Goal: Task Accomplishment & Management: Manage account settings

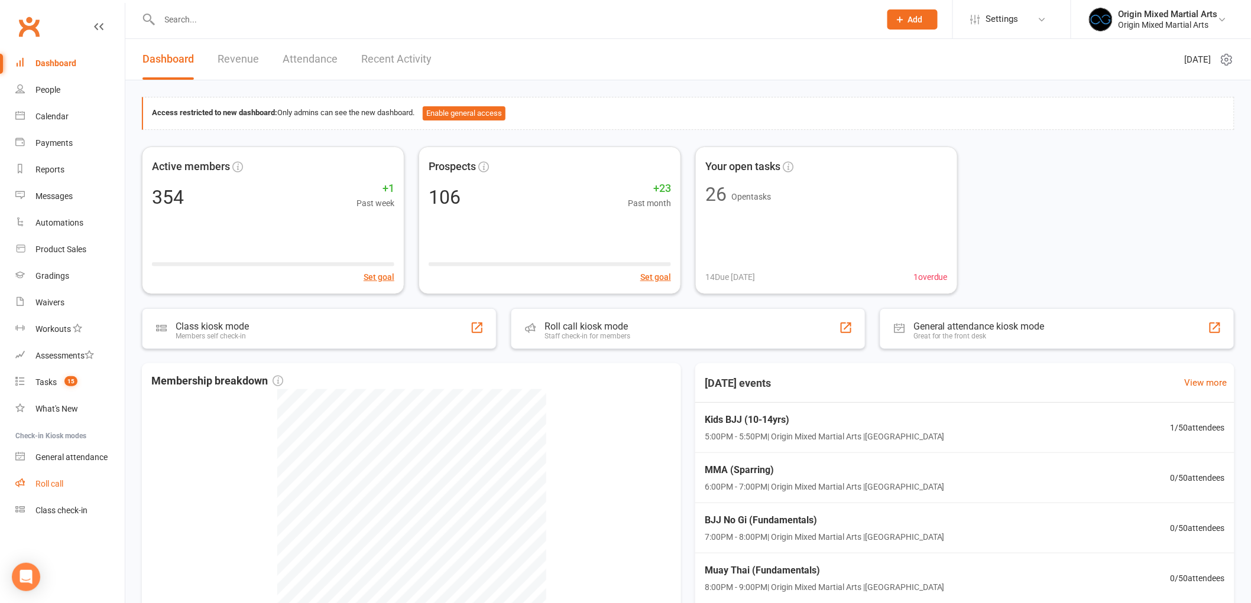
click at [46, 483] on div "Roll call" at bounding box center [49, 483] width 28 height 9
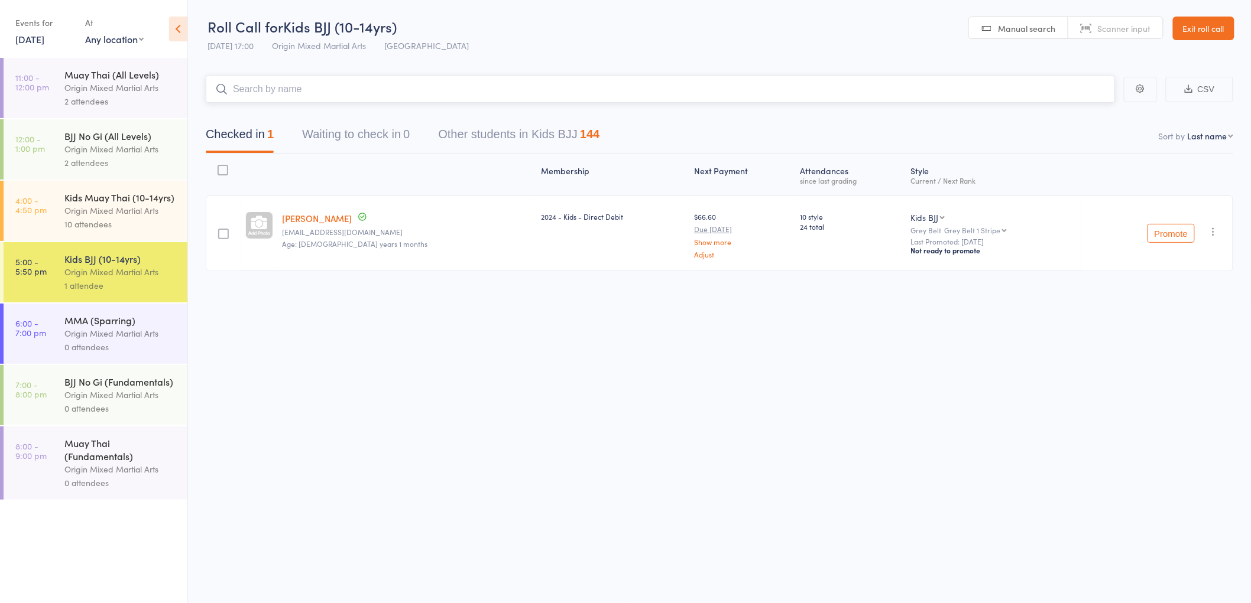
click at [274, 86] on input "search" at bounding box center [660, 89] width 909 height 27
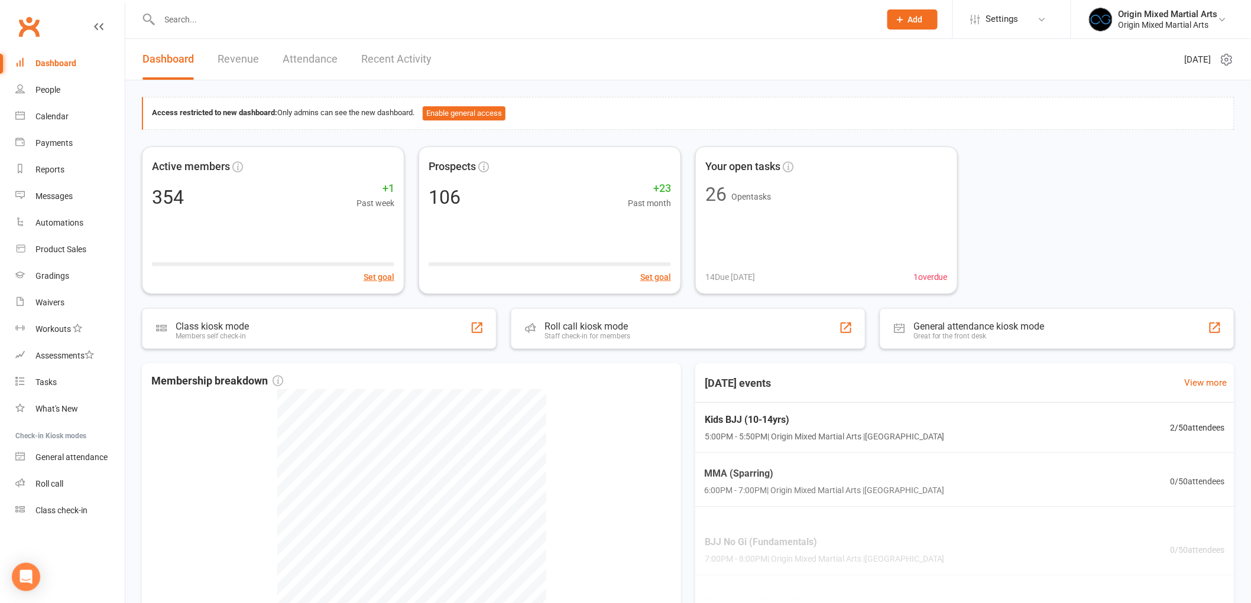
click at [244, 21] on input "text" at bounding box center [514, 19] width 716 height 17
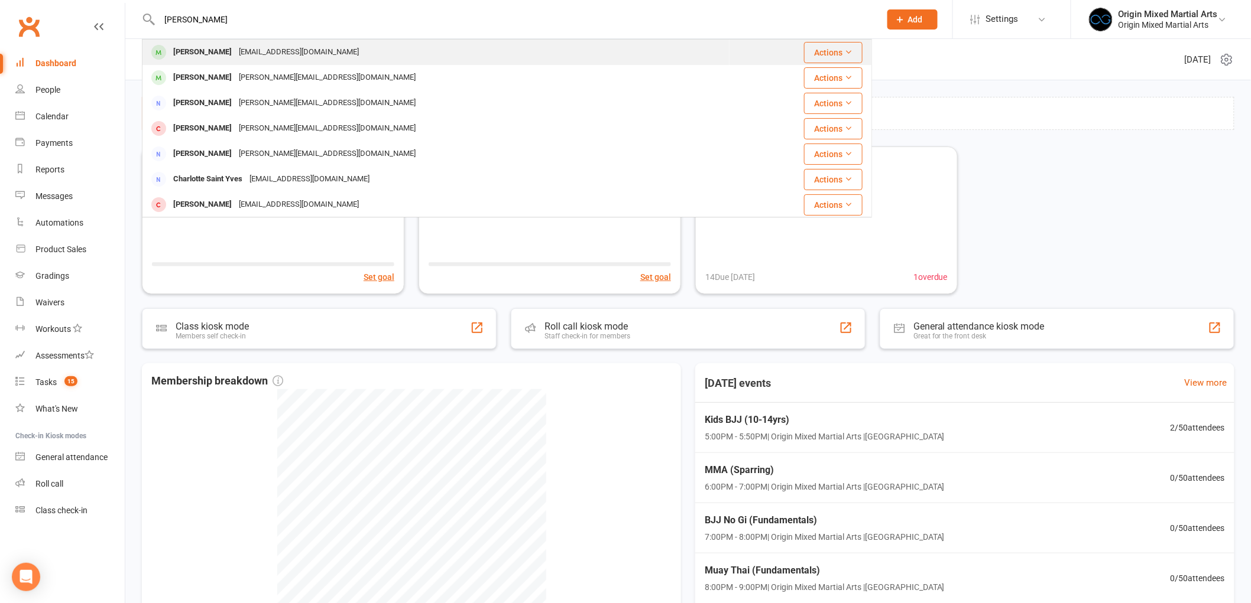
type input "[PERSON_NAME]"
click at [241, 48] on div "[EMAIL_ADDRESS][DOMAIN_NAME]" at bounding box center [298, 52] width 127 height 17
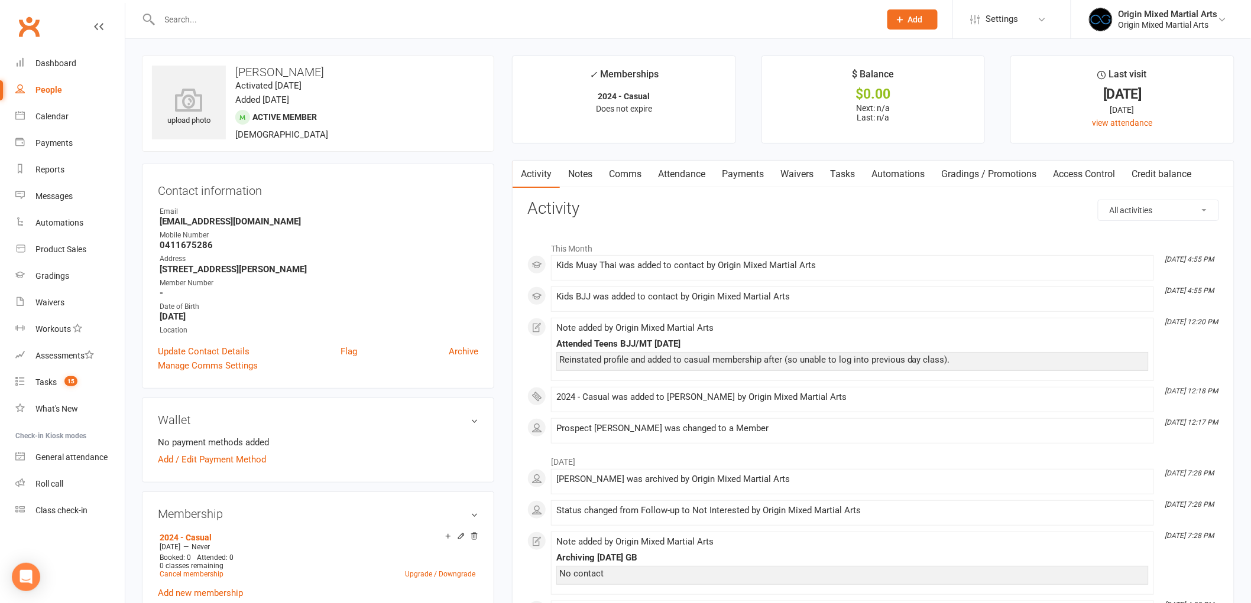
click at [807, 170] on link "Waivers" at bounding box center [797, 174] width 50 height 27
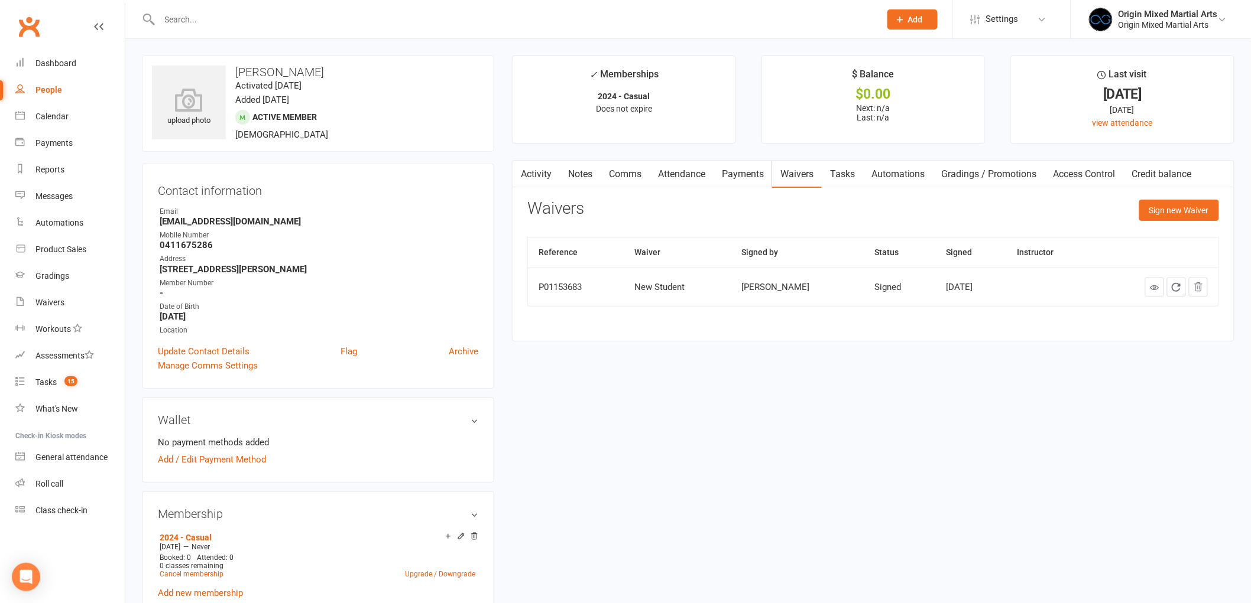
click at [38, 92] on div "People" at bounding box center [48, 89] width 27 height 9
select select "100"
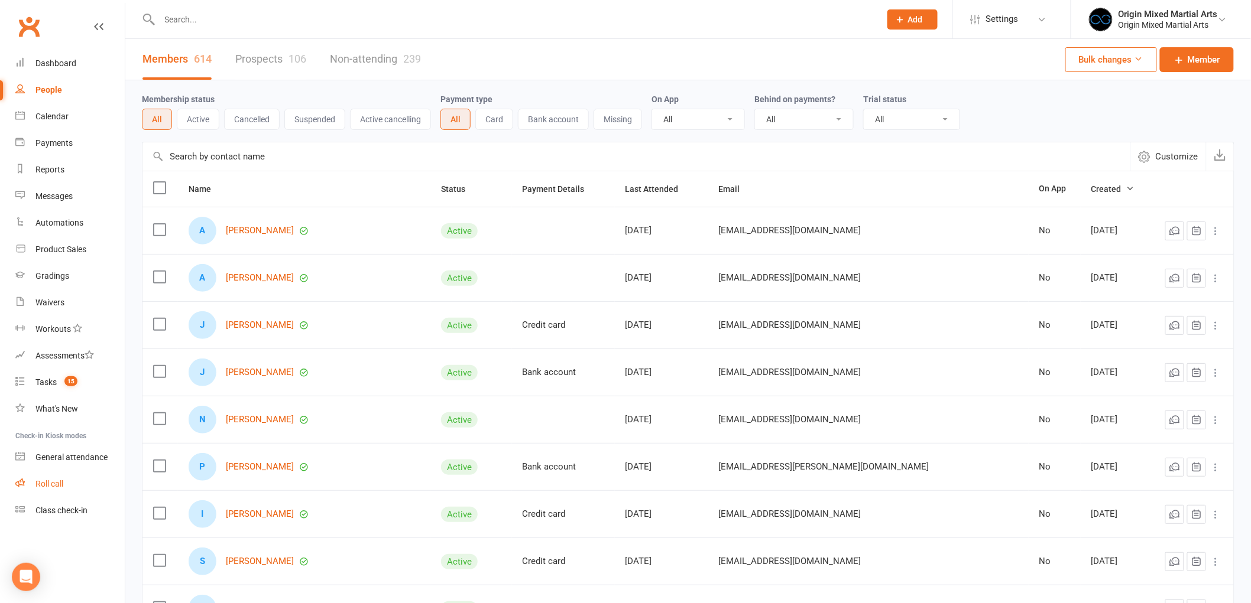
click at [56, 488] on link "Roll call" at bounding box center [69, 484] width 109 height 27
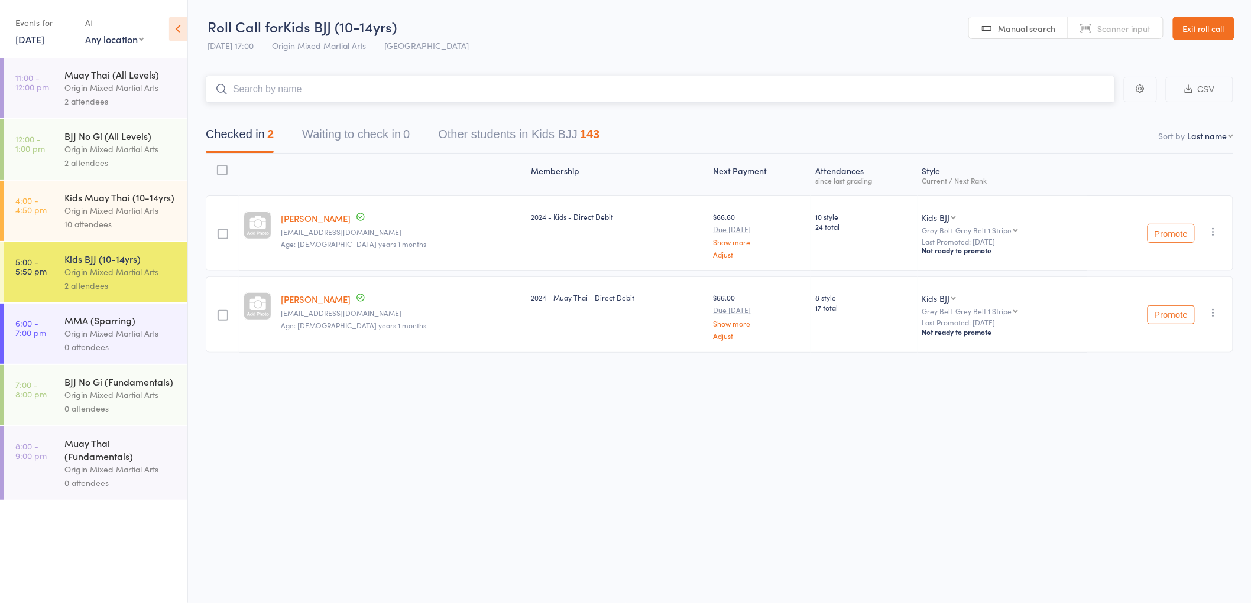
click at [293, 87] on input "search" at bounding box center [660, 89] width 909 height 27
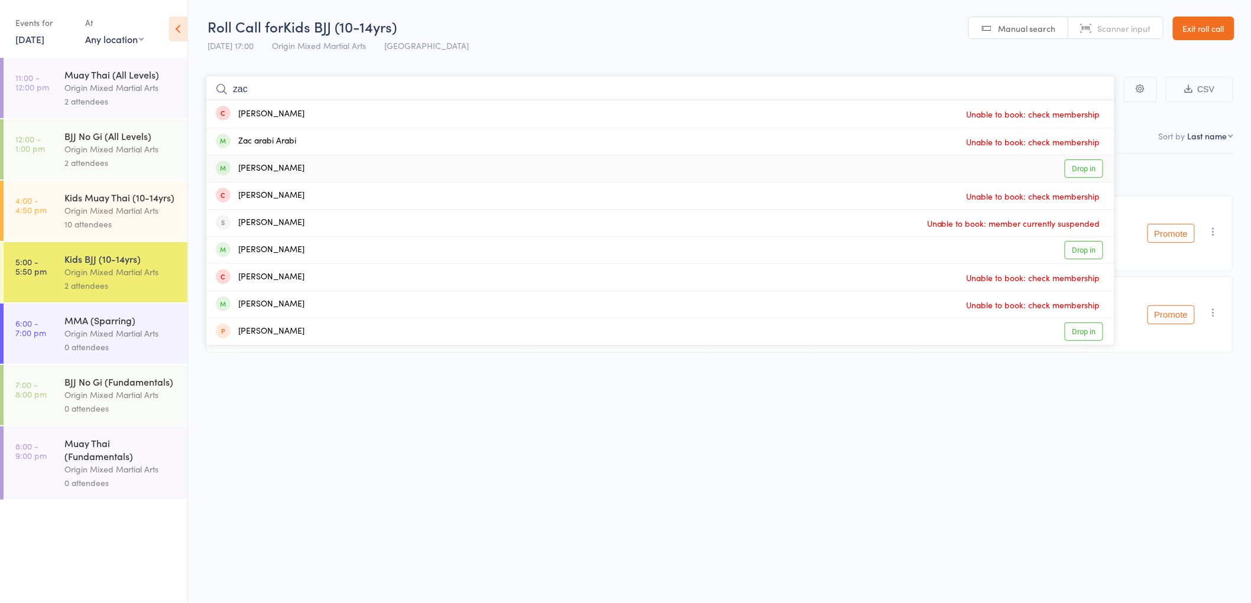
type input "zac"
click at [291, 163] on div "Zac Palmer Drop in" at bounding box center [660, 168] width 908 height 27
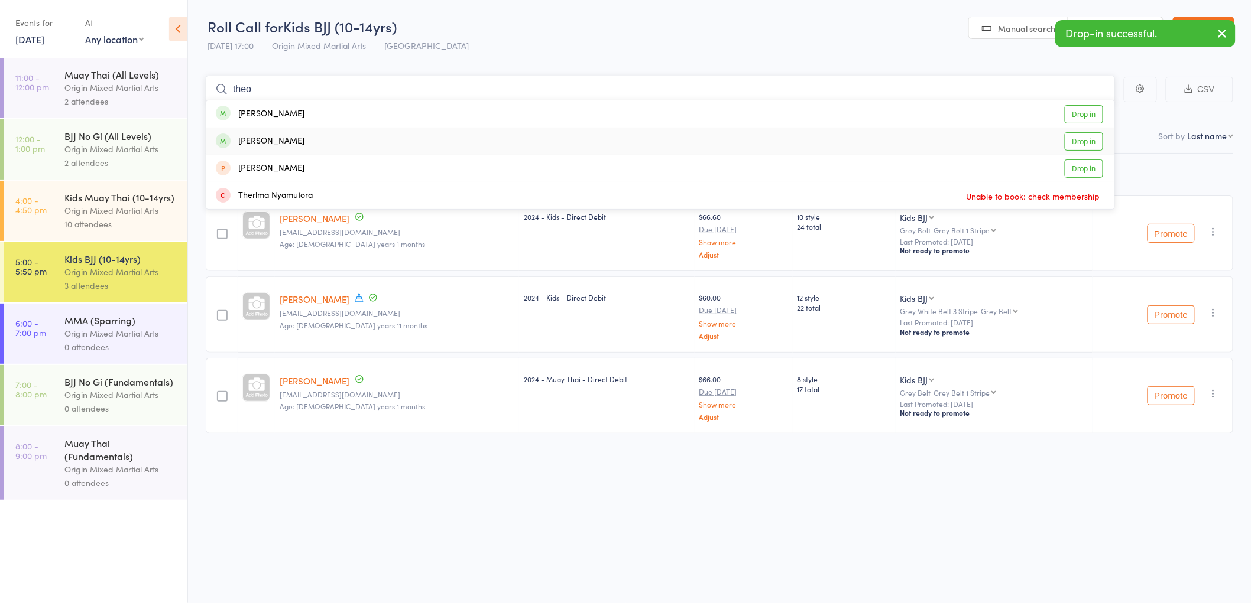
type input "theo"
click at [291, 139] on div "Theo Ngakoutou" at bounding box center [260, 142] width 89 height 14
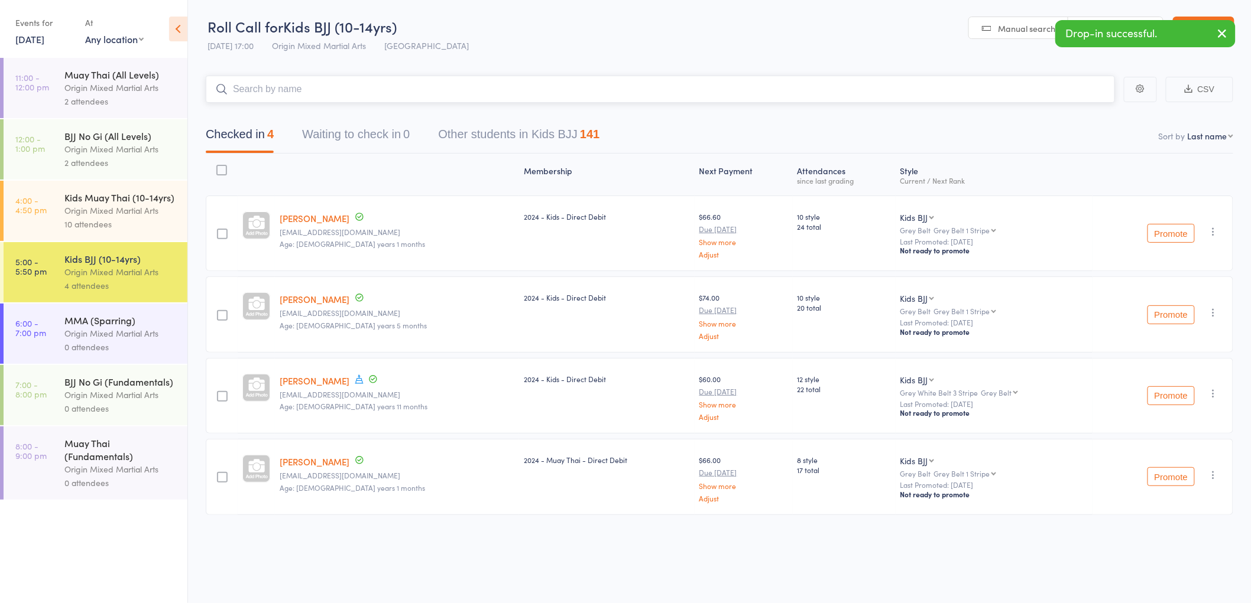
click at [305, 87] on input "search" at bounding box center [660, 89] width 909 height 27
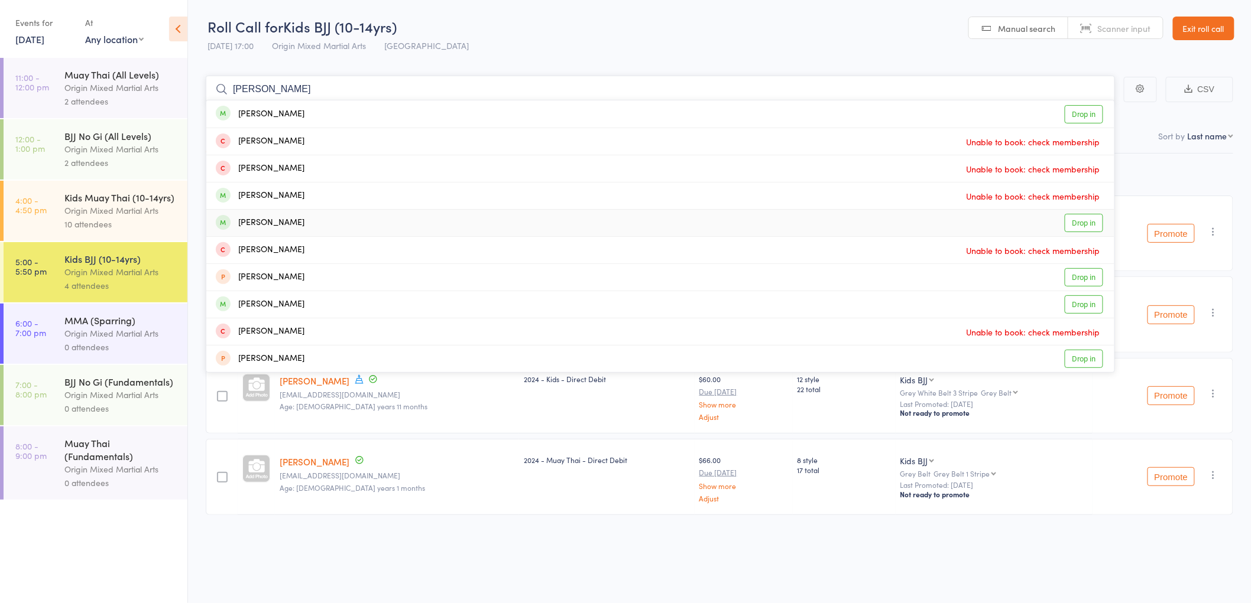
type input "liam"
click at [285, 220] on div "Liam Camp Drop in" at bounding box center [660, 223] width 908 height 27
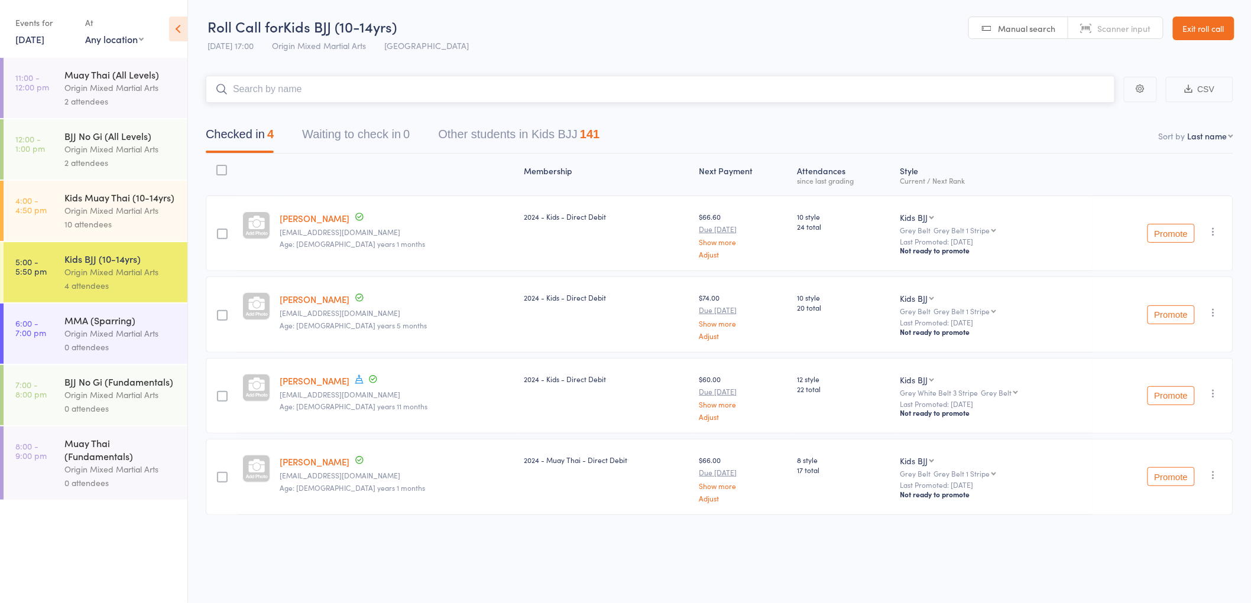
type input "z"
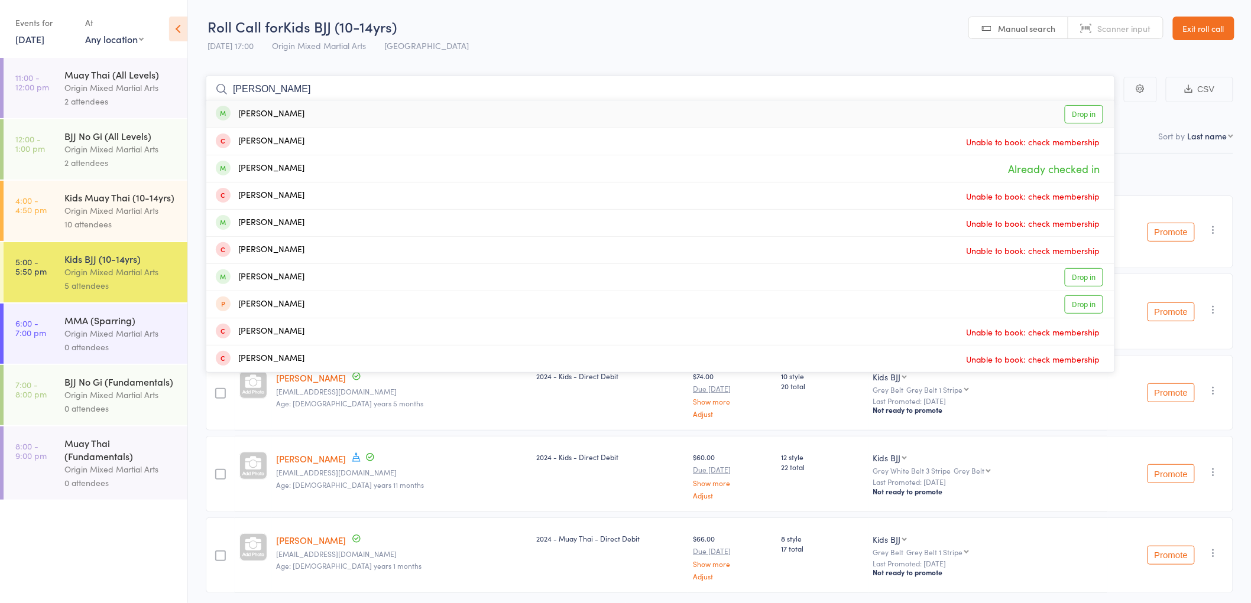
type input "liam lu"
click at [290, 109] on div "Liam Luis Drop in" at bounding box center [660, 113] width 908 height 27
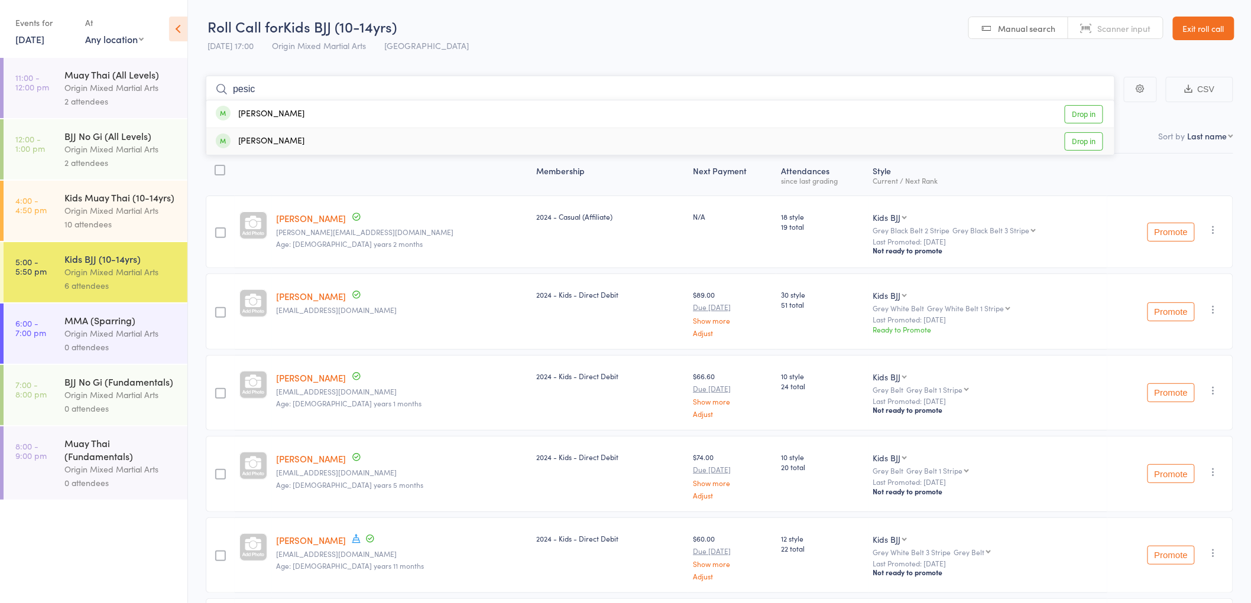
type input "pesic"
click at [299, 141] on div "Sebastian Pesic Drop in" at bounding box center [660, 141] width 908 height 27
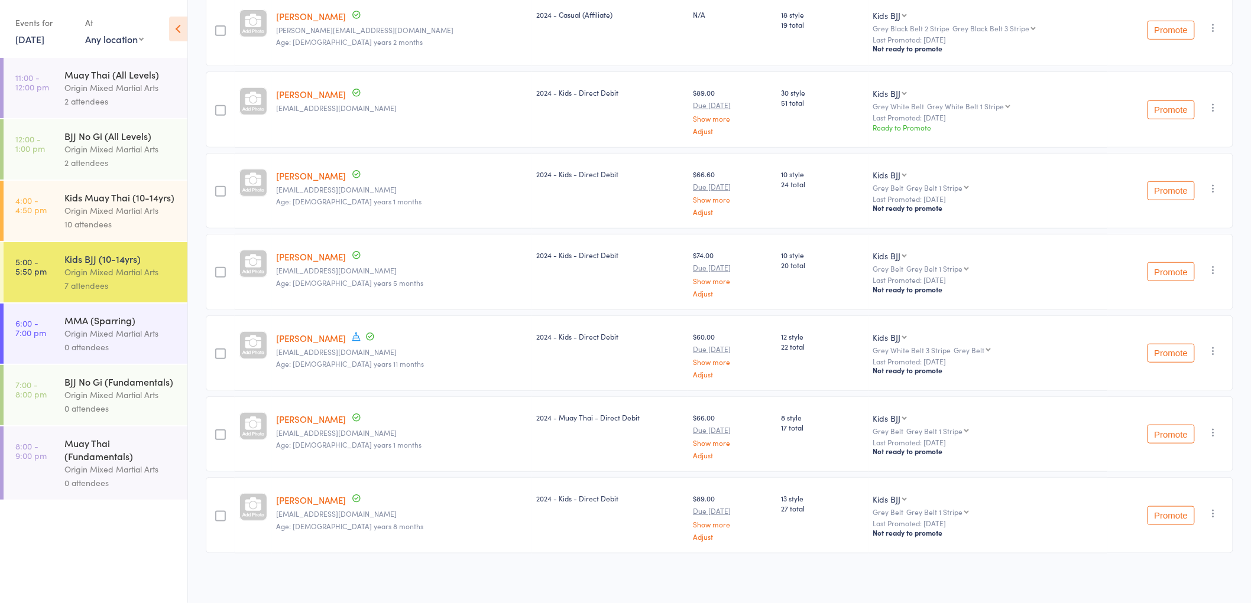
scroll to position [203, 0]
click at [87, 203] on div "Kids Muay Thai (10-14yrs)" at bounding box center [120, 197] width 113 height 13
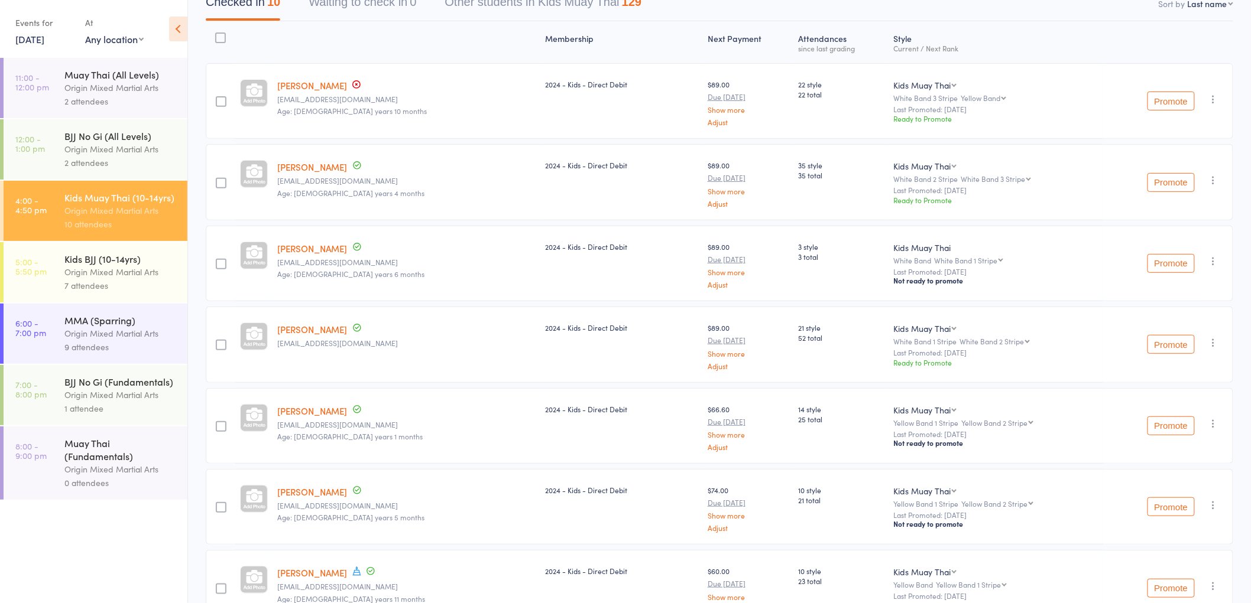
scroll to position [132, 0]
click at [1168, 101] on button "Promote" at bounding box center [1170, 101] width 47 height 19
click at [1174, 181] on button "Promote" at bounding box center [1170, 183] width 47 height 19
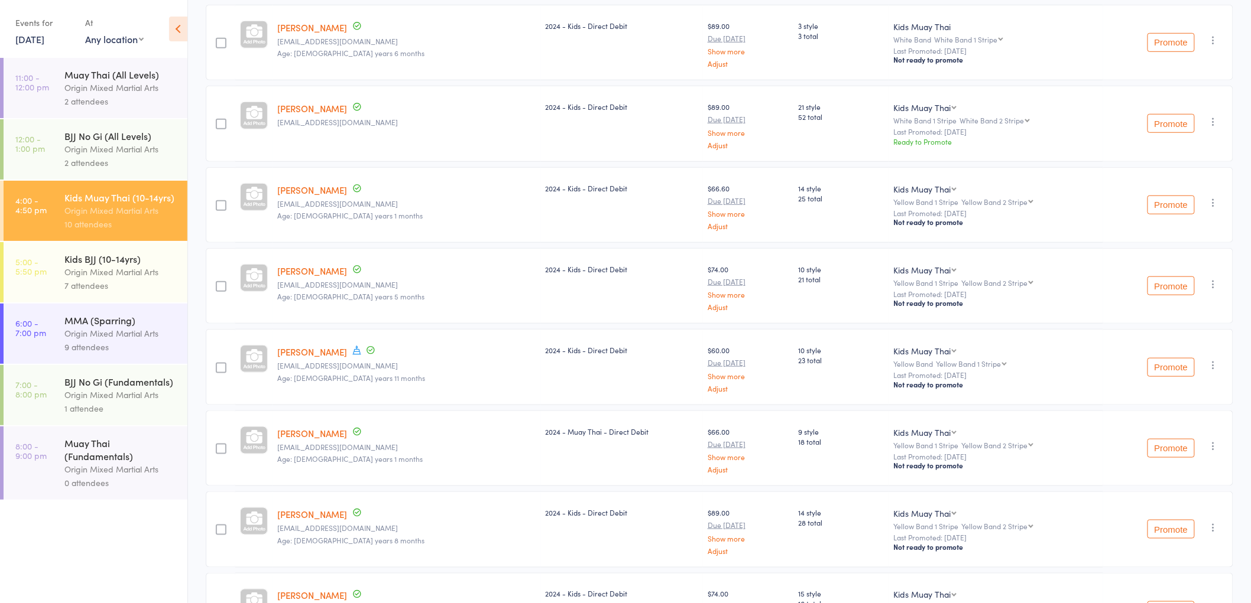
scroll to position [187, 0]
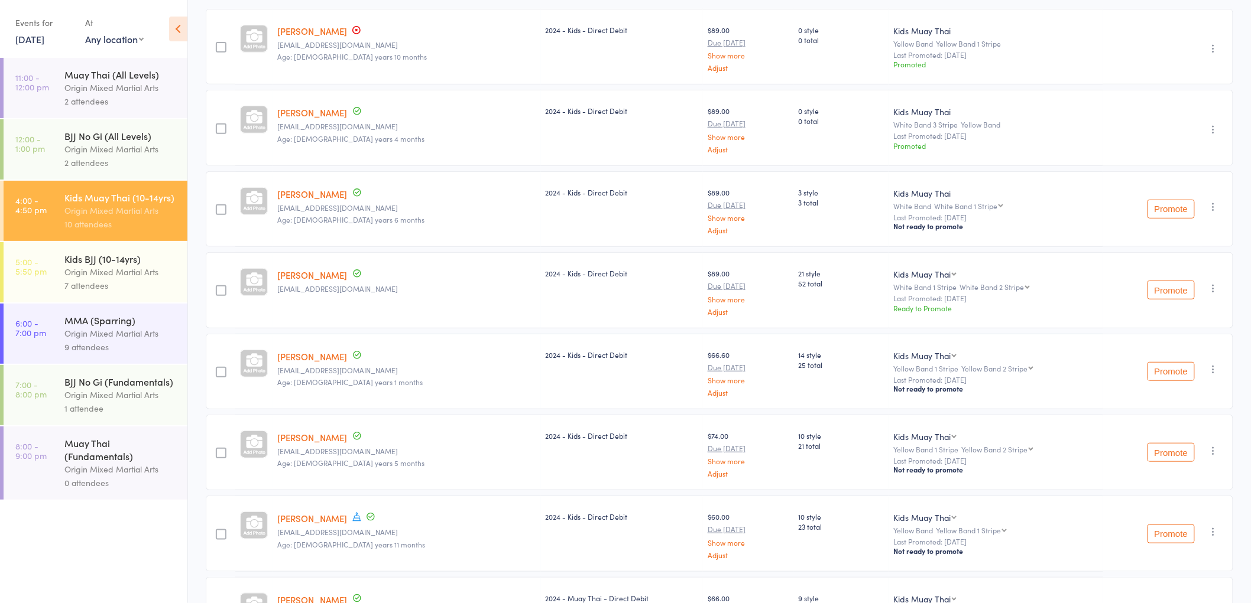
click at [1167, 288] on button "Promote" at bounding box center [1170, 290] width 47 height 19
click at [1160, 367] on button "Promote" at bounding box center [1170, 371] width 47 height 19
click at [1170, 456] on button "Promote" at bounding box center [1170, 452] width 47 height 19
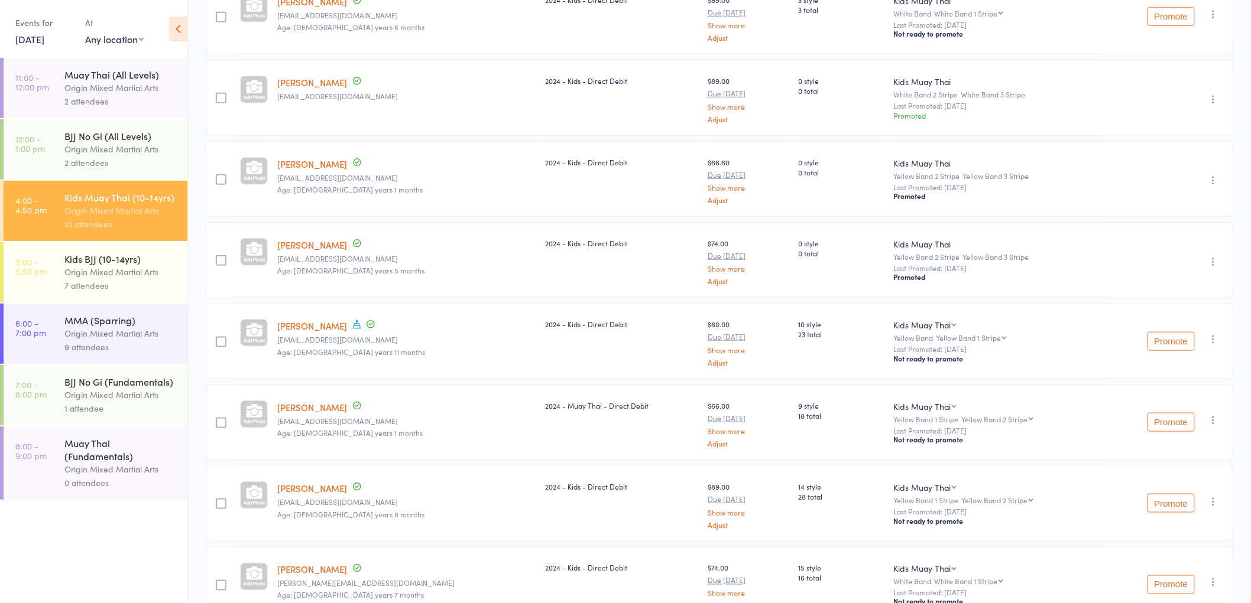
scroll to position [384, 0]
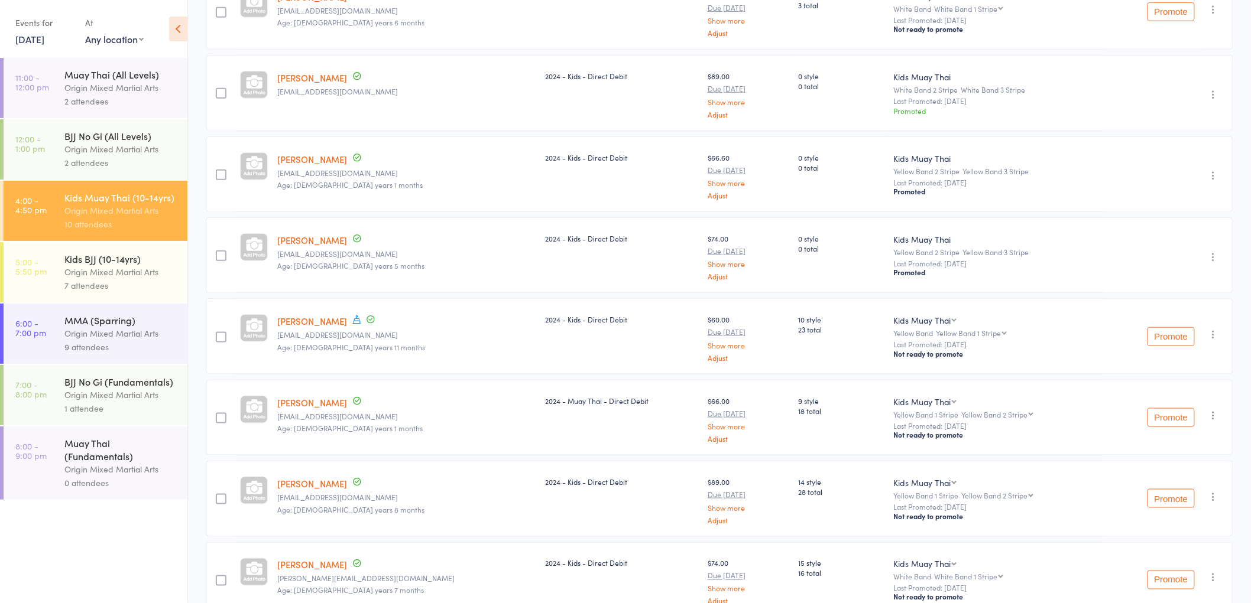
click at [1180, 336] on button "Promote" at bounding box center [1170, 336] width 47 height 19
click at [1159, 418] on button "Promote" at bounding box center [1170, 417] width 47 height 19
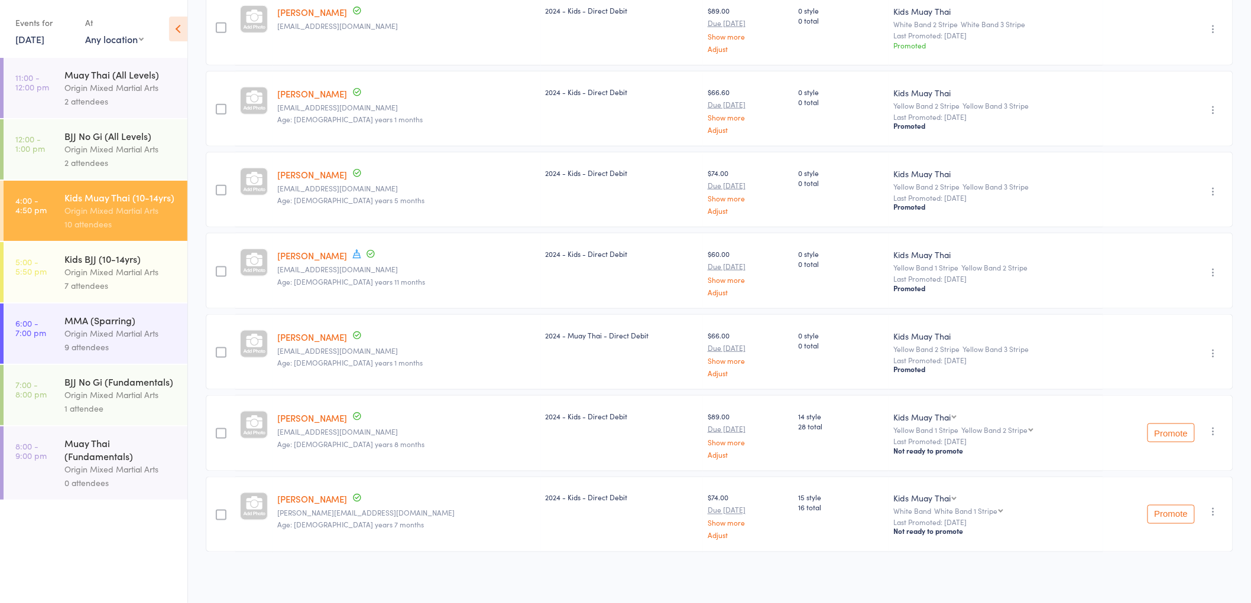
click at [1151, 431] on button "Promote" at bounding box center [1170, 433] width 47 height 19
click at [1157, 511] on button "Promote" at bounding box center [1170, 514] width 47 height 19
click at [80, 271] on div "Origin Mixed Martial Arts" at bounding box center [120, 272] width 113 height 14
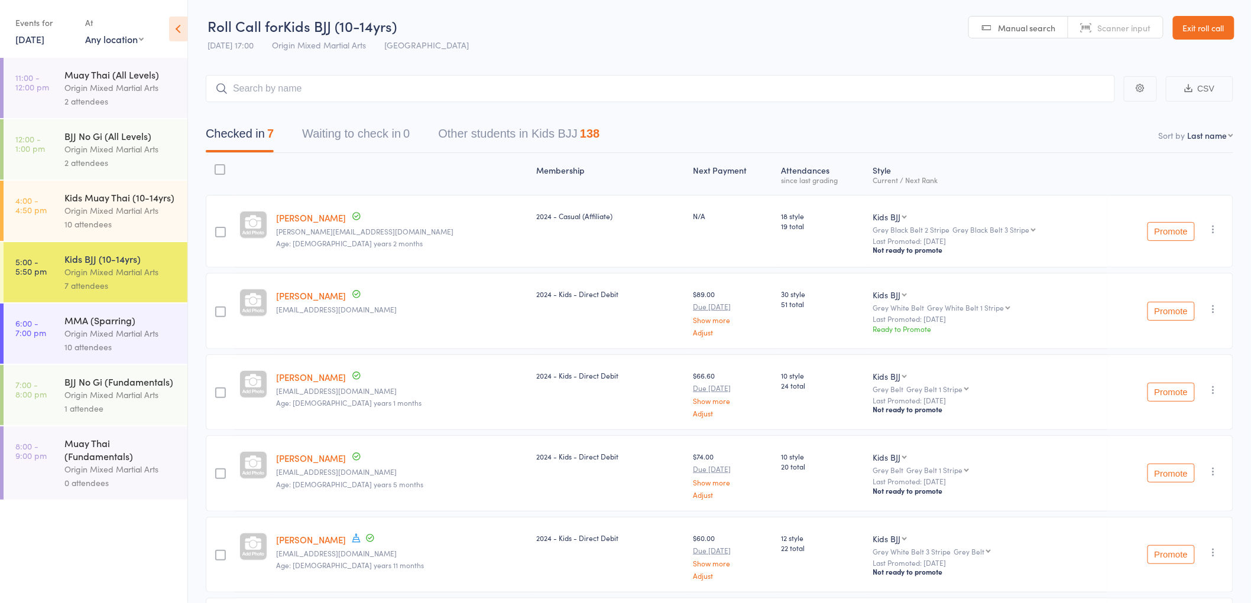
click at [1161, 228] on button "Promote" at bounding box center [1170, 231] width 47 height 19
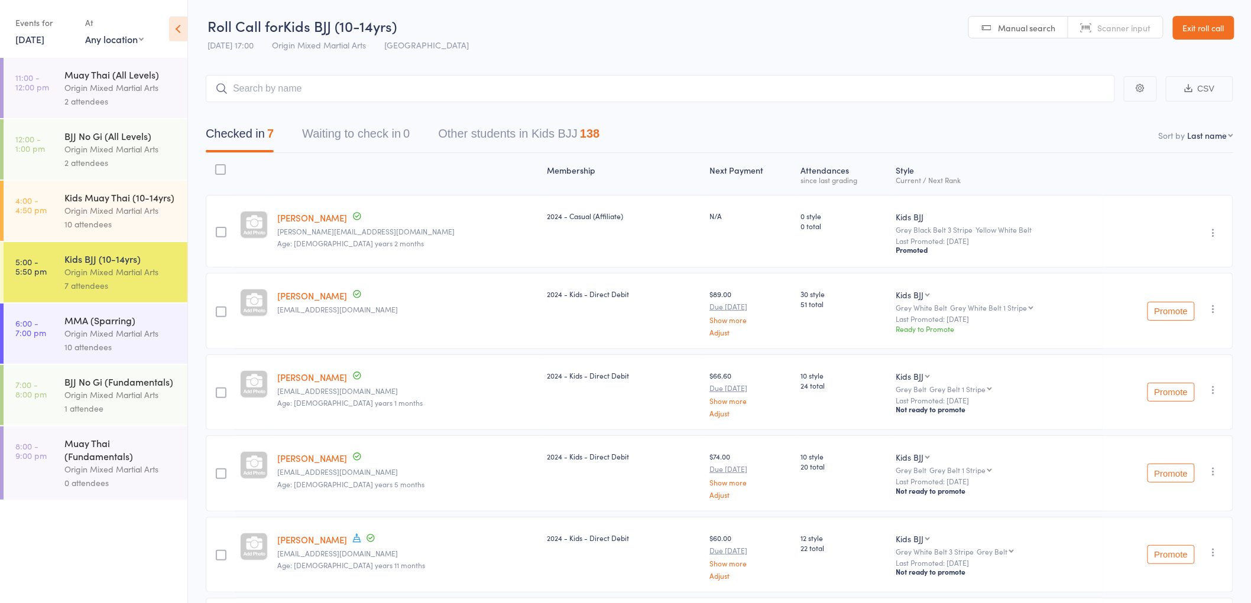
click at [1182, 307] on button "Promote" at bounding box center [1170, 311] width 47 height 19
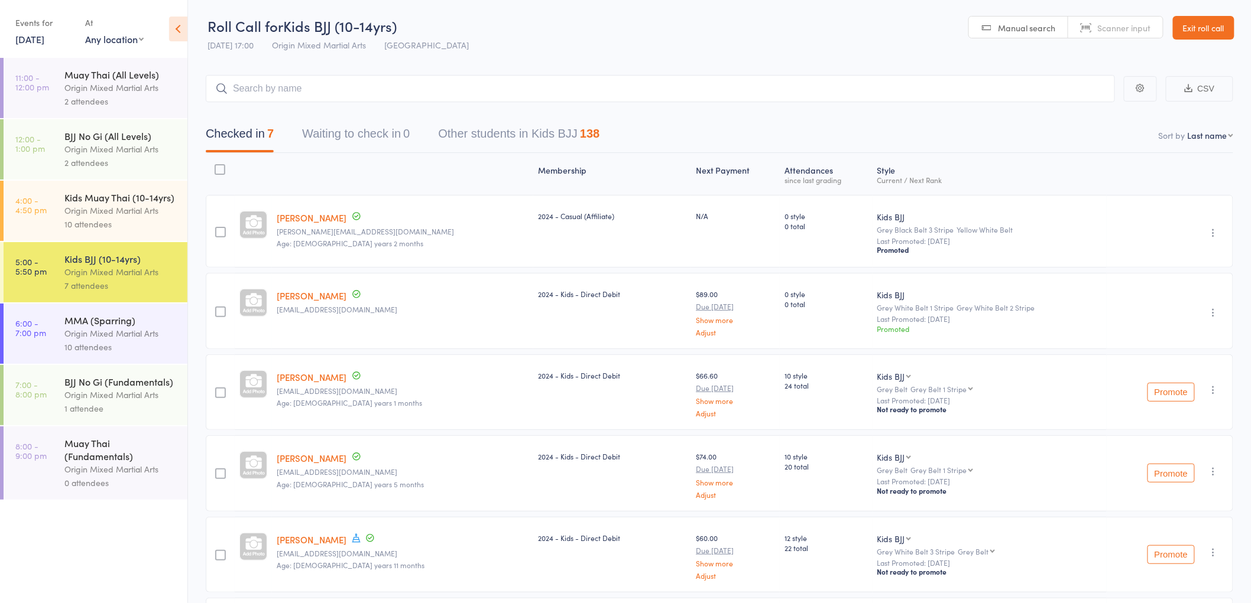
click at [1155, 394] on button "Promote" at bounding box center [1170, 392] width 47 height 19
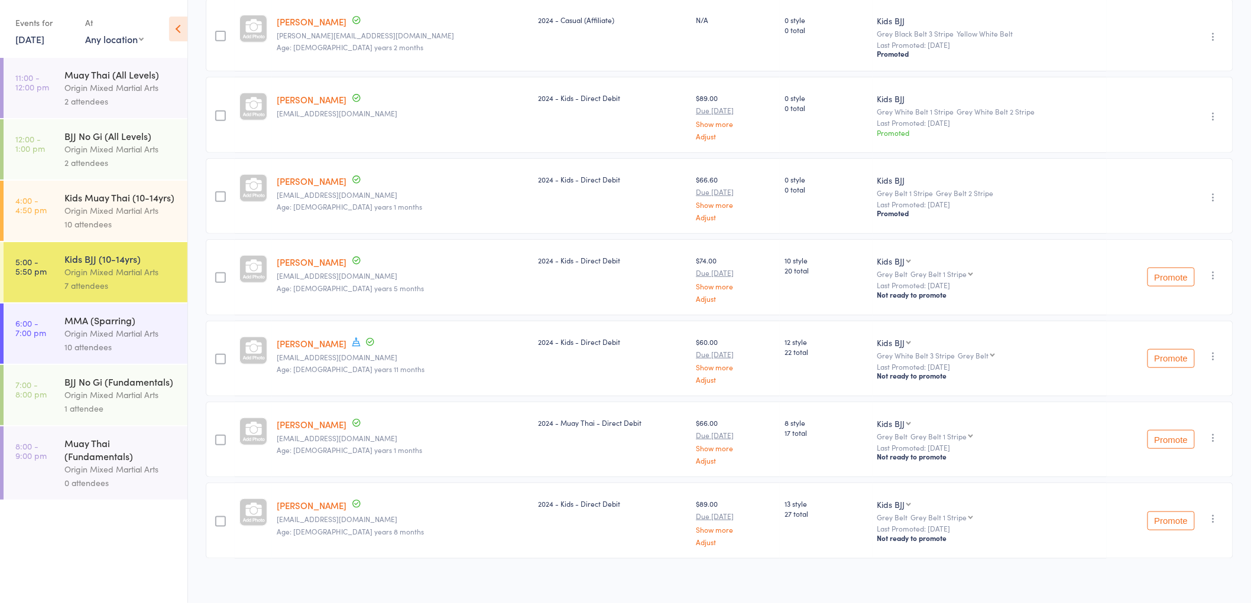
scroll to position [197, 0]
click at [1160, 281] on button "Promote" at bounding box center [1170, 276] width 47 height 19
click at [1180, 351] on button "Promote" at bounding box center [1170, 358] width 47 height 19
click at [1174, 433] on button "Promote" at bounding box center [1170, 439] width 47 height 19
click at [1177, 520] on button "Promote" at bounding box center [1170, 520] width 47 height 19
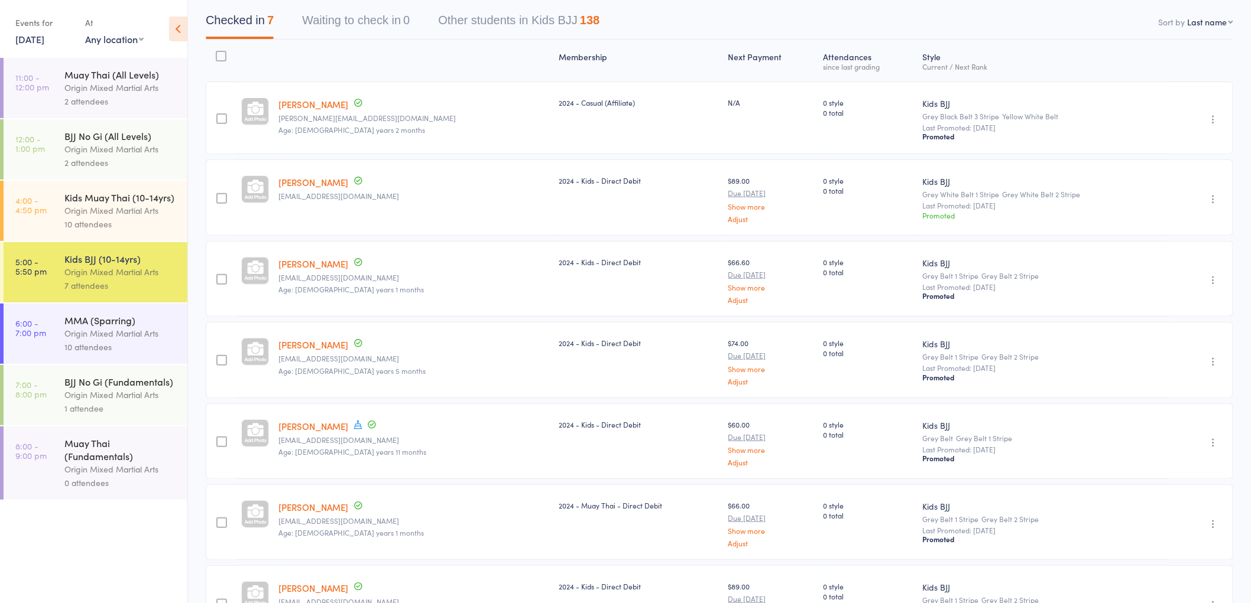
scroll to position [0, 0]
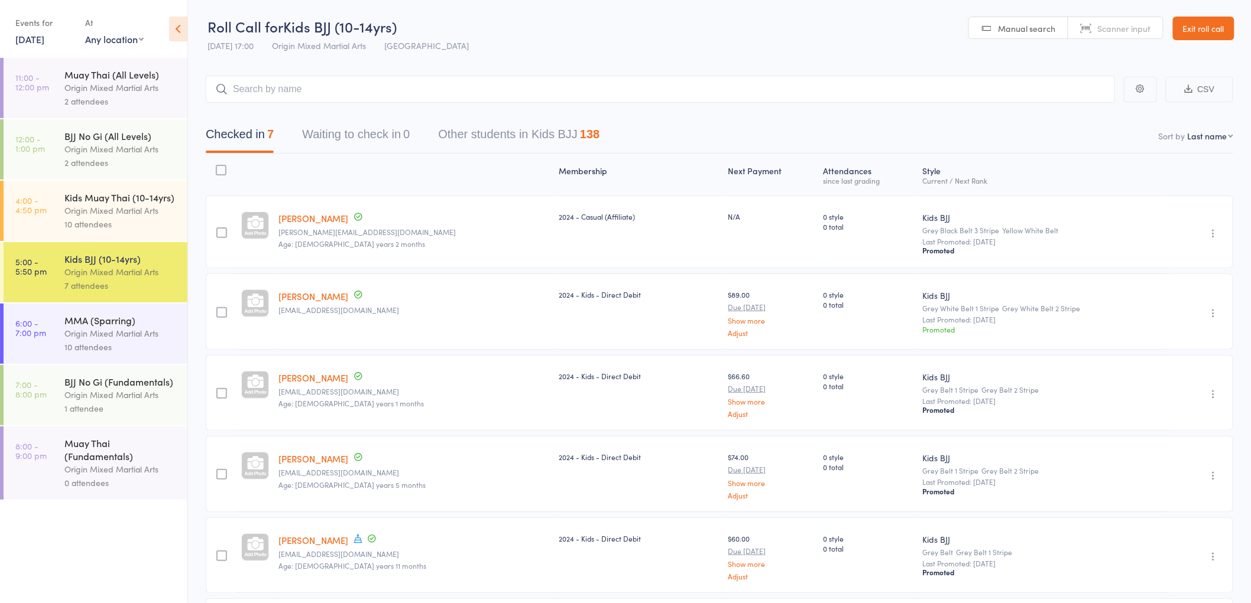
click at [131, 320] on div "MMA (Sparring)" at bounding box center [120, 320] width 113 height 13
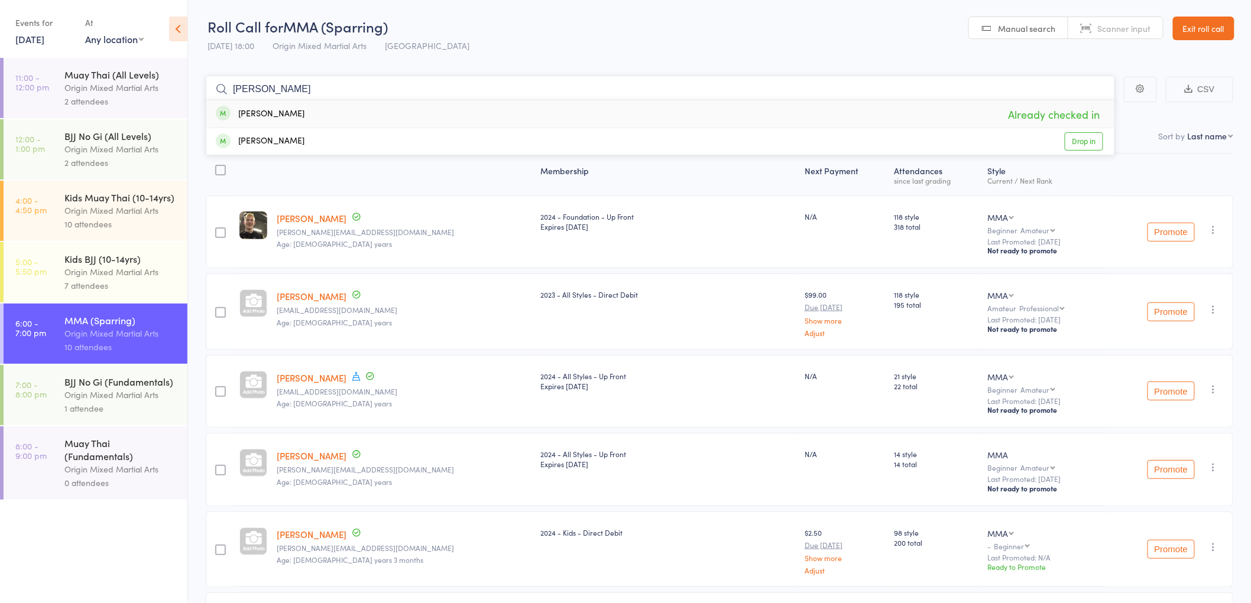
type input "vivian"
click at [275, 113] on div "Vivian Nguyen" at bounding box center [260, 115] width 89 height 14
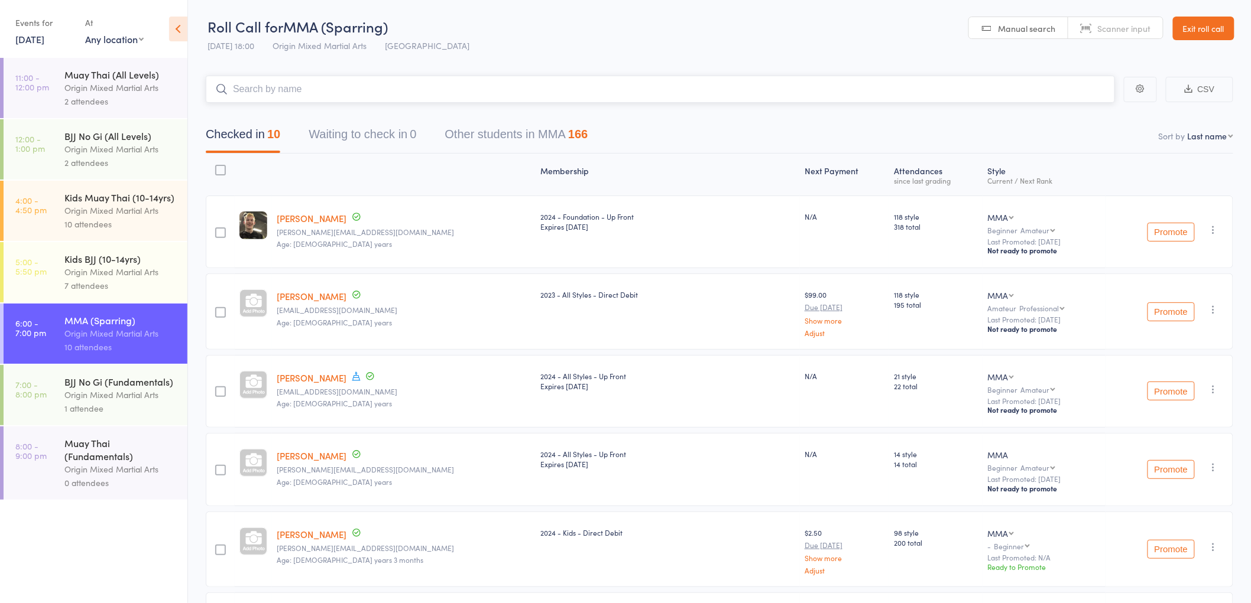
click at [463, 95] on input "search" at bounding box center [660, 89] width 909 height 27
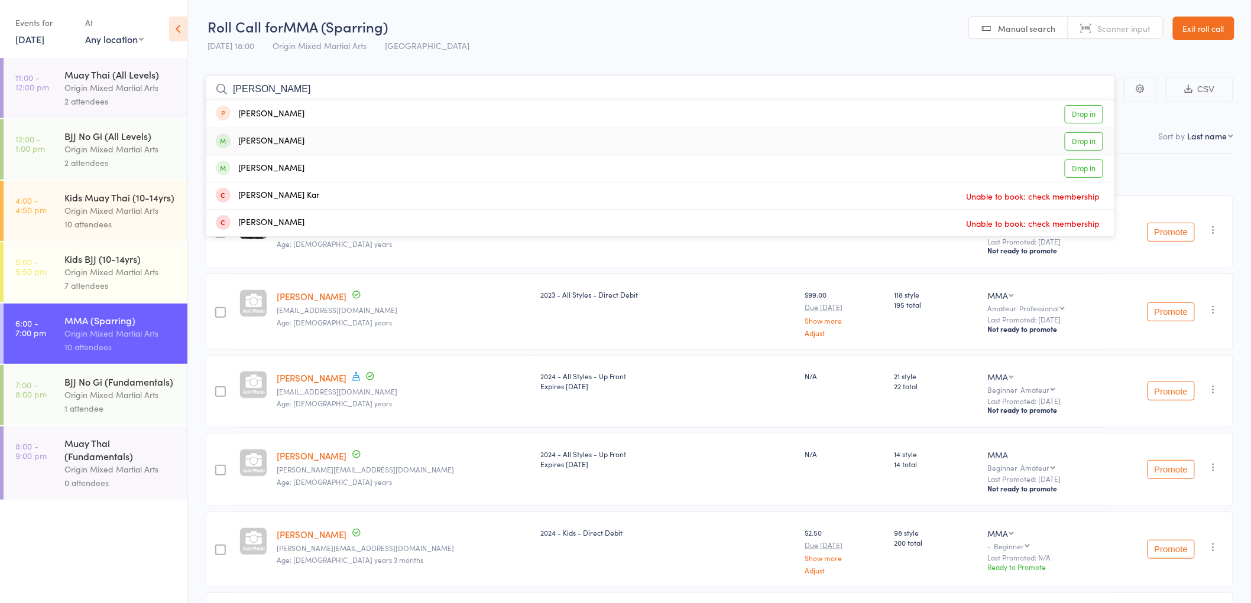
type input "karen"
click at [416, 132] on div "Karen Lamont Drop in" at bounding box center [660, 141] width 908 height 27
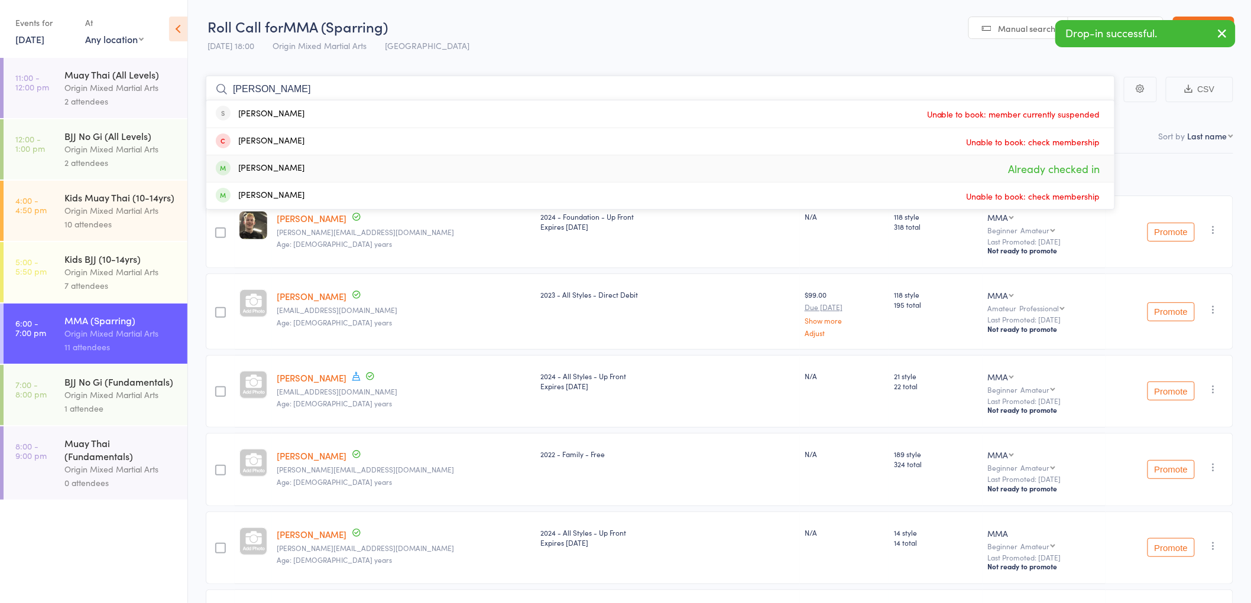
type input "finn"
click at [330, 176] on div "Finn Rattigan Already checked in" at bounding box center [660, 168] width 908 height 27
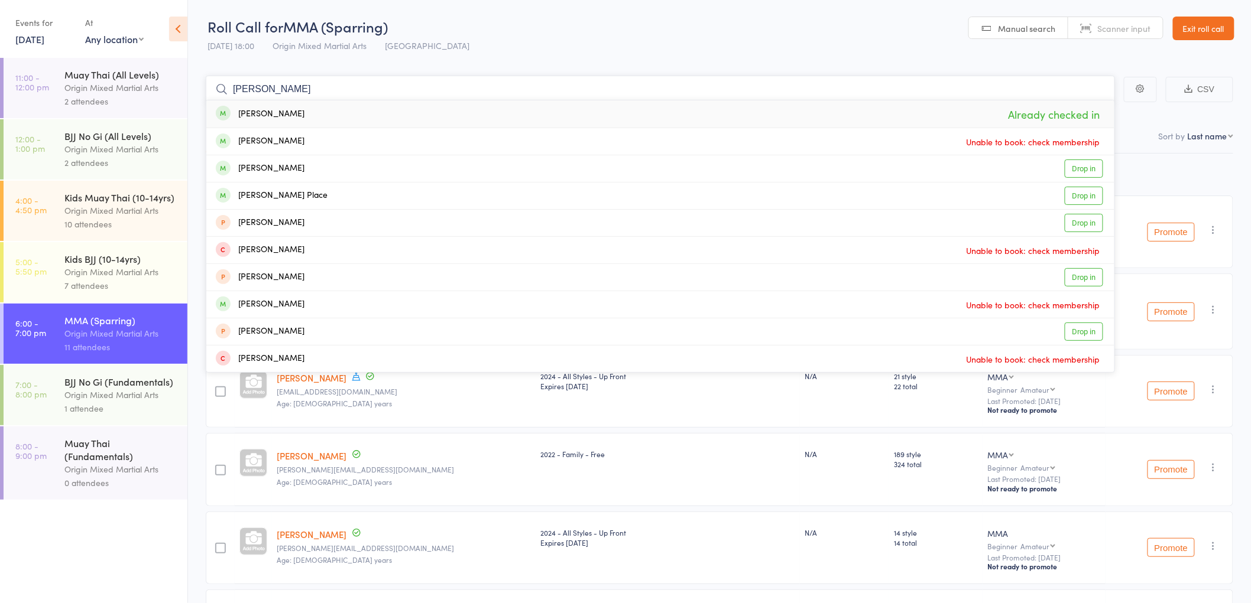
type input "daniel lai"
click at [336, 113] on div "Daniel Laudet Already checked in" at bounding box center [660, 113] width 908 height 27
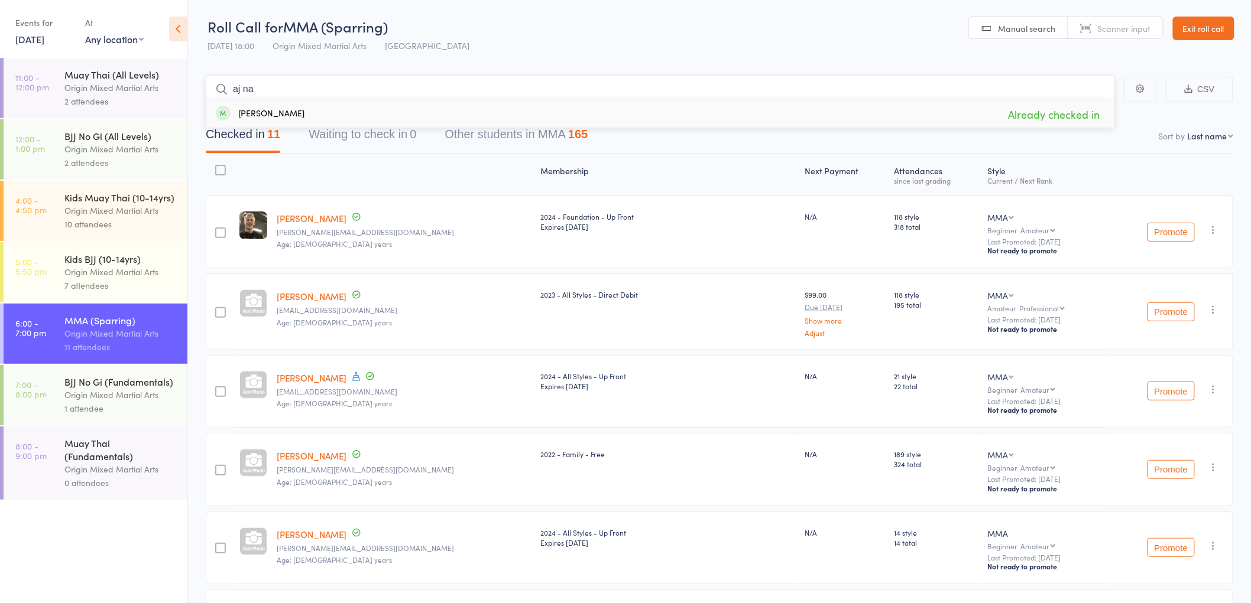
type input "aj na"
click at [306, 109] on div "AJ Nath Already checked in" at bounding box center [660, 113] width 908 height 27
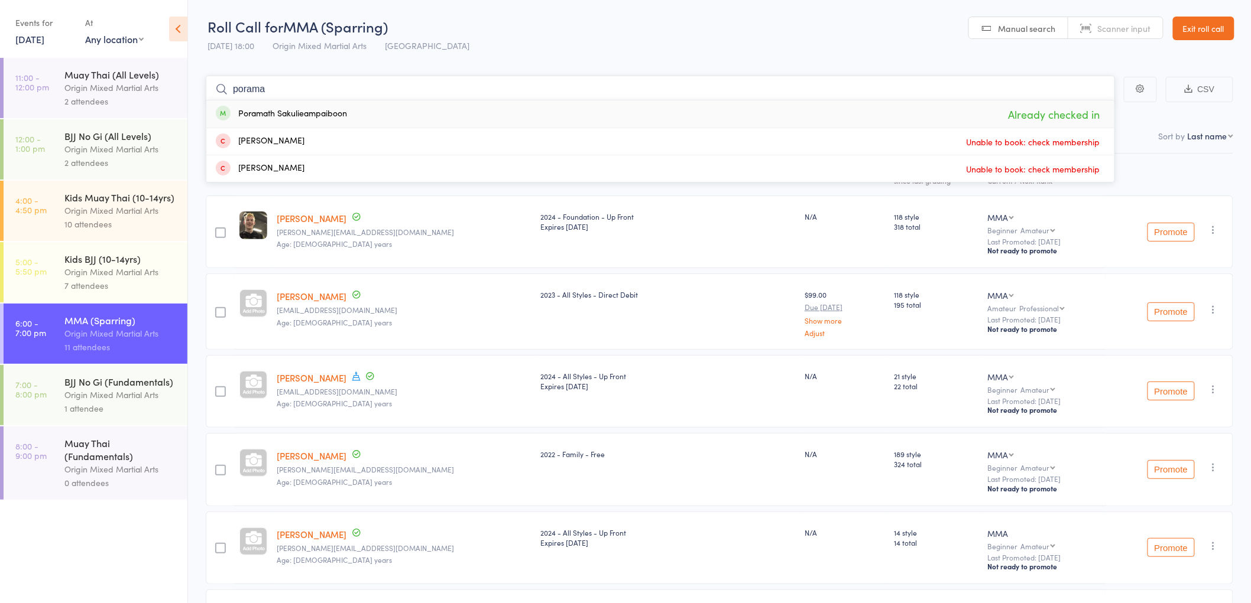
type input "porama"
click at [297, 111] on div "Poramath Sakulieampaiboon" at bounding box center [281, 115] width 131 height 14
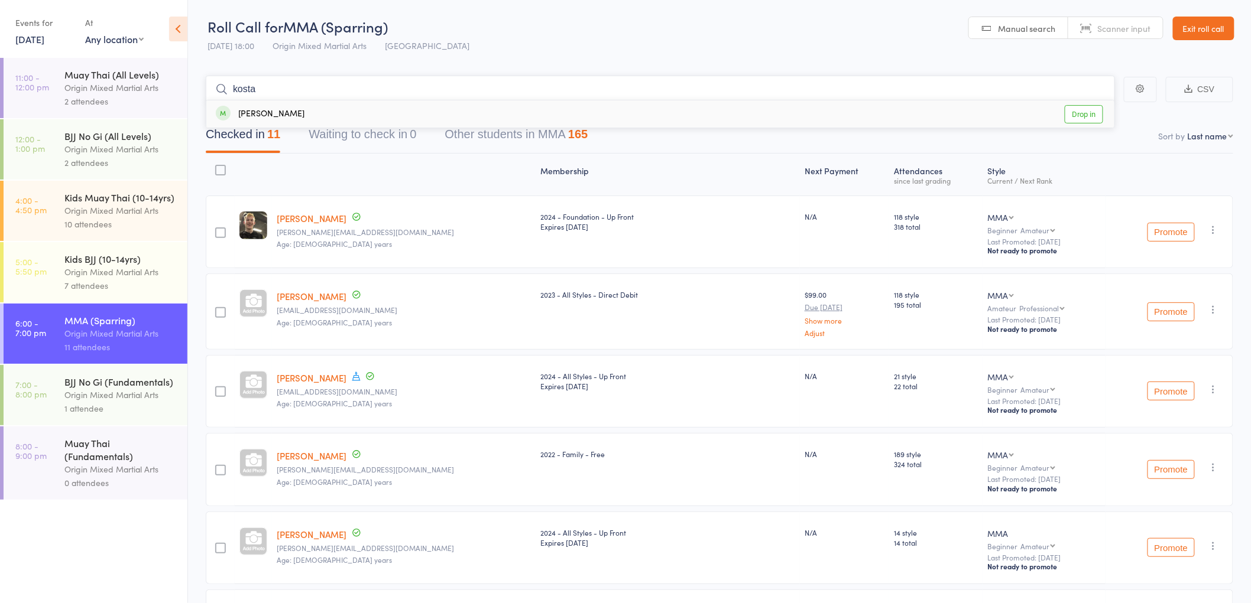
type input "kosta"
click at [397, 116] on div "Kosta Panayi Drop in" at bounding box center [660, 113] width 908 height 27
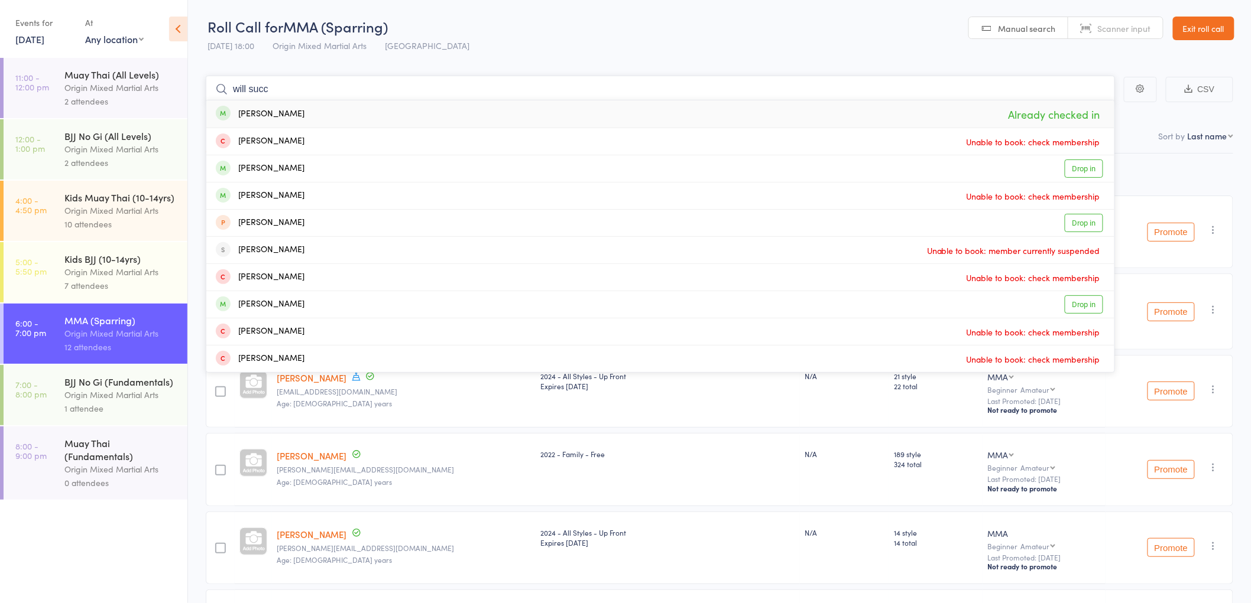
type input "will succ"
click at [315, 109] on div "William Succar Already checked in" at bounding box center [660, 113] width 908 height 27
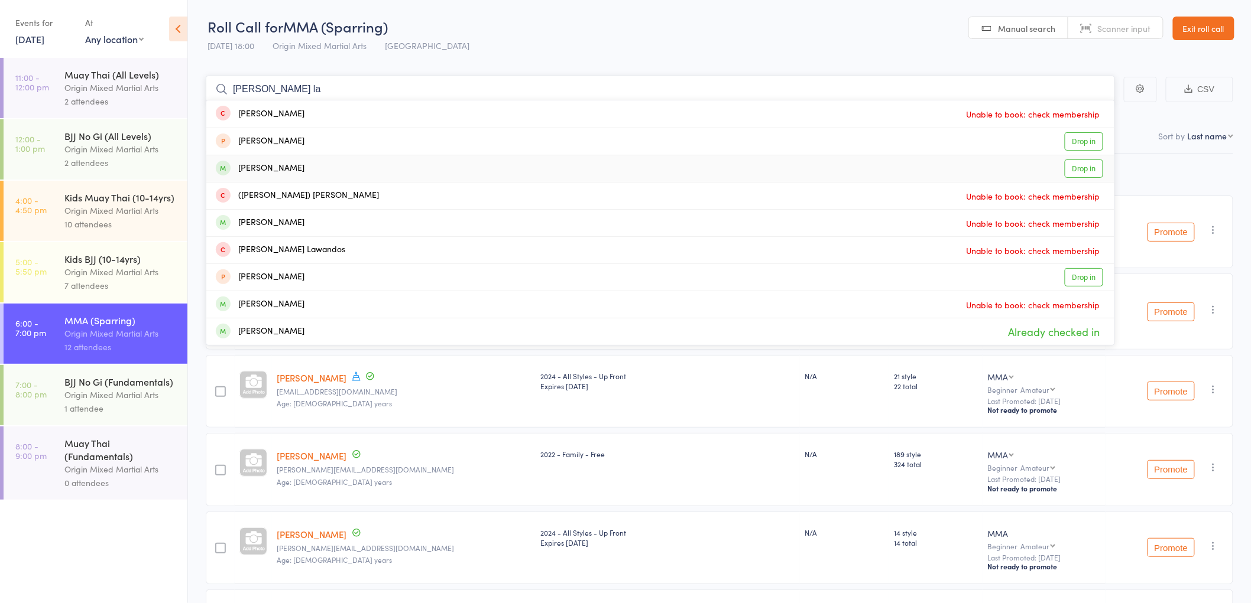
type input "kevin la"
click at [296, 168] on div "Kevin Lerdwichagul" at bounding box center [260, 169] width 89 height 14
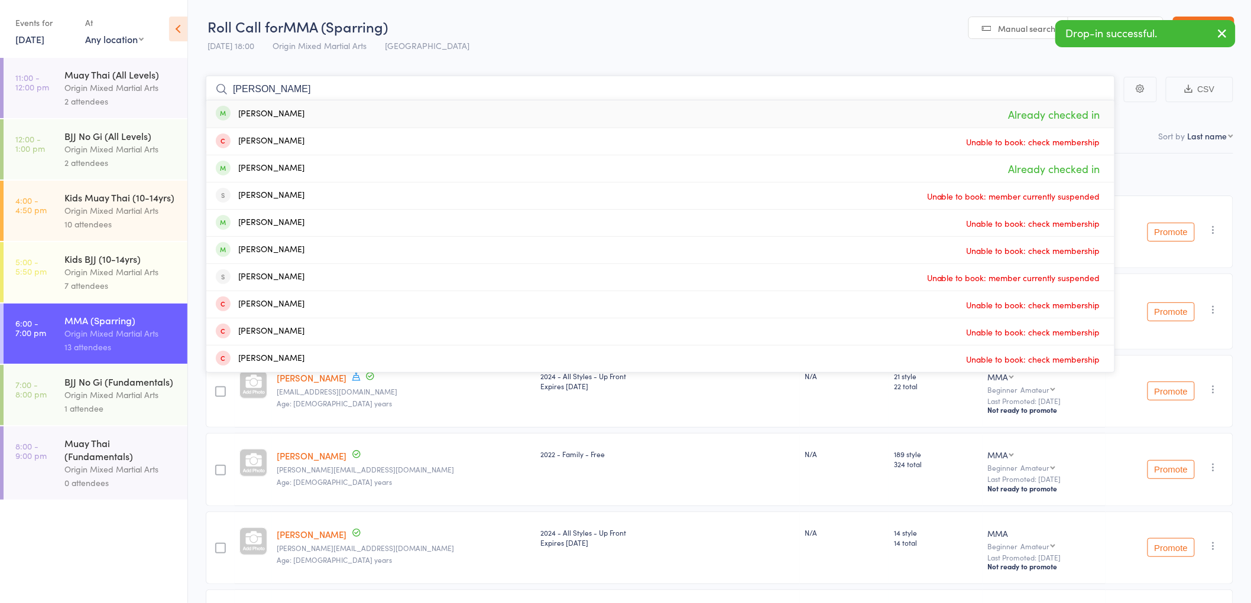
type input "ryan curtin"
click at [275, 119] on div "Ryan Curtin" at bounding box center [260, 115] width 89 height 14
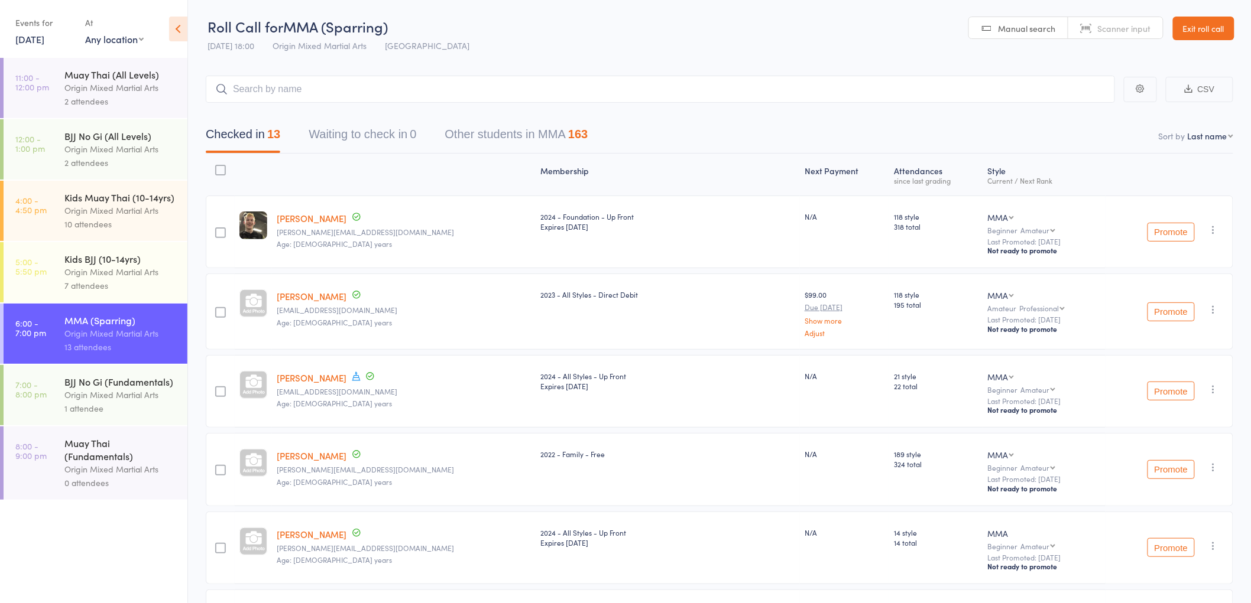
click at [81, 387] on div "BJJ No Gi (Fundamentals)" at bounding box center [120, 381] width 113 height 13
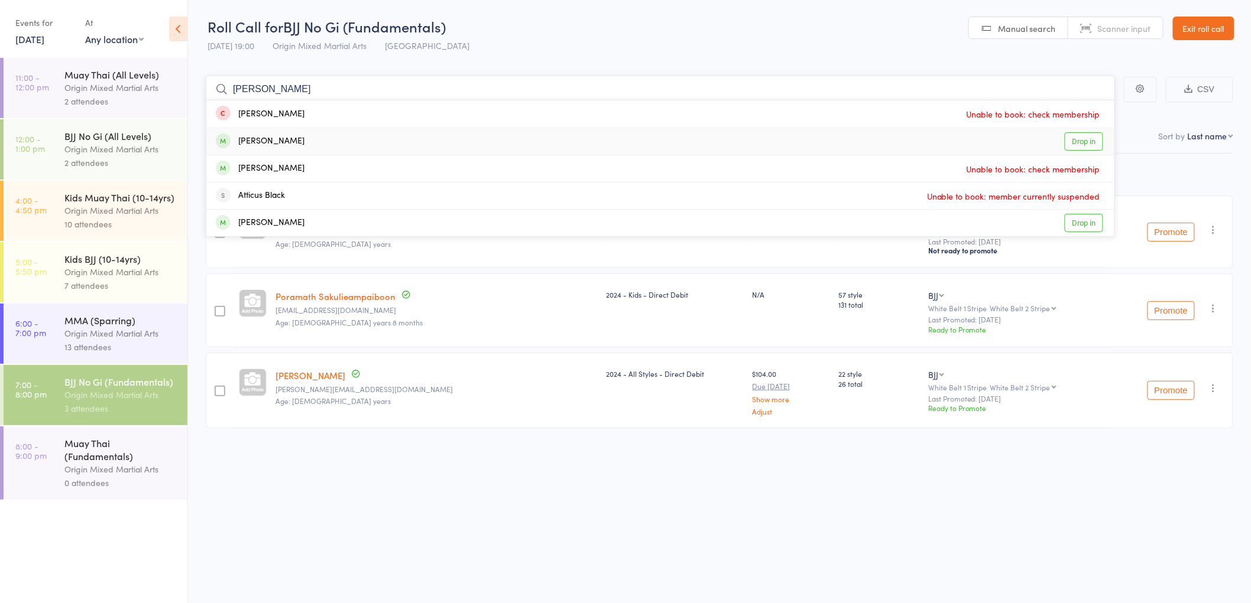
type input "blake"
click at [311, 137] on div "Blake Edwards Drop in" at bounding box center [660, 141] width 908 height 27
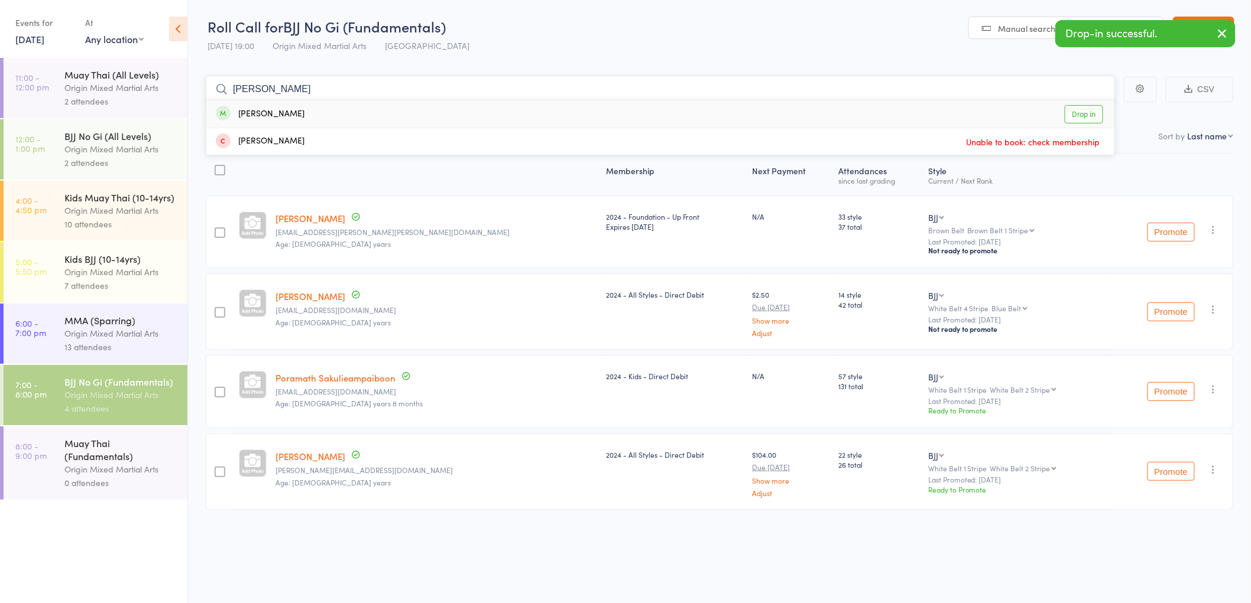
type input "raveen"
click at [310, 106] on div "Raveen Senanayake Drop in" at bounding box center [660, 113] width 908 height 27
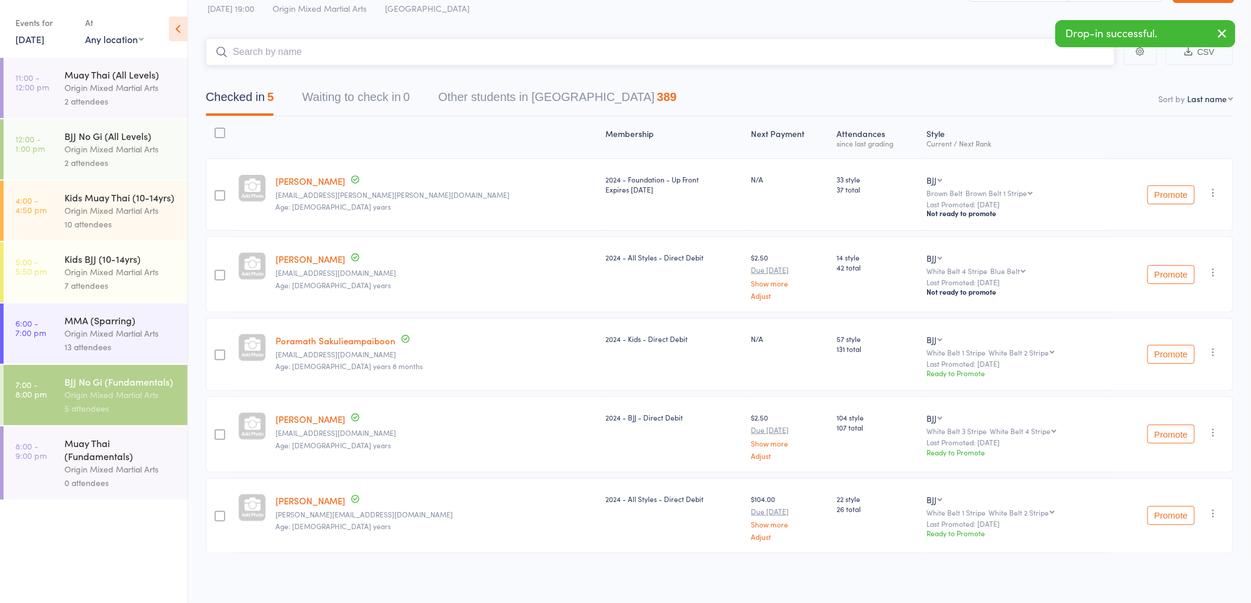
scroll to position [38, 0]
click at [355, 54] on input "search" at bounding box center [660, 51] width 909 height 27
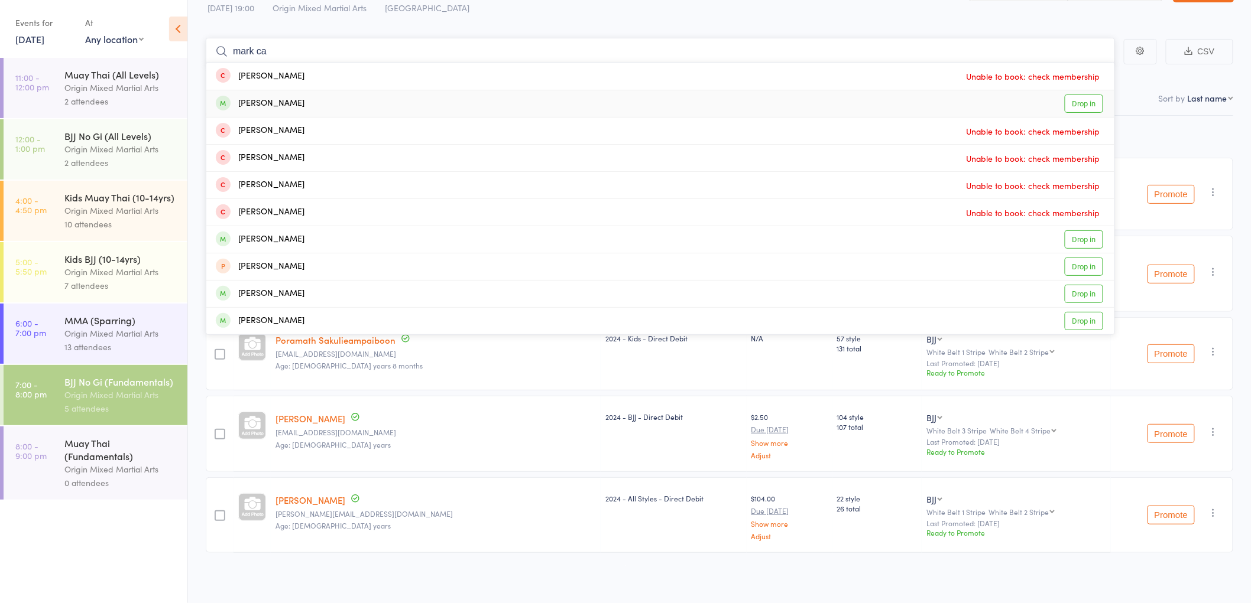
type input "mark ca"
click at [323, 99] on div "Mark Capogreco Drop in" at bounding box center [660, 103] width 908 height 27
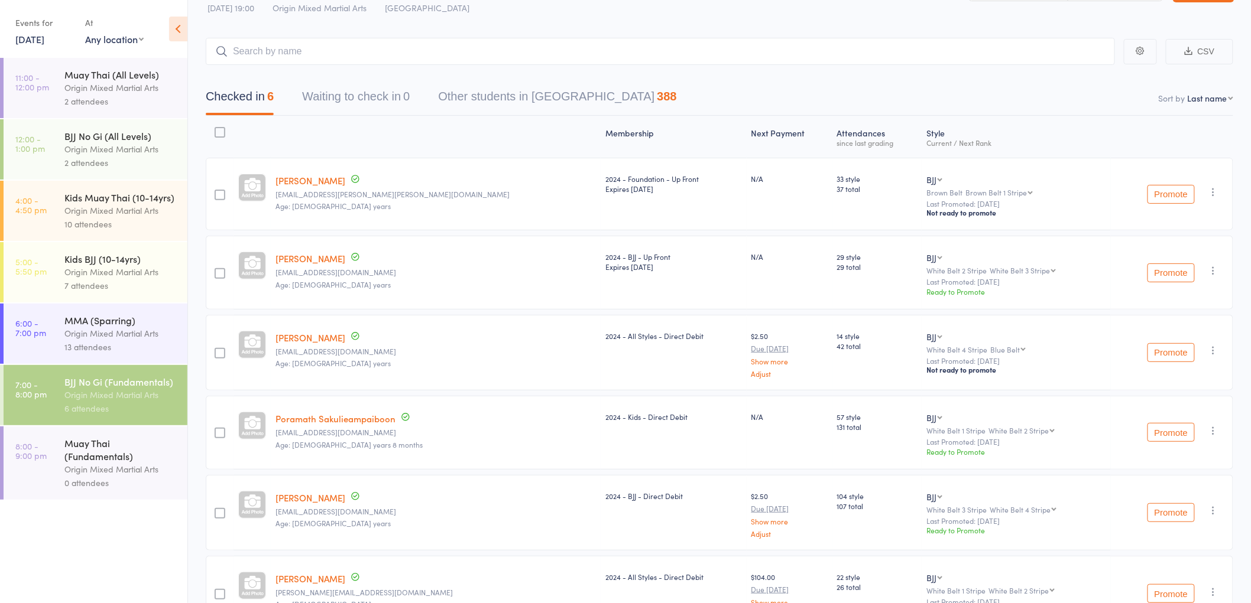
click at [131, 322] on div "MMA (Sparring)" at bounding box center [120, 320] width 113 height 13
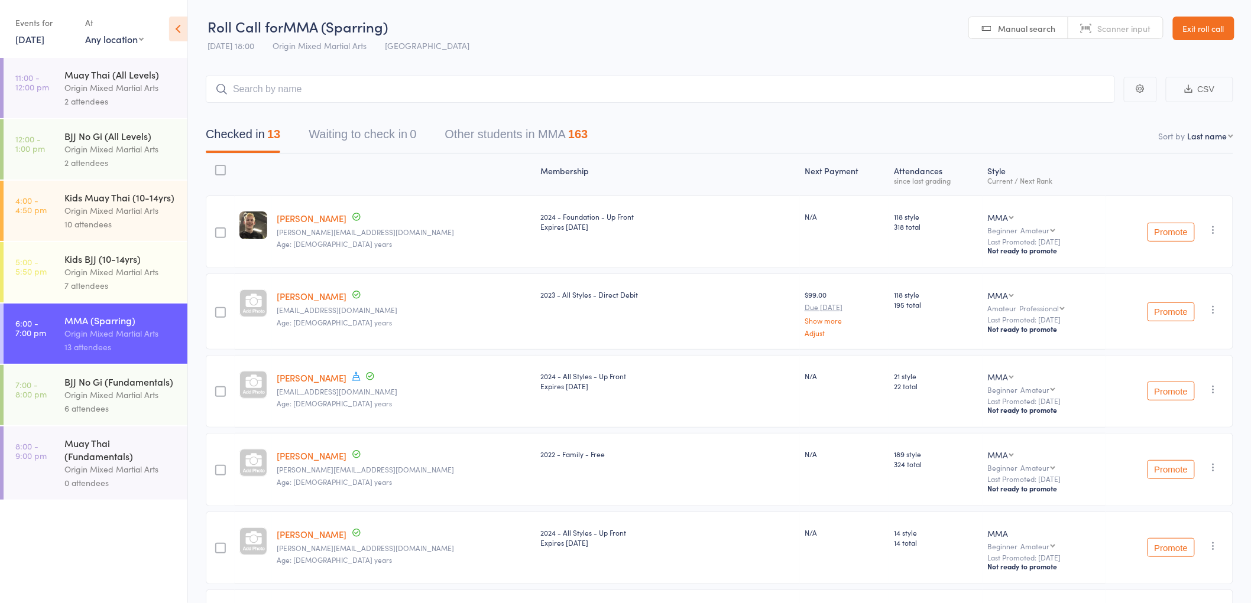
click at [92, 393] on div "Origin Mixed Martial Arts" at bounding box center [120, 395] width 113 height 14
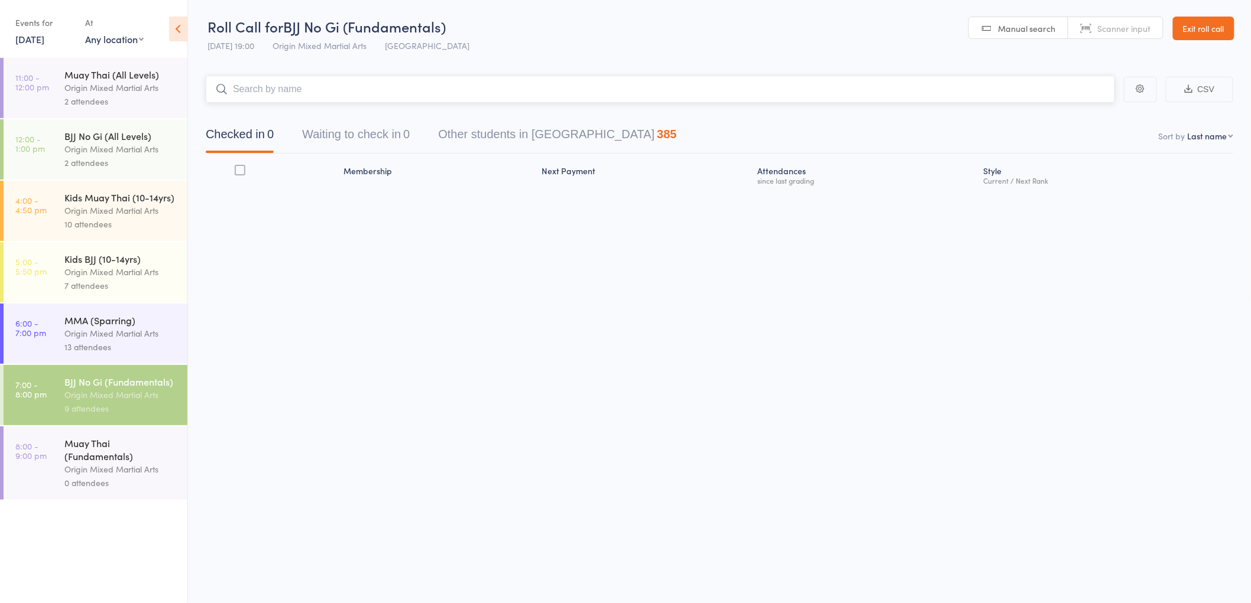
click at [252, 86] on input "search" at bounding box center [660, 89] width 909 height 27
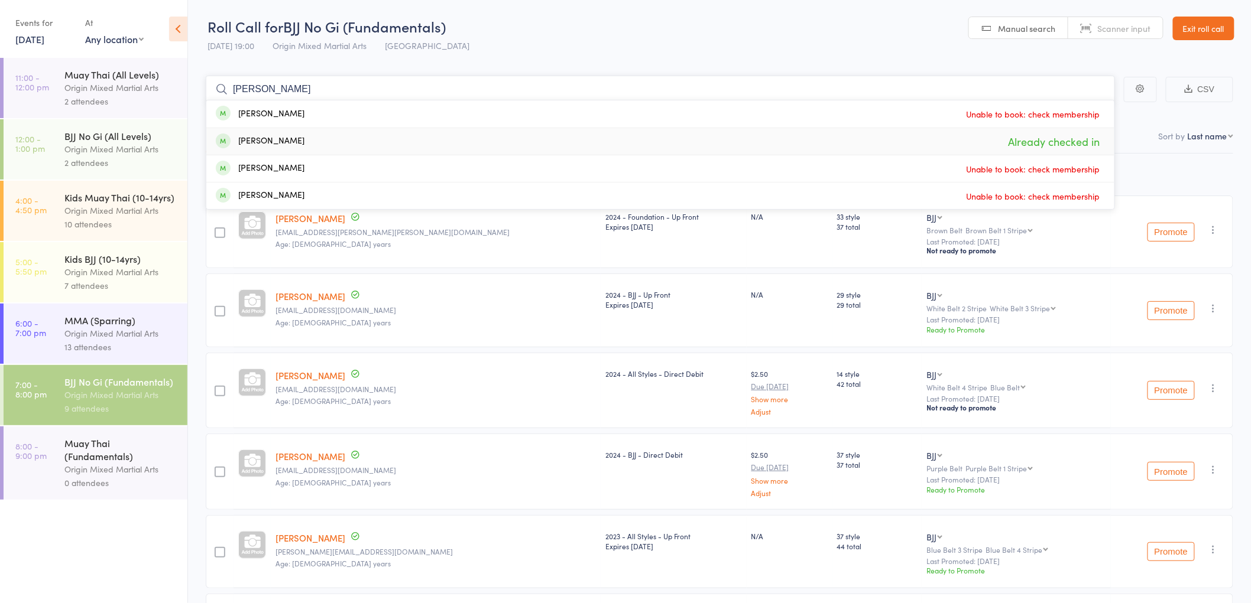
type input "lucas v"
click at [279, 135] on div "Lucas Vartanian" at bounding box center [260, 142] width 89 height 14
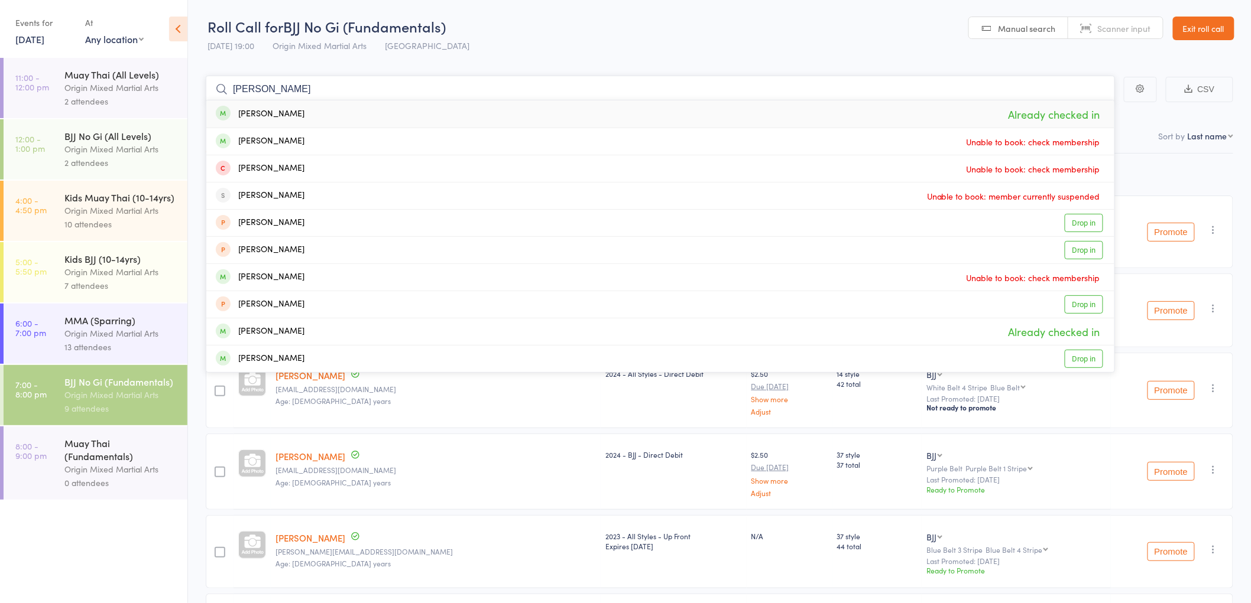
type input "jamie ren"
click at [275, 114] on div "Jamie Renouf" at bounding box center [260, 115] width 89 height 14
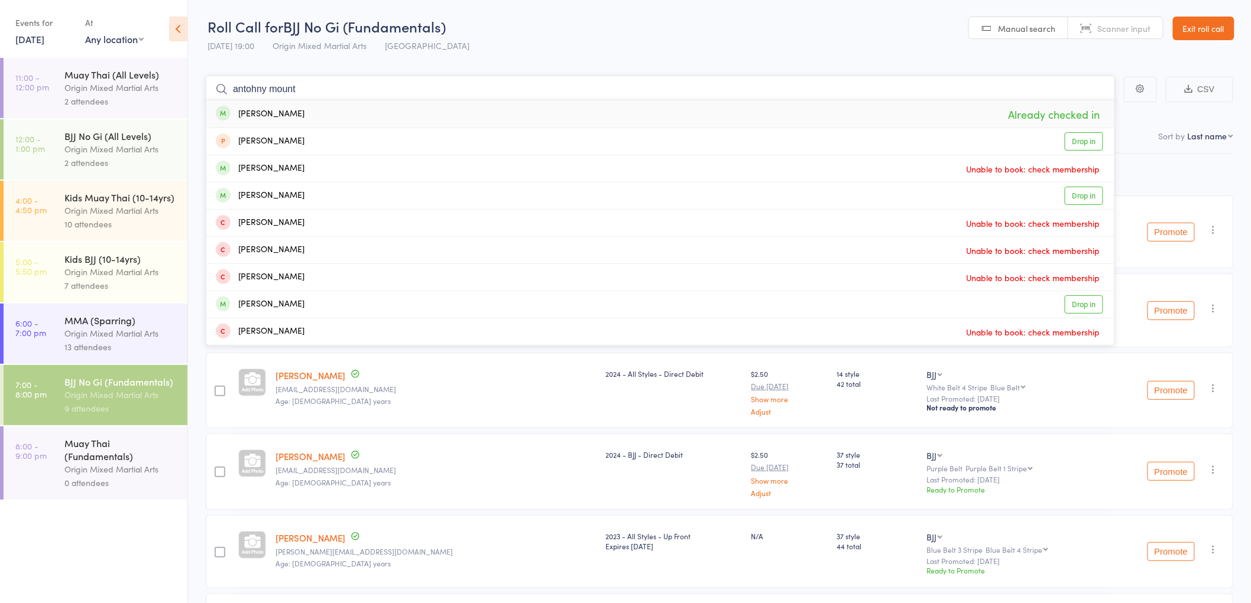
type input "antohny mount"
click at [278, 113] on div "Anthony Mountford" at bounding box center [260, 115] width 89 height 14
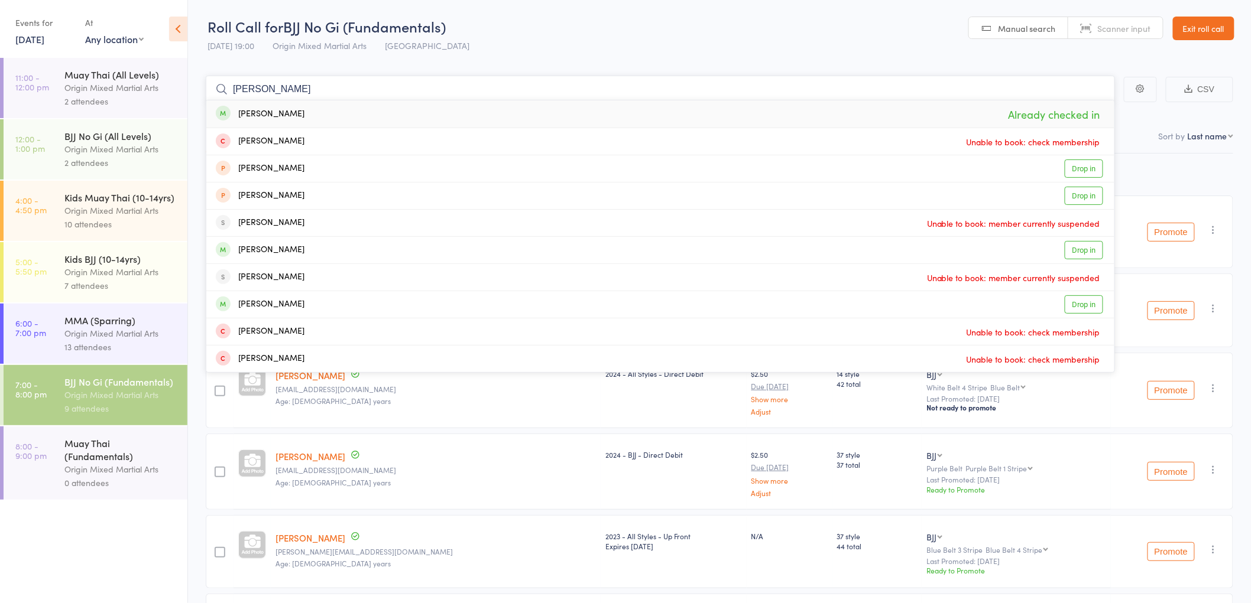
type input "james gill"
click at [278, 113] on div "James Gill Already checked in" at bounding box center [660, 113] width 908 height 27
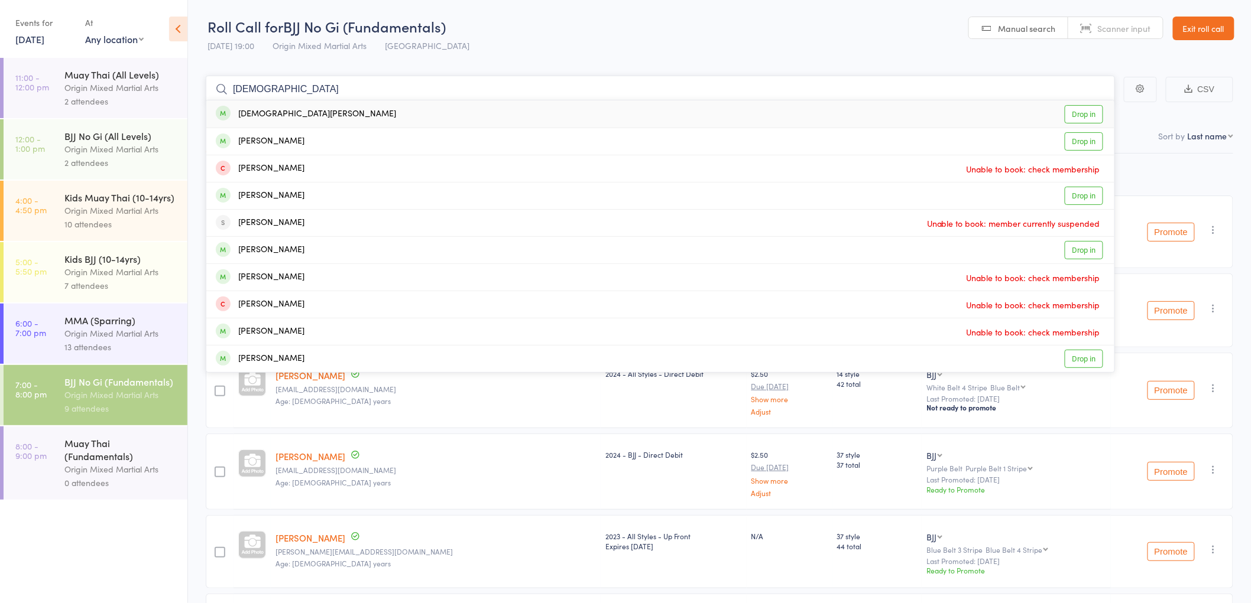
type input "christian"
click at [283, 119] on div "Christian Asfour" at bounding box center [306, 115] width 180 height 14
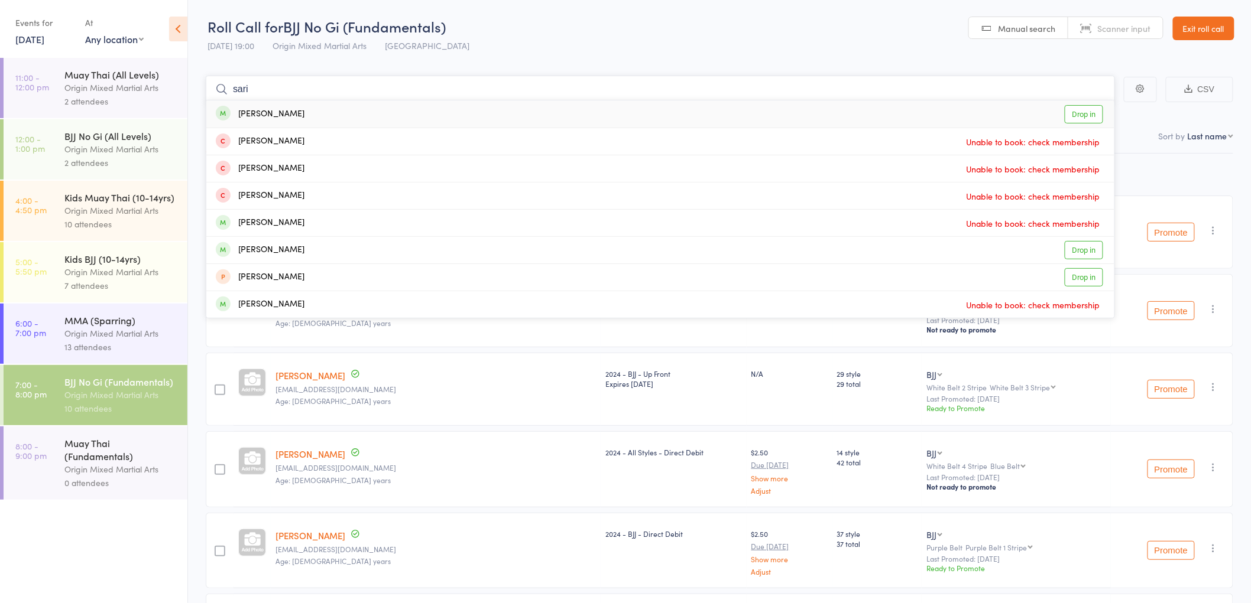
type input "sari"
click at [309, 117] on div "Sari Jeries Drop in" at bounding box center [660, 113] width 908 height 27
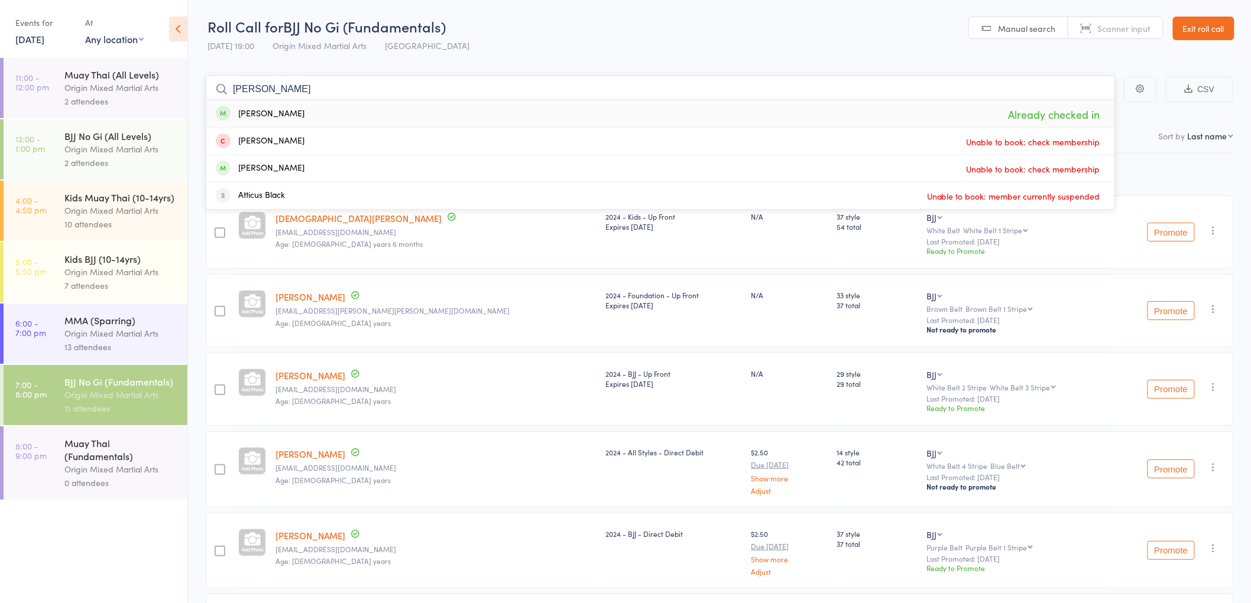
type input "blake ed"
click at [282, 112] on div "Blake Edwards" at bounding box center [260, 115] width 89 height 14
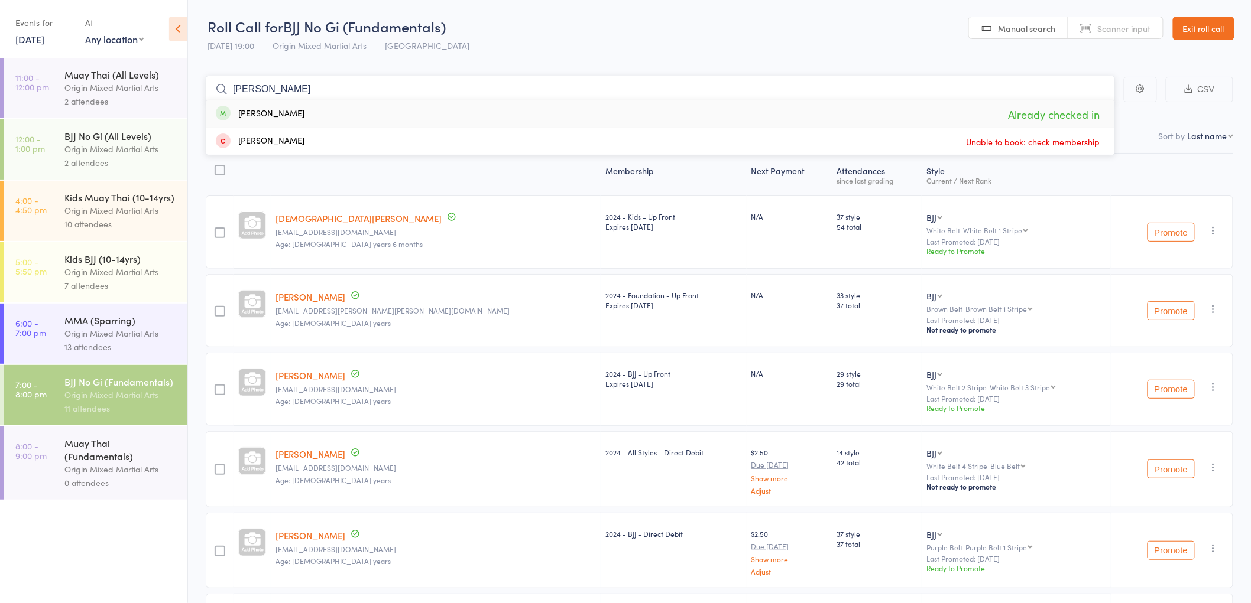
type input "raveen"
click at [282, 112] on div "Raveen Senanayake" at bounding box center [260, 115] width 89 height 14
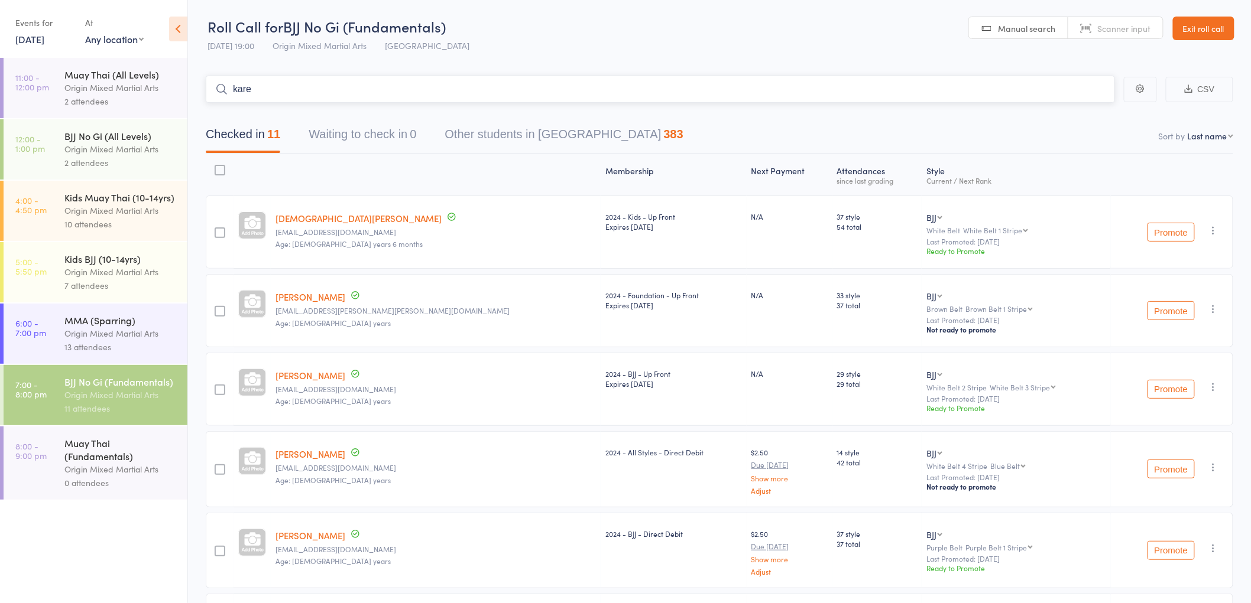
type input "karen"
drag, startPoint x: 293, startPoint y: 87, endPoint x: 175, endPoint y: 96, distance: 118.0
click at [175, 96] on div "Roll Call for BJJ No Gi (Fundamentals) 16 Sep 19:00 Origin Mixed Martial Arts G…" at bounding box center [625, 301] width 1251 height 603
drag, startPoint x: 349, startPoint y: 98, endPoint x: 213, endPoint y: 77, distance: 137.5
click at [213, 77] on input "karen" at bounding box center [660, 89] width 909 height 27
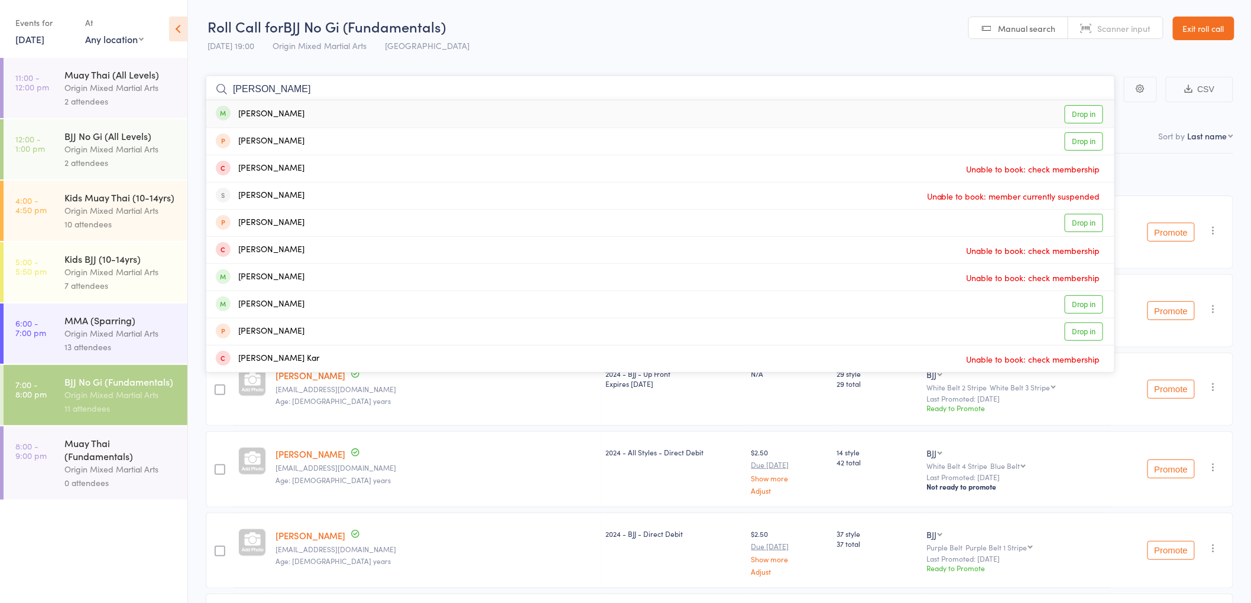
type input "karen lam"
click at [284, 115] on div "Karen Lamont" at bounding box center [260, 115] width 89 height 14
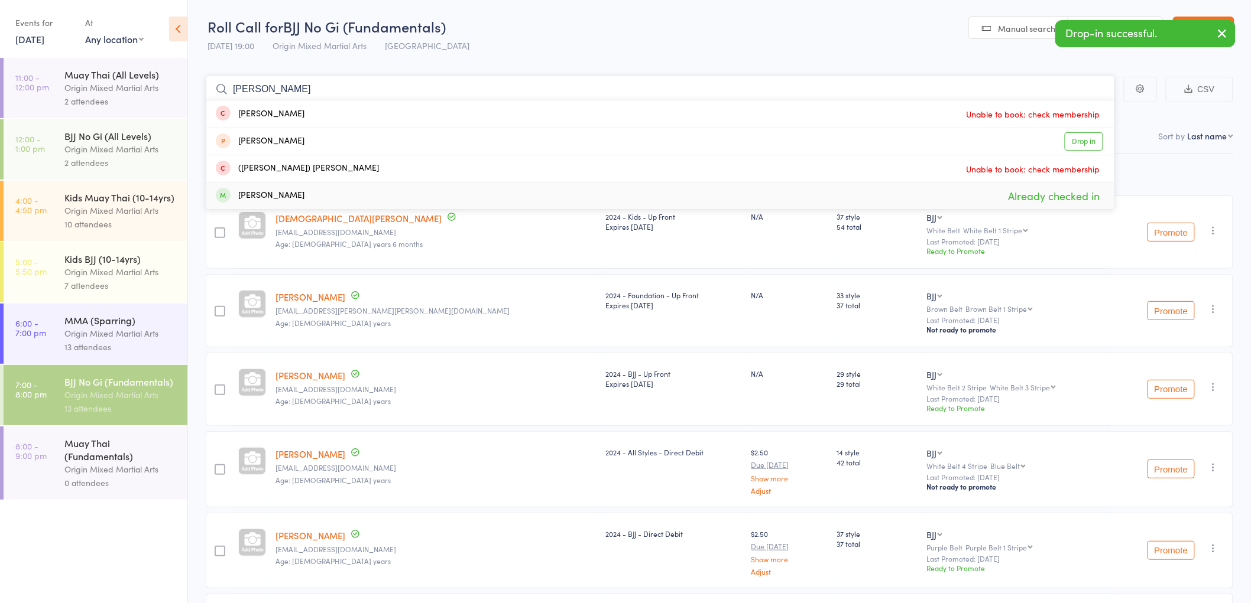
type input "kevin"
click at [282, 189] on div "Kevin Lerdwichagul" at bounding box center [260, 196] width 89 height 14
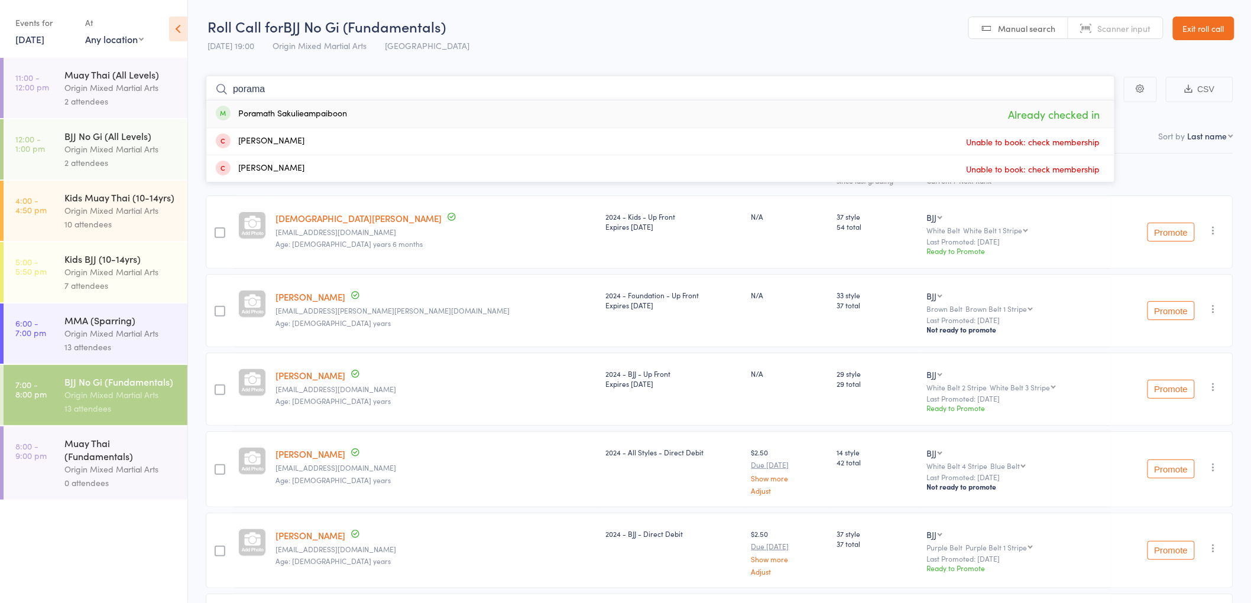
type input "porama"
click at [372, 119] on div "Poramath Sakulieampaiboon Already checked in" at bounding box center [660, 113] width 908 height 27
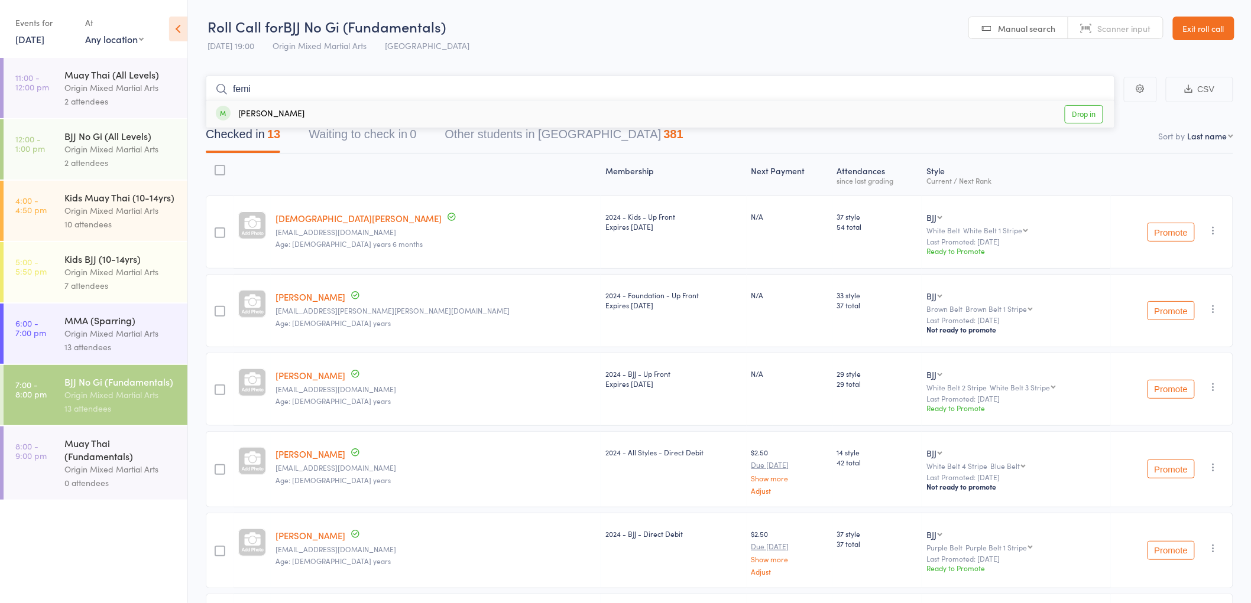
type input "femi"
click at [372, 119] on div "Femi Ogunsiji Drop in" at bounding box center [660, 113] width 908 height 27
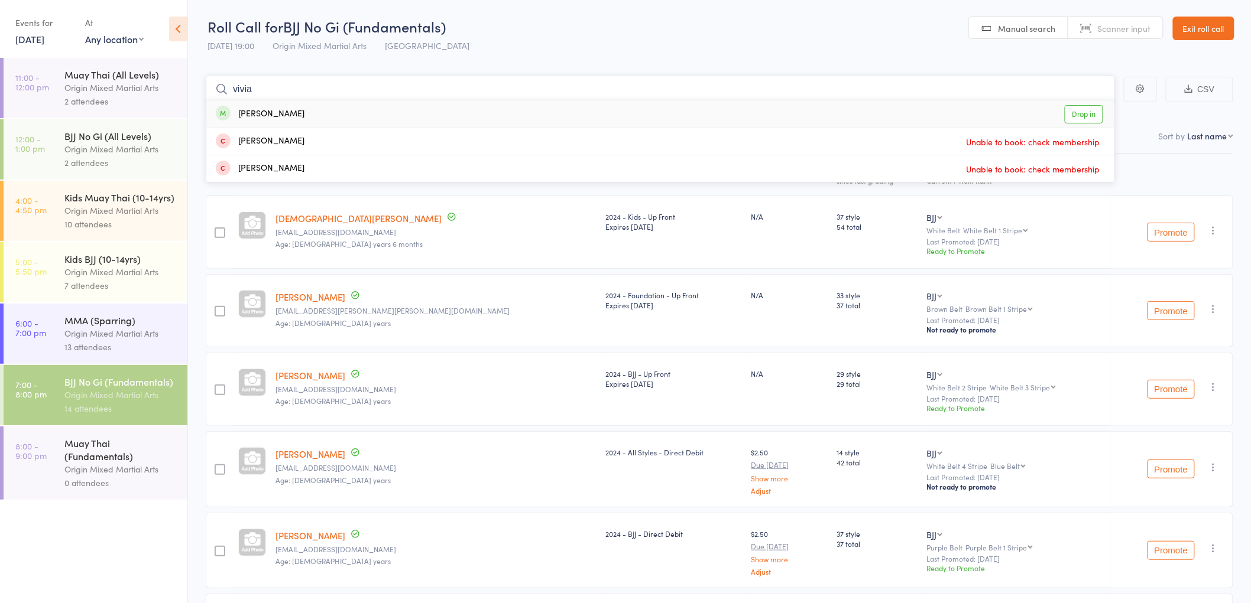
type input "vivia"
click at [372, 119] on div "Vivian Nguyen Drop in" at bounding box center [660, 113] width 908 height 27
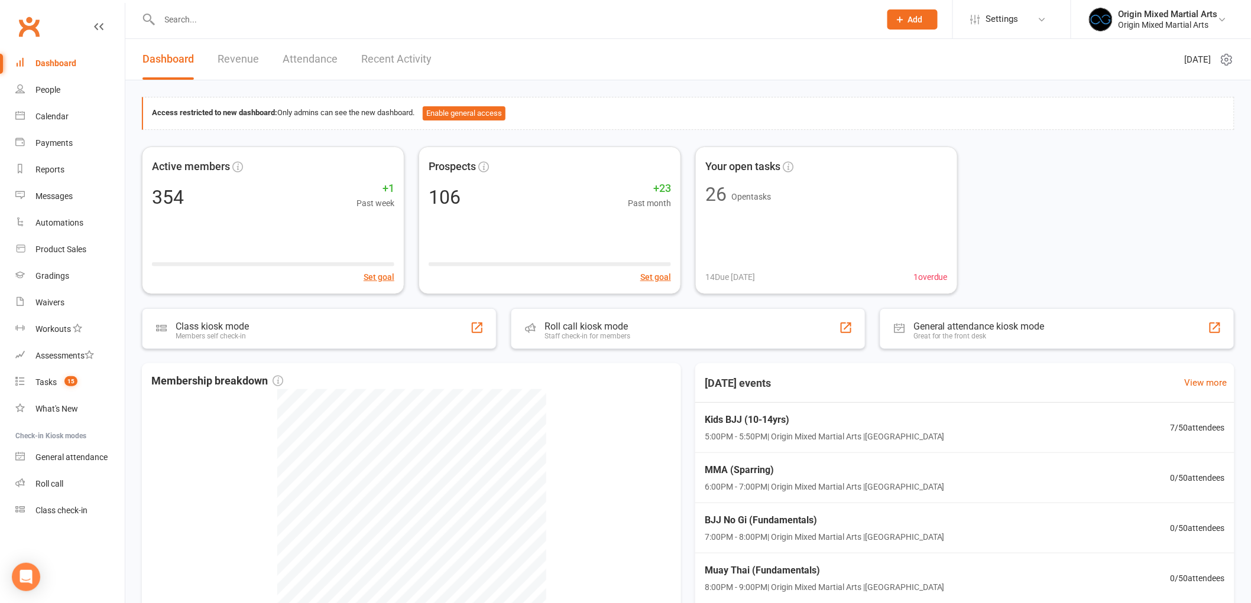
click at [246, 20] on input "text" at bounding box center [514, 19] width 716 height 17
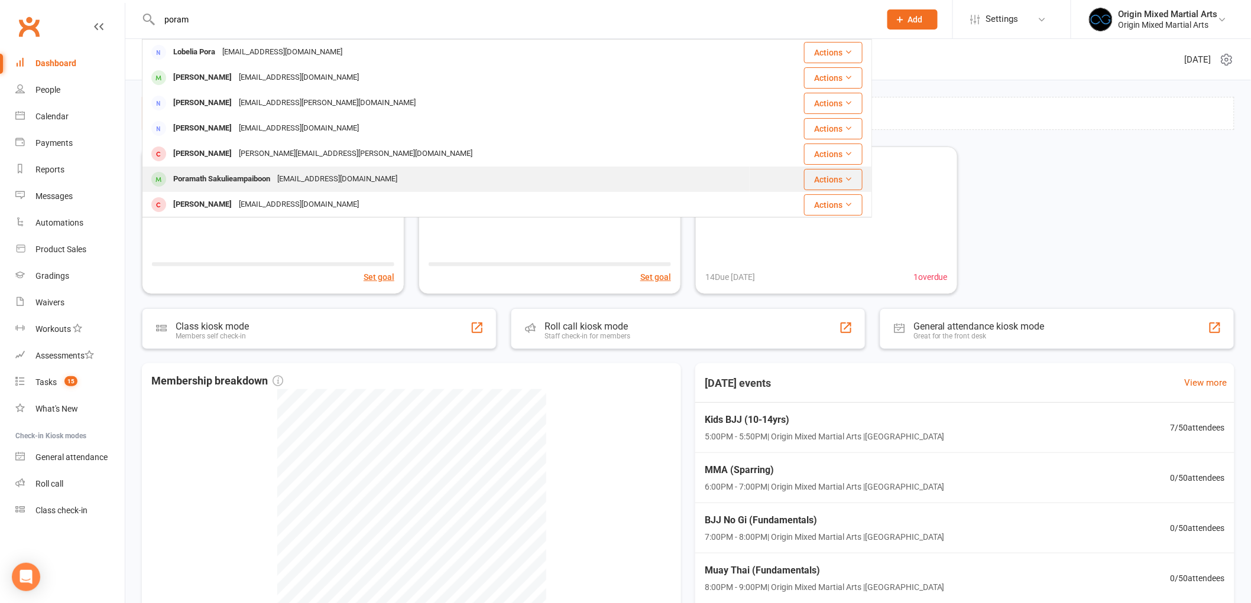
type input "poram"
click at [321, 181] on div "[EMAIL_ADDRESS][DOMAIN_NAME]" at bounding box center [337, 179] width 127 height 17
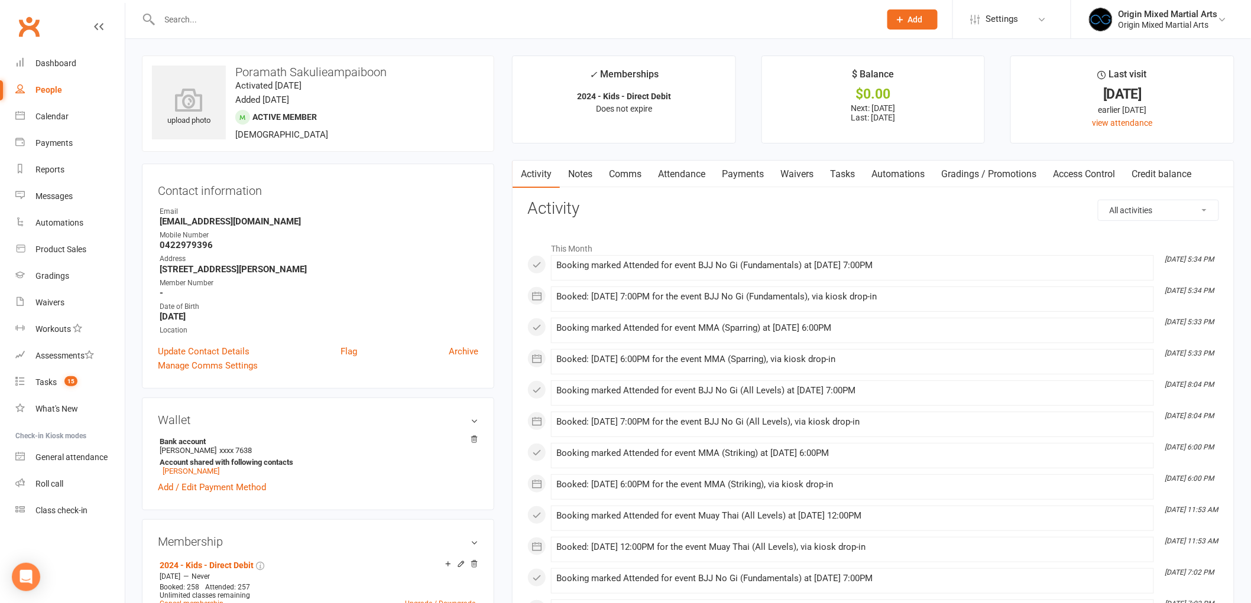
click at [51, 85] on div "People" at bounding box center [48, 89] width 27 height 9
select select "100"
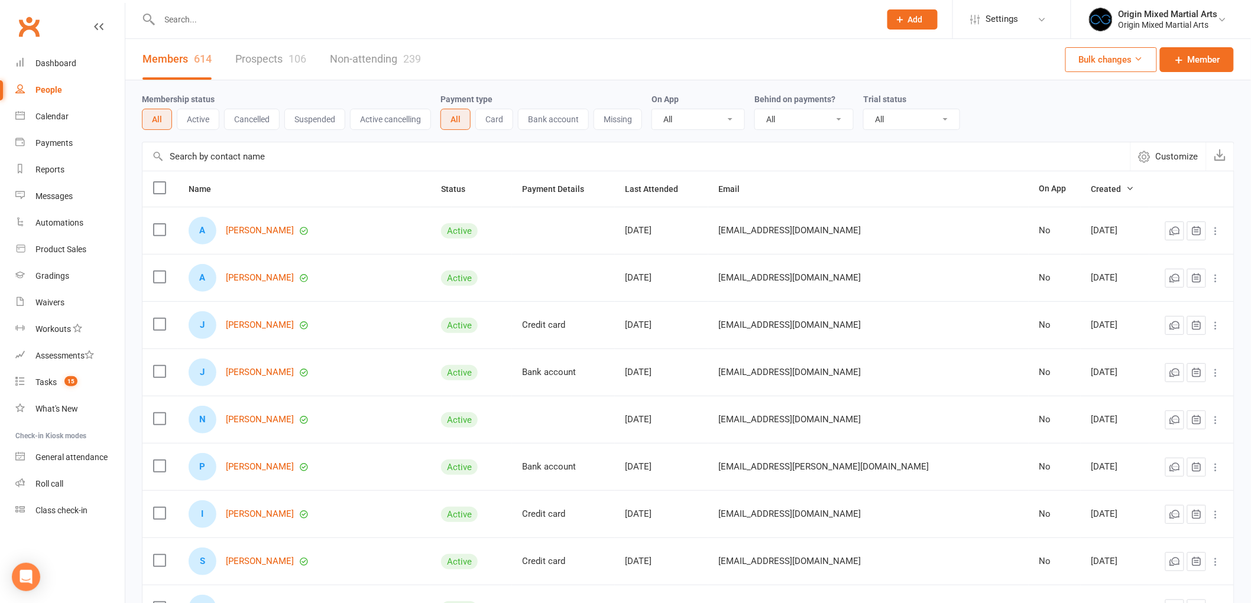
click at [269, 51] on link "Prospects 106" at bounding box center [270, 59] width 71 height 41
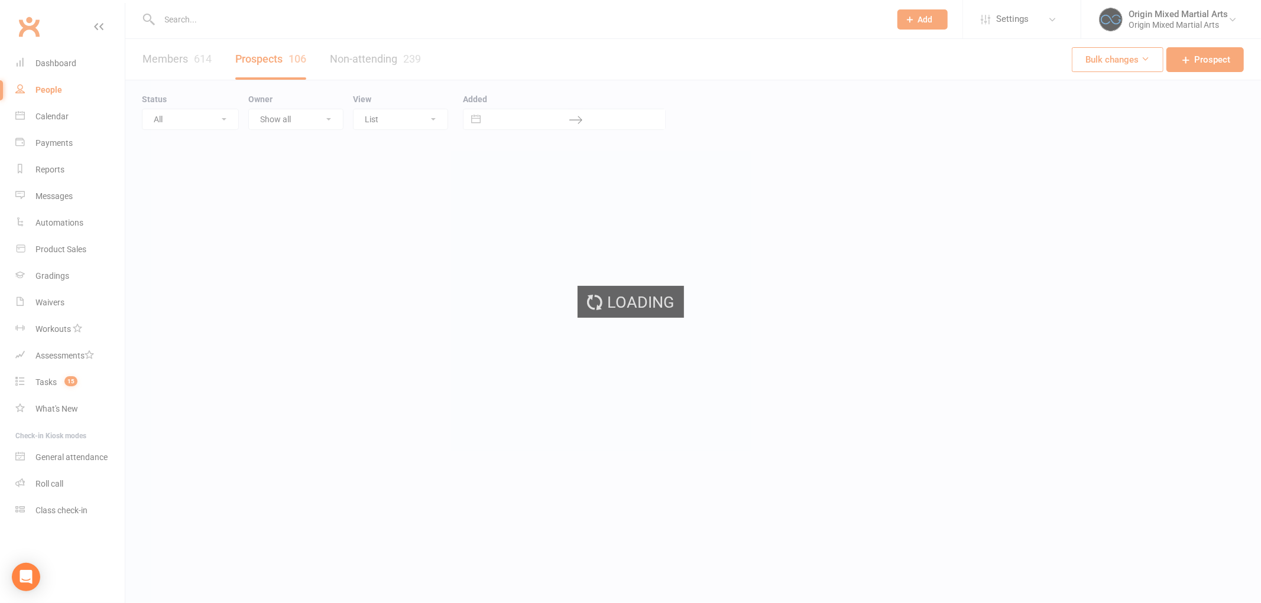
select select "100"
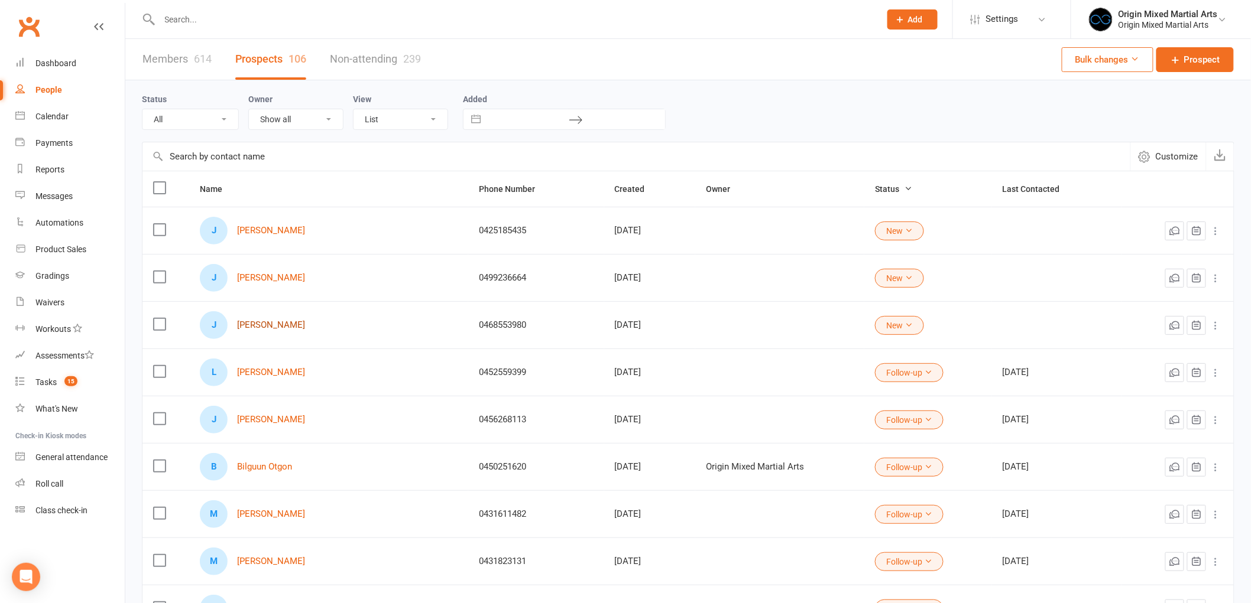
click at [266, 326] on link "Janik Attinger" at bounding box center [271, 325] width 68 height 10
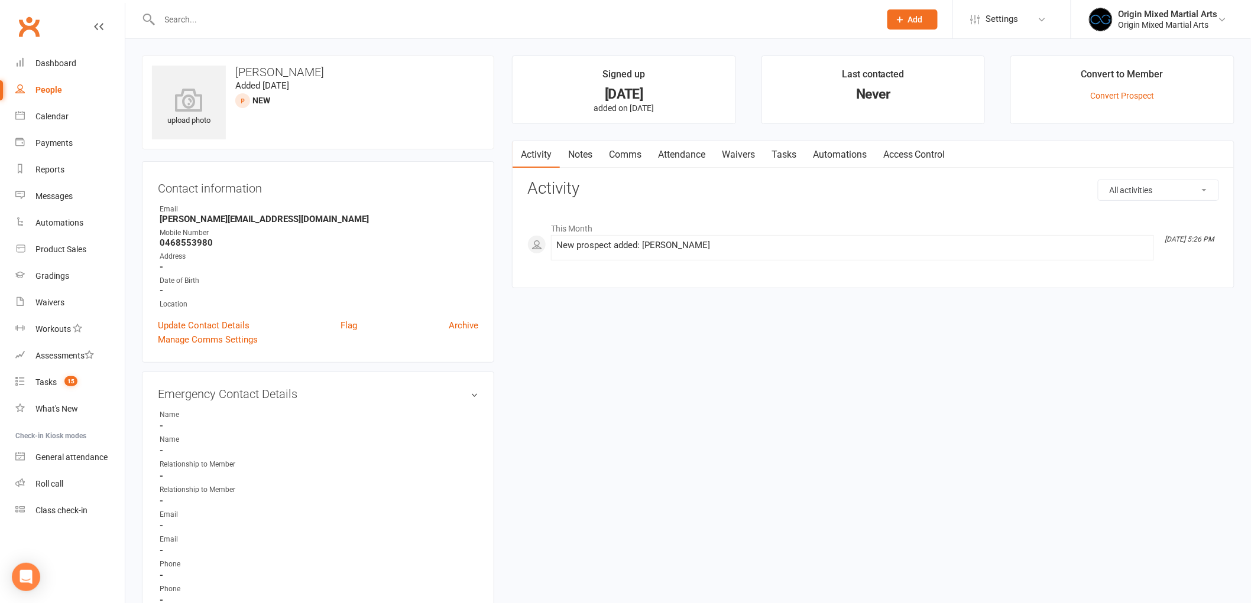
click at [592, 145] on link "Notes" at bounding box center [580, 154] width 41 height 27
click at [1184, 187] on button "+ New Note" at bounding box center [1186, 190] width 63 height 21
click at [1098, 238] on input "text" at bounding box center [873, 238] width 692 height 25
type input "Contacted 16/9/25 GB"
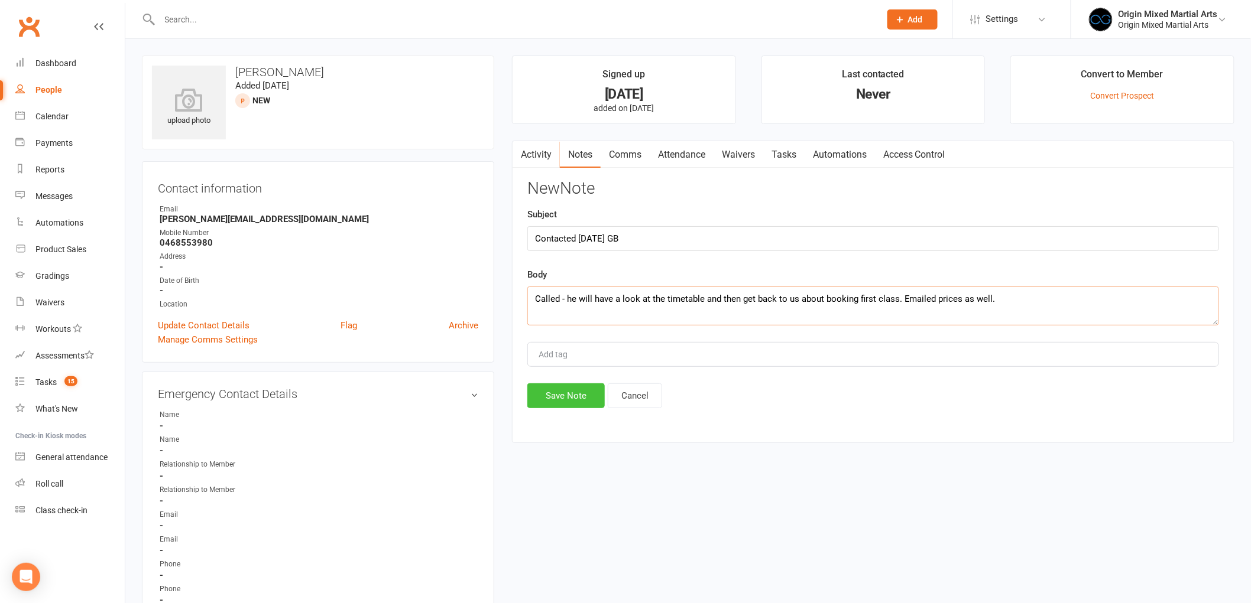
type textarea "Called - he will have a look at the timetable and then get back to us about boo…"
click at [570, 401] on button "Save Note" at bounding box center [565, 396] width 77 height 25
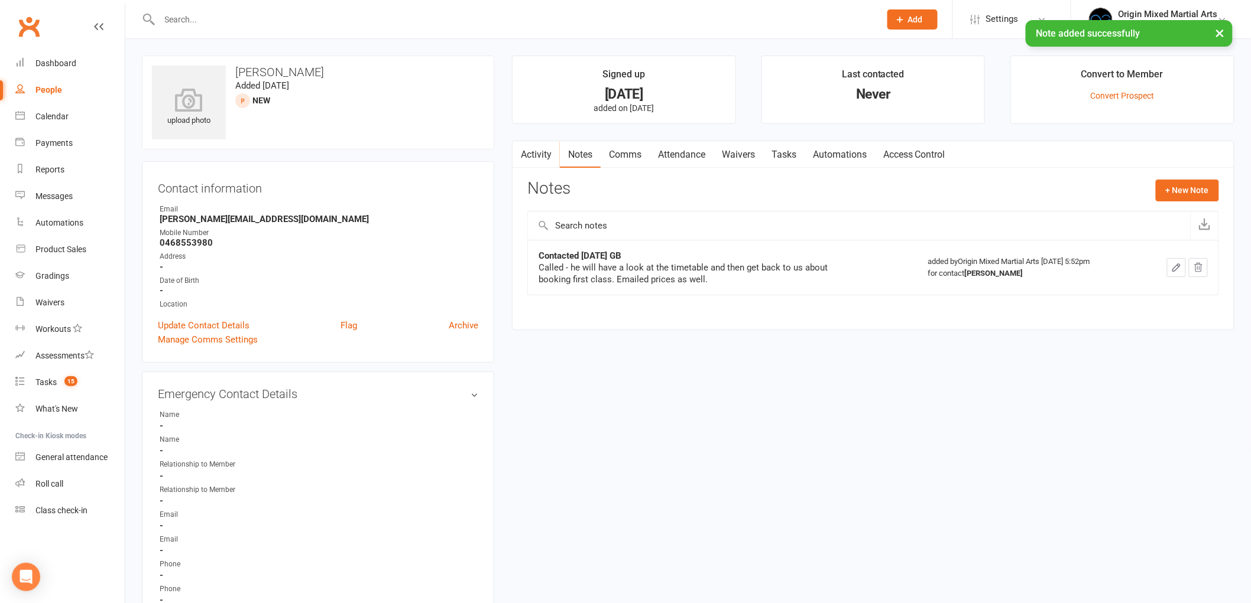
click at [615, 165] on link "Comms" at bounding box center [624, 154] width 49 height 27
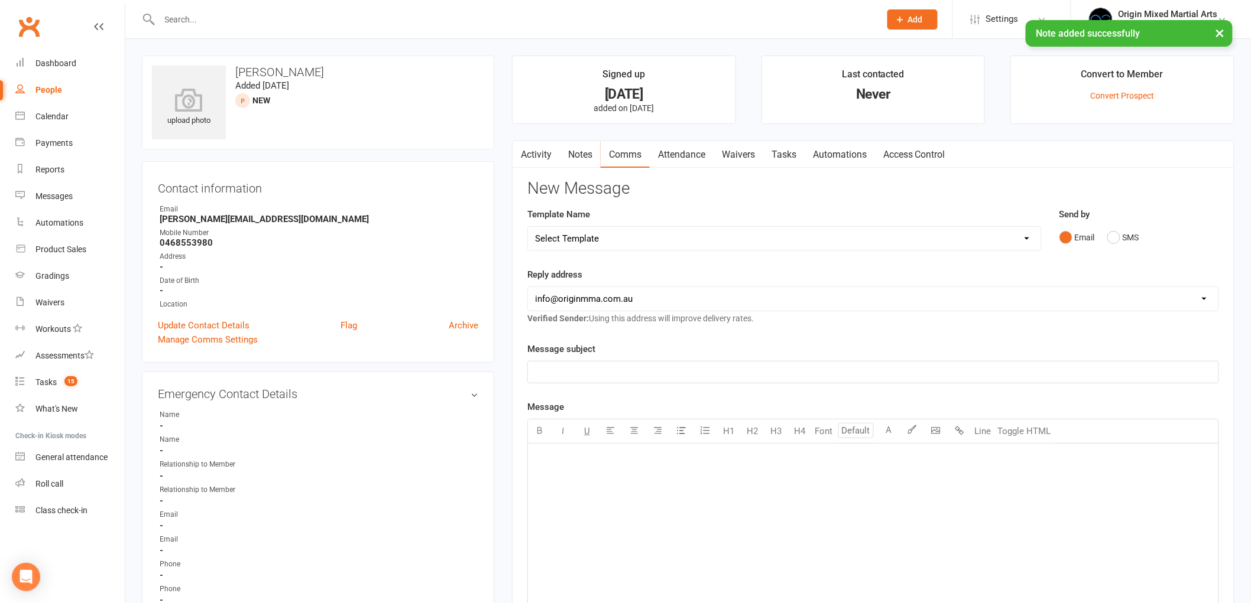
click at [618, 252] on div "Template Name Select Template [Email] Opening Date Change [Email] Class Booking…" at bounding box center [784, 237] width 532 height 60
drag, startPoint x: 619, startPoint y: 235, endPoint x: 615, endPoint y: 226, distance: 10.0
click at [619, 235] on select "Select Template [Email] Opening Date Change [Email] Class Booking Reminder [Ema…" at bounding box center [784, 239] width 513 height 24
select select "12"
click at [528, 227] on select "Select Template [Email] Opening Date Change [Email] Class Booking Reminder [Ema…" at bounding box center [784, 239] width 513 height 24
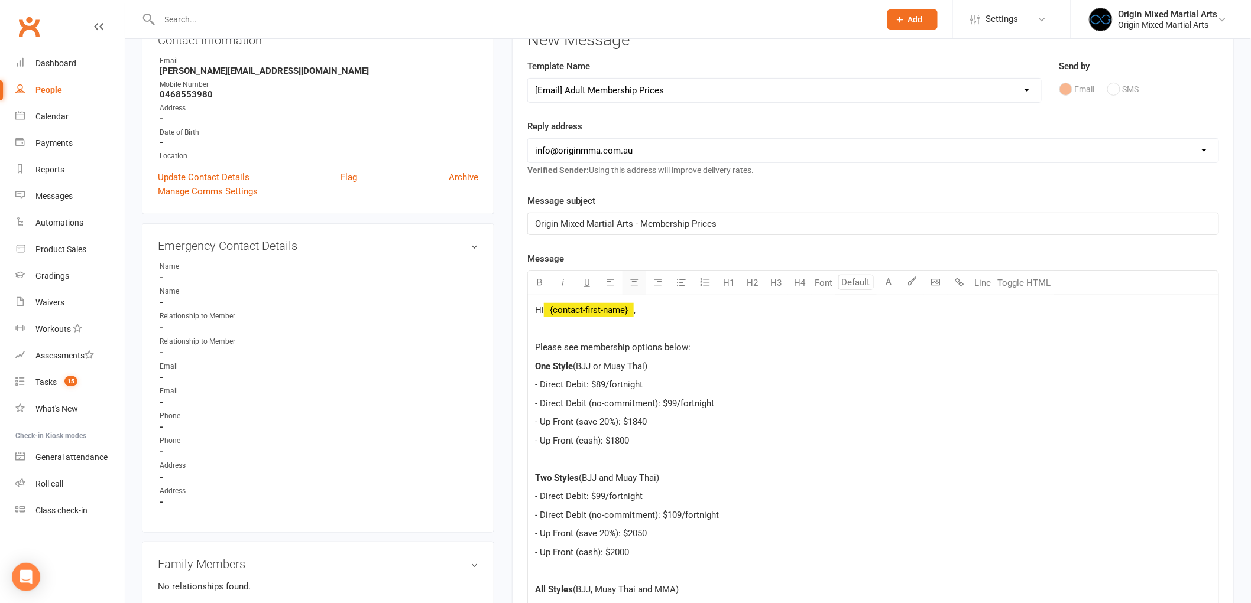
scroll to position [197, 0]
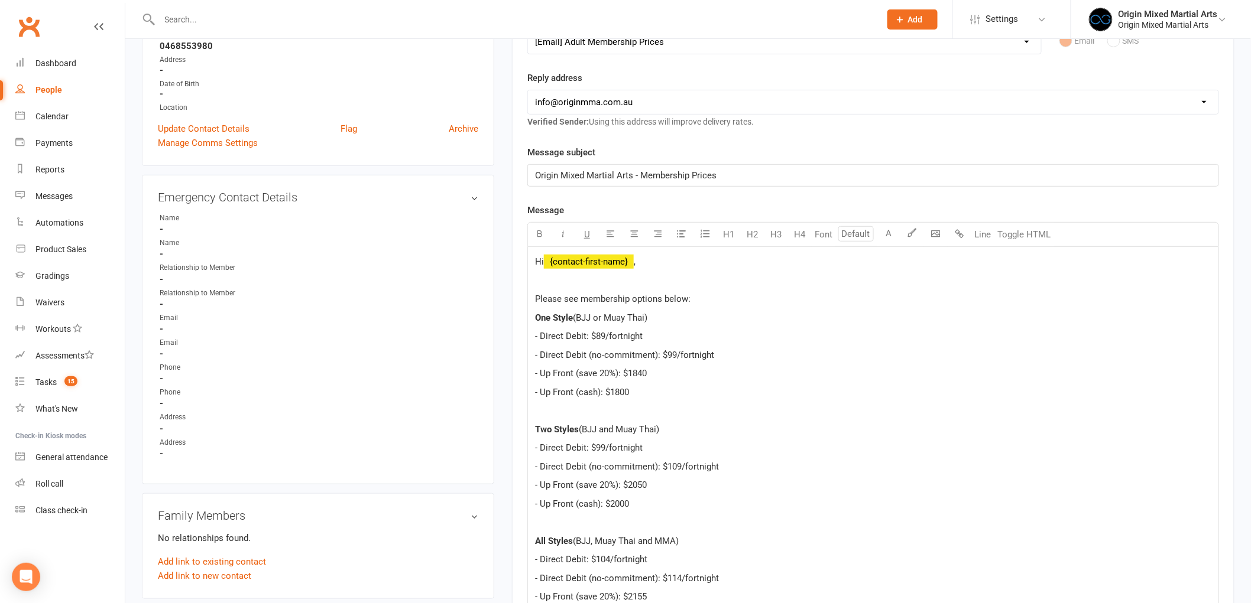
click at [583, 288] on div "Hi ﻿ {contact-first-name} , Please see membership options below: One Style (BJJ…" at bounding box center [873, 532] width 690 height 571
click at [589, 283] on p at bounding box center [873, 281] width 676 height 14
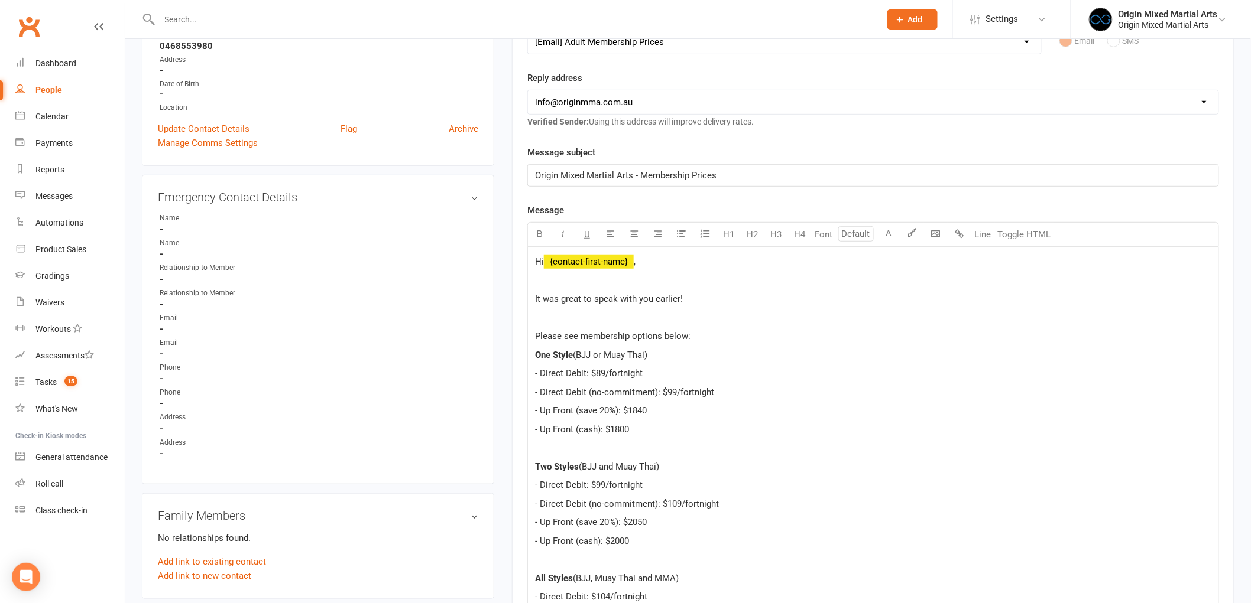
click at [537, 335] on span "Please see membership options below:" at bounding box center [612, 336] width 155 height 11
click at [635, 260] on span "," at bounding box center [635, 262] width 2 height 11
click at [538, 334] on span "Please see membership options below:" at bounding box center [612, 336] width 155 height 11
click at [538, 336] on span "Please see membership options below:" at bounding box center [612, 336] width 155 height 11
click at [865, 342] on p "I know you were also enquiring about membership prices so please see membership…" at bounding box center [873, 336] width 676 height 14
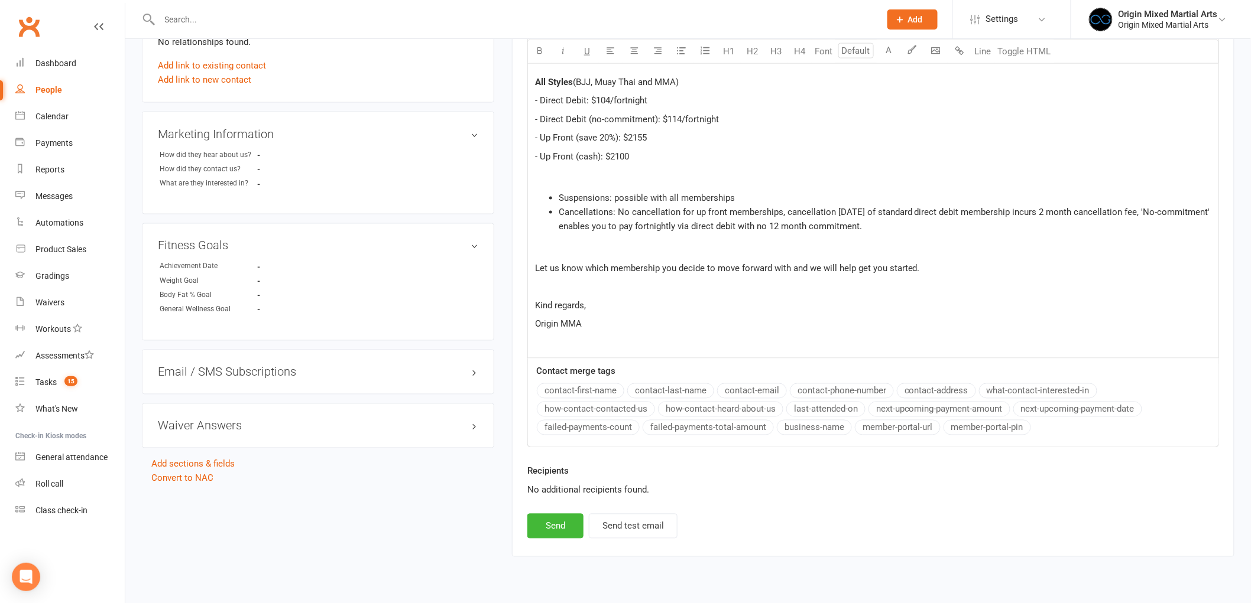
scroll to position [722, 0]
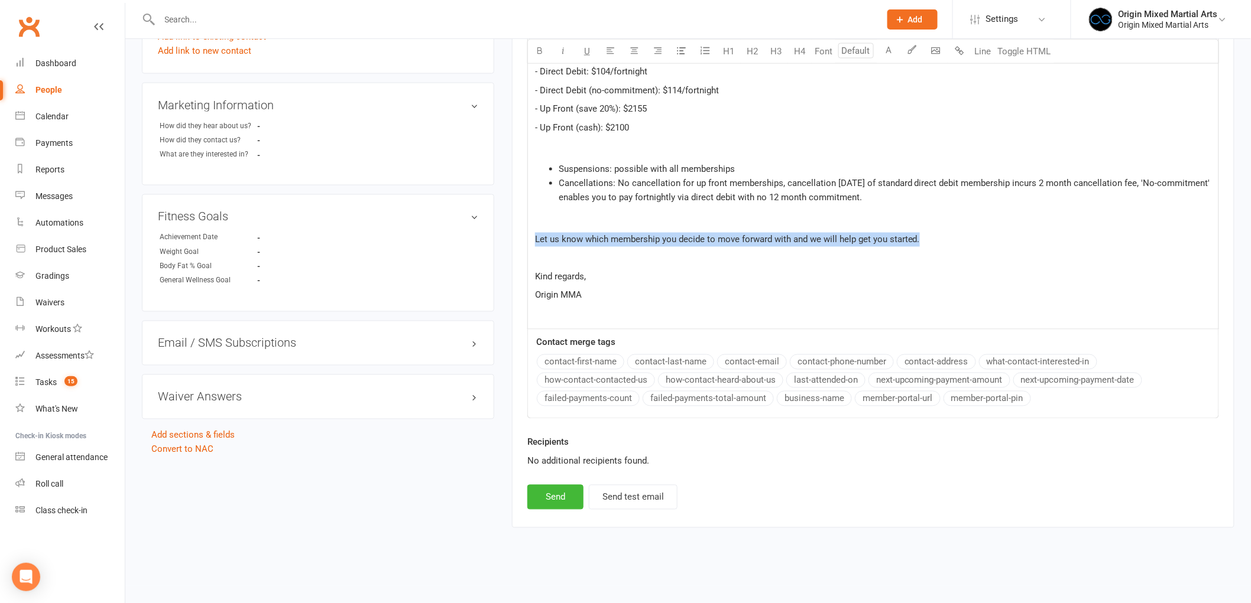
drag, startPoint x: 929, startPoint y: 236, endPoint x: 539, endPoint y: 227, distance: 389.6
click at [539, 227] on div "Hi ﻿ {contact-first-name} , It was great to speak with you earlier! ﻿ I know yo…" at bounding box center [873, 26] width 690 height 608
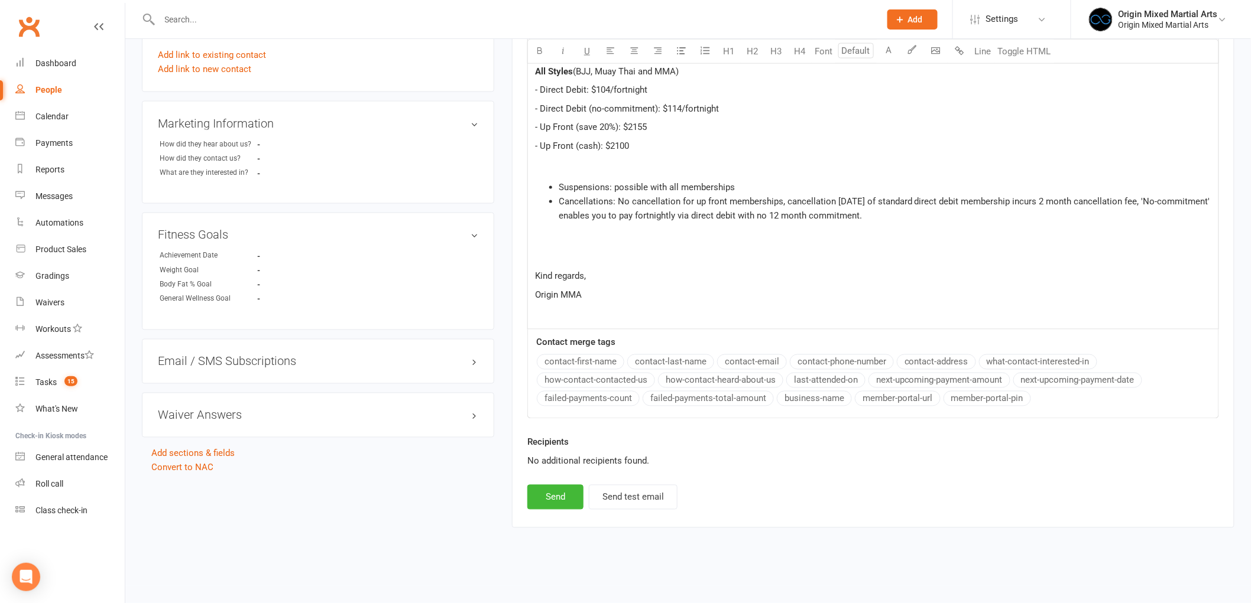
scroll to position [705, 0]
click at [545, 496] on button "Send" at bounding box center [555, 497] width 56 height 25
select select
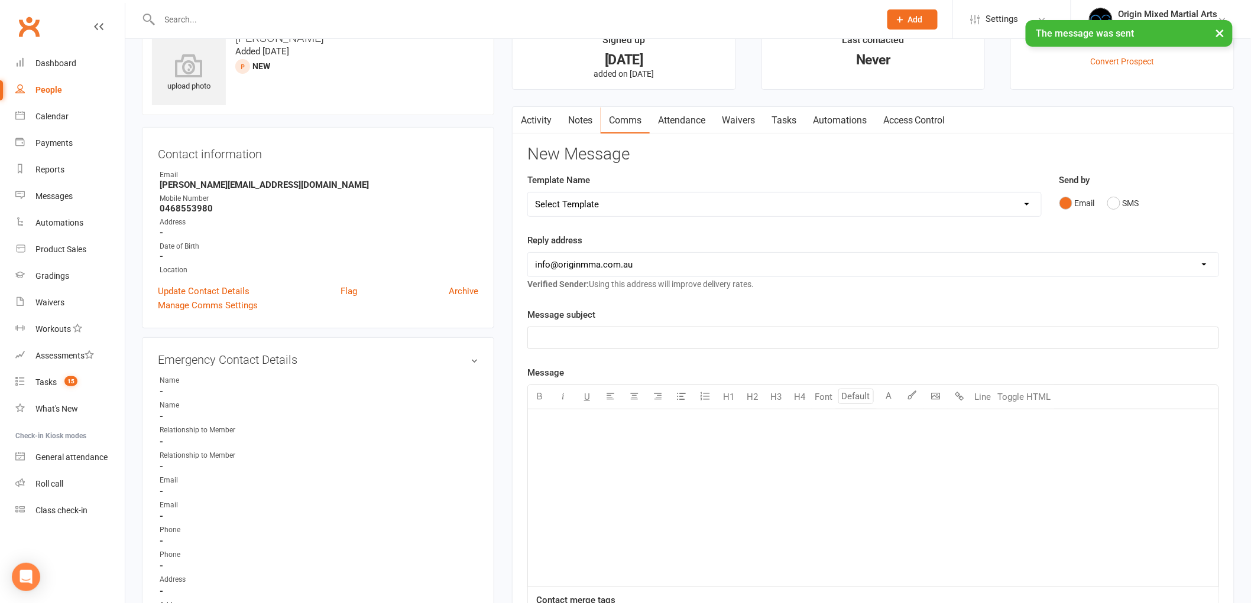
scroll to position [0, 0]
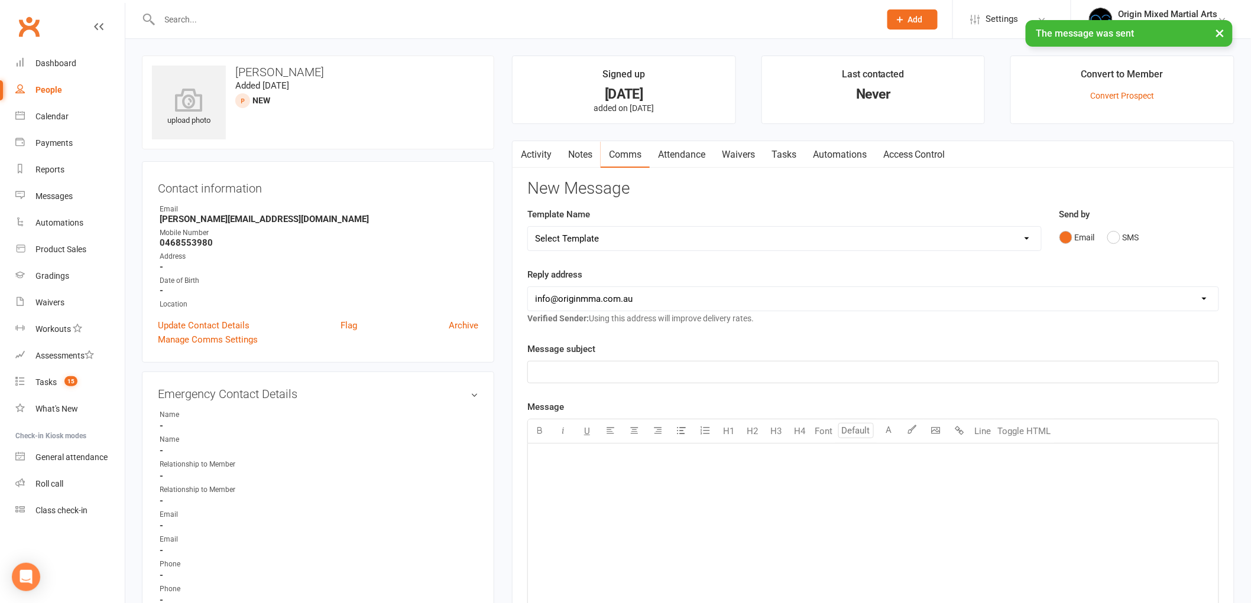
click at [531, 161] on link "Activity" at bounding box center [535, 154] width 47 height 27
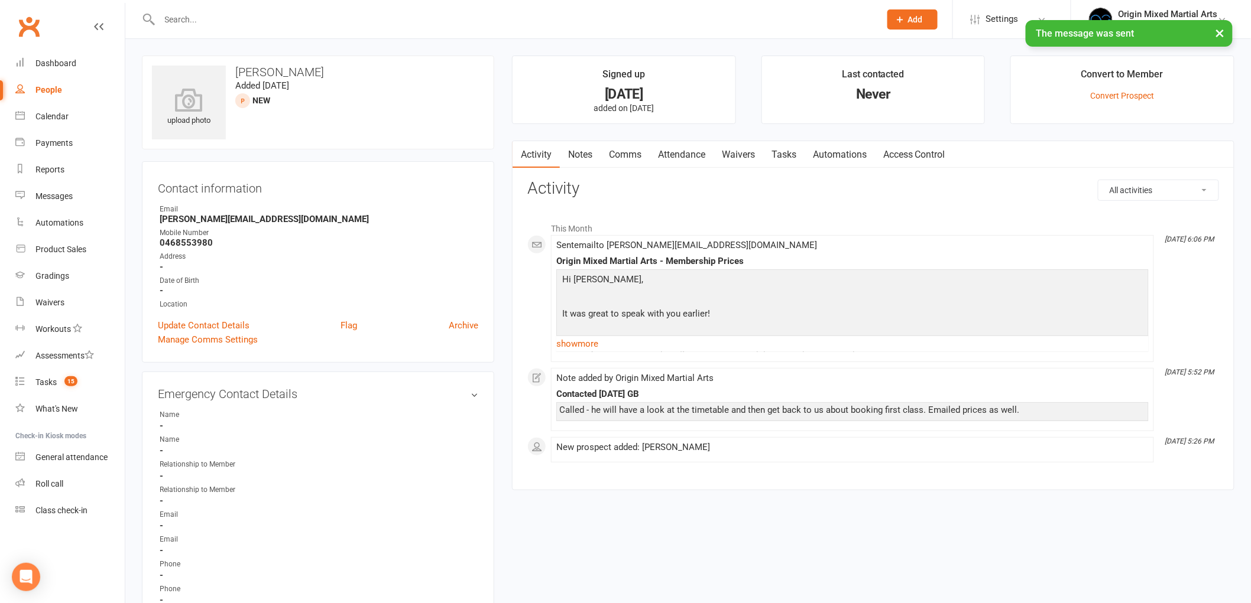
click at [24, 95] on link "People" at bounding box center [69, 90] width 109 height 27
select select "100"
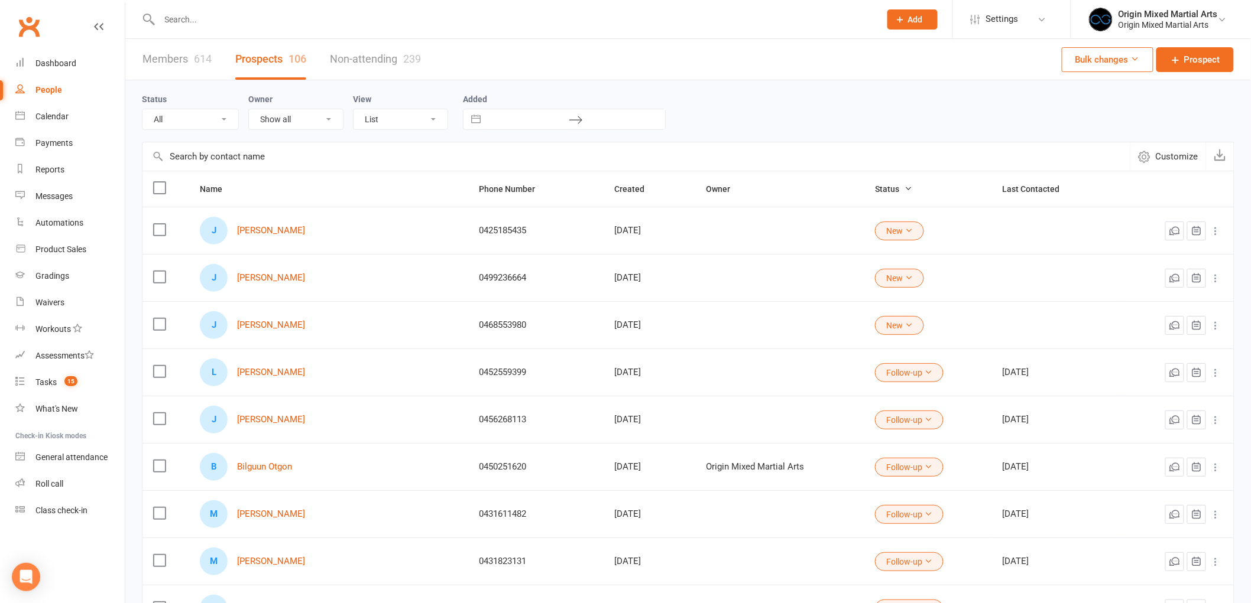
click at [887, 323] on button "New" at bounding box center [899, 325] width 49 height 19
click at [820, 369] on link "Contact" at bounding box center [828, 375] width 117 height 24
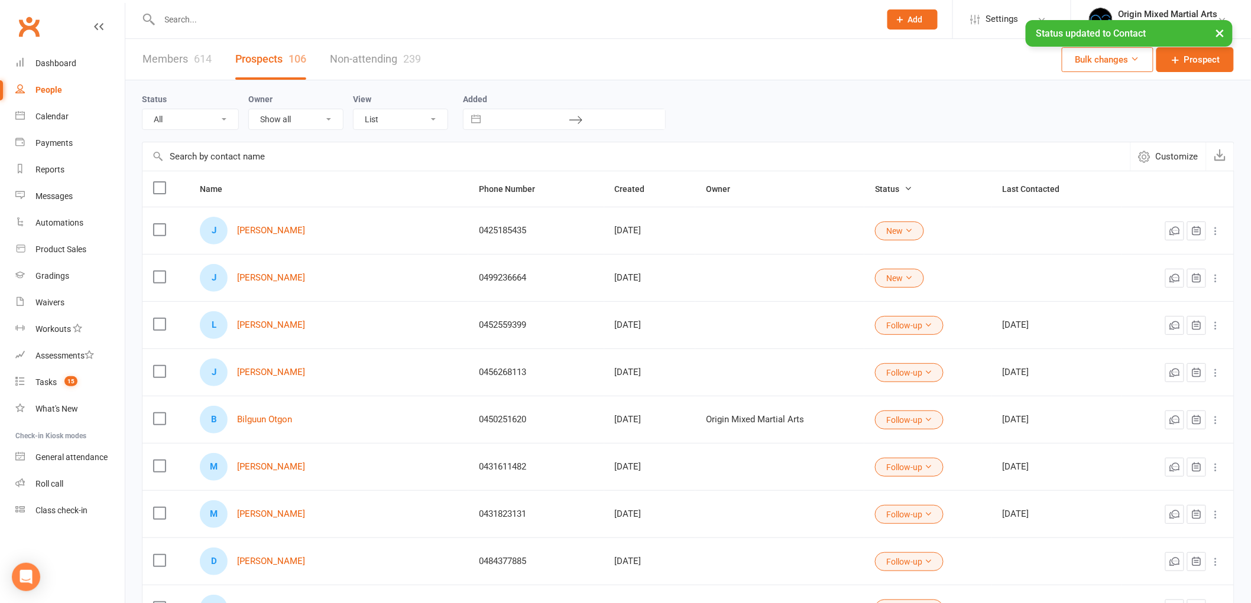
click at [222, 20] on div "× Status updated to Contact" at bounding box center [617, 20] width 1235 height 0
click at [219, 20] on div "× Status updated to Contact" at bounding box center [617, 20] width 1235 height 0
click at [213, 17] on input "text" at bounding box center [514, 19] width 716 height 17
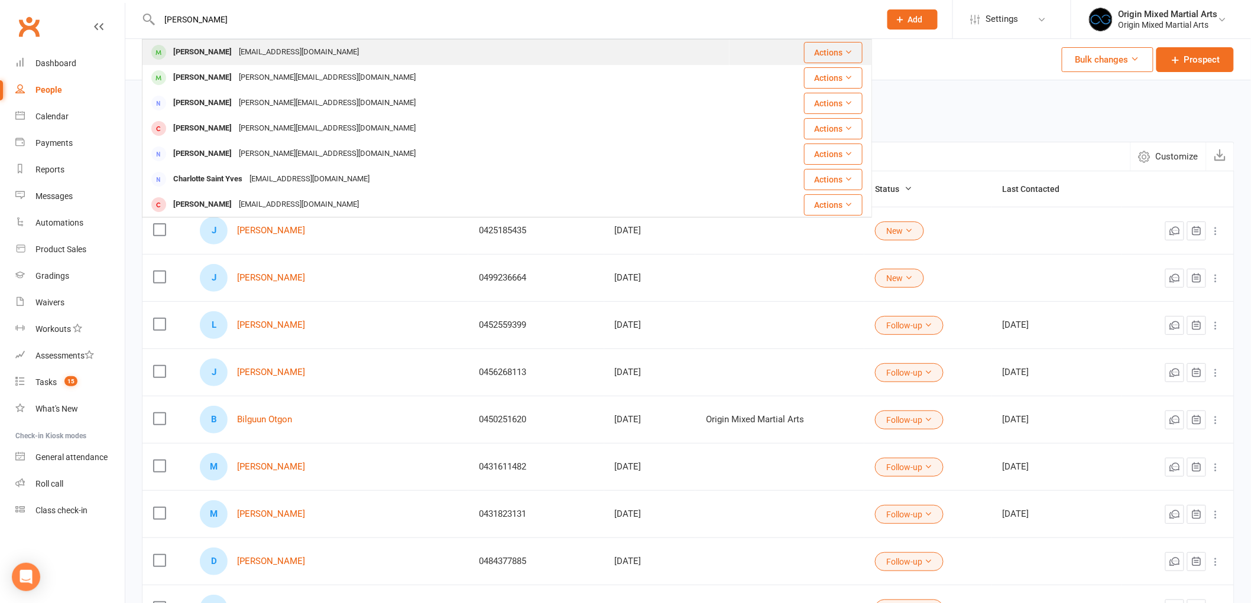
type input "charlie"
click at [221, 50] on div "[PERSON_NAME]" at bounding box center [203, 52] width 66 height 17
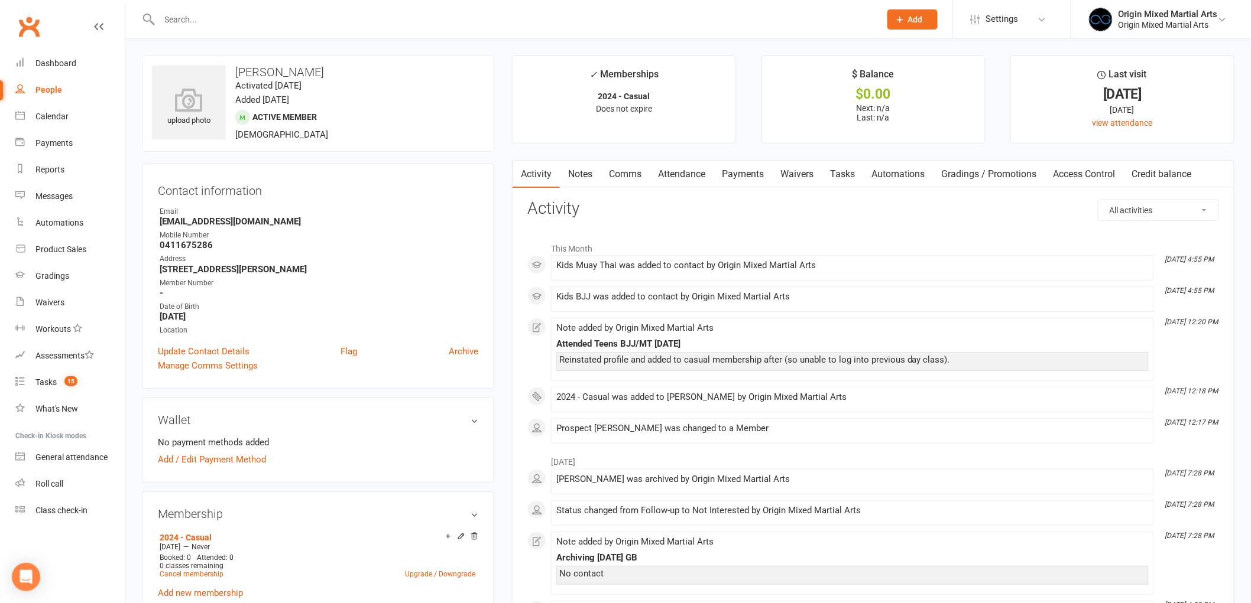
click at [260, 20] on input "text" at bounding box center [514, 19] width 716 height 17
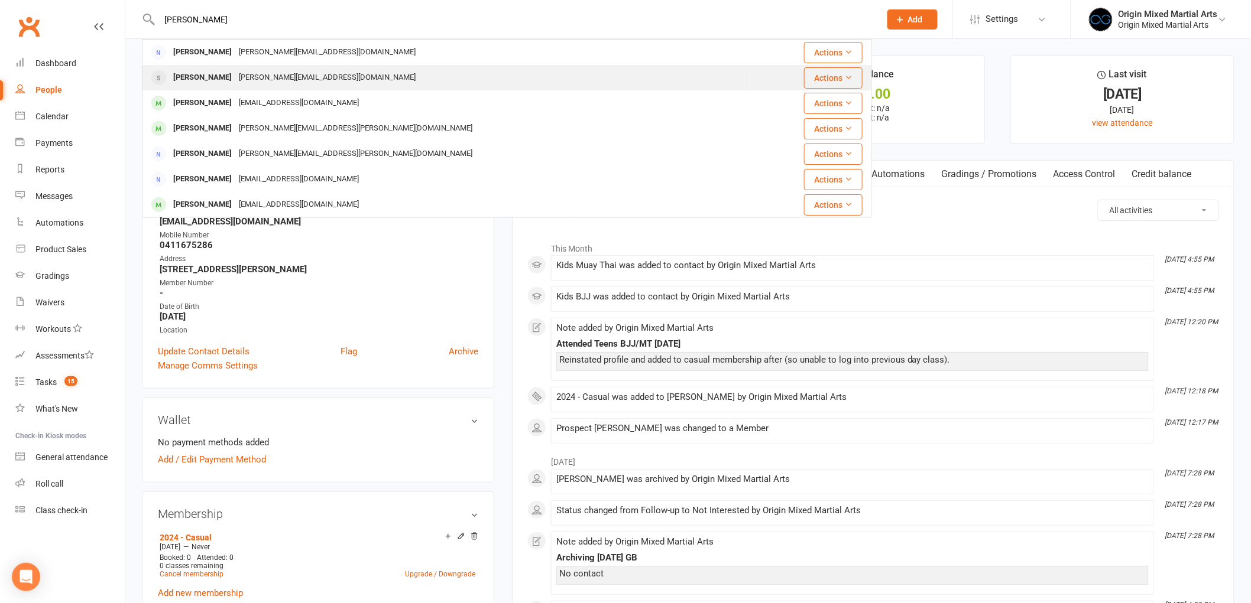
type input "paula z"
click at [235, 73] on div "paula_zaki@hotmail.com" at bounding box center [327, 77] width 184 height 17
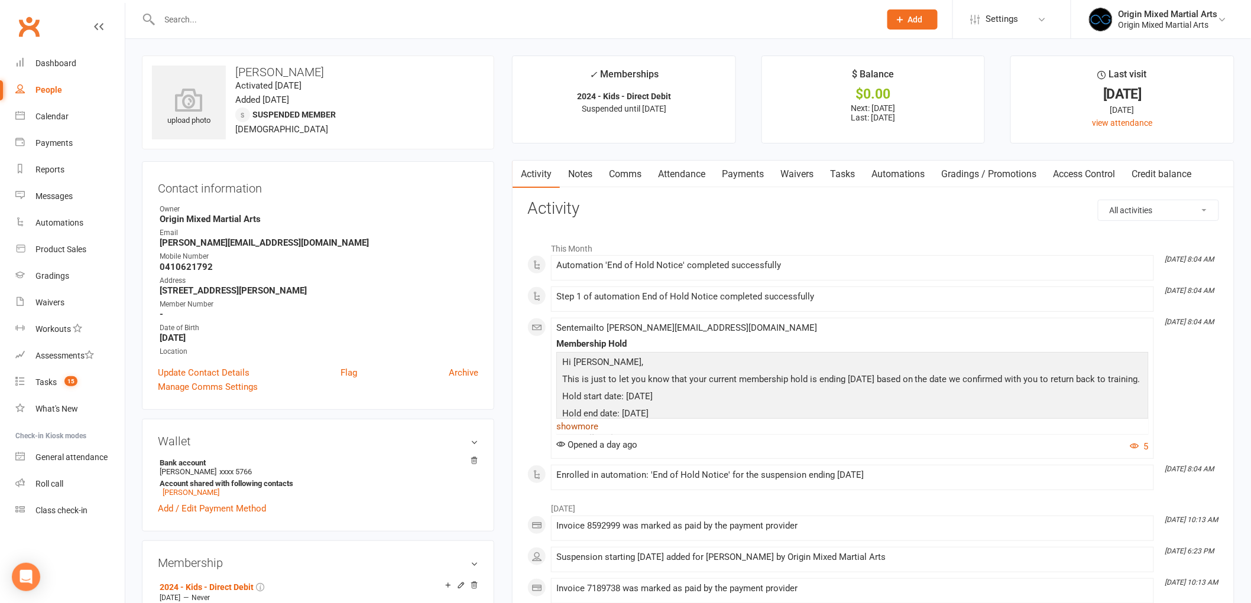
click at [586, 426] on link "show more" at bounding box center [852, 426] width 592 height 17
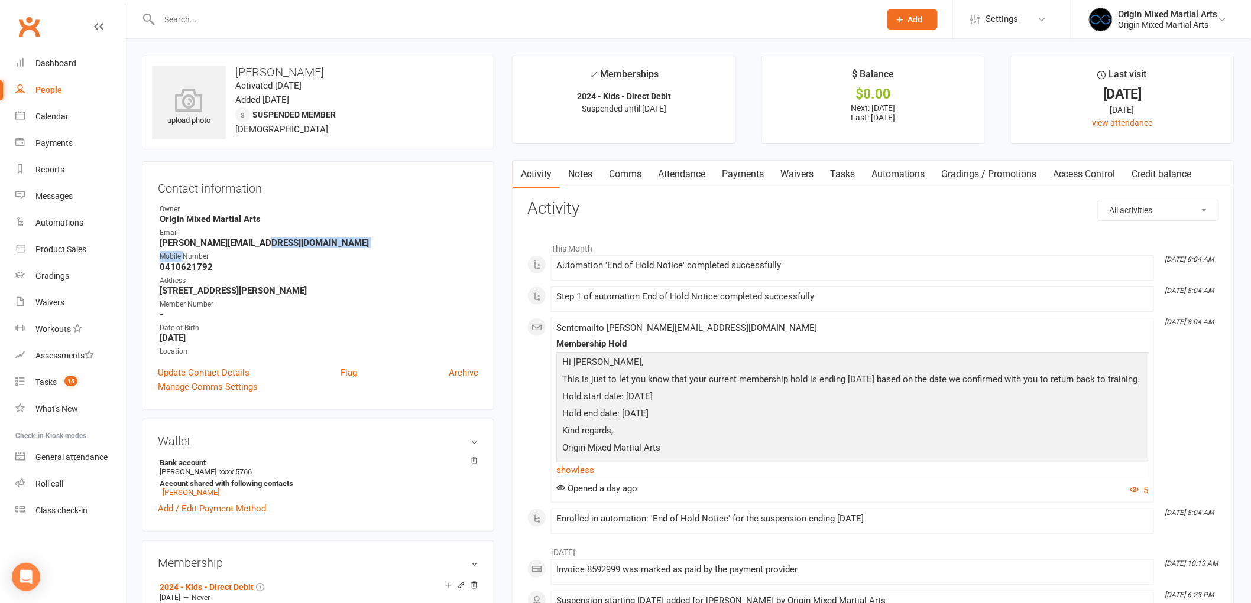
drag, startPoint x: 267, startPoint y: 245, endPoint x: 184, endPoint y: 252, distance: 83.0
click at [184, 252] on ul "Owner Origin Mixed Martial Arts Email paula_zaki@hotmail.com Mobile Number 0410…" at bounding box center [318, 281] width 320 height 154
click at [266, 246] on strong "paula_zaki@hotmail.com" at bounding box center [319, 243] width 319 height 11
drag, startPoint x: 267, startPoint y: 243, endPoint x: 152, endPoint y: 241, distance: 114.1
click at [152, 241] on div "Contact information Owner Origin Mixed Martial Arts Email paula_zaki@hotmail.co…" at bounding box center [318, 285] width 352 height 249
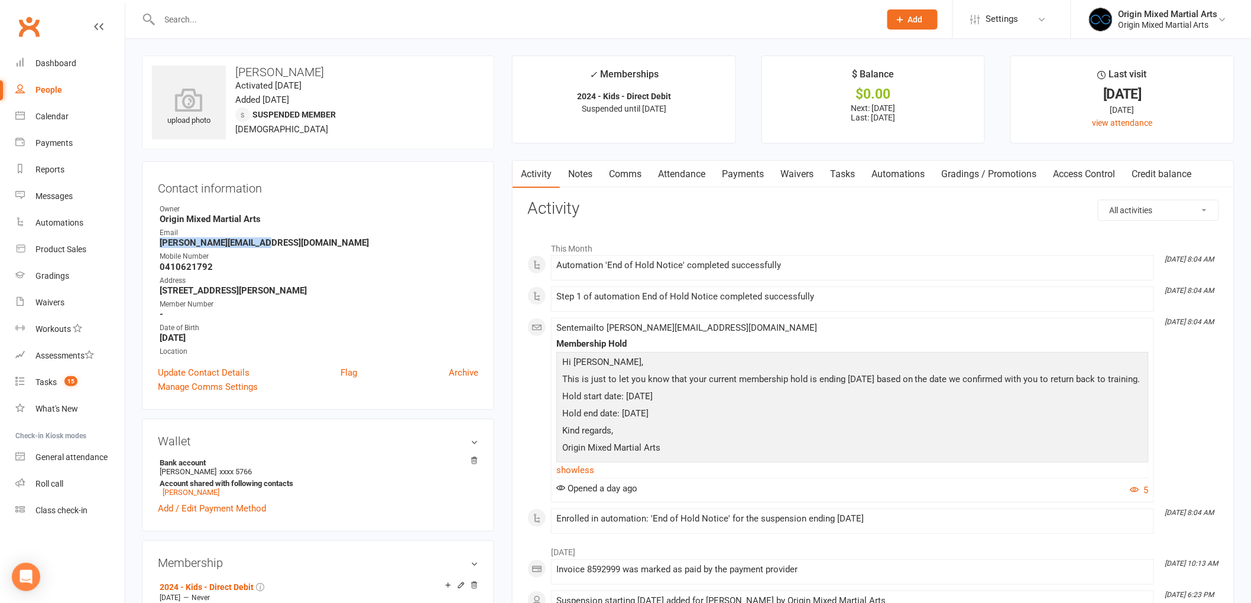
copy strong "paula_zaki@hotmail.com"
click at [220, 17] on input "text" at bounding box center [514, 19] width 716 height 17
paste input "Peter Odeesh"
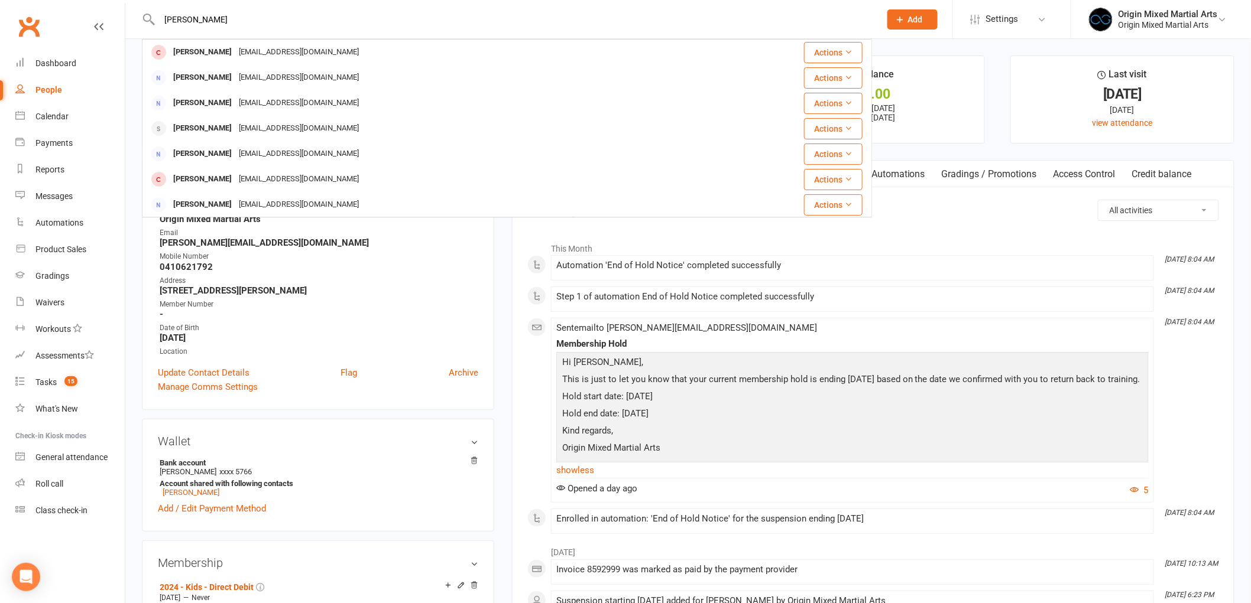
type input "Peter Odeesh"
click at [300, 53] on div "Peterodeesh10@gmail.com" at bounding box center [298, 52] width 127 height 17
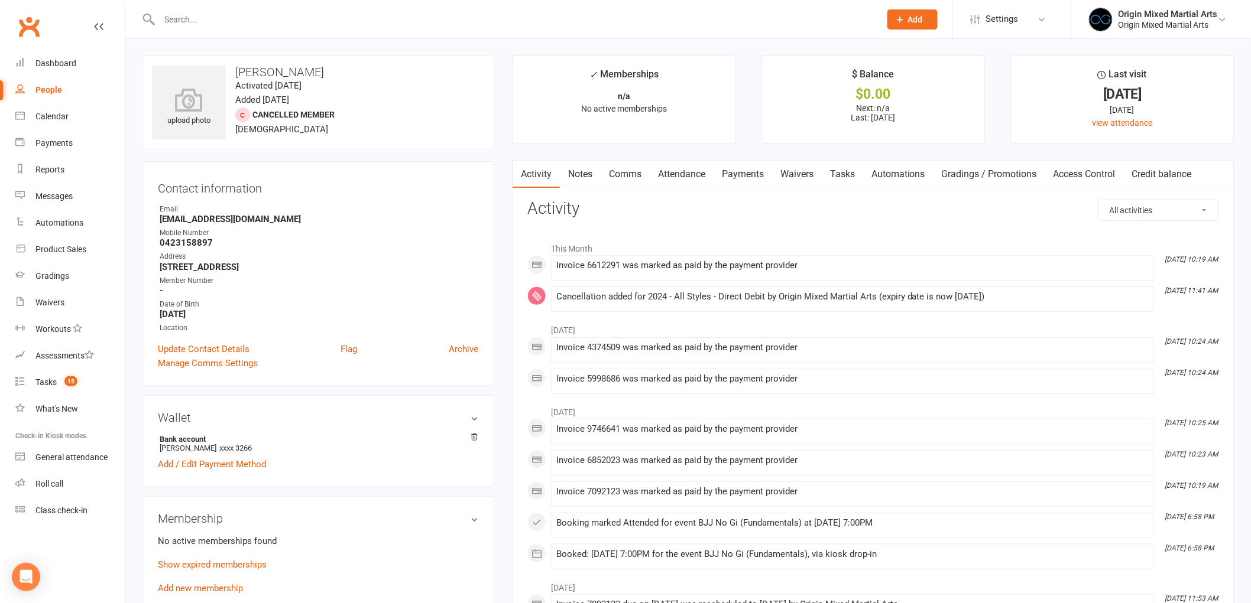
click at [736, 174] on link "Payments" at bounding box center [742, 174] width 59 height 27
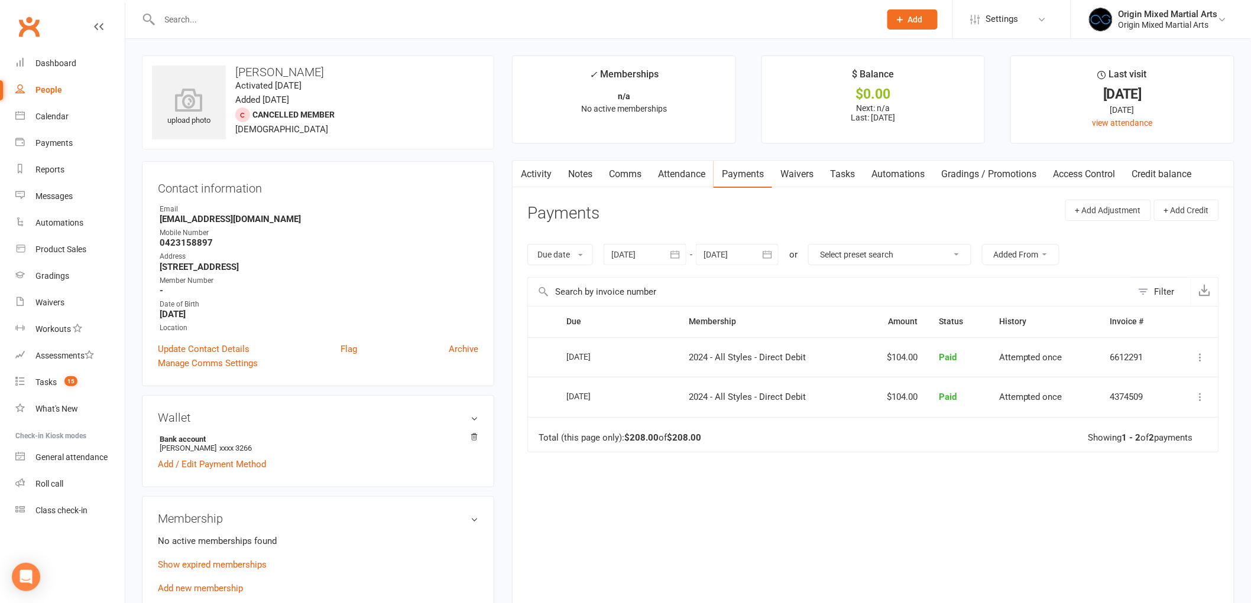
click at [268, 2] on div at bounding box center [507, 19] width 730 height 38
click at [262, 14] on input "text" at bounding box center [514, 19] width 716 height 17
click at [262, 18] on input "text" at bounding box center [514, 19] width 716 height 17
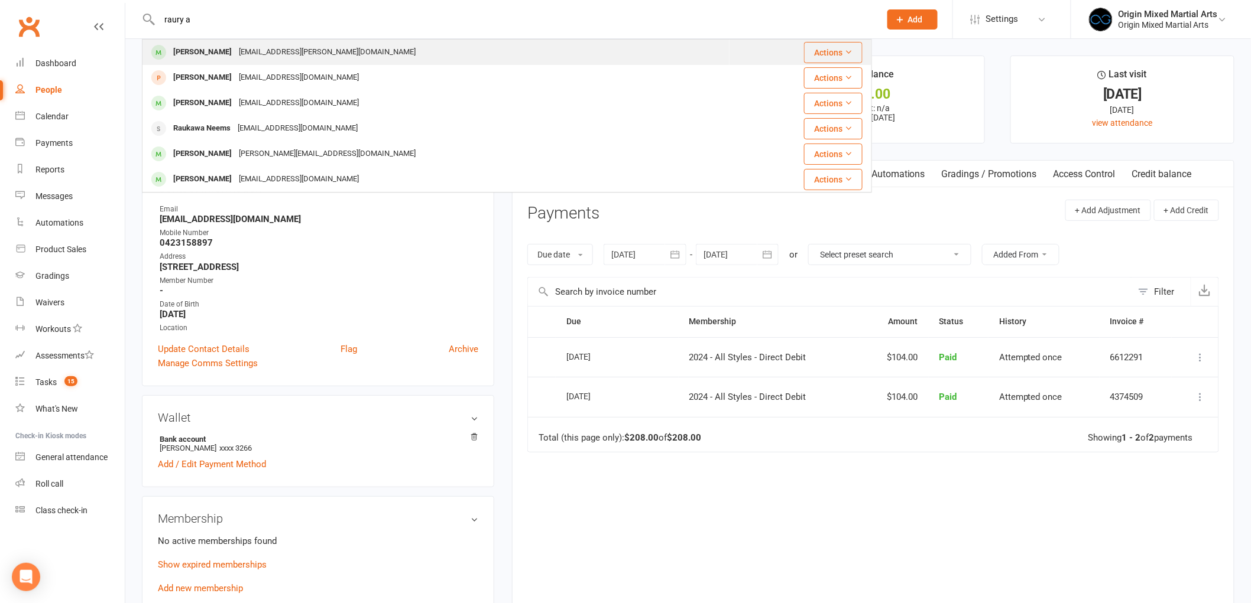
type input "raury a"
click at [273, 41] on div "Raury Bryan-Adams Raury.Bryan-adams@outlook.com" at bounding box center [436, 52] width 586 height 24
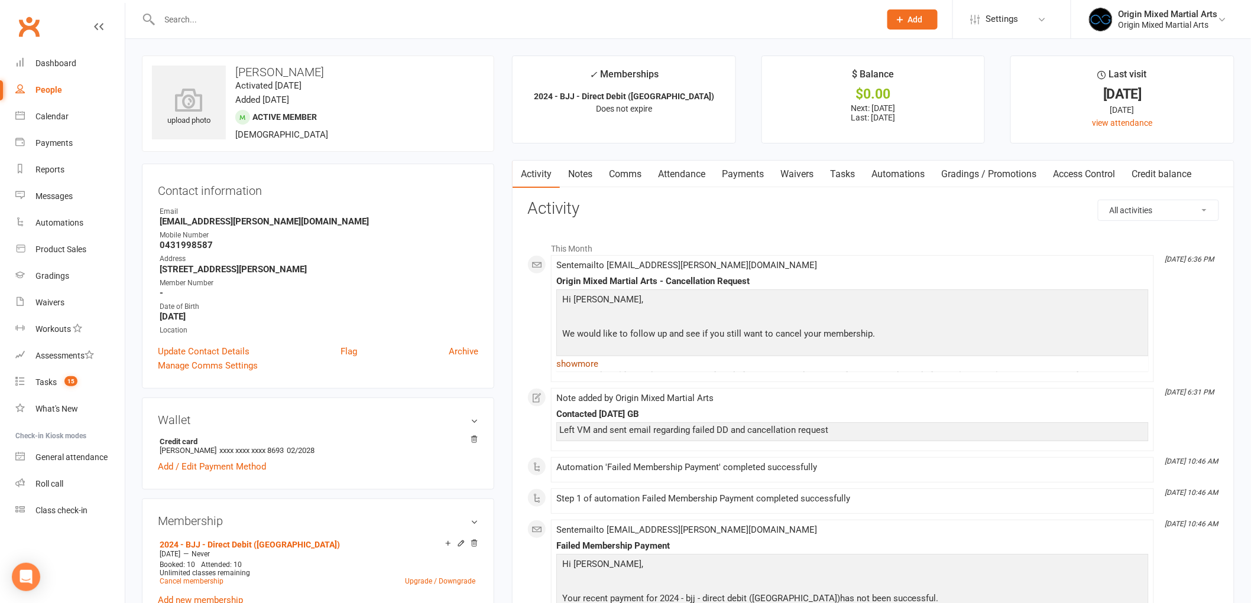
click at [583, 365] on link "show more" at bounding box center [852, 364] width 592 height 17
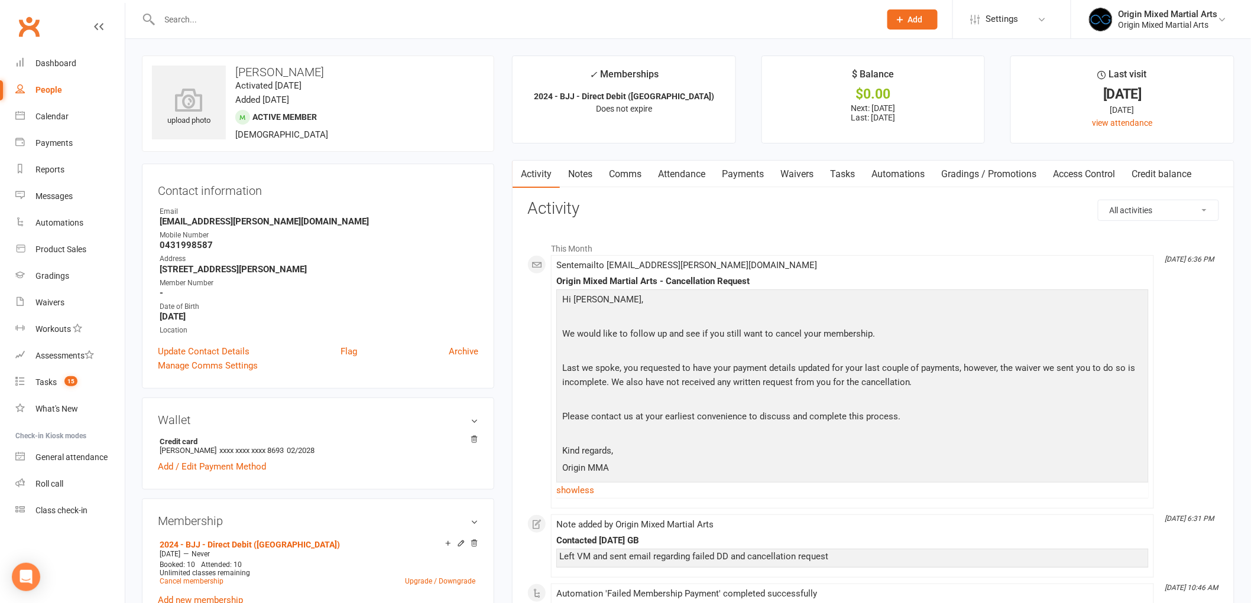
click at [749, 178] on link "Payments" at bounding box center [742, 174] width 59 height 27
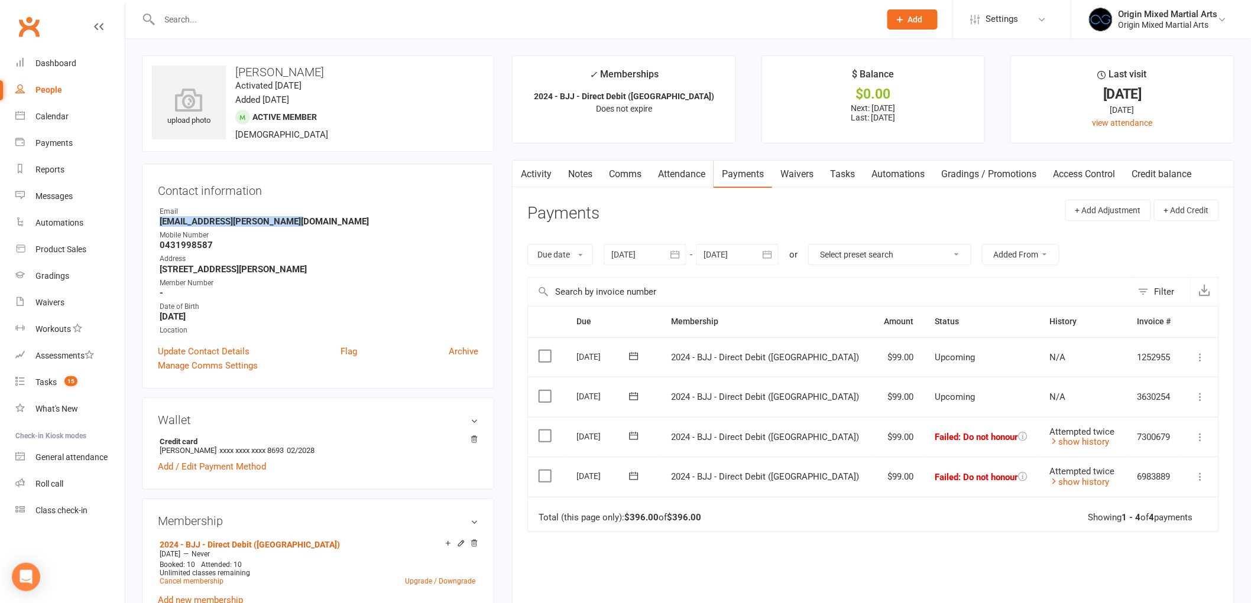
drag, startPoint x: 299, startPoint y: 223, endPoint x: 155, endPoint y: 223, distance: 143.6
click at [155, 223] on div "Contact information Owner Email Raury.Bryan-adams@outlook.com Mobile Number 043…" at bounding box center [318, 276] width 352 height 225
copy strong "Raury.Bryan-adams@outlook.com"
click at [586, 165] on link "Notes" at bounding box center [580, 174] width 41 height 27
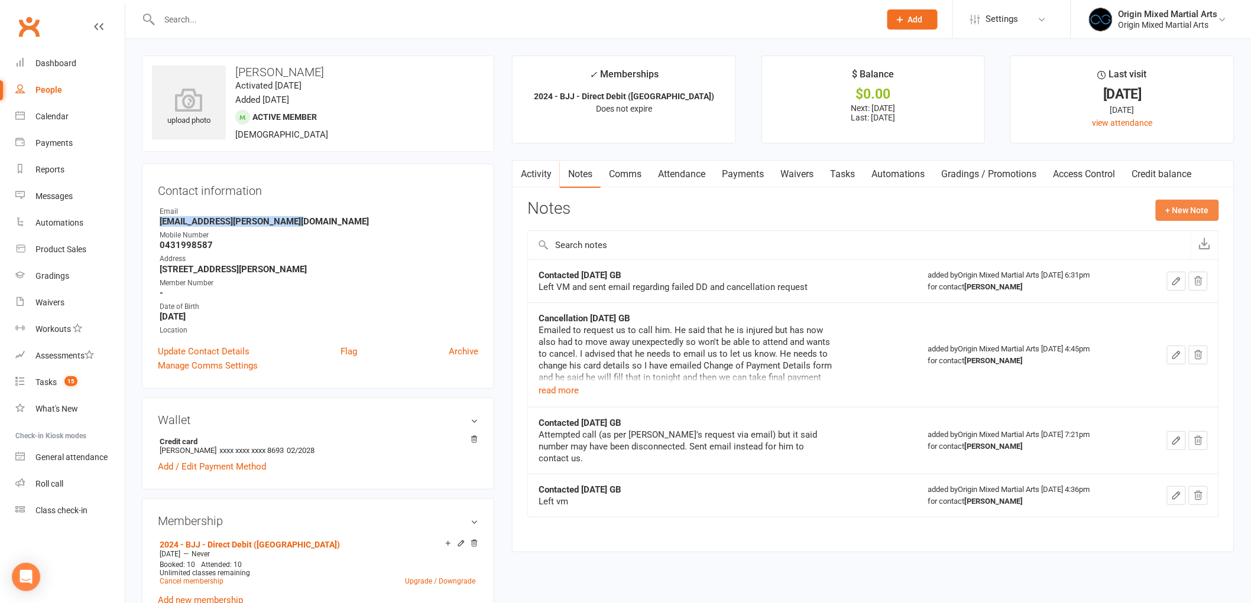
click at [1165, 206] on button "+ New Note" at bounding box center [1186, 210] width 63 height 21
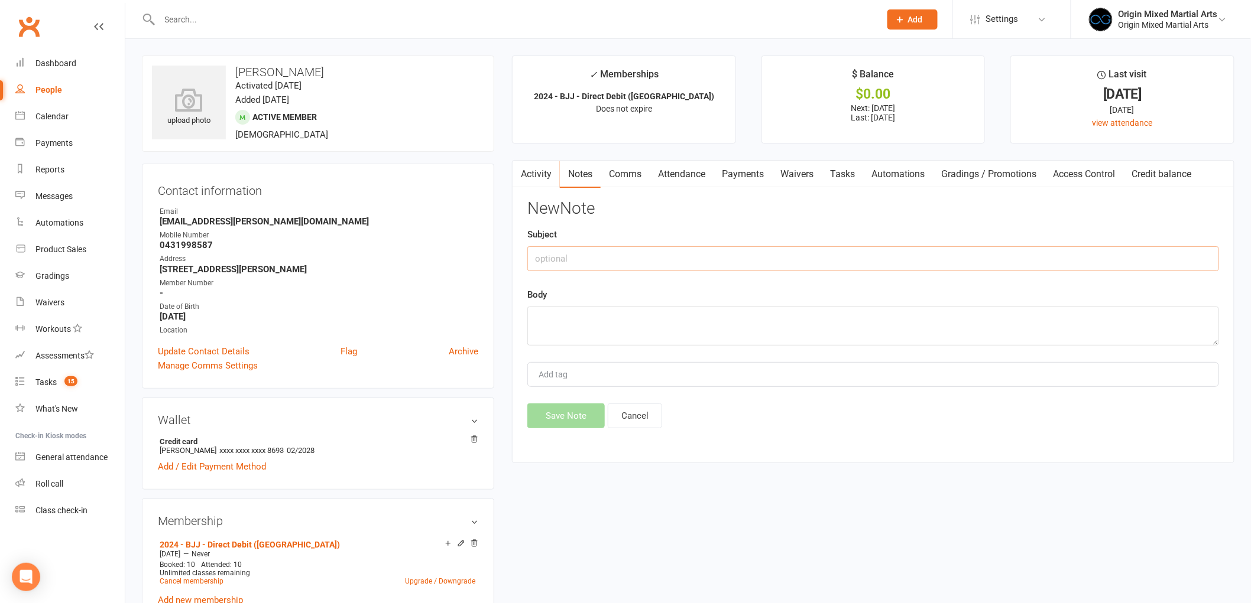
click at [666, 258] on input "text" at bounding box center [873, 258] width 692 height 25
type input "Contacted [DATE] GB"
type textarea "Left VM"
click at [558, 423] on button "Save Note" at bounding box center [565, 416] width 77 height 25
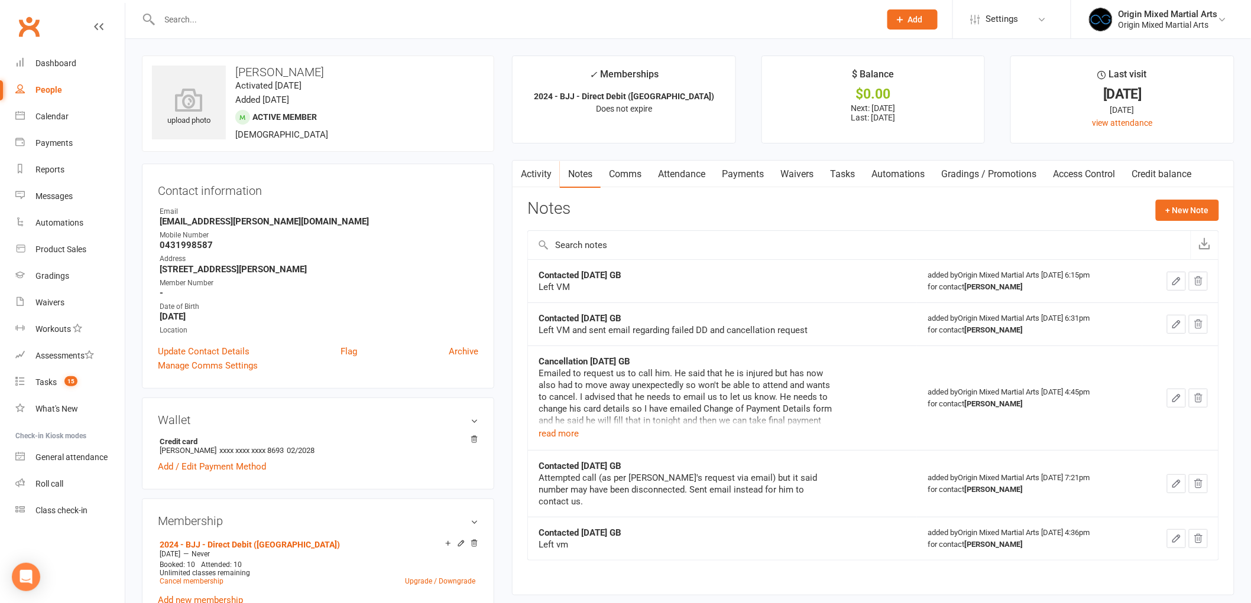
click at [178, 14] on input "text" at bounding box center [514, 19] width 716 height 17
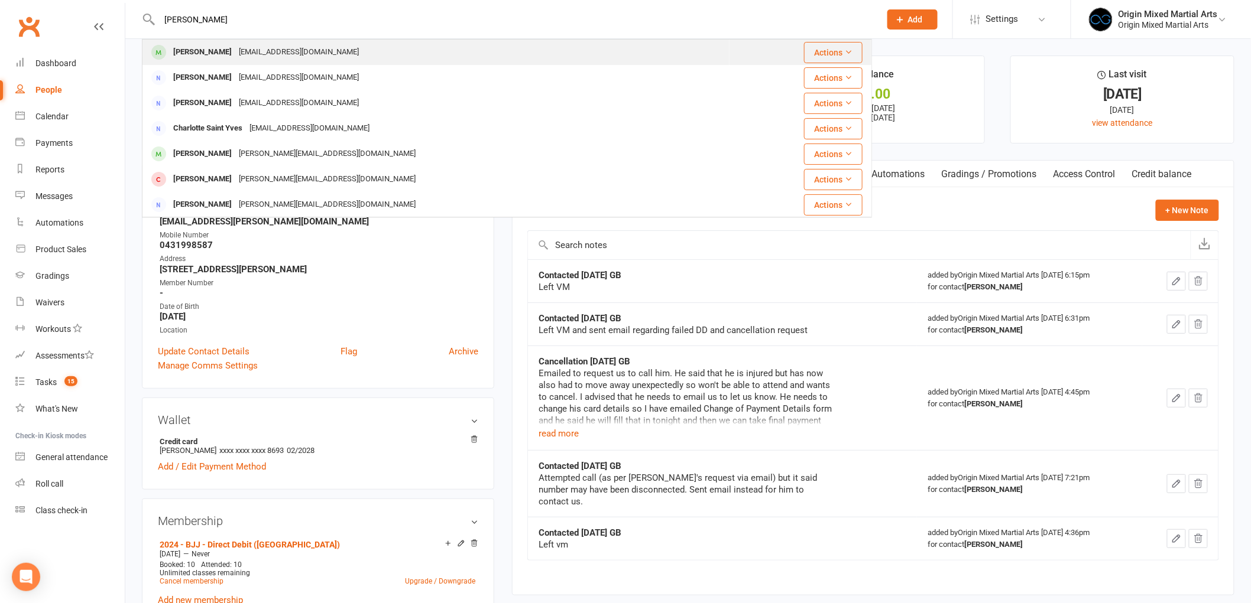
type input "charlie somers"
click at [215, 56] on div "[PERSON_NAME]" at bounding box center [203, 52] width 66 height 17
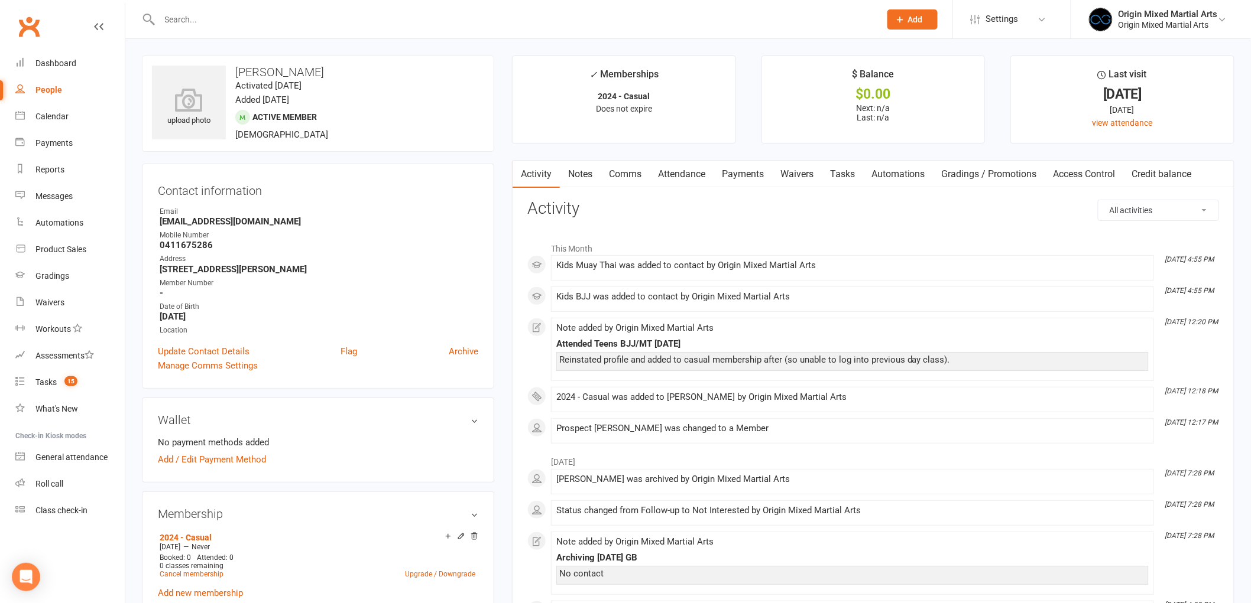
click at [799, 171] on link "Waivers" at bounding box center [797, 174] width 50 height 27
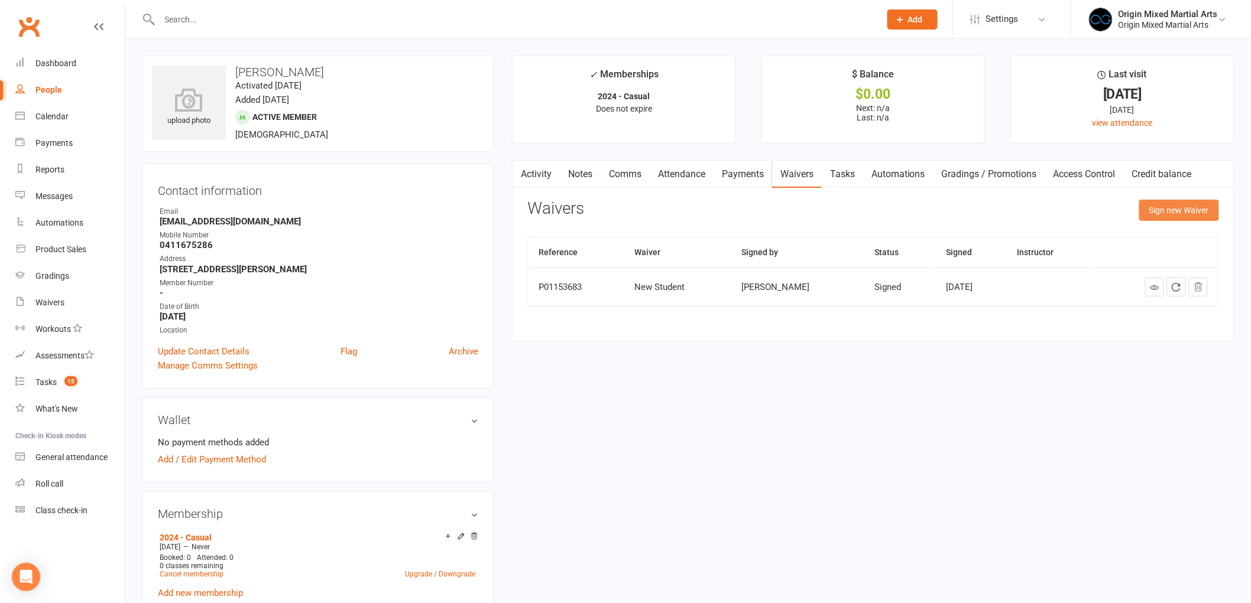
click at [1153, 210] on button "Sign new Waiver" at bounding box center [1179, 210] width 80 height 21
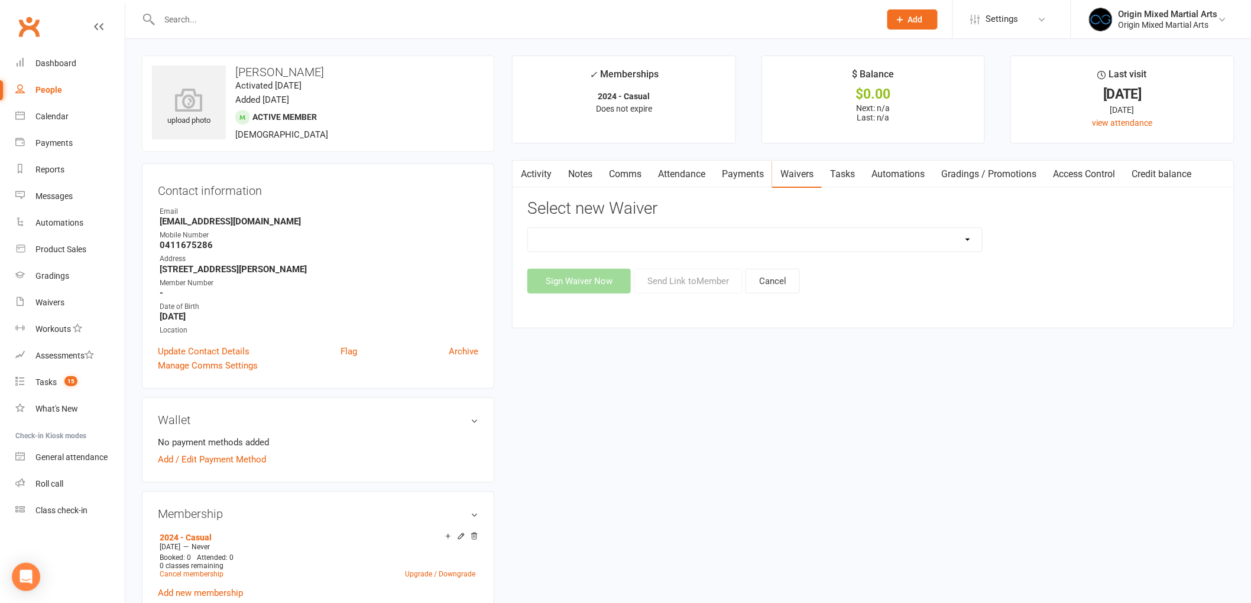
click at [746, 236] on select "Change of Payment Details Membership Casual Membership Casual (Cash/EFTPOS) Mem…" at bounding box center [755, 240] width 454 height 24
select select "6284"
click at [528, 228] on select "Change of Payment Details Membership Casual Membership Casual (Cash/EFTPOS) Mem…" at bounding box center [755, 240] width 454 height 24
click at [716, 283] on button "Send Link to Member" at bounding box center [688, 281] width 109 height 25
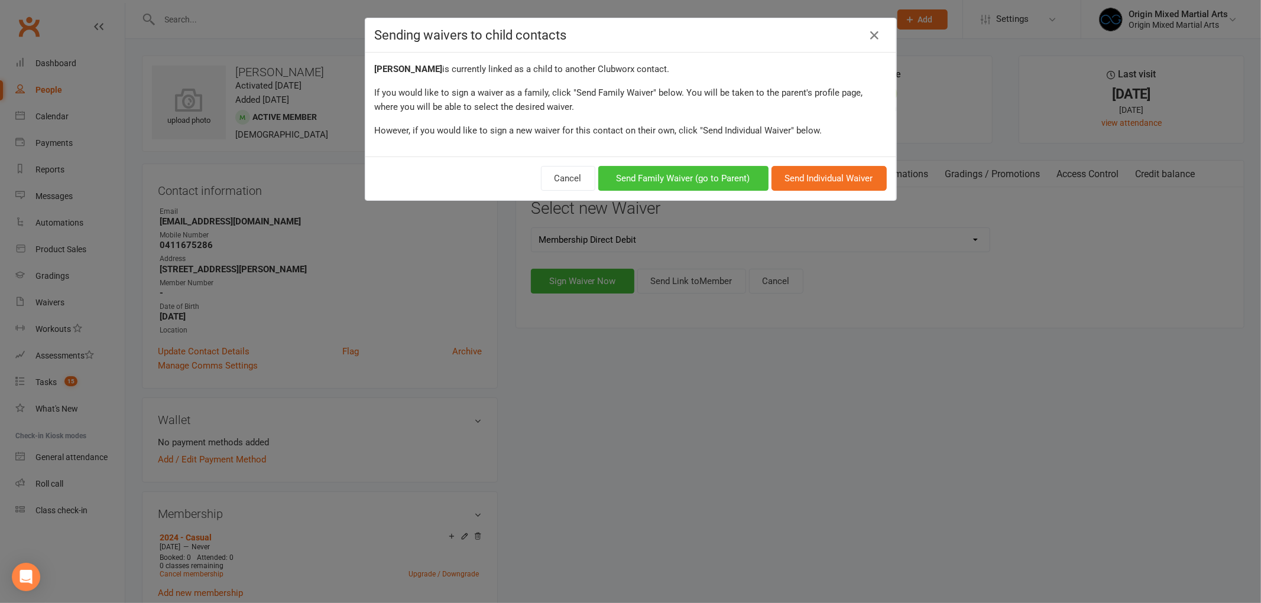
click at [713, 180] on button "Send Family Waiver (go to Parent)" at bounding box center [683, 178] width 170 height 25
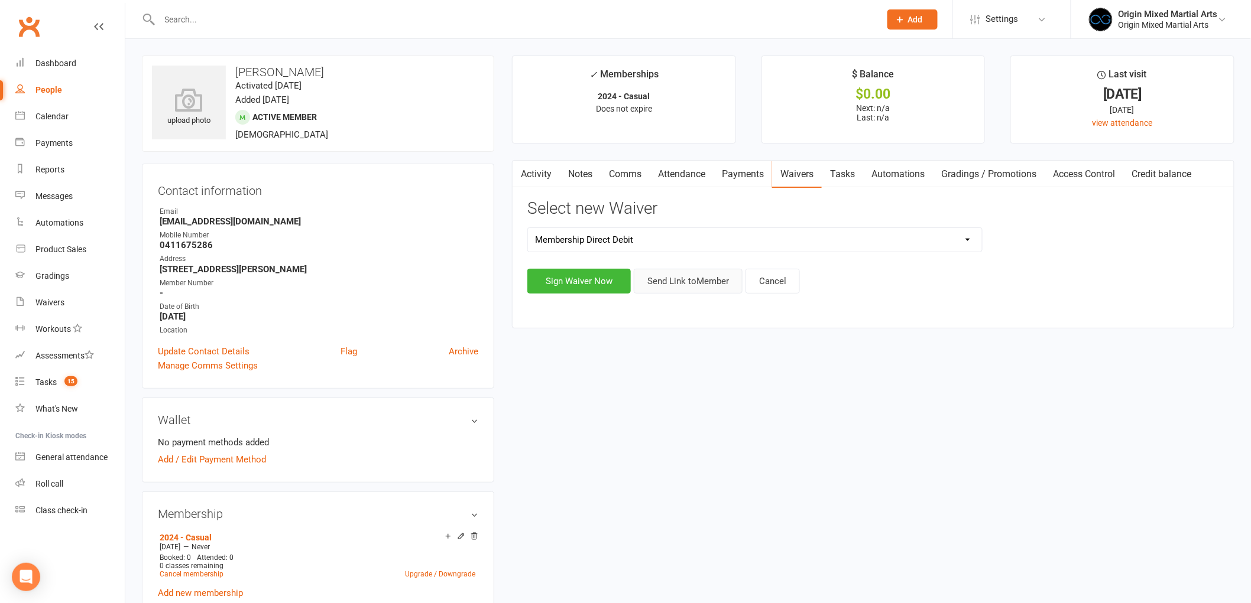
click at [694, 283] on button "Send Link to Member" at bounding box center [688, 281] width 109 height 25
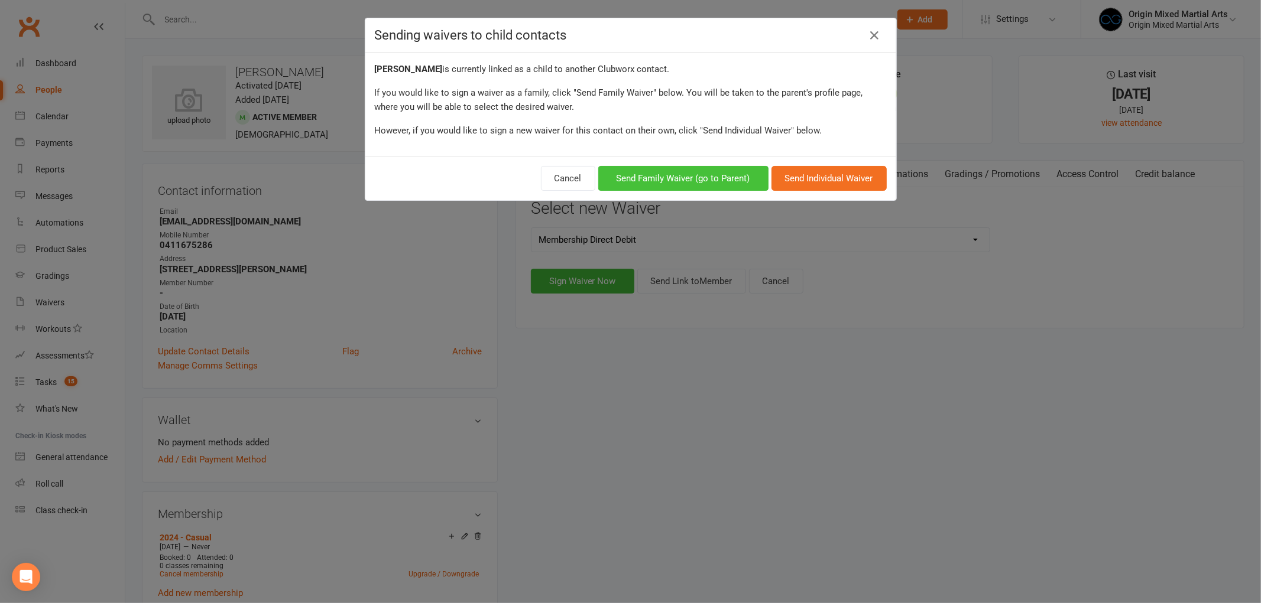
click at [689, 174] on button "Send Family Waiver (go to Parent)" at bounding box center [683, 178] width 170 height 25
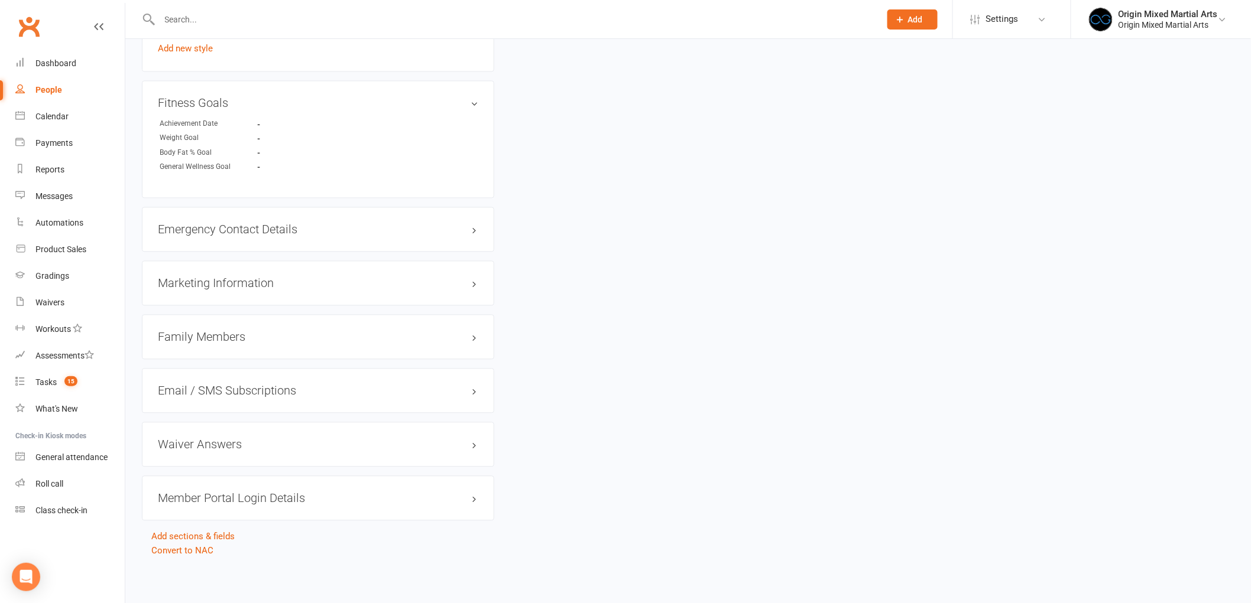
scroll to position [927, 0]
click at [345, 338] on h3 "Family Members" at bounding box center [318, 335] width 320 height 13
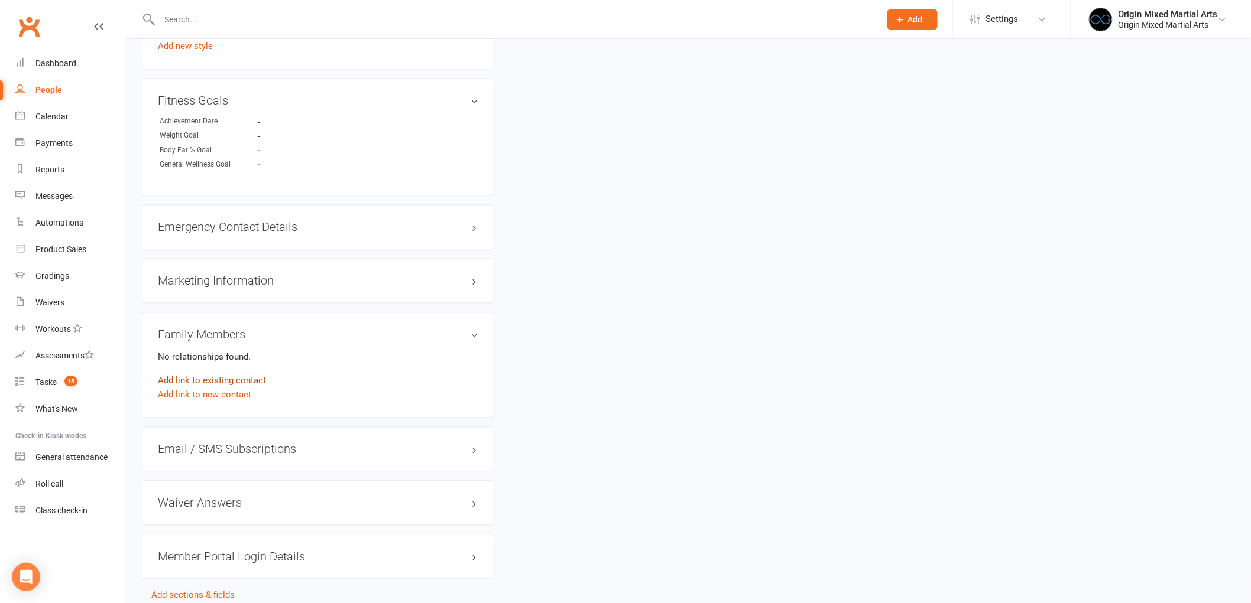
click at [219, 383] on link "Add link to existing contact" at bounding box center [212, 381] width 108 height 14
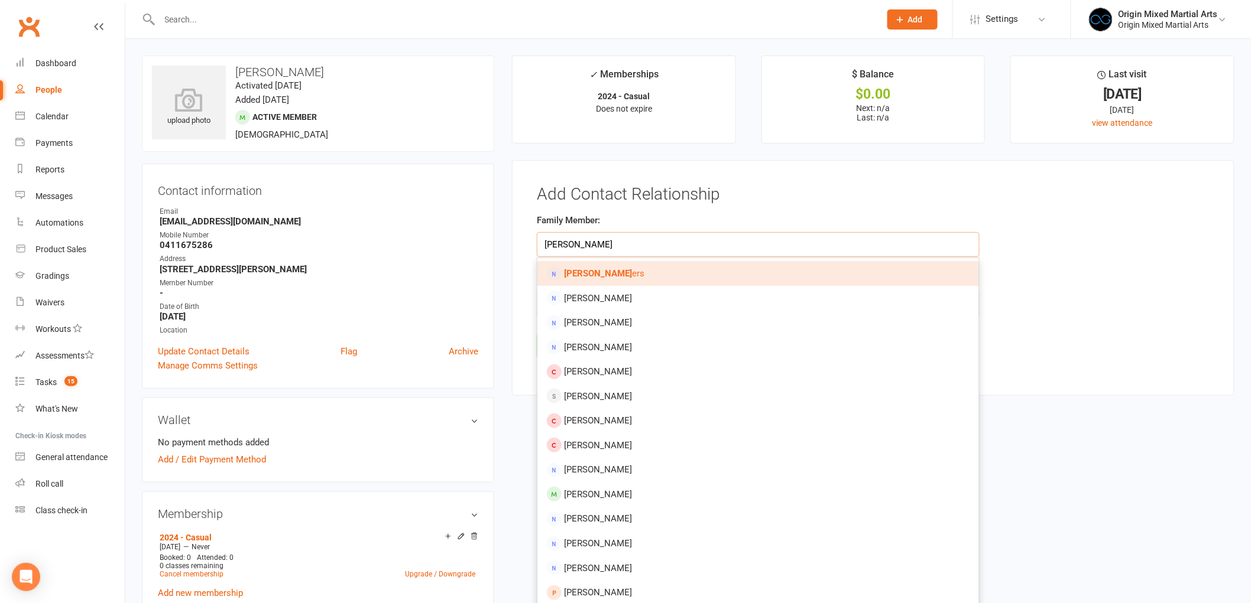
type input "peter som"
click at [624, 270] on link "Peter Som ers" at bounding box center [758, 273] width 442 height 25
type input "Peter Somers"
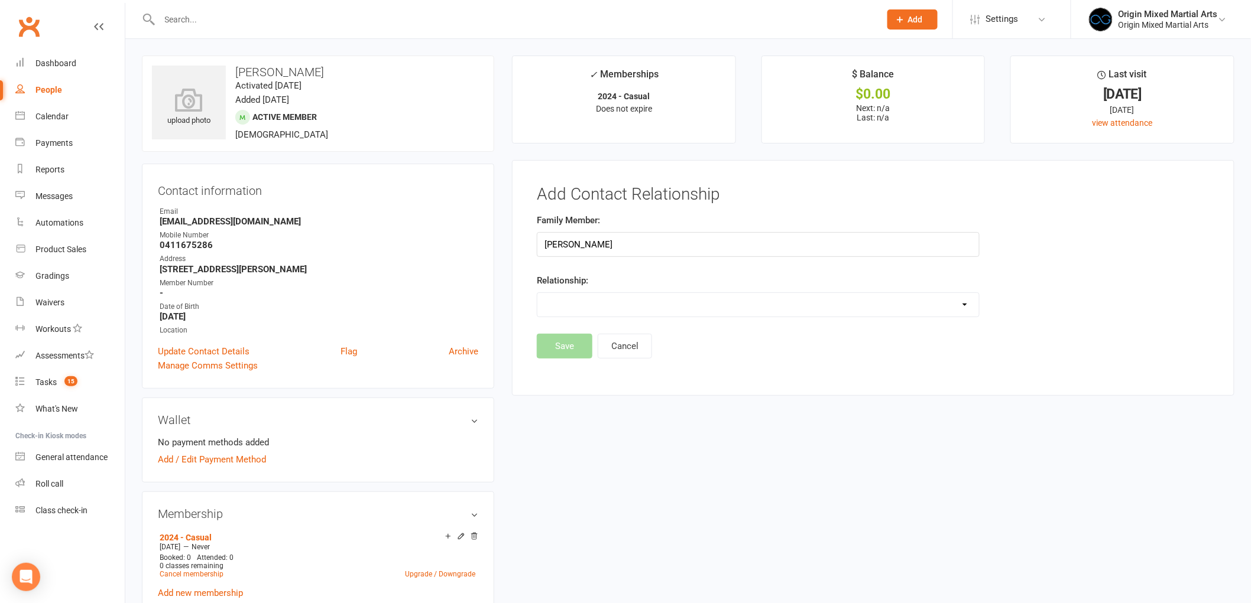
click at [577, 304] on select "Parent / Guardian Child Sibling (parent not in system) Spouse / Partner Cousin …" at bounding box center [758, 305] width 442 height 24
select select "0"
click at [537, 293] on select "Parent / Guardian Child Sibling (parent not in system) Spouse / Partner Cousin …" at bounding box center [758, 305] width 442 height 24
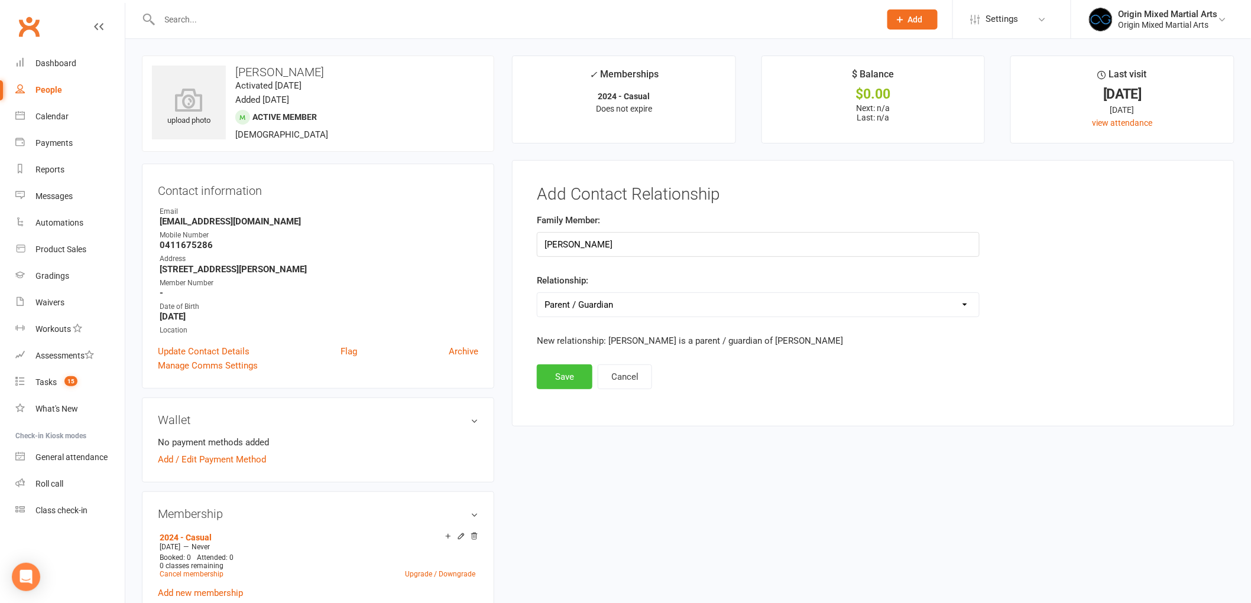
click at [560, 374] on button "Save" at bounding box center [565, 377] width 56 height 25
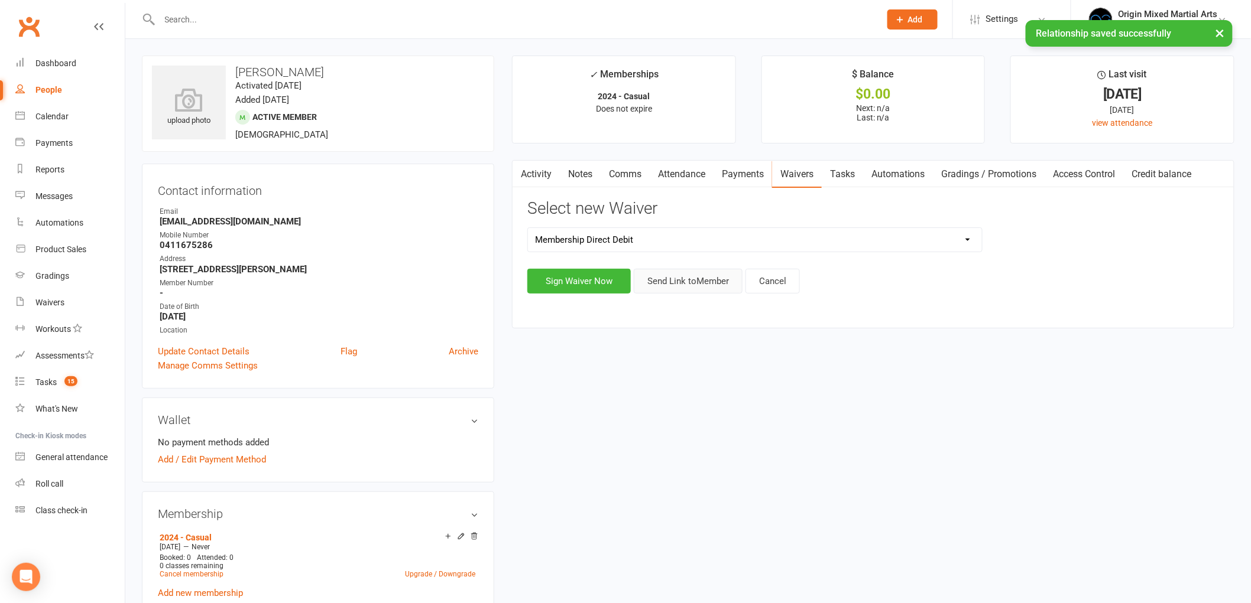
click at [701, 281] on button "Send Link to Member" at bounding box center [688, 281] width 109 height 25
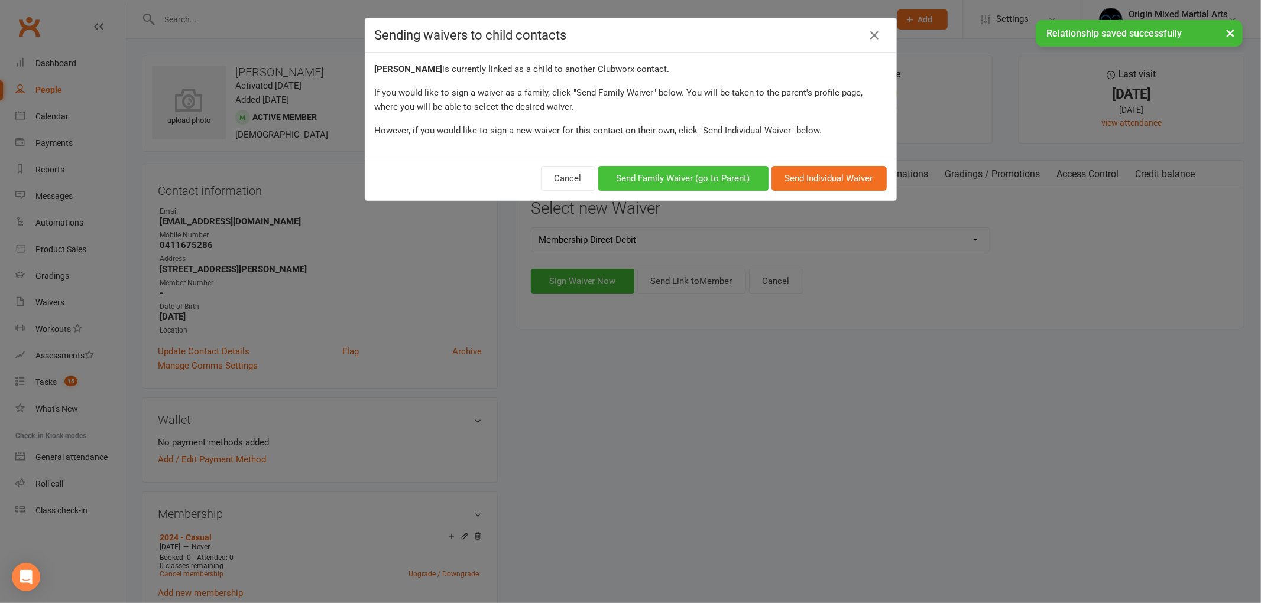
click at [668, 171] on button "Send Family Waiver (go to Parent)" at bounding box center [683, 178] width 170 height 25
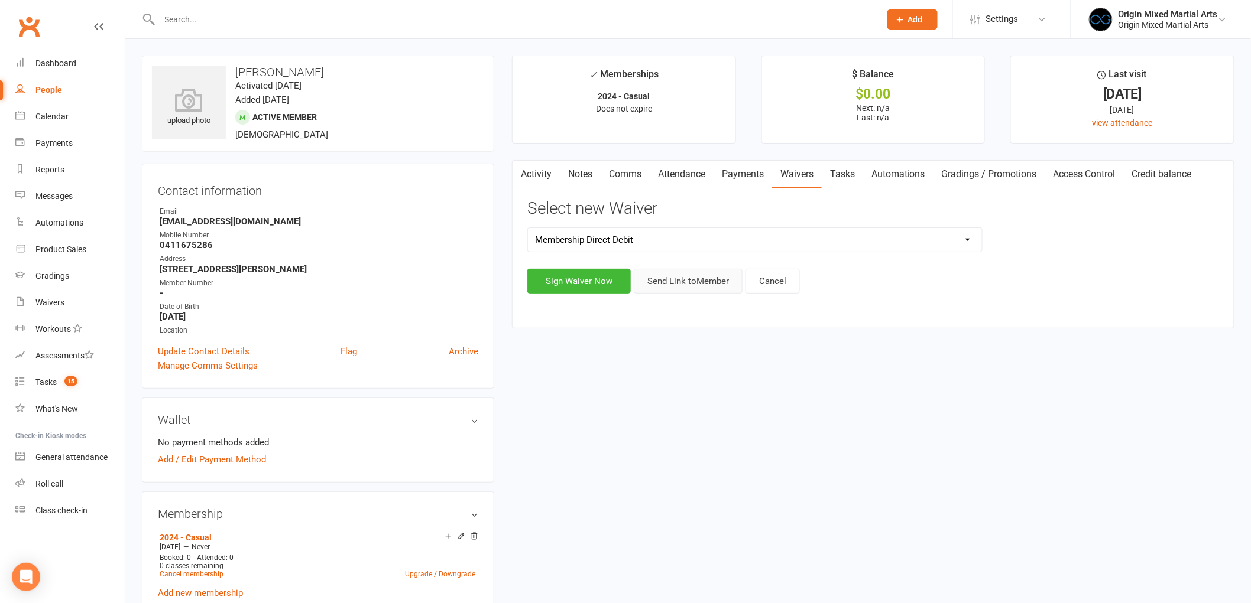
click at [708, 278] on button "Send Link to Member" at bounding box center [688, 281] width 109 height 25
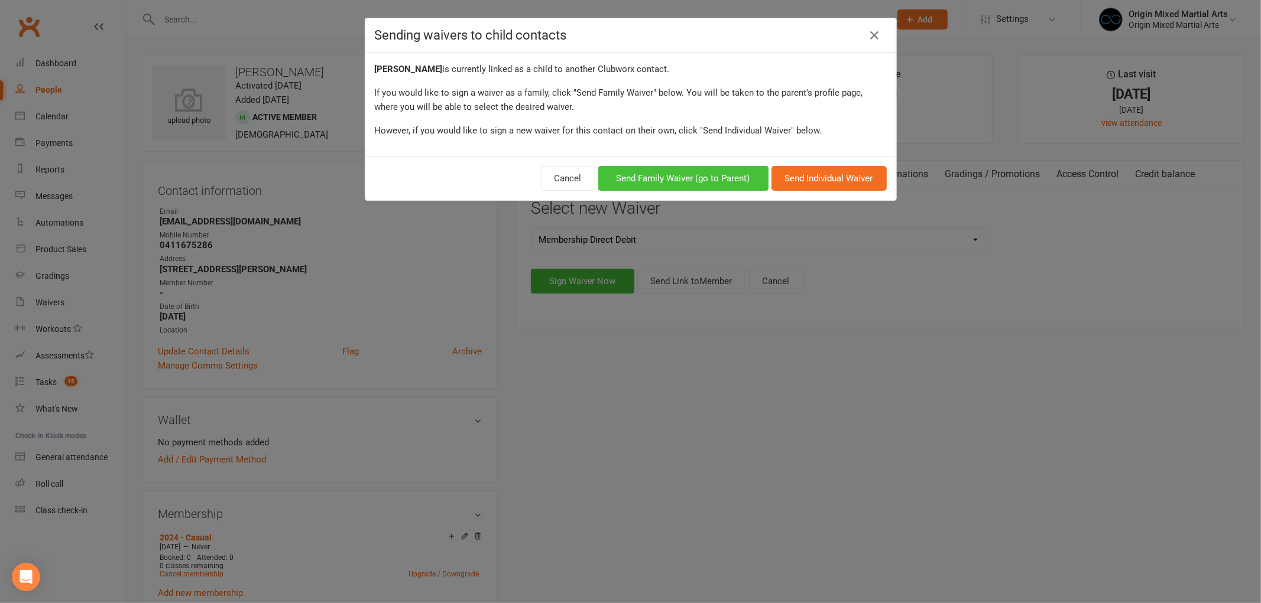
click at [675, 174] on button "Send Family Waiver (go to Parent)" at bounding box center [683, 178] width 170 height 25
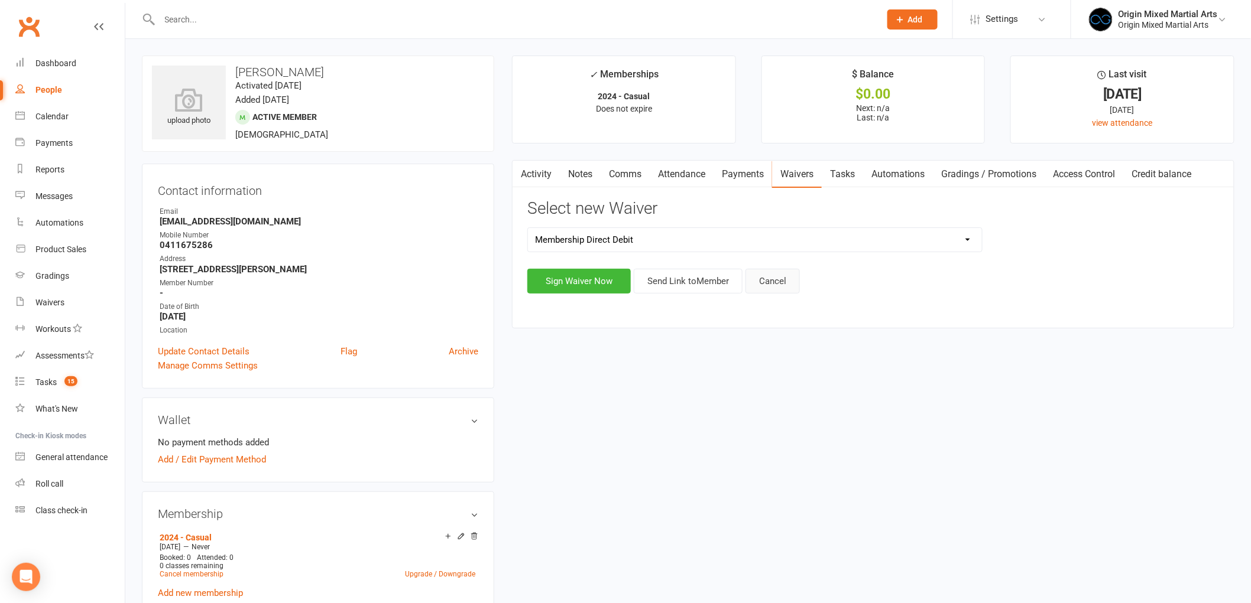
click at [787, 286] on button "Cancel" at bounding box center [772, 281] width 54 height 25
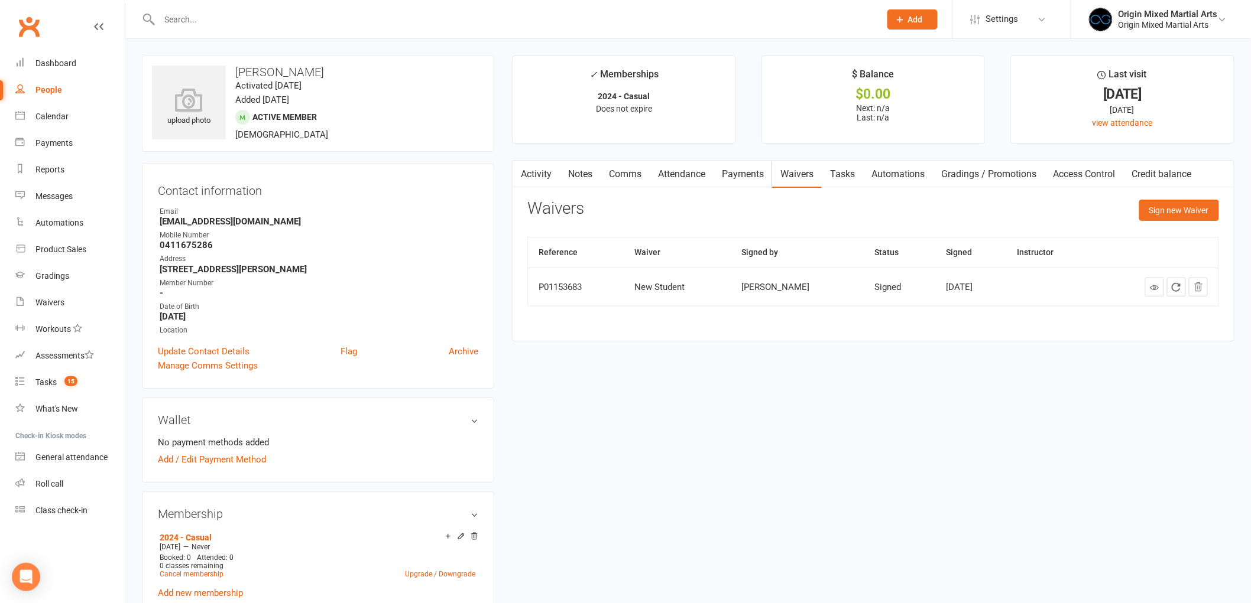
click at [553, 171] on link "Activity" at bounding box center [535, 174] width 47 height 27
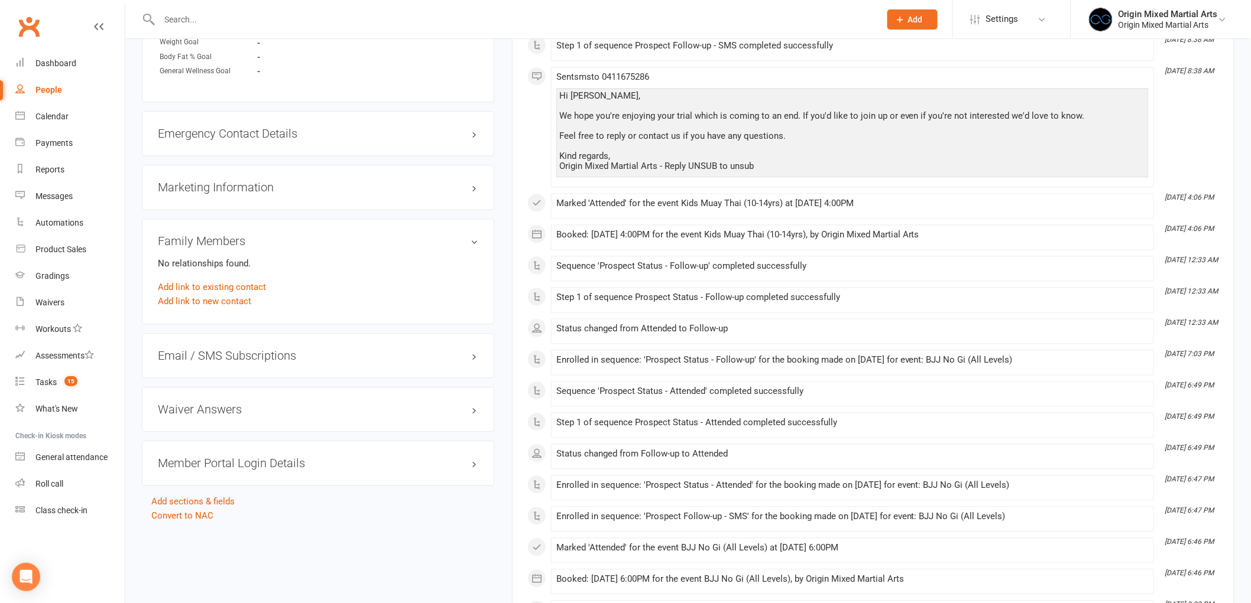
scroll to position [1050, 0]
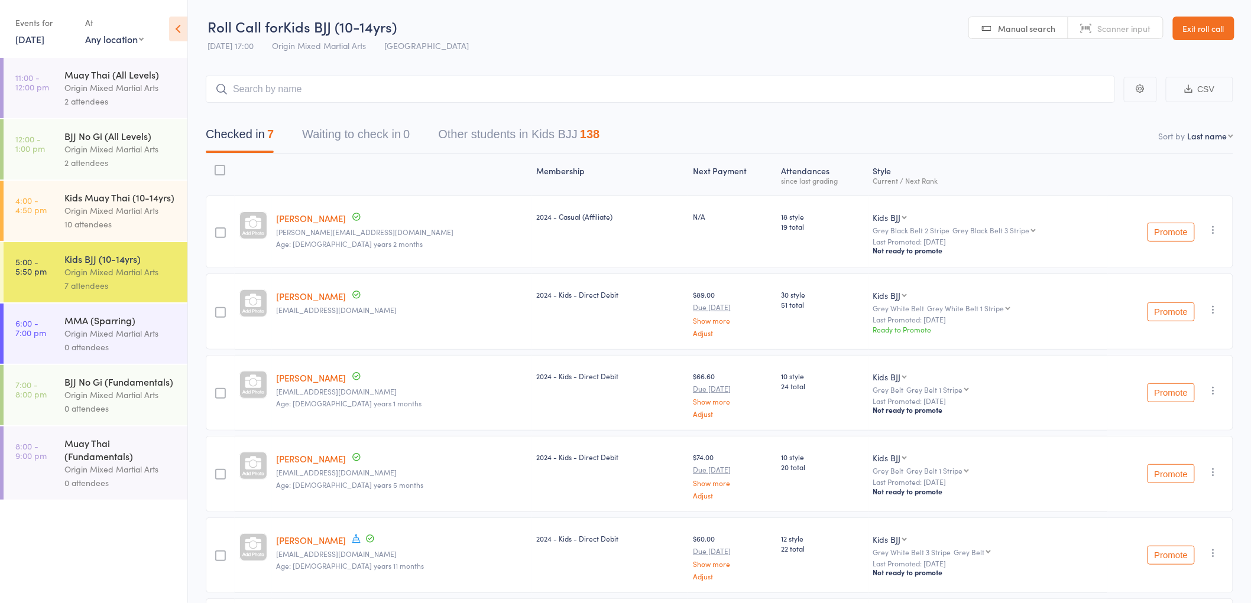
click at [1193, 21] on link "Exit roll call" at bounding box center [1203, 29] width 61 height 24
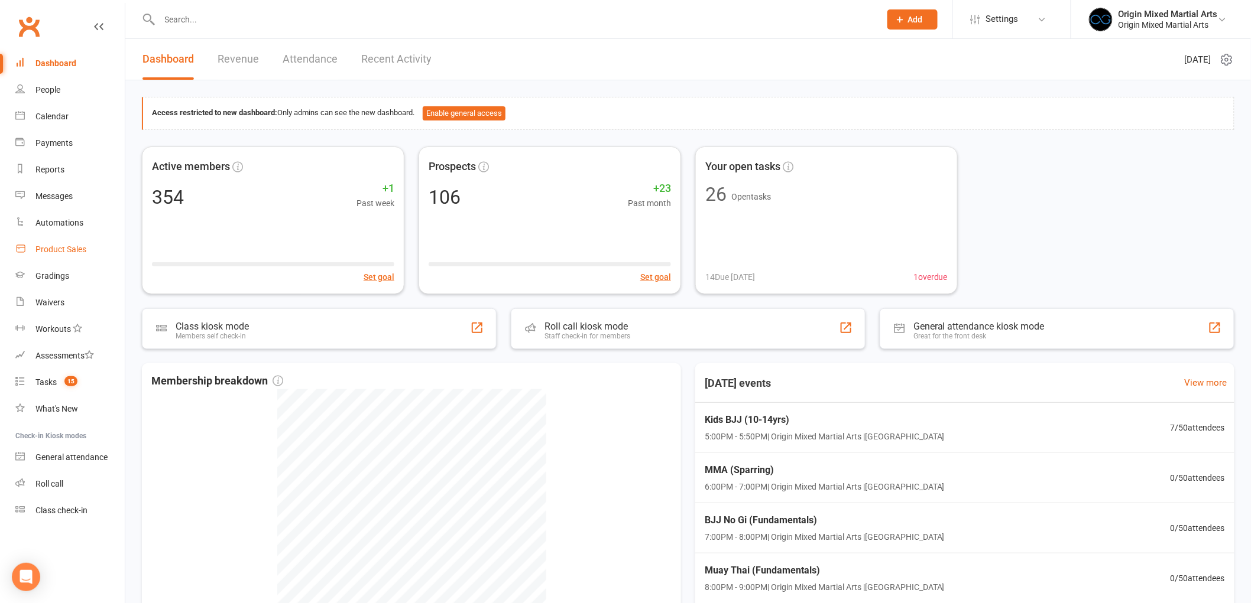
click at [74, 241] on link "Product Sales" at bounding box center [69, 249] width 109 height 27
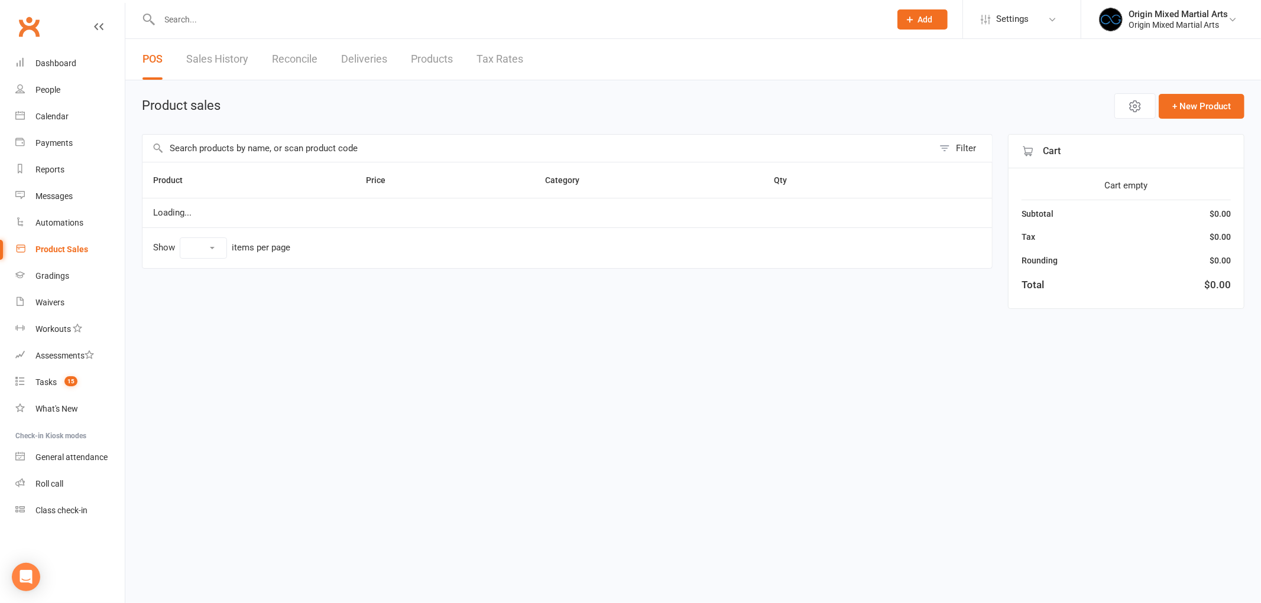
select select "10"
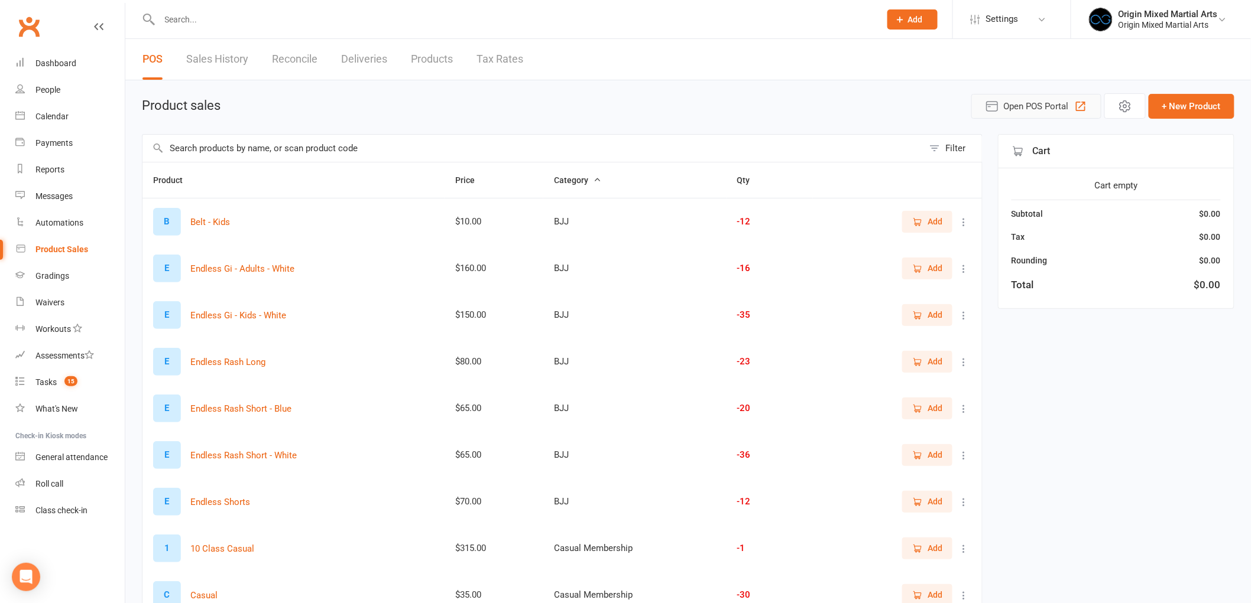
click at [1011, 103] on span "Open POS Portal" at bounding box center [1036, 106] width 65 height 14
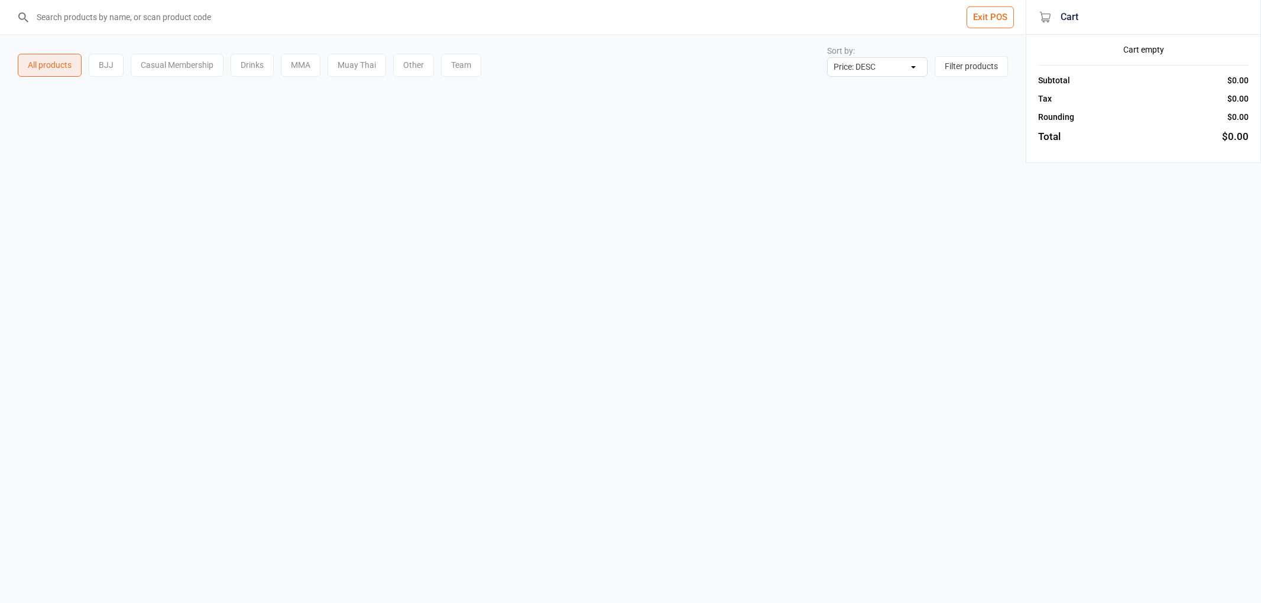
select select "price-desc"
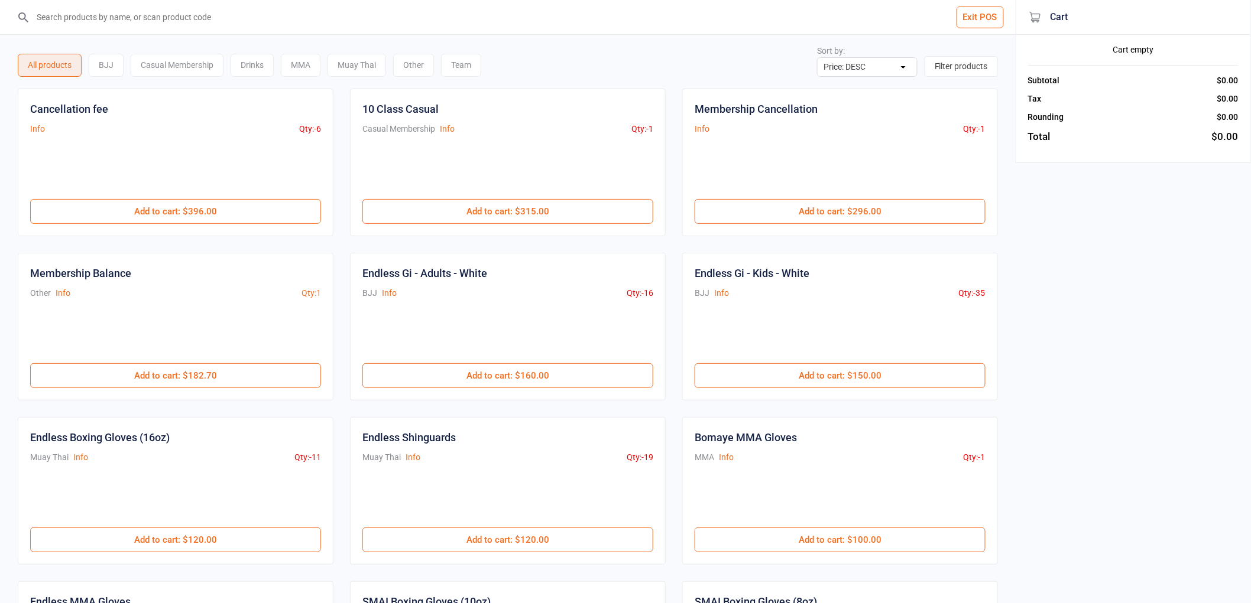
click at [362, 20] on input "search" at bounding box center [515, 17] width 968 height 34
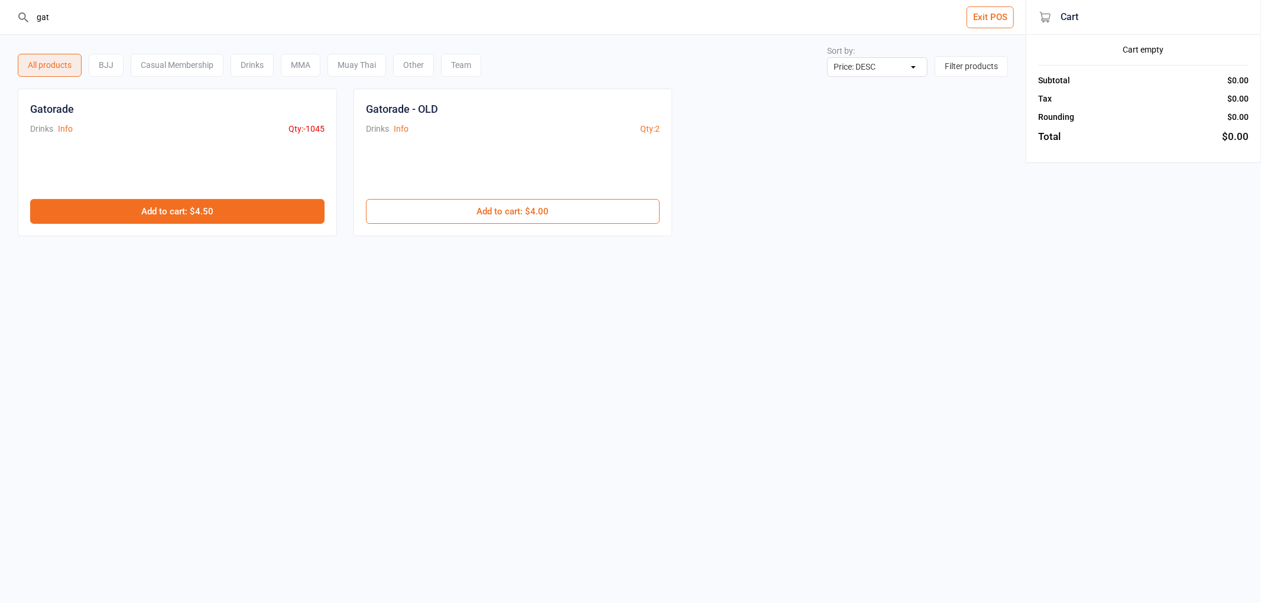
type input "gat"
click at [180, 220] on button "Add to cart : $4.50" at bounding box center [177, 211] width 294 height 25
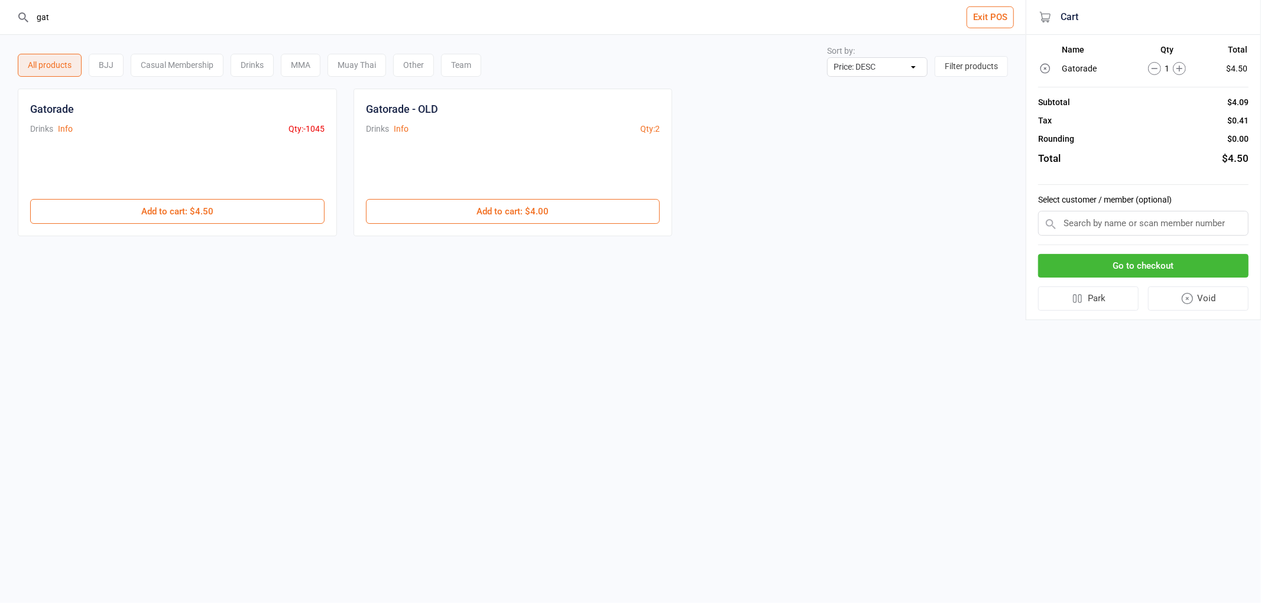
click at [1154, 267] on button "Go to checkout" at bounding box center [1143, 266] width 210 height 24
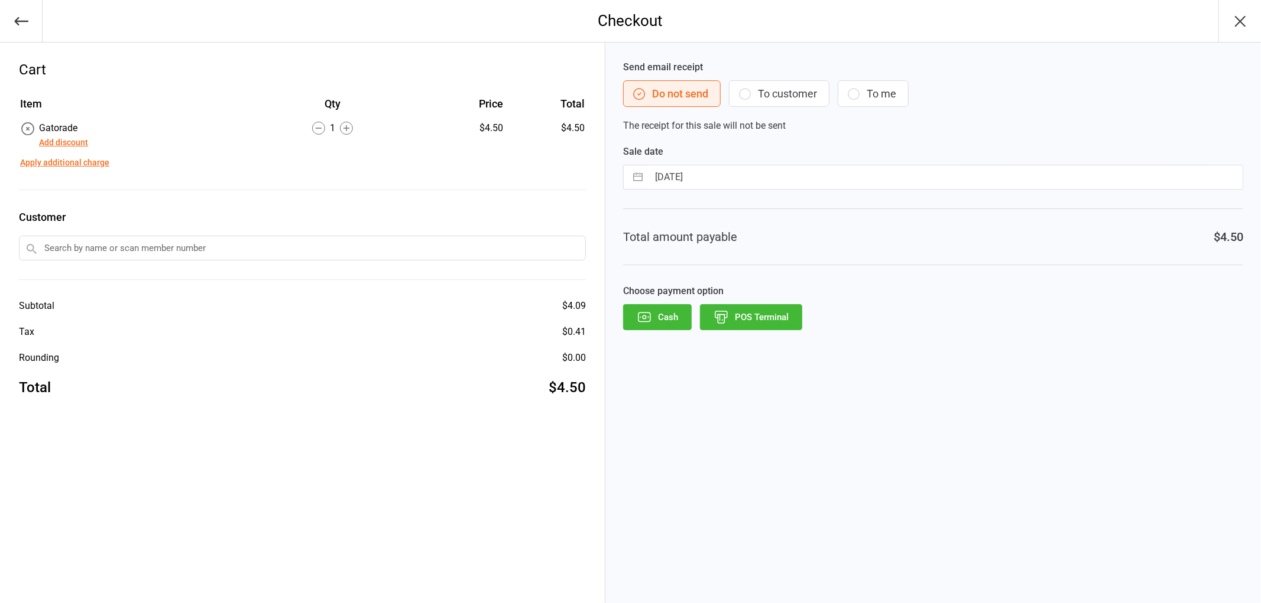
click at [759, 317] on button "POS Terminal" at bounding box center [751, 317] width 102 height 26
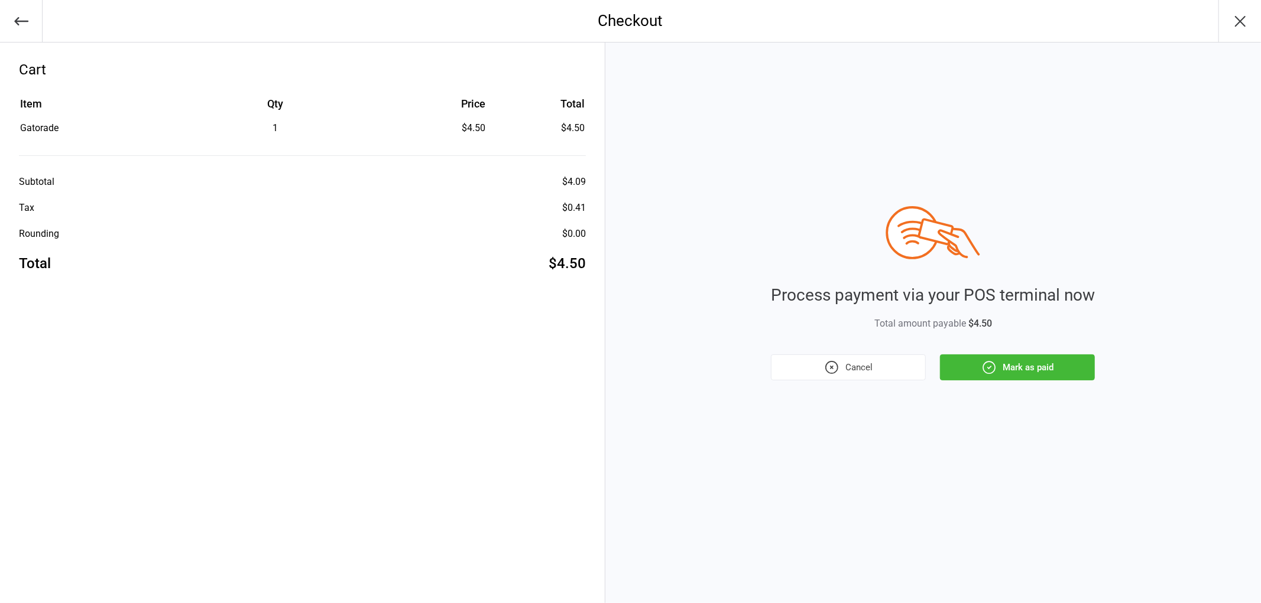
click at [1012, 363] on button "Mark as paid" at bounding box center [1017, 368] width 155 height 26
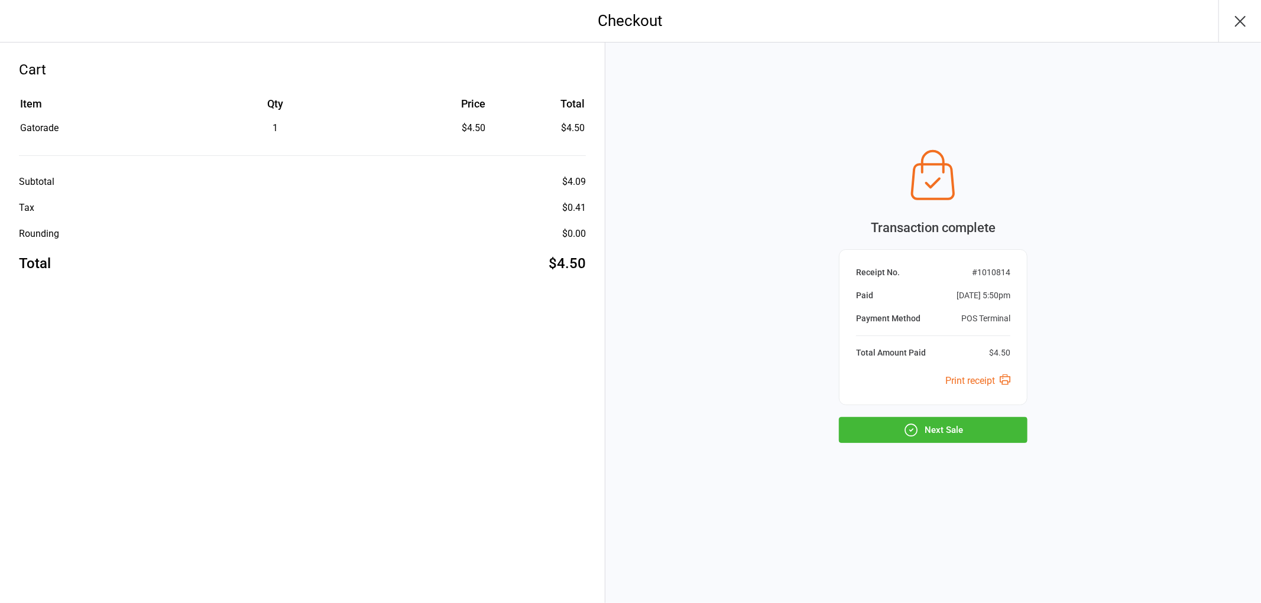
click at [968, 430] on button "Next Sale" at bounding box center [933, 430] width 189 height 26
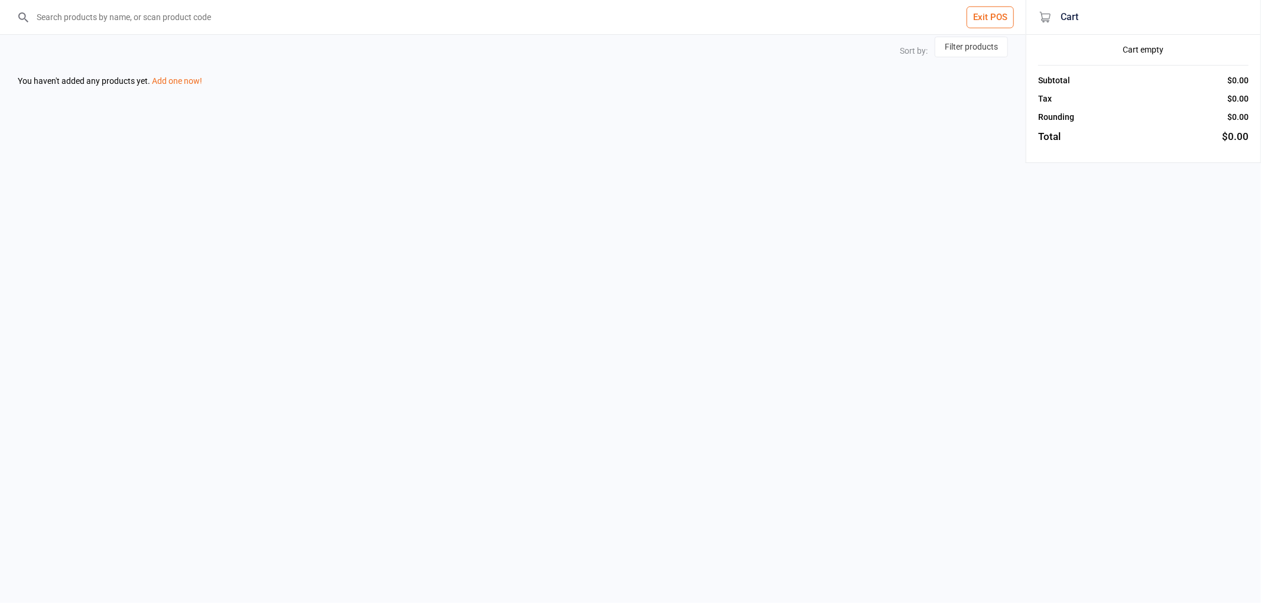
select select "price-desc"
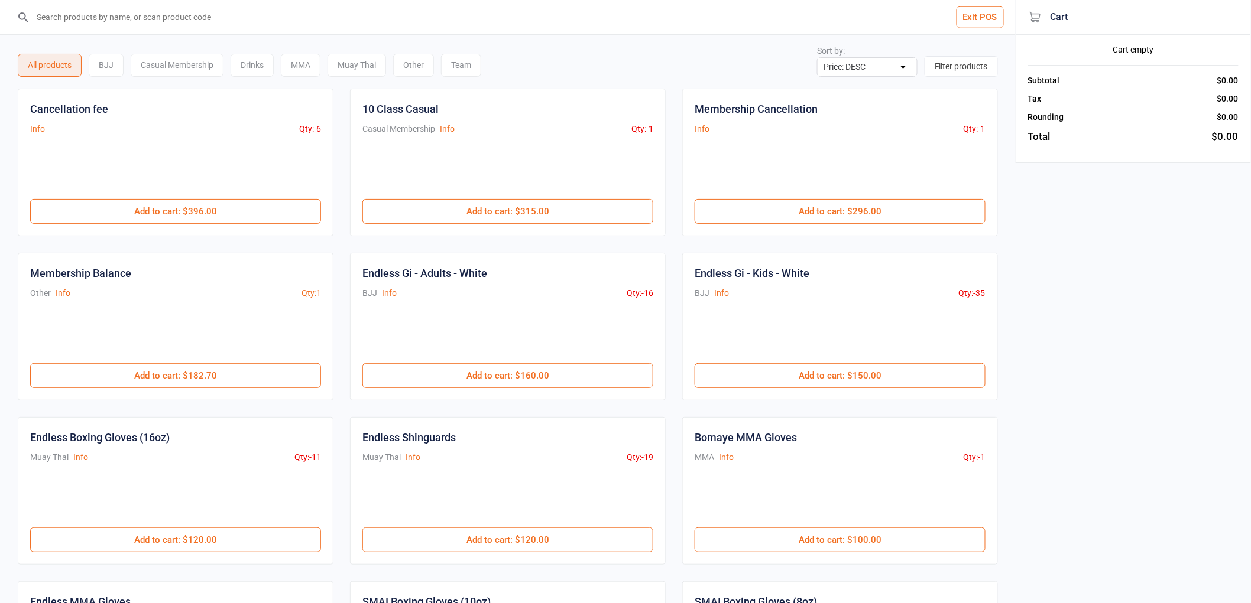
click at [405, 21] on input "search" at bounding box center [515, 17] width 968 height 34
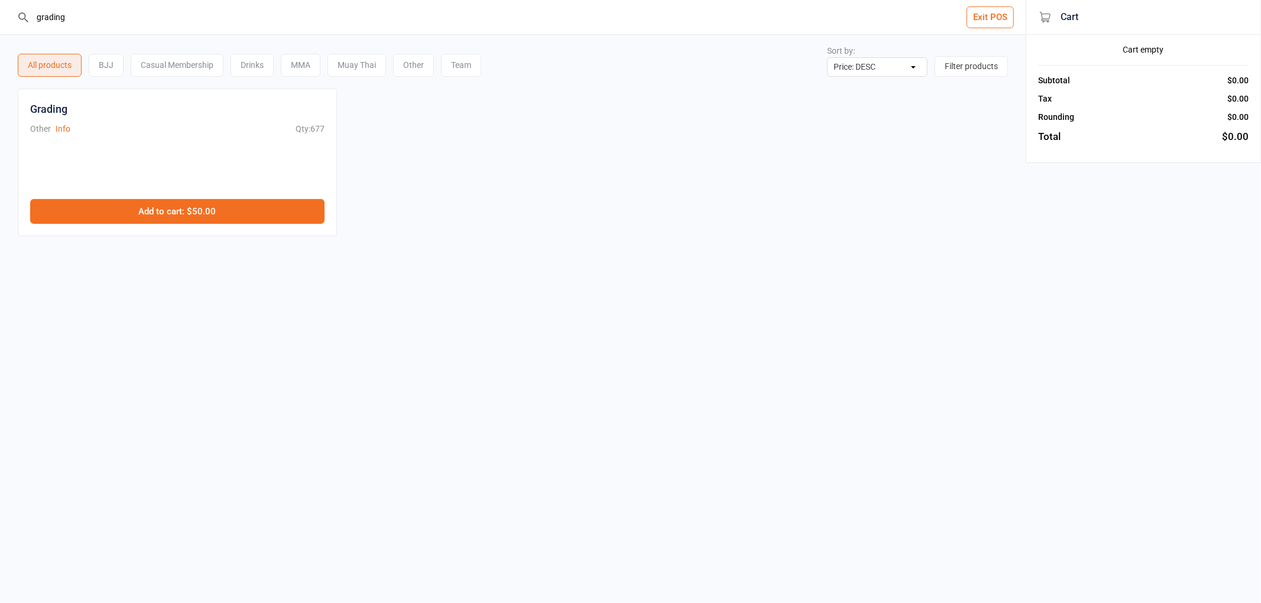
type input "grading"
click at [275, 220] on button "Add to cart : $50.00" at bounding box center [177, 211] width 294 height 25
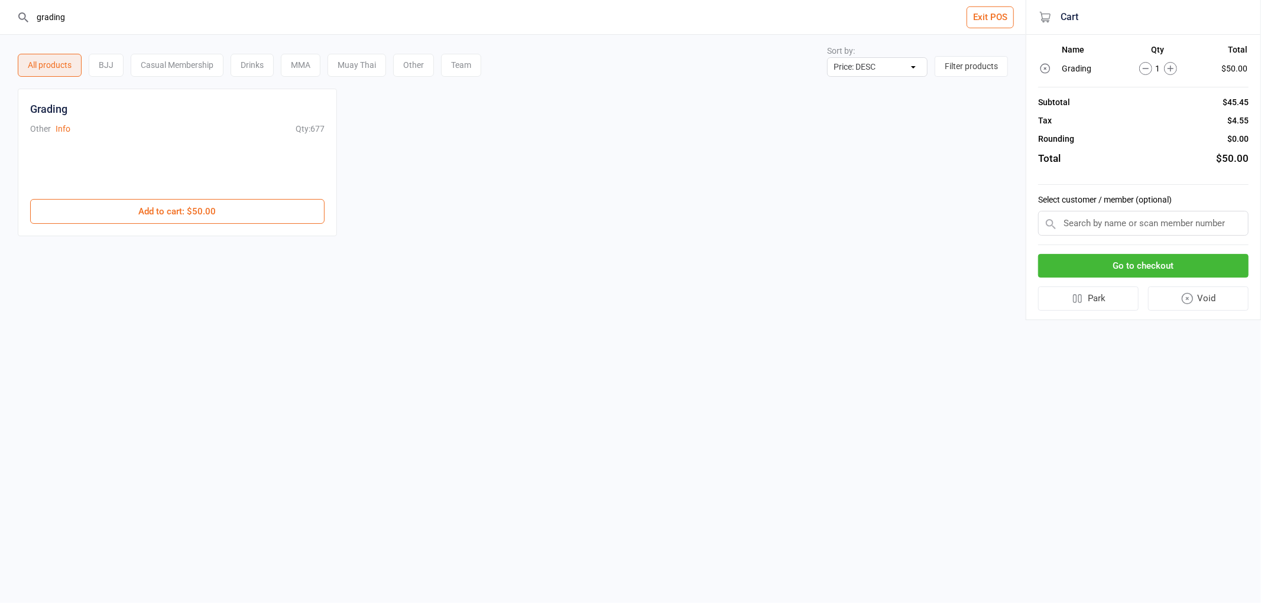
click at [1177, 228] on input "text" at bounding box center [1143, 223] width 210 height 25
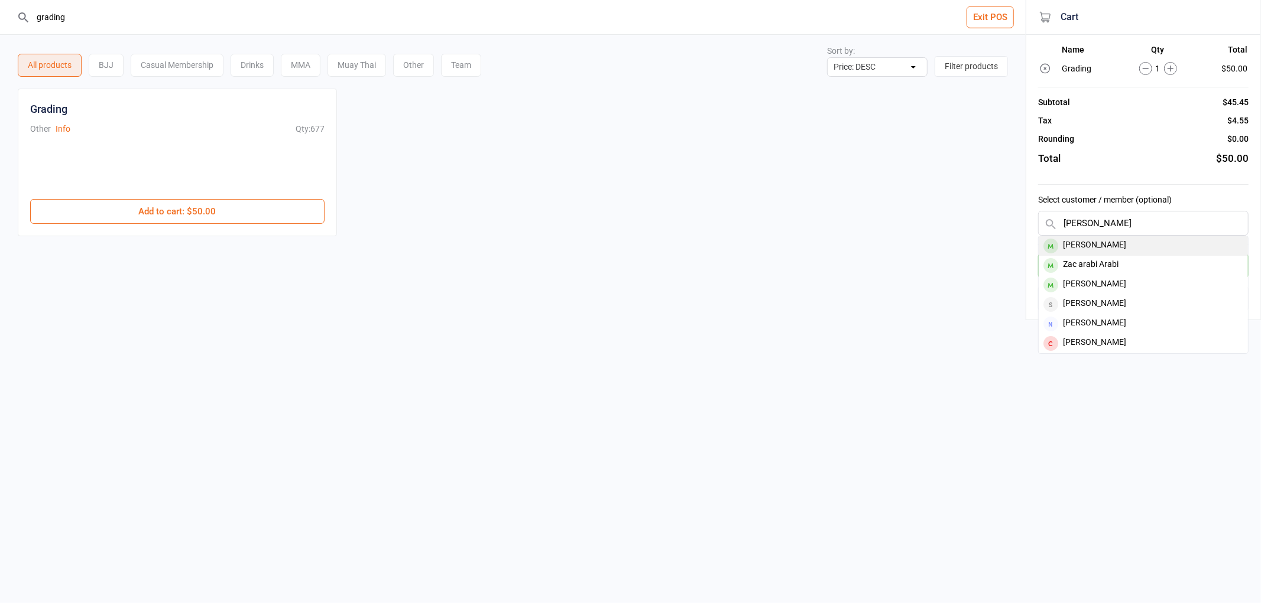
type input "zac palmer"
click at [1144, 241] on div "Zac Palmer" at bounding box center [1142, 246] width 209 height 20
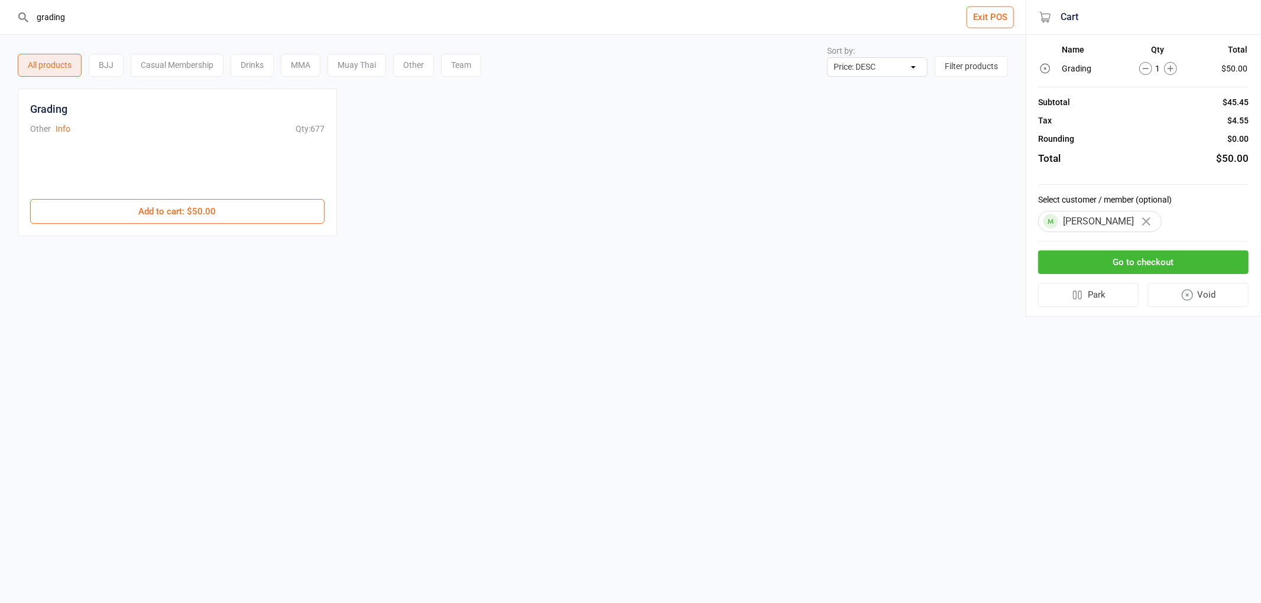
click at [1133, 262] on button "Go to checkout" at bounding box center [1143, 263] width 210 height 24
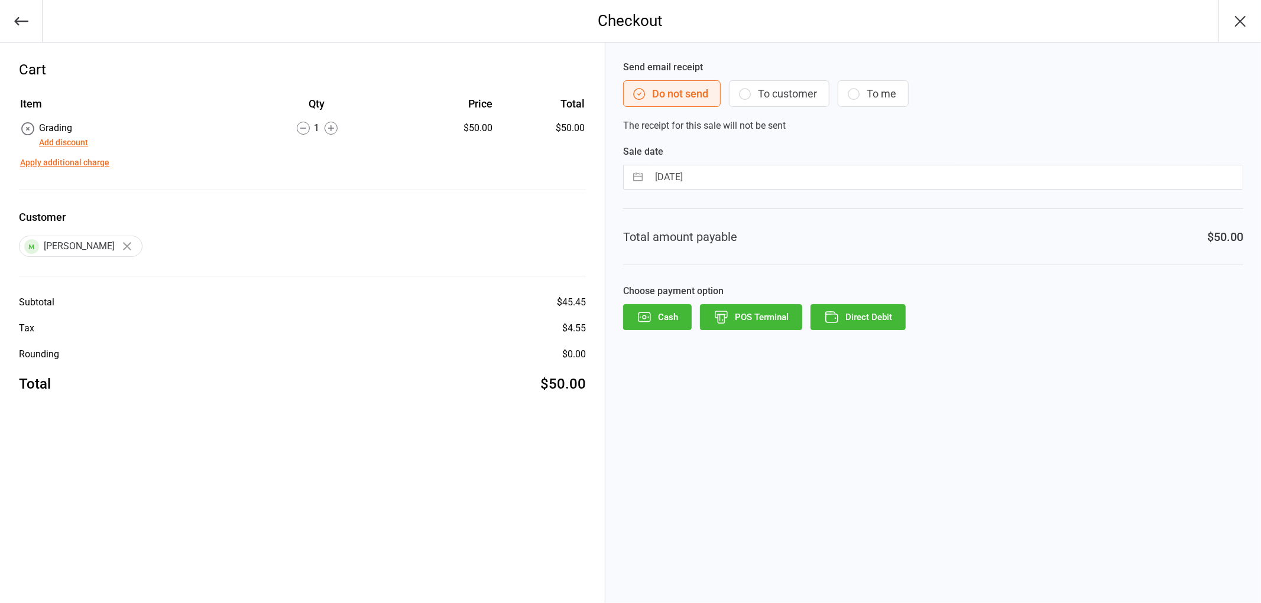
click at [770, 323] on button "POS Terminal" at bounding box center [751, 317] width 102 height 26
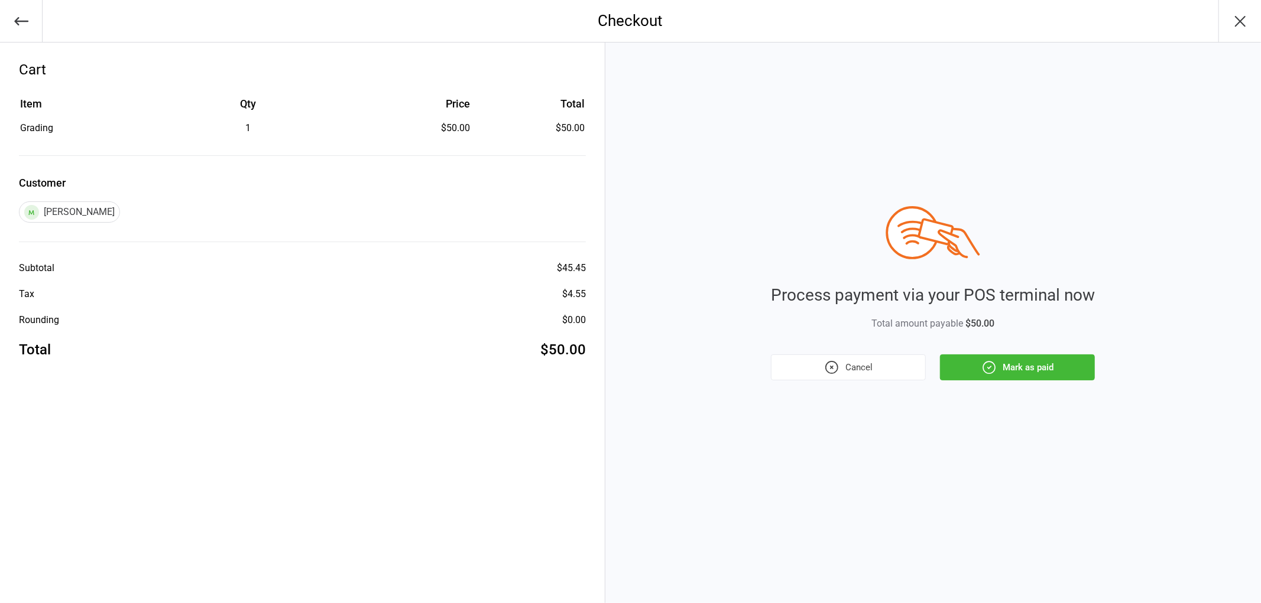
click at [1002, 379] on button "Mark as paid" at bounding box center [1017, 368] width 155 height 26
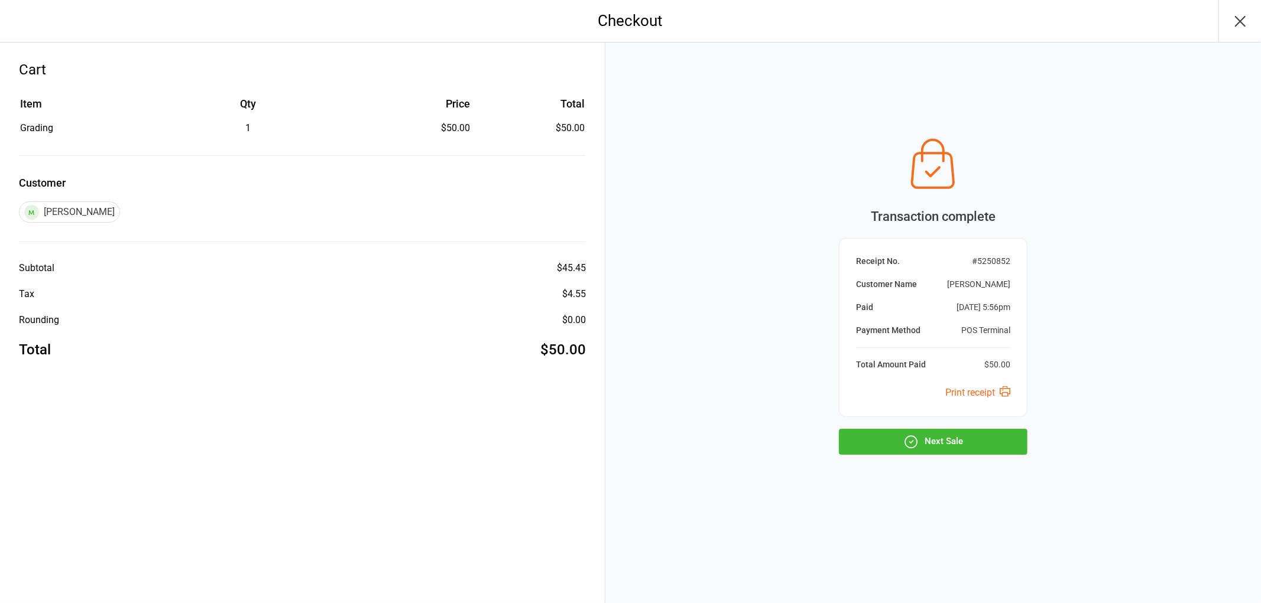
click at [988, 431] on button "Next Sale" at bounding box center [933, 442] width 189 height 26
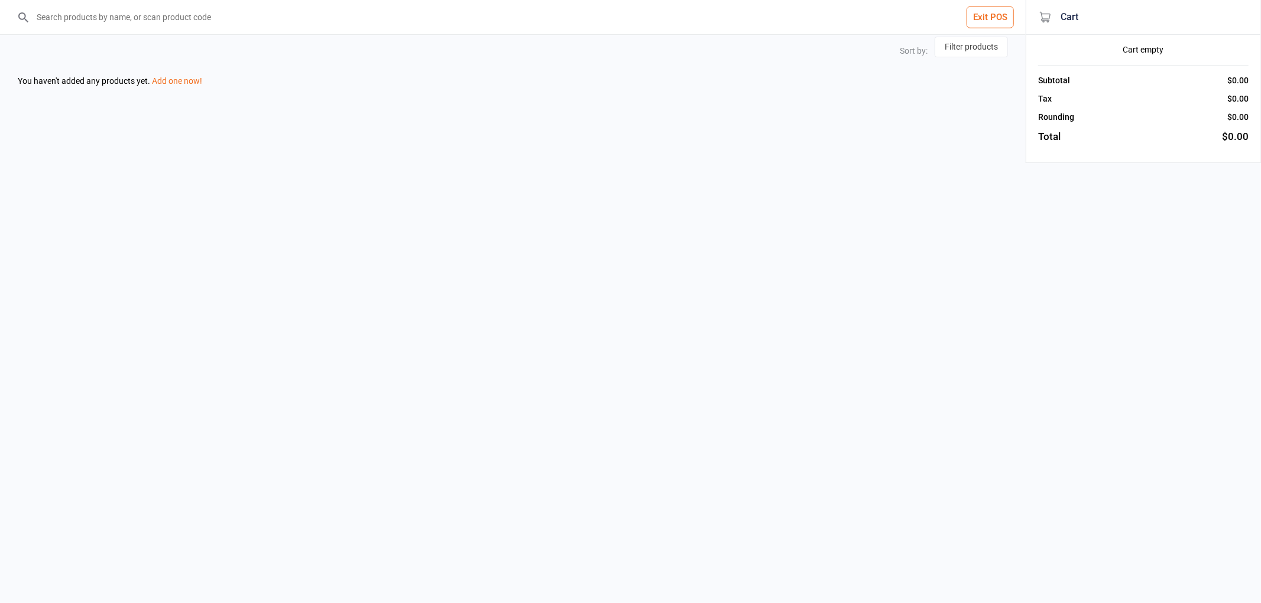
select select "price-desc"
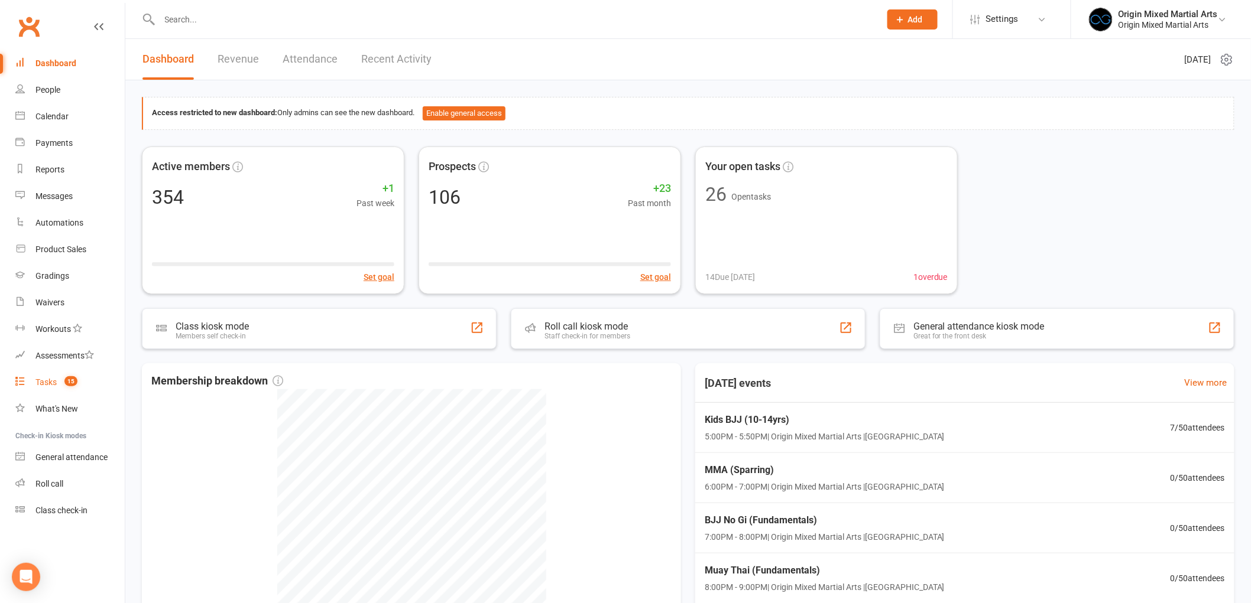
click at [54, 375] on link "Tasks 15" at bounding box center [69, 382] width 109 height 27
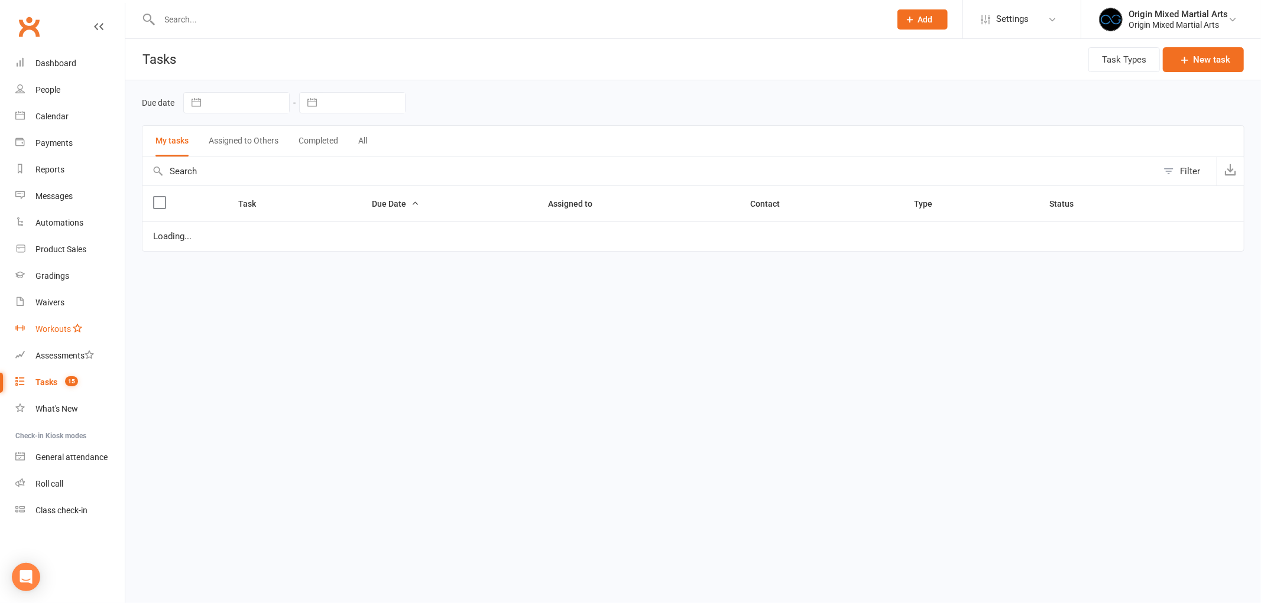
select select "started"
select select "waiting"
select select "started"
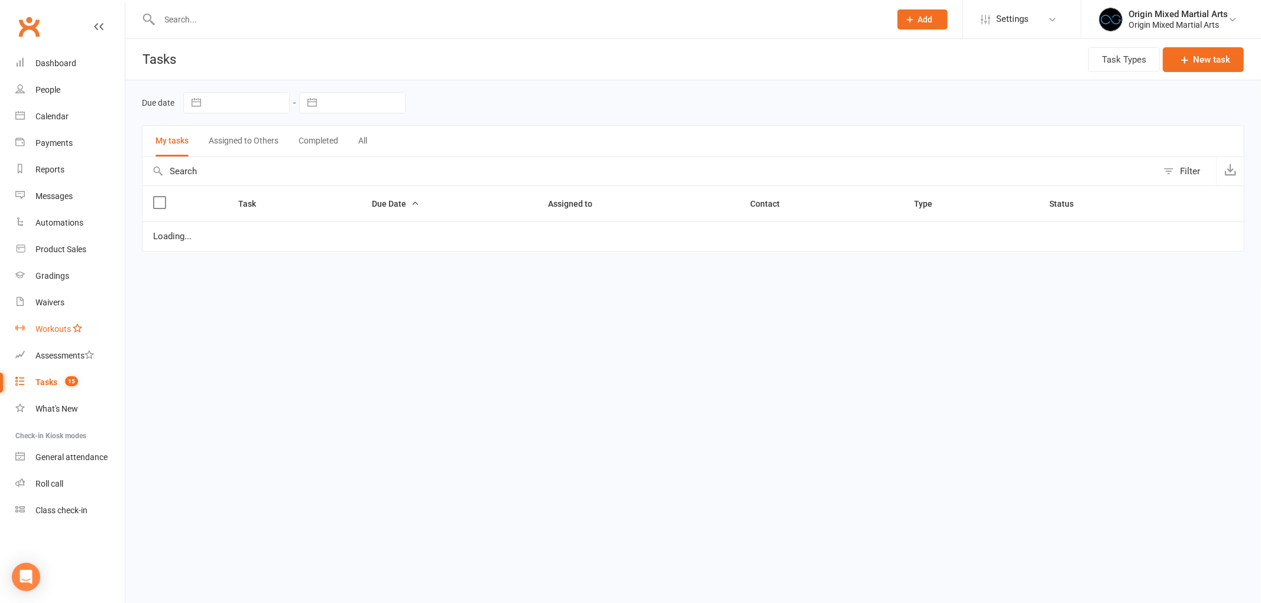
select select "started"
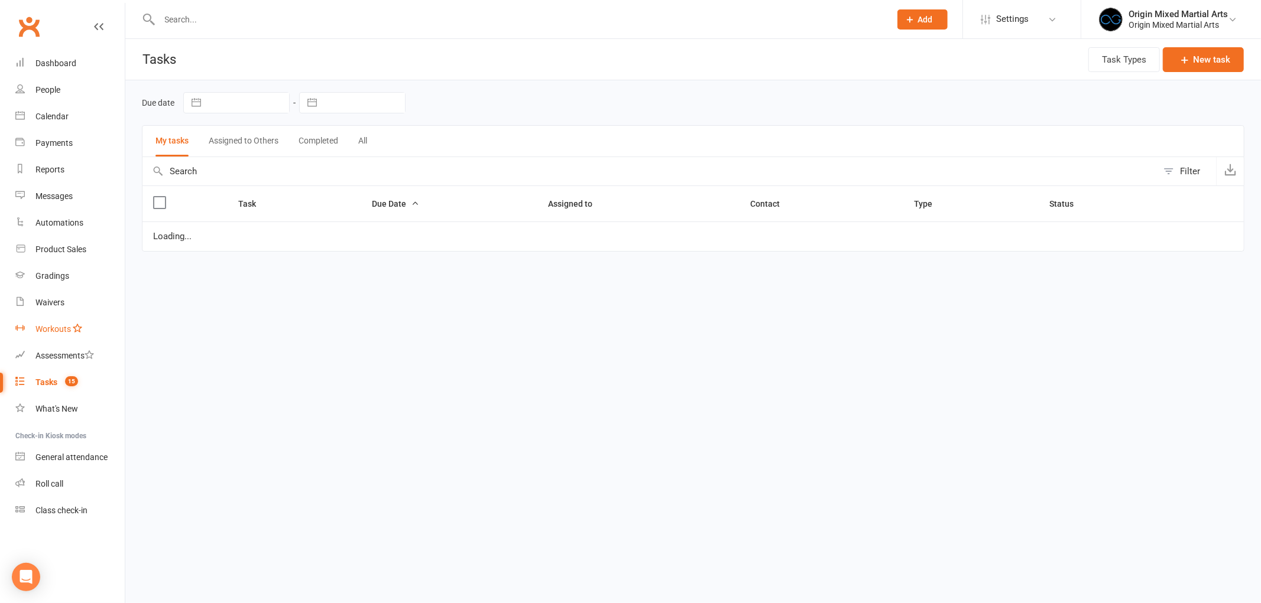
select select "started"
select select "waiting"
select select "started"
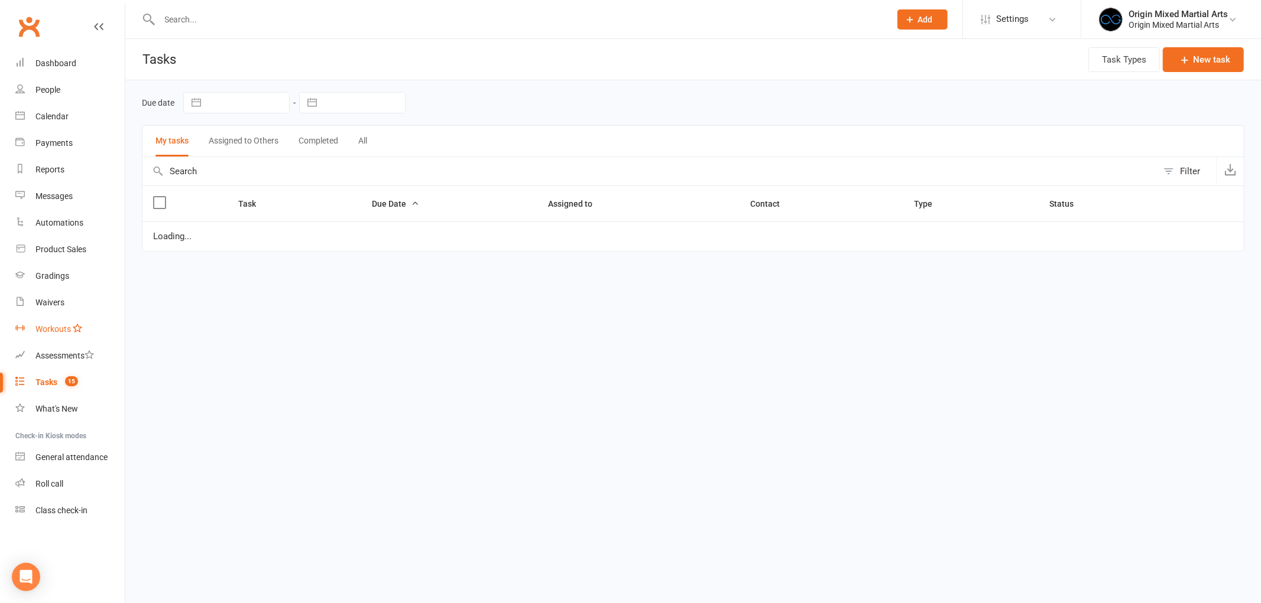
select select "started"
select select "waiting"
select select "started"
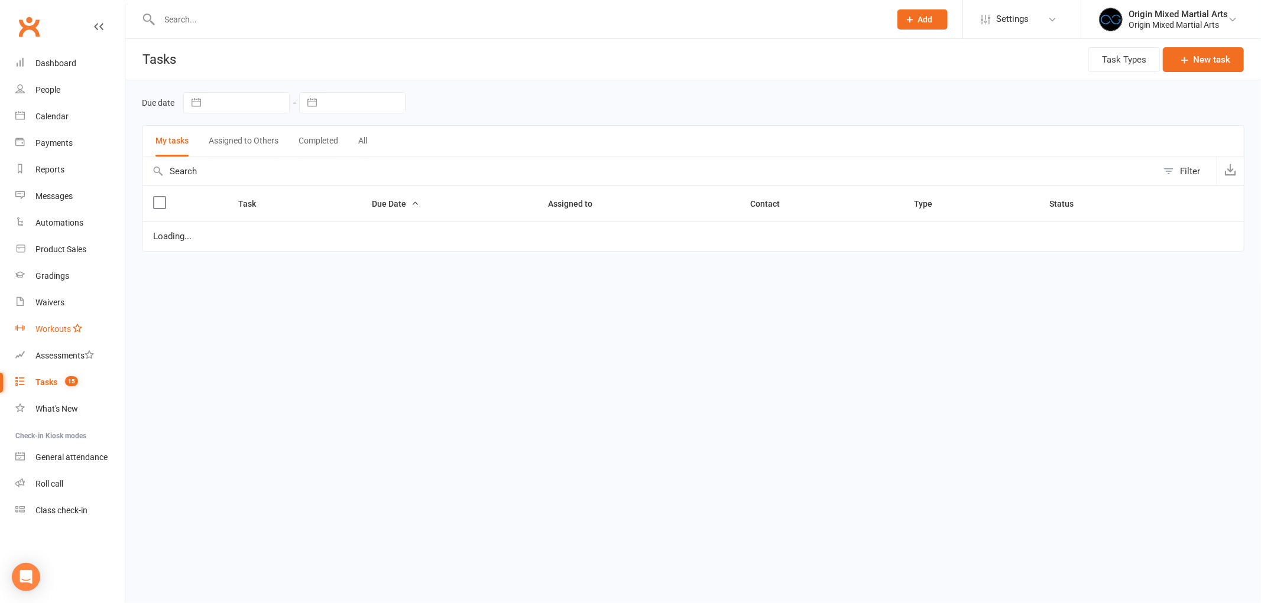
select select "started"
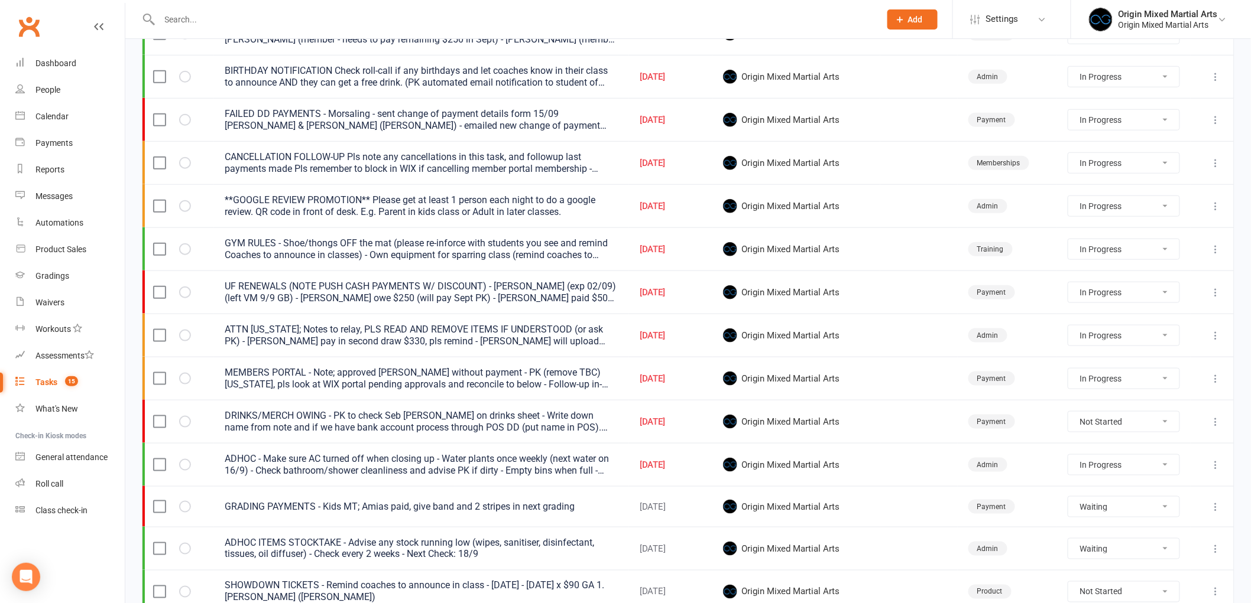
scroll to position [394, 0]
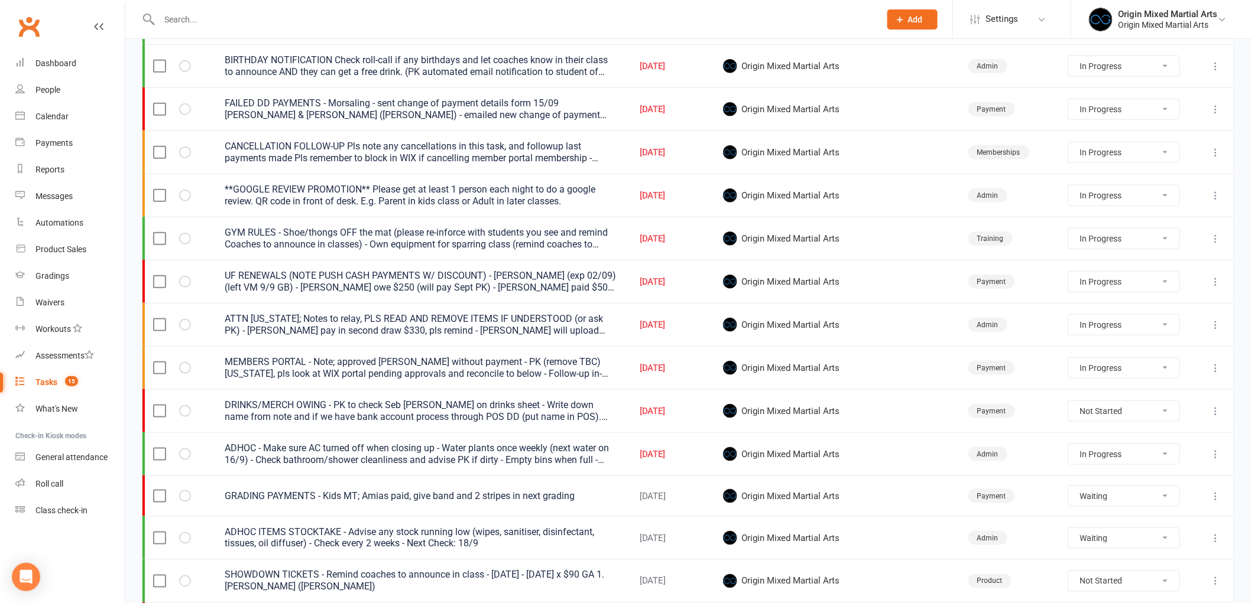
click at [1215, 326] on icon at bounding box center [1216, 325] width 12 height 12
click at [1176, 365] on link "Edit" at bounding box center [1154, 374] width 117 height 24
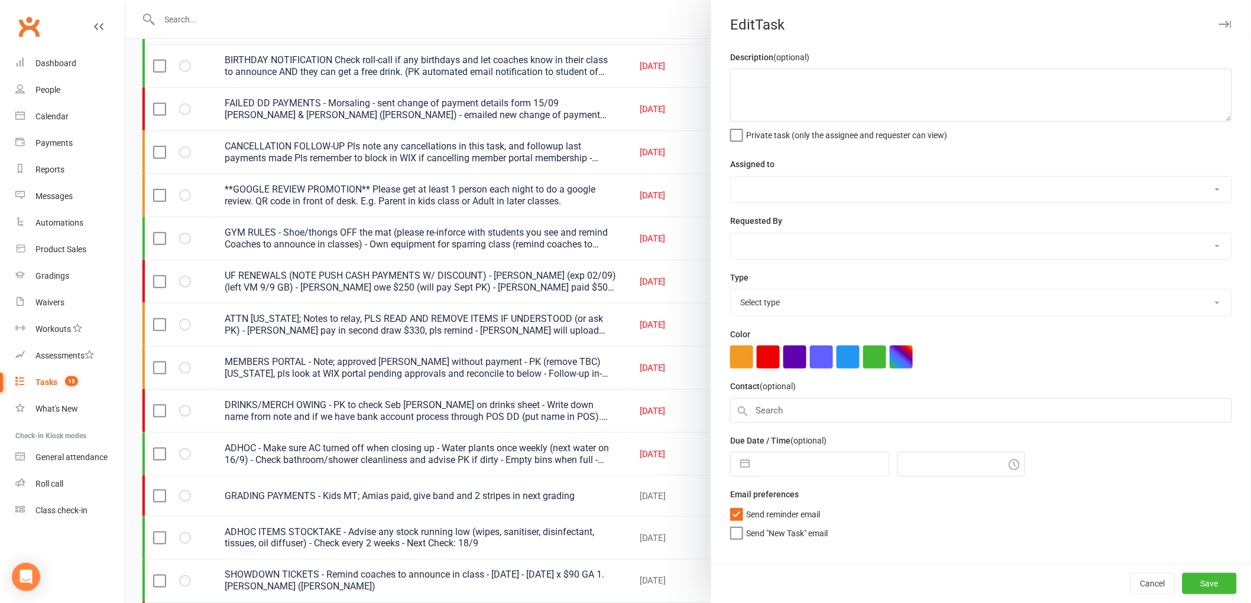
type textarea "ATTN [US_STATE]; Notes to relay, PLS READ AND REMOVE ITEMS IF UNDERSTOOD (or as…"
select select "43946"
type input "[DATE]"
type input "4:00pm"
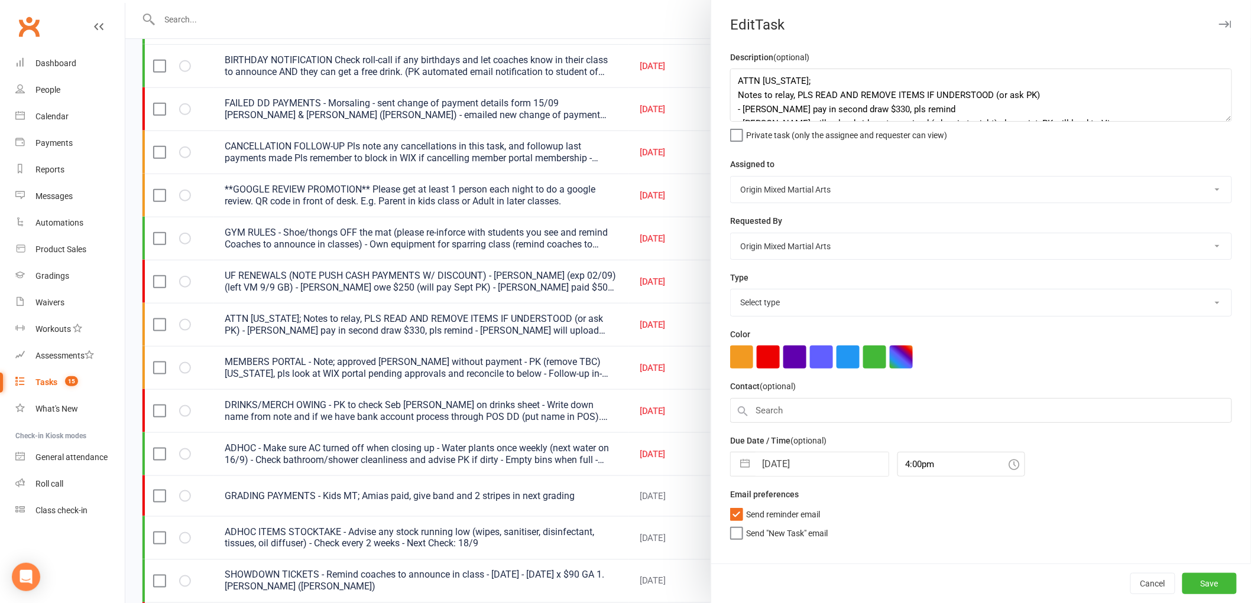
select select "31926"
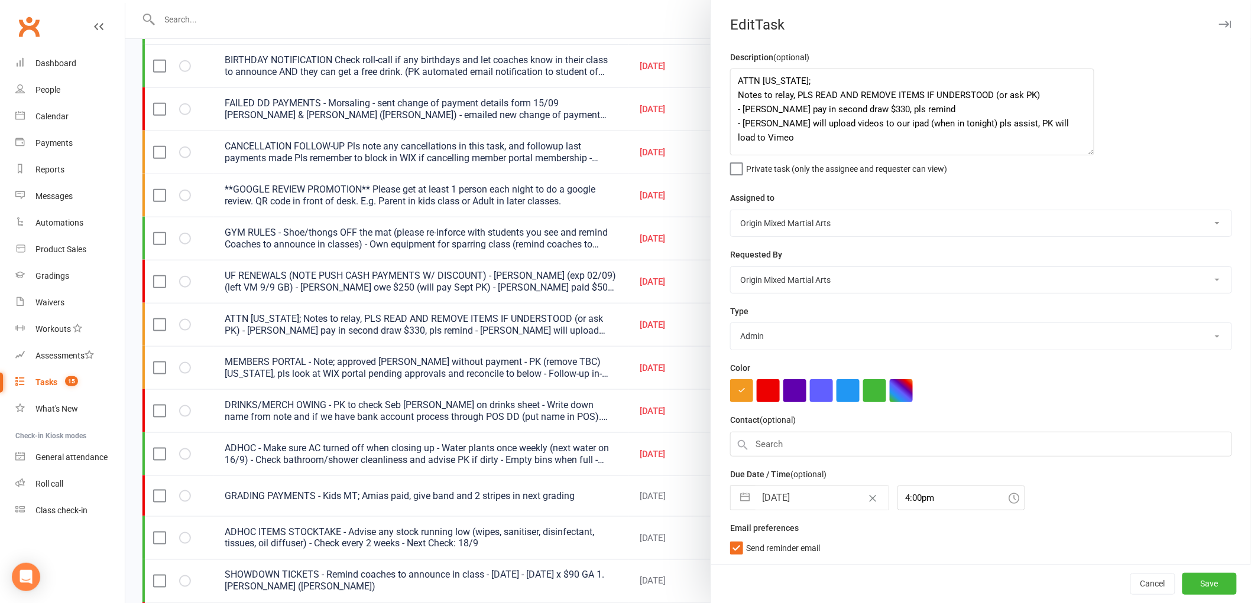
drag, startPoint x: 1218, startPoint y: 116, endPoint x: 1085, endPoint y: 150, distance: 137.3
click at [1085, 150] on textarea "ATTN [US_STATE]; Notes to relay, PLS READ AND REMOVE ITEMS IF UNDERSTOOD (or as…" at bounding box center [912, 112] width 364 height 87
drag, startPoint x: 764, startPoint y: 137, endPoint x: 717, endPoint y: 116, distance: 51.4
click at [717, 116] on div "Description (optional) ATTN [US_STATE]; Notes to relay, PLS READ AND REMOVE ITE…" at bounding box center [981, 307] width 540 height 514
drag, startPoint x: 931, startPoint y: 111, endPoint x: 723, endPoint y: 110, distance: 208.6
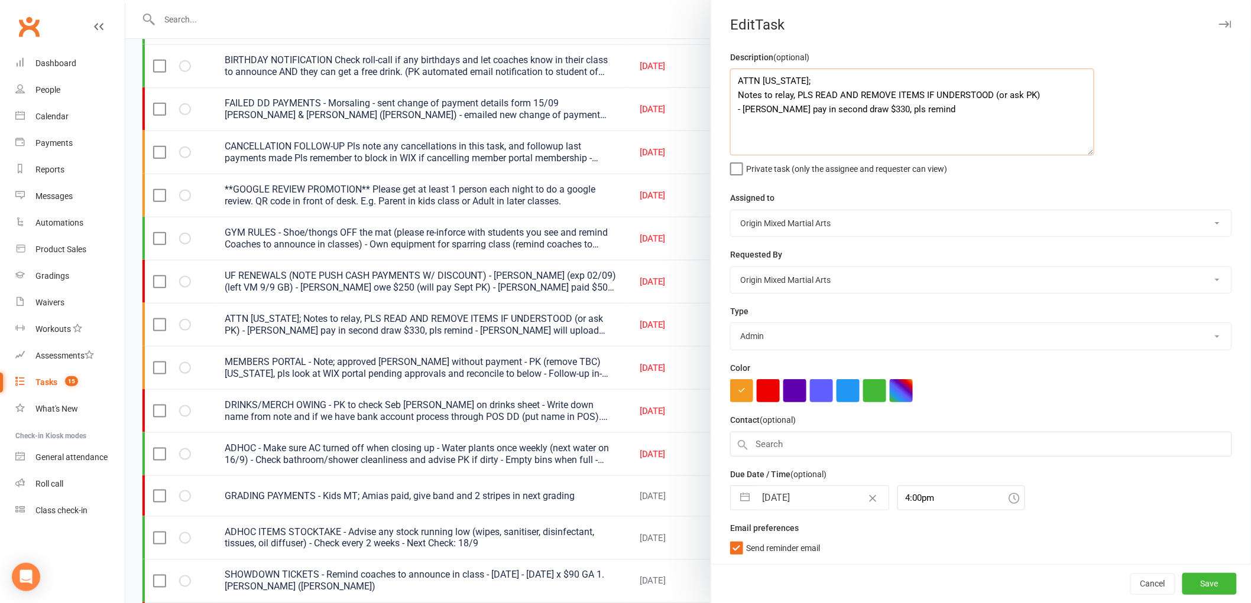
click at [723, 110] on div "Description (optional) ATTN [US_STATE]; Notes to relay, PLS READ AND REMOVE ITE…" at bounding box center [981, 307] width 540 height 514
type textarea "ATTN [US_STATE]; Notes to relay, PLS READ AND REMOVE ITEMS IF UNDERSTOOD (or as…"
select select "7"
select select "2025"
select select "8"
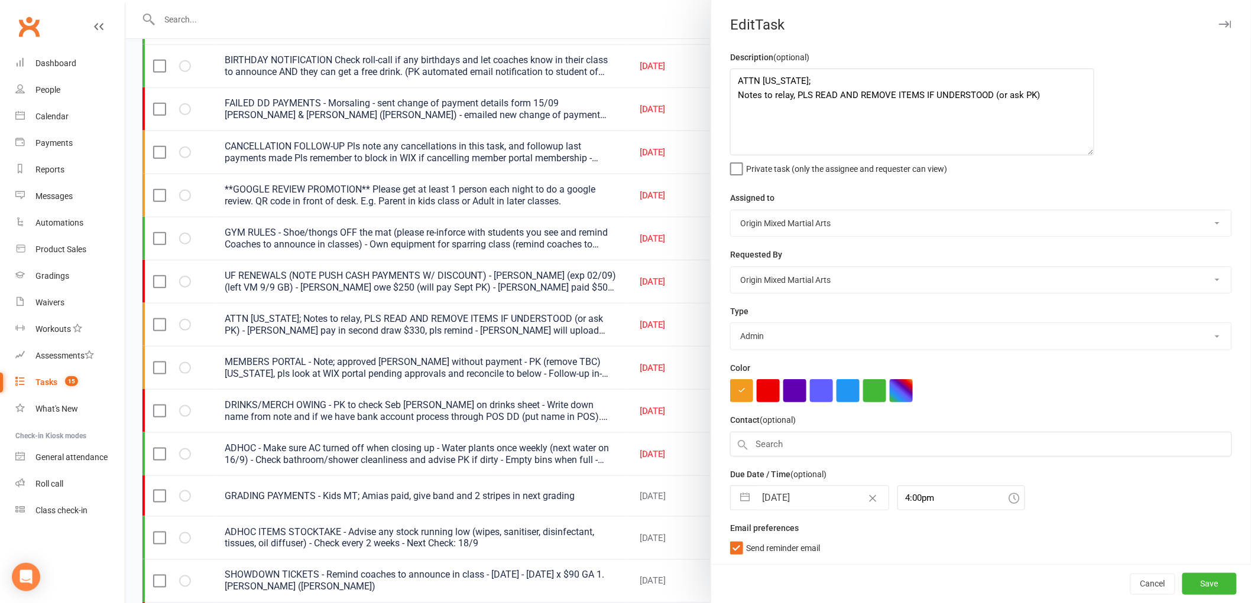
select select "2025"
select select "9"
select select "2025"
click at [793, 487] on input "[DATE]" at bounding box center [821, 498] width 133 height 24
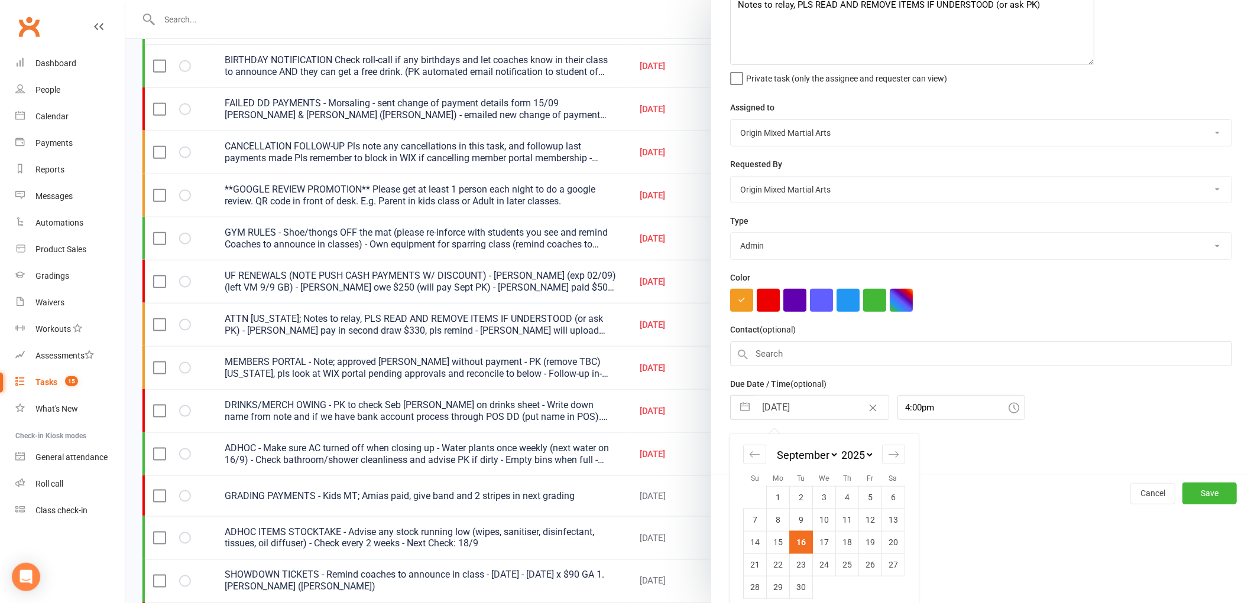
scroll to position [100, 0]
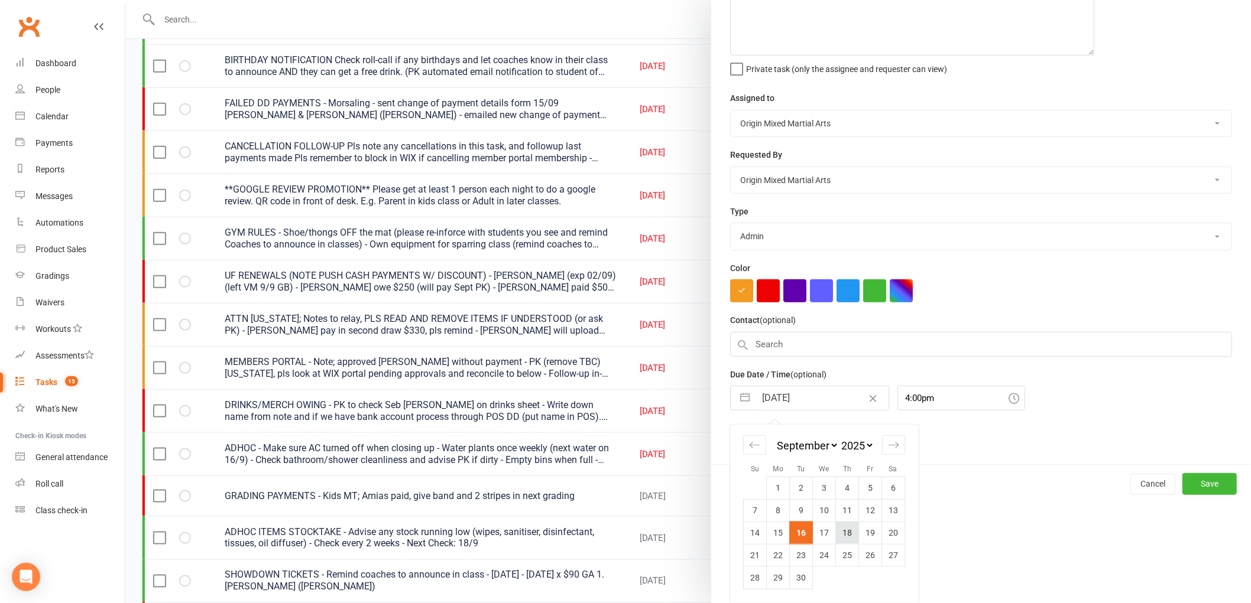
click at [836, 540] on td "18" at bounding box center [847, 533] width 23 height 22
type input "[DATE]"
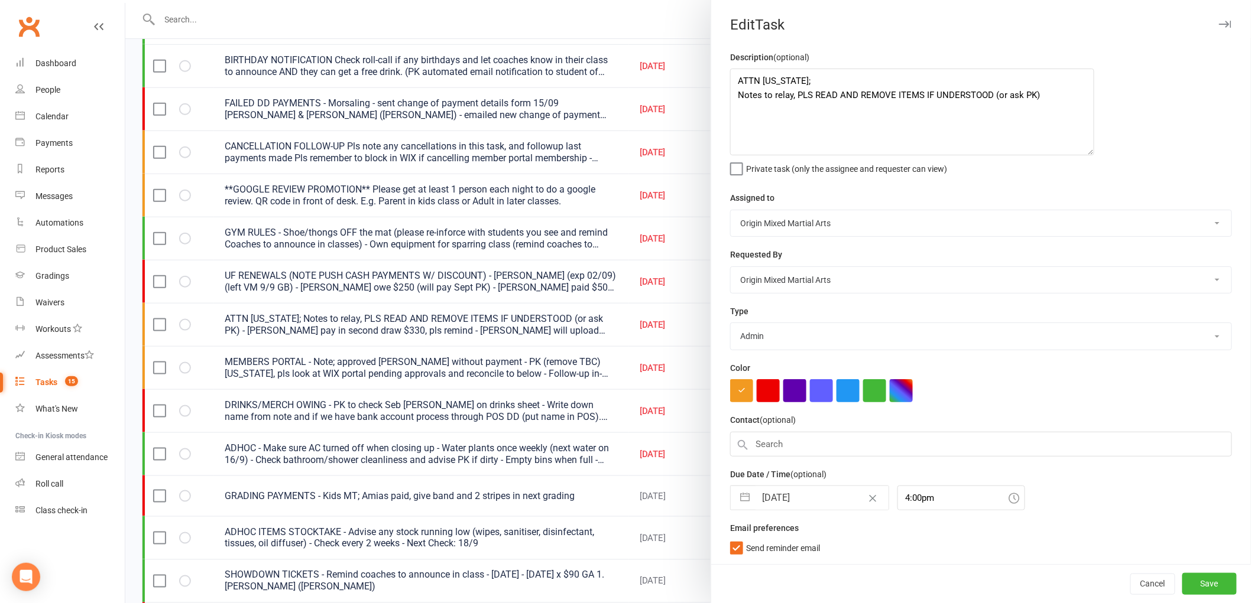
scroll to position [0, 0]
click at [1207, 581] on button "Save" at bounding box center [1209, 583] width 54 height 21
select select "started"
select select "waiting"
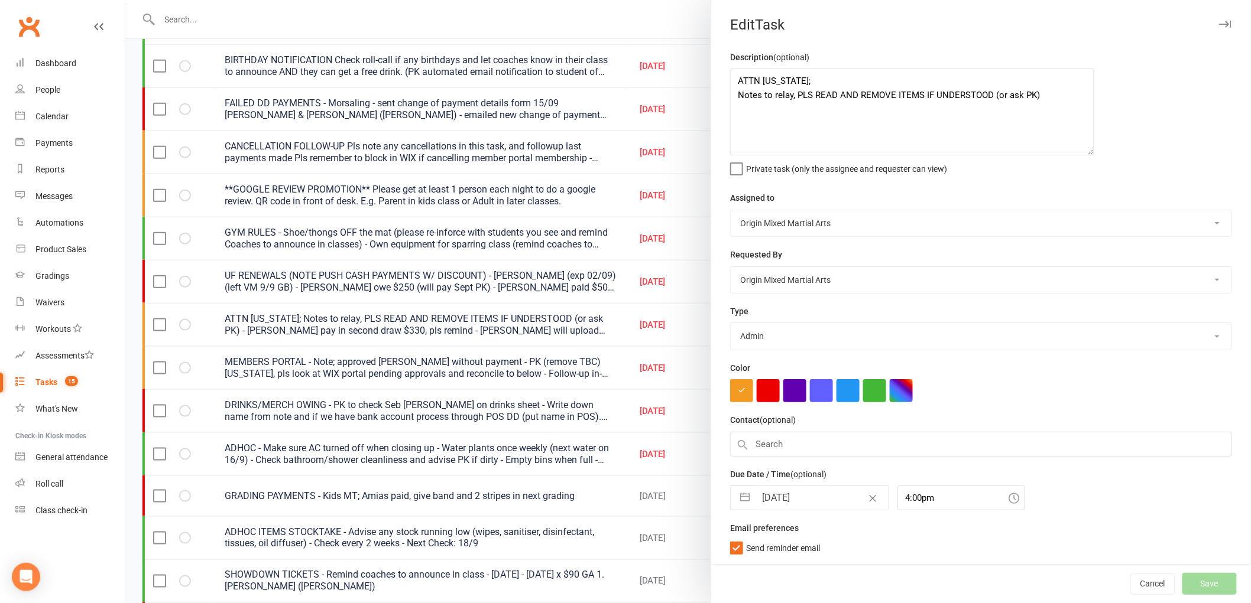
select select "started"
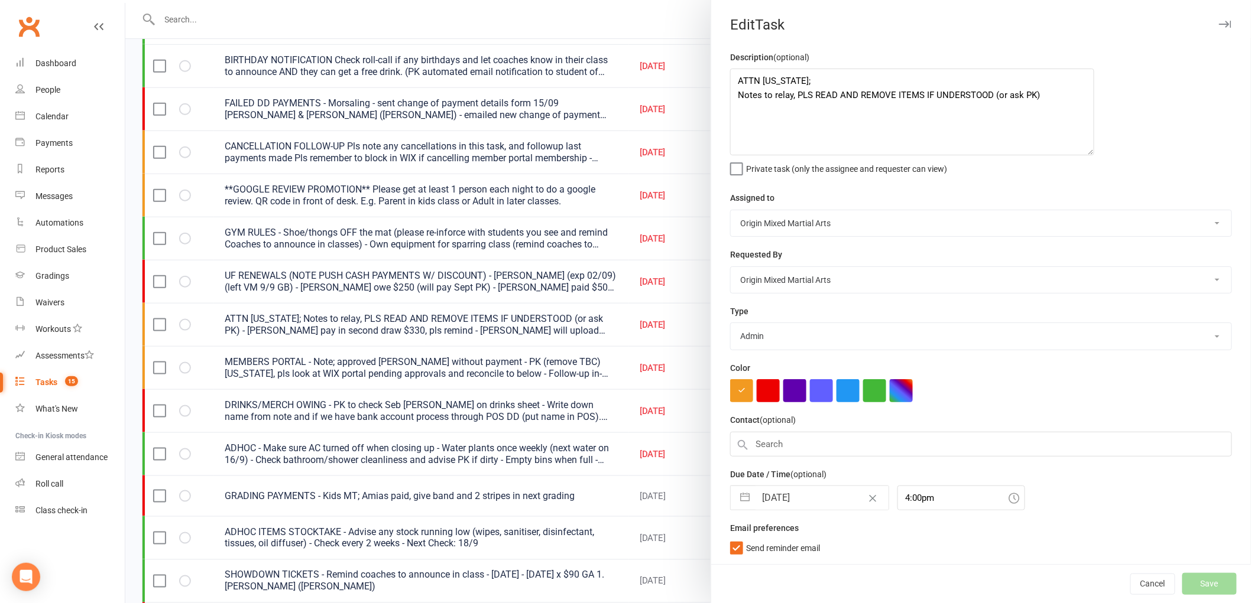
select select "started"
select select "waiting"
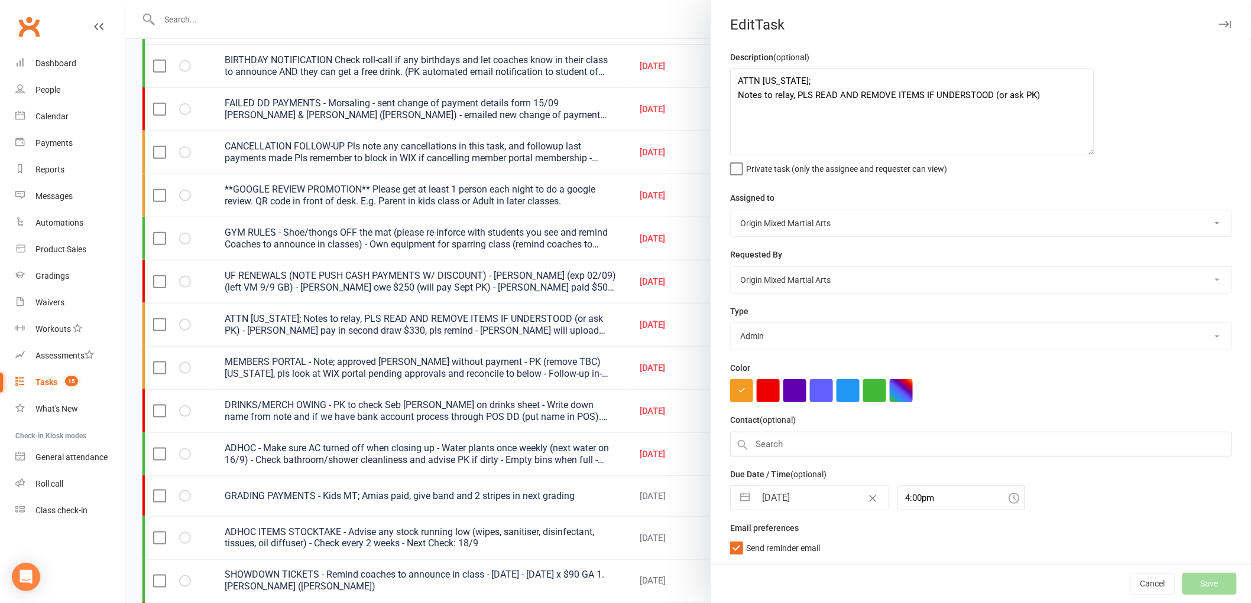
select select "waiting"
select select "started"
select select "waiting"
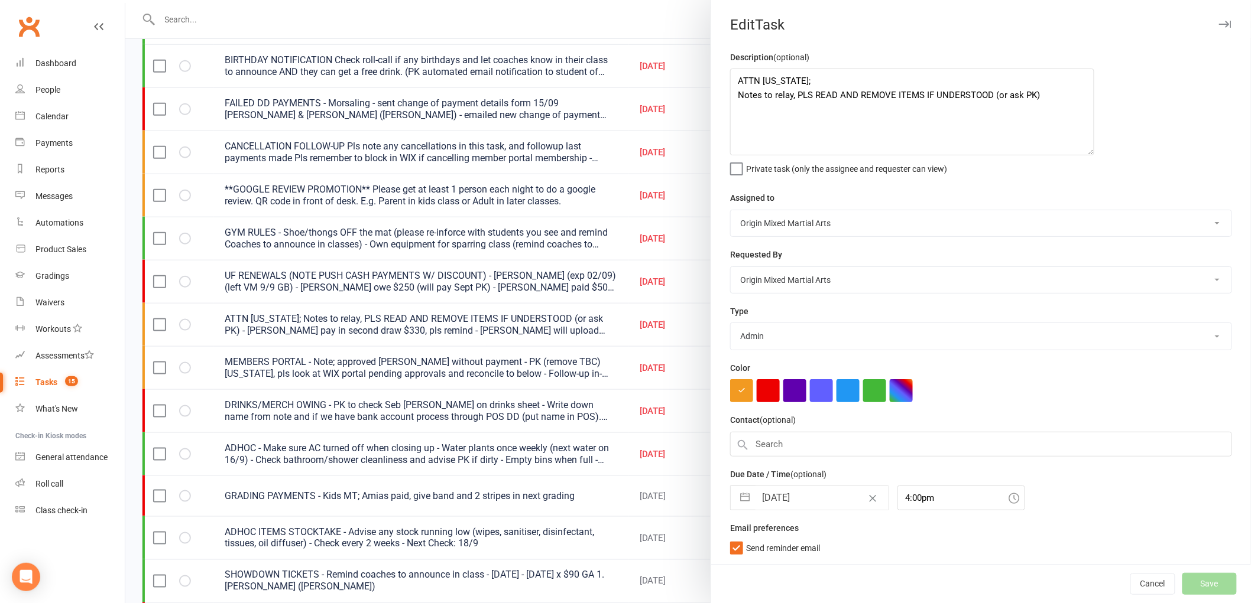
select select "started"
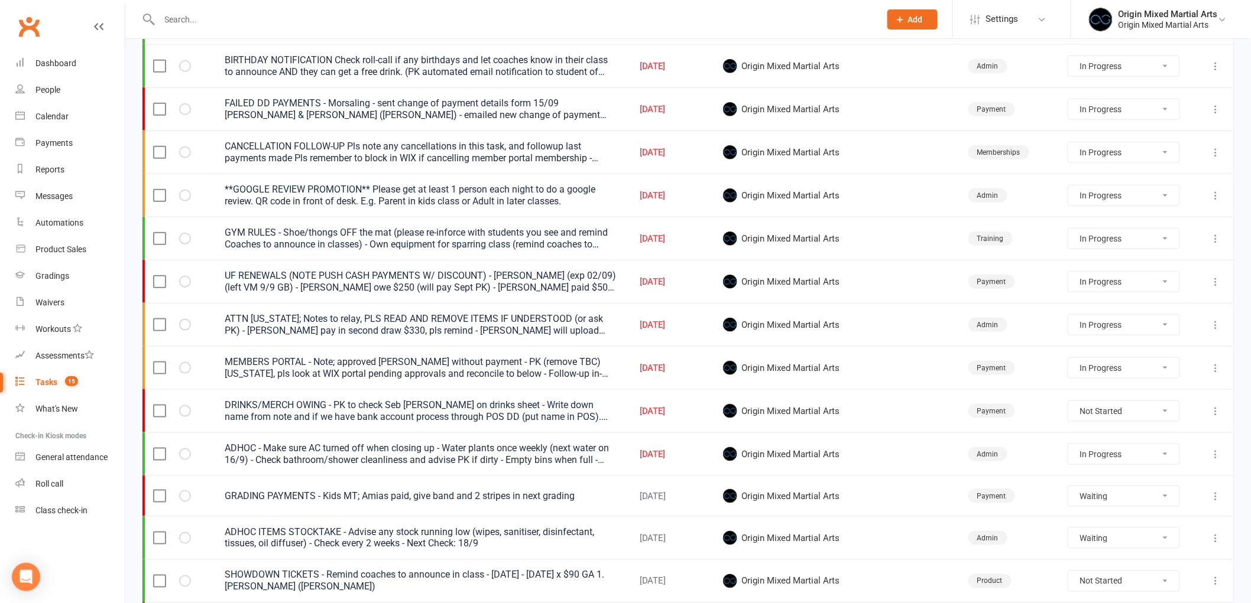
select select "started"
select select "waiting"
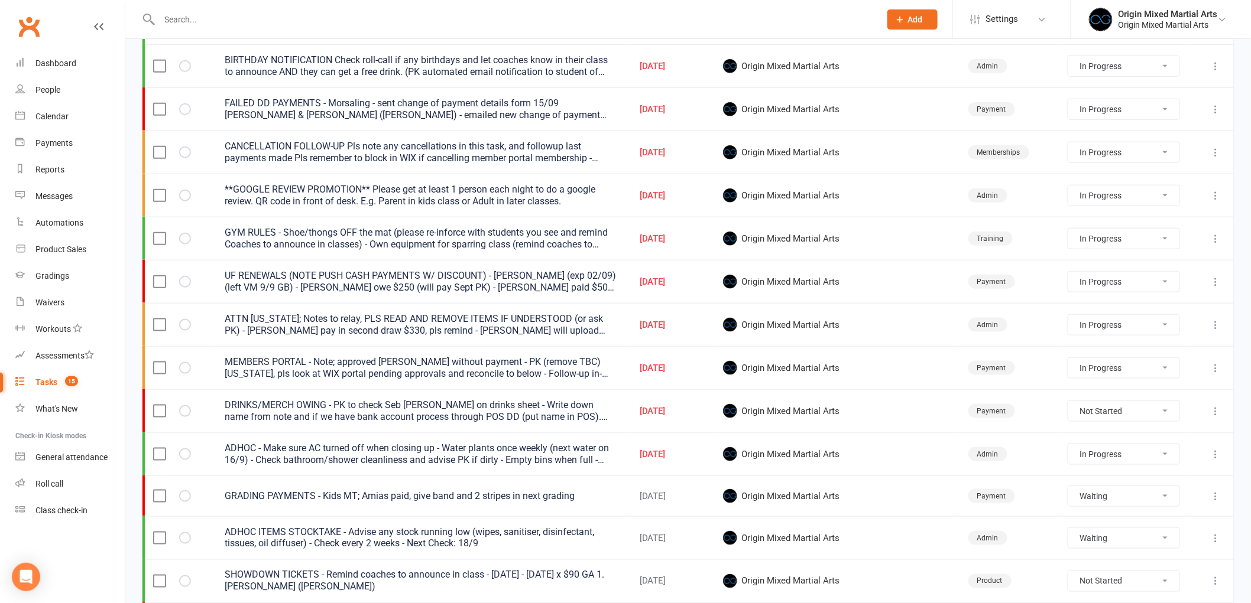
select select "waiting"
select select "started"
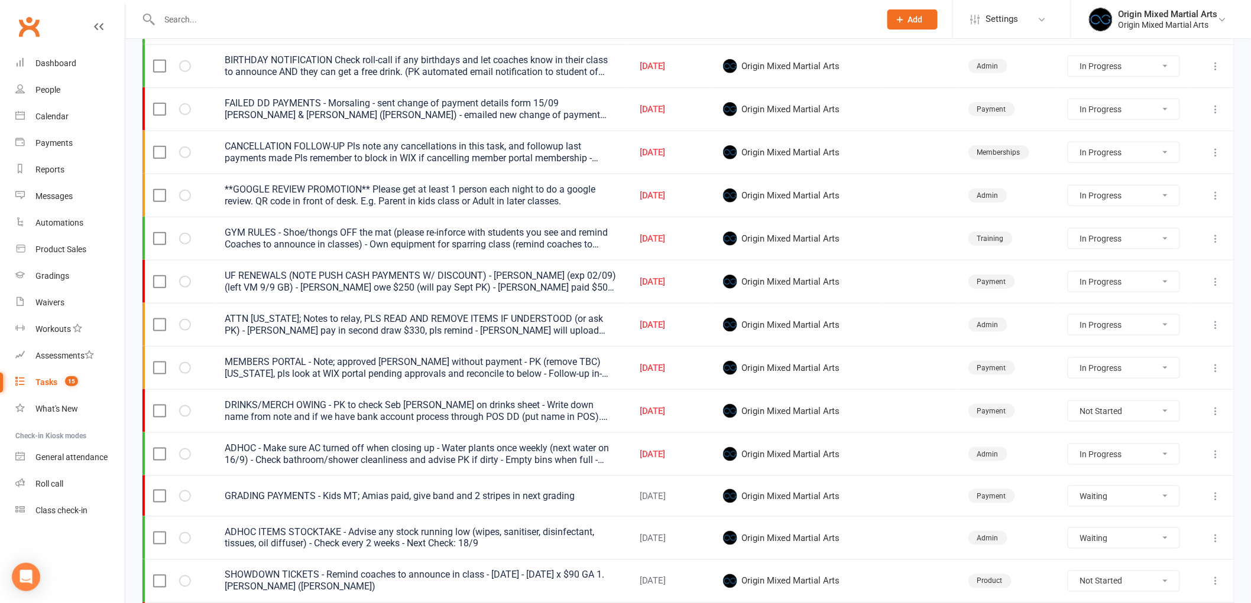
select select "started"
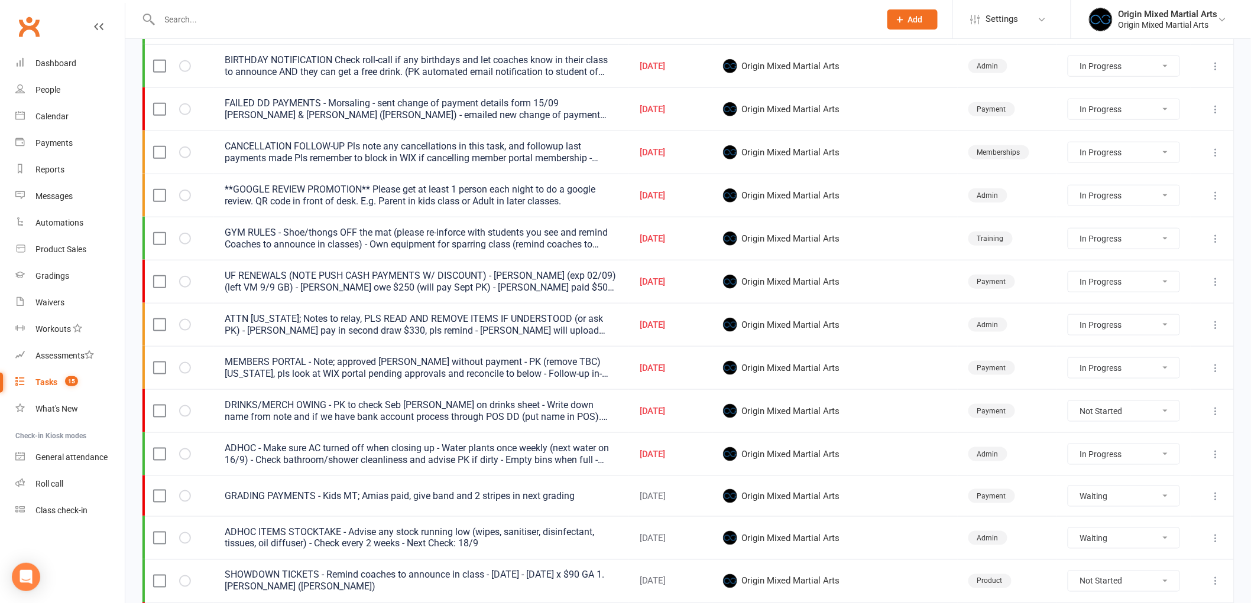
select select "started"
select select "waiting"
select select "started"
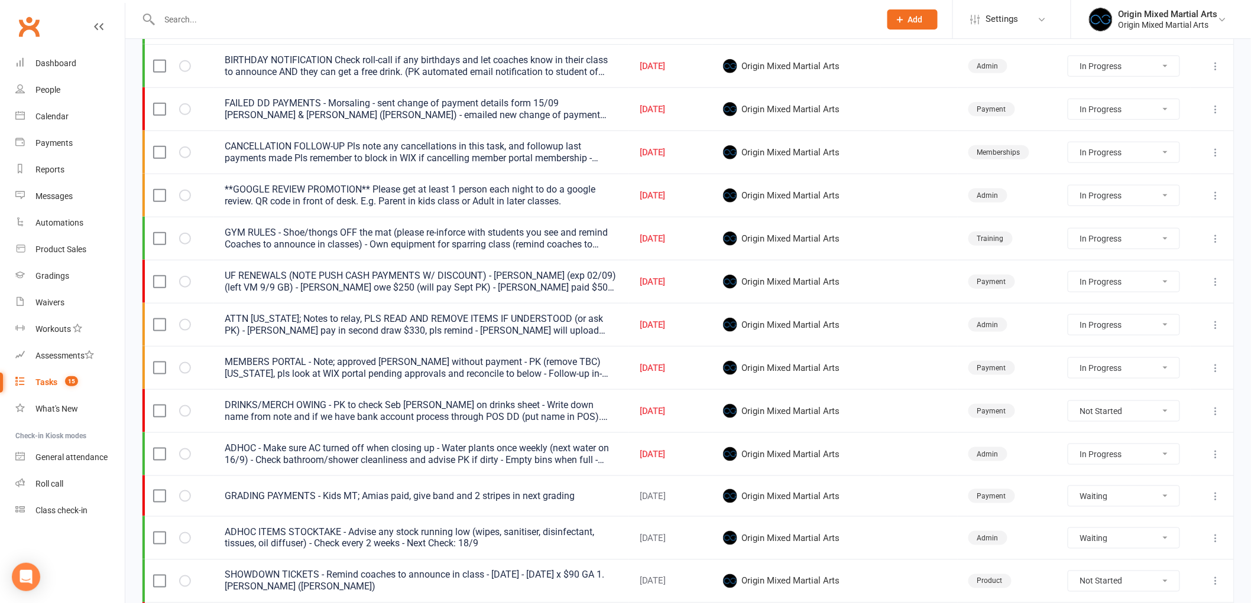
select select "started"
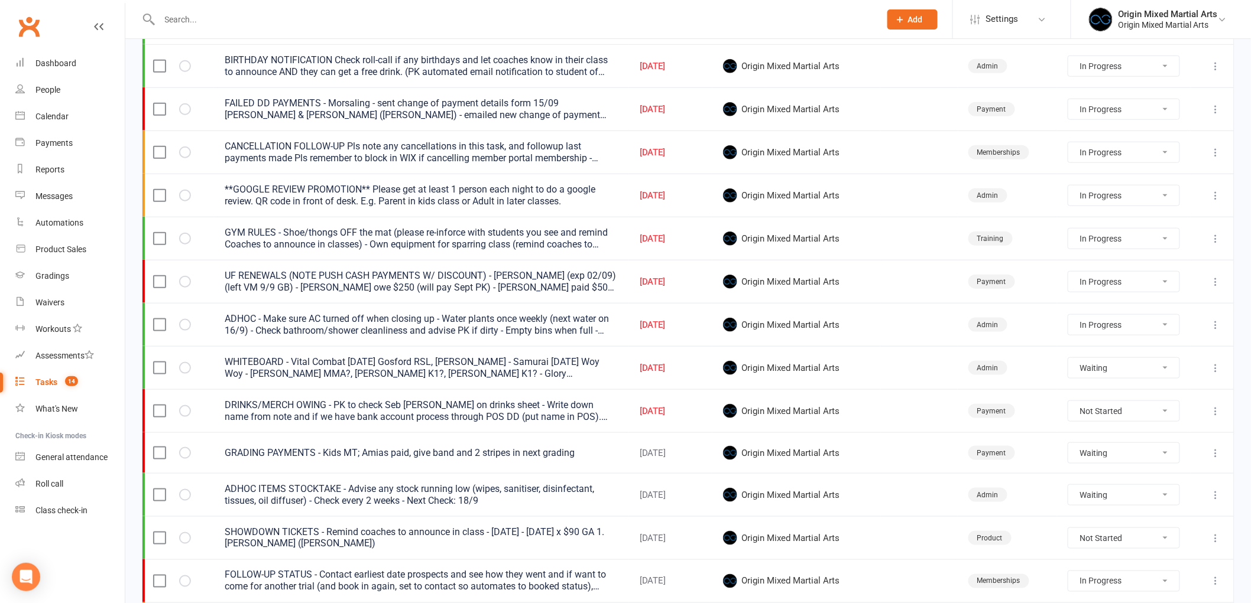
click at [1215, 192] on icon at bounding box center [1216, 196] width 12 height 12
click at [1166, 238] on link "Edit" at bounding box center [1154, 244] width 117 height 24
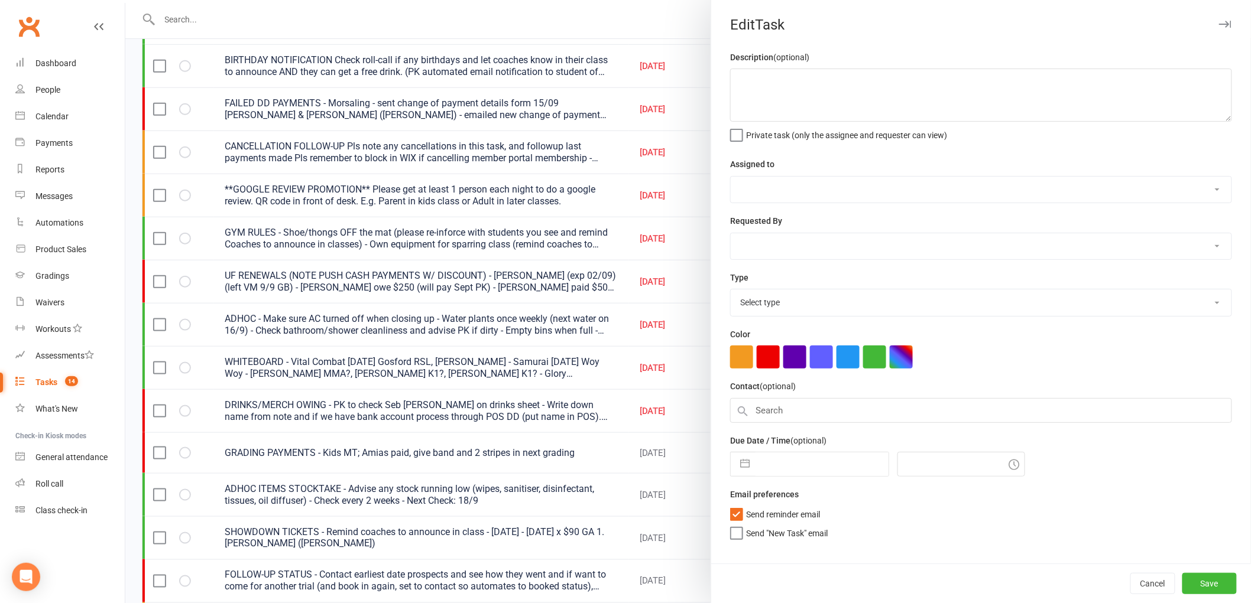
type textarea "**GOOGLE REVIEW PROMOTION** Please get at least 1 person each night to do a goo…"
select select "43946"
type input "16 Sep 2025"
type input "4:00pm"
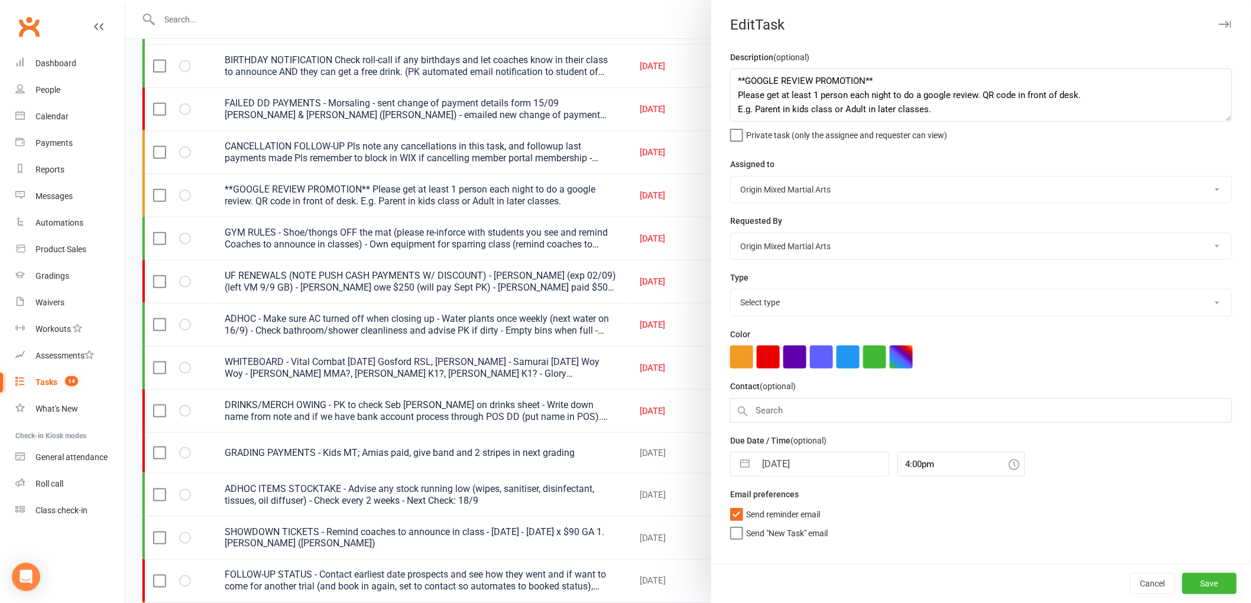
select select "31926"
click at [772, 471] on input "16 Sep 2025" at bounding box center [821, 465] width 133 height 24
select select "7"
select select "2025"
select select "8"
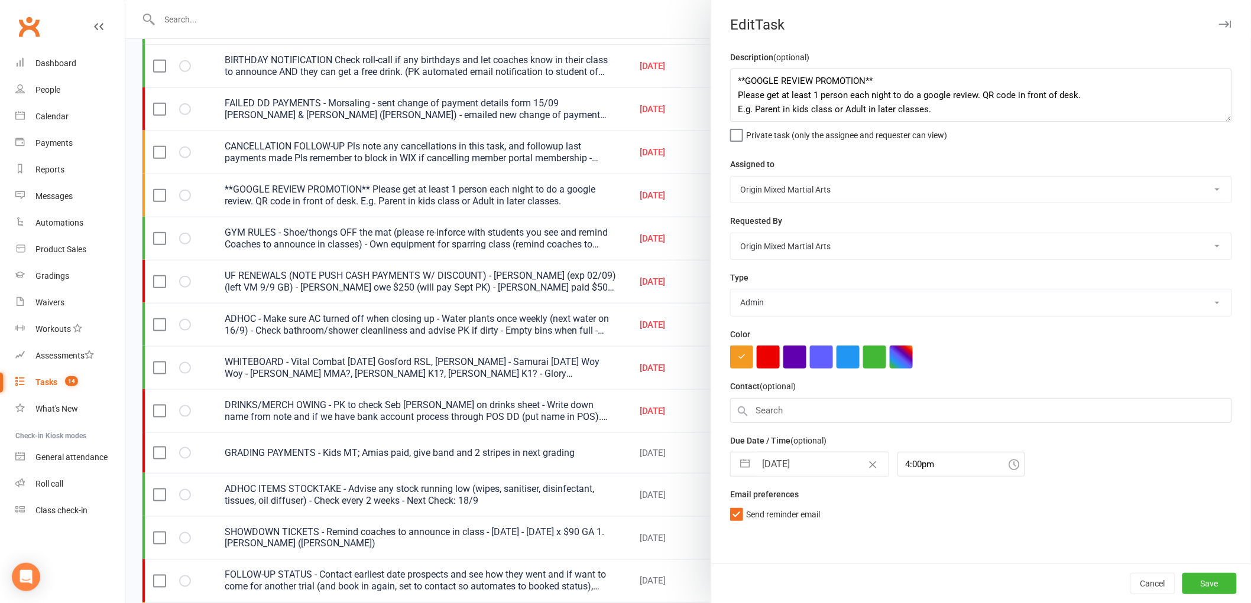
select select "2025"
select select "9"
select select "2025"
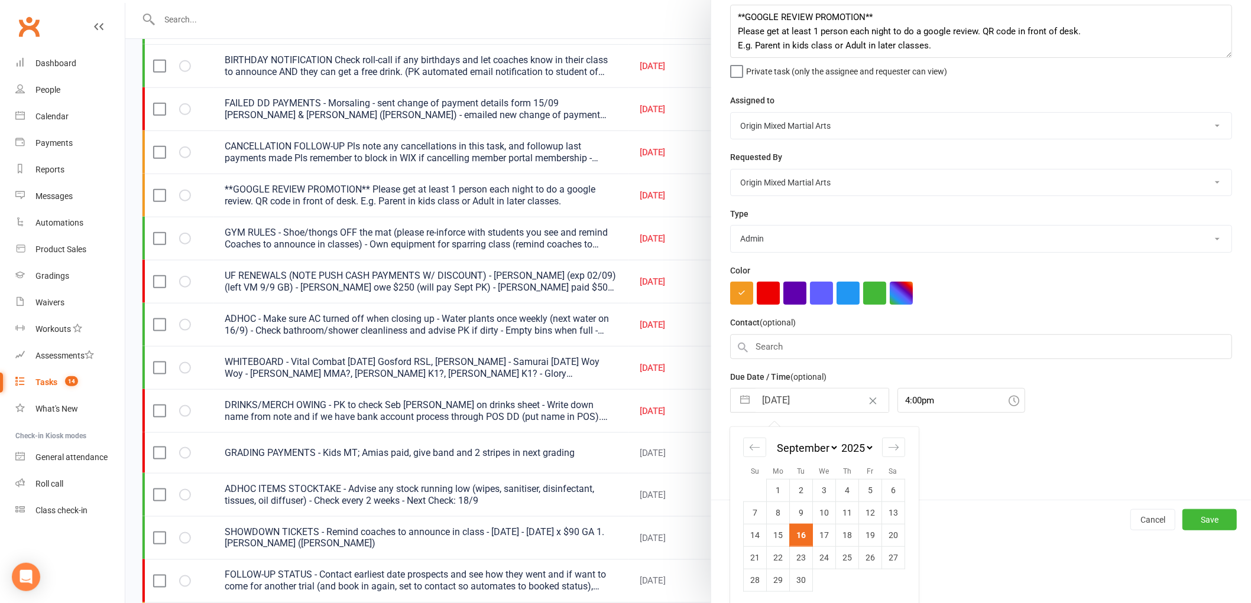
scroll to position [67, 0]
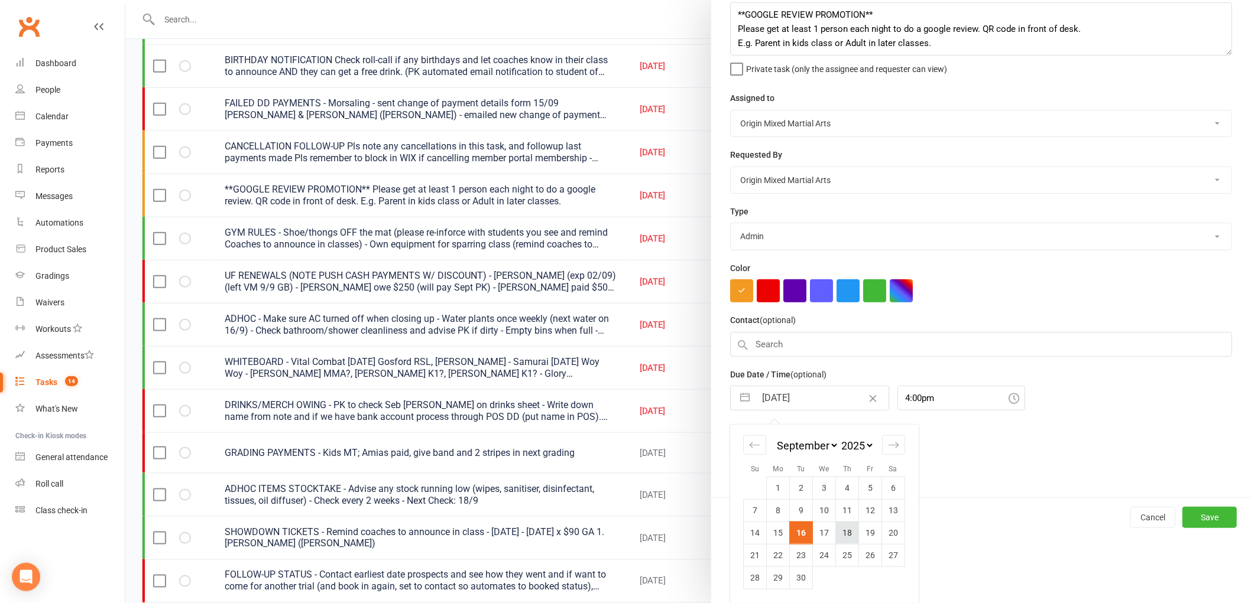
click at [842, 532] on td "18" at bounding box center [847, 533] width 23 height 22
type input "18 Sep 2025"
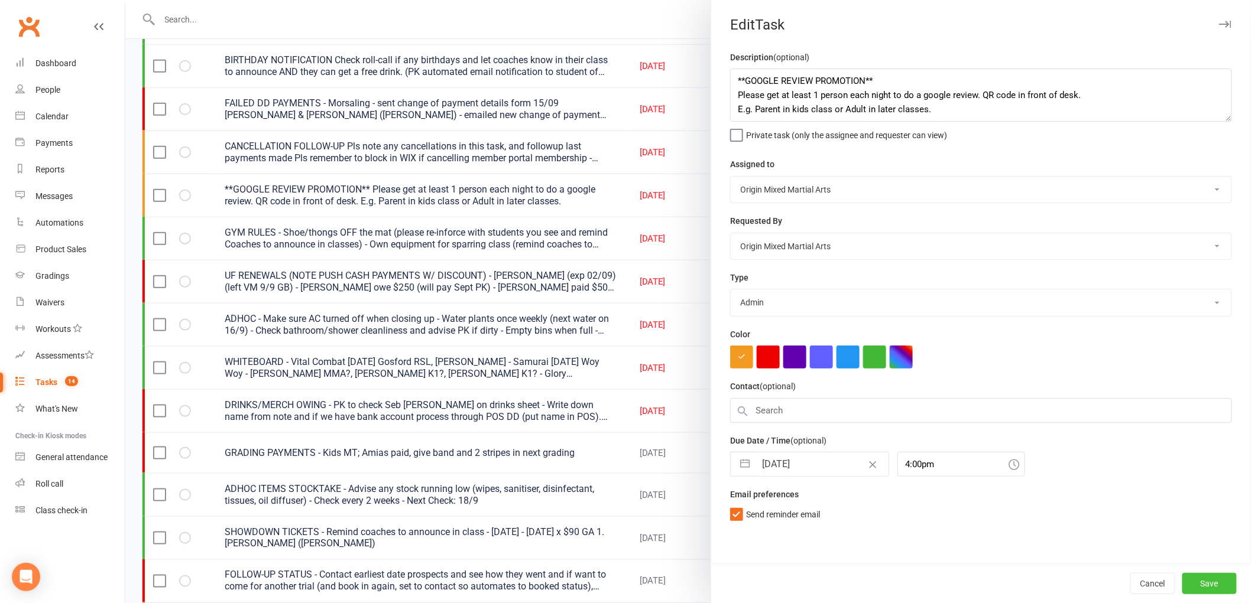
click at [1207, 580] on button "Save" at bounding box center [1209, 583] width 54 height 21
select select "started"
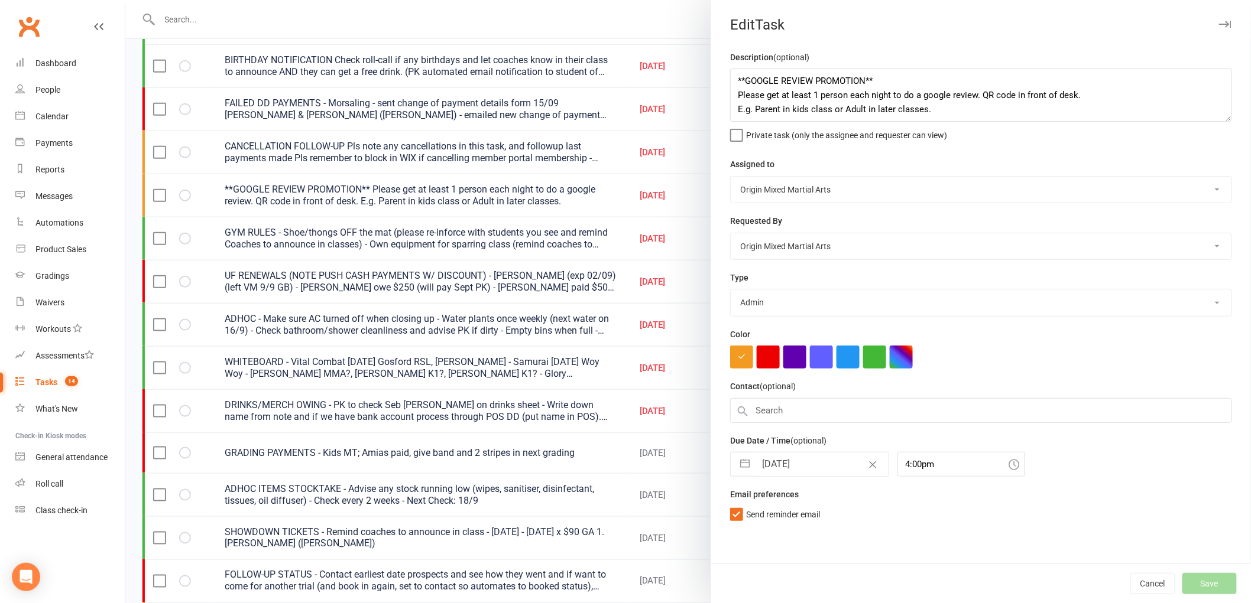
select select "started"
select select "waiting"
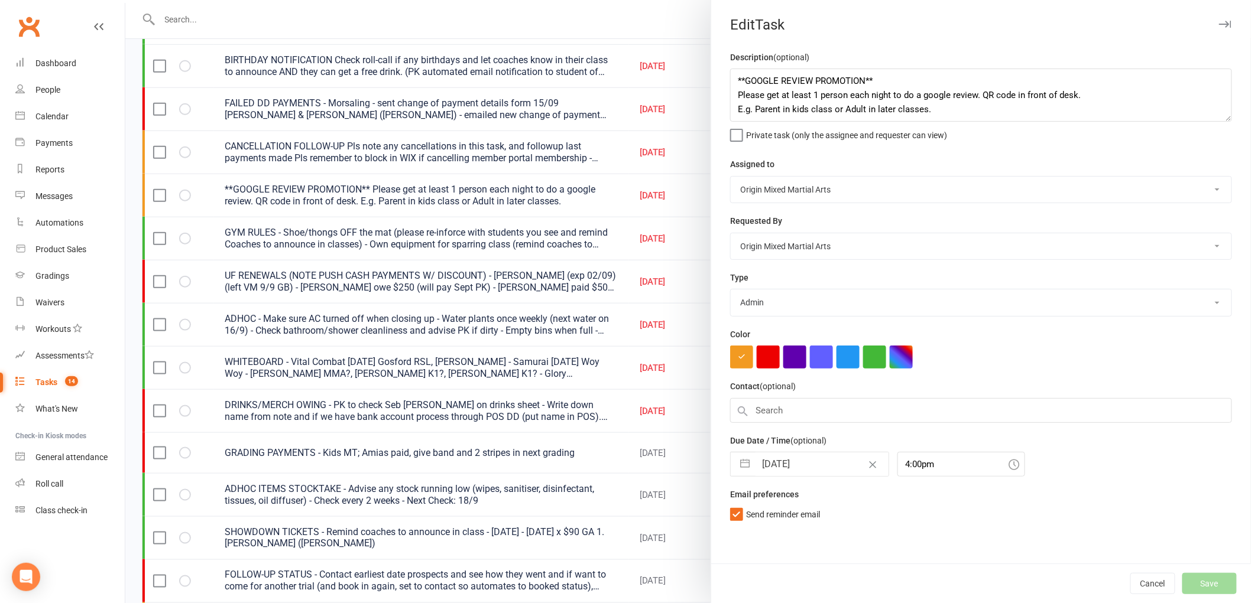
select select "started"
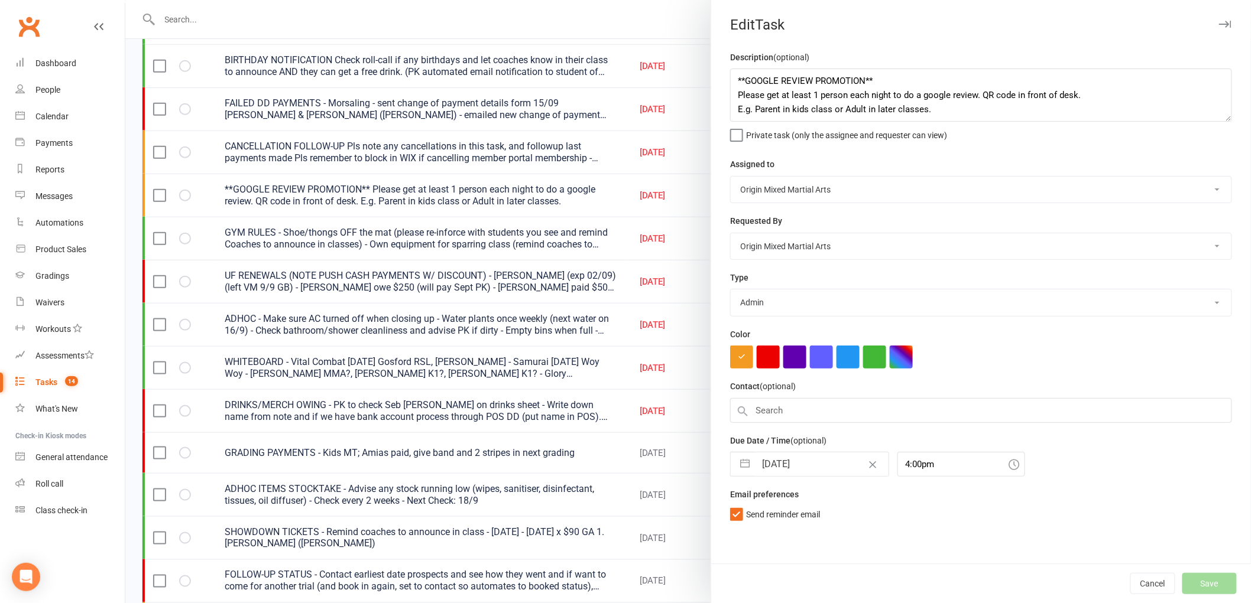
select select "started"
select select "waiting"
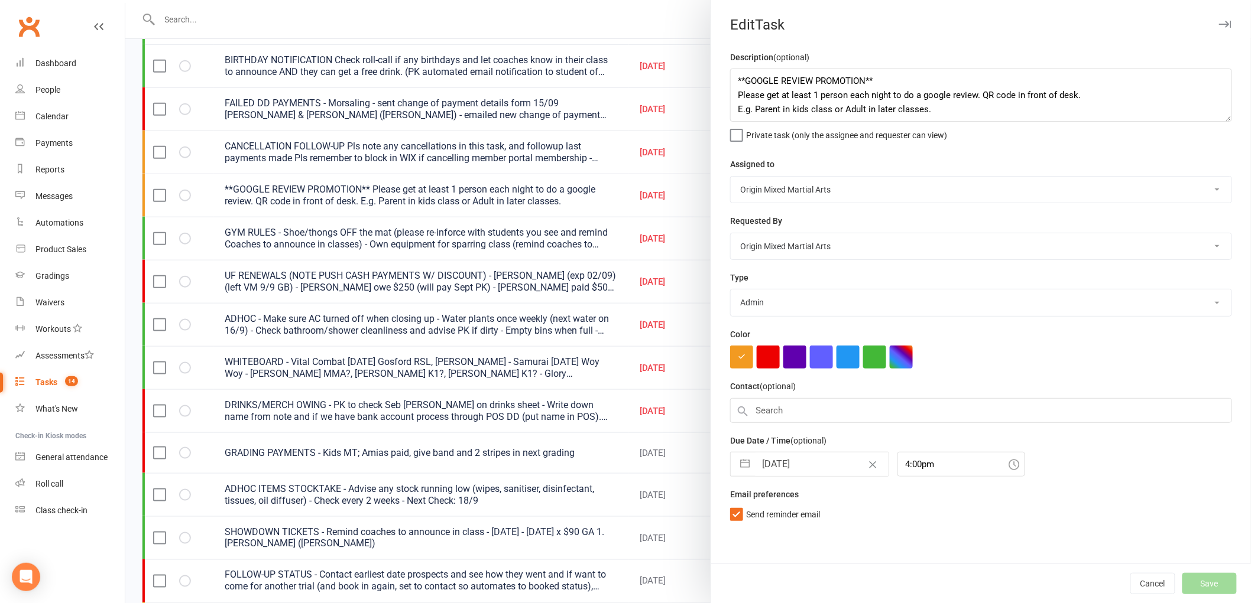
select select "started"
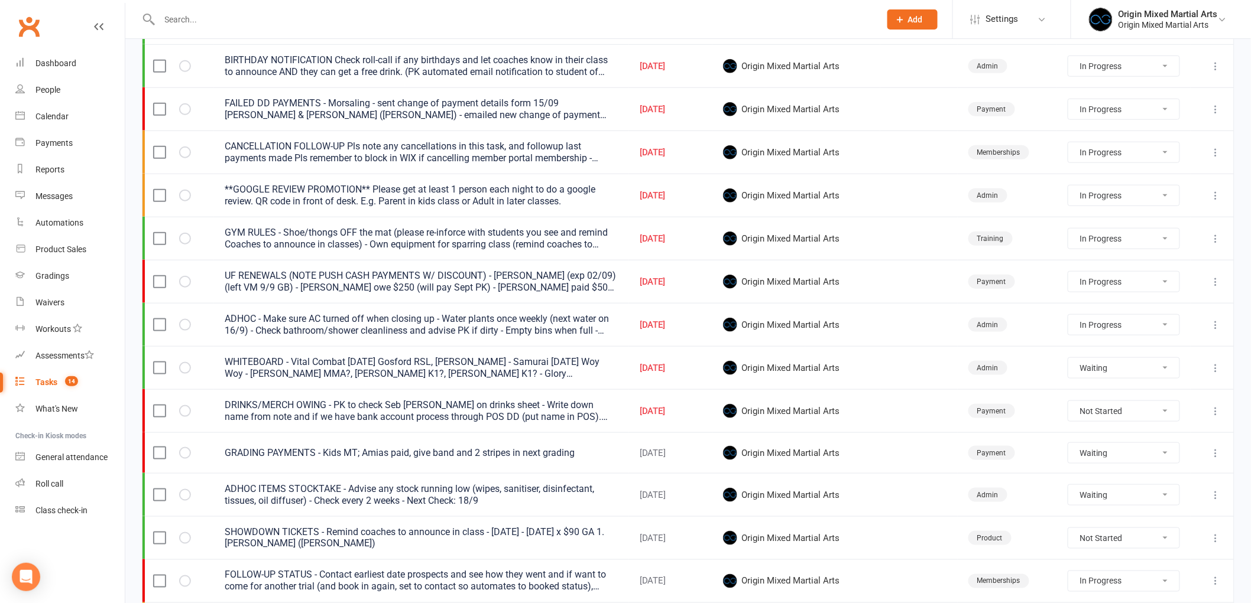
select select "started"
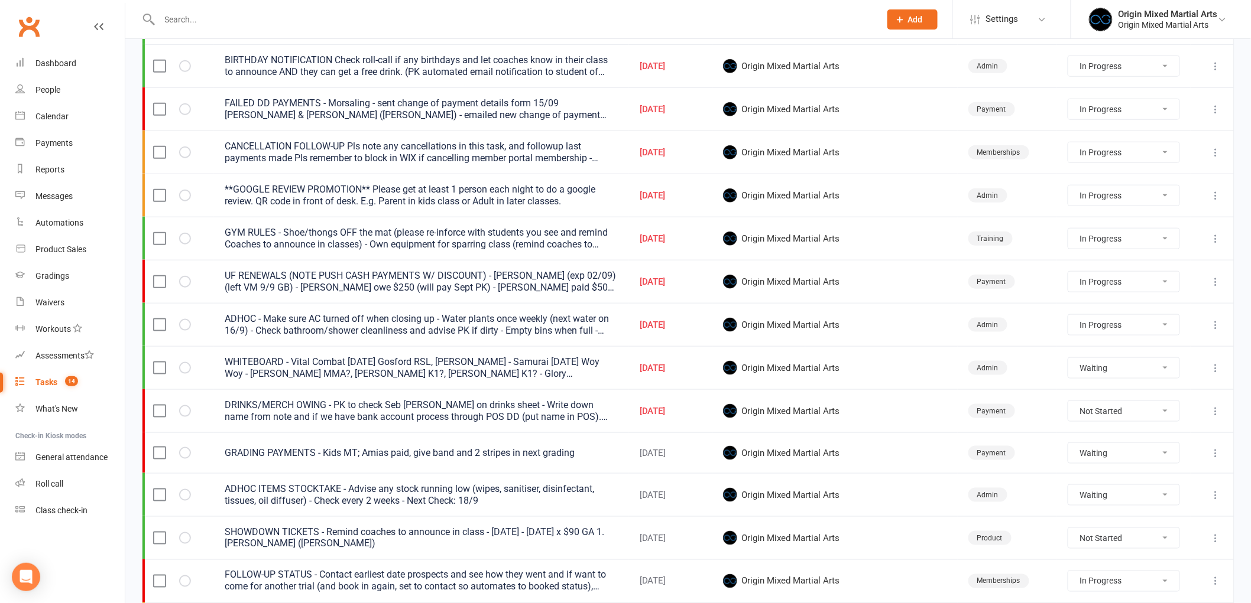
select select "started"
select select "waiting"
select select "started"
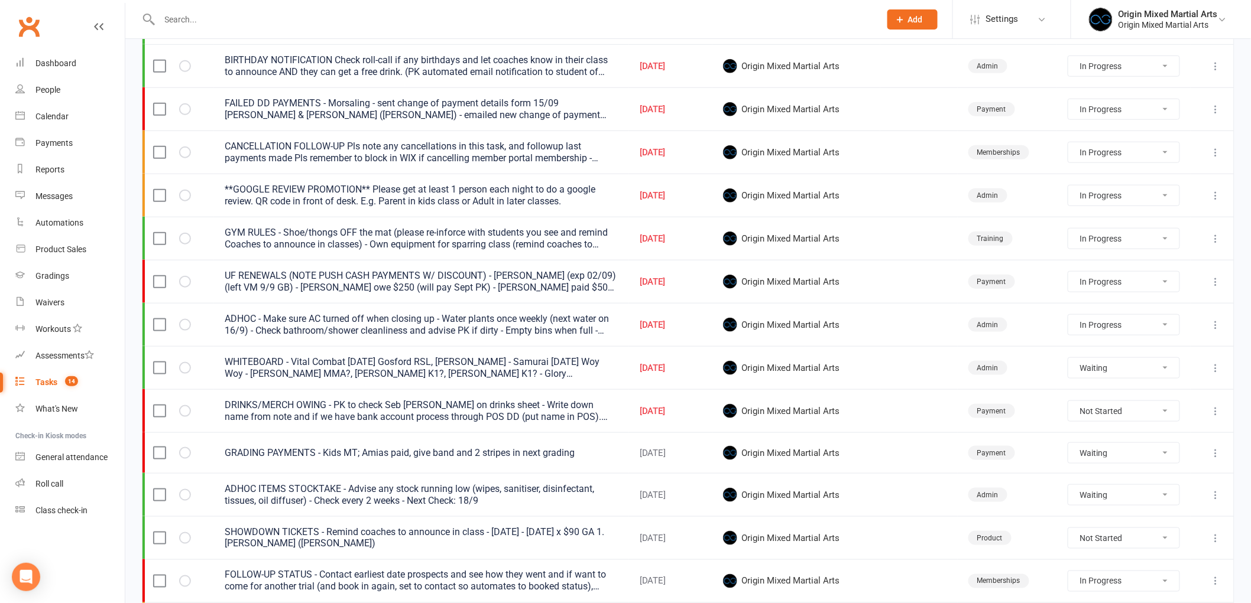
select select "started"
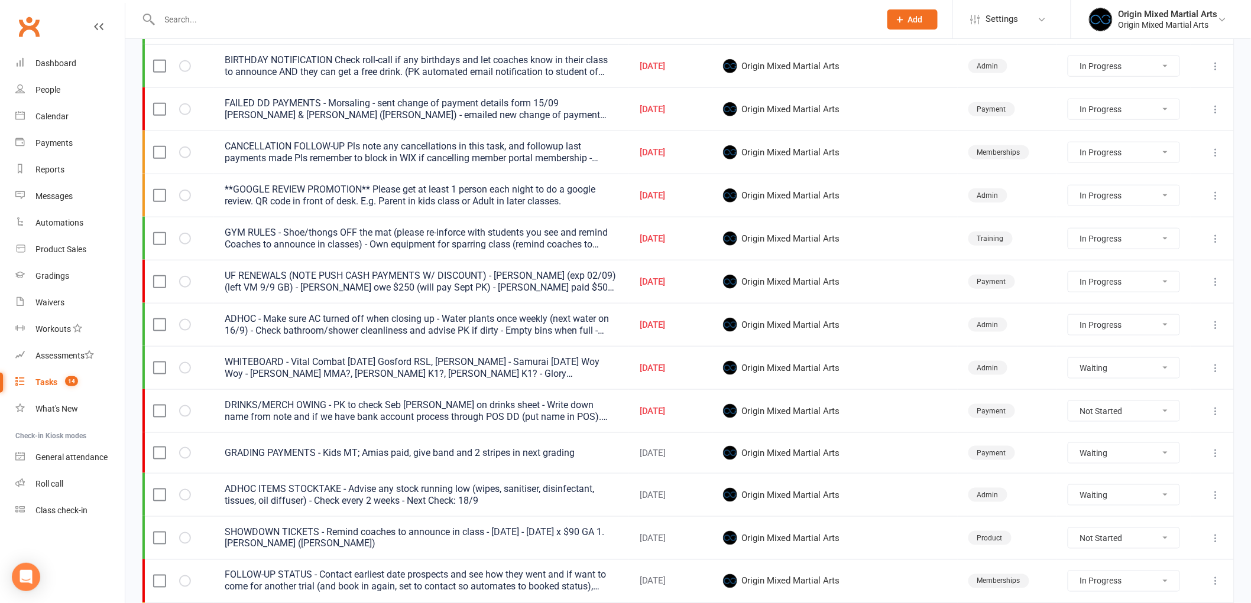
select select "started"
select select "waiting"
select select "started"
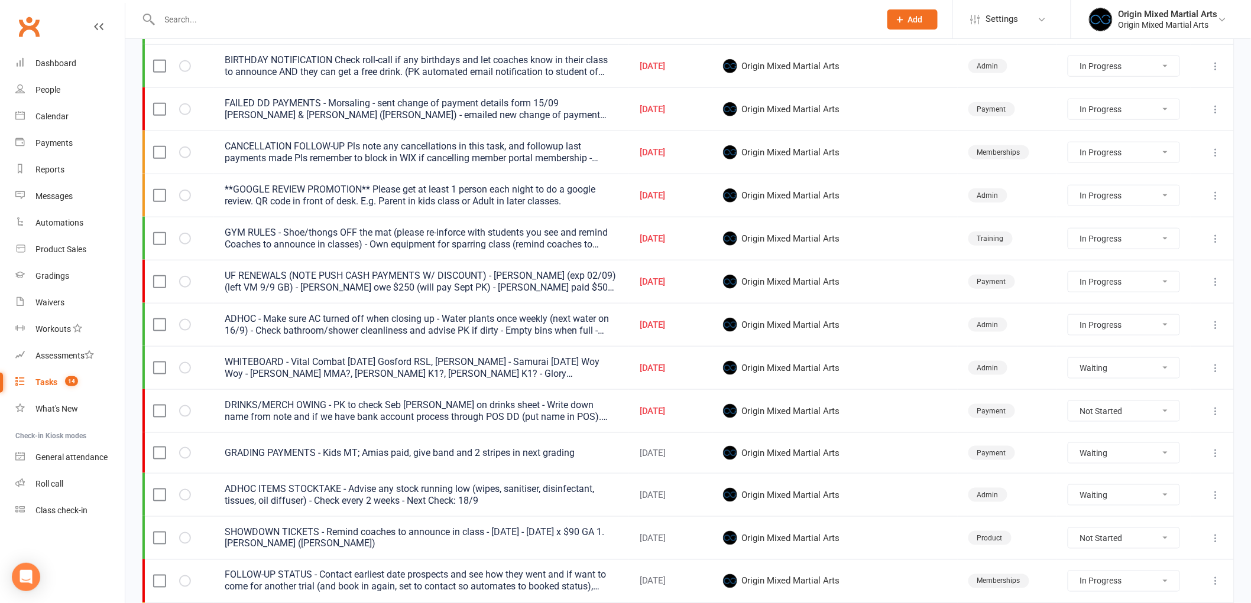
select select "started"
select select "waiting"
select select "started"
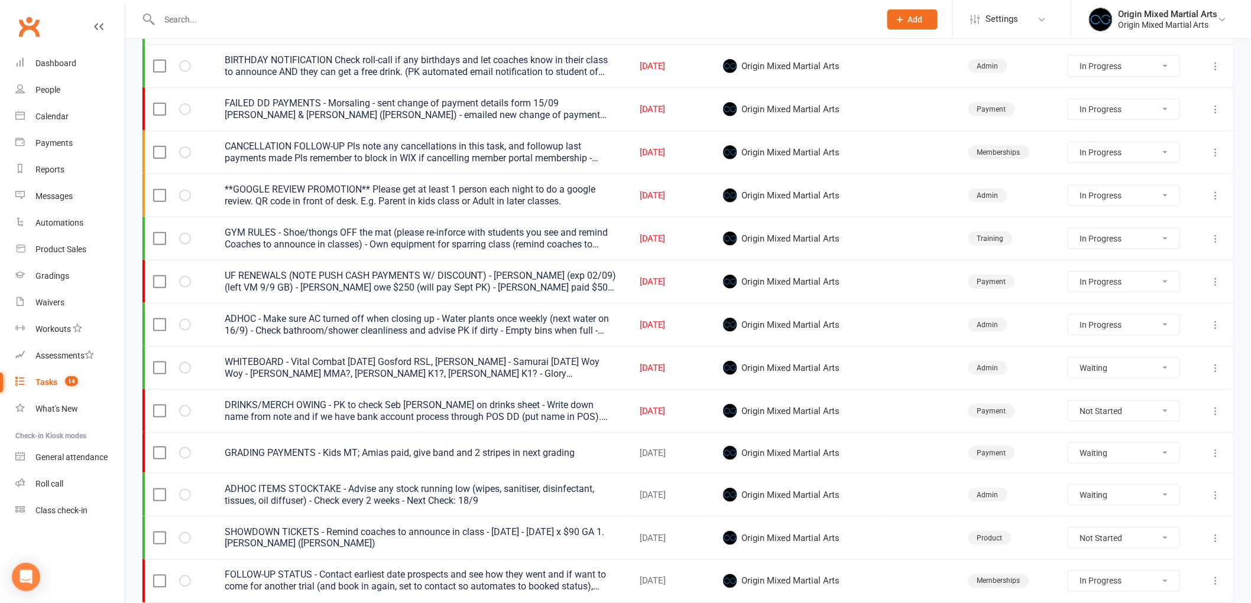
select select "waiting"
select select "started"
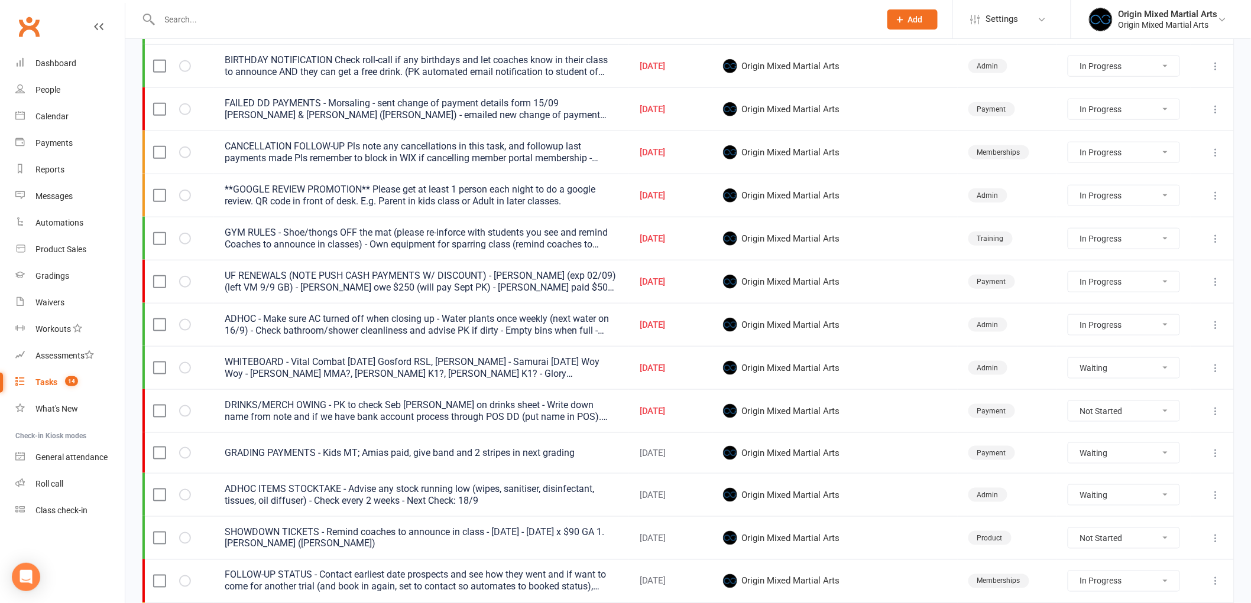
select select "started"
select select "waiting"
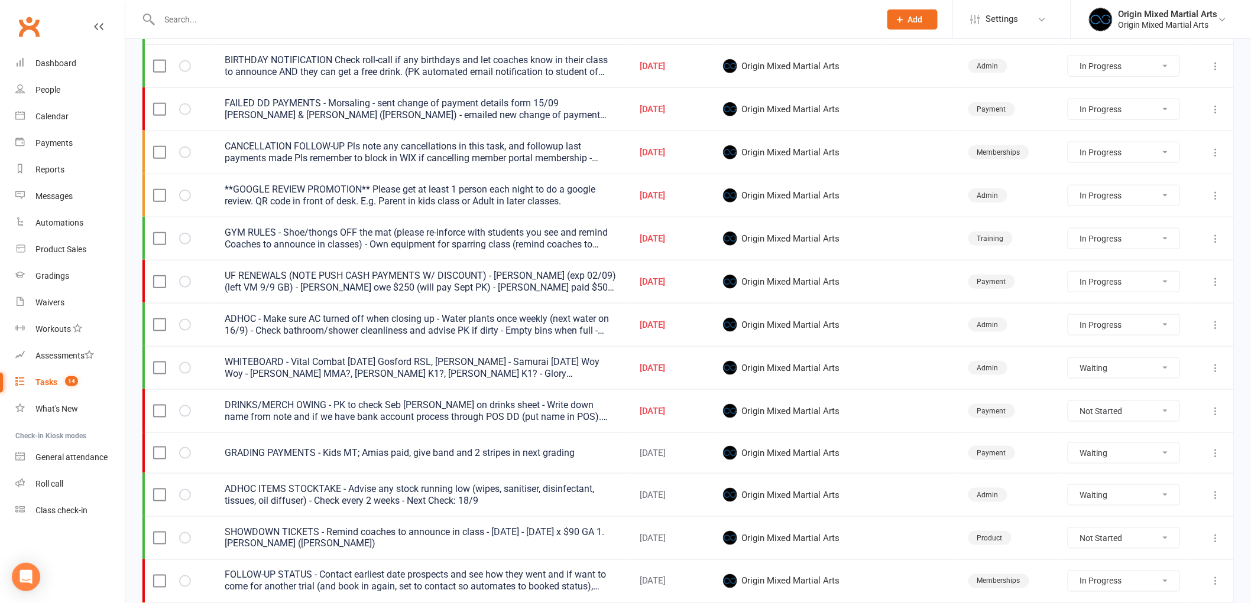
select select "waiting"
select select "started"
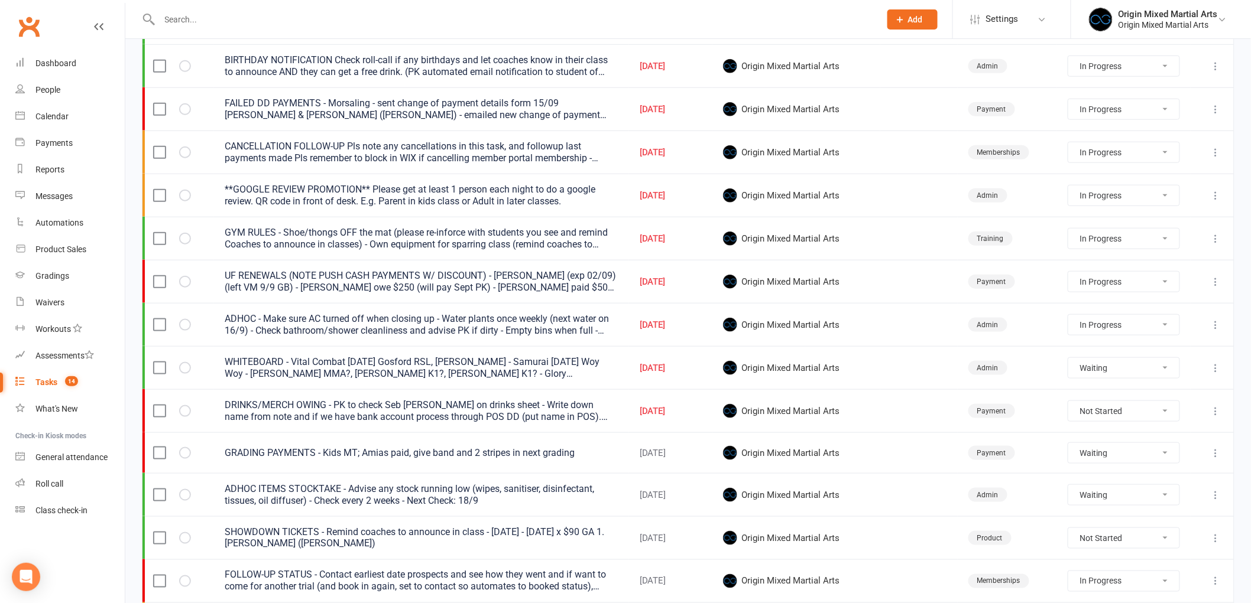
select select "started"
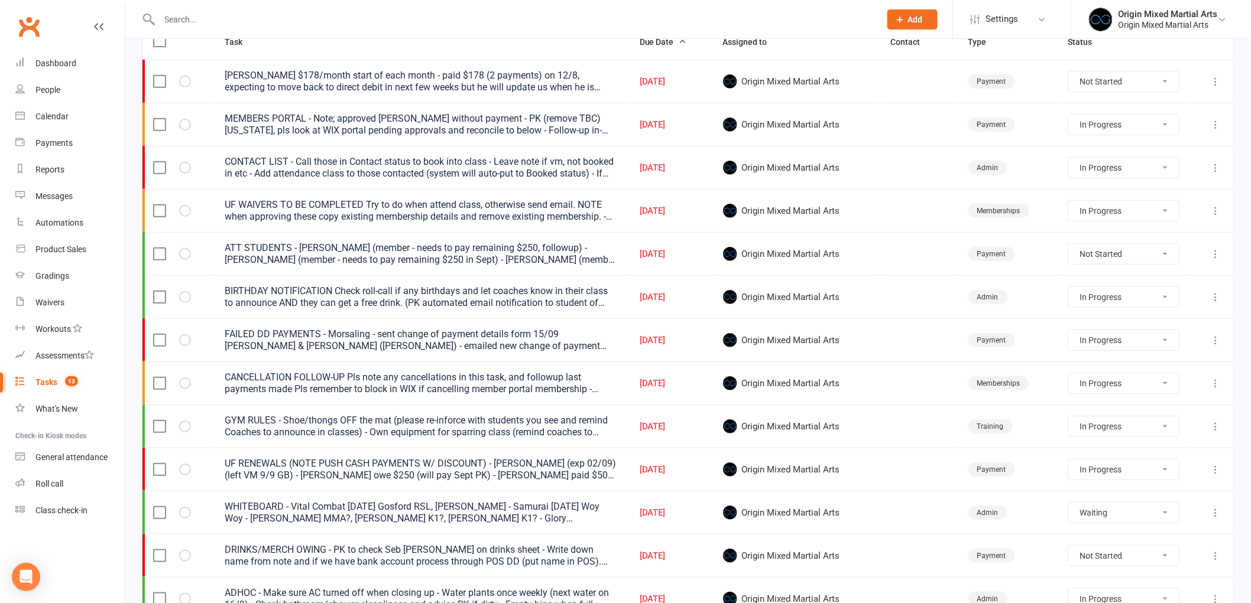
scroll to position [131, 0]
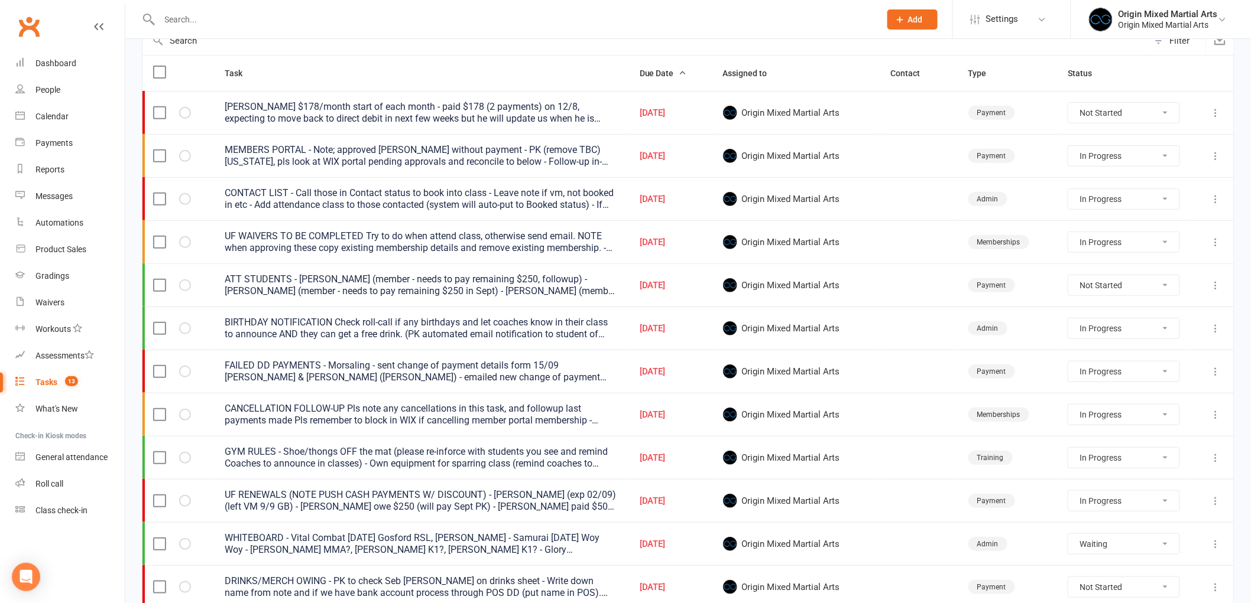
click at [1212, 286] on icon at bounding box center [1216, 286] width 12 height 12
click at [1150, 328] on link "Edit" at bounding box center [1154, 334] width 117 height 24
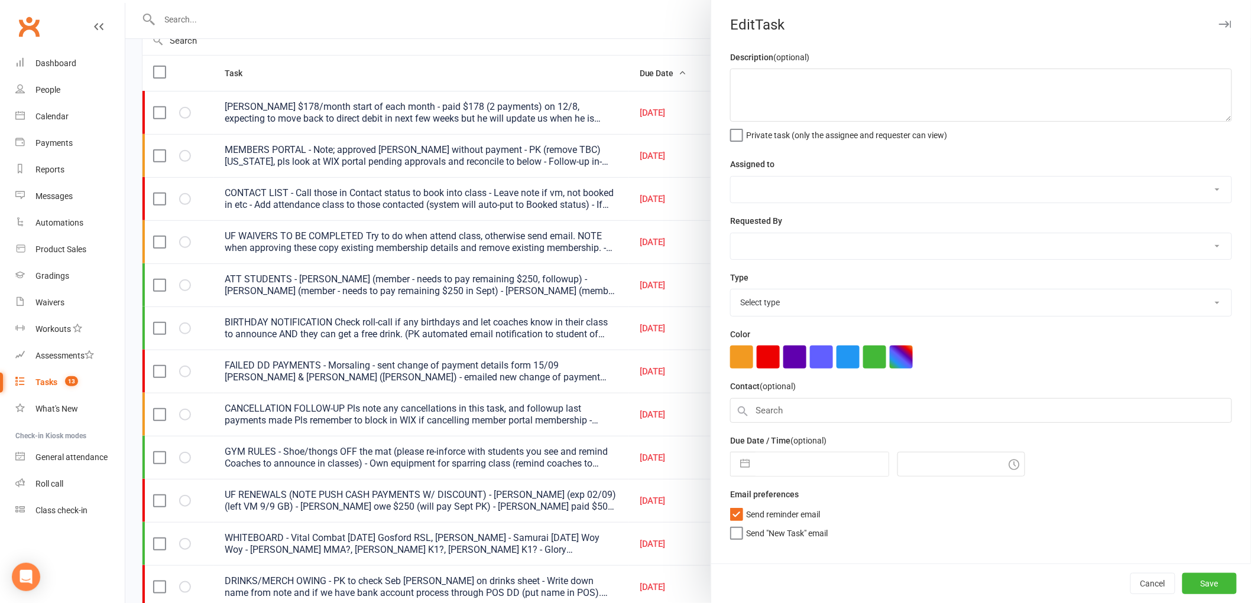
type textarea "ATT STUDENTS - Finn R (member - needs to pay remaining $250, followup) - Romeo …"
select select "43946"
type input "16 Sep 2025"
type input "4:00pm"
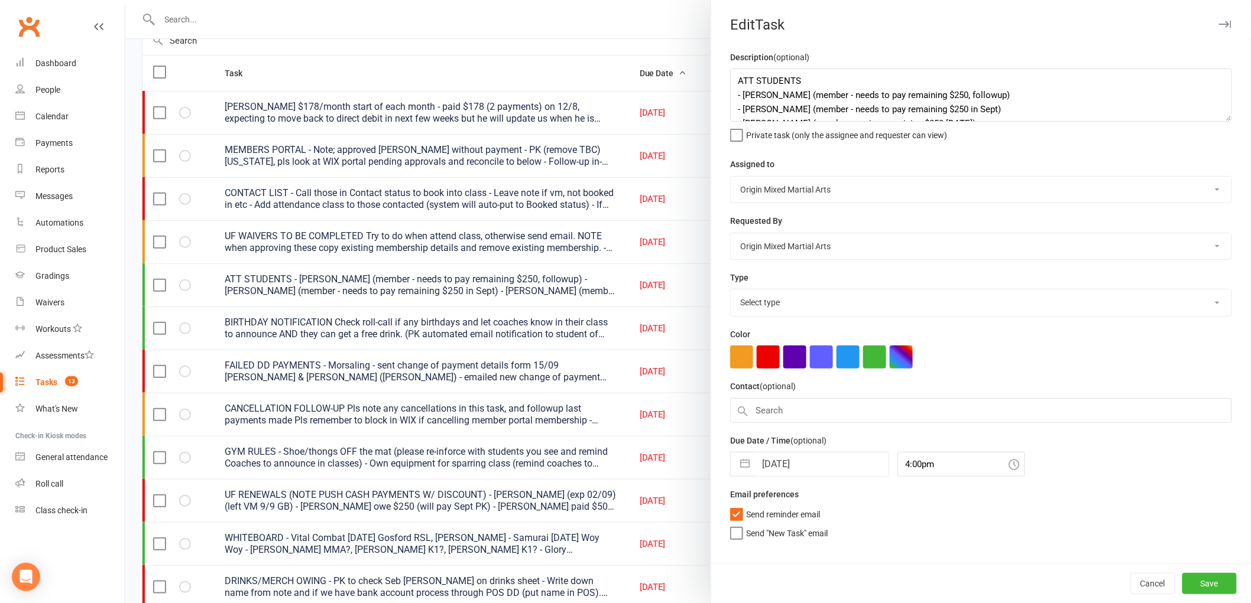
select select "24254"
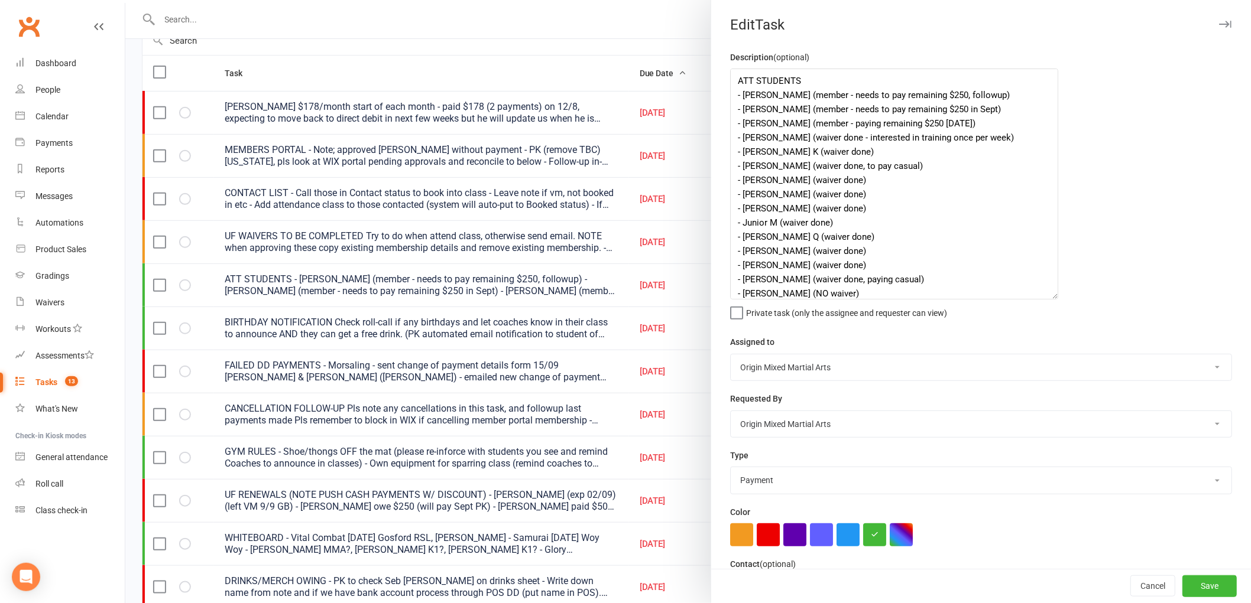
drag, startPoint x: 1215, startPoint y: 118, endPoint x: 1046, endPoint y: 296, distance: 245.0
click at [1046, 296] on textarea "ATT STUDENTS - Finn R (member - needs to pay remaining $250, followup) - Romeo …" at bounding box center [894, 184] width 328 height 231
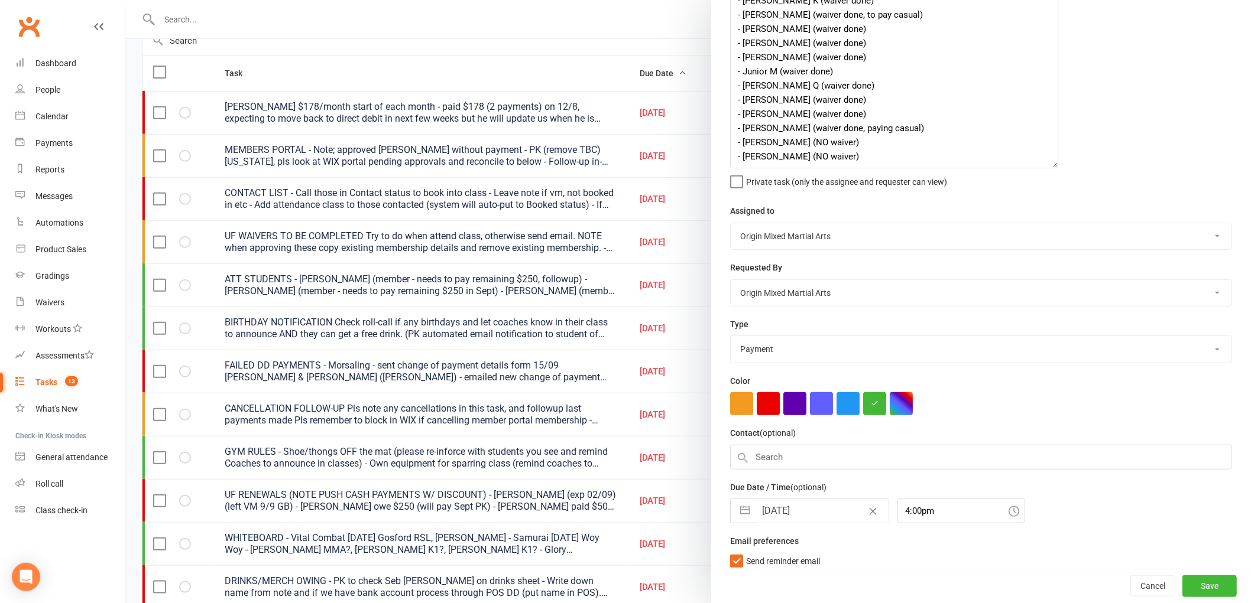
select select "7"
select select "2025"
select select "8"
select select "2025"
select select "9"
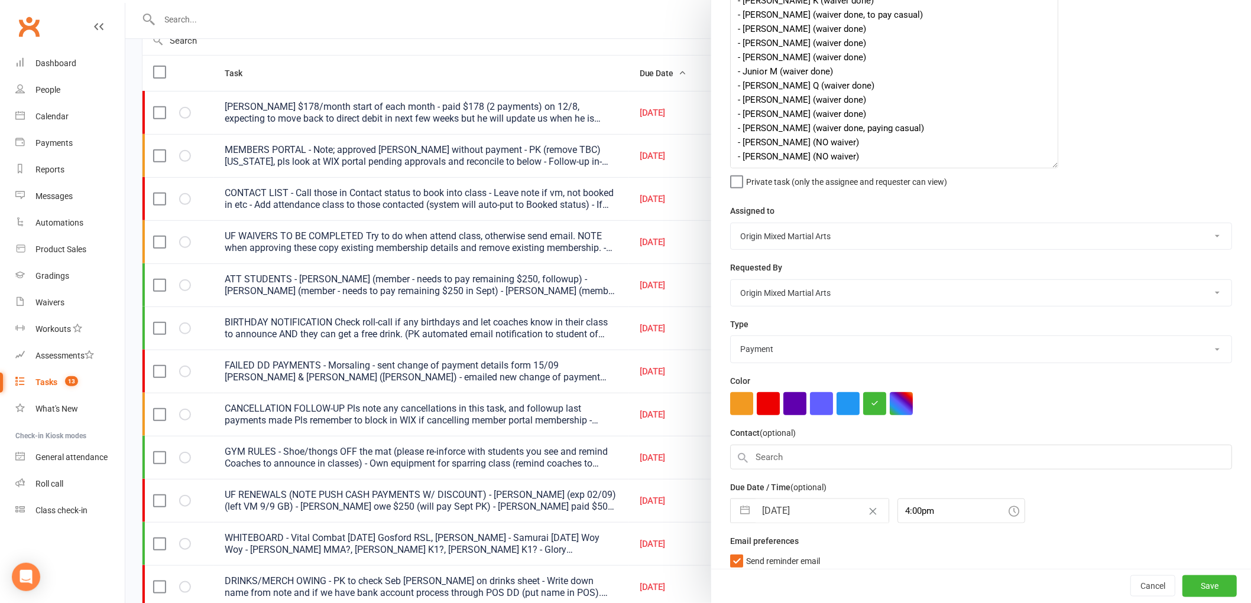
select select "2025"
click at [778, 517] on input "16 Sep 2025" at bounding box center [821, 511] width 133 height 24
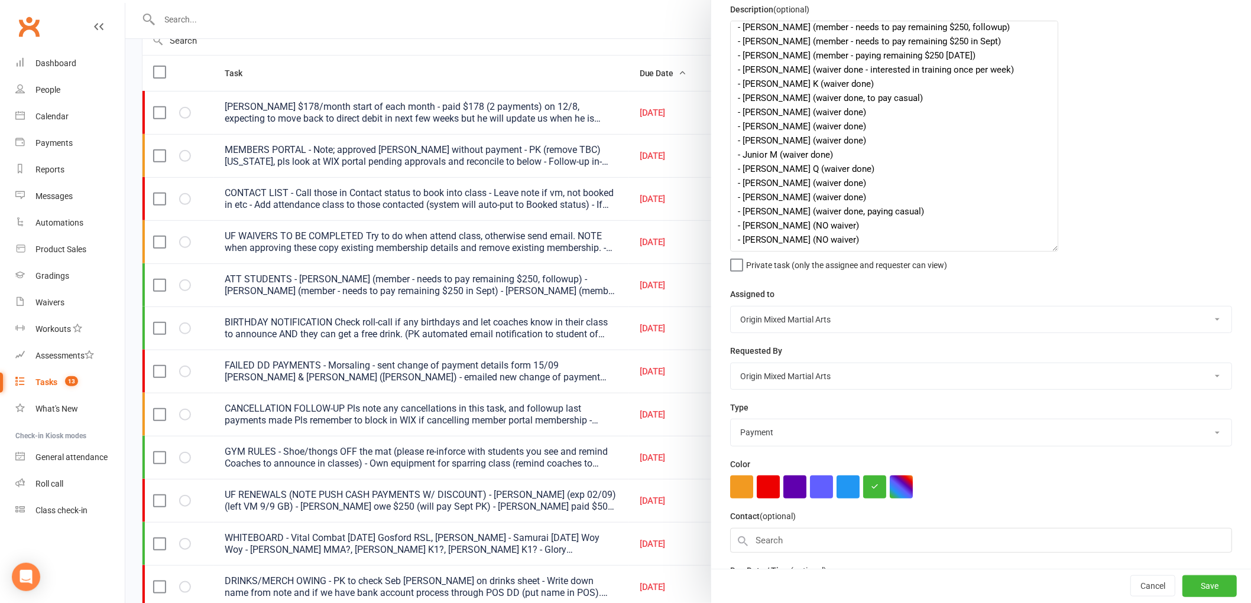
scroll to position [245, 0]
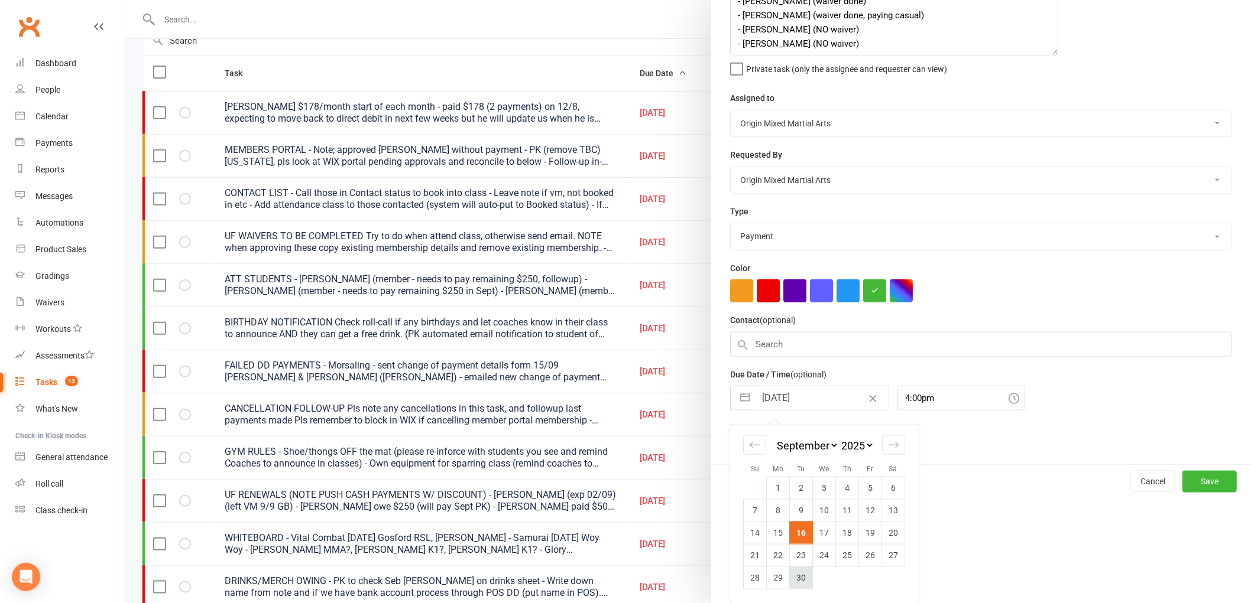
click at [793, 573] on td "30" at bounding box center [801, 578] width 23 height 22
type input "30 Sep 2025"
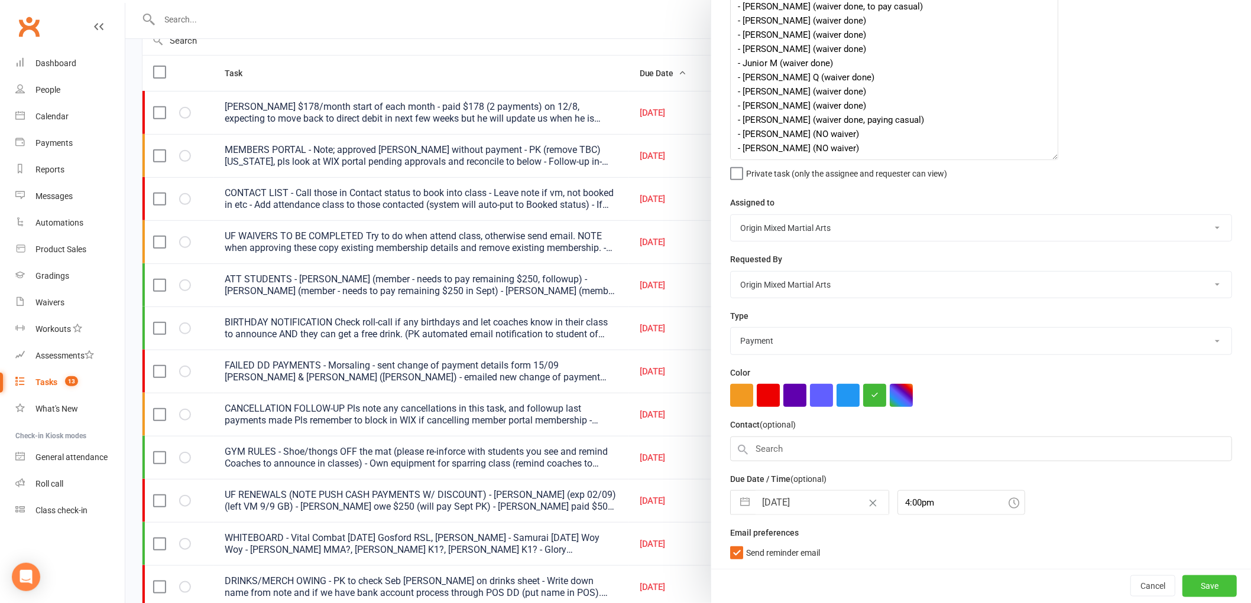
click at [1183, 580] on button "Save" at bounding box center [1209, 586] width 54 height 21
select select "started"
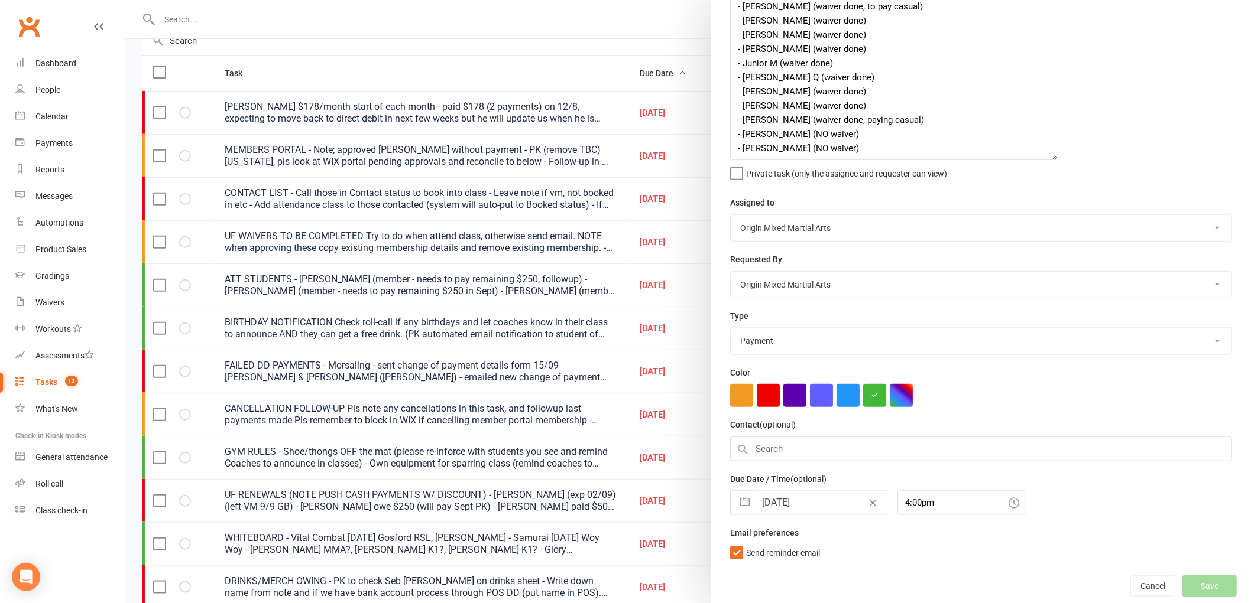
select select "waiting"
select select "started"
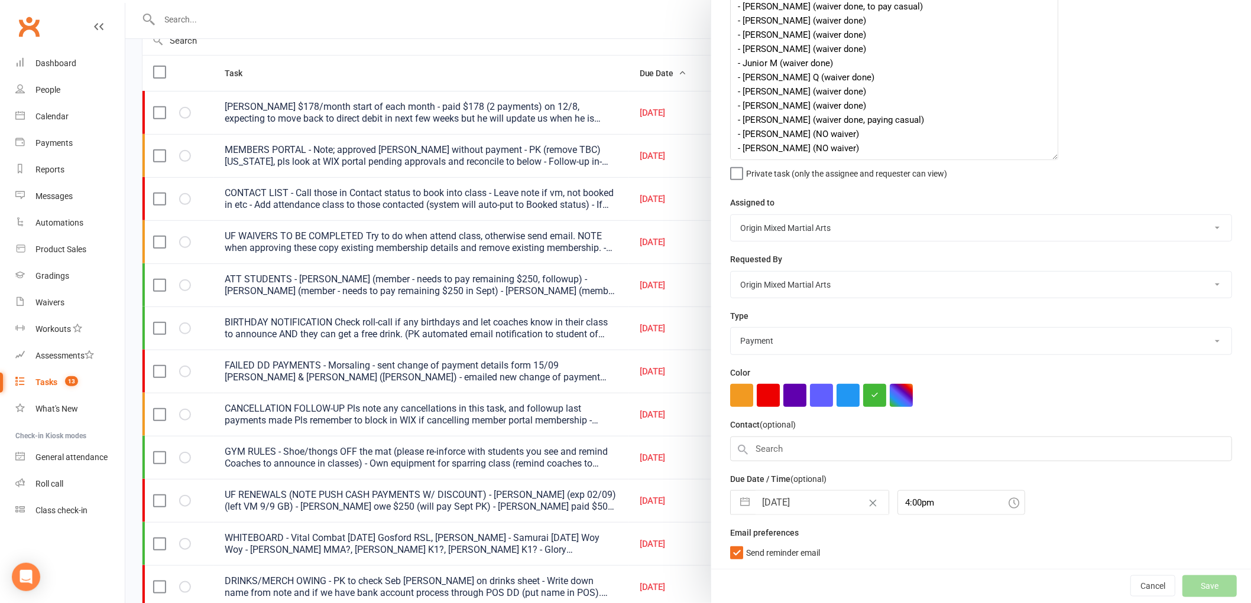
select select "started"
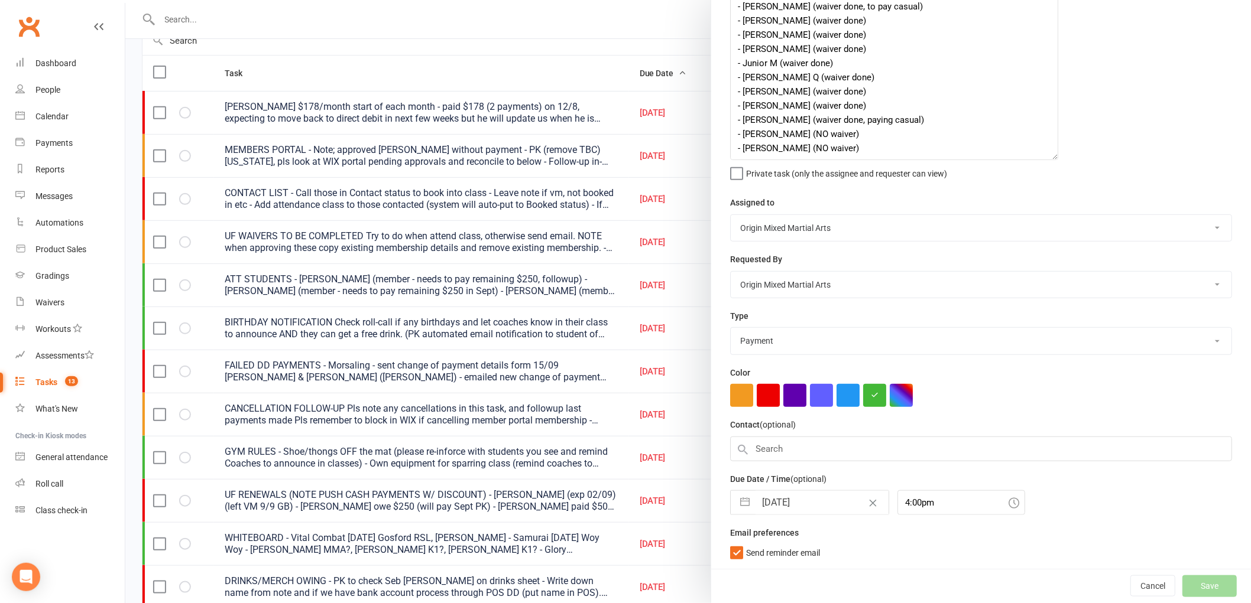
select select "waiting"
select select "started"
select select "waiting"
select select "started"
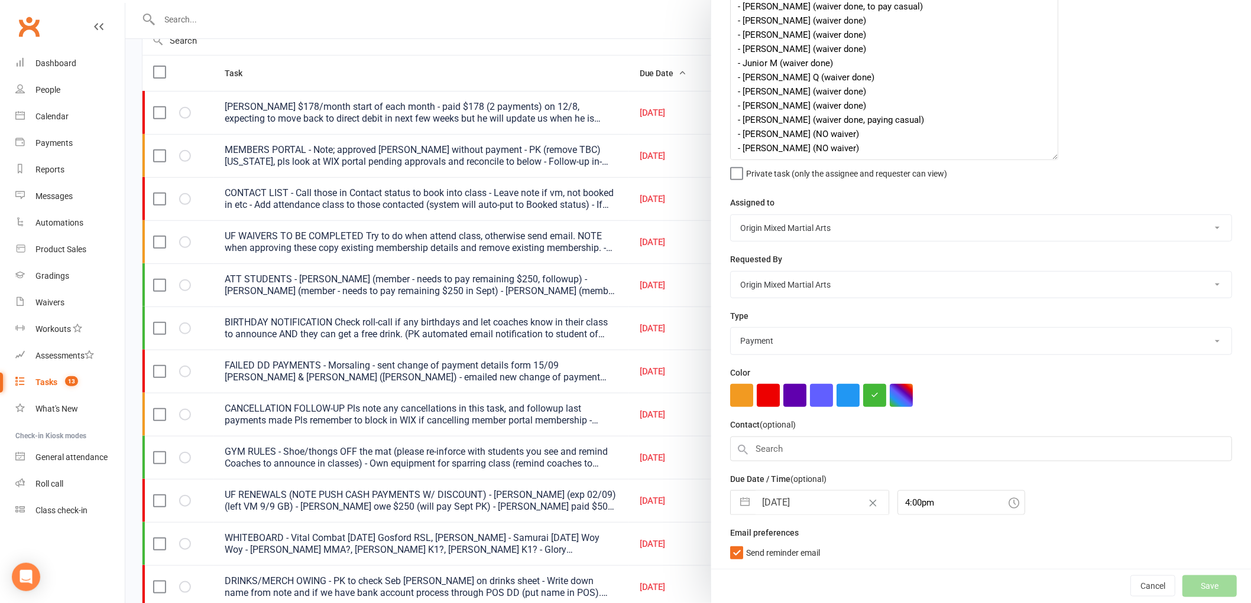
select select "started"
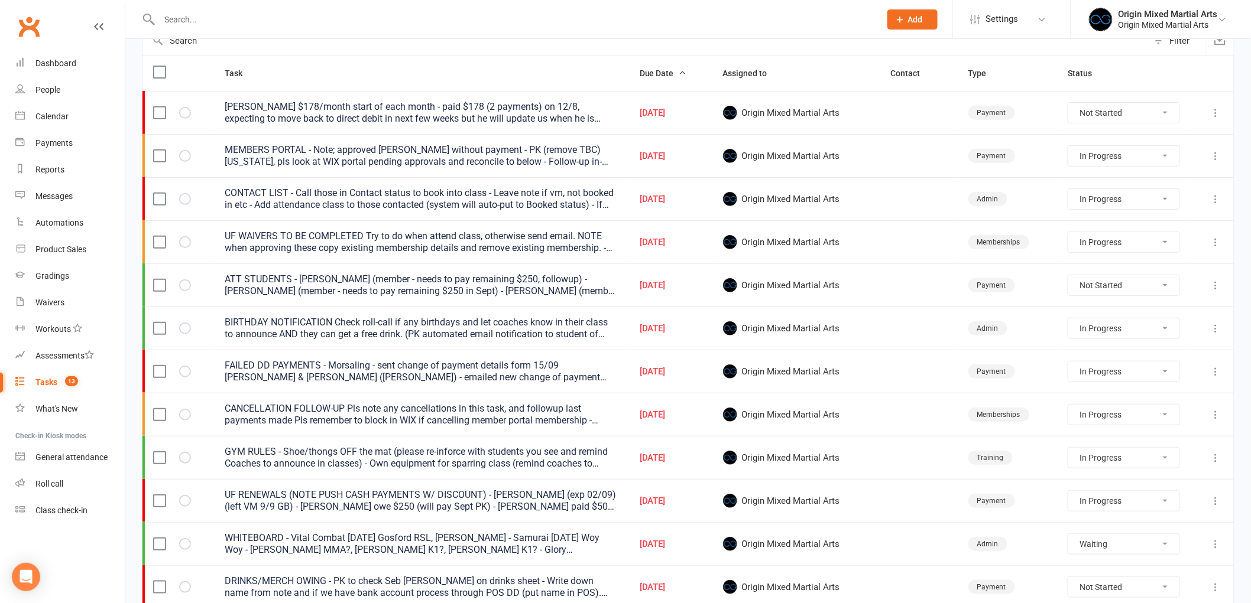
select select "started"
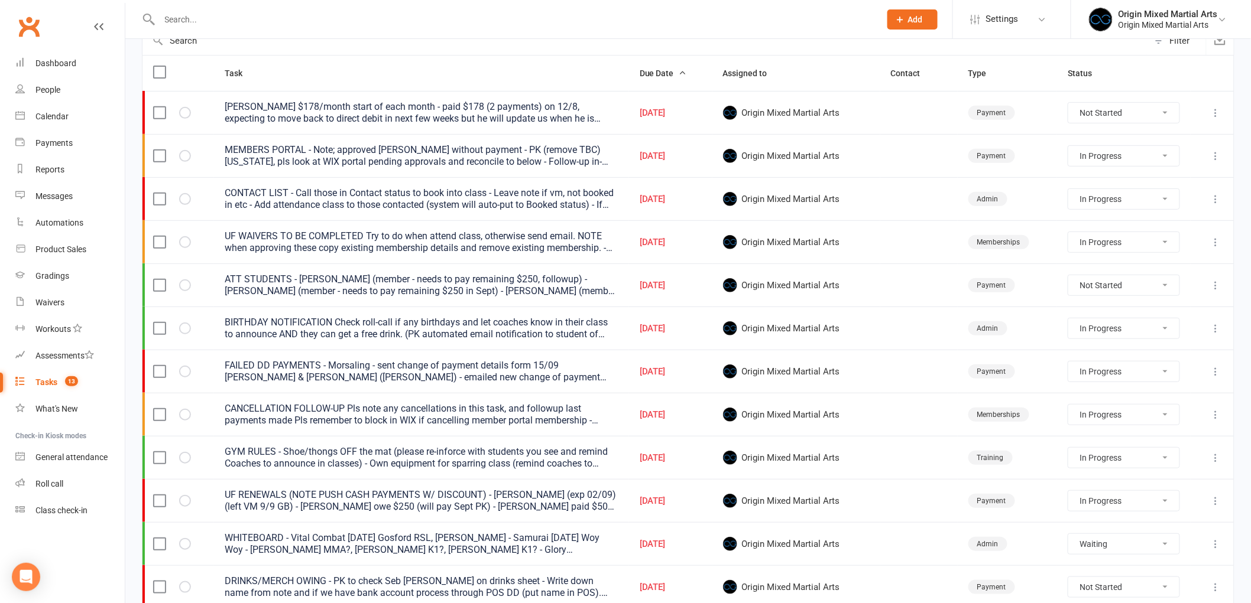
select select "waiting"
select select "started"
select select "waiting"
select select "started"
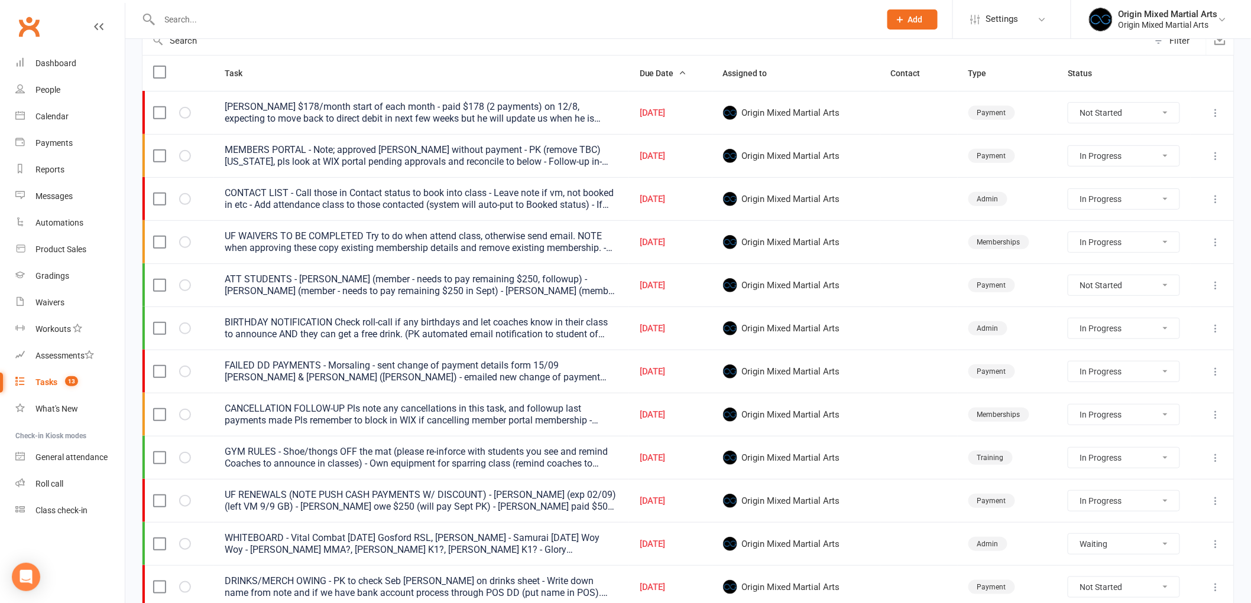
select select "started"
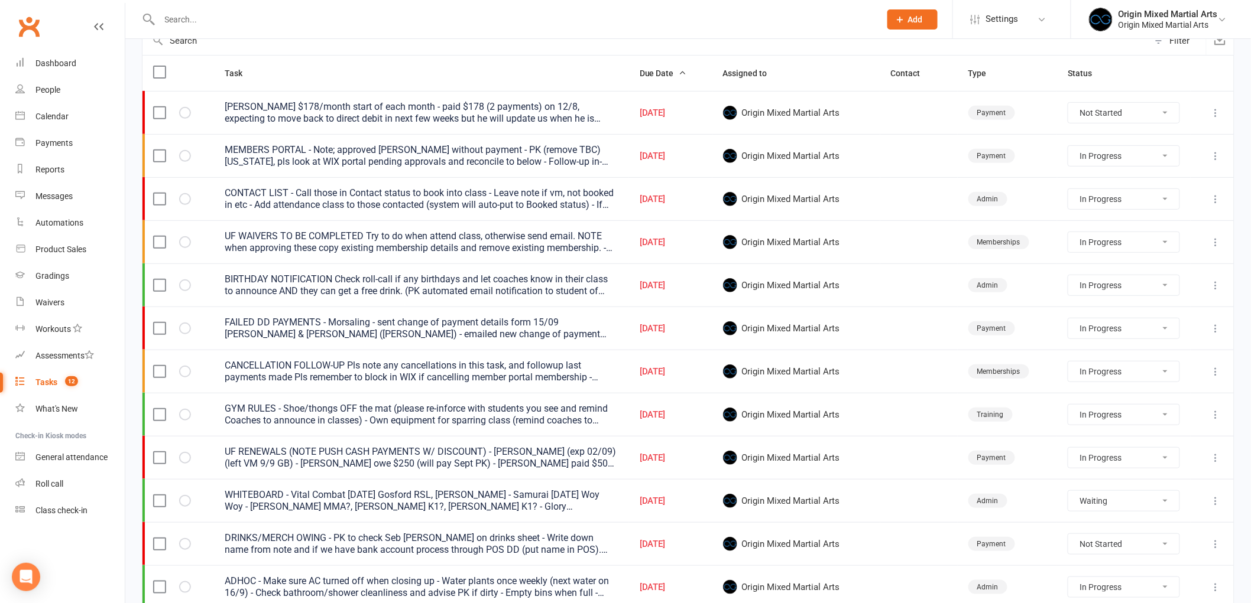
click at [1221, 287] on icon at bounding box center [1216, 286] width 12 height 12
click at [1160, 334] on link "Edit" at bounding box center [1154, 334] width 117 height 24
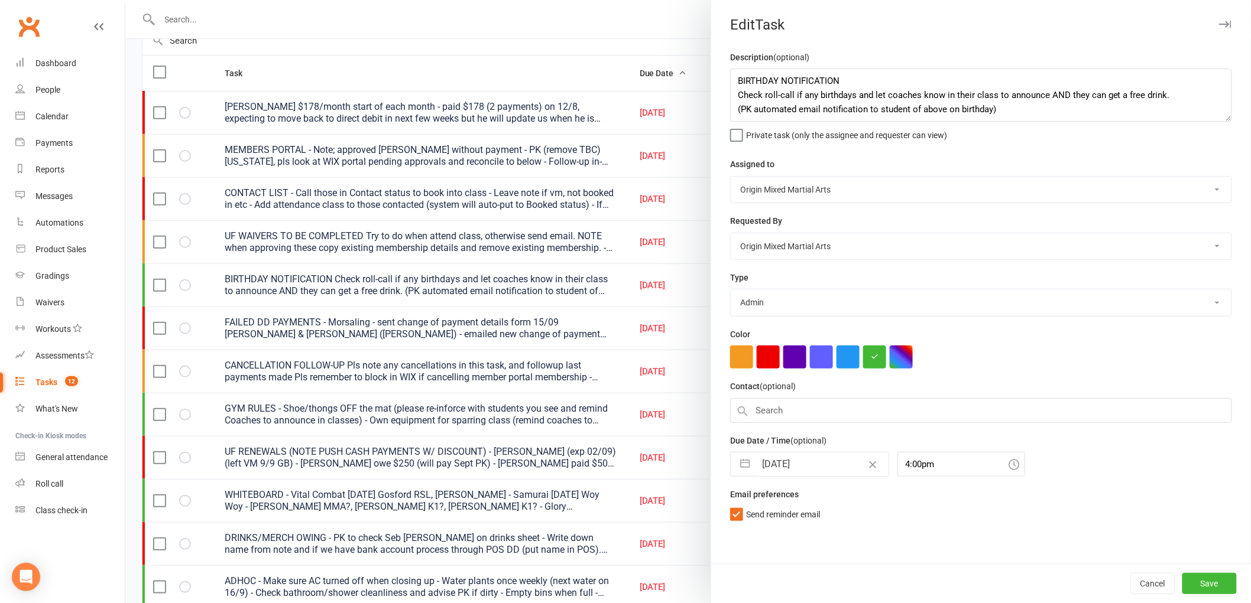
click at [772, 471] on input "16 Sep 2025" at bounding box center [821, 465] width 133 height 24
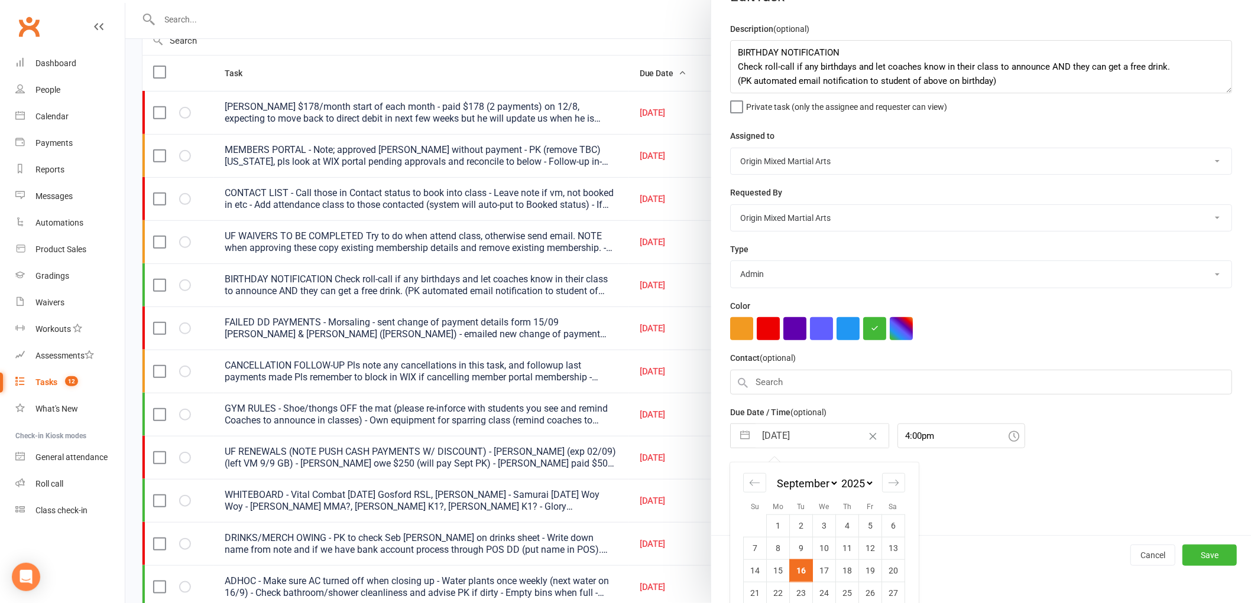
scroll to position [67, 0]
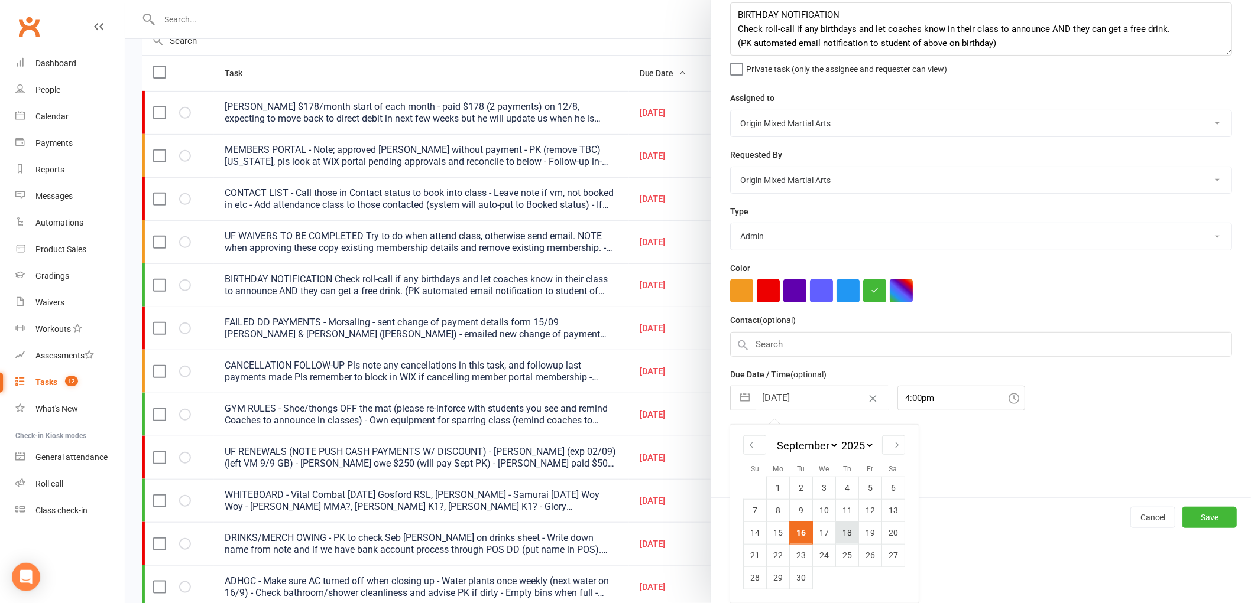
click at [842, 535] on td "18" at bounding box center [847, 533] width 23 height 22
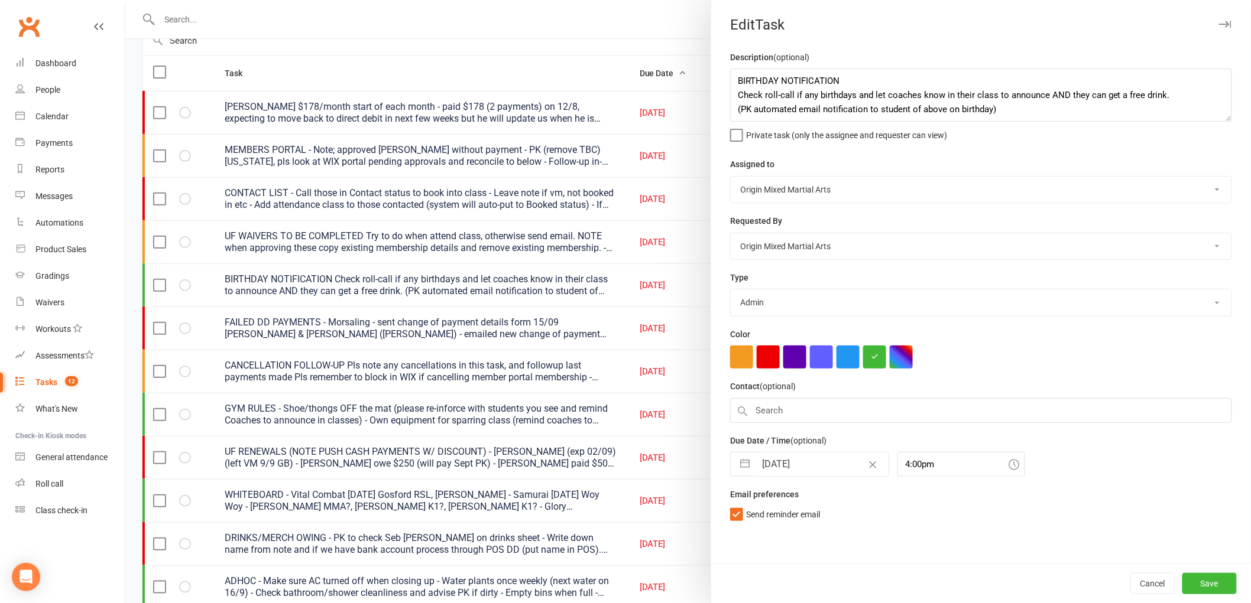
scroll to position [0, 0]
click at [1189, 583] on button "Save" at bounding box center [1209, 583] width 54 height 21
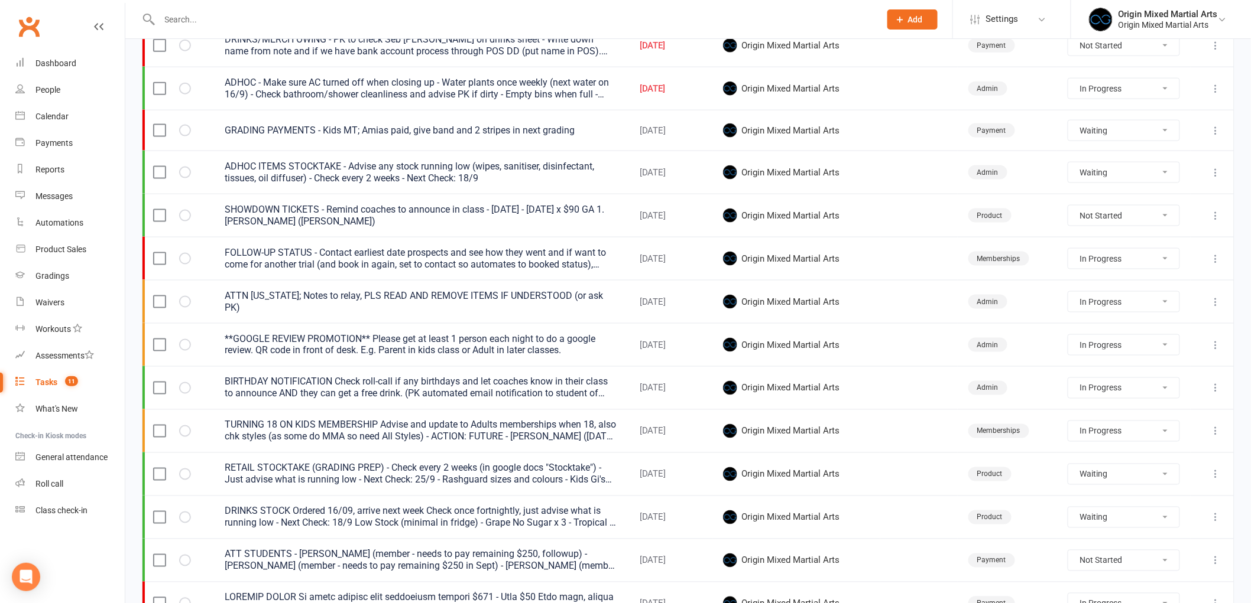
scroll to position [521, 0]
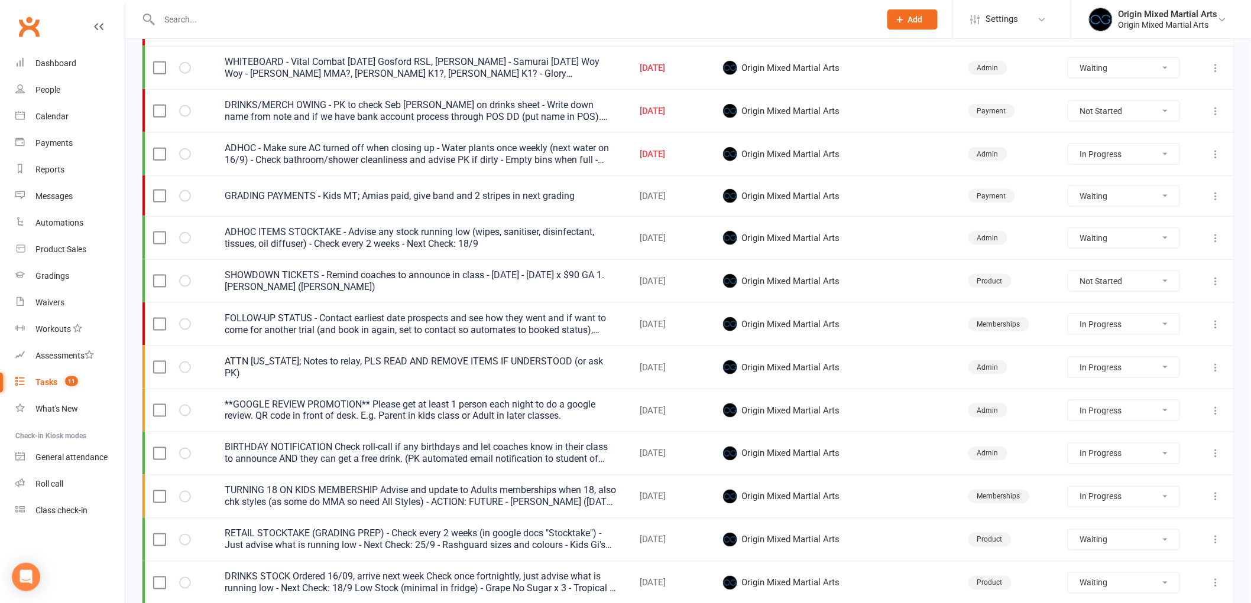
click at [1215, 199] on icon at bounding box center [1216, 196] width 12 height 12
click at [1144, 238] on link "Edit" at bounding box center [1154, 245] width 117 height 24
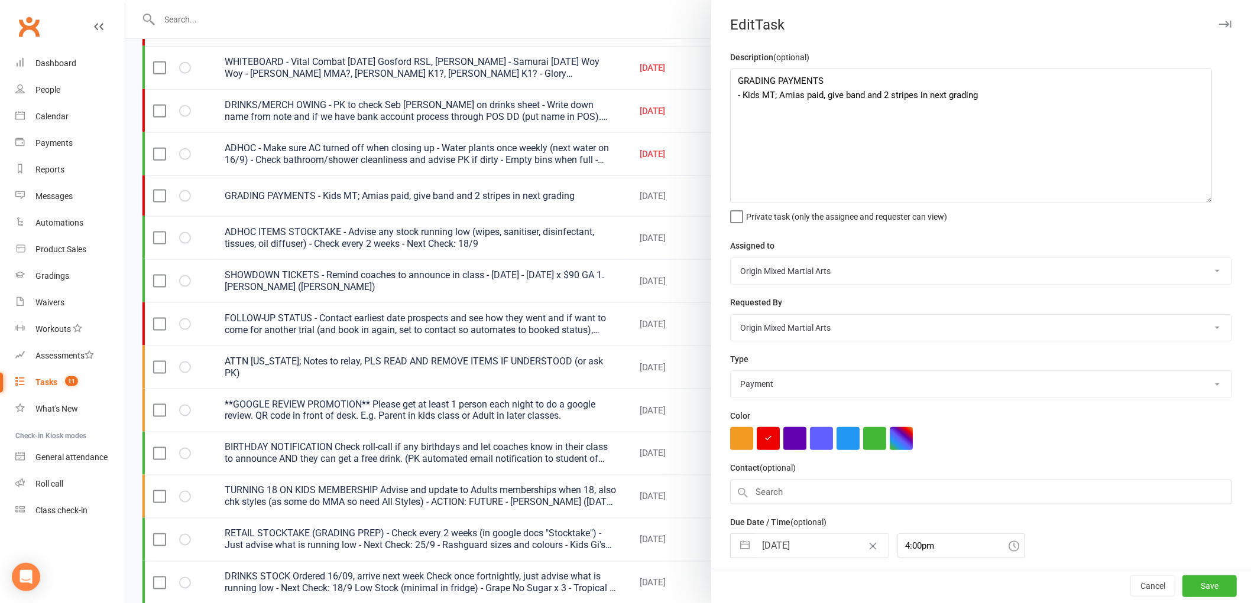
drag, startPoint x: 1219, startPoint y: 118, endPoint x: 1204, endPoint y: 200, distance: 83.0
click at [1204, 200] on textarea "GRADING PAYMENTS - Kids MT; Amias paid, give band and 2 stripes in next grading" at bounding box center [971, 136] width 482 height 135
click at [989, 92] on textarea "GRADING PAYMENTS - Kids MT; Amias paid, give band and 2 stripes in next grading" at bounding box center [971, 136] width 482 height 135
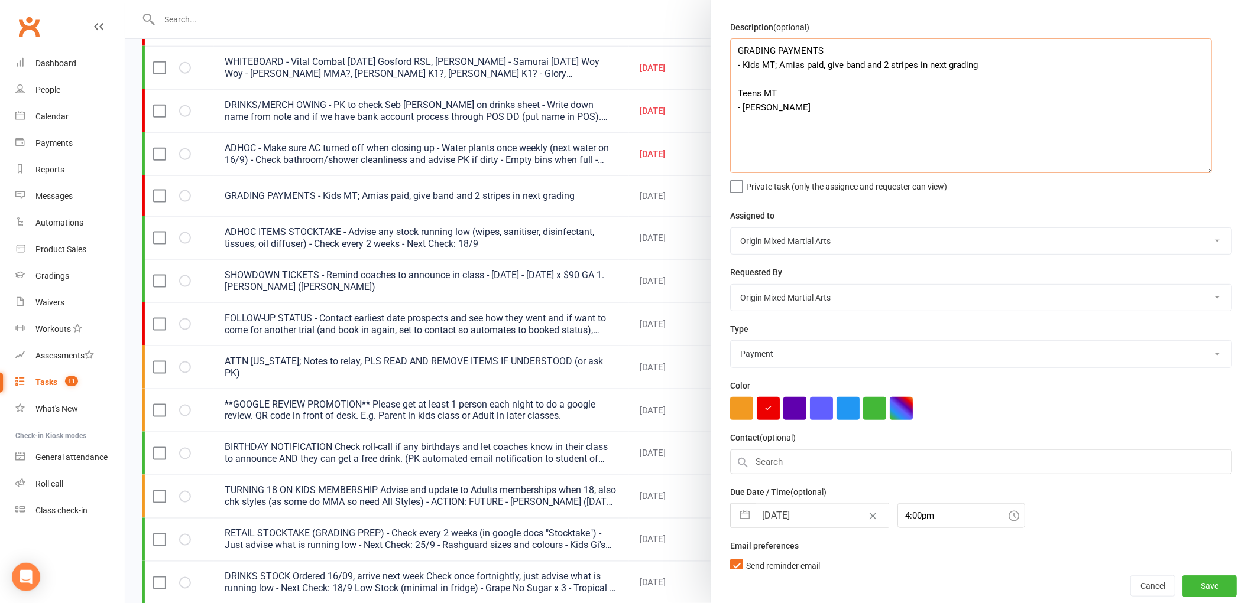
scroll to position [44, 0]
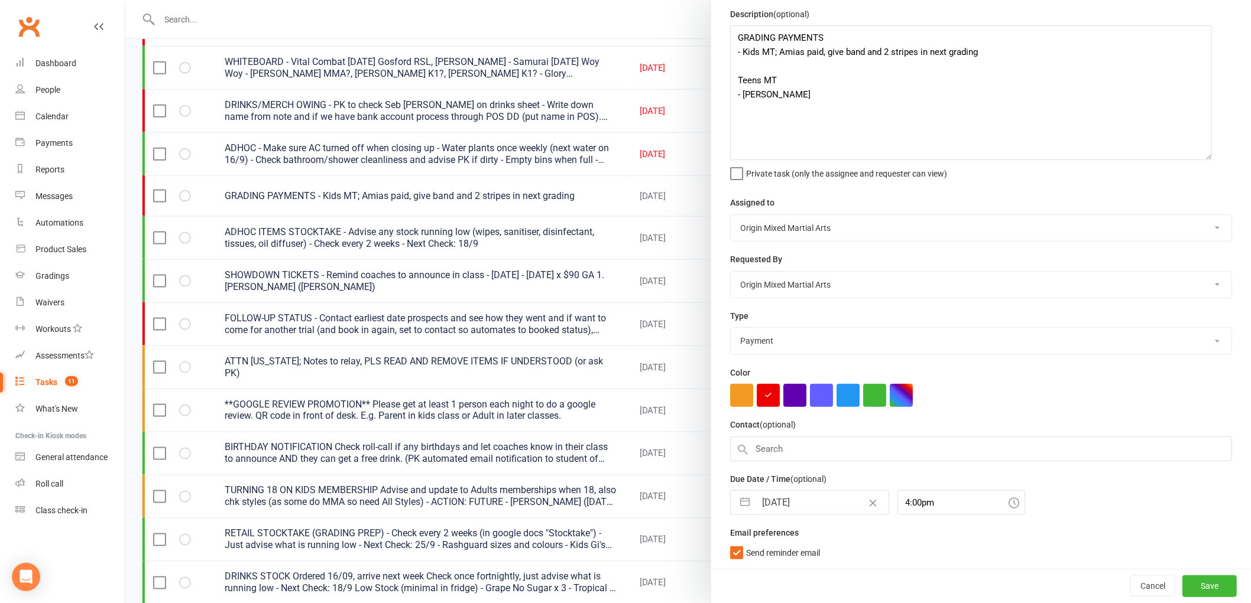
click at [794, 496] on input "17 Sep 2025" at bounding box center [821, 503] width 133 height 24
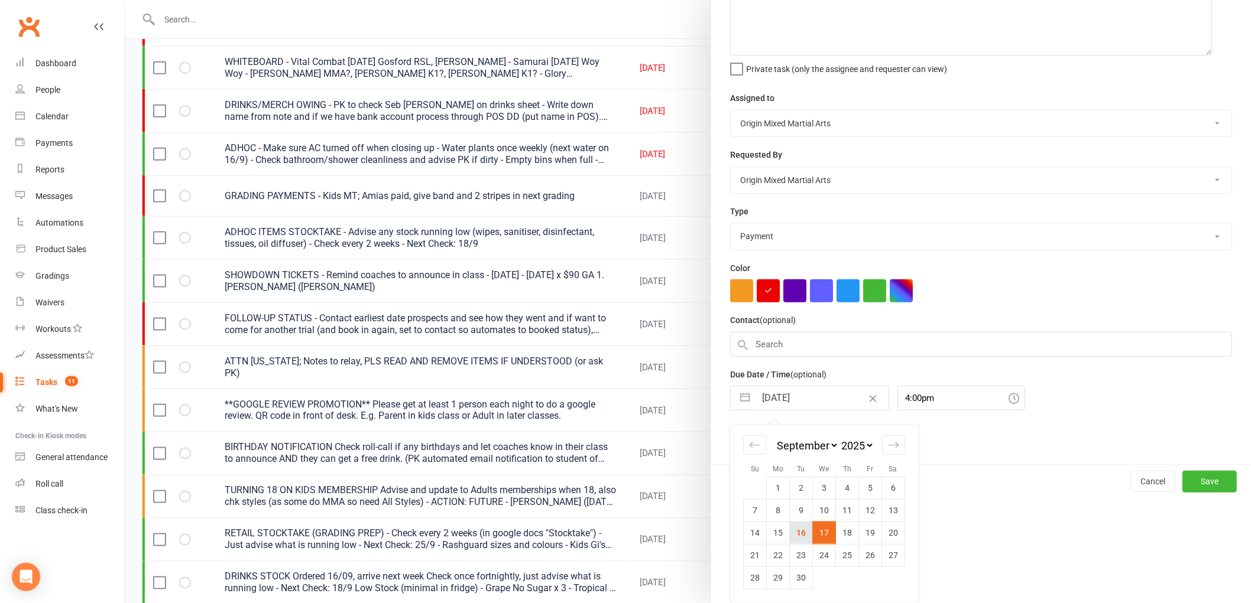
click at [800, 533] on td "16" at bounding box center [801, 533] width 23 height 22
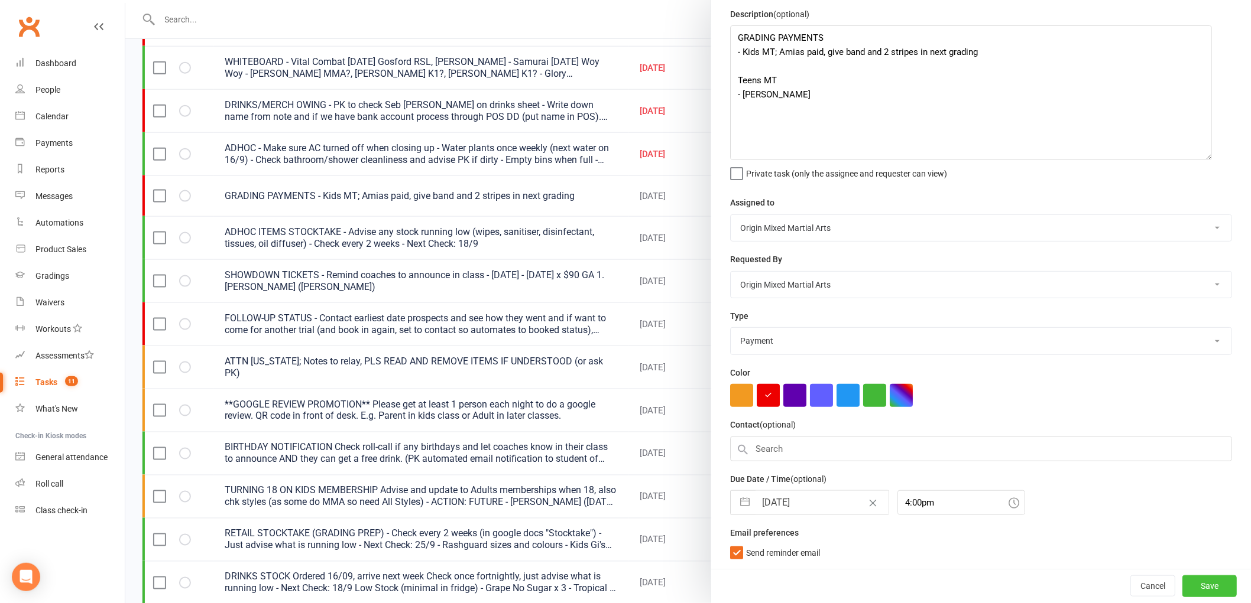
click at [1199, 589] on button "Save" at bounding box center [1209, 586] width 54 height 21
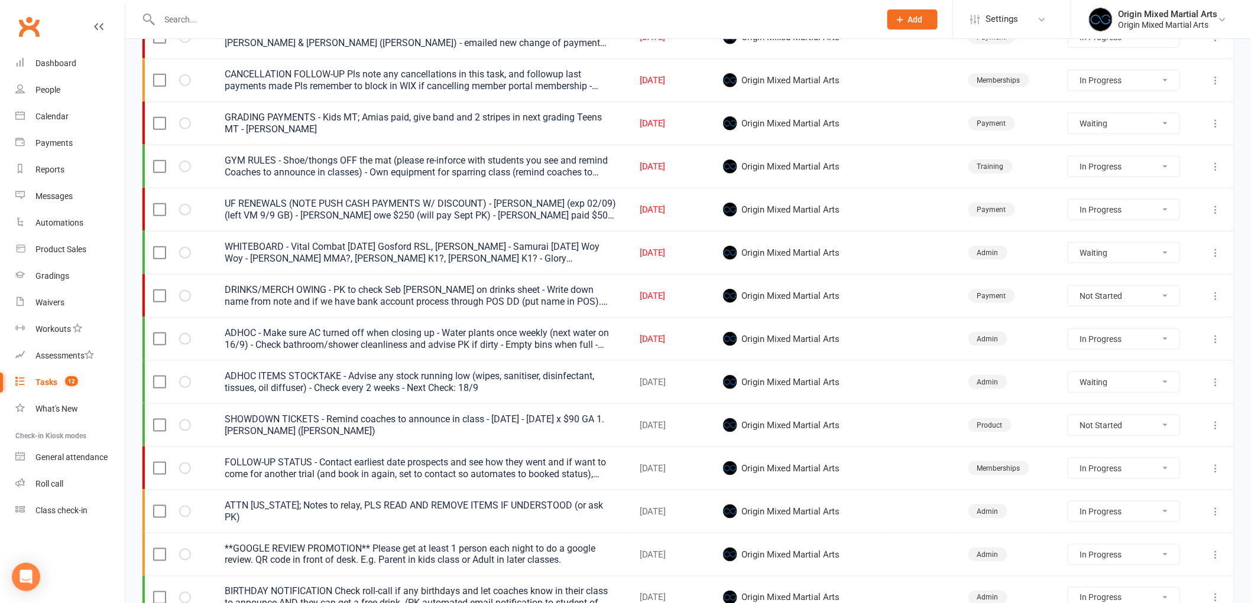
scroll to position [324, 0]
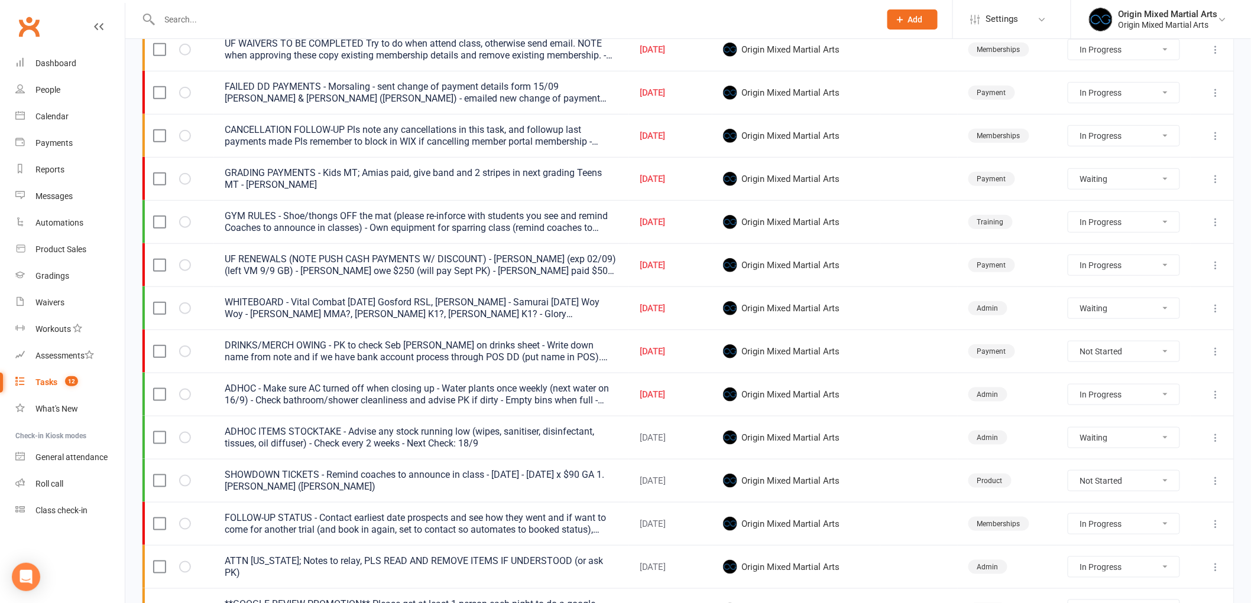
click at [1219, 219] on icon at bounding box center [1216, 222] width 12 height 12
click at [1148, 270] on link "Edit" at bounding box center [1154, 271] width 117 height 24
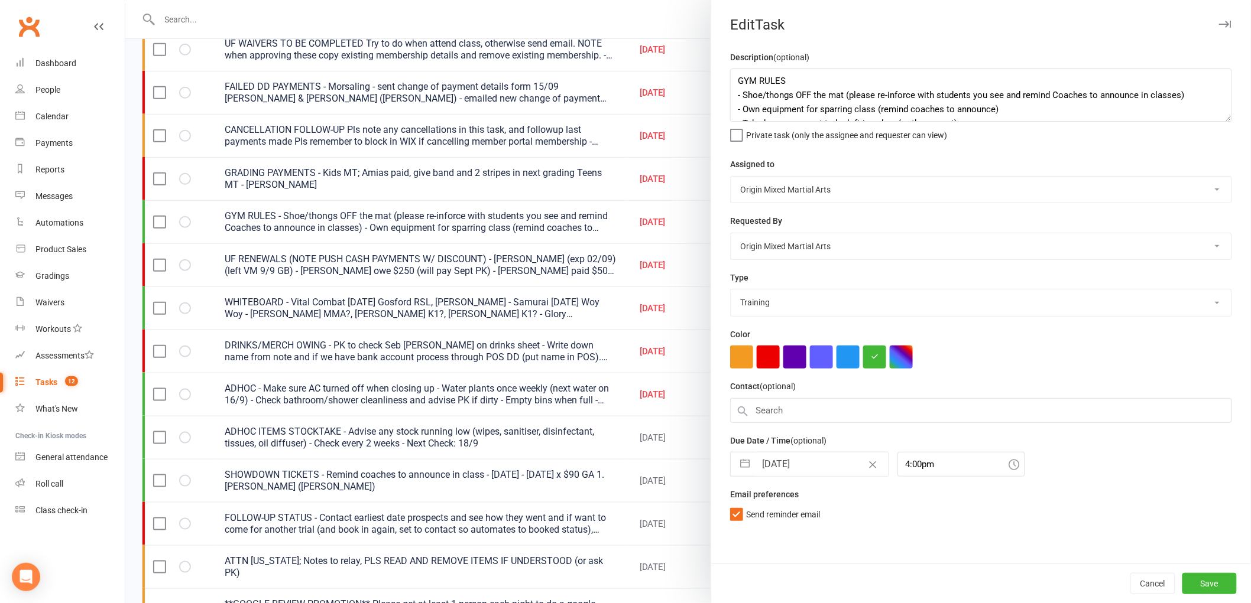
click at [786, 470] on input "[DATE]" at bounding box center [821, 465] width 133 height 24
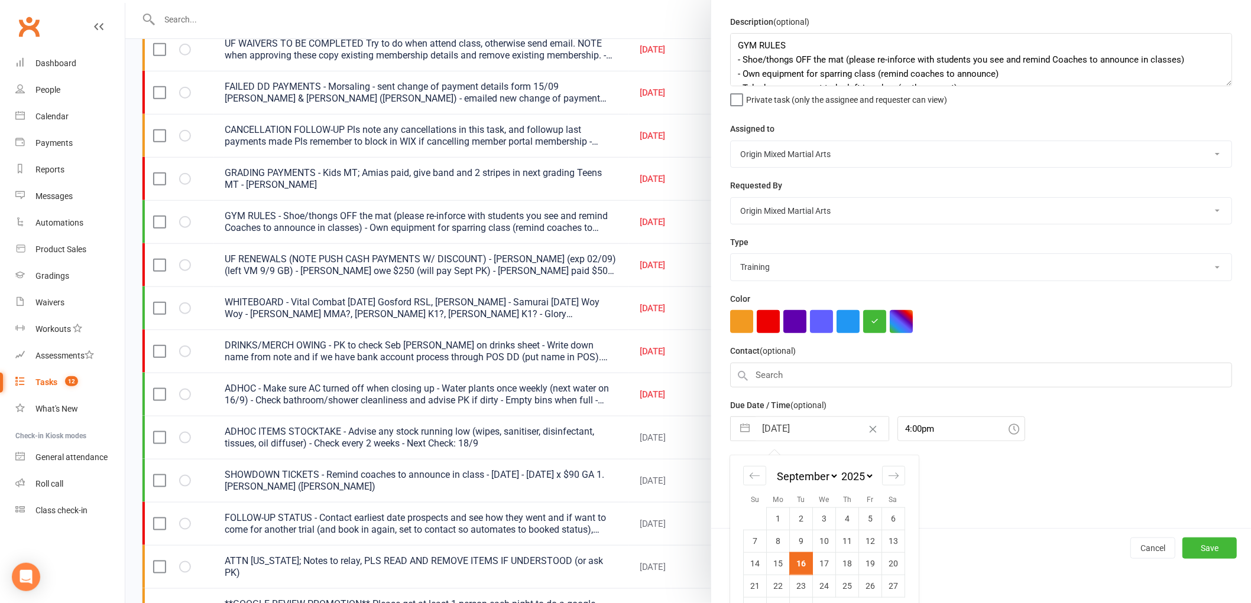
scroll to position [67, 0]
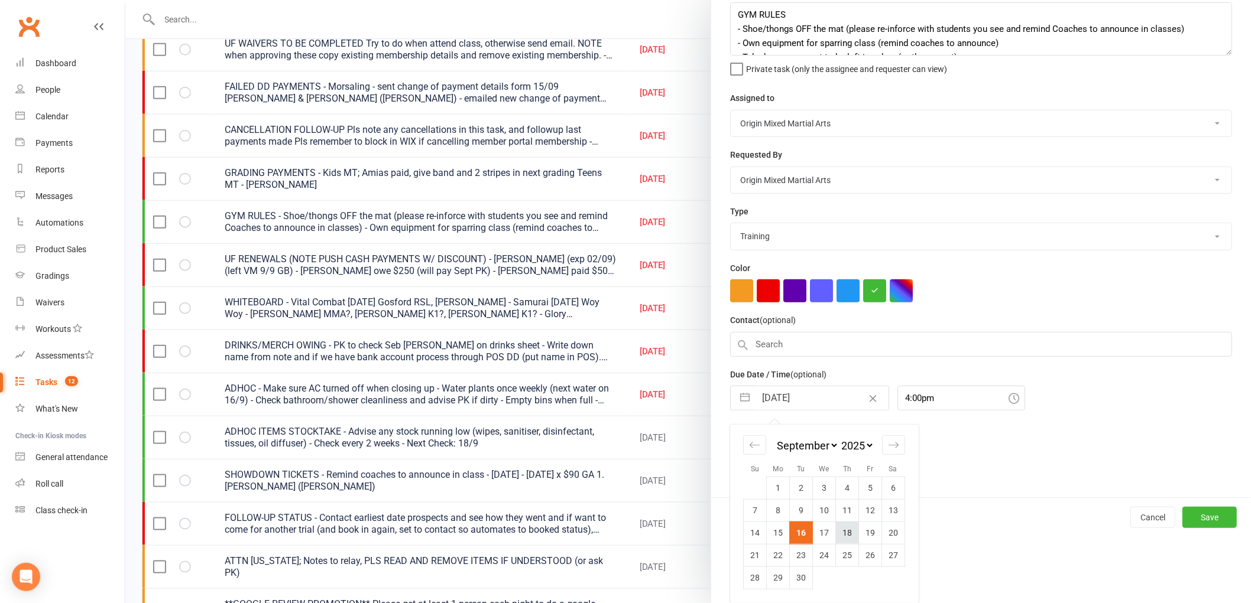
click at [849, 538] on td "18" at bounding box center [847, 533] width 23 height 22
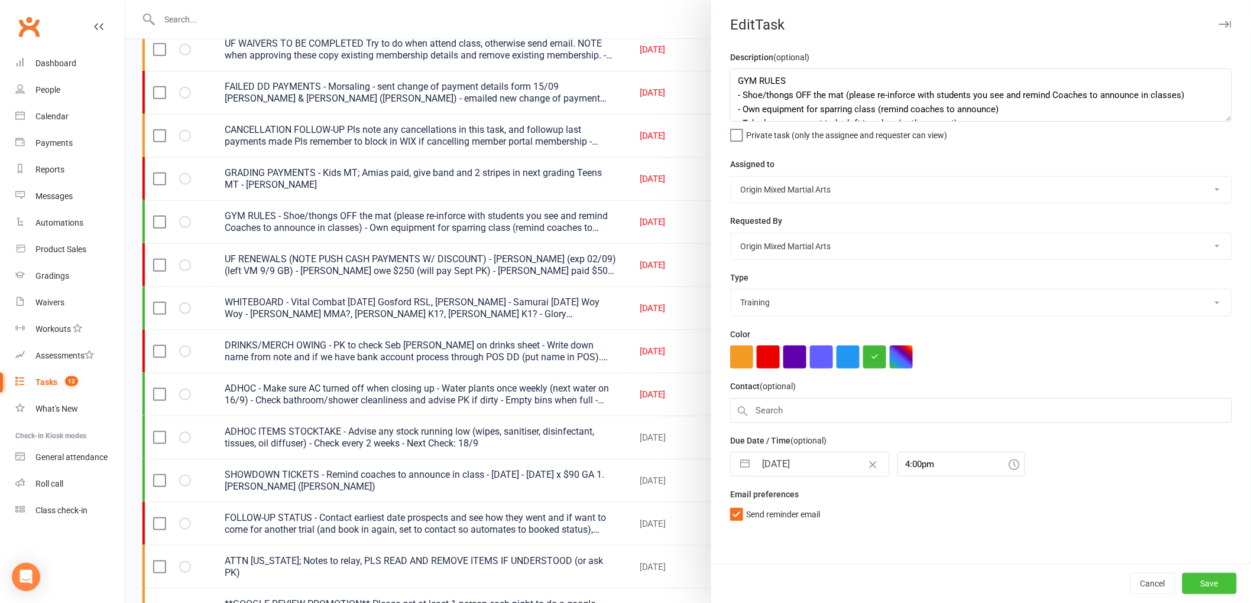
click at [1202, 576] on button "Save" at bounding box center [1209, 583] width 54 height 21
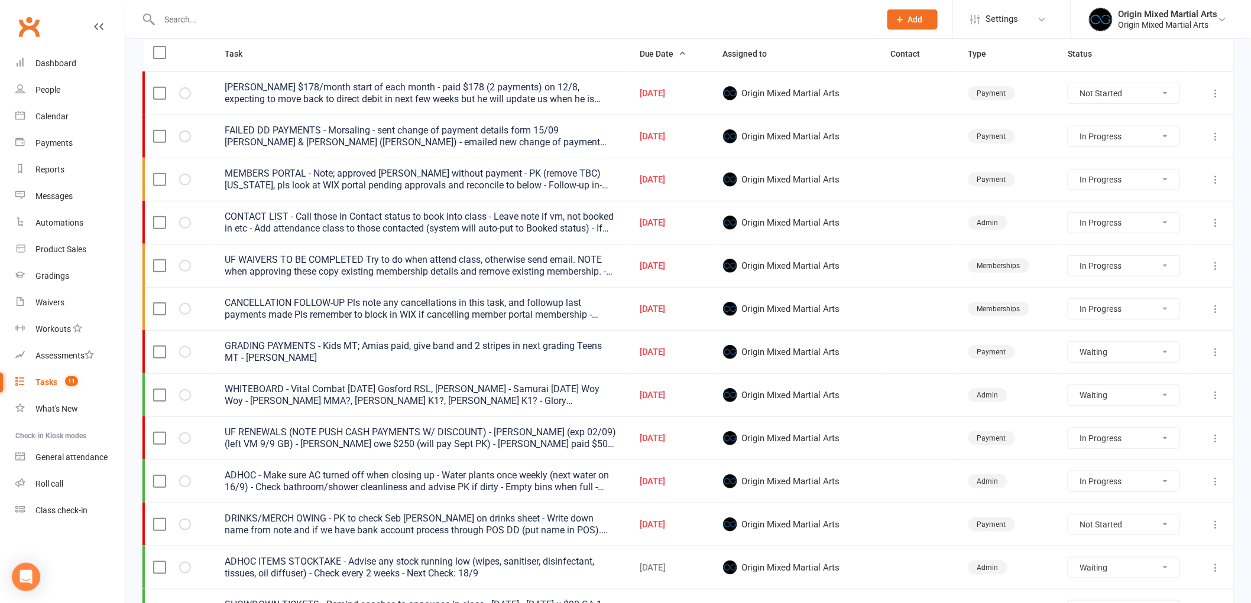
scroll to position [127, 0]
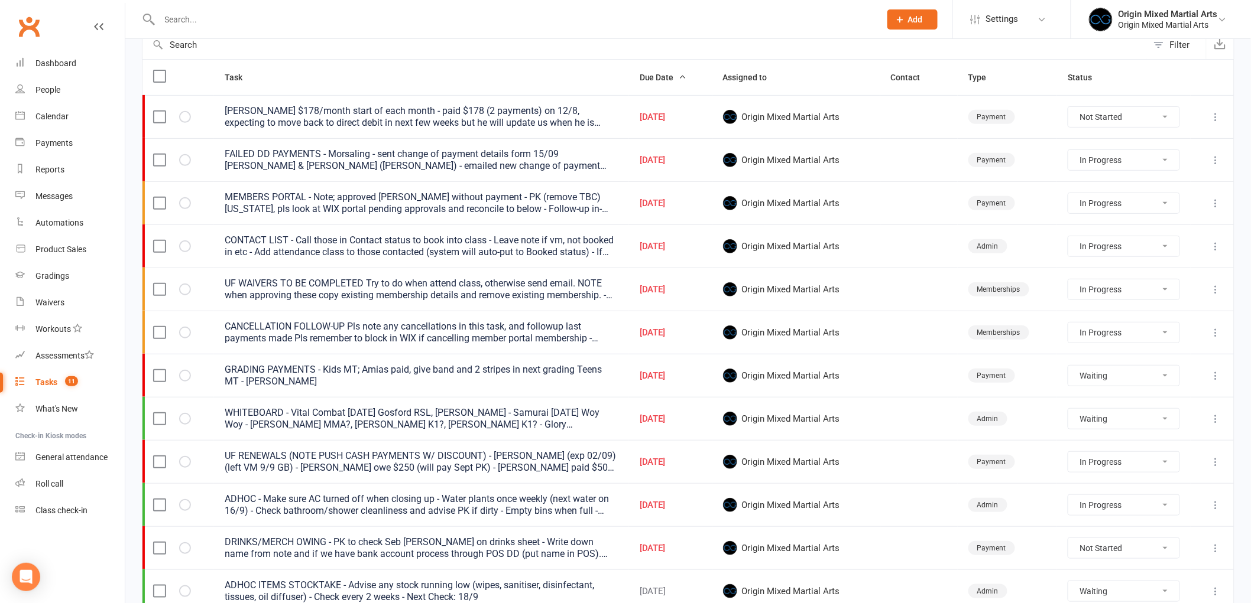
click at [1220, 333] on icon at bounding box center [1216, 333] width 12 height 12
click at [1147, 376] on link "Edit" at bounding box center [1154, 381] width 117 height 24
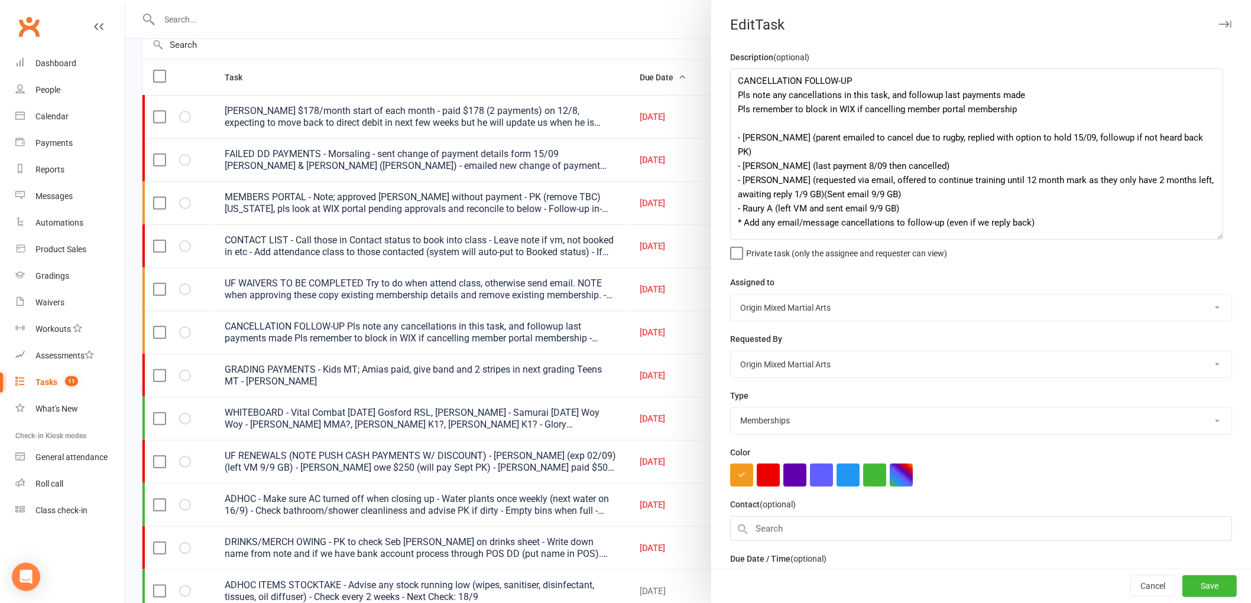
drag, startPoint x: 1220, startPoint y: 116, endPoint x: 1216, endPoint y: 234, distance: 118.3
click at [1216, 234] on textarea "CANCELLATION FOLLOW-UP Pls note any cancellations in this task, and followup la…" at bounding box center [976, 154] width 493 height 171
drag, startPoint x: 791, startPoint y: 151, endPoint x: 740, endPoint y: 149, distance: 50.9
click at [740, 149] on textarea "CANCELLATION FOLLOW-UP Pls note any cancellations in this task, and followup la…" at bounding box center [976, 154] width 493 height 171
drag, startPoint x: 940, startPoint y: 150, endPoint x: 705, endPoint y: 148, distance: 234.6
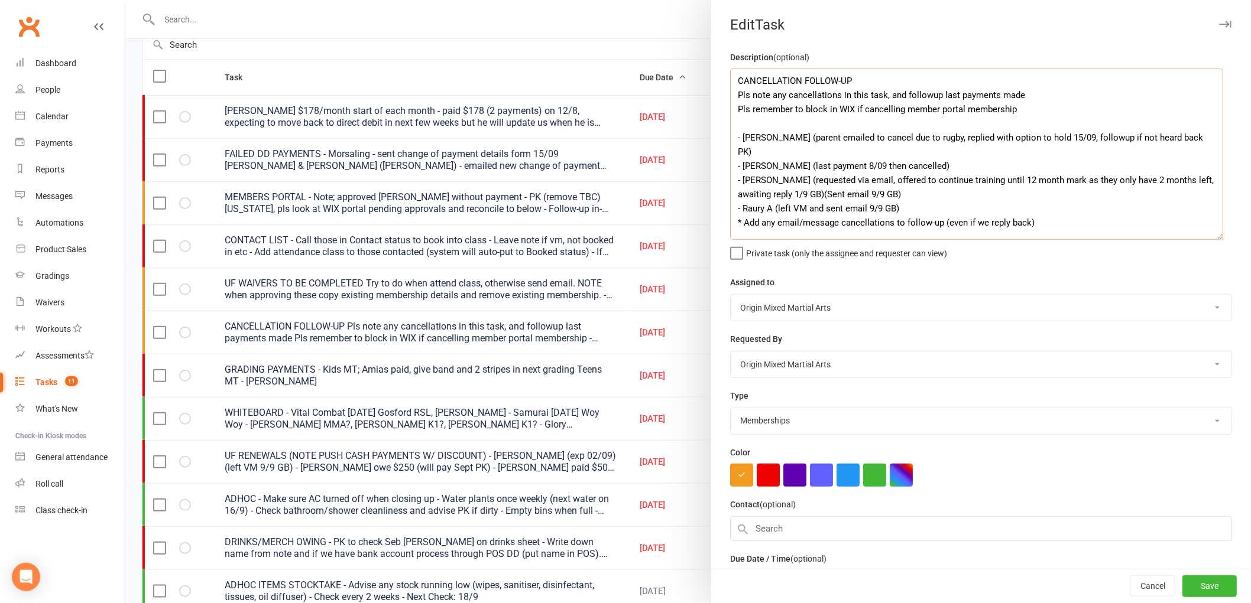
click at [710, 148] on div "Edit Task Description (optional) CANCELLATION FOLLOW-UP Pls note any cancellati…" at bounding box center [980, 301] width 540 height 603
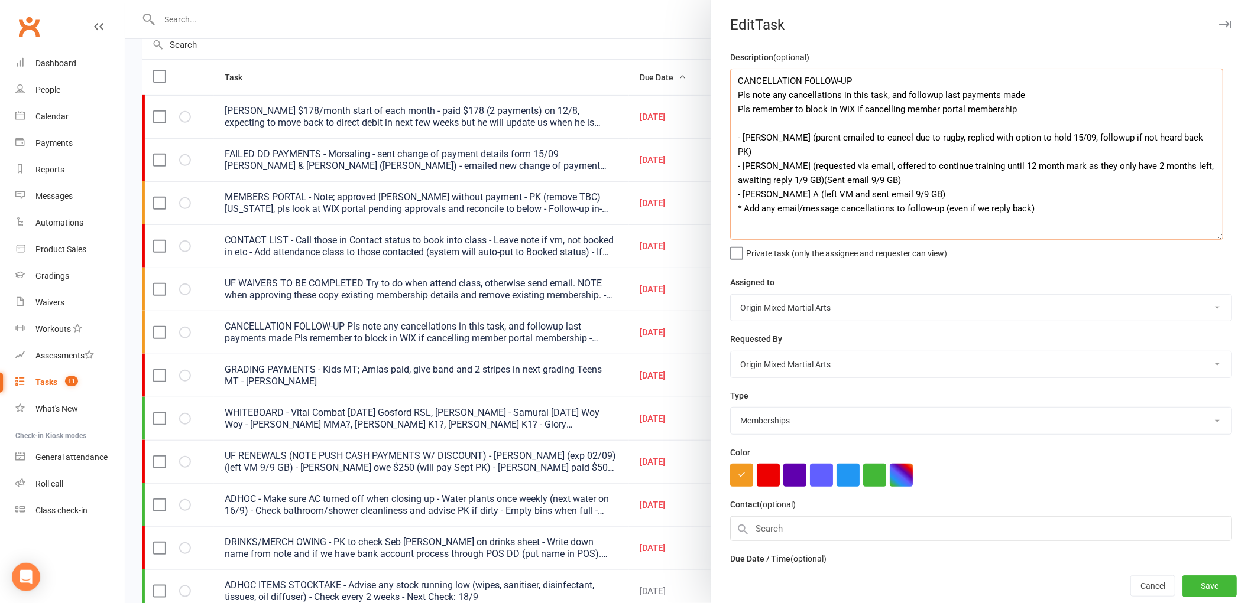
drag, startPoint x: 1189, startPoint y: 135, endPoint x: 782, endPoint y: 134, distance: 407.2
click at [782, 134] on textarea "CANCELLATION FOLLOW-UP Pls note any cancellations in this task, and followup la…" at bounding box center [976, 154] width 493 height 171
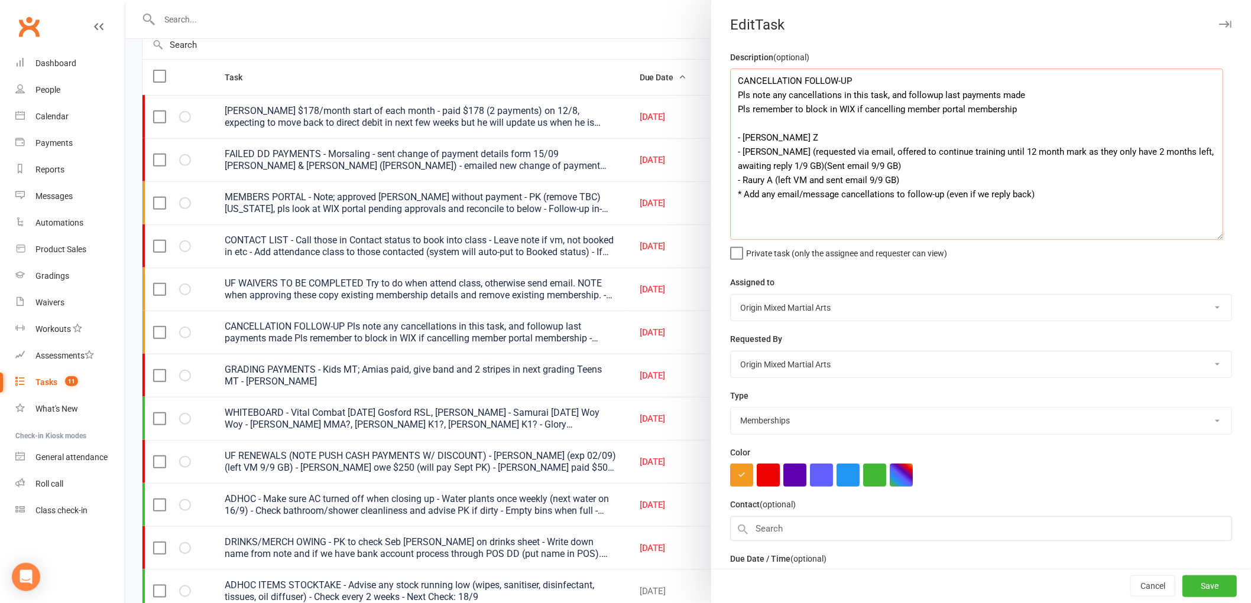
click at [935, 166] on textarea "CANCELLATION FOLLOW-UP Pls note any cancellations in this task, and followup la…" at bounding box center [976, 154] width 493 height 171
paste textarea "(parent emailed to cancel due to rugby, replied with option to hold 15/09, foll…"
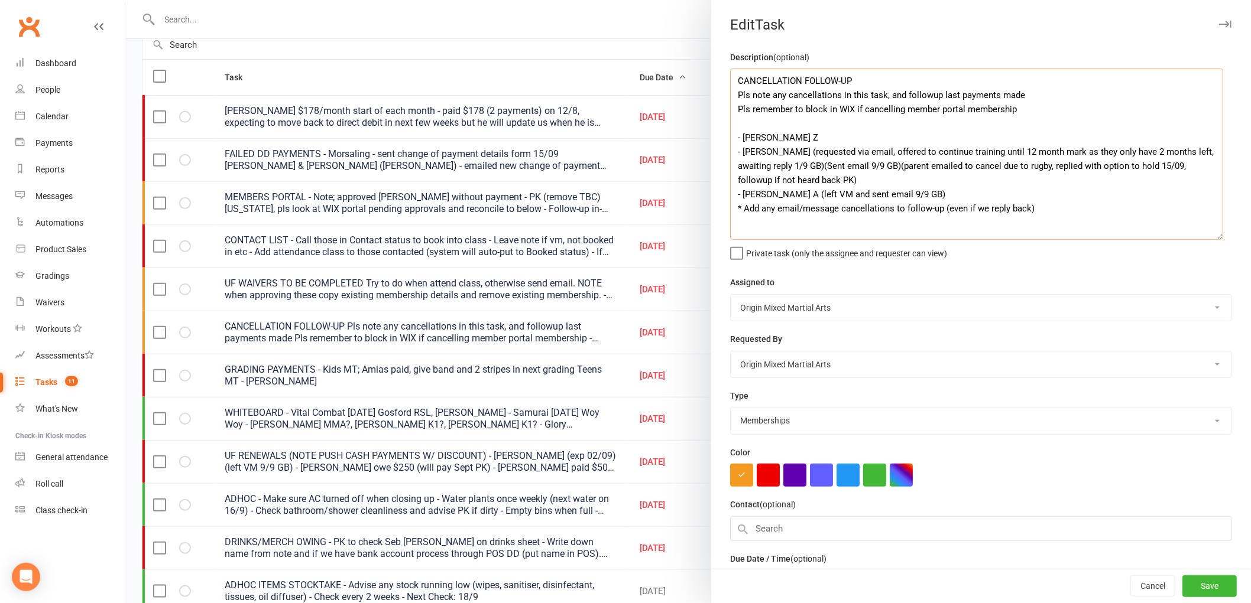
drag, startPoint x: 810, startPoint y: 138, endPoint x: 732, endPoint y: 140, distance: 78.0
click at [732, 140] on textarea "CANCELLATION FOLLOW-UP Pls note any cancellations in this task, and followup la…" at bounding box center [976, 154] width 493 height 171
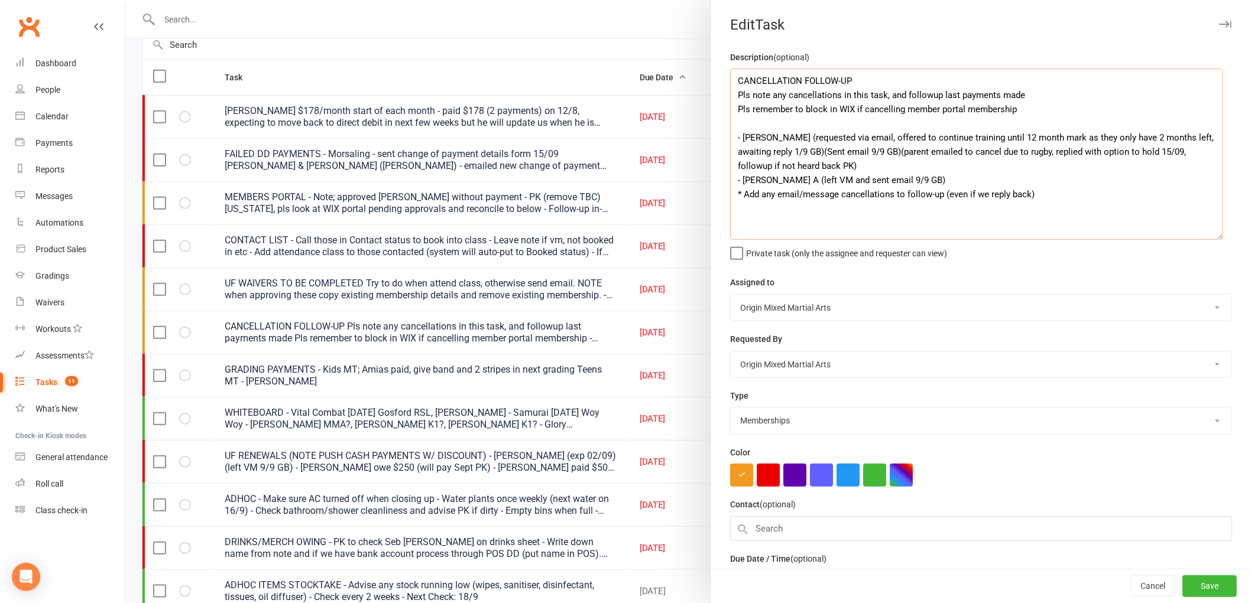
drag, startPoint x: 869, startPoint y: 176, endPoint x: 804, endPoint y: 174, distance: 65.1
click at [804, 174] on textarea "CANCELLATION FOLLOW-UP Pls note any cancellations in this task, and followup la…" at bounding box center [976, 154] width 493 height 171
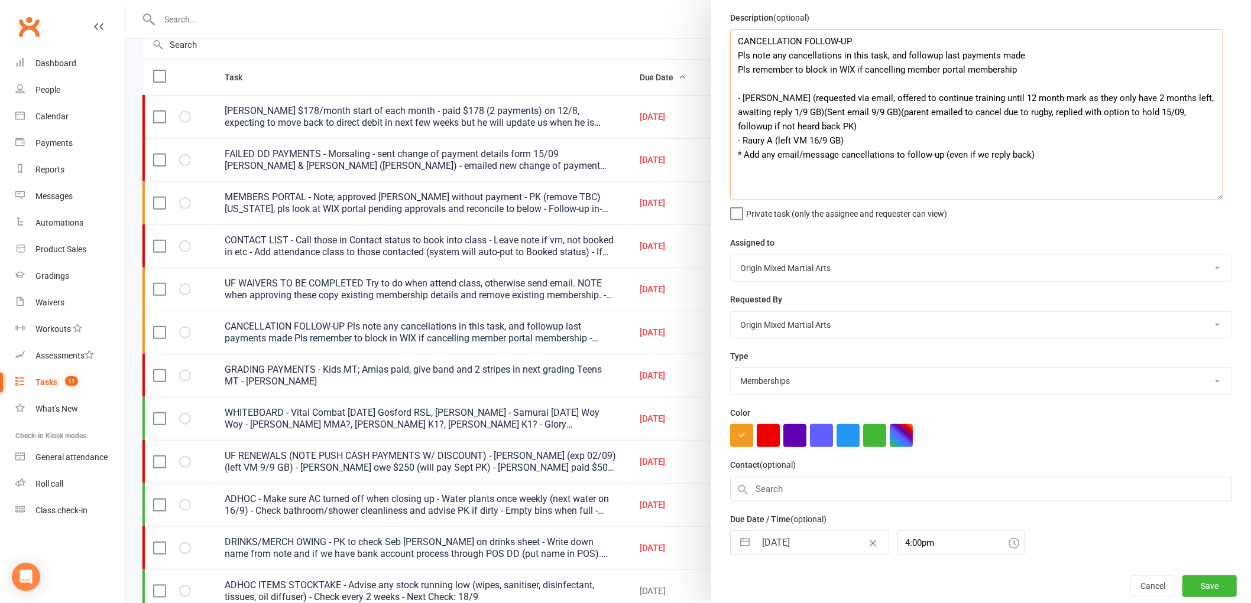
scroll to position [80, 0]
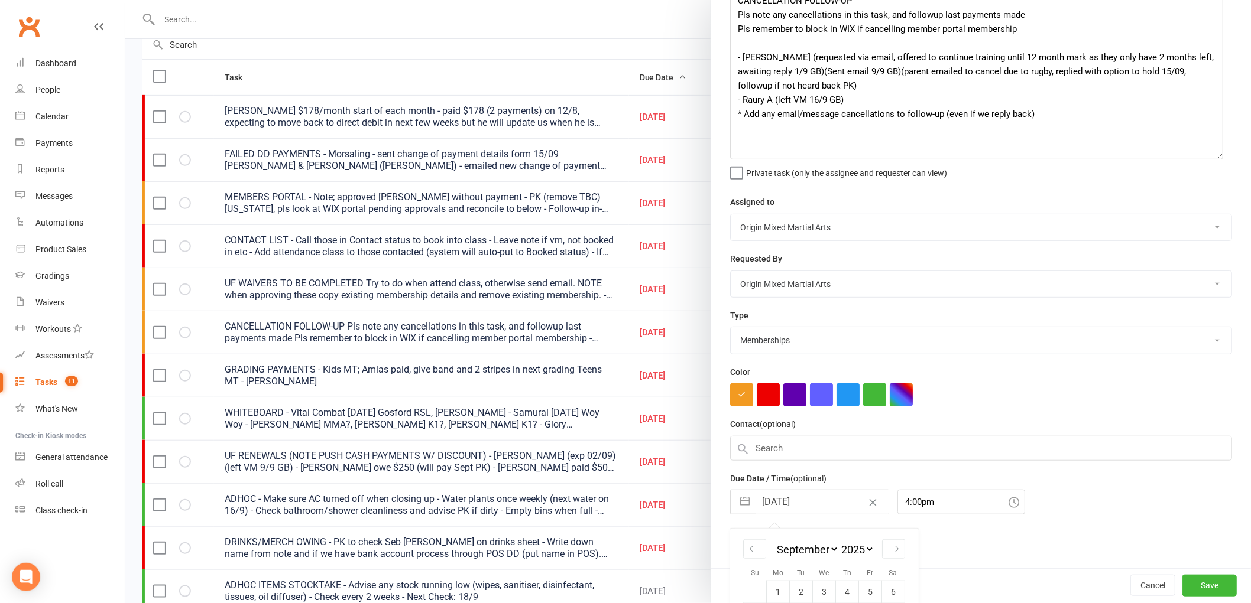
click at [794, 499] on input "[DATE]" at bounding box center [821, 503] width 133 height 24
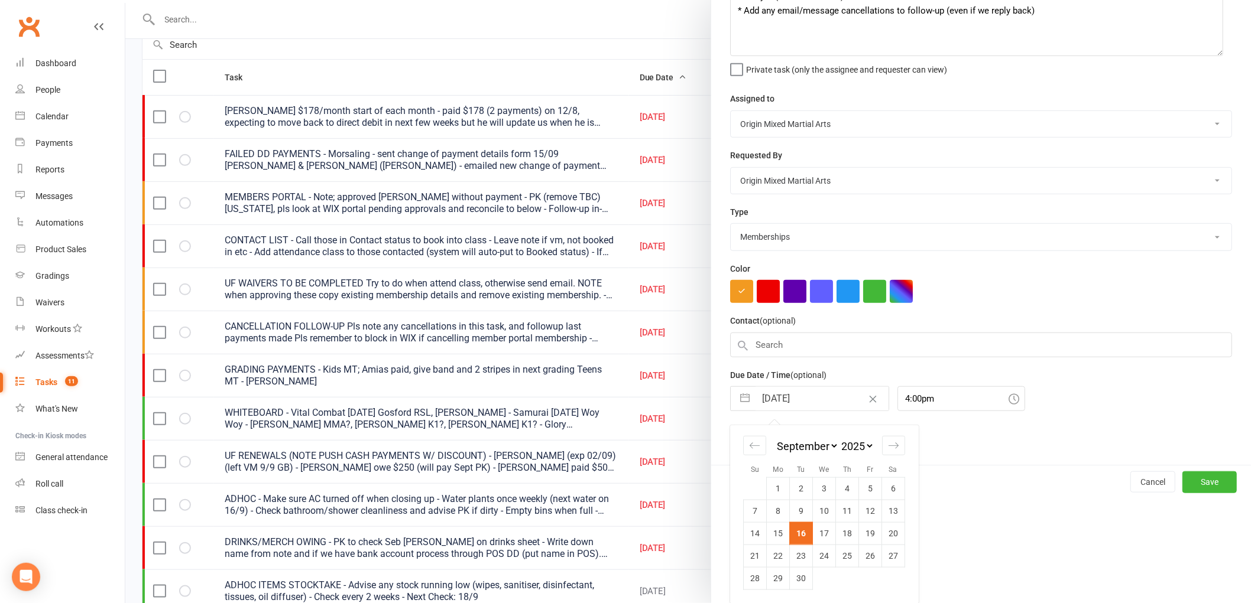
scroll to position [185, 0]
click at [791, 550] on td "23" at bounding box center [801, 555] width 23 height 22
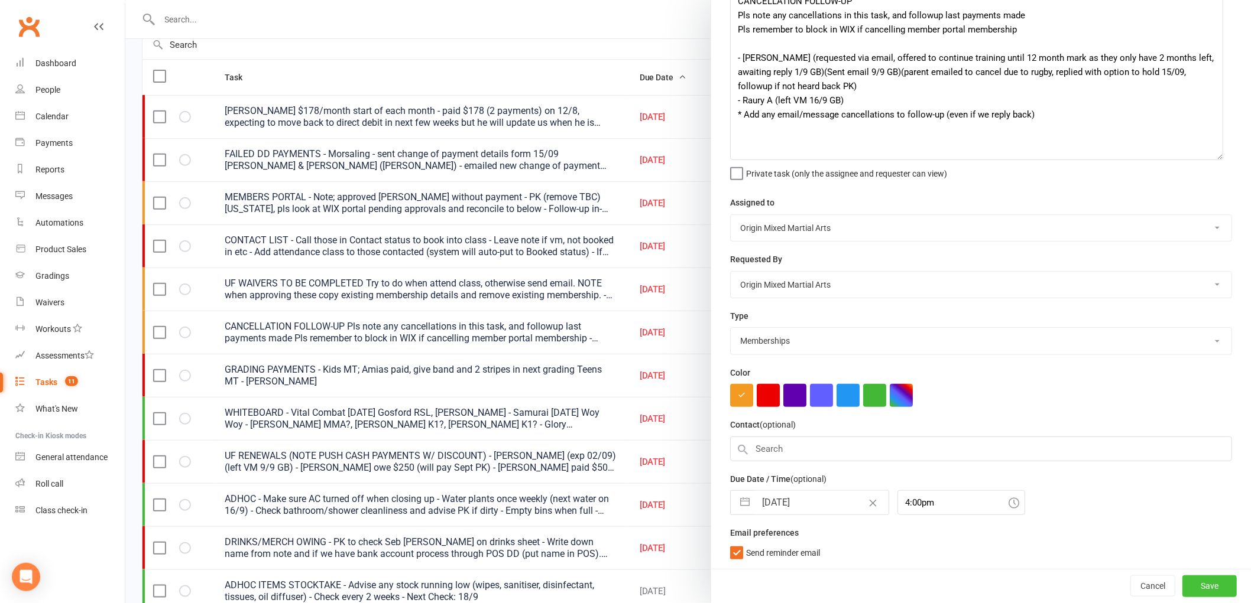
click at [1182, 580] on button "Save" at bounding box center [1209, 586] width 54 height 21
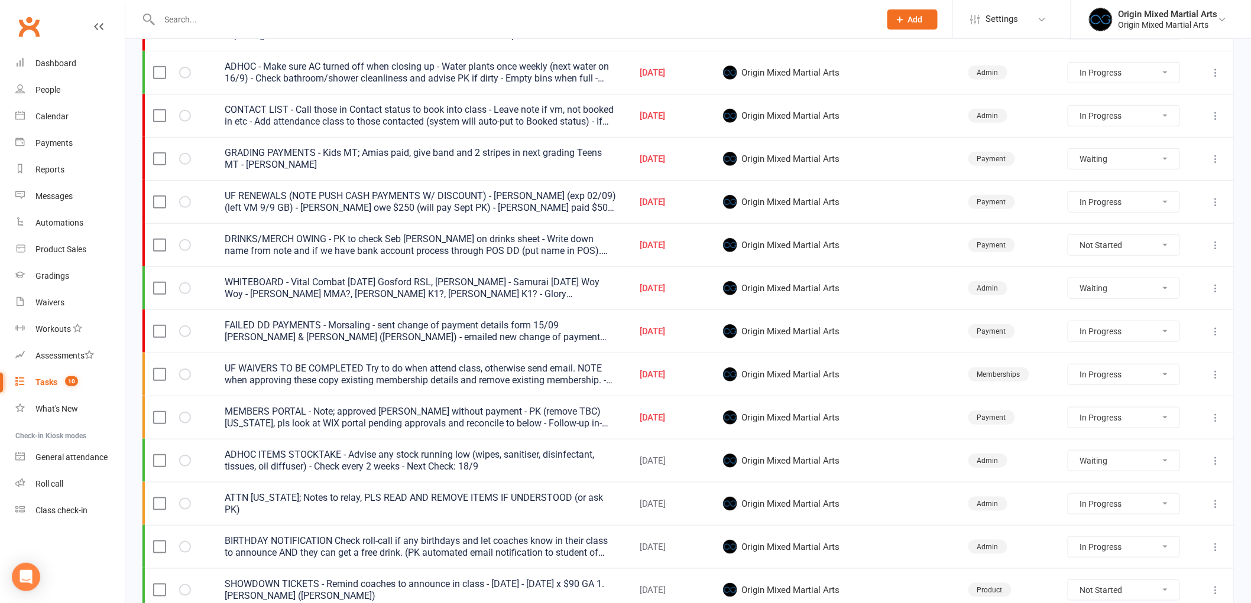
scroll to position [193, 0]
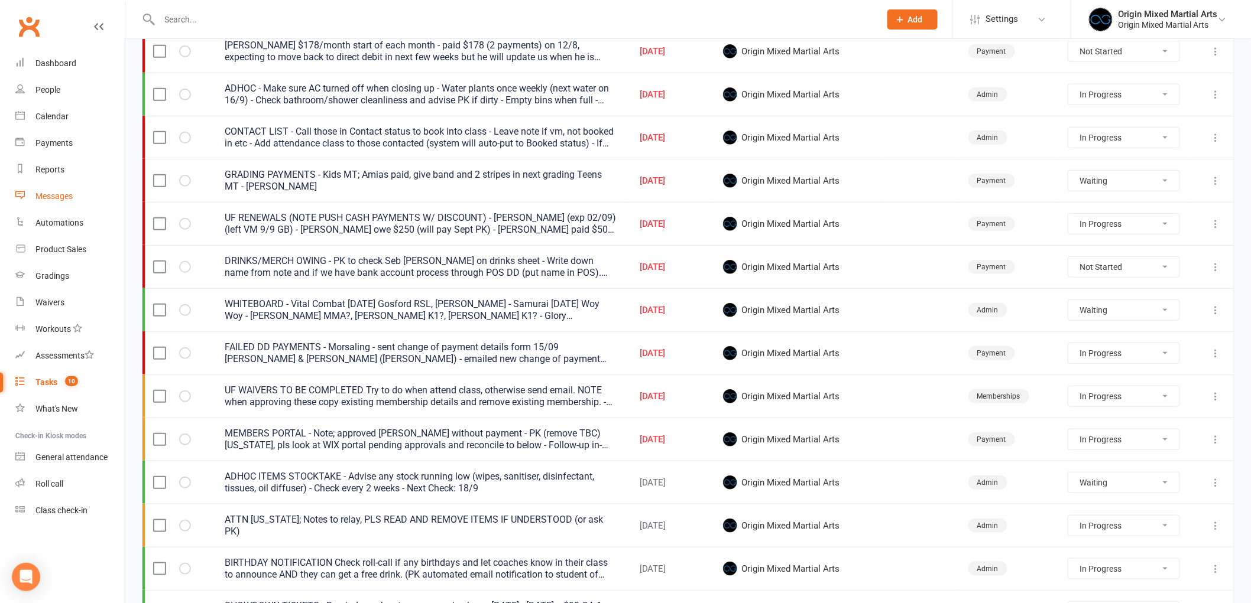
click at [65, 200] on div "Messages" at bounding box center [53, 195] width 37 height 9
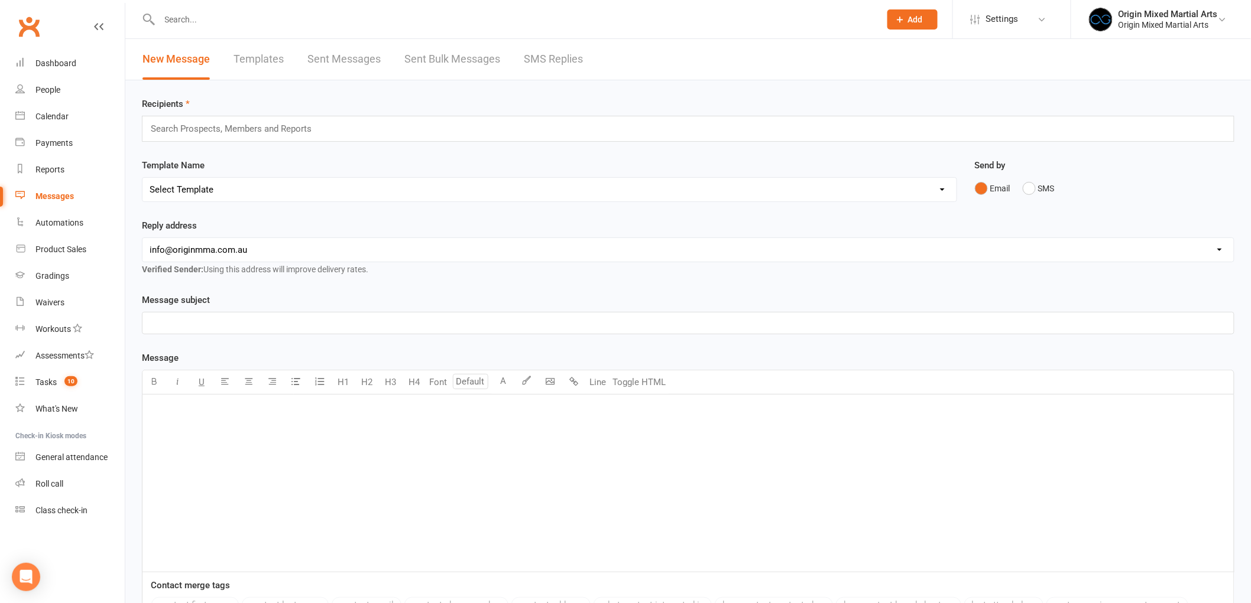
click at [426, 69] on link "Sent Bulk Messages" at bounding box center [452, 59] width 96 height 41
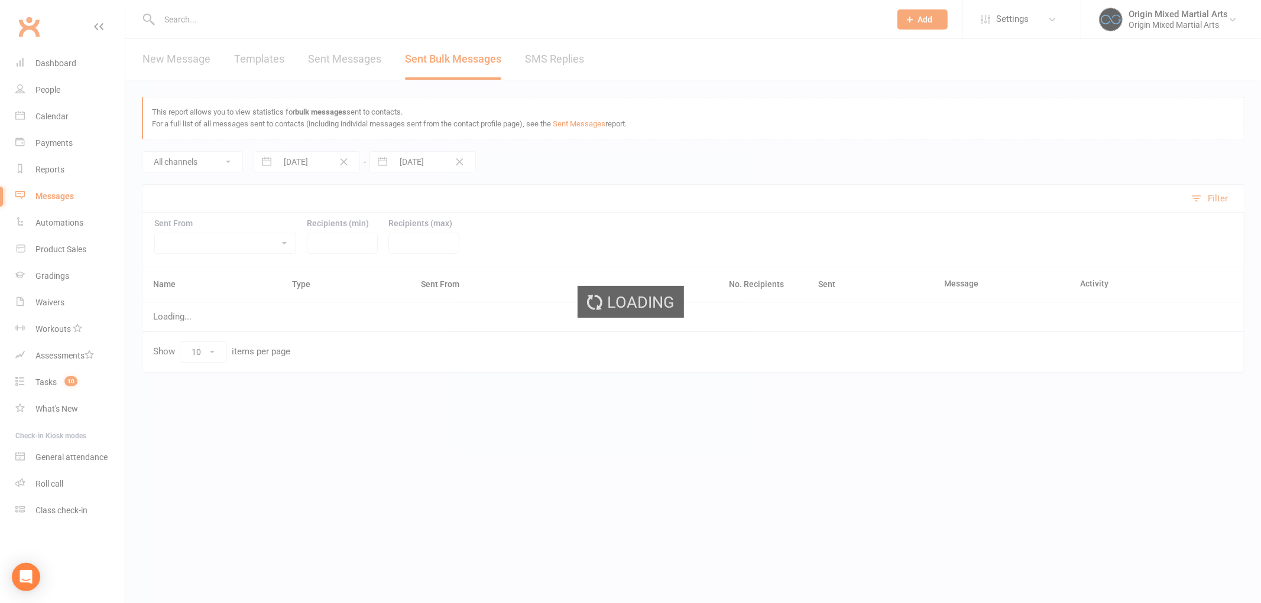
click at [275, 63] on div "Loading" at bounding box center [630, 301] width 1261 height 603
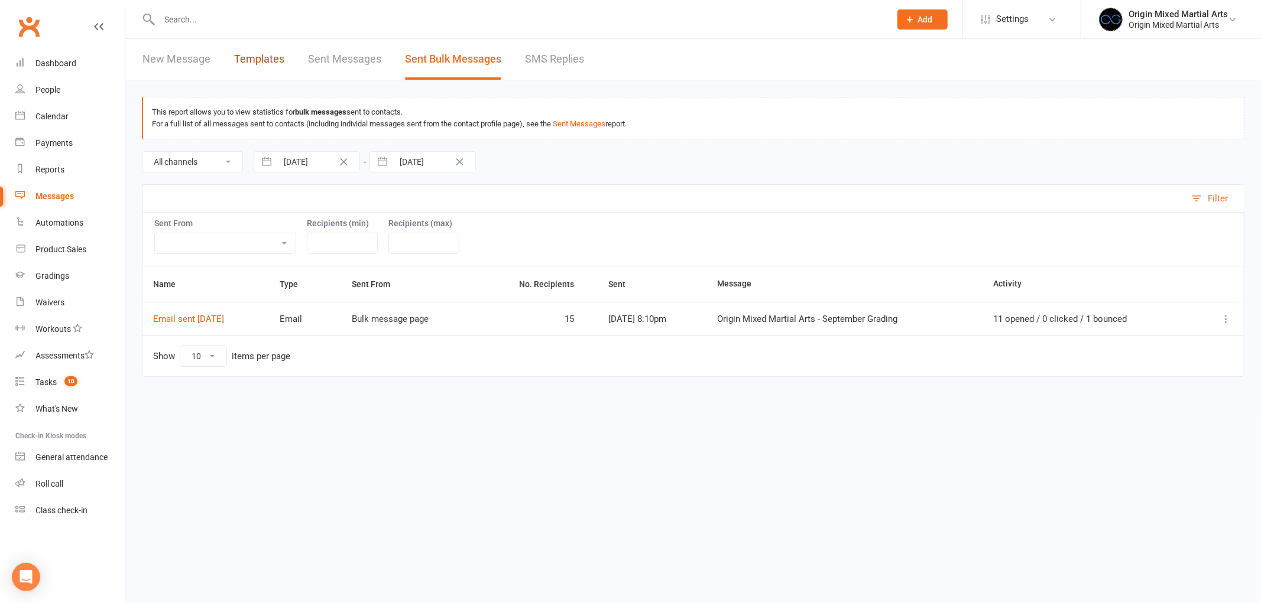
click at [272, 61] on link "Templates" at bounding box center [259, 59] width 50 height 41
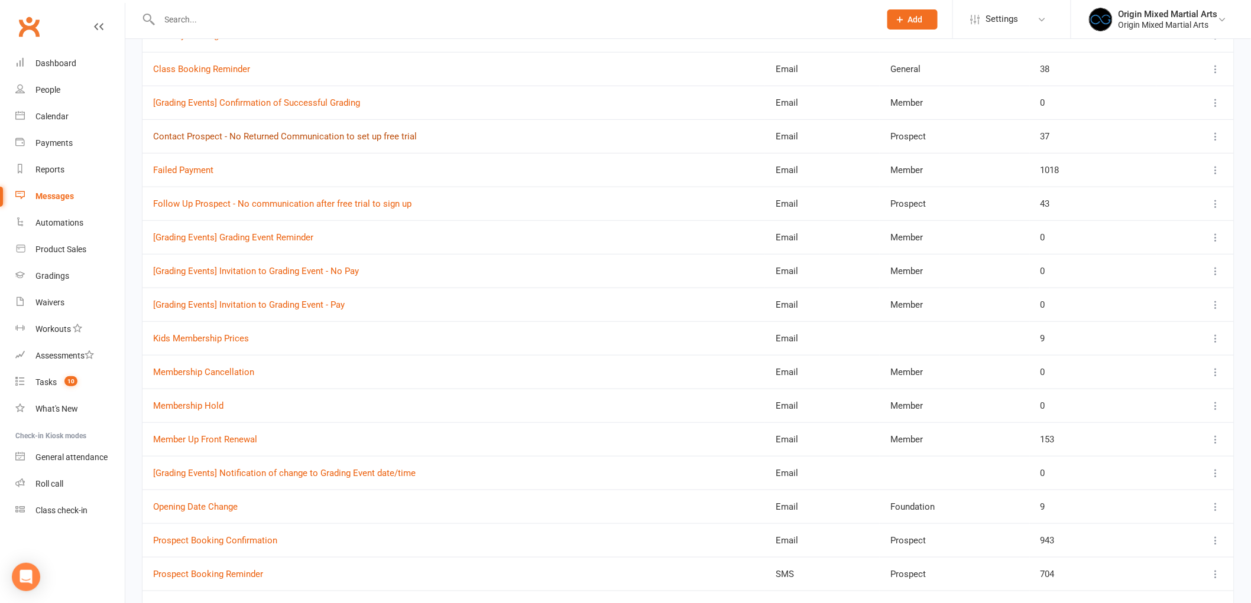
scroll to position [328, 0]
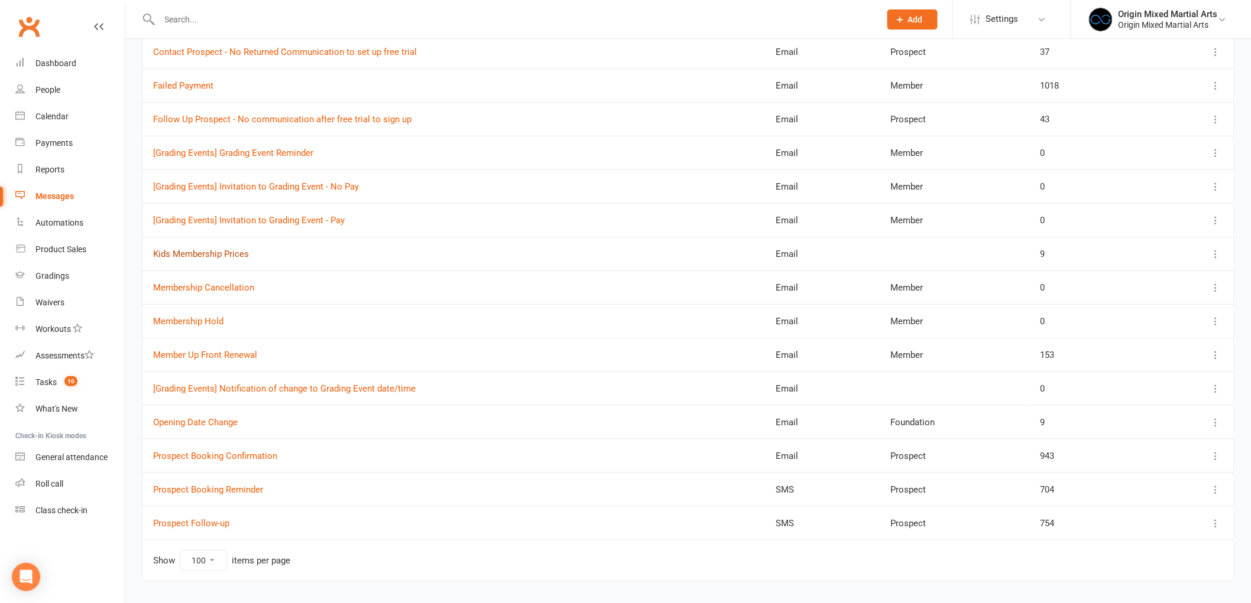
click at [213, 251] on link "Kids Membership Prices" at bounding box center [201, 254] width 96 height 11
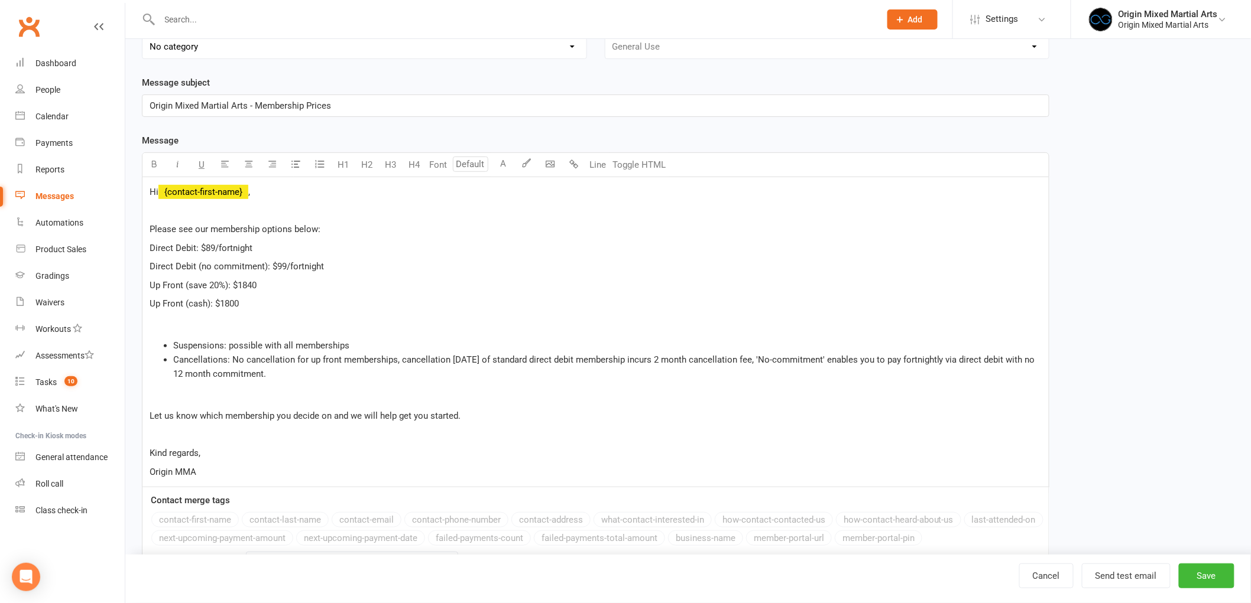
scroll to position [131, 0]
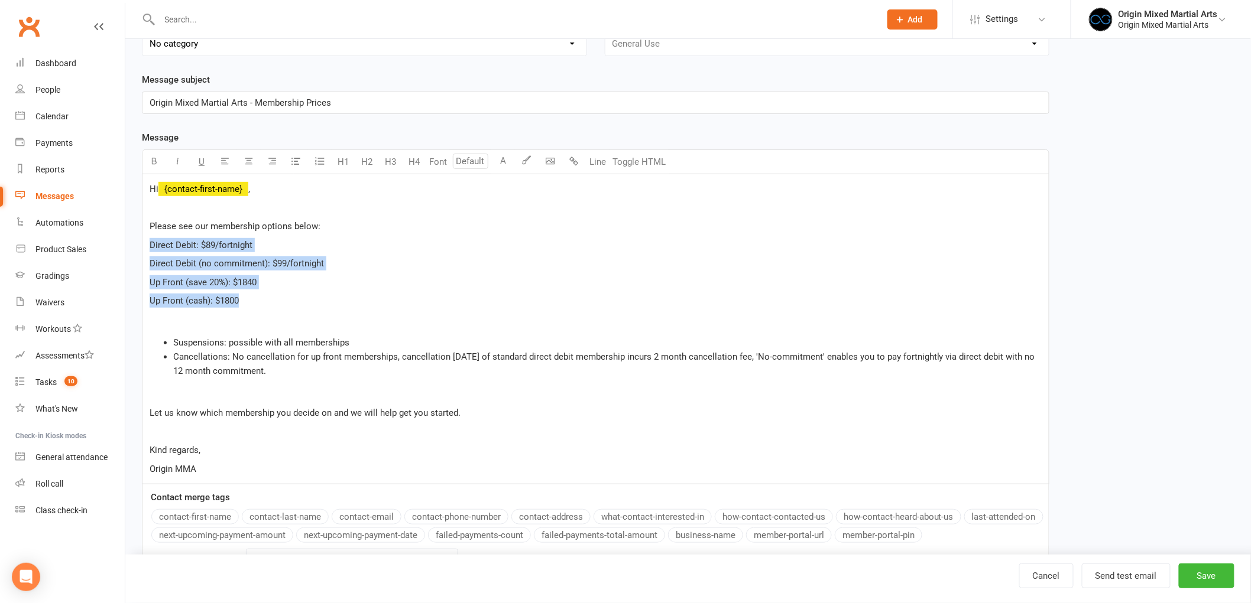
drag, startPoint x: 249, startPoint y: 299, endPoint x: 142, endPoint y: 245, distance: 119.2
click at [142, 245] on div "Hi ﻿ {contact-first-name} , Please see our membership options below: Direct Deb…" at bounding box center [595, 329] width 906 height 310
copy div "Direct Debit: $89/fortnight Direct Debit (no commitment): $99/fortnight Up Fron…"
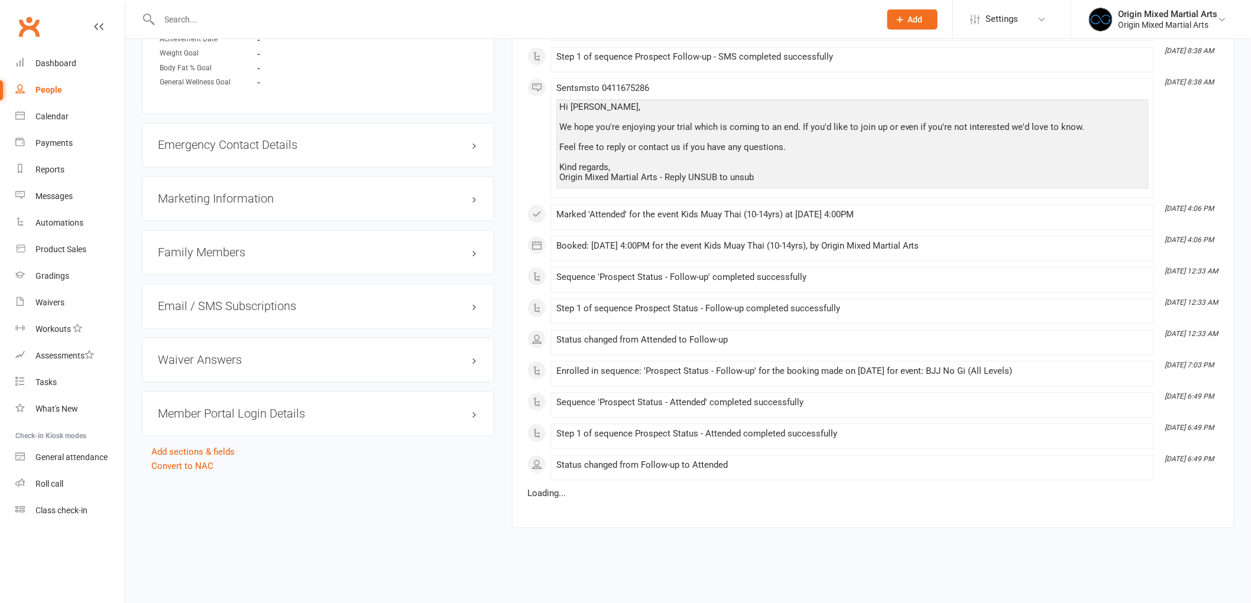
scroll to position [1049, 0]
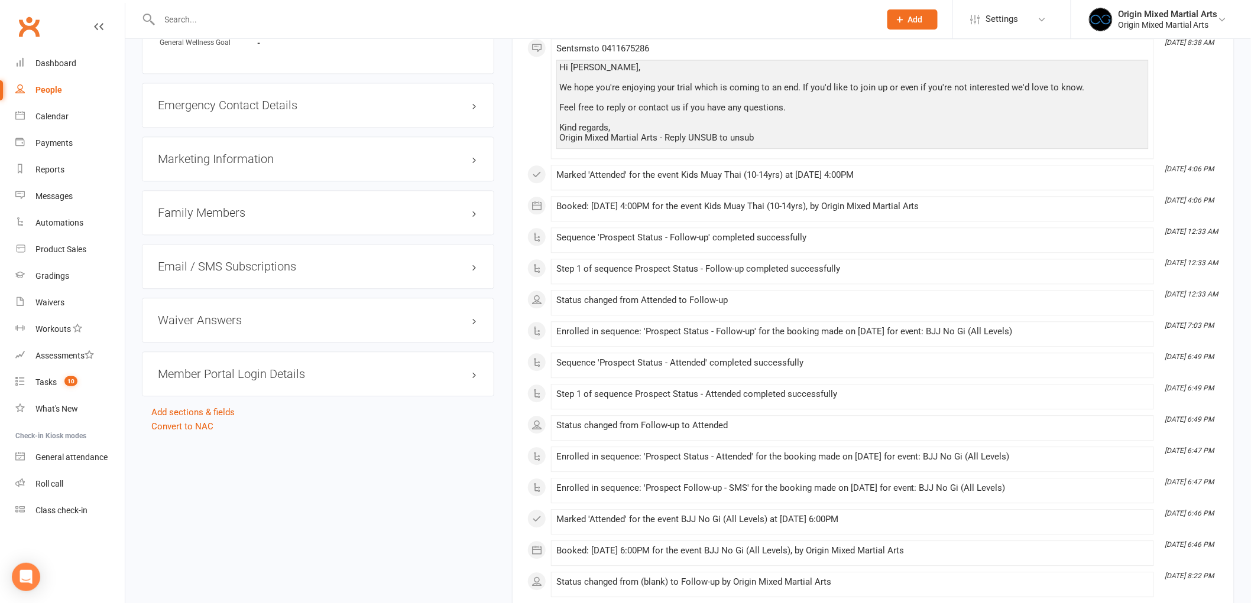
click at [307, 226] on div "Family Members" at bounding box center [318, 212] width 352 height 45
click at [298, 210] on h3 "Family Members" at bounding box center [318, 212] width 320 height 13
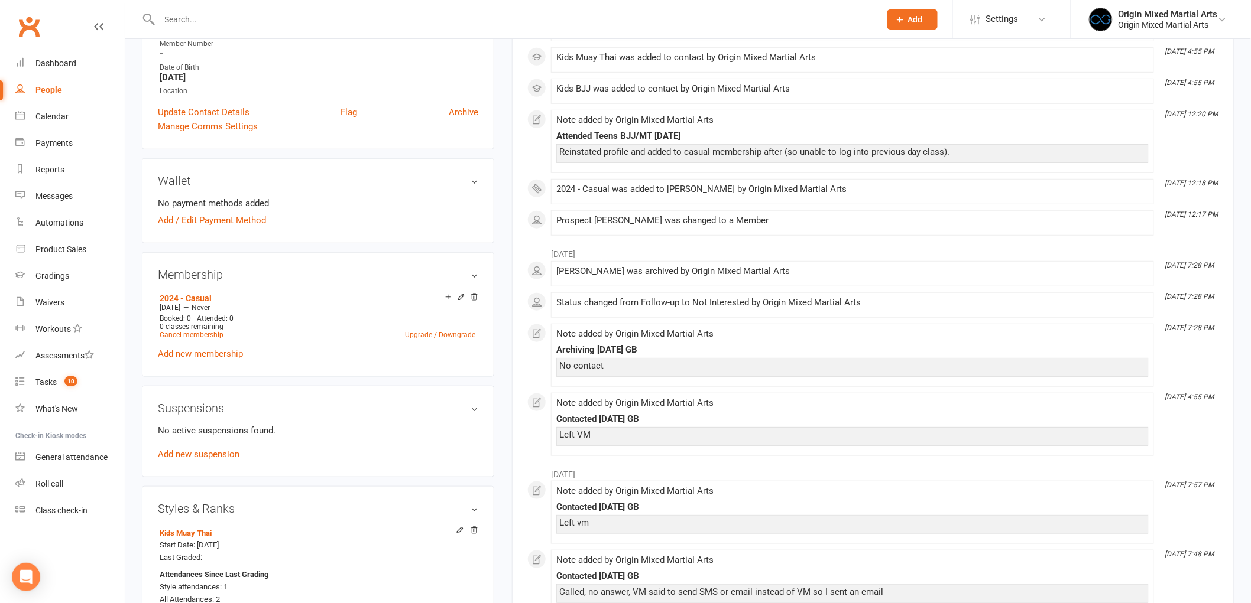
scroll to position [0, 0]
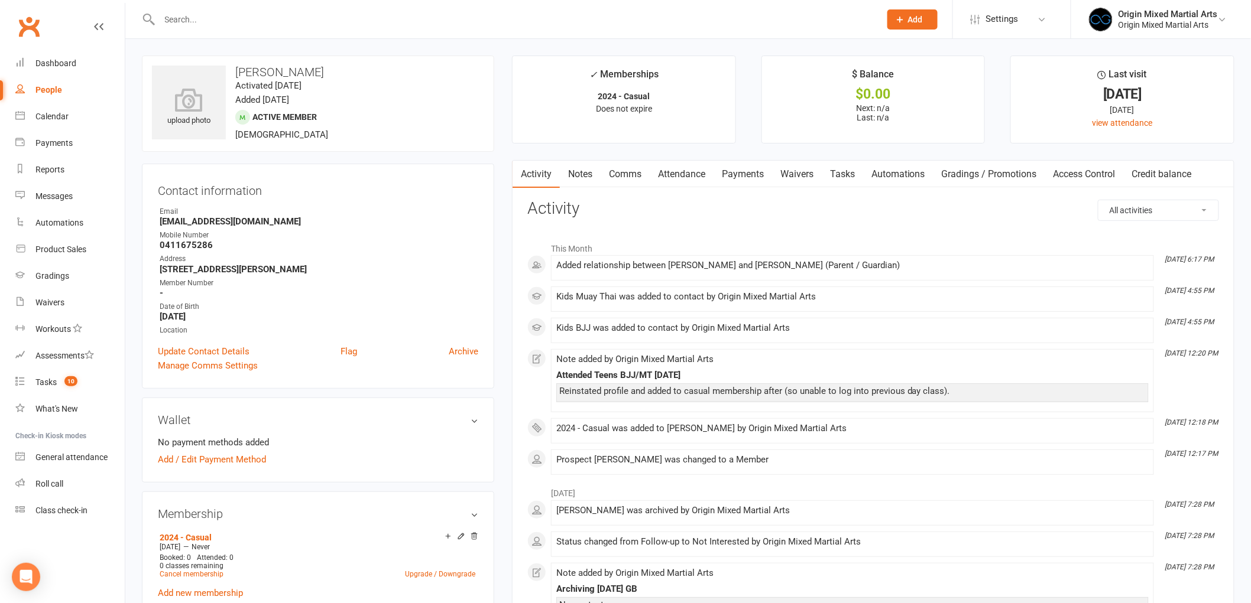
click at [802, 175] on link "Waivers" at bounding box center [797, 174] width 50 height 27
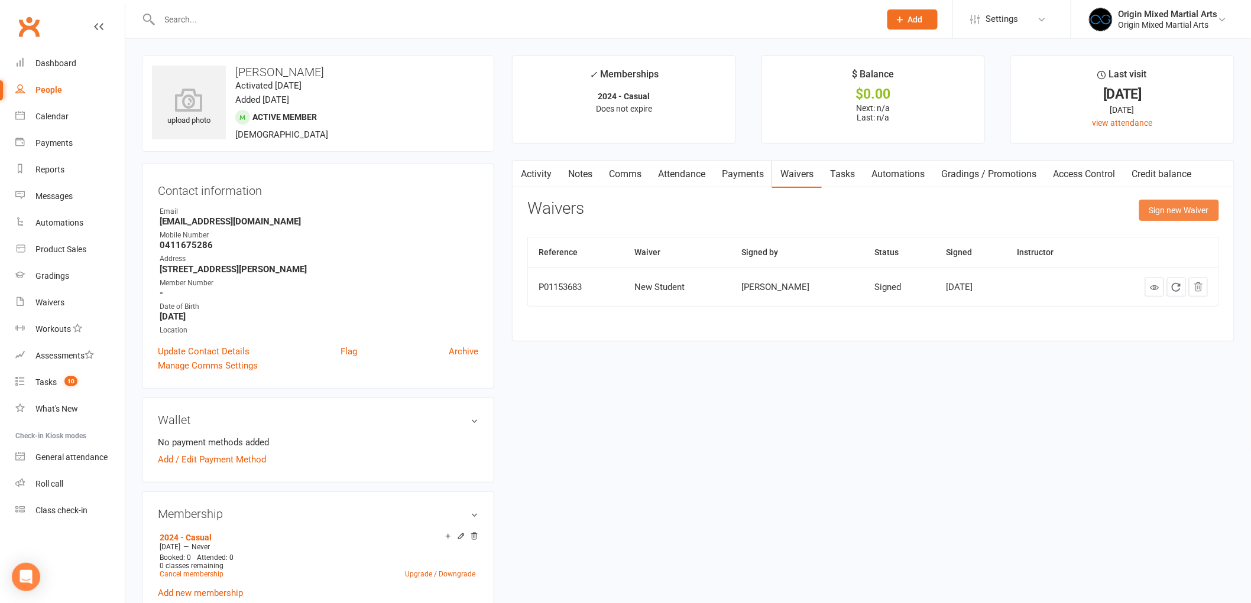
click at [1189, 209] on button "Sign new Waiver" at bounding box center [1179, 210] width 80 height 21
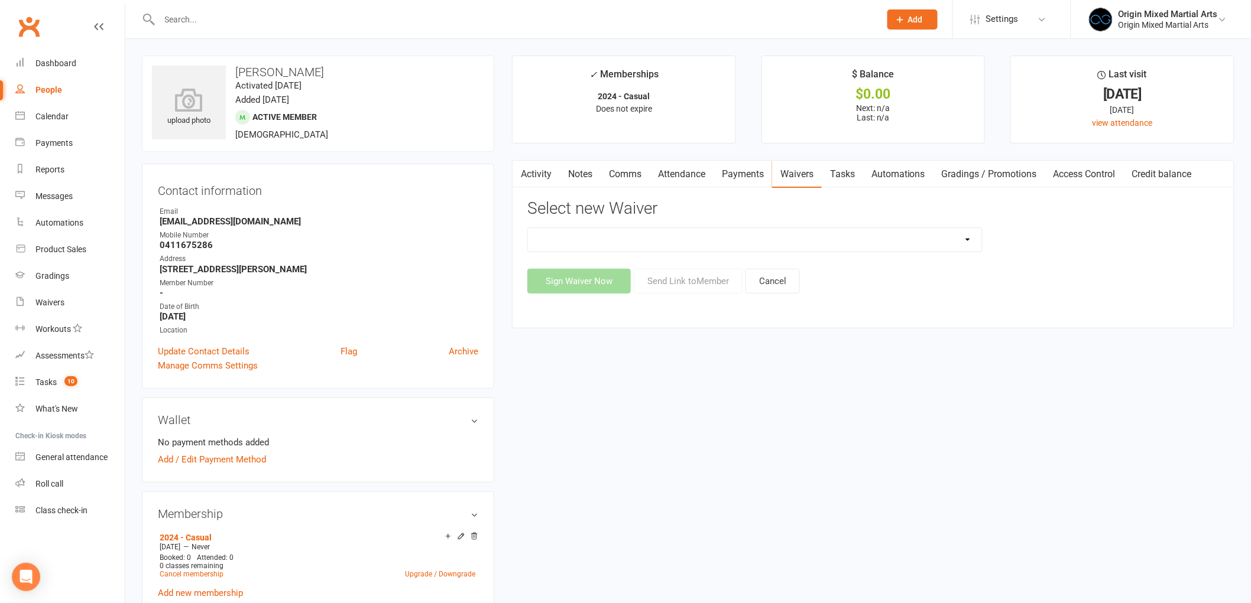
click at [725, 245] on select "Change of Payment Details Membership Casual Membership Casual (Cash/EFTPOS) Mem…" at bounding box center [755, 240] width 454 height 24
select select "6284"
click at [528, 228] on select "Change of Payment Details Membership Casual Membership Casual (Cash/EFTPOS) Mem…" at bounding box center [755, 240] width 454 height 24
click at [706, 290] on button "Send Link to Member" at bounding box center [688, 281] width 109 height 25
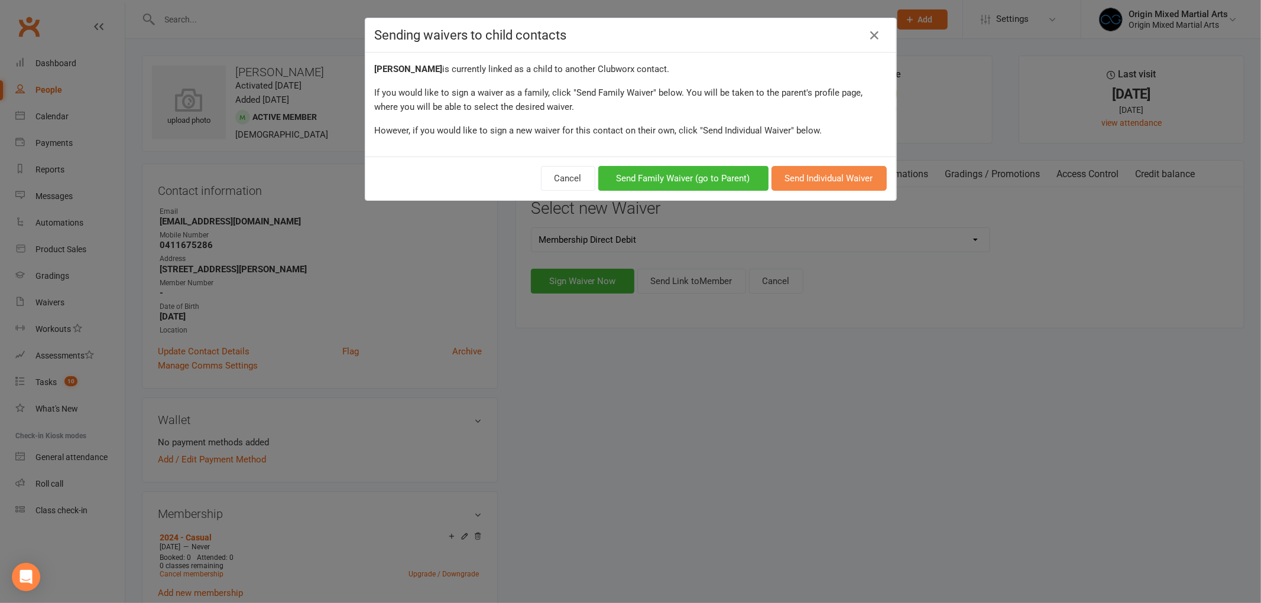
click at [819, 182] on button "Send Individual Waiver" at bounding box center [828, 178] width 115 height 25
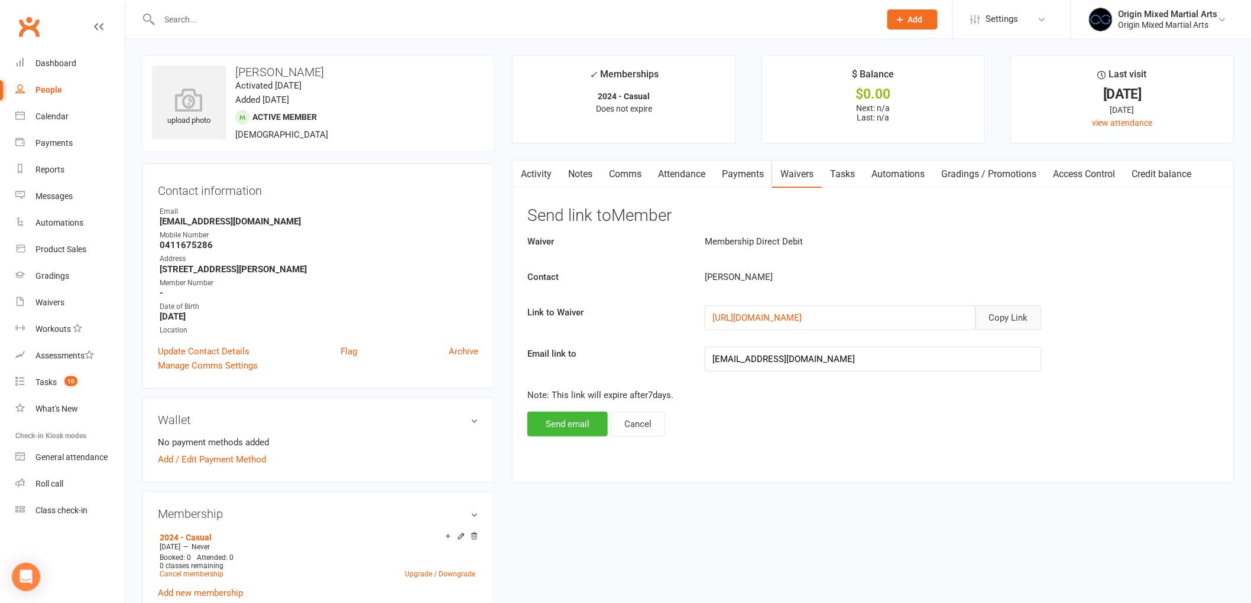
click at [1024, 313] on button "Copy Link" at bounding box center [1008, 318] width 66 height 25
click at [640, 169] on link "Comms" at bounding box center [624, 174] width 49 height 27
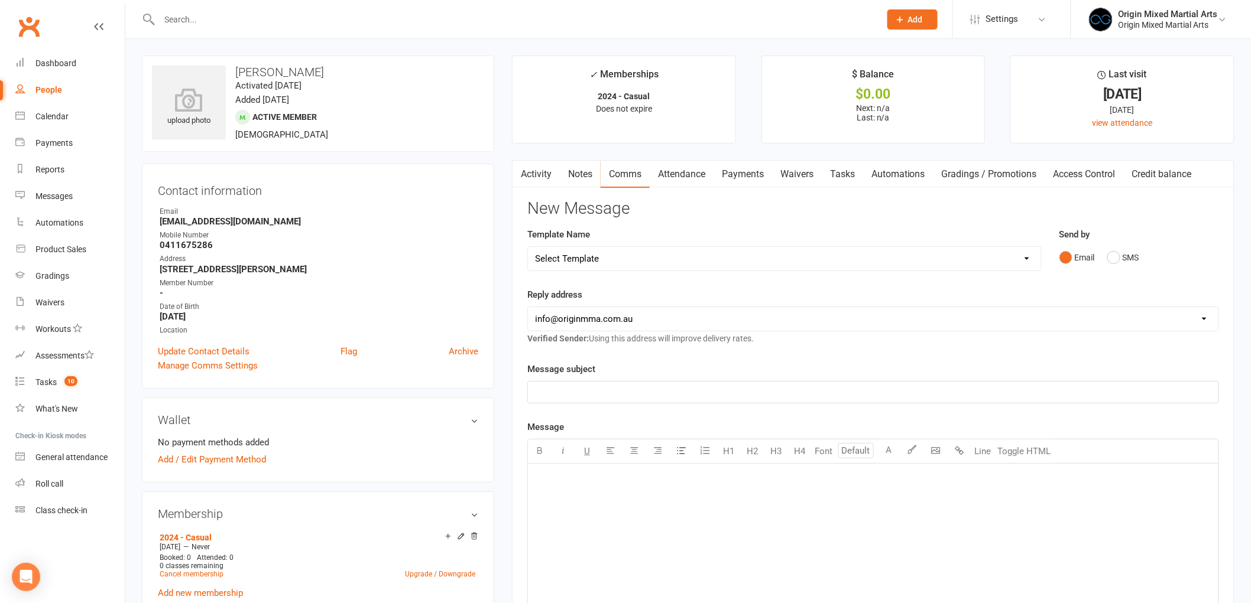
click at [574, 395] on p "﻿" at bounding box center [873, 392] width 676 height 14
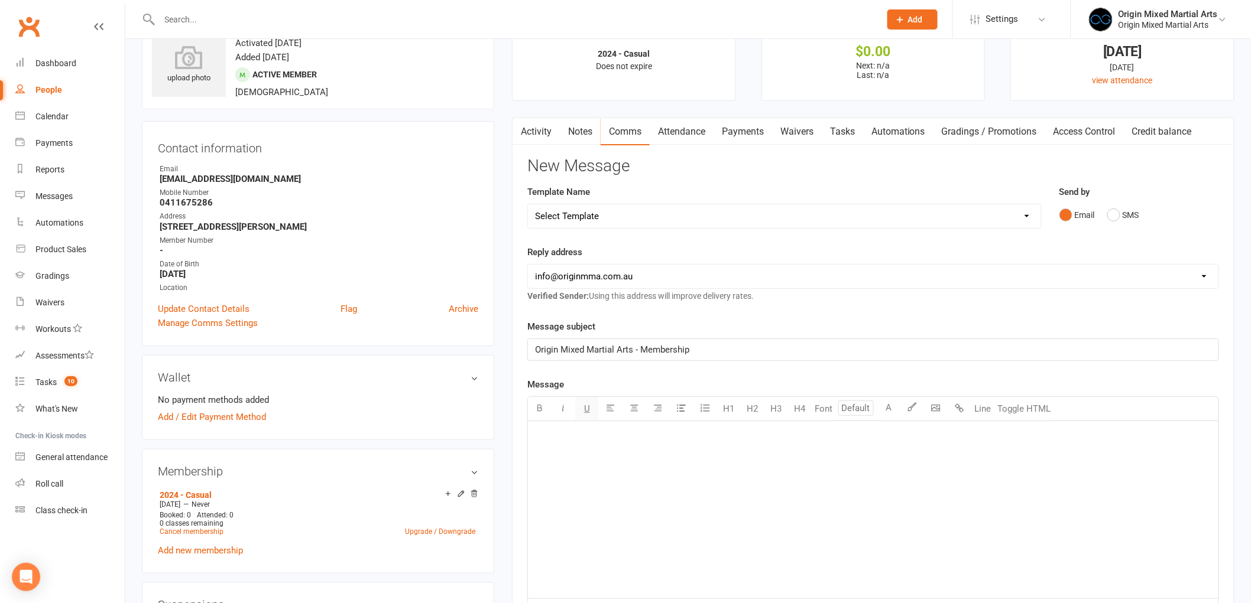
scroll to position [66, 0]
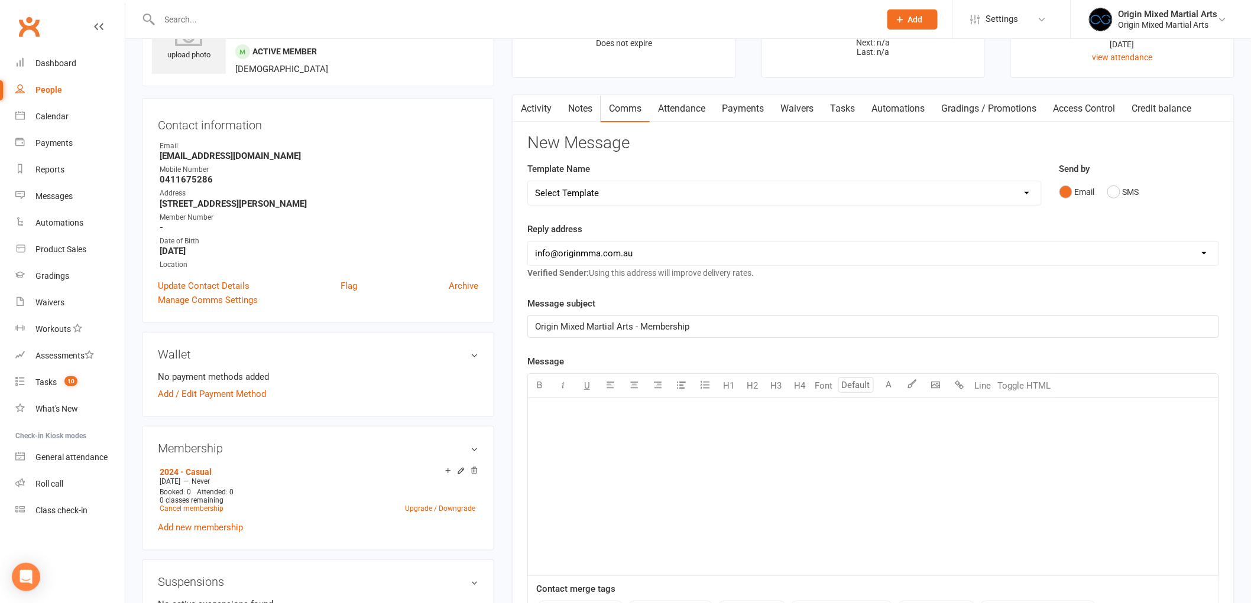
click at [588, 436] on div "﻿" at bounding box center [873, 486] width 690 height 177
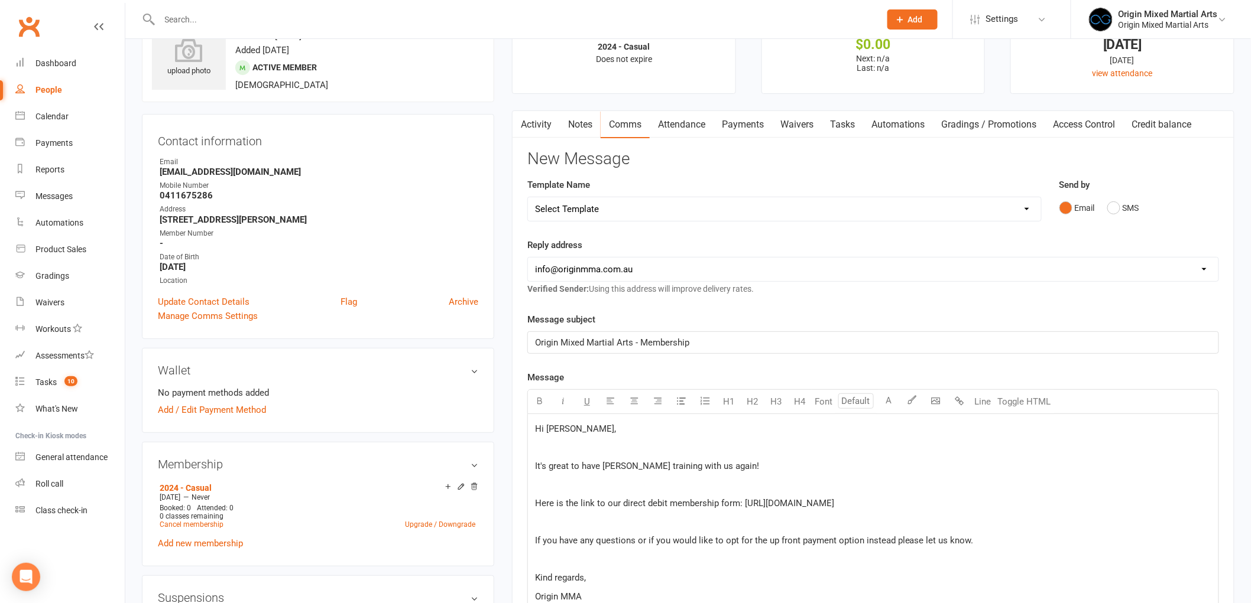
scroll to position [197, 0]
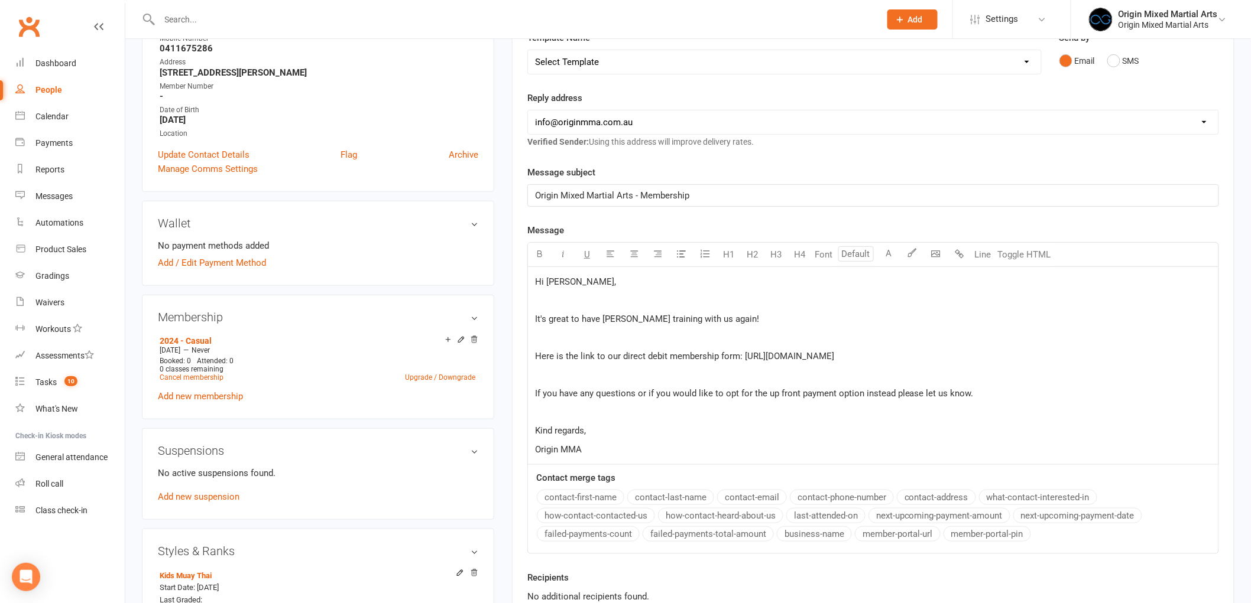
click at [599, 382] on p "﻿" at bounding box center [873, 375] width 676 height 14
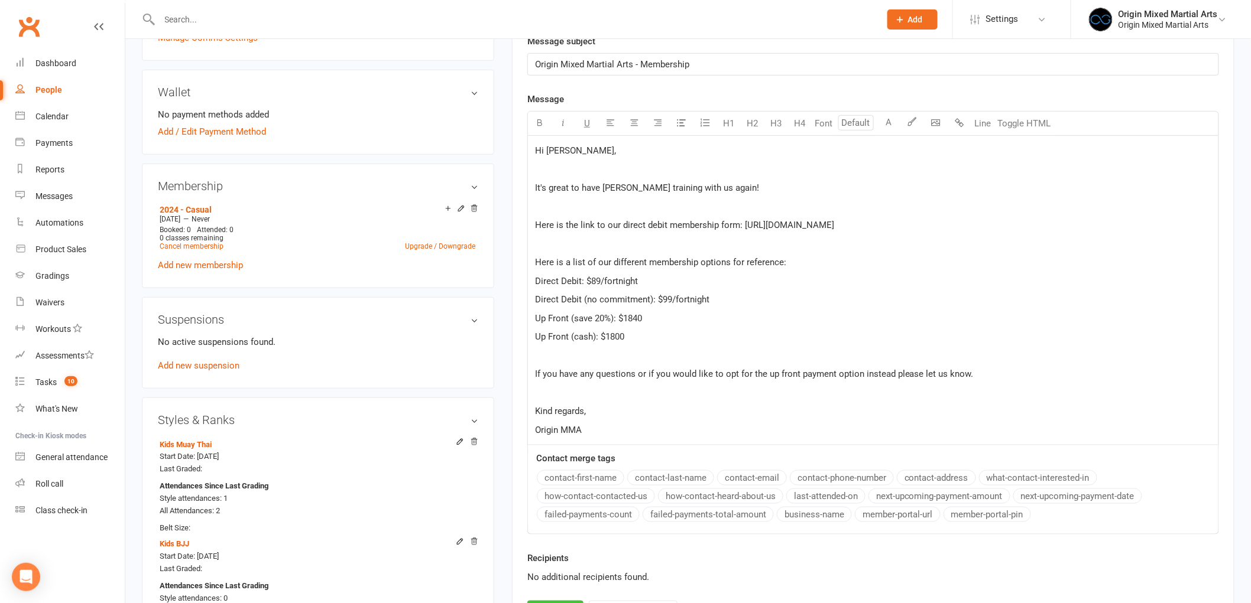
scroll to position [394, 0]
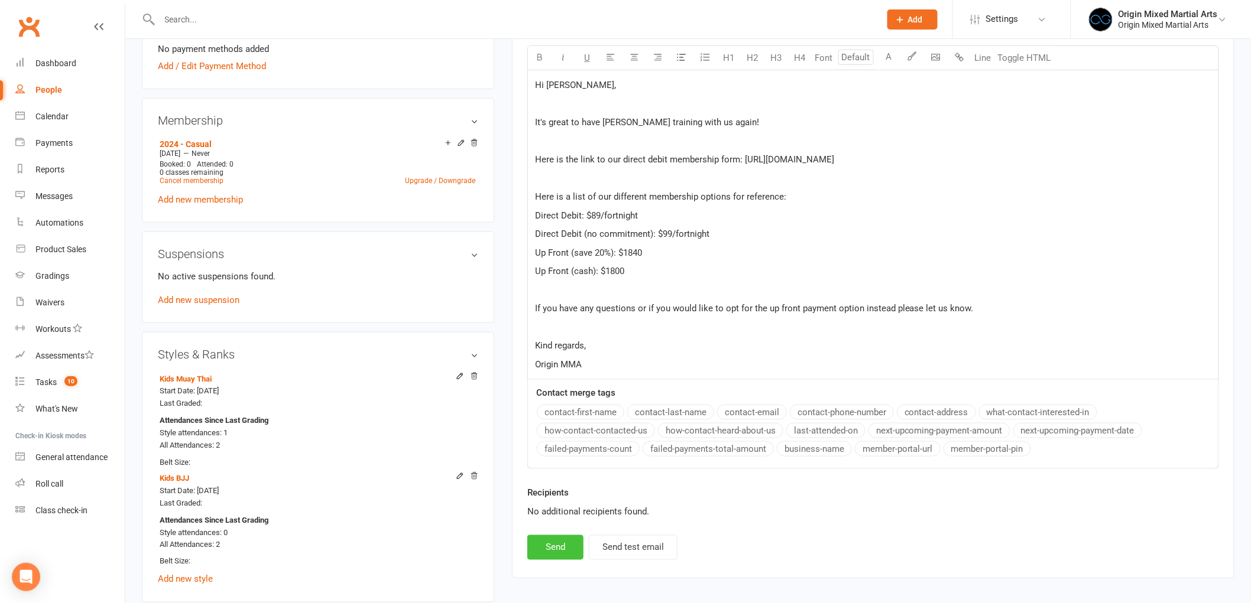
click at [550, 560] on button "Send" at bounding box center [555, 547] width 56 height 25
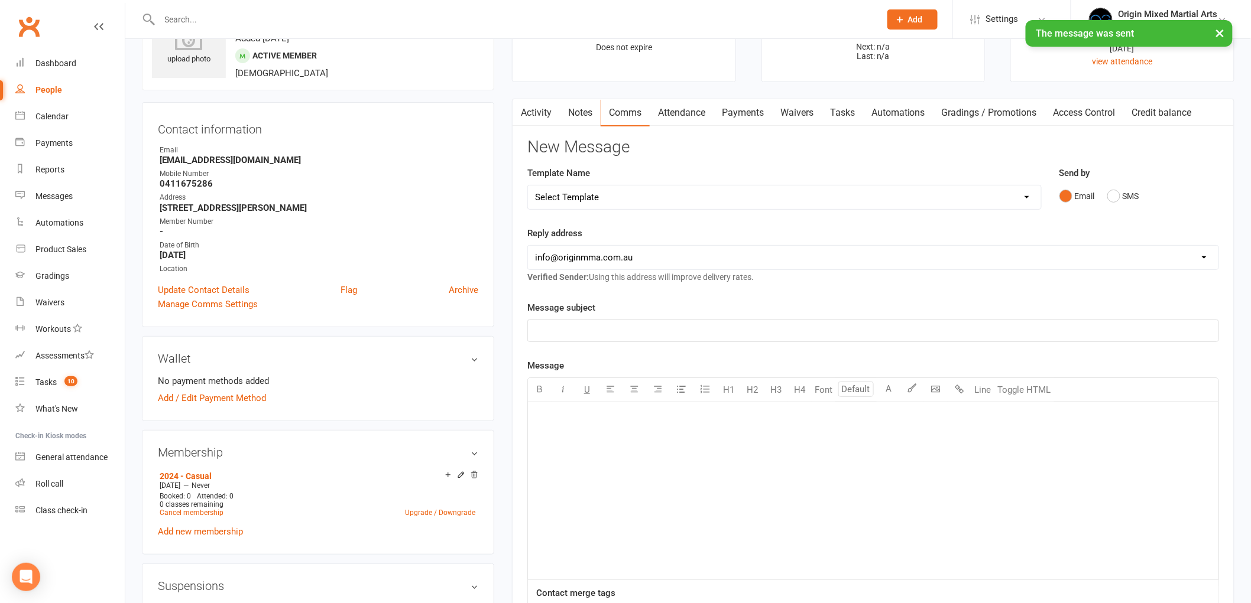
scroll to position [0, 0]
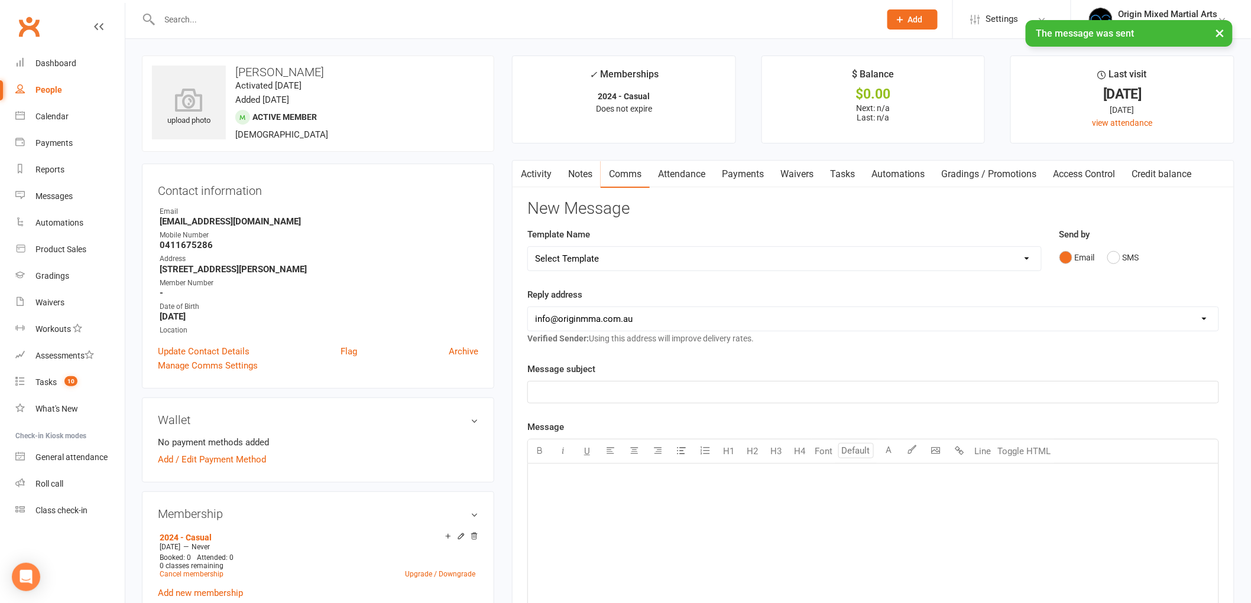
click at [586, 172] on link "Notes" at bounding box center [580, 174] width 41 height 27
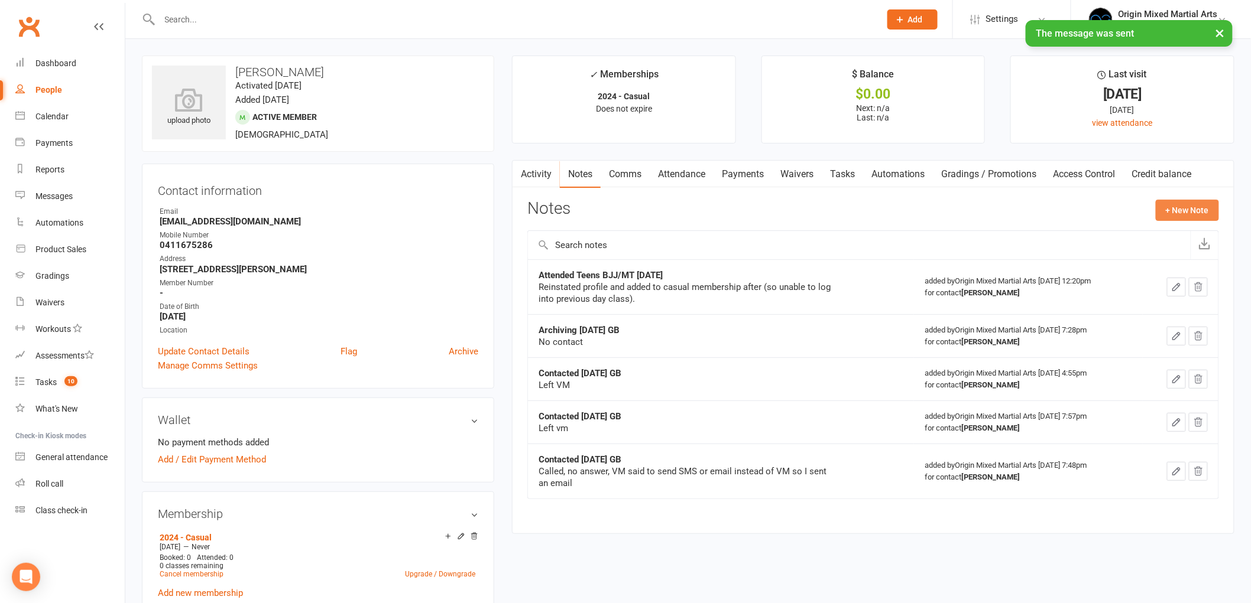
click at [1182, 213] on button "+ New Note" at bounding box center [1186, 210] width 63 height 21
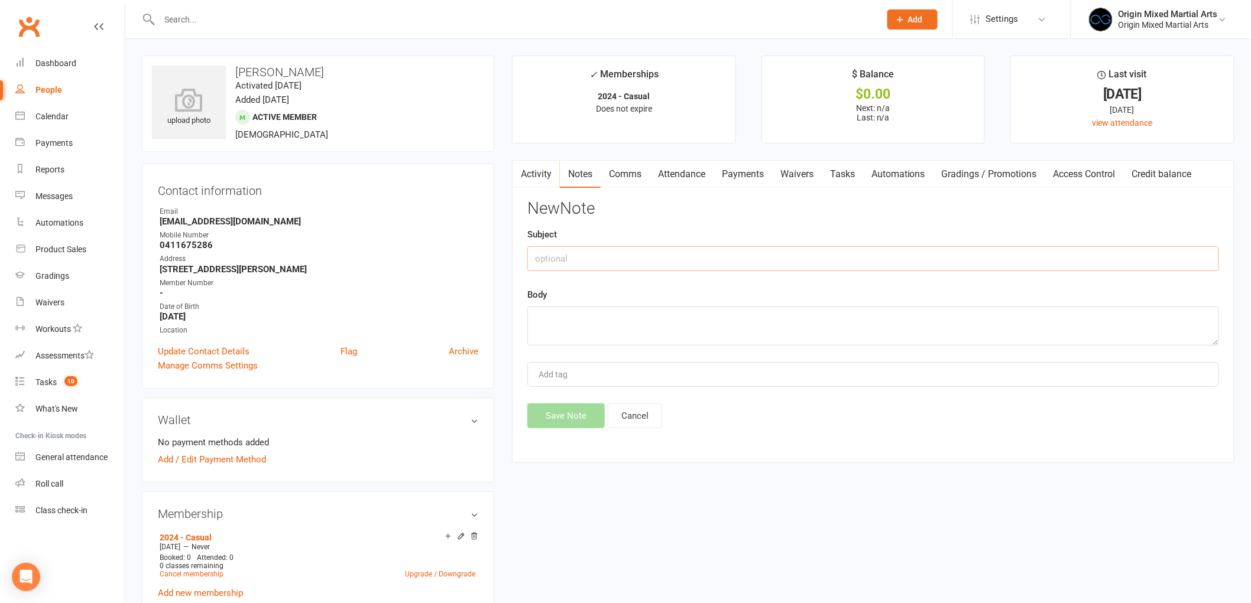
click at [915, 260] on input "text" at bounding box center [873, 258] width 692 height 25
type input "C"
type input "Membership Link [DATE] GB"
type textarea "S"
type textarea "E"
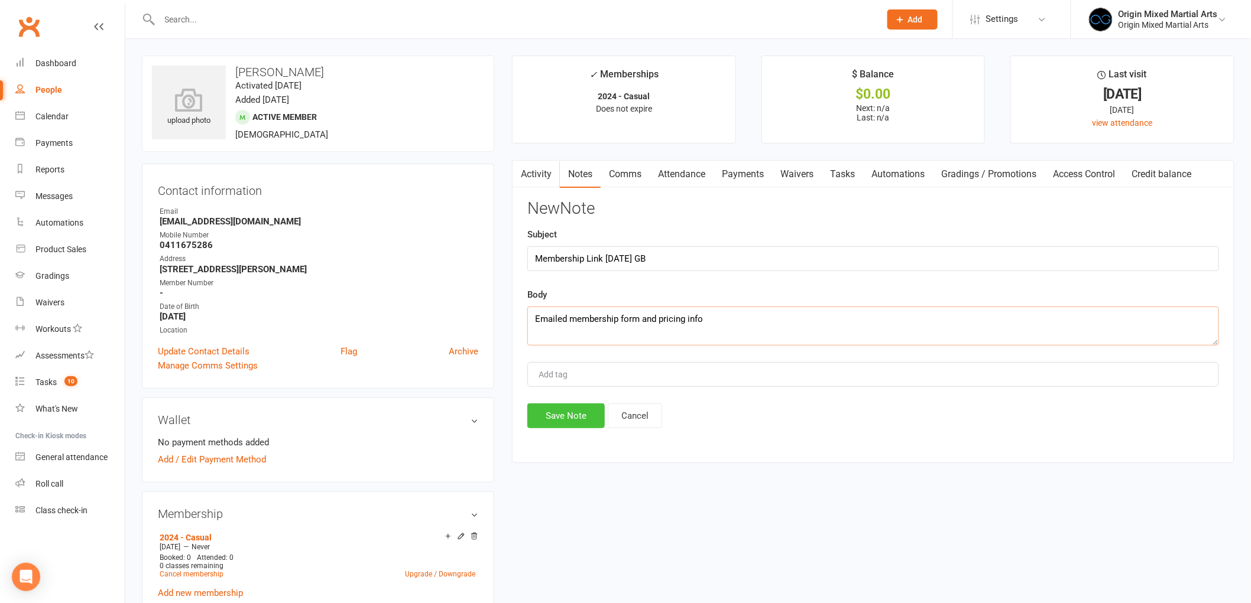
type textarea "Emailed membership form and pricing info"
click at [558, 410] on button "Save Note" at bounding box center [565, 416] width 77 height 25
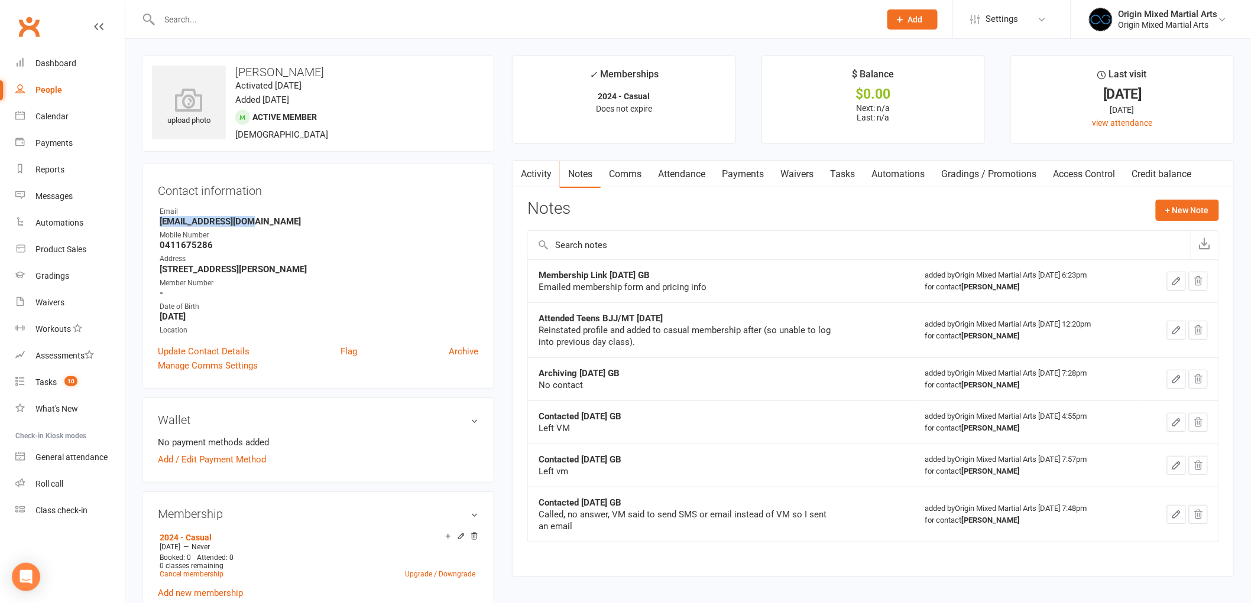
drag, startPoint x: 259, startPoint y: 222, endPoint x: 148, endPoint y: 218, distance: 110.6
click at [148, 218] on div "Contact information Owner Email [EMAIL_ADDRESS][DOMAIN_NAME] Mobile Number [PHO…" at bounding box center [318, 276] width 352 height 225
copy strong "[EMAIL_ADDRESS][DOMAIN_NAME]"
click at [367, 188] on h3 "Contact information" at bounding box center [318, 189] width 320 height 18
click at [49, 82] on link "People" at bounding box center [69, 90] width 109 height 27
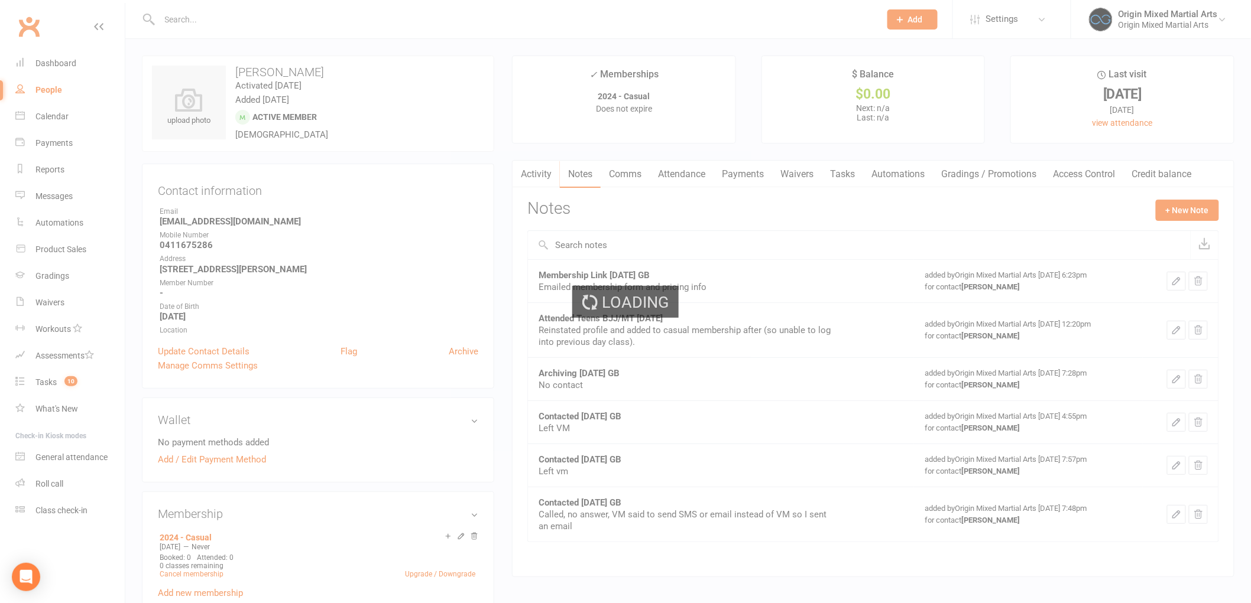
select select "100"
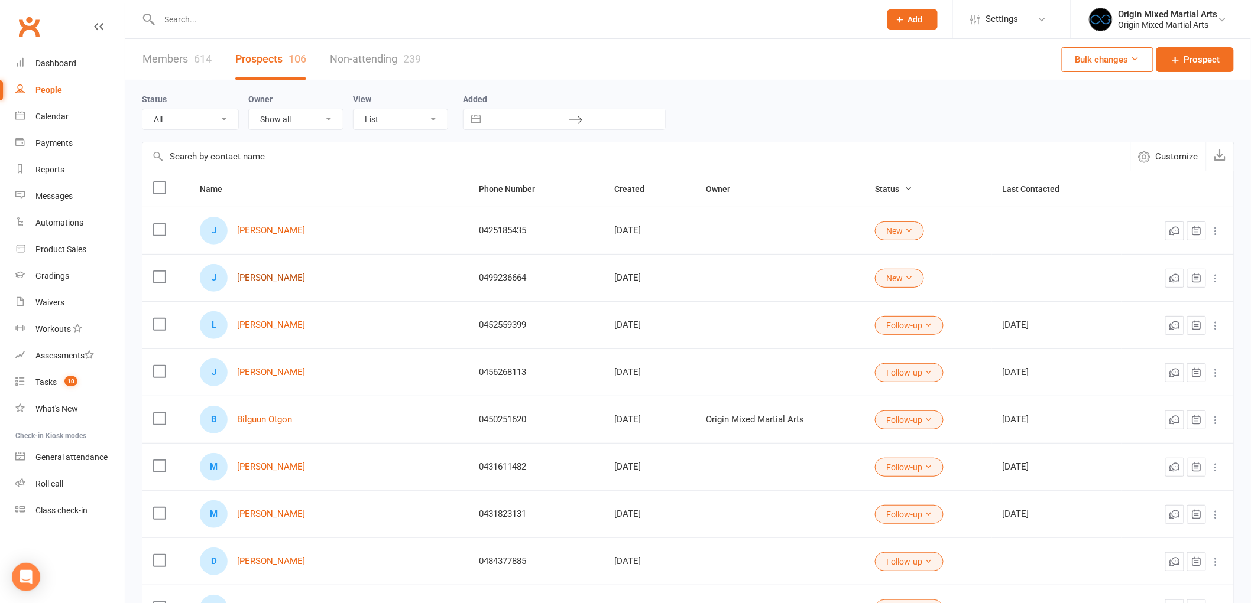
click at [280, 276] on link "[PERSON_NAME]" at bounding box center [271, 278] width 68 height 10
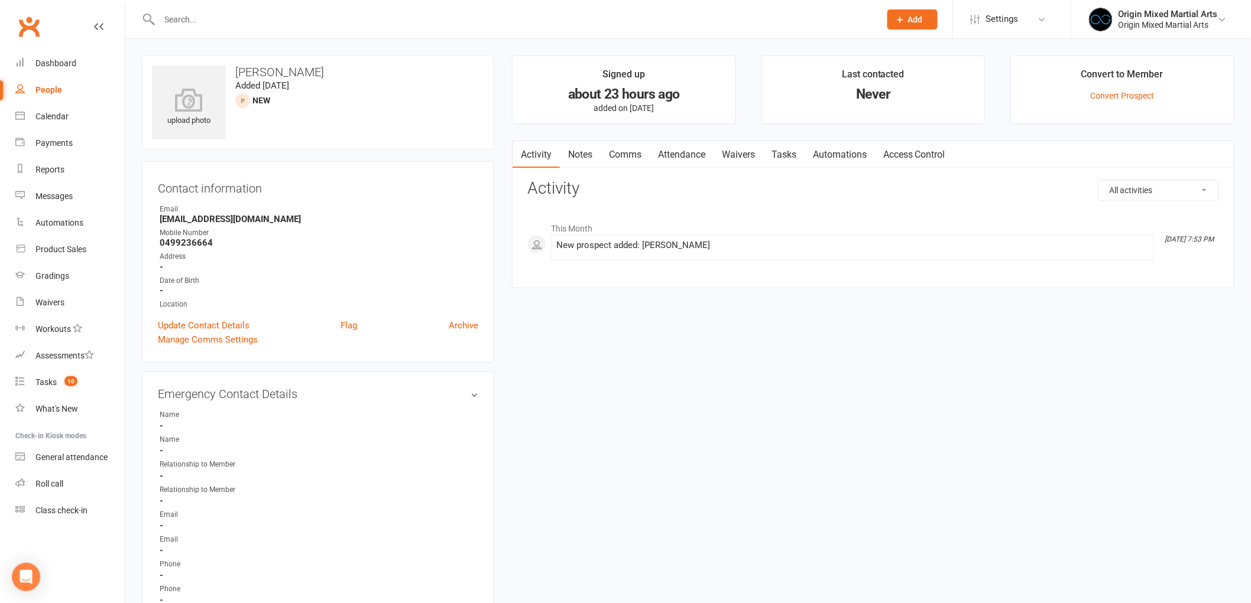
click at [586, 163] on link "Notes" at bounding box center [580, 154] width 41 height 27
click at [1186, 182] on button "+ New Note" at bounding box center [1186, 190] width 63 height 21
click at [729, 243] on input "text" at bounding box center [873, 238] width 692 height 25
click at [729, 243] on input "Contacted [DATE] GBV" at bounding box center [873, 238] width 692 height 25
type input "Contacted [DATE] GB"
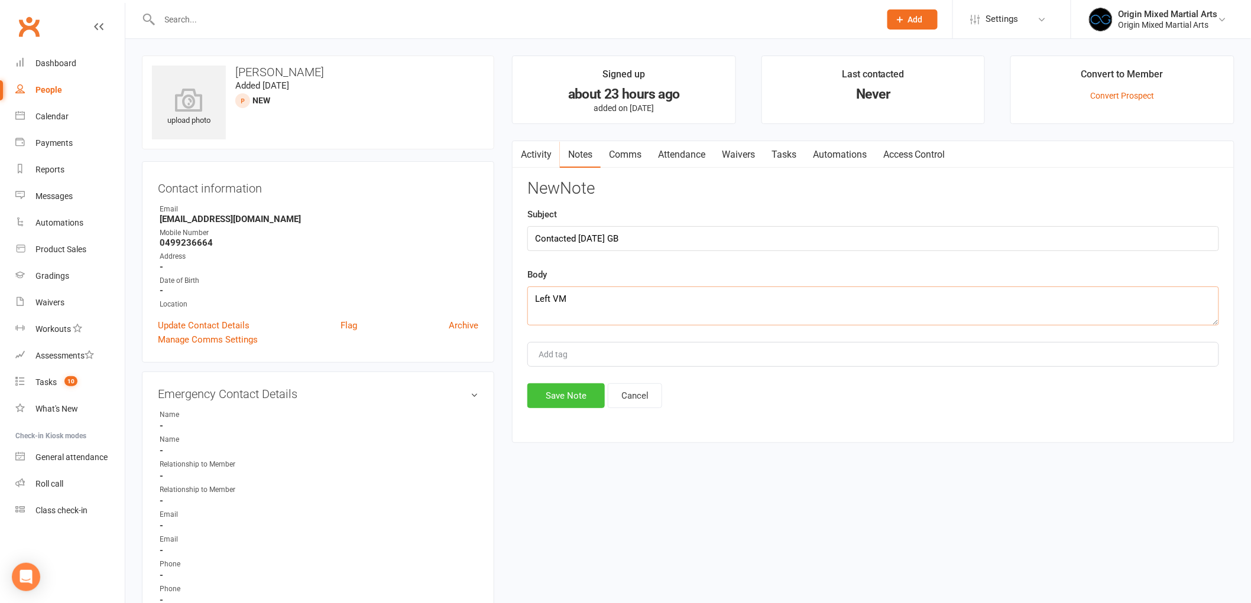
type textarea "Left VM"
click at [561, 397] on button "Save Note" at bounding box center [565, 396] width 77 height 25
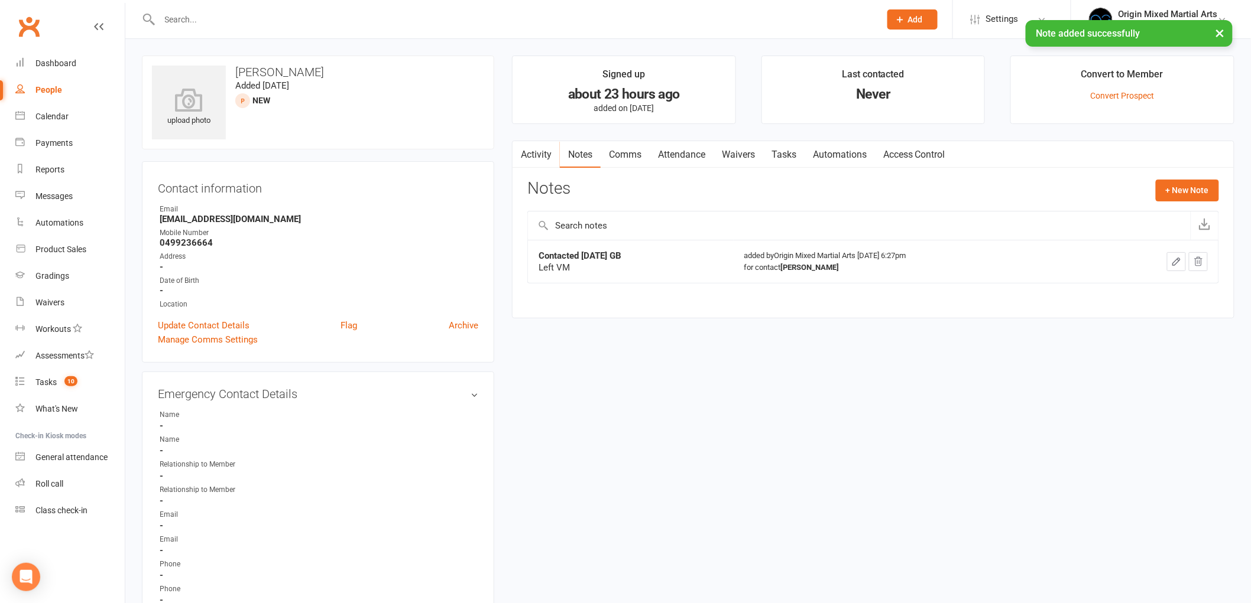
click at [38, 86] on div "People" at bounding box center [48, 89] width 27 height 9
select select "100"
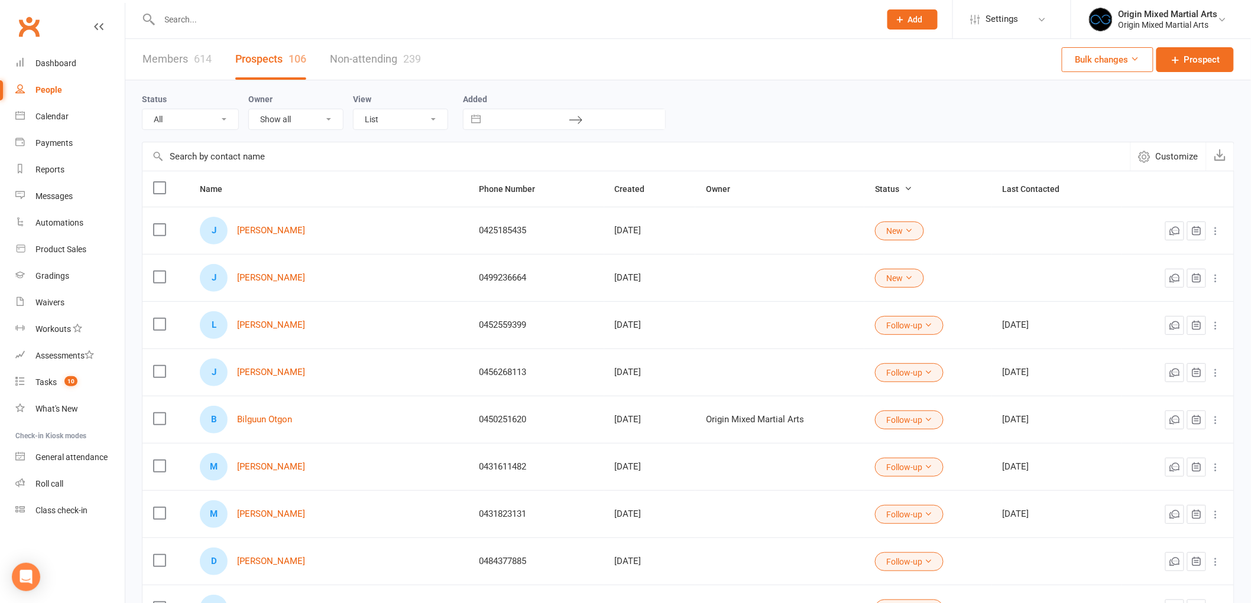
click at [875, 278] on button "New" at bounding box center [899, 278] width 49 height 19
click at [848, 319] on link "Contact" at bounding box center [828, 328] width 117 height 24
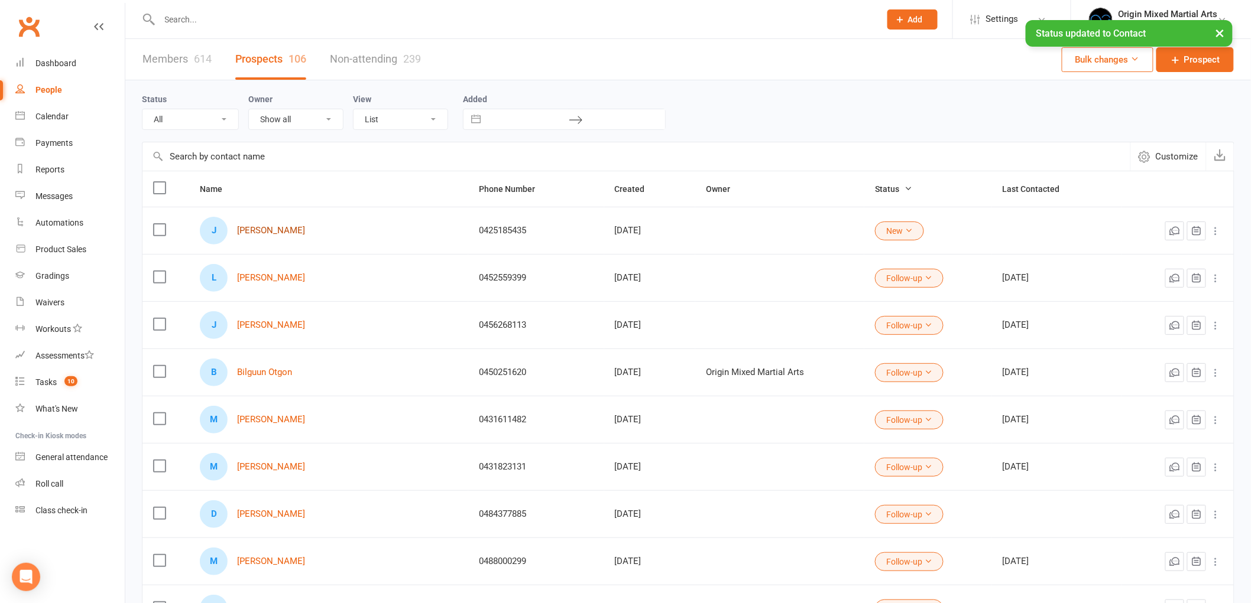
click at [267, 226] on link "[PERSON_NAME]" at bounding box center [271, 231] width 68 height 10
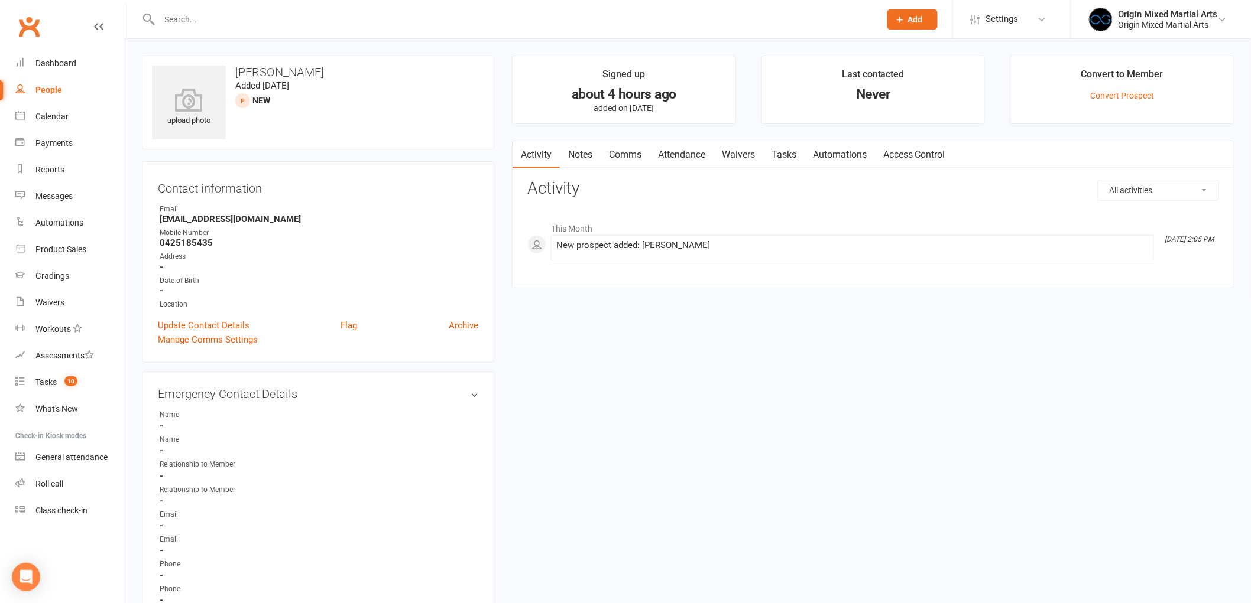
click at [50, 89] on div "People" at bounding box center [48, 89] width 27 height 9
select select "100"
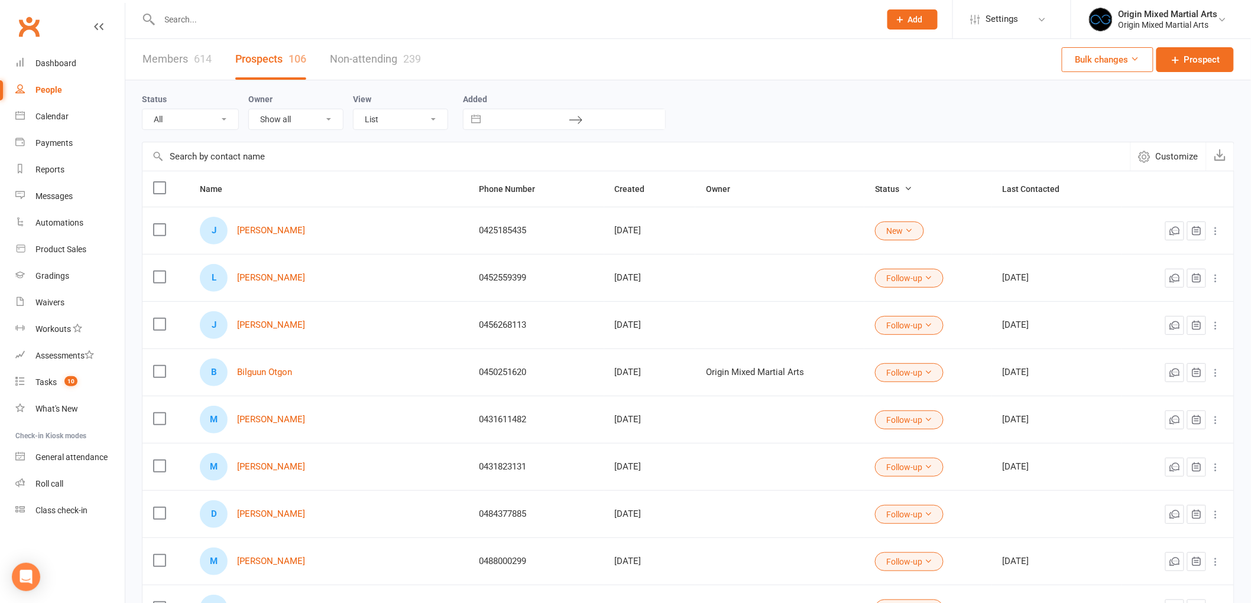
click at [875, 235] on button "New" at bounding box center [899, 231] width 49 height 19
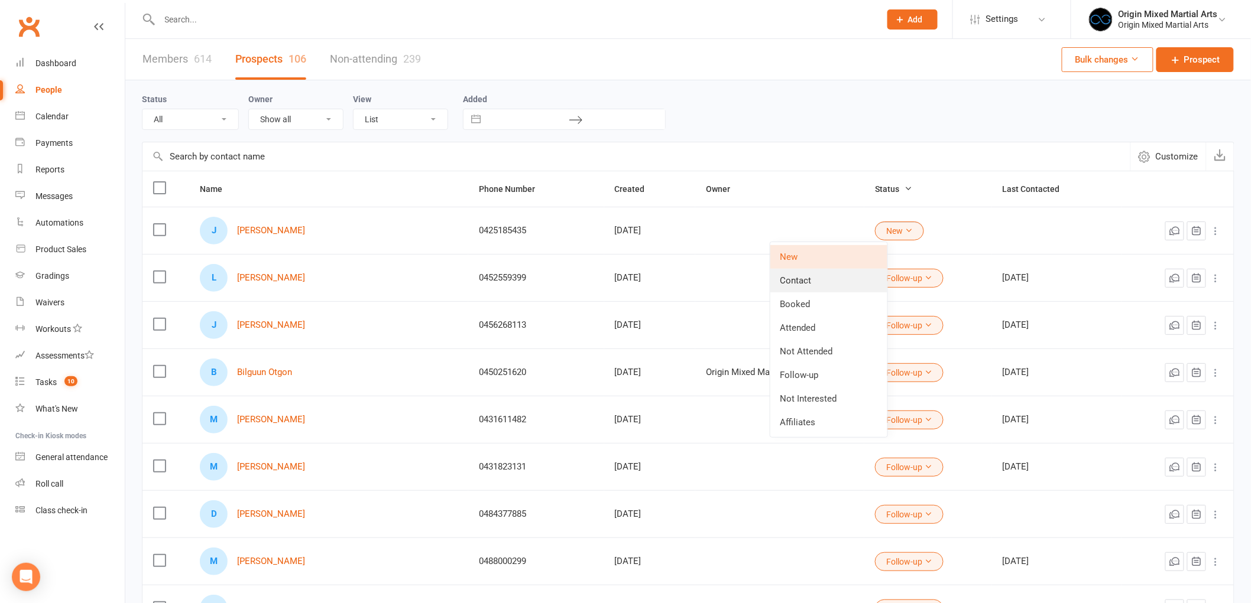
click at [812, 278] on link "Contact" at bounding box center [828, 281] width 117 height 24
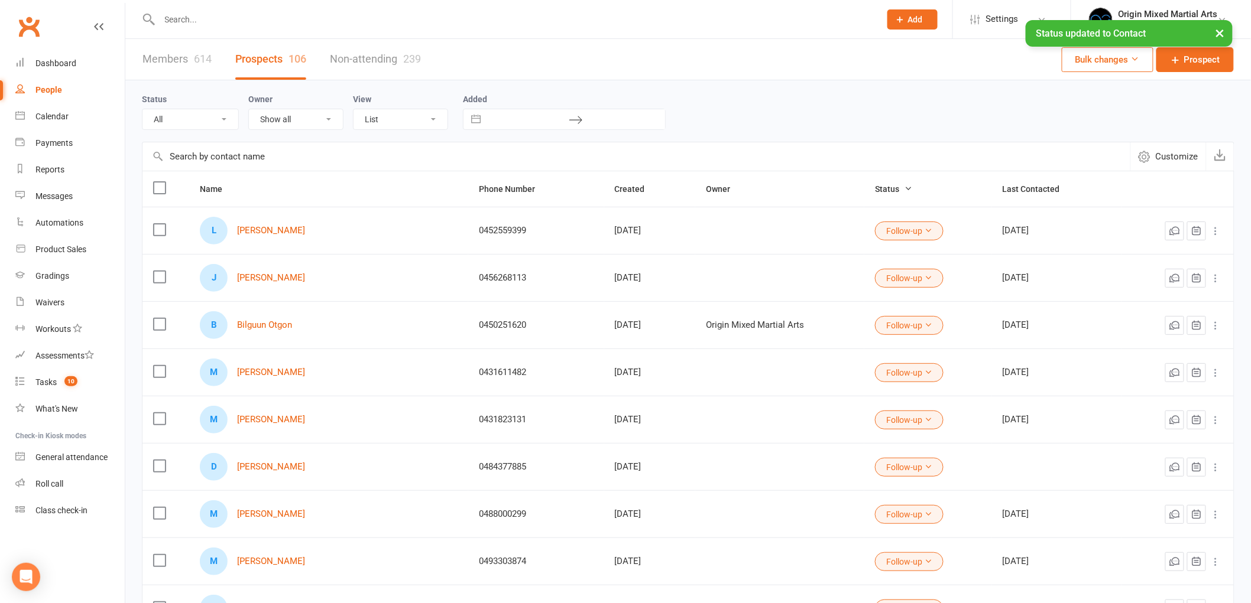
click at [252, 161] on input "text" at bounding box center [636, 156] width 988 height 28
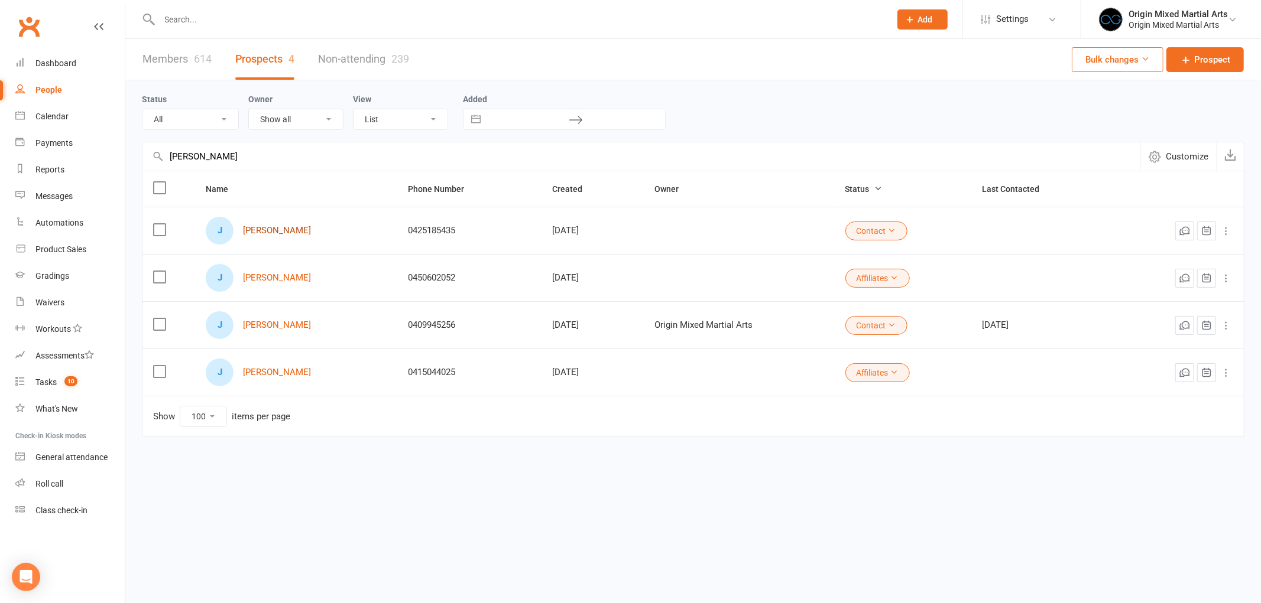
type input "[PERSON_NAME]"
click at [257, 228] on link "[PERSON_NAME]" at bounding box center [277, 231] width 68 height 10
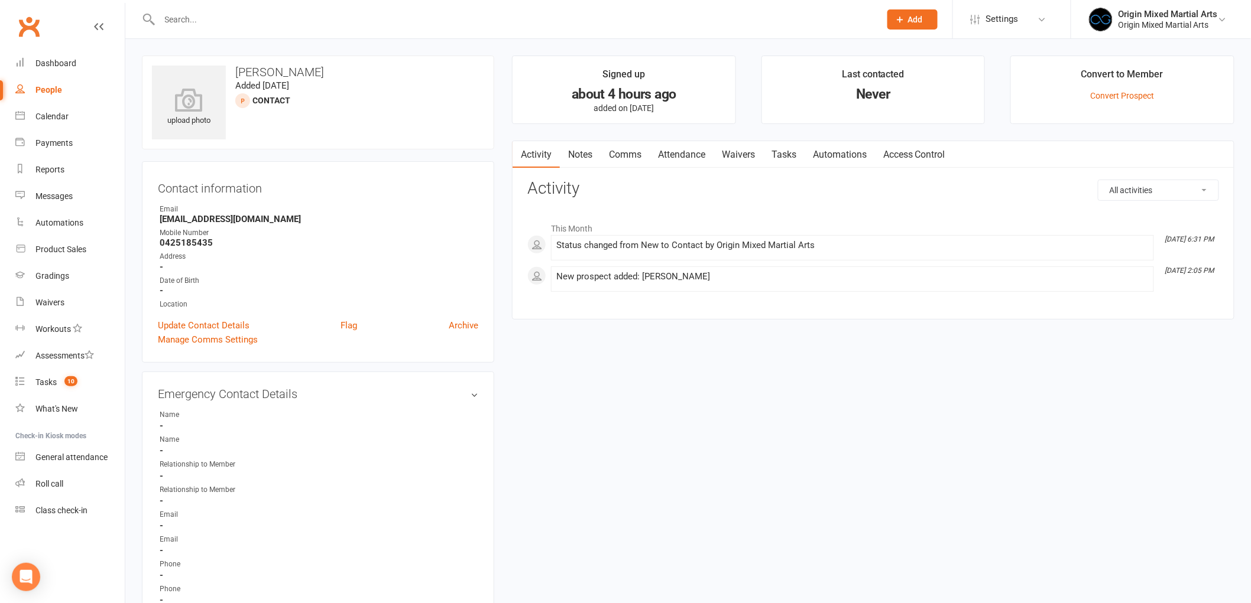
click at [695, 161] on link "Attendance" at bounding box center [682, 154] width 64 height 27
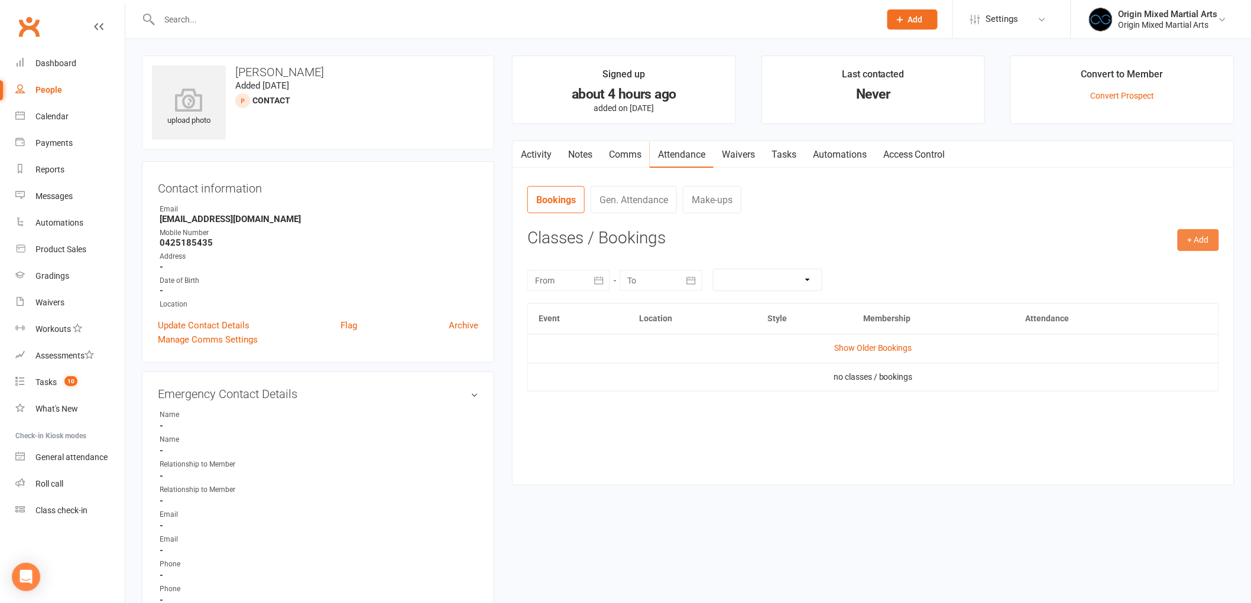
click at [1202, 239] on button "+ Add" at bounding box center [1197, 239] width 41 height 21
click at [1161, 262] on link "Book Event" at bounding box center [1159, 267] width 117 height 24
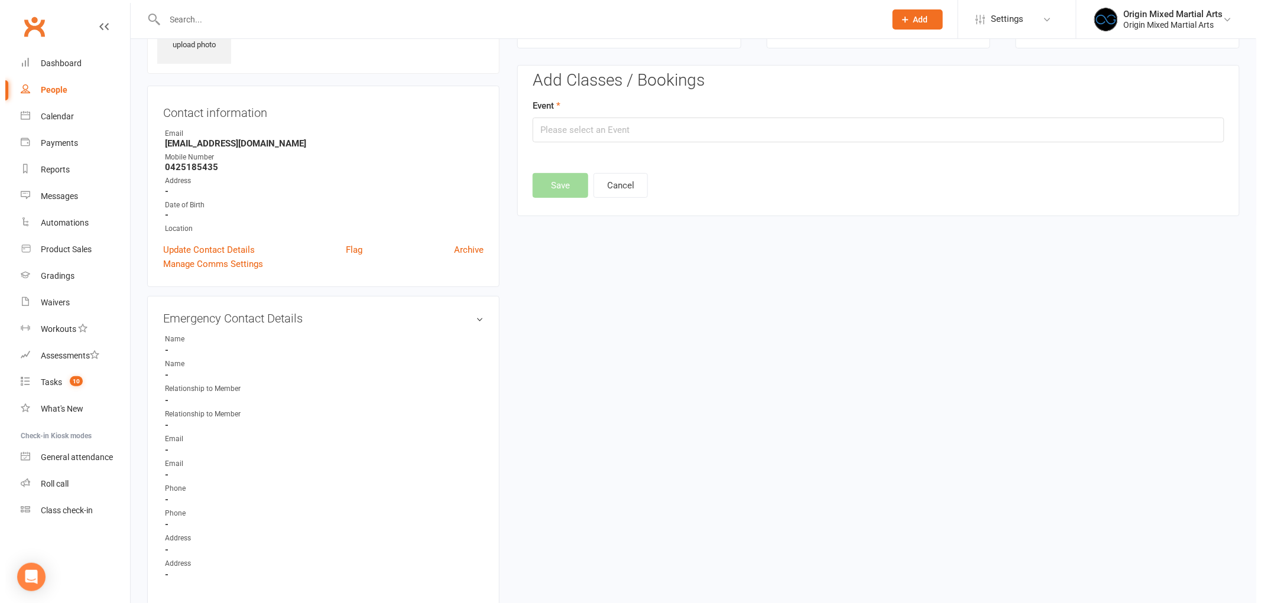
scroll to position [81, 0]
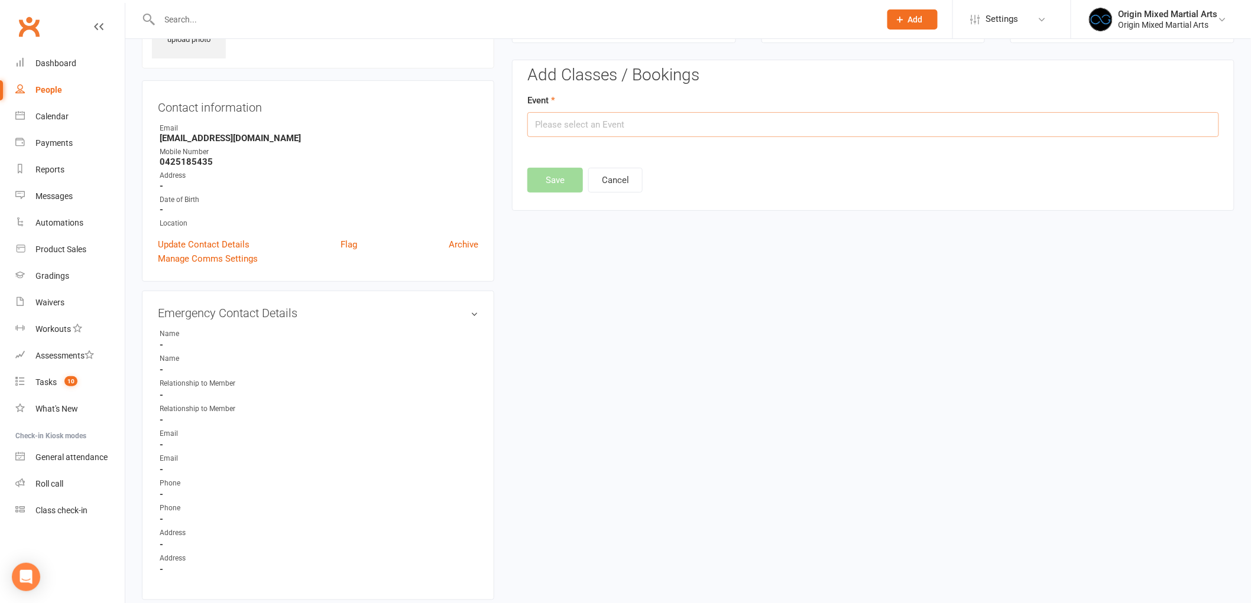
click at [659, 116] on input "text" at bounding box center [873, 124] width 692 height 25
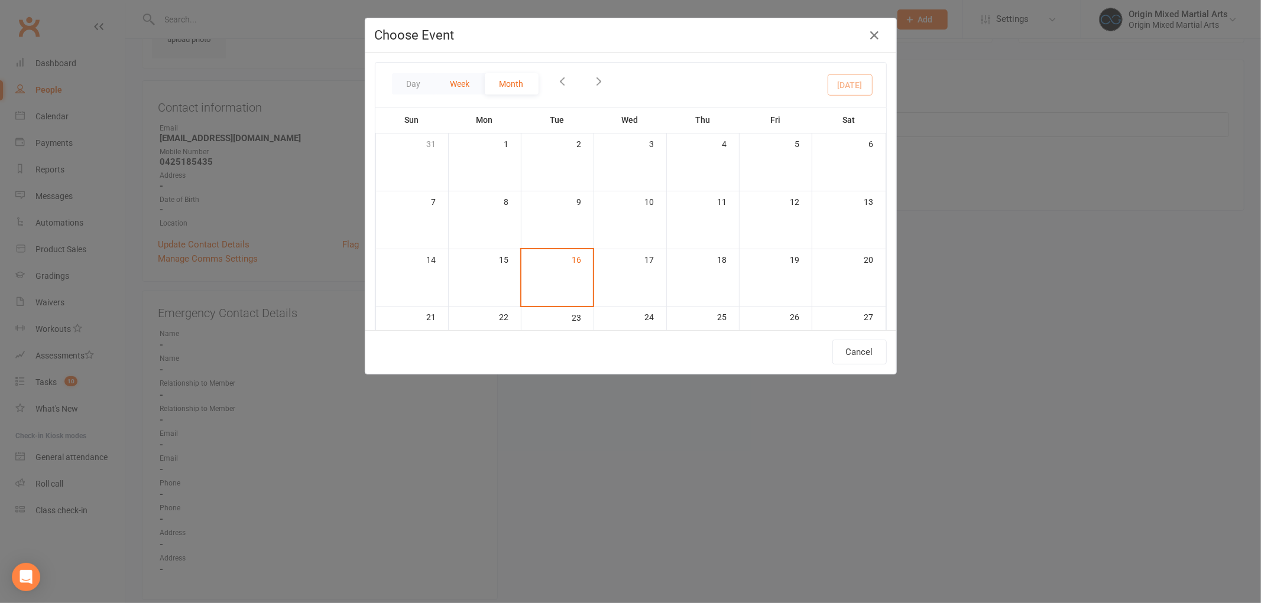
click at [457, 86] on button "Week" at bounding box center [460, 83] width 49 height 21
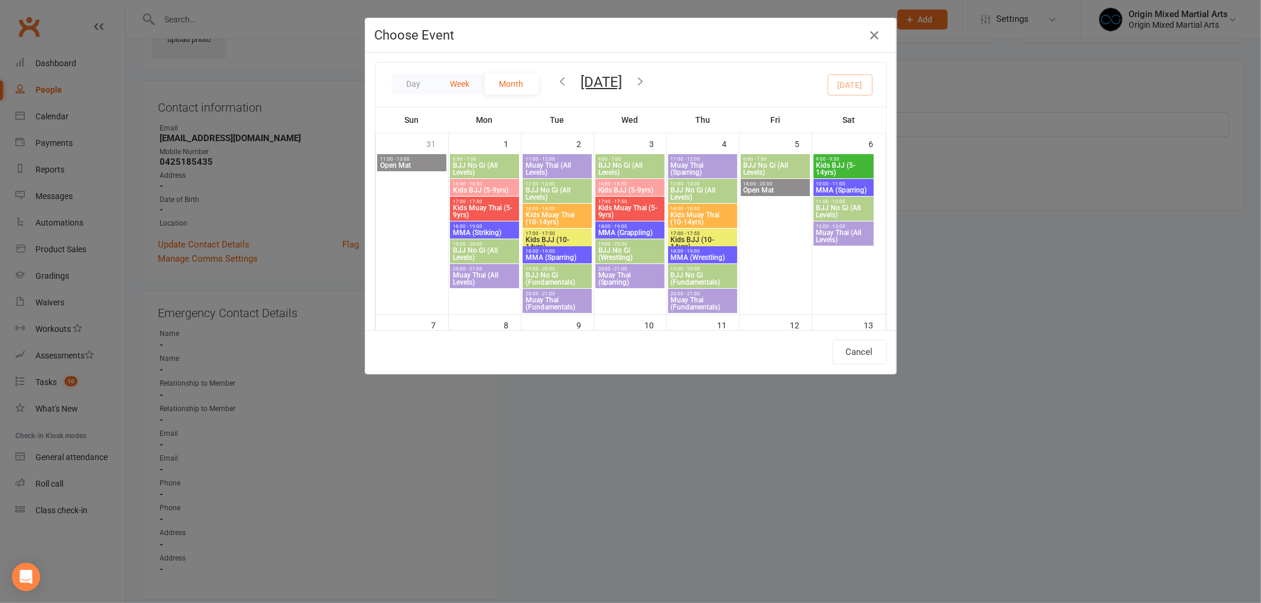
click at [457, 86] on button "Week" at bounding box center [460, 83] width 49 height 21
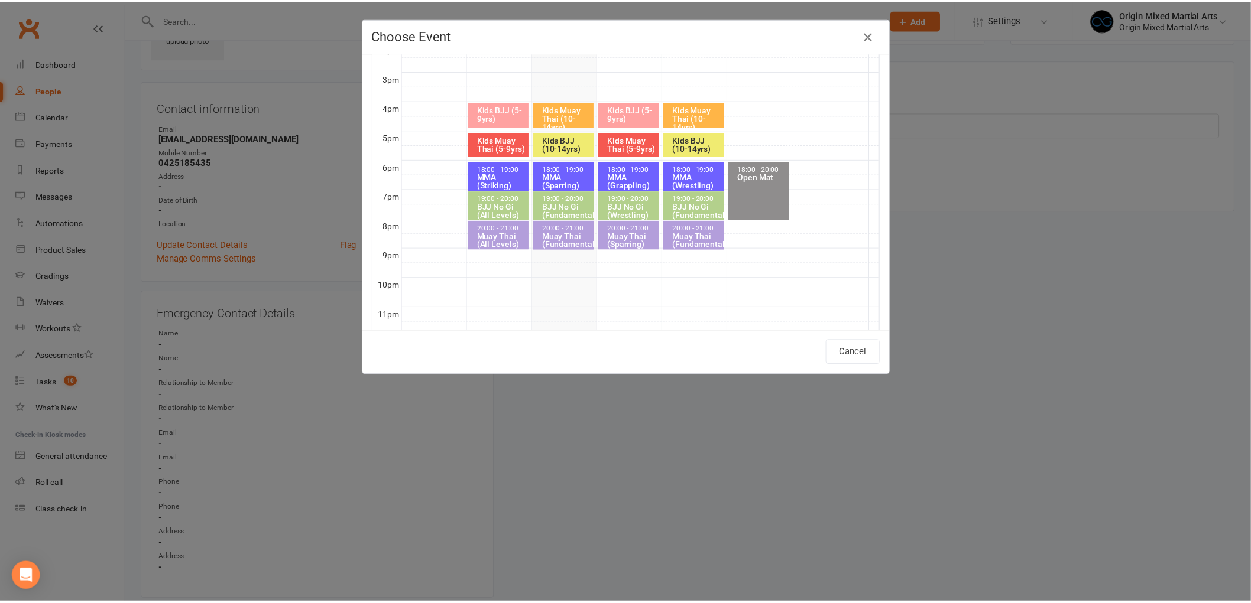
scroll to position [165, 0]
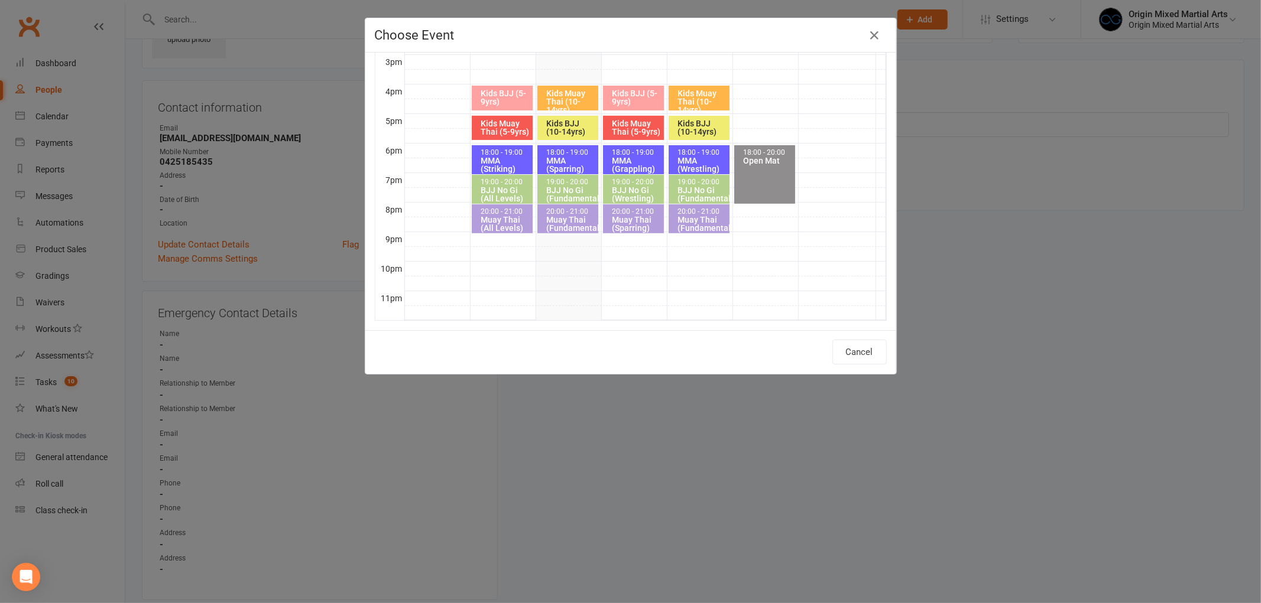
click at [689, 218] on div "Muay Thai (Fundamentals)" at bounding box center [702, 224] width 50 height 17
type input "Muay Thai (Fundamentals) - [DATE] 8:00:00 PM"
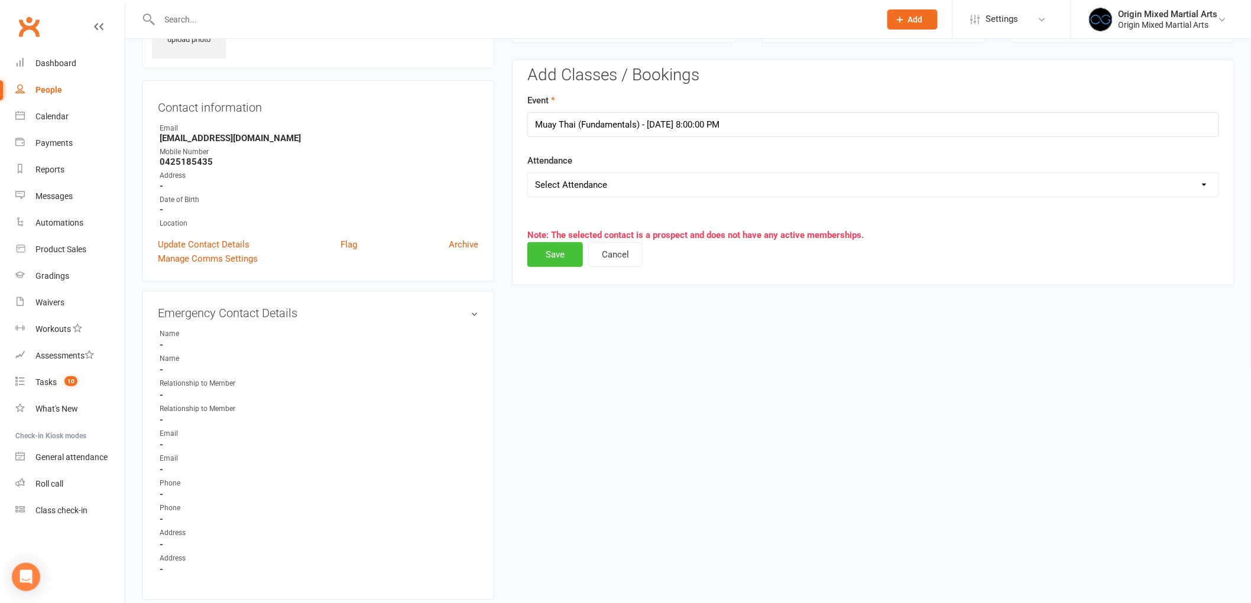
click at [565, 253] on button "Save" at bounding box center [555, 254] width 56 height 25
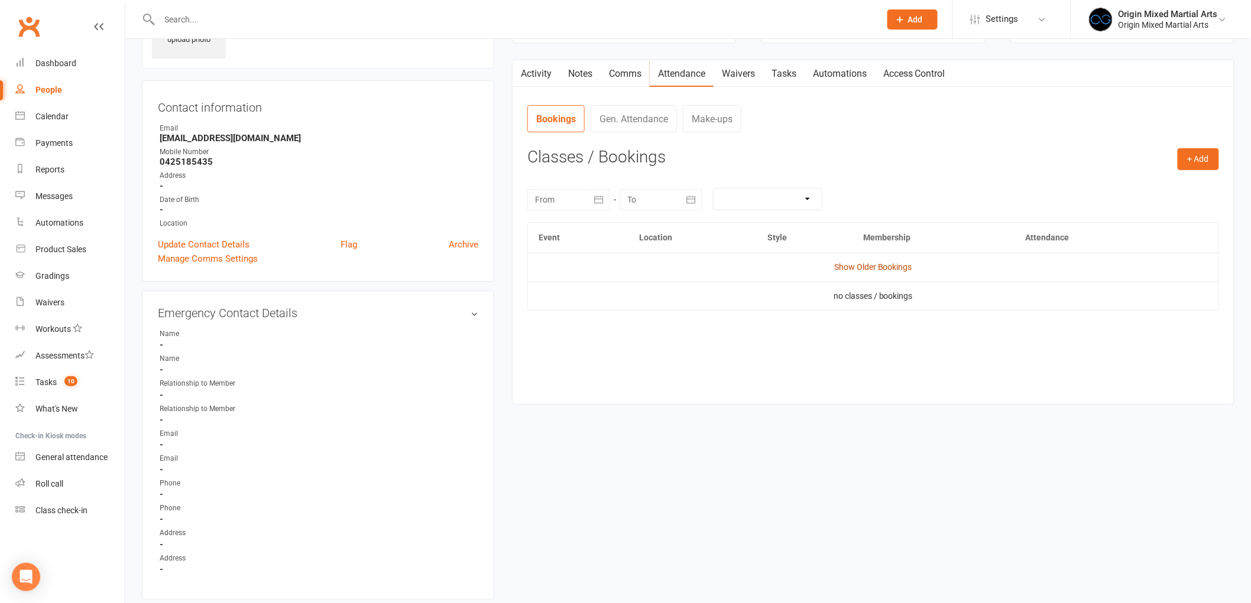
click at [849, 267] on link "Show Older Bookings" at bounding box center [873, 266] width 78 height 9
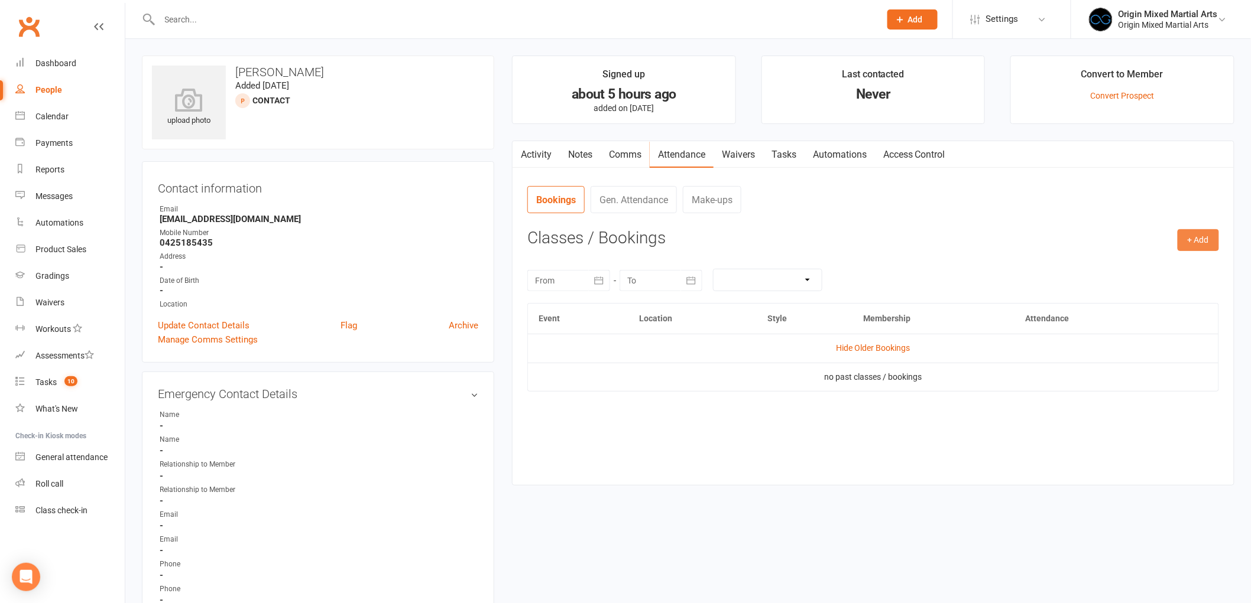
click at [1200, 246] on button "+ Add" at bounding box center [1197, 239] width 41 height 21
click at [1161, 275] on link "Book Event" at bounding box center [1159, 267] width 117 height 24
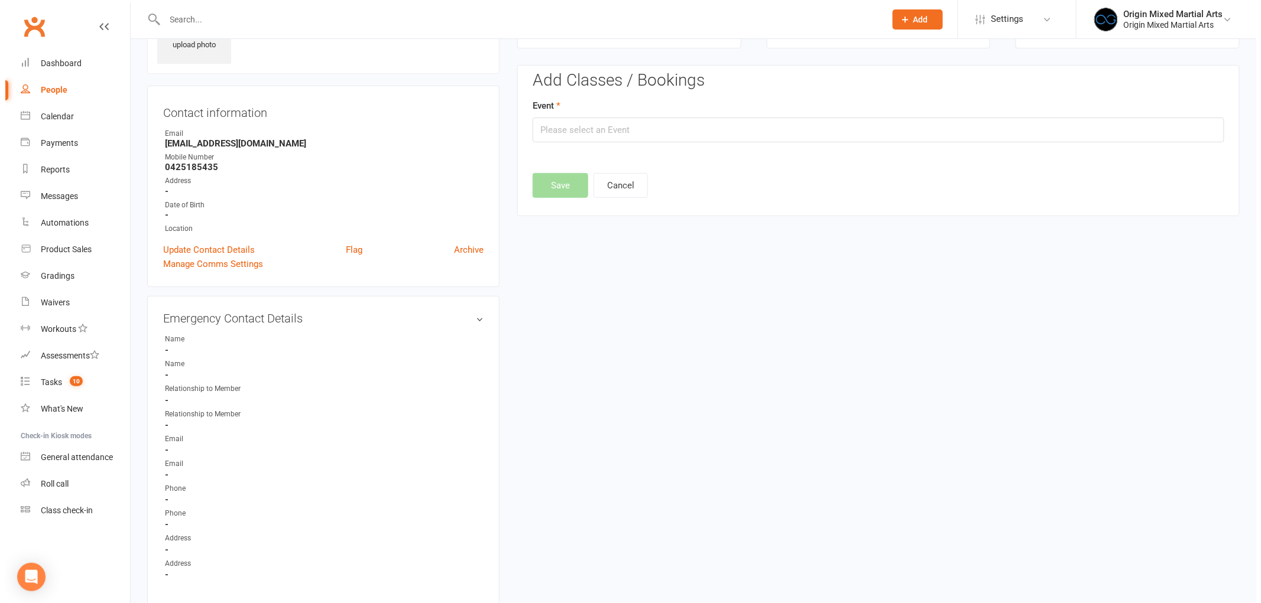
scroll to position [81, 0]
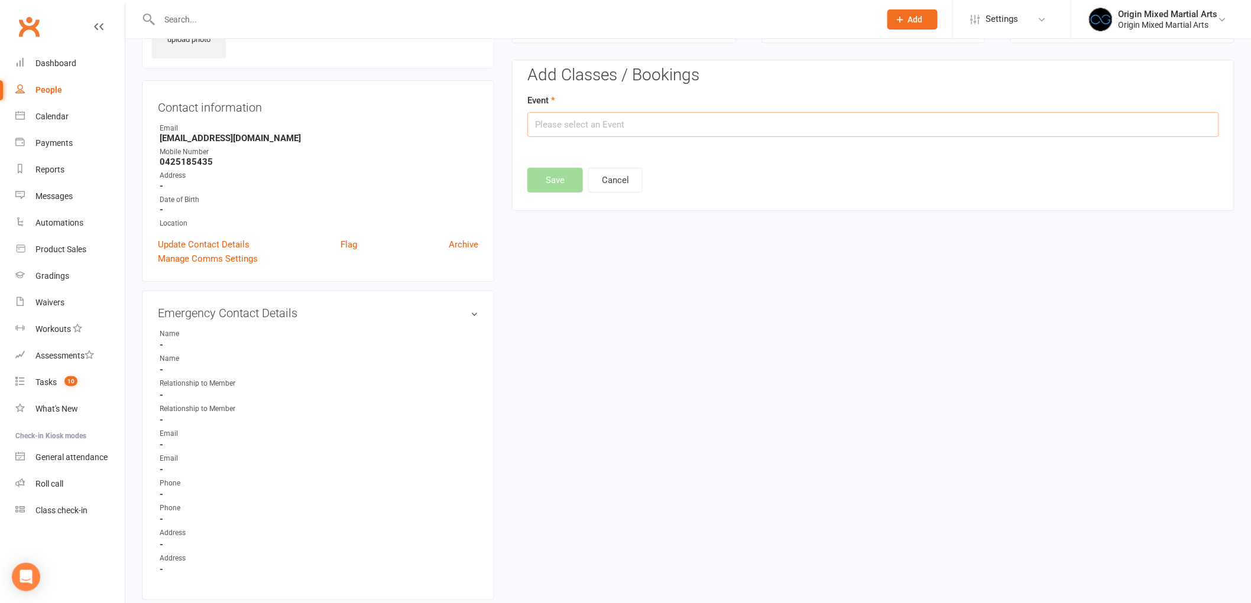
click at [681, 130] on input "text" at bounding box center [873, 124] width 692 height 25
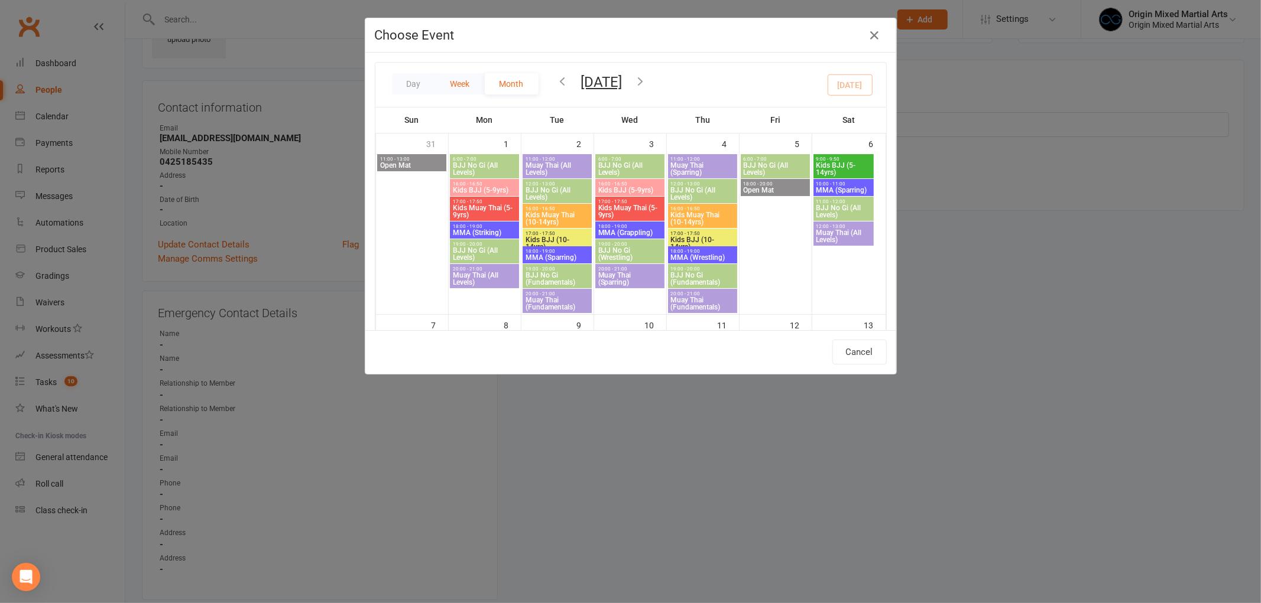
click at [465, 89] on button "Week" at bounding box center [460, 83] width 49 height 21
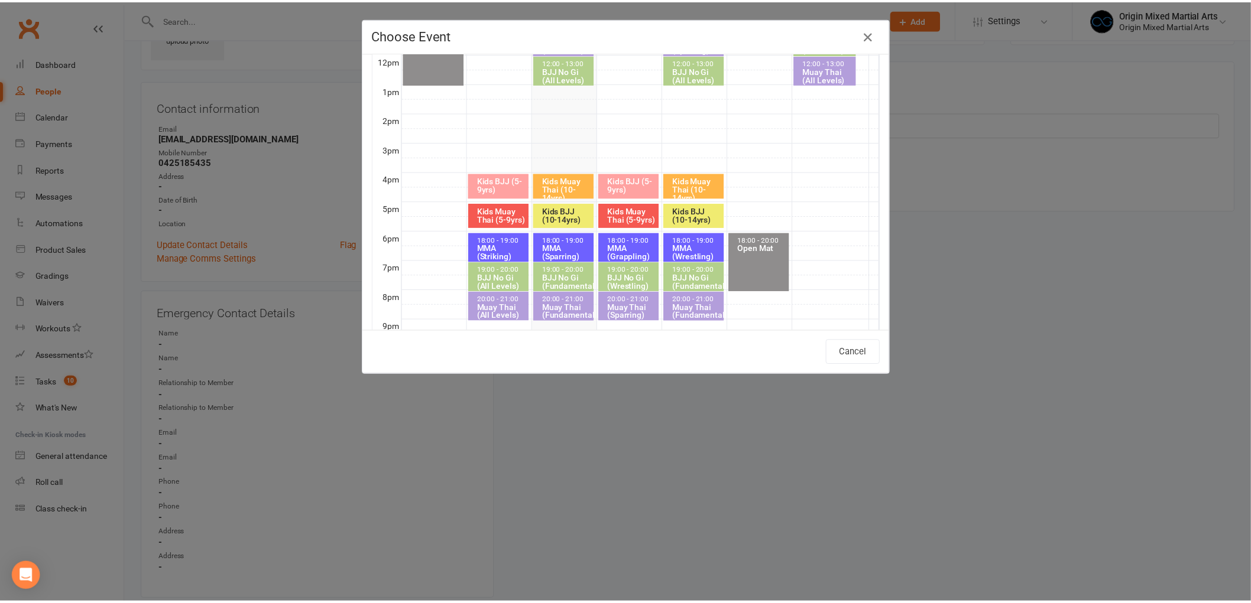
scroll to position [165, 0]
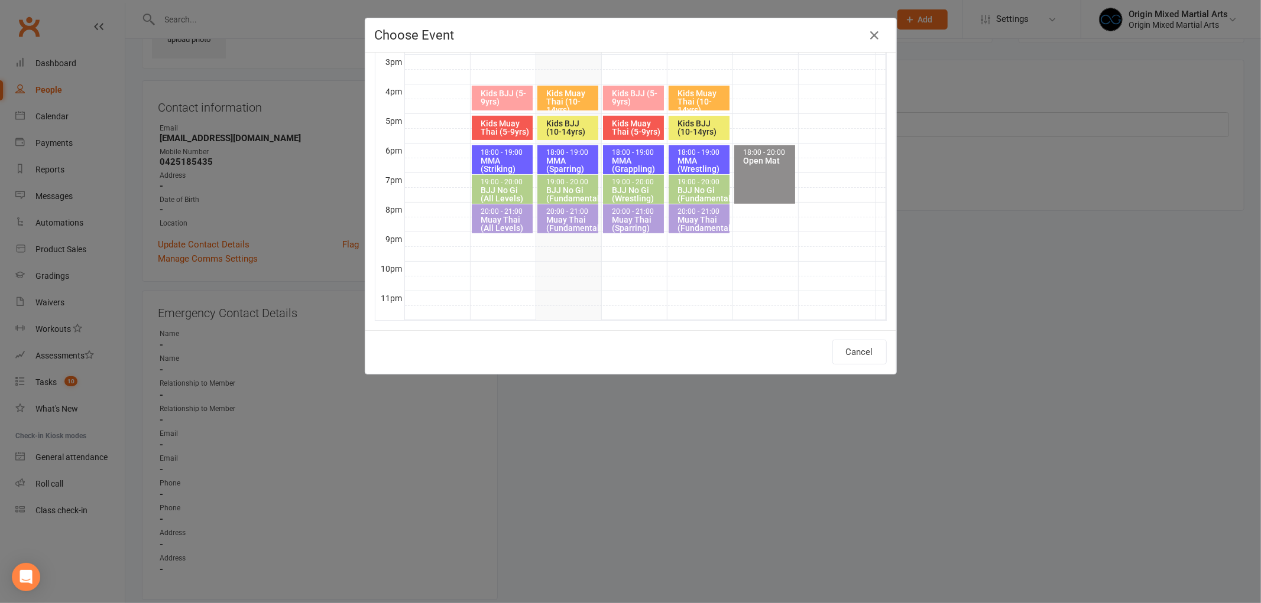
click at [695, 216] on div "Muay Thai (Fundamentals)" at bounding box center [702, 224] width 50 height 17
type input "Muay Thai (Fundamentals) - [DATE] 8:00:00 PM"
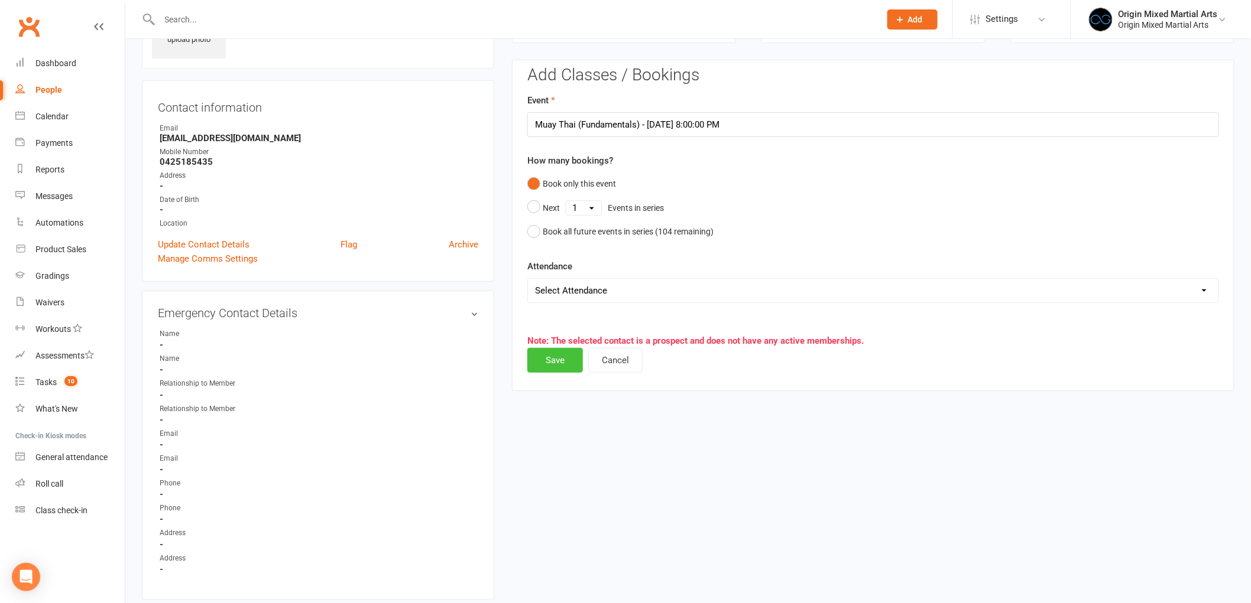
click at [557, 371] on button "Save" at bounding box center [555, 360] width 56 height 25
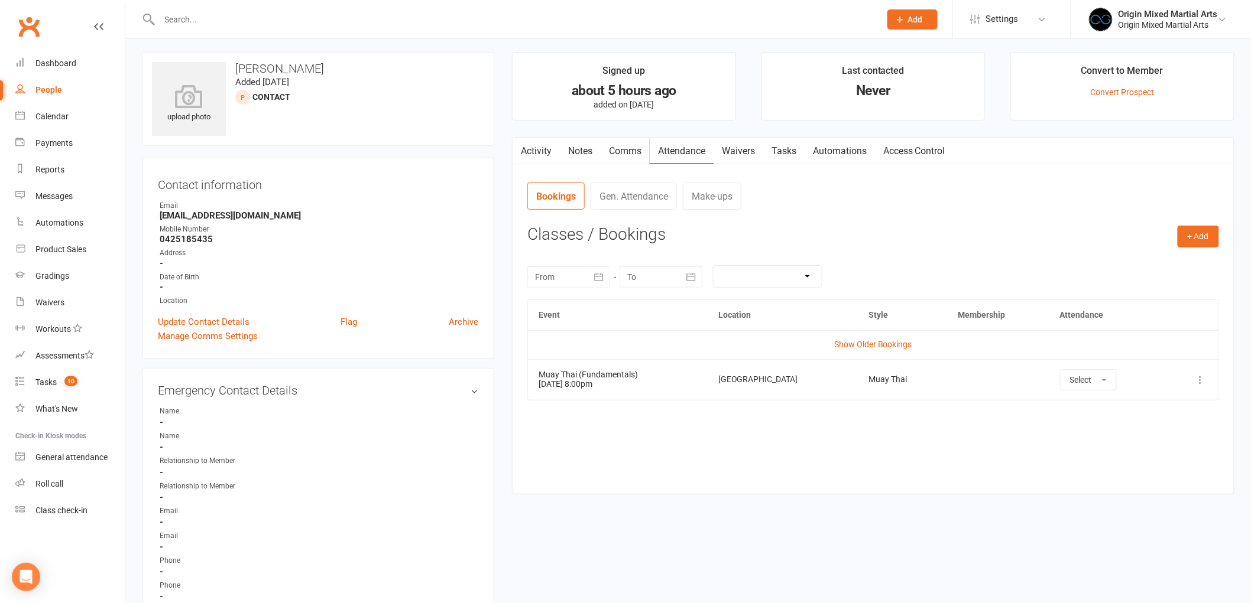
scroll to position [0, 0]
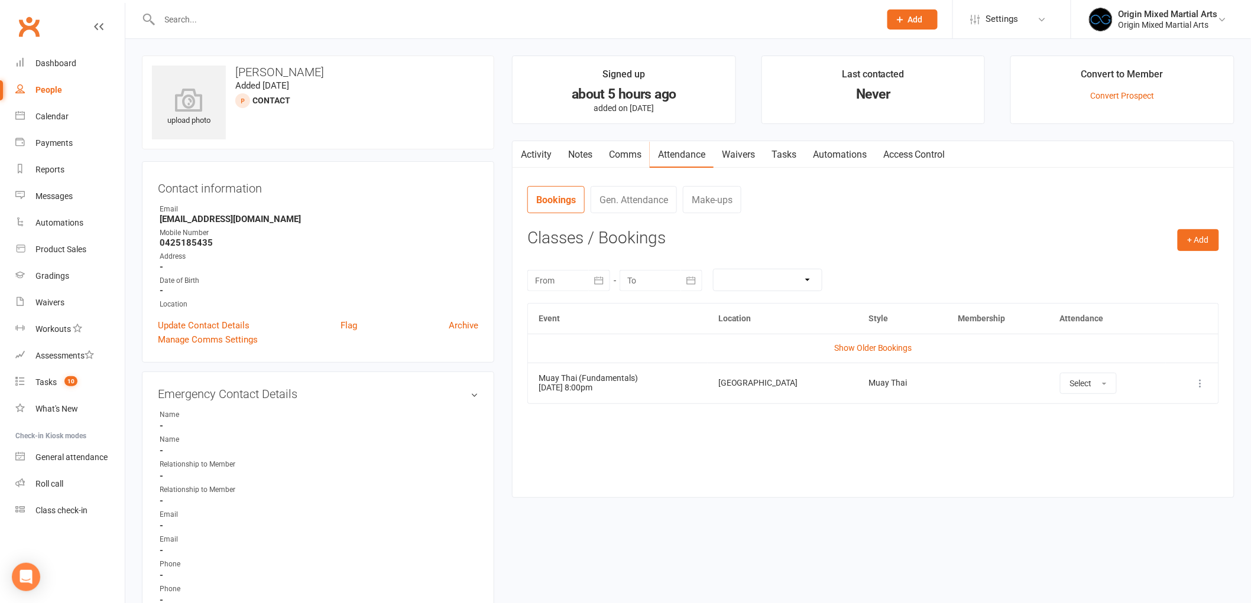
drag, startPoint x: 320, startPoint y: 74, endPoint x: 232, endPoint y: 72, distance: 88.1
click at [232, 72] on h3 "[PERSON_NAME]" at bounding box center [318, 72] width 332 height 13
copy h3 "[PERSON_NAME]"
click at [376, 54] on div "upload photo [PERSON_NAME] Added [DATE] Contact prospect Contact information Ow…" at bounding box center [687, 609] width 1125 height 1140
drag, startPoint x: 257, startPoint y: 219, endPoint x: 140, endPoint y: 220, distance: 116.4
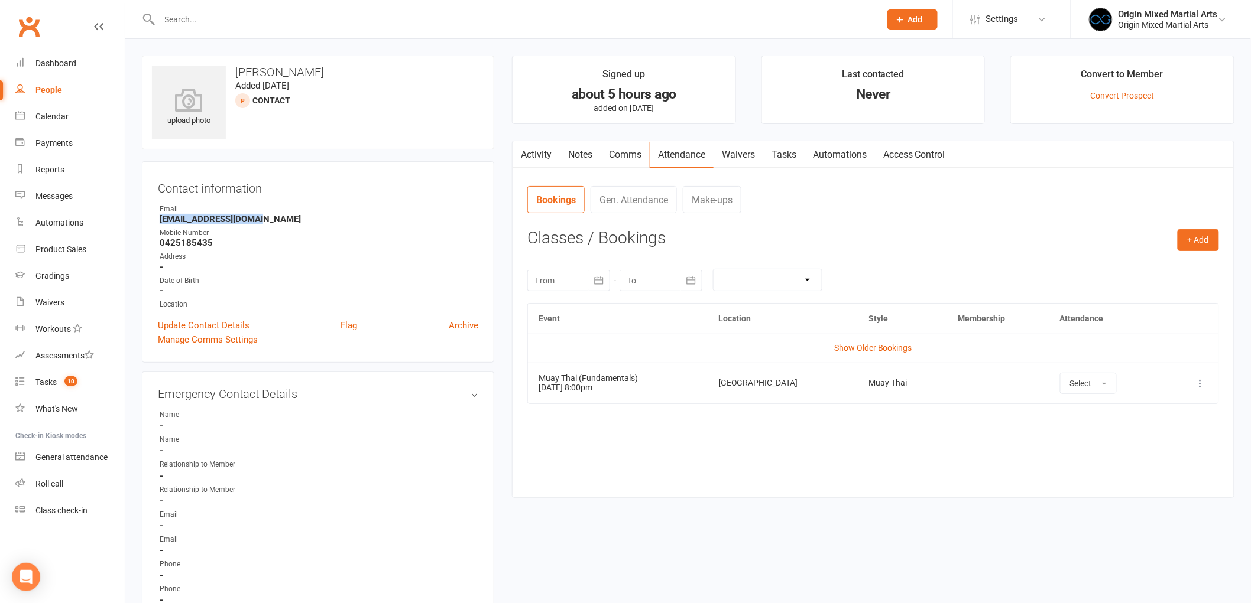
copy strong "[EMAIL_ADDRESS][DOMAIN_NAME]"
click at [46, 89] on div "People" at bounding box center [48, 89] width 27 height 9
select select "100"
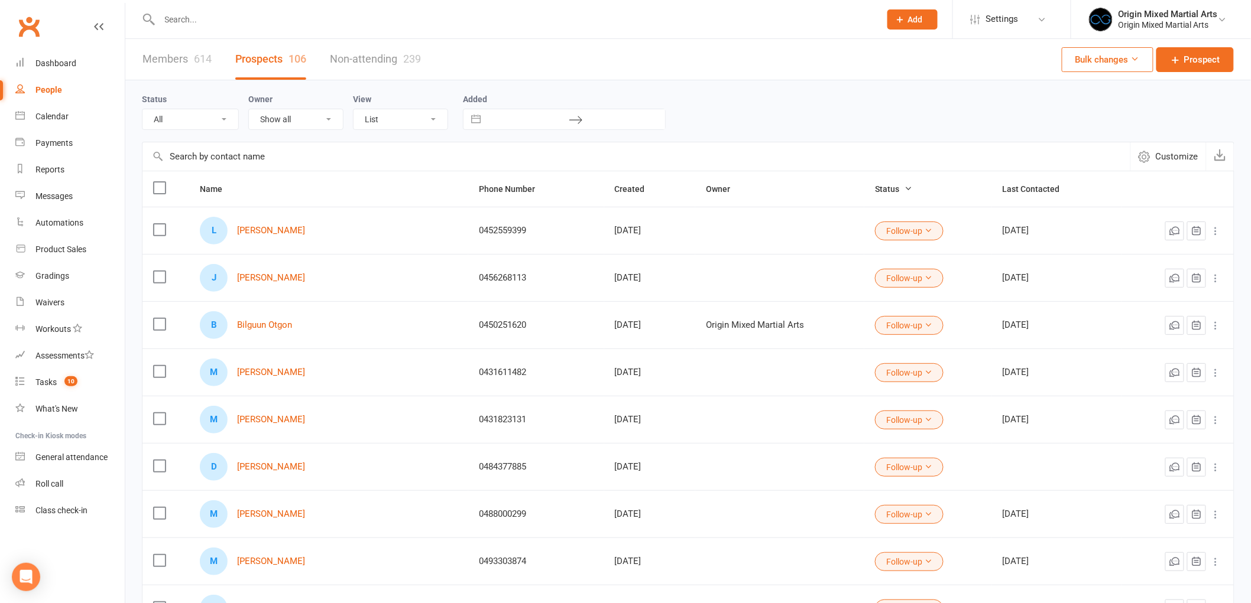
click at [235, 17] on input "text" at bounding box center [514, 19] width 716 height 17
paste input "0411441079"
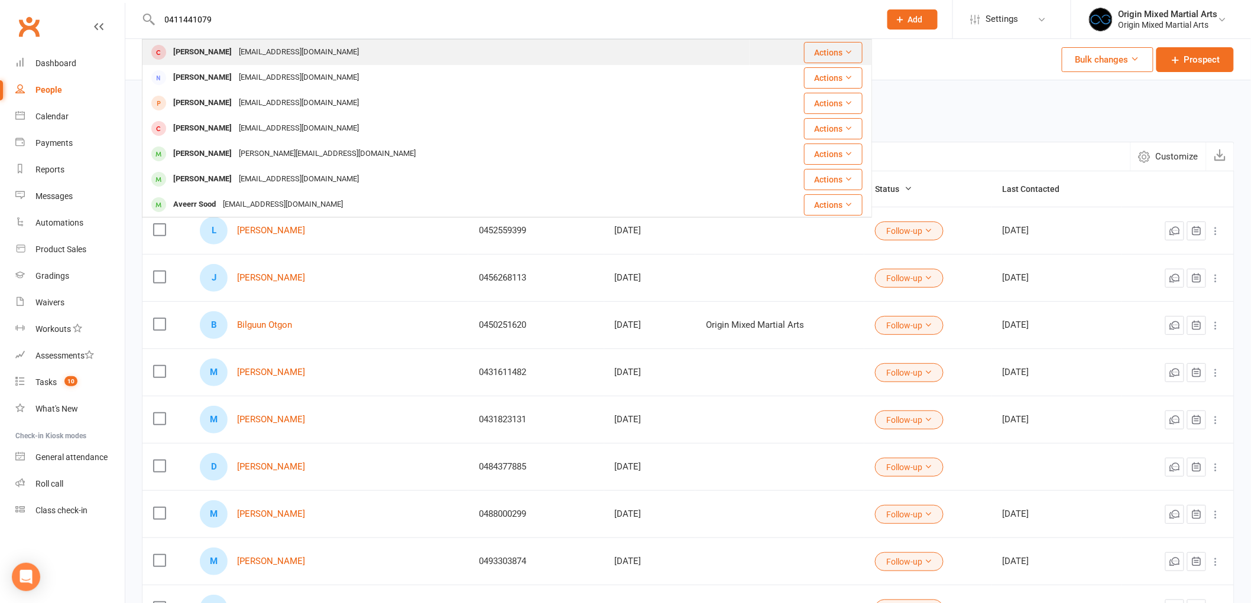
type input "0411441079"
click at [244, 51] on div "aditykrishna@gmail.com" at bounding box center [298, 52] width 127 height 17
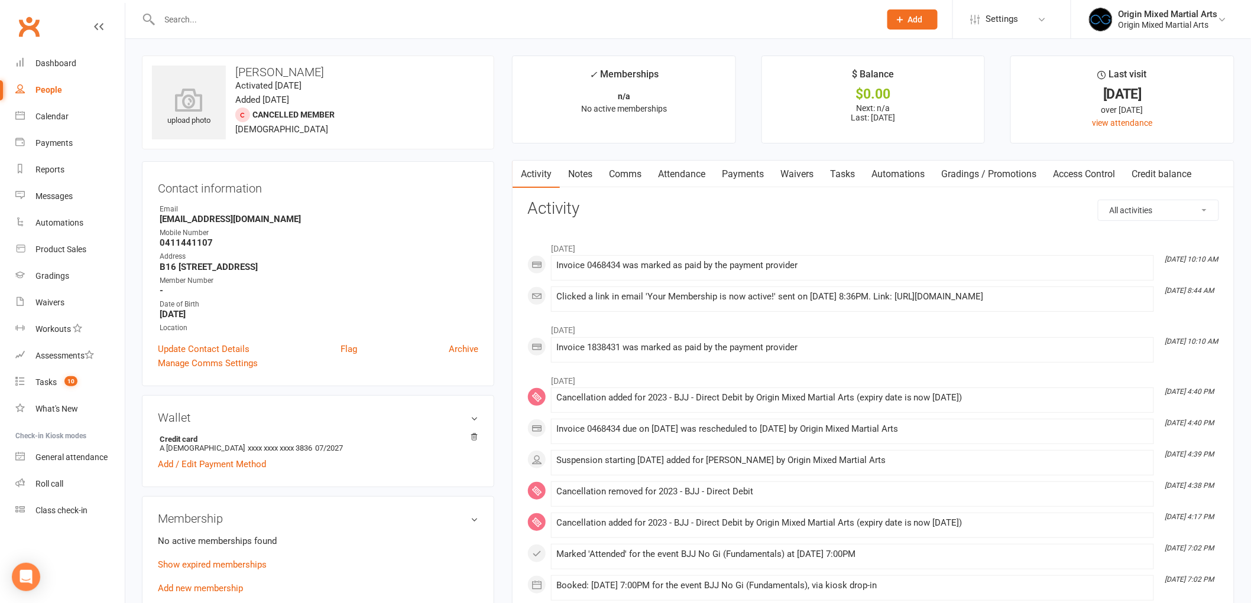
click at [202, 25] on input "text" at bounding box center [514, 19] width 716 height 17
paste input "0411441079"
type input "0411441079"
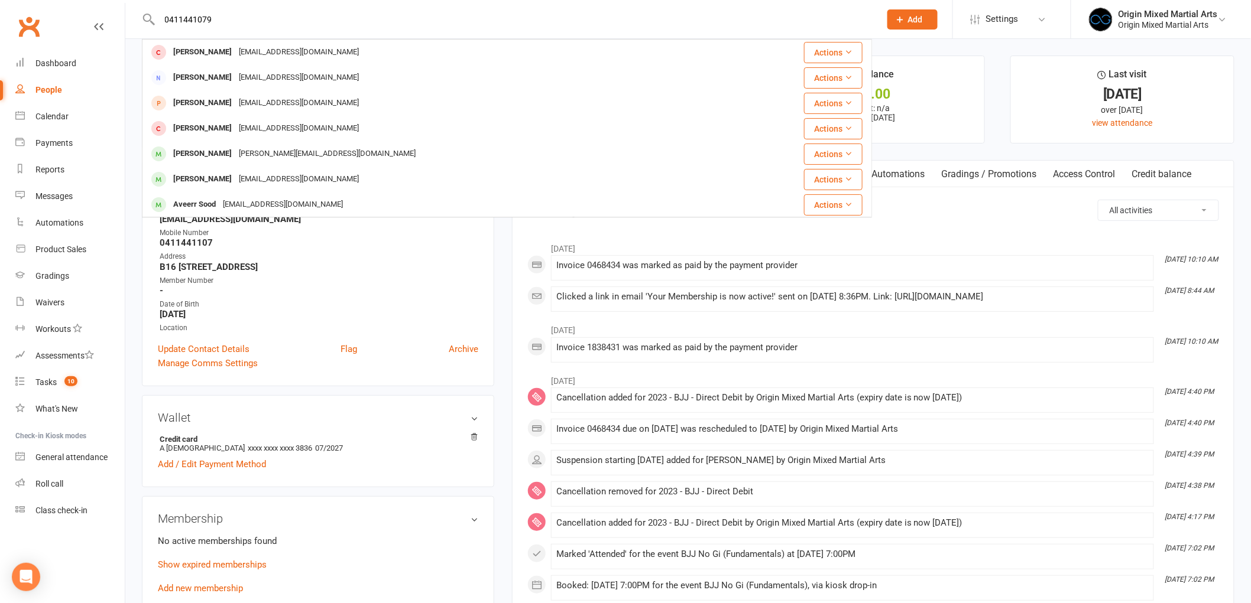
drag, startPoint x: 235, startPoint y: 18, endPoint x: 151, endPoint y: 8, distance: 85.0
click at [151, 8] on div "0411441079 Aditya Krishna aditykrishna@gmail.com Actions Panckaj Sood Panckajso…" at bounding box center [507, 19] width 730 height 38
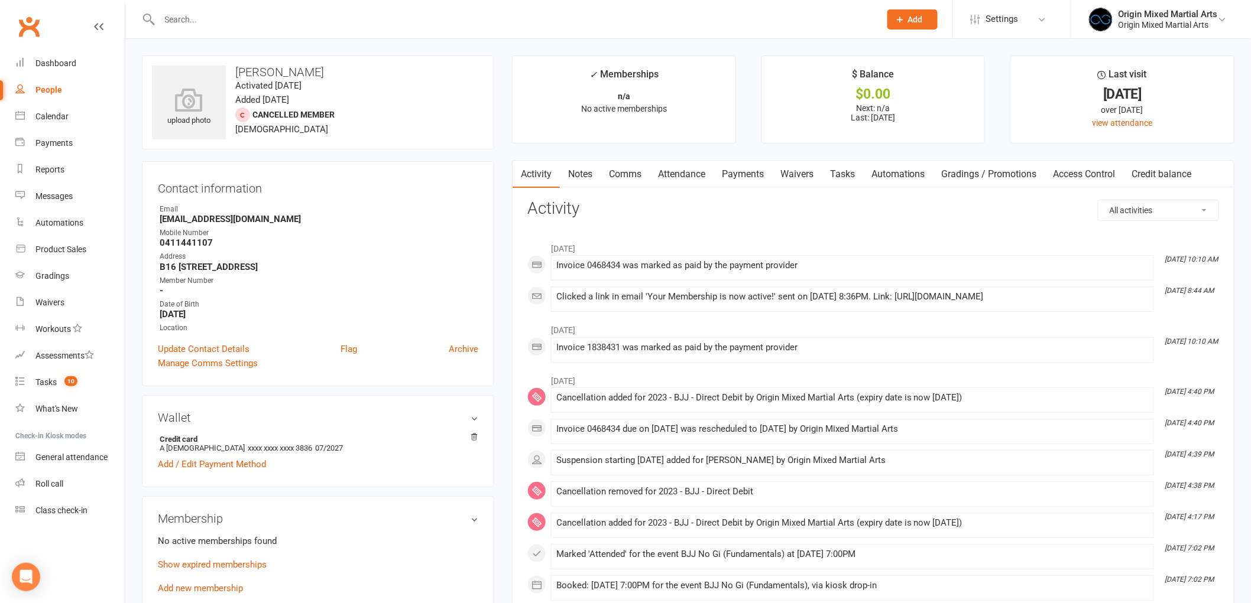
click at [334, 24] on input "text" at bounding box center [514, 19] width 716 height 17
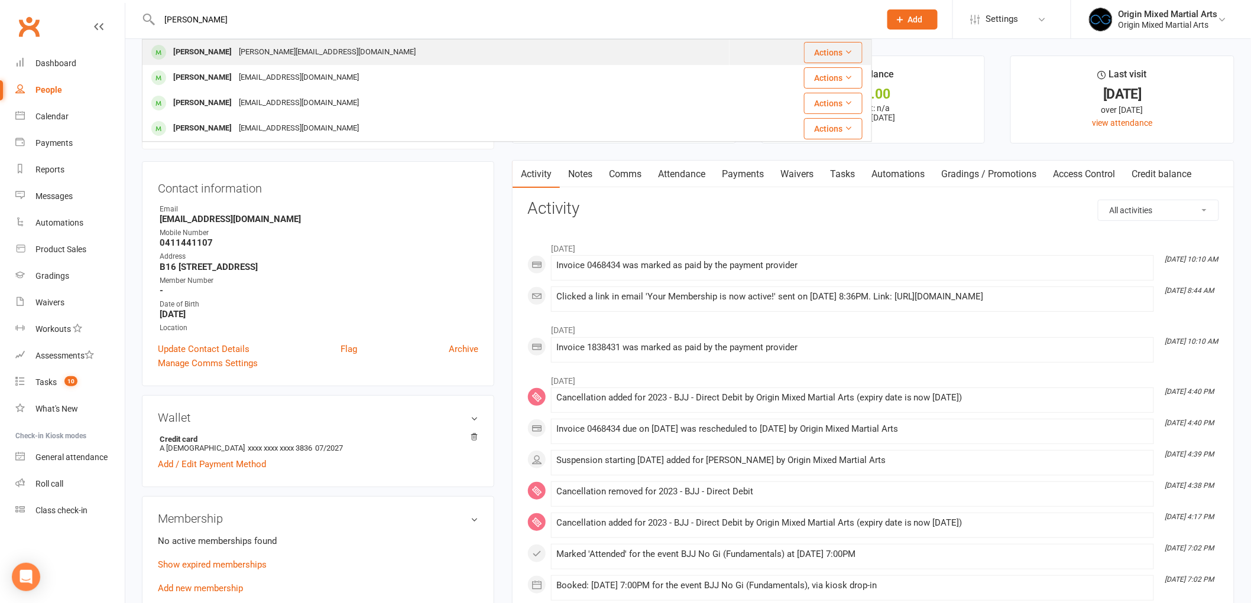
type input "lucas v"
click at [220, 50] on div "[PERSON_NAME]" at bounding box center [203, 52] width 66 height 17
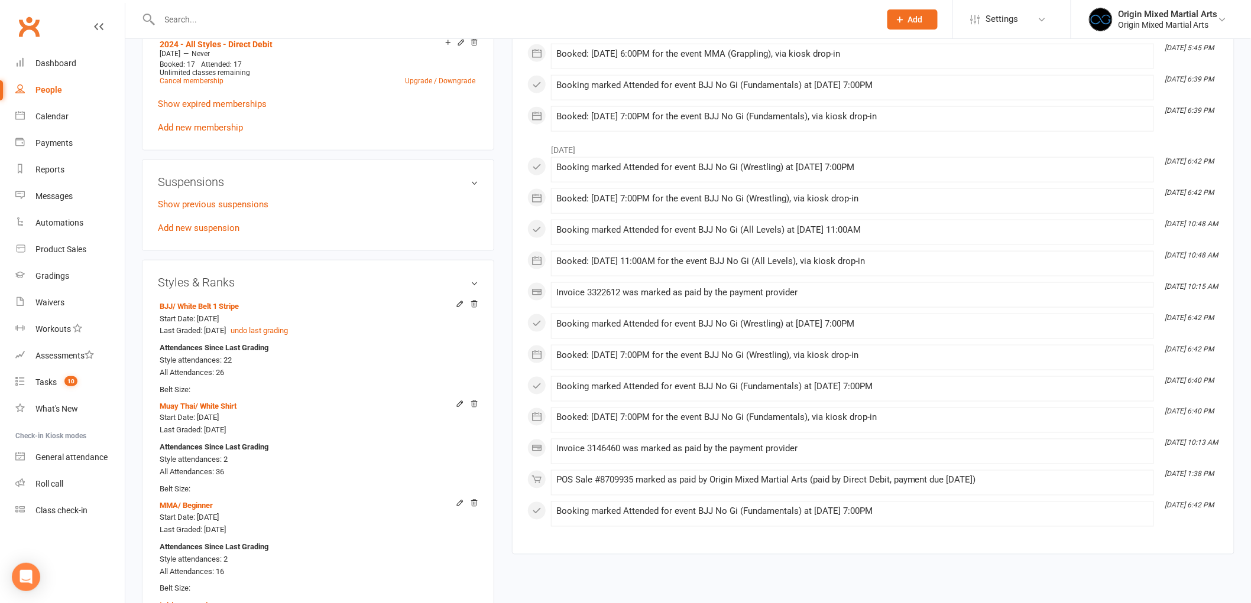
scroll to position [591, 0]
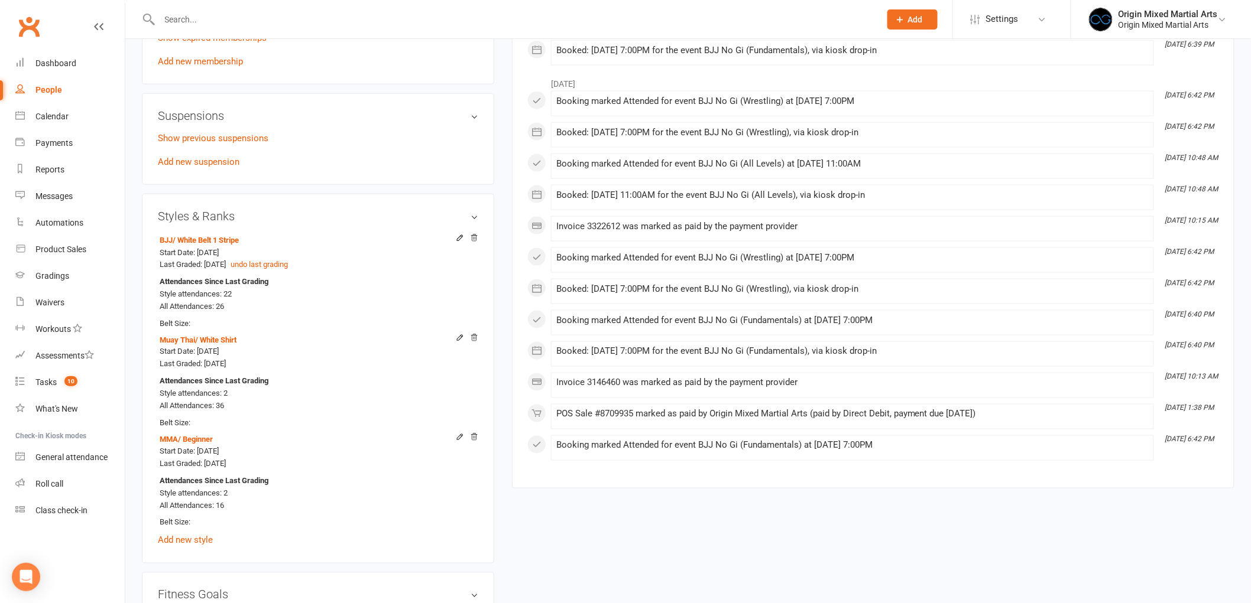
click at [264, 21] on input "text" at bounding box center [514, 19] width 716 height 17
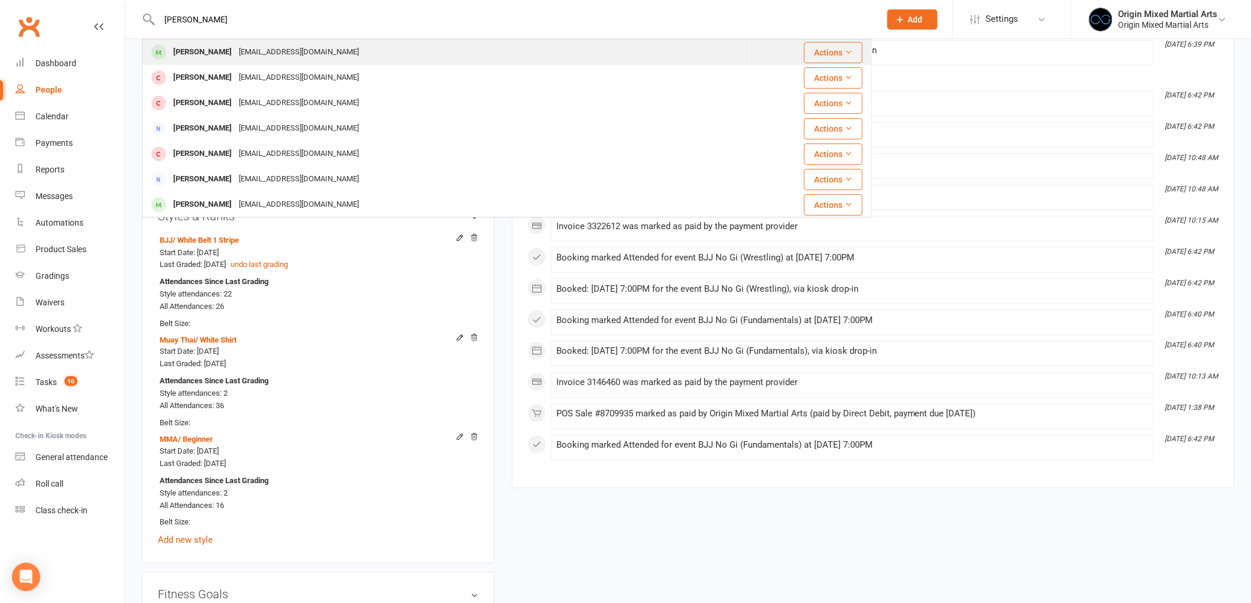
type input "mark capo"
click at [235, 48] on div "mark.cap92@hotmail.com" at bounding box center [298, 52] width 127 height 17
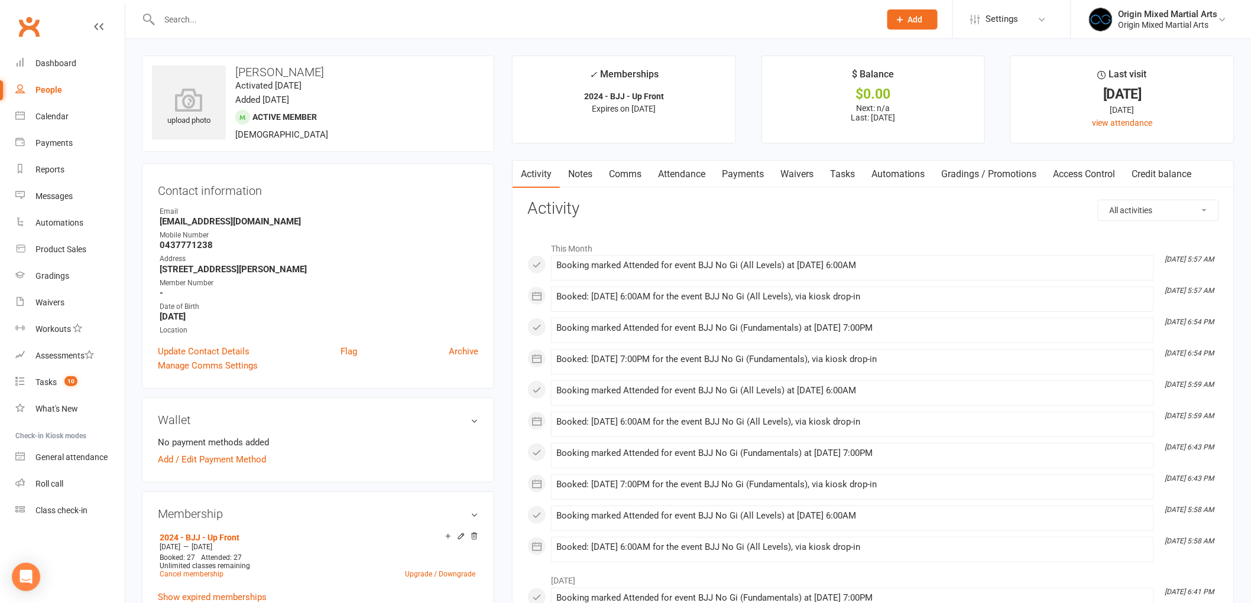
click at [275, 18] on input "text" at bounding box center [514, 19] width 716 height 17
paste input "a.o.reddel@gmail.com"
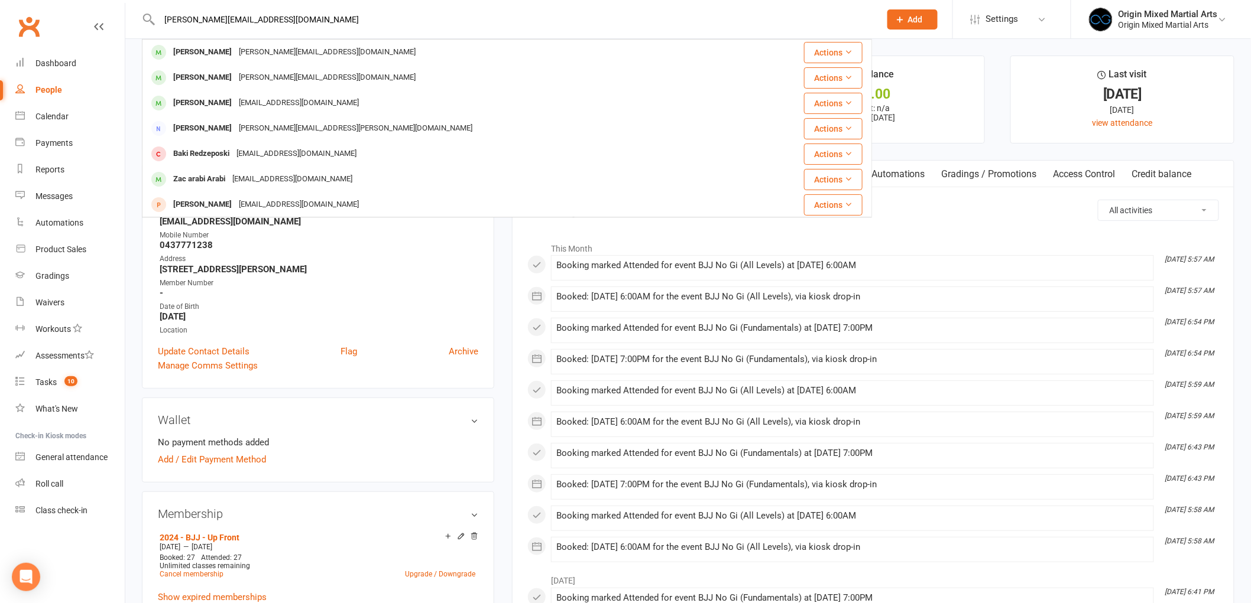
drag, startPoint x: 261, startPoint y: 19, endPoint x: 148, endPoint y: 13, distance: 112.5
click at [148, 13] on div "a.o.reddel@gmail.com Alexander Reddel a.o.reddel@gmail.com Actions Ryan Oh Ryan…" at bounding box center [507, 19] width 730 height 38
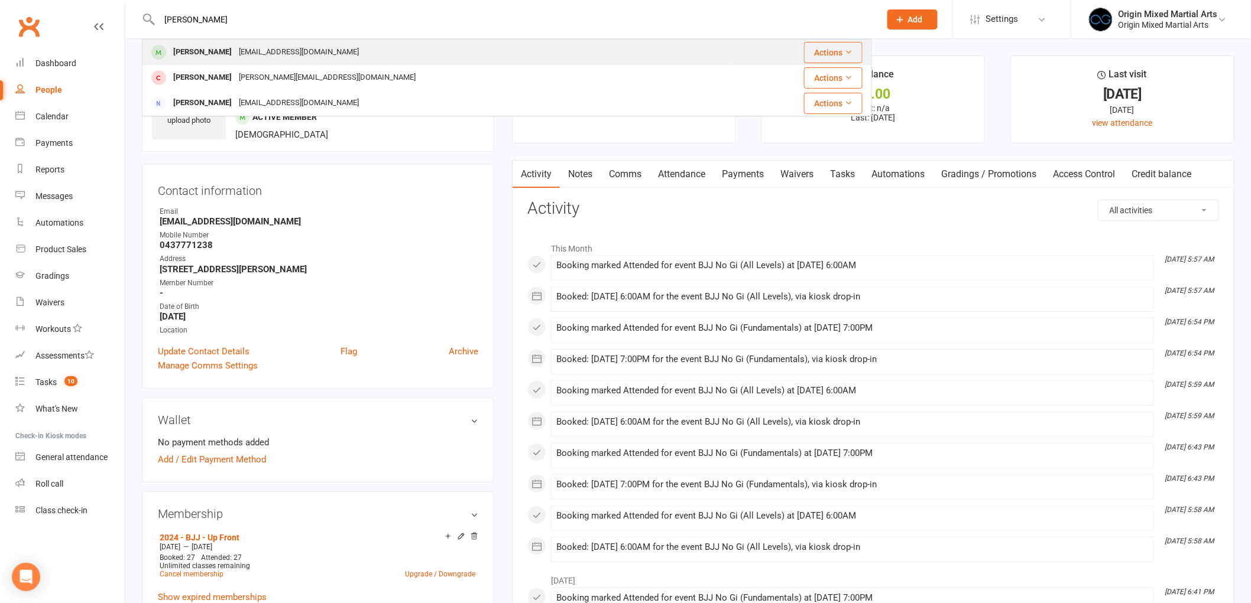
type input "raveen"
click at [219, 58] on div "Raveen Senanayake" at bounding box center [203, 52] width 66 height 17
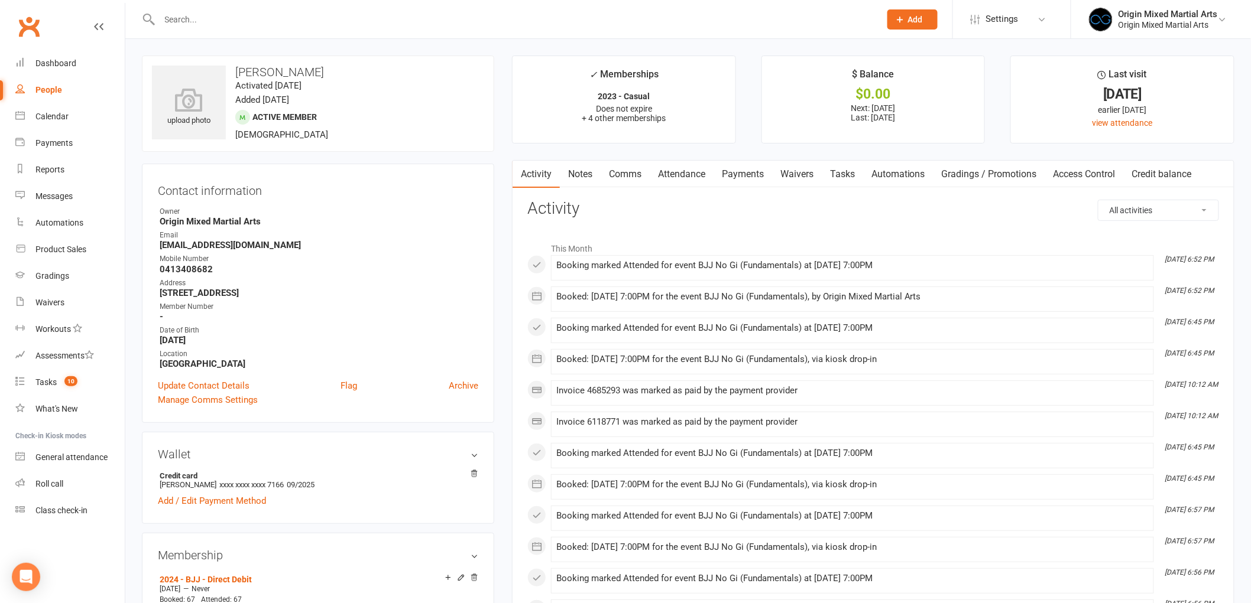
click at [287, 12] on input "text" at bounding box center [514, 19] width 716 height 17
paste input "a.o.reddel@gmail.com"
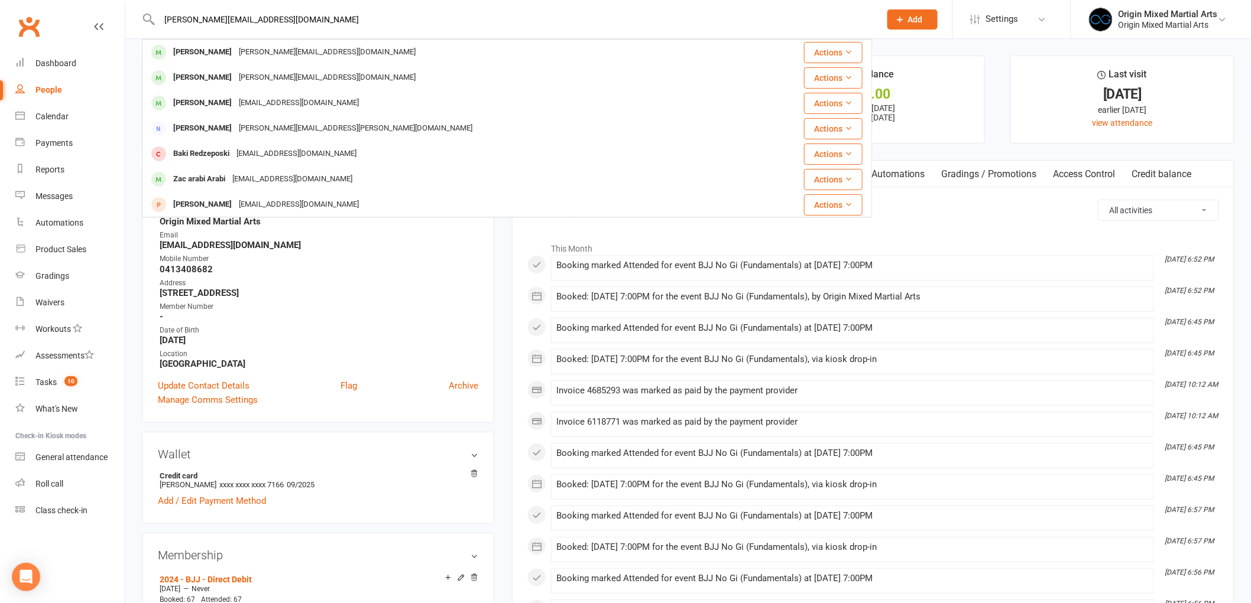
type input "a.o.reddel@gmail.com"
click at [274, 48] on div "a.o.reddel@gmail.com" at bounding box center [327, 52] width 184 height 17
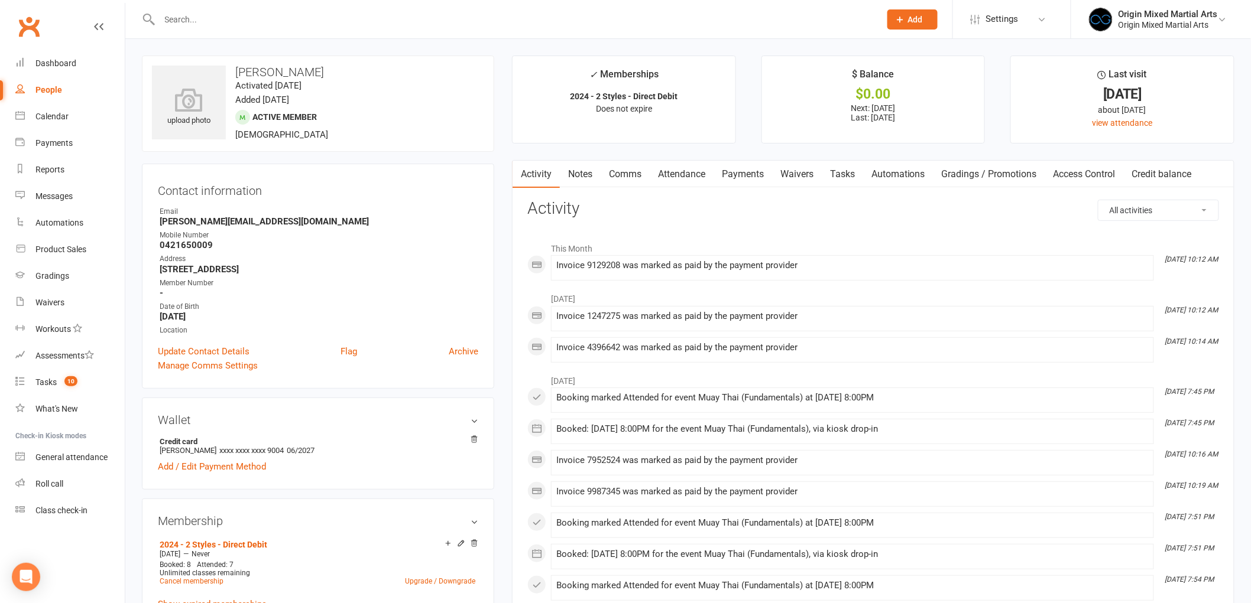
click at [739, 180] on link "Payments" at bounding box center [742, 174] width 59 height 27
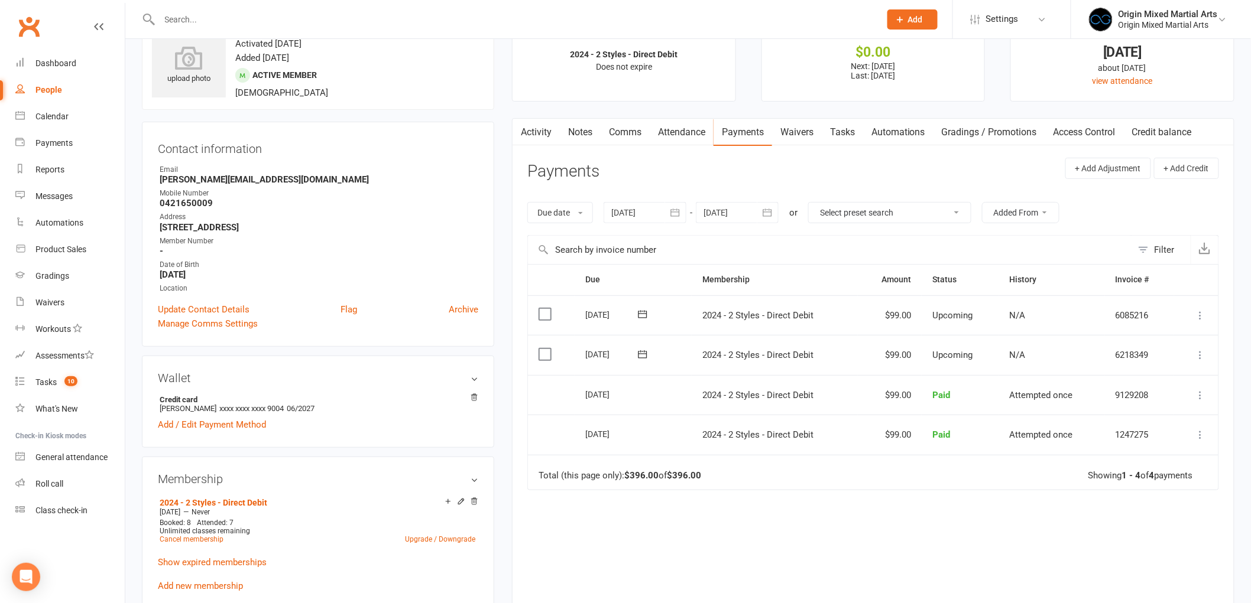
scroll to position [66, 0]
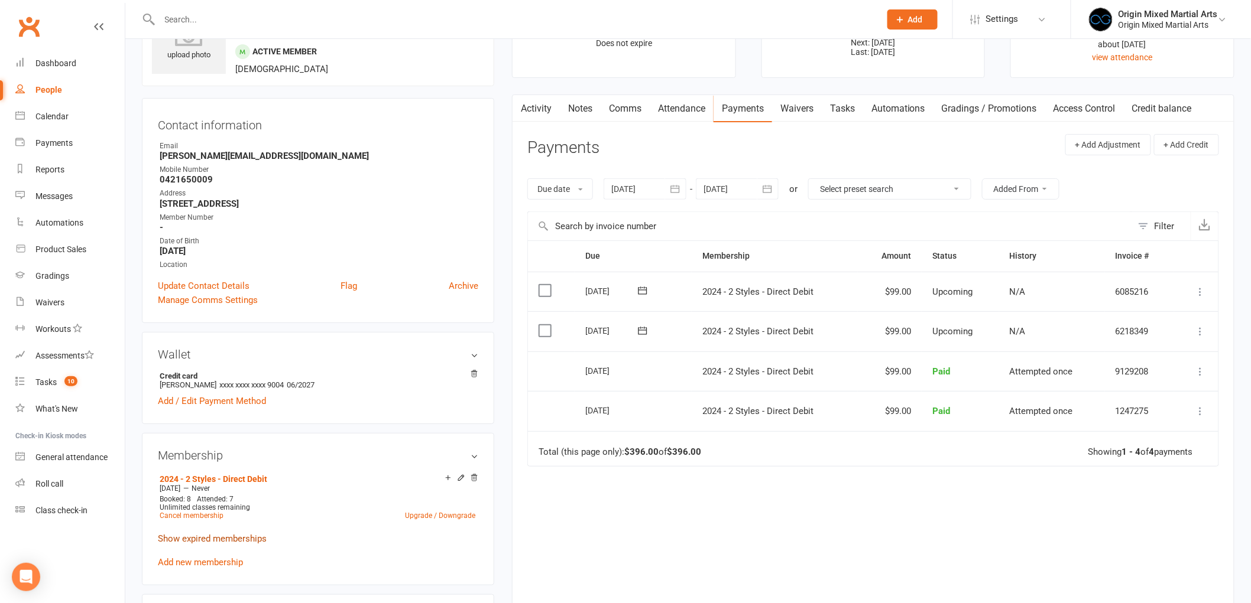
click at [225, 538] on link "Show expired memberships" at bounding box center [212, 539] width 109 height 11
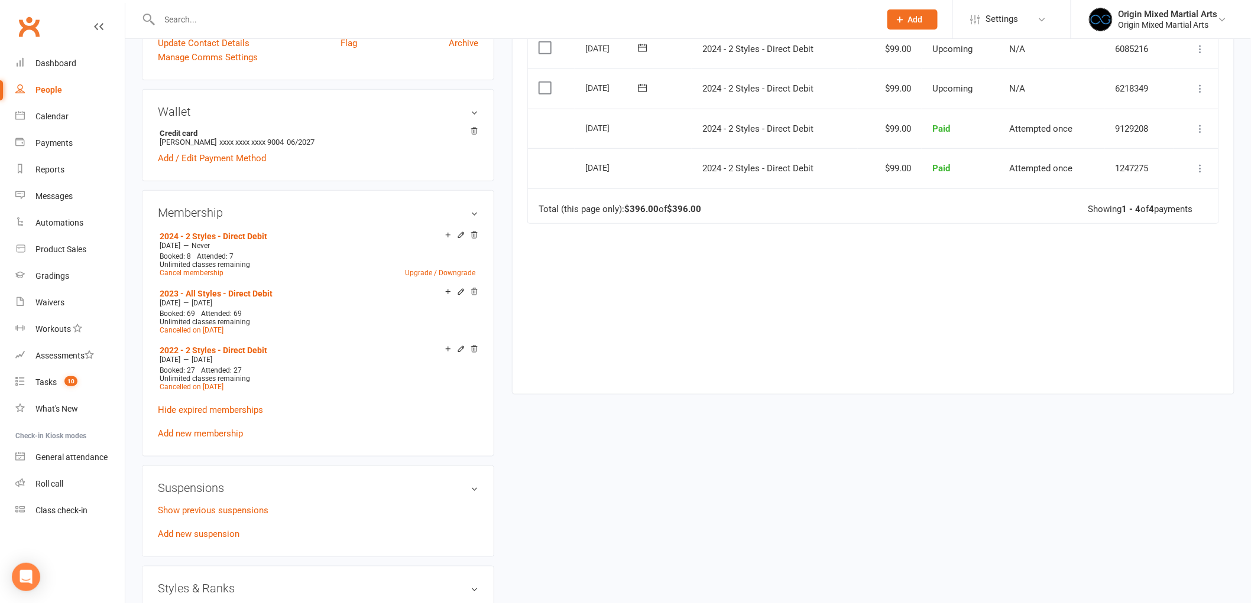
scroll to position [328, 0]
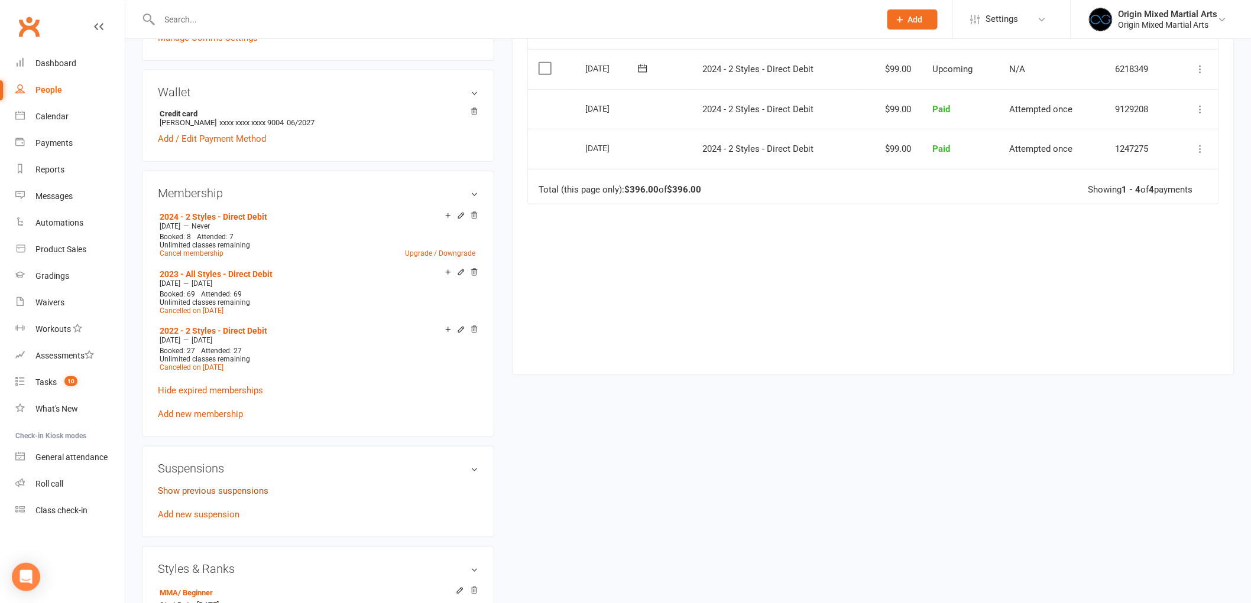
click at [205, 487] on link "Show previous suspensions" at bounding box center [213, 491] width 111 height 11
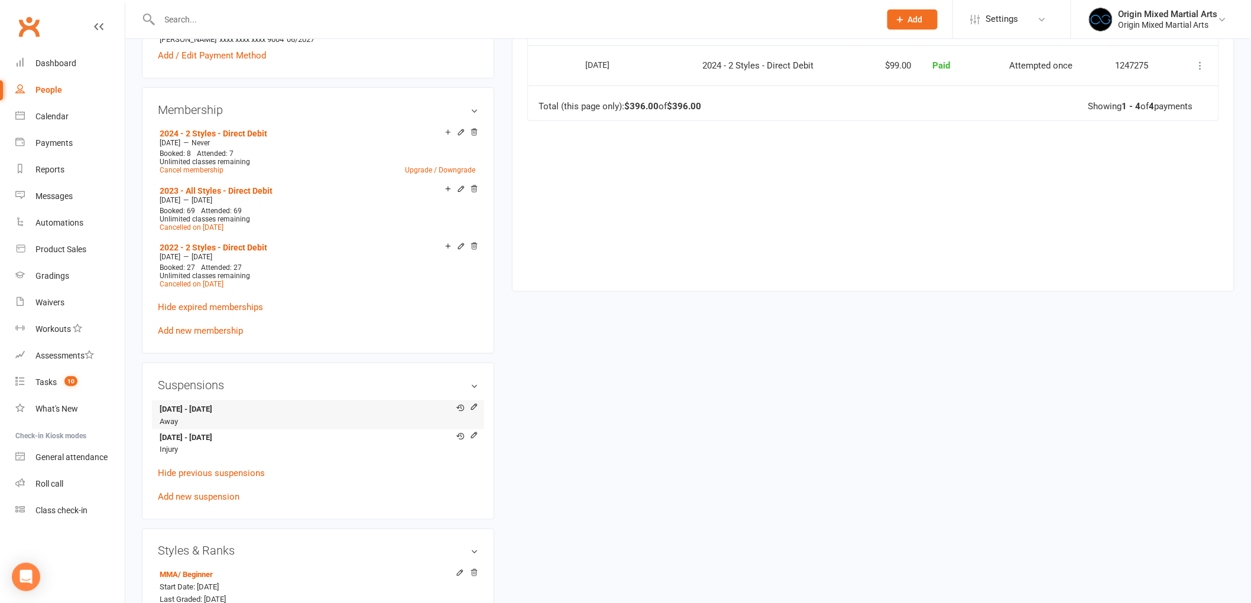
scroll to position [459, 0]
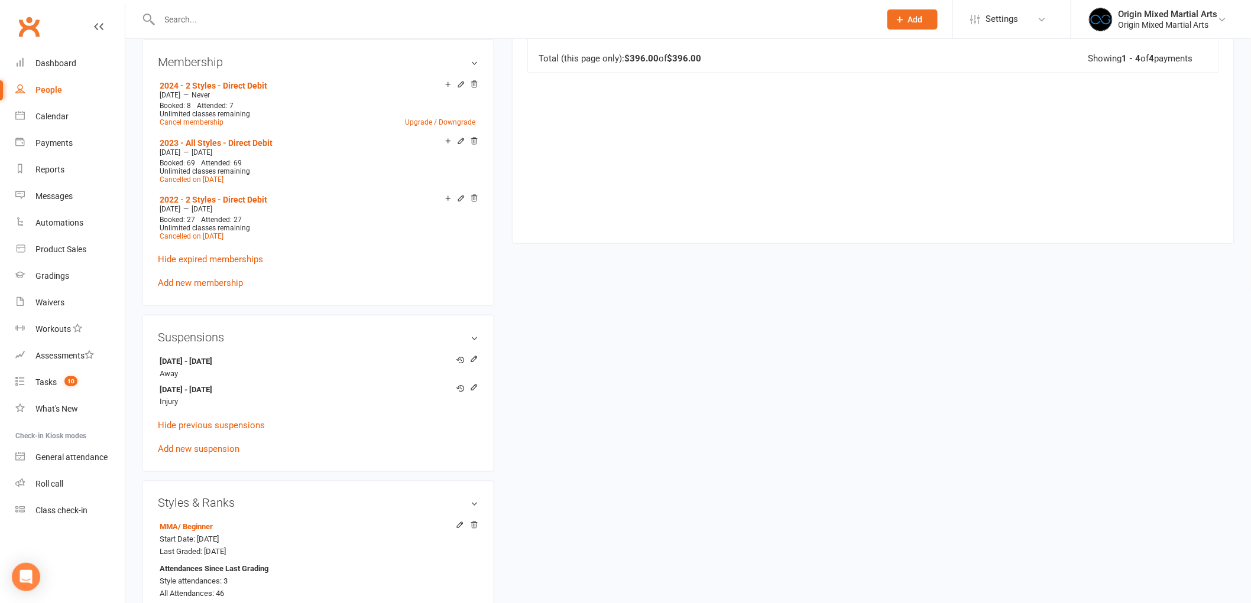
click at [222, 20] on input "text" at bounding box center [514, 19] width 716 height 17
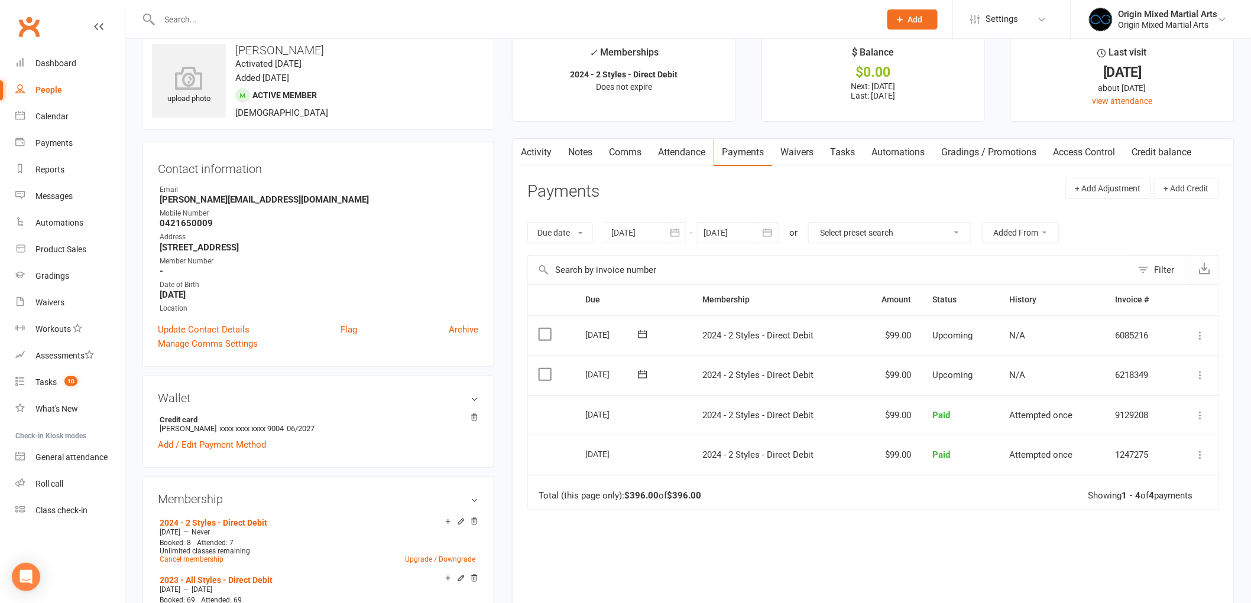
scroll to position [0, 0]
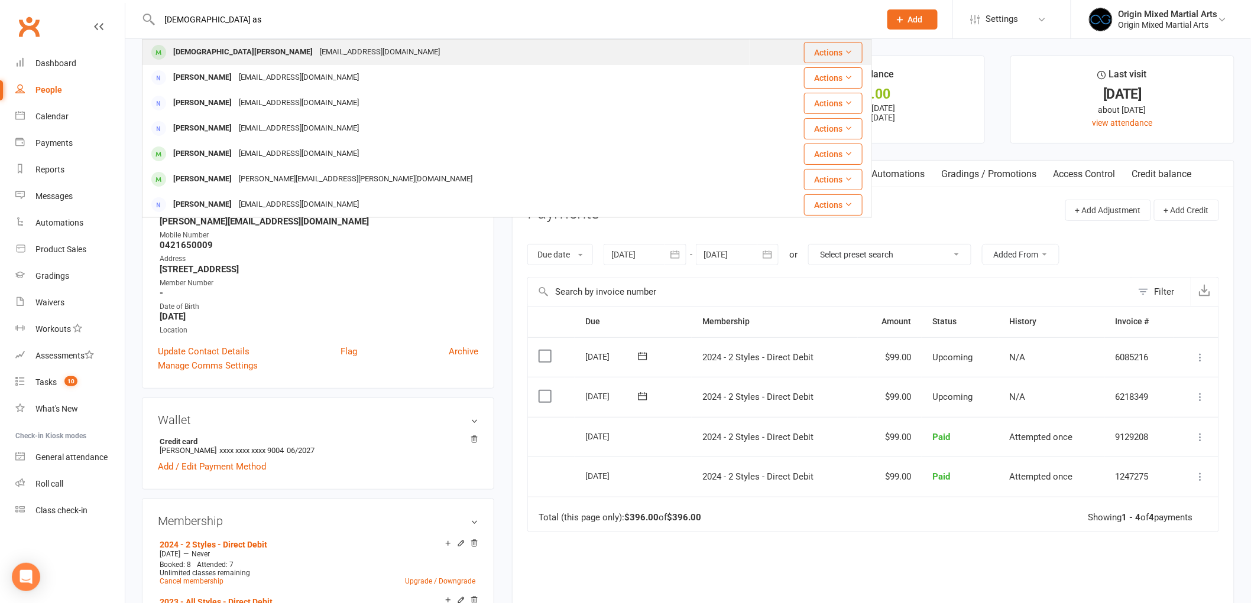
type input "christian as"
click at [316, 48] on div "Dianaasfour4@gmail.com" at bounding box center [379, 52] width 127 height 17
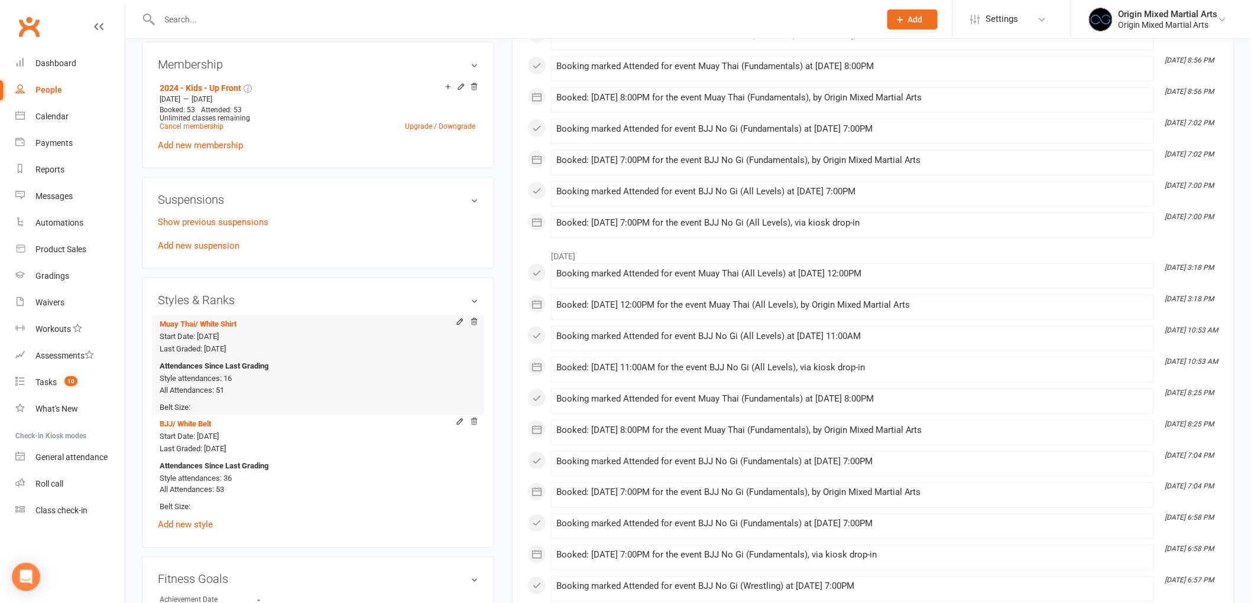
scroll to position [525, 0]
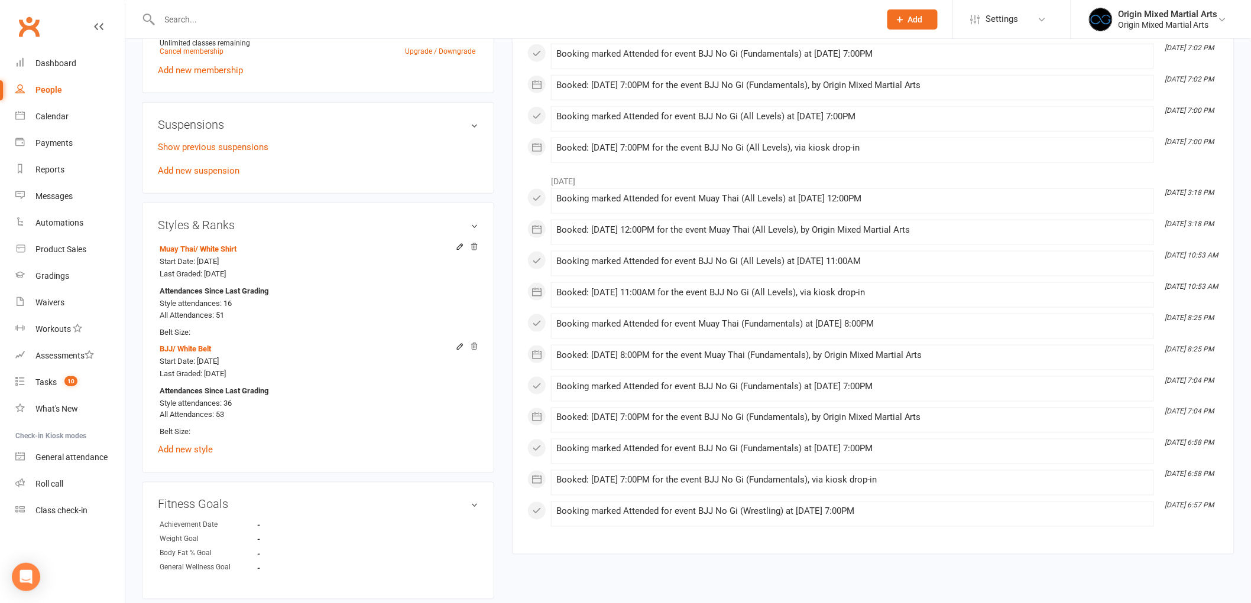
click at [268, 15] on input "text" at bounding box center [514, 19] width 716 height 17
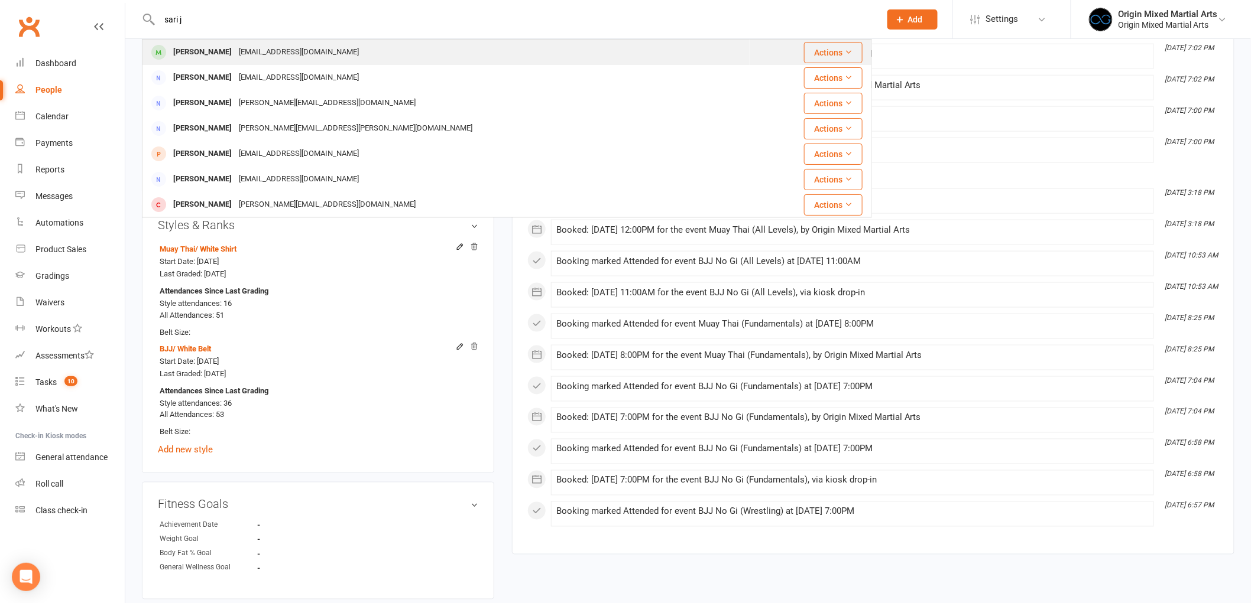
type input "sari j"
click at [249, 52] on div "[EMAIL_ADDRESS][DOMAIN_NAME]" at bounding box center [298, 52] width 127 height 17
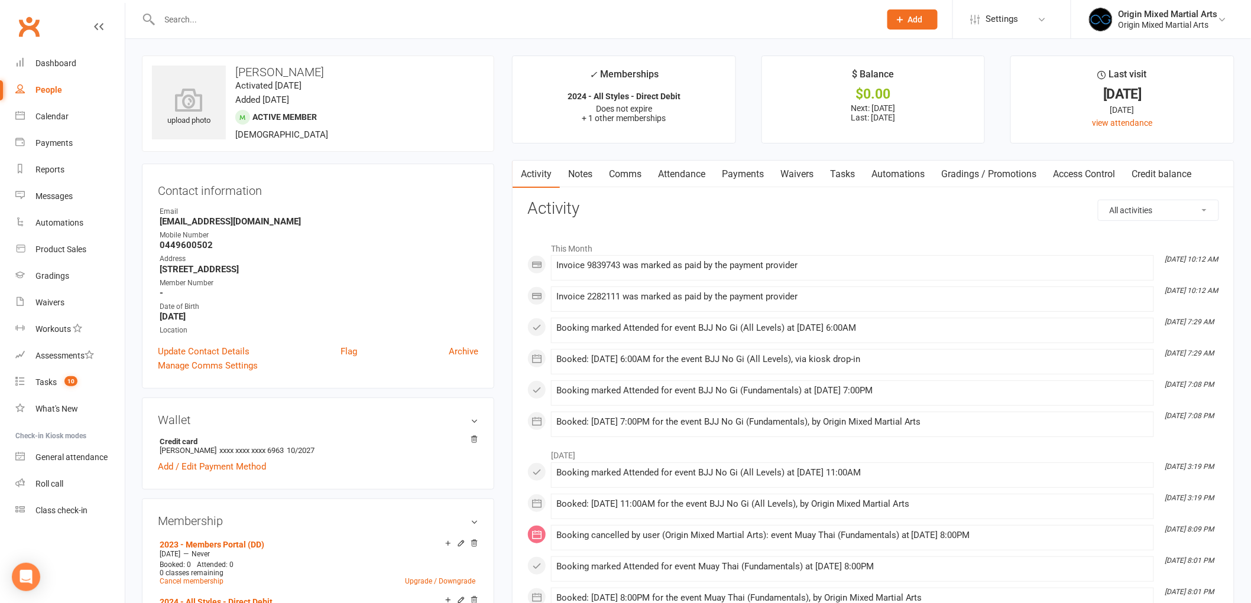
click at [340, 14] on input "text" at bounding box center [514, 19] width 716 height 17
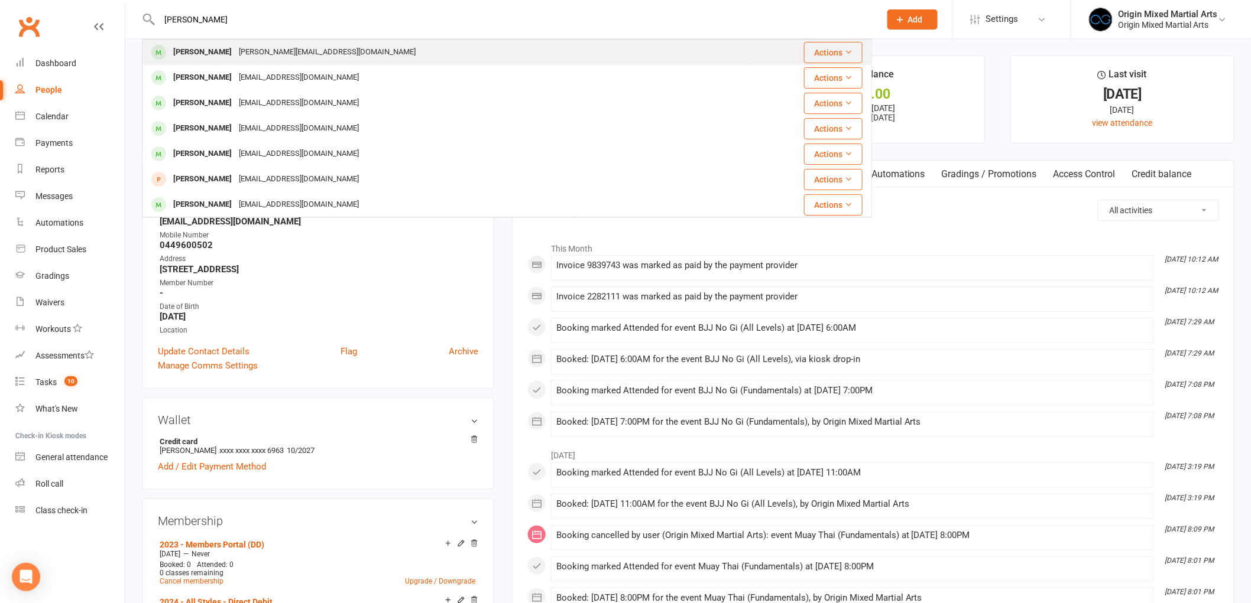
type input "alex redd"
click at [329, 54] on div "Alexander Reddel a.o.reddel@gmail.com" at bounding box center [446, 52] width 606 height 24
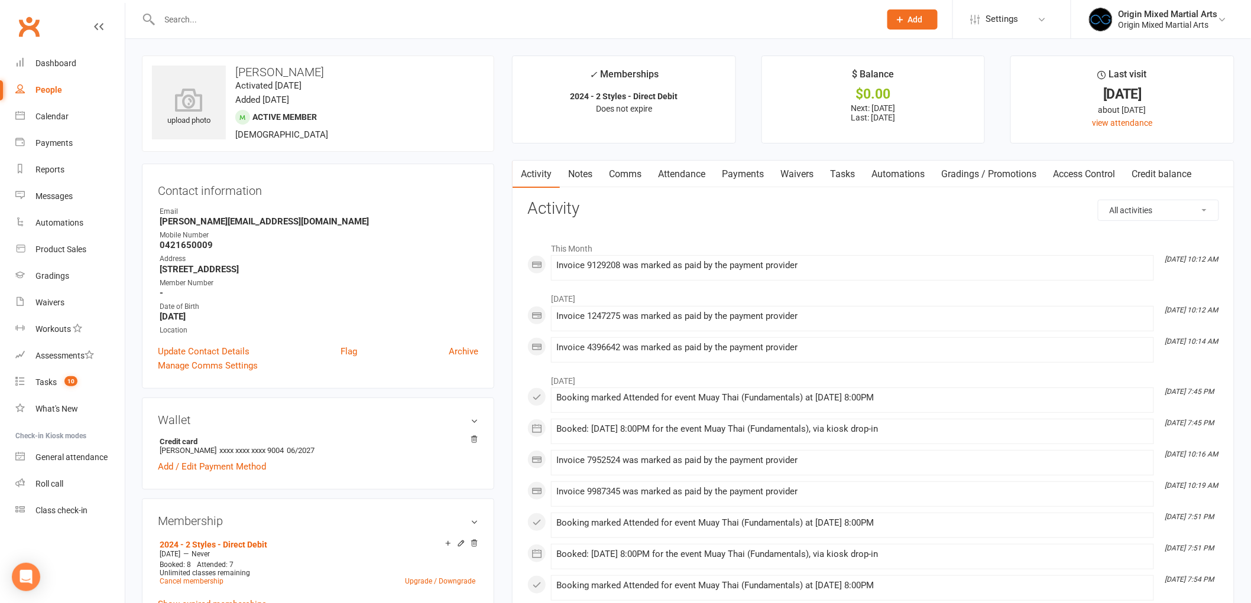
click at [752, 166] on link "Payments" at bounding box center [742, 174] width 59 height 27
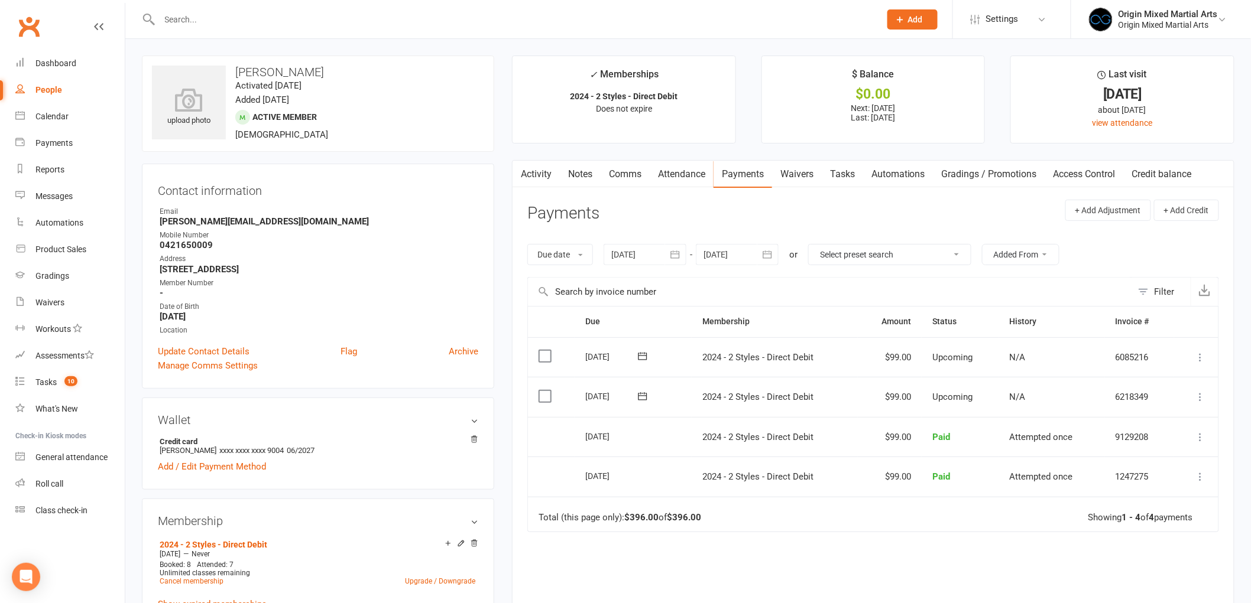
click at [780, 556] on div "Due Contact Membership Amount Status History Invoice # Select this 07 Oct 2025 …" at bounding box center [873, 495] width 692 height 379
drag, startPoint x: 333, startPoint y: 62, endPoint x: 234, endPoint y: 70, distance: 99.6
click at [234, 70] on div "upload photo Alexander Reddel Activated 1 June, 2023 Added 1 June, 2023 Active …" at bounding box center [318, 104] width 352 height 96
copy h3 "Alexander Reddel"
click at [368, 33] on div at bounding box center [507, 19] width 730 height 38
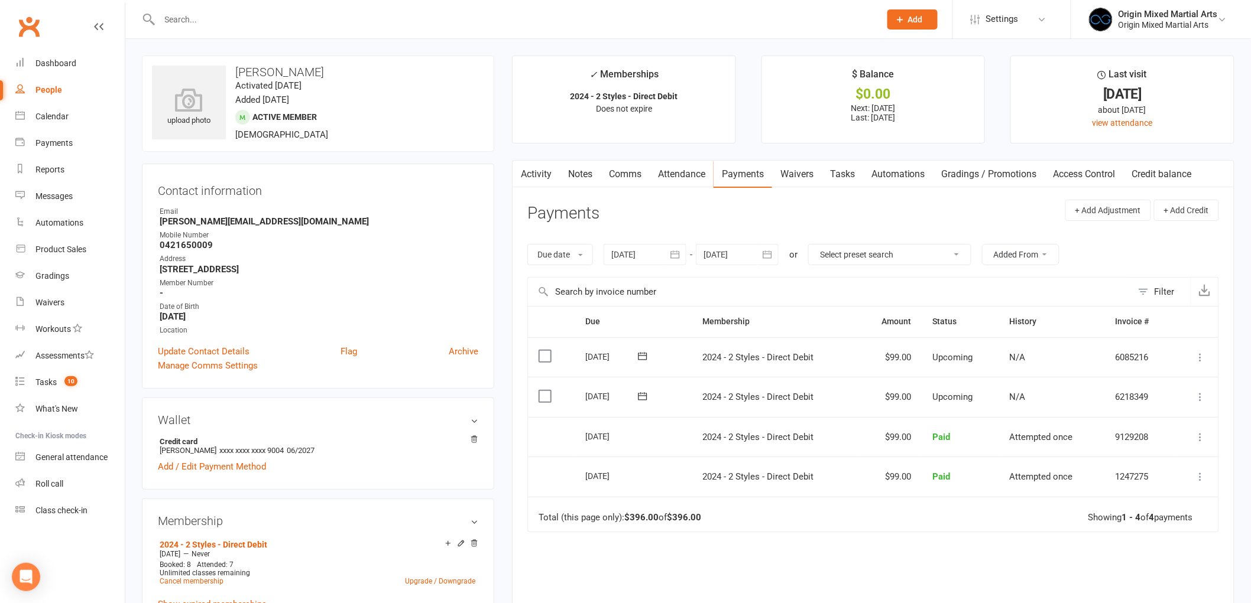
click at [362, 24] on input "text" at bounding box center [514, 19] width 716 height 17
paste input "liam hoad"
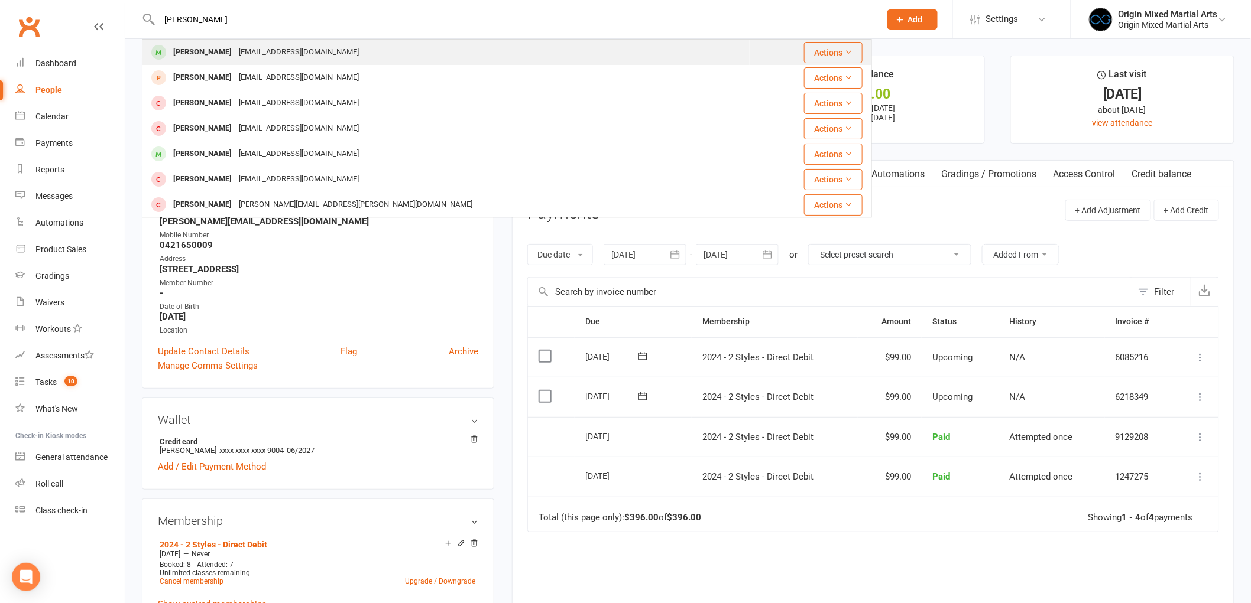
type input "liam hoad"
click at [241, 52] on div "lhoad44@gmail.com" at bounding box center [298, 52] width 127 height 17
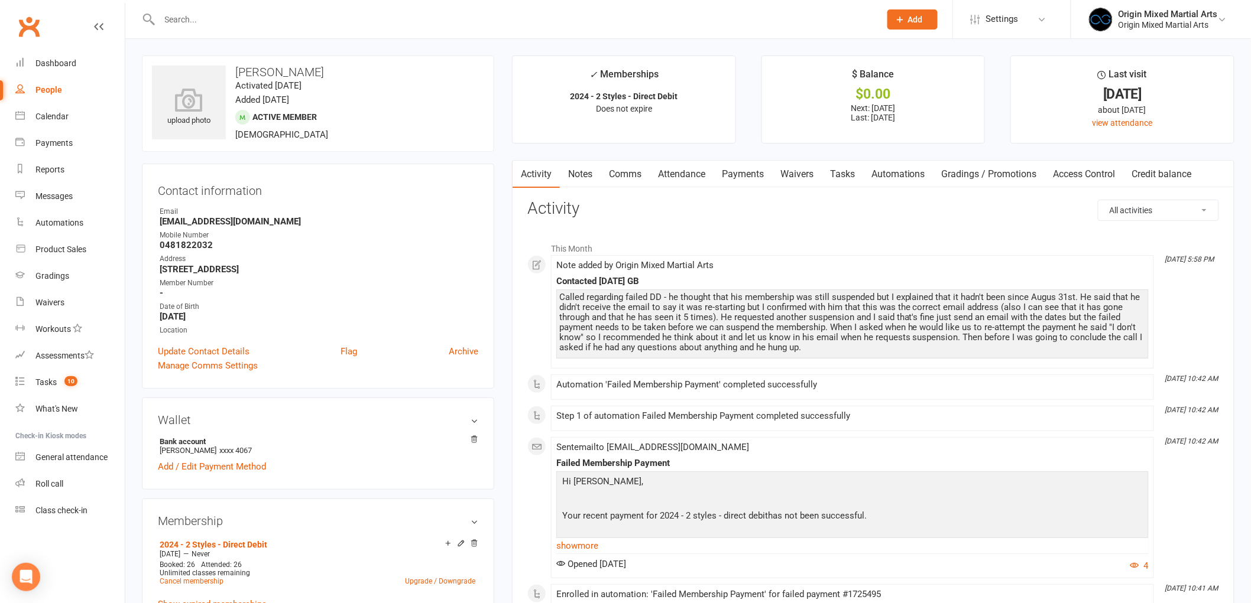
click at [738, 183] on link "Payments" at bounding box center [742, 174] width 59 height 27
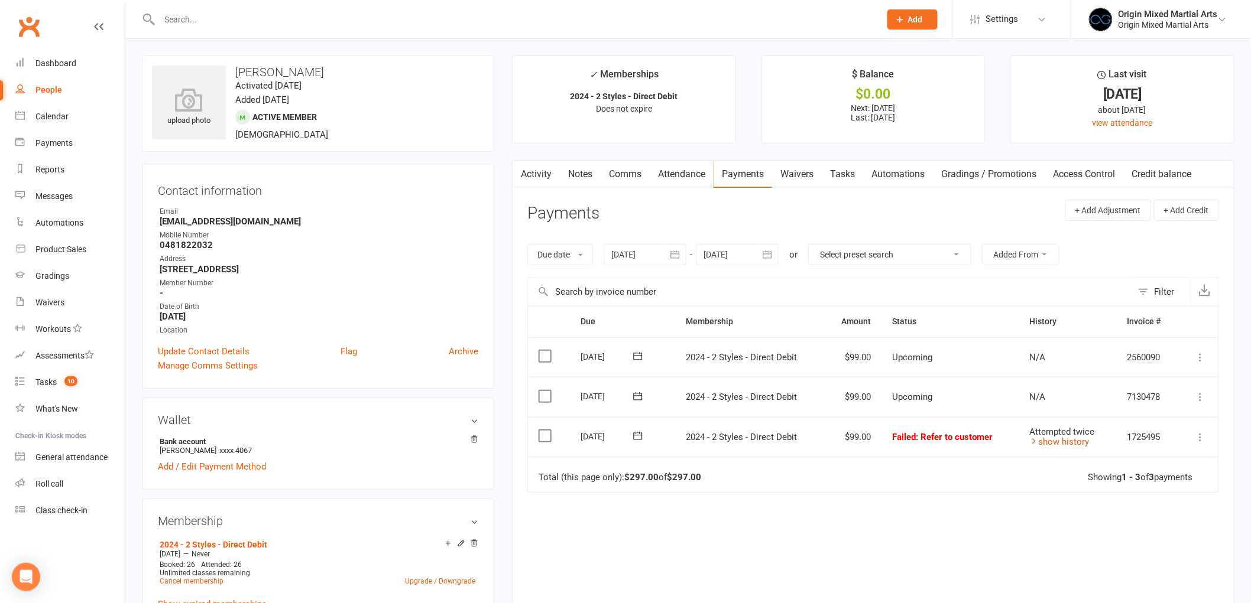
click at [672, 251] on icon "button" at bounding box center [675, 255] width 12 height 12
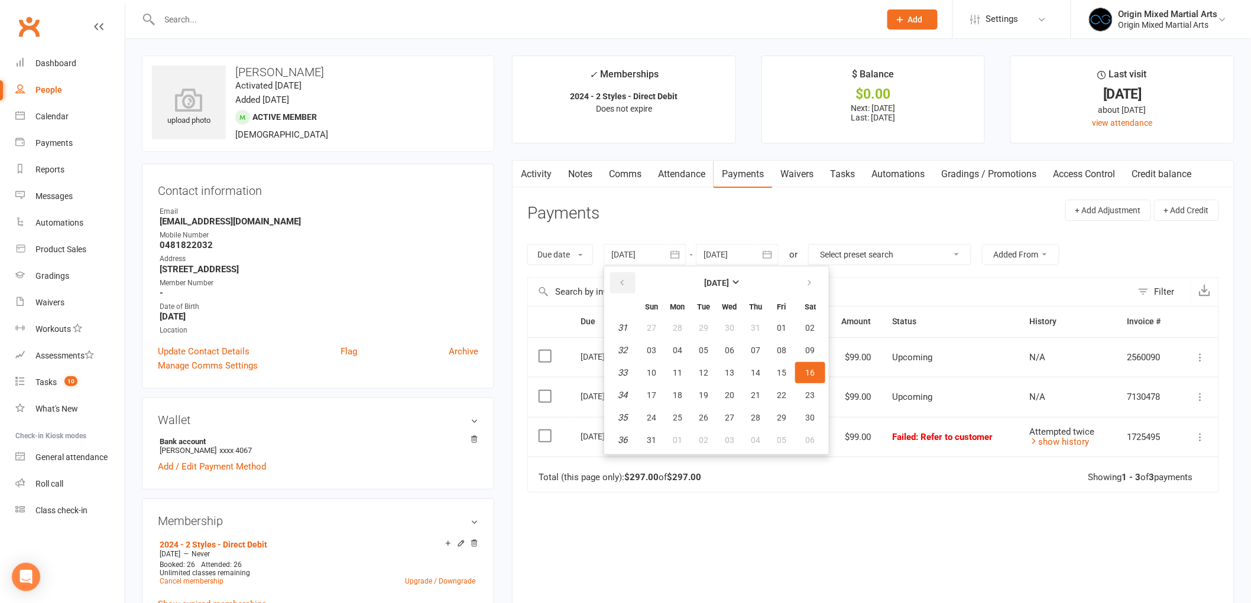
click at [628, 274] on button "button" at bounding box center [622, 282] width 25 height 21
click at [687, 327] on button "30" at bounding box center [677, 327] width 25 height 21
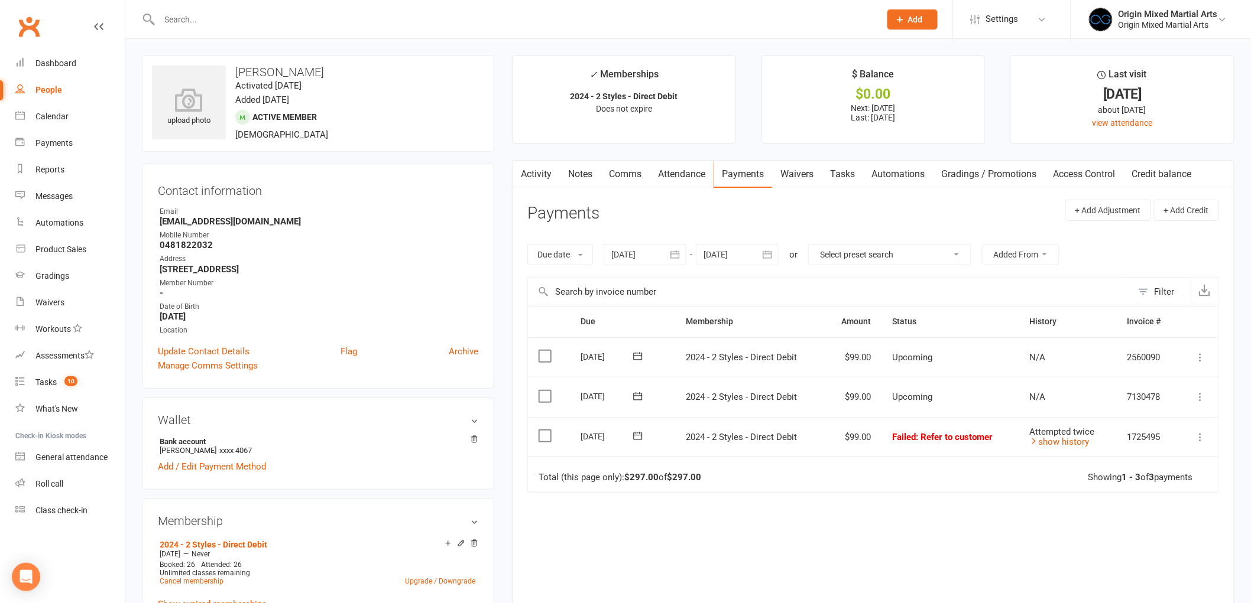
click at [669, 252] on button "button" at bounding box center [675, 254] width 21 height 21
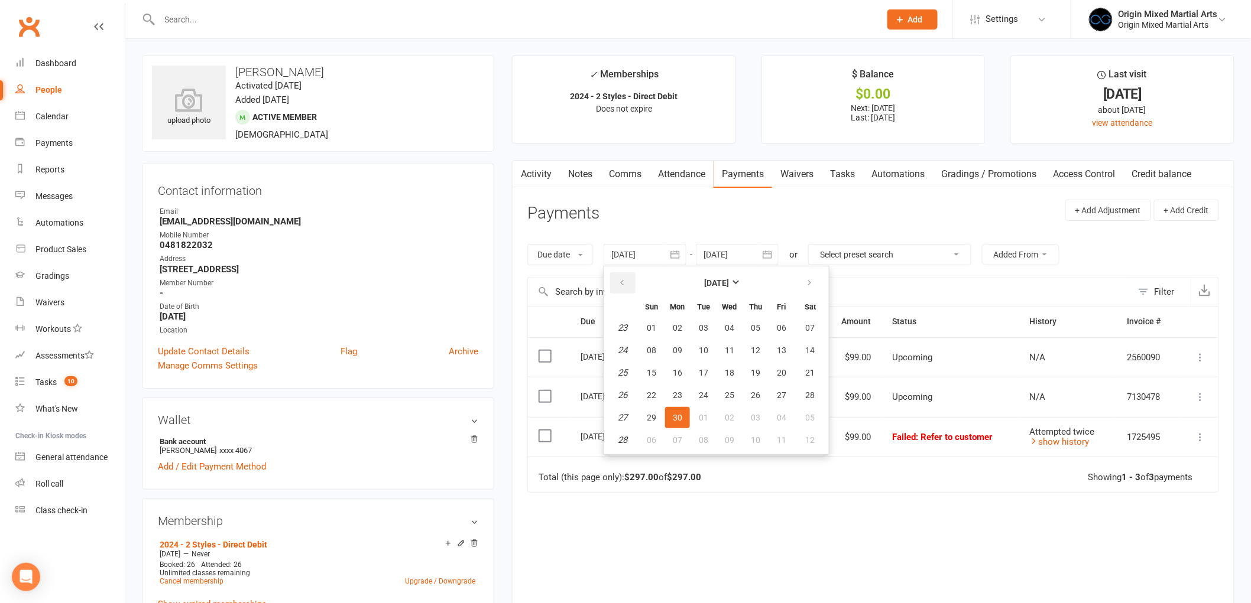
click at [626, 283] on icon "button" at bounding box center [622, 282] width 8 height 9
click at [705, 332] on button "01" at bounding box center [703, 327] width 25 height 21
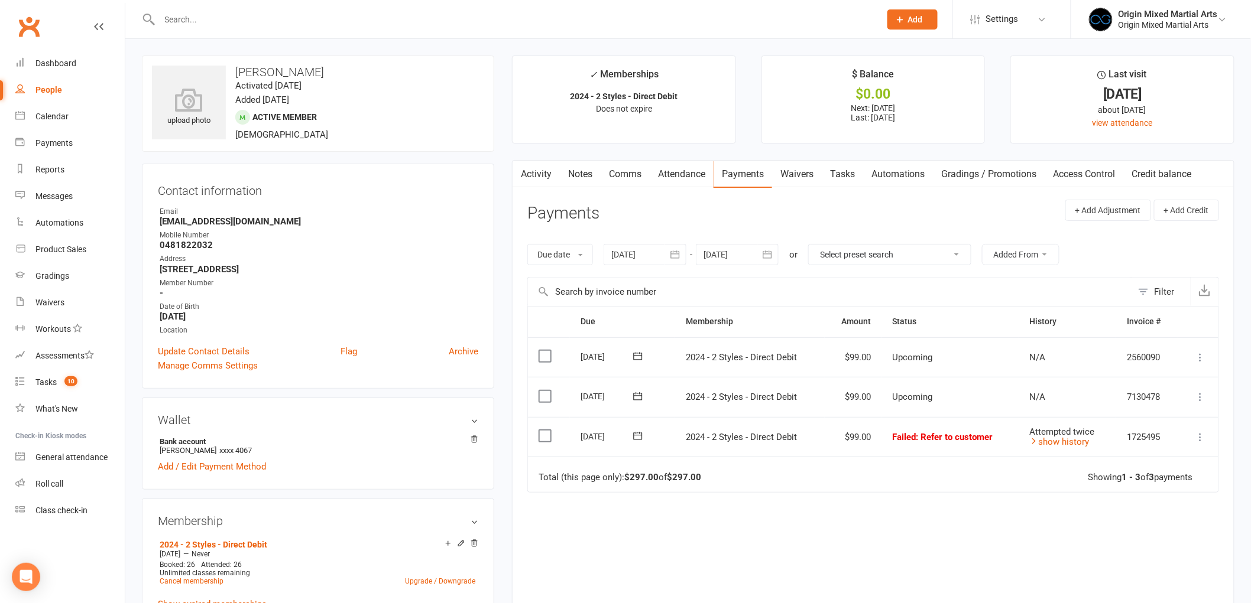
click at [676, 251] on icon "button" at bounding box center [675, 255] width 12 height 12
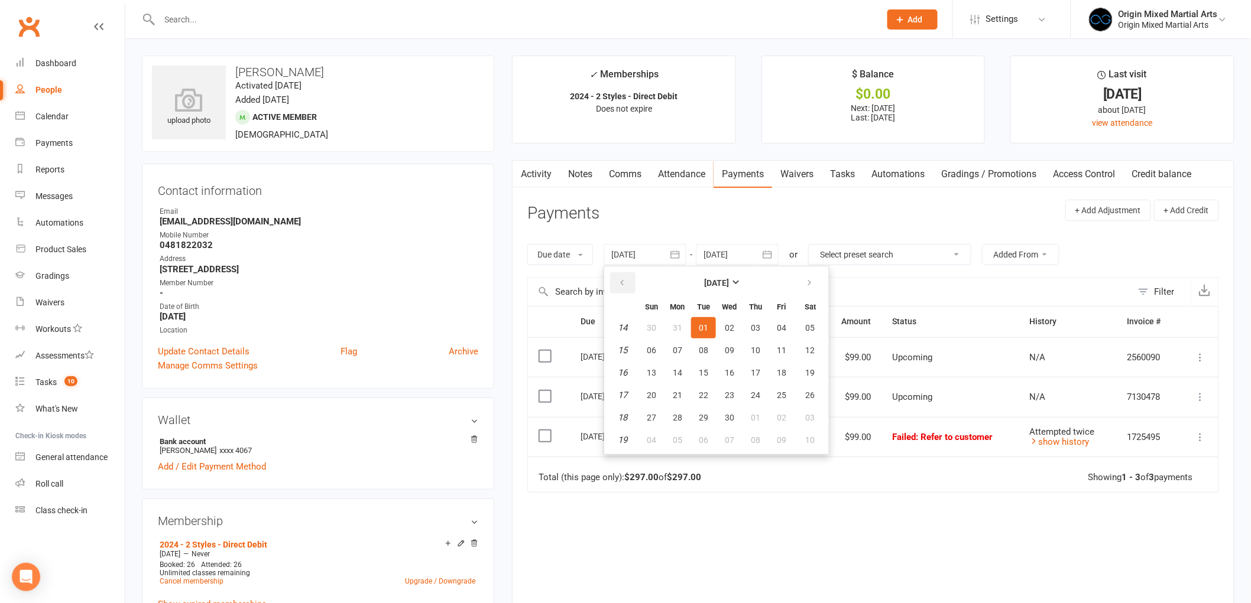
click at [625, 278] on icon "button" at bounding box center [622, 282] width 8 height 9
click at [671, 330] on button "02" at bounding box center [677, 327] width 25 height 21
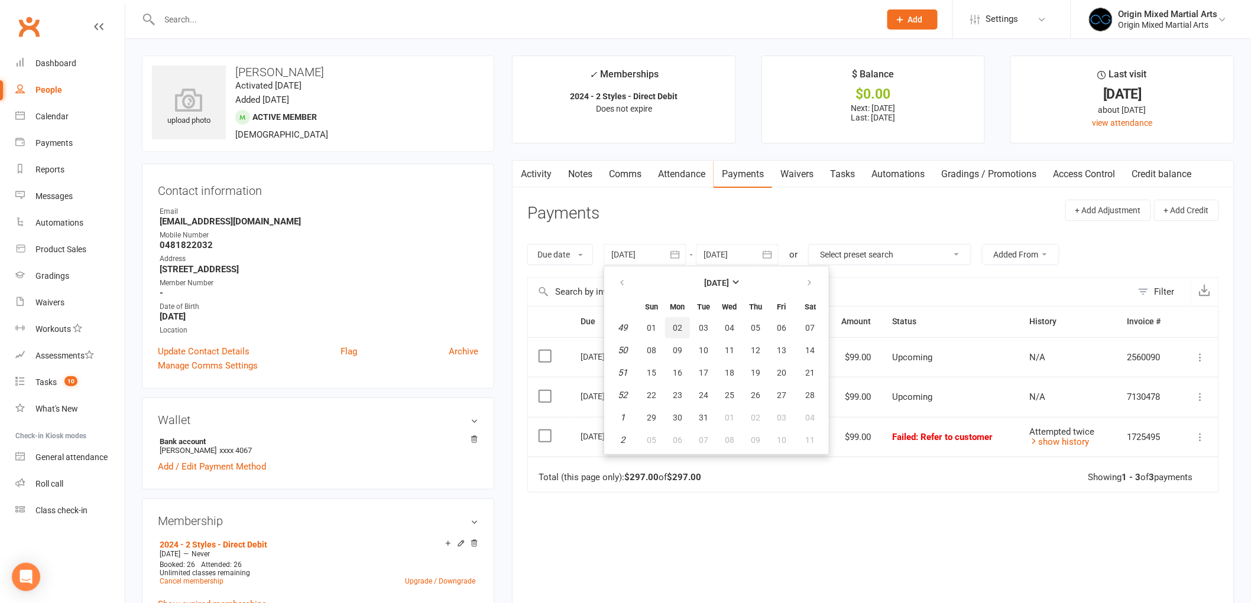
type input "02 Dec 2024"
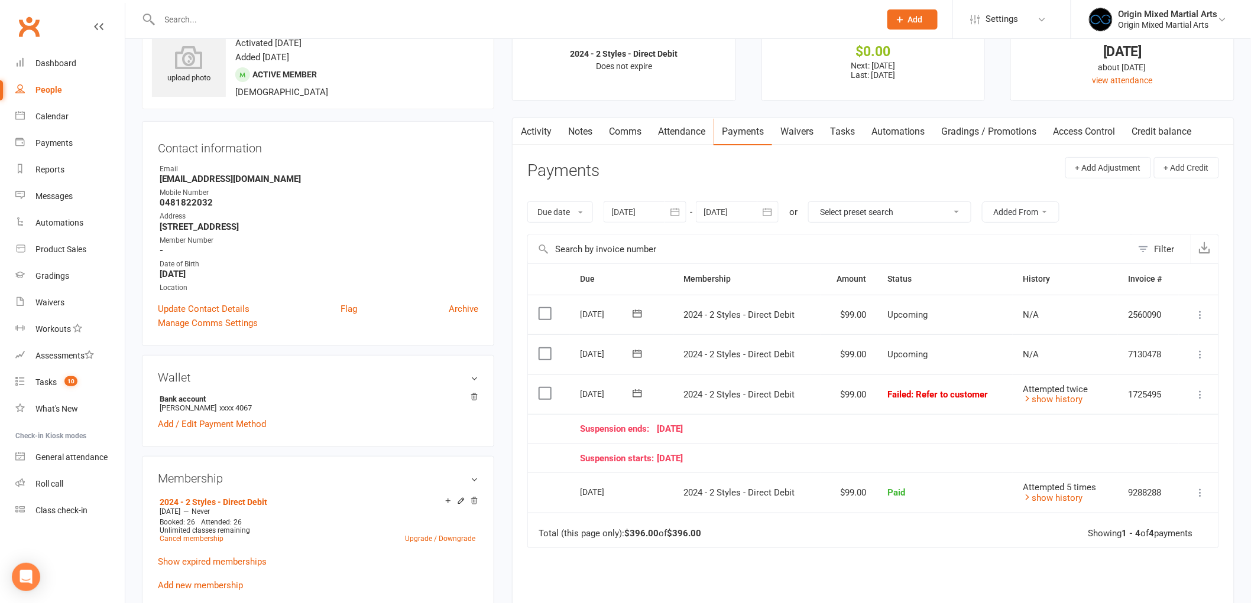
scroll to position [66, 0]
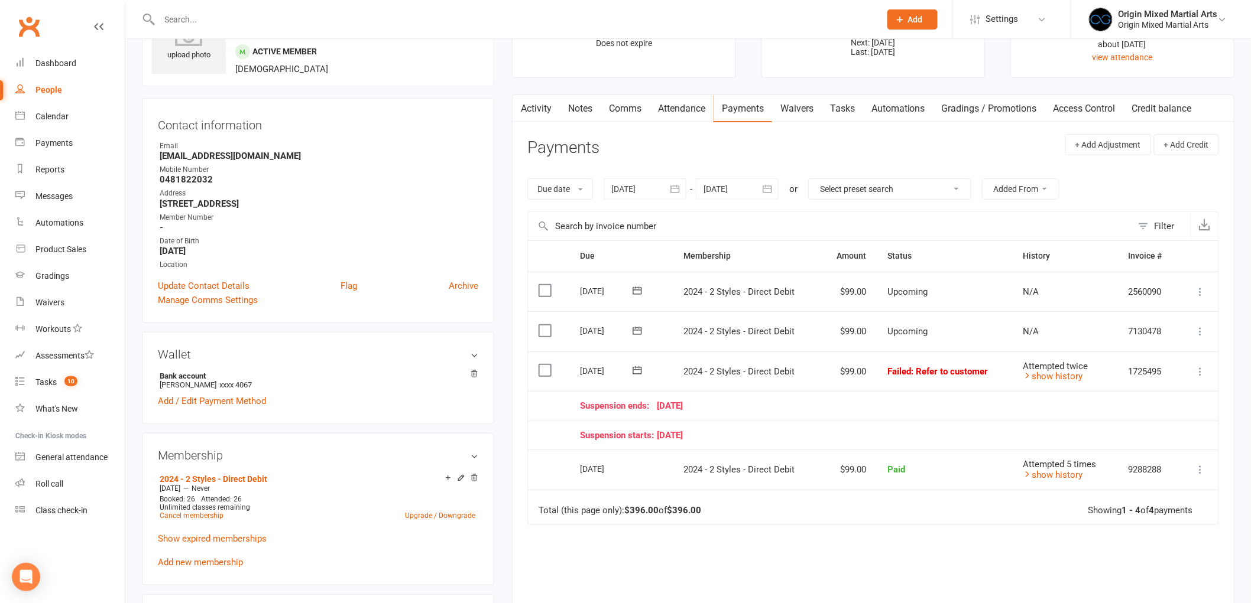
click at [578, 114] on link "Notes" at bounding box center [580, 108] width 41 height 27
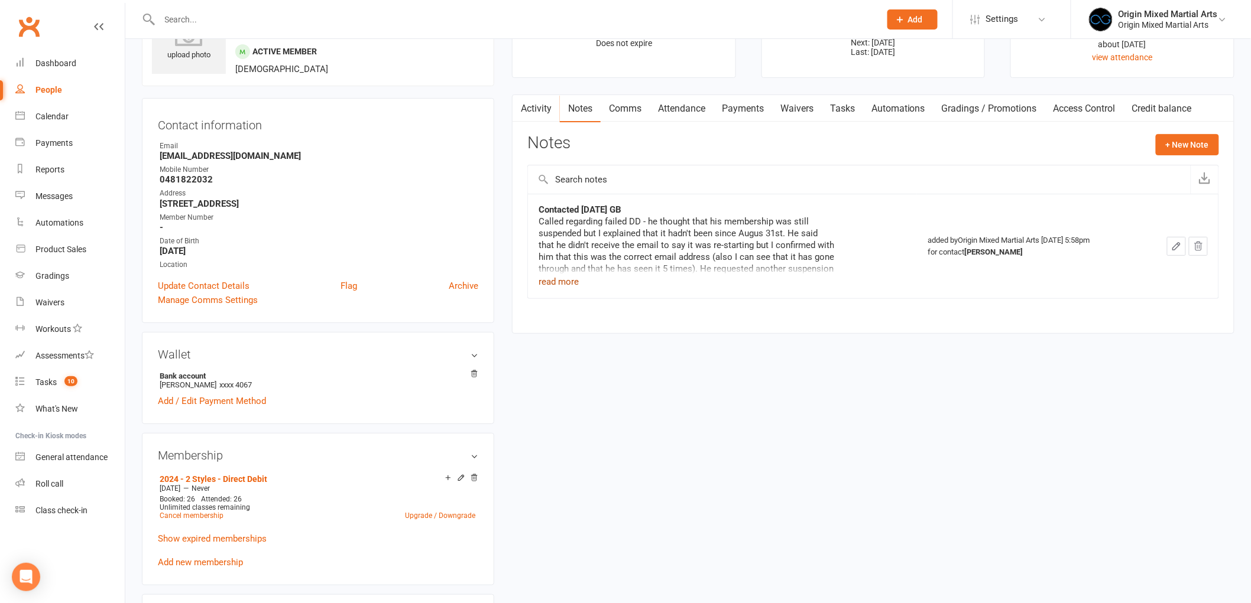
click at [560, 281] on button "read more" at bounding box center [558, 282] width 40 height 14
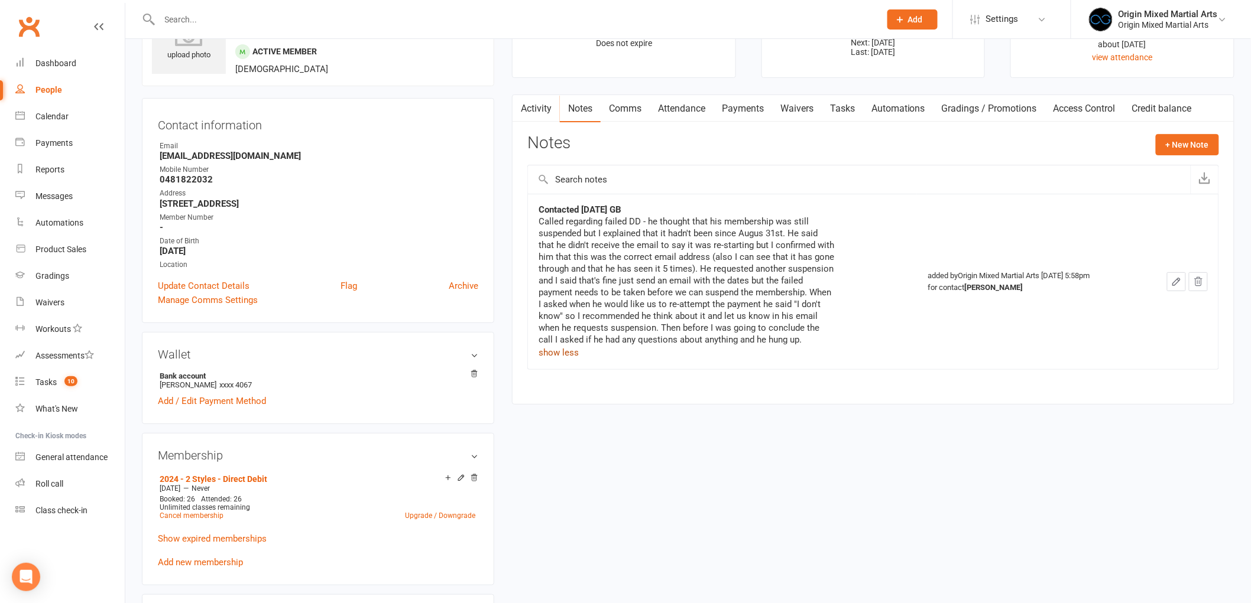
click at [728, 109] on link "Payments" at bounding box center [742, 108] width 59 height 27
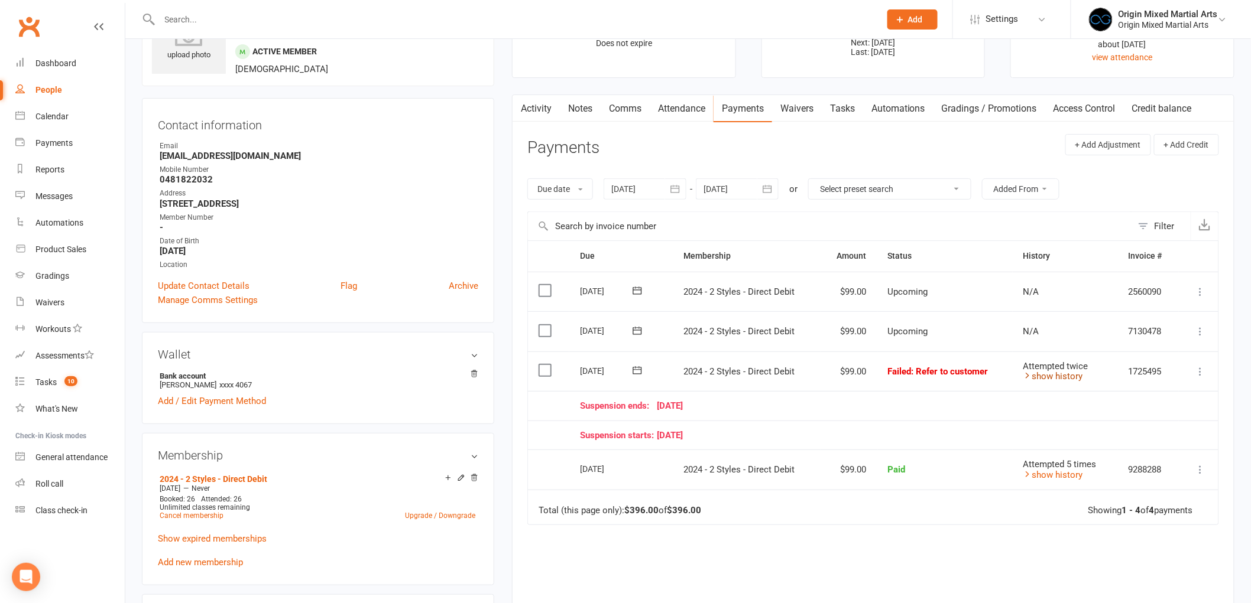
click at [1060, 375] on link "show history" at bounding box center [1053, 376] width 60 height 11
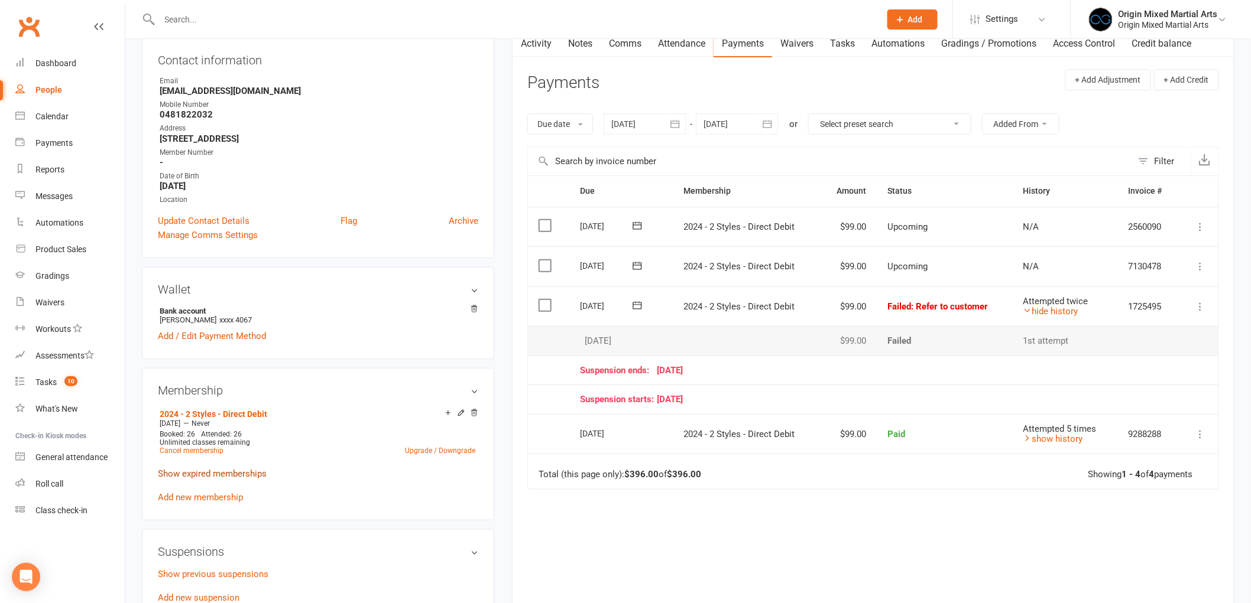
scroll to position [328, 0]
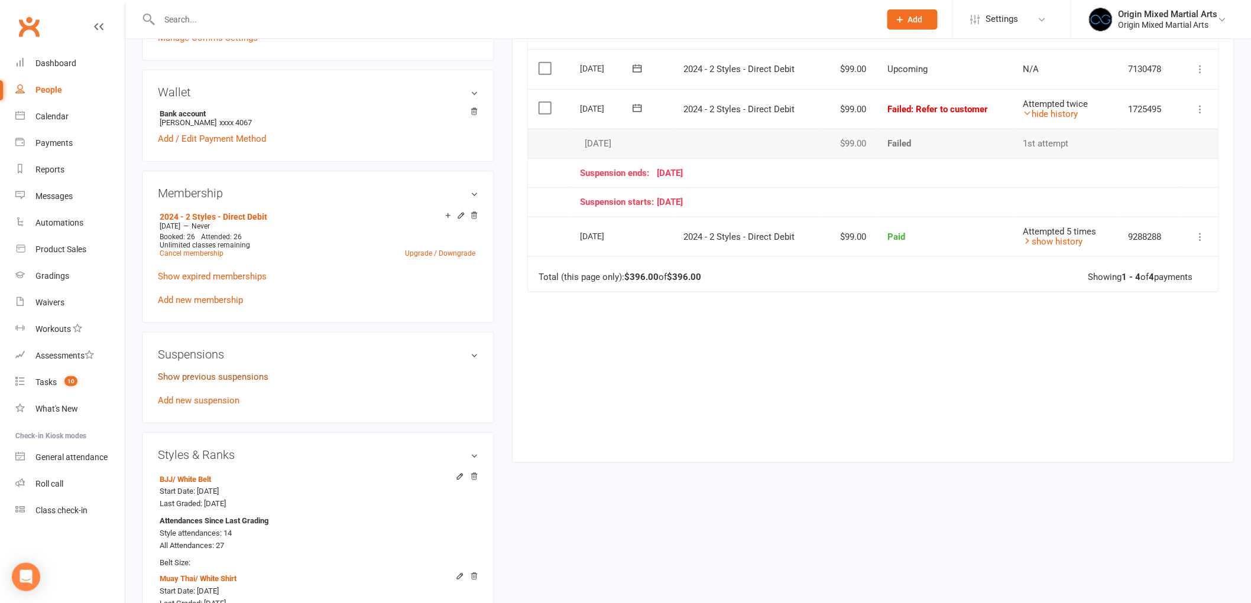
click at [220, 376] on link "Show previous suspensions" at bounding box center [213, 377] width 111 height 11
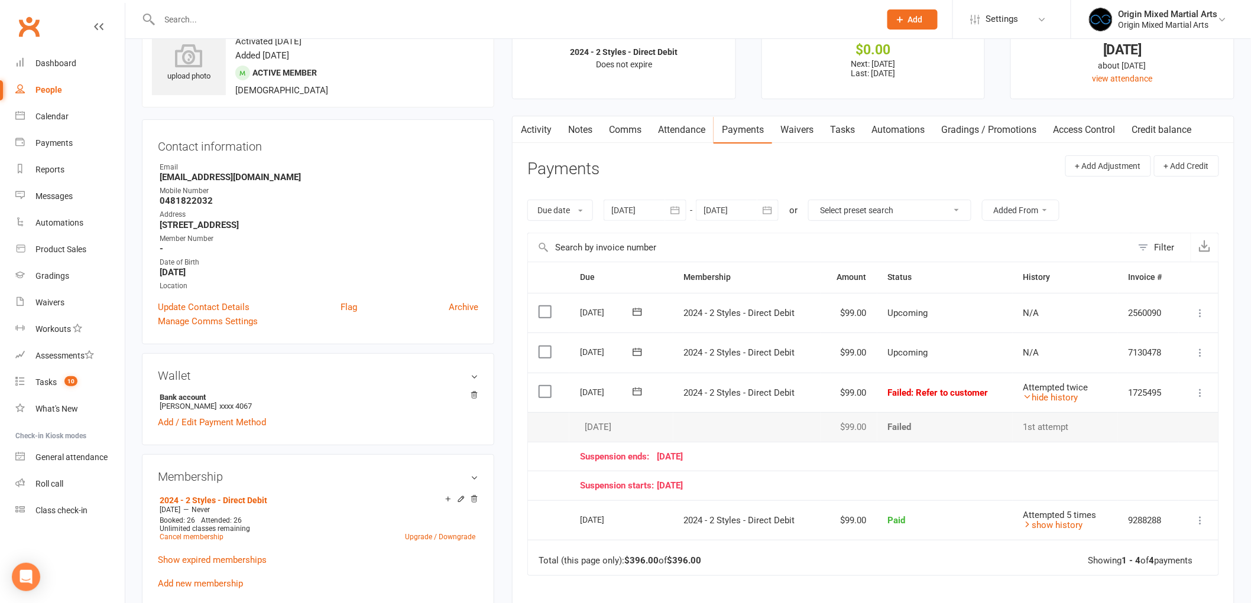
scroll to position [0, 0]
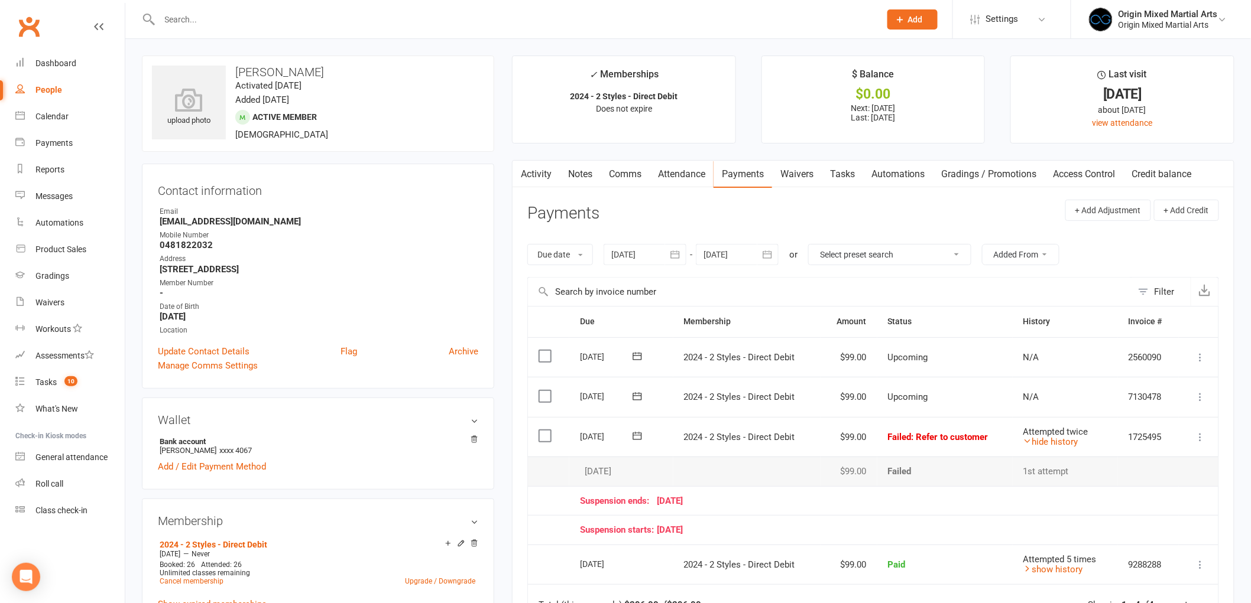
click at [598, 174] on link "Notes" at bounding box center [580, 174] width 41 height 27
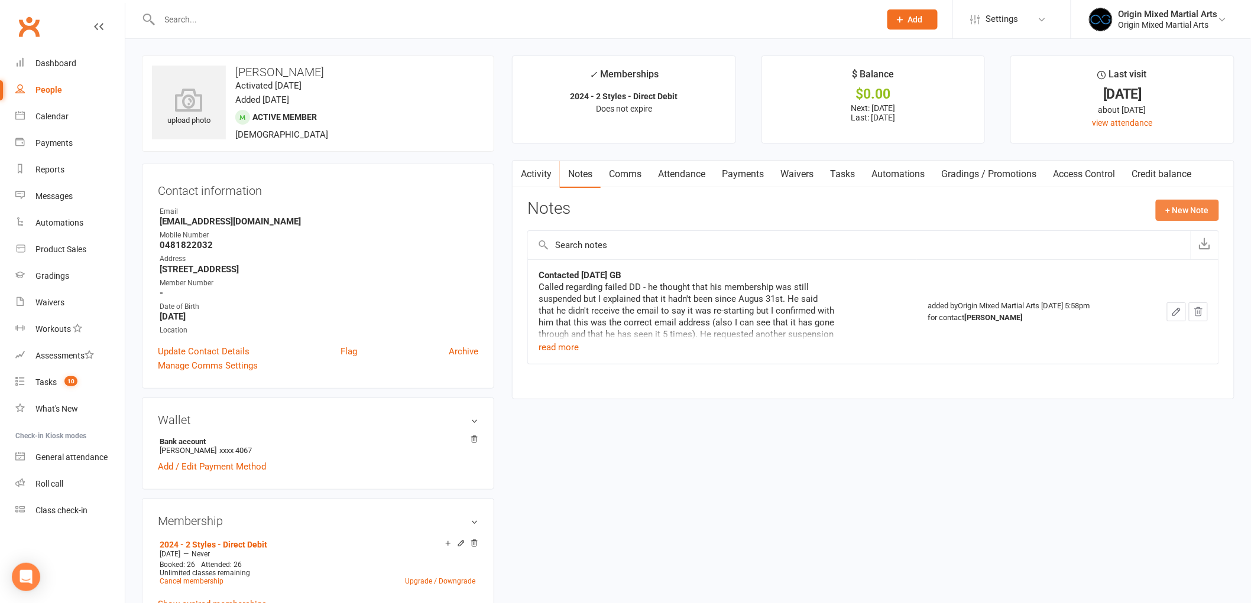
click at [1182, 214] on button "+ New Note" at bounding box center [1186, 210] width 63 height 21
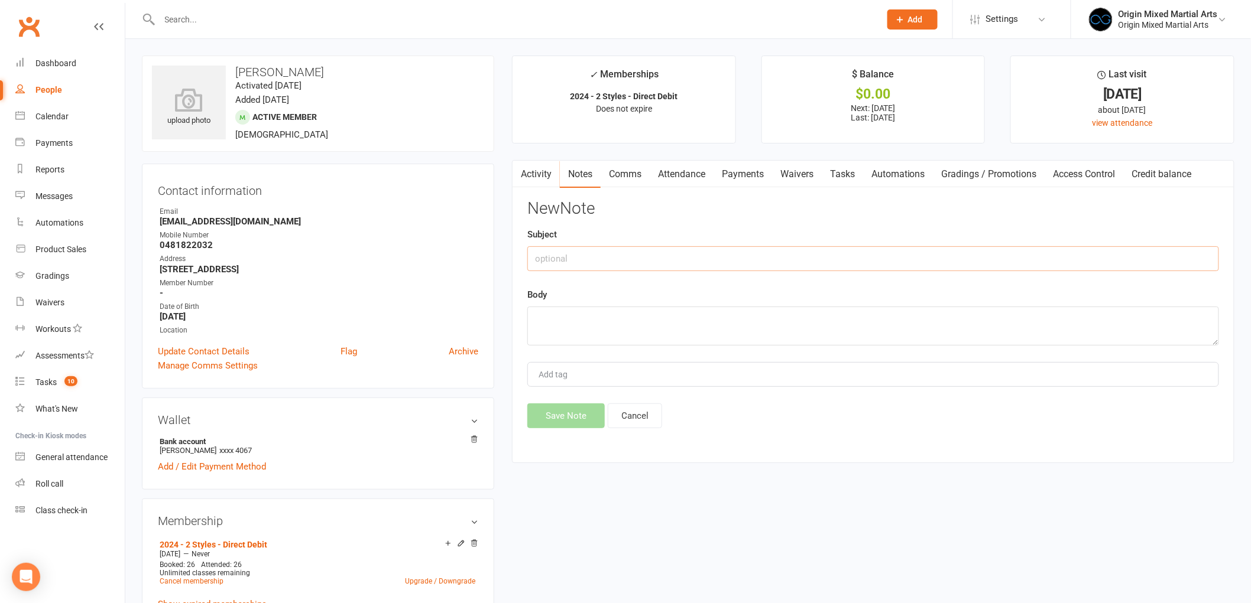
click at [651, 254] on input "text" at bounding box center [873, 258] width 692 height 25
type input "Suspension Update 16/9/25 GB"
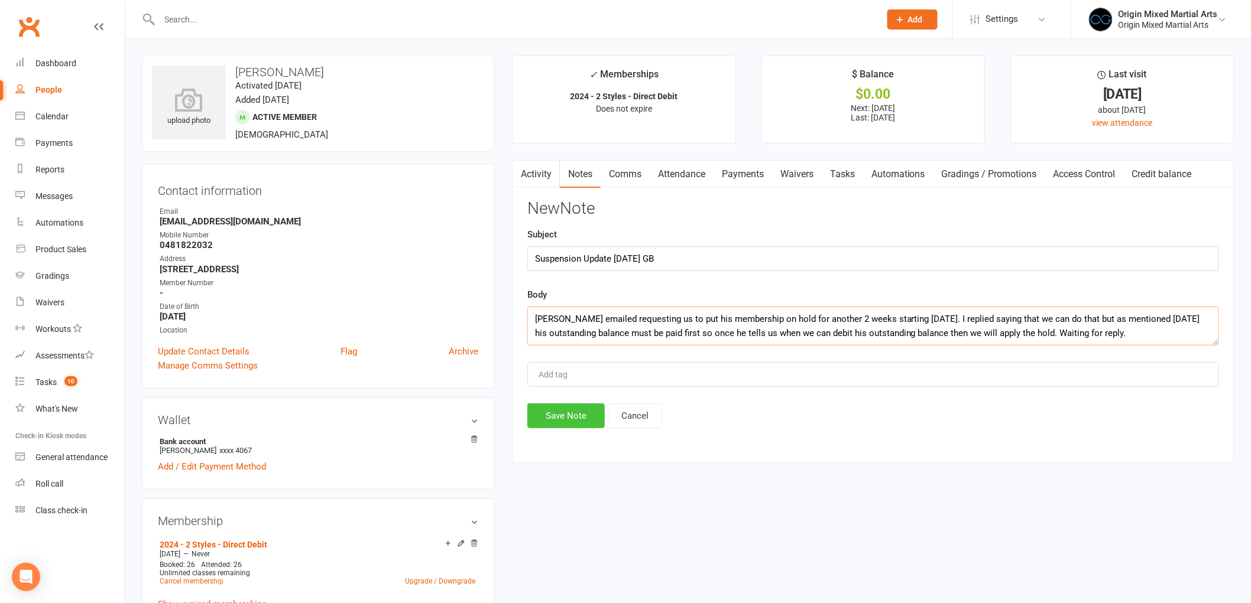
type textarea "Liam emailed requesting us to put his membership on hold for another 2 weeks st…"
click at [537, 420] on button "Save Note" at bounding box center [565, 416] width 77 height 25
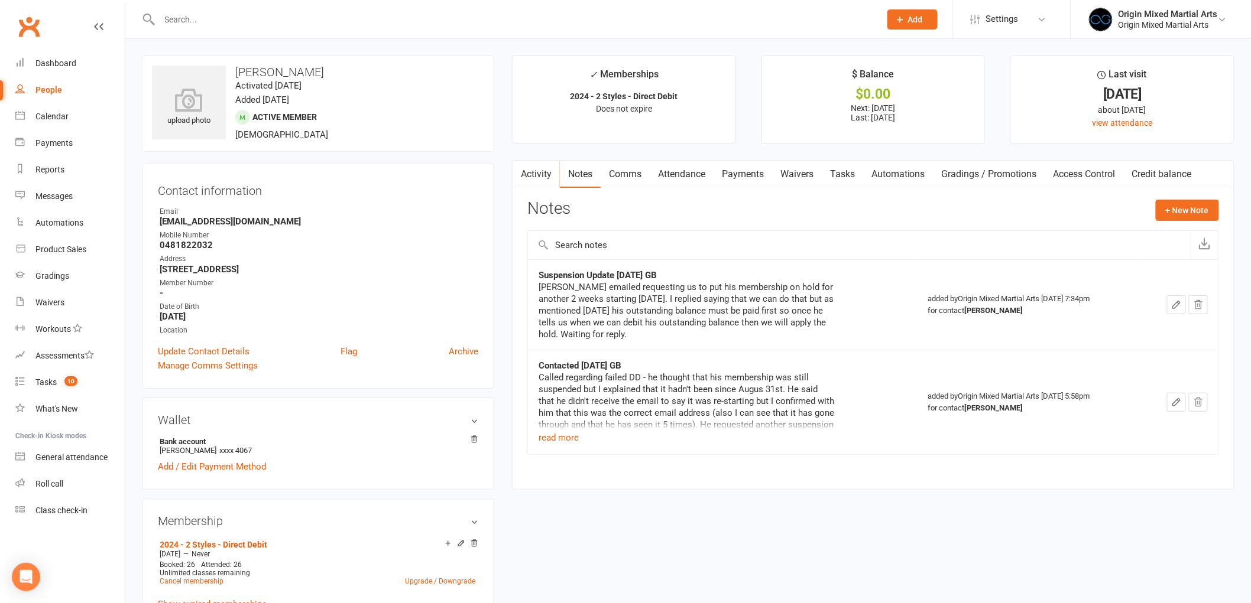
click at [275, 27] on input "text" at bounding box center [514, 19] width 716 height 17
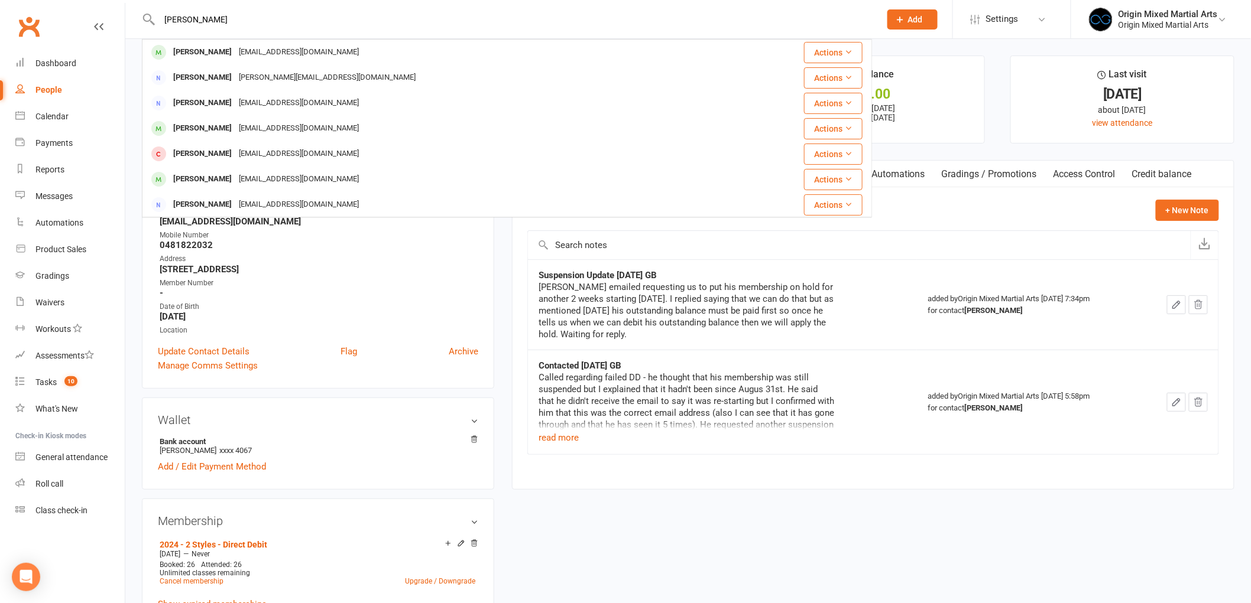
type input "noah holst"
click at [262, 57] on div "gshbricklaying@gmail.com" at bounding box center [298, 52] width 127 height 17
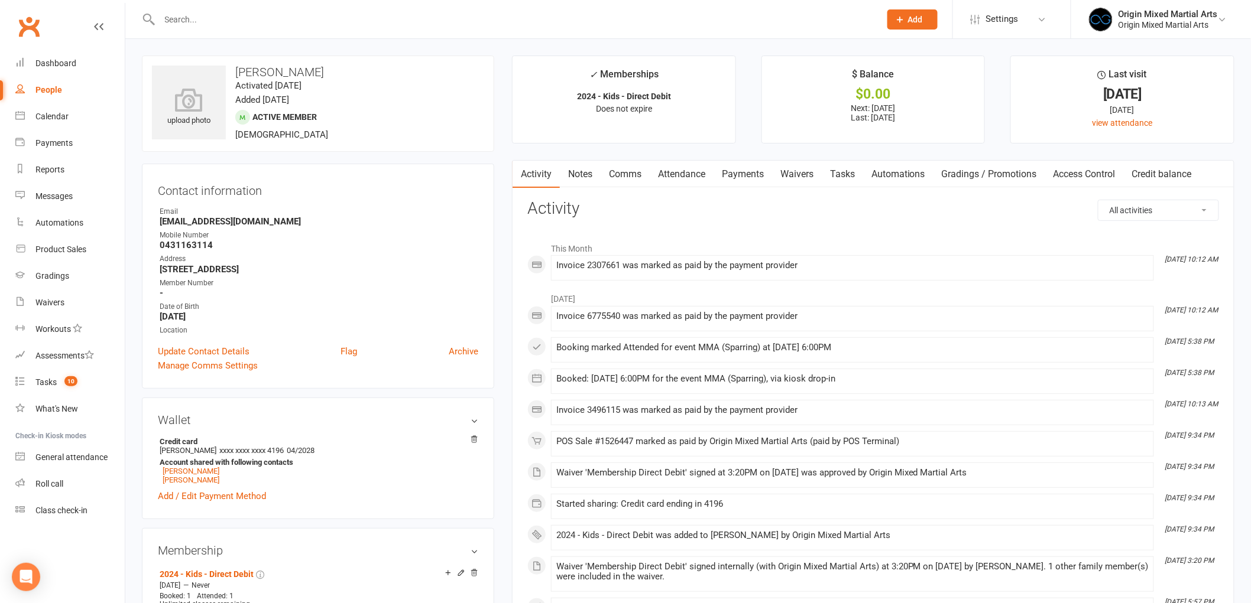
click at [731, 174] on link "Payments" at bounding box center [742, 174] width 59 height 27
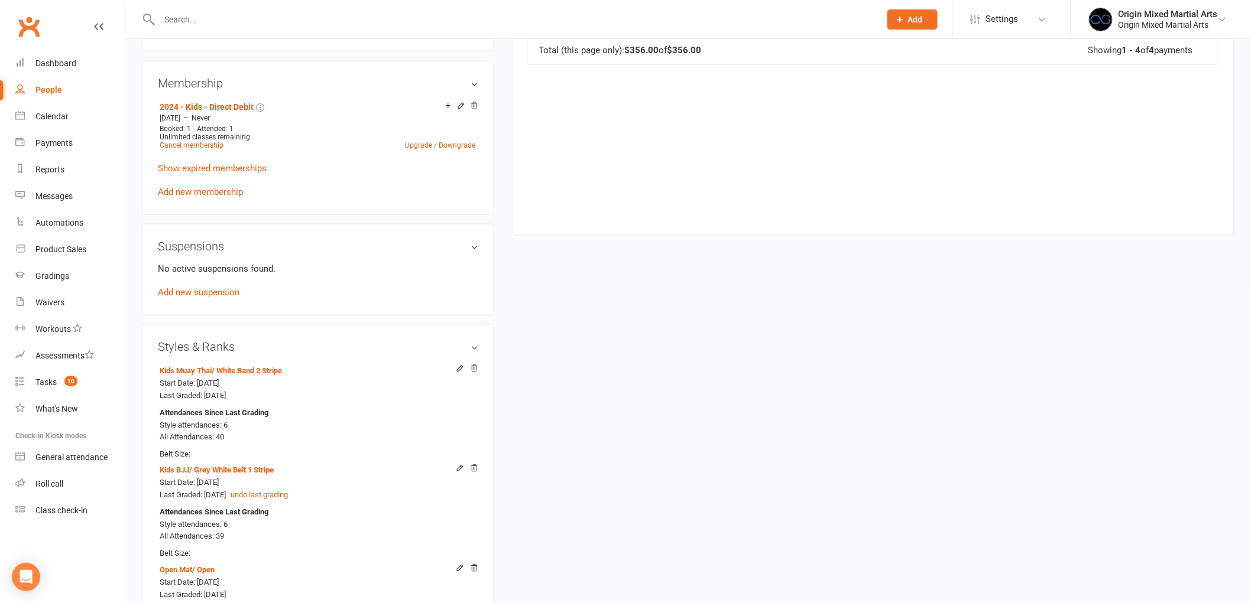
scroll to position [459, 0]
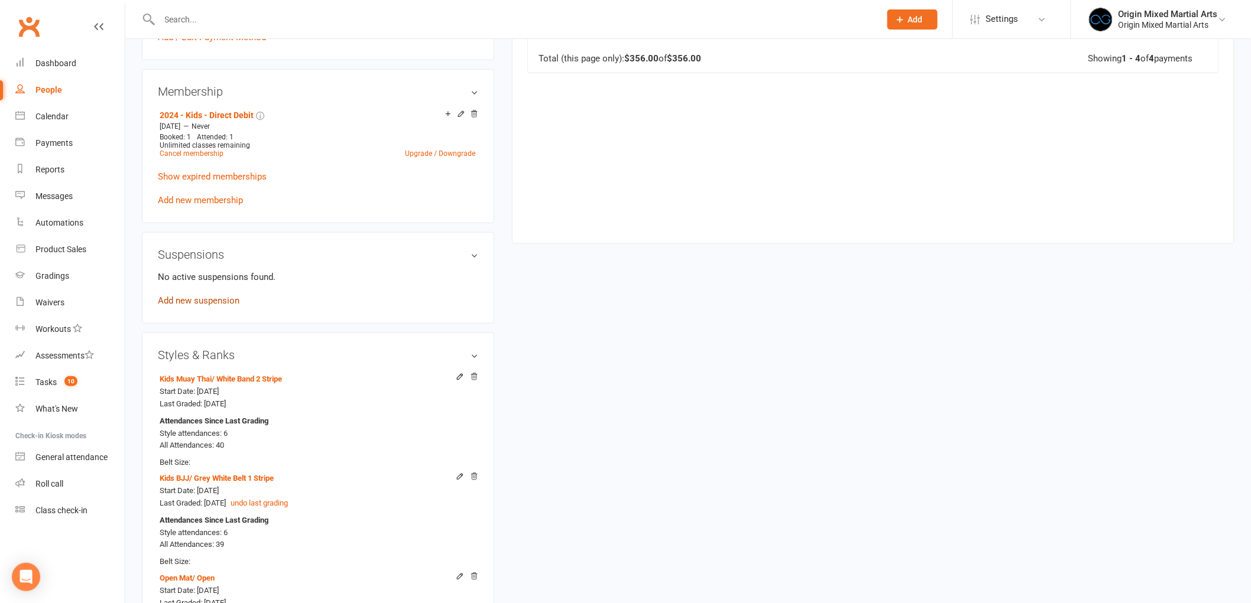
click at [204, 306] on link "Add new suspension" at bounding box center [199, 301] width 82 height 11
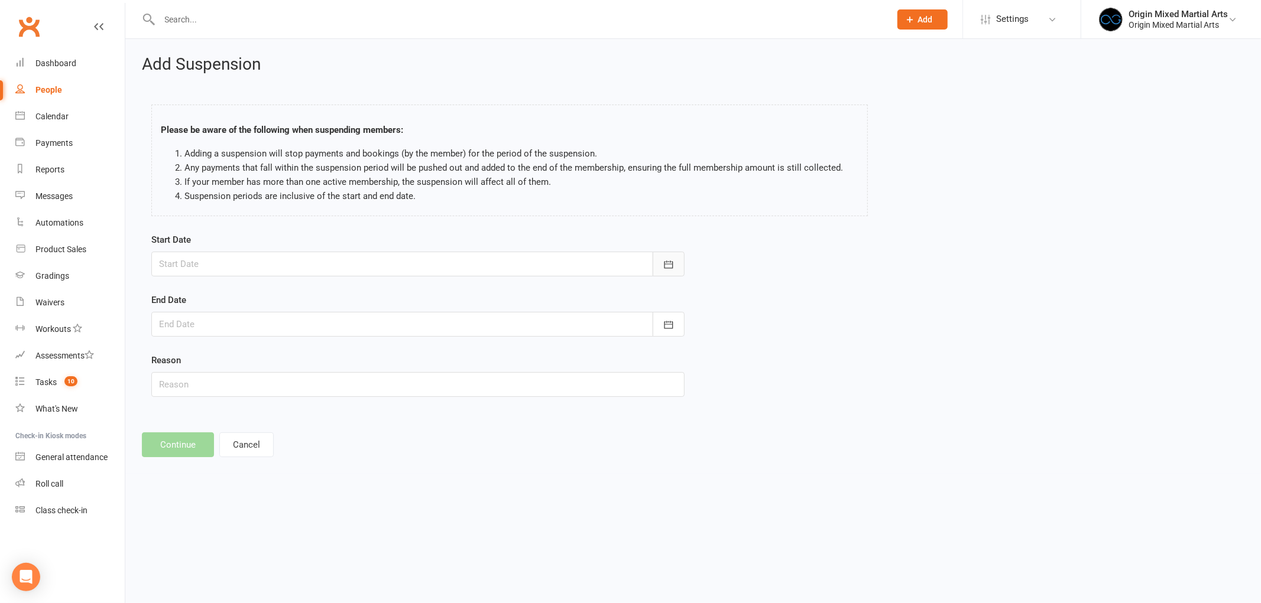
click at [674, 272] on button "button" at bounding box center [669, 264] width 32 height 25
click at [256, 377] on button "16" at bounding box center [251, 384] width 25 height 21
type input "16 Sep 2025"
click at [556, 325] on div at bounding box center [417, 324] width 533 height 25
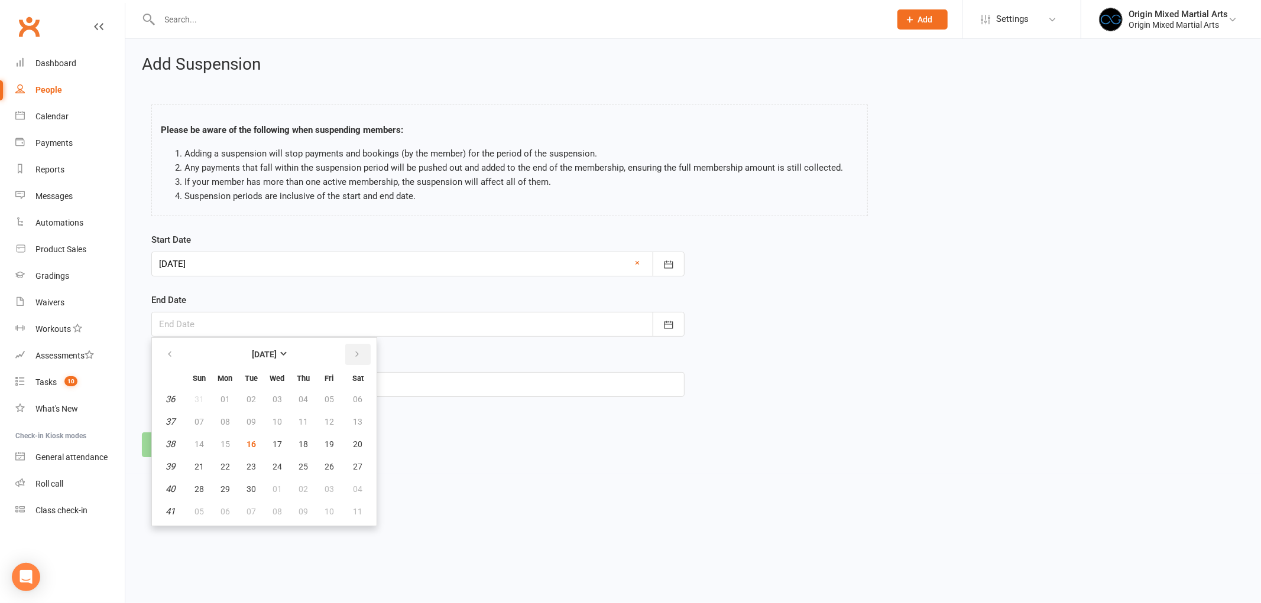
click at [355, 350] on icon "button" at bounding box center [357, 354] width 8 height 9
click at [206, 456] on button "16" at bounding box center [199, 466] width 25 height 21
type input "16 Nov 2025"
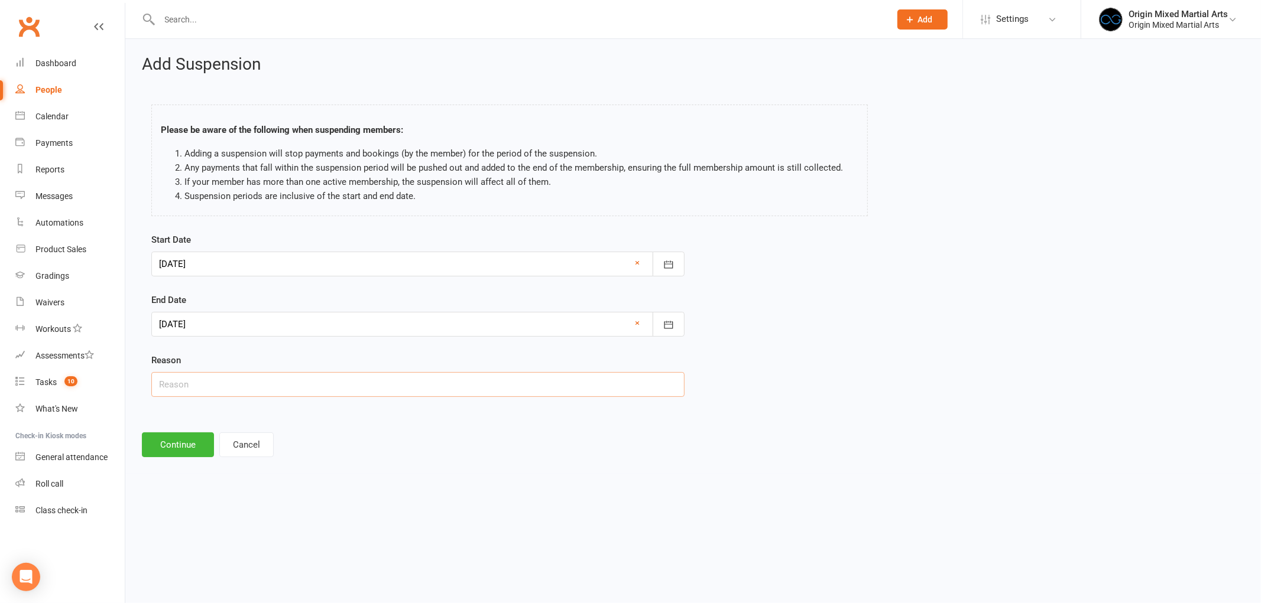
click at [241, 386] on input "text" at bounding box center [417, 384] width 533 height 25
type input "Other"
click at [178, 447] on button "Continue" at bounding box center [178, 445] width 72 height 25
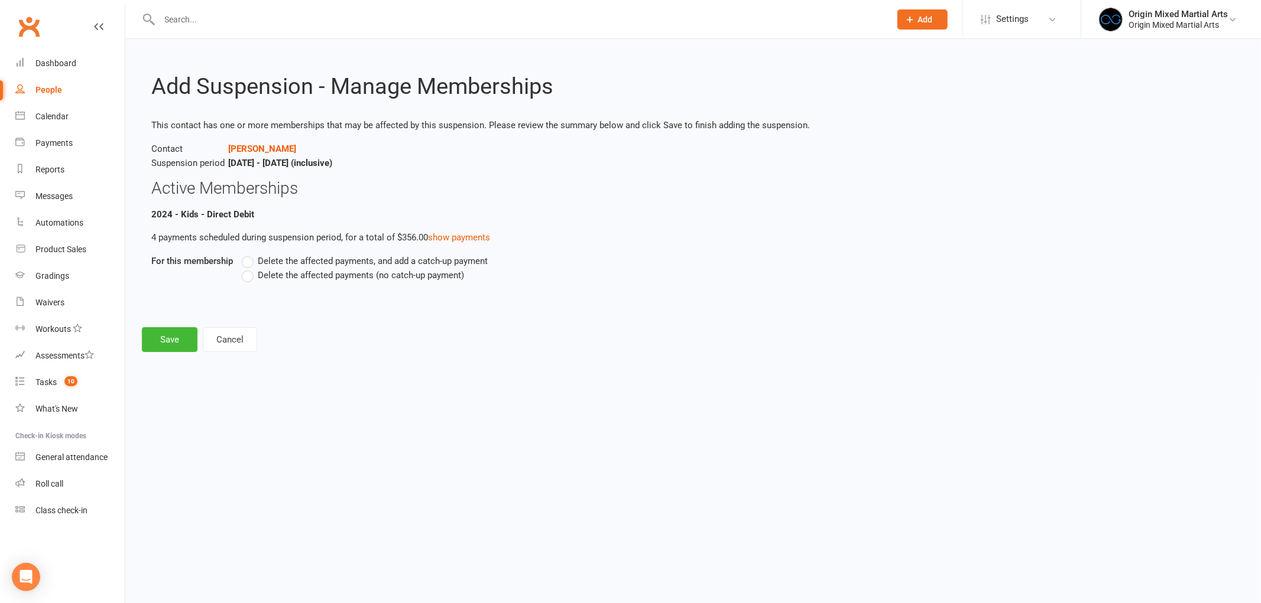
click at [322, 280] on span "Delete the affected payments (no catch-up payment)" at bounding box center [361, 274] width 206 height 12
click at [249, 268] on input "Delete the affected payments (no catch-up payment)" at bounding box center [246, 268] width 8 height 0
click at [175, 327] on button "Save" at bounding box center [170, 339] width 56 height 25
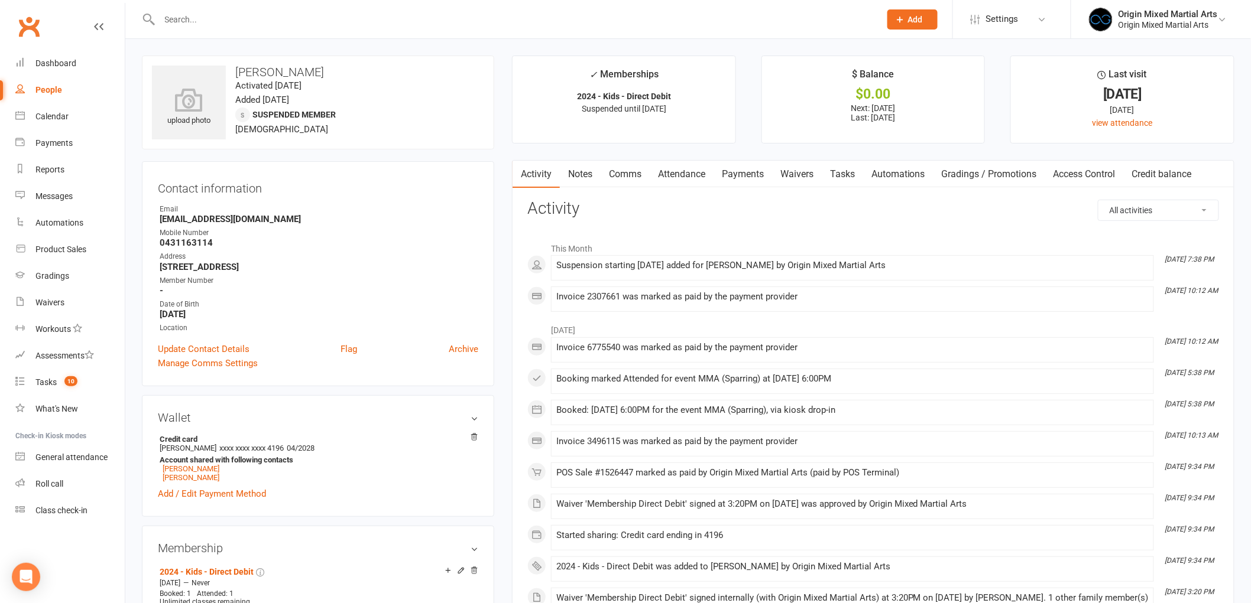
click at [277, 30] on div at bounding box center [507, 19] width 730 height 38
click at [275, 20] on input "text" at bounding box center [514, 19] width 716 height 17
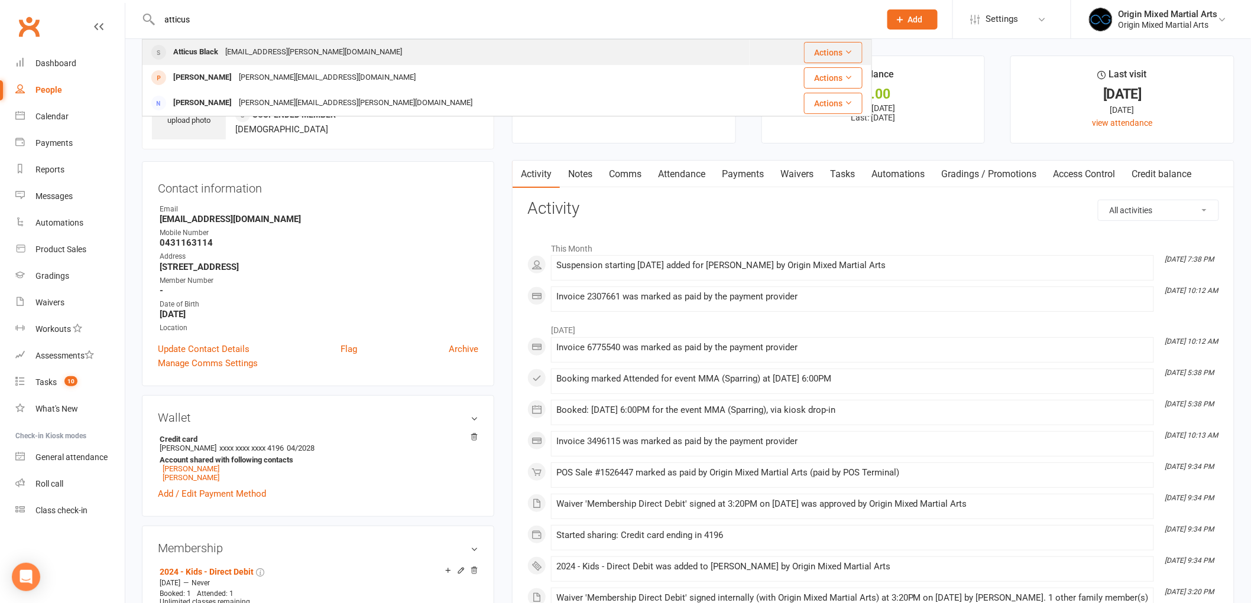
type input "atticus"
click at [322, 48] on div "atticus.marlowe@gmail.com" at bounding box center [314, 52] width 184 height 17
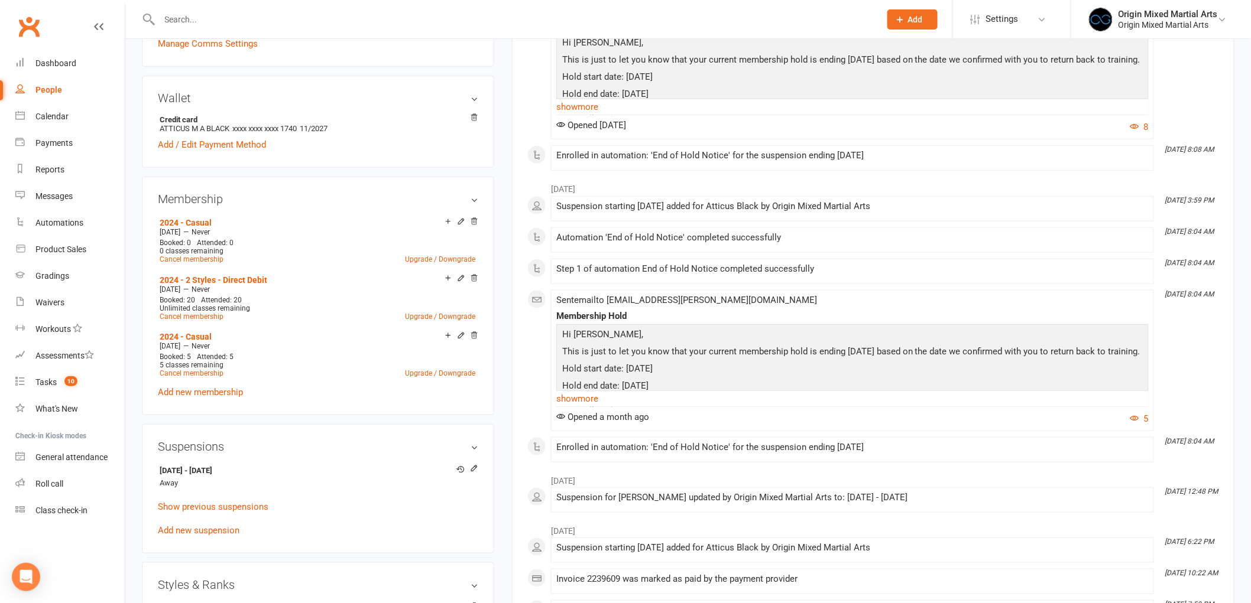
scroll to position [328, 0]
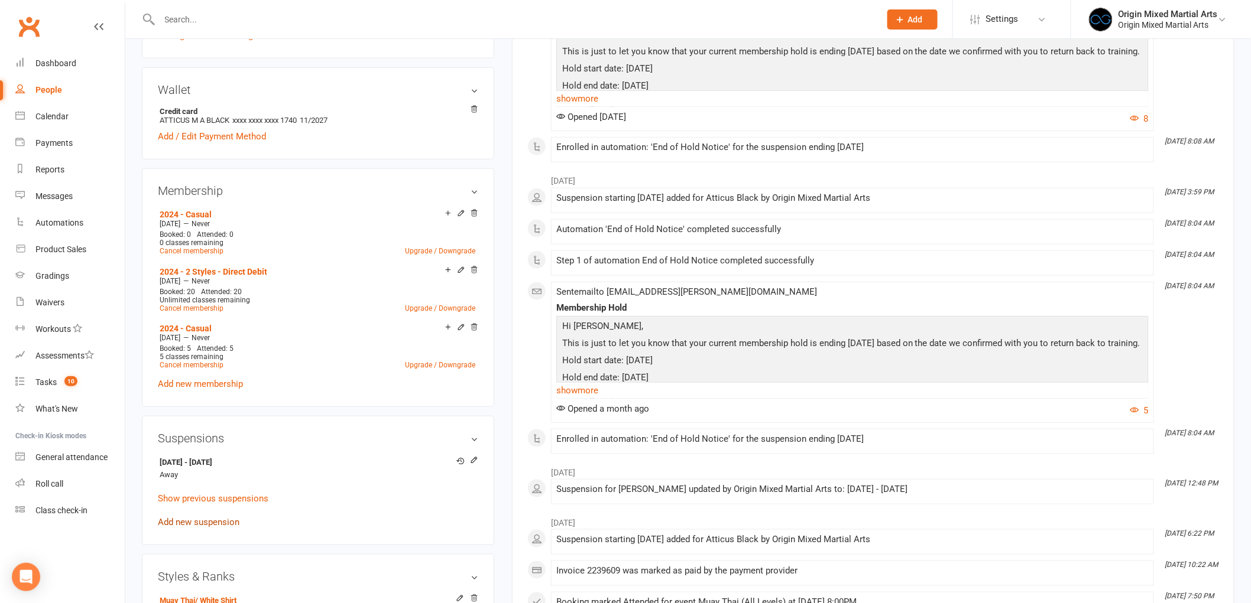
click at [208, 517] on link "Add new suspension" at bounding box center [199, 522] width 82 height 11
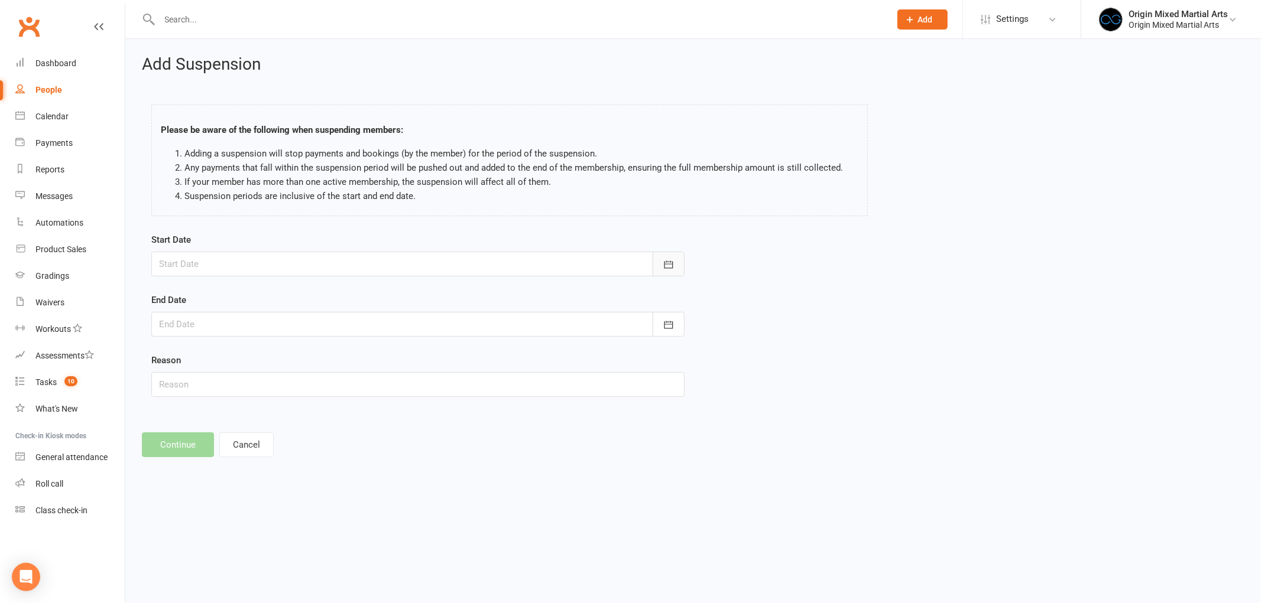
click at [659, 272] on button "button" at bounding box center [669, 264] width 32 height 25
click at [303, 389] on button "18" at bounding box center [303, 384] width 25 height 21
type input "18 Sep 2025"
click at [660, 320] on button "button" at bounding box center [669, 324] width 32 height 25
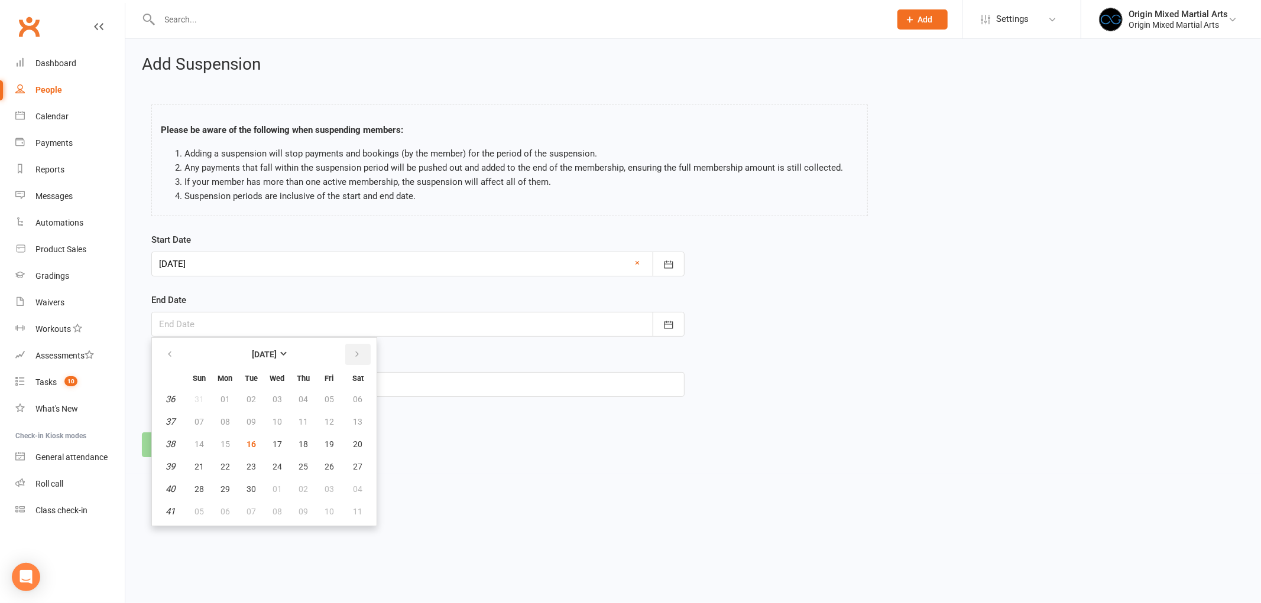
click at [362, 357] on button "button" at bounding box center [357, 354] width 25 height 21
click at [197, 417] on span "04" at bounding box center [198, 421] width 9 height 9
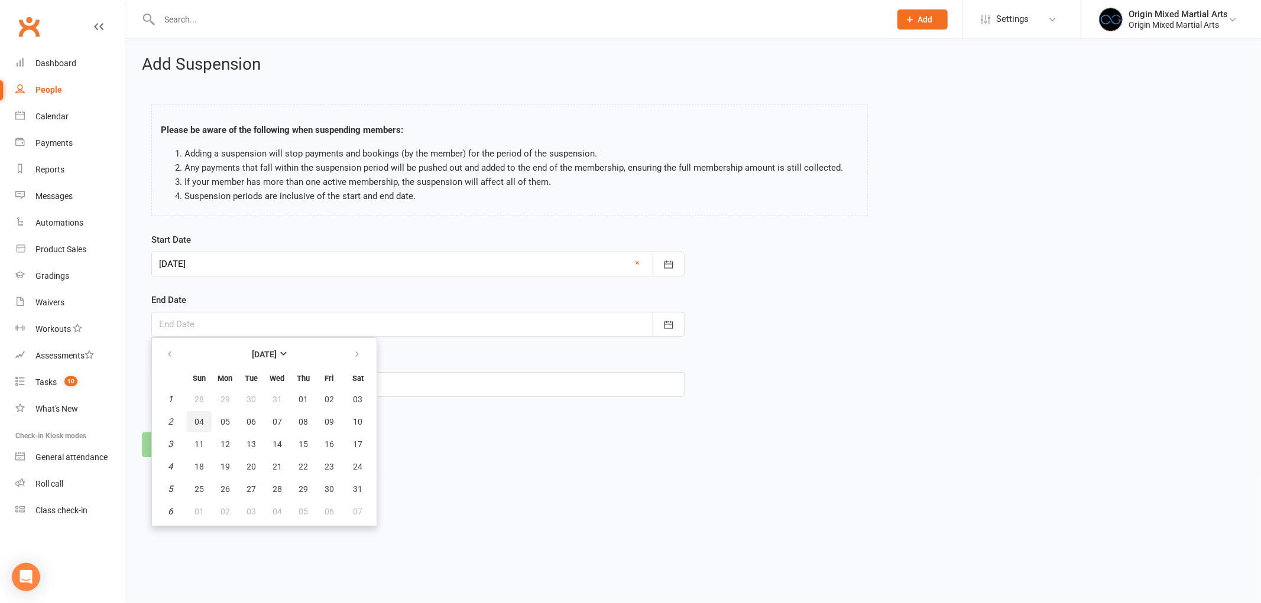
type input "04 Jan 2026"
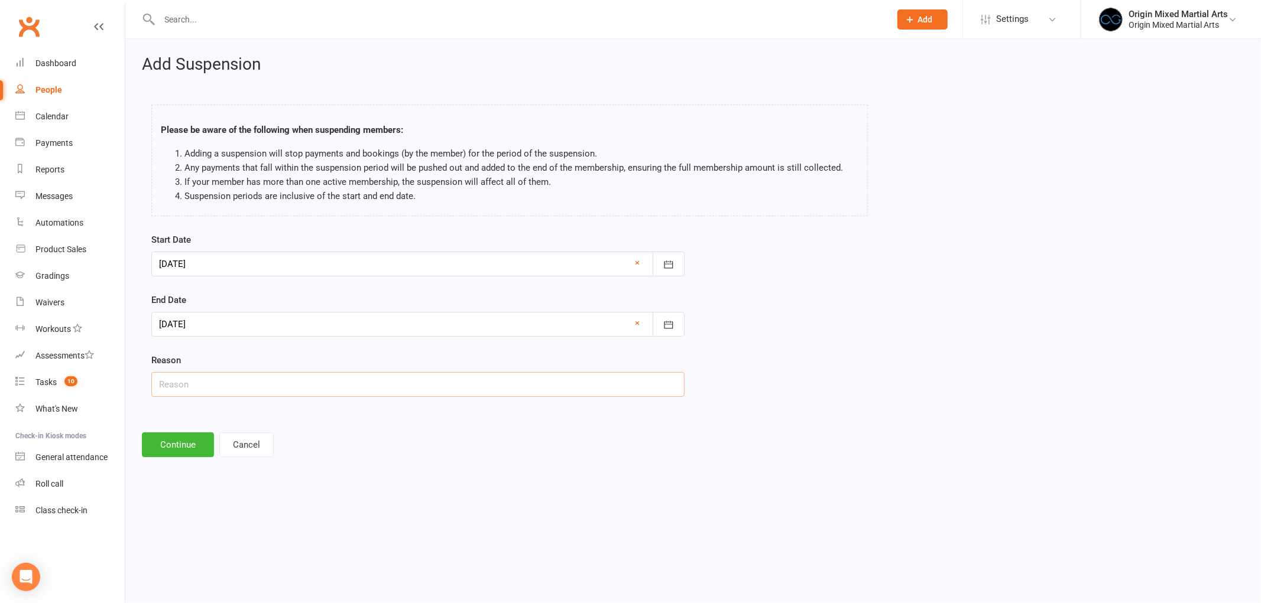
click at [252, 387] on input "text" at bounding box center [417, 384] width 533 height 25
click at [161, 384] on input "Work" at bounding box center [417, 384] width 533 height 25
type input "Busy with Work"
click at [163, 438] on button "Continue" at bounding box center [178, 445] width 72 height 25
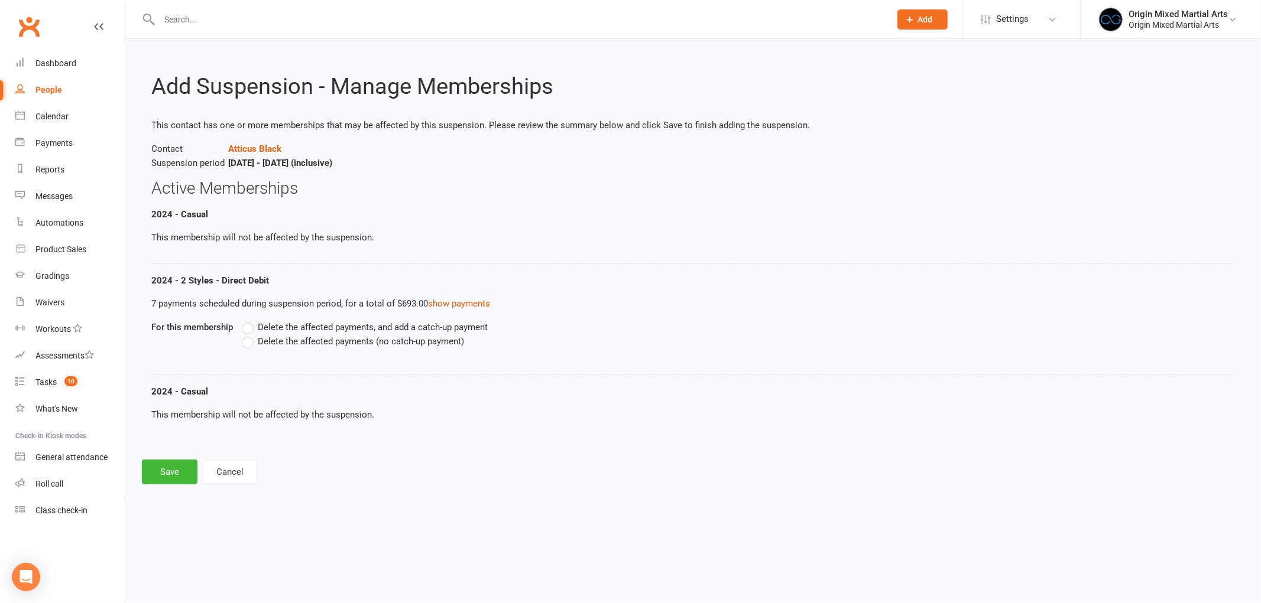
click at [292, 356] on div "Delete the affected payments, and add a catch-up payment Delete the affected pa…" at bounding box center [594, 342] width 722 height 45
click at [292, 348] on label "Delete the affected payments (no catch-up payment)" at bounding box center [353, 342] width 222 height 14
click at [249, 335] on input "Delete the affected payments (no catch-up payment)" at bounding box center [246, 335] width 8 height 0
click at [155, 476] on button "Save" at bounding box center [170, 472] width 56 height 25
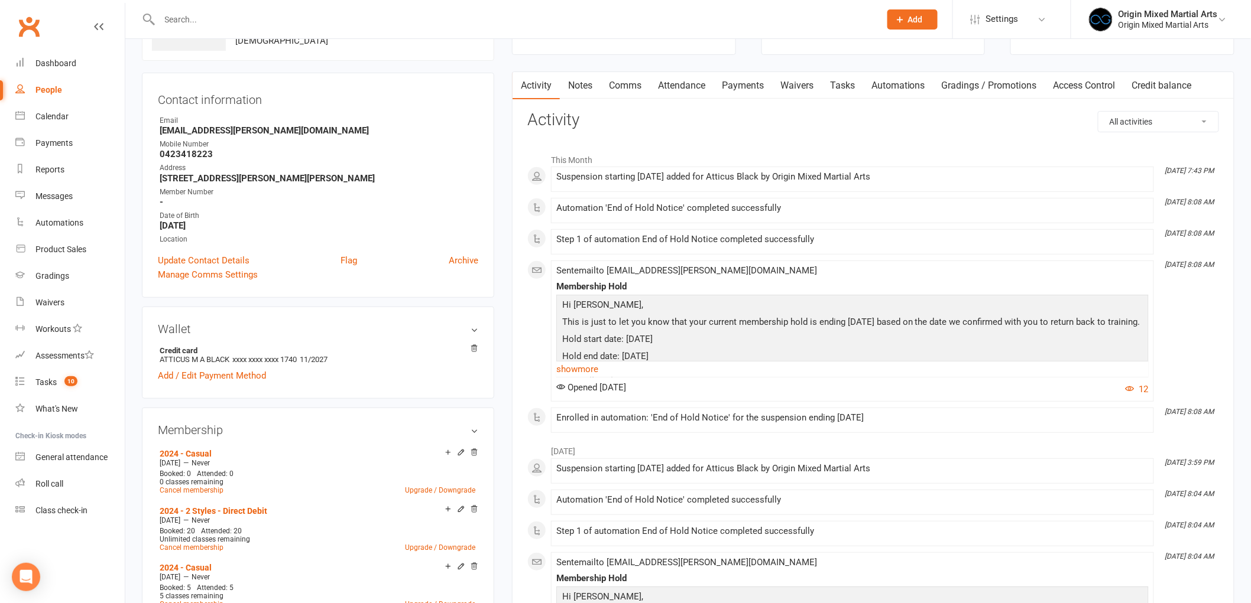
scroll to position [66, 0]
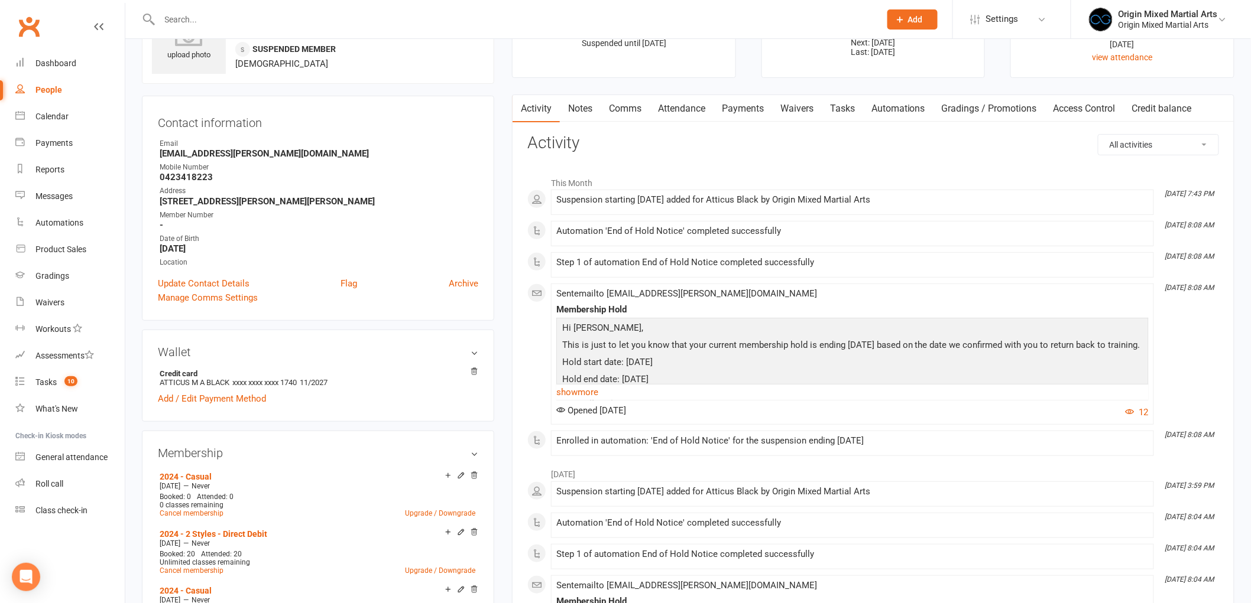
click at [276, 19] on input "text" at bounding box center [514, 19] width 716 height 17
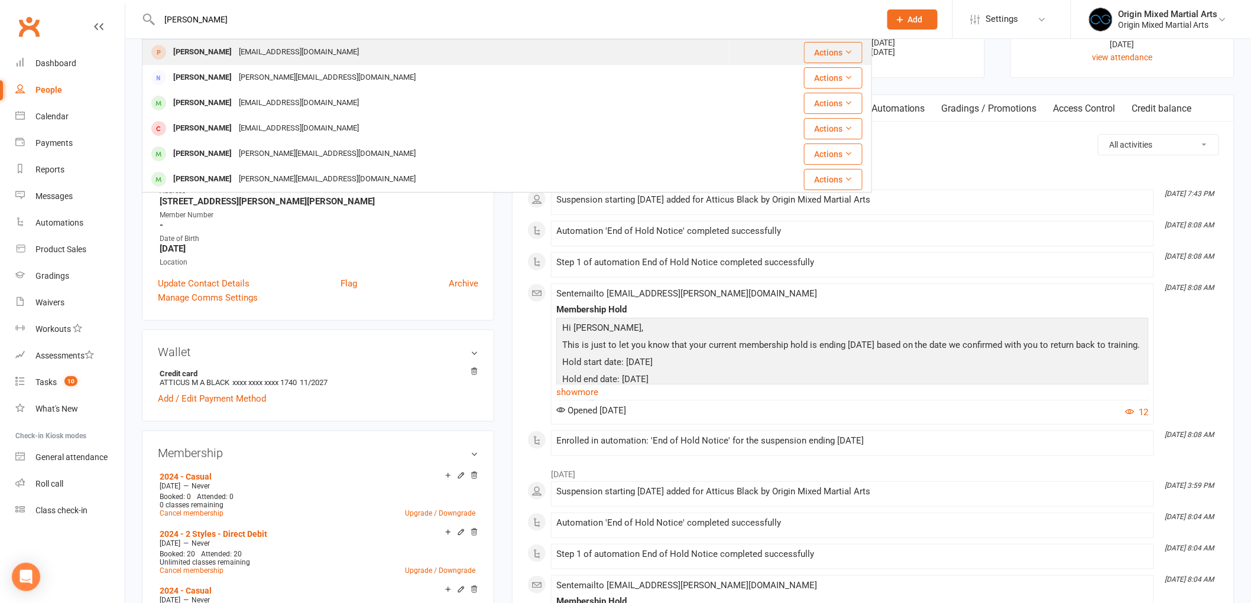
type input "mirko"
click at [388, 50] on div "Mirko Vranjesevic Mirkovranjesevic445@gmail.com" at bounding box center [436, 52] width 586 height 24
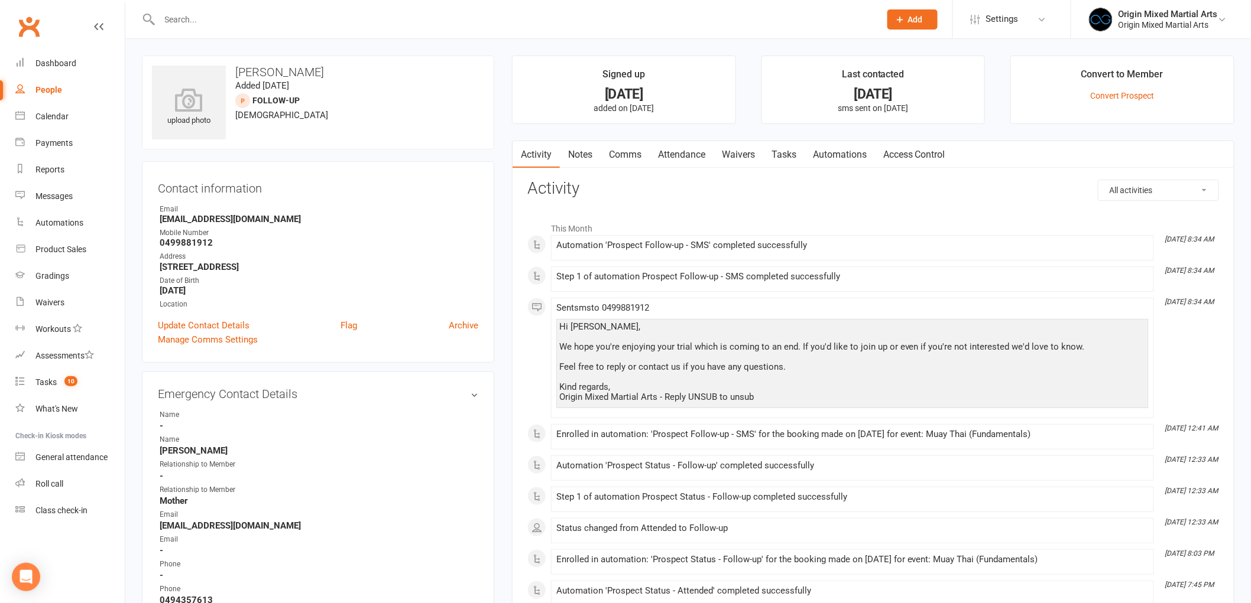
click at [282, 21] on input "text" at bounding box center [514, 19] width 716 height 17
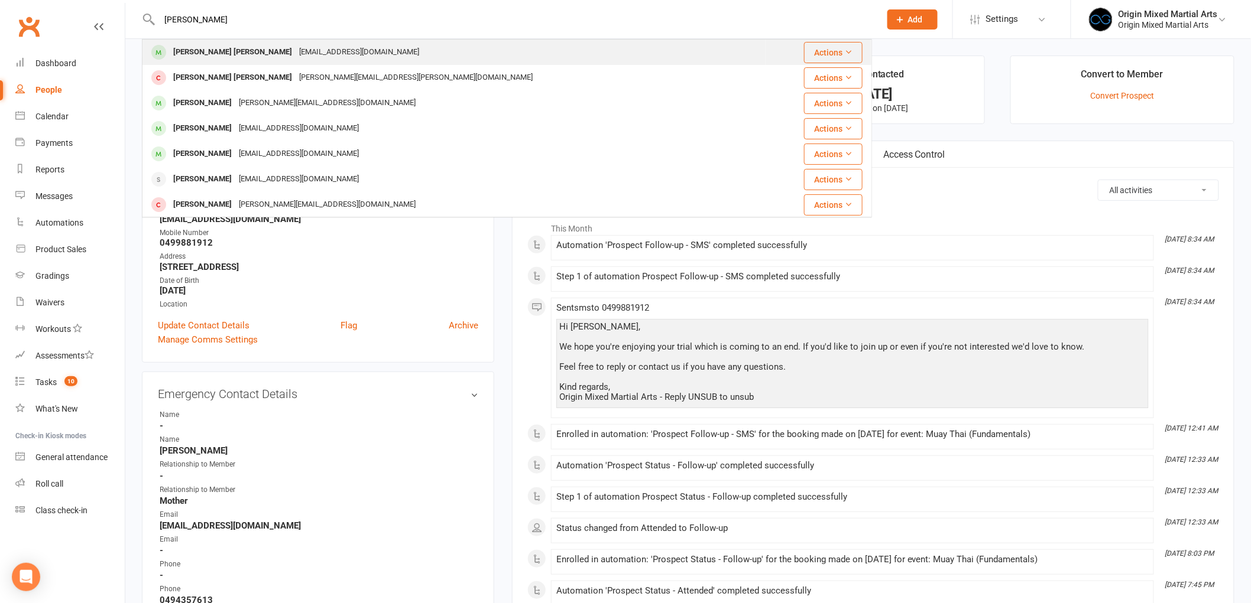
type input "juan"
click at [202, 50] on div "Juan Pablo Guzman" at bounding box center [233, 52] width 126 height 17
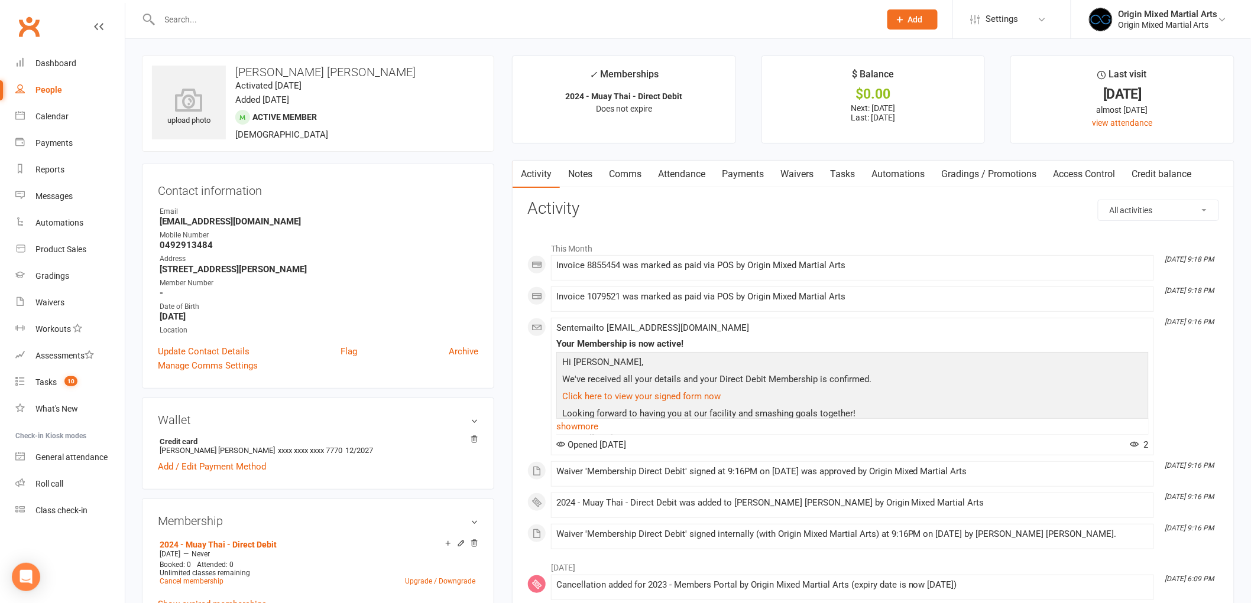
click at [745, 168] on link "Payments" at bounding box center [742, 174] width 59 height 27
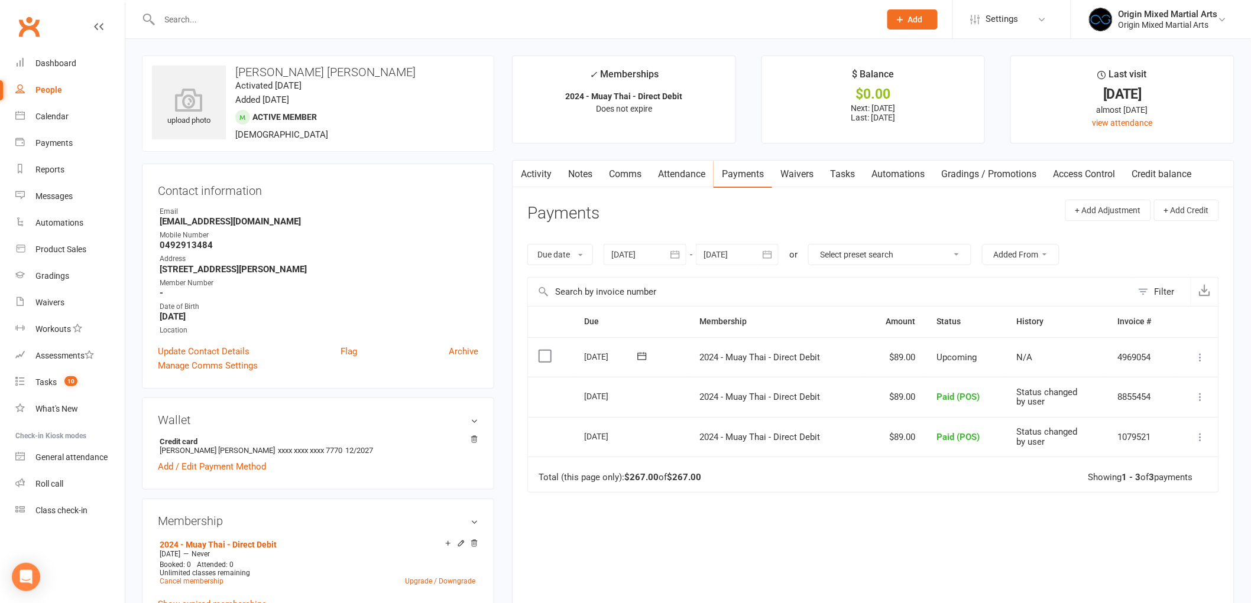
click at [51, 92] on div "People" at bounding box center [48, 89] width 27 height 9
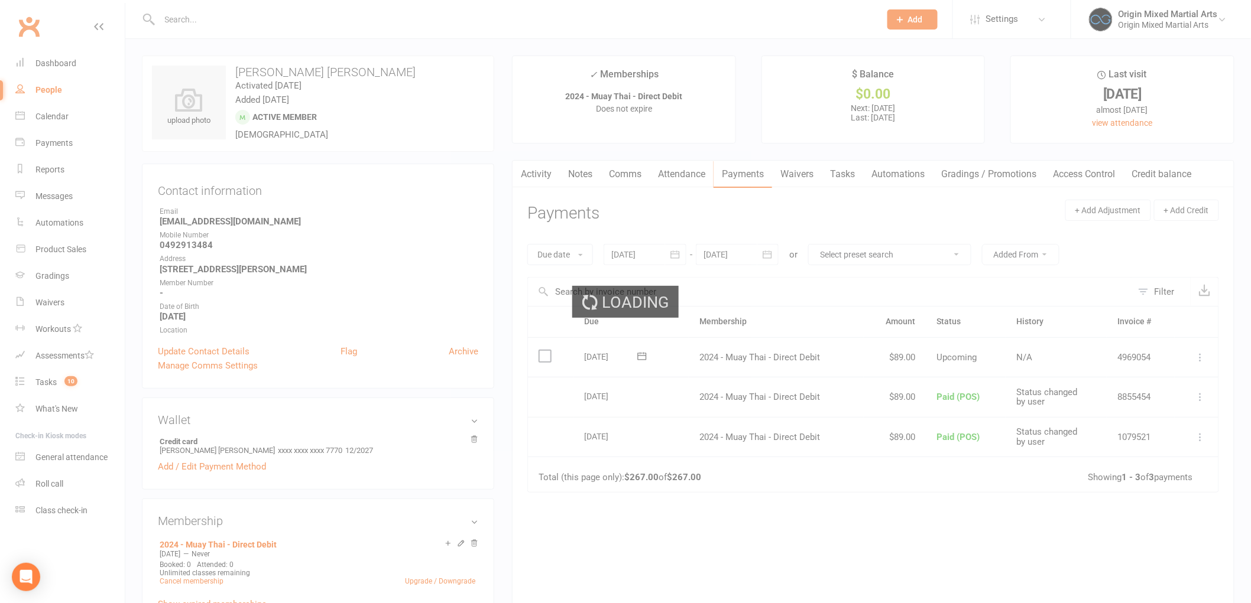
select select "100"
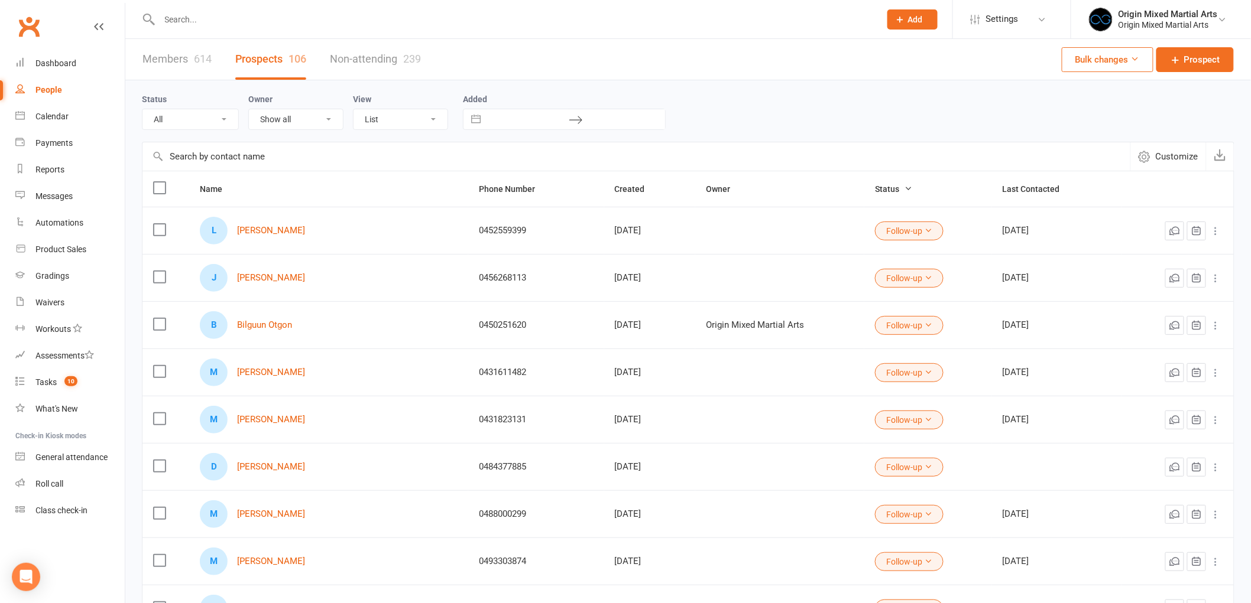
click at [269, 20] on input "text" at bounding box center [514, 19] width 716 height 17
click at [199, 122] on select "All (No status set) (Invalid status) New Contact Booked Attended Not Attended F…" at bounding box center [190, 119] width 96 height 20
select select "Contact"
click at [142, 109] on select "All (No status set) (Invalid status) New Contact Booked Attended Not Attended F…" at bounding box center [190, 119] width 96 height 20
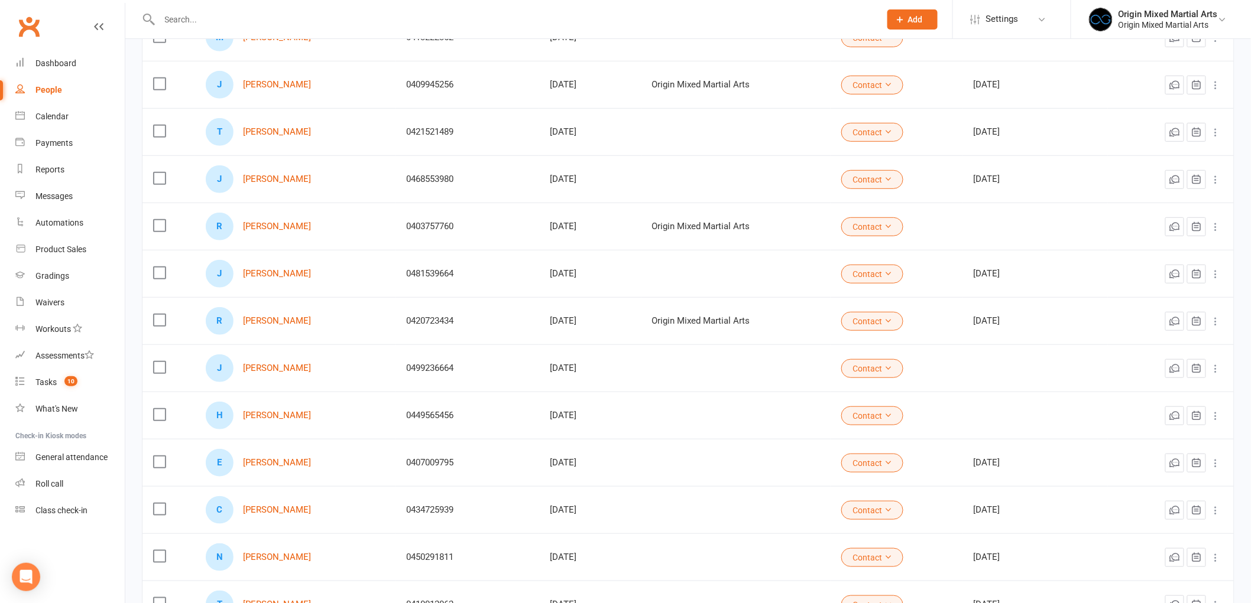
scroll to position [371, 0]
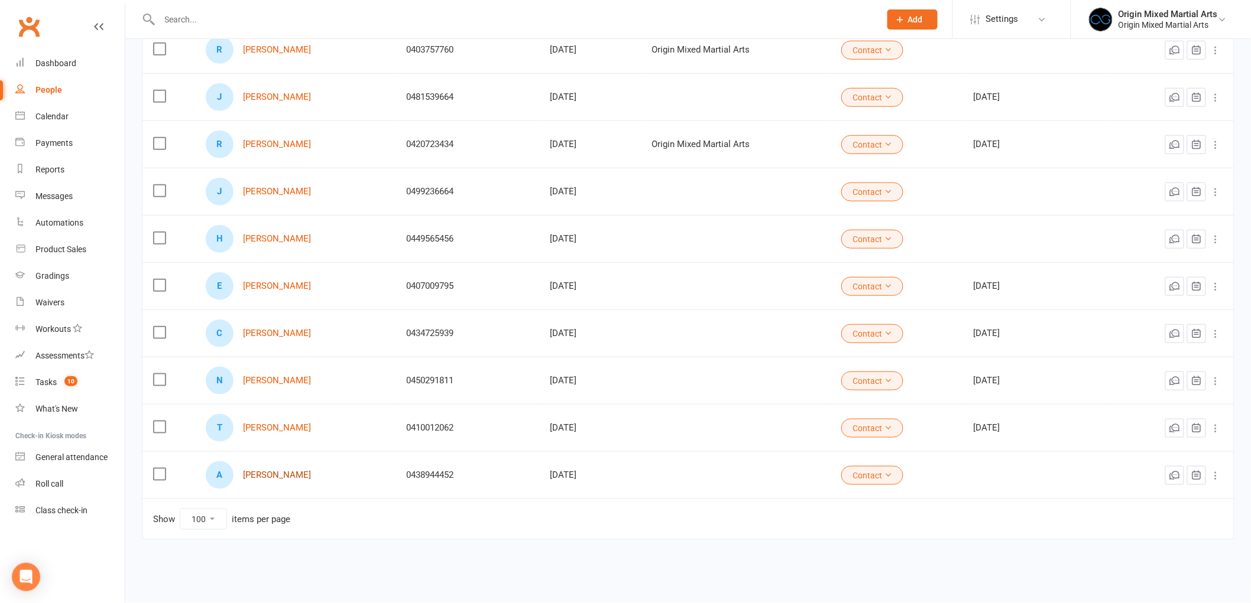
click at [262, 470] on link "Aron Fernandez" at bounding box center [277, 475] width 68 height 10
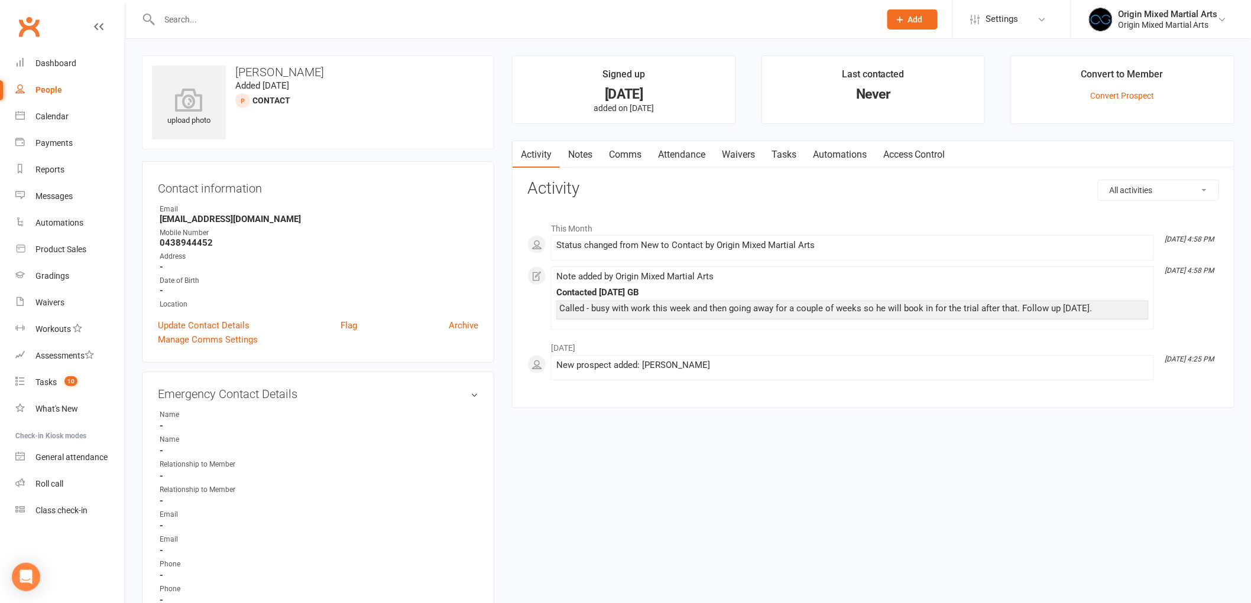
click at [50, 89] on div "People" at bounding box center [48, 89] width 27 height 9
select select "100"
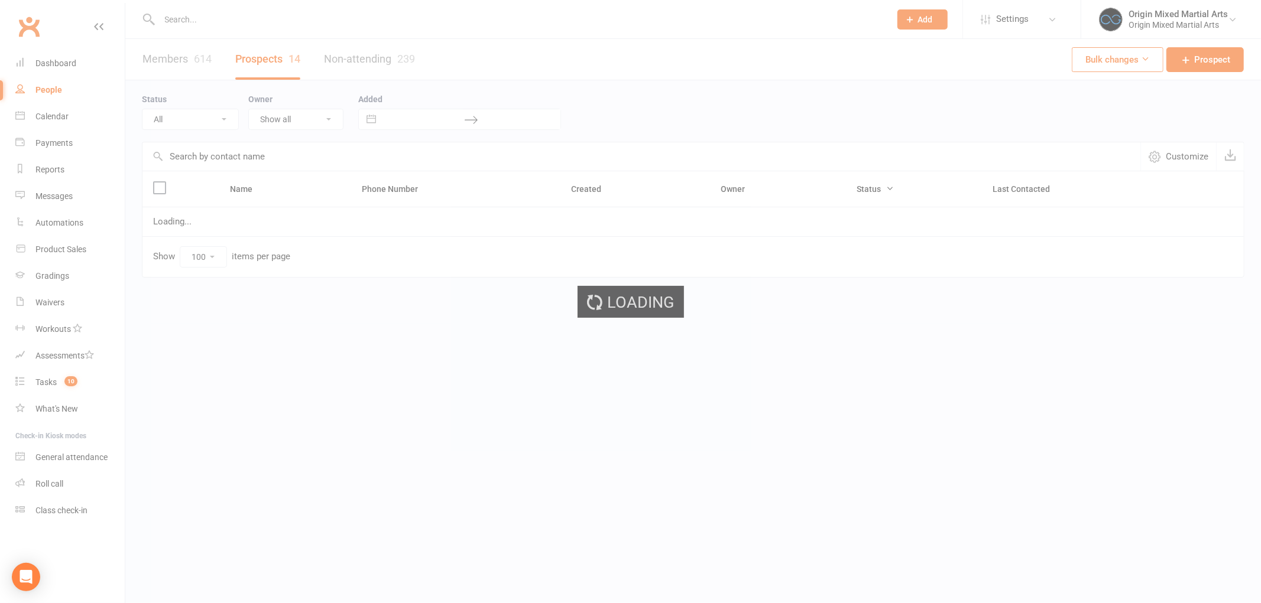
select select "Contact"
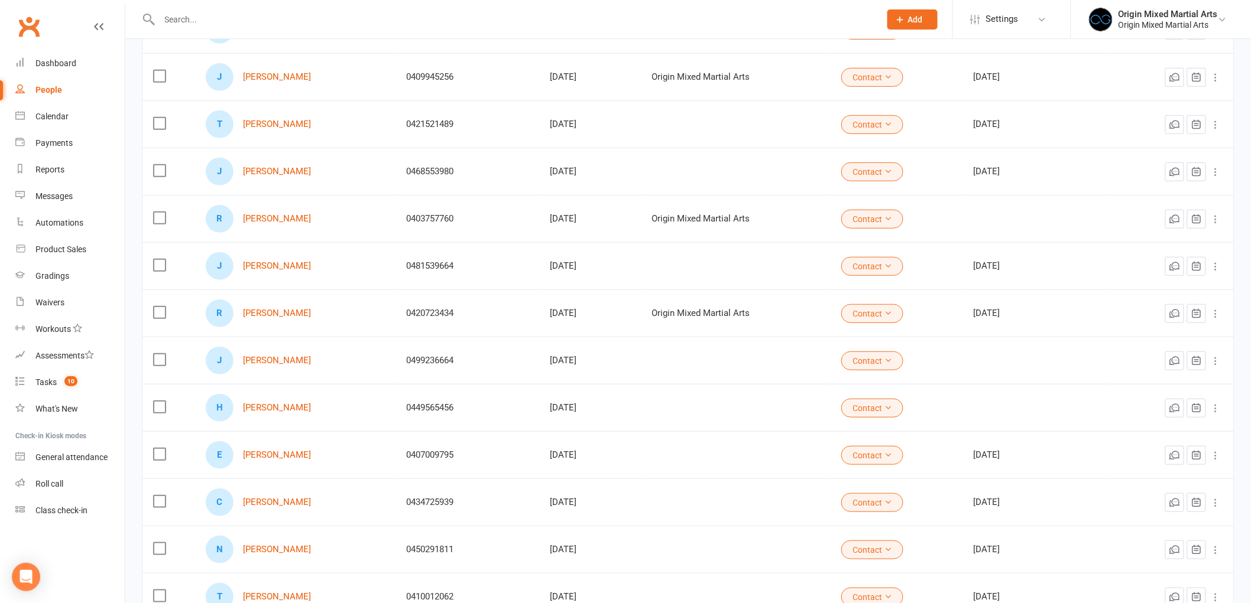
scroll to position [371, 0]
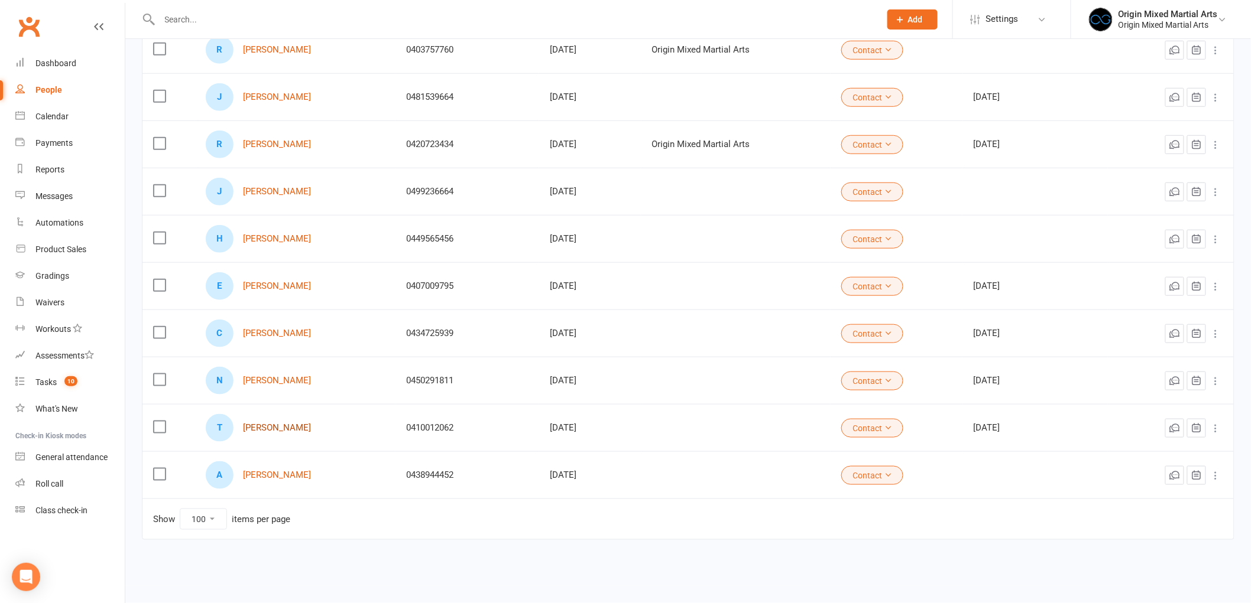
click at [286, 423] on link "Tobias Baughan" at bounding box center [277, 428] width 68 height 10
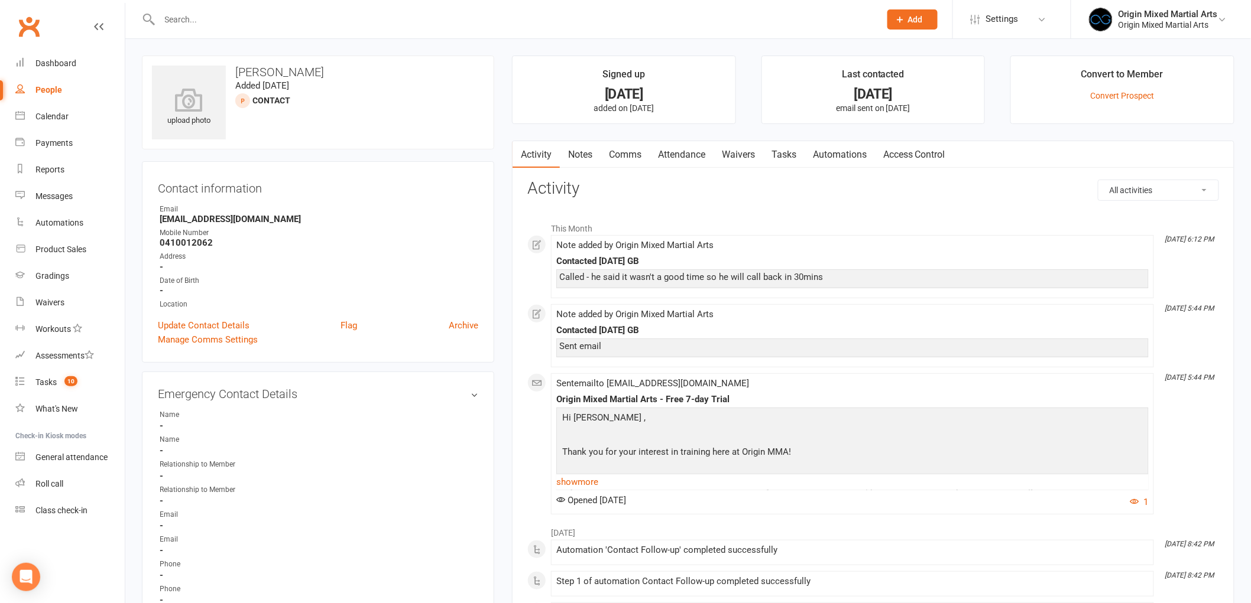
click at [577, 146] on link "Notes" at bounding box center [580, 154] width 41 height 27
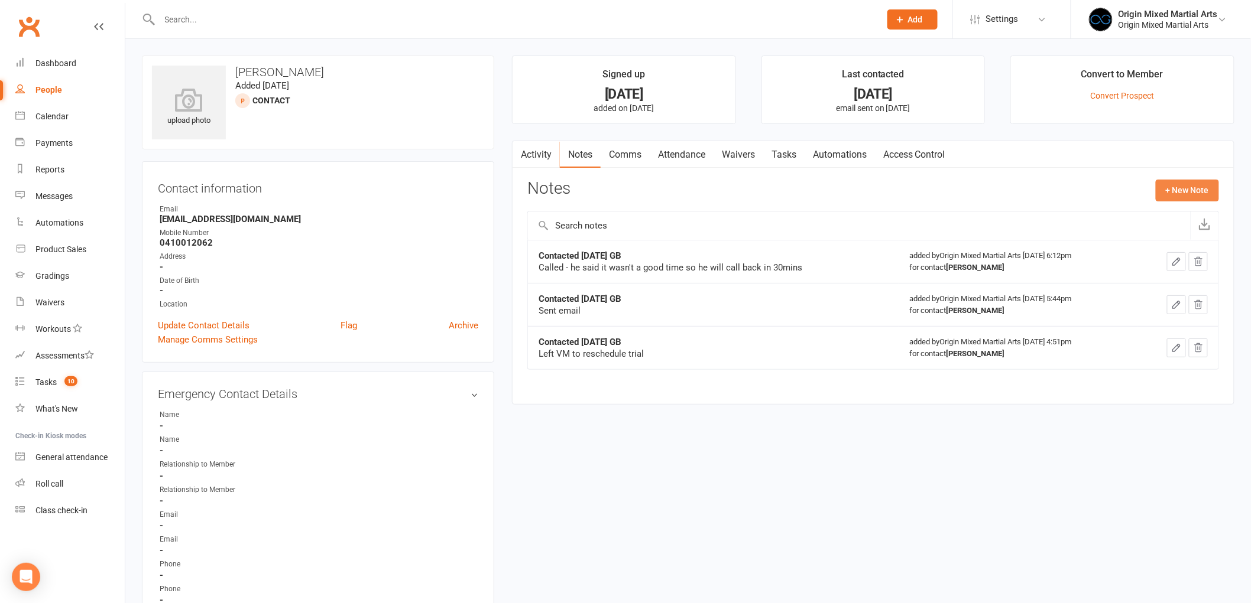
click at [1184, 190] on button "+ New Note" at bounding box center [1186, 190] width 63 height 21
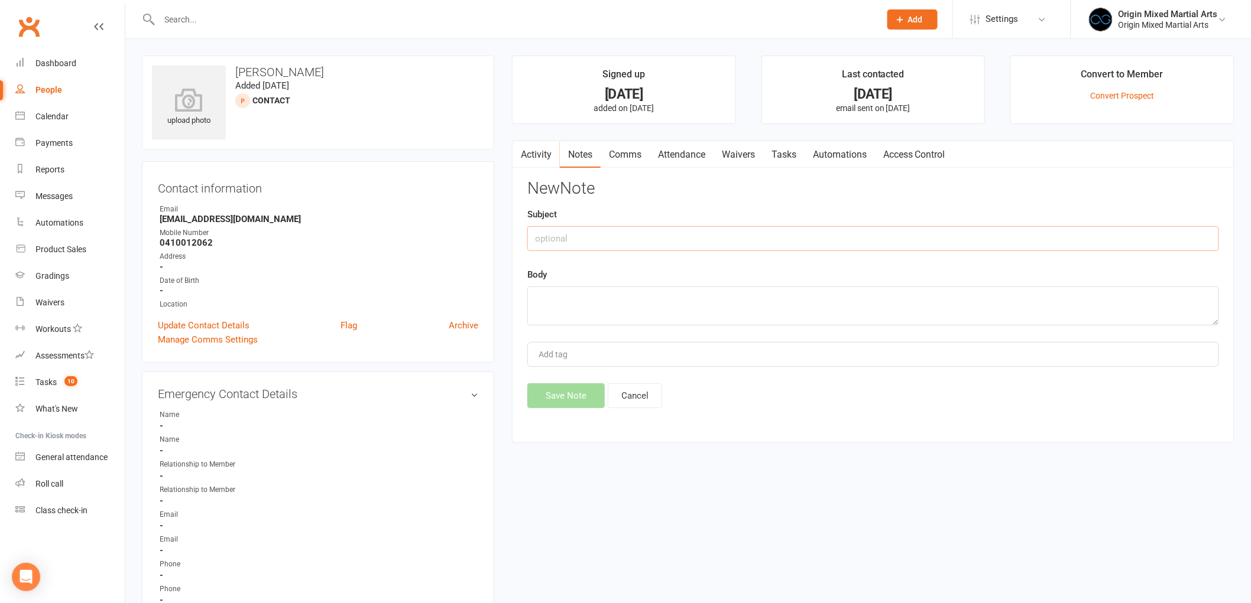
click at [811, 245] on input "text" at bounding box center [873, 238] width 692 height 25
type input "Contacted 16/9/25 GB"
type textarea "Left VM"
click at [557, 400] on button "Save Note" at bounding box center [565, 396] width 77 height 25
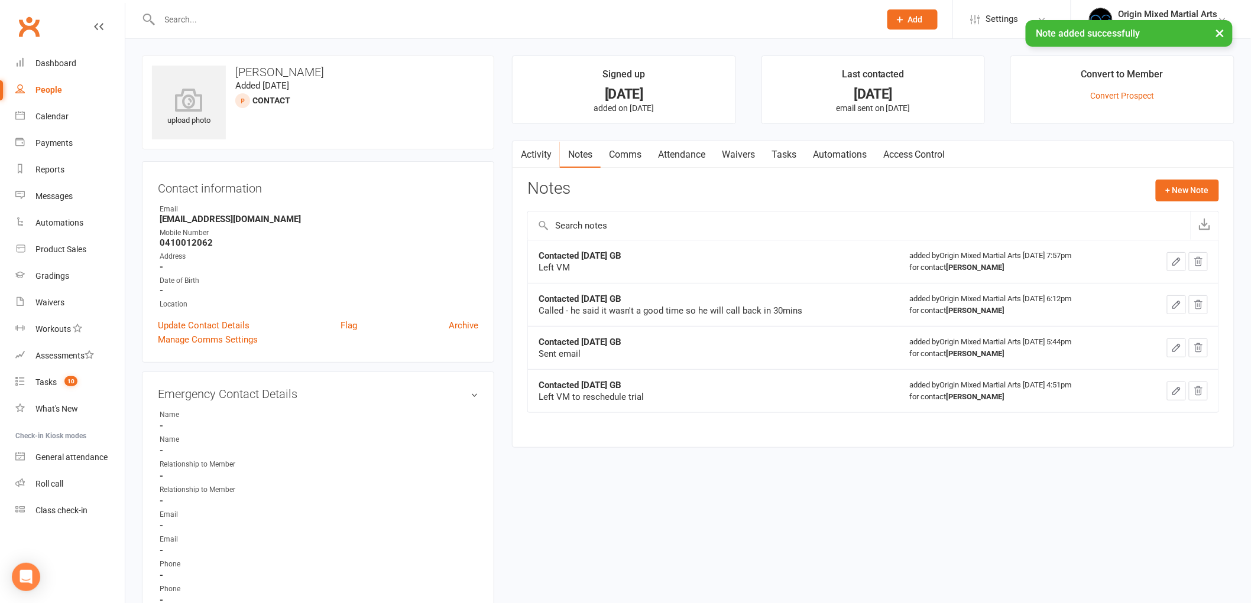
click at [37, 97] on link "People" at bounding box center [69, 90] width 109 height 27
select select "100"
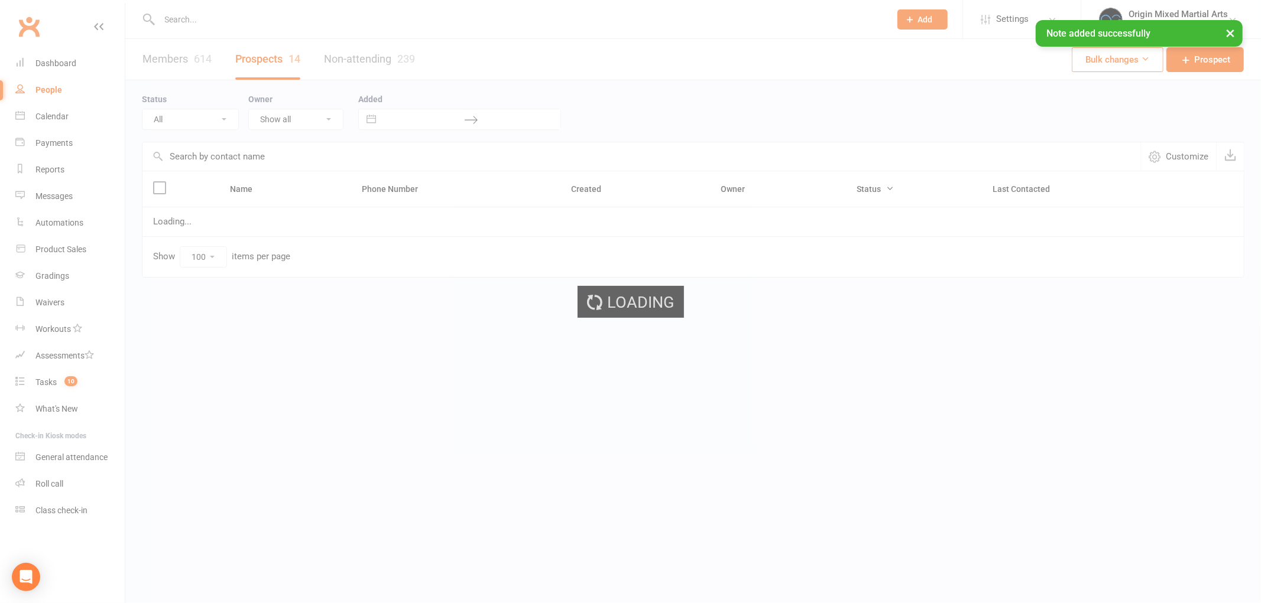
select select "Contact"
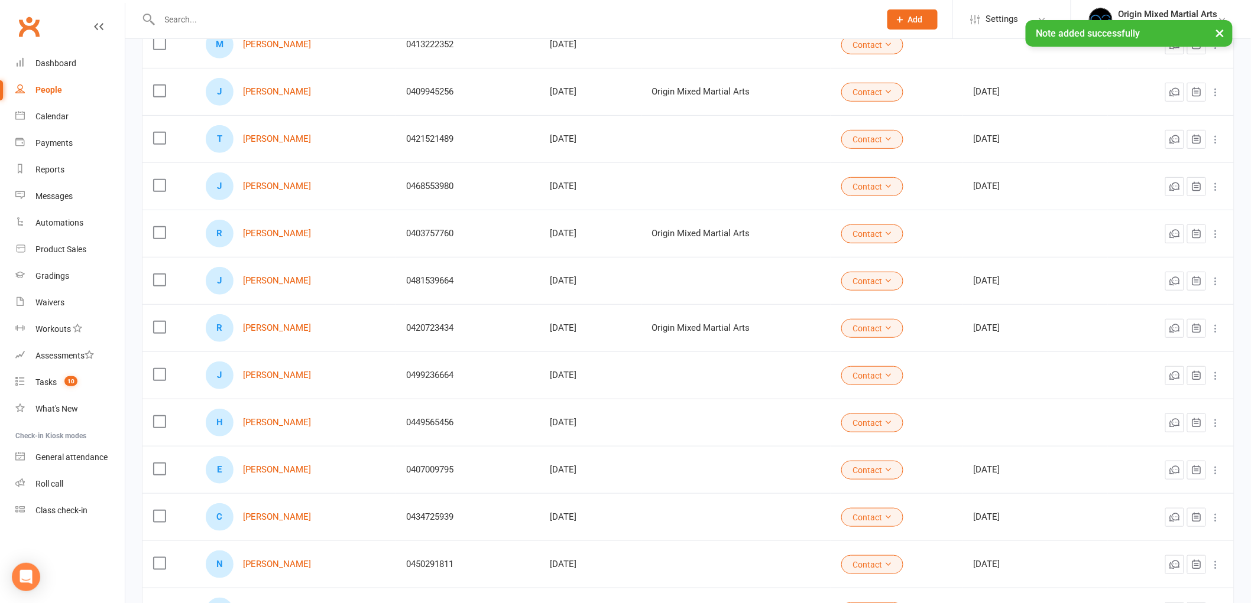
scroll to position [371, 0]
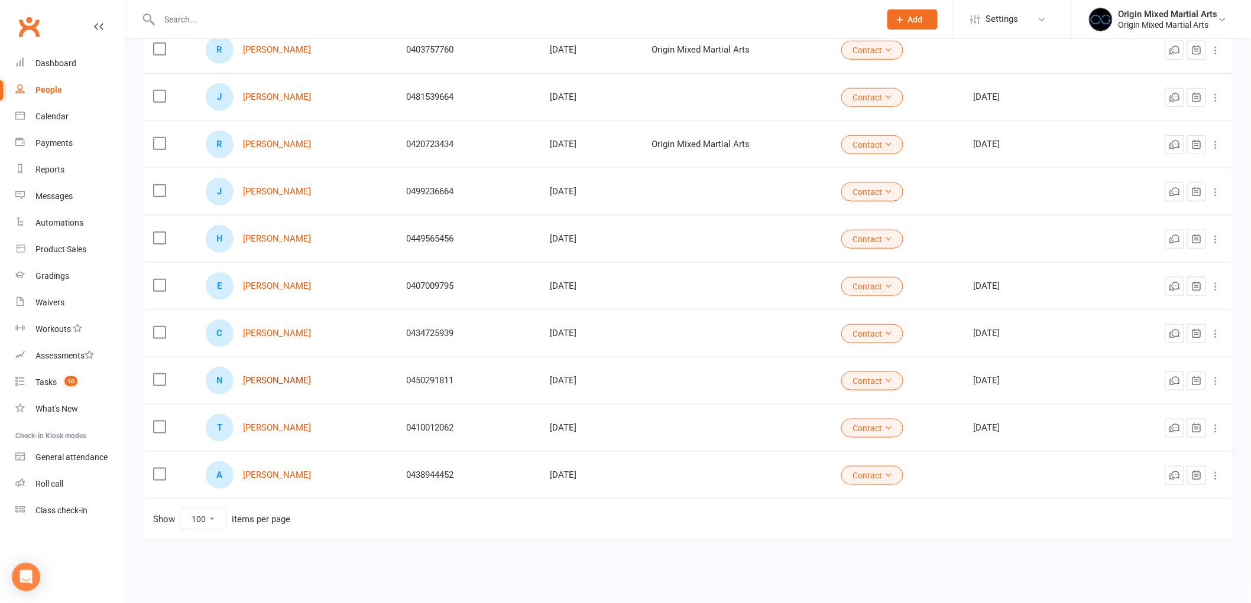
click at [275, 380] on link "Nayiri Terzian" at bounding box center [277, 381] width 68 height 10
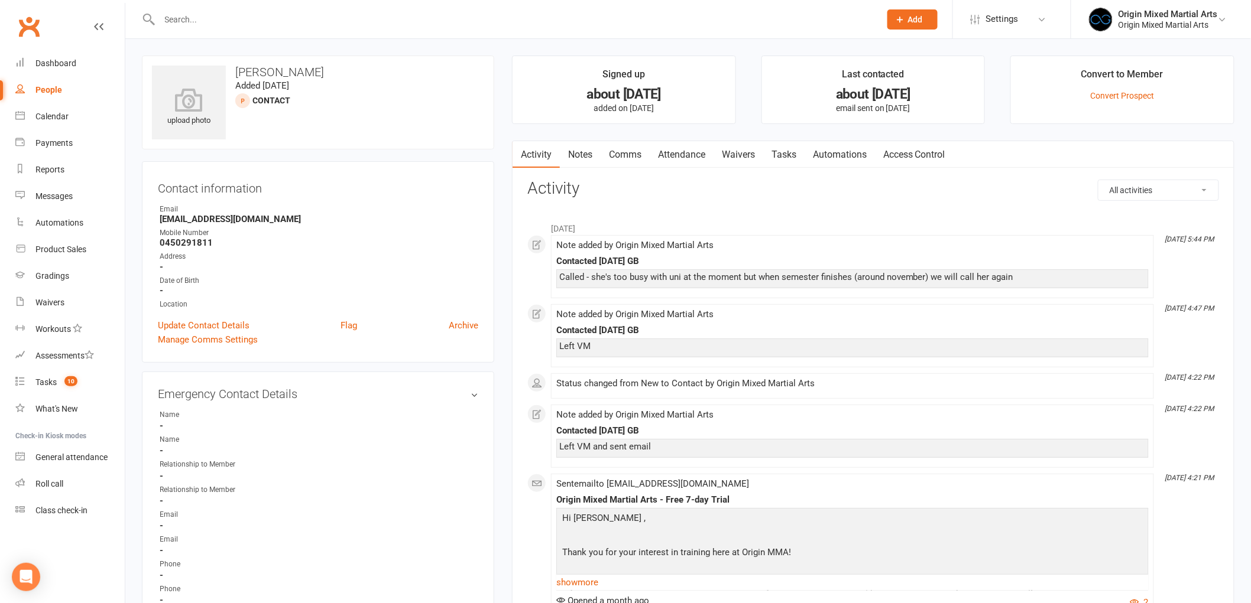
click at [60, 85] on div "People" at bounding box center [48, 89] width 27 height 9
select select "100"
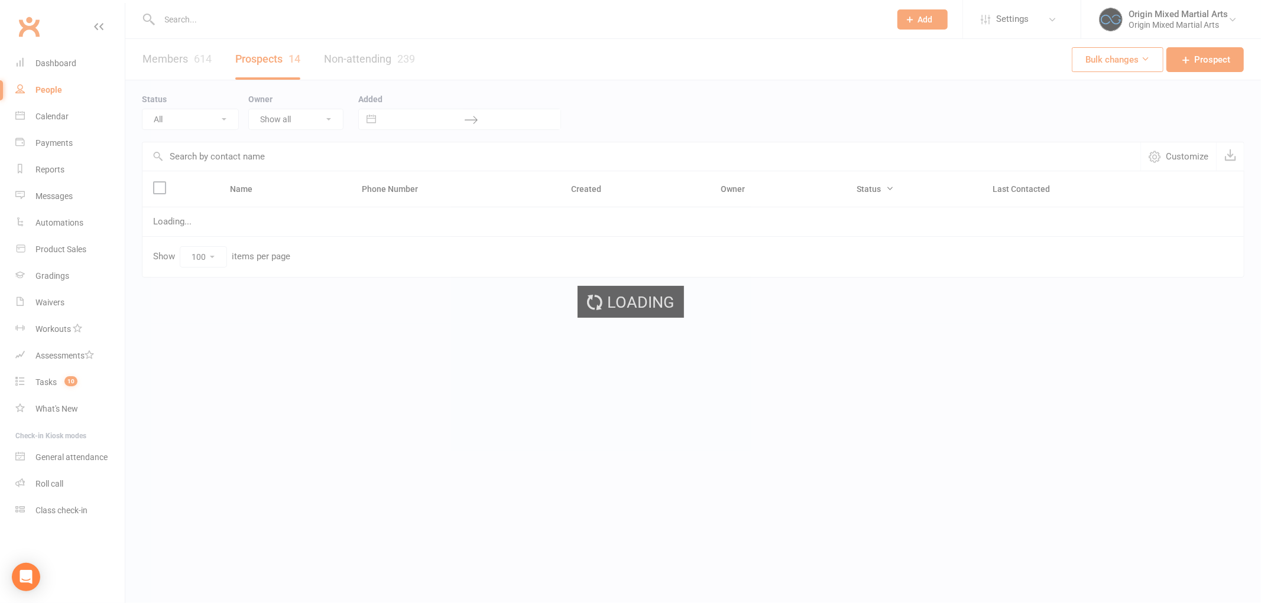
select select "Contact"
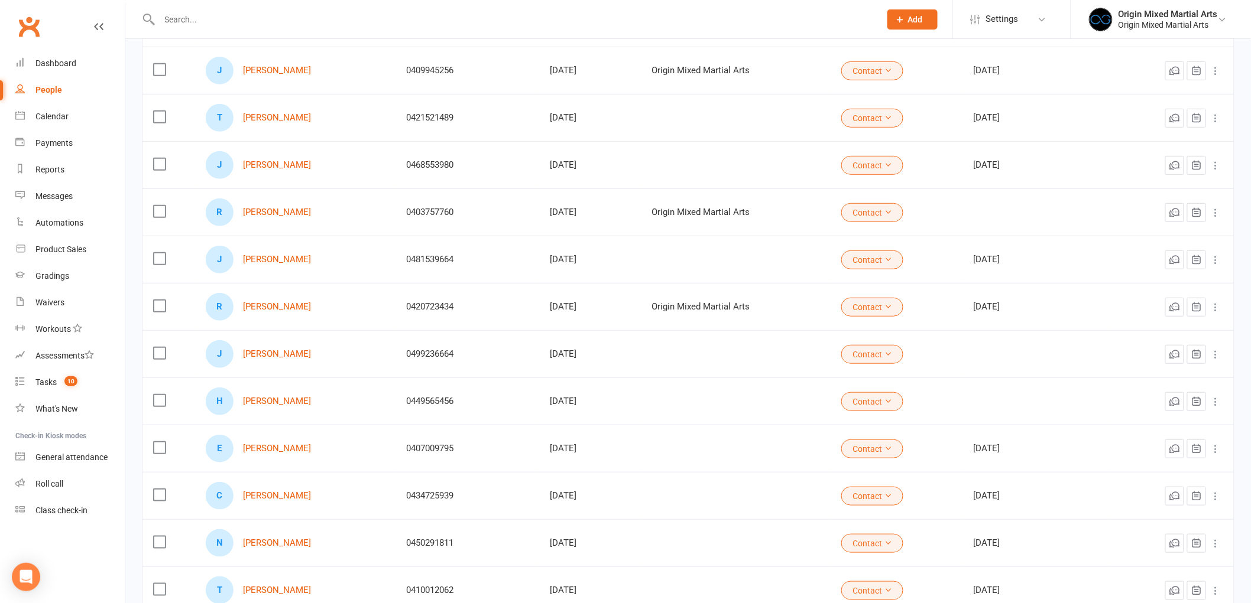
scroll to position [371, 0]
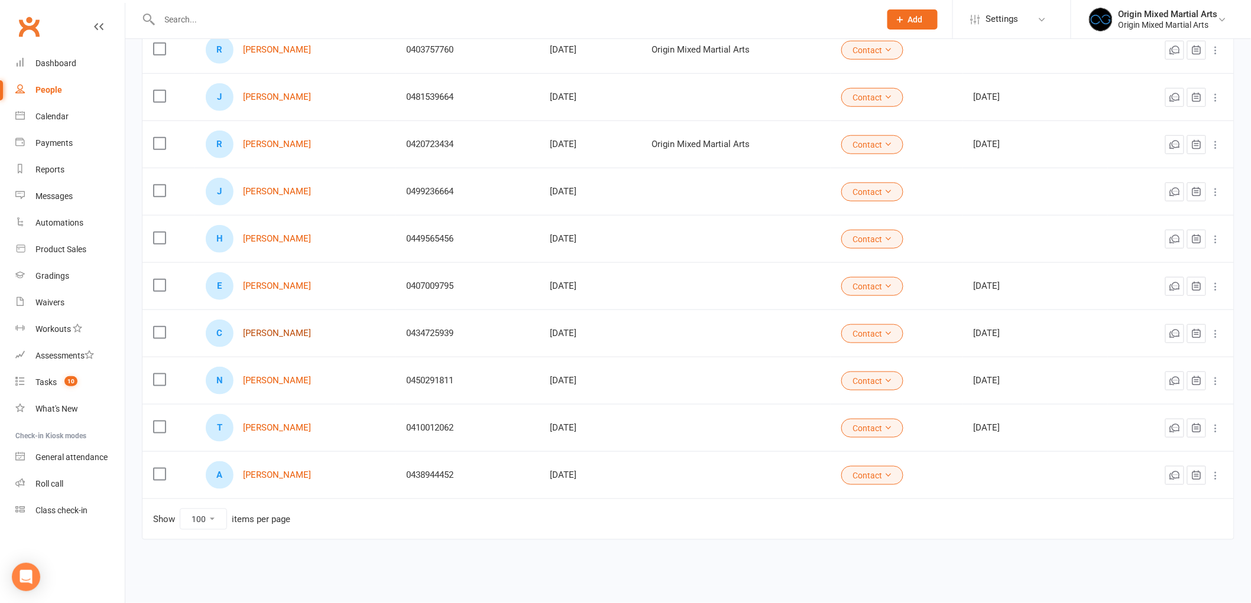
click at [272, 332] on link "Connor Mackie" at bounding box center [277, 334] width 68 height 10
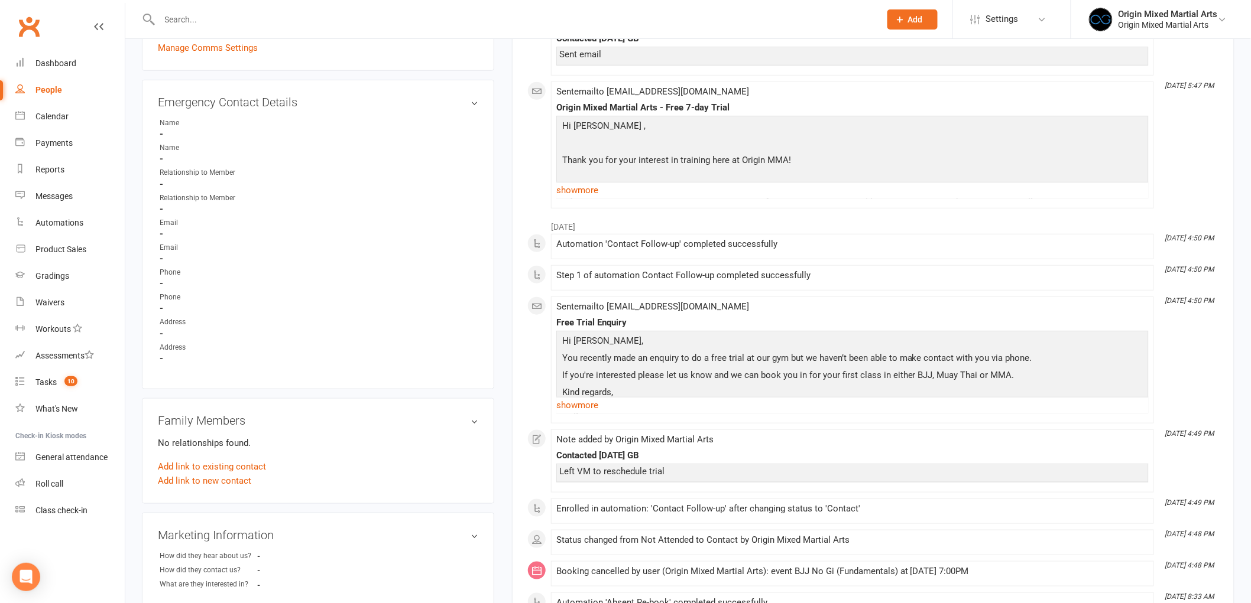
scroll to position [328, 0]
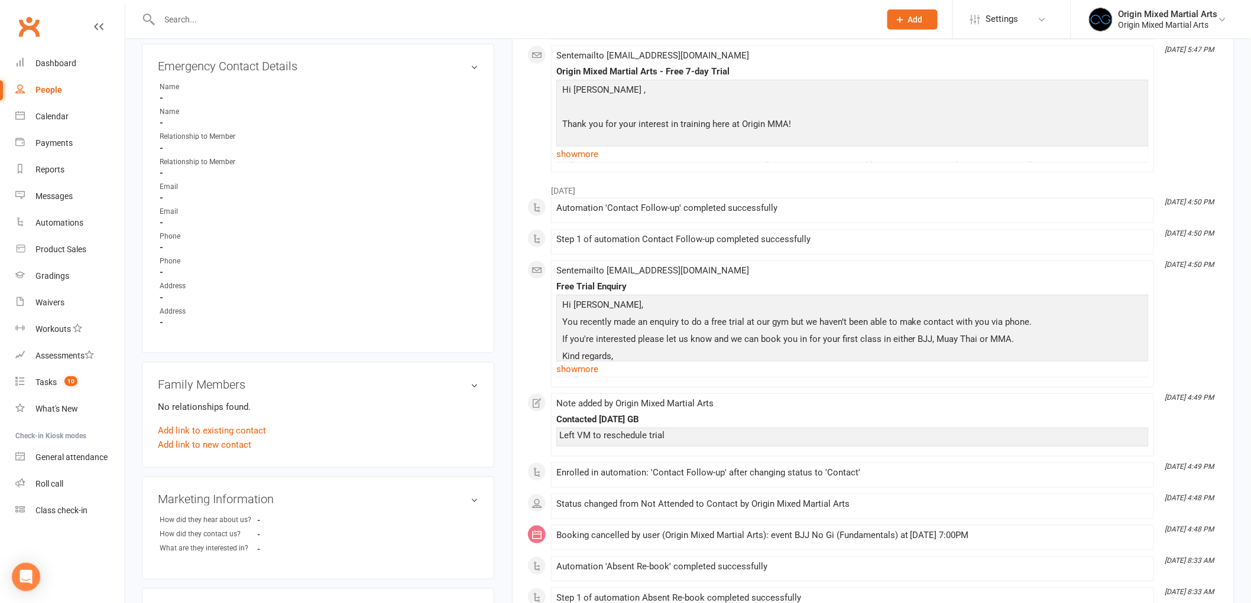
click at [505, 365] on main "Signed up about 1 month ago added on 11 Aug 2025 Last contacted 14 days ago ema…" at bounding box center [873, 493] width 740 height 1530
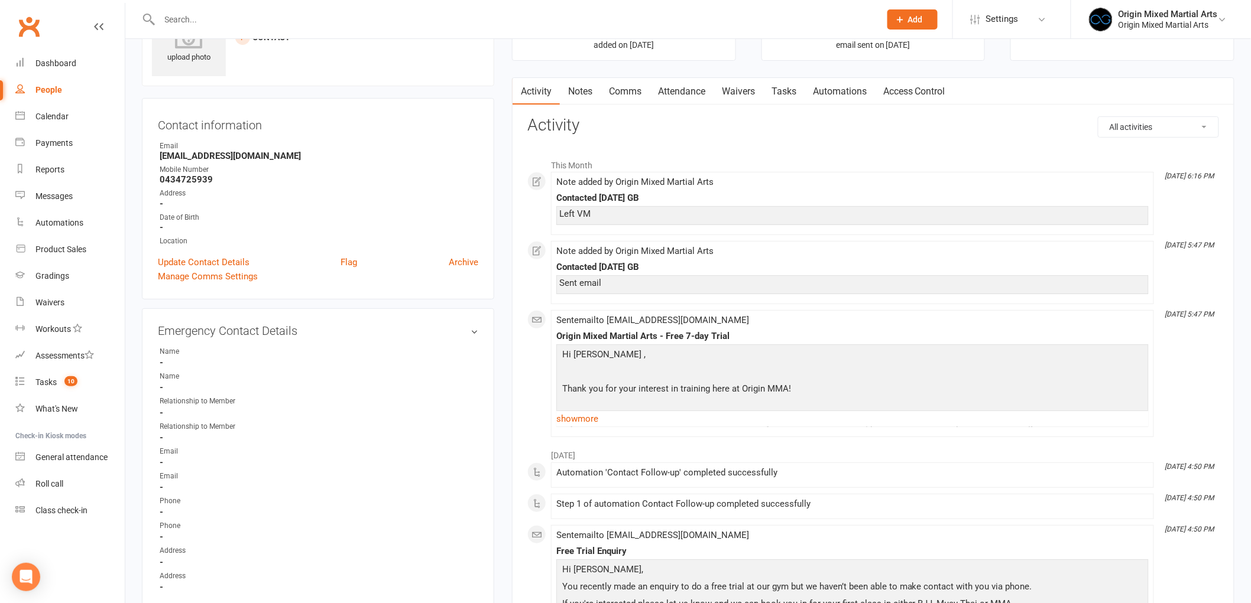
scroll to position [0, 0]
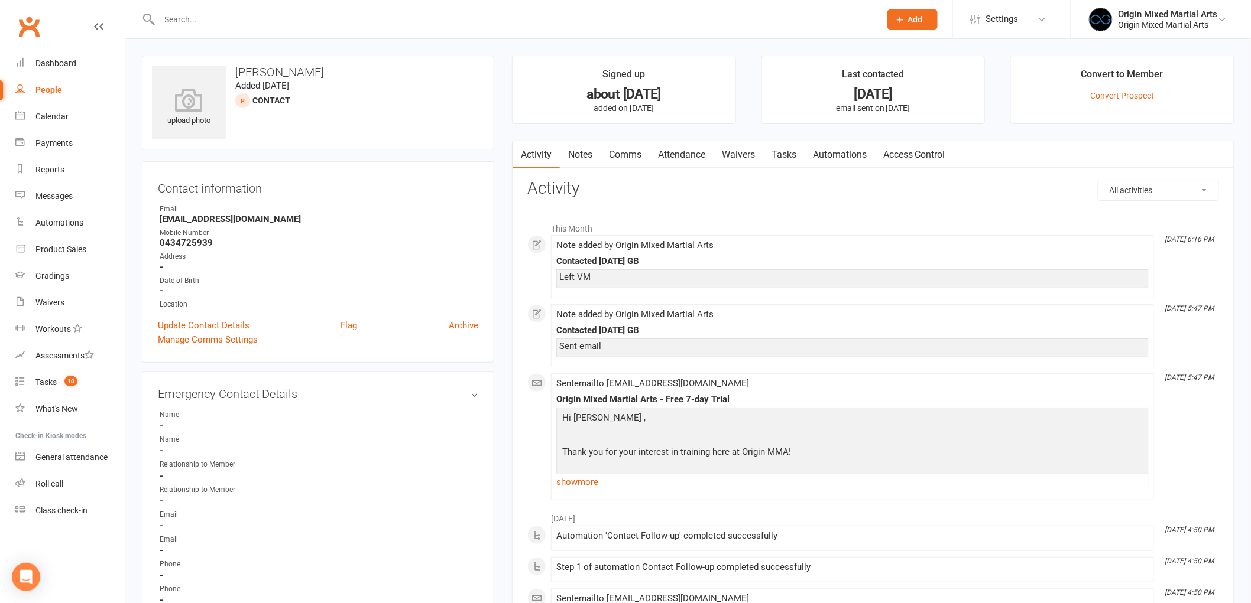
click at [580, 148] on link "Notes" at bounding box center [580, 154] width 41 height 27
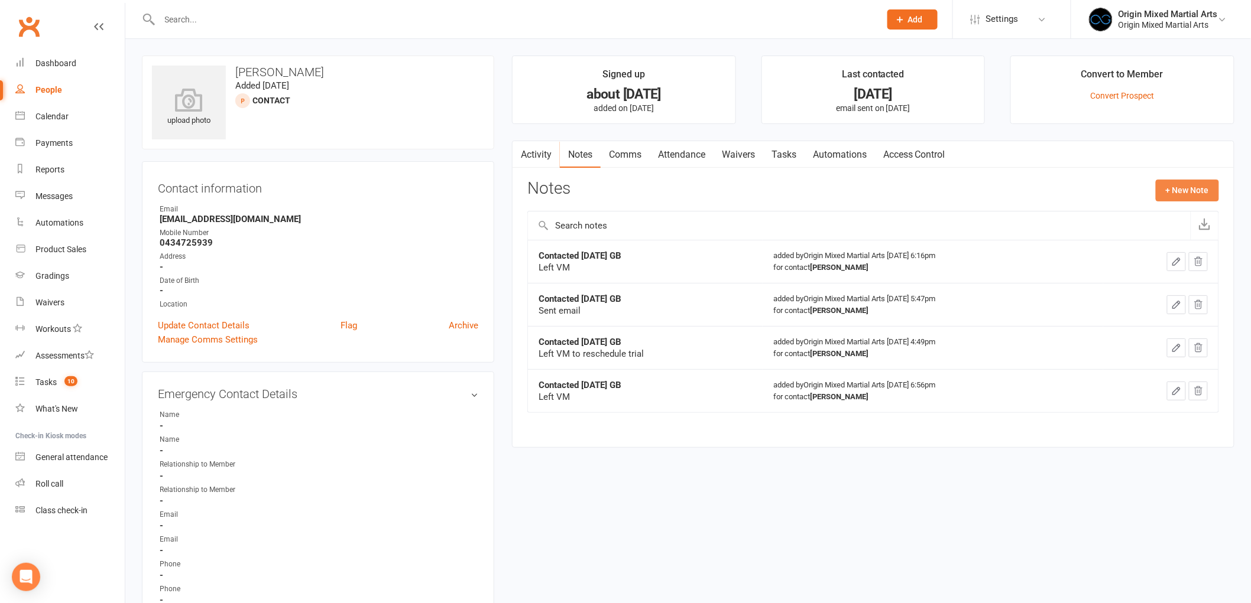
click at [1169, 192] on button "+ New Note" at bounding box center [1186, 190] width 63 height 21
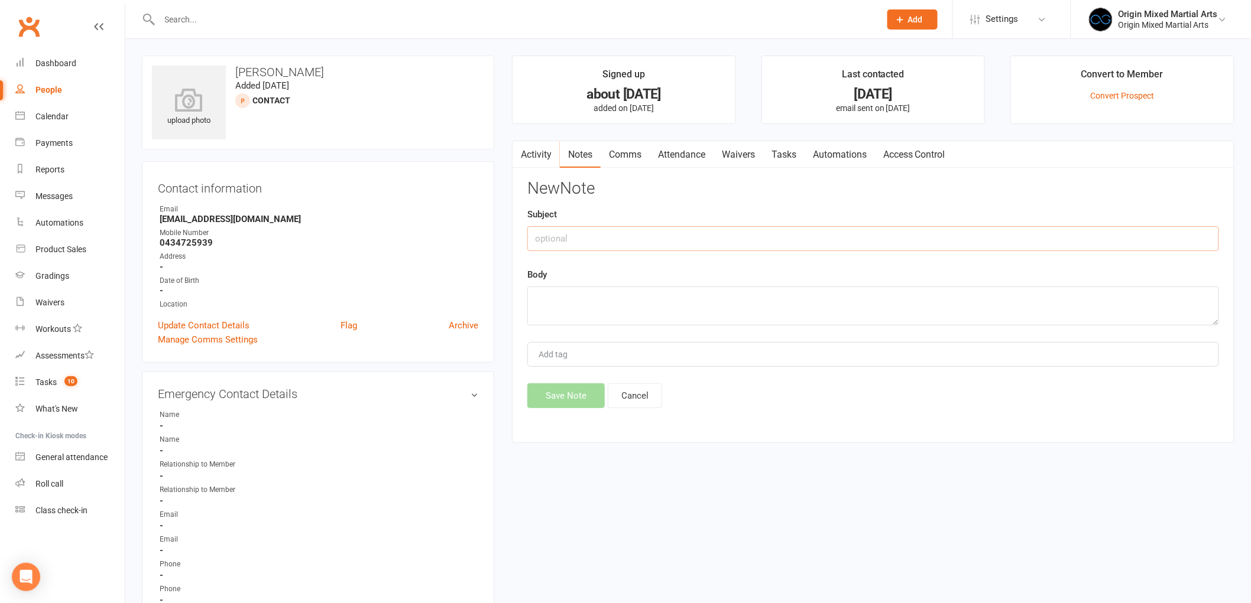
click at [702, 239] on input "text" at bounding box center [873, 238] width 692 height 25
type input "Archiving 16/9/25 GB"
type textarea "No contact"
click at [588, 403] on button "Save Note" at bounding box center [565, 396] width 77 height 25
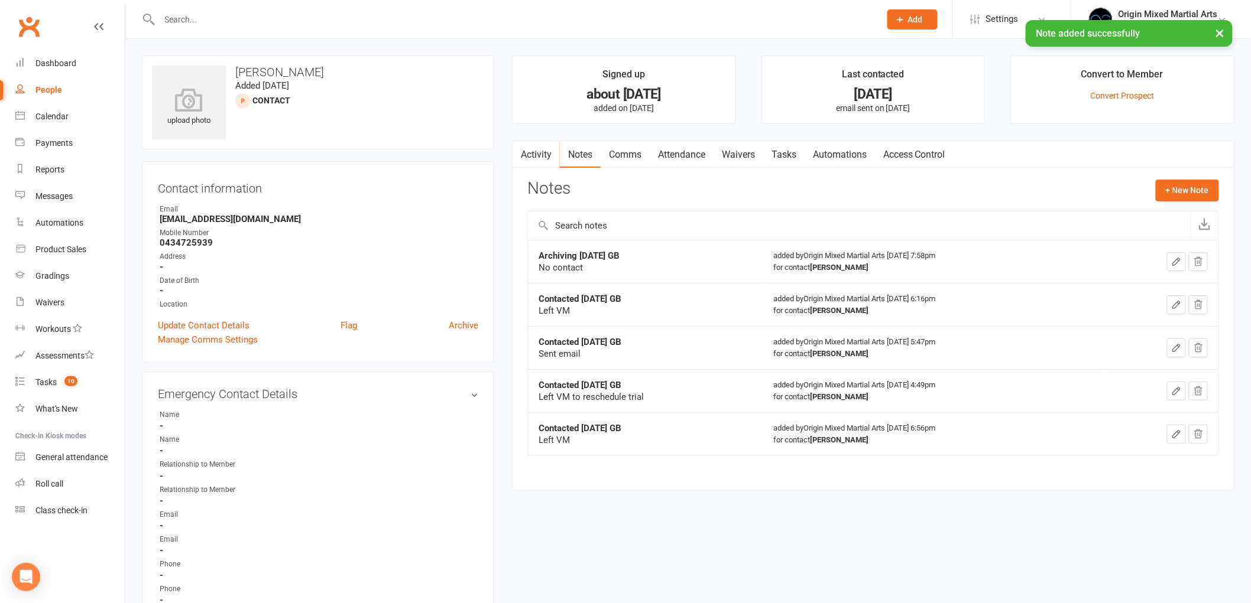
click at [65, 89] on link "People" at bounding box center [69, 90] width 109 height 27
select select "100"
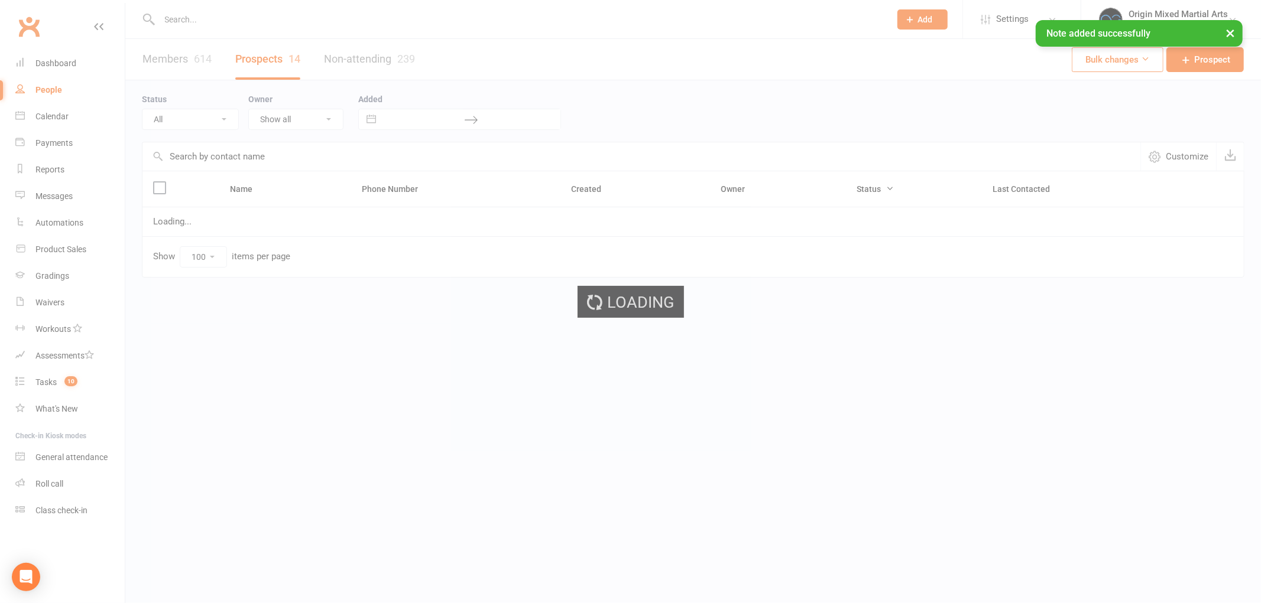
select select "Contact"
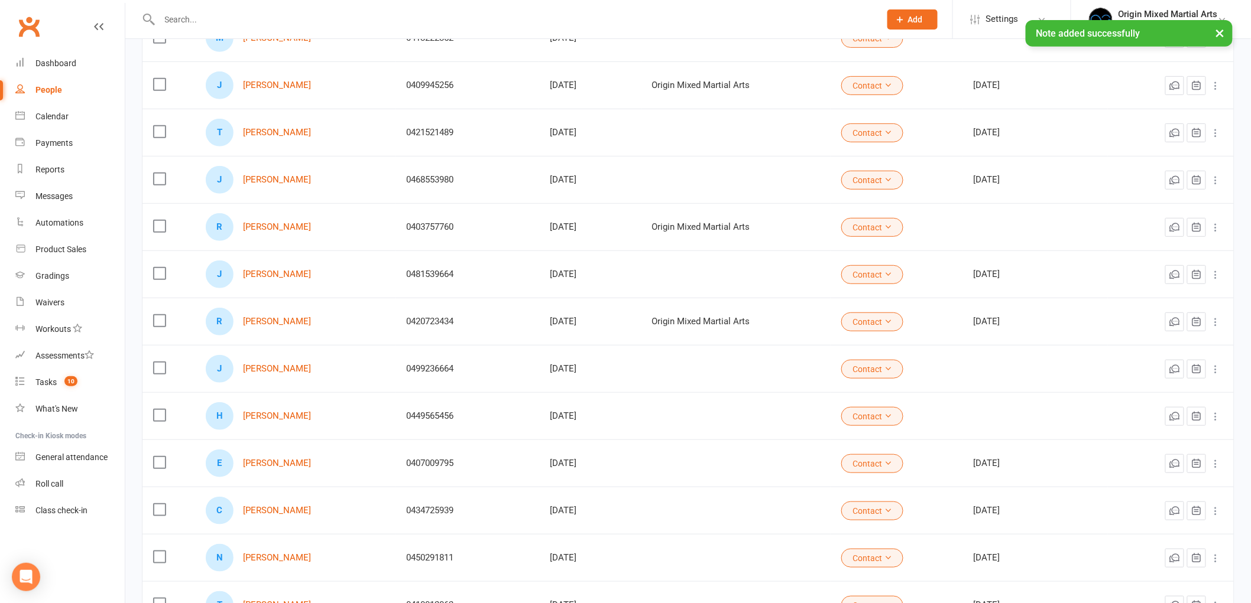
scroll to position [371, 0]
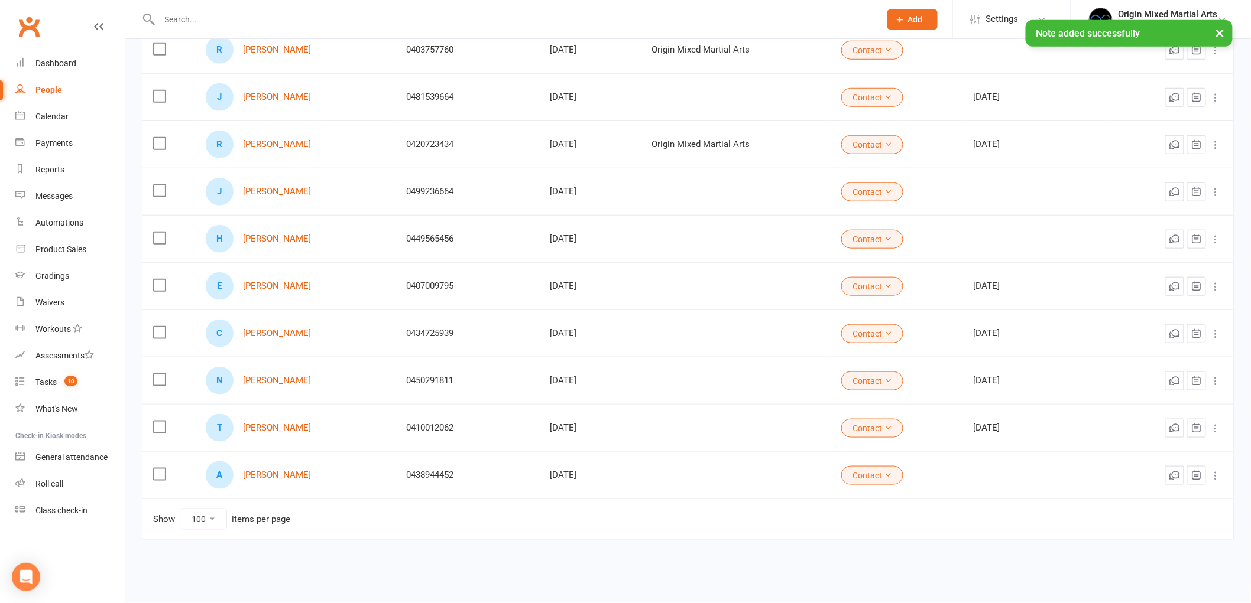
click at [877, 330] on button "Contact" at bounding box center [872, 333] width 62 height 19
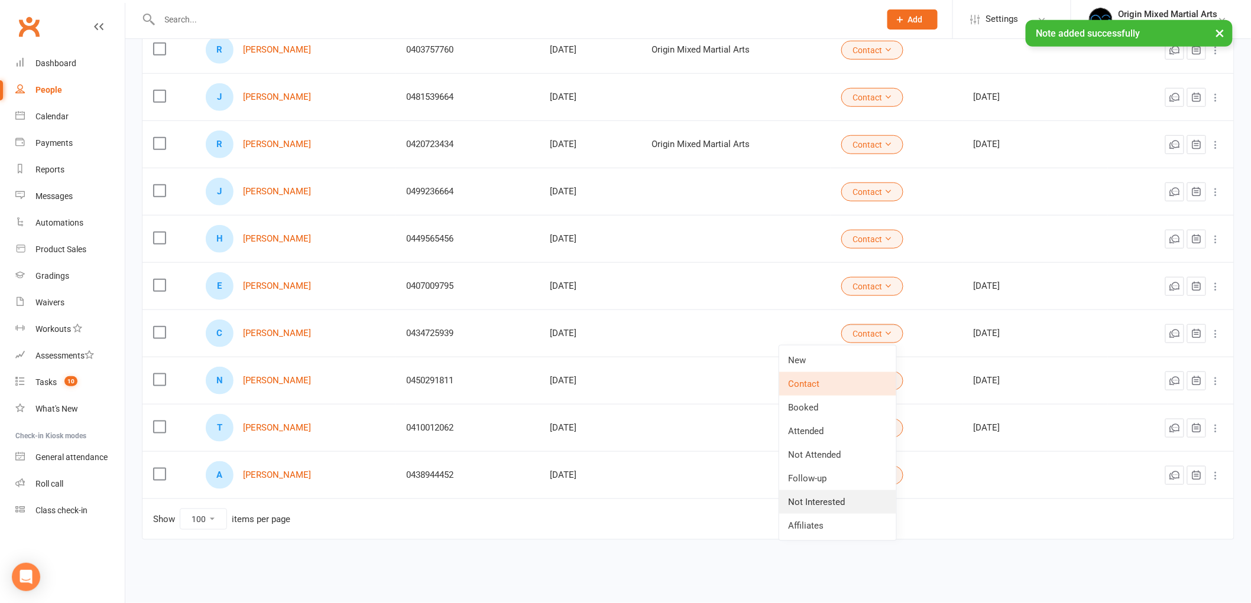
click at [822, 493] on link "Not Interested" at bounding box center [837, 503] width 117 height 24
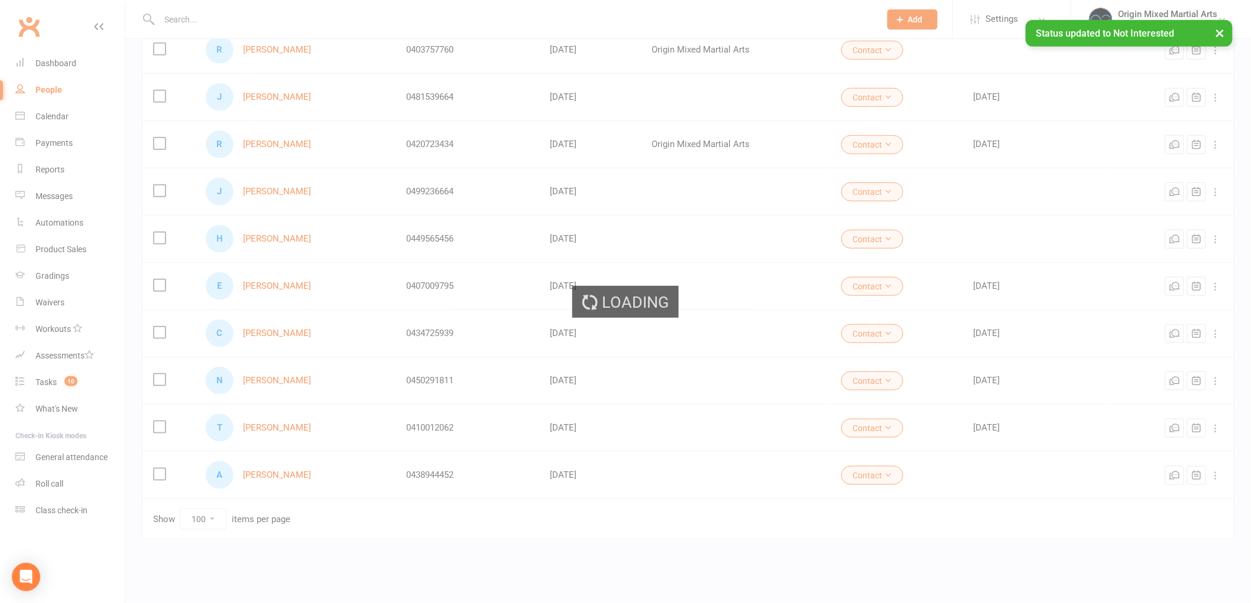
scroll to position [324, 0]
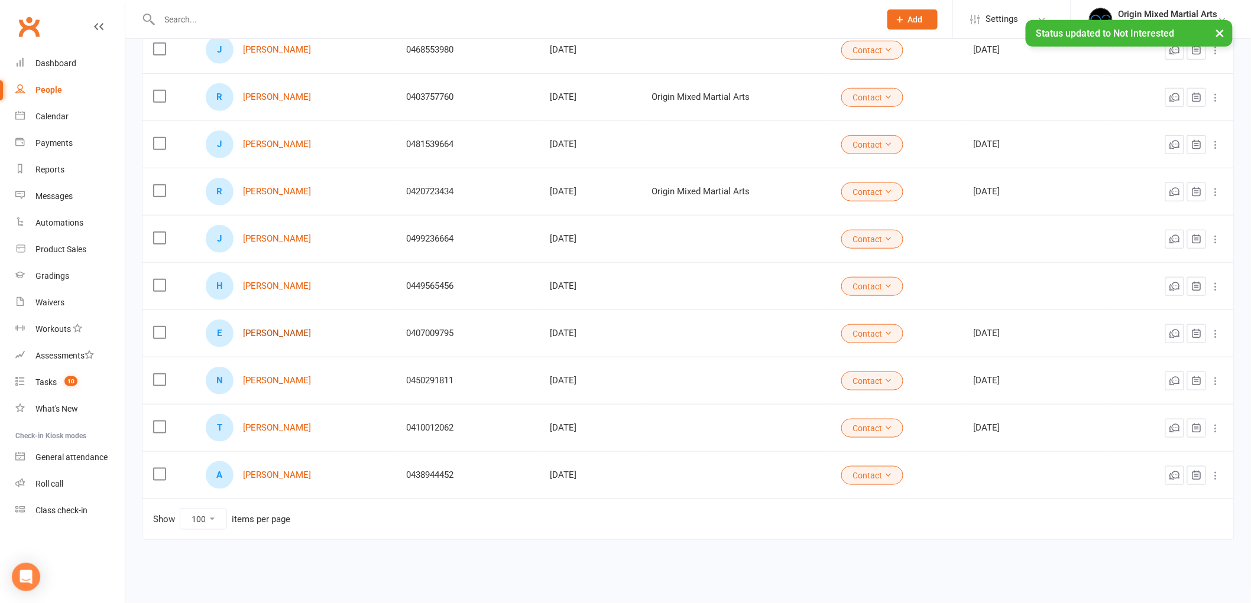
click at [274, 333] on link "Eamon Hopley" at bounding box center [277, 334] width 68 height 10
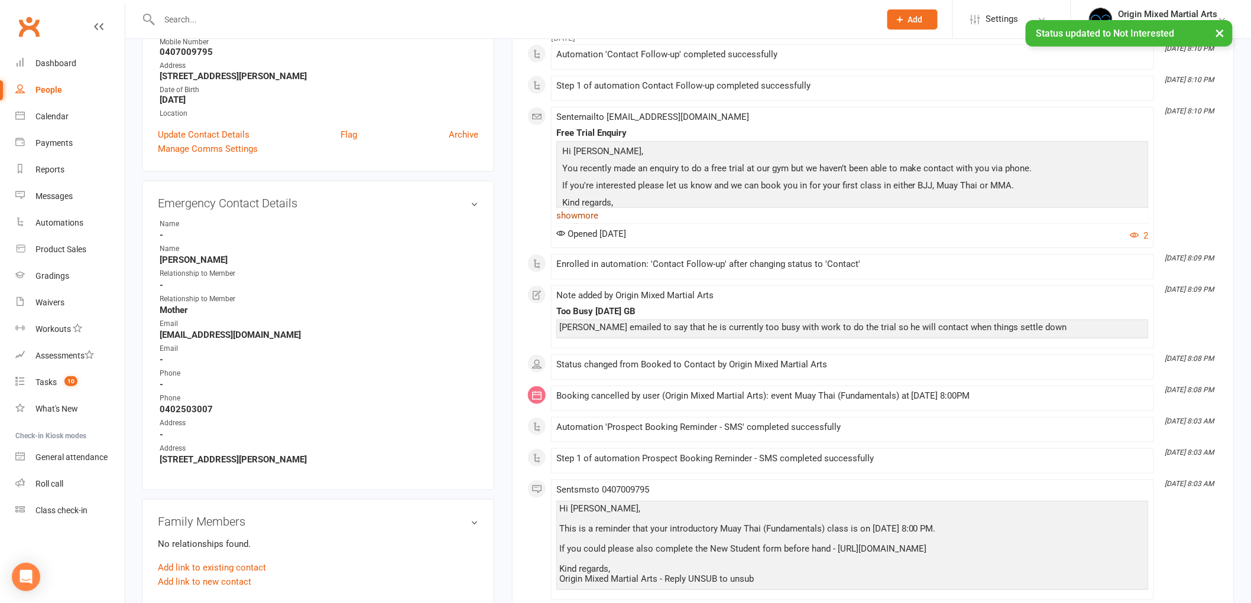
scroll to position [197, 0]
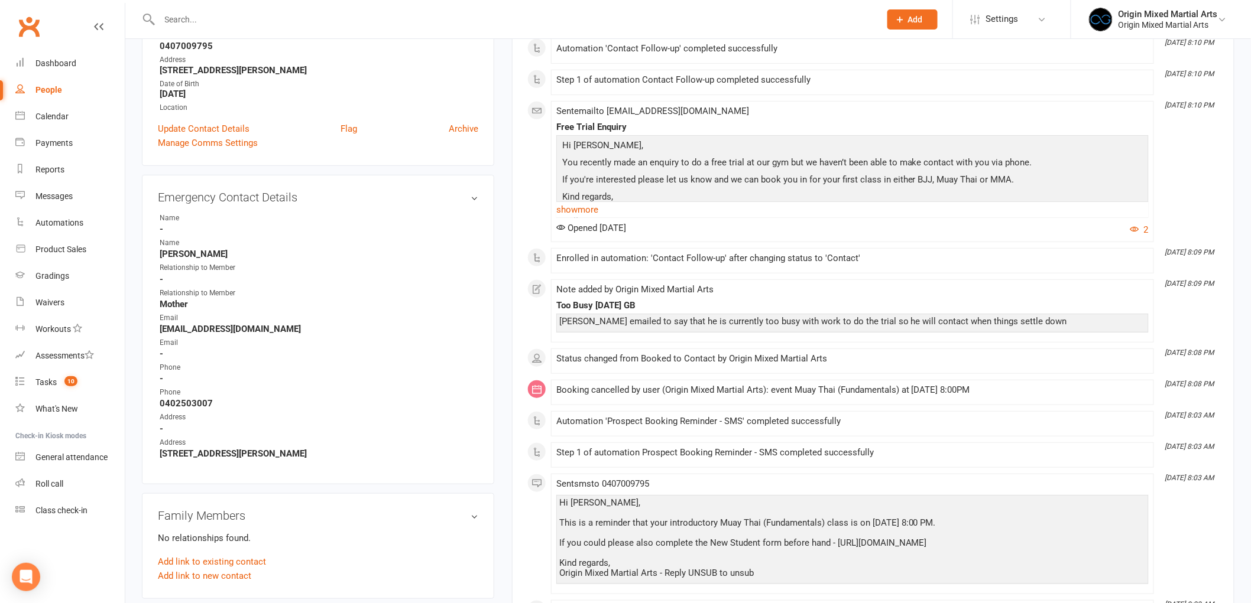
click at [48, 92] on div "People" at bounding box center [48, 89] width 27 height 9
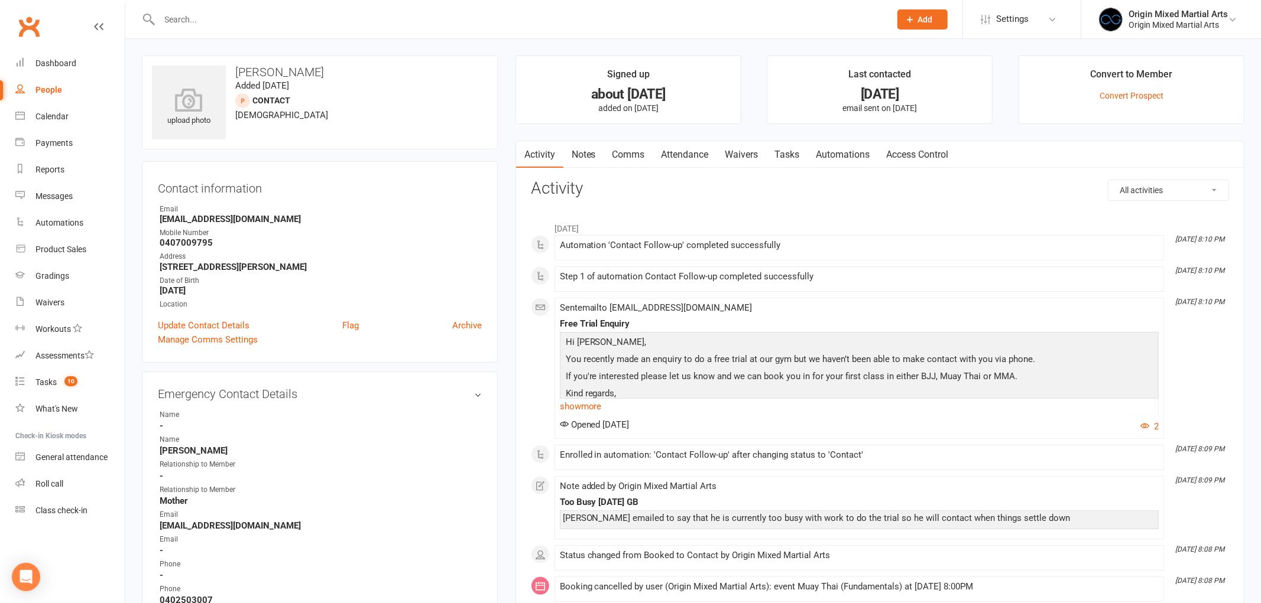
select select "100"
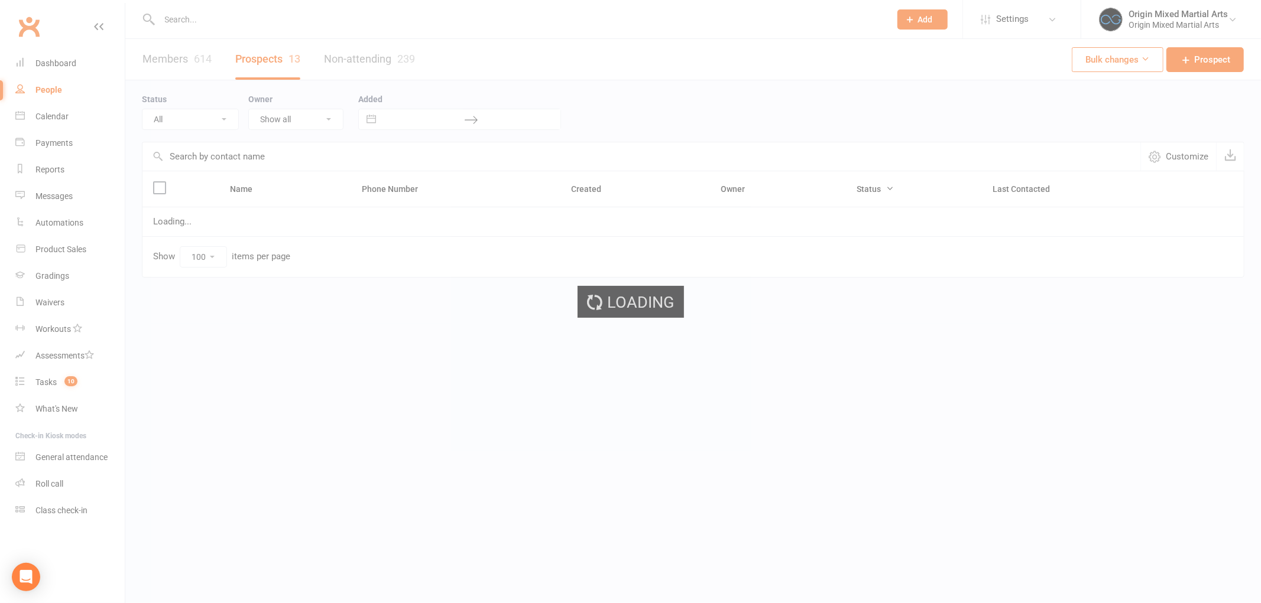
select select "Contact"
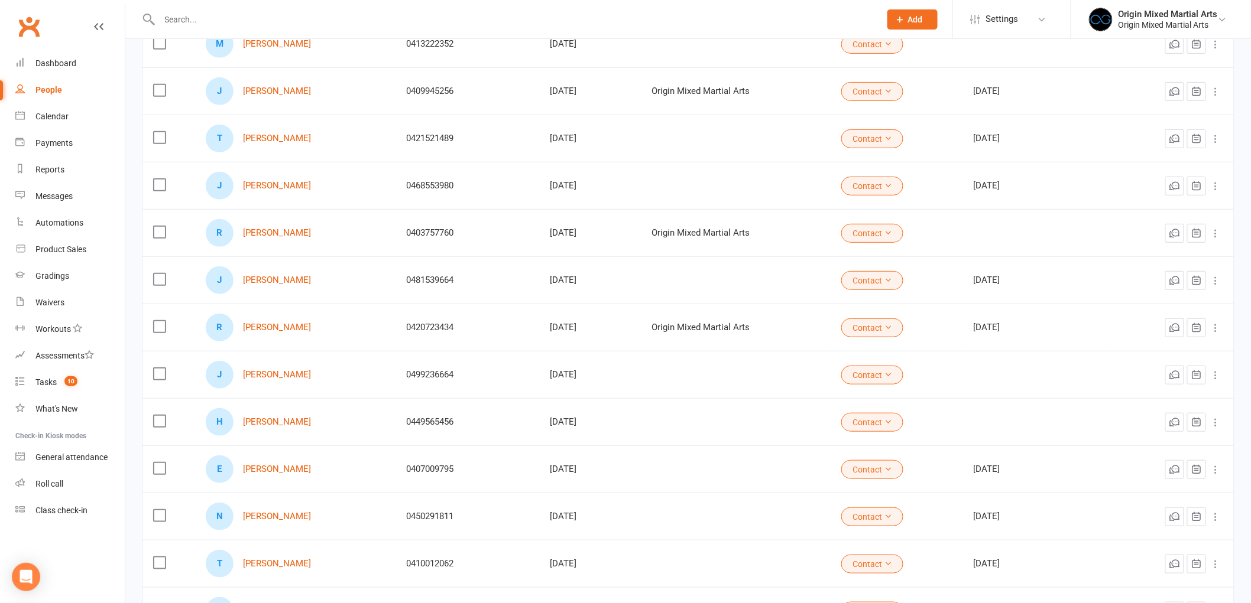
scroll to position [324, 0]
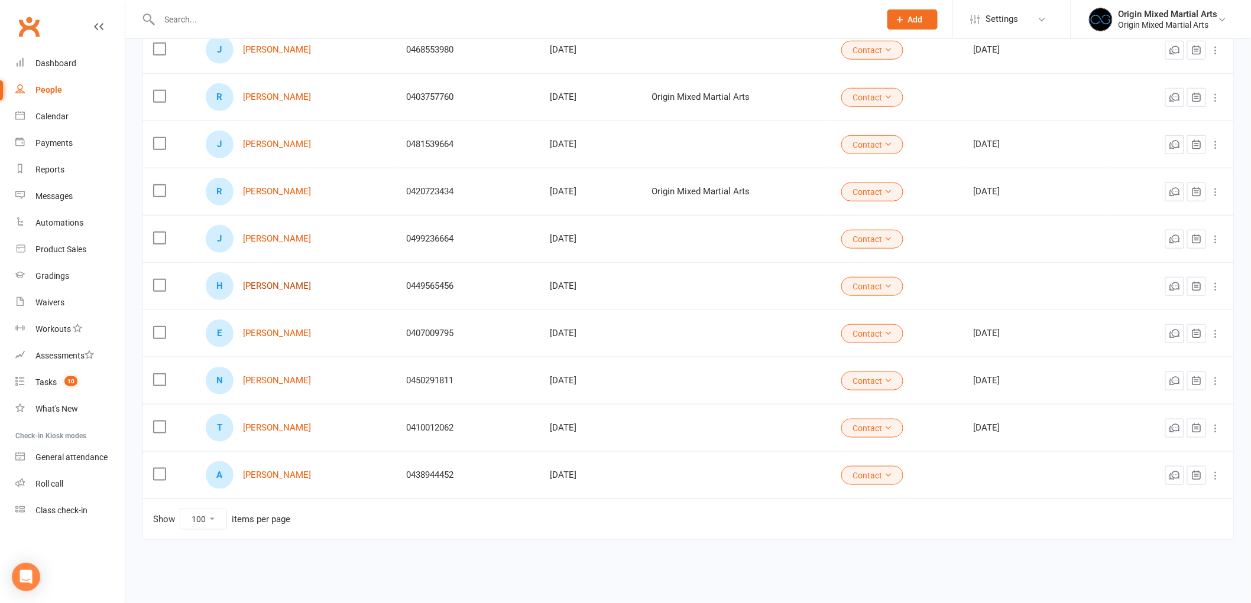
click at [278, 288] on link "Hazel Hong" at bounding box center [277, 286] width 68 height 10
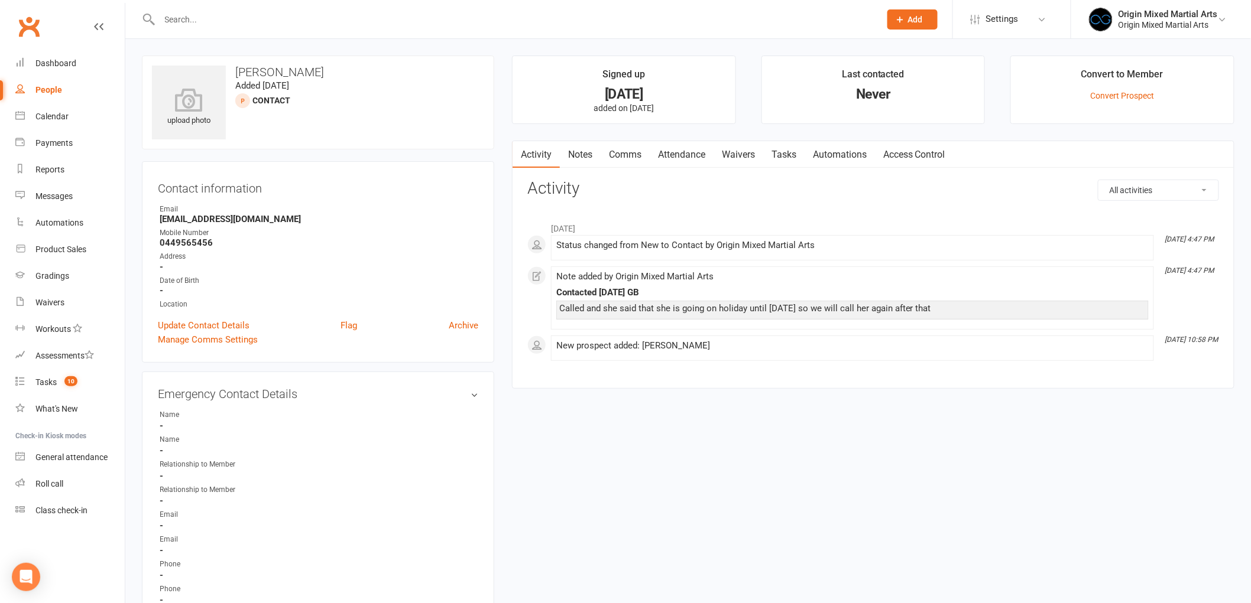
click at [50, 90] on div "People" at bounding box center [48, 89] width 27 height 9
select select "100"
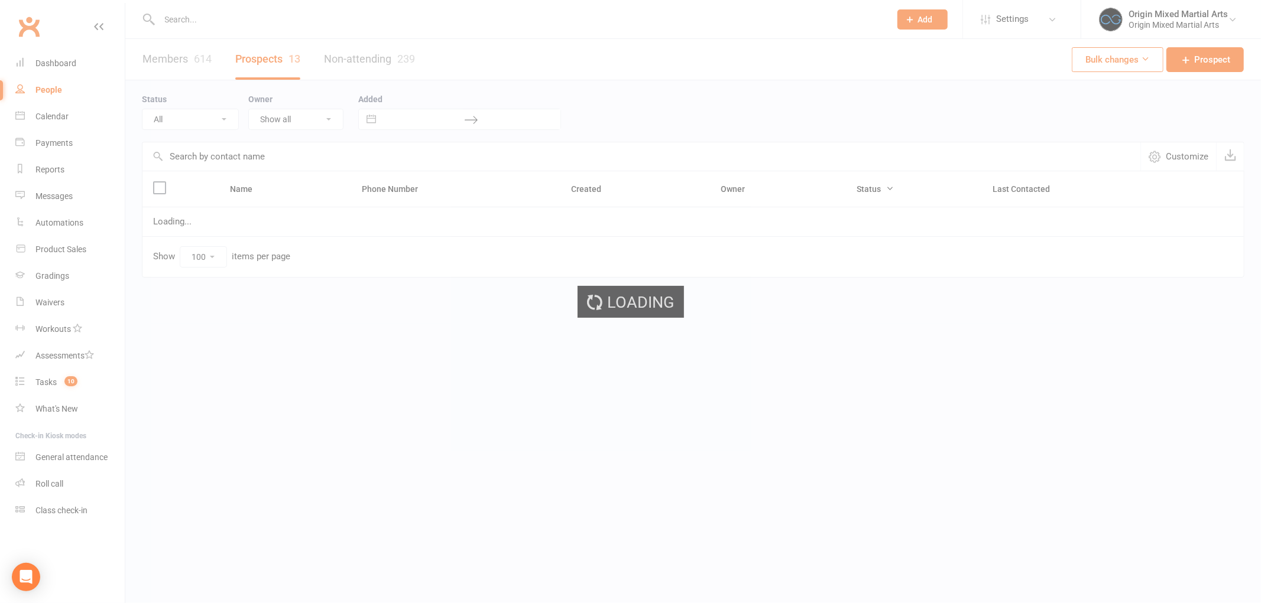
select select "Contact"
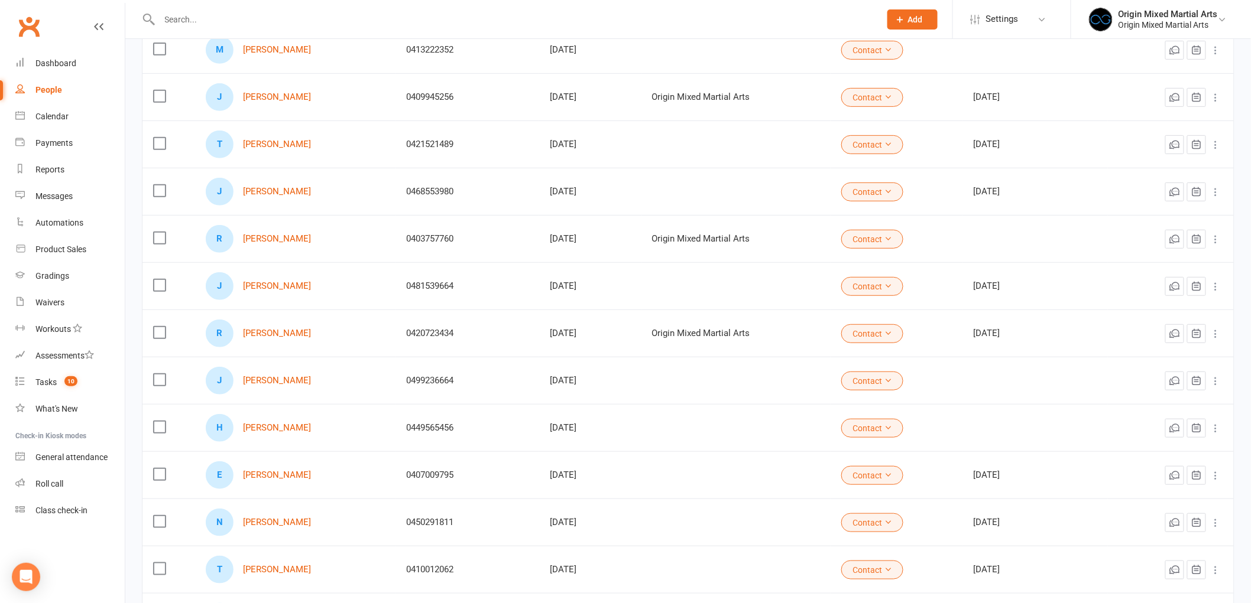
scroll to position [324, 0]
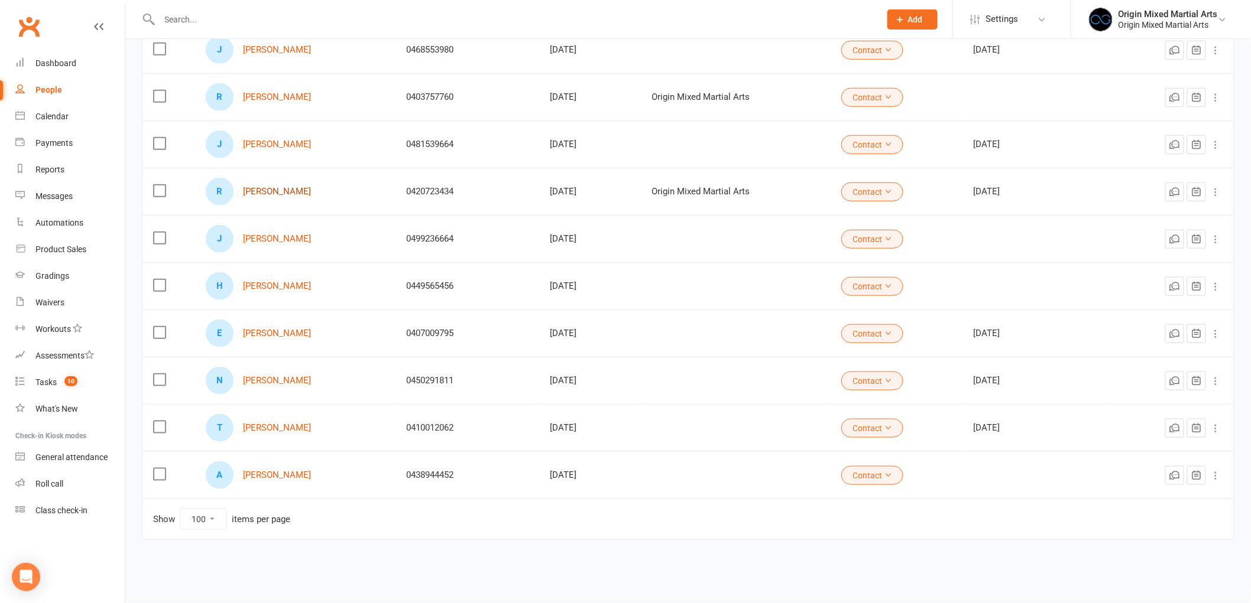
click at [260, 191] on link "Rob Brady" at bounding box center [277, 192] width 68 height 10
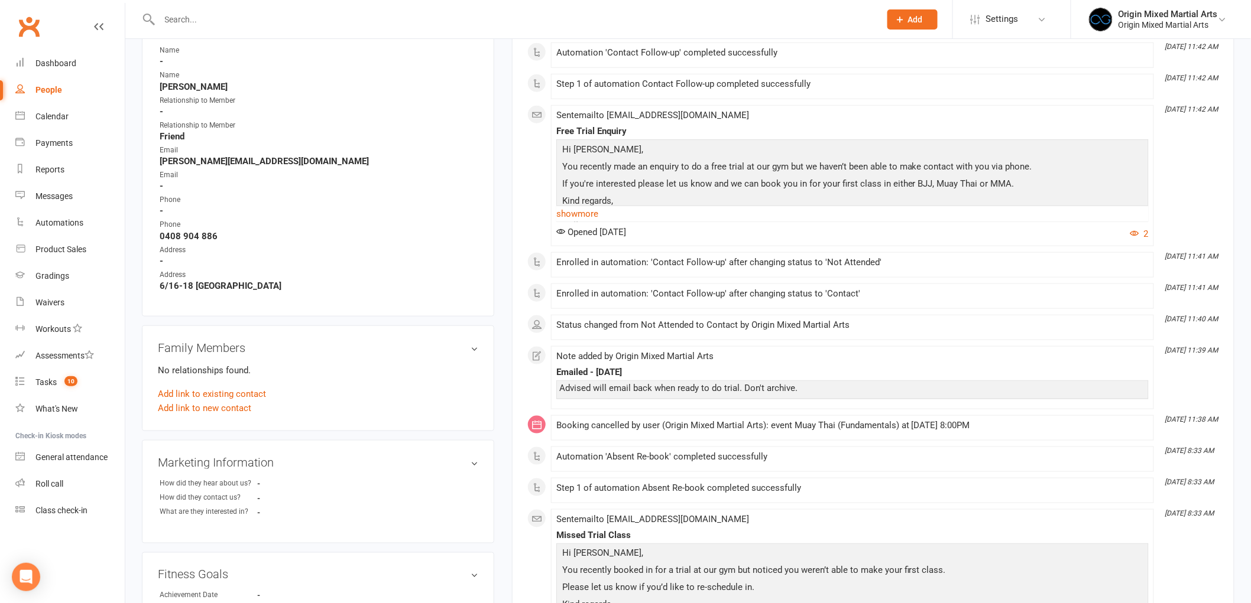
scroll to position [394, 0]
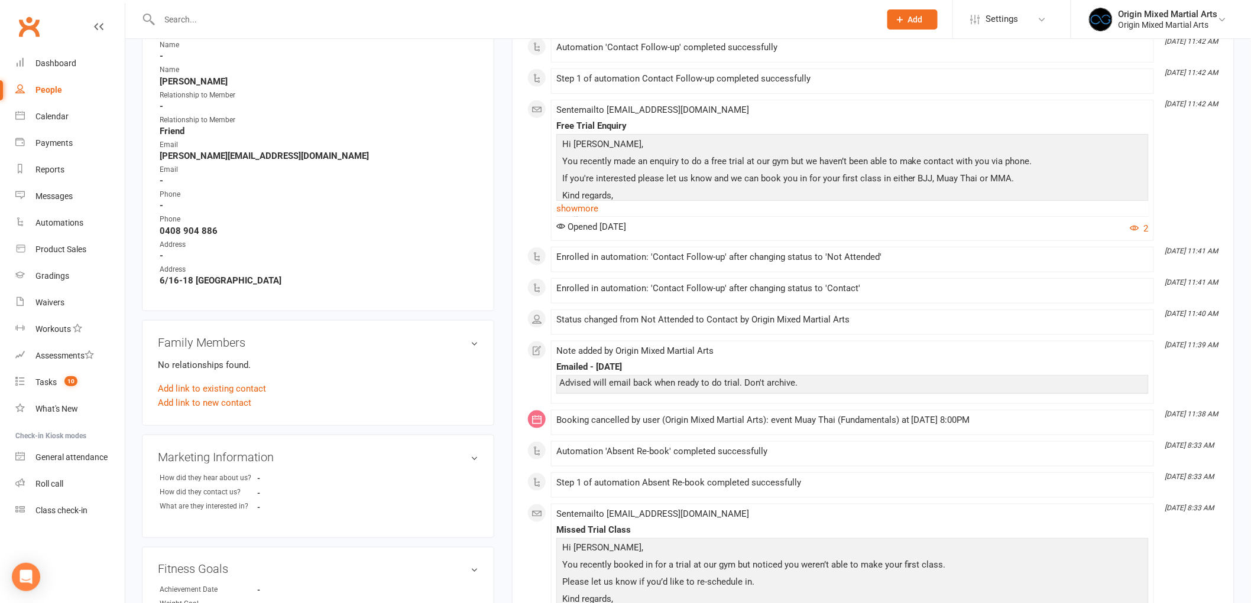
click at [50, 96] on link "People" at bounding box center [69, 90] width 109 height 27
select select "100"
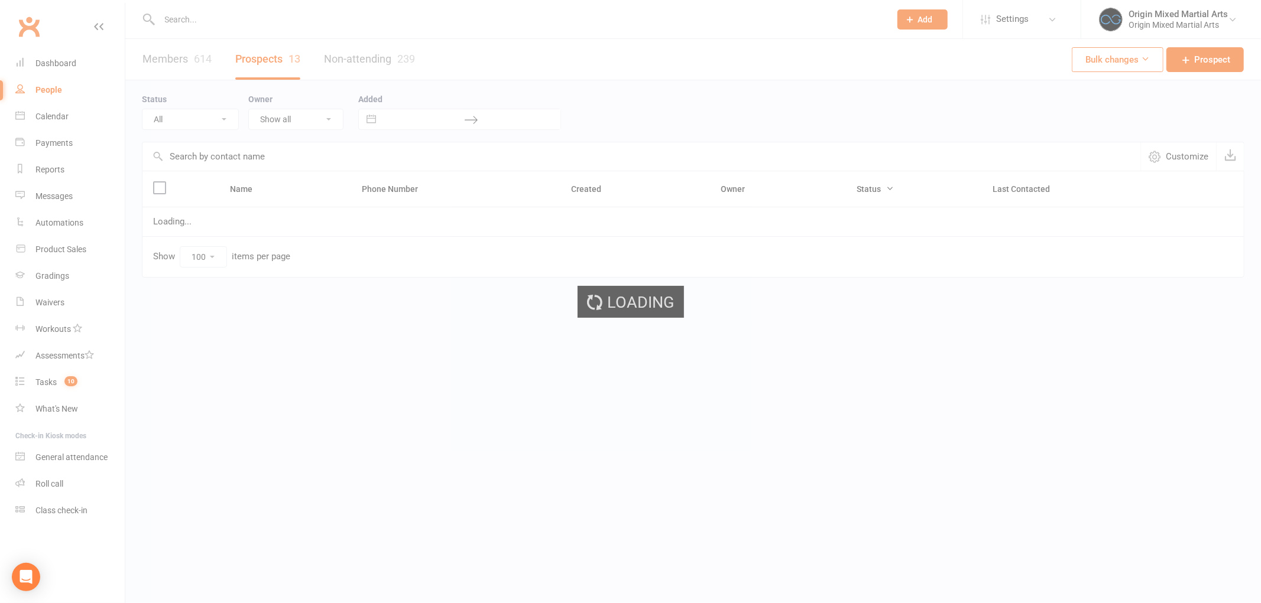
select select "Contact"
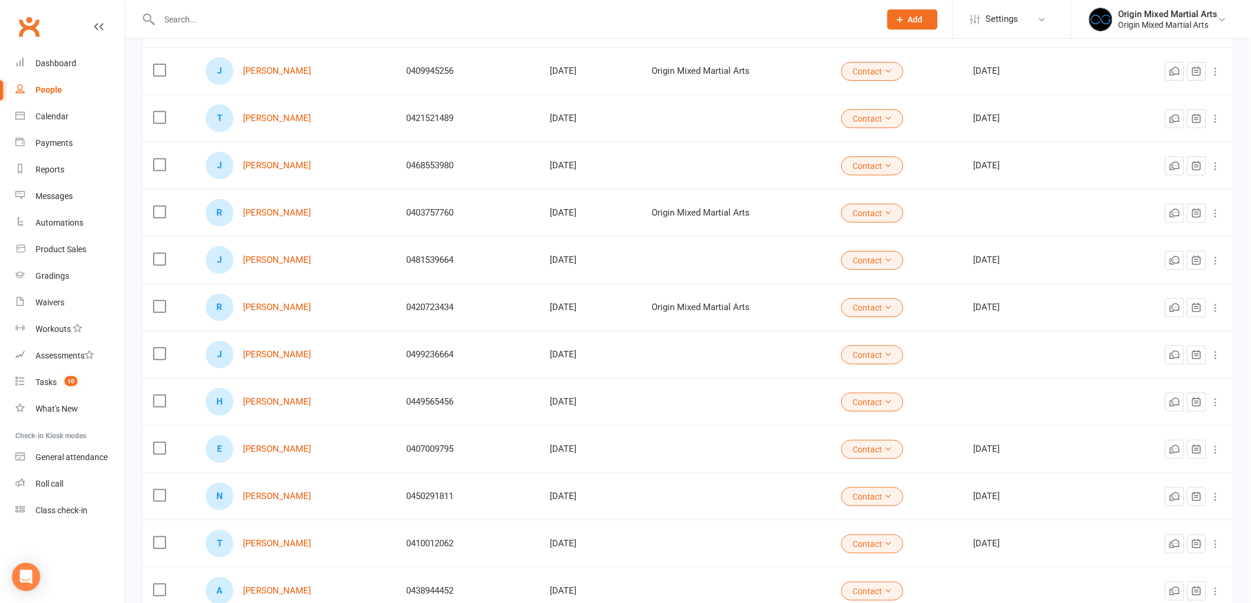
scroll to position [324, 0]
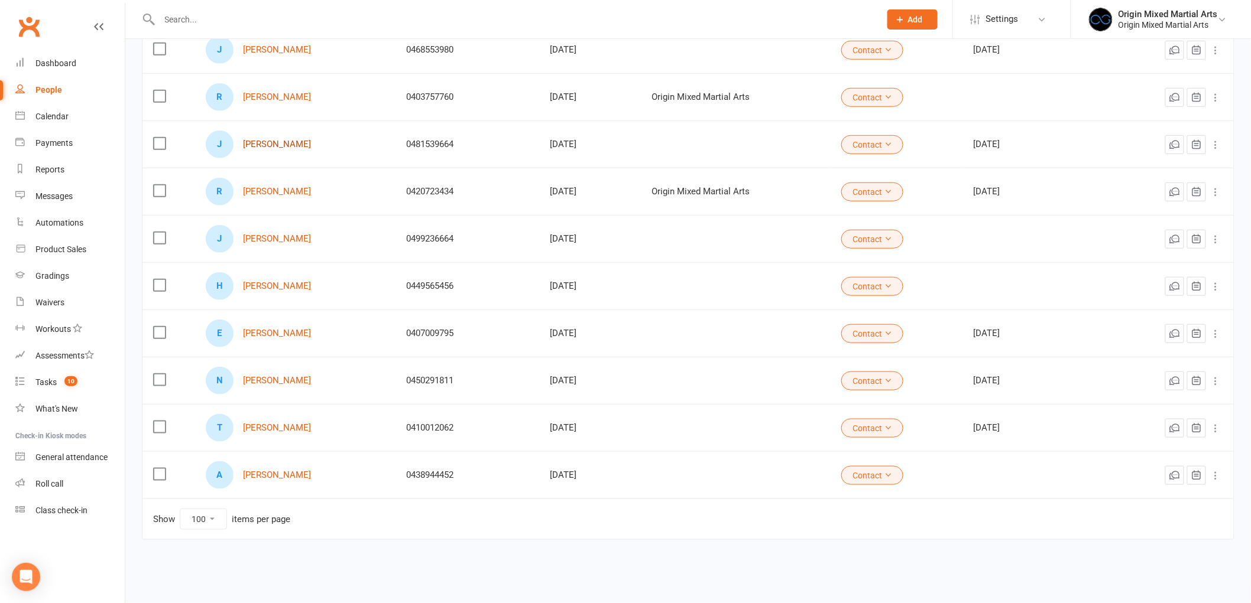
click at [257, 146] on link "Jonah Payne" at bounding box center [277, 144] width 68 height 10
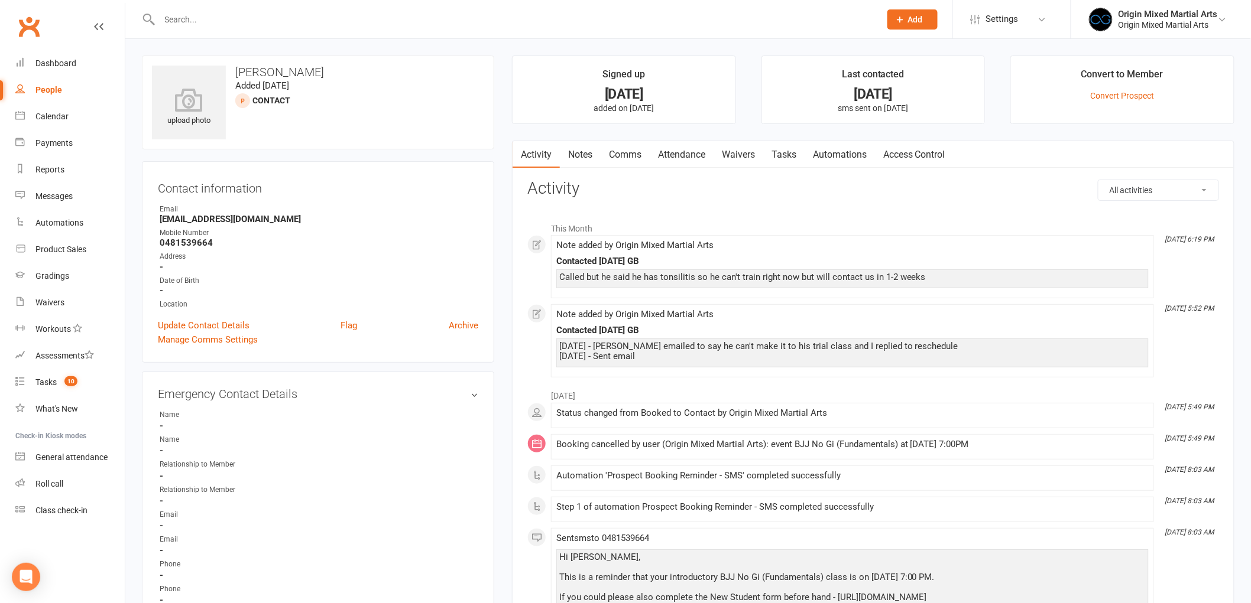
click at [51, 87] on div "People" at bounding box center [48, 89] width 27 height 9
select select "100"
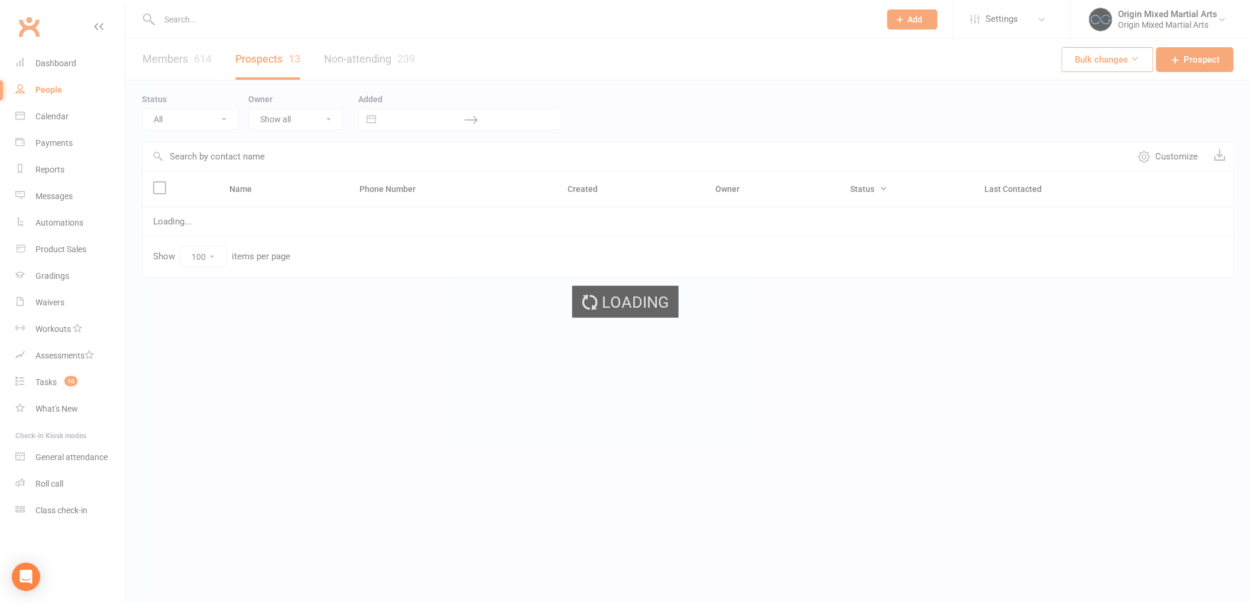
select select "Contact"
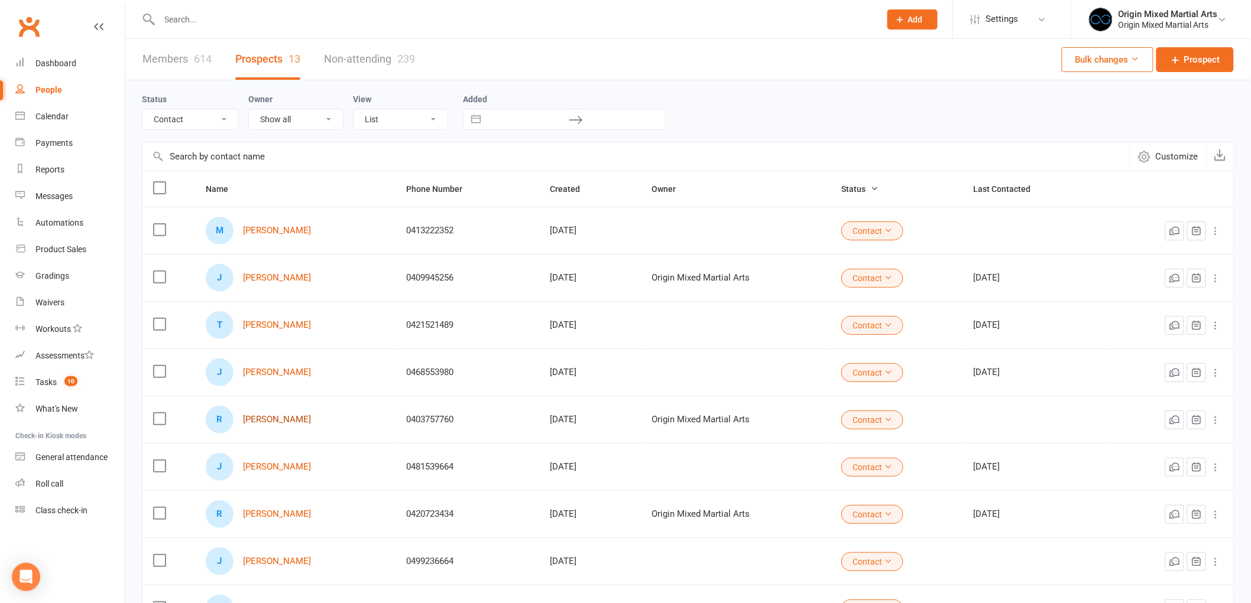
click at [278, 418] on link "Ruth Mchugh" at bounding box center [277, 420] width 68 height 10
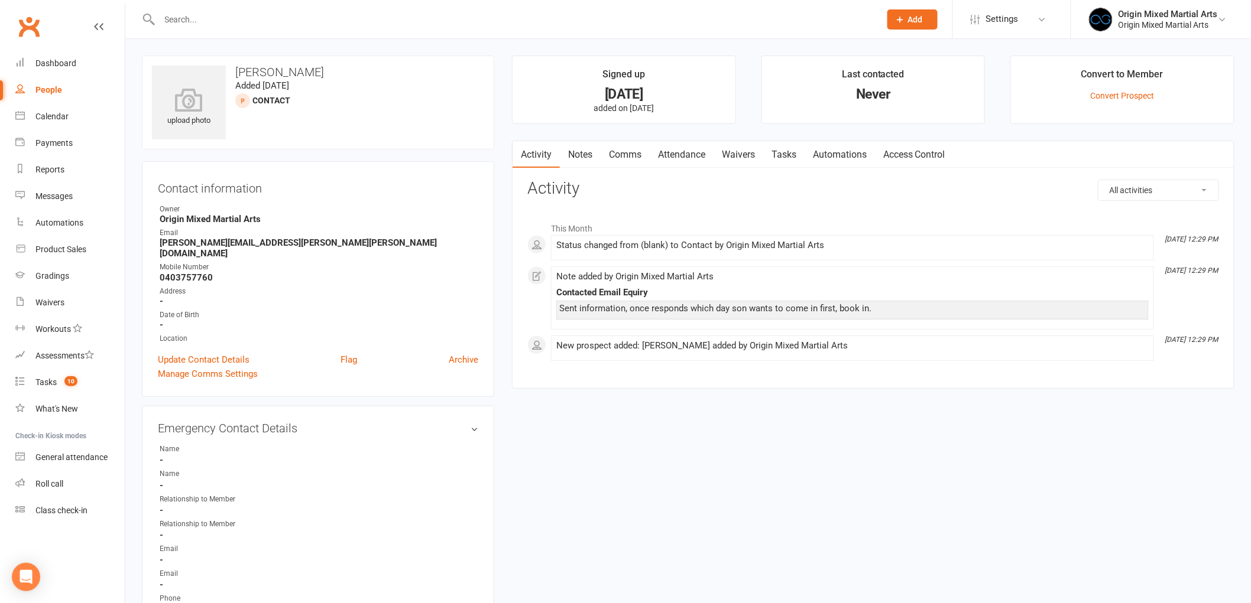
click at [43, 87] on div "People" at bounding box center [48, 89] width 27 height 9
select select "100"
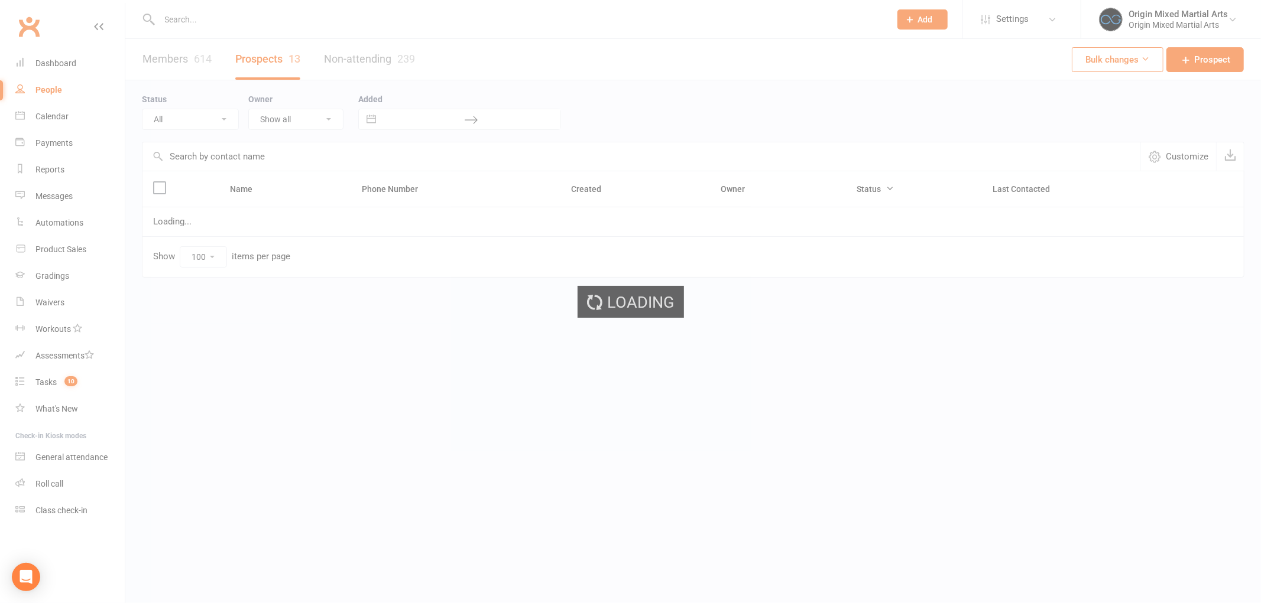
select select "Contact"
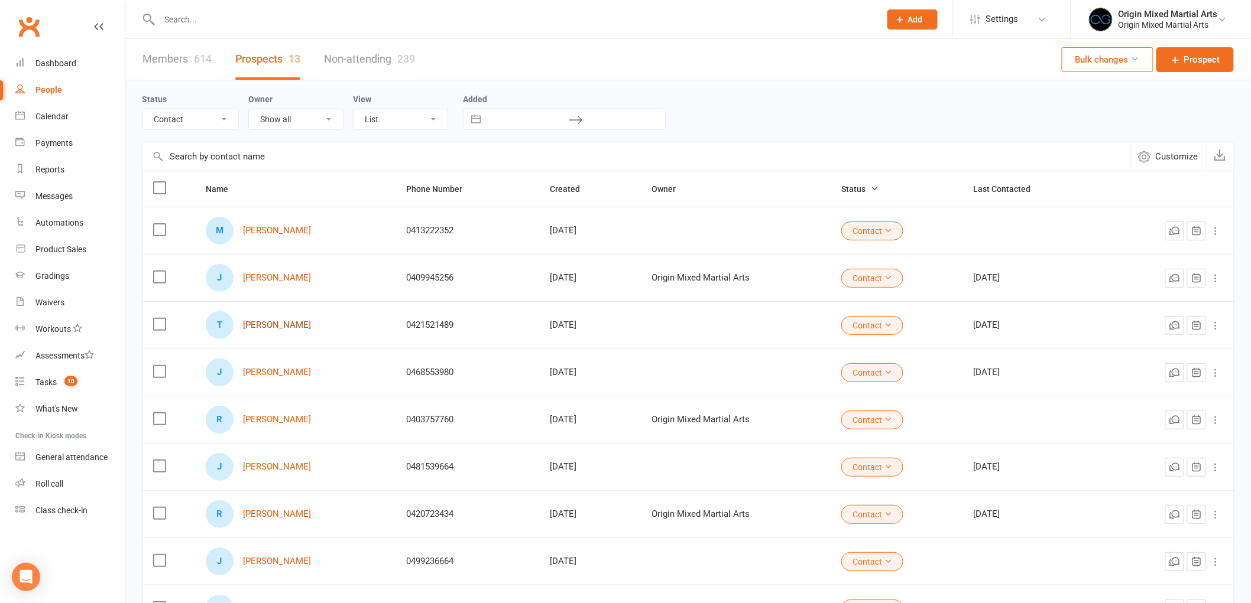
click at [261, 326] on link "Thomas P" at bounding box center [277, 325] width 68 height 10
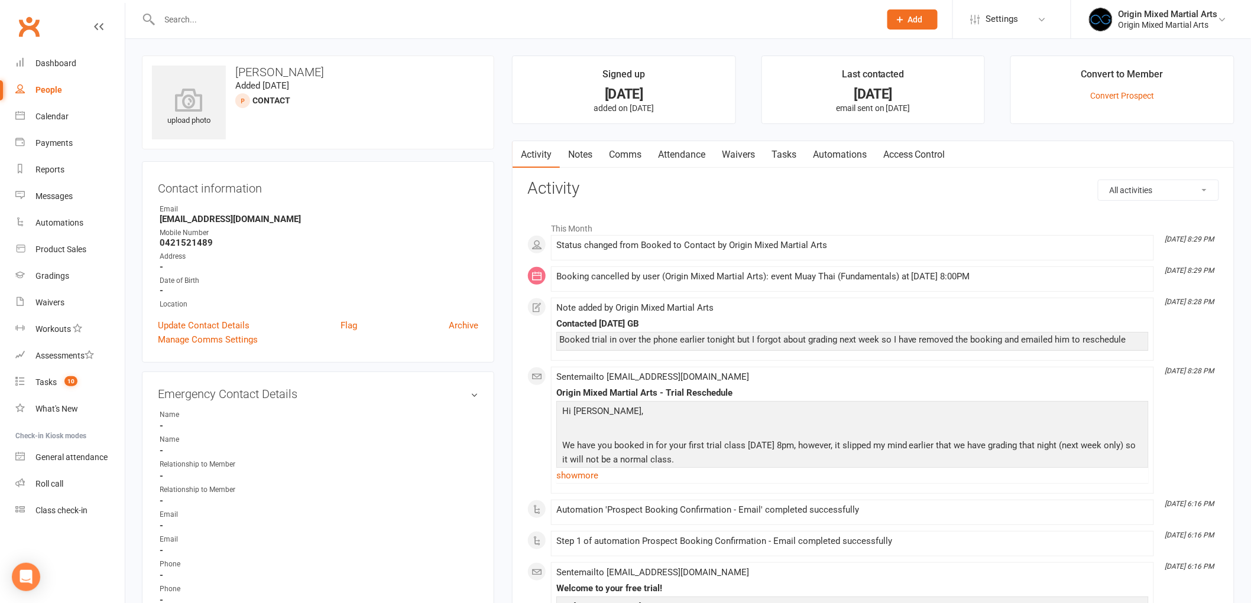
click at [574, 157] on link "Notes" at bounding box center [580, 154] width 41 height 27
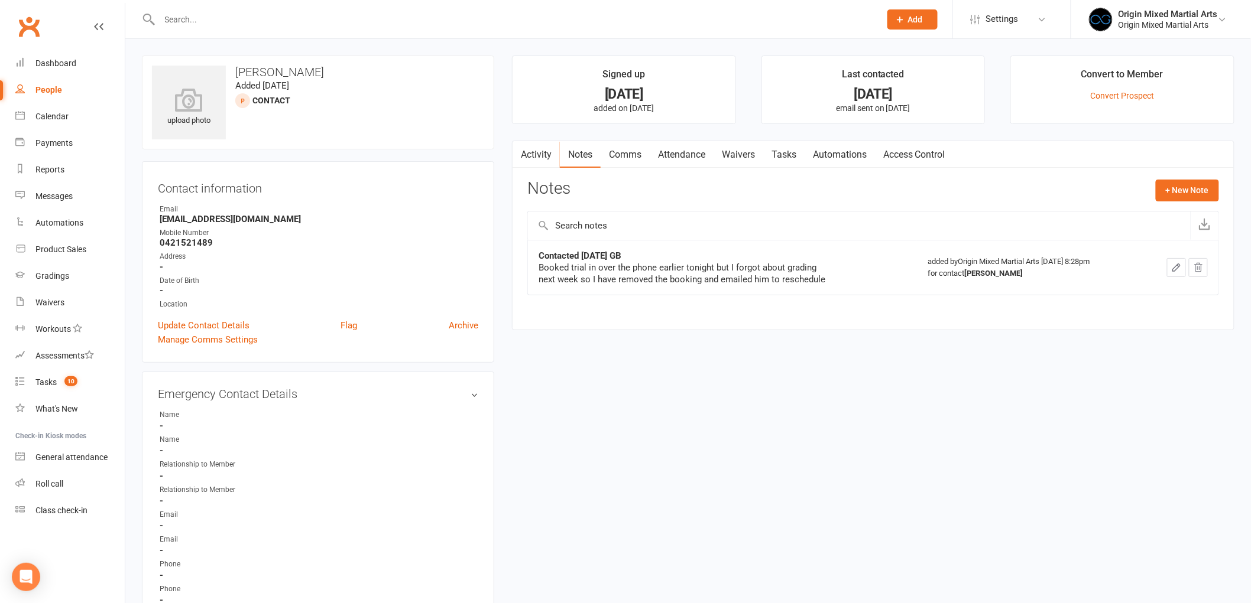
click at [1180, 179] on div "Activity Notes Comms Attendance Waivers Tasks Automations Access Control Notes …" at bounding box center [873, 236] width 722 height 190
click at [1164, 189] on button "+ New Note" at bounding box center [1186, 190] width 63 height 21
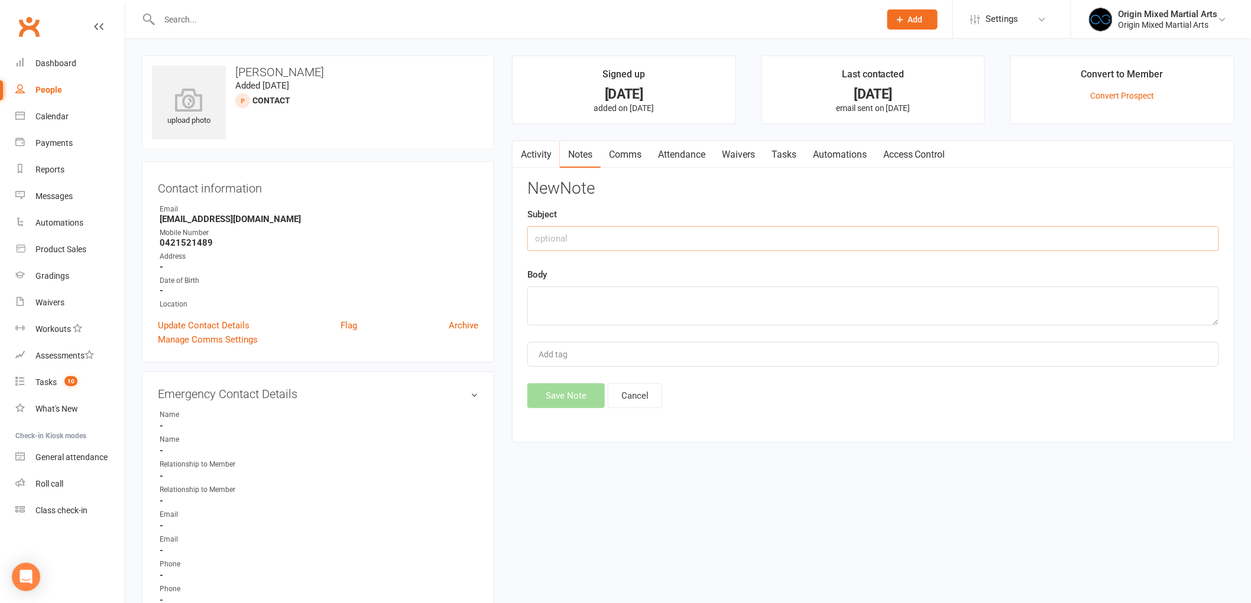
click at [740, 232] on input "text" at bounding box center [873, 238] width 692 height 25
type input "Contacted 16/9/25 GB"
type textarea "Left VM"
click at [584, 399] on button "Save Note" at bounding box center [565, 396] width 77 height 25
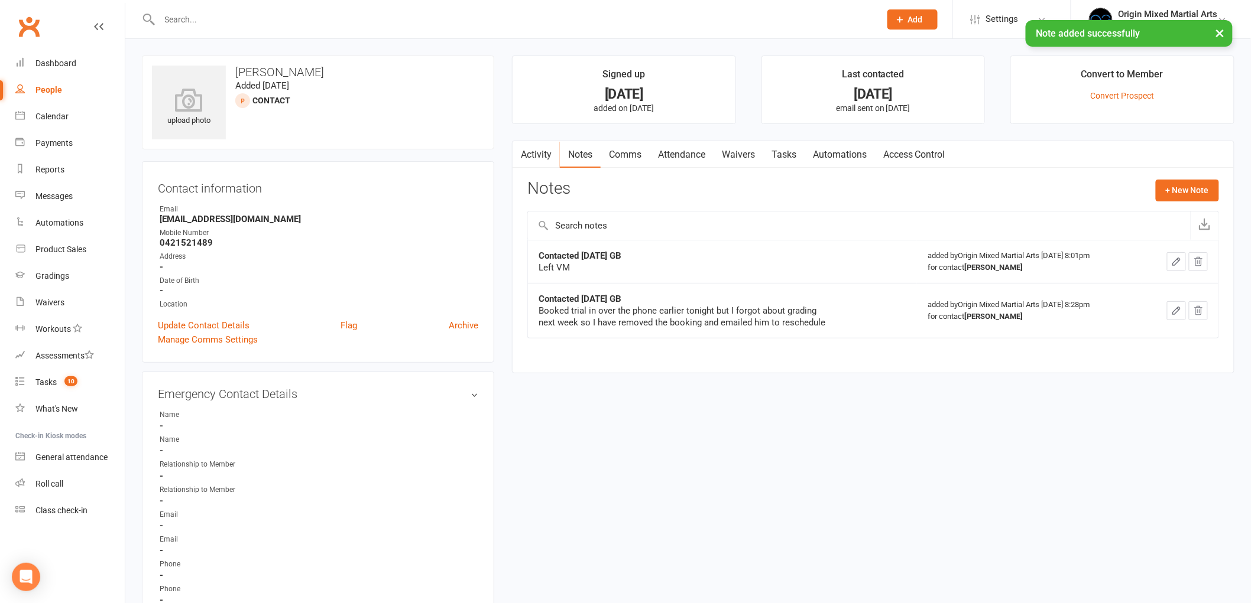
click at [63, 90] on link "People" at bounding box center [69, 90] width 109 height 27
select select "100"
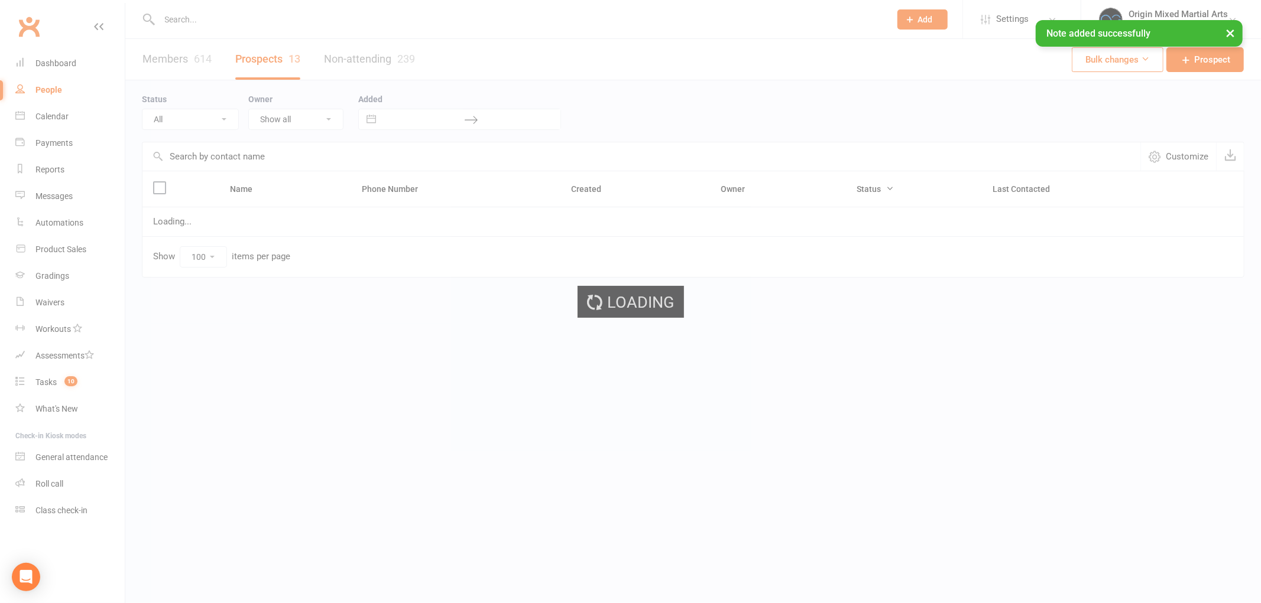
select select "Contact"
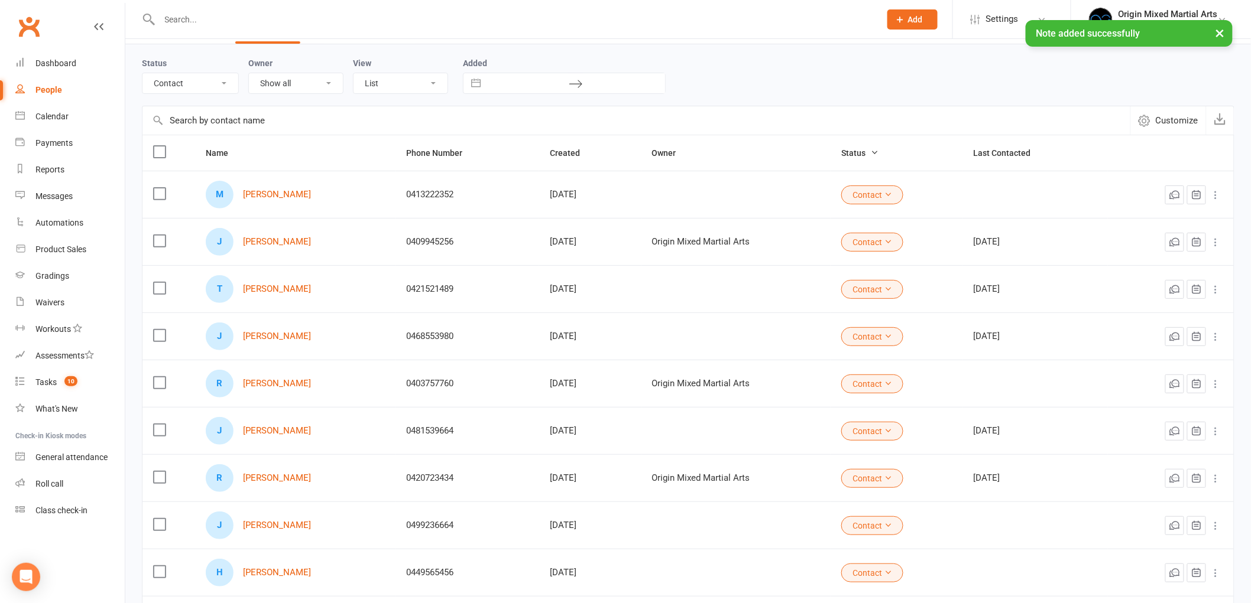
scroll to position [66, 0]
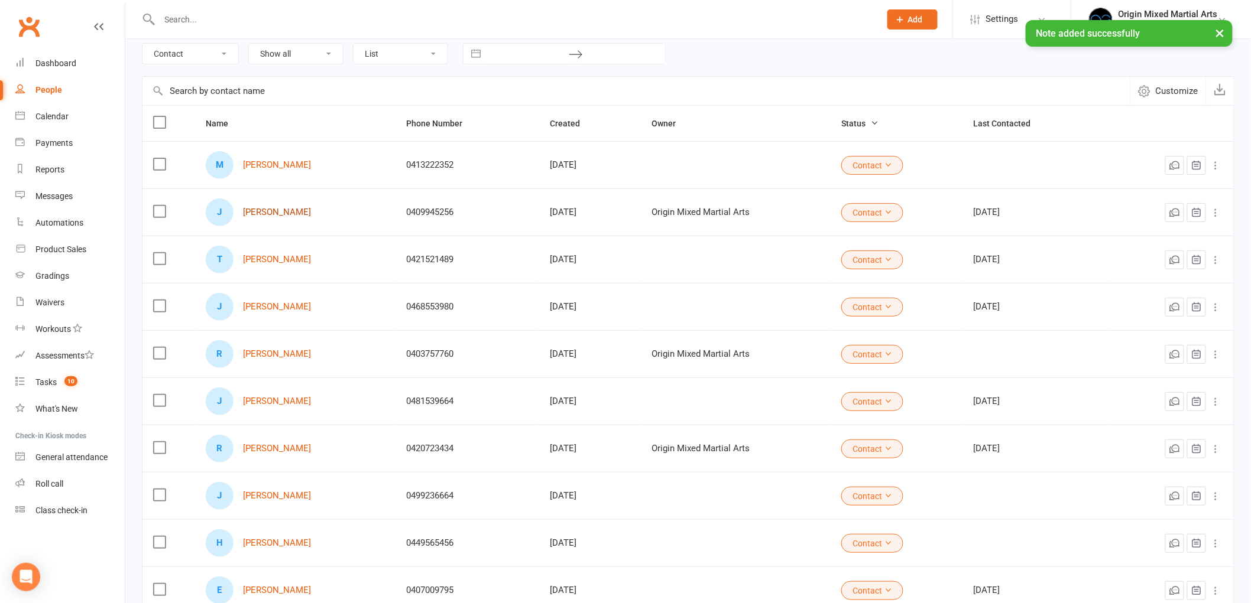
click at [252, 208] on link "James Chronis" at bounding box center [277, 212] width 68 height 10
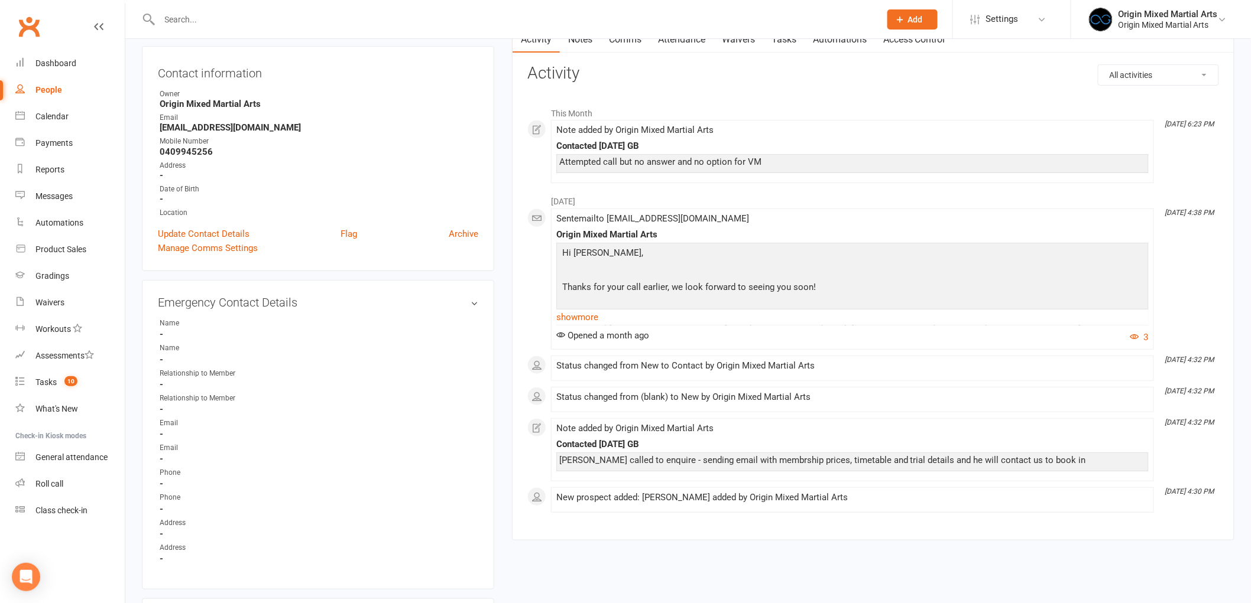
scroll to position [131, 0]
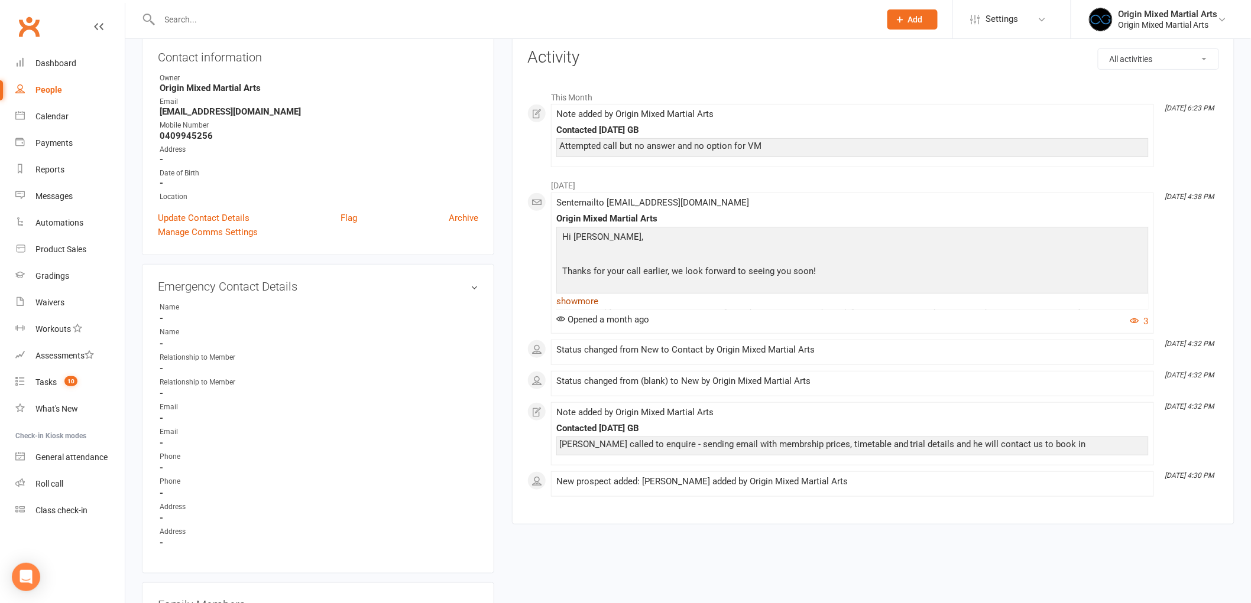
click at [583, 297] on link "show more" at bounding box center [852, 301] width 592 height 17
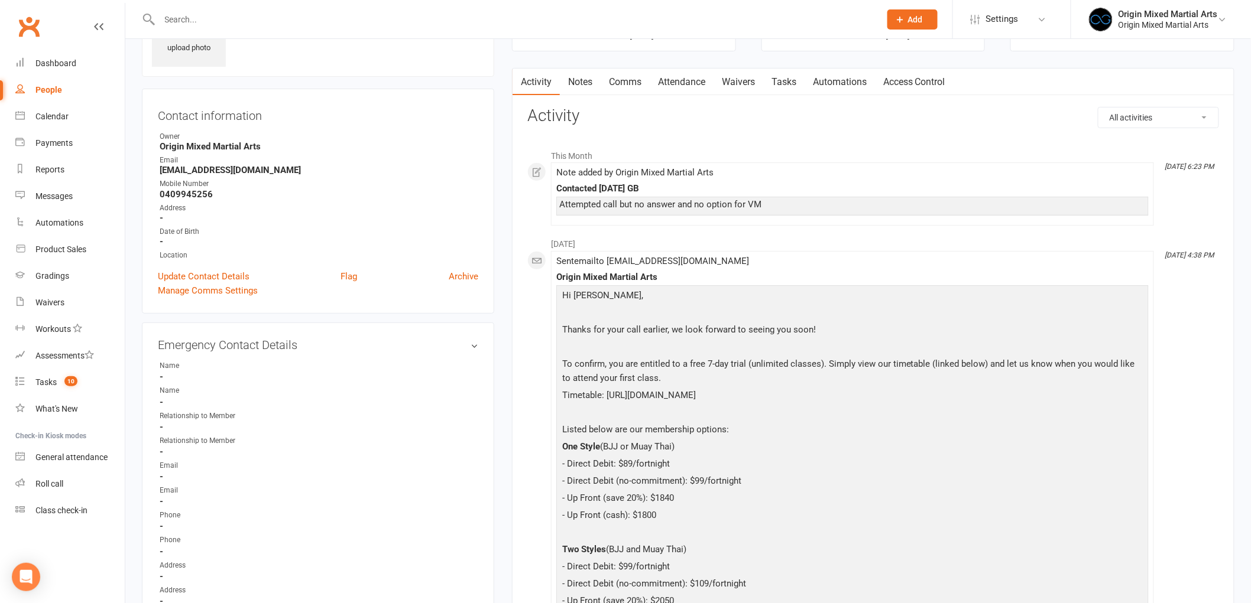
scroll to position [0, 0]
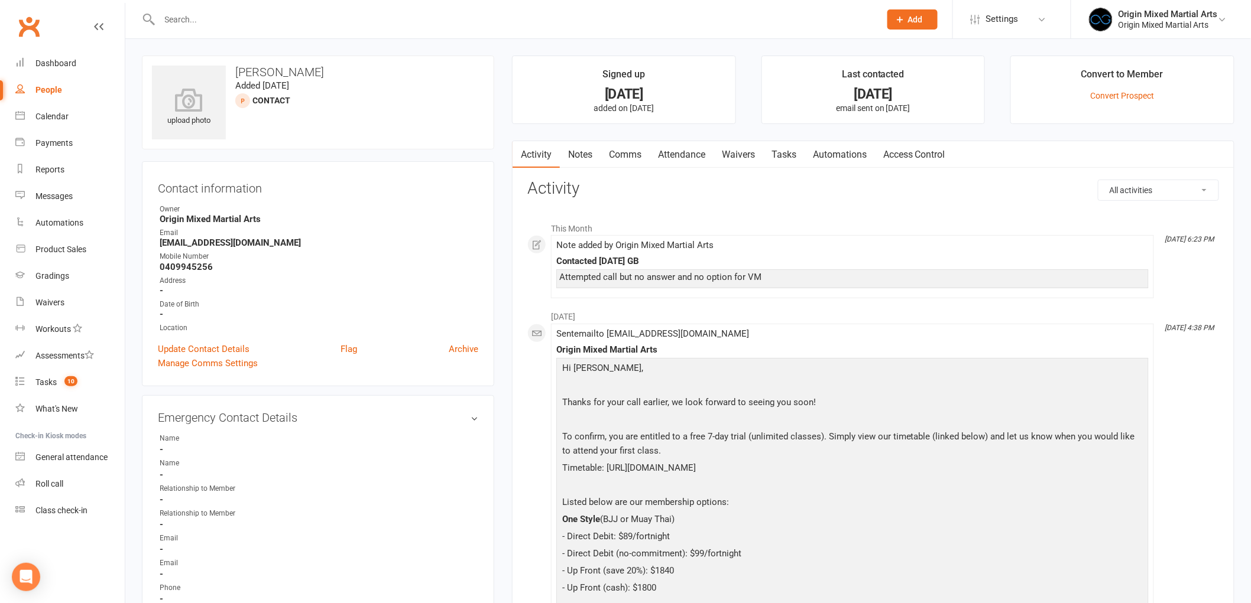
click at [628, 151] on link "Comms" at bounding box center [624, 154] width 49 height 27
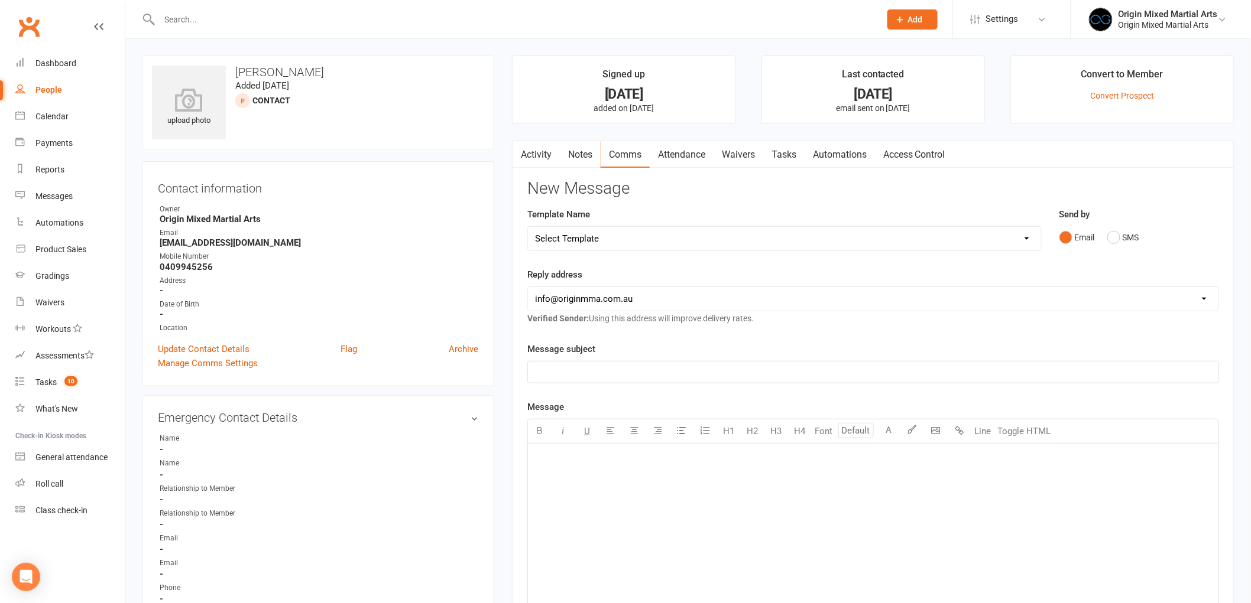
click at [631, 238] on select "Select Template [Email] Opening Date Change [Email] Class Booking Reminder [Ema…" at bounding box center [784, 239] width 513 height 24
select select "7"
click at [528, 227] on select "Select Template [Email] Opening Date Change [Email] Class Booking Reminder [Ema…" at bounding box center [784, 239] width 513 height 24
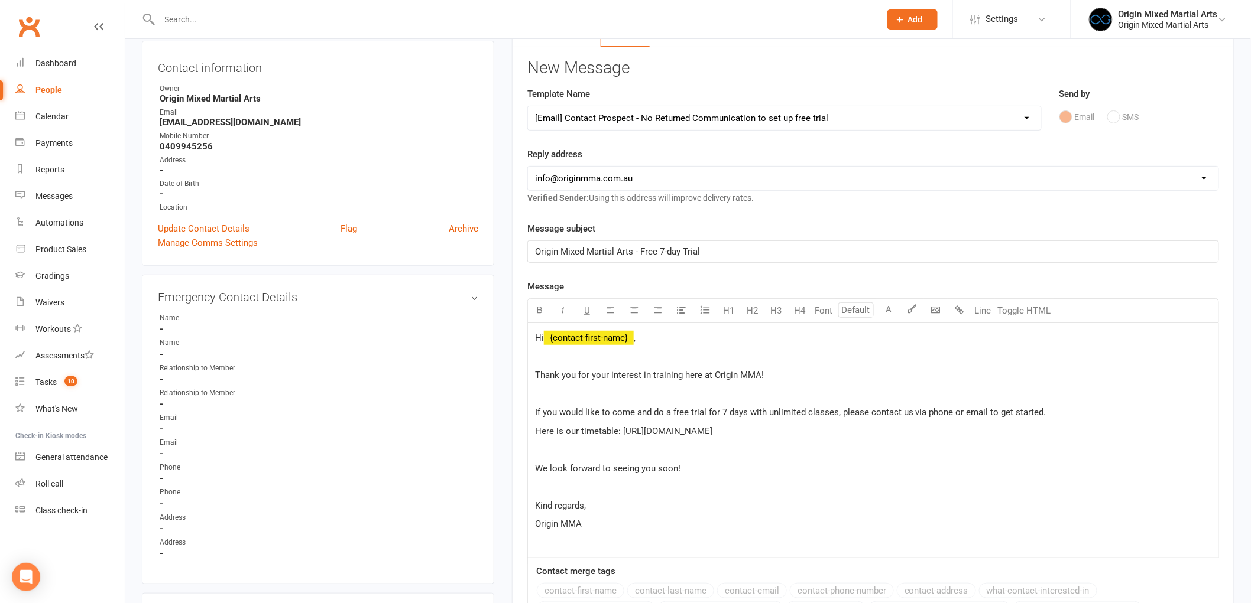
scroll to position [262, 0]
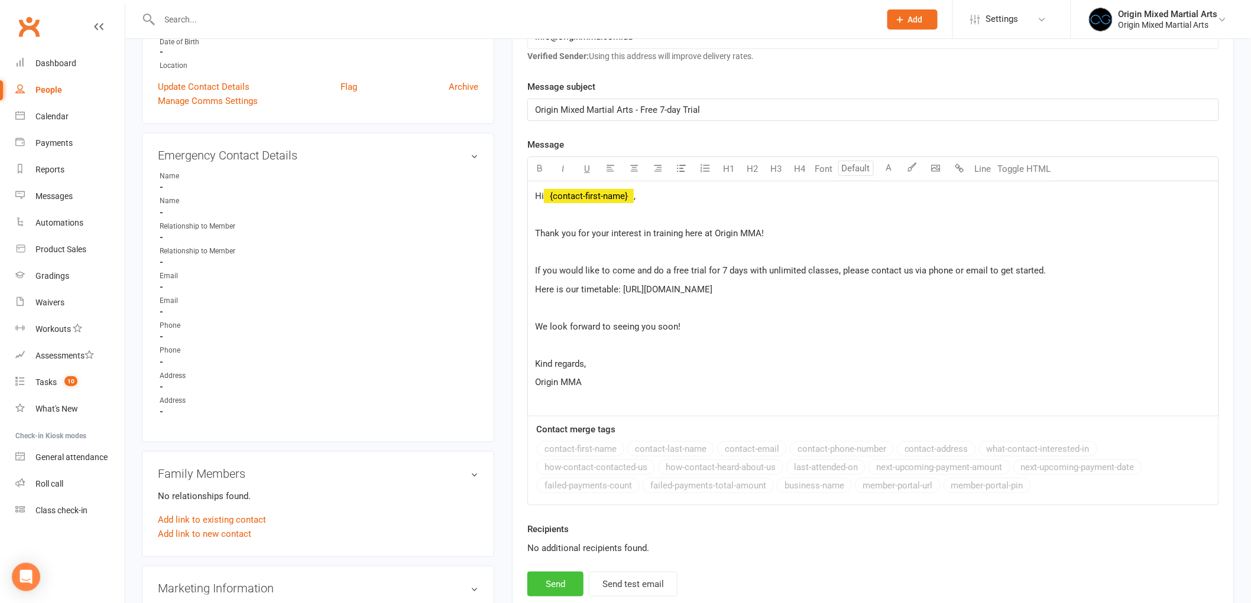
click at [551, 576] on button "Send" at bounding box center [555, 584] width 56 height 25
select select
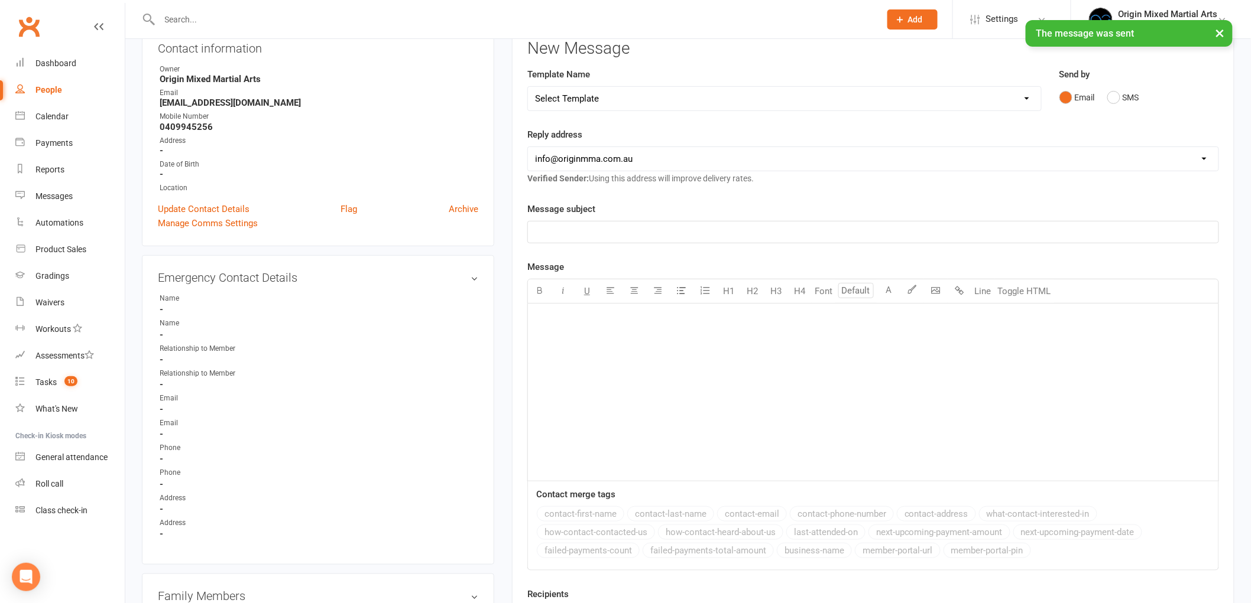
scroll to position [0, 0]
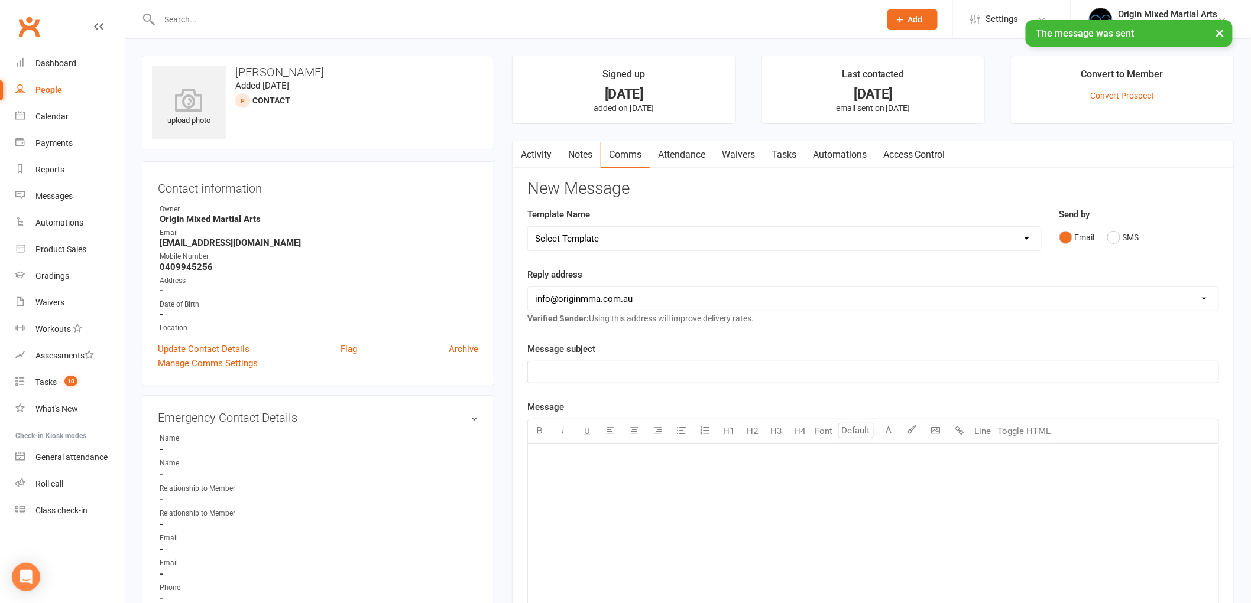
click at [589, 150] on link "Notes" at bounding box center [580, 154] width 41 height 27
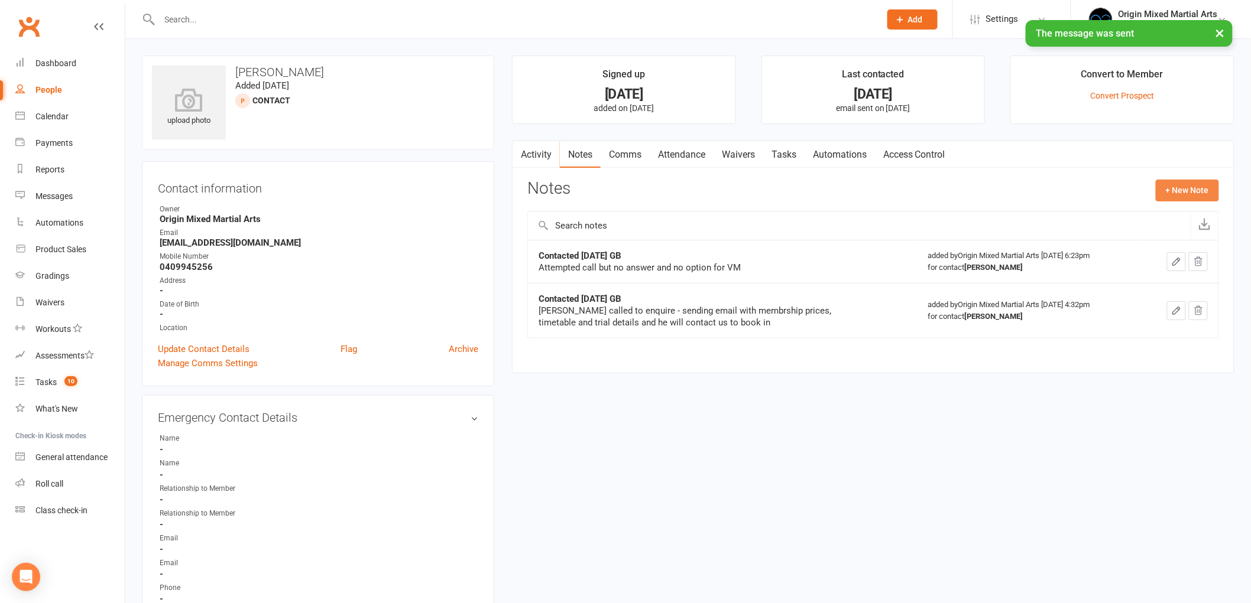
click at [1212, 190] on button "+ New Note" at bounding box center [1186, 190] width 63 height 21
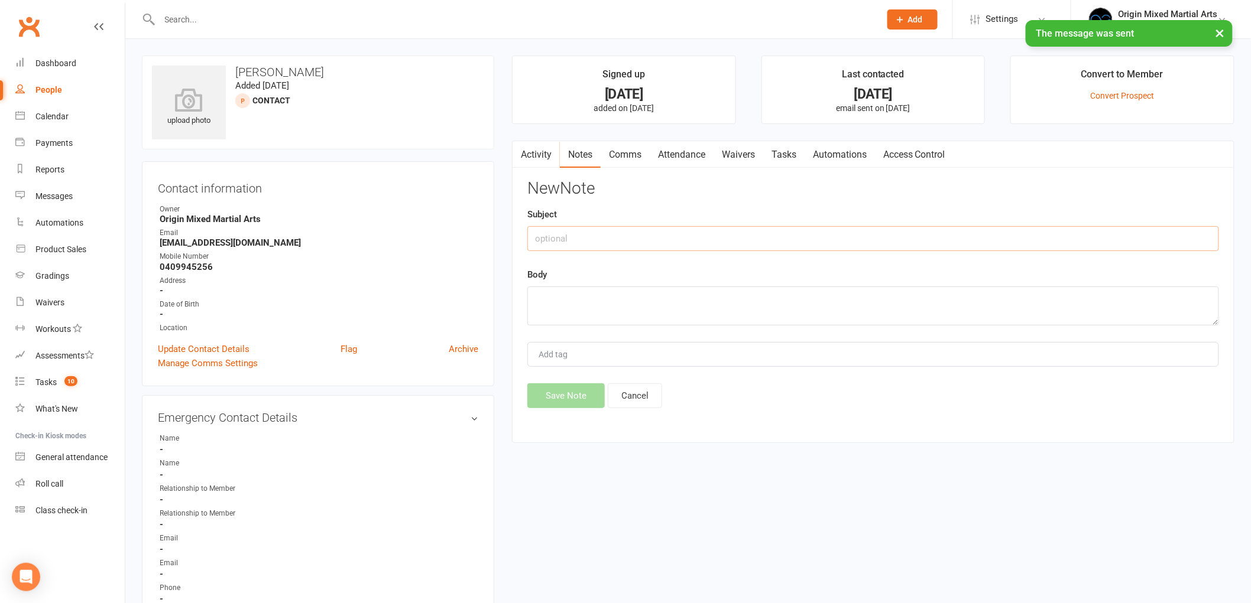
click at [767, 241] on input "text" at bounding box center [873, 238] width 692 height 25
type input "Contacted 16/9/25 GB"
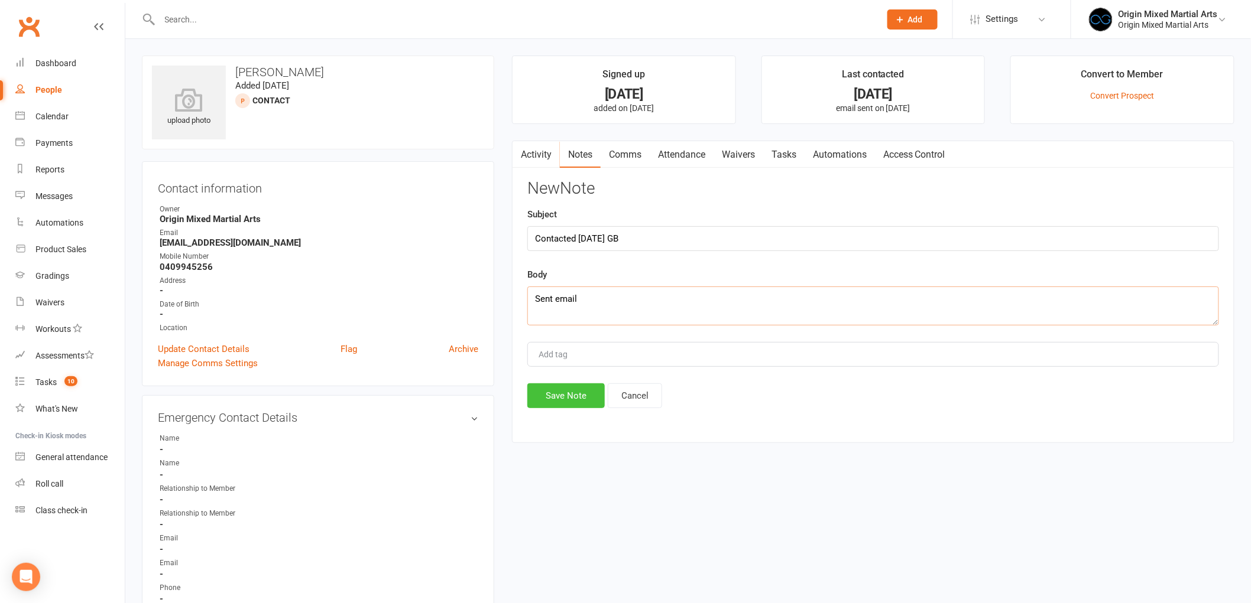
type textarea "Sent email"
click at [576, 398] on button "Save Note" at bounding box center [565, 396] width 77 height 25
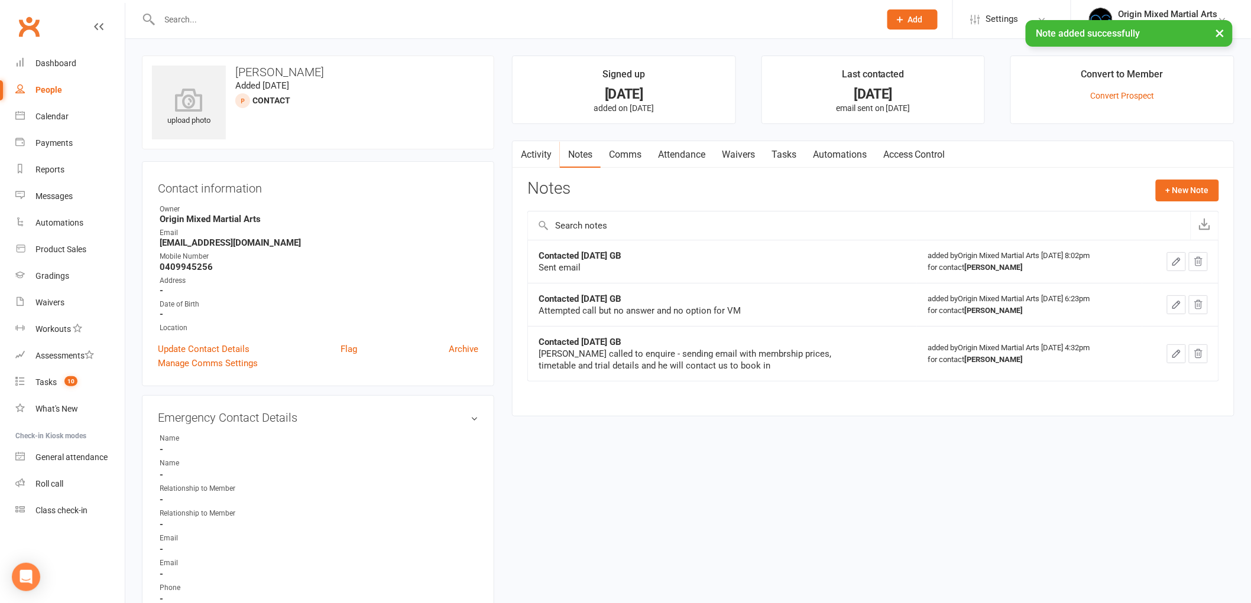
click at [61, 90] on link "People" at bounding box center [69, 90] width 109 height 27
select select "100"
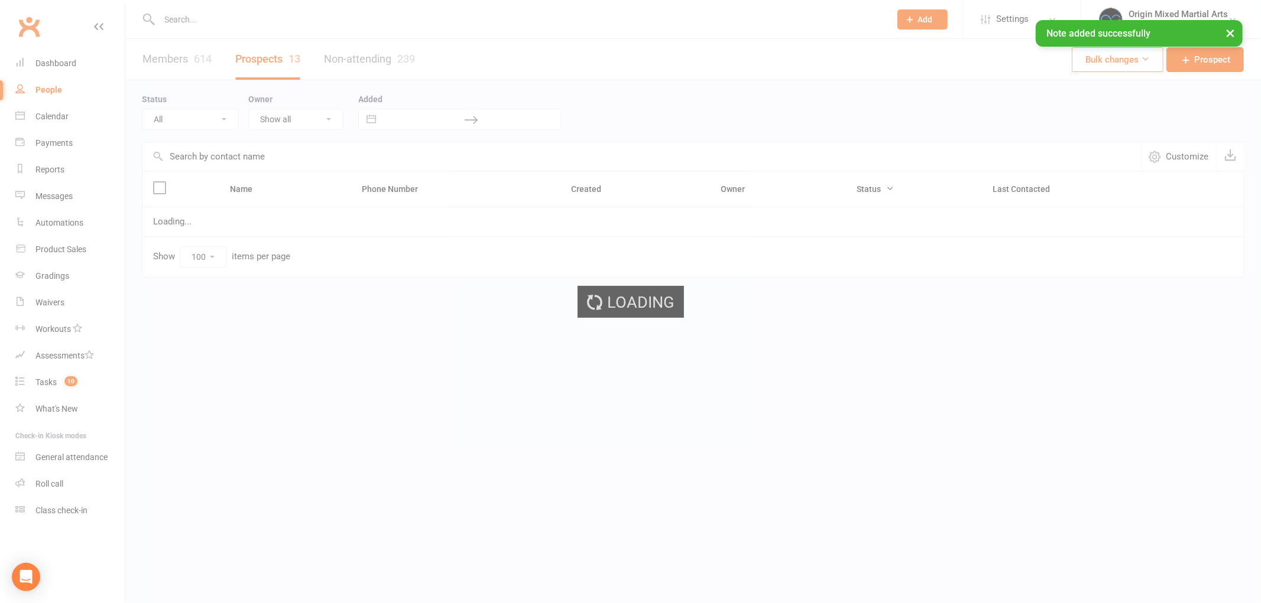
select select "Contact"
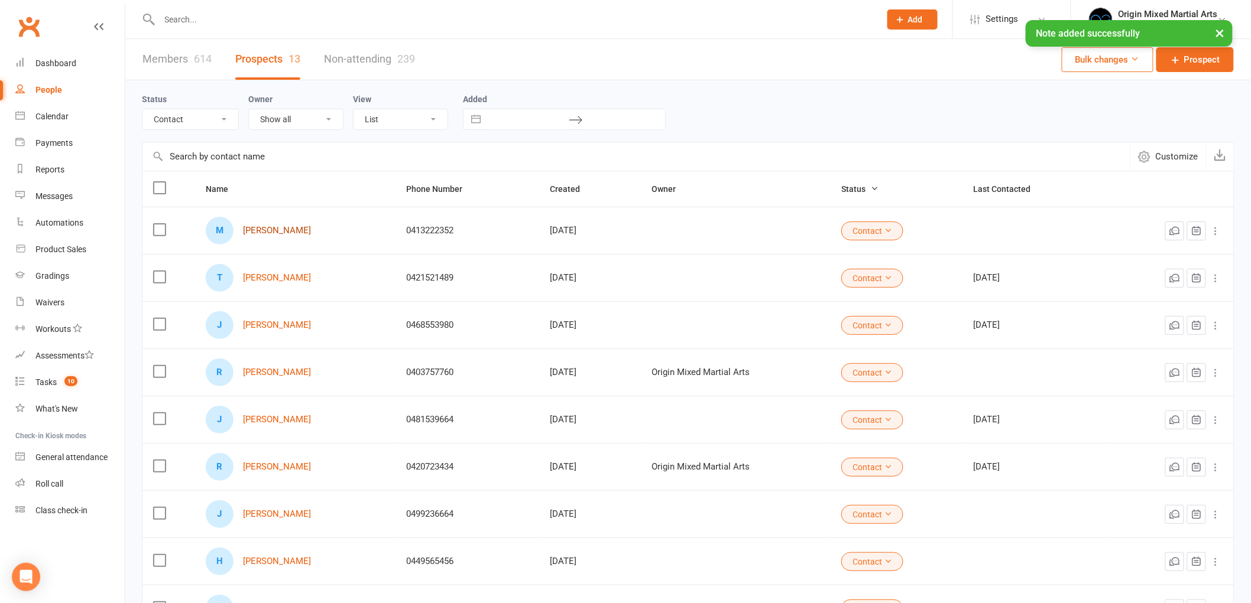
click at [264, 228] on link "Maria T" at bounding box center [277, 231] width 68 height 10
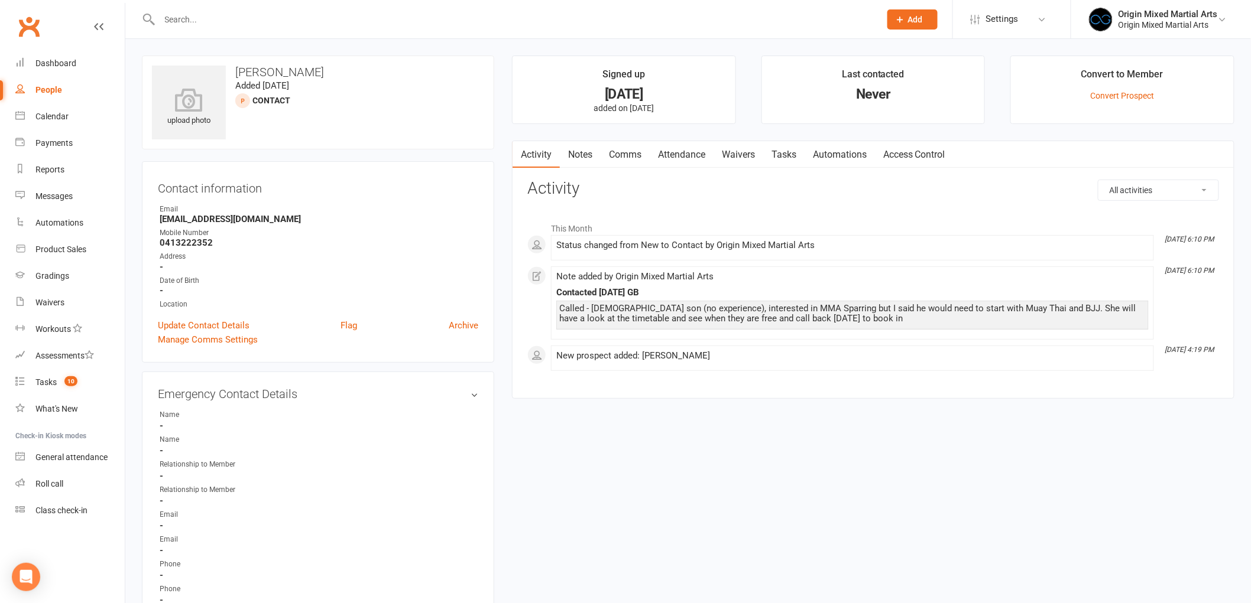
click at [34, 86] on link "People" at bounding box center [69, 90] width 109 height 27
select select "100"
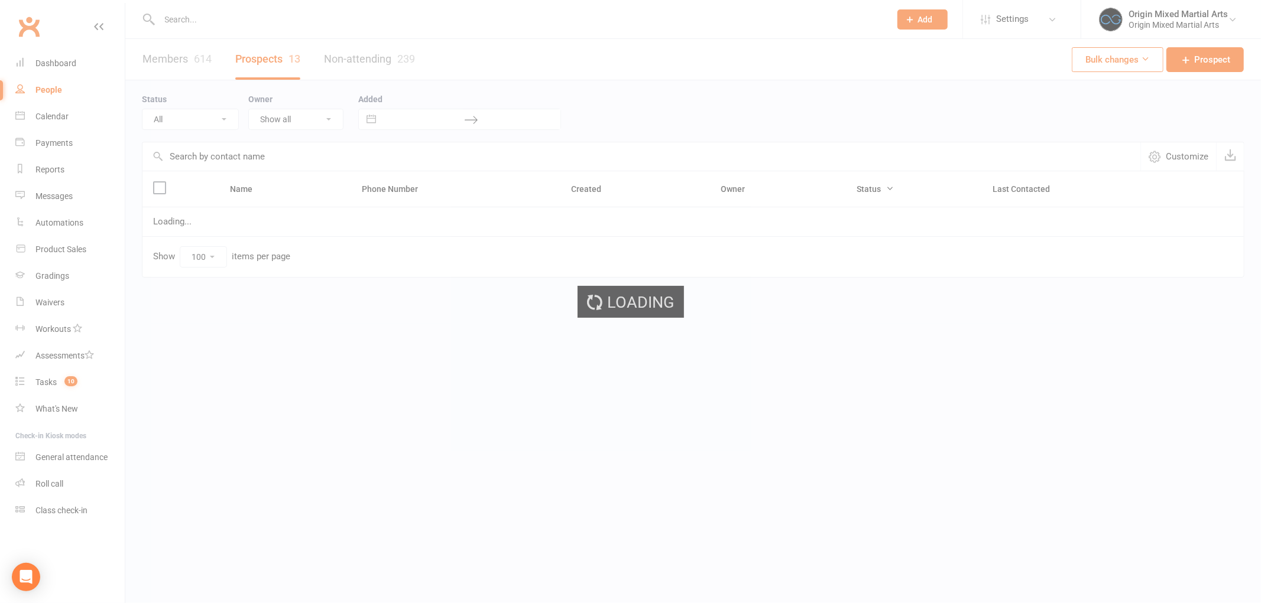
select select "Contact"
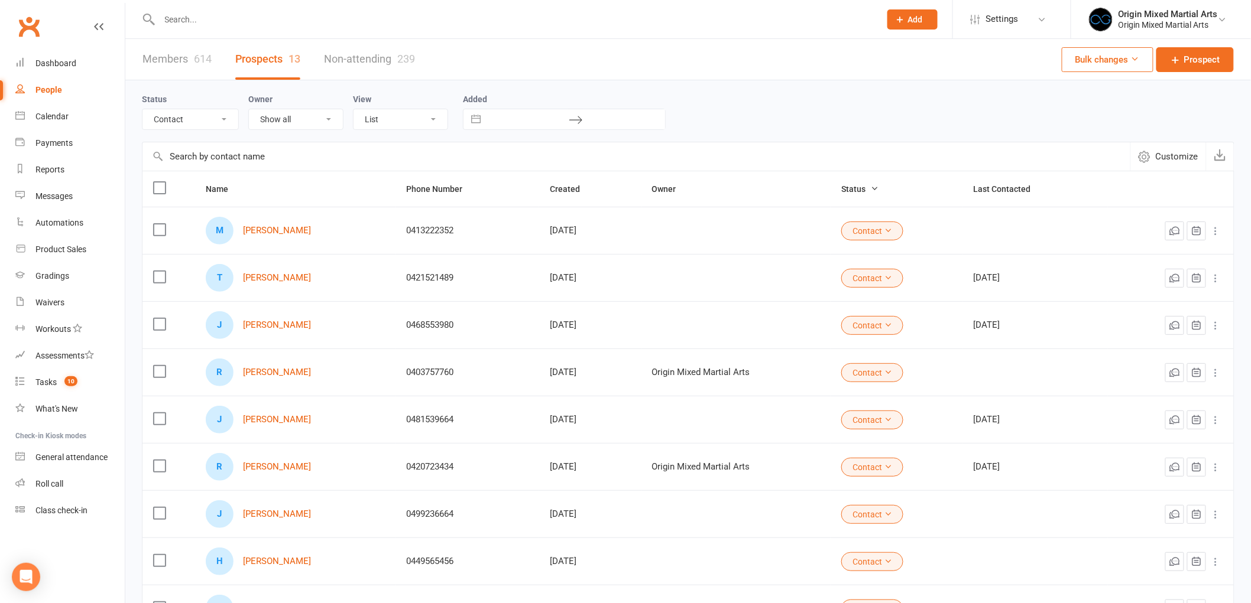
click at [238, 8] on div at bounding box center [507, 19] width 730 height 38
click at [238, 16] on input "text" at bounding box center [514, 19] width 716 height 17
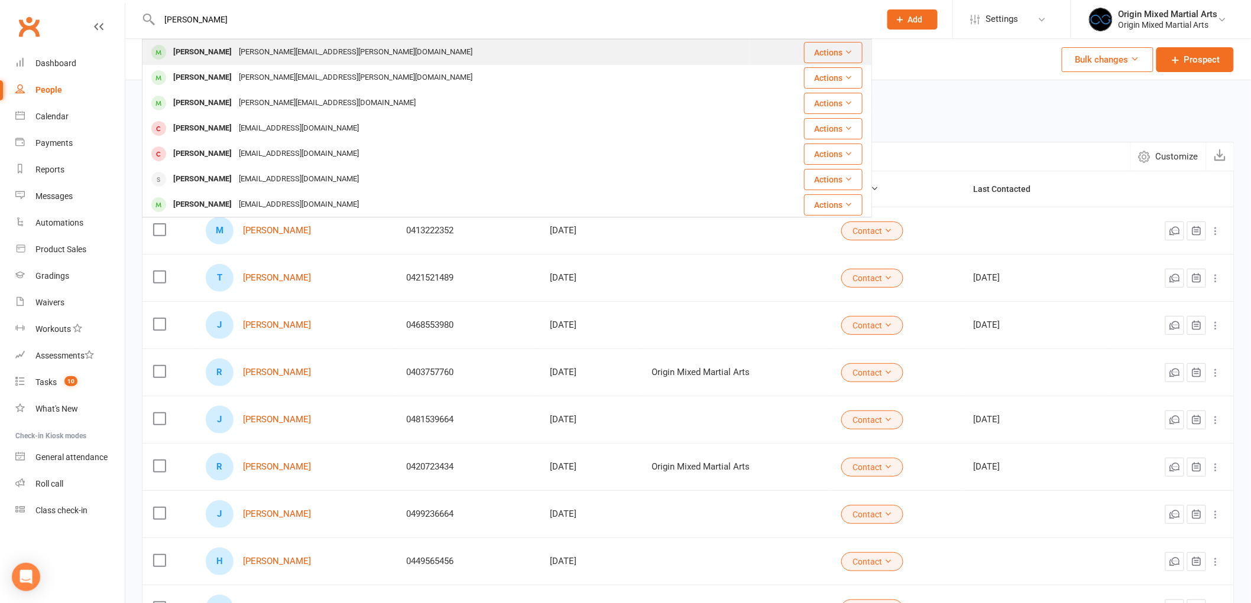
type input "willia bak"
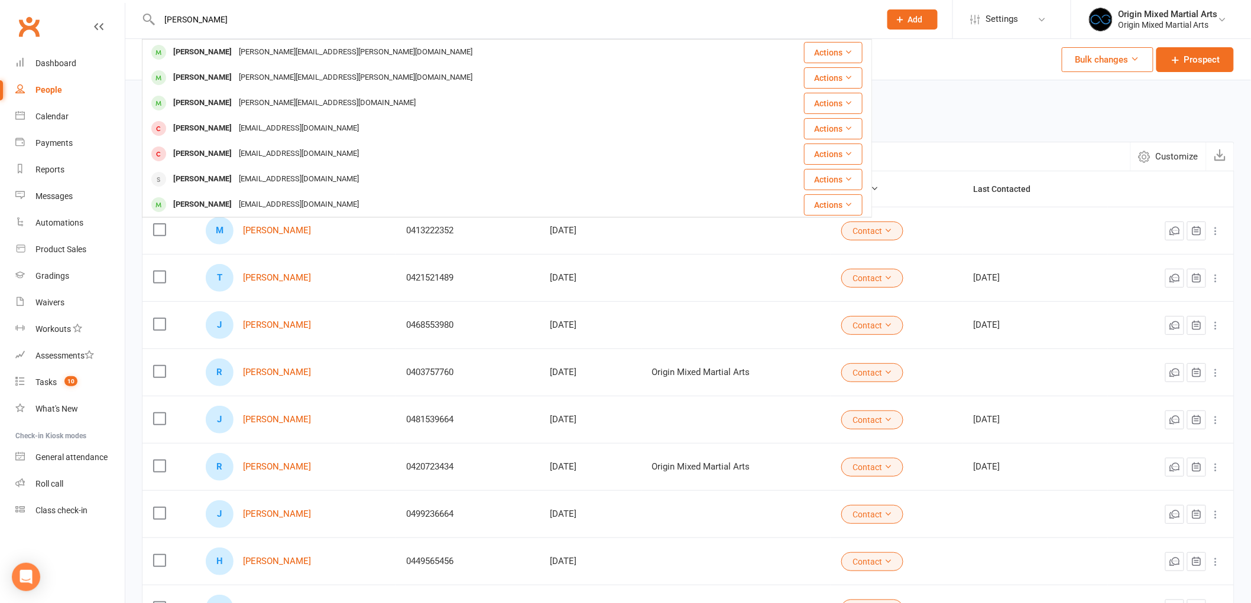
click at [236, 49] on div "william.bakhos@gmail.com" at bounding box center [355, 52] width 241 height 17
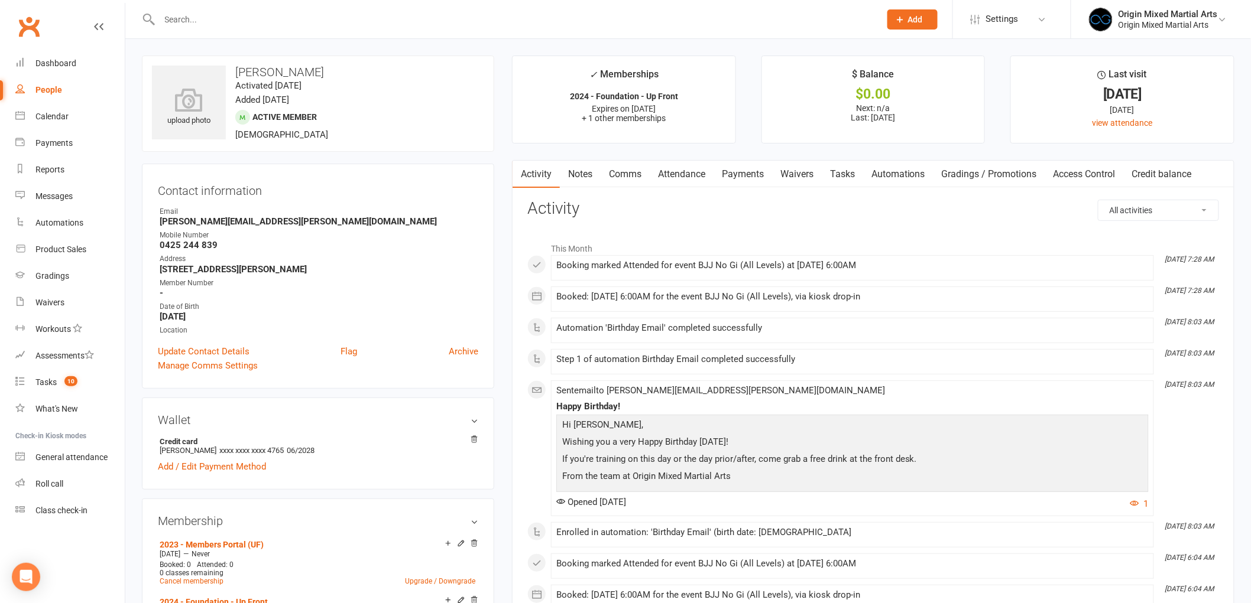
click at [798, 167] on link "Waivers" at bounding box center [797, 174] width 50 height 27
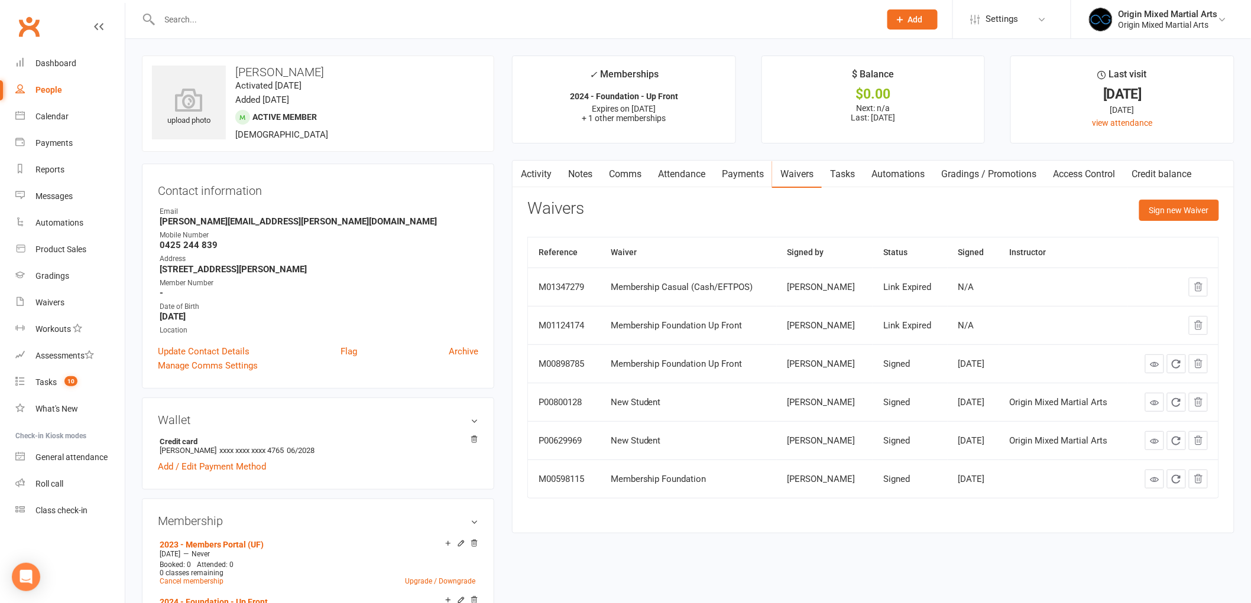
click at [249, 12] on input "text" at bounding box center [514, 19] width 716 height 17
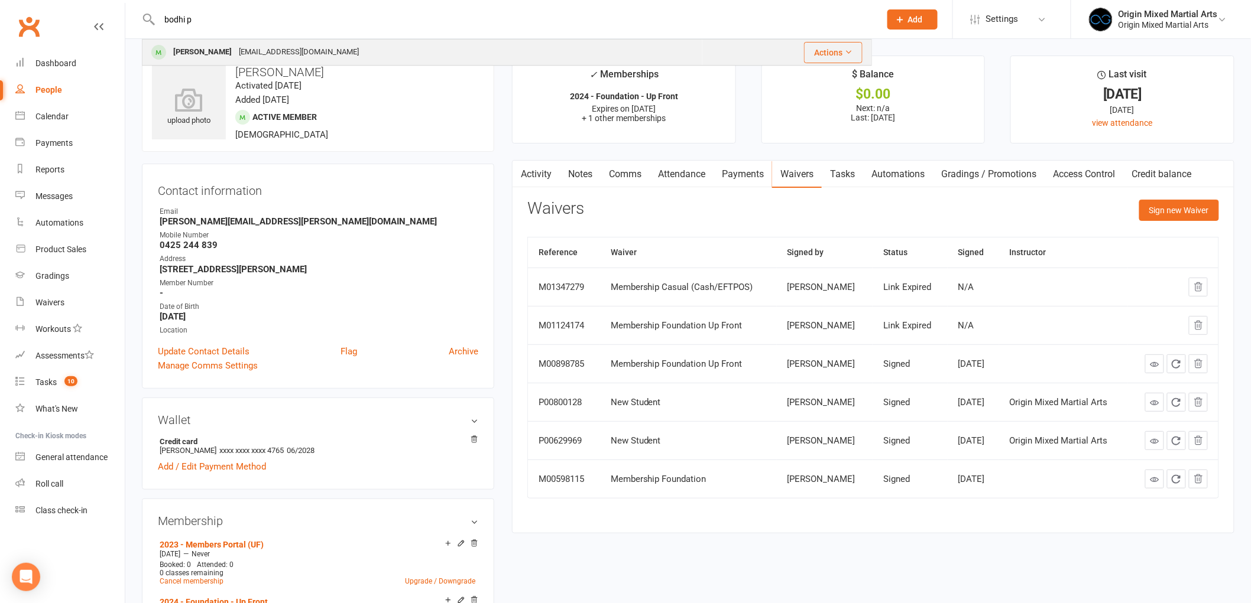
type input "bodhi p"
click at [263, 50] on div "bpeterkin2008@gmail.com" at bounding box center [298, 52] width 127 height 17
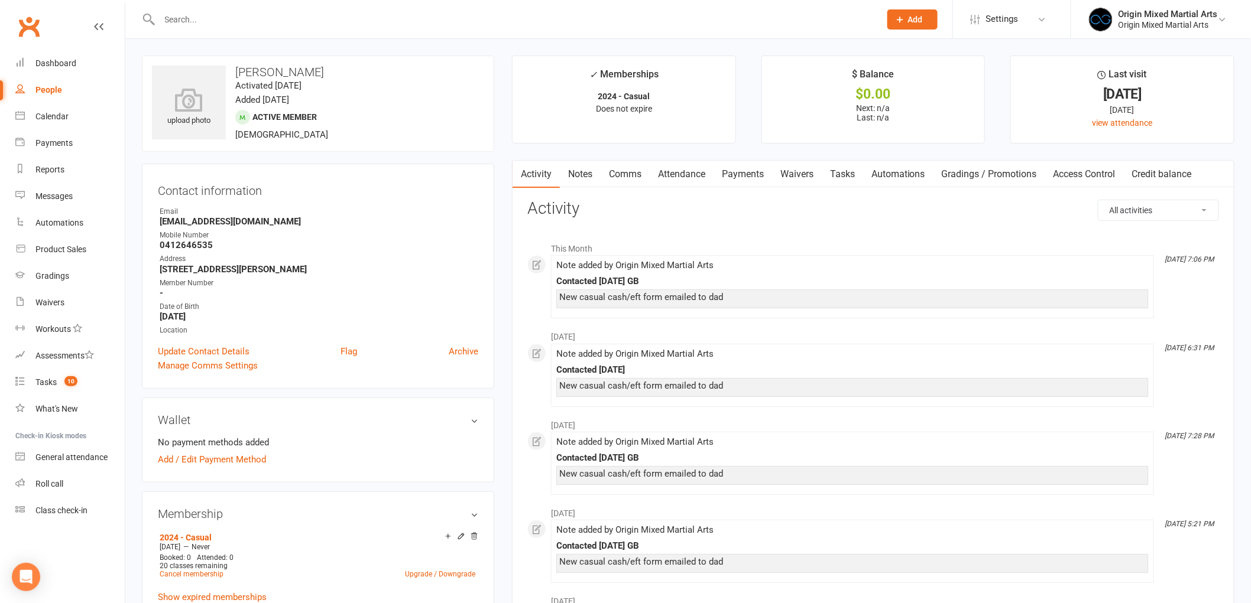
scroll to position [66, 0]
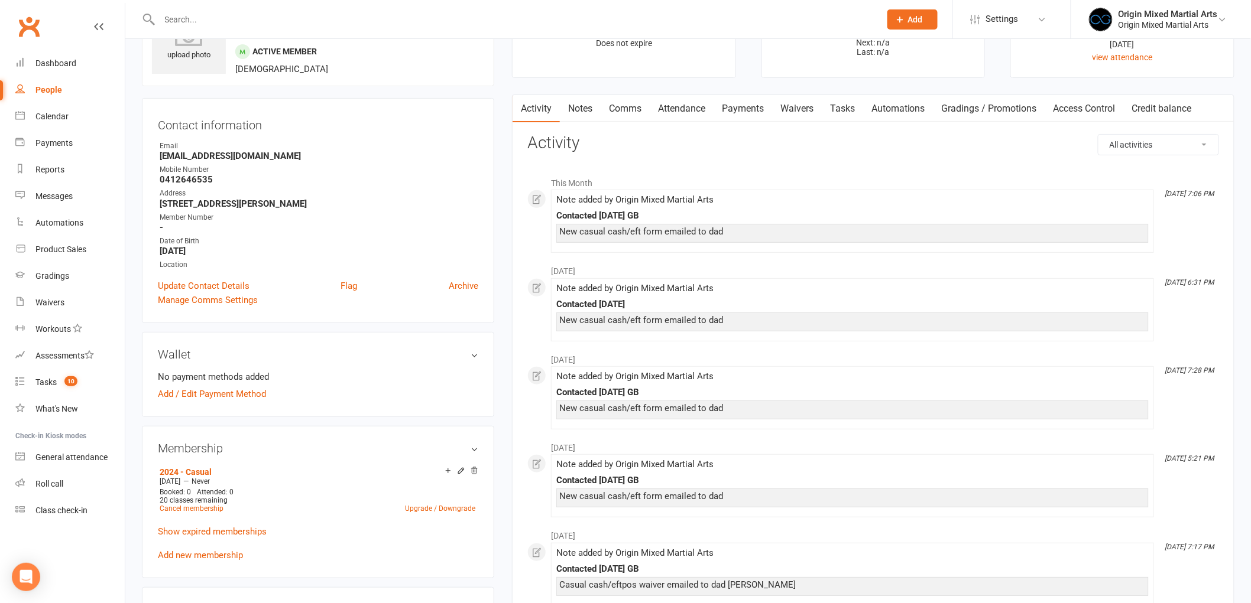
click at [780, 96] on link "Waivers" at bounding box center [797, 108] width 50 height 27
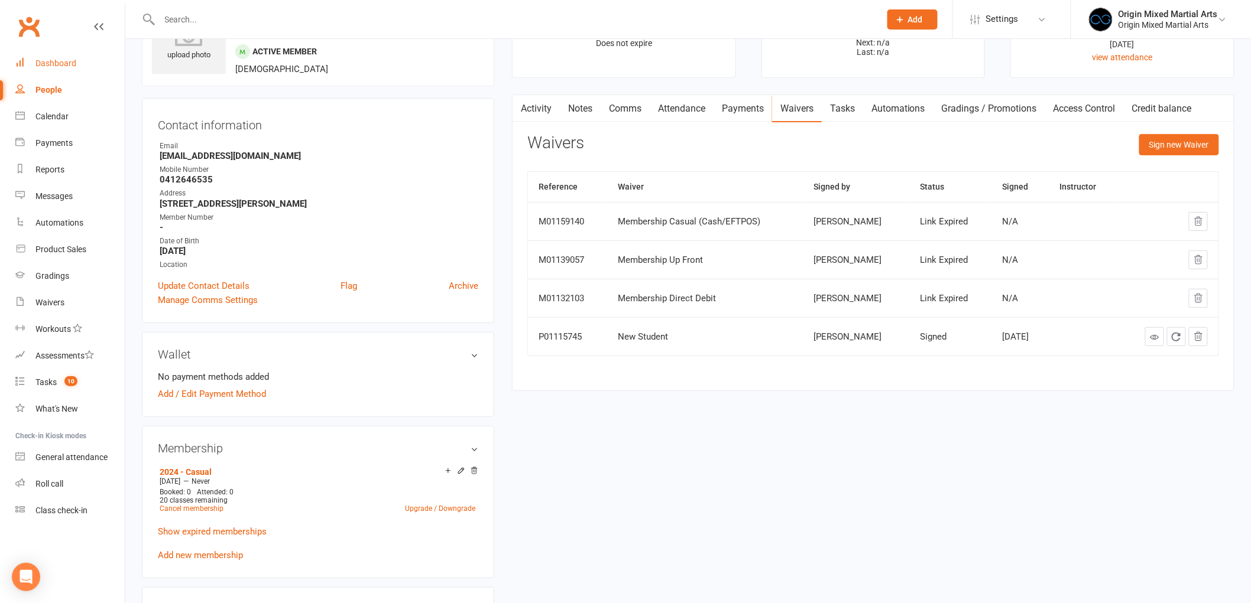
click at [44, 74] on link "Dashboard" at bounding box center [69, 63] width 109 height 27
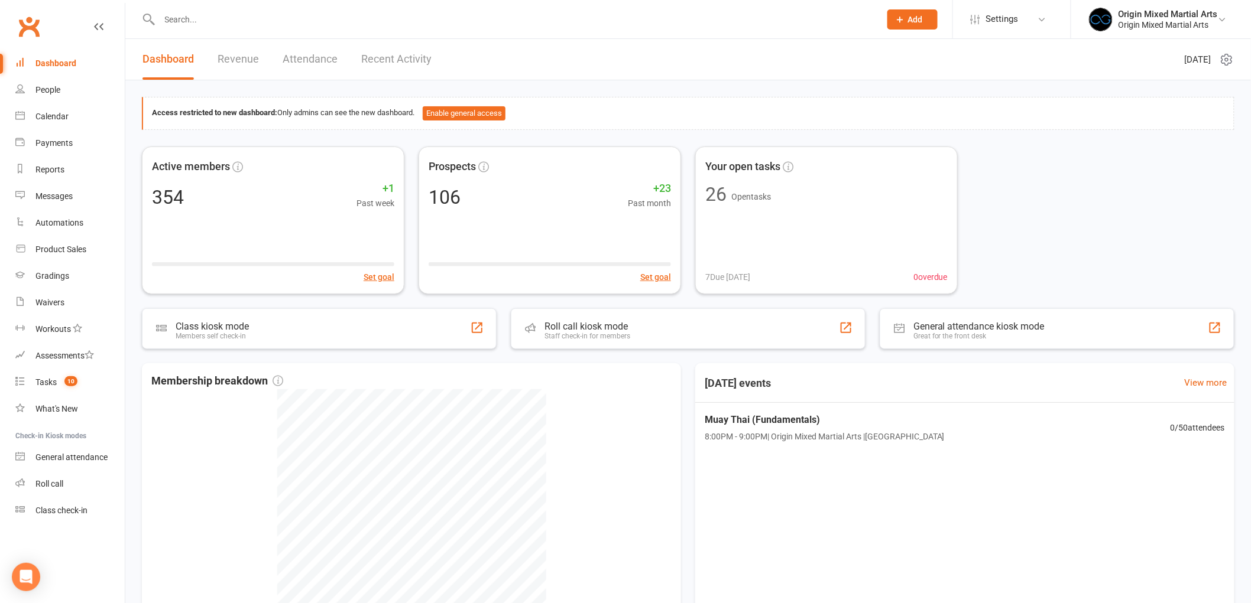
click at [251, 21] on input "text" at bounding box center [514, 19] width 716 height 17
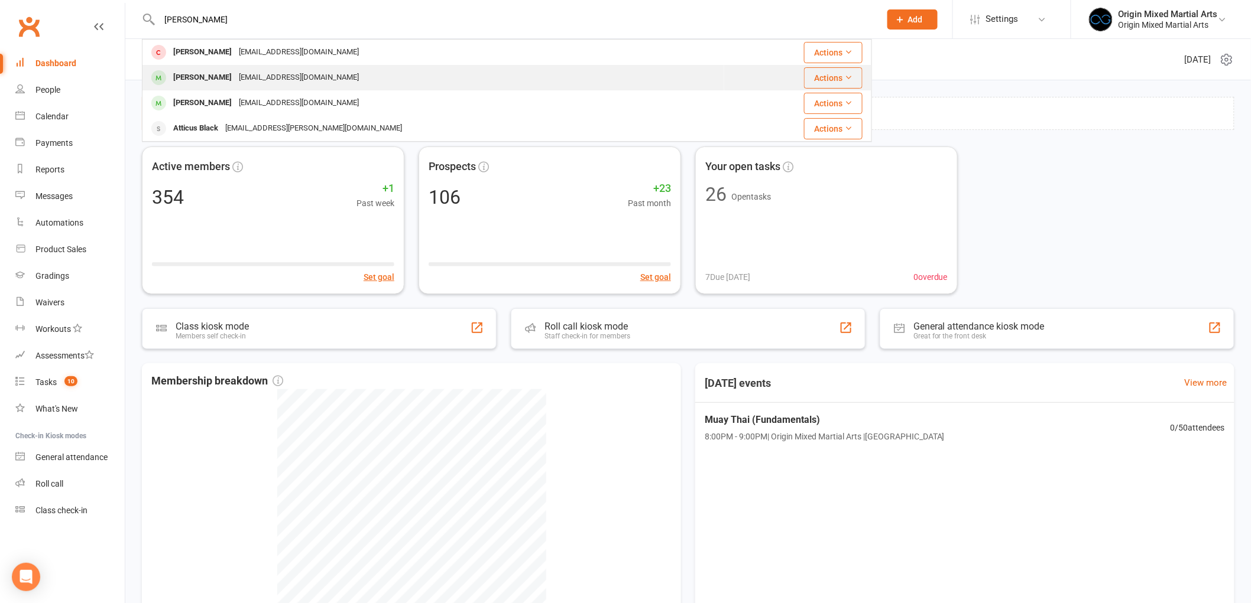
type input "blake"
click at [411, 79] on div "Blake Edwards bjedwards98@outlook.com" at bounding box center [433, 78] width 580 height 24
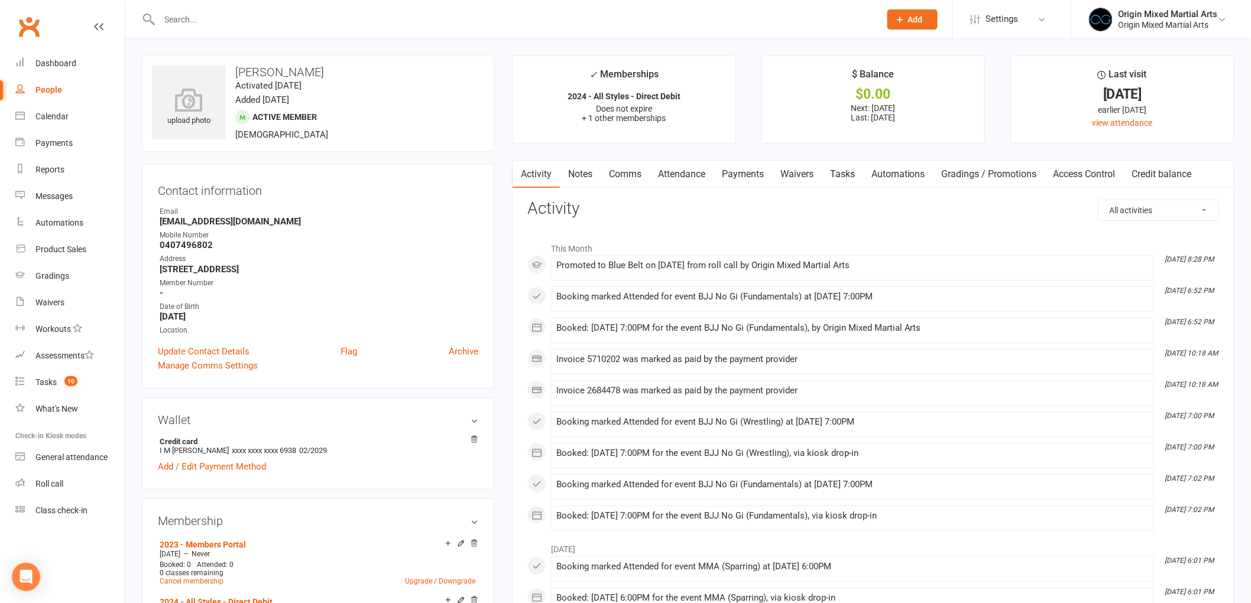
click at [754, 173] on link "Payments" at bounding box center [742, 174] width 59 height 27
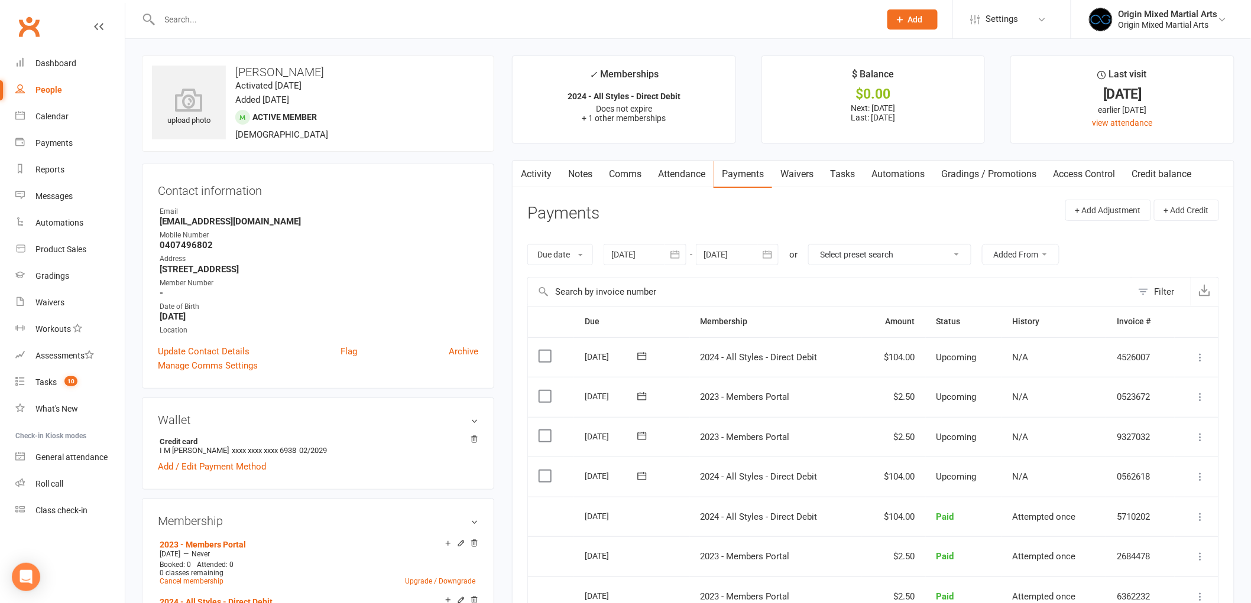
click at [52, 86] on div "People" at bounding box center [48, 89] width 27 height 9
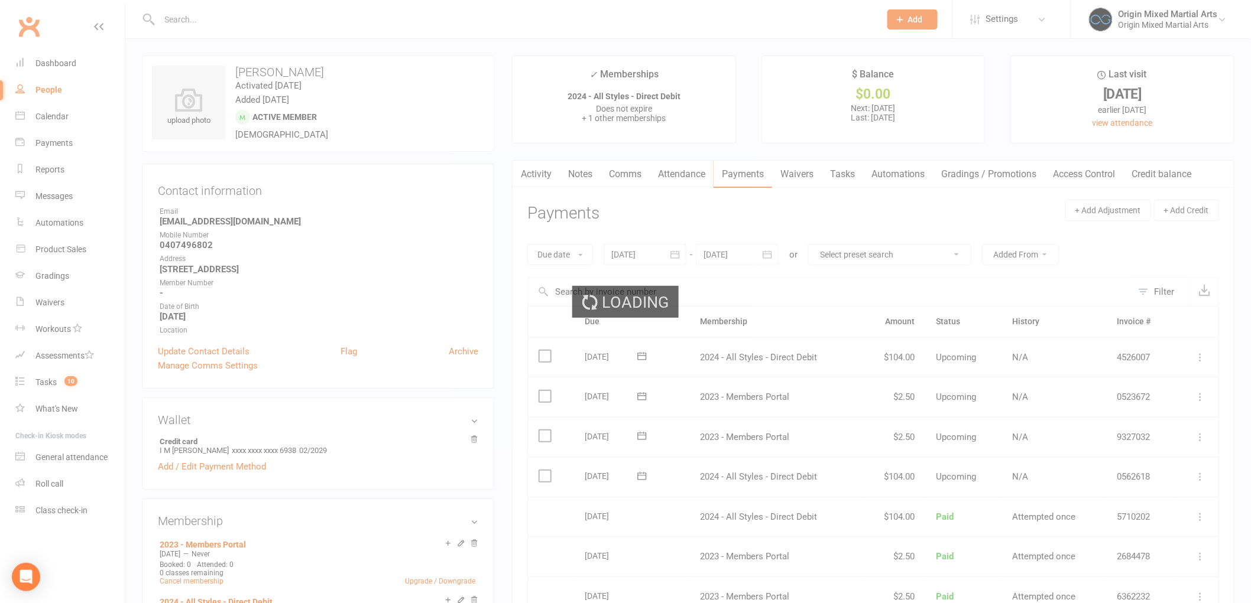
select select "100"
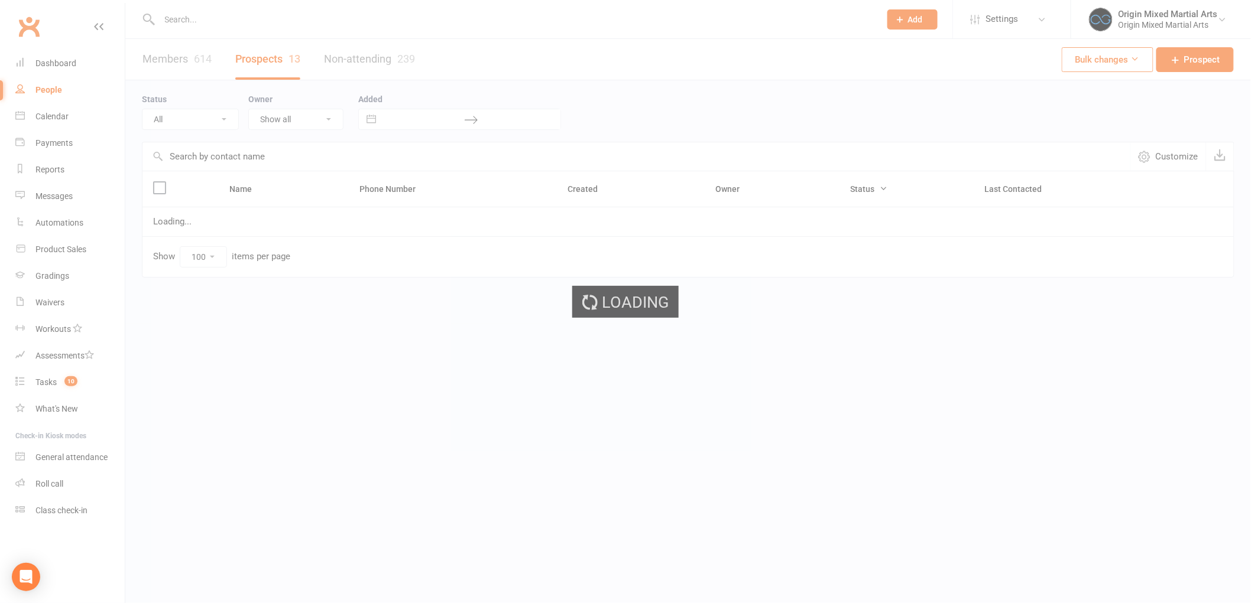
select select "Contact"
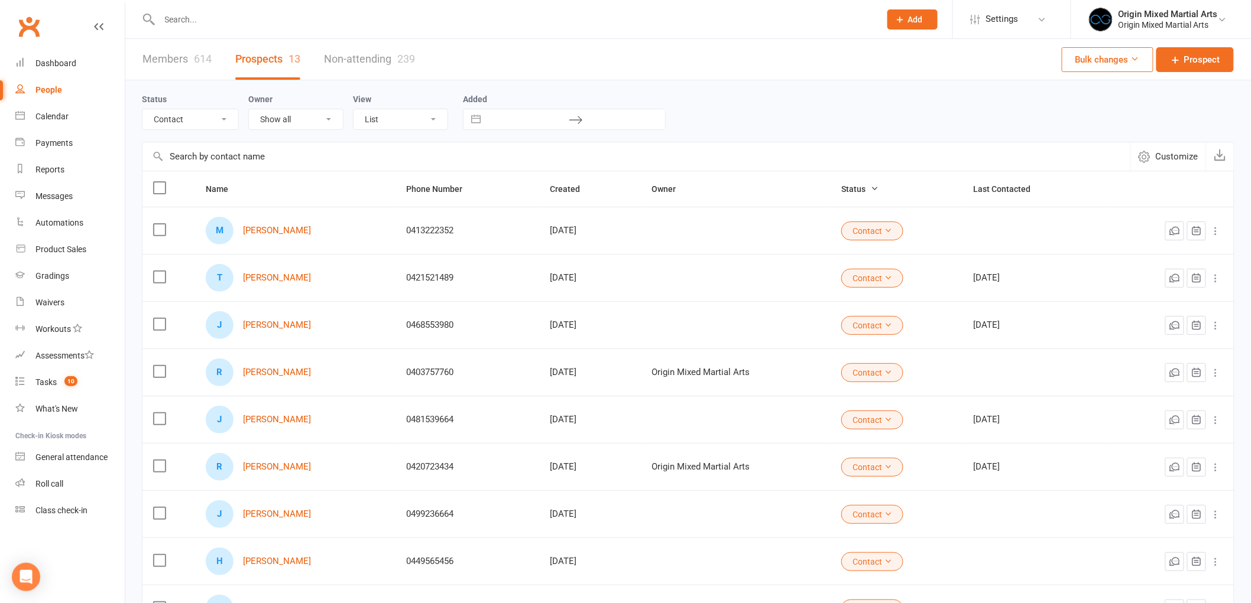
click at [232, 9] on div at bounding box center [507, 19] width 730 height 38
click at [232, 19] on input "text" at bounding box center [514, 19] width 716 height 17
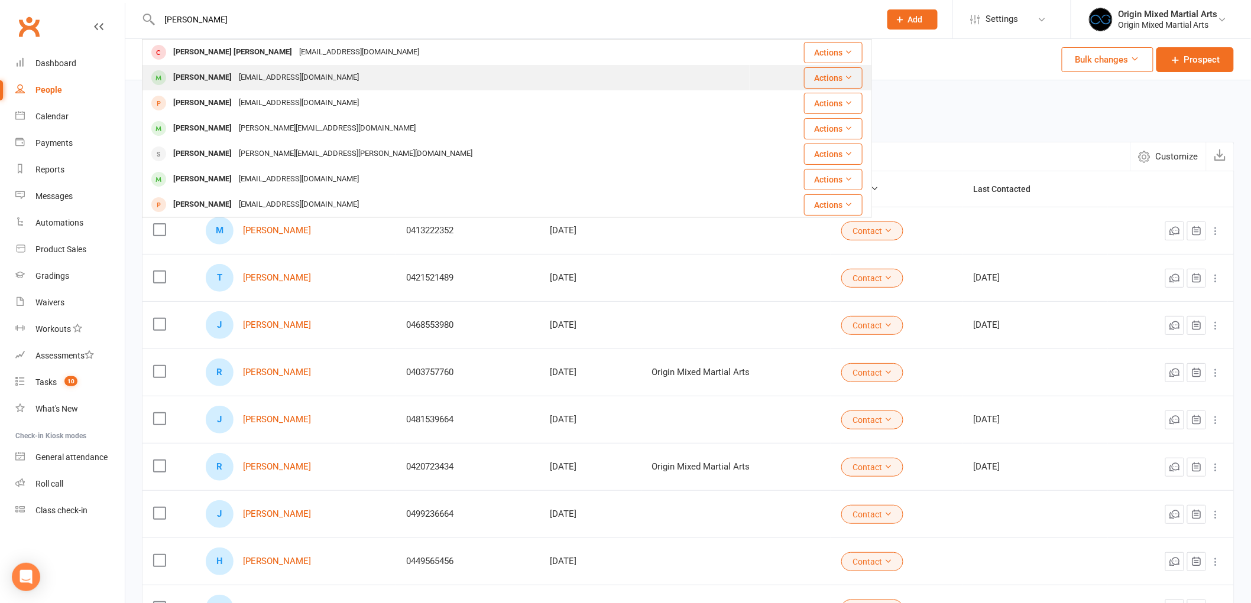
type input "james chan"
click at [245, 69] on div "jameschamou07@gmail.com" at bounding box center [298, 77] width 127 height 17
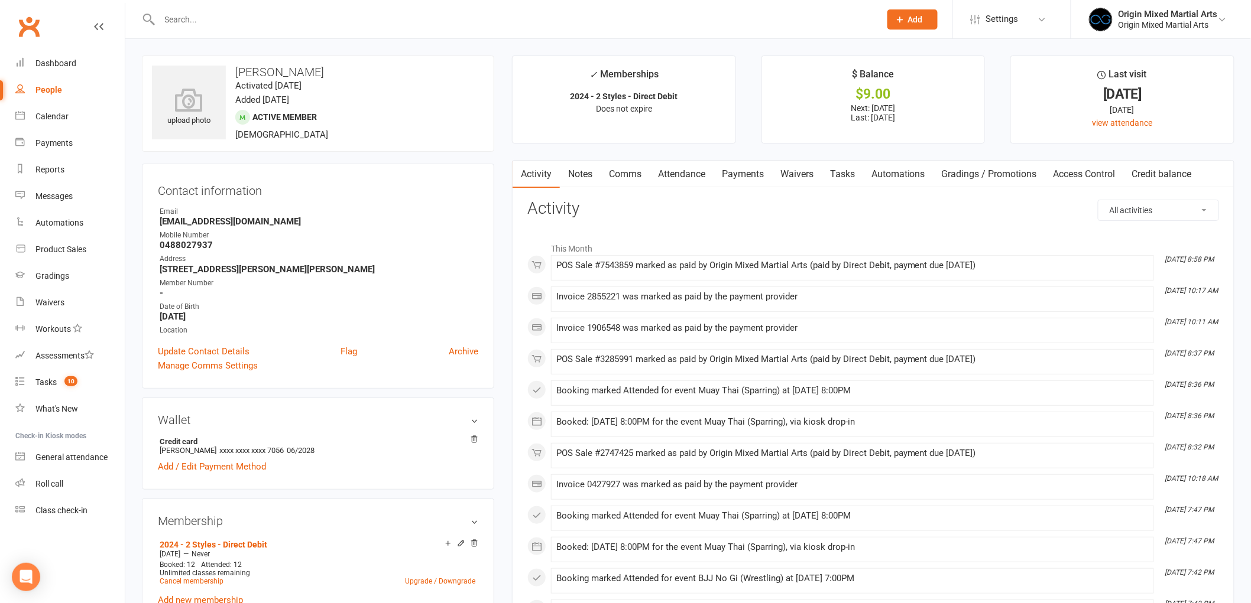
click at [762, 170] on link "Payments" at bounding box center [742, 174] width 59 height 27
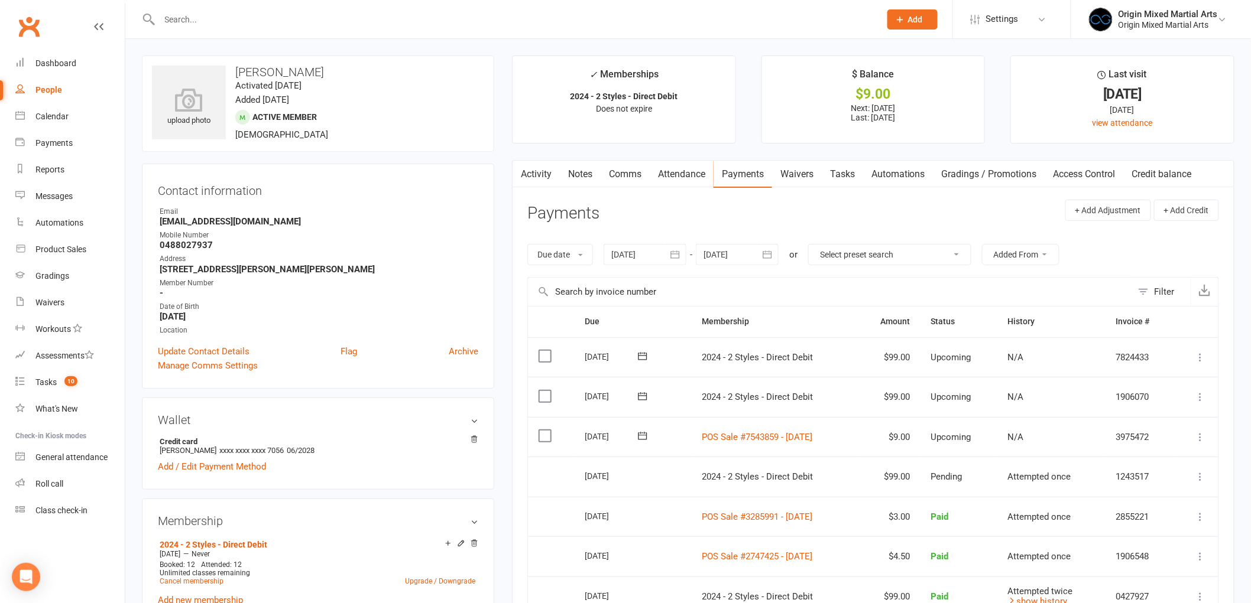
scroll to position [66, 0]
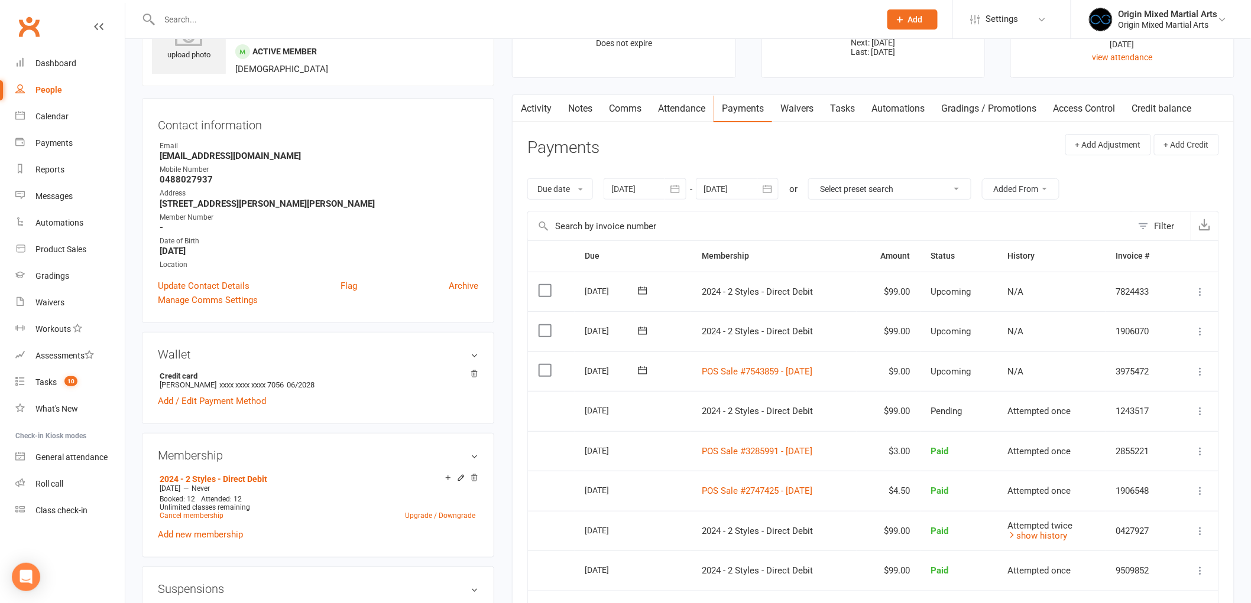
click at [207, 24] on input "text" at bounding box center [514, 19] width 716 height 17
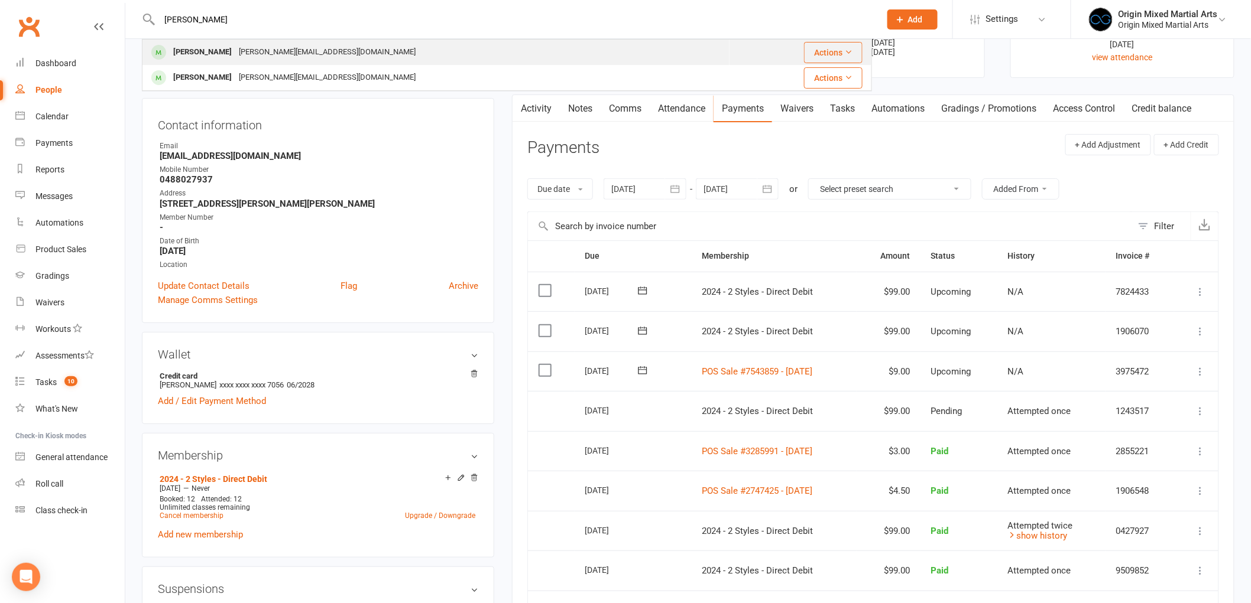
type input "vivian"
click at [251, 47] on div "Vivian.nguyen056@gmail.com" at bounding box center [327, 52] width 184 height 17
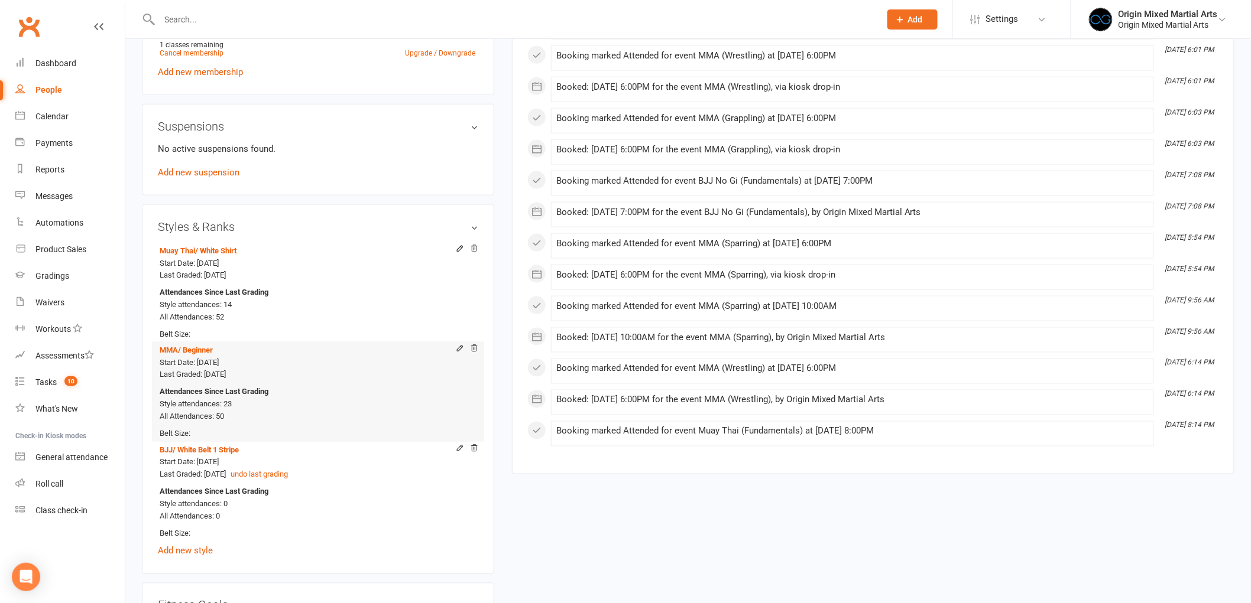
scroll to position [591, 0]
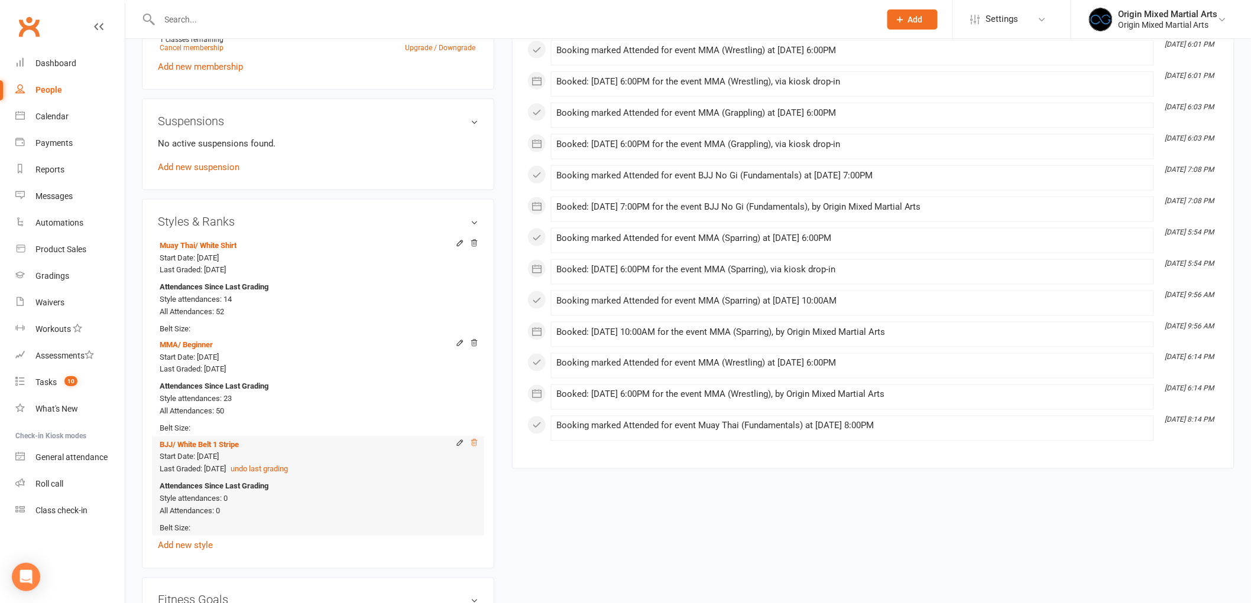
click at [473, 442] on icon at bounding box center [474, 443] width 8 height 8
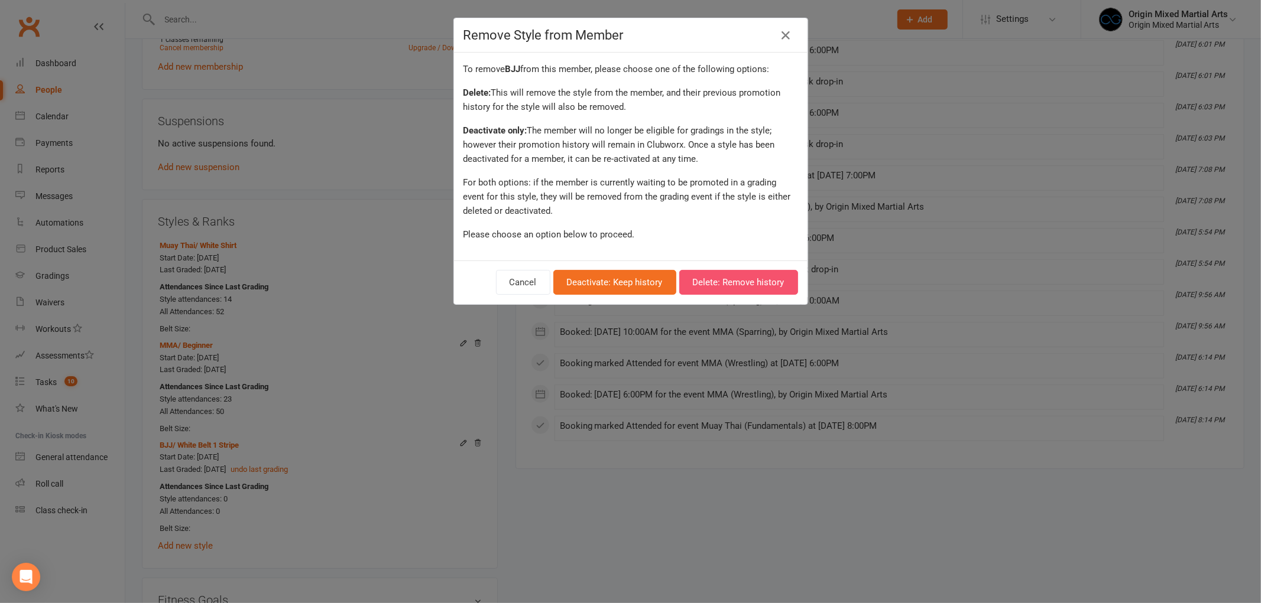
click at [718, 284] on button "Delete: Remove history" at bounding box center [738, 282] width 119 height 25
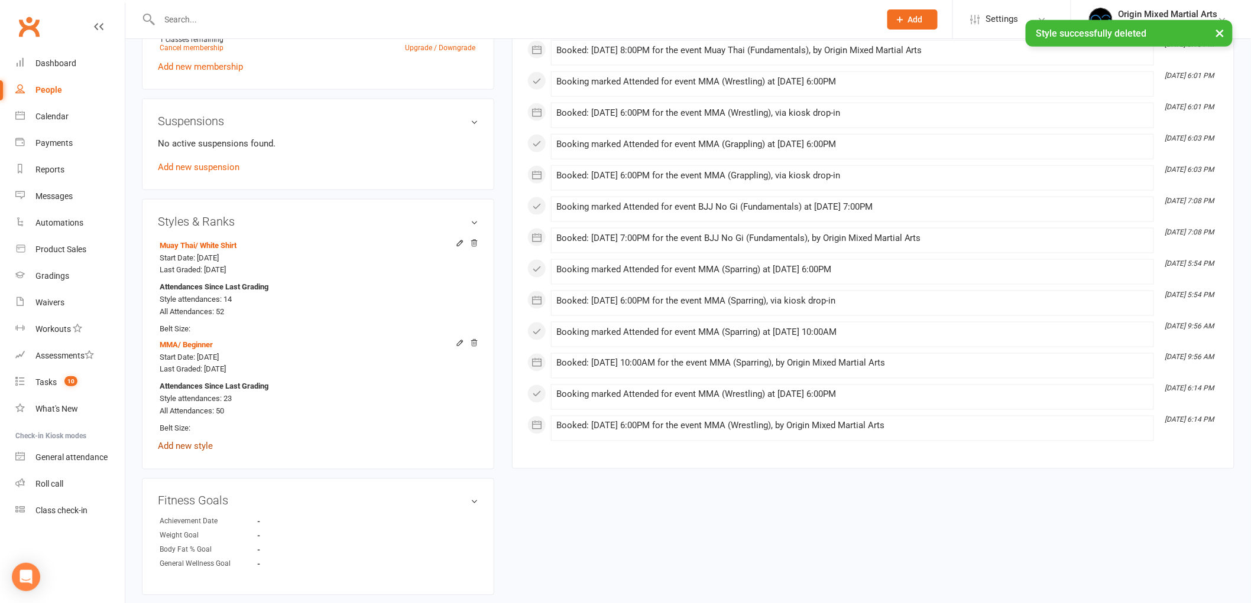
click at [169, 444] on link "Add new style" at bounding box center [185, 447] width 55 height 11
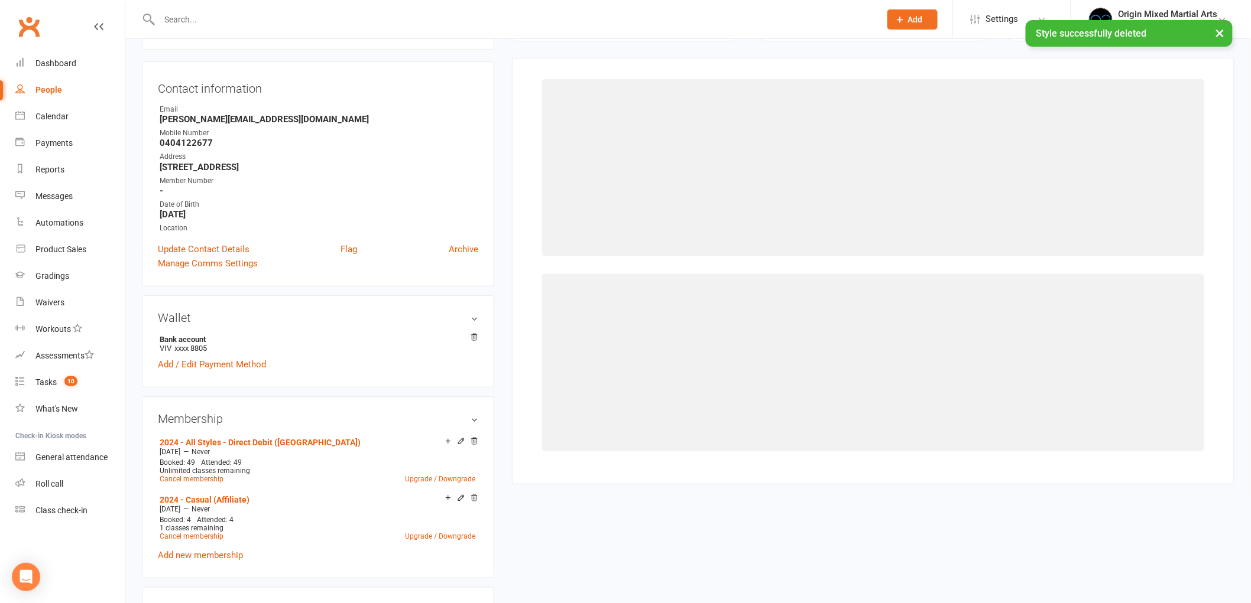
scroll to position [101, 0]
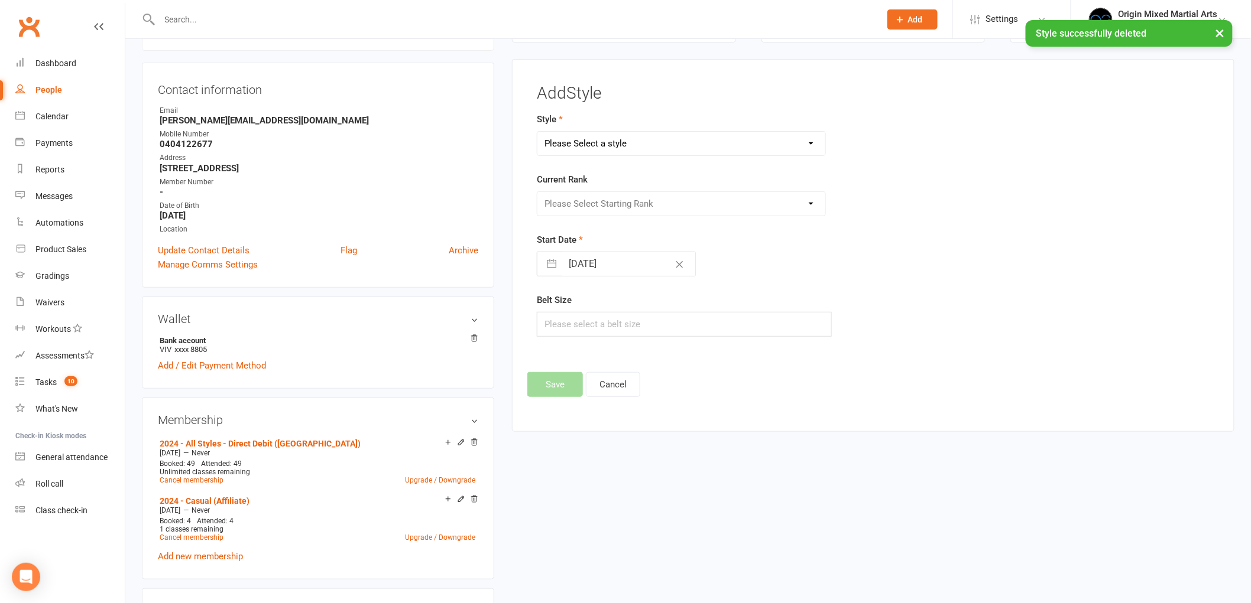
click at [647, 145] on select "Please Select a style BJJ Kids BJJ Kids Muay Thai MMA Muay Thai Open Mat" at bounding box center [681, 144] width 288 height 24
select select "1938"
click at [537, 132] on select "Please Select a style BJJ Kids BJJ Kids Muay Thai MMA Muay Thai Open Mat" at bounding box center [681, 144] width 288 height 24
click at [605, 210] on select "Please Select Starting Rank White Belt White Belt 1 Stripe White Belt 2 Stripe …" at bounding box center [681, 204] width 288 height 24
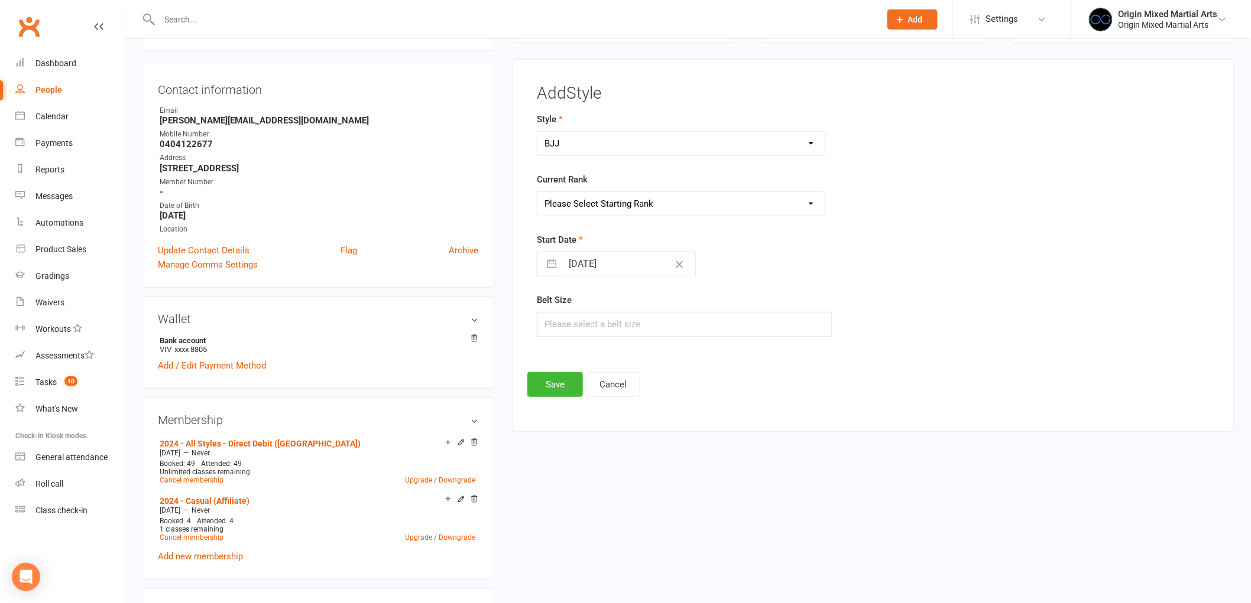
select select "18948"
click at [537, 192] on select "Please Select Starting Rank White Belt White Belt 1 Stripe White Belt 2 Stripe …" at bounding box center [681, 204] width 288 height 24
click at [545, 379] on button "Save" at bounding box center [555, 384] width 56 height 25
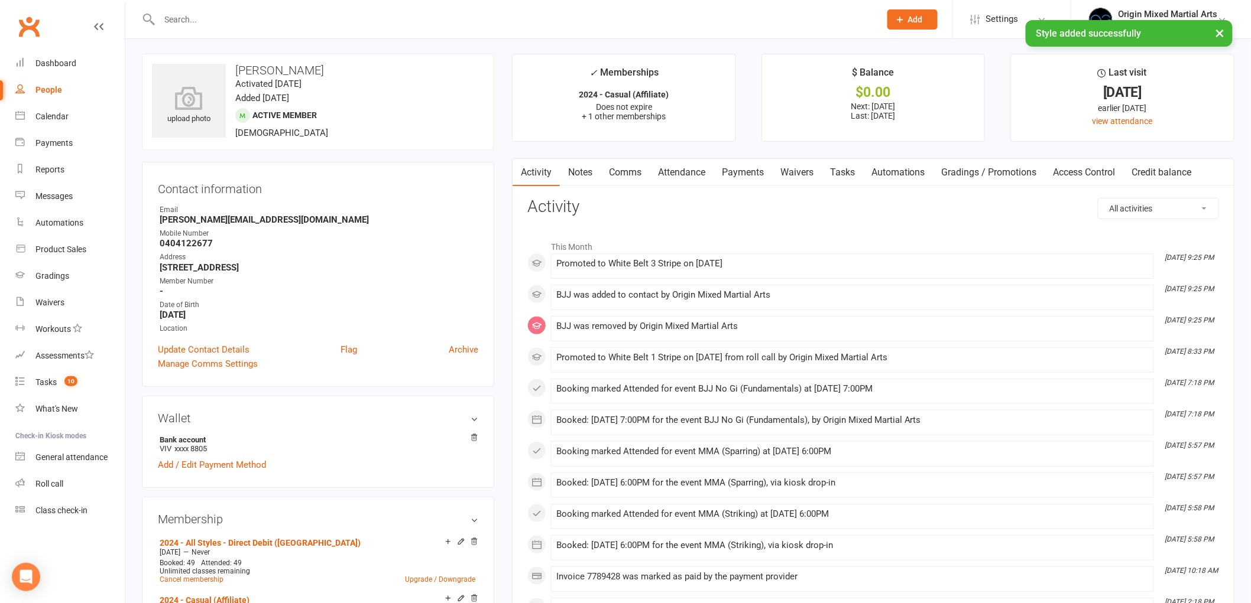
scroll to position [0, 0]
click at [46, 85] on div "People" at bounding box center [48, 89] width 27 height 9
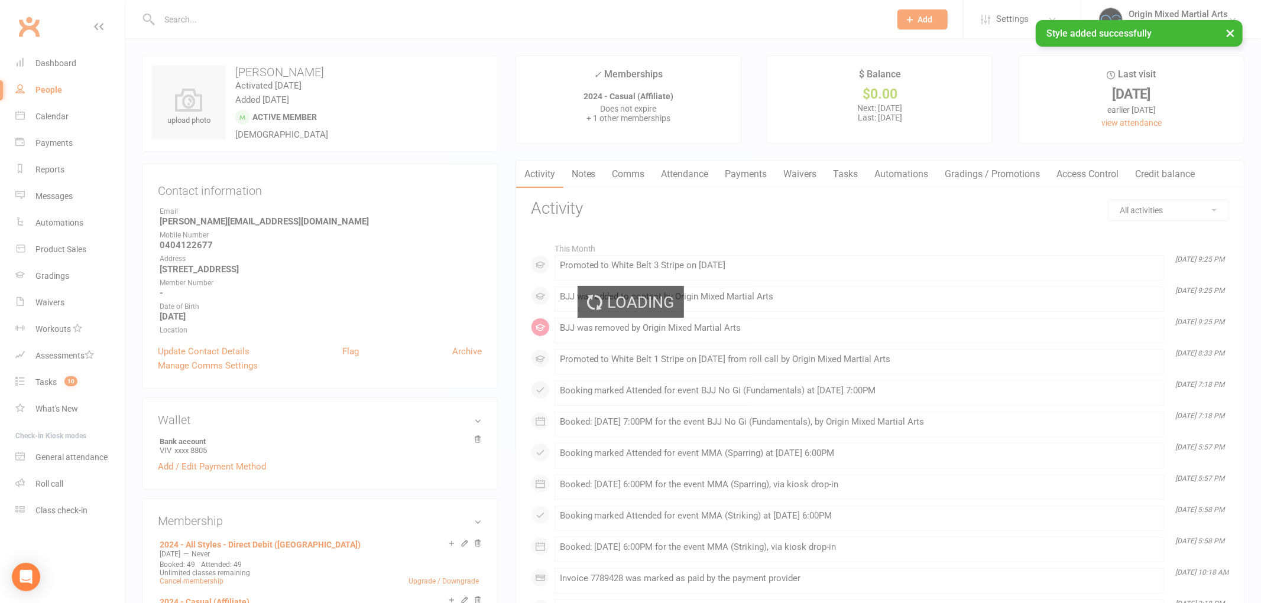
select select "100"
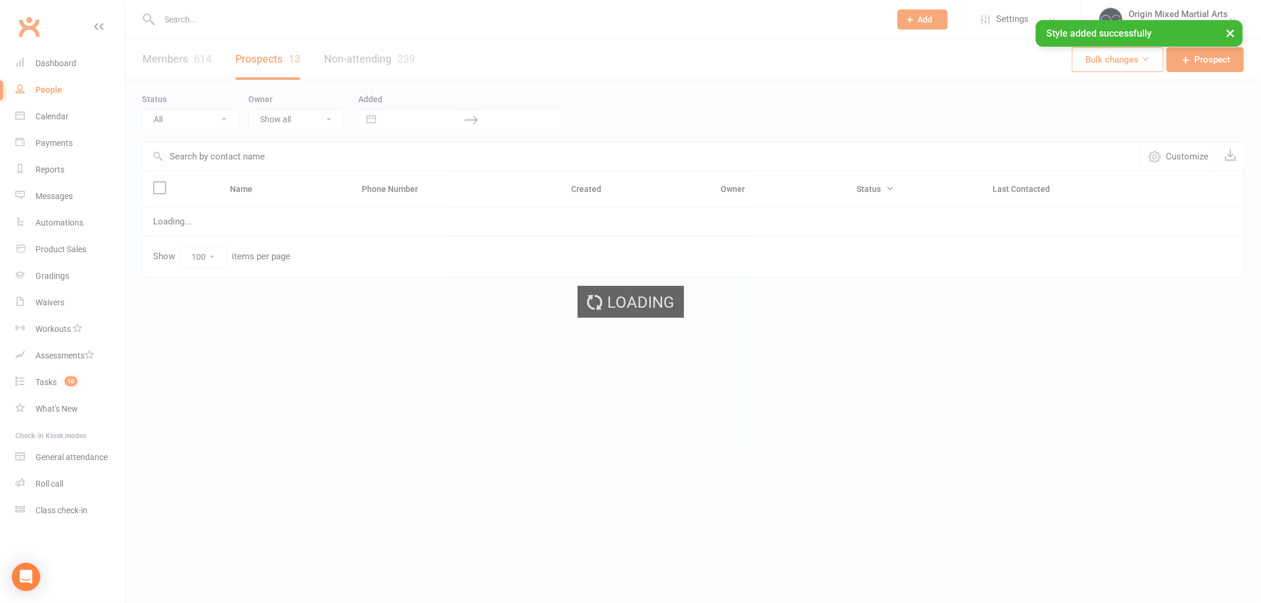
select select "Contact"
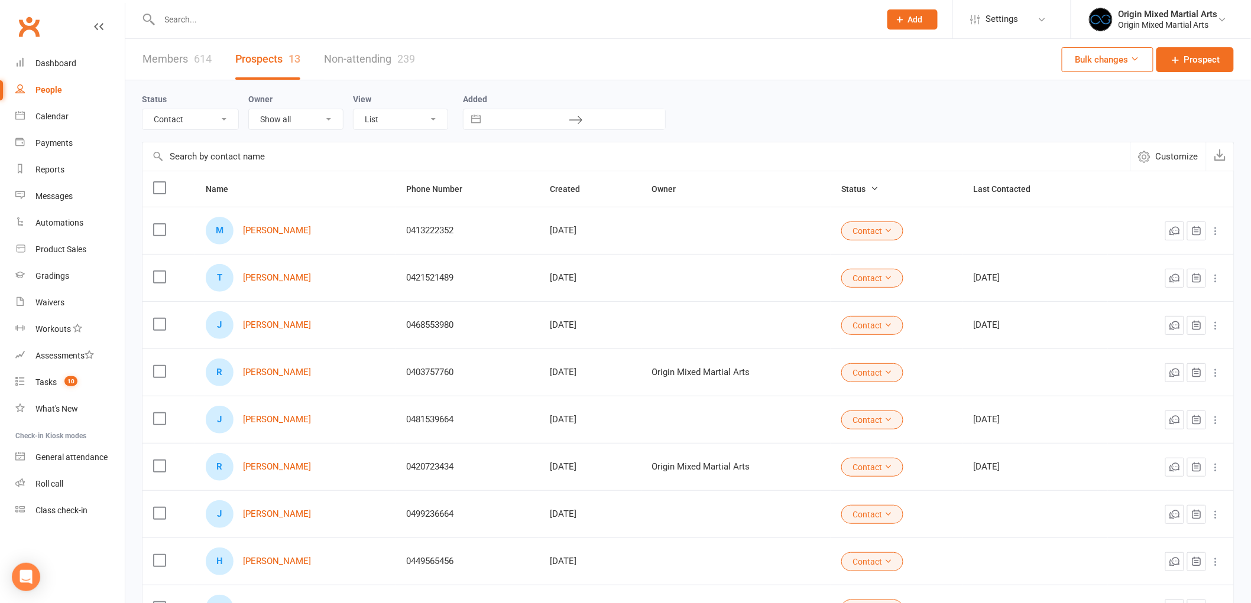
click at [202, 18] on input "text" at bounding box center [514, 19] width 716 height 17
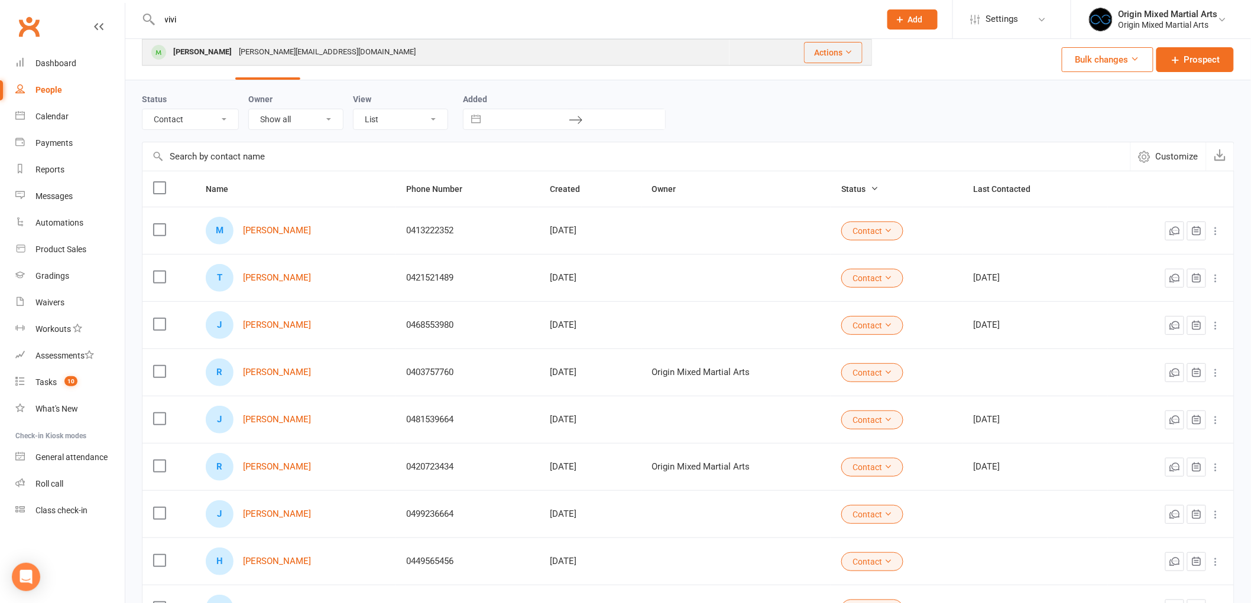
type input "vivi"
click at [180, 56] on div "Vivian Nguyen" at bounding box center [203, 52] width 66 height 17
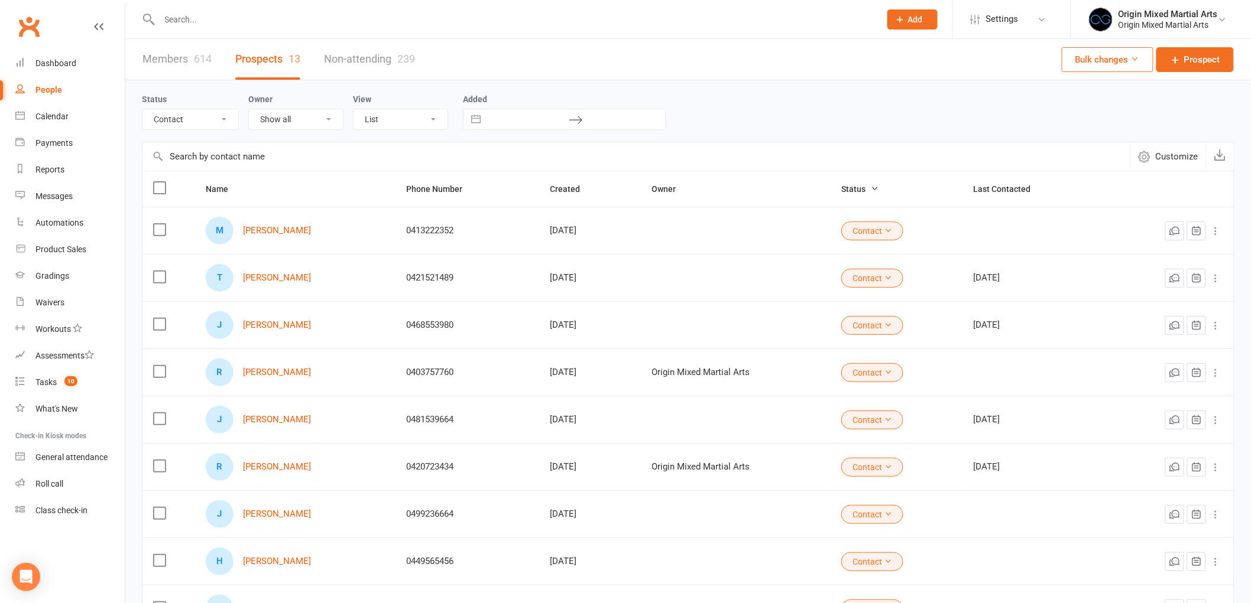
click at [281, 25] on input "text" at bounding box center [514, 19] width 716 height 17
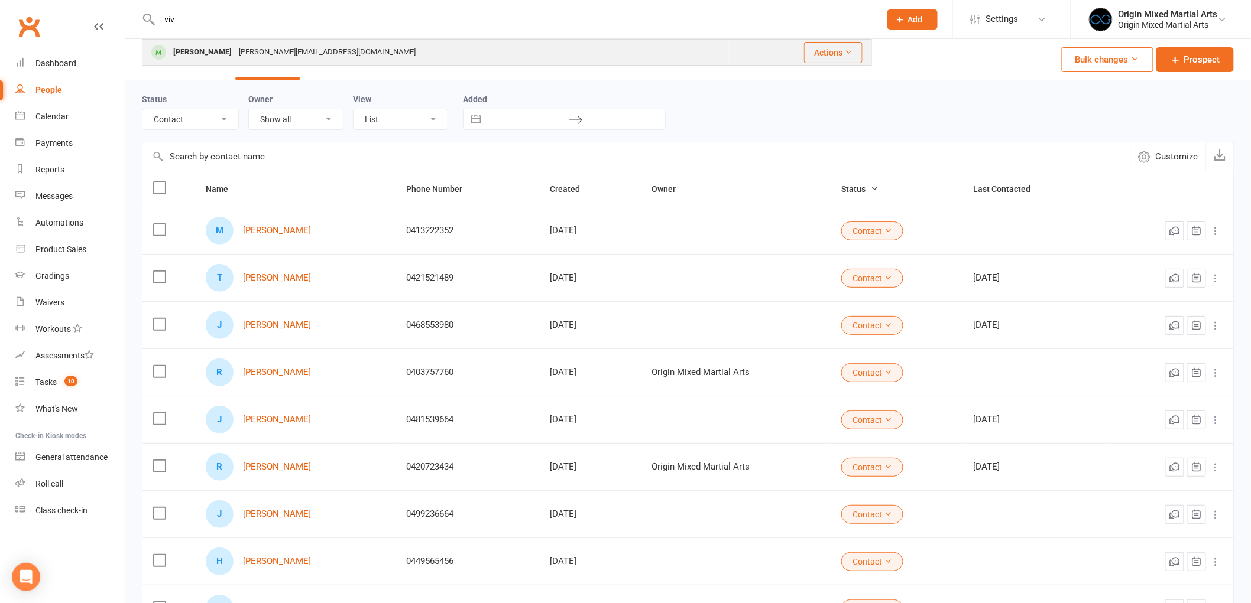
type input "viv"
click at [258, 42] on div "Vivian Nguyen Vivian.nguyen056@gmail.com" at bounding box center [436, 52] width 586 height 24
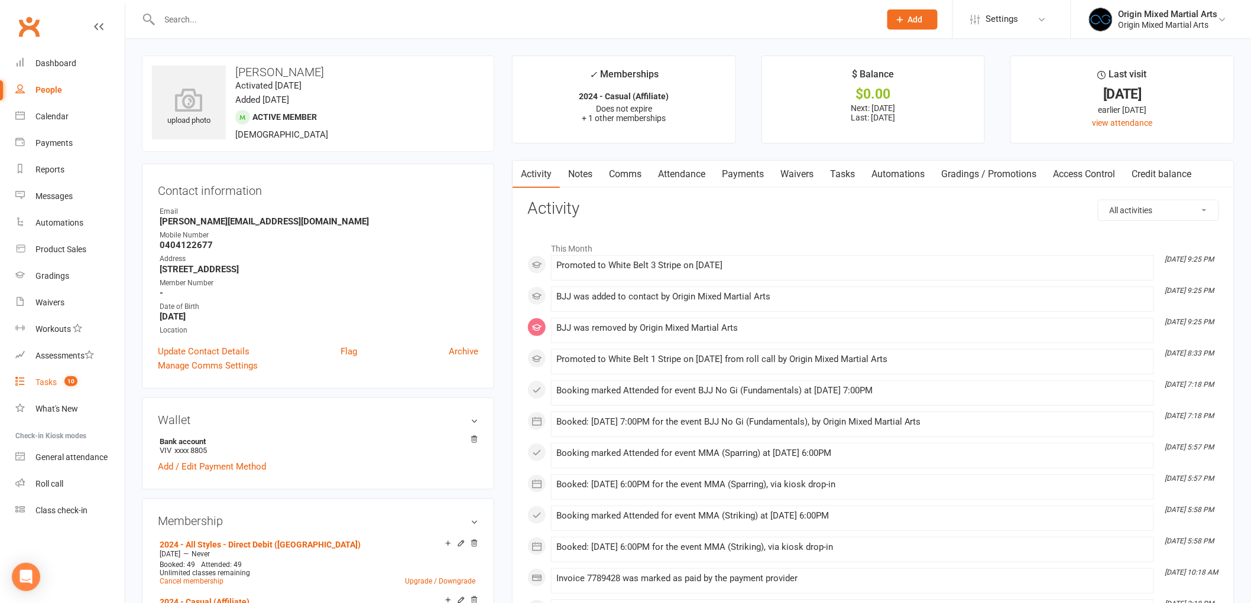
click at [50, 383] on div "Tasks" at bounding box center [45, 382] width 21 height 9
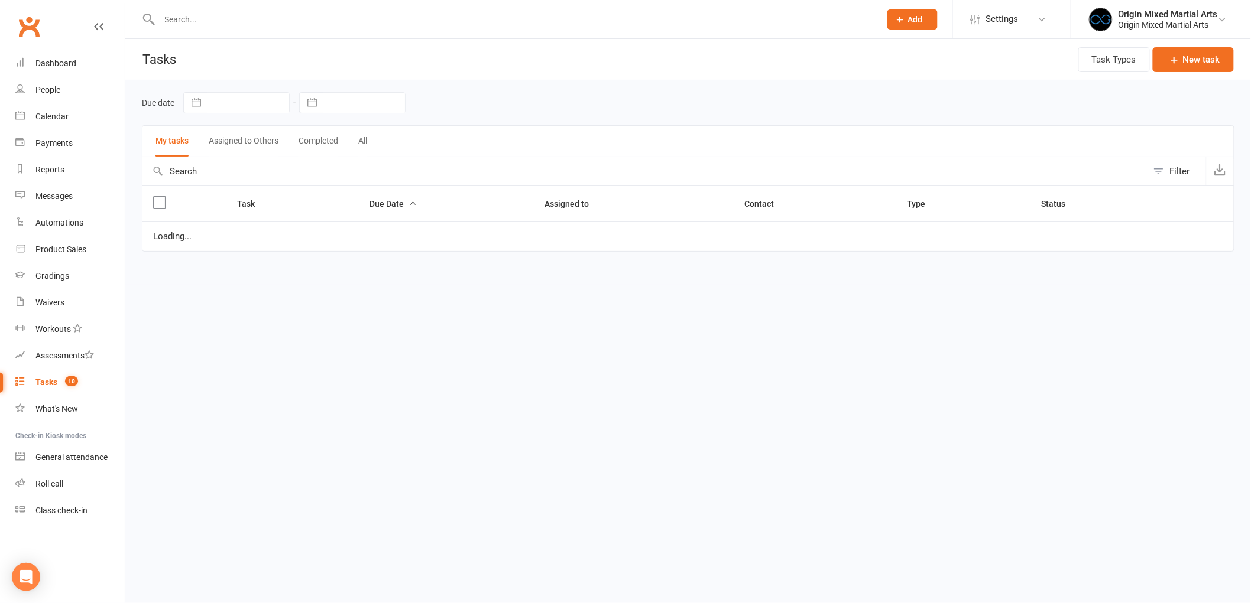
select select "started"
select select "waiting"
select select "started"
select select "waiting"
select select "started"
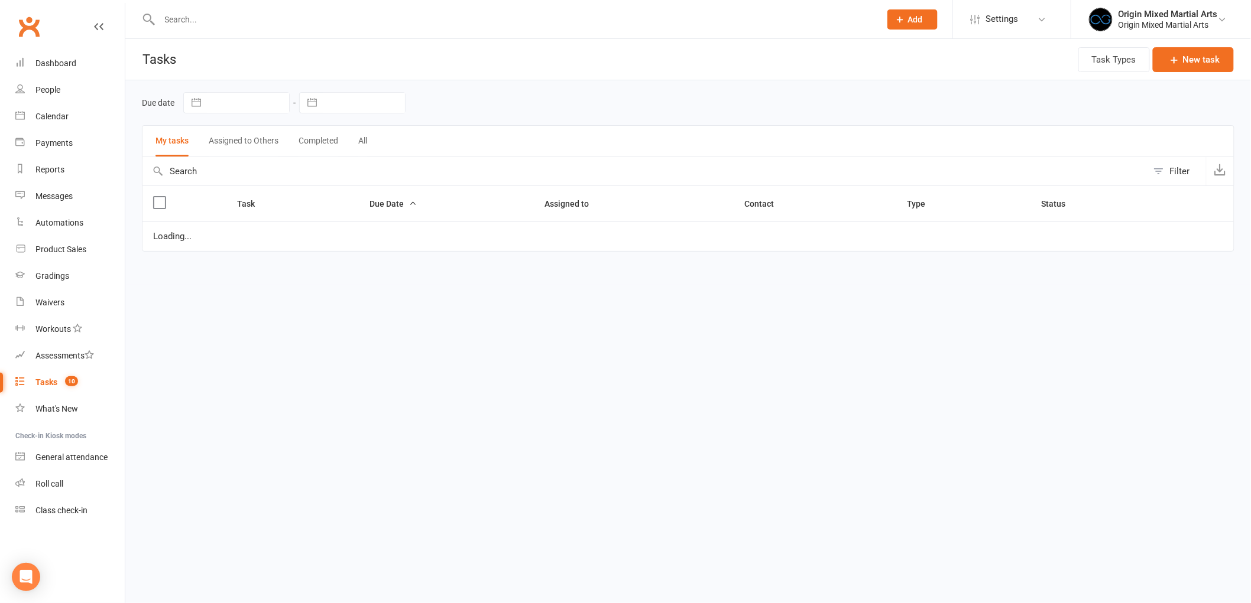
select select "waiting"
select select "started"
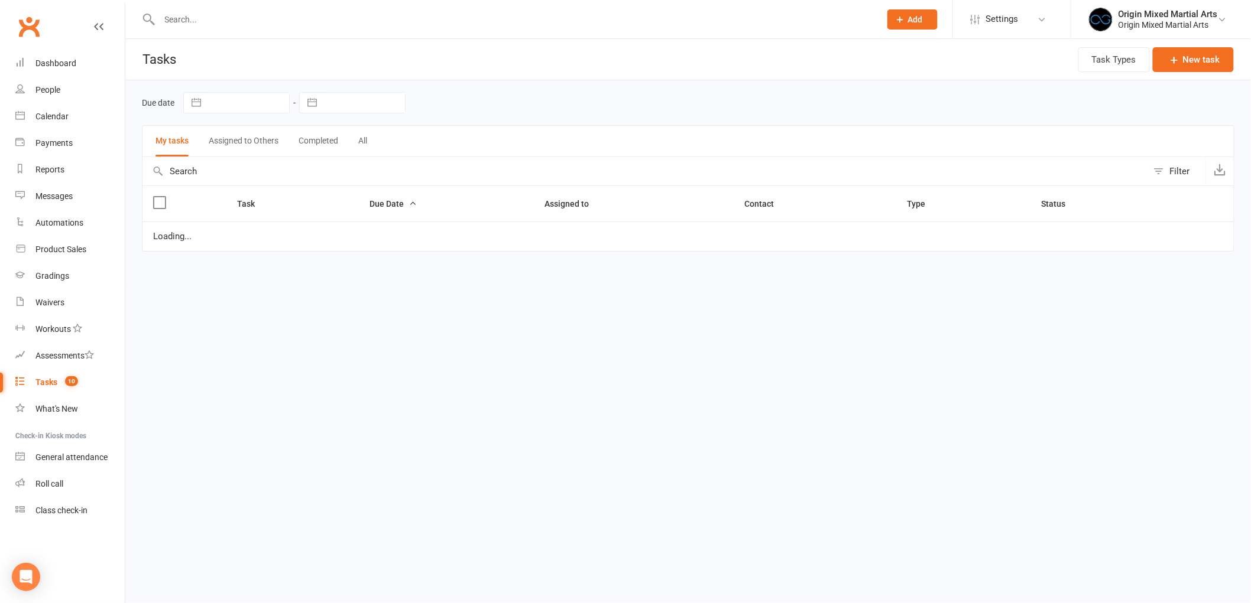
select select "started"
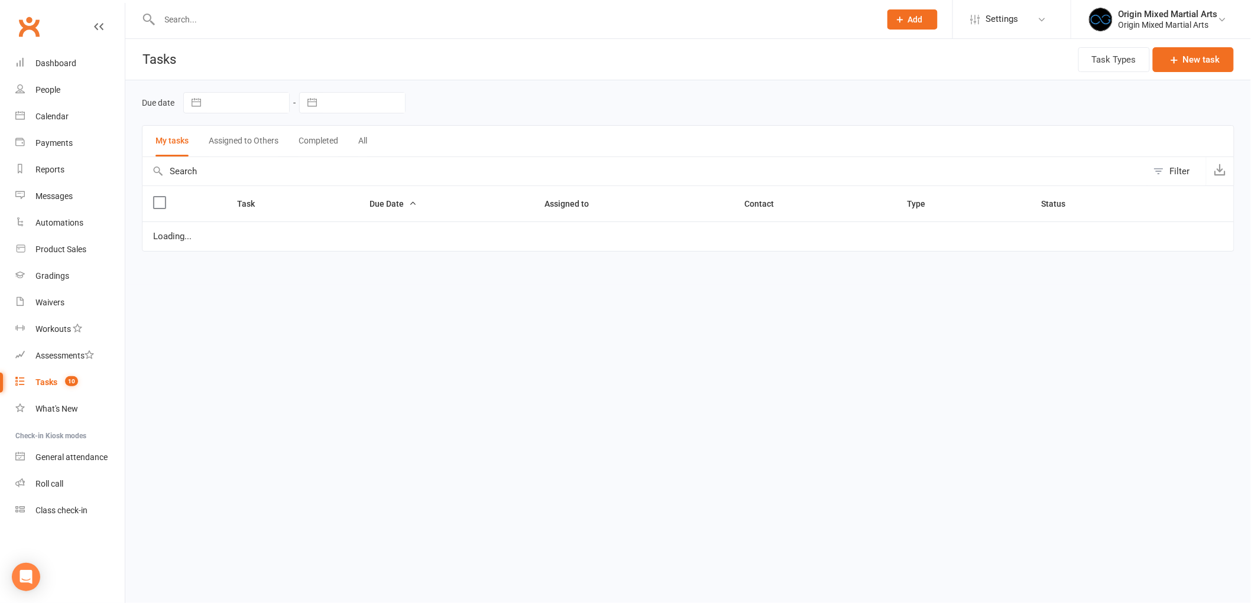
select select "waiting"
select select "started"
select select "waiting"
select select "started"
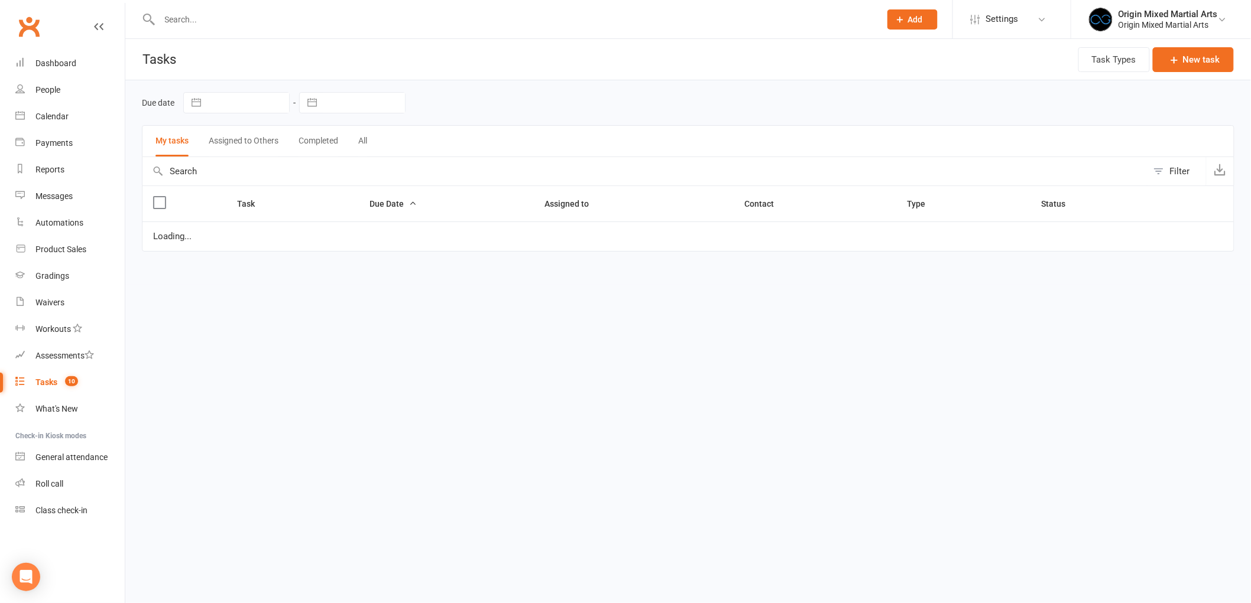
select select "started"
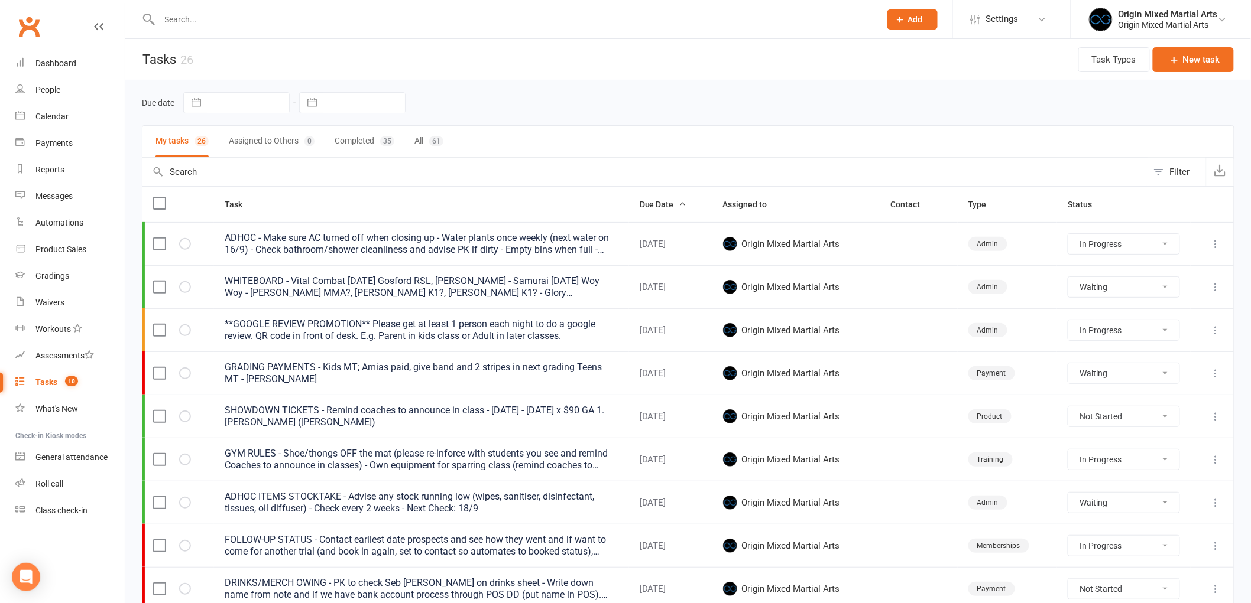
click at [1218, 371] on icon at bounding box center [1216, 374] width 12 height 12
click at [1188, 420] on link "Edit" at bounding box center [1154, 422] width 117 height 24
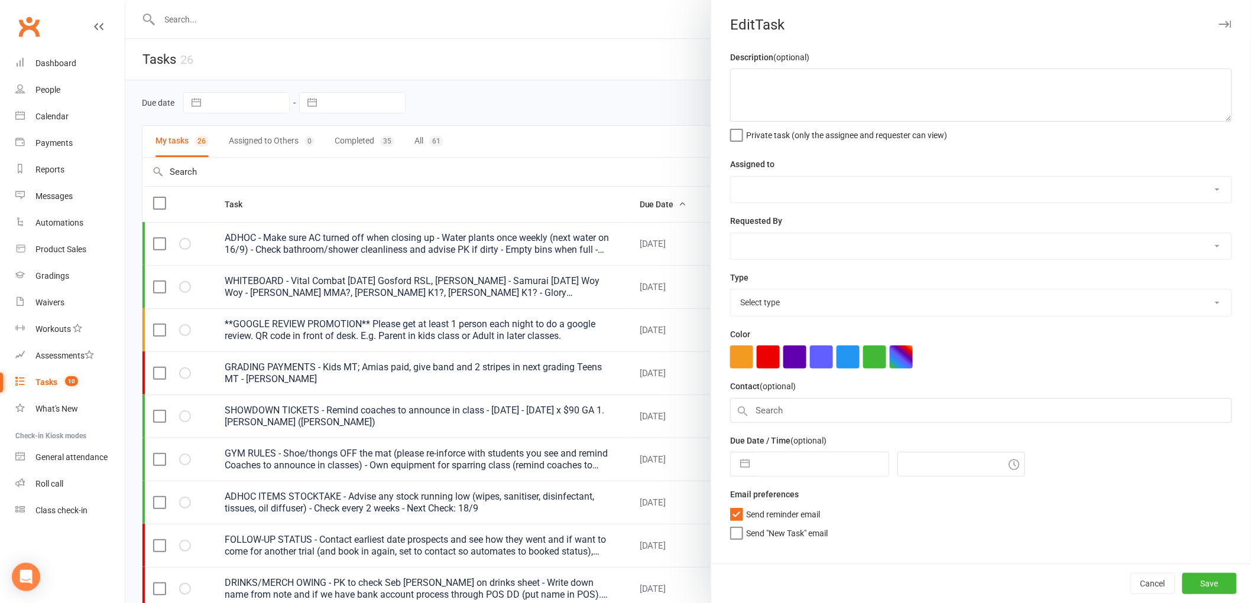
type textarea "GRADING PAYMENTS - Kids MT; Amias paid, give band and 2 stripes in next grading…"
select select "43946"
type input "18 Sep 2025"
type input "4:00pm"
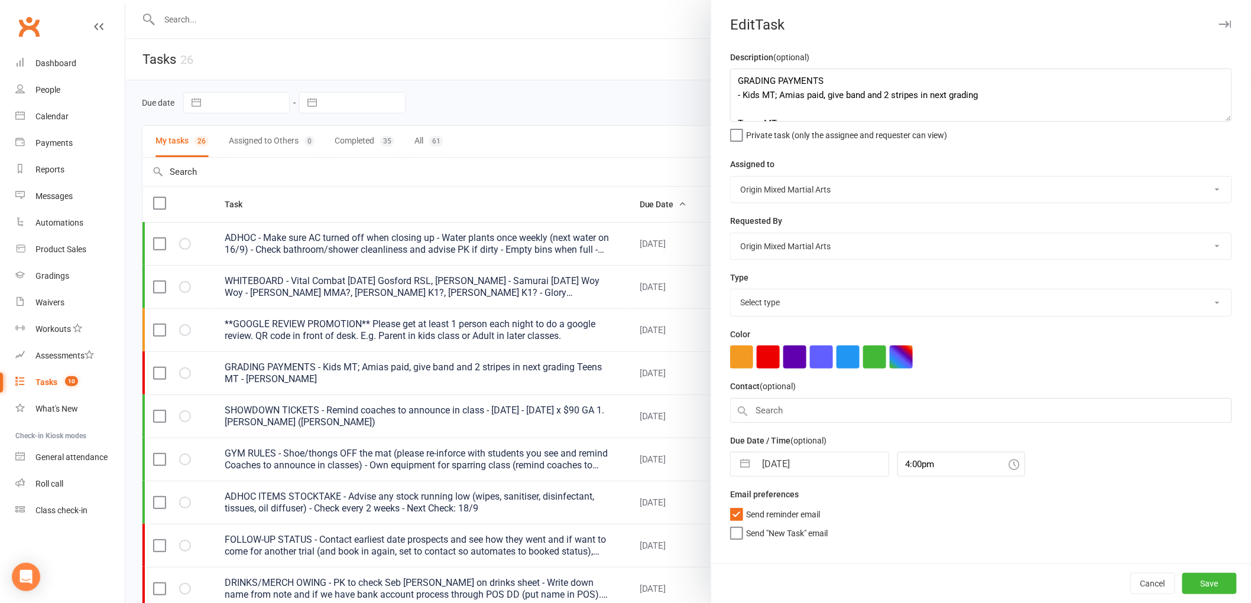
select select "24254"
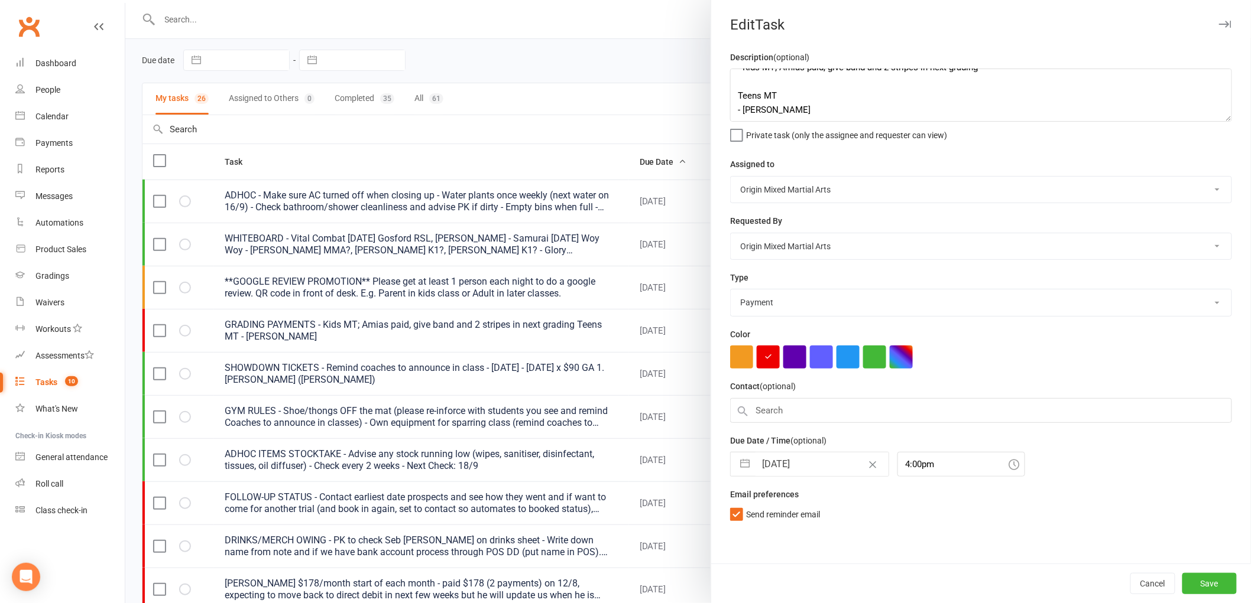
scroll to position [66, 0]
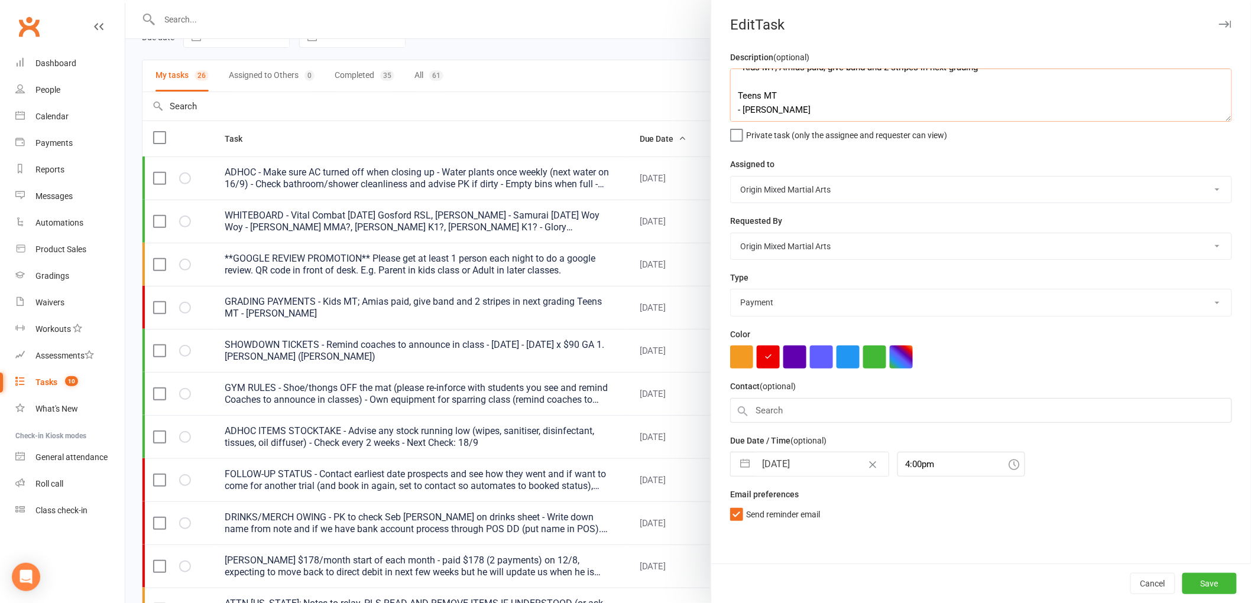
click at [890, 104] on textarea "GRADING PAYMENTS - Kids MT; Amias paid, give band and 2 stripes in next grading…" at bounding box center [981, 95] width 502 height 53
type textarea "GRADING PAYMENTS - Kids MT; Amias paid, give band and 2 stripes in next grading…"
click at [1201, 589] on button "Save" at bounding box center [1209, 583] width 54 height 21
select select "started"
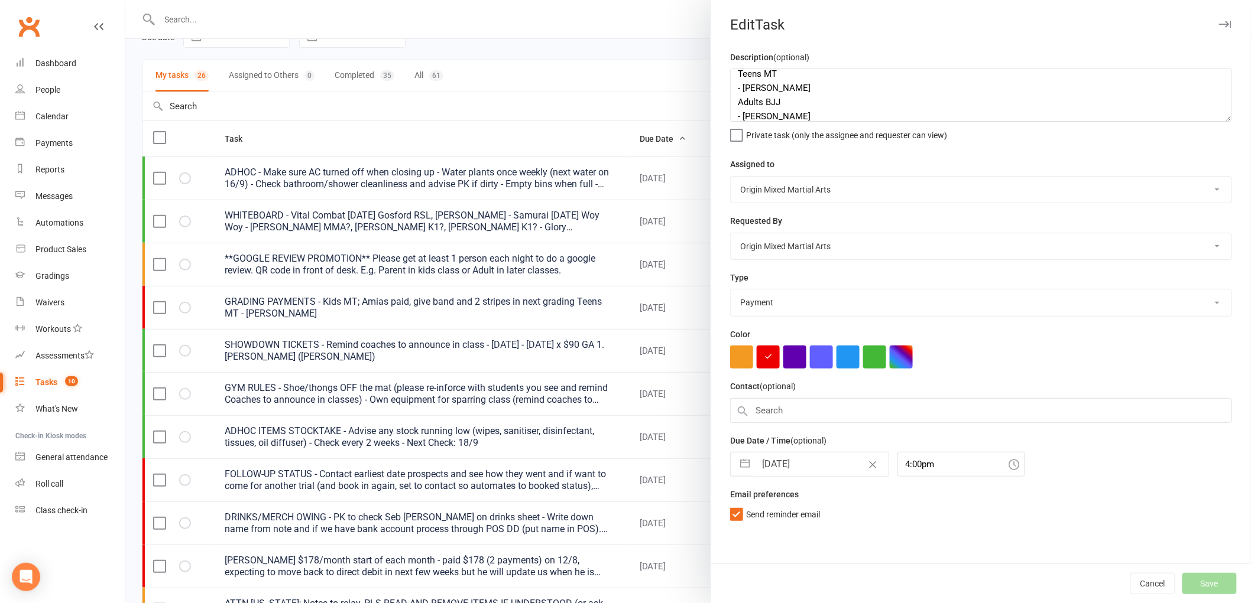
select select "waiting"
select select "started"
select select "waiting"
select select "started"
select select "waiting"
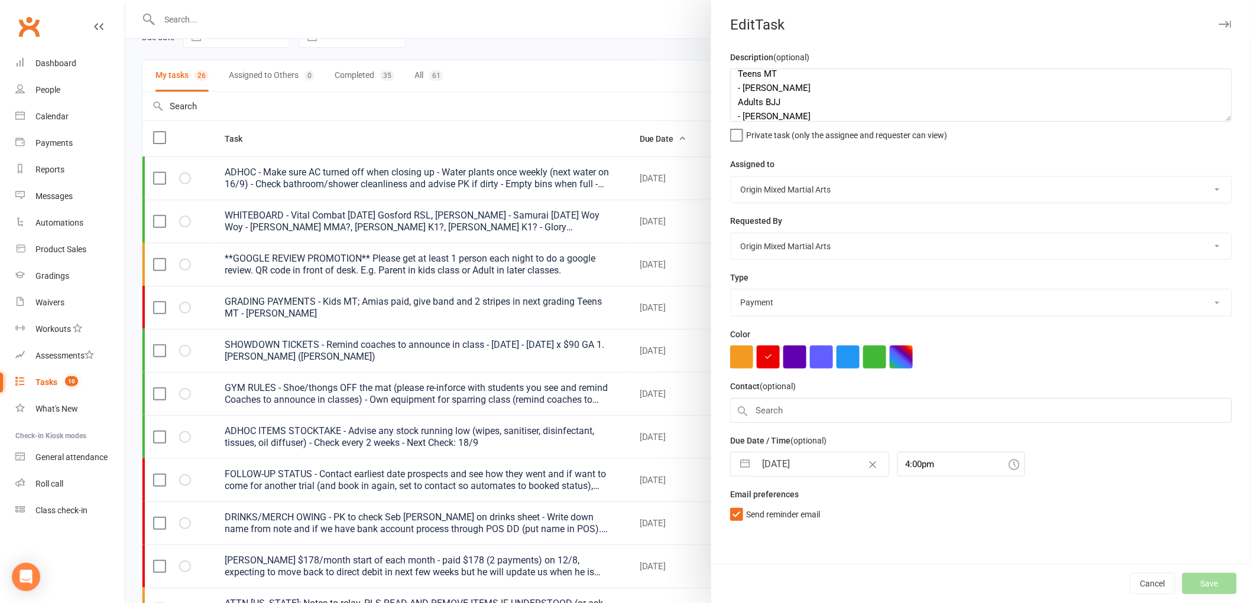
select select "started"
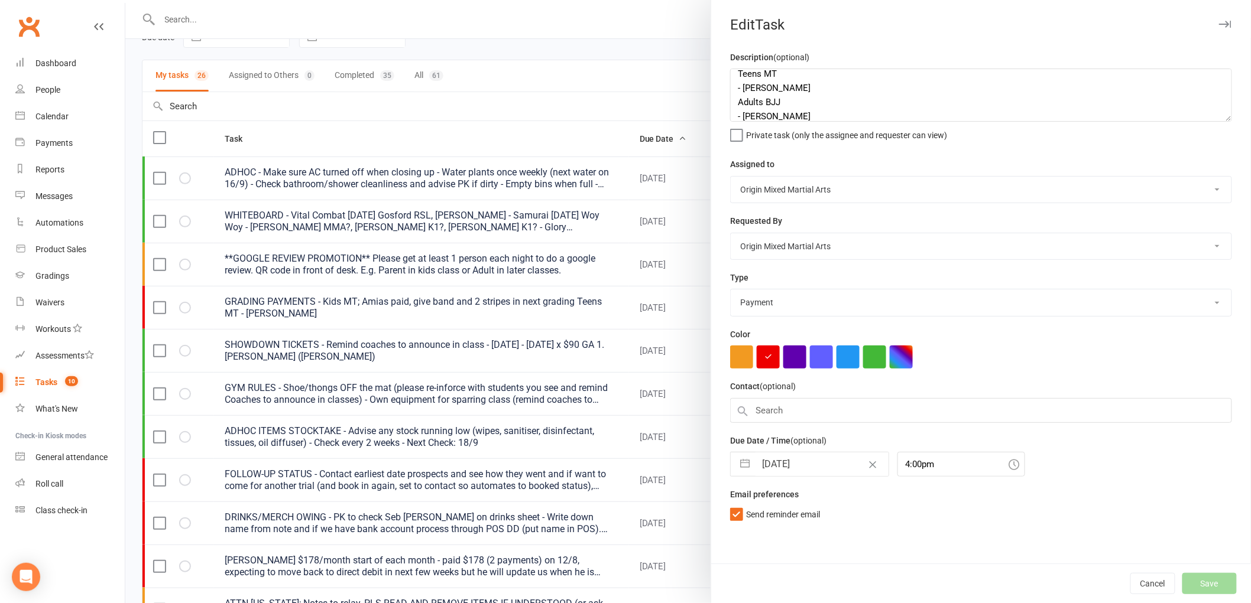
select select "started"
select select "waiting"
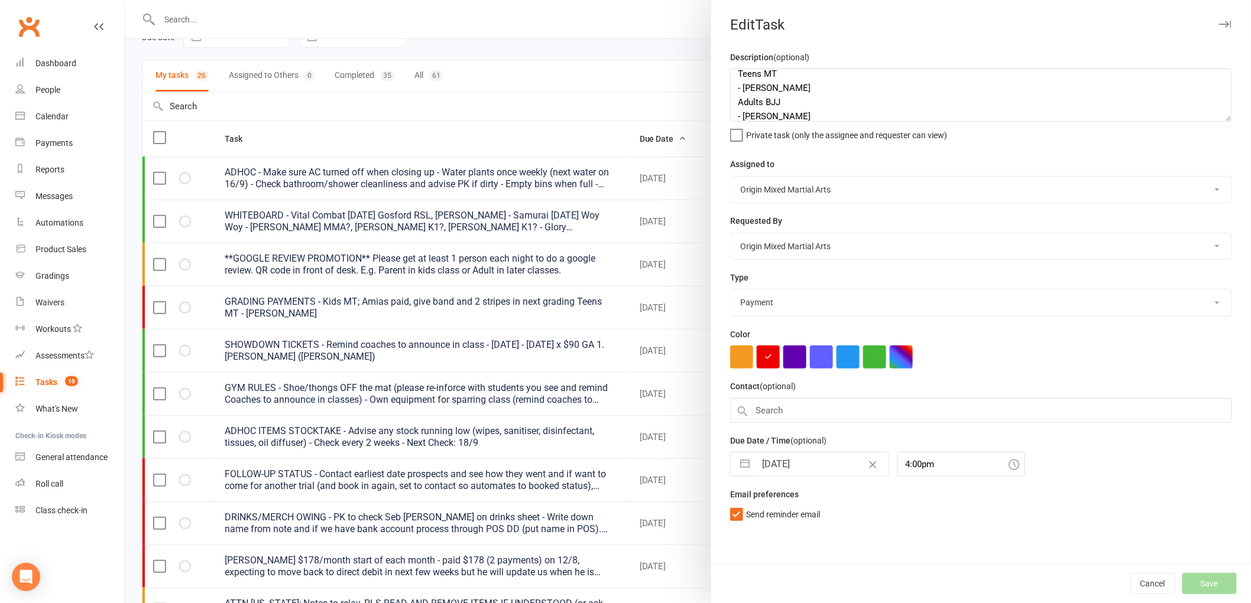
select select "started"
select select "waiting"
select select "started"
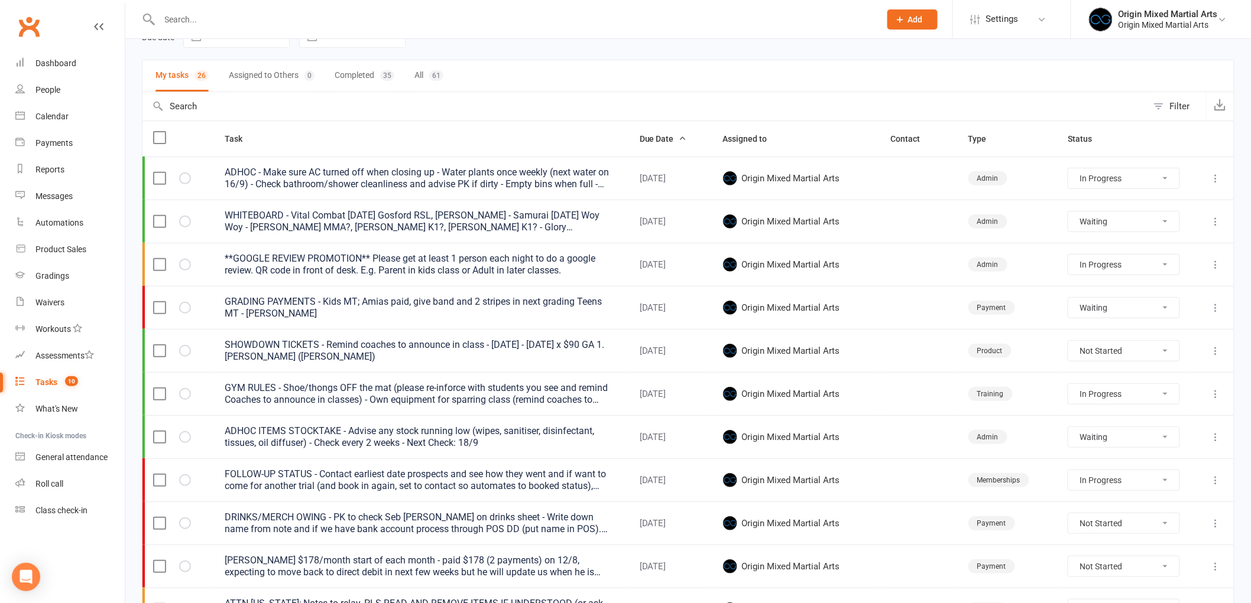
select select "started"
select select "waiting"
select select "started"
select select "waiting"
select select "started"
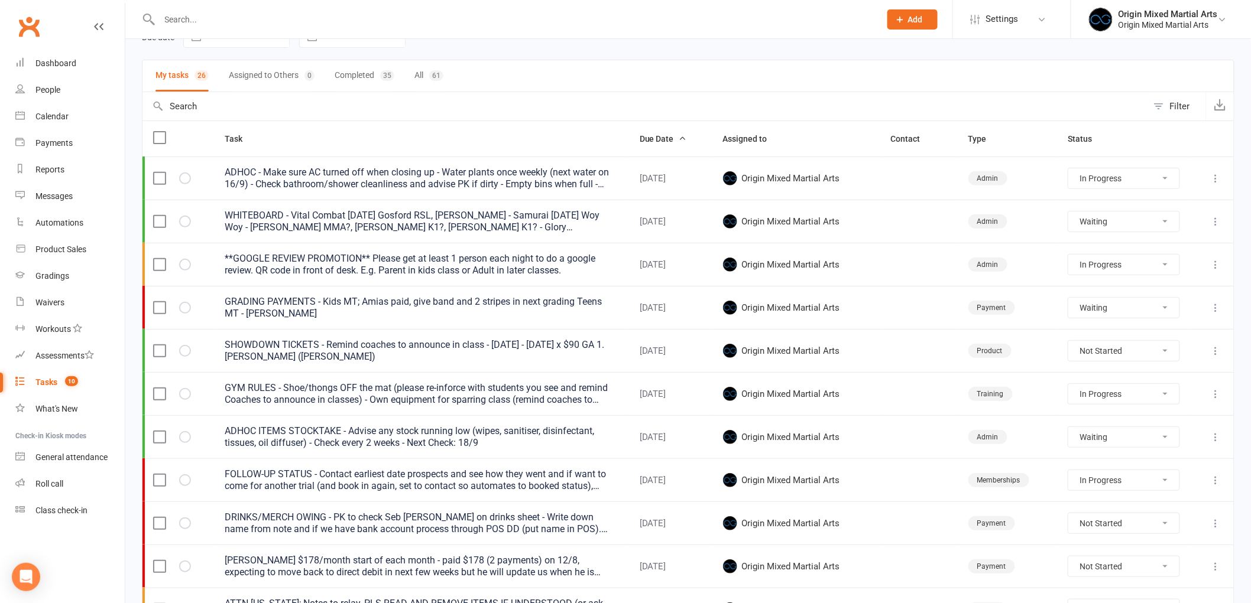
select select "waiting"
select select "started"
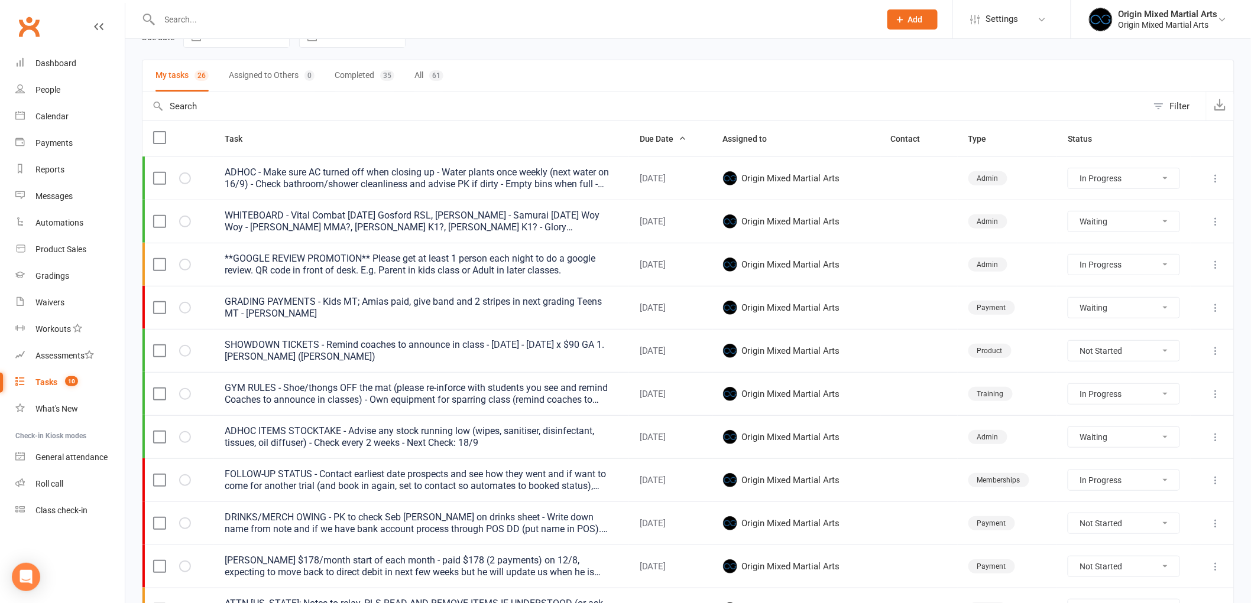
select select "started"
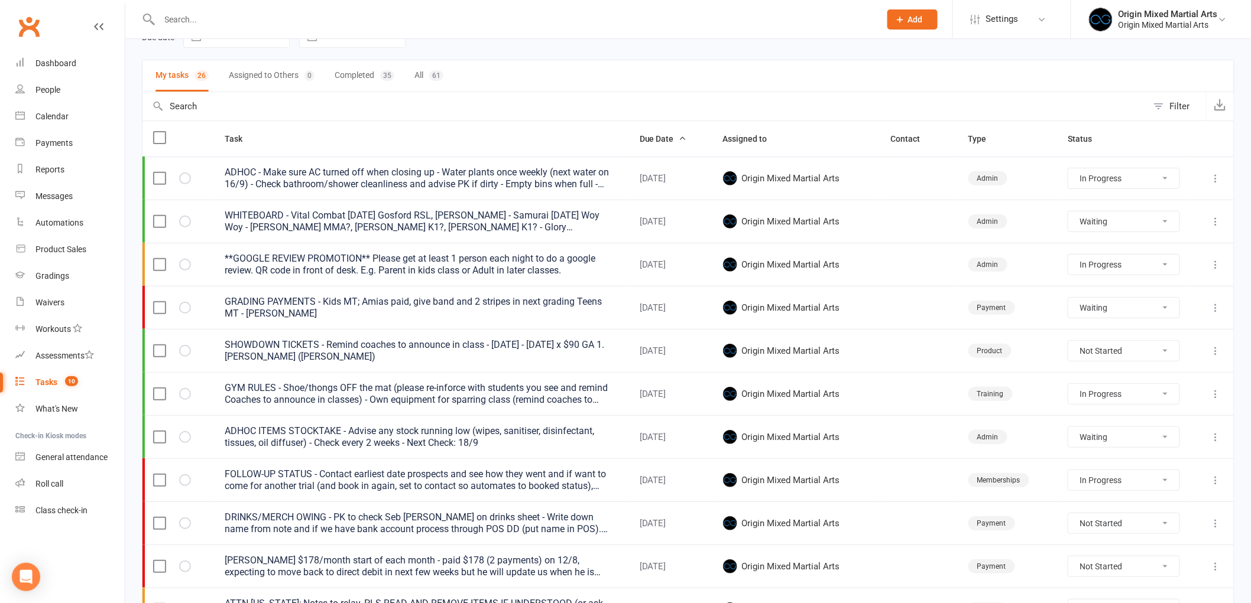
select select "waiting"
select select "started"
select select "waiting"
select select "started"
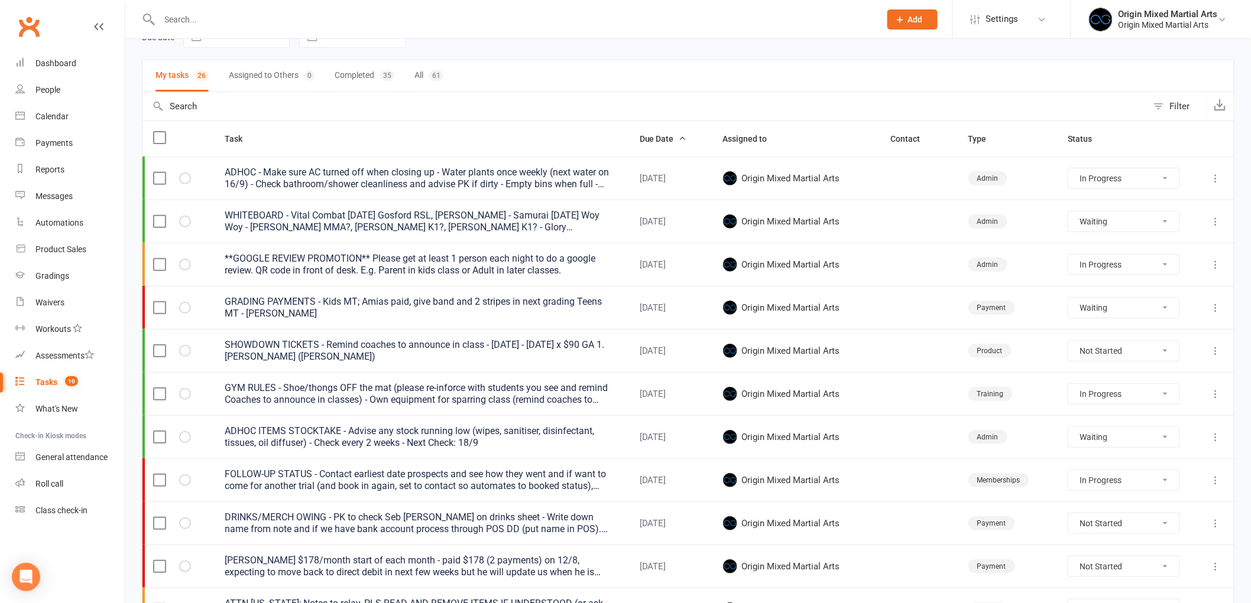
select select "started"
select select "waiting"
select select "started"
select select "waiting"
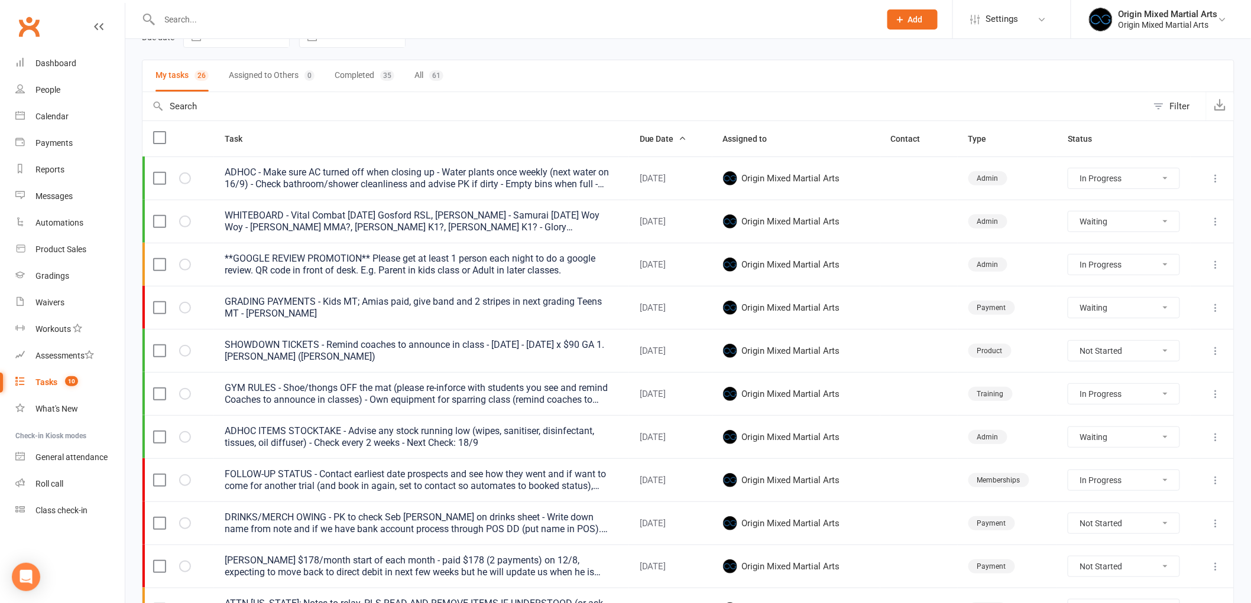
select select "started"
select select "waiting"
select select "started"
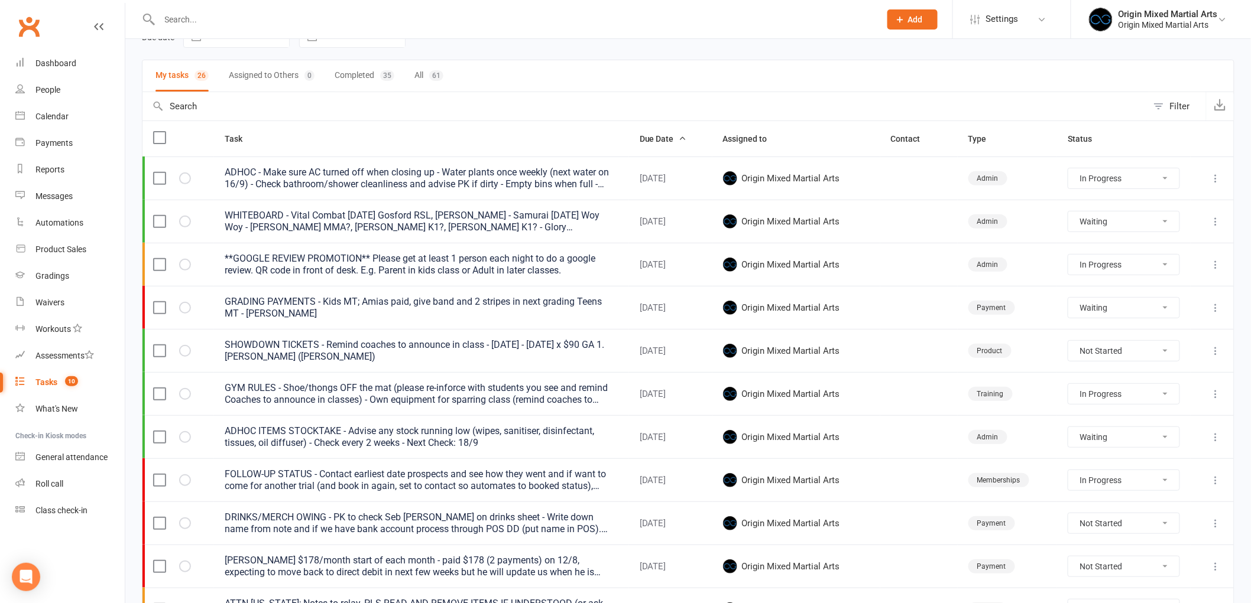
select select "started"
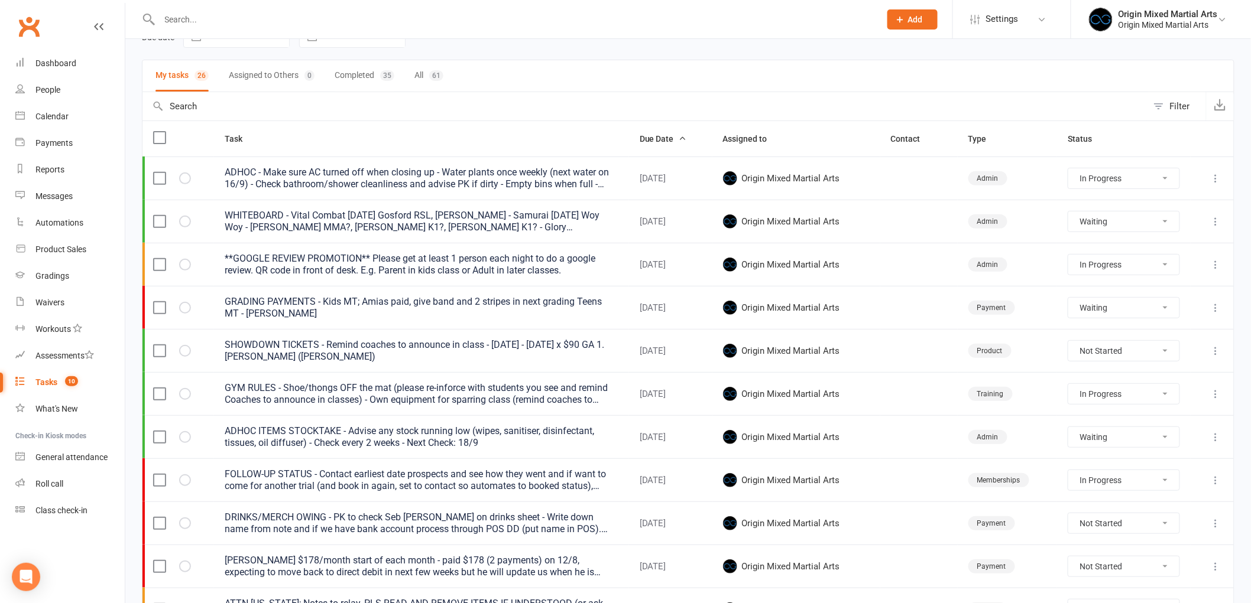
select select "started"
select select "waiting"
select select "started"
select select "waiting"
select select "started"
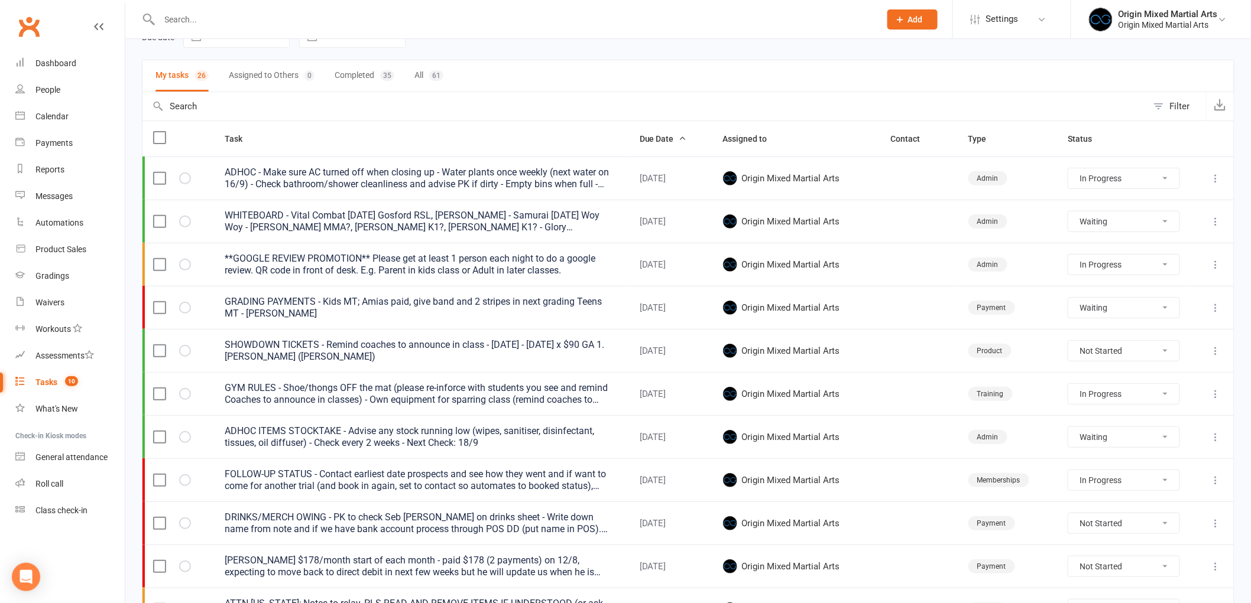
select select "started"
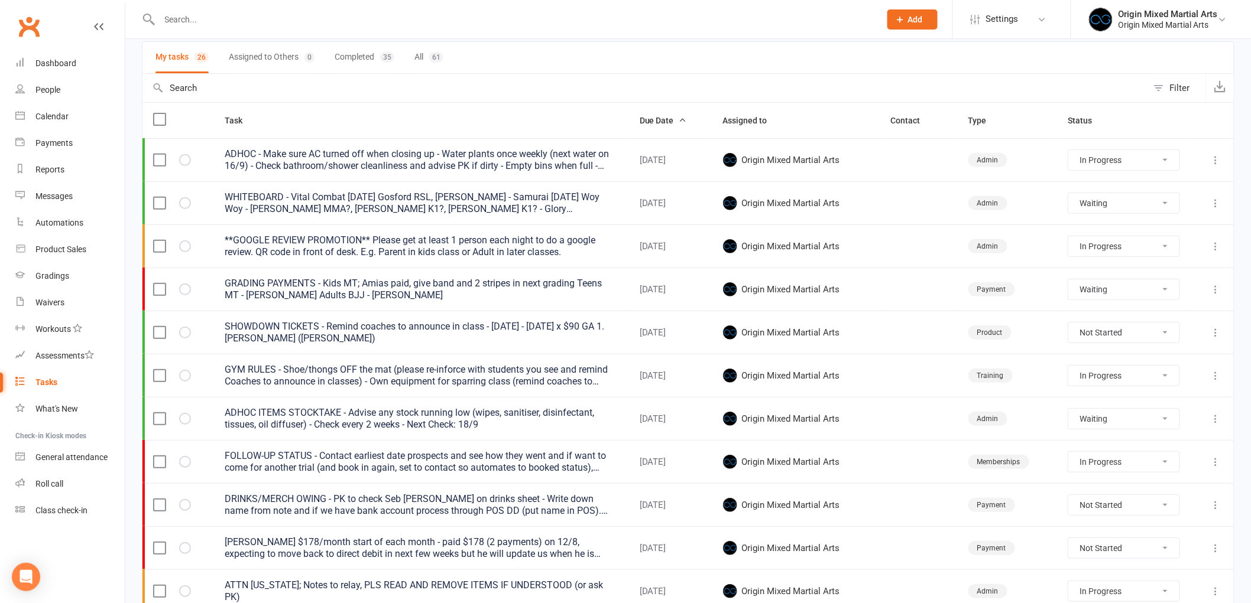
scroll to position [0, 0]
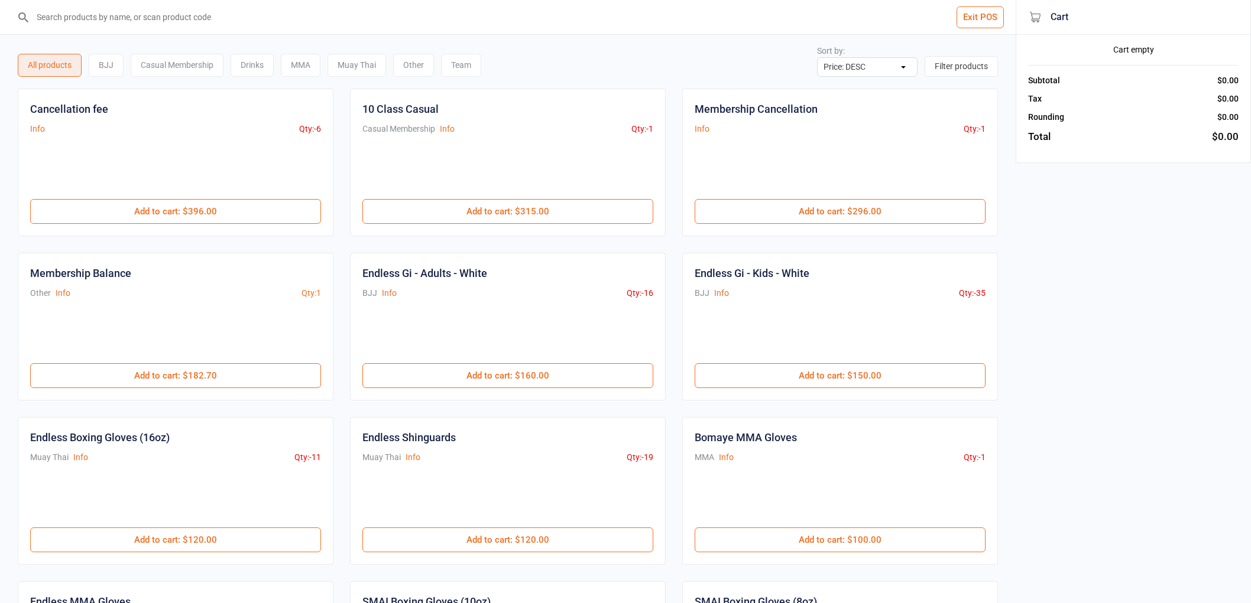
select select "price-desc"
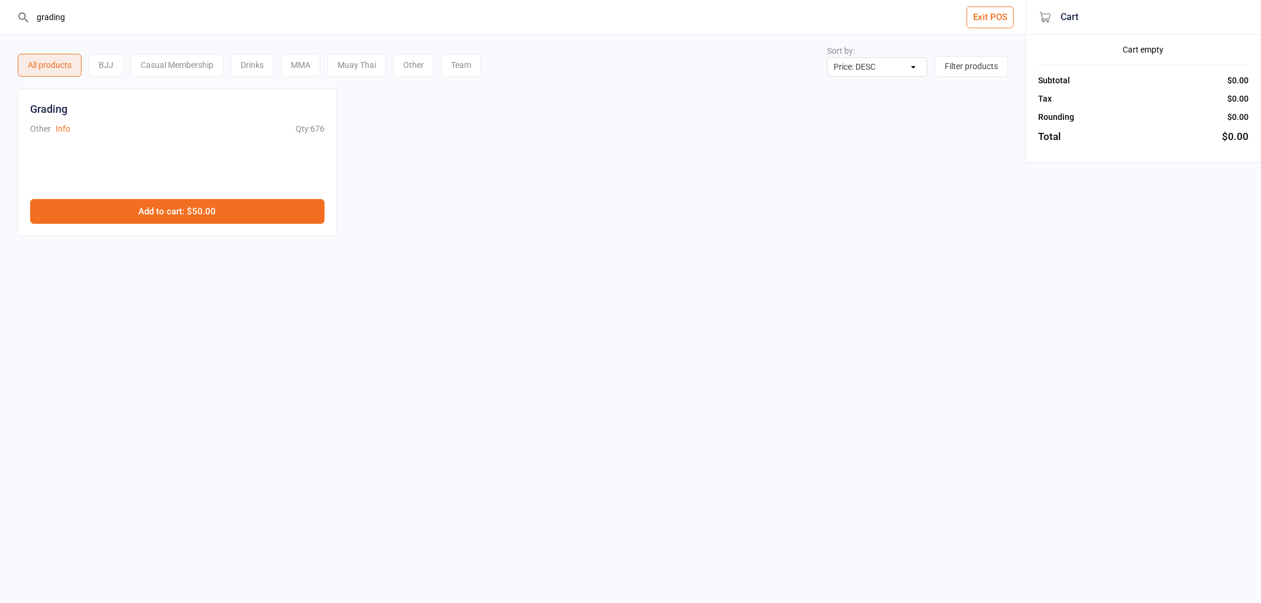
type input "grading"
click at [156, 206] on button "Add to cart : $50.00" at bounding box center [177, 211] width 294 height 25
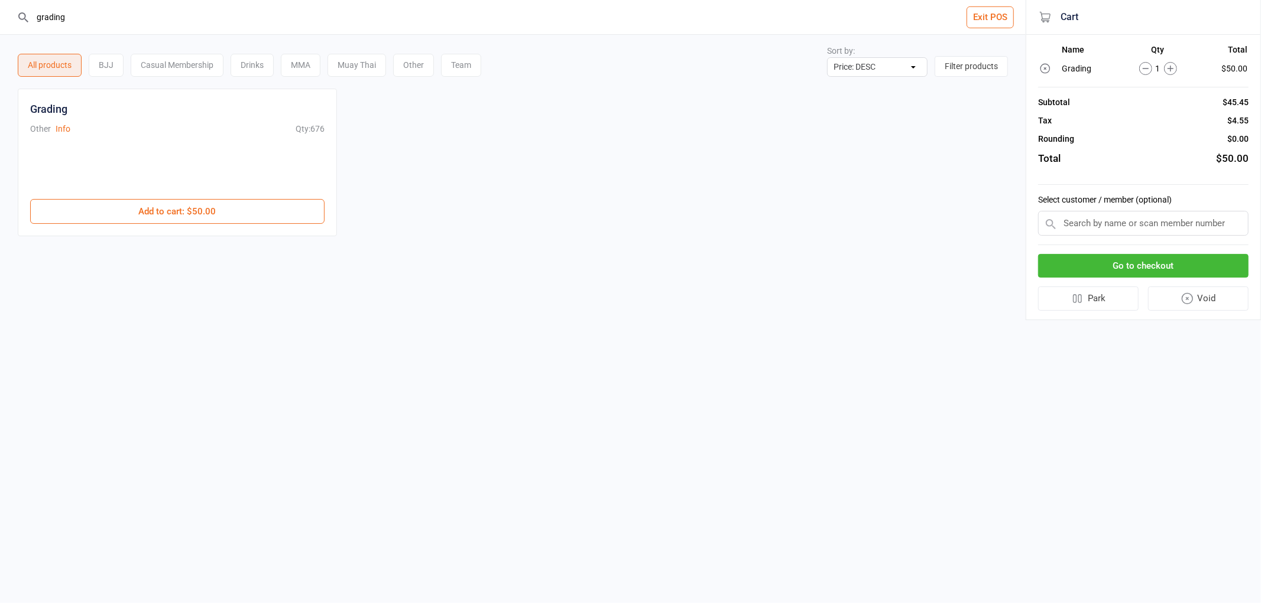
click at [1084, 223] on input "text" at bounding box center [1143, 223] width 210 height 25
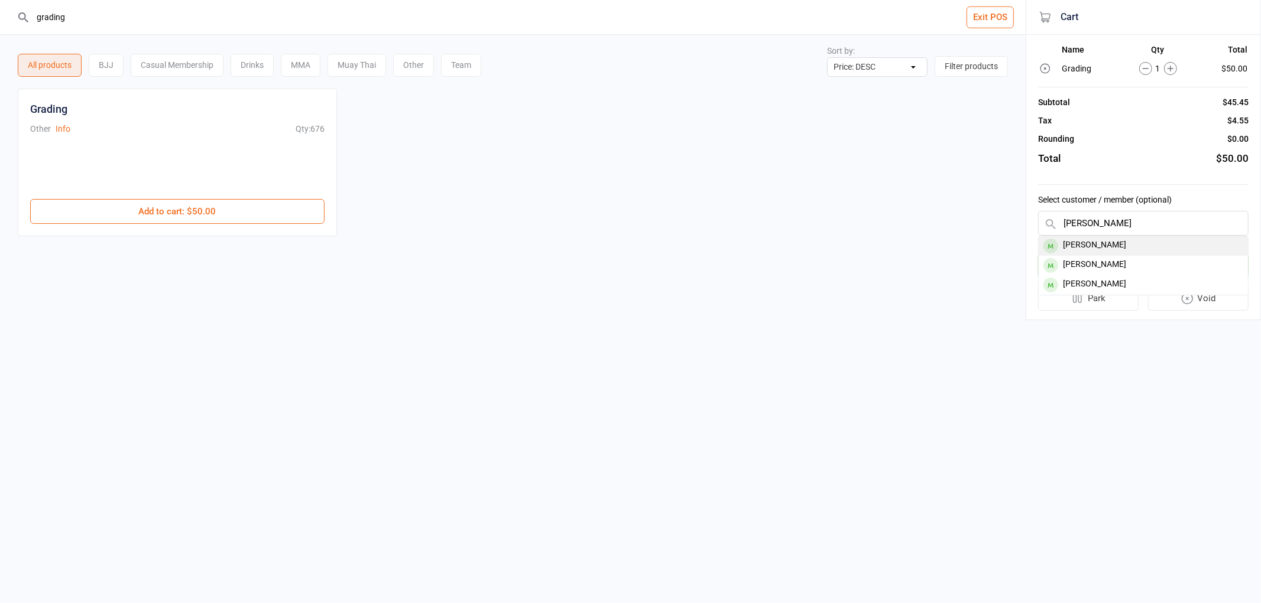
type input "lucas v"
click at [1080, 240] on div "[PERSON_NAME]" at bounding box center [1142, 246] width 209 height 20
click at [1090, 263] on button "Go to checkout" at bounding box center [1143, 263] width 210 height 24
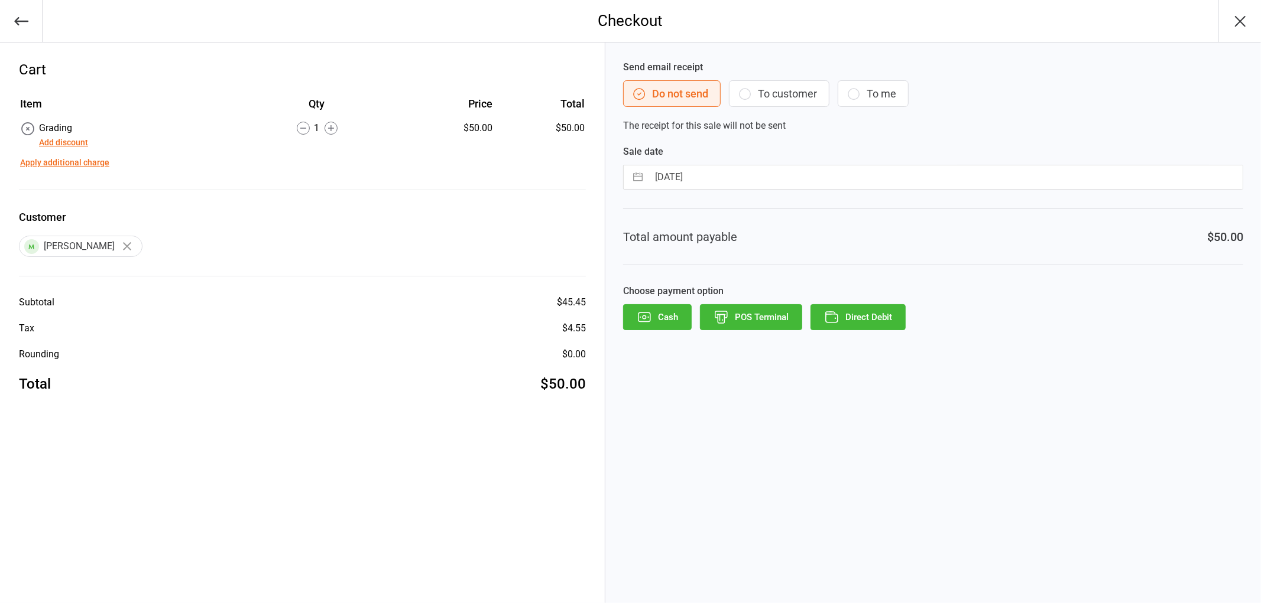
click at [733, 317] on button "POS Terminal" at bounding box center [751, 317] width 102 height 26
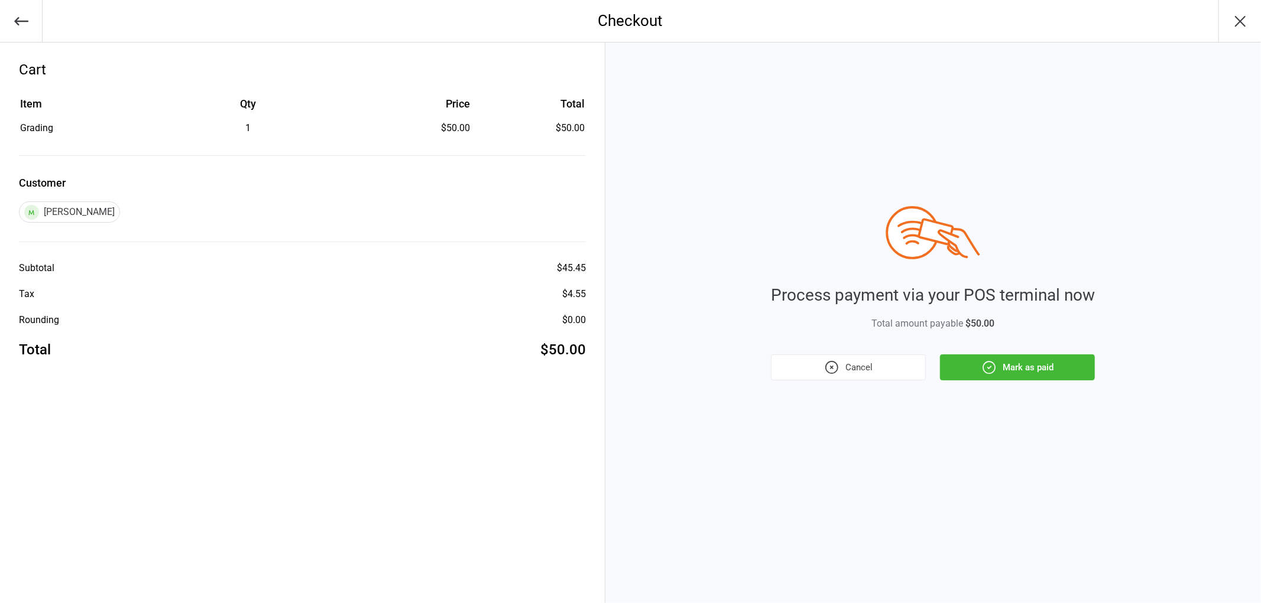
click at [1007, 361] on button "Mark as paid" at bounding box center [1017, 368] width 155 height 26
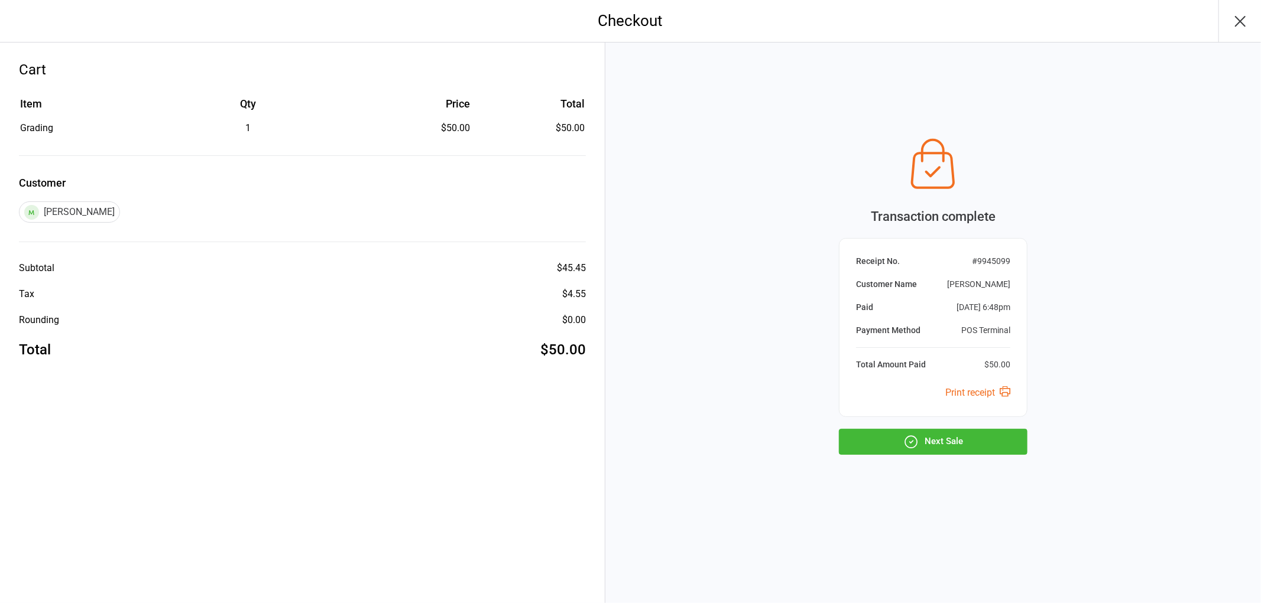
click at [960, 440] on button "Next Sale" at bounding box center [933, 442] width 189 height 26
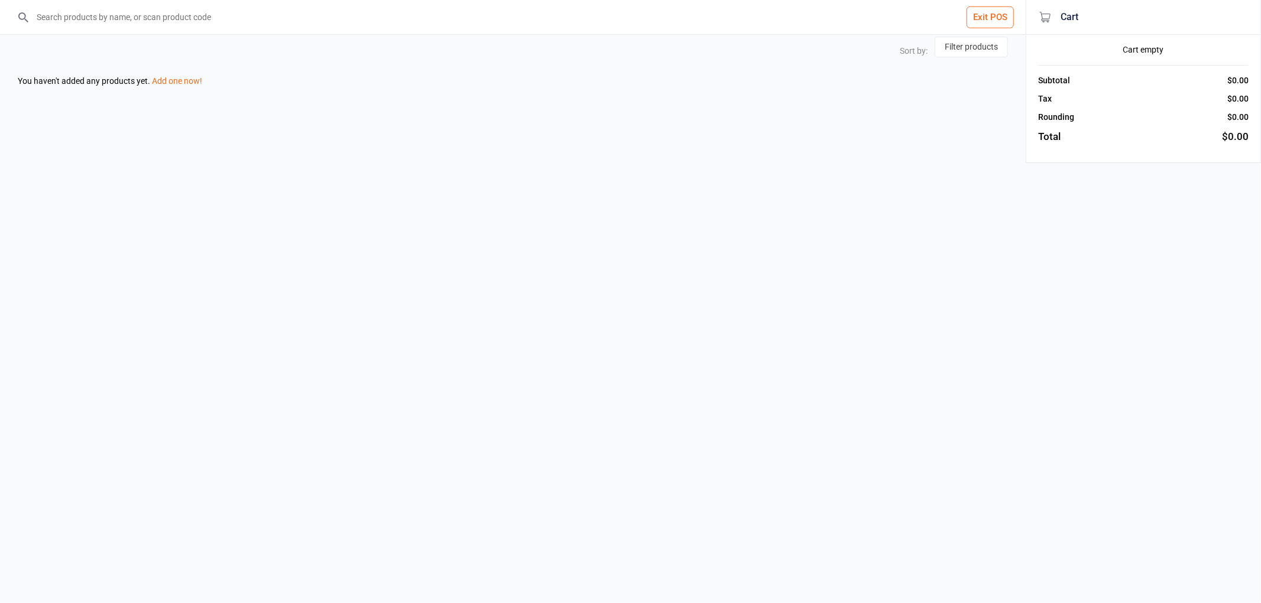
select select "price-desc"
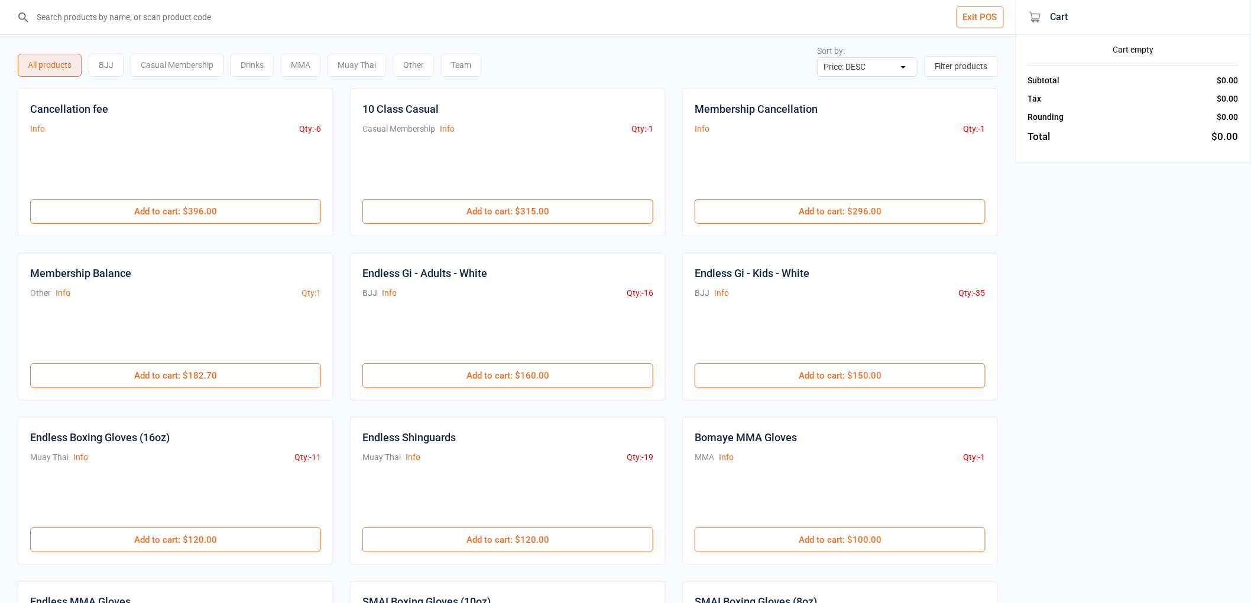
click at [371, 22] on input "search" at bounding box center [515, 17] width 968 height 34
type input "gradi"
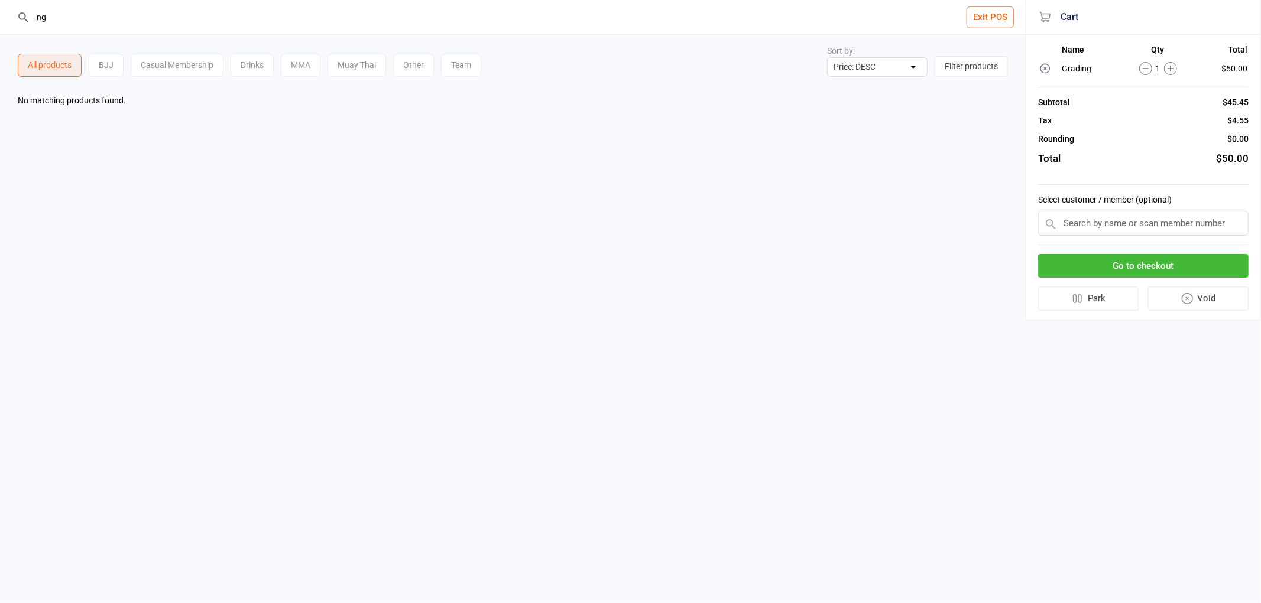
type input "n"
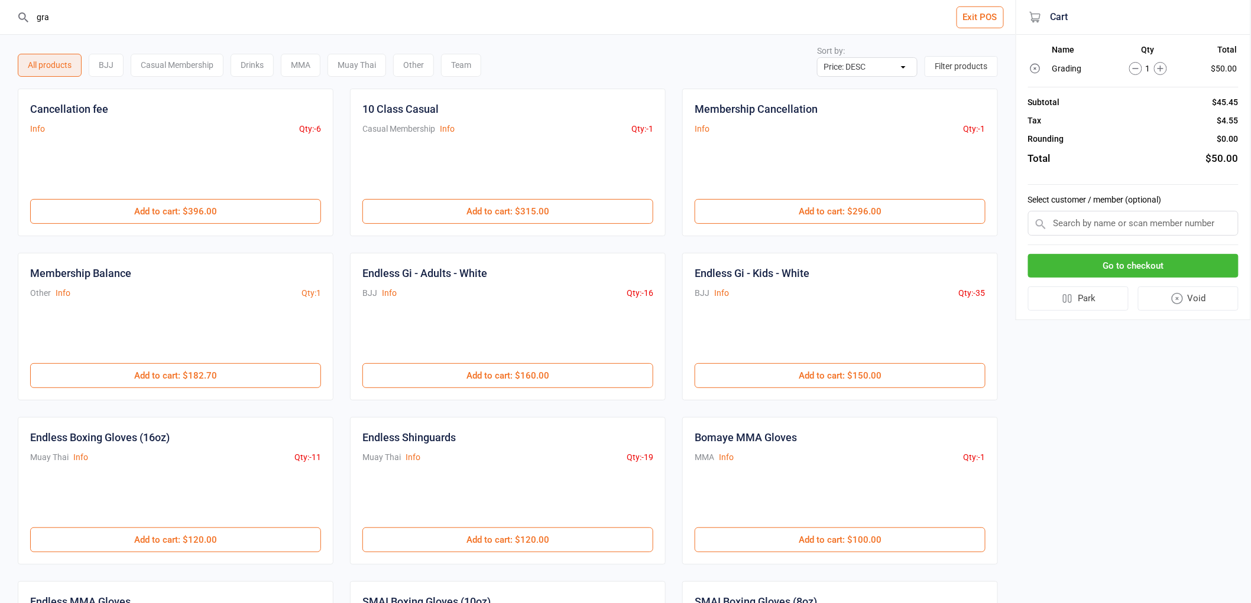
type input "grad"
click at [243, 210] on button "Add to cart : $396.00" at bounding box center [175, 211] width 291 height 25
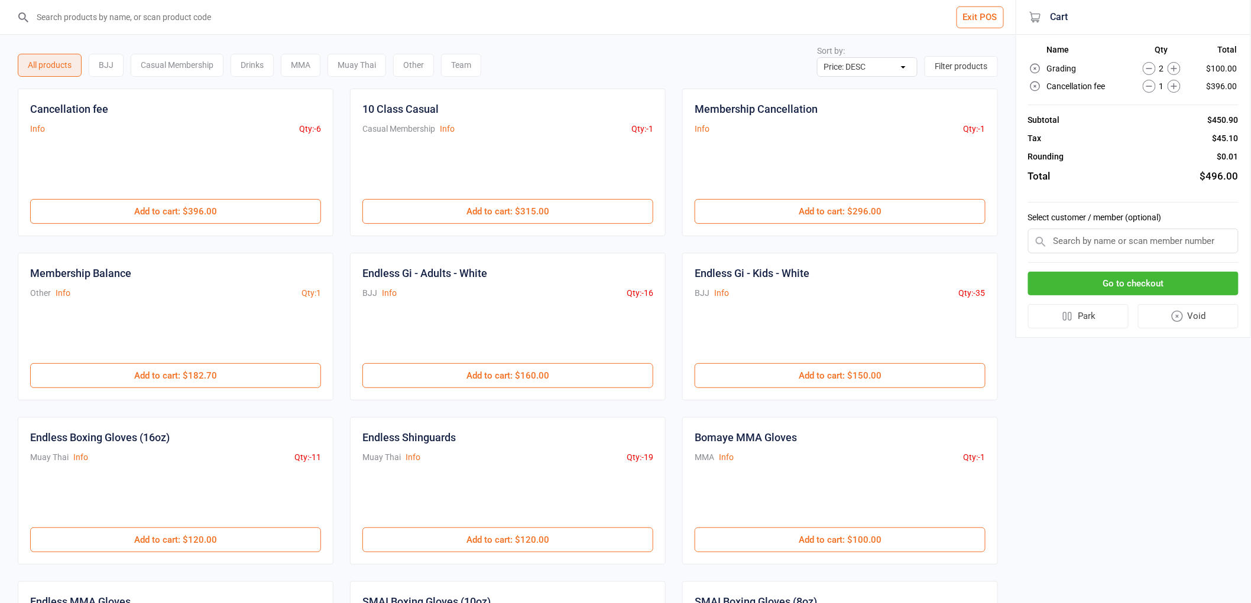
click at [1153, 86] on icon at bounding box center [1148, 86] width 13 height 13
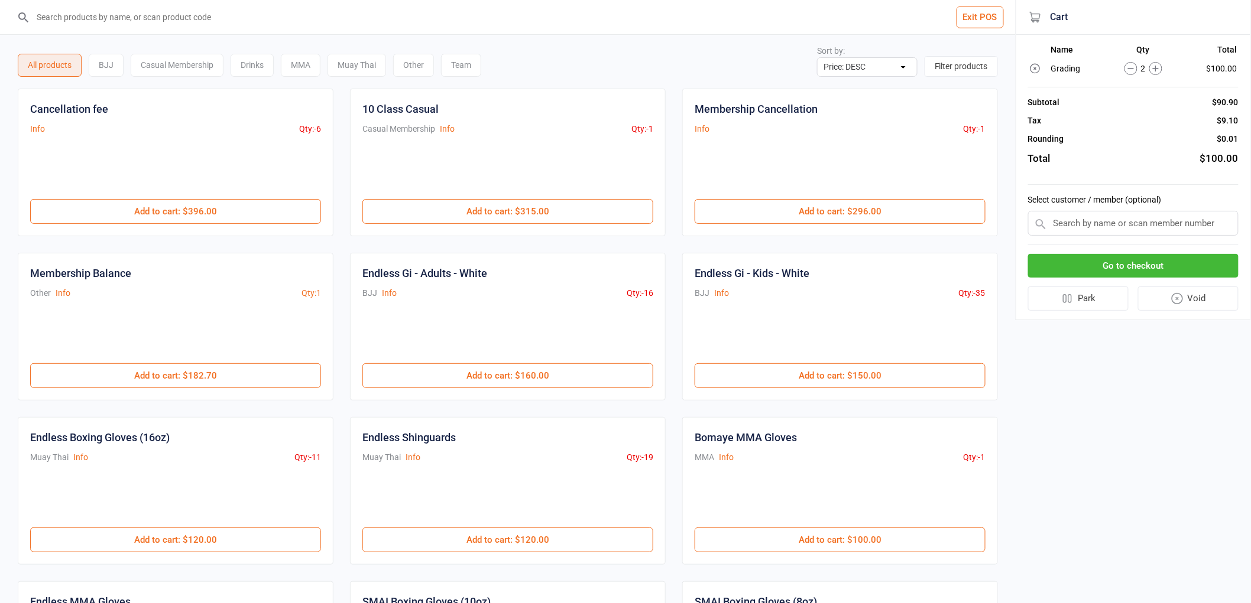
click at [1126, 66] on icon at bounding box center [1130, 68] width 13 height 13
click at [1105, 222] on input "text" at bounding box center [1133, 223] width 210 height 25
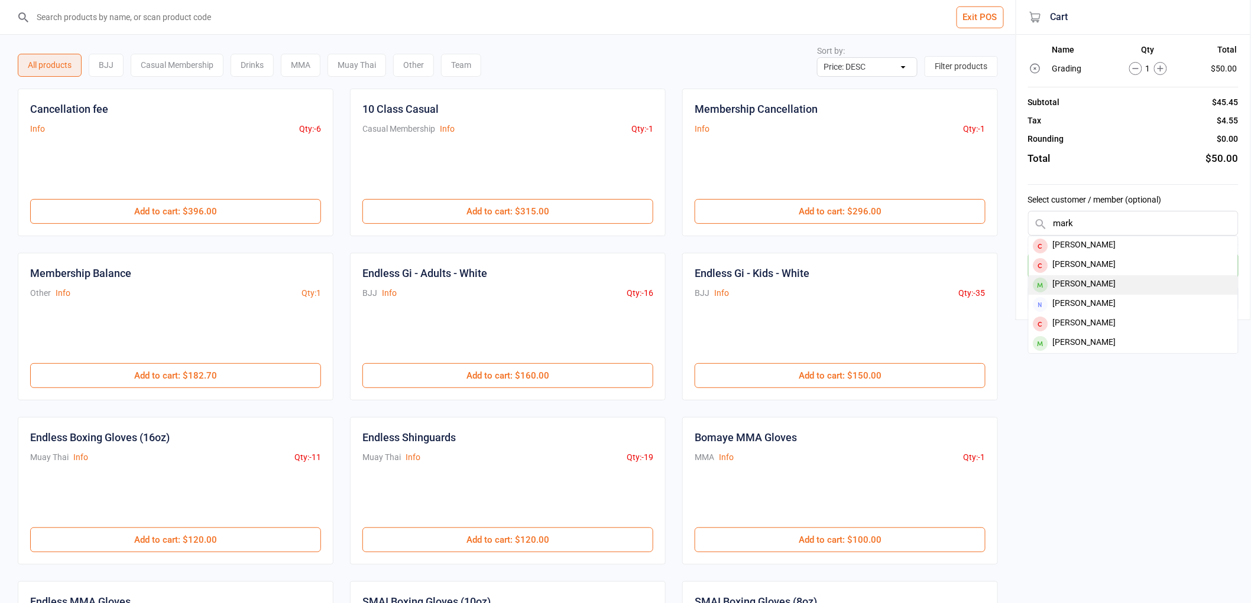
type input "mark"
click at [1107, 282] on div "Mark Capogreco" at bounding box center [1132, 285] width 209 height 20
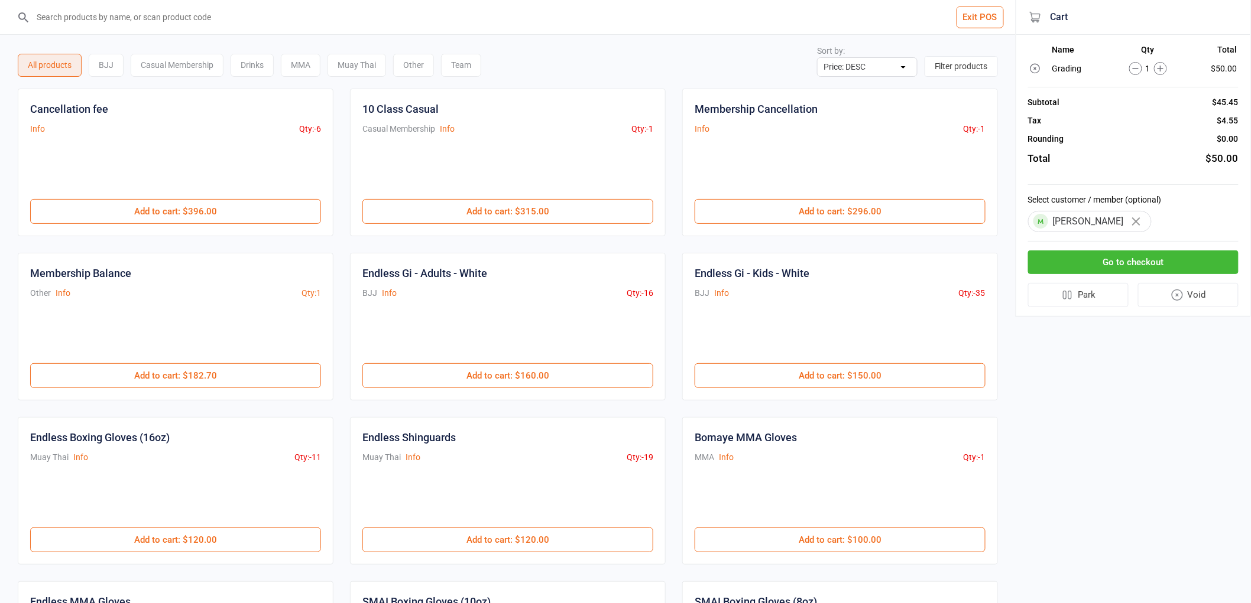
click at [1155, 253] on button "Go to checkout" at bounding box center [1133, 263] width 210 height 24
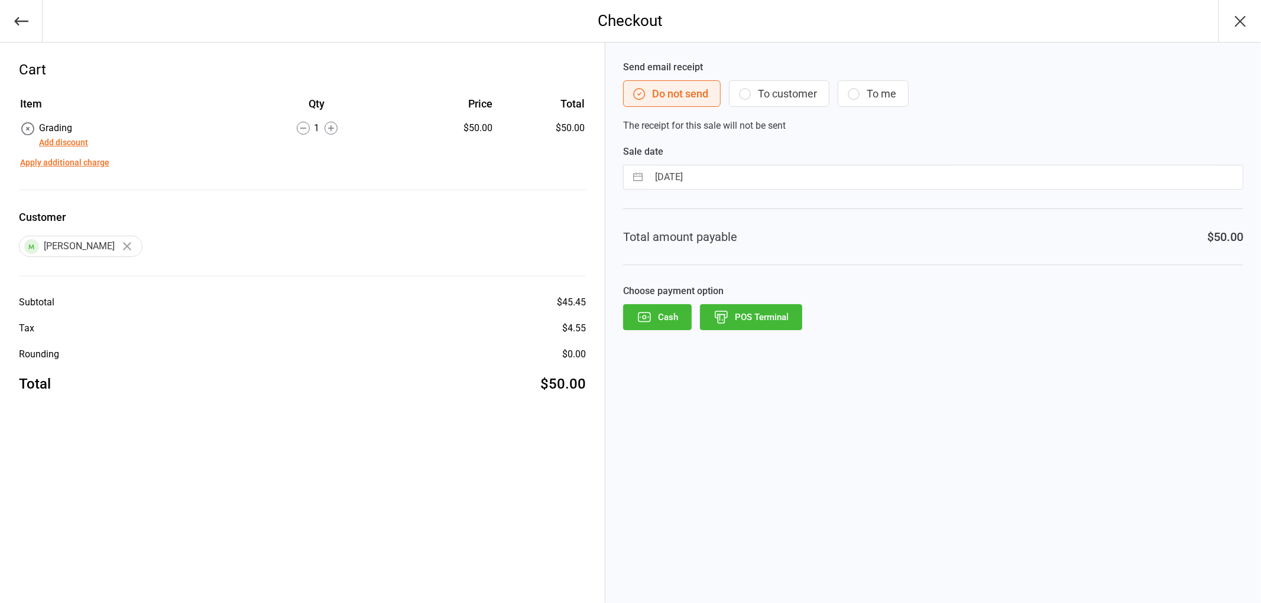
click at [770, 319] on button "POS Terminal" at bounding box center [751, 317] width 102 height 26
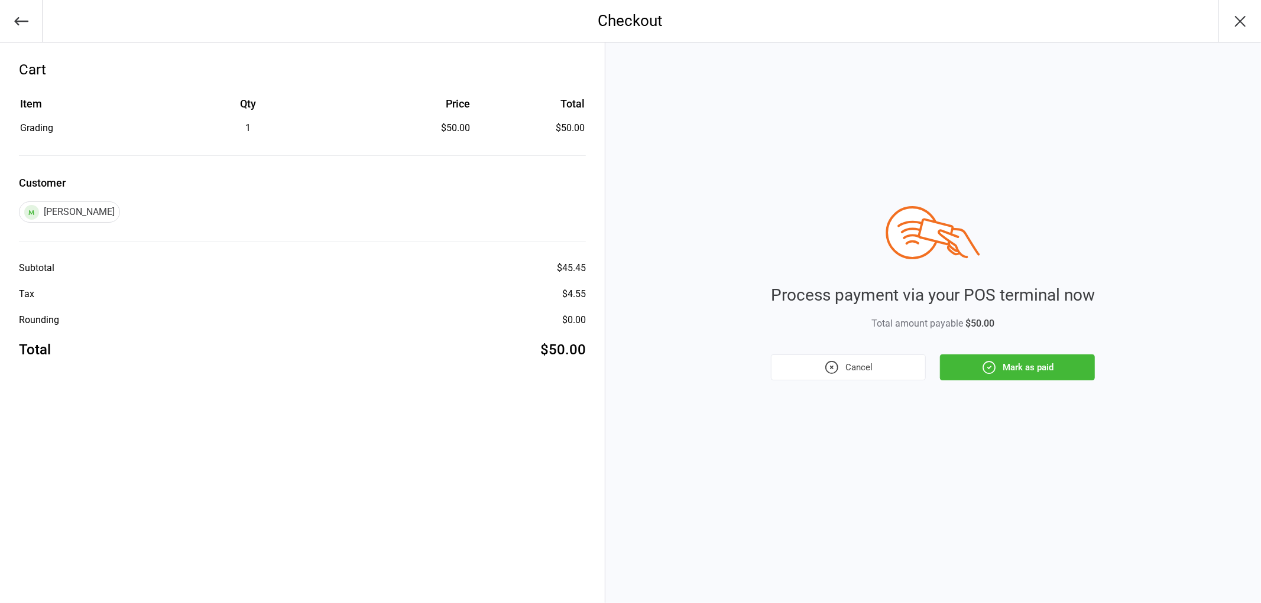
click at [1021, 374] on button "Mark as paid" at bounding box center [1017, 368] width 155 height 26
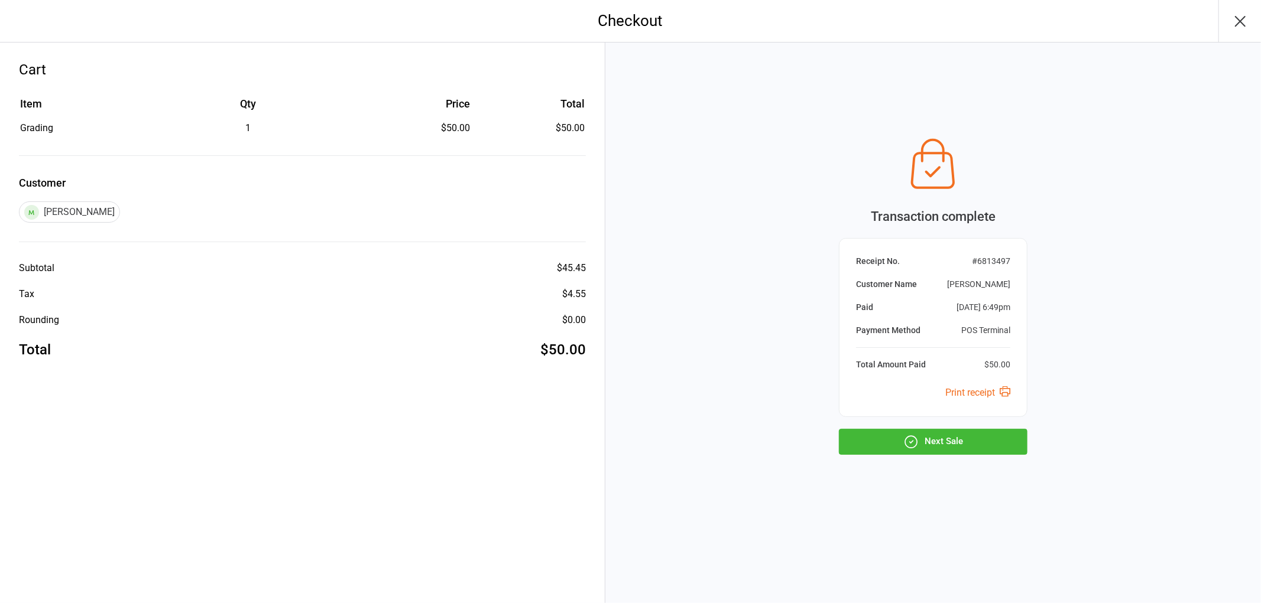
click at [964, 450] on button "Next Sale" at bounding box center [933, 442] width 189 height 26
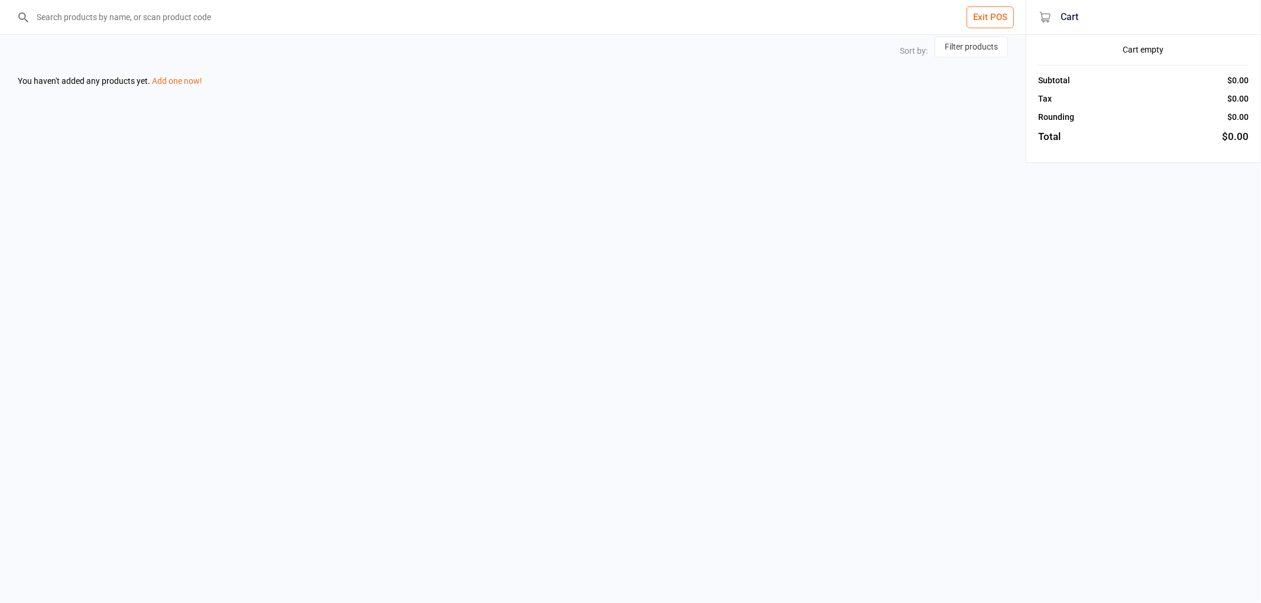
select select "price-desc"
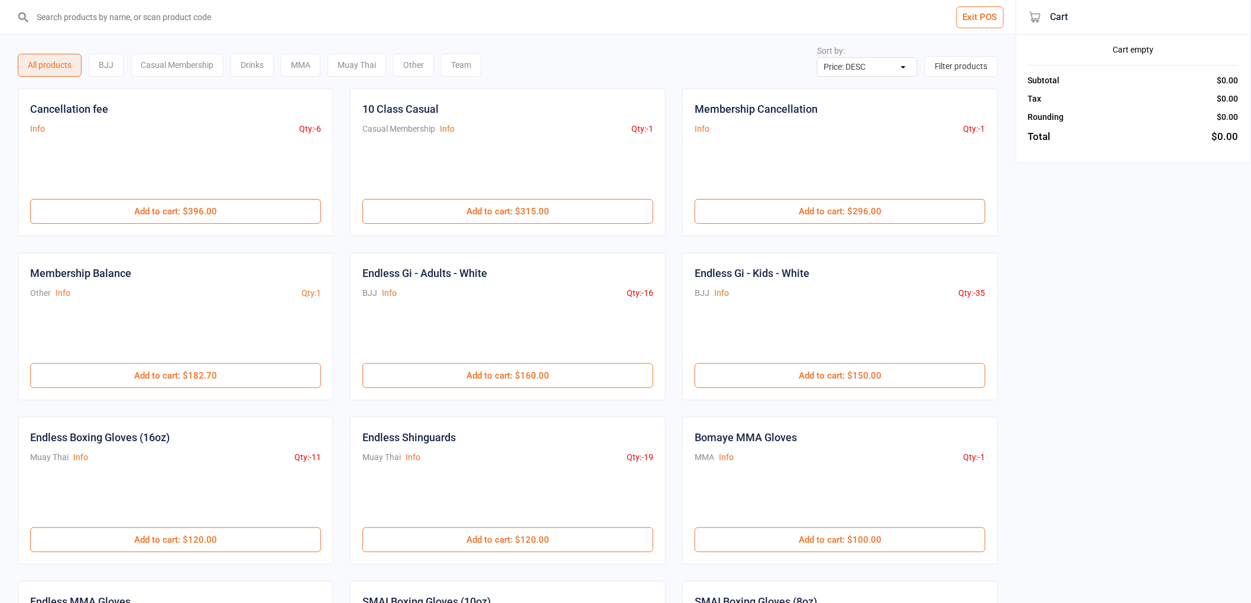
click at [383, 13] on input "search" at bounding box center [515, 17] width 968 height 34
type input "[PERSON_NAME]"
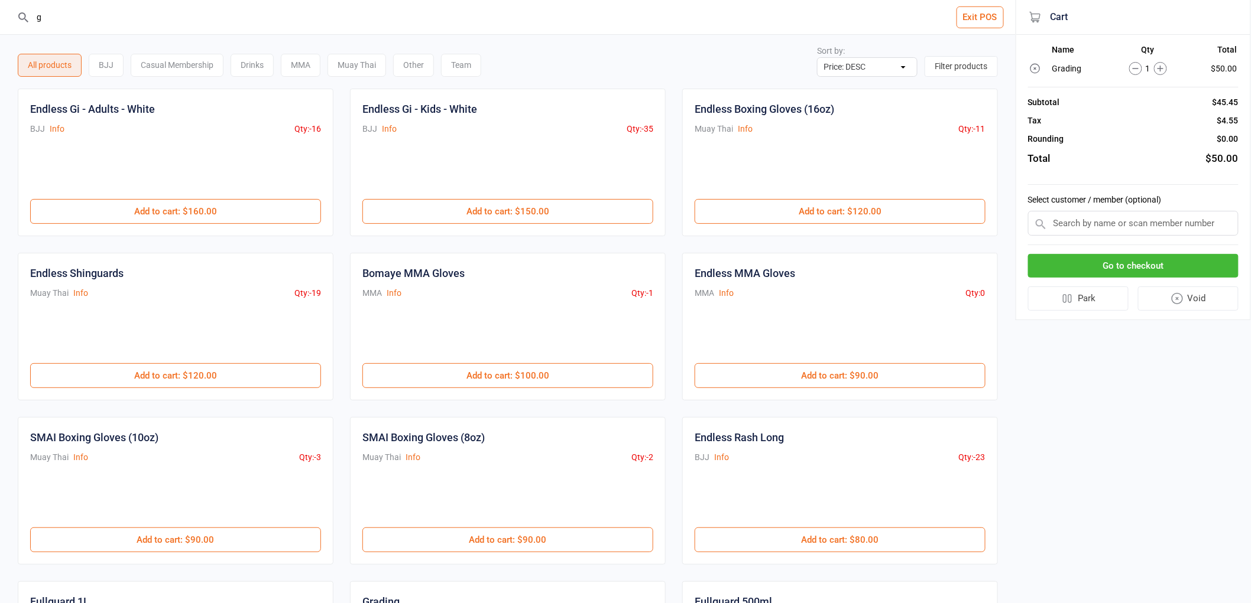
type input "g"
click at [1166, 222] on input "text" at bounding box center [1133, 223] width 210 height 25
type input "ravee"
click at [1098, 245] on div "Raveen Senanayake" at bounding box center [1132, 246] width 209 height 20
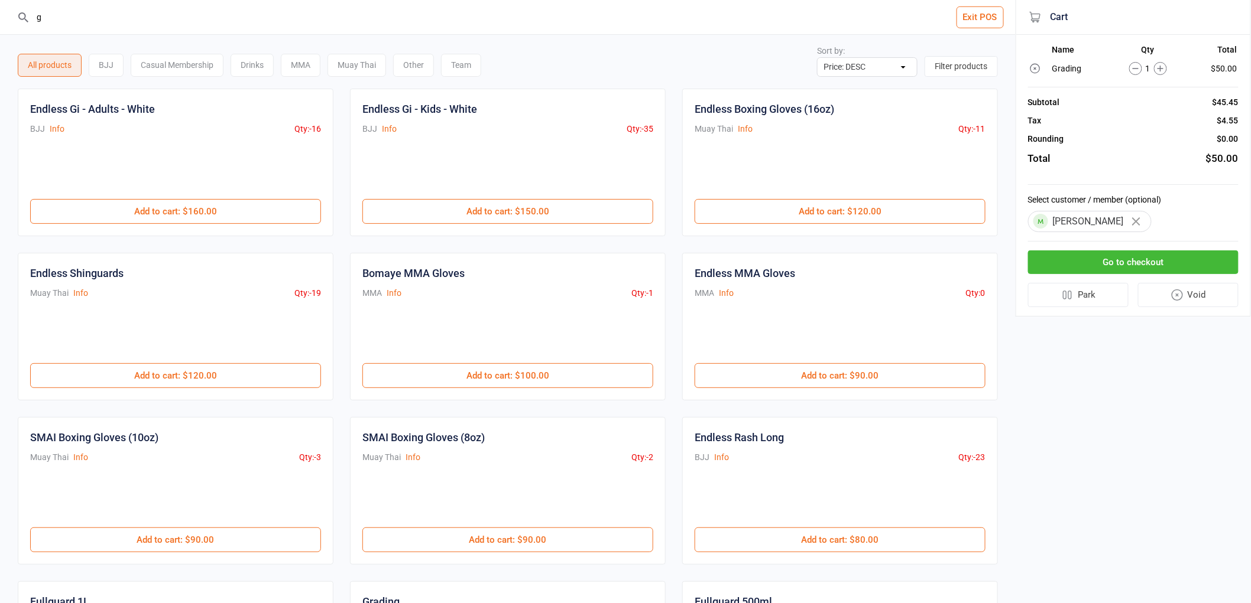
click at [1196, 254] on button "Go to checkout" at bounding box center [1133, 263] width 210 height 24
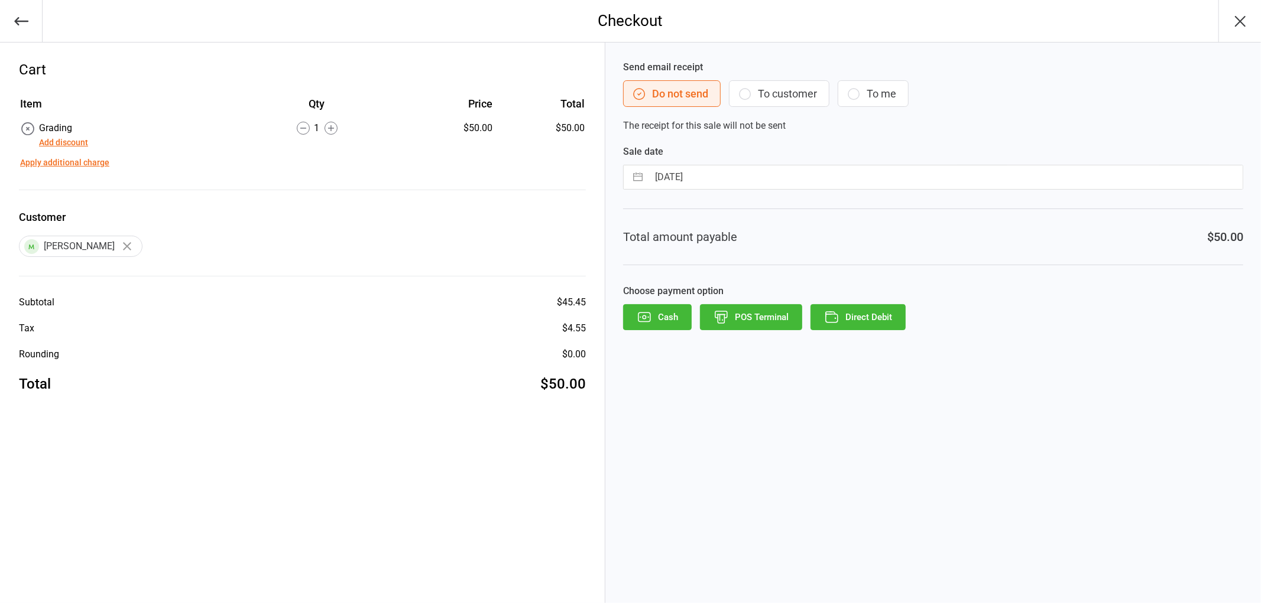
click at [734, 315] on button "POS Terminal" at bounding box center [751, 317] width 102 height 26
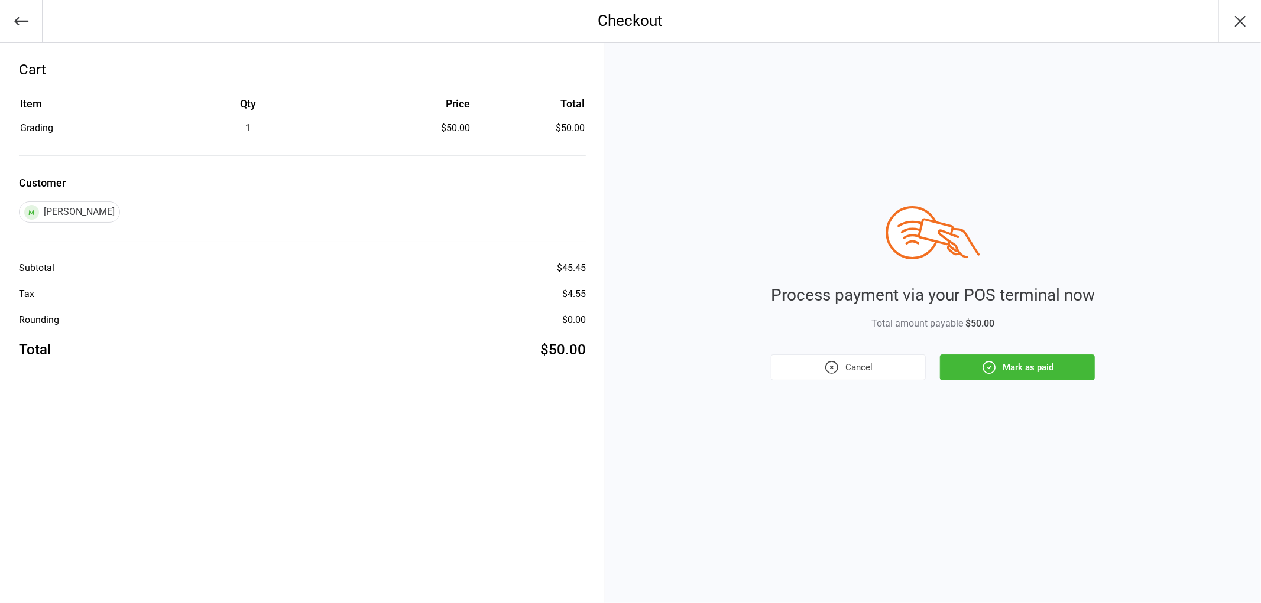
click at [1002, 365] on button "Mark as paid" at bounding box center [1017, 368] width 155 height 26
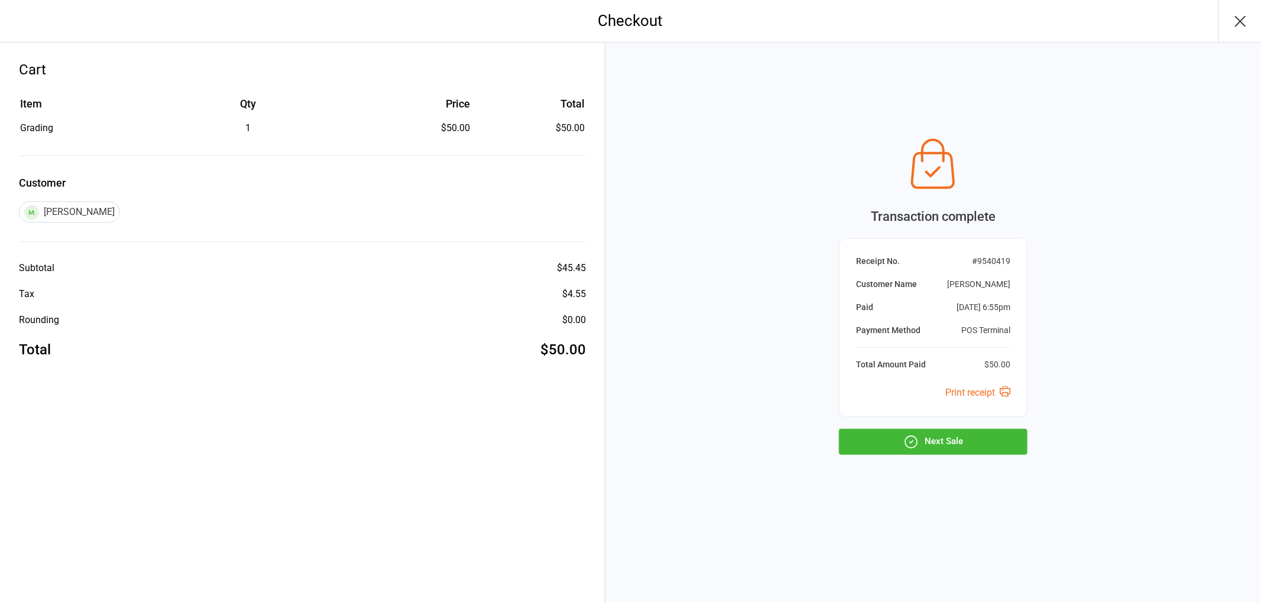
click at [981, 444] on button "Next Sale" at bounding box center [933, 442] width 189 height 26
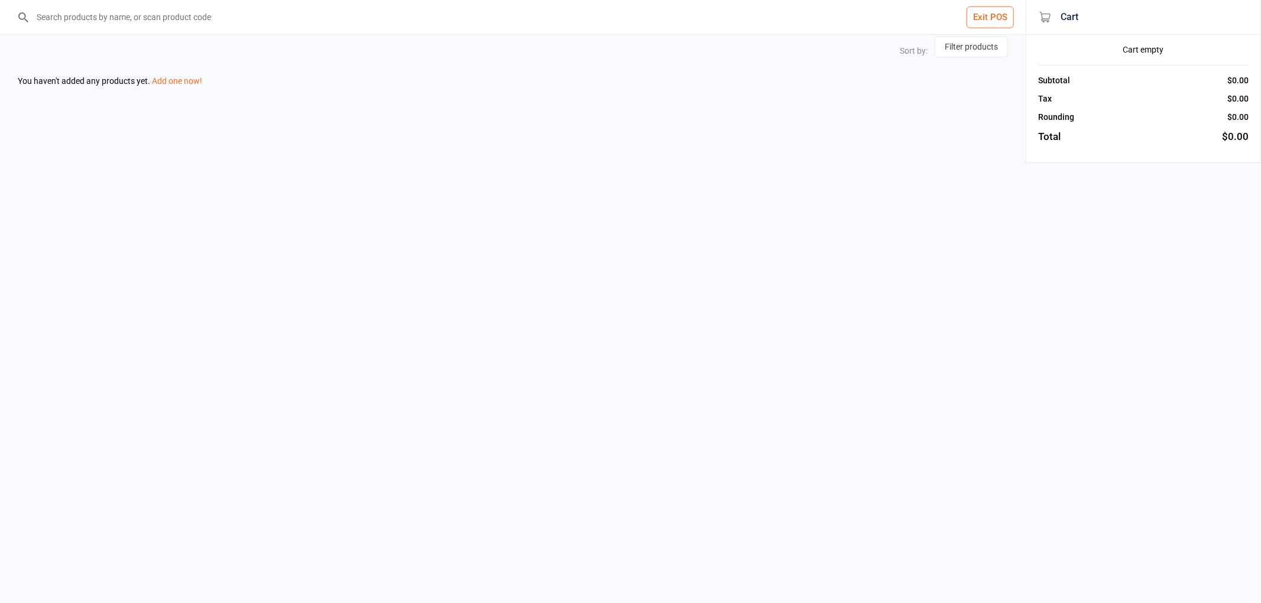
select select "price-desc"
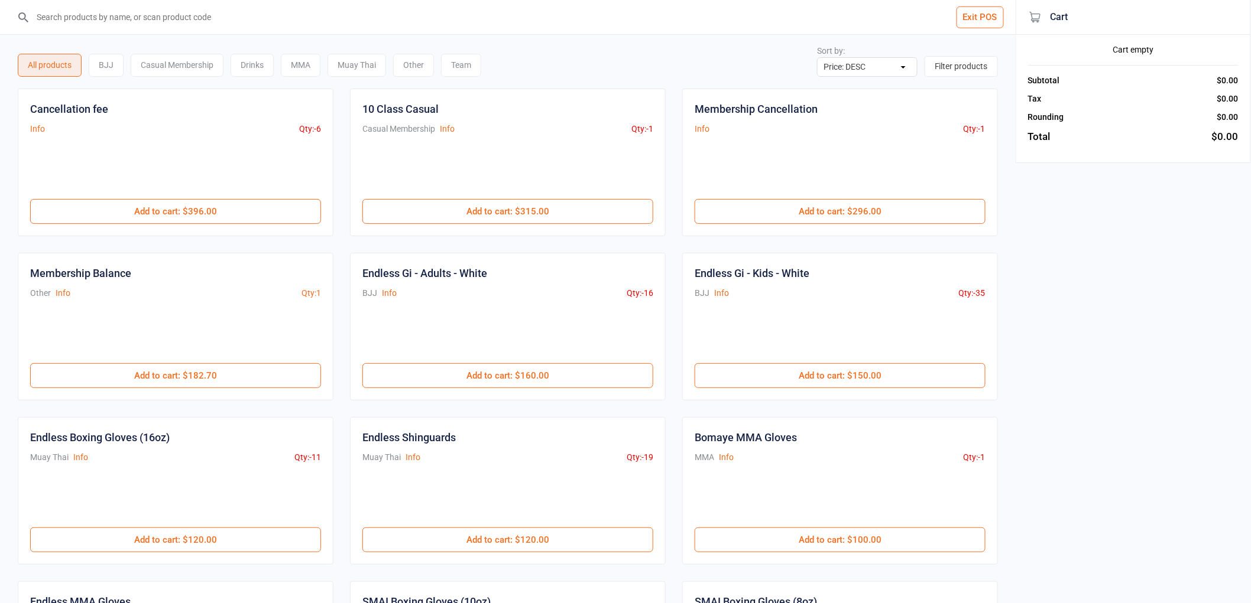
click at [333, 9] on input "search" at bounding box center [515, 17] width 968 height 34
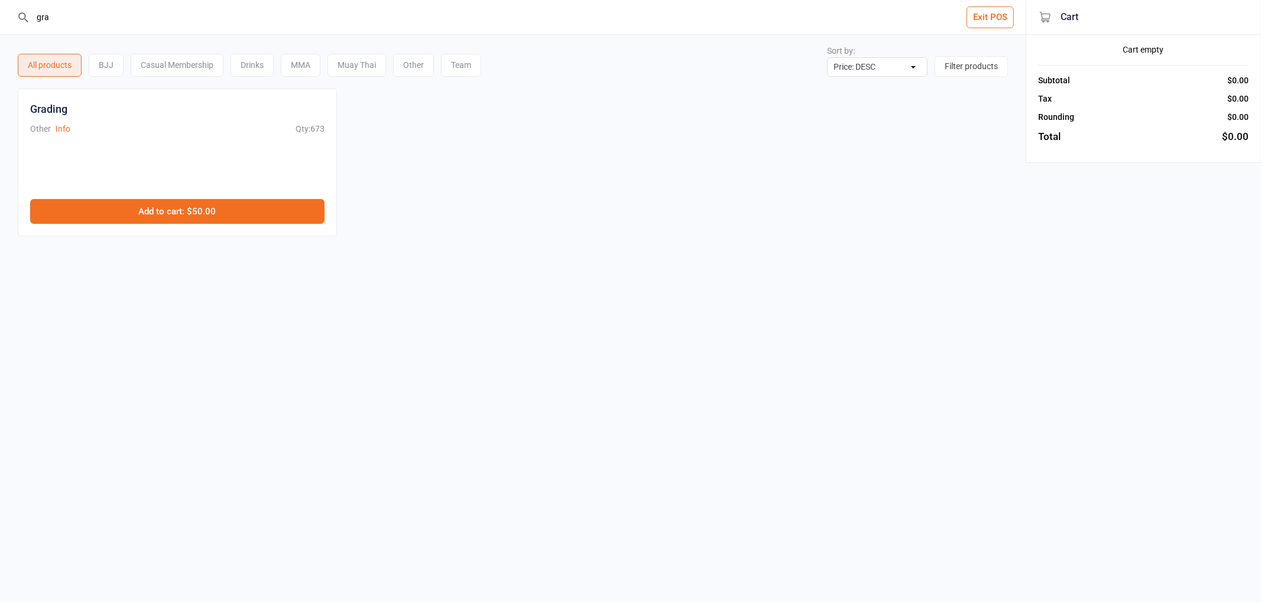
type input "gra"
click at [178, 201] on button "Add to cart : $50.00" at bounding box center [177, 211] width 294 height 25
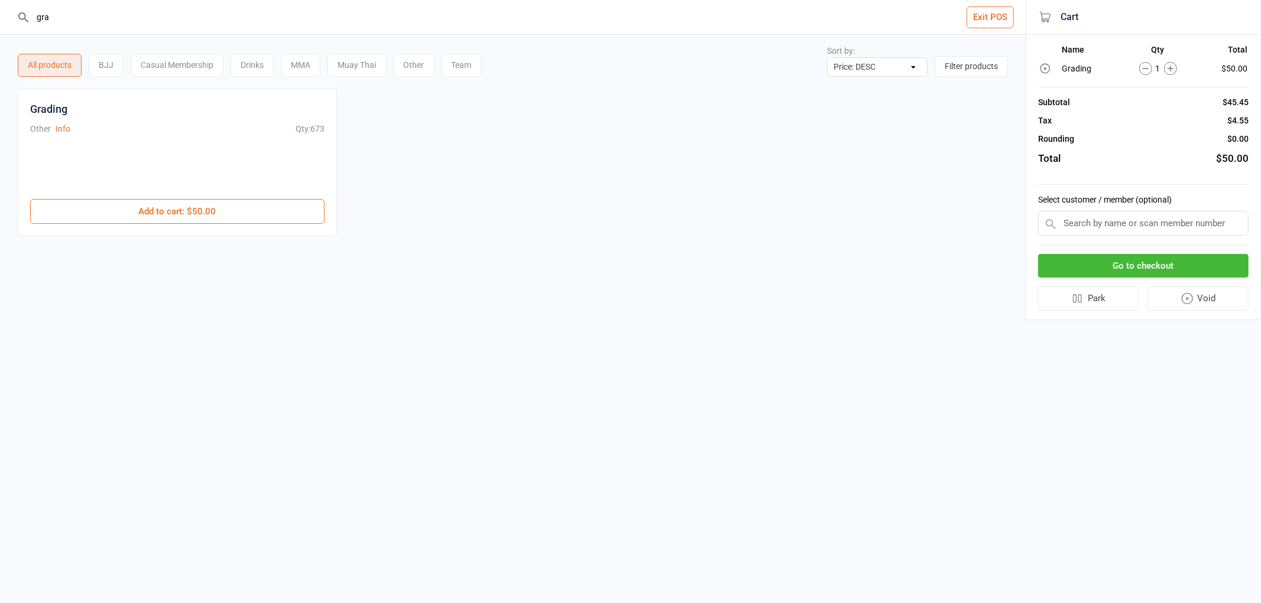
click at [1148, 215] on input "text" at bounding box center [1143, 223] width 210 height 25
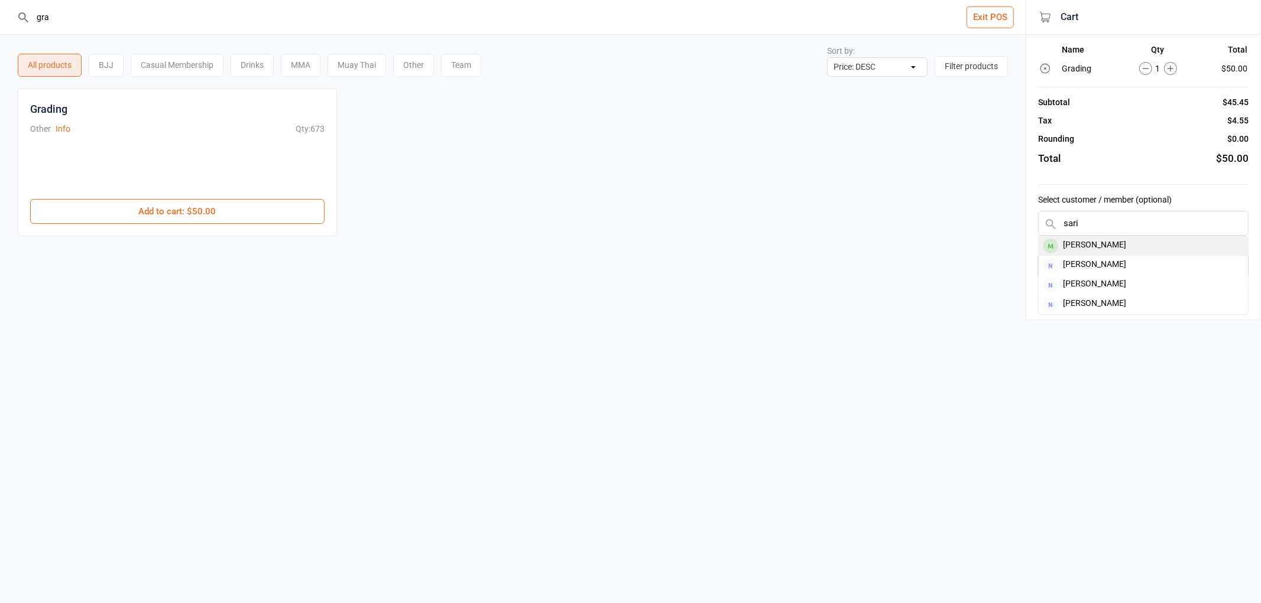
type input "sari"
click at [1119, 244] on div "Sari Jeries" at bounding box center [1142, 246] width 209 height 20
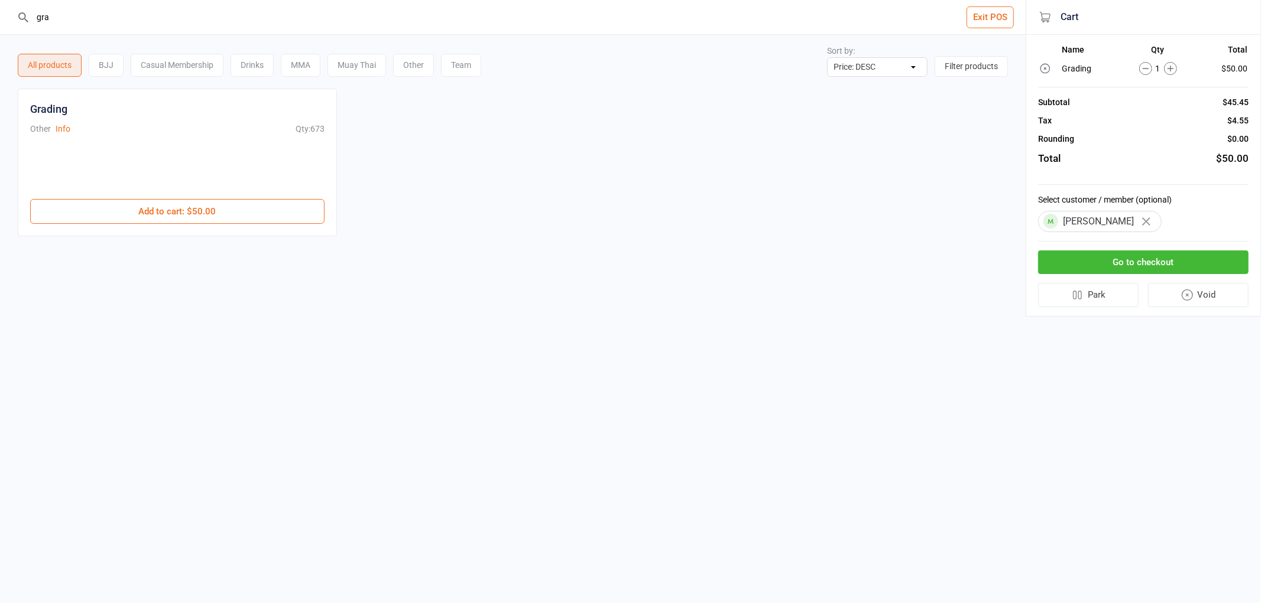
click at [1121, 260] on button "Go to checkout" at bounding box center [1143, 263] width 210 height 24
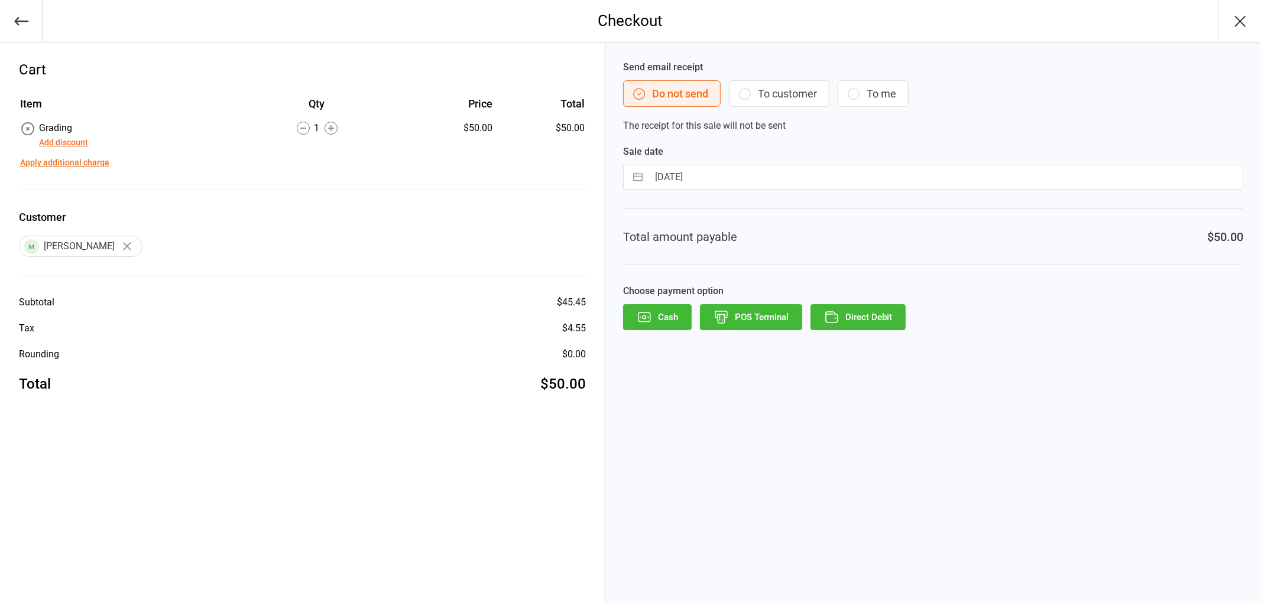
click at [754, 317] on button "POS Terminal" at bounding box center [751, 317] width 102 height 26
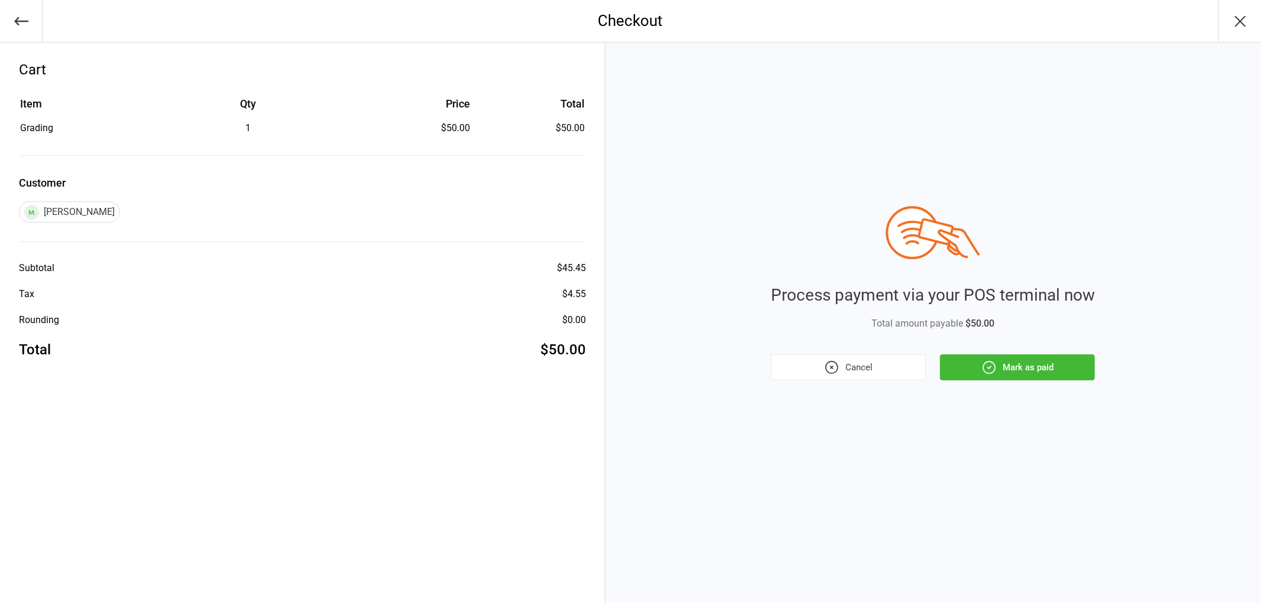
click at [982, 358] on button "Mark as paid" at bounding box center [1017, 368] width 155 height 26
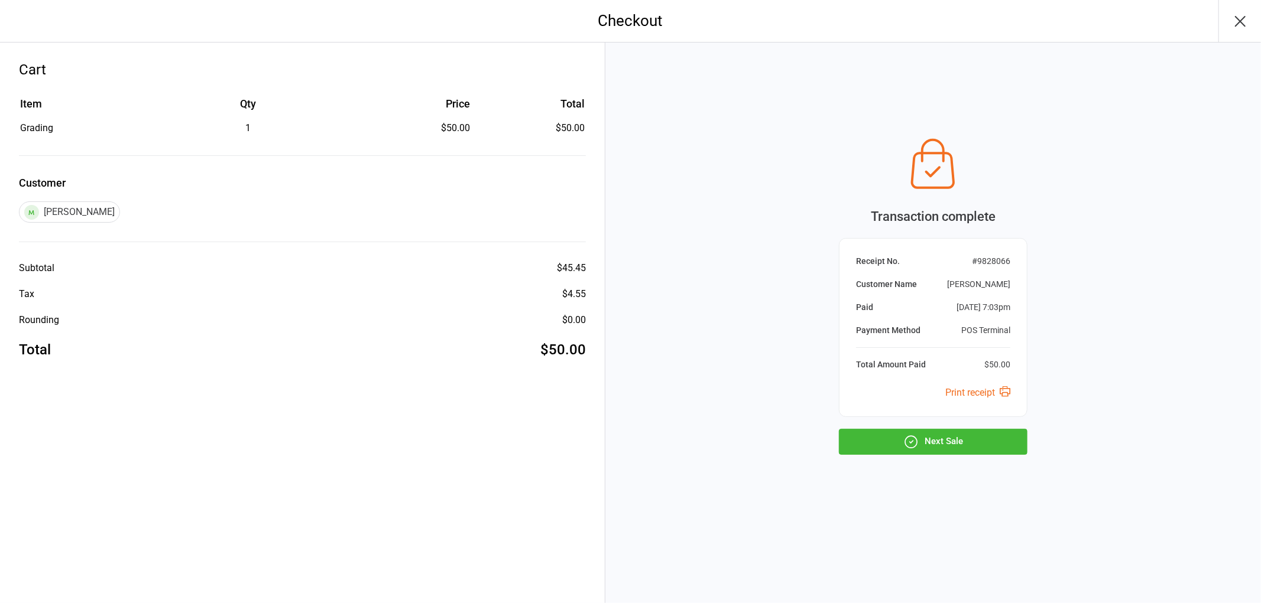
click at [978, 444] on button "Next Sale" at bounding box center [933, 442] width 189 height 26
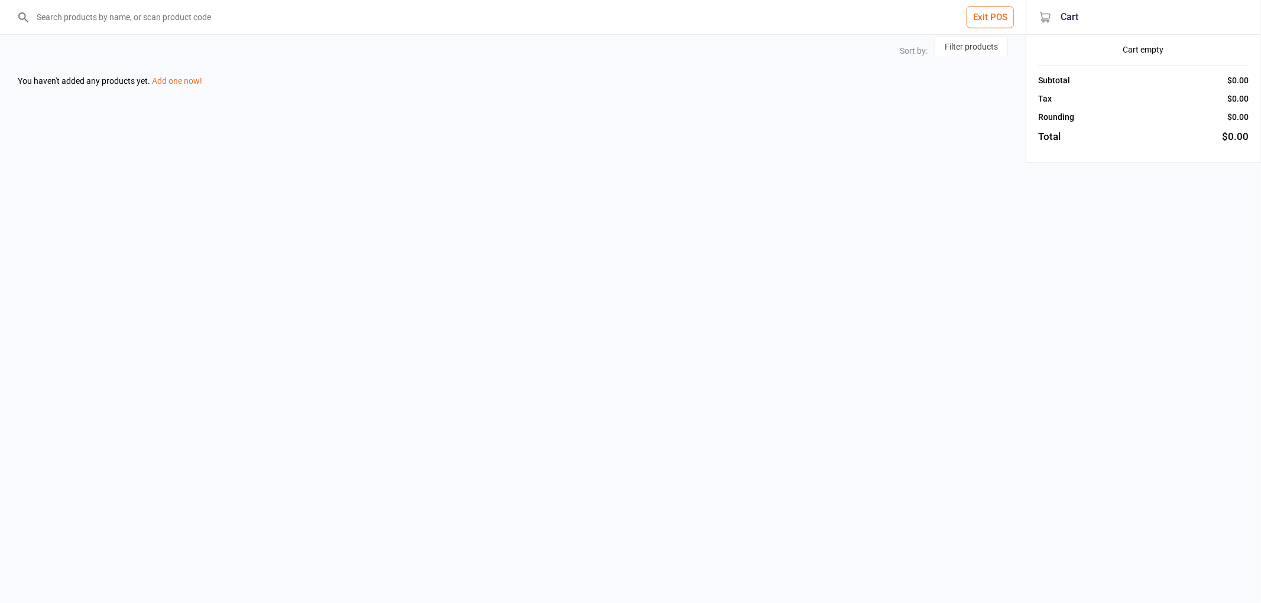
select select "price-desc"
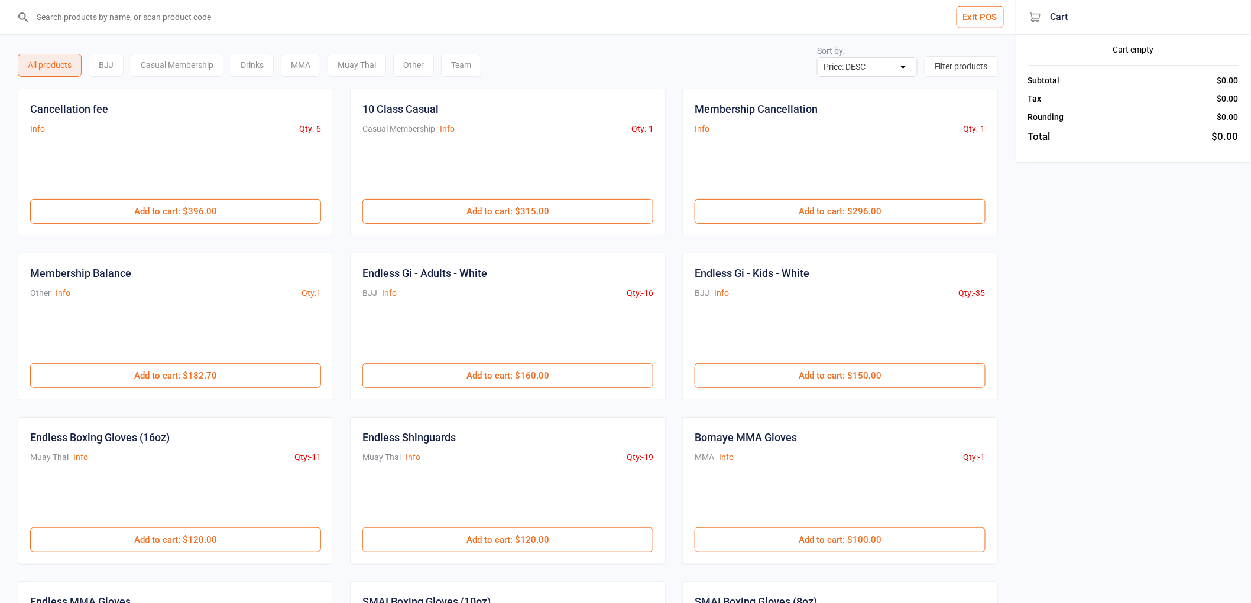
click at [225, 16] on input "search" at bounding box center [515, 17] width 968 height 34
type input "grad"
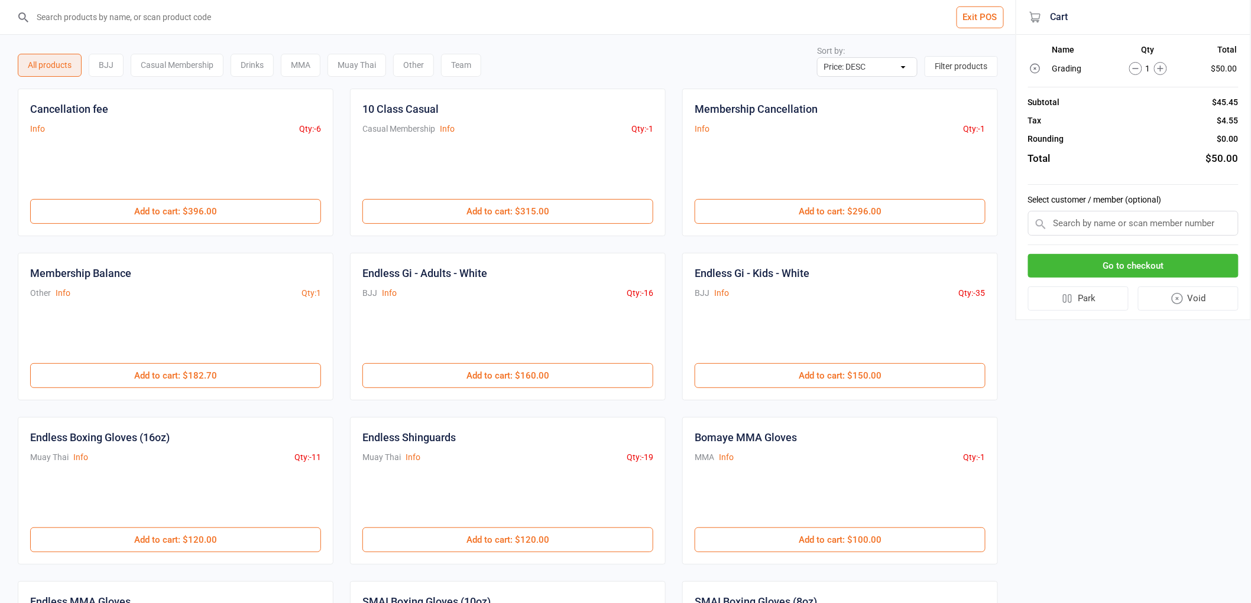
click at [1183, 211] on input "text" at bounding box center [1133, 223] width 210 height 25
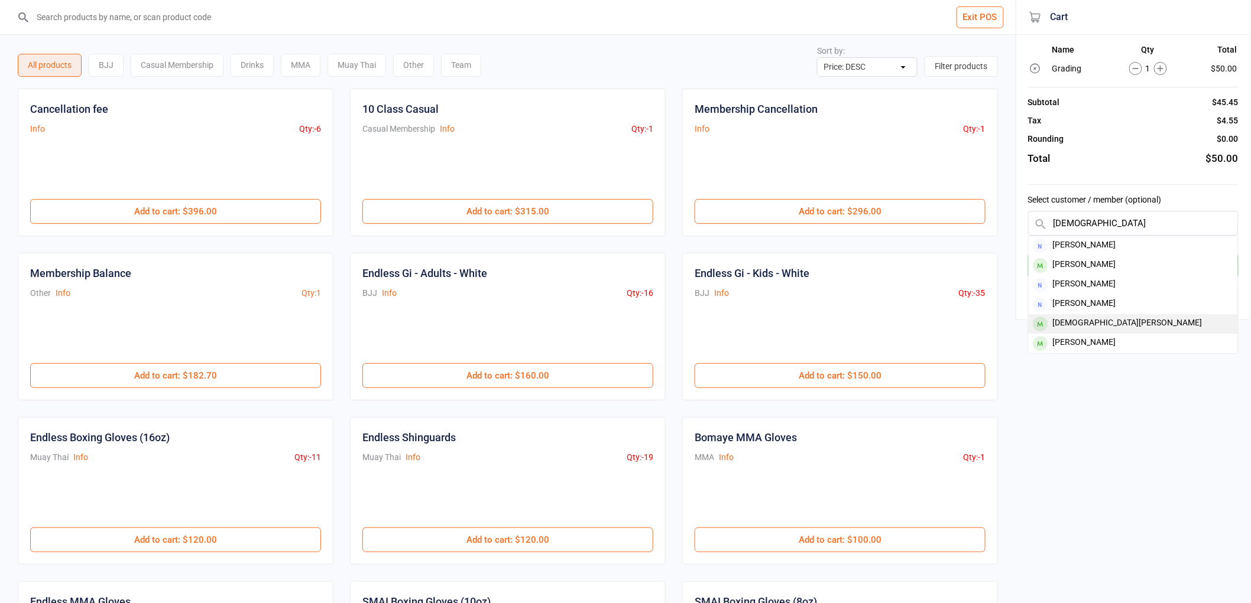
type input "christi"
click at [1068, 316] on div "Christian Asfour" at bounding box center [1132, 324] width 209 height 20
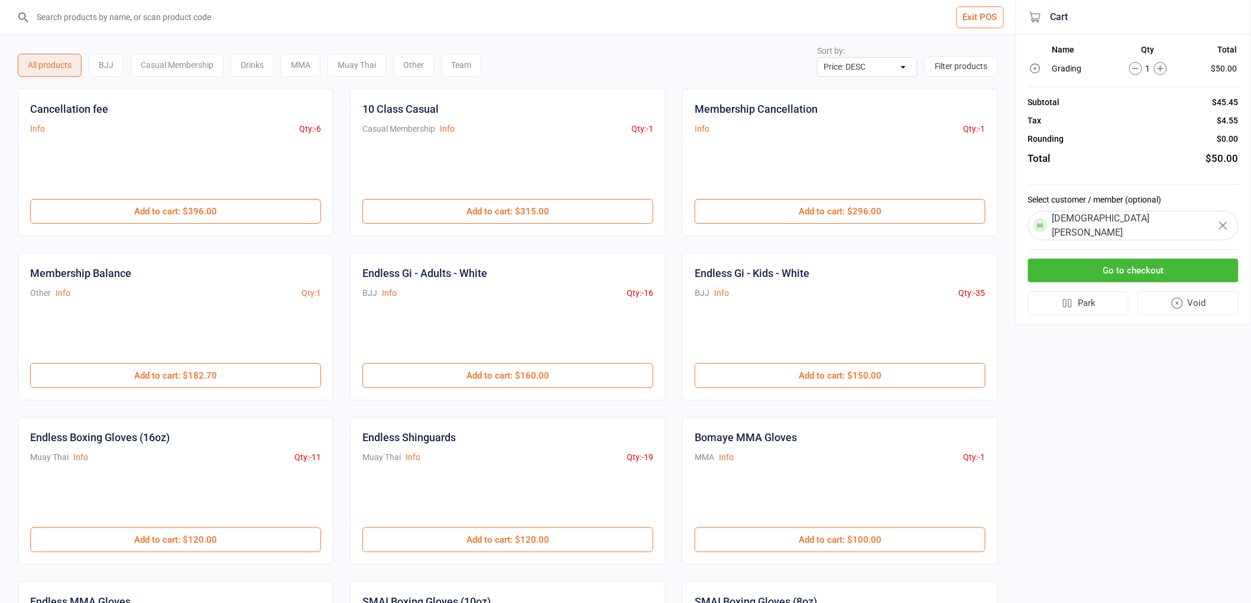
click at [1121, 259] on button "Go to checkout" at bounding box center [1133, 271] width 210 height 24
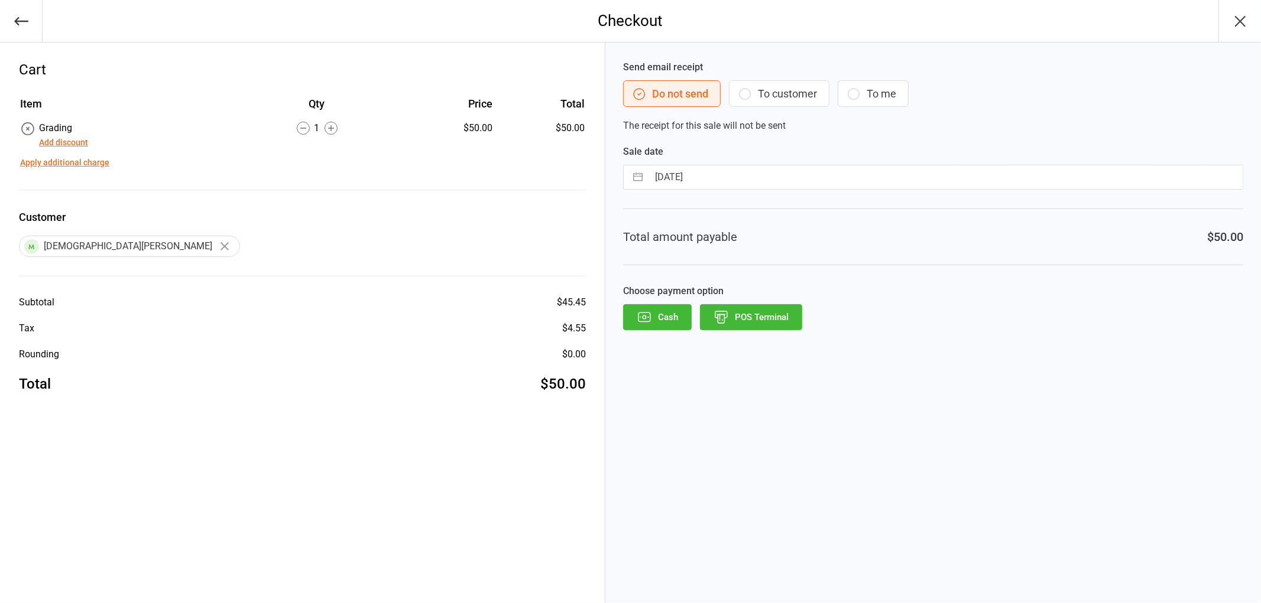
click at [758, 315] on button "POS Terminal" at bounding box center [751, 317] width 102 height 26
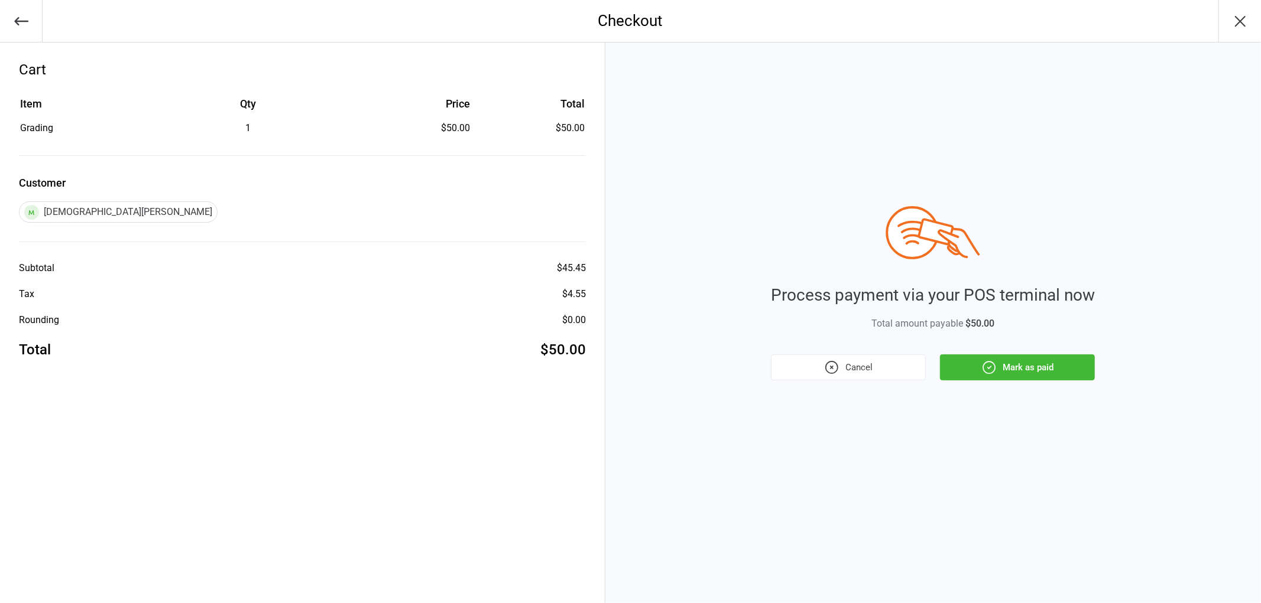
click at [1032, 369] on button "Mark as paid" at bounding box center [1017, 368] width 155 height 26
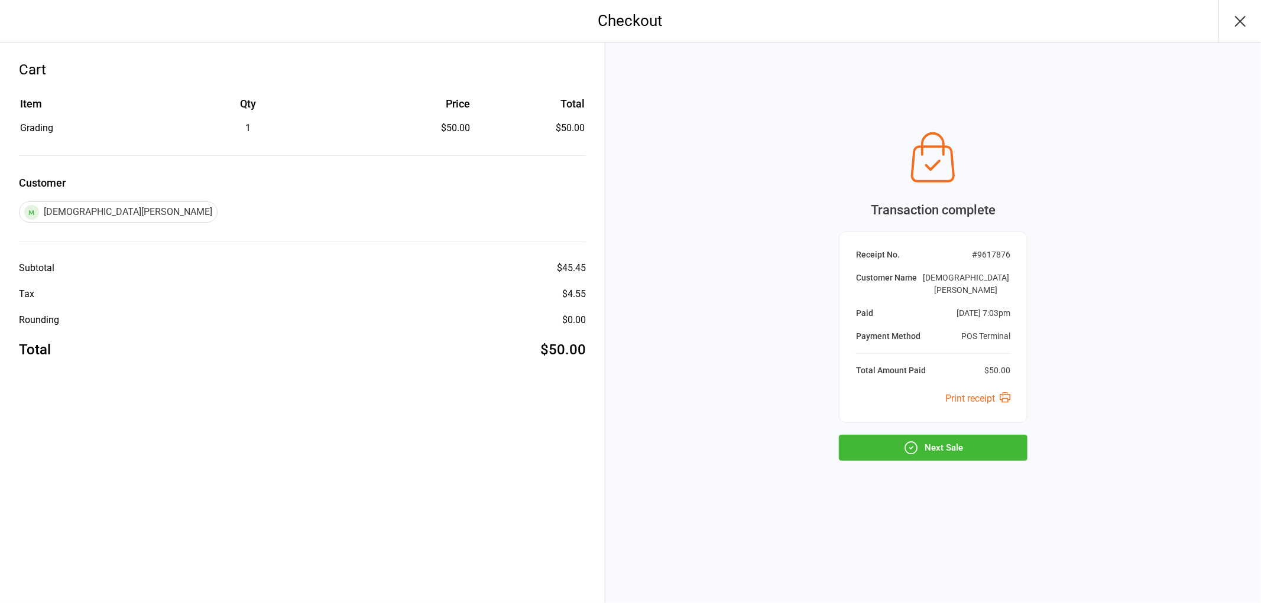
click at [956, 446] on button "Next Sale" at bounding box center [933, 448] width 189 height 26
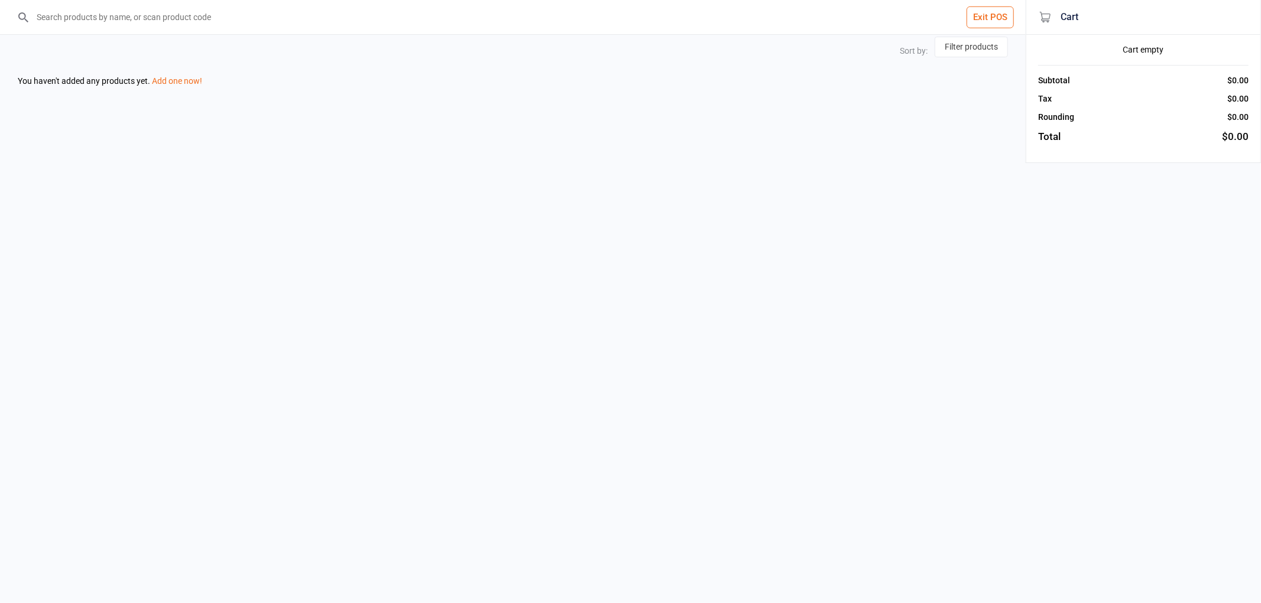
select select "price-desc"
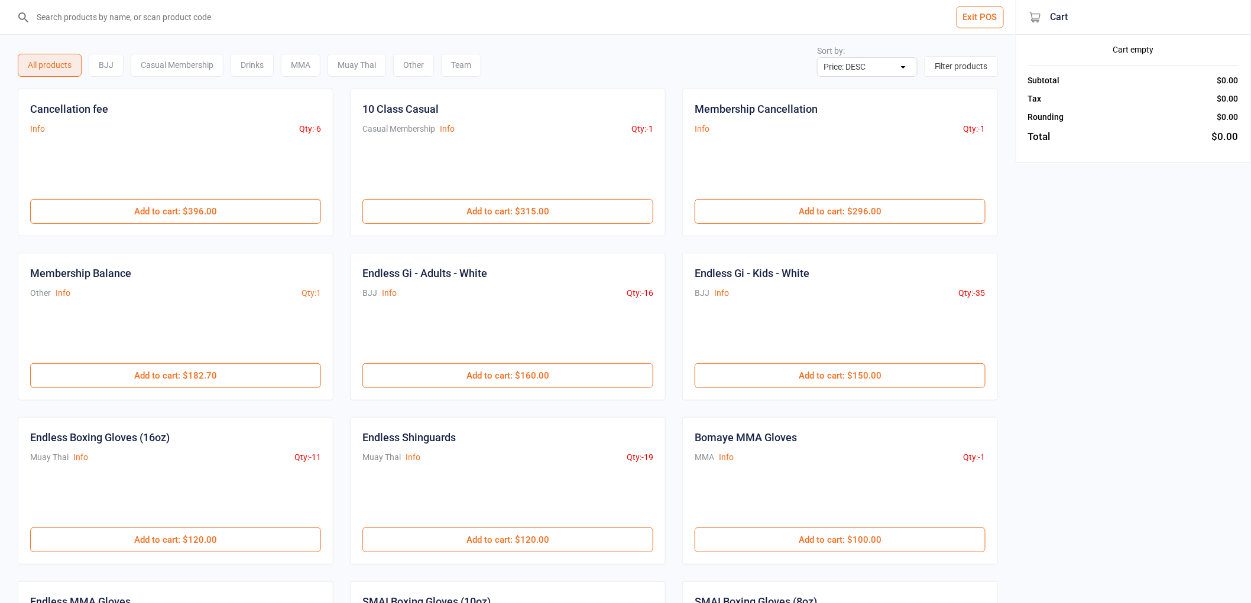
click at [285, 15] on input "search" at bounding box center [515, 17] width 968 height 34
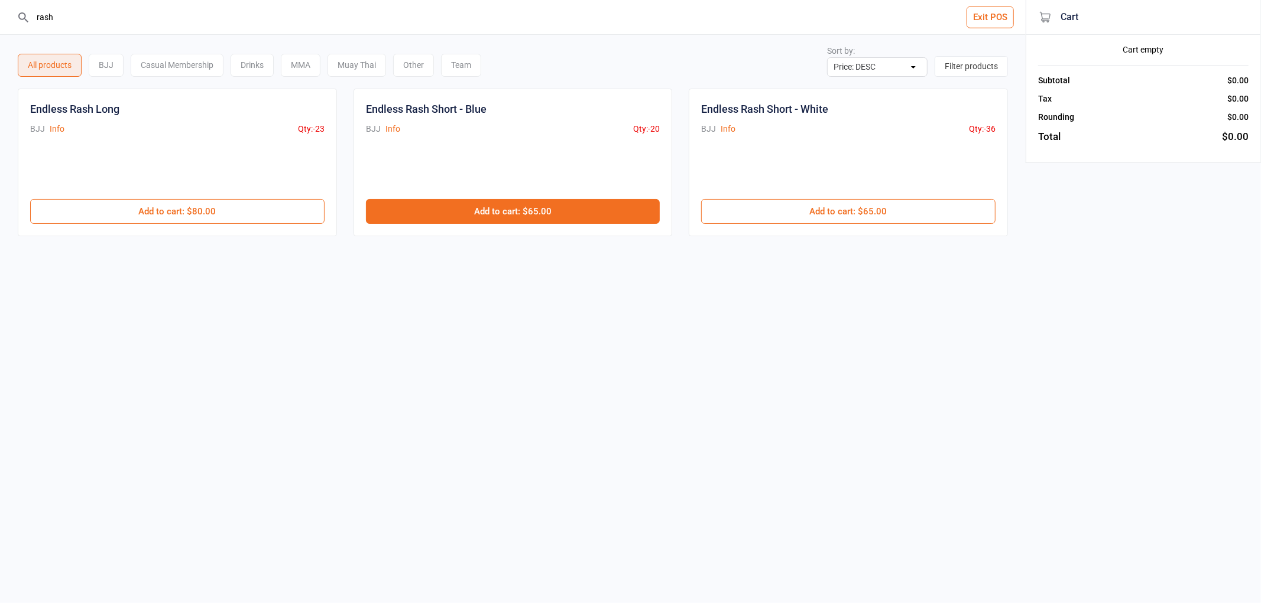
type input "rash"
click at [594, 214] on button "Add to cart : $65.00" at bounding box center [513, 211] width 294 height 25
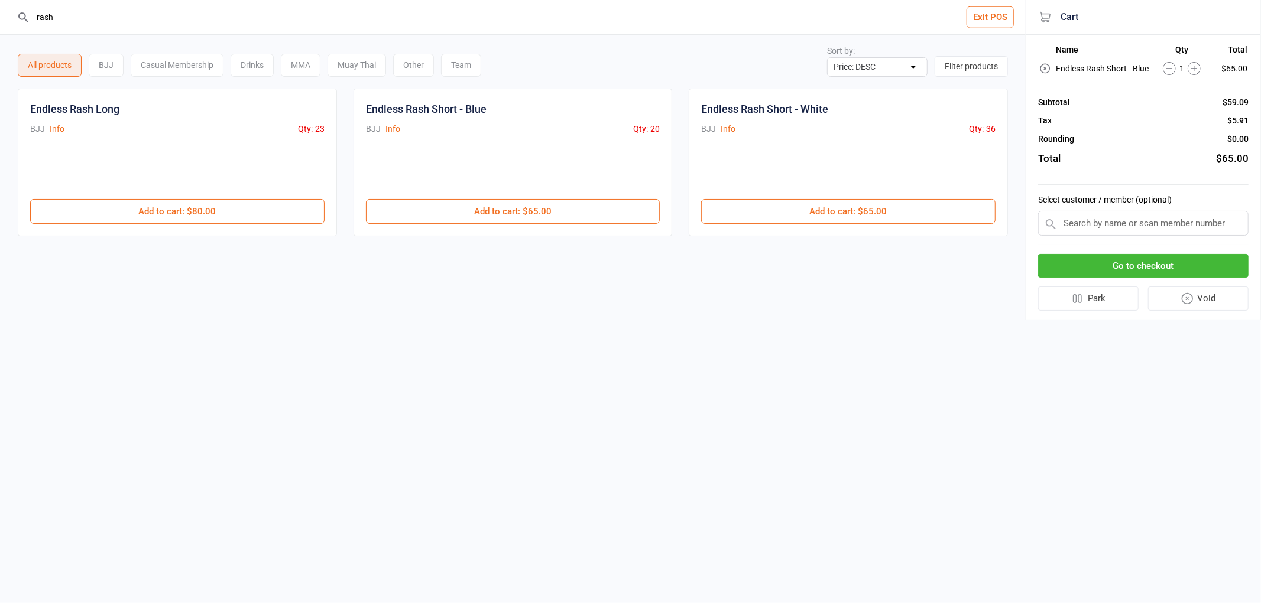
click at [1190, 222] on input "text" at bounding box center [1143, 223] width 210 height 25
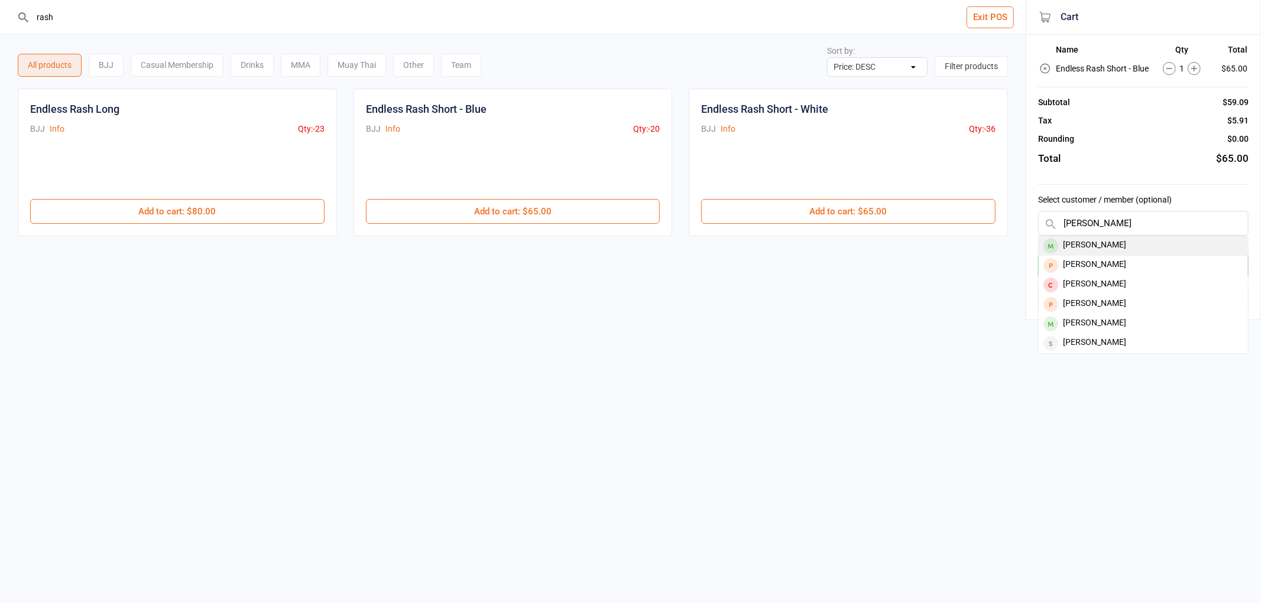
type input "james g"
click at [1177, 241] on div "James Gill" at bounding box center [1142, 246] width 209 height 20
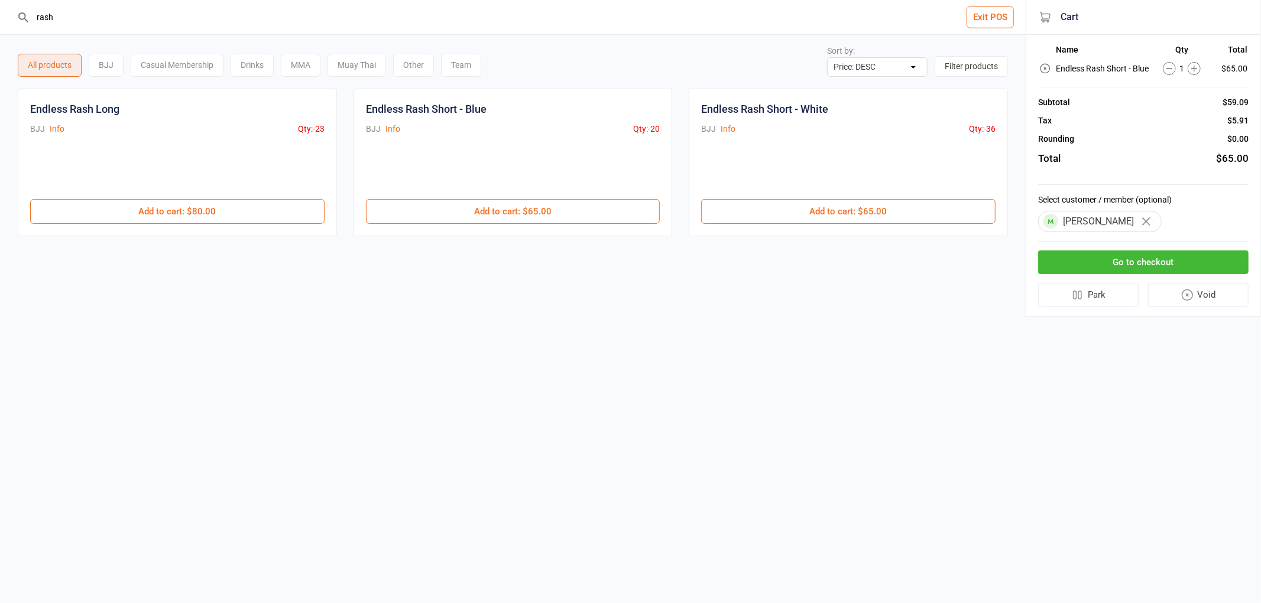
click at [1174, 268] on button "Go to checkout" at bounding box center [1143, 263] width 210 height 24
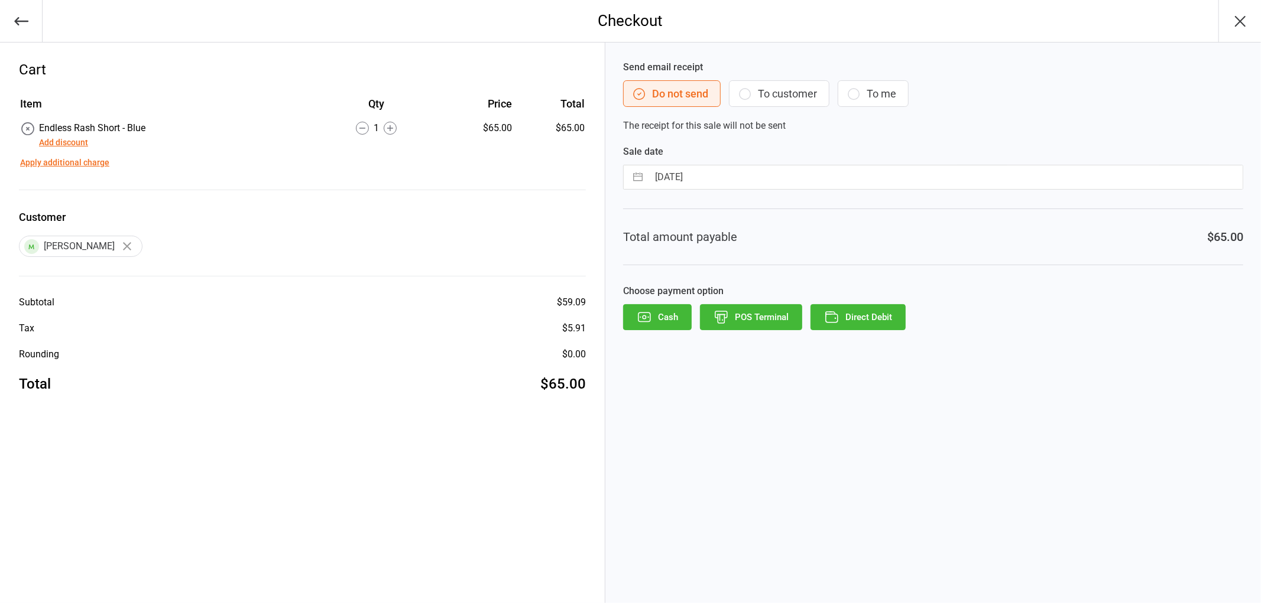
click at [741, 313] on button "POS Terminal" at bounding box center [751, 317] width 102 height 26
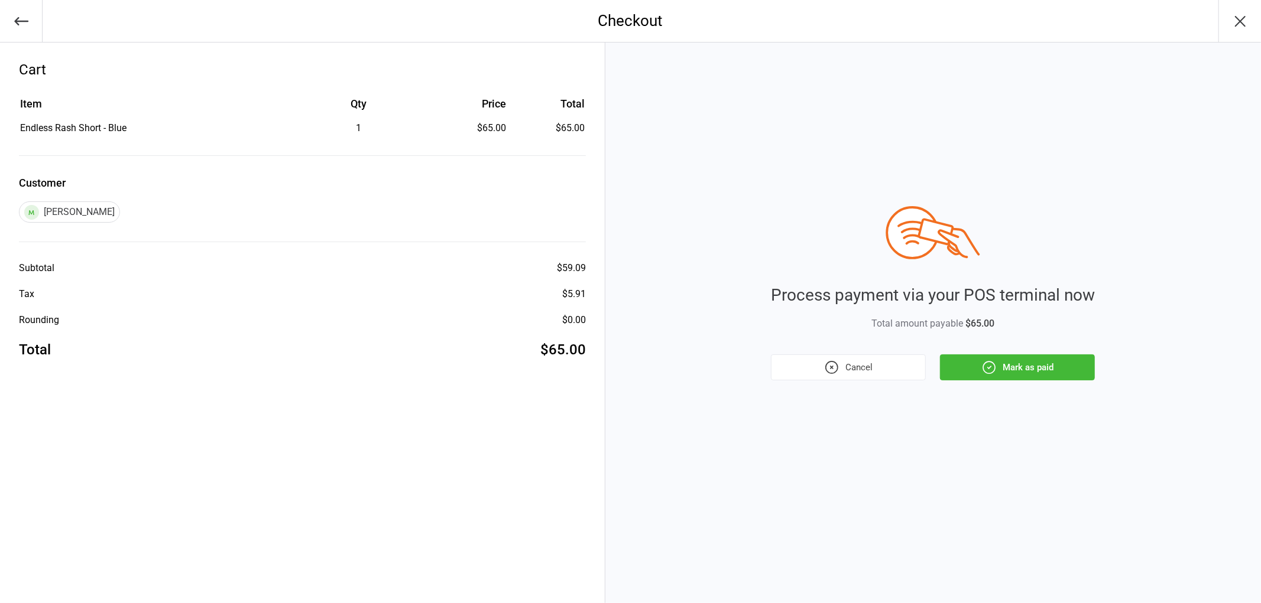
click at [1036, 370] on button "Mark as paid" at bounding box center [1017, 368] width 155 height 26
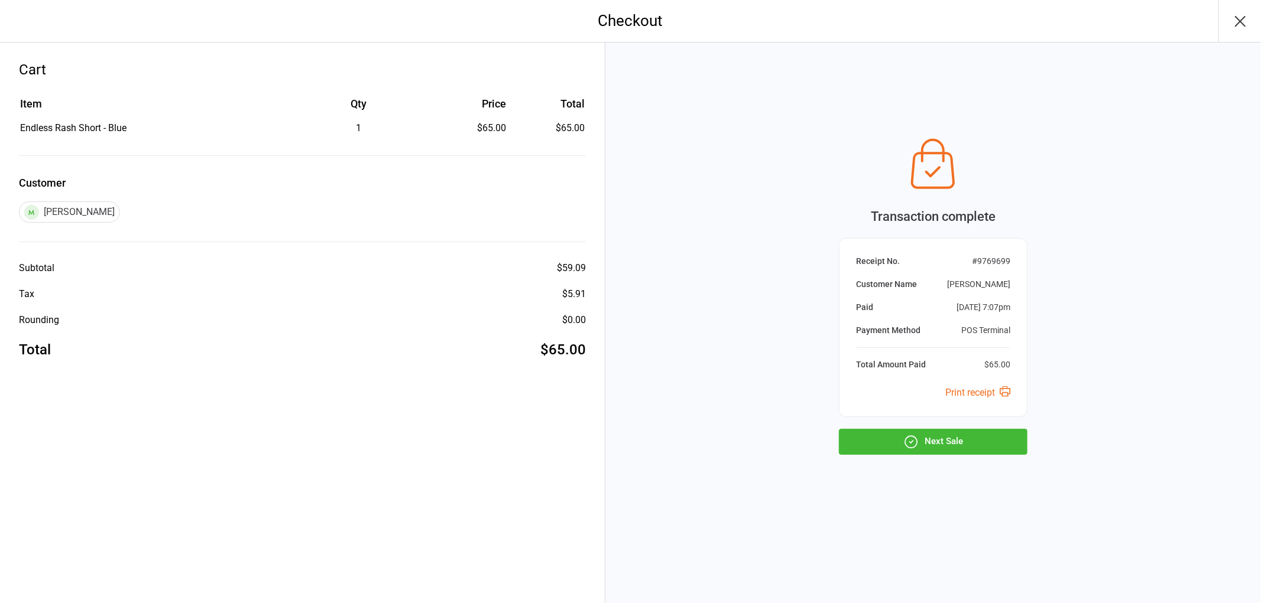
click at [952, 434] on button "Next Sale" at bounding box center [933, 442] width 189 height 26
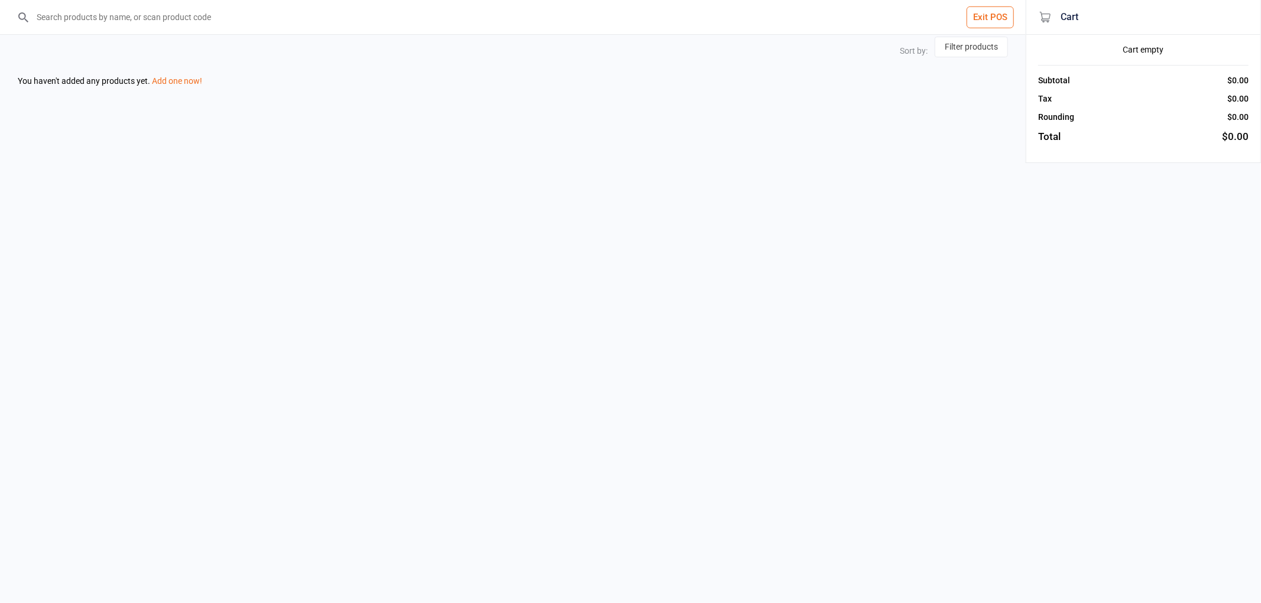
select select "price-desc"
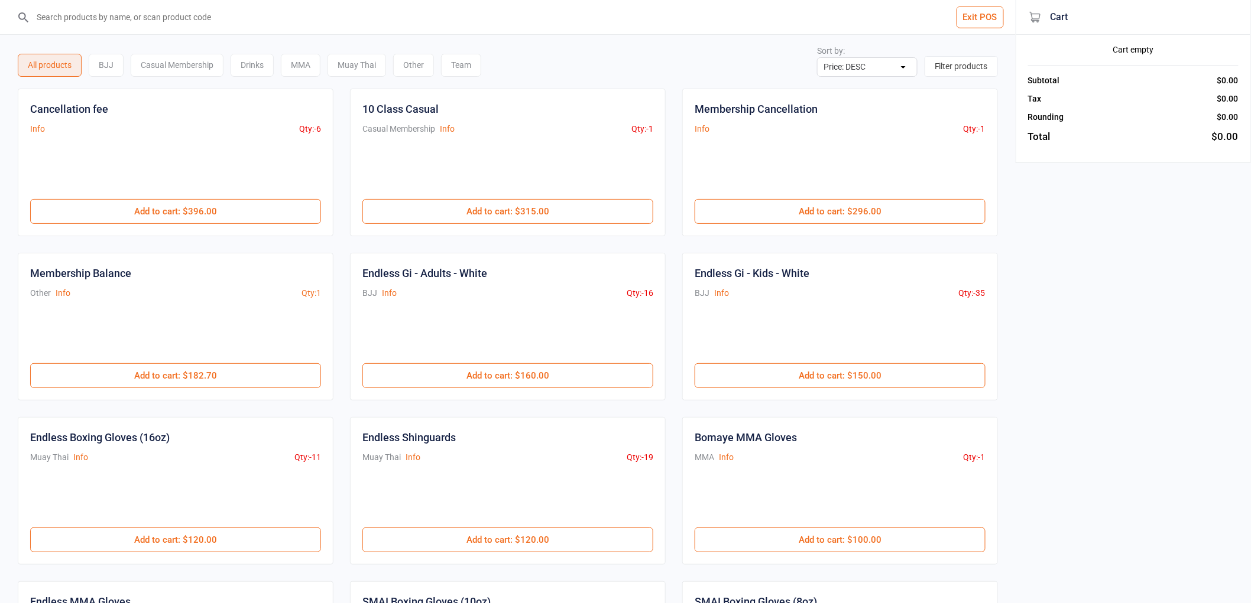
click at [447, 22] on input "search" at bounding box center [515, 17] width 968 height 34
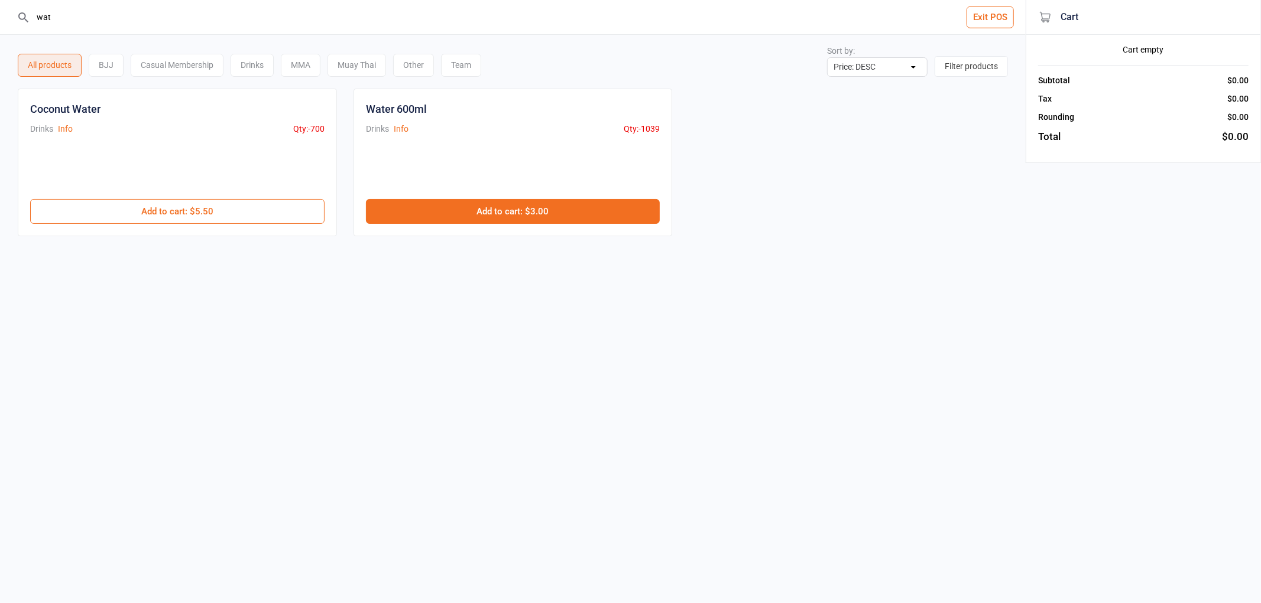
type input "wat"
click at [421, 207] on button "Add to cart : $3.00" at bounding box center [513, 211] width 294 height 25
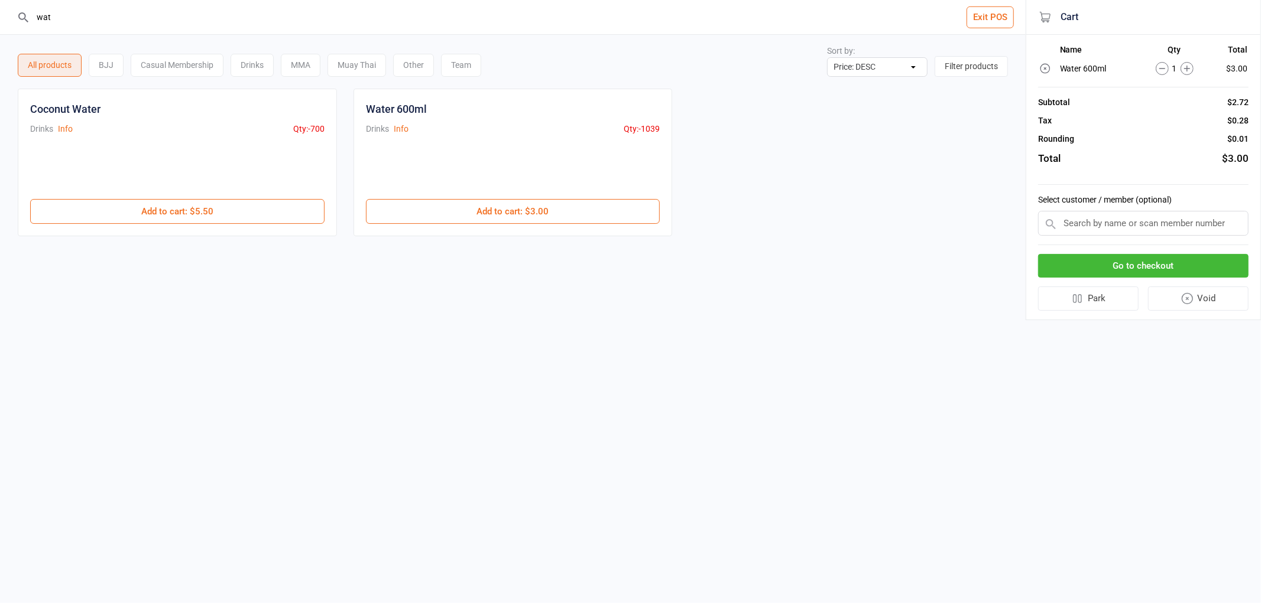
click at [1140, 218] on input "text" at bounding box center [1143, 223] width 210 height 25
type input "aj na"
click at [1139, 239] on div "AJ Nath" at bounding box center [1142, 246] width 209 height 20
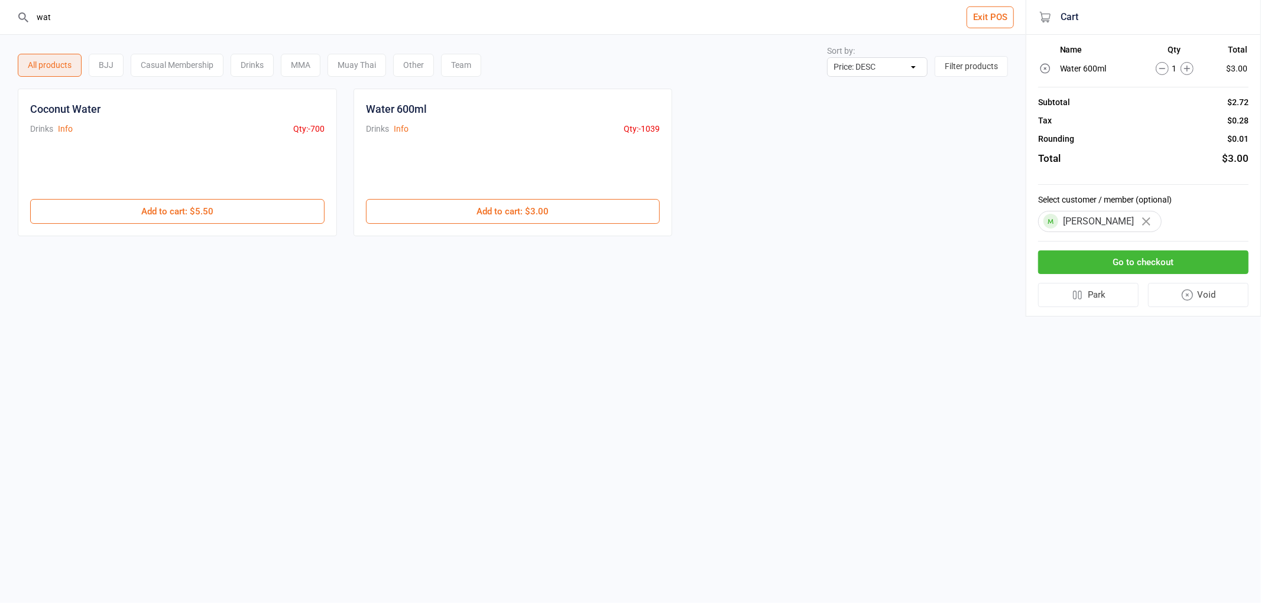
click at [1138, 265] on button "Go to checkout" at bounding box center [1143, 263] width 210 height 24
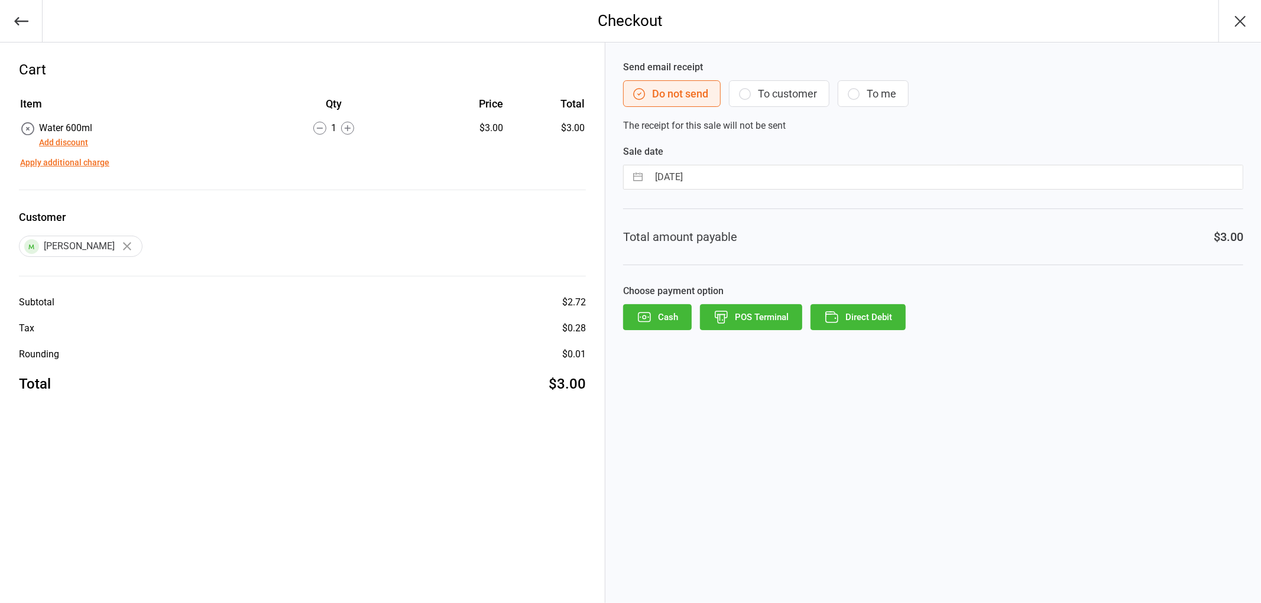
click at [736, 319] on button "POS Terminal" at bounding box center [751, 317] width 102 height 26
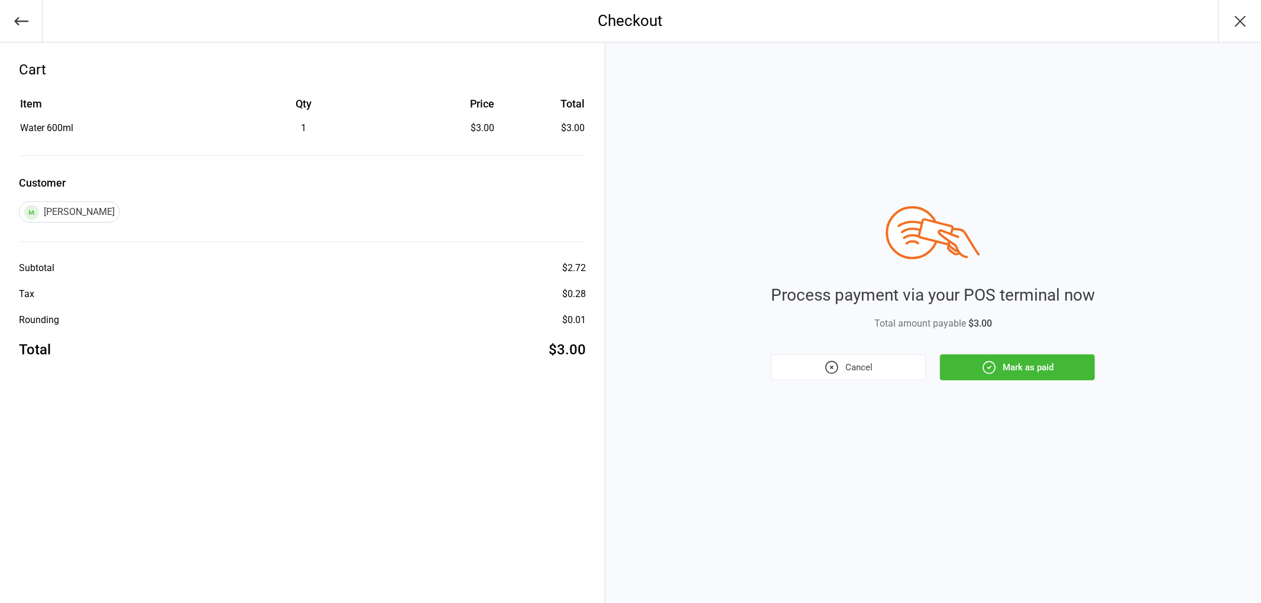
click at [1037, 375] on button "Mark as paid" at bounding box center [1017, 368] width 155 height 26
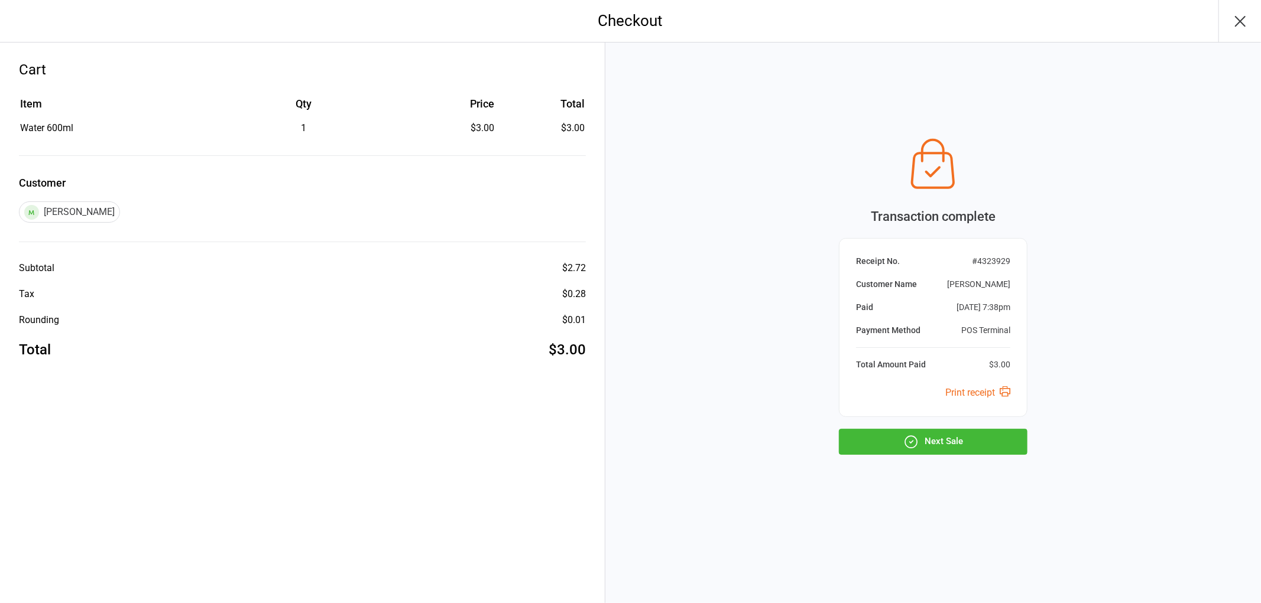
click at [973, 439] on button "Next Sale" at bounding box center [933, 442] width 189 height 26
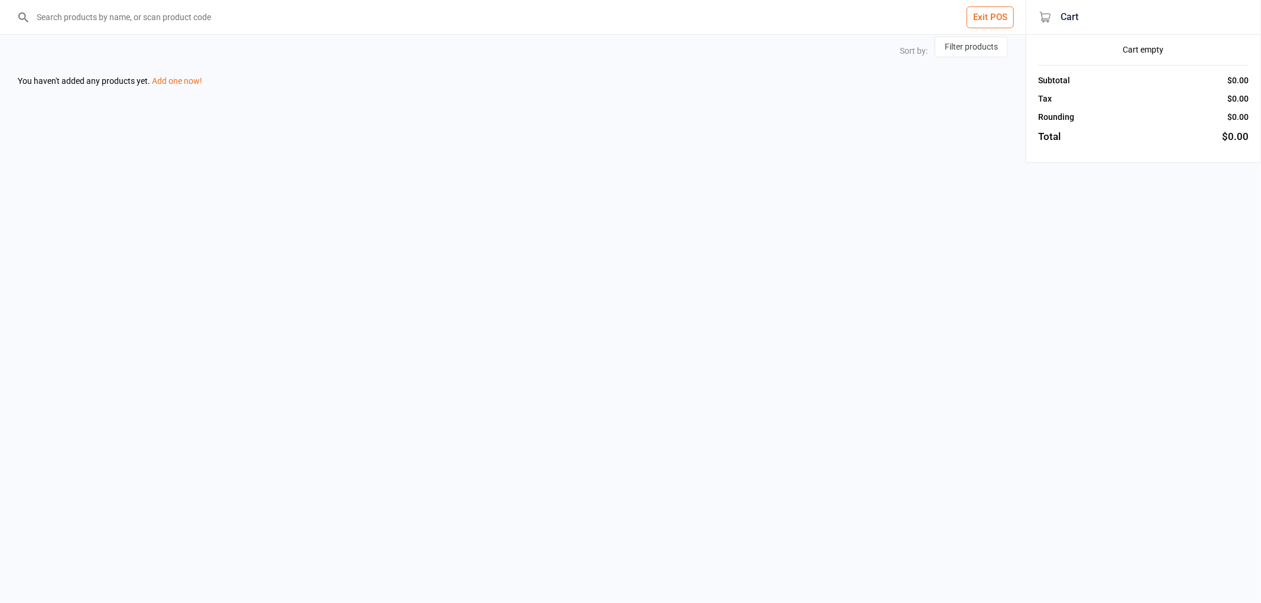
select select "price-desc"
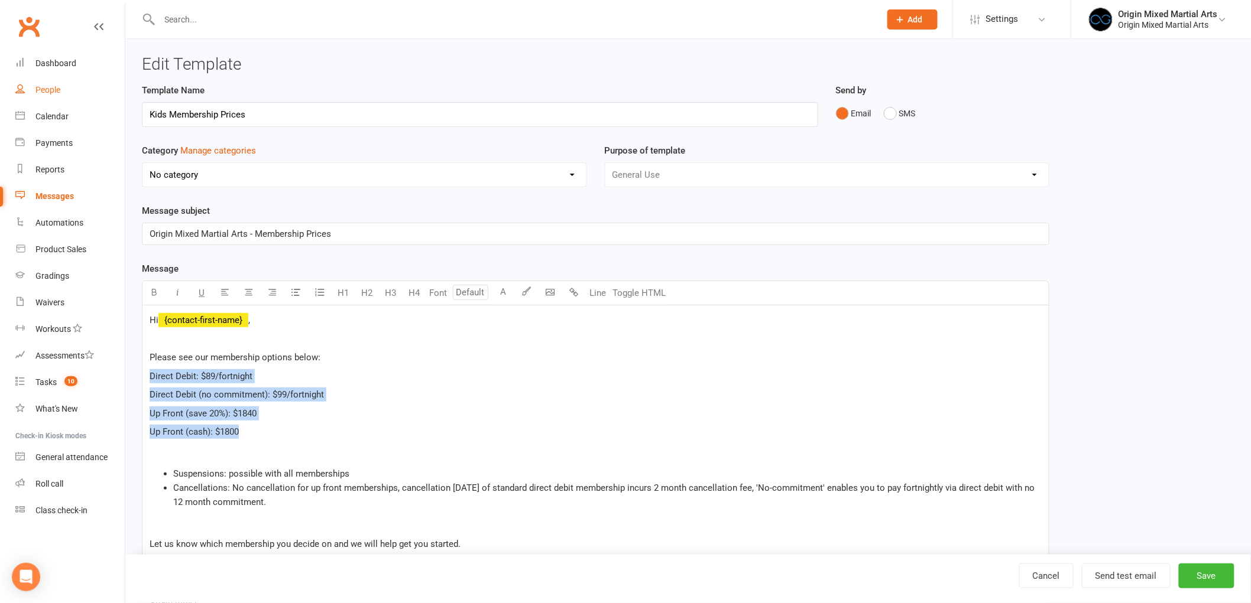
click at [37, 78] on link "People" at bounding box center [69, 90] width 109 height 27
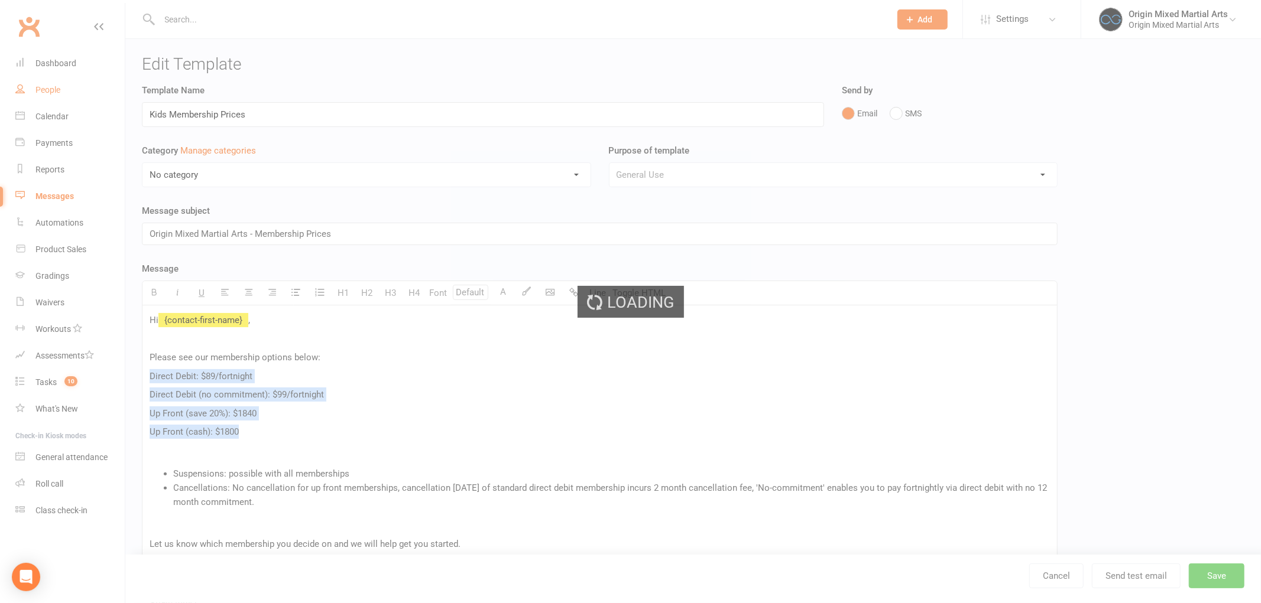
select select "100"
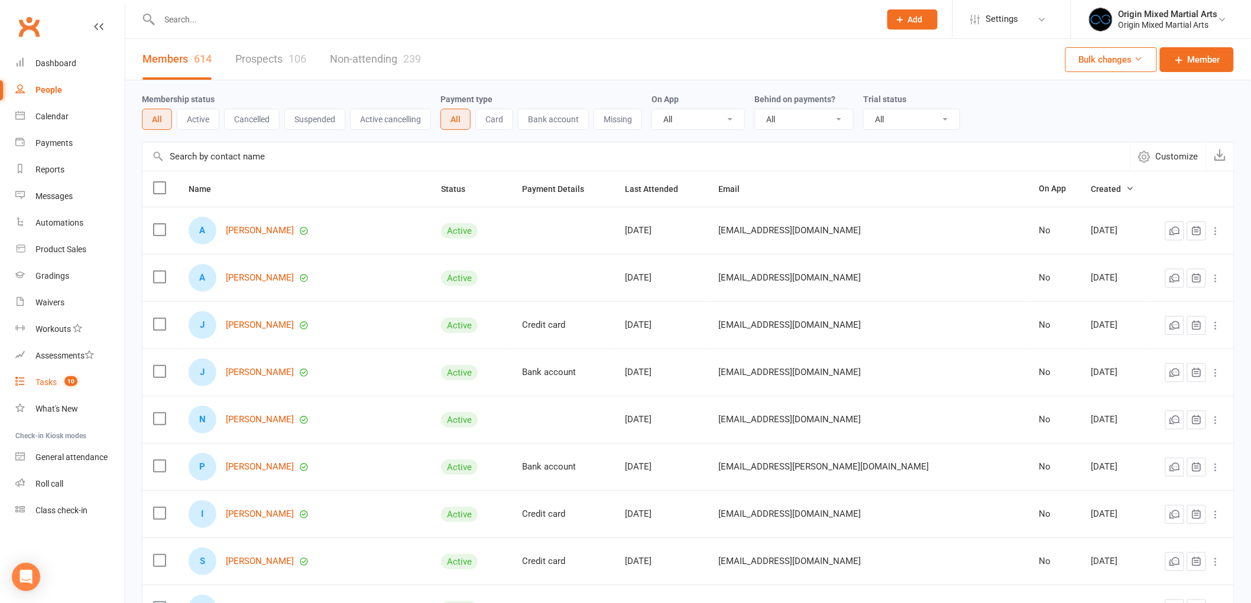
click at [57, 379] on link "Tasks 10" at bounding box center [69, 382] width 109 height 27
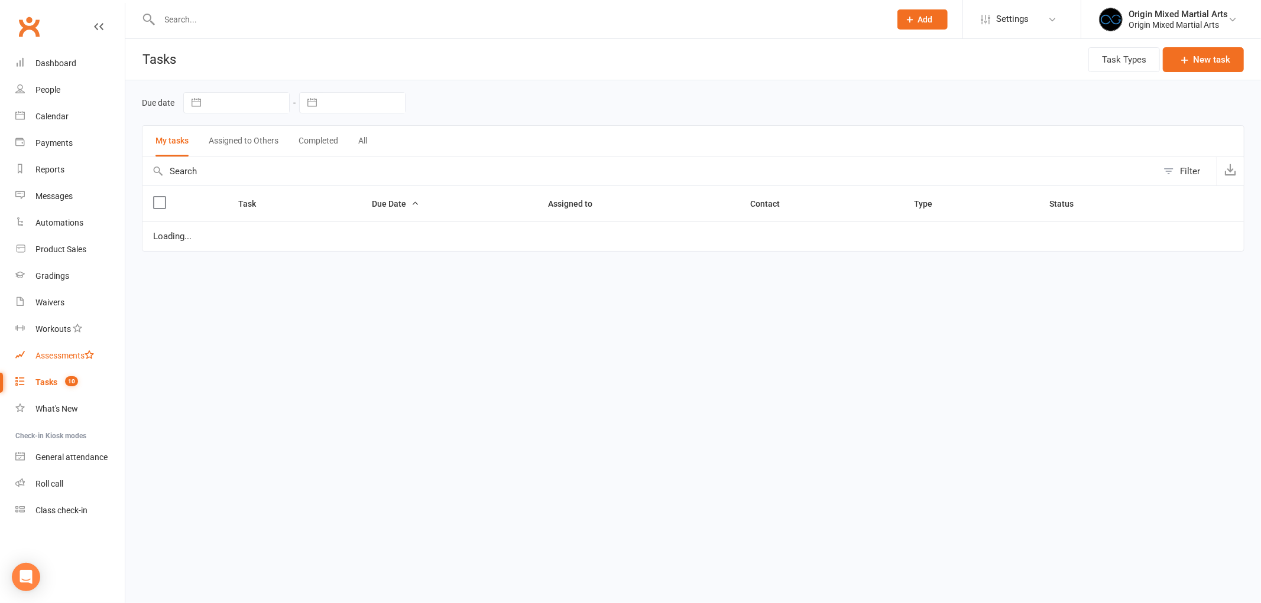
select select "started"
select select "waiting"
select select "started"
select select "waiting"
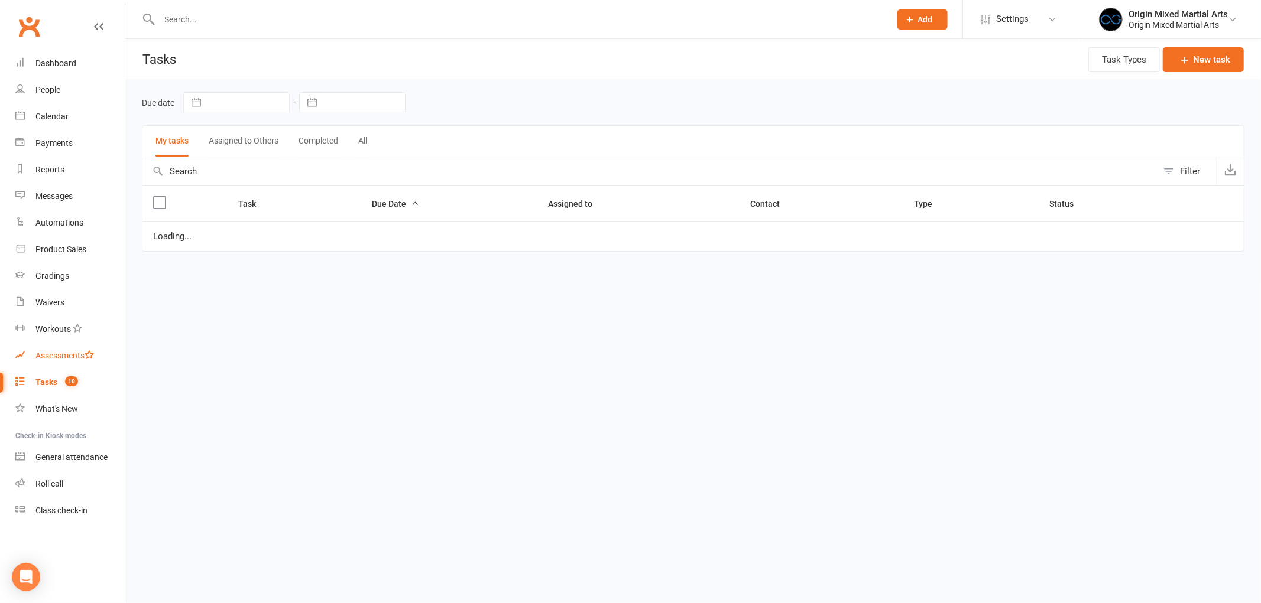
select select "started"
select select "waiting"
select select "started"
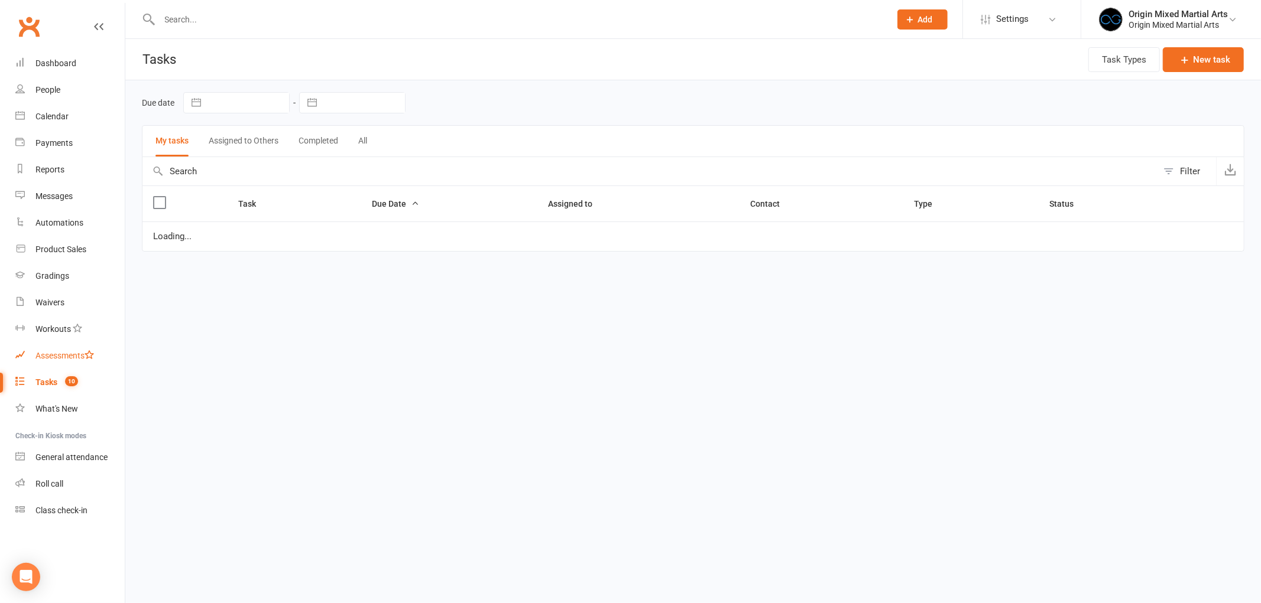
select select "started"
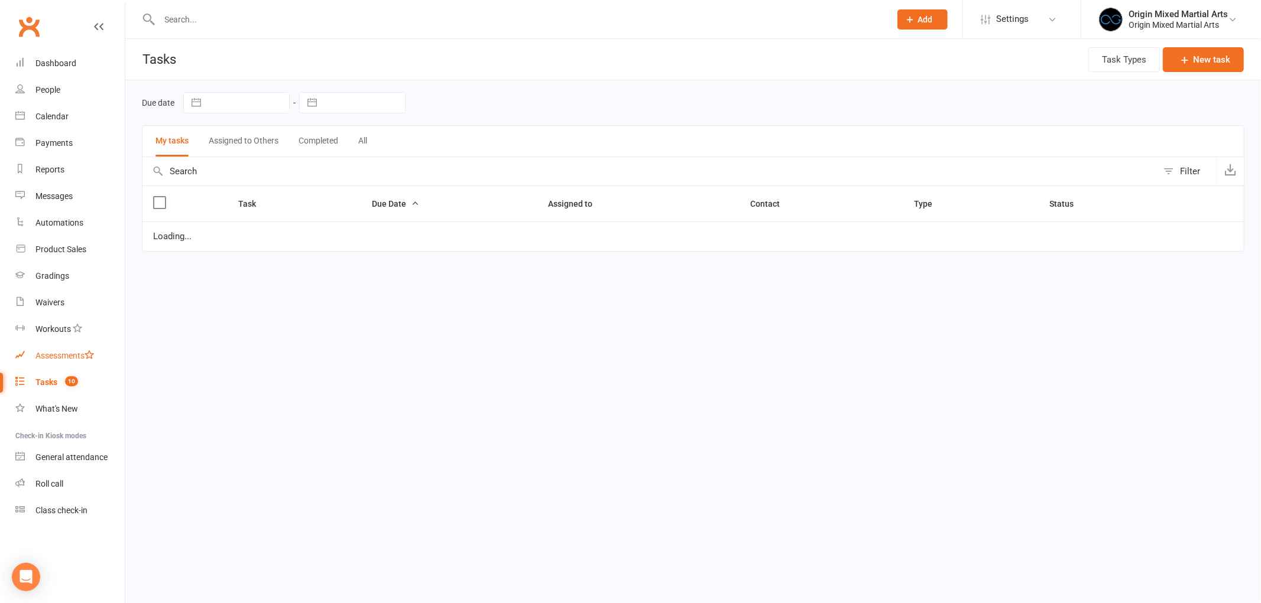
select select "started"
select select "waiting"
select select "started"
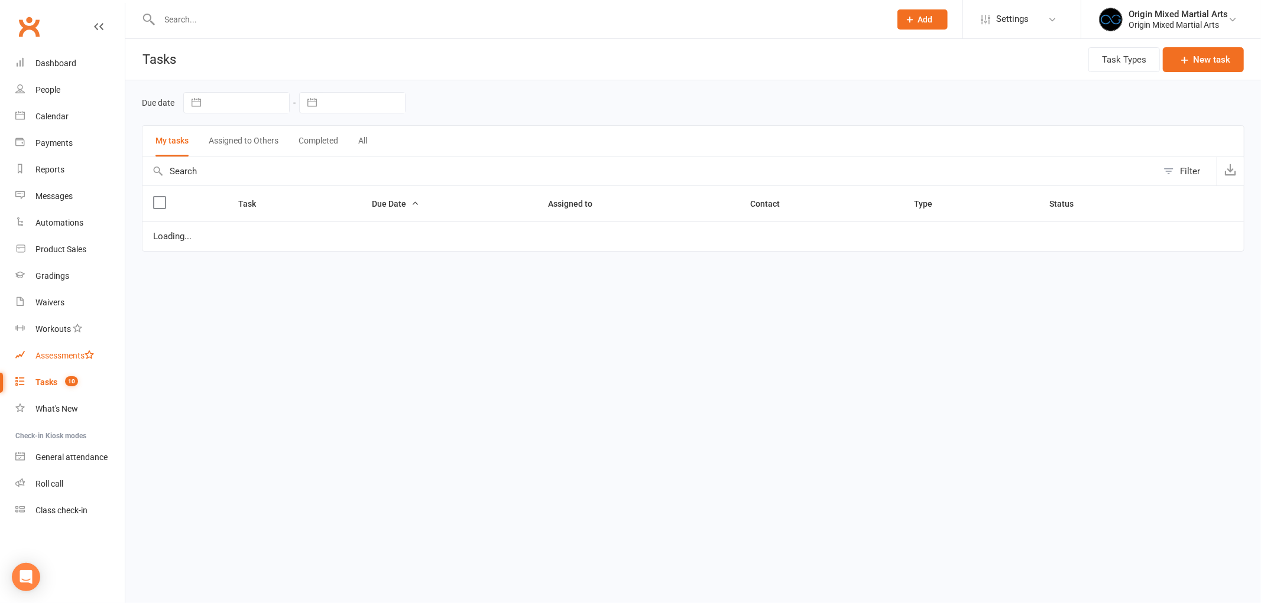
select select "started"
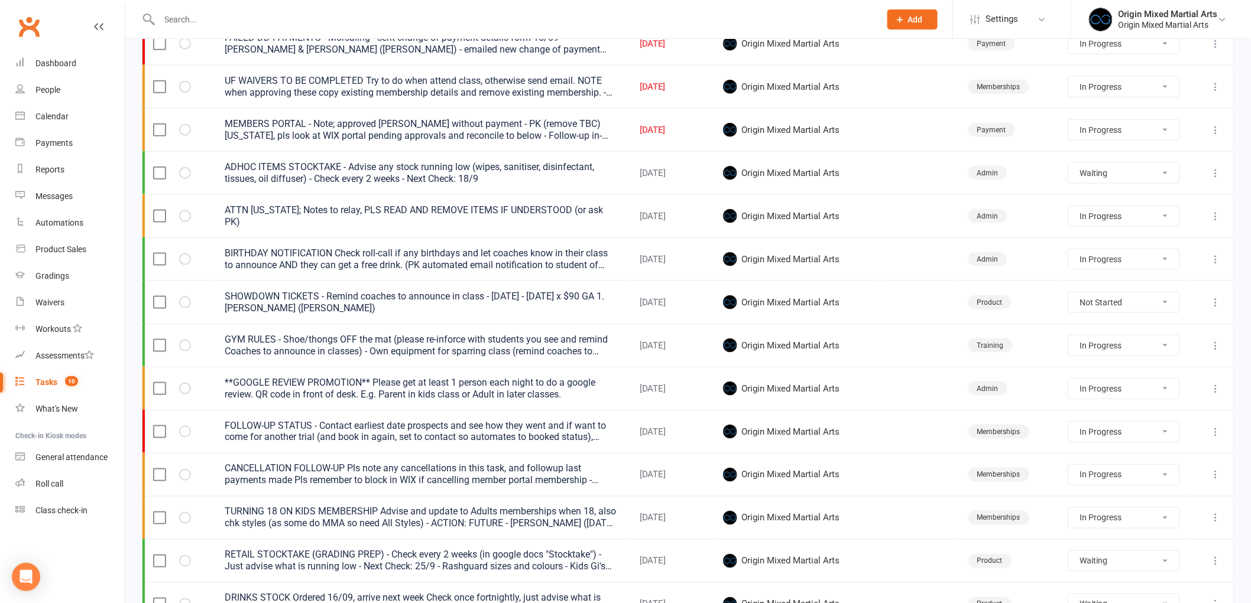
scroll to position [525, 0]
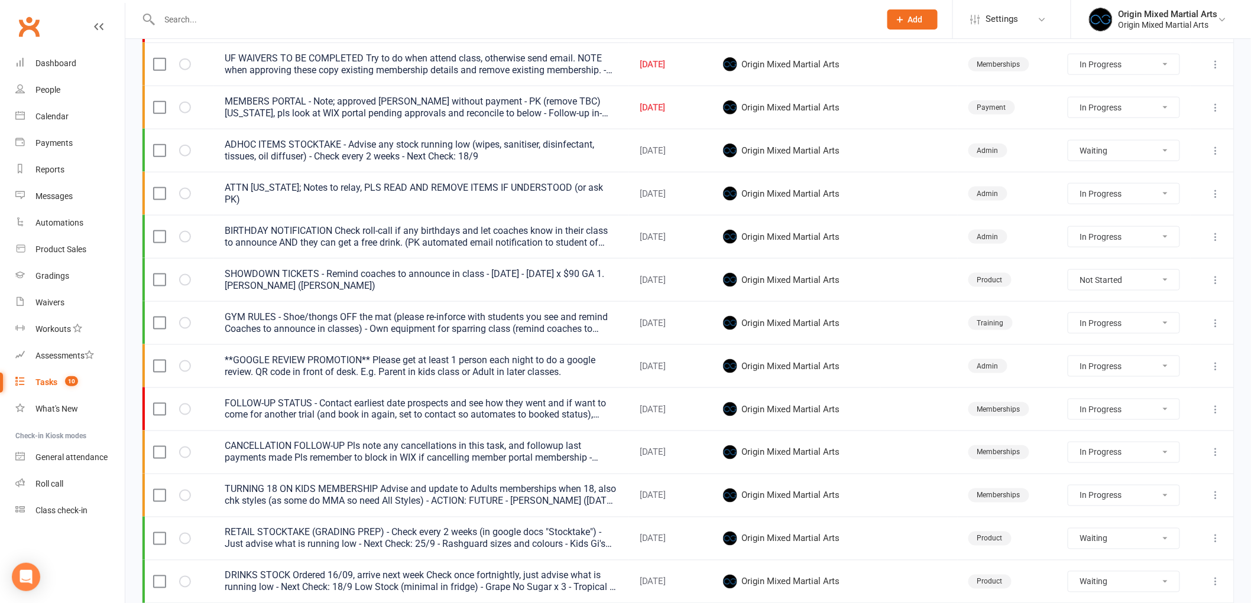
click at [1214, 451] on icon at bounding box center [1216, 453] width 12 height 12
click at [1151, 491] on link "Edit" at bounding box center [1154, 500] width 117 height 24
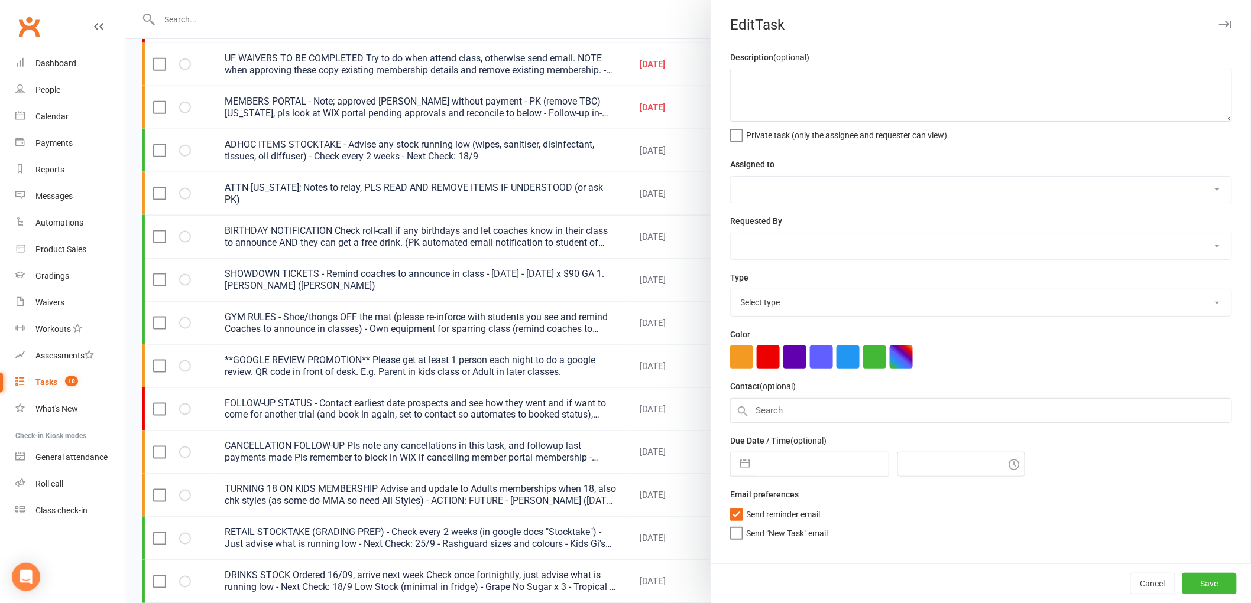
type textarea "CANCELLATION FOLLOW-UP Pls note any cancellations in this task, and followup la…"
select select "43946"
type input "[DATE]"
type input "4:00pm"
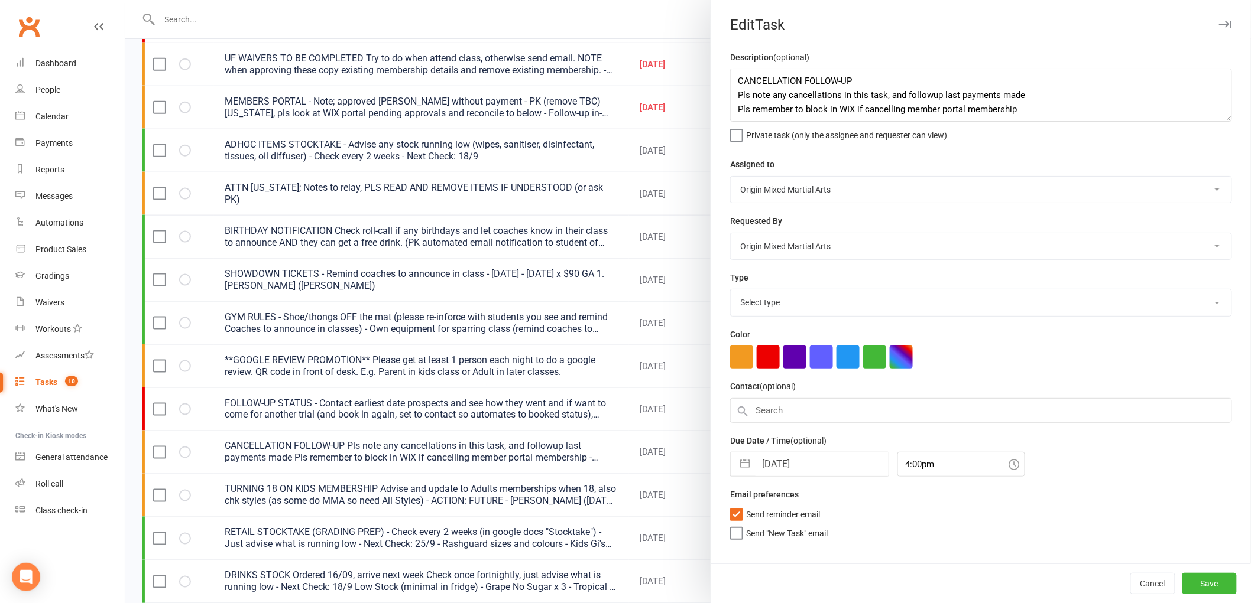
select select "31499"
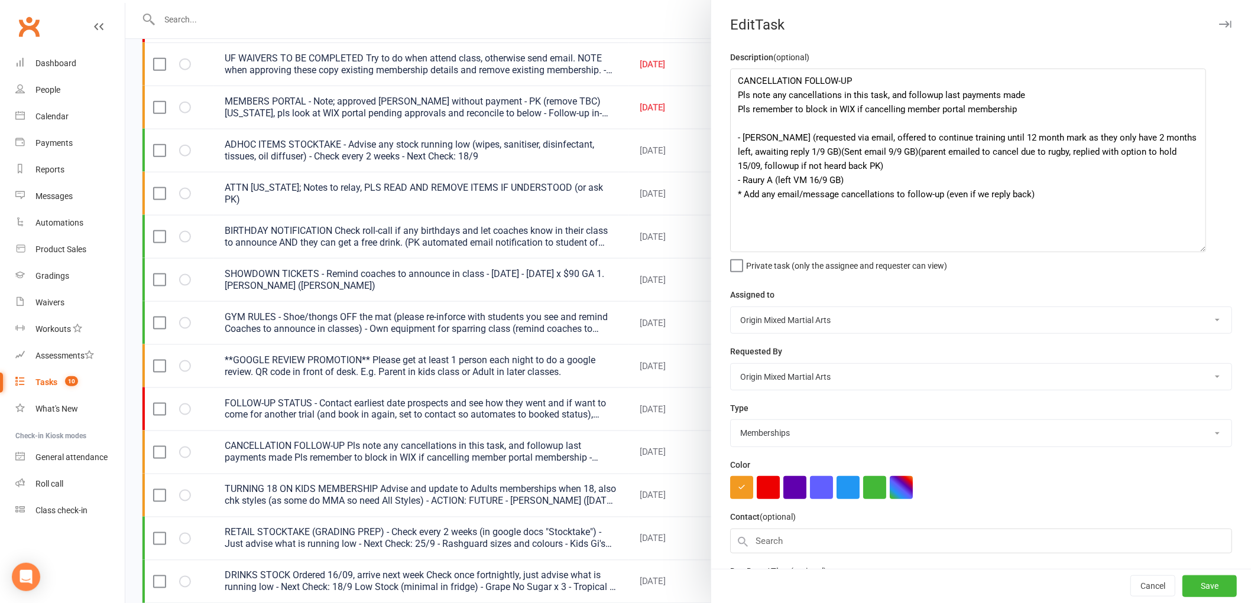
drag, startPoint x: 1214, startPoint y: 117, endPoint x: 1194, endPoint y: 248, distance: 132.7
click at [1194, 248] on textarea "CANCELLATION FOLLOW-UP Pls note any cancellations in this task, and followup la…" at bounding box center [968, 161] width 476 height 184
click at [867, 178] on textarea "CANCELLATION FOLLOW-UP Pls note any cancellations in this task, and followup la…" at bounding box center [968, 161] width 476 height 184
paste textarea "[PERSON_NAME]"
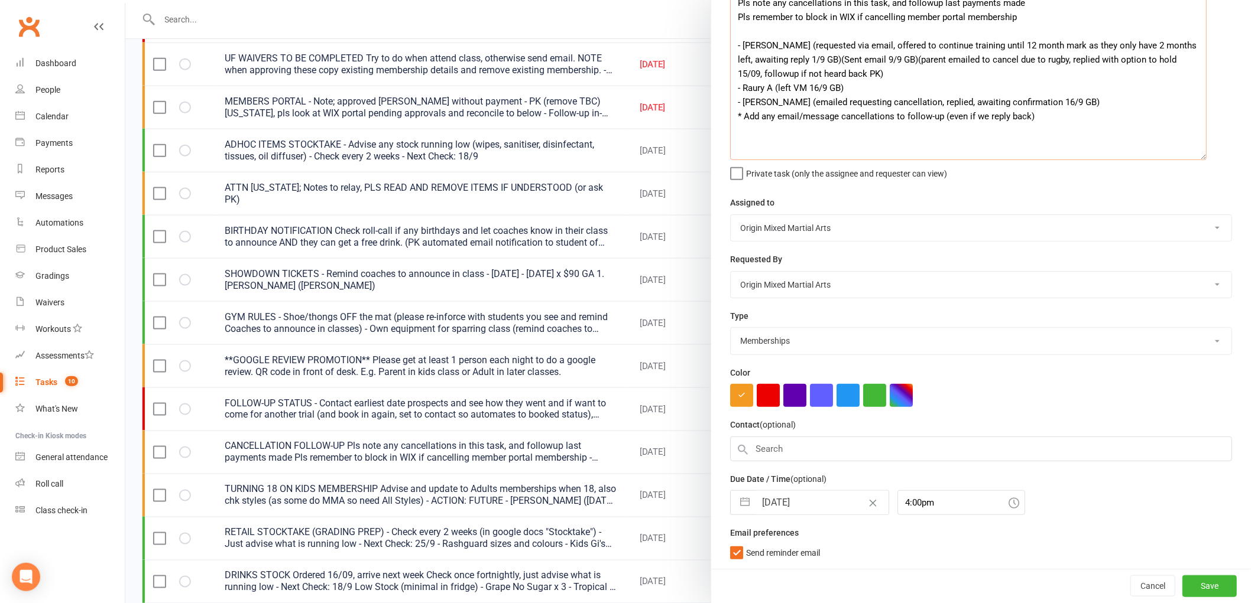
type textarea "CANCELLATION FOLLOW-UP Pls note any cancellations in this task, and followup la…"
click at [777, 497] on input "[DATE]" at bounding box center [821, 503] width 133 height 24
select select "7"
select select "2025"
select select "8"
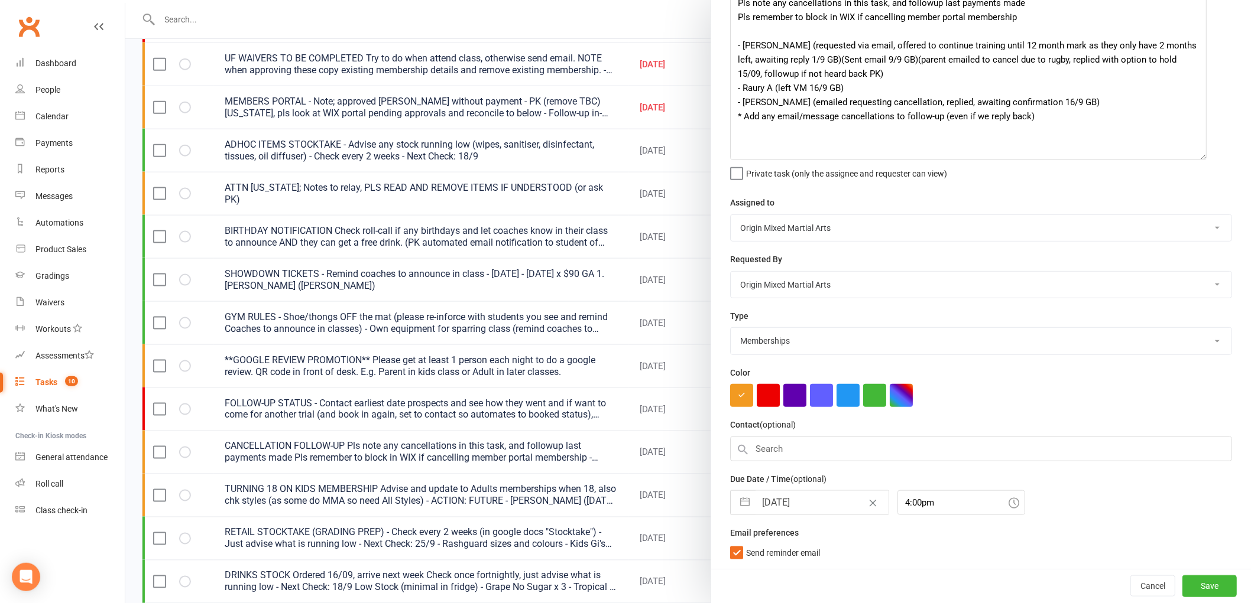
select select "2025"
select select "9"
select select "2025"
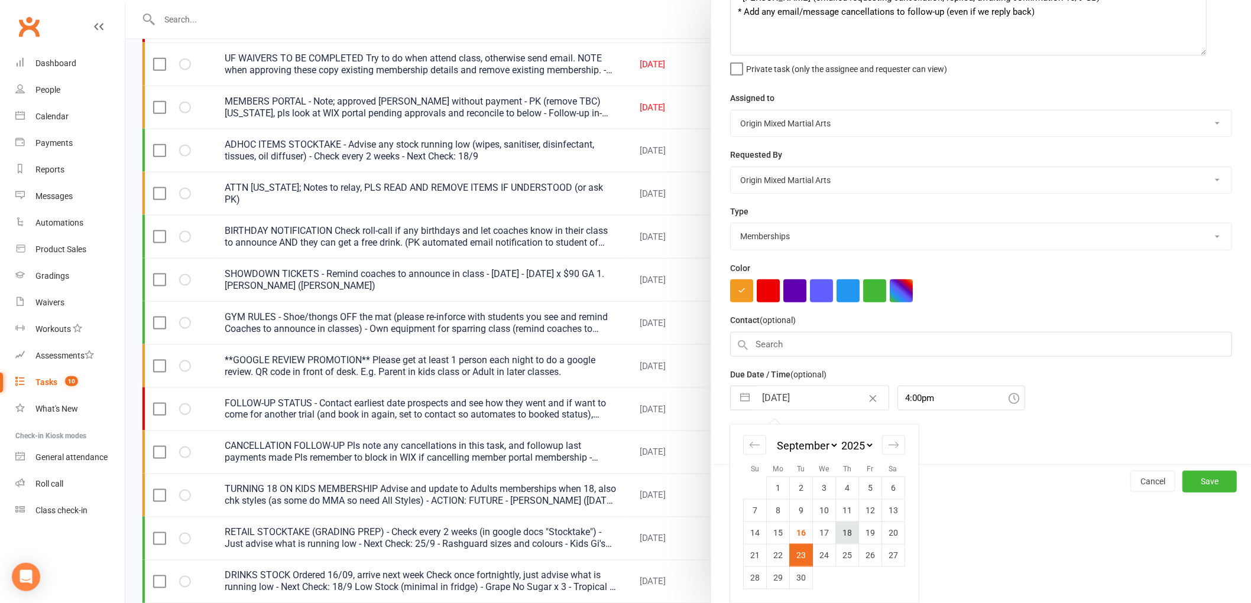
click at [838, 533] on td "18" at bounding box center [847, 533] width 23 height 22
type input "[DATE]"
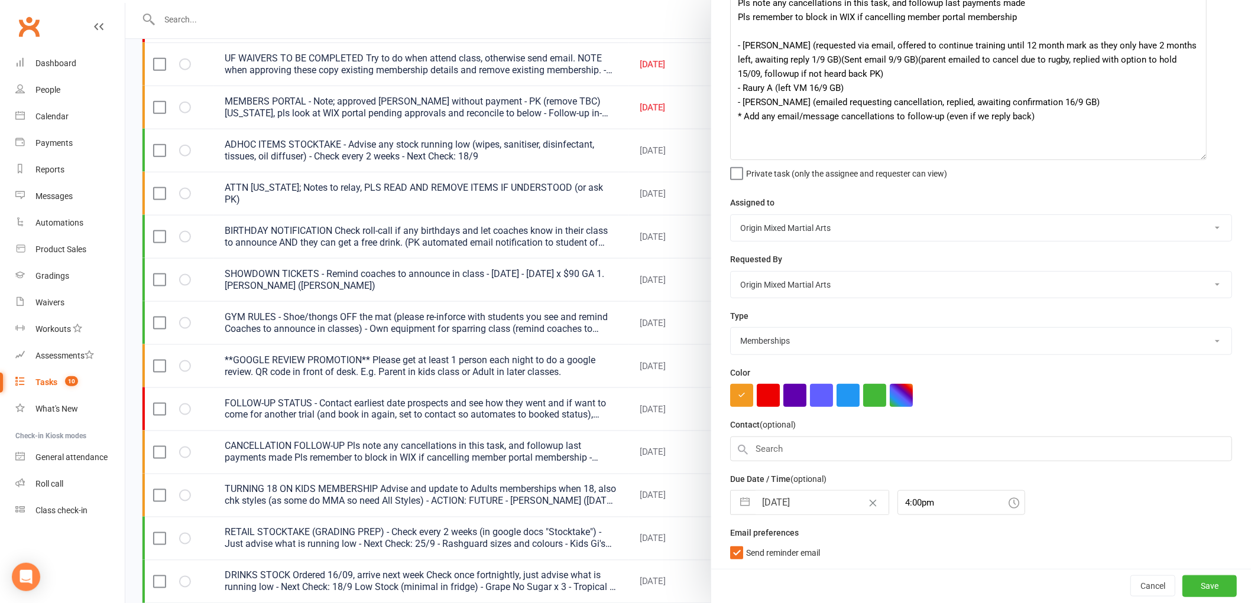
scroll to position [93, 0]
click at [1195, 593] on button "Save" at bounding box center [1209, 586] width 54 height 21
select select "started"
select select "waiting"
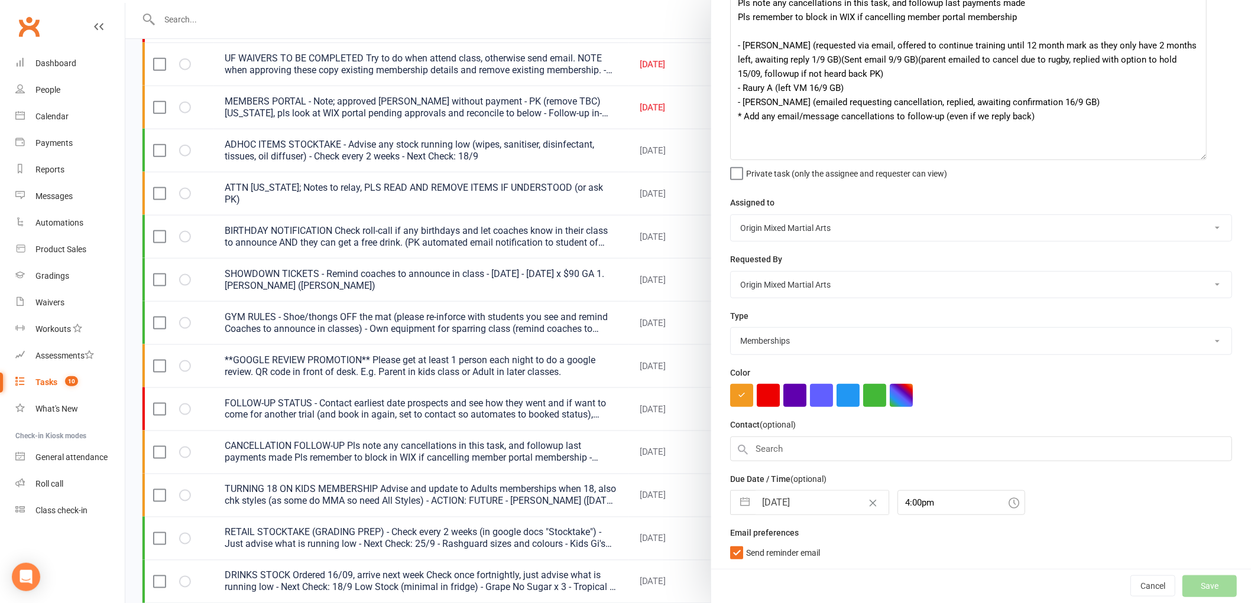
select select "started"
select select "waiting"
select select "started"
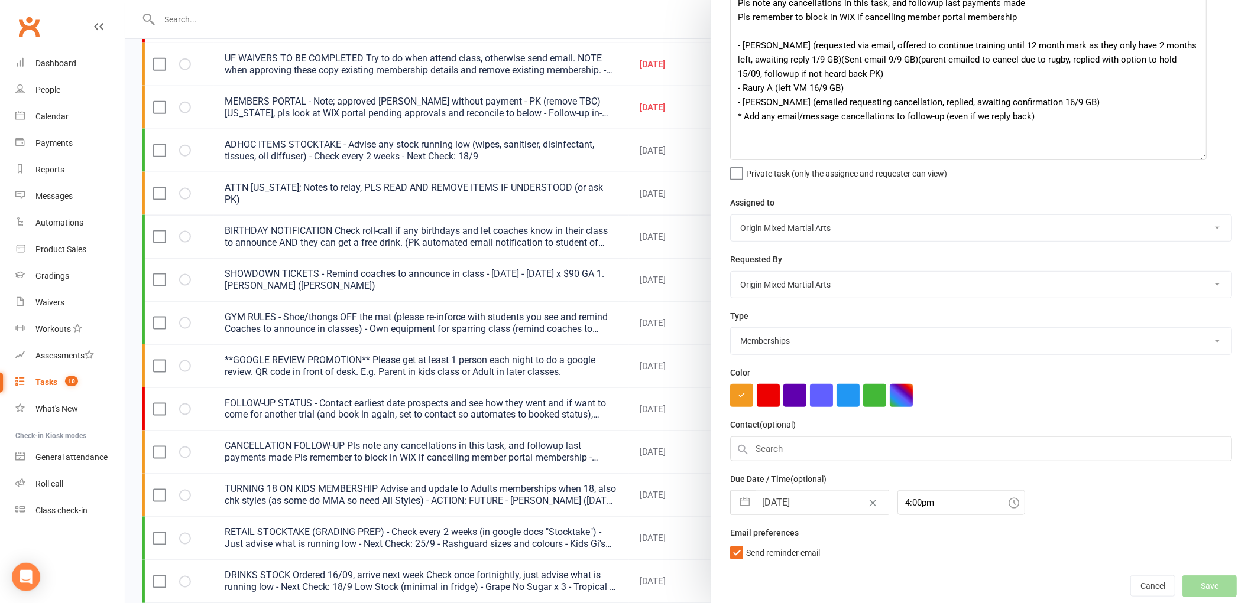
select select "waiting"
select select "started"
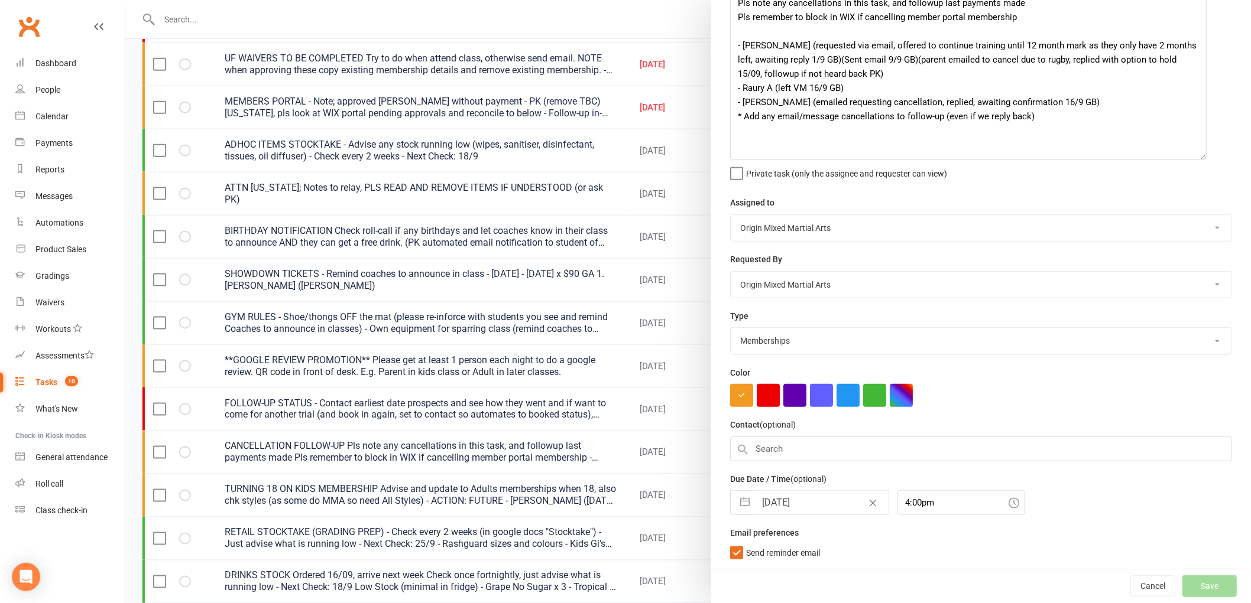
select select "started"
select select "waiting"
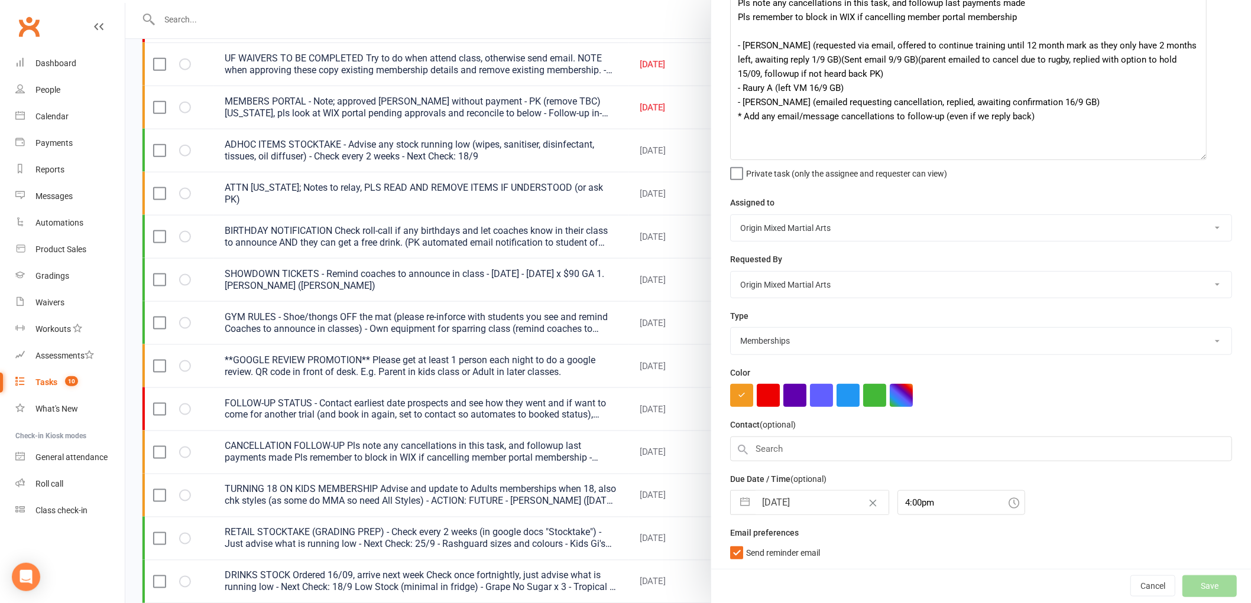
select select "started"
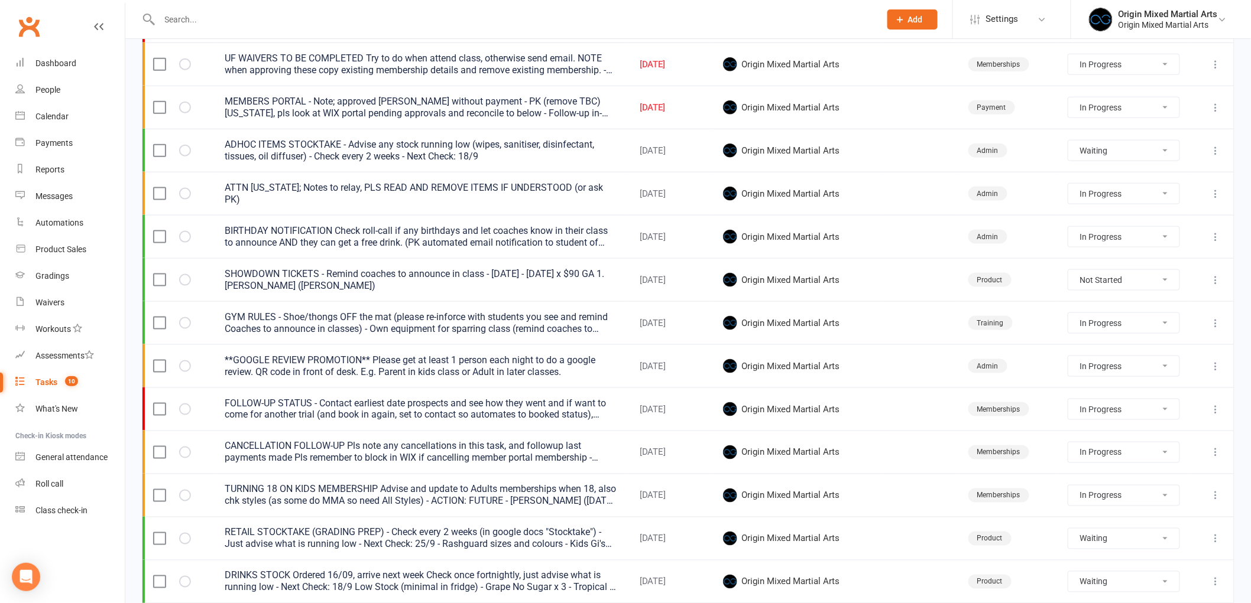
select select "started"
select select "waiting"
select select "started"
select select "waiting"
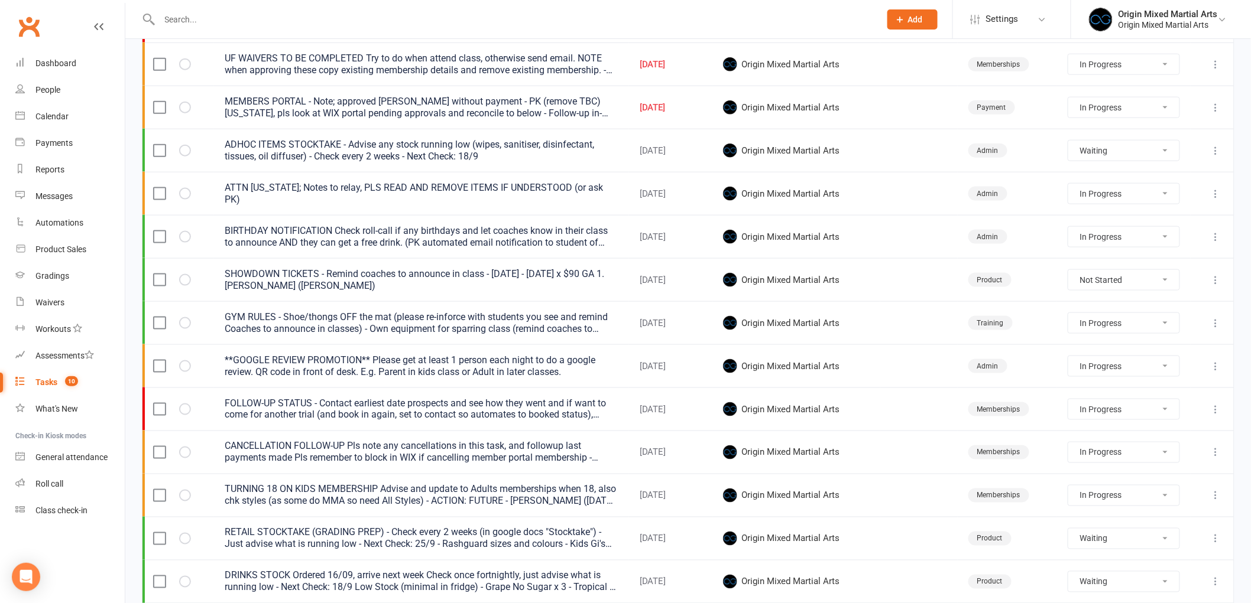
select select "started"
select select "waiting"
select select "started"
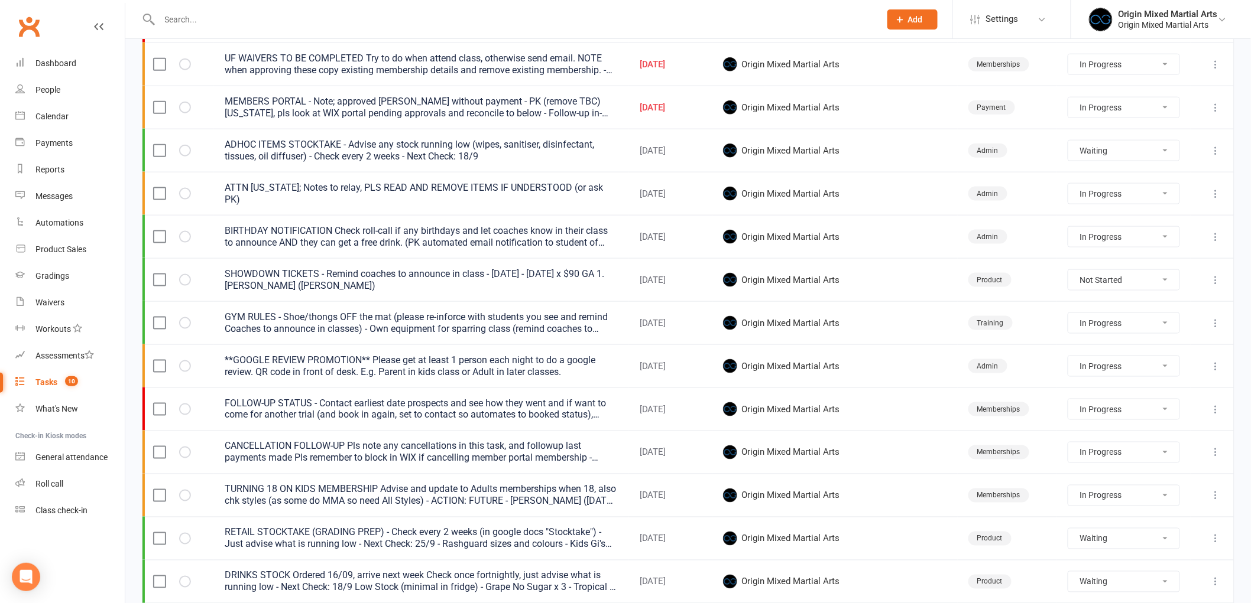
select select "started"
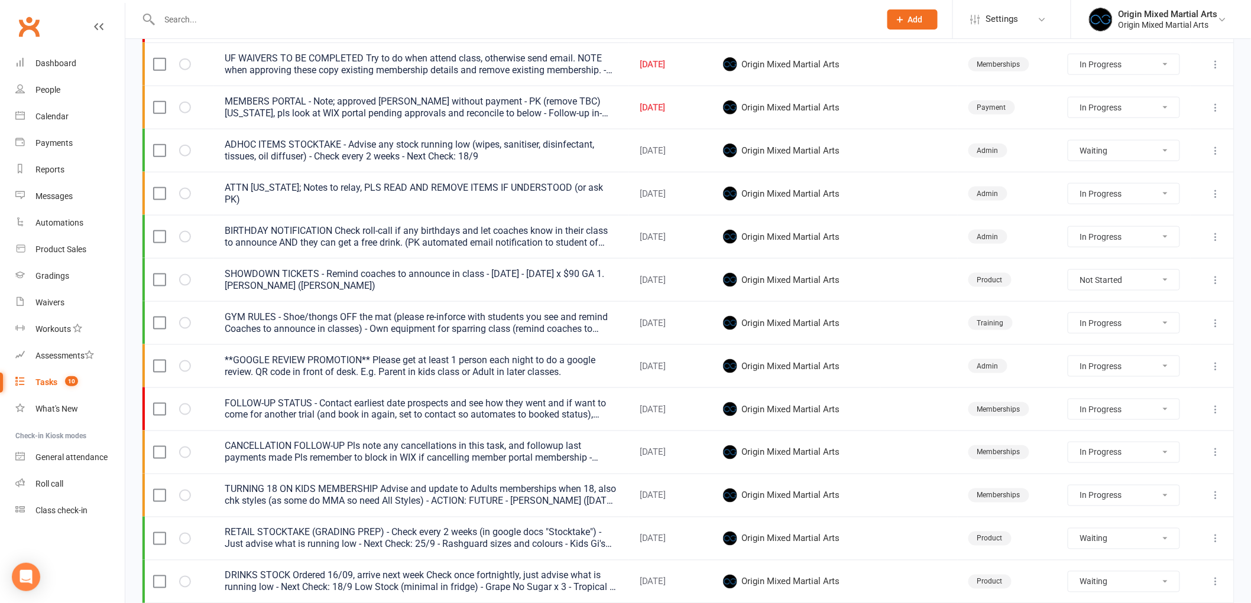
select select "started"
select select "waiting"
select select "started"
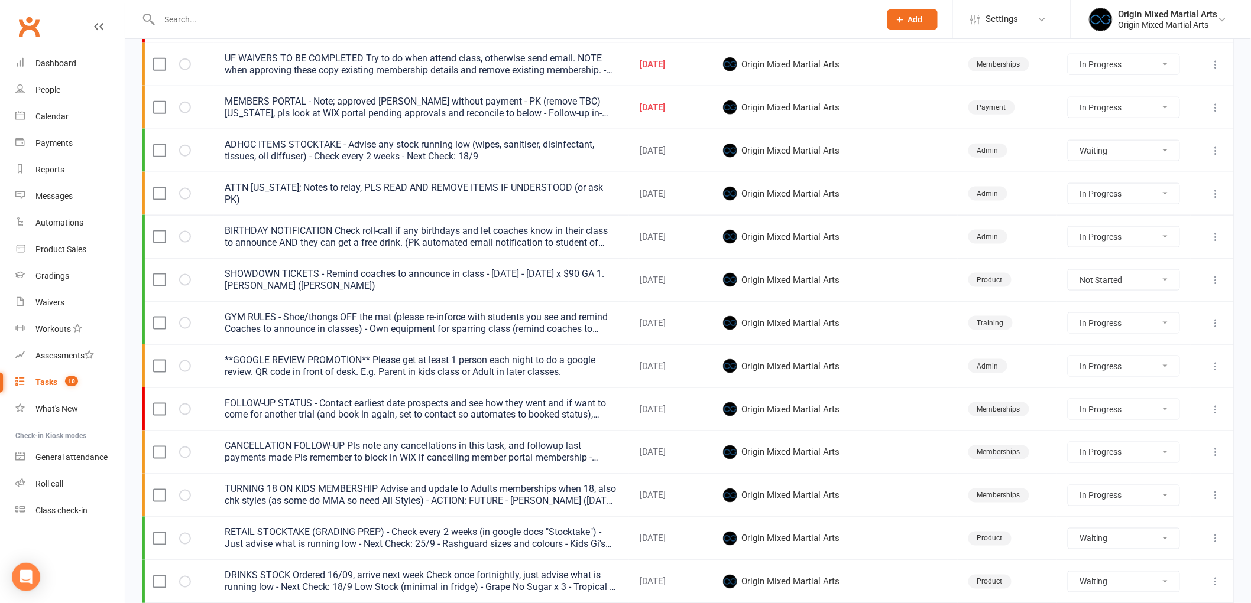
select select "started"
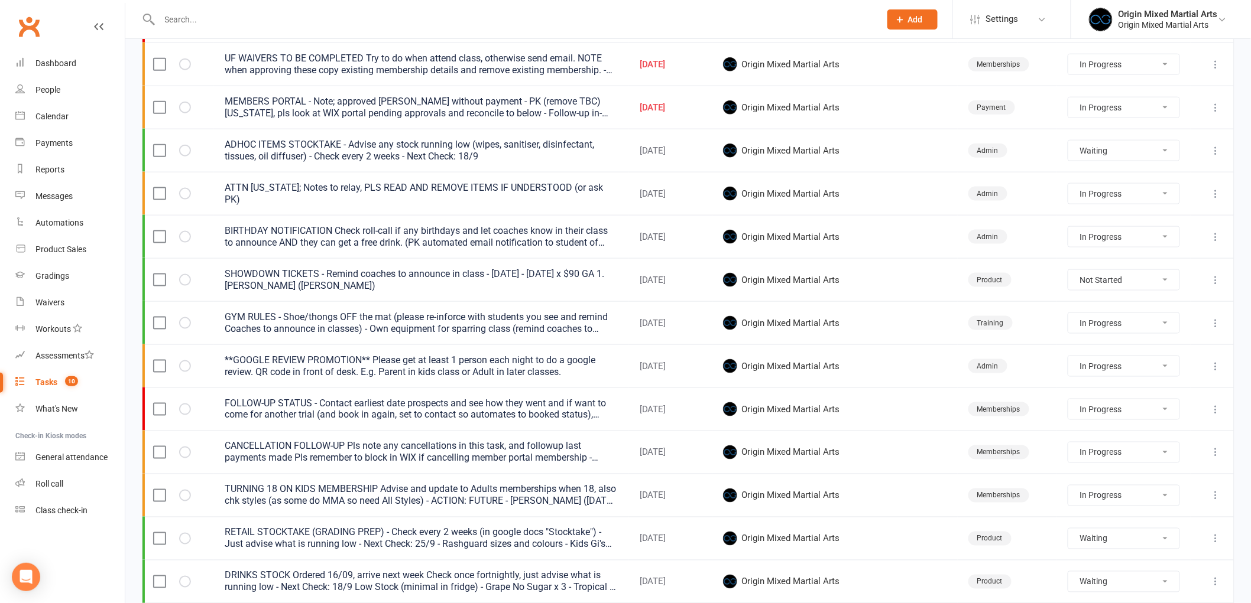
select select "waiting"
select select "started"
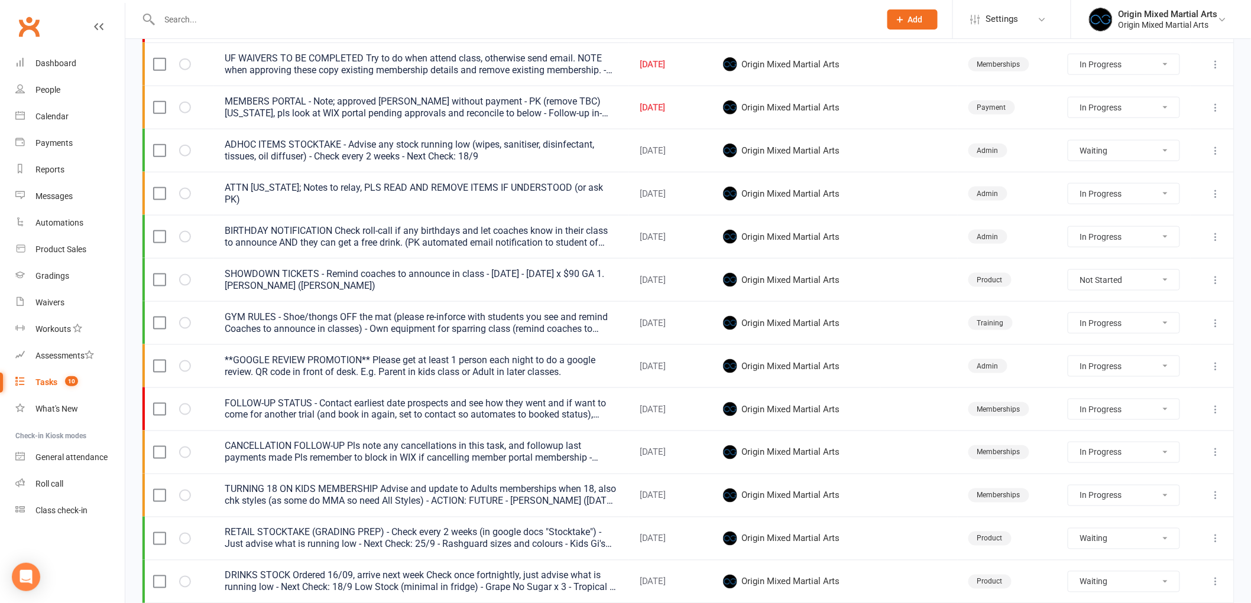
select select "started"
select select "waiting"
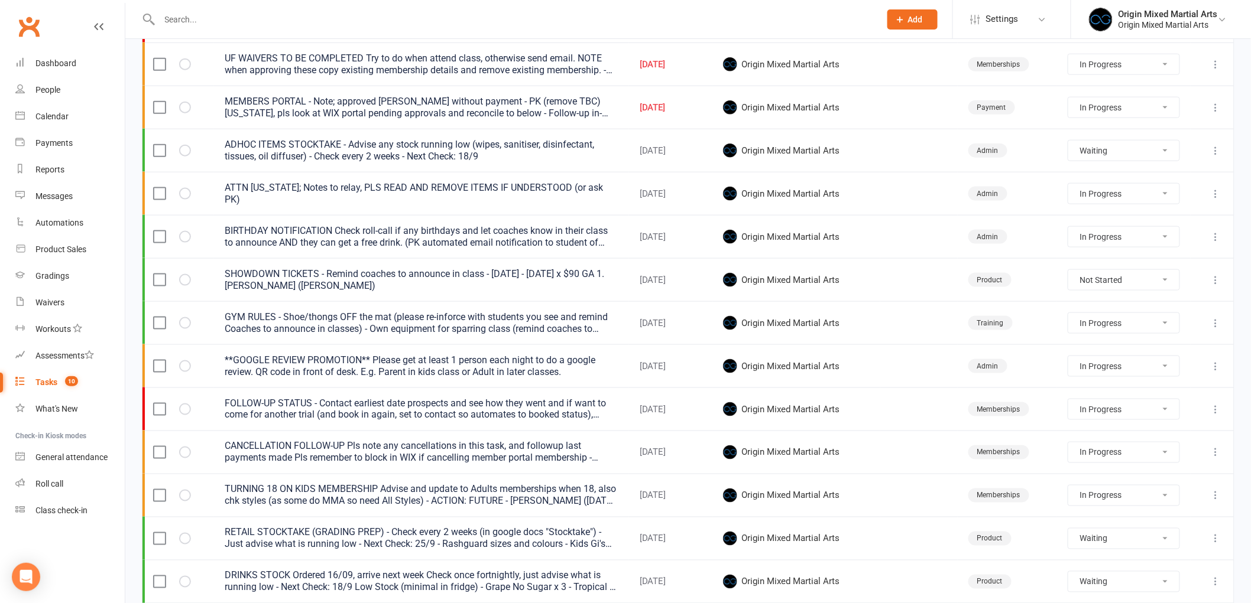
select select "started"
select select "waiting"
select select "started"
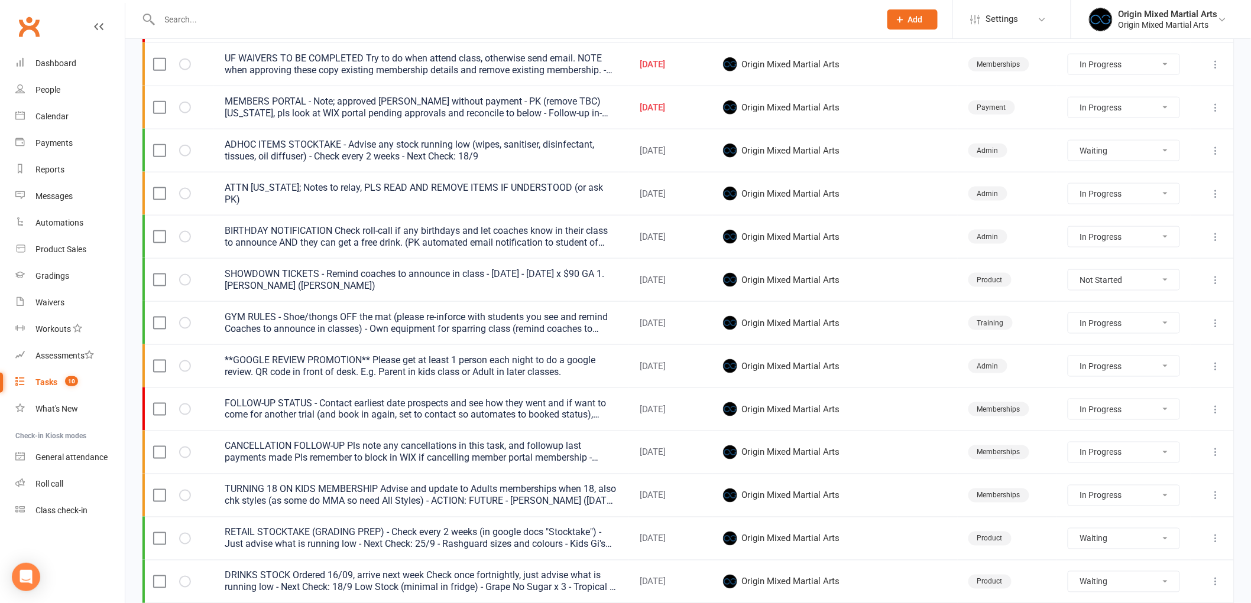
select select "started"
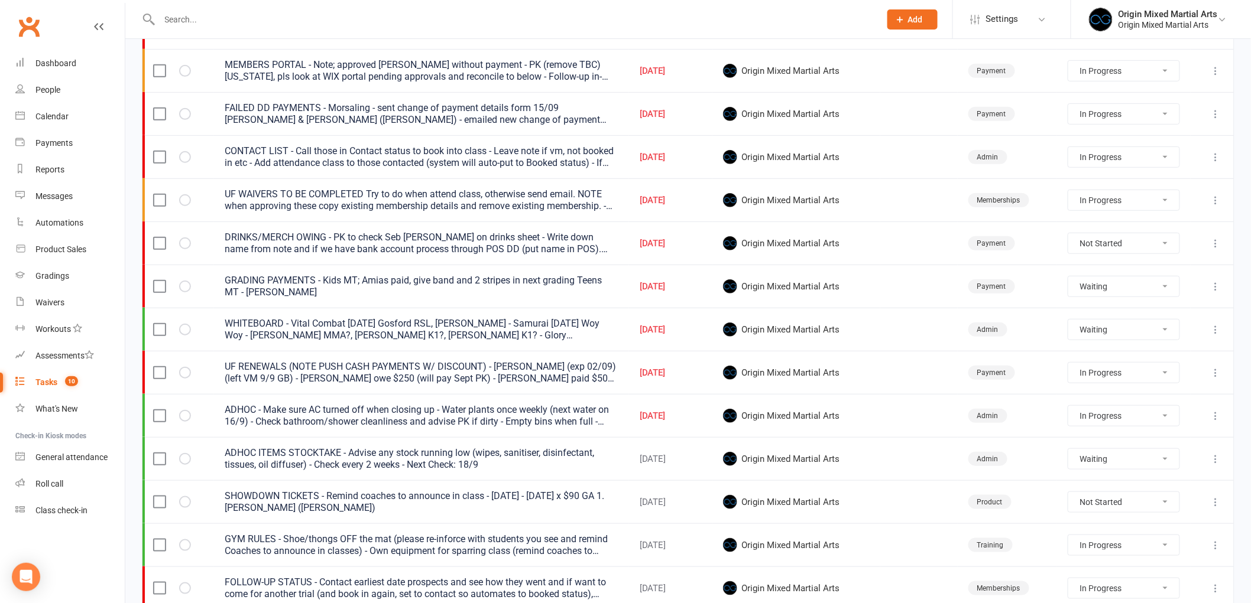
scroll to position [197, 0]
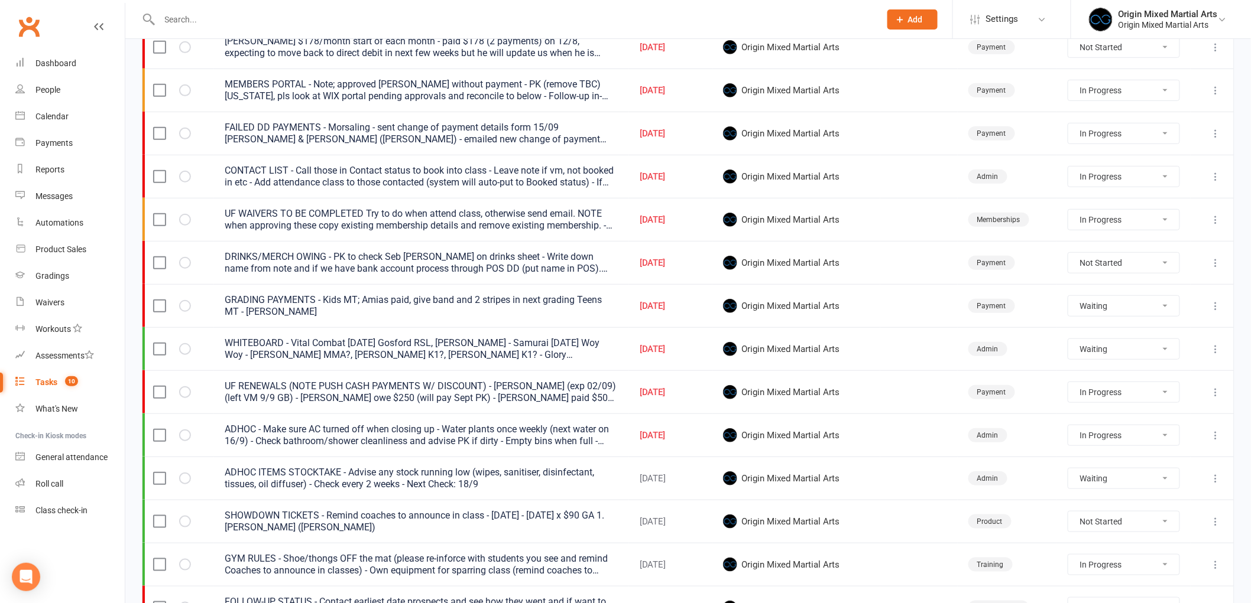
click at [1210, 135] on icon at bounding box center [1216, 134] width 12 height 12
click at [1137, 176] on link "Edit" at bounding box center [1154, 182] width 117 height 24
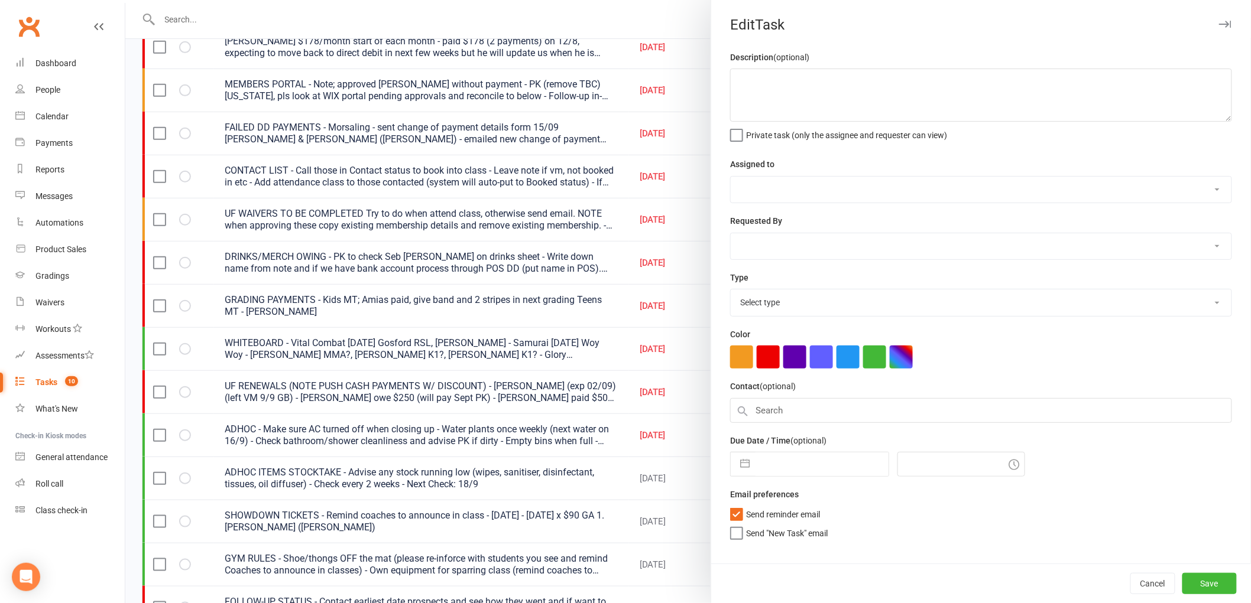
type textarea "FAILED DD PAYMENTS - Morsaling - sent change of payment details form 15/09 PK -…"
select select "43946"
type input "[DATE]"
type input "4:00pm"
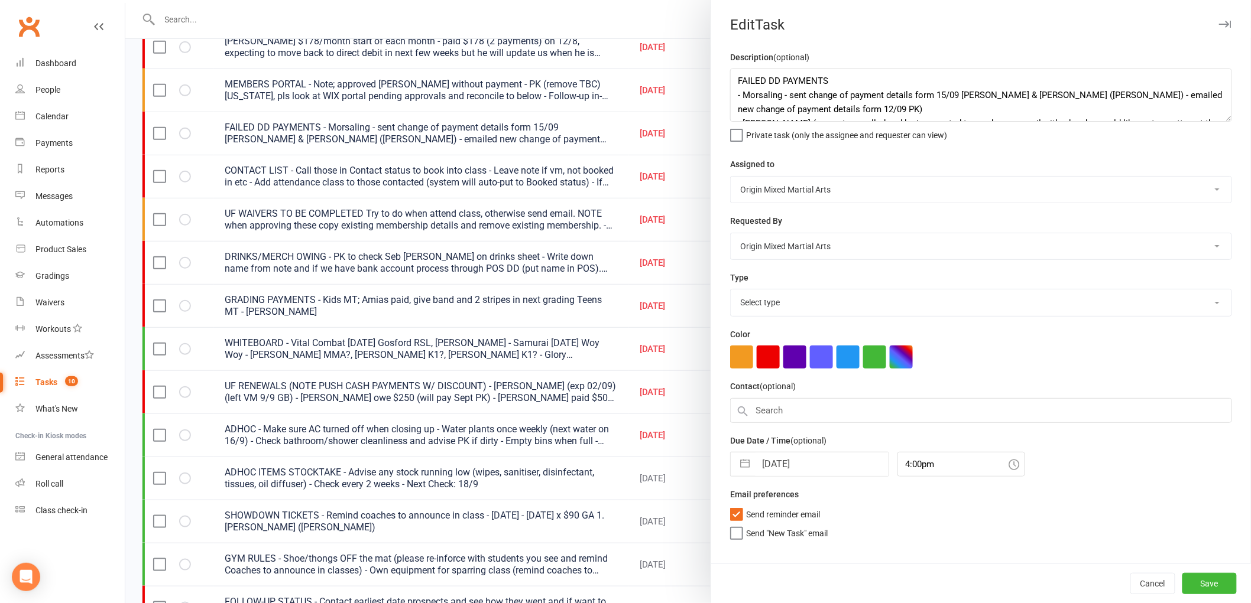
select select "24254"
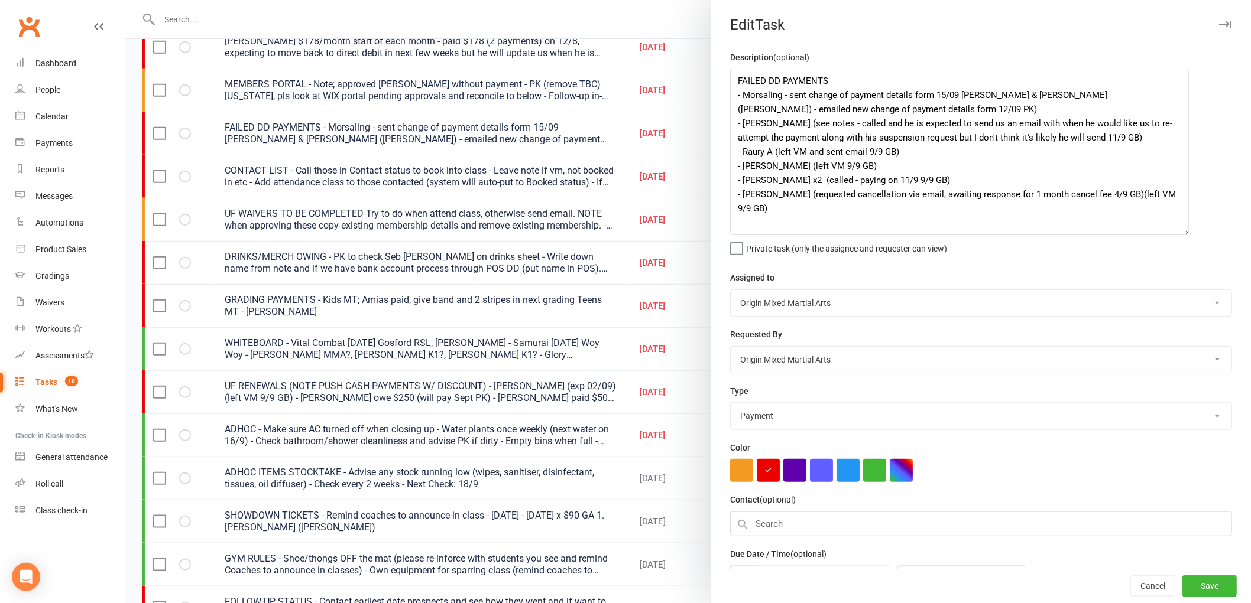
drag, startPoint x: 1216, startPoint y: 120, endPoint x: 1179, endPoint y: 233, distance: 119.6
click at [1179, 233] on textarea "FAILED DD PAYMENTS - Morsaling - sent change of payment details form 15/09 PK -…" at bounding box center [959, 152] width 459 height 167
click at [1106, 138] on textarea "FAILED DD PAYMENTS - Morsaling - sent change of payment details form 15/09 PK -…" at bounding box center [959, 152] width 459 height 167
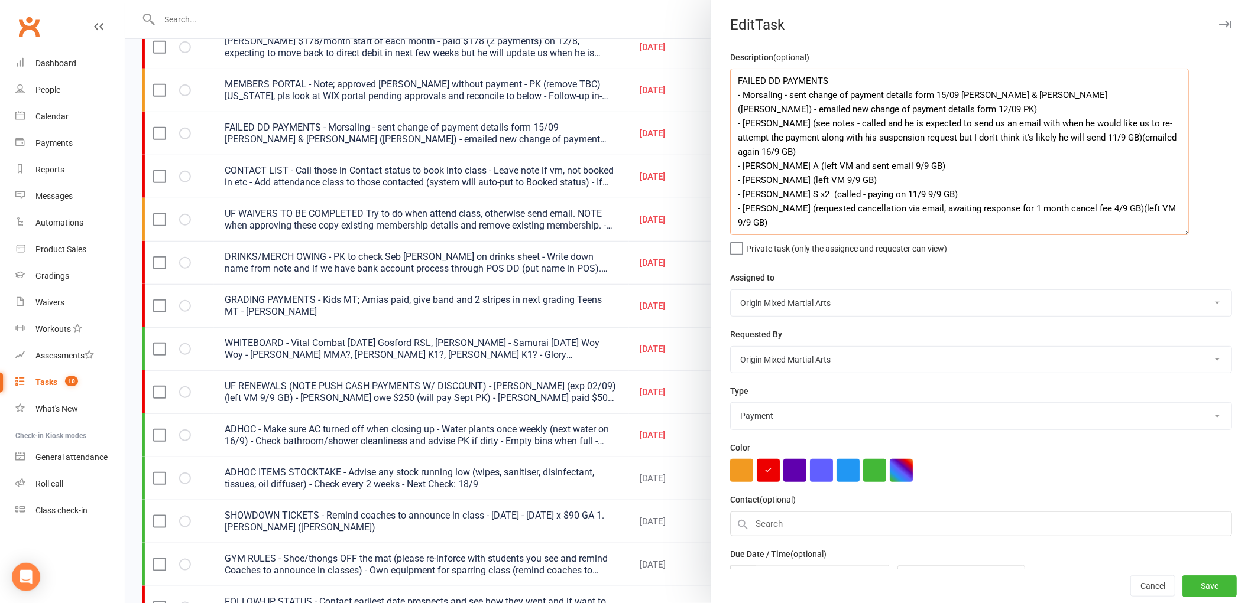
drag, startPoint x: 867, startPoint y: 163, endPoint x: 806, endPoint y: 170, distance: 61.9
click at [806, 170] on textarea "FAILED DD PAYMENTS - Morsaling - sent change of payment details form 15/09 PK -…" at bounding box center [959, 152] width 459 height 167
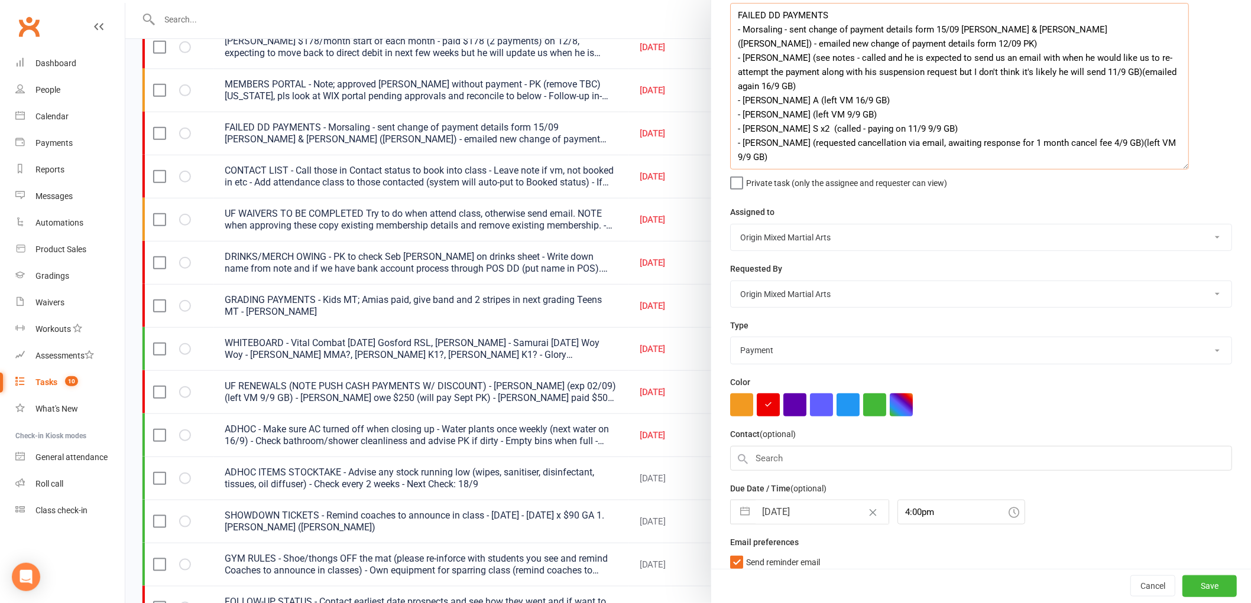
scroll to position [0, 0]
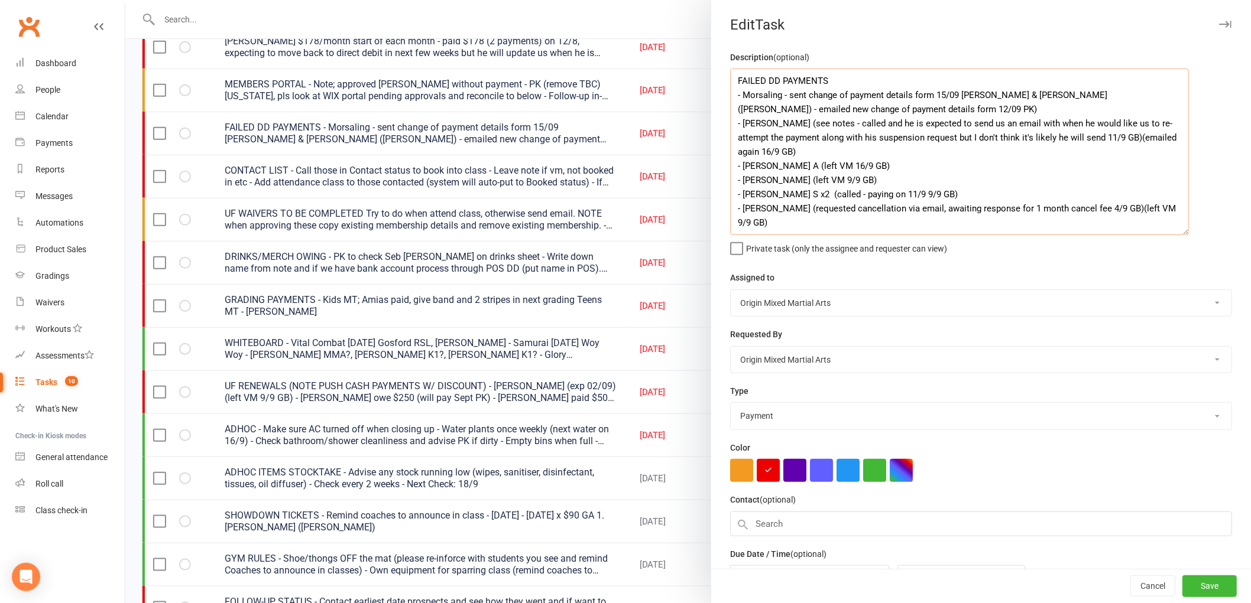
click at [774, 92] on textarea "FAILED DD PAYMENTS - Morsaling - sent change of payment details form 15/09 PK -…" at bounding box center [959, 152] width 459 height 167
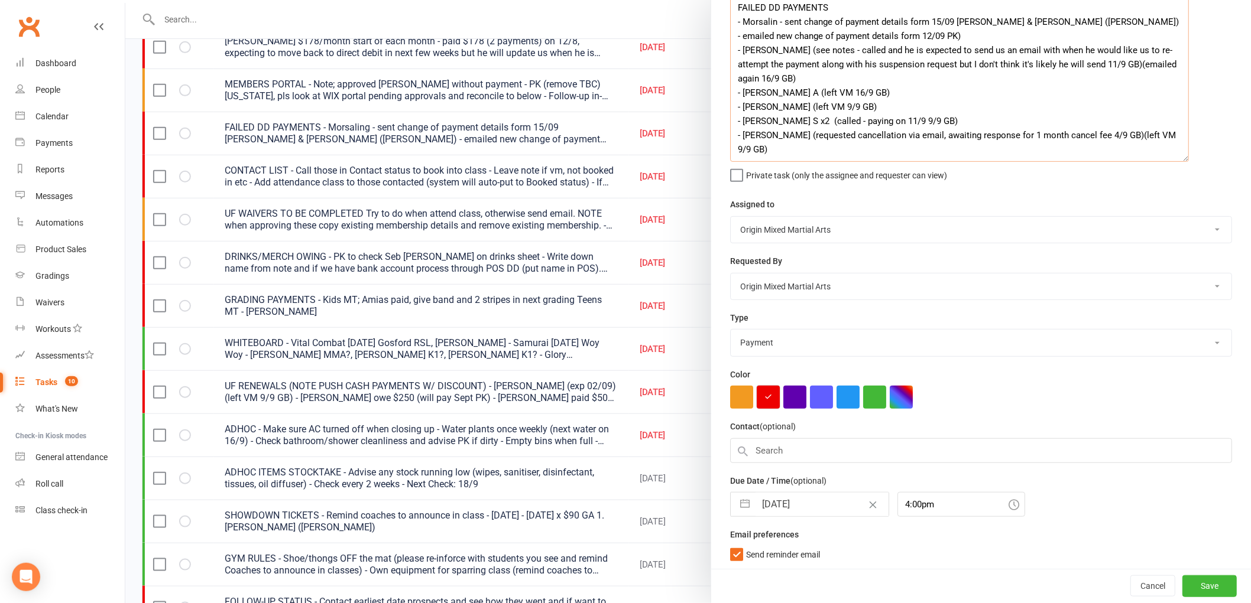
scroll to position [76, 0]
type textarea "FAILED DD PAYMENTS - Morsalin - sent change of payment details form 15/09 PK - …"
click at [781, 507] on input "16 Sep 2025" at bounding box center [821, 503] width 133 height 24
select select "7"
select select "2025"
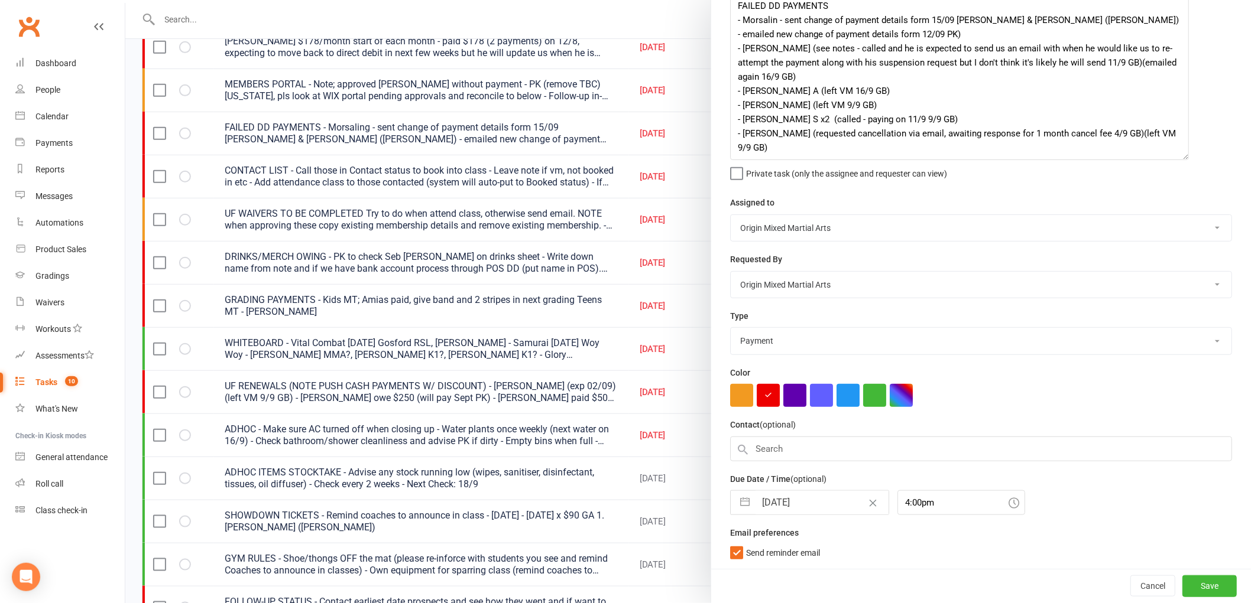
select select "8"
select select "2025"
select select "9"
select select "2025"
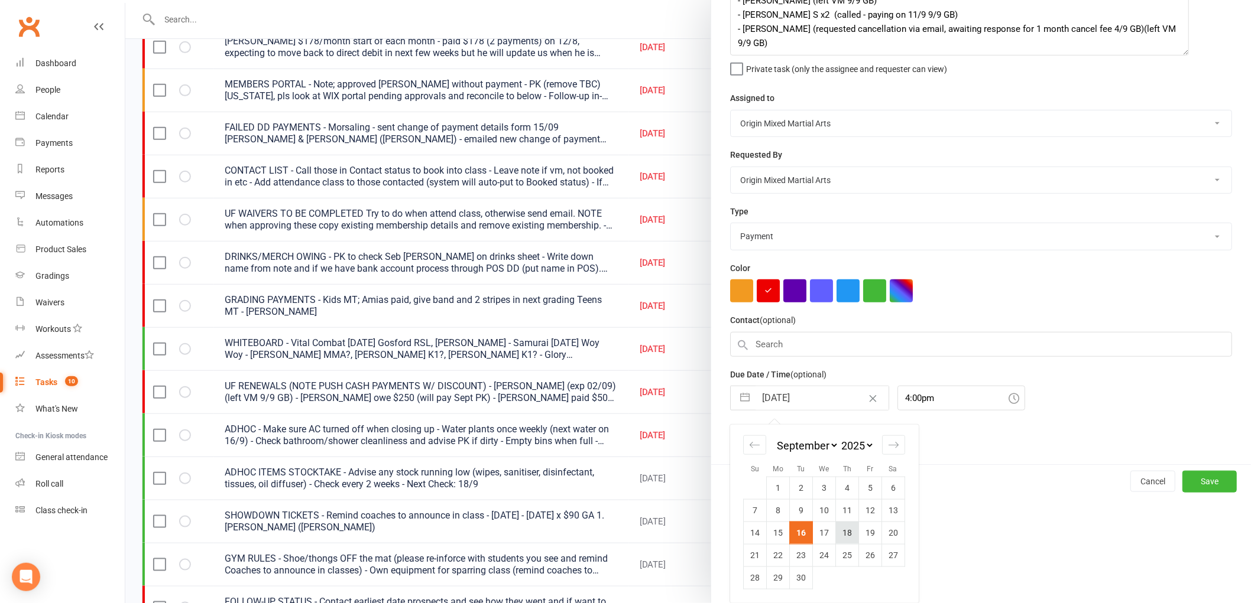
click at [837, 534] on td "18" at bounding box center [847, 533] width 23 height 22
type input "18 Sep 2025"
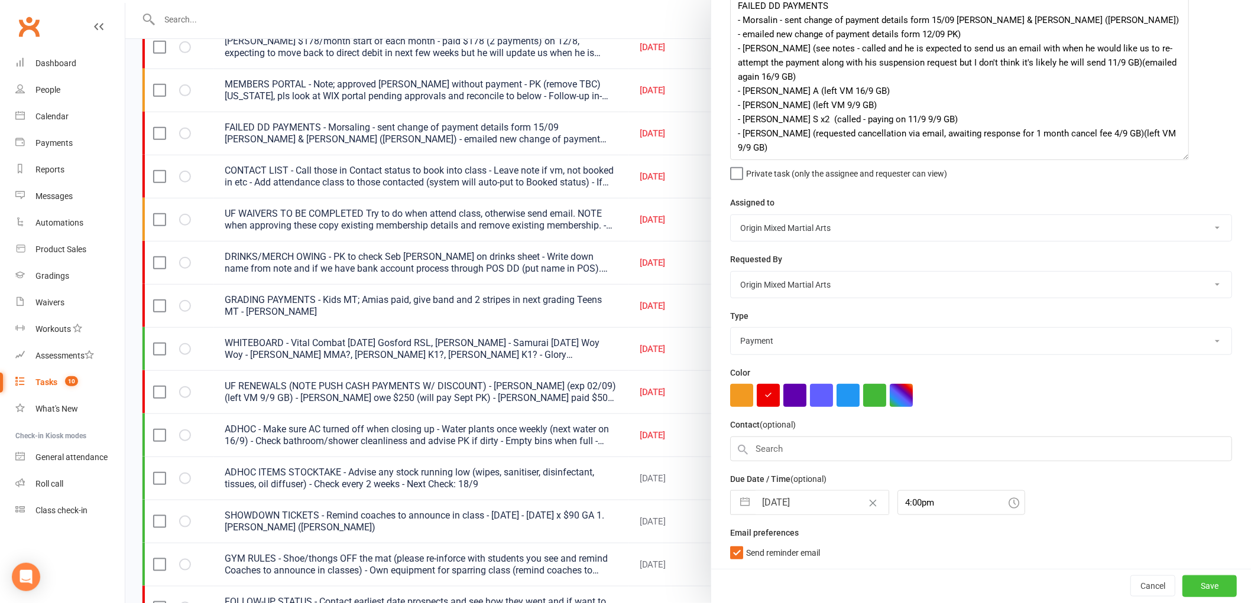
click at [1198, 585] on button "Save" at bounding box center [1209, 586] width 54 height 21
select select "waiting"
select select "started"
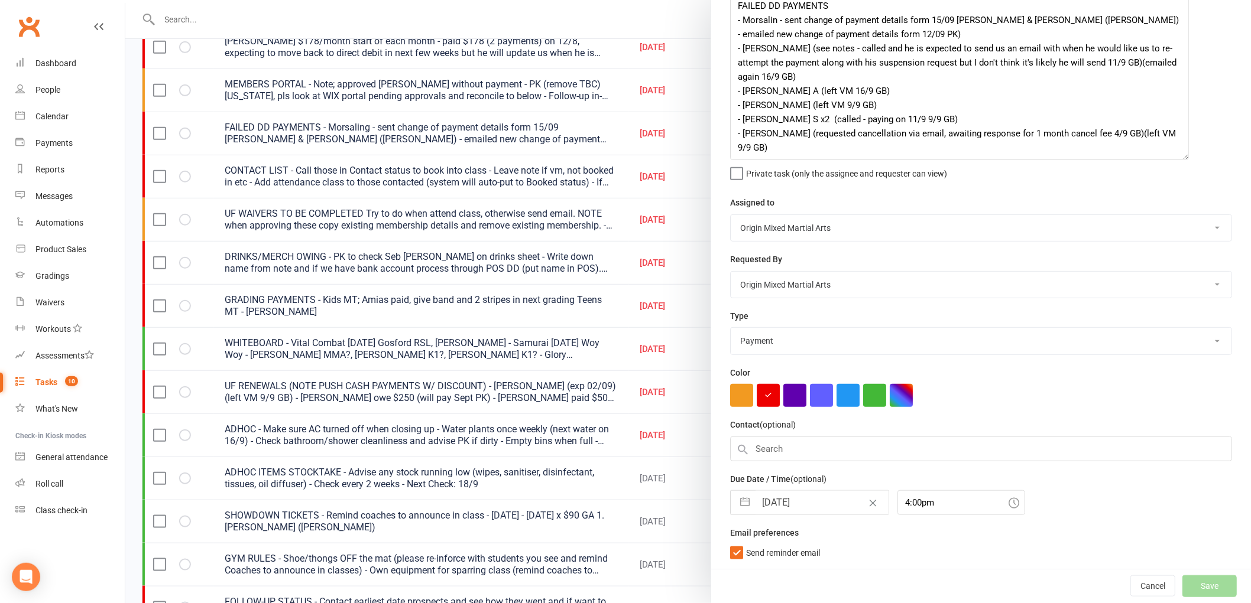
select select "waiting"
select select "started"
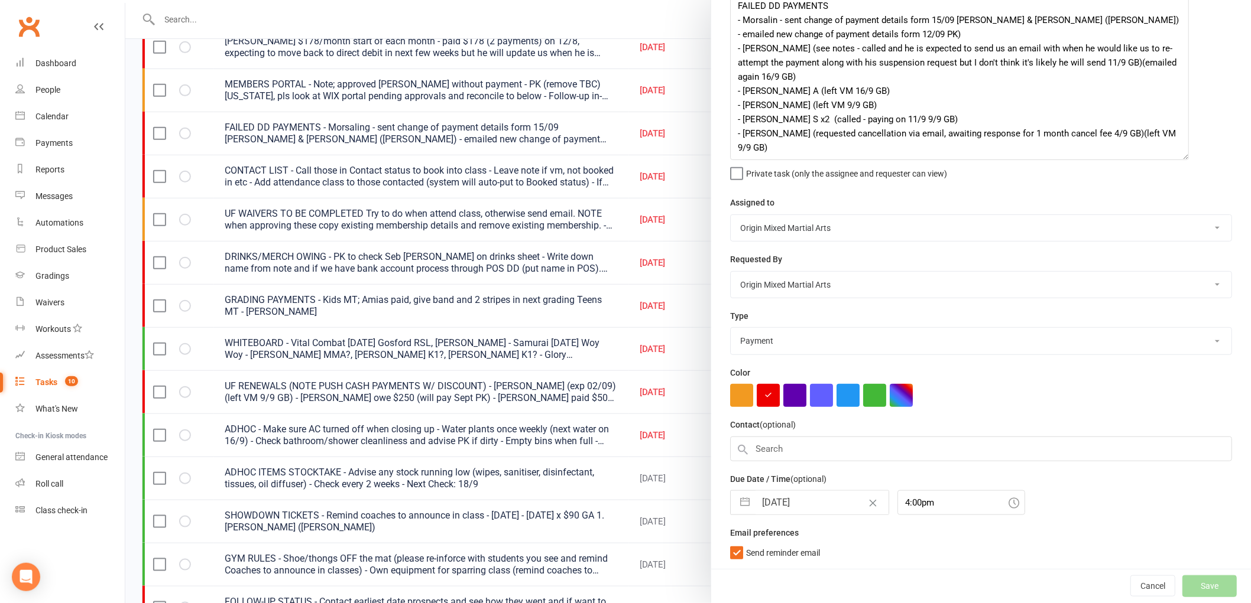
select select "started"
select select "waiting"
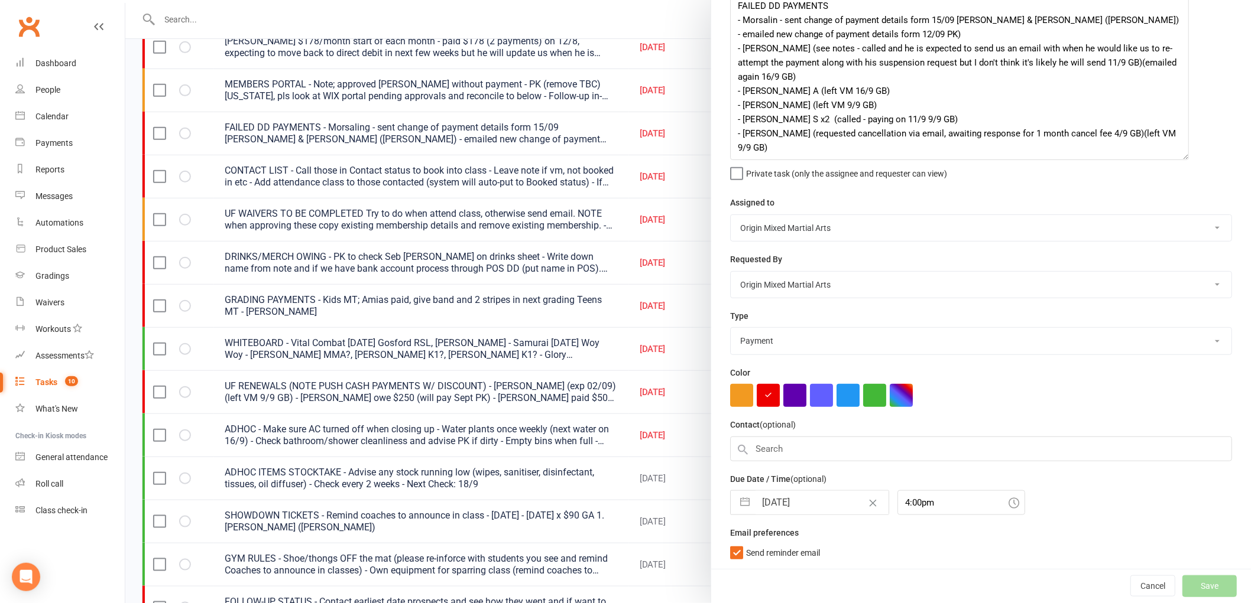
select select "started"
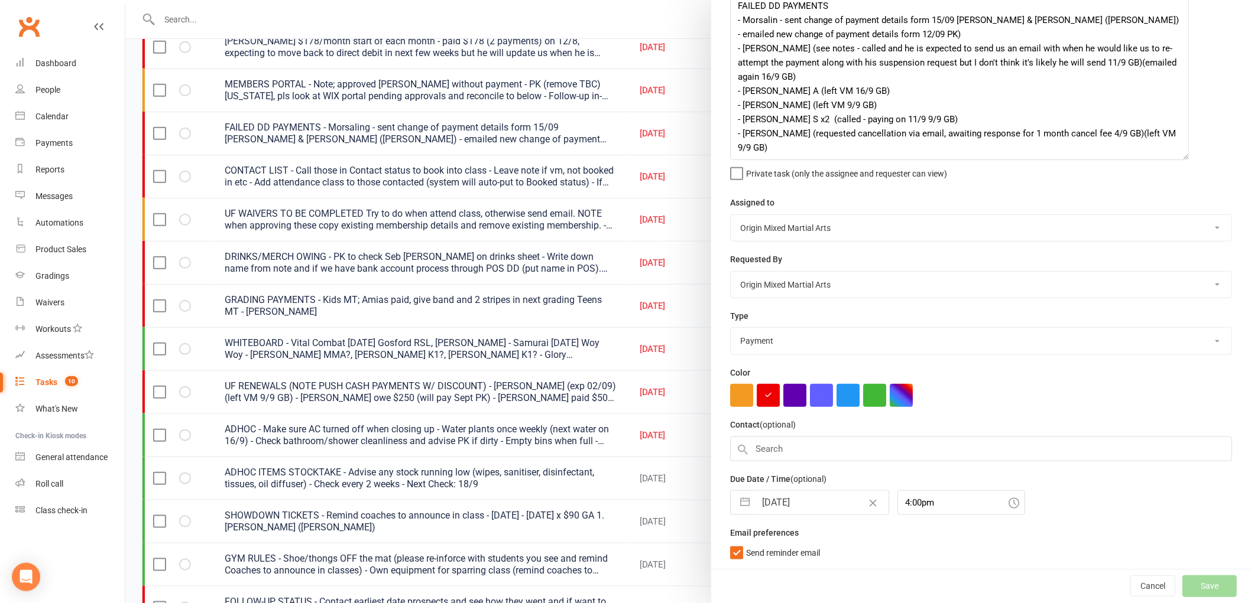
select select "started"
select select "waiting"
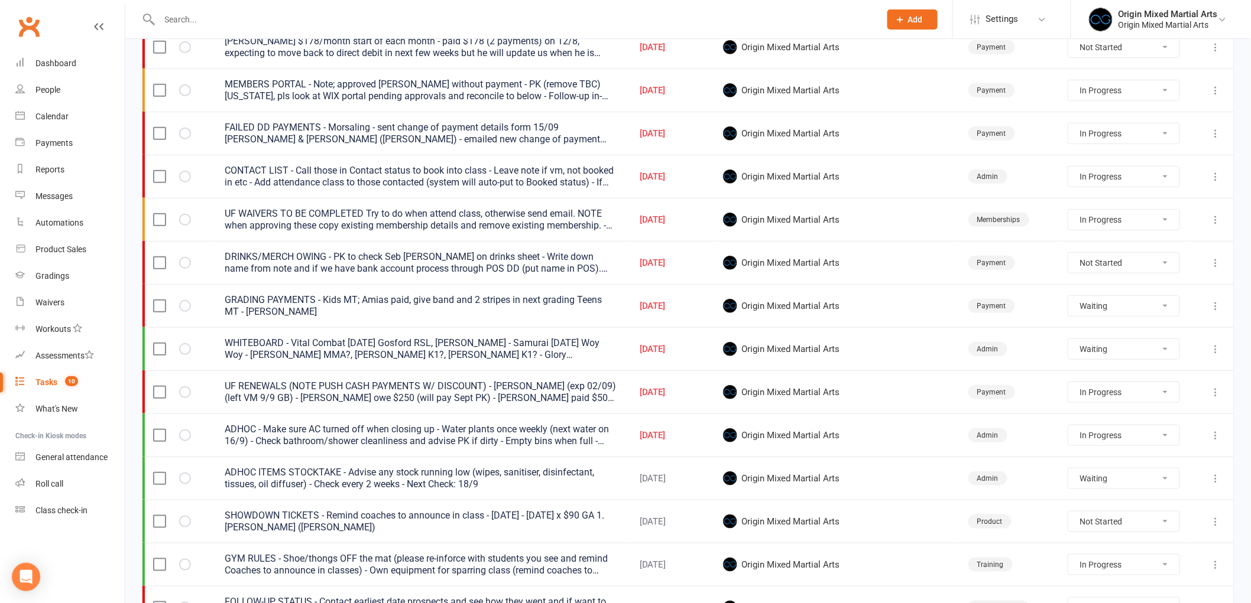
select select "started"
select select "waiting"
select select "started"
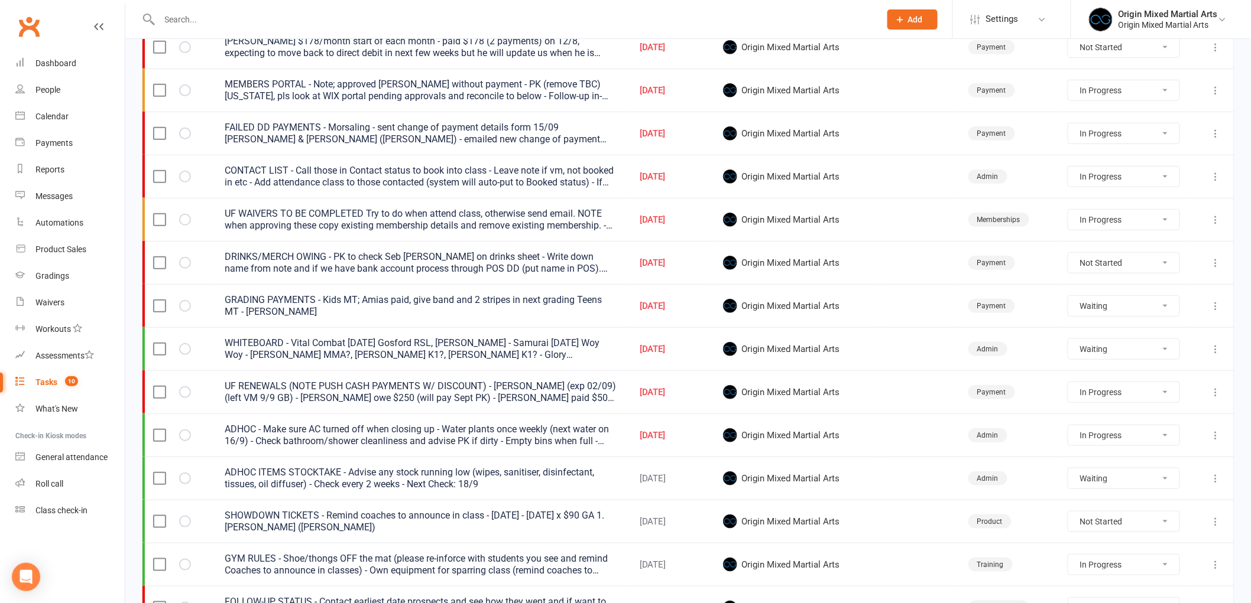
select select "started"
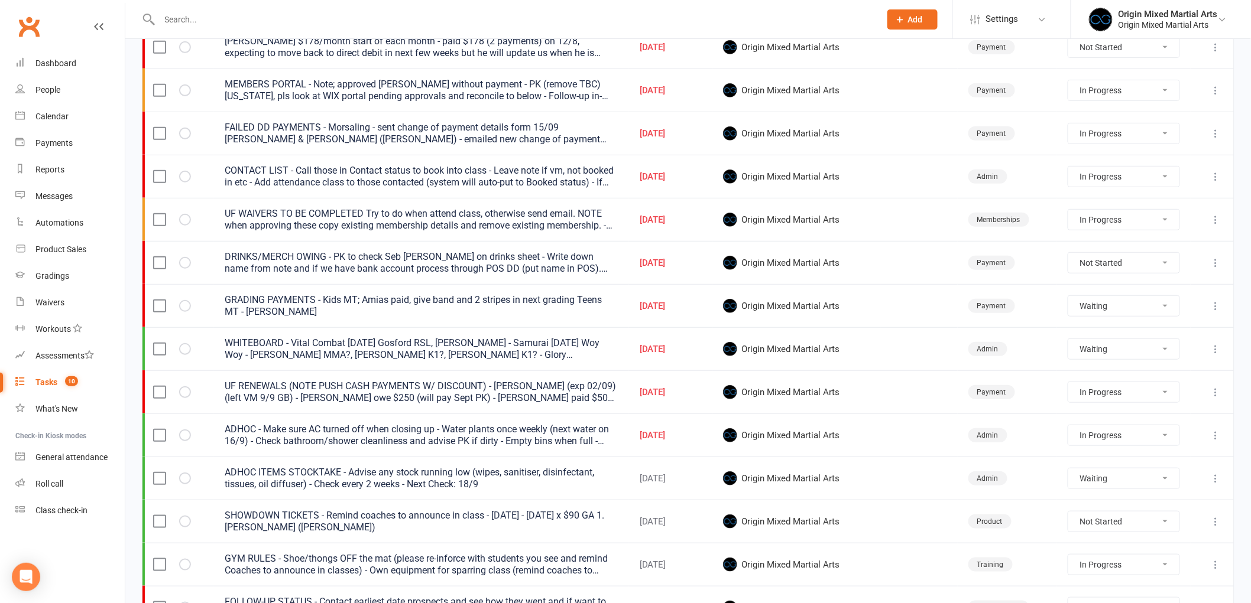
select select "started"
select select "waiting"
select select "started"
select select "waiting"
select select "started"
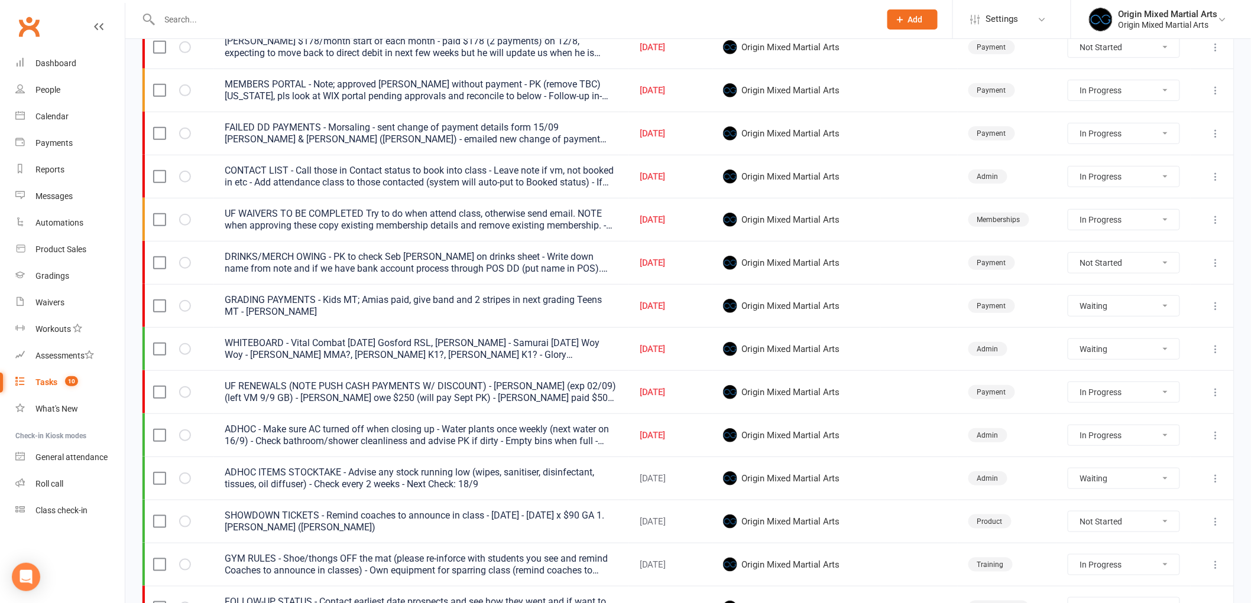
select select "started"
select select "waiting"
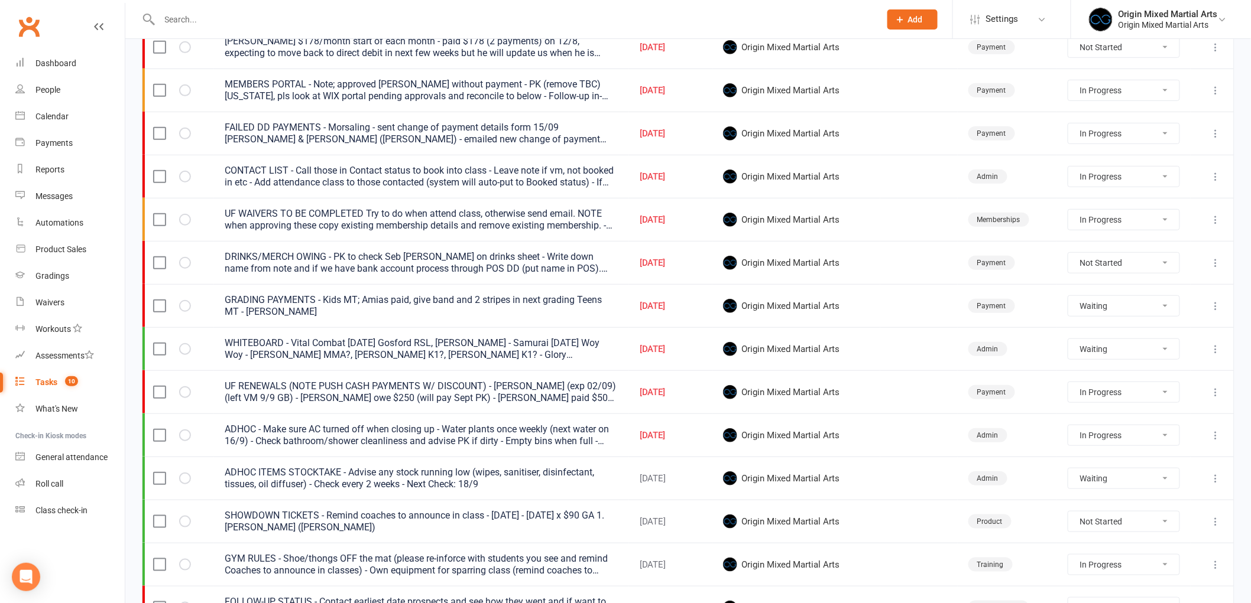
select select "started"
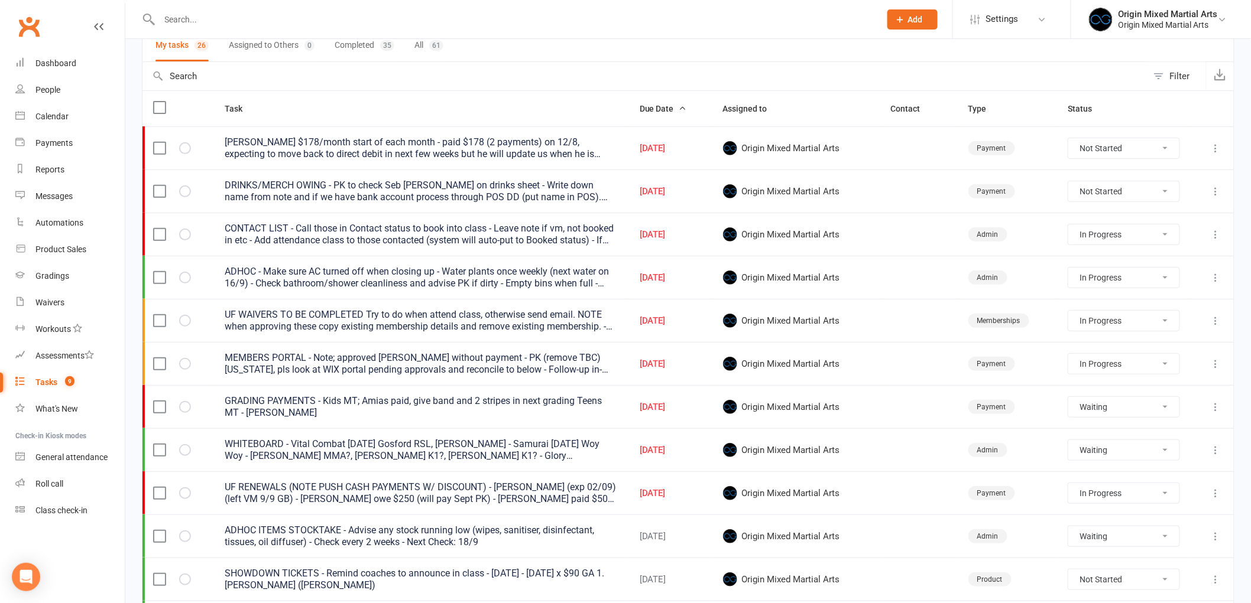
scroll to position [66, 0]
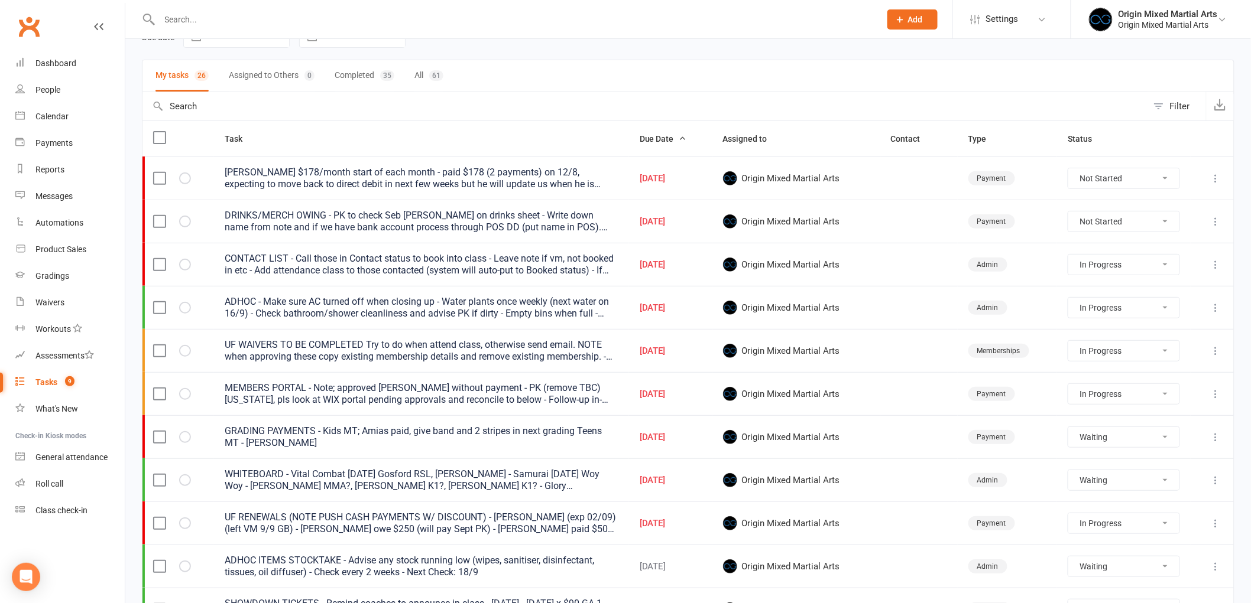
click at [1220, 178] on icon at bounding box center [1216, 179] width 12 height 12
click at [1150, 223] on link "Edit" at bounding box center [1154, 227] width 117 height 24
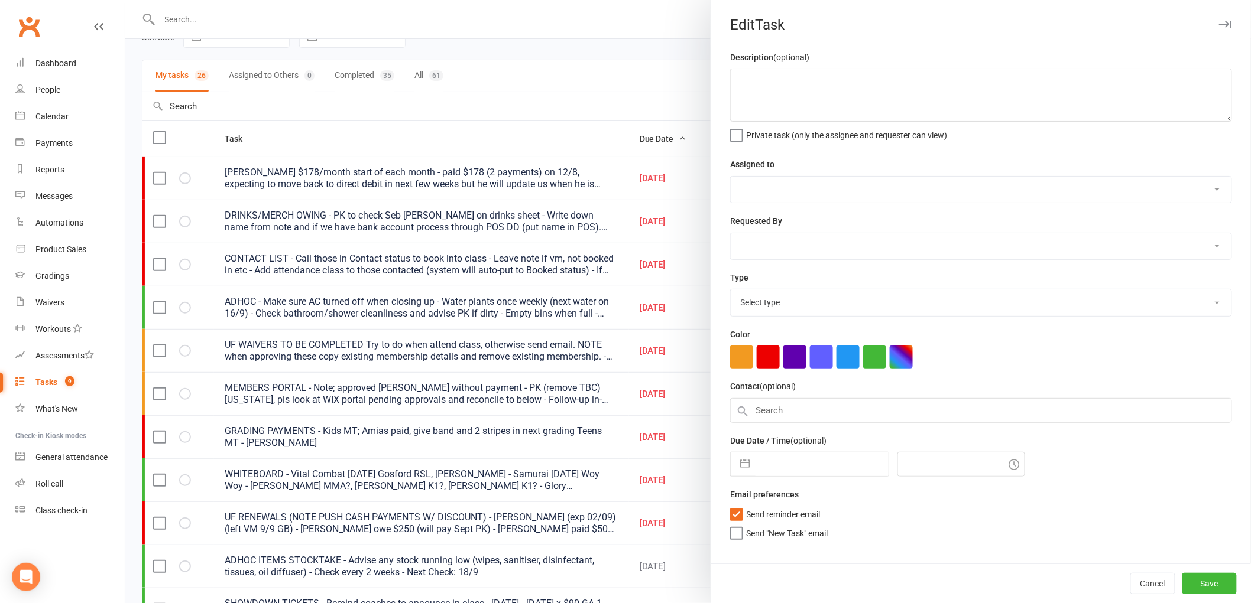
type textarea "RORY HOPKINS $178/month start of each month - paid $178 (2 payments) on 12/8, e…"
select select "43946"
type input "15 Sep 2025"
type input "4:00pm"
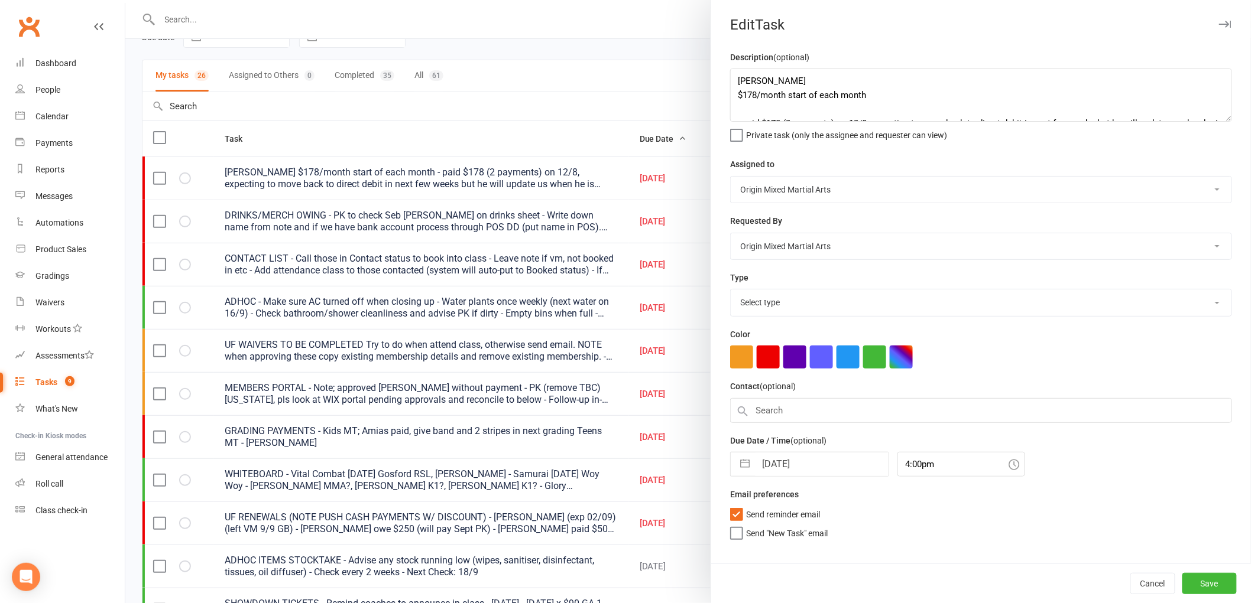
select select "24254"
select select "7"
select select "2025"
select select "8"
select select "2025"
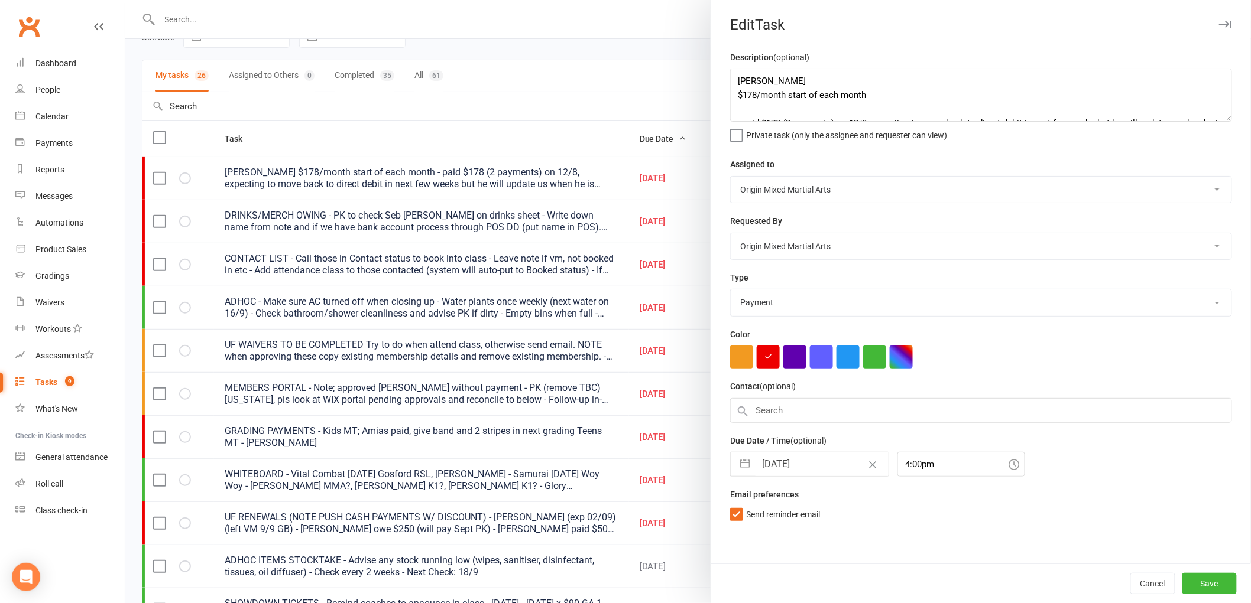
select select "9"
select select "2025"
click at [796, 466] on input "15 Sep 2025" at bounding box center [821, 465] width 133 height 24
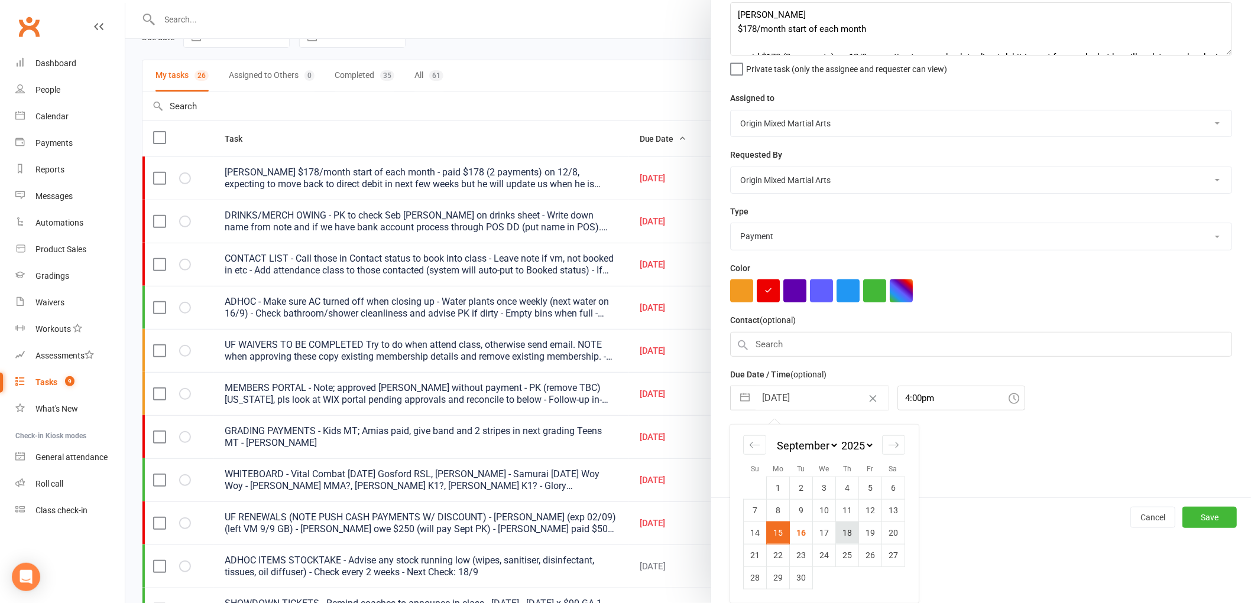
click at [842, 533] on td "18" at bounding box center [847, 533] width 23 height 22
type input "18 Sep 2025"
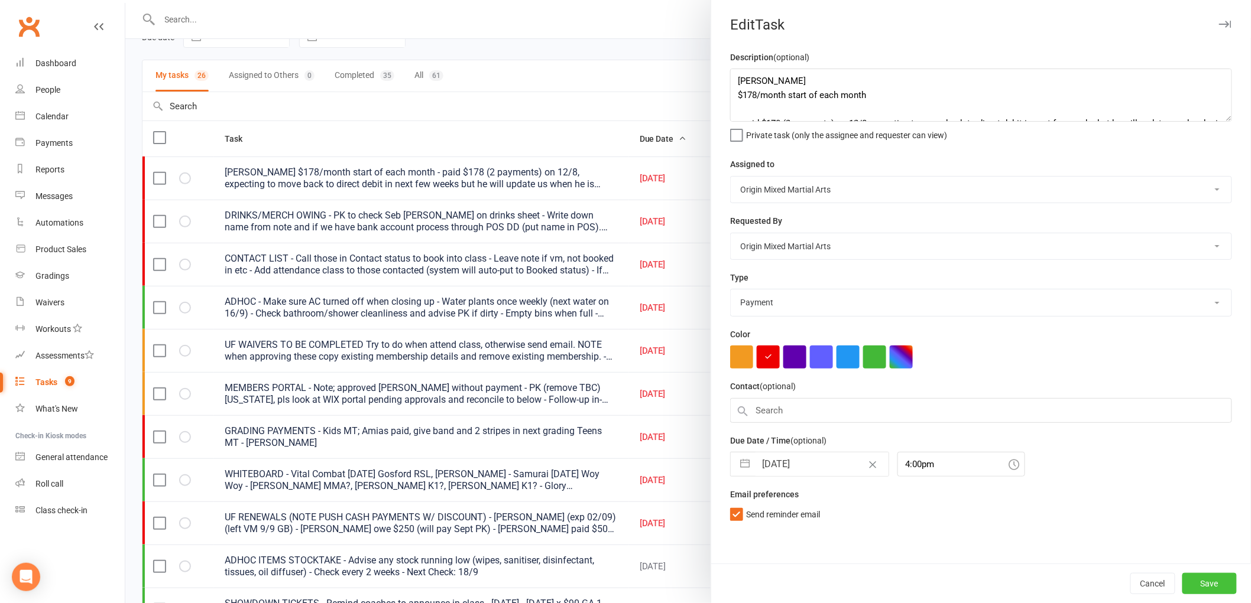
click at [1209, 580] on button "Save" at bounding box center [1209, 583] width 54 height 21
select select "started"
select select "waiting"
select select "started"
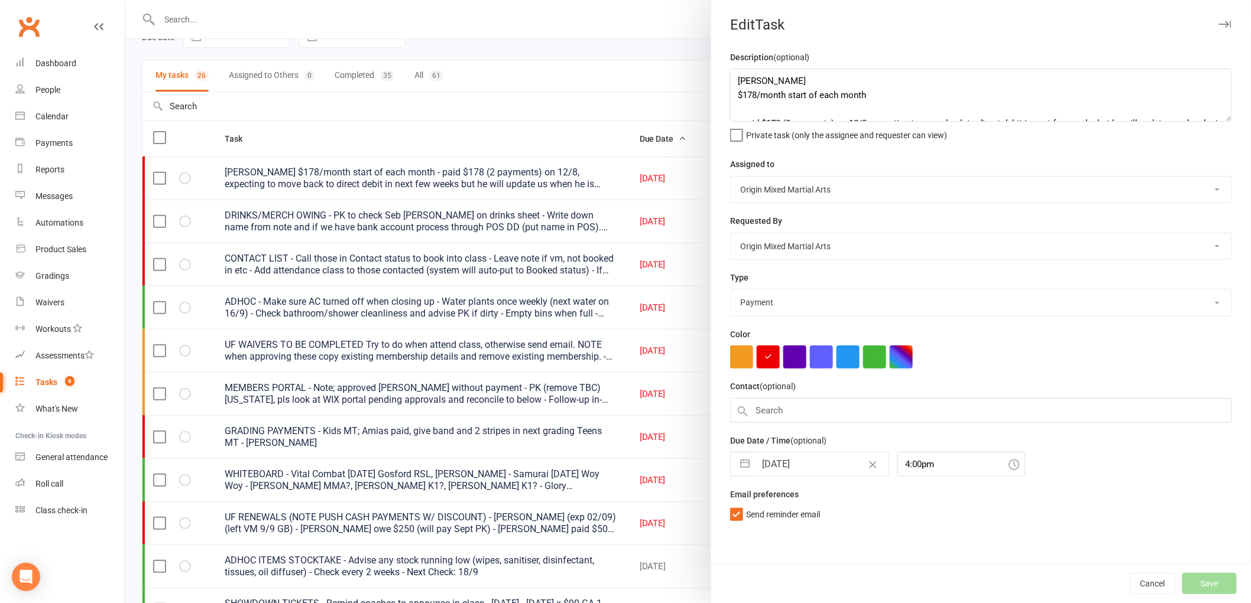
select select "started"
select select "waiting"
select select "started"
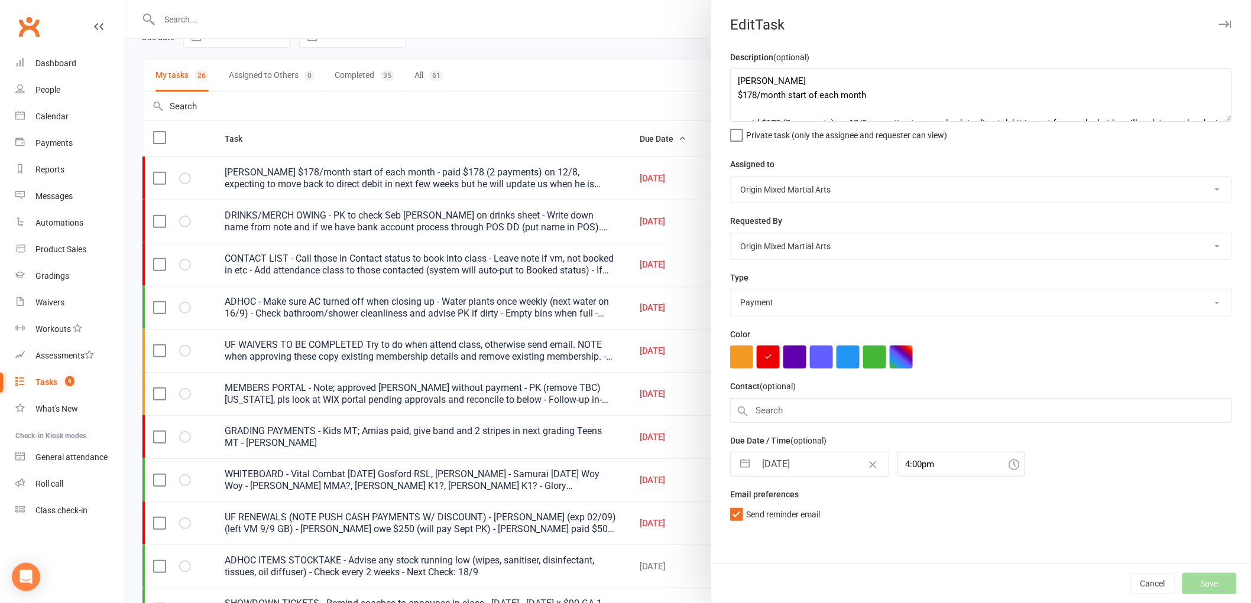
select select "started"
select select "waiting"
select select "started"
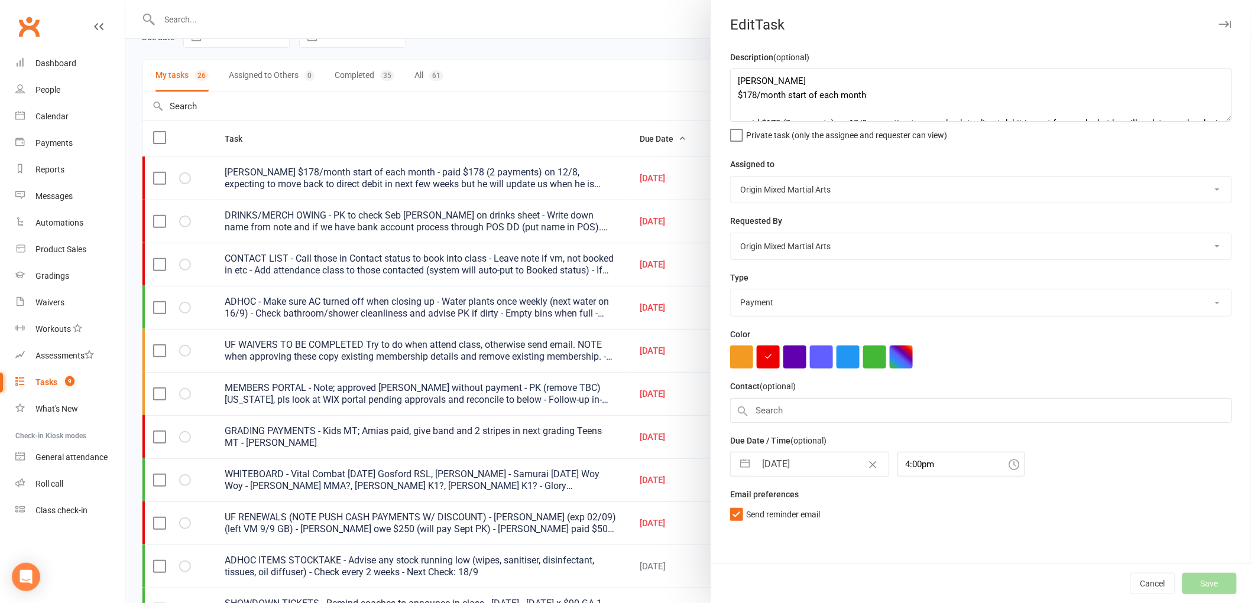
select select "started"
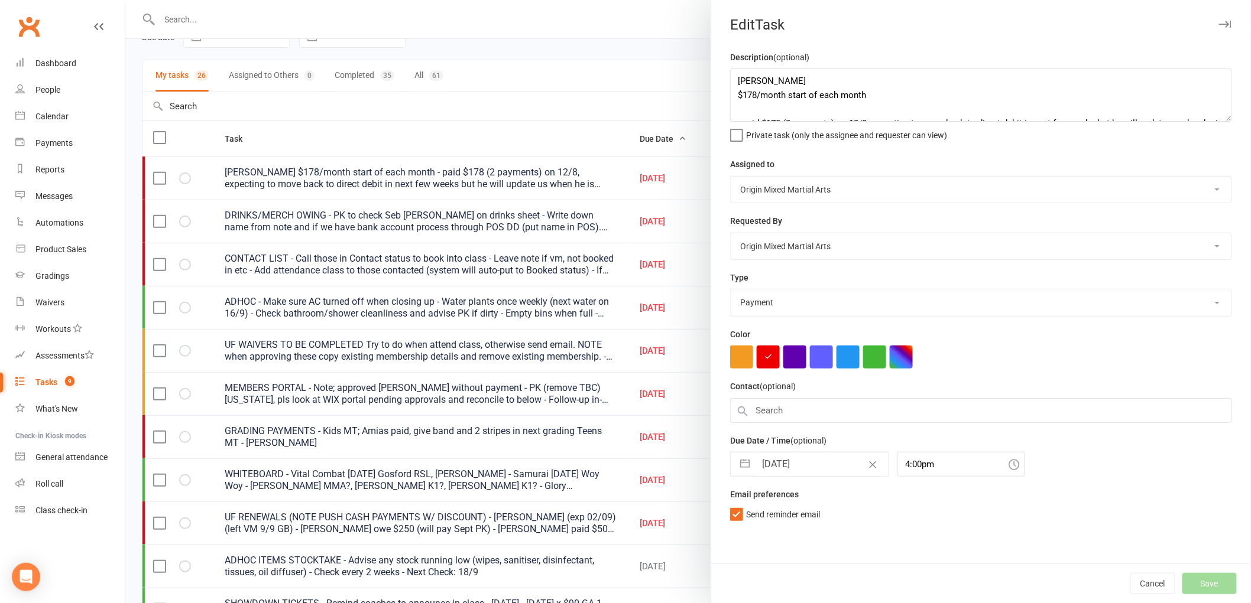
select select "started"
select select "waiting"
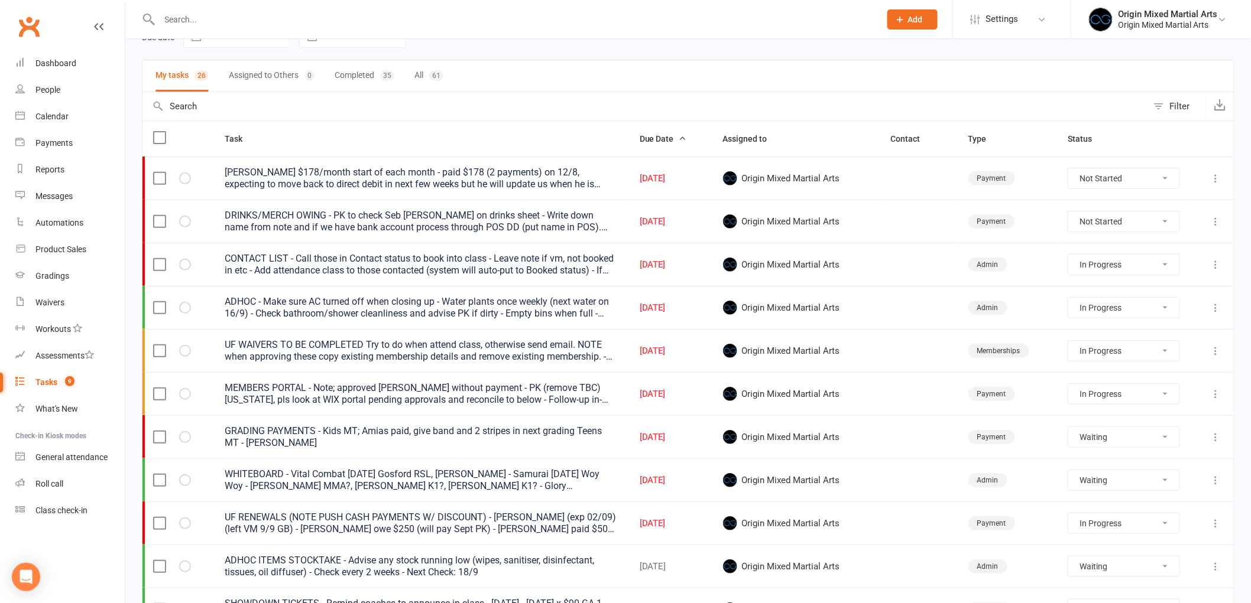
select select "started"
select select "waiting"
select select "started"
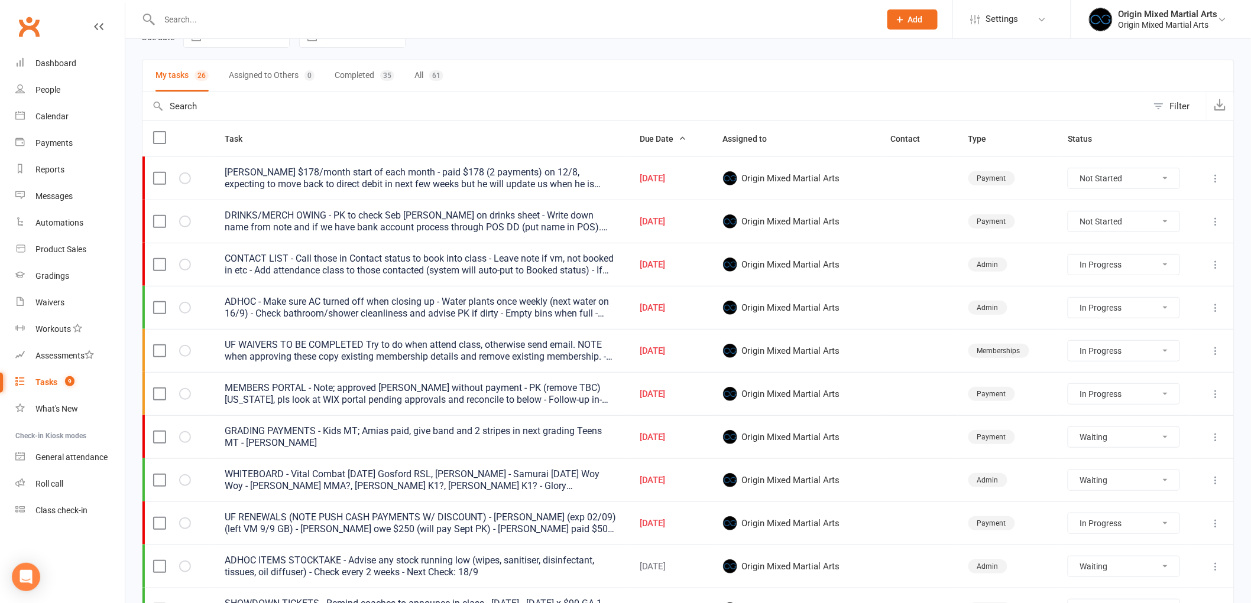
select select "waiting"
select select "started"
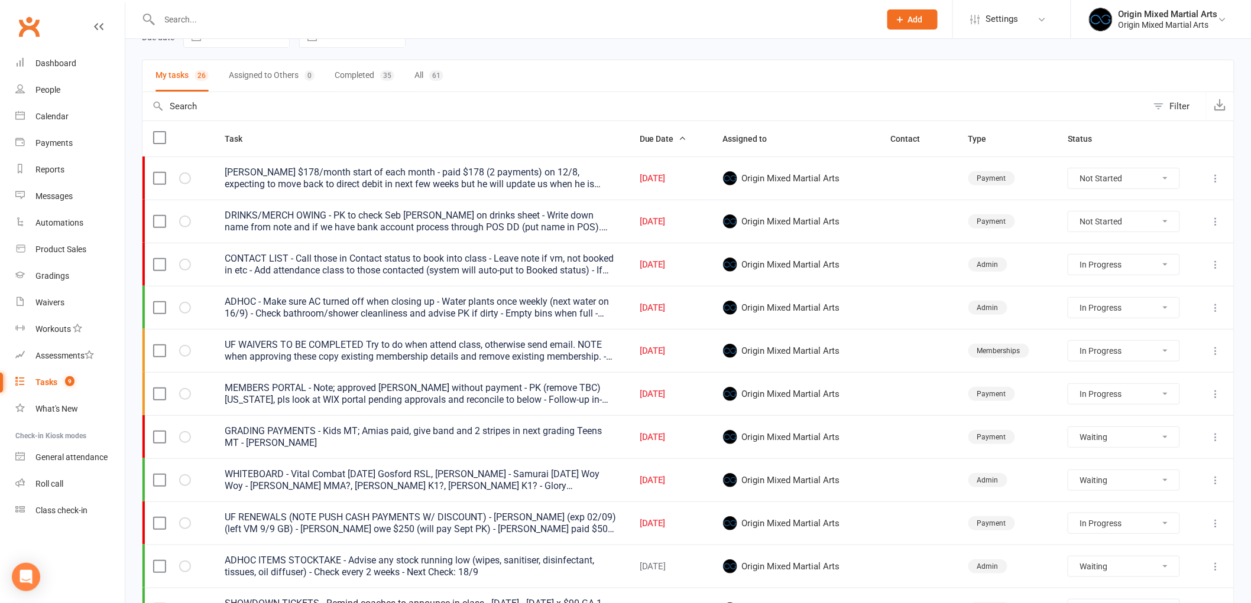
select select "started"
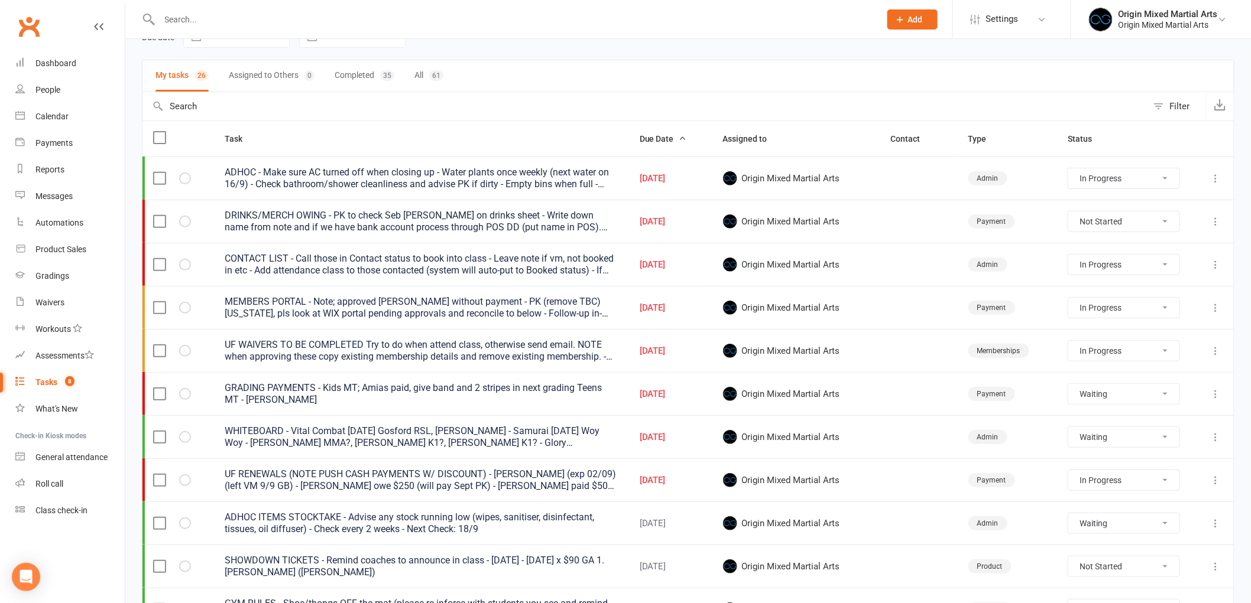
click at [1221, 262] on icon at bounding box center [1216, 265] width 12 height 12
click at [1195, 308] on link "Edit" at bounding box center [1154, 313] width 117 height 24
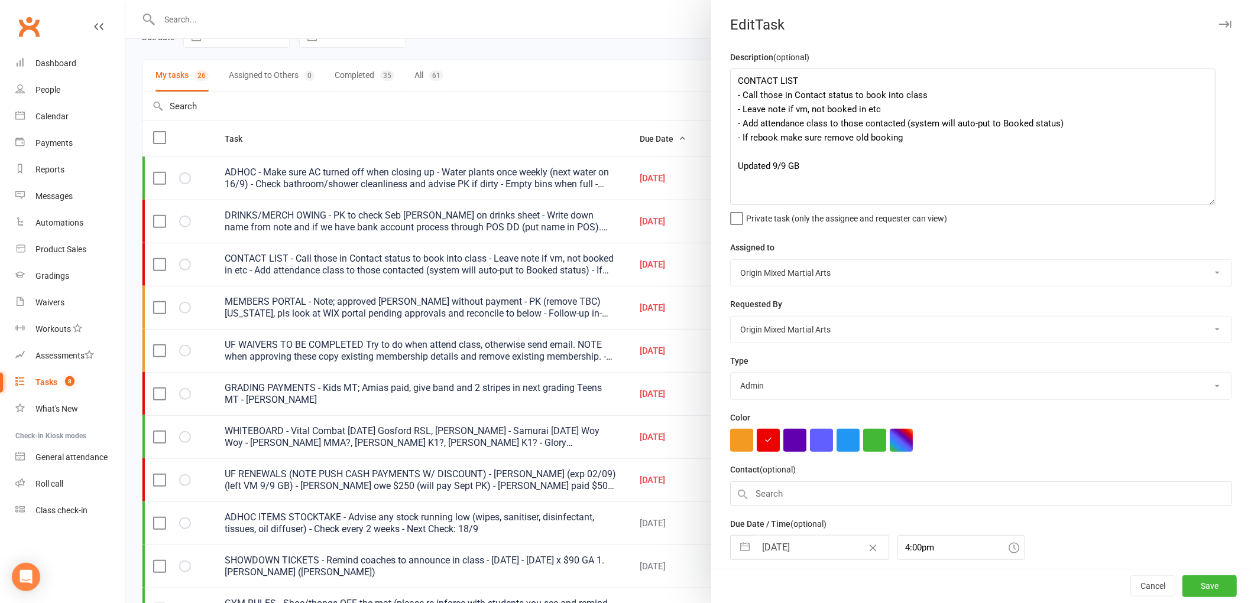
drag, startPoint x: 1218, startPoint y: 115, endPoint x: 1206, endPoint y: 199, distance: 84.2
click at [1206, 199] on textarea "CONTACT LIST - Call those in Contact status to book into class - Leave note if …" at bounding box center [972, 137] width 485 height 137
click at [772, 163] on textarea "CONTACT LIST - Call those in Contact status to book into class - Leave note if …" at bounding box center [972, 137] width 485 height 137
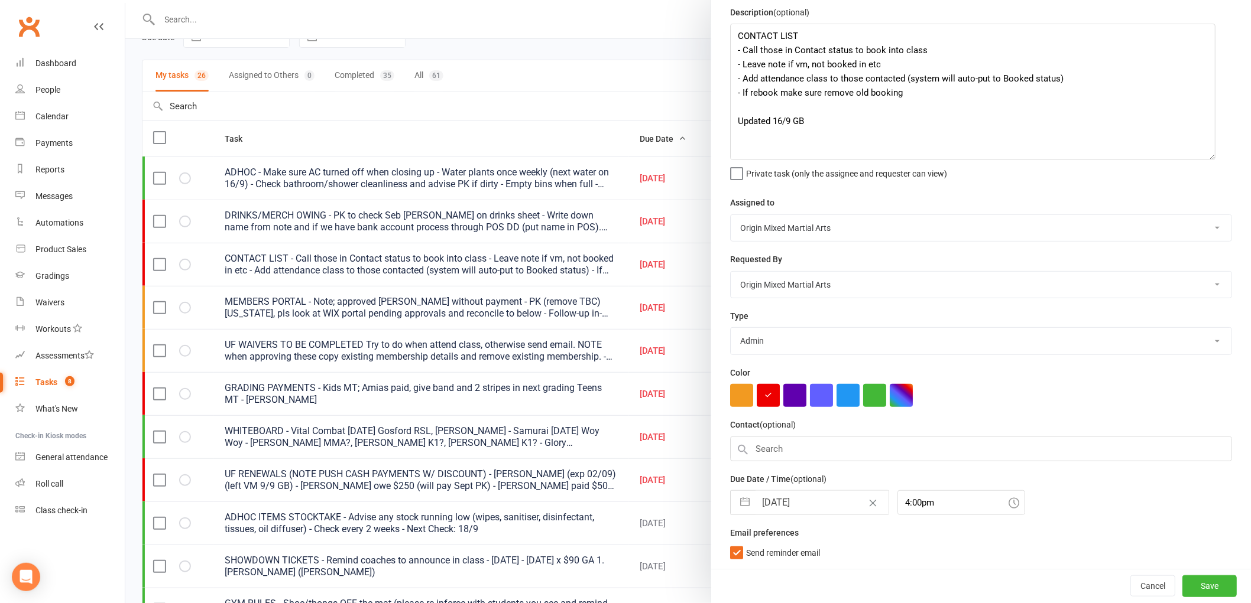
click at [806, 512] on input "[DATE]" at bounding box center [821, 503] width 133 height 24
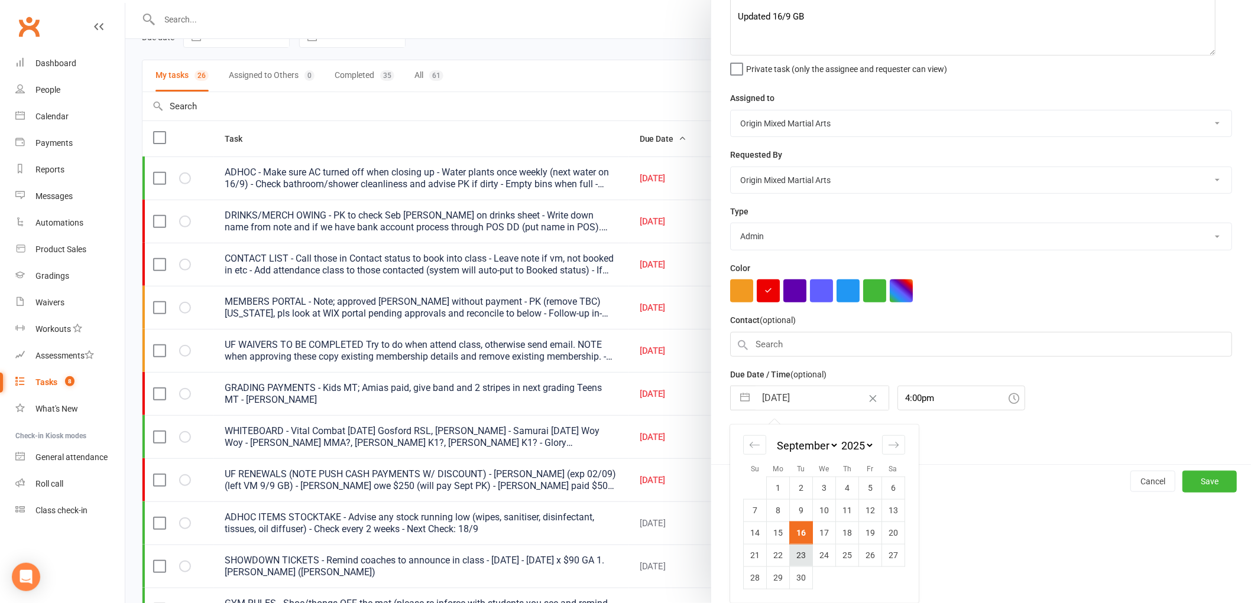
click at [800, 557] on td "23" at bounding box center [801, 555] width 23 height 22
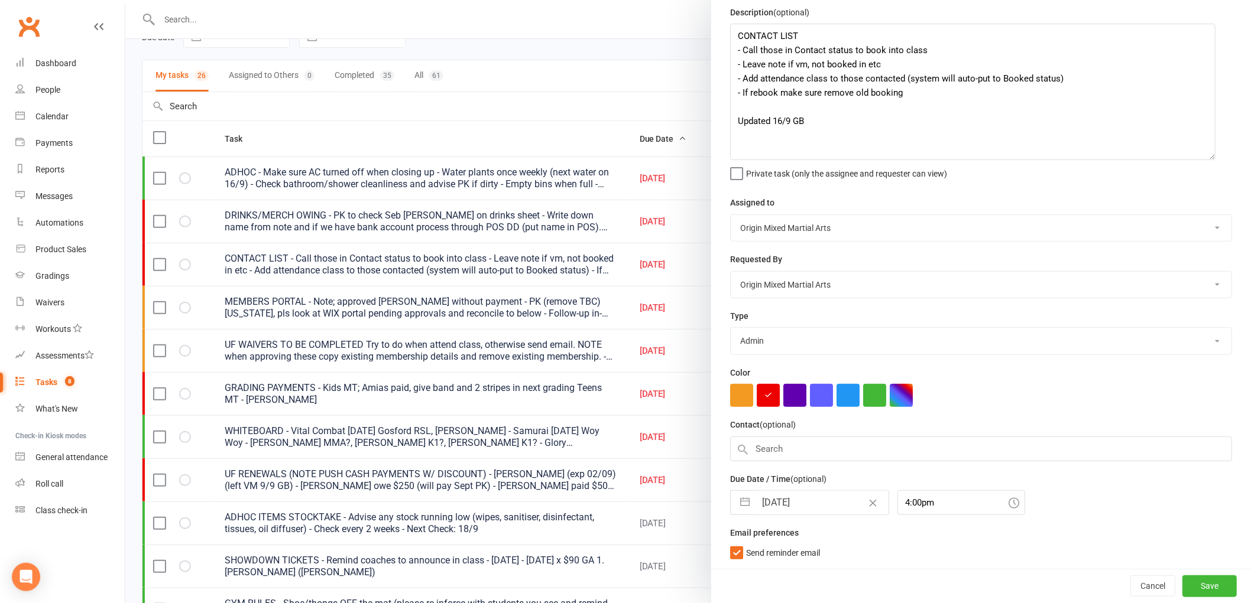
scroll to position [46, 0]
click at [1192, 589] on button "Save" at bounding box center [1209, 586] width 54 height 21
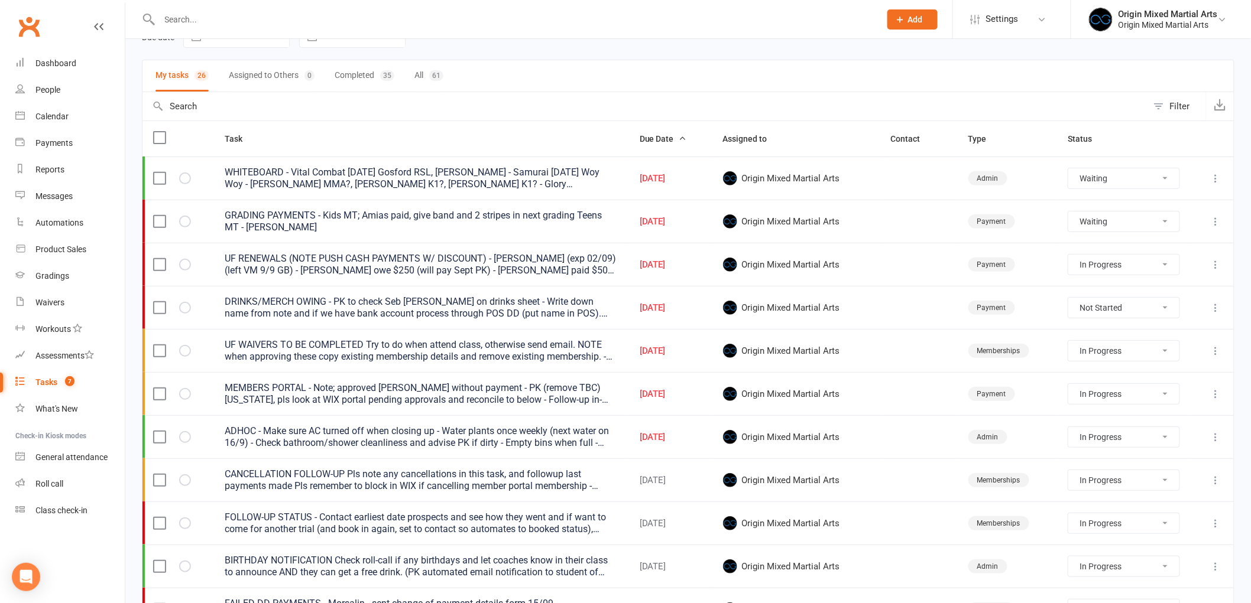
click at [1212, 353] on icon at bounding box center [1216, 351] width 12 height 12
click at [1179, 392] on link "Edit" at bounding box center [1154, 399] width 117 height 24
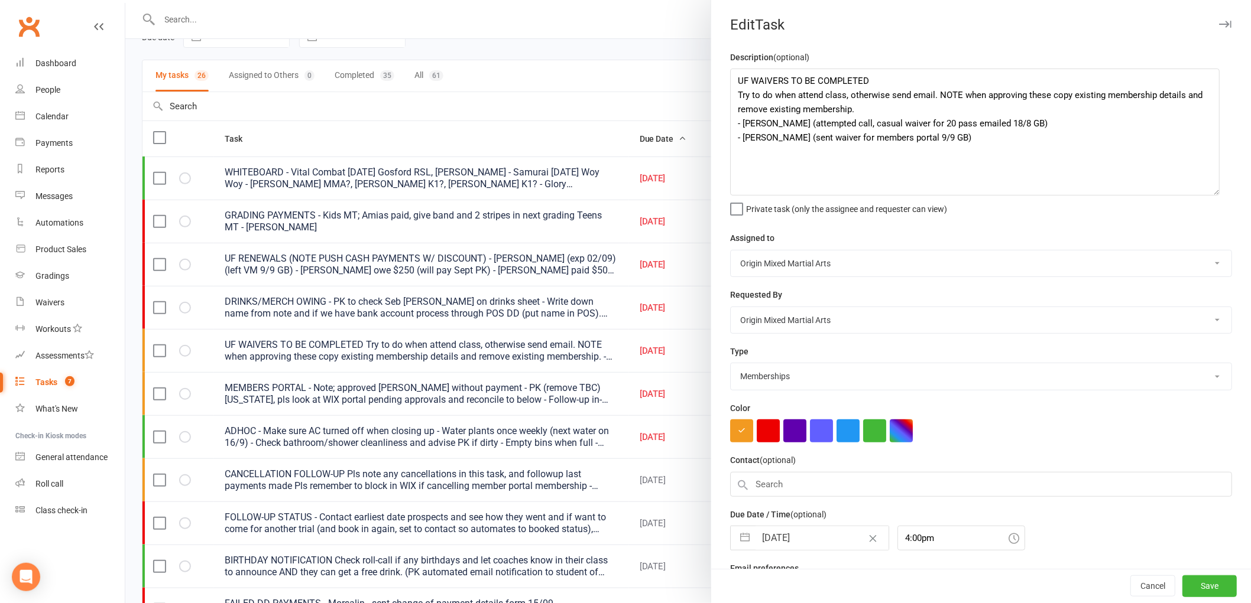
drag, startPoint x: 1214, startPoint y: 119, endPoint x: 1206, endPoint y: 198, distance: 79.6
click at [1206, 196] on textarea "UF WAIVERS TO BE COMPLETED Try to do when attend class, otherwise send email. N…" at bounding box center [974, 132] width 489 height 127
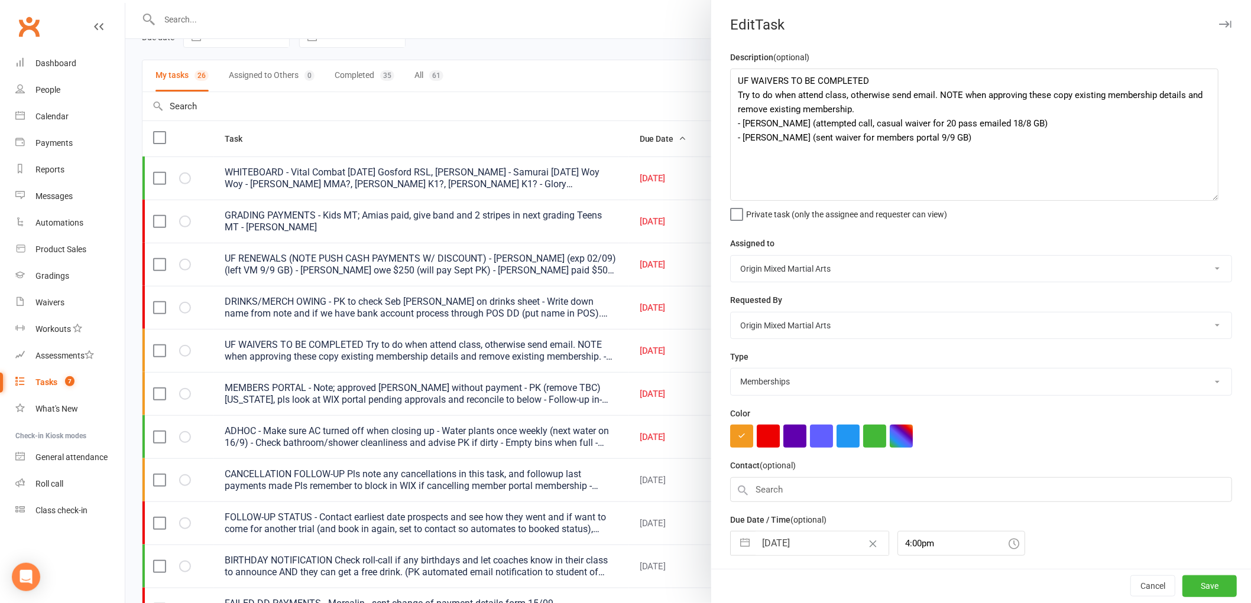
scroll to position [41, 0]
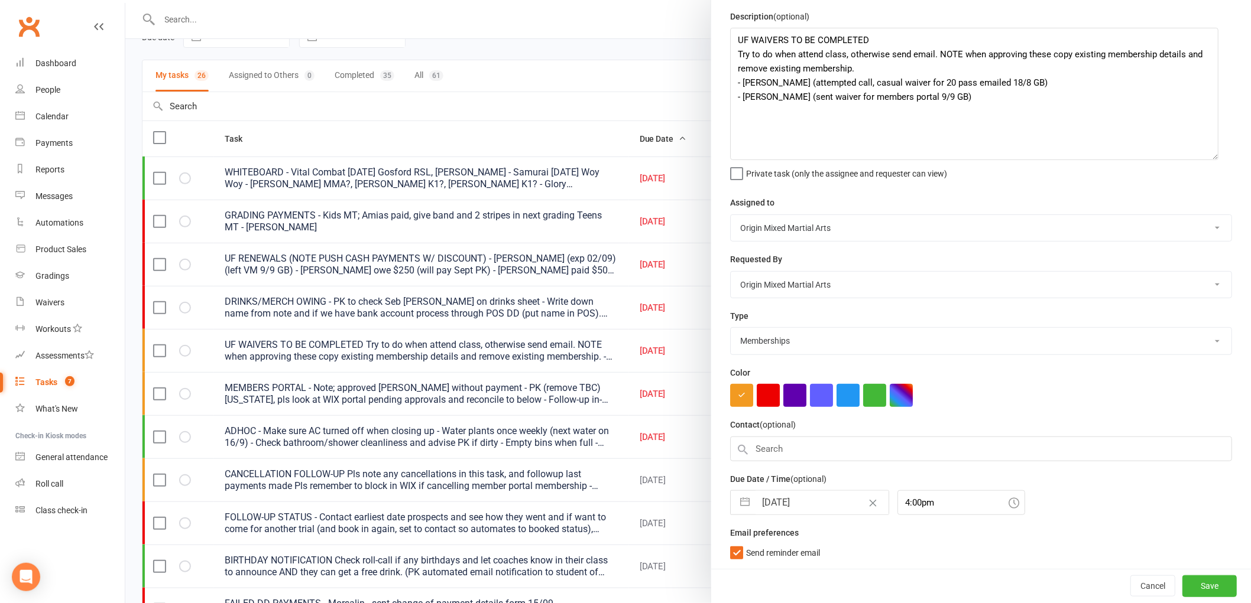
click at [793, 505] on input "[DATE]" at bounding box center [821, 503] width 133 height 24
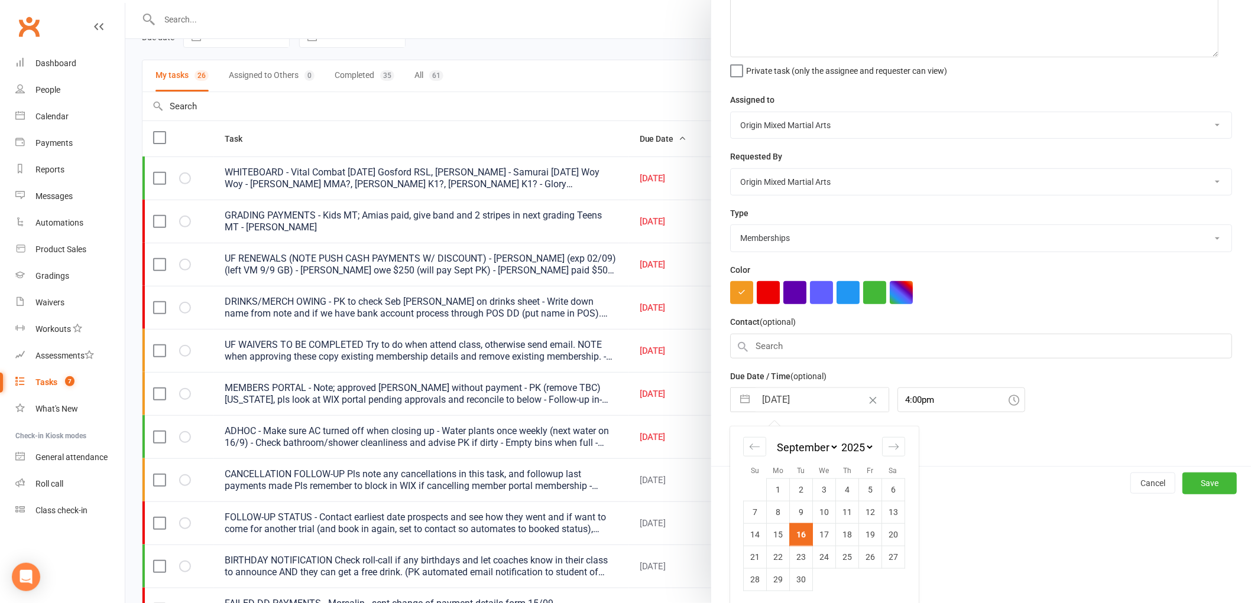
scroll to position [145, 0]
click at [800, 579] on td "30" at bounding box center [801, 578] width 23 height 22
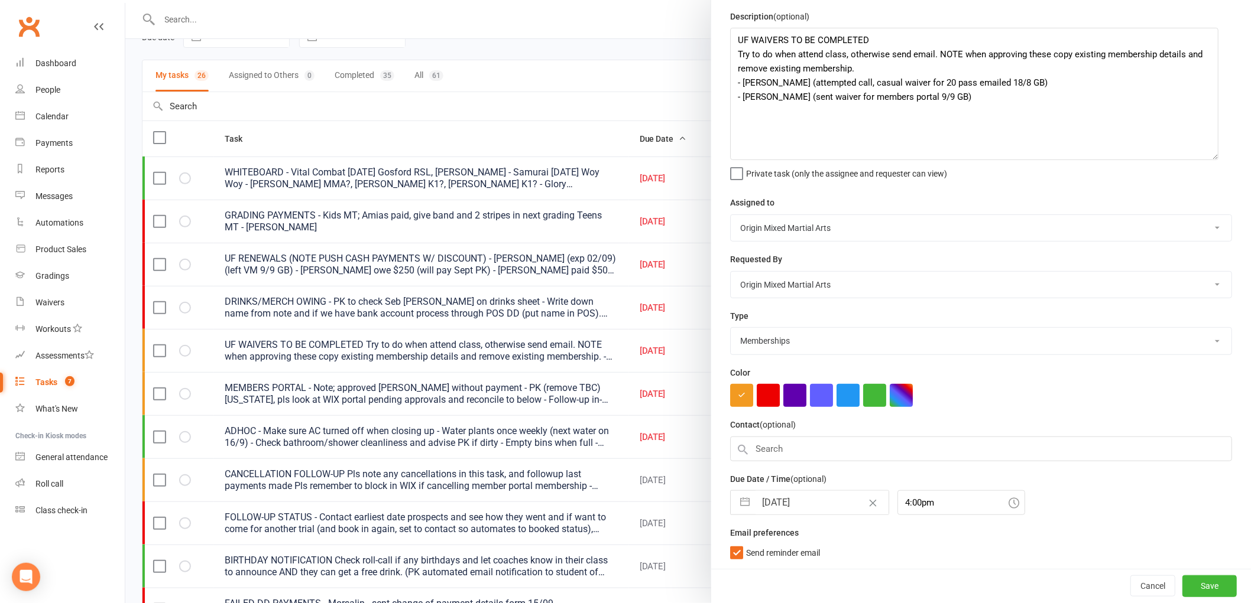
scroll to position [41, 0]
click at [1194, 585] on button "Save" at bounding box center [1209, 586] width 54 height 21
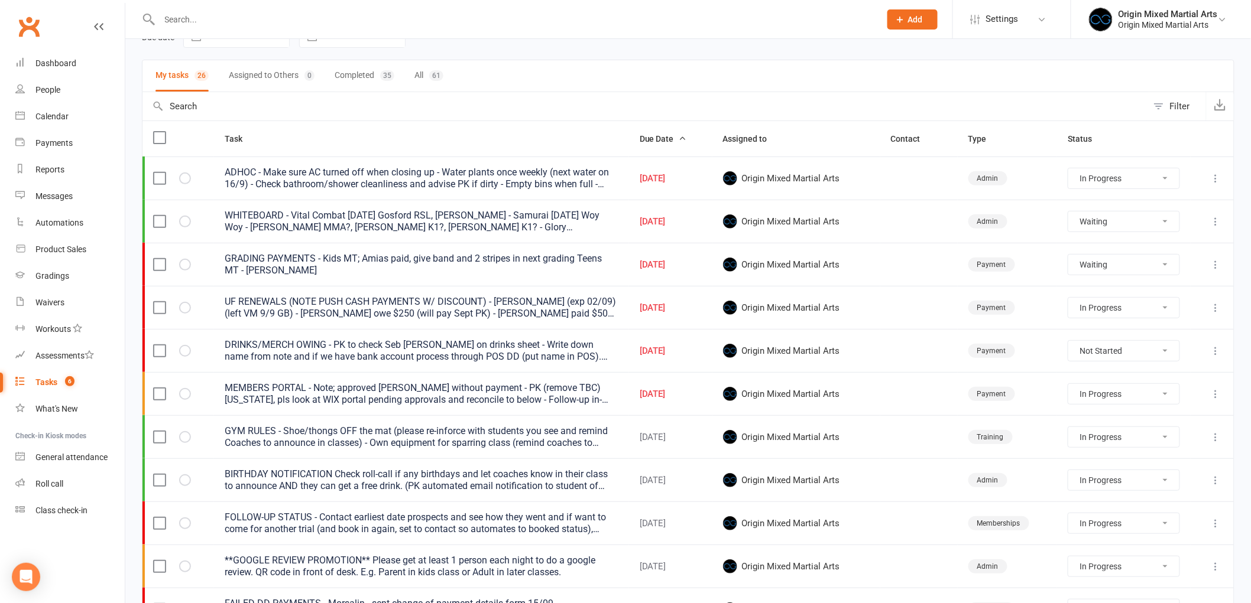
click at [1216, 267] on icon at bounding box center [1216, 265] width 12 height 12
click at [1151, 314] on link "Edit" at bounding box center [1154, 313] width 117 height 24
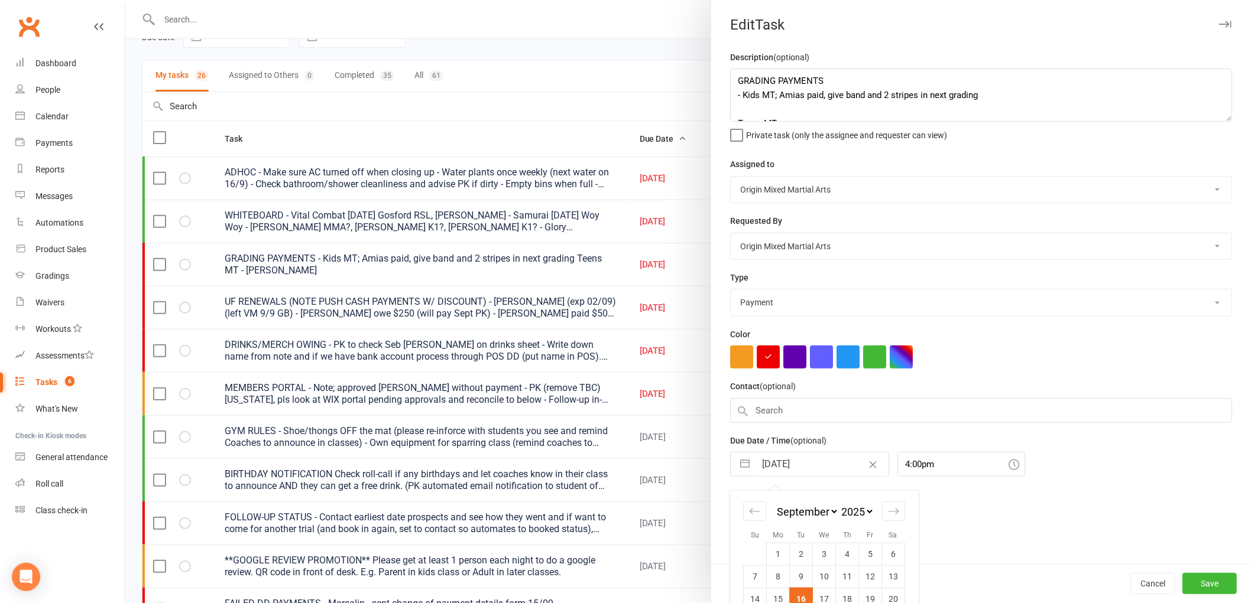
click at [780, 456] on input "[DATE]" at bounding box center [821, 465] width 133 height 24
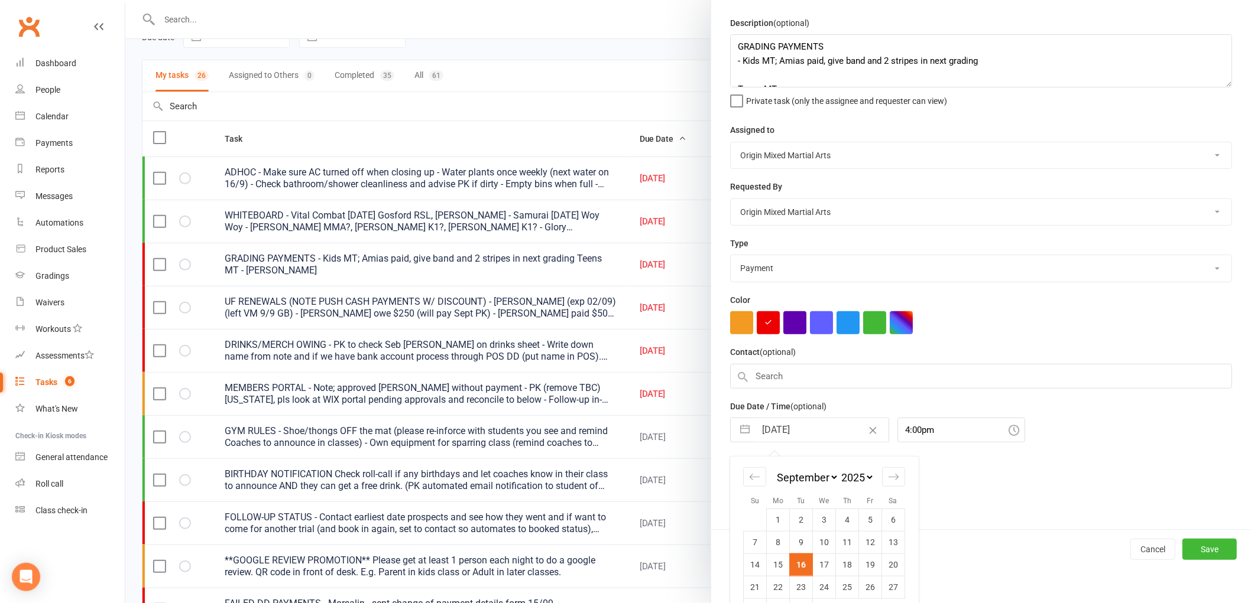
scroll to position [67, 0]
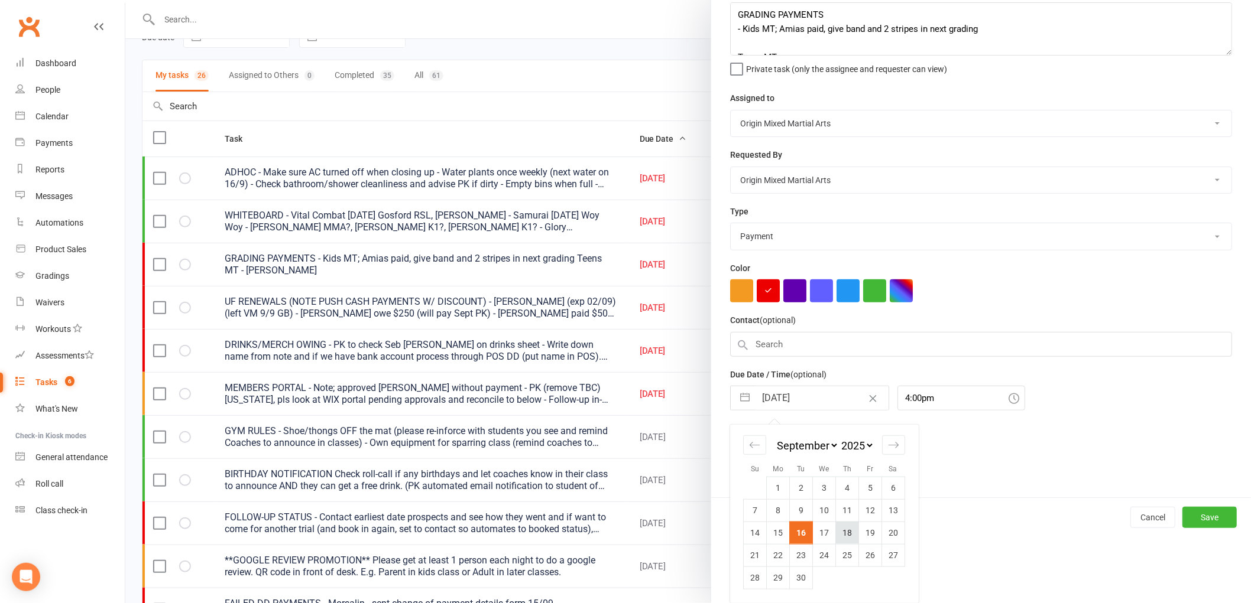
click at [838, 533] on td "18" at bounding box center [847, 533] width 23 height 22
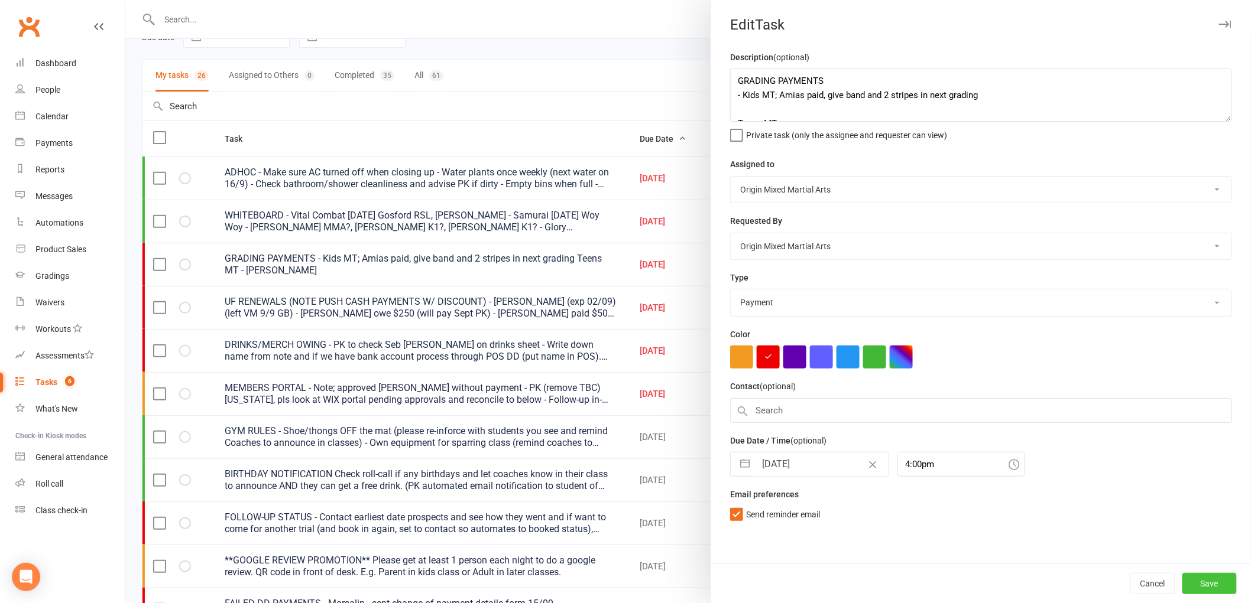
click at [1197, 577] on button "Save" at bounding box center [1209, 583] width 54 height 21
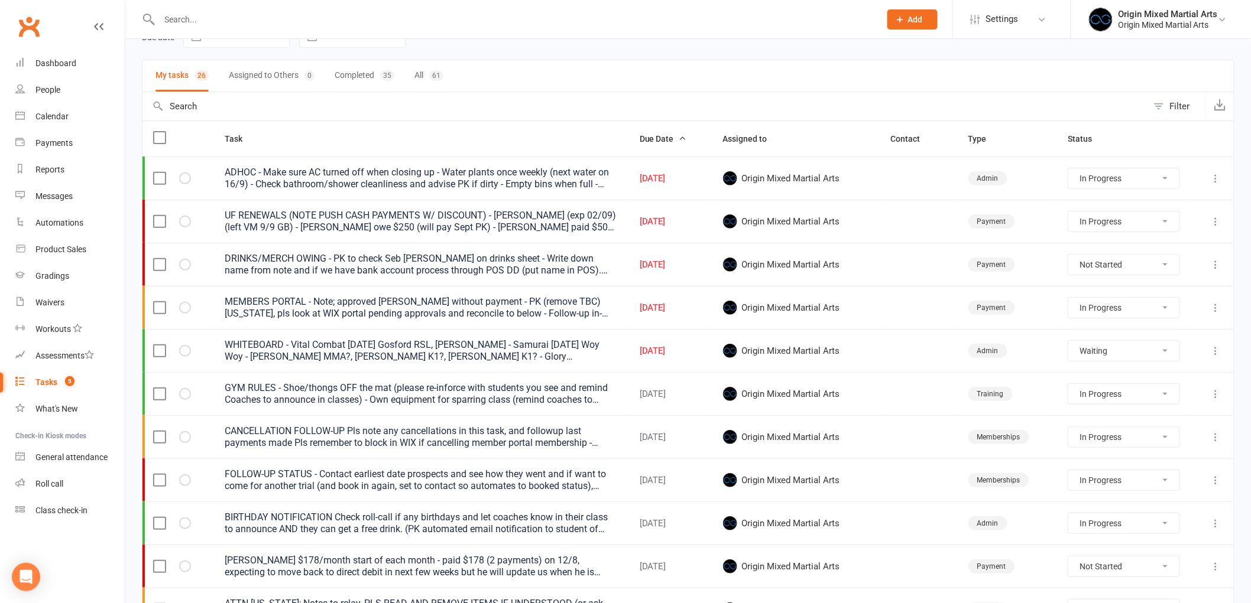
click at [1223, 305] on td at bounding box center [1211, 307] width 43 height 43
click at [1220, 306] on icon at bounding box center [1216, 308] width 12 height 12
click at [1167, 346] on link "Edit" at bounding box center [1154, 356] width 117 height 24
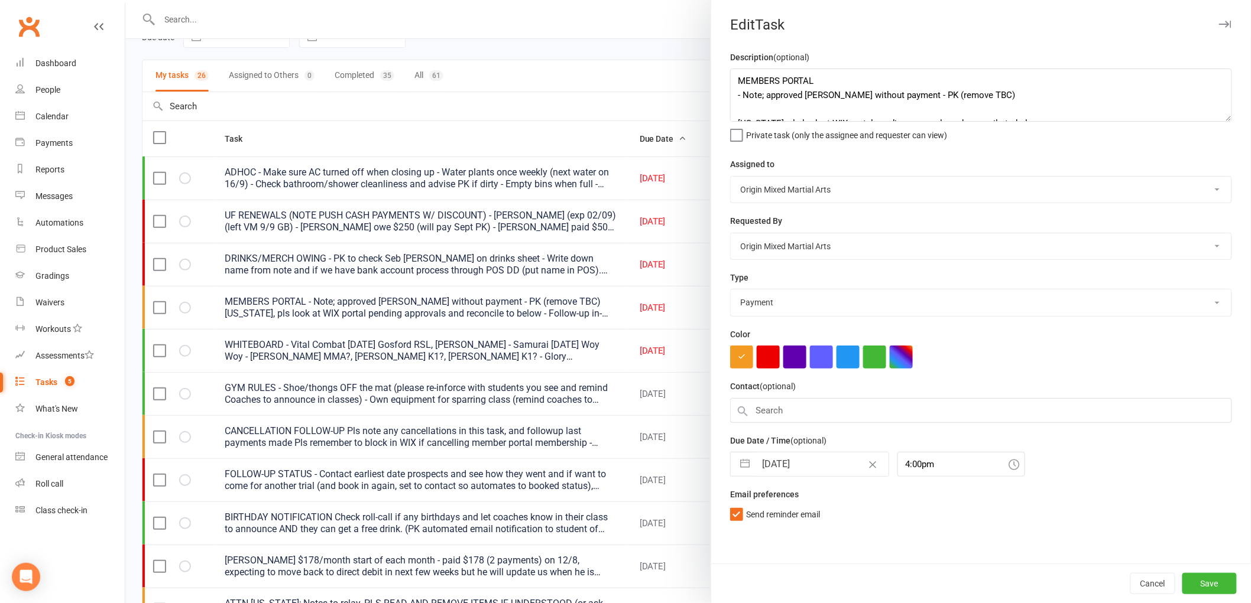
click at [777, 463] on input "[DATE]" at bounding box center [821, 465] width 133 height 24
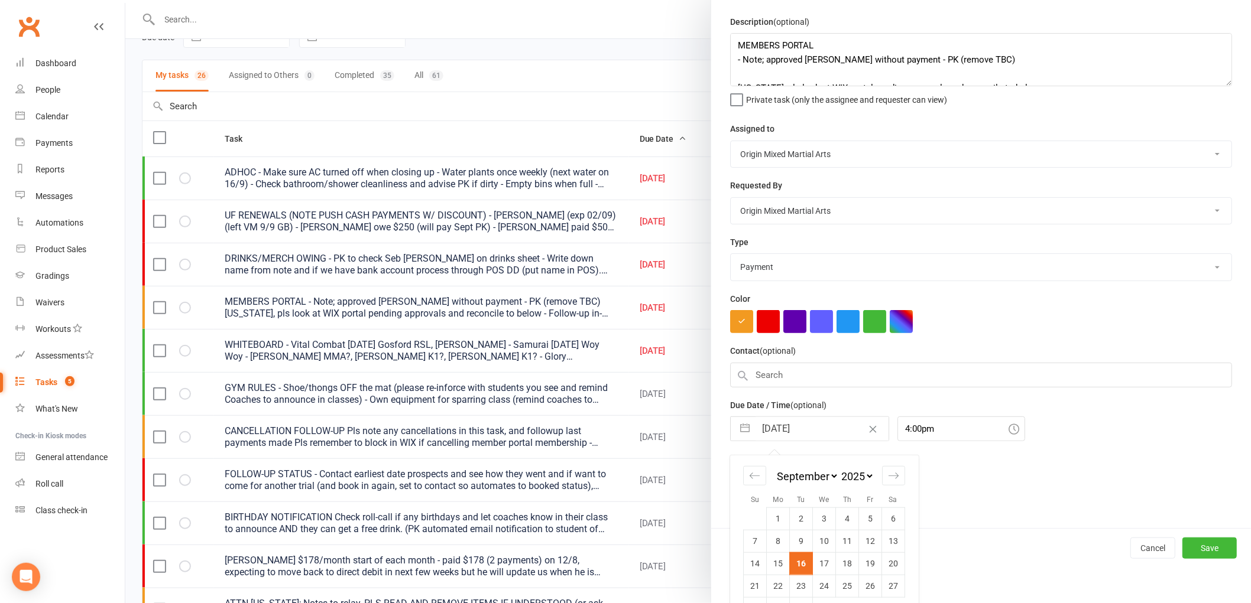
scroll to position [67, 0]
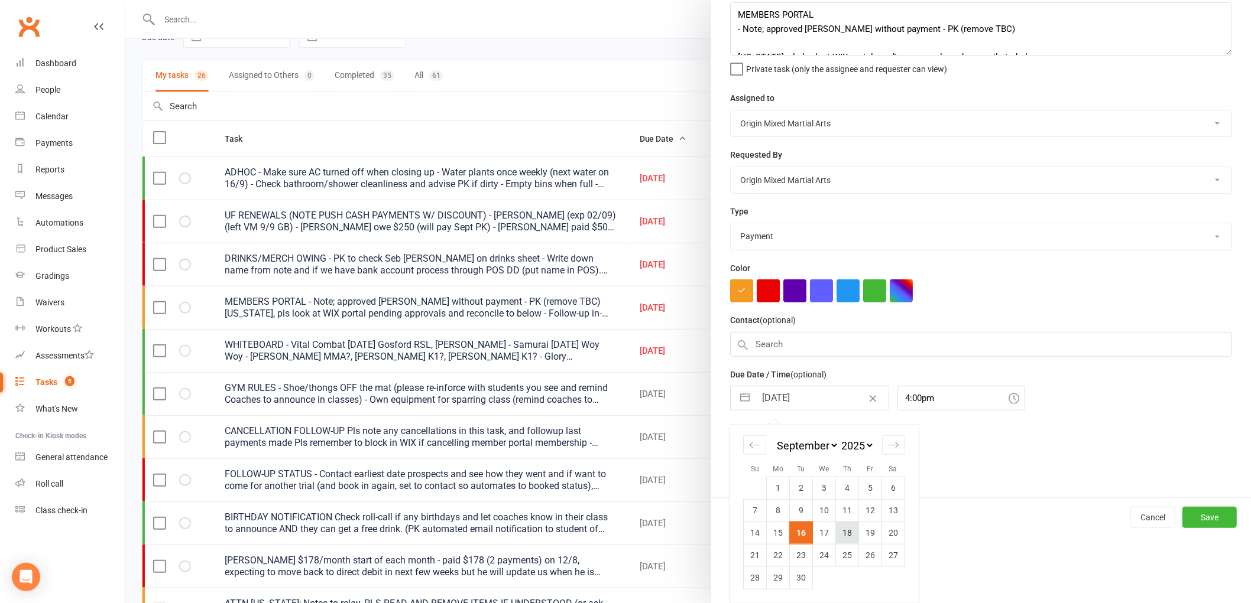
click at [841, 541] on td "18" at bounding box center [847, 533] width 23 height 22
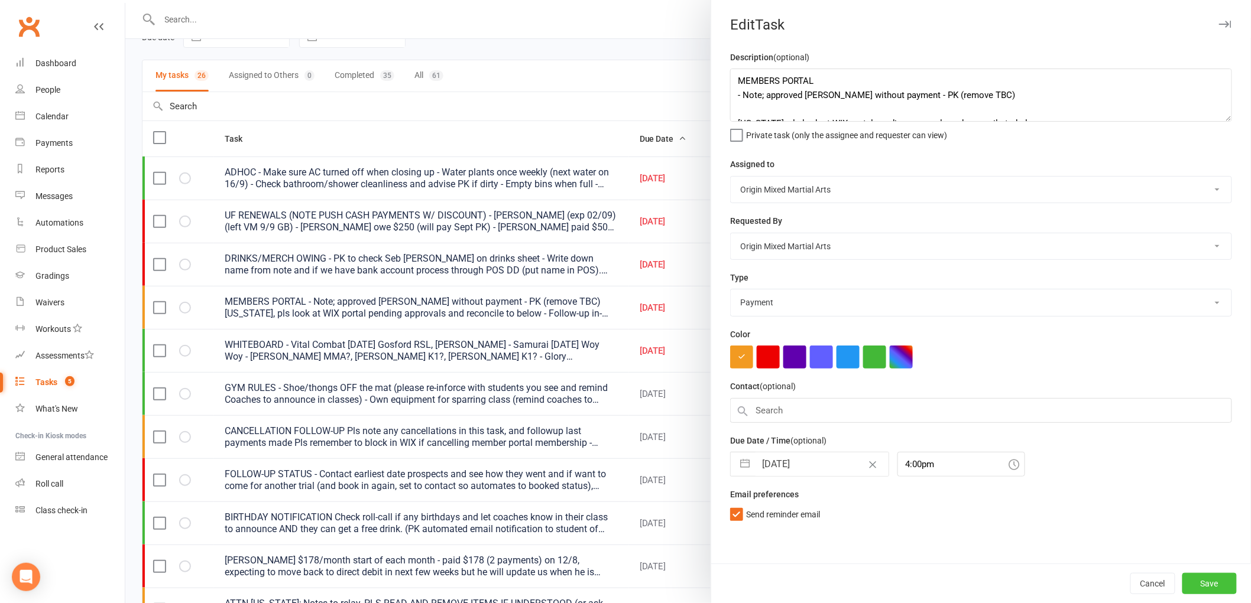
click at [1189, 578] on button "Save" at bounding box center [1209, 583] width 54 height 21
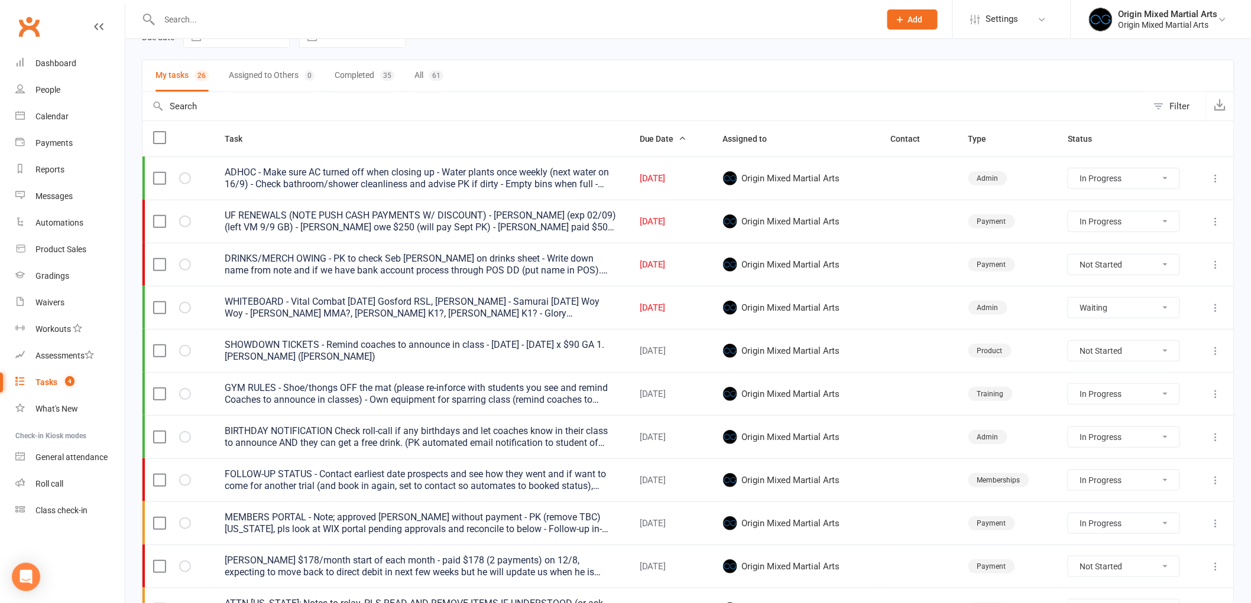
click at [1213, 219] on icon at bounding box center [1216, 222] width 12 height 12
click at [1177, 262] on link "Edit" at bounding box center [1154, 270] width 117 height 24
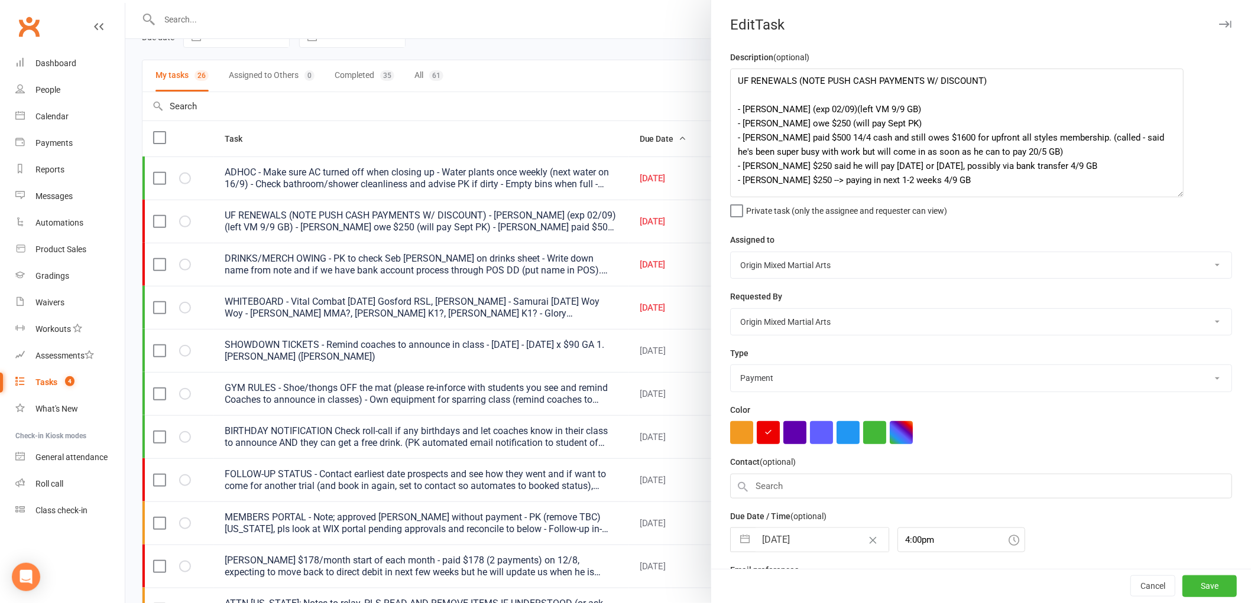
drag, startPoint x: 1218, startPoint y: 116, endPoint x: 1174, endPoint y: 192, distance: 87.9
click at [1174, 192] on textarea "UF RENEWALS (NOTE PUSH CASH PAYMENTS W/ DISCOUNT) - Mick Swinnerton (exp 02/09)…" at bounding box center [956, 133] width 453 height 129
click at [781, 542] on input "[DATE]" at bounding box center [821, 540] width 133 height 24
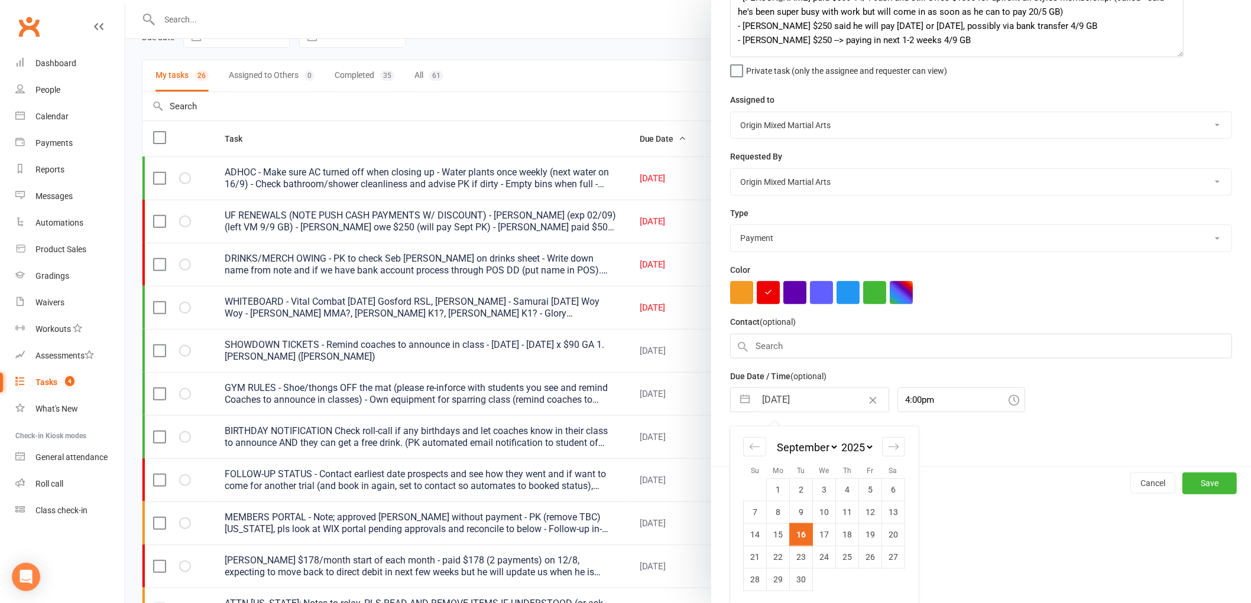
scroll to position [142, 0]
click at [803, 557] on td "23" at bounding box center [801, 555] width 23 height 22
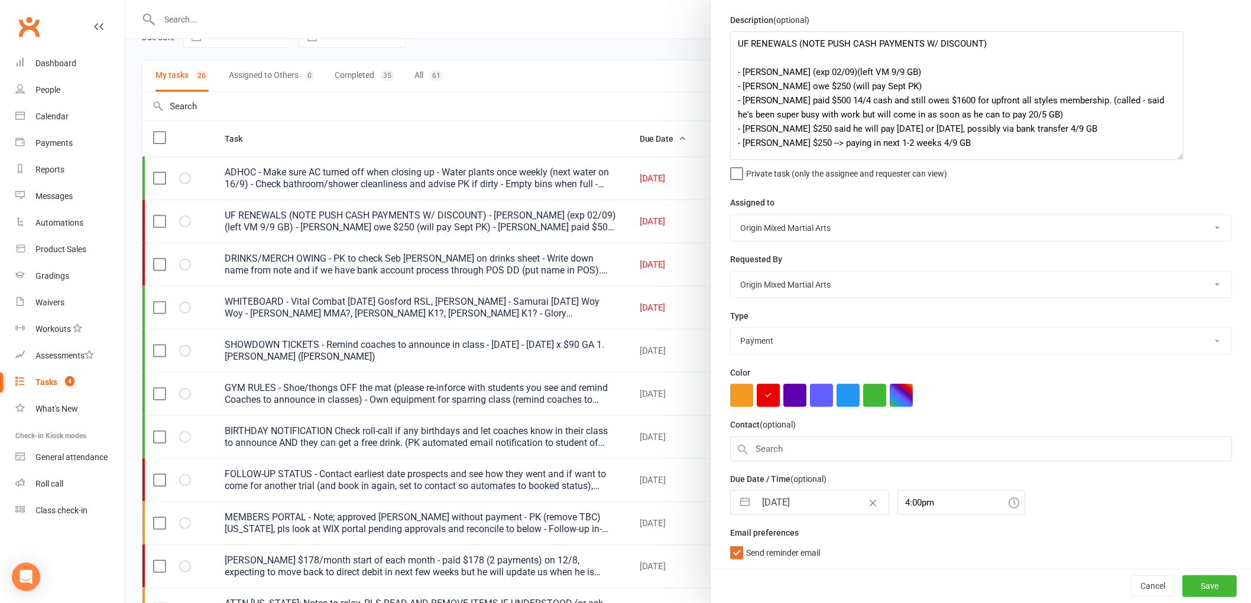
scroll to position [38, 0]
click at [1192, 574] on div "Cancel Save" at bounding box center [981, 586] width 540 height 34
click at [1196, 579] on button "Save" at bounding box center [1209, 586] width 54 height 21
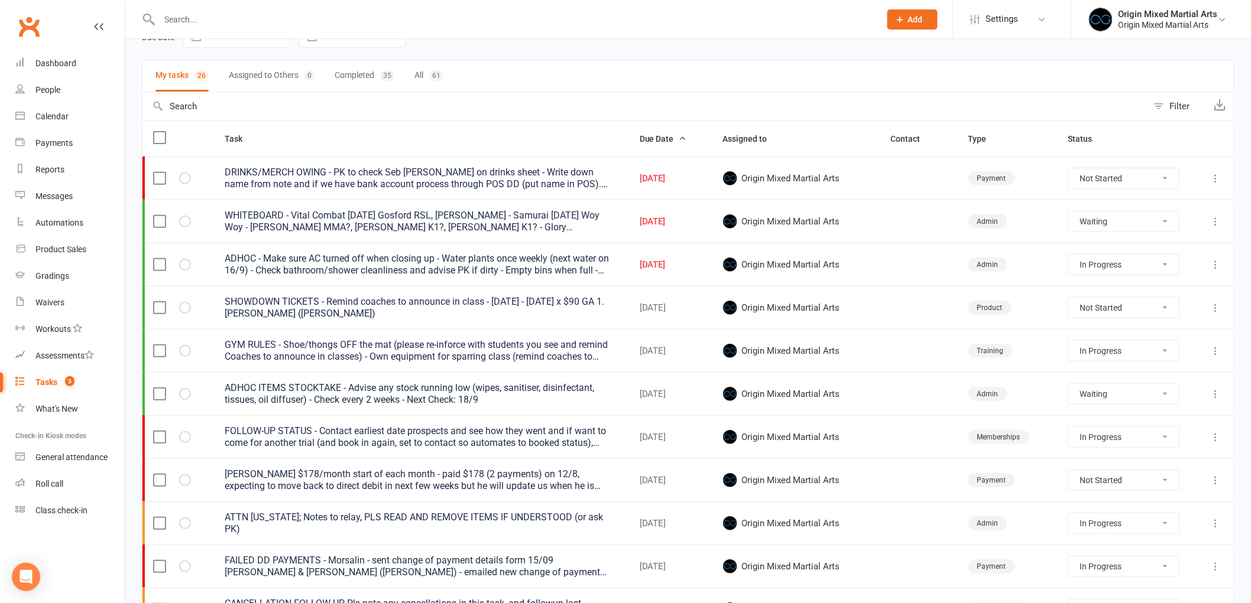
click at [1218, 221] on icon at bounding box center [1216, 222] width 12 height 12
click at [1155, 272] on link "Edit" at bounding box center [1154, 270] width 117 height 24
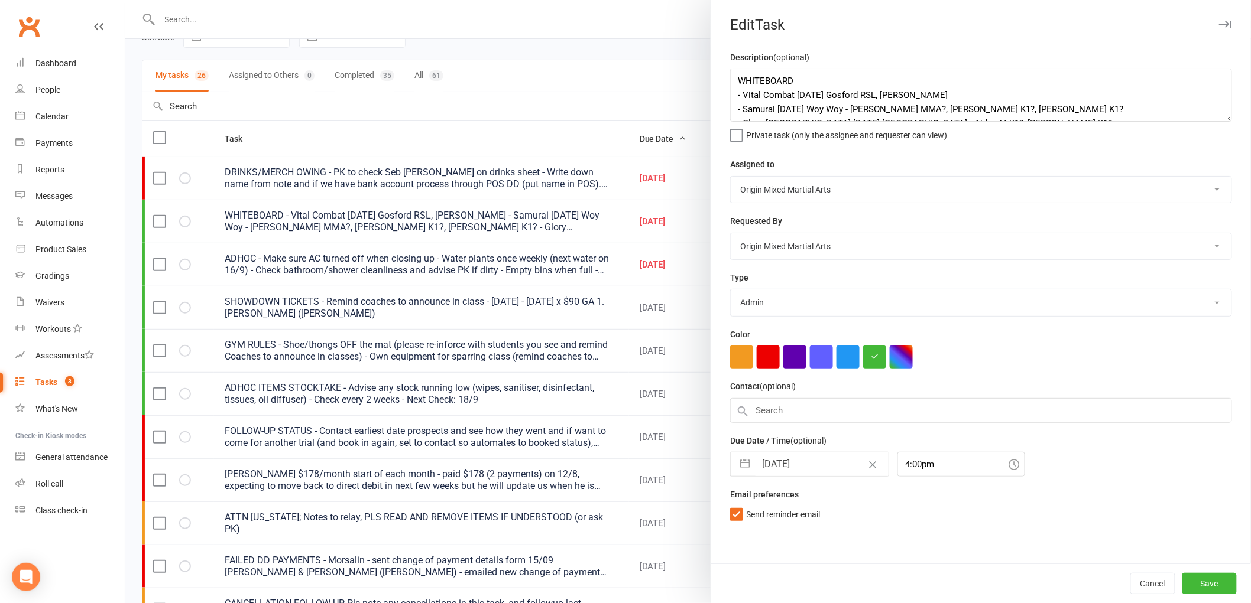
click at [771, 469] on input "[DATE]" at bounding box center [821, 465] width 133 height 24
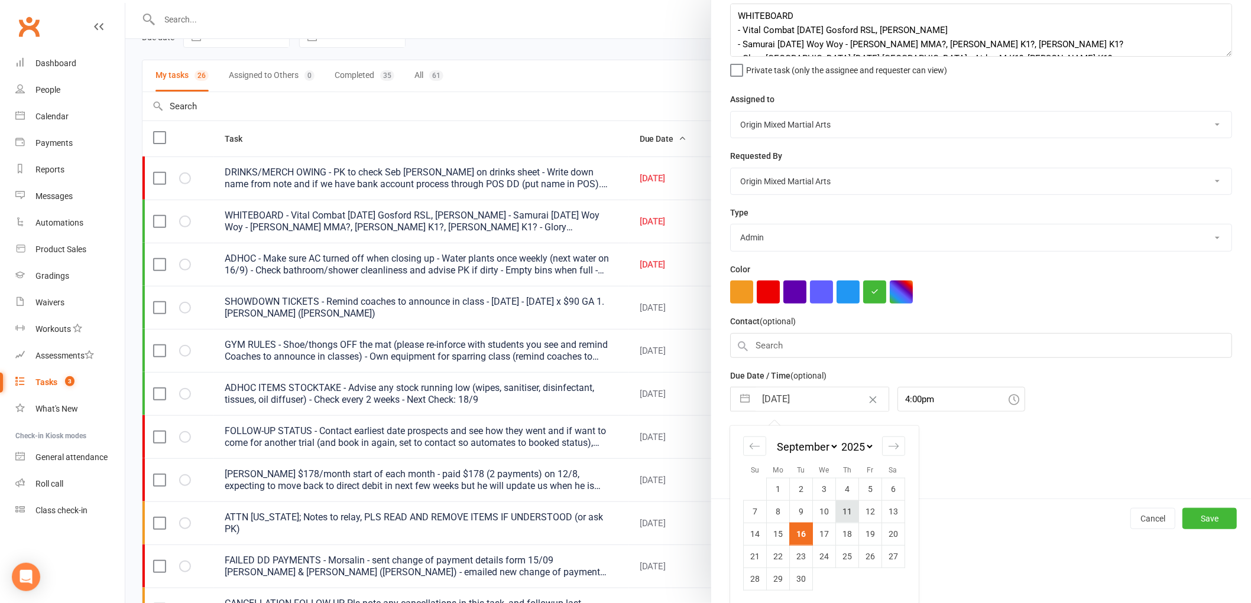
scroll to position [67, 0]
click at [836, 528] on td "18" at bounding box center [847, 533] width 23 height 22
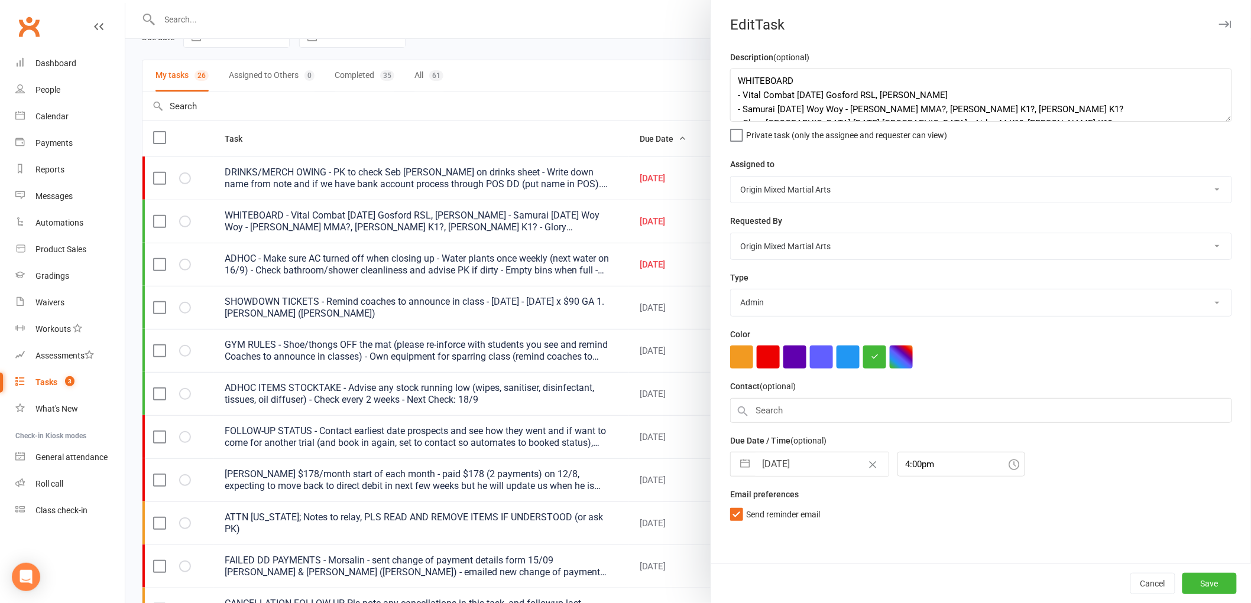
scroll to position [0, 0]
click at [1194, 573] on button "Save" at bounding box center [1209, 583] width 54 height 21
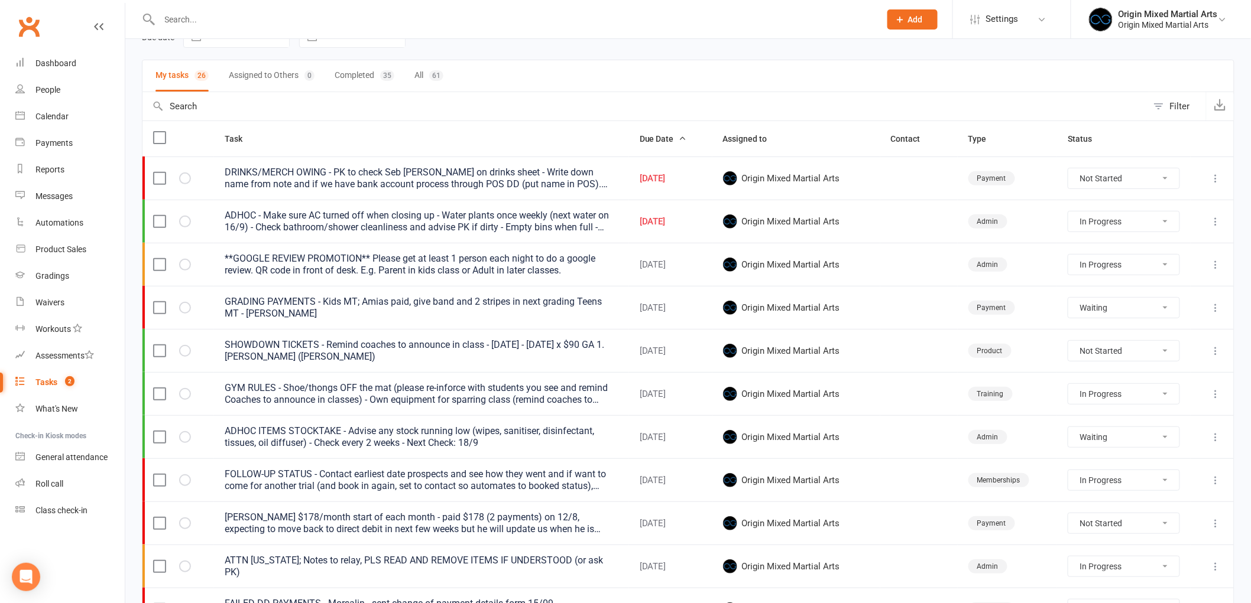
click at [1215, 174] on icon at bounding box center [1216, 179] width 12 height 12
click at [1137, 231] on link "Edit" at bounding box center [1154, 227] width 117 height 24
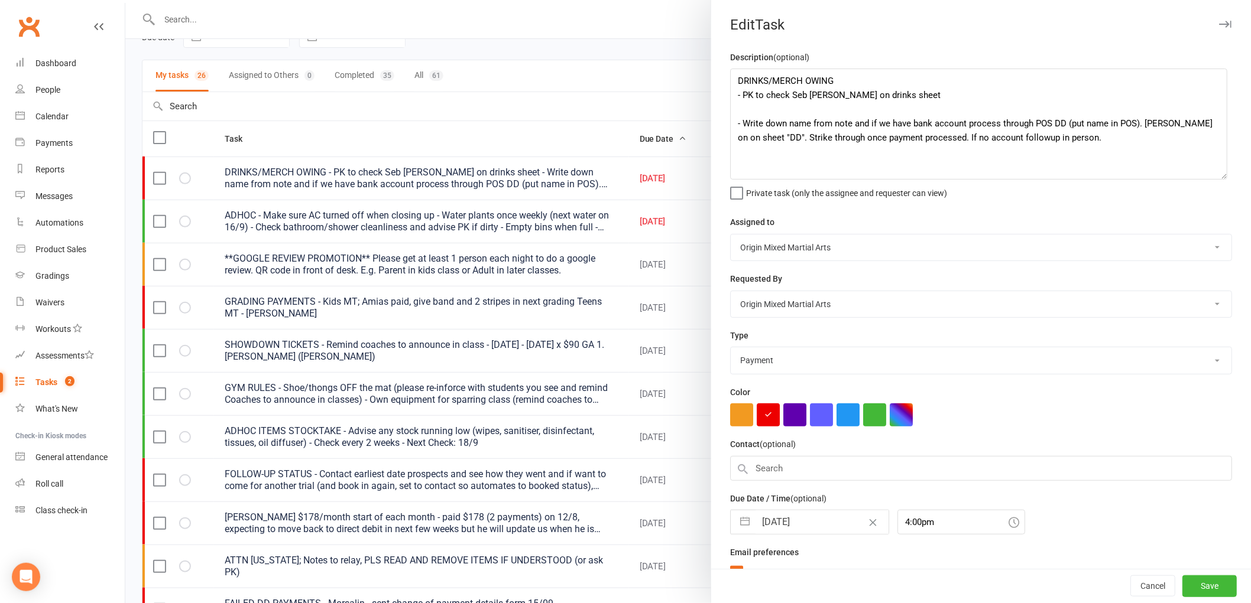
drag, startPoint x: 1220, startPoint y: 115, endPoint x: 1220, endPoint y: 173, distance: 58.5
click at [1220, 173] on textarea "DRINKS/MERCH OWING - PK to check Seb Coello on drinks sheet - Write down name f…" at bounding box center [978, 124] width 497 height 111
click at [794, 524] on input "[DATE]" at bounding box center [821, 523] width 133 height 24
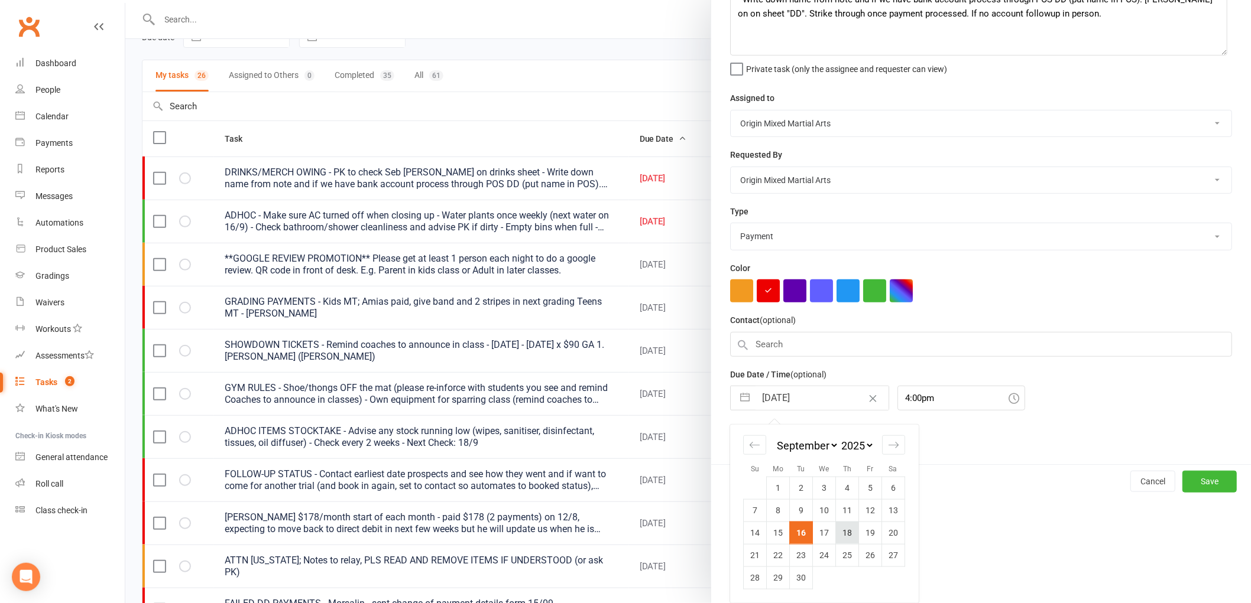
click at [836, 526] on td "18" at bounding box center [847, 533] width 23 height 22
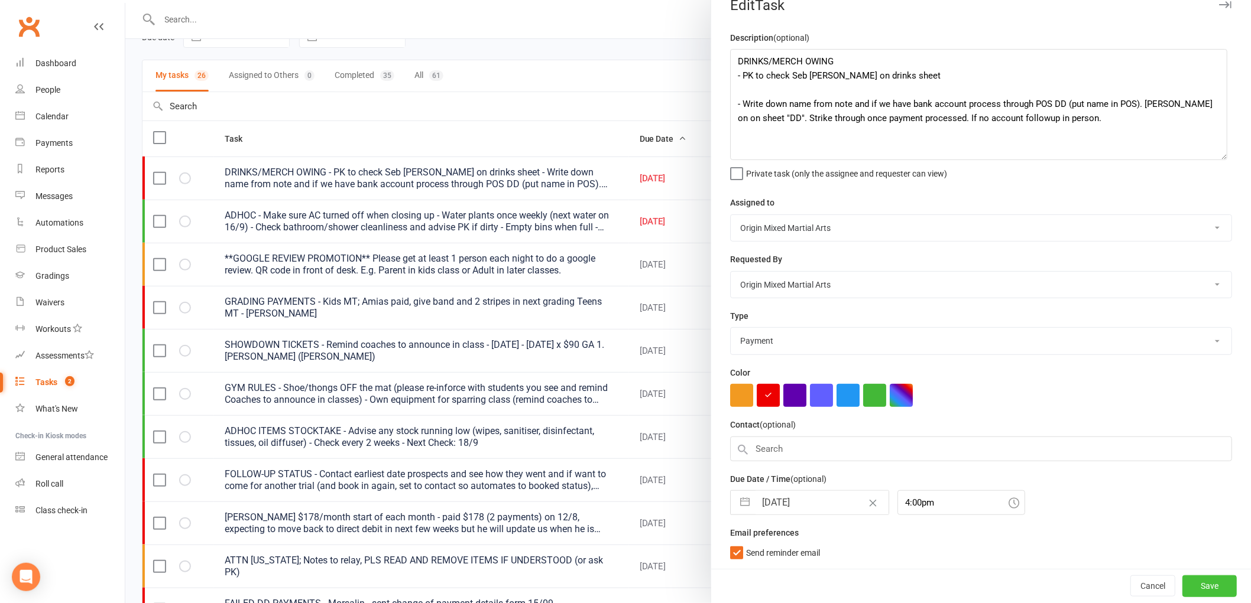
click at [1184, 578] on button "Save" at bounding box center [1209, 586] width 54 height 21
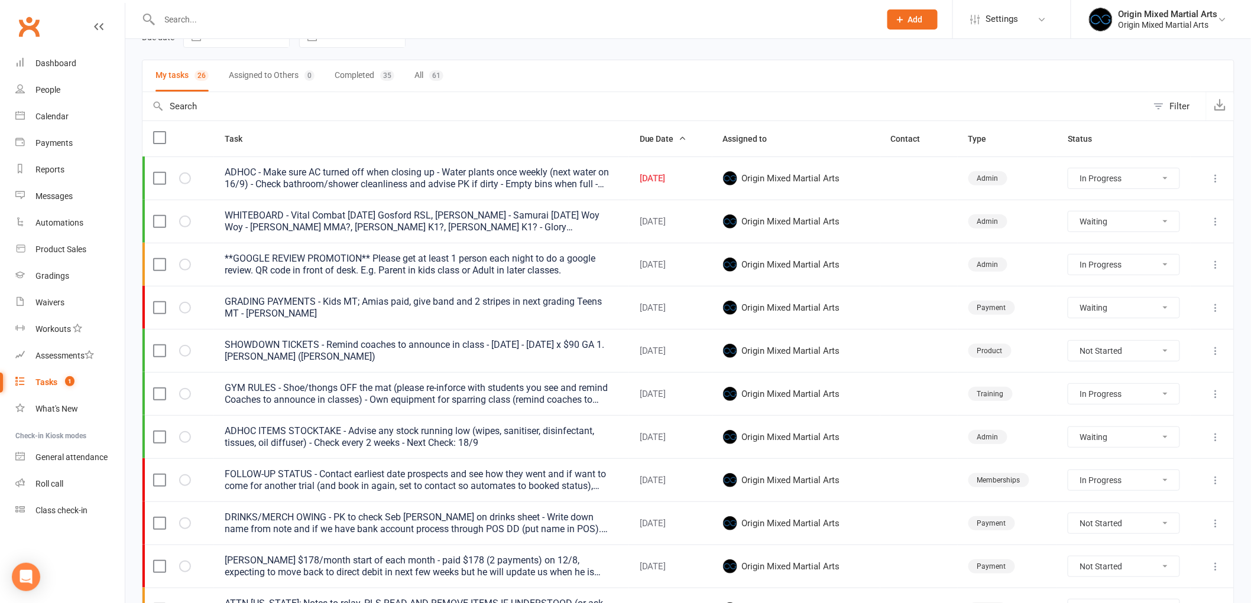
click at [1218, 179] on icon at bounding box center [1216, 179] width 12 height 12
click at [1137, 222] on link "Edit" at bounding box center [1154, 227] width 117 height 24
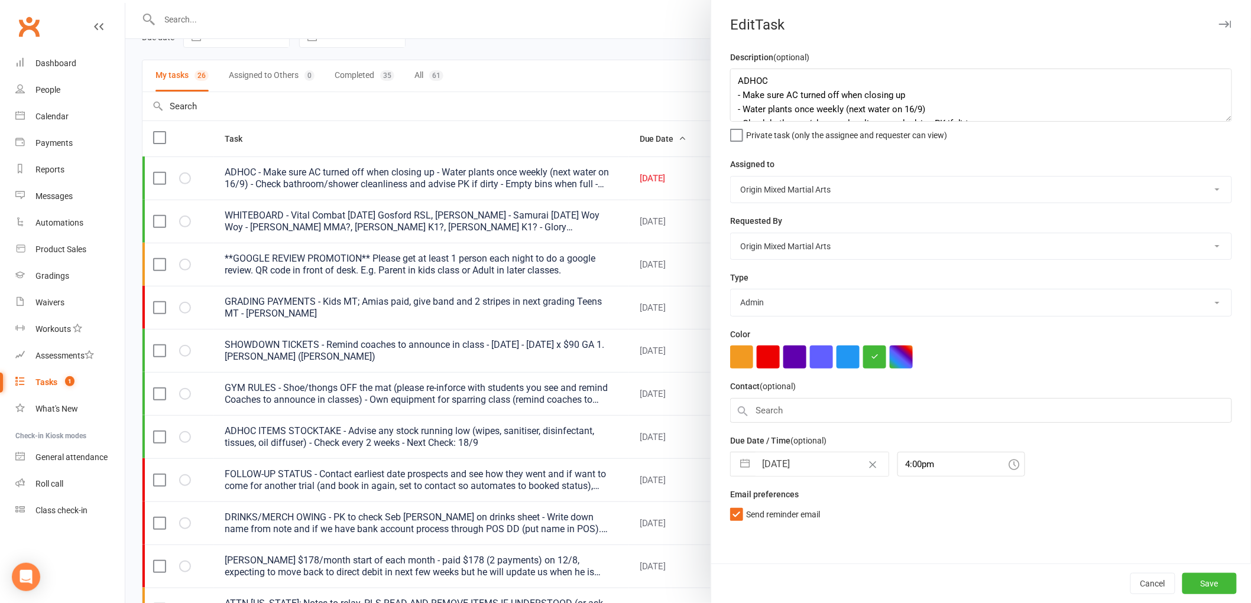
click at [807, 460] on input "[DATE]" at bounding box center [821, 465] width 133 height 24
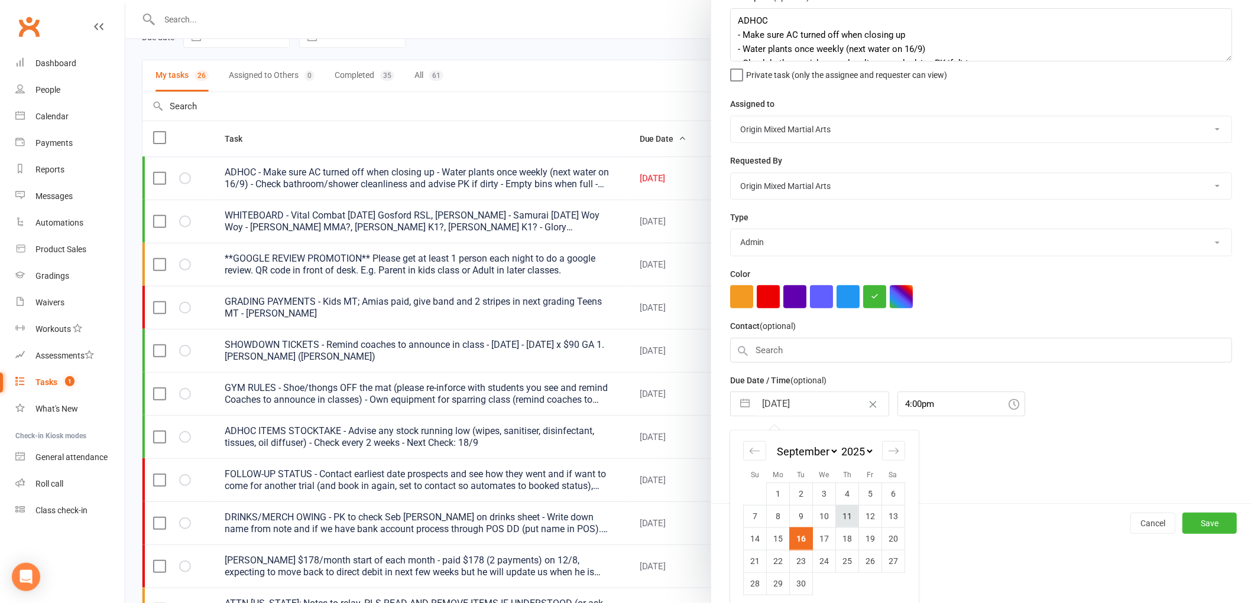
scroll to position [67, 0]
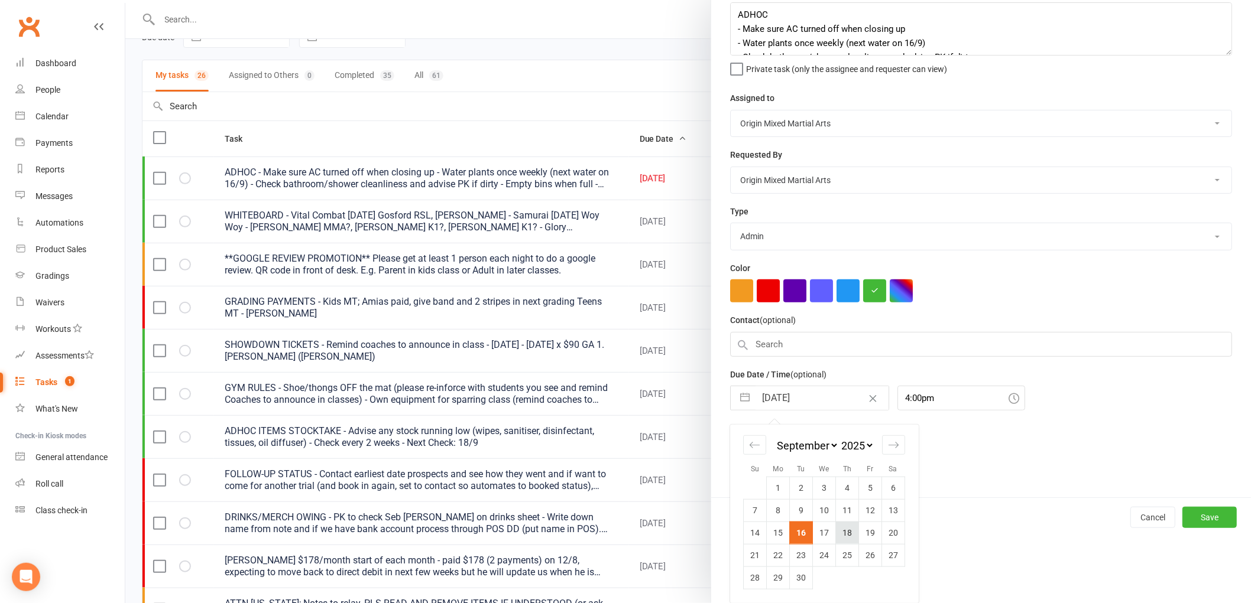
click at [838, 528] on td "18" at bounding box center [847, 533] width 23 height 22
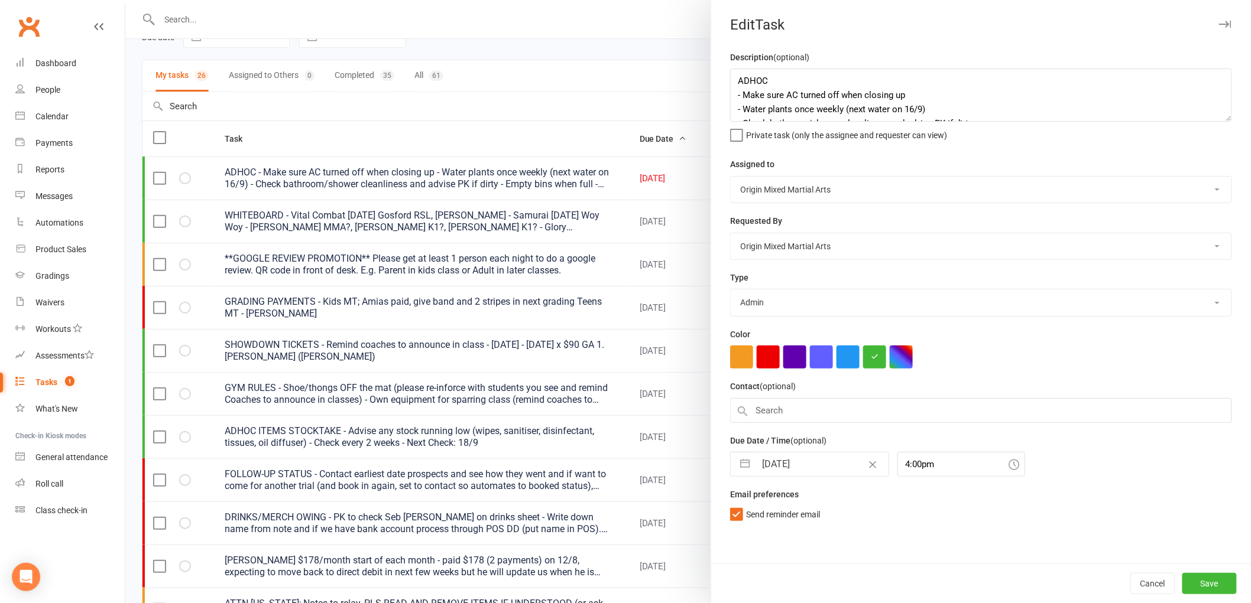
scroll to position [0, 0]
click at [1196, 580] on button "Save" at bounding box center [1209, 583] width 54 height 21
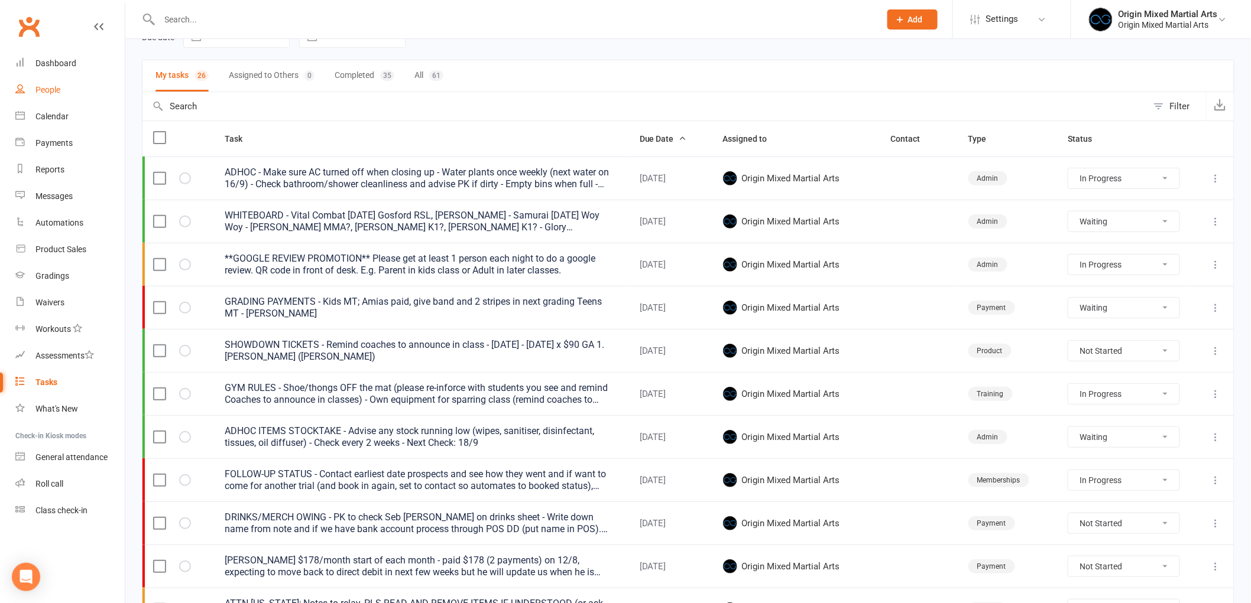
click at [57, 95] on link "People" at bounding box center [69, 90] width 109 height 27
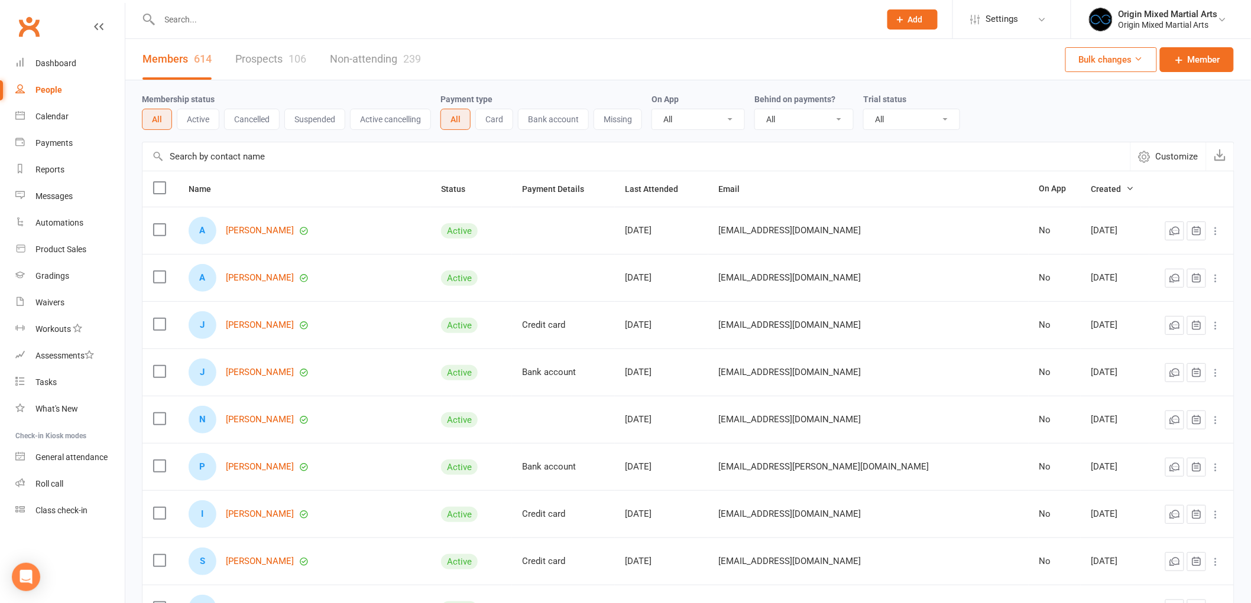
click at [280, 58] on link "Prospects 106" at bounding box center [270, 59] width 71 height 41
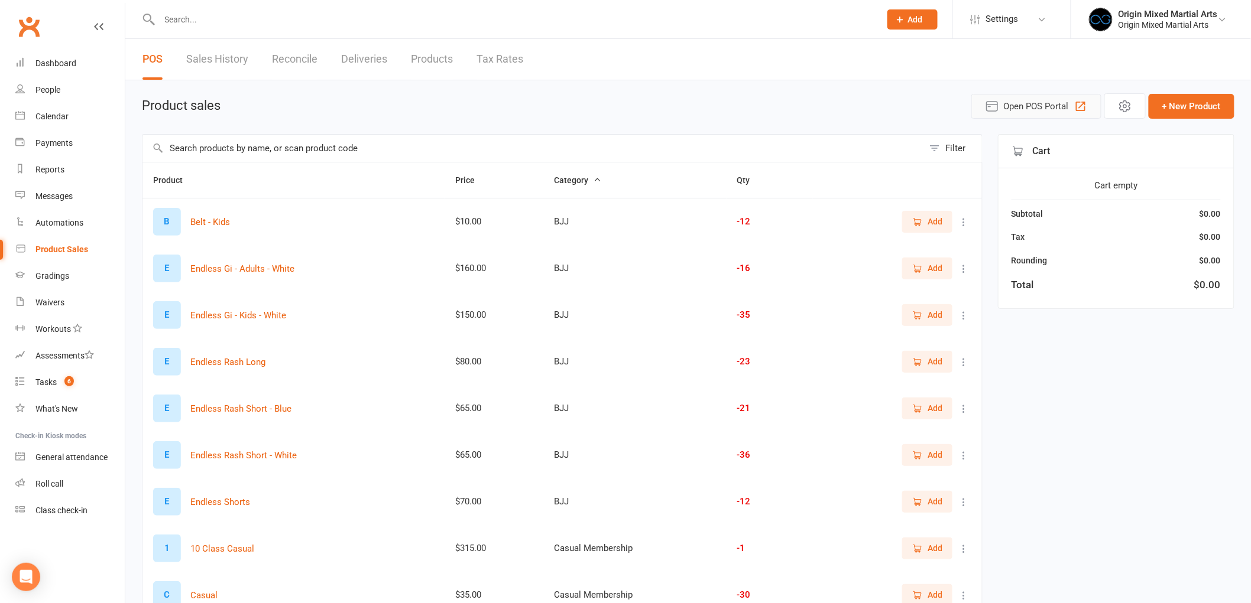
click at [1012, 113] on span "Open POS Portal" at bounding box center [1036, 106] width 65 height 14
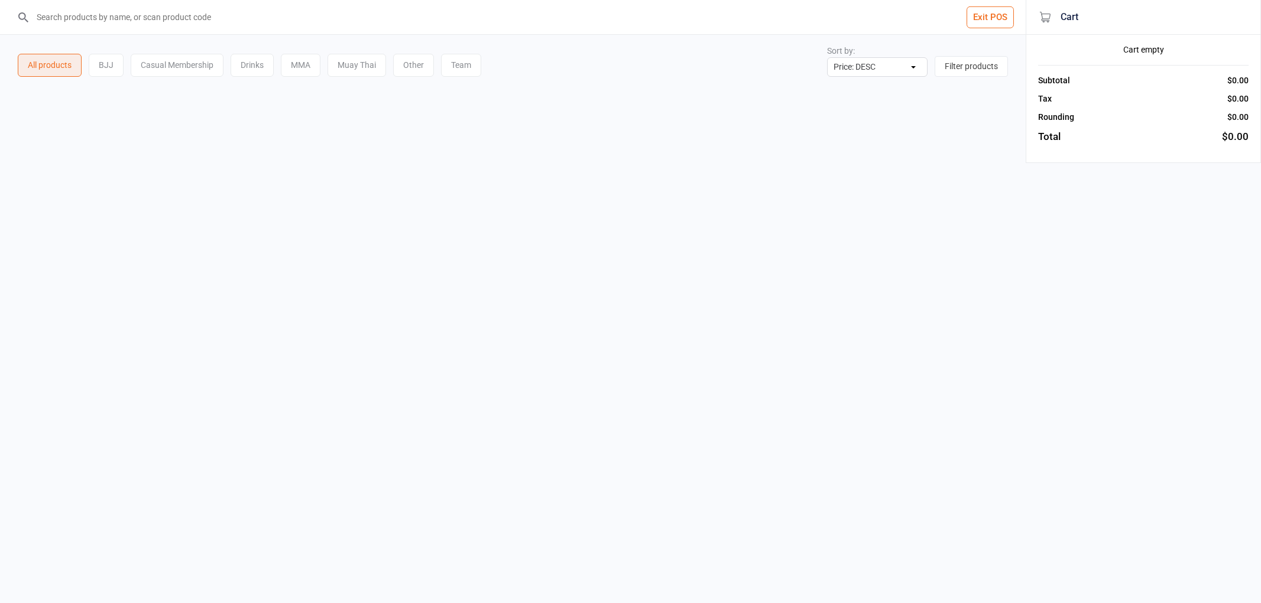
select select "price-desc"
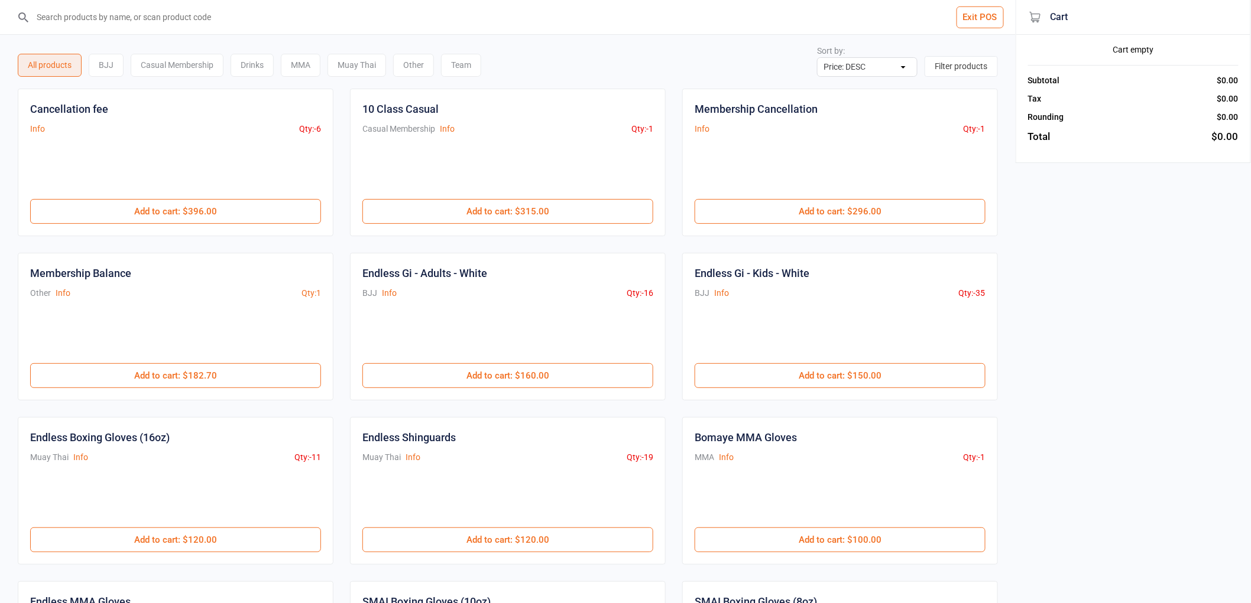
click at [106, 66] on div "BJJ" at bounding box center [106, 65] width 35 height 23
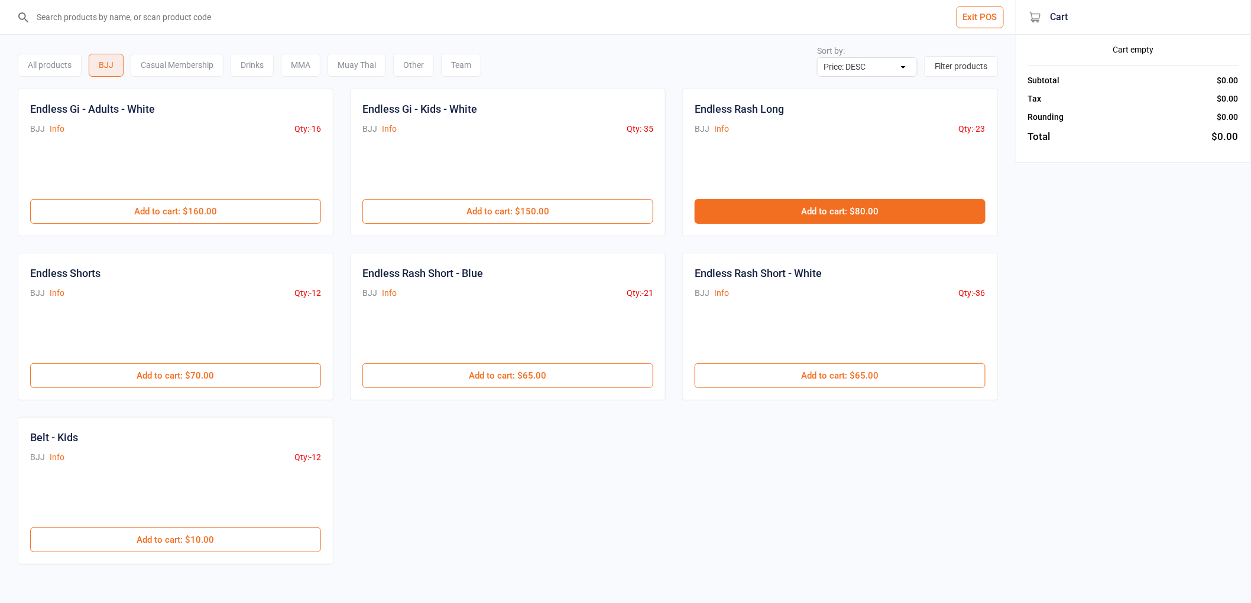
click at [817, 208] on button "Add to cart : $80.00" at bounding box center [839, 211] width 291 height 25
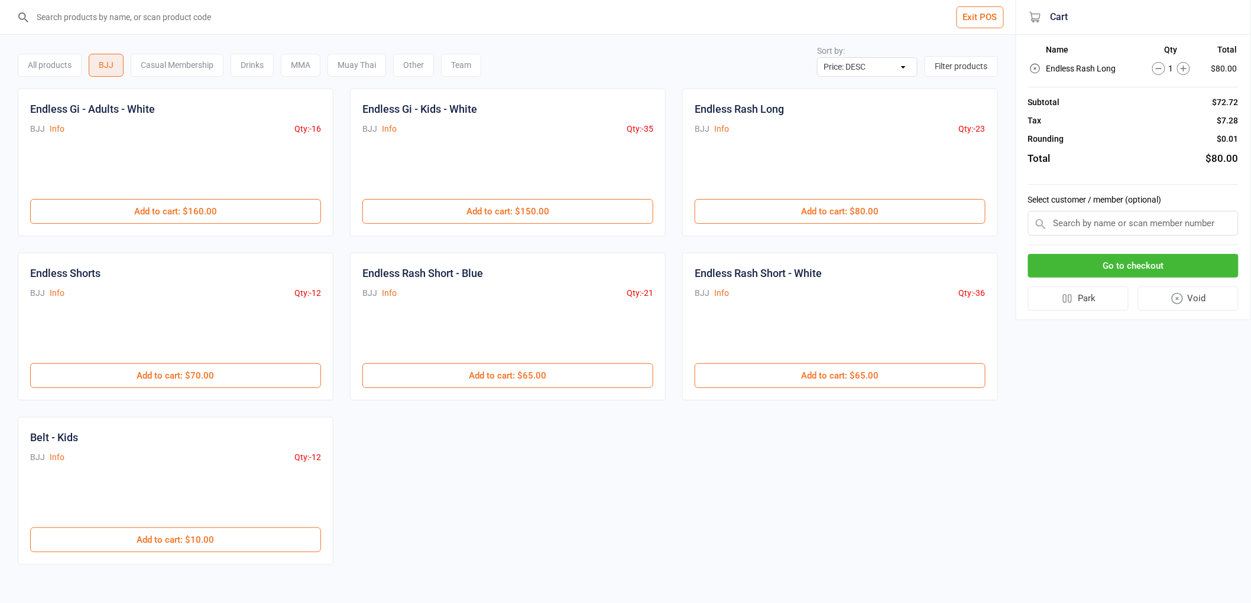
click at [1107, 261] on button "Go to checkout" at bounding box center [1133, 266] width 210 height 24
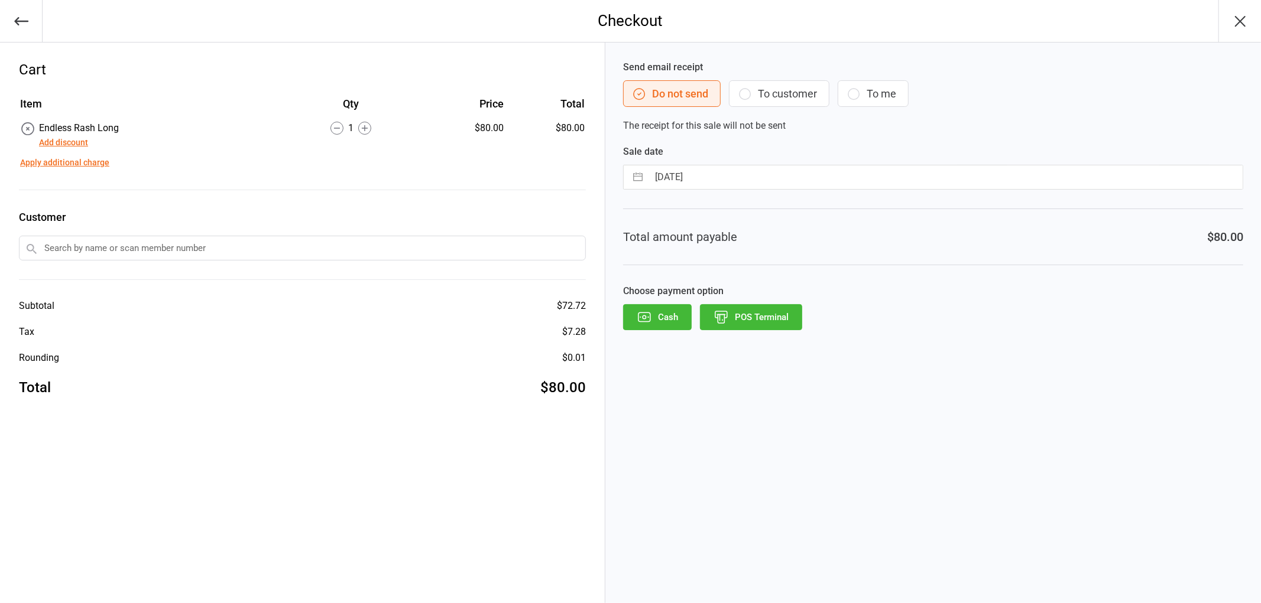
click at [757, 316] on button "POS Terminal" at bounding box center [751, 317] width 102 height 26
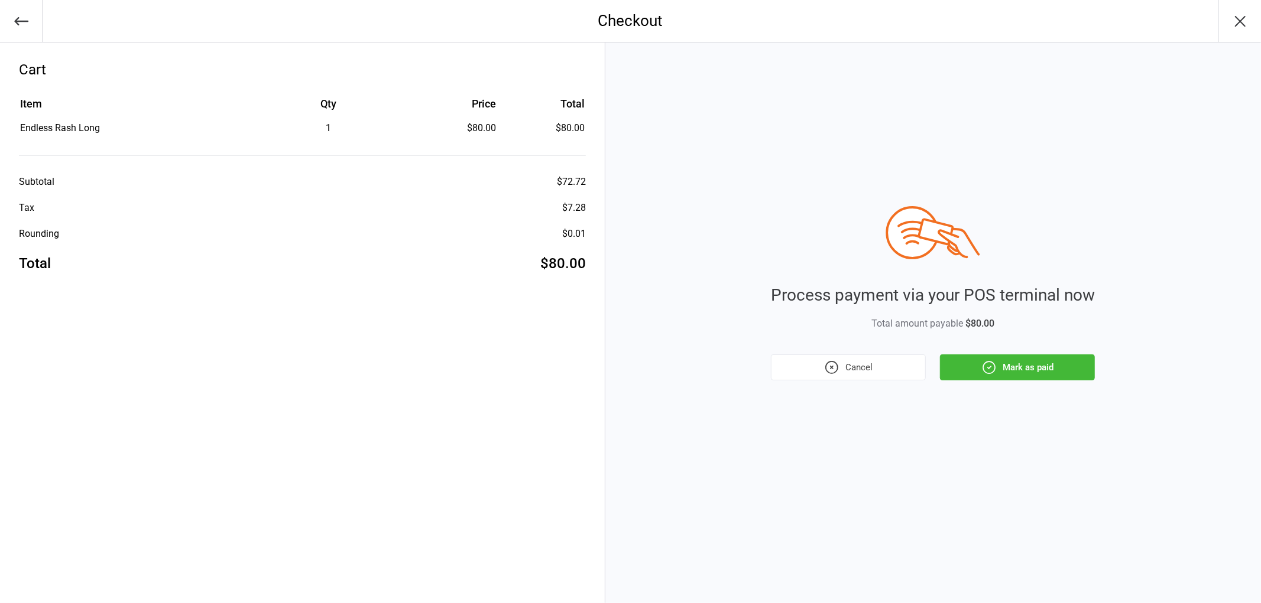
click at [1049, 365] on button "Mark as paid" at bounding box center [1017, 368] width 155 height 26
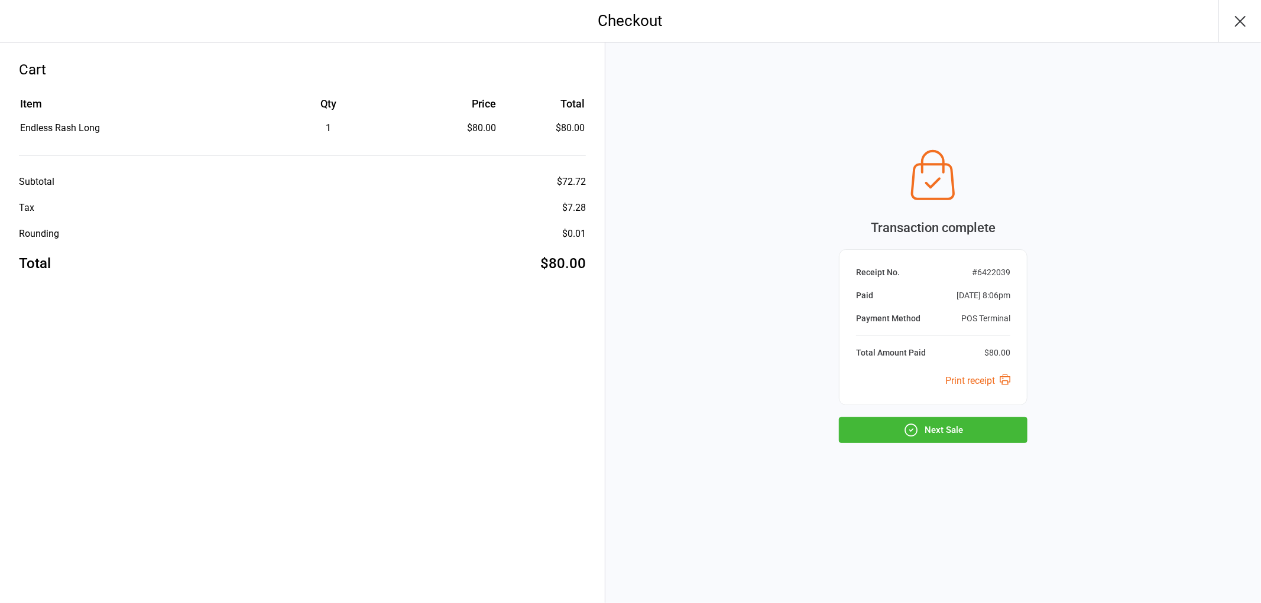
click at [901, 430] on button "Next Sale" at bounding box center [933, 430] width 189 height 26
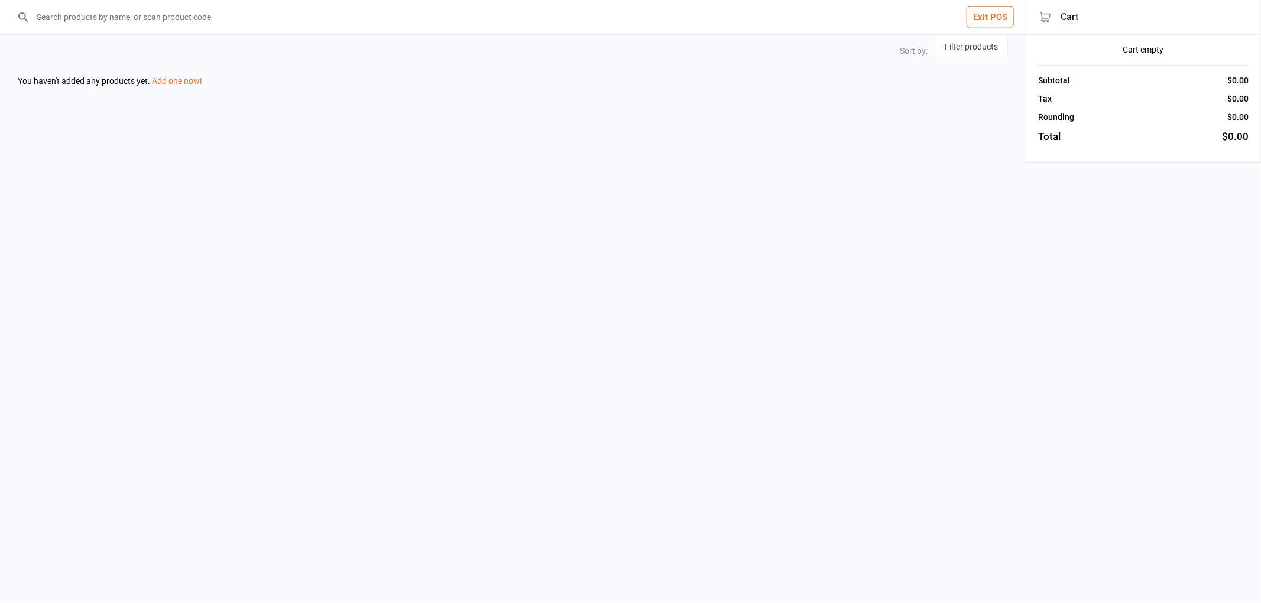
select select "price-desc"
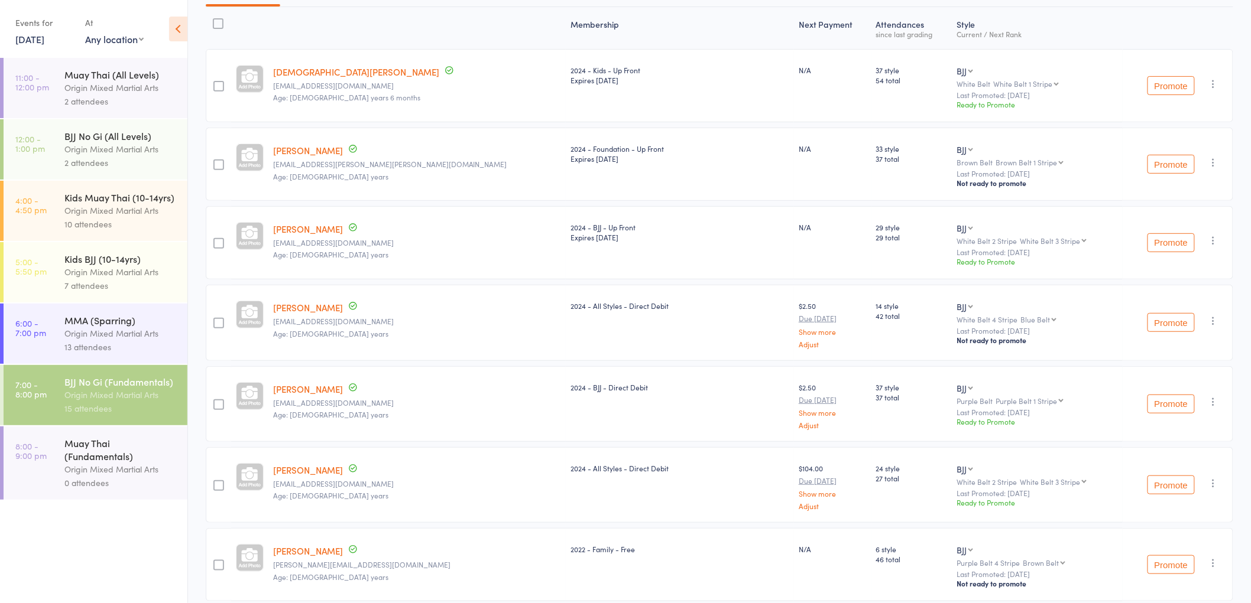
scroll to position [111, 0]
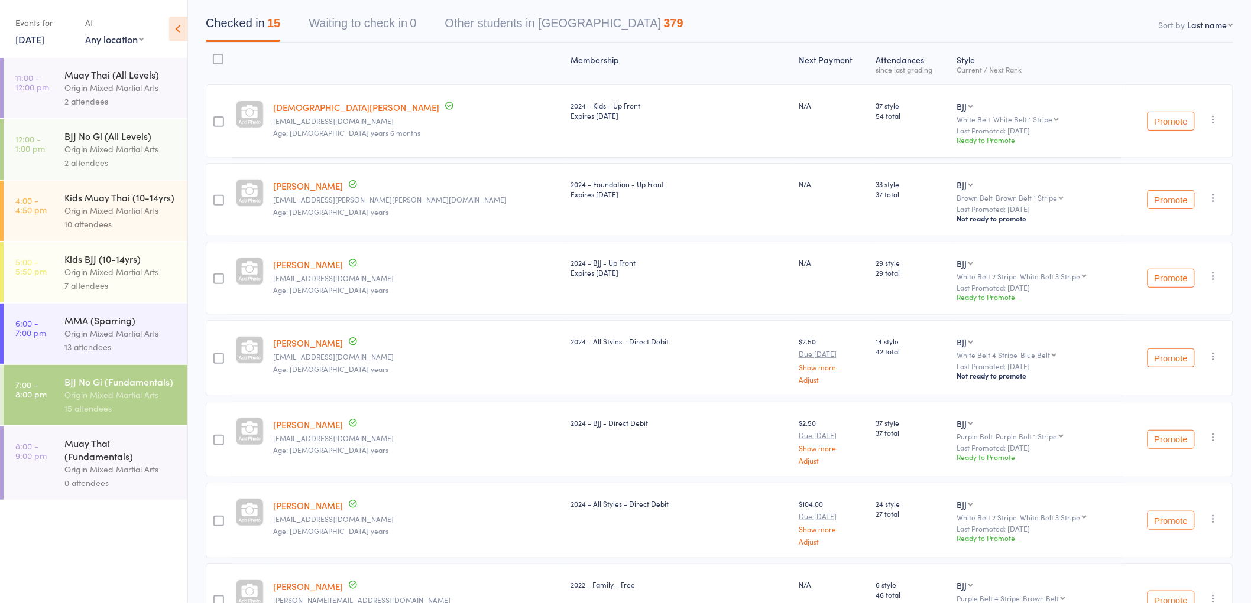
click at [1166, 122] on button "Promote" at bounding box center [1170, 121] width 47 height 19
click at [1175, 275] on button "Promote" at bounding box center [1170, 278] width 47 height 19
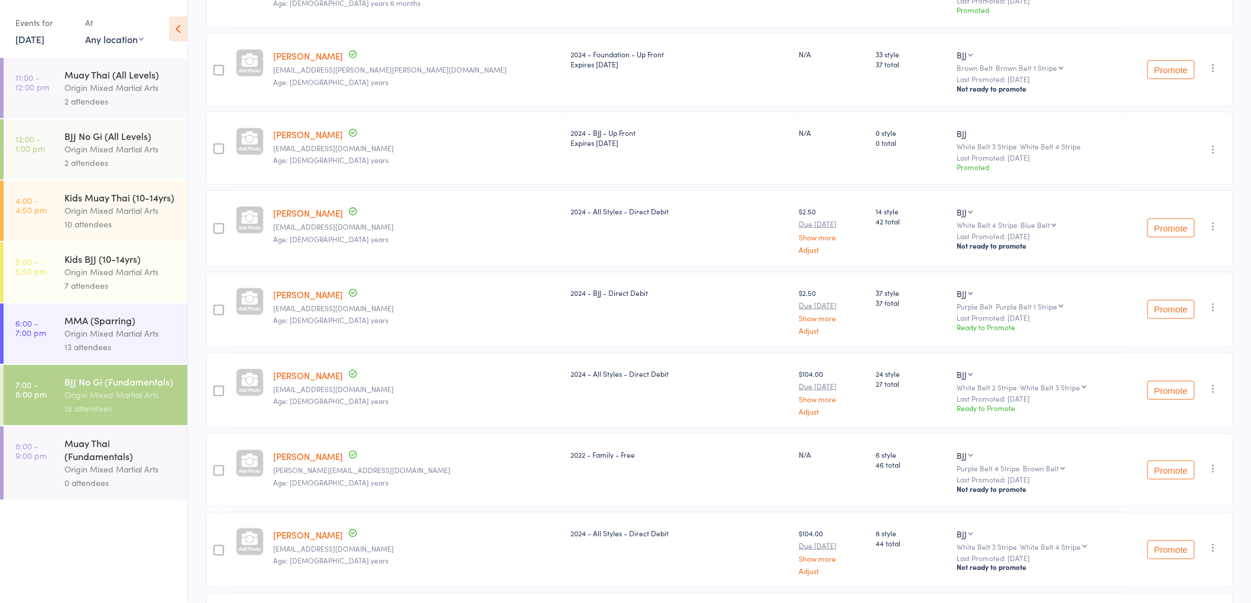
scroll to position [243, 0]
click at [1168, 232] on button "Promote" at bounding box center [1170, 226] width 47 height 19
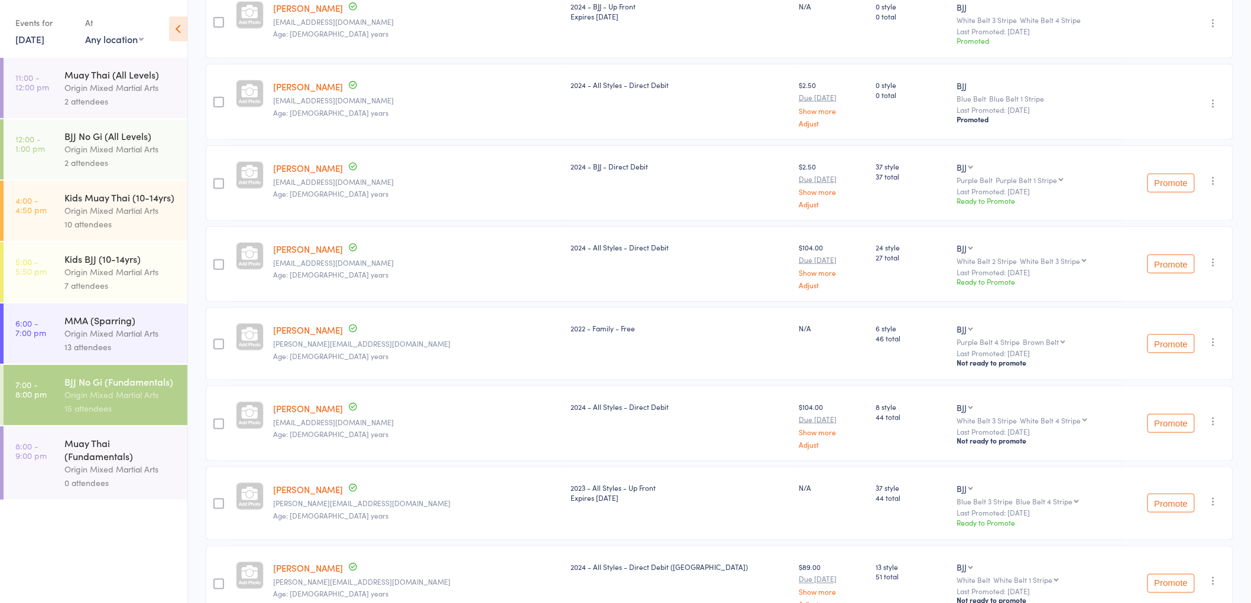
scroll to position [374, 0]
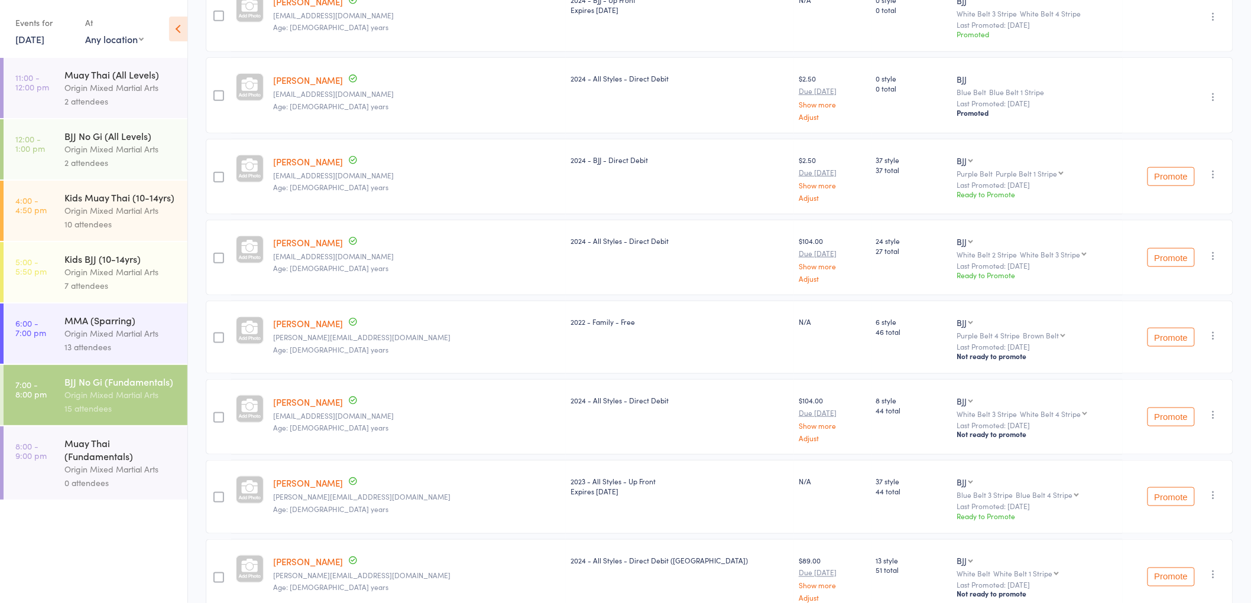
click at [1167, 180] on button "Promote" at bounding box center [1170, 176] width 47 height 19
click at [1178, 250] on button "Promote" at bounding box center [1170, 257] width 47 height 19
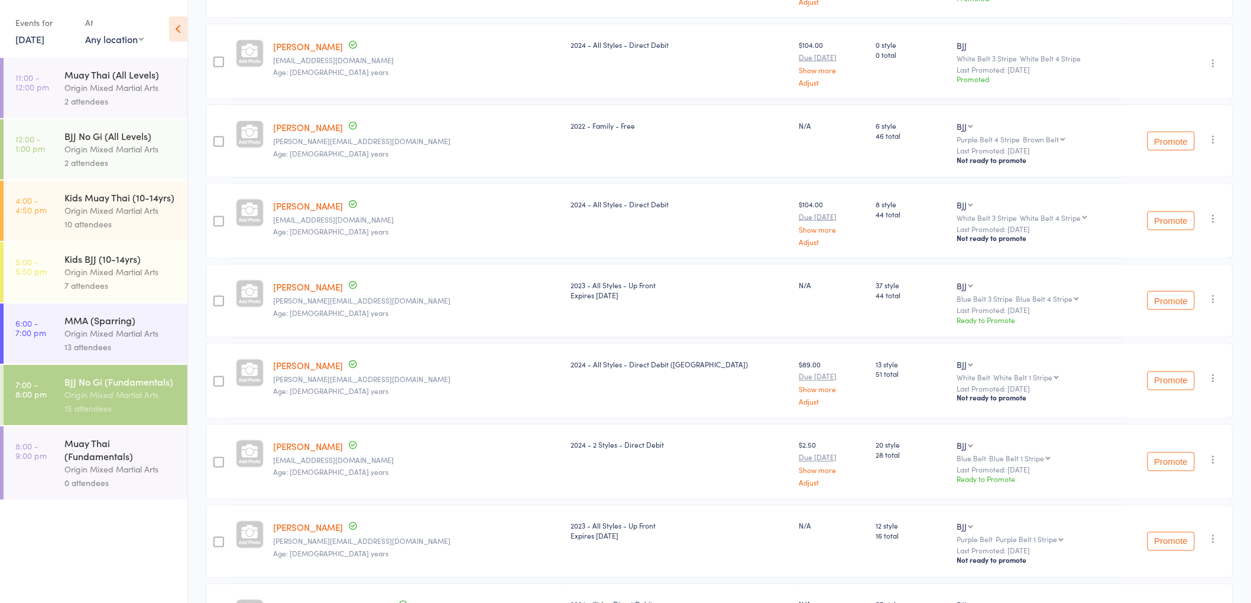
scroll to position [571, 0]
click at [1173, 218] on button "Promote" at bounding box center [1170, 220] width 47 height 19
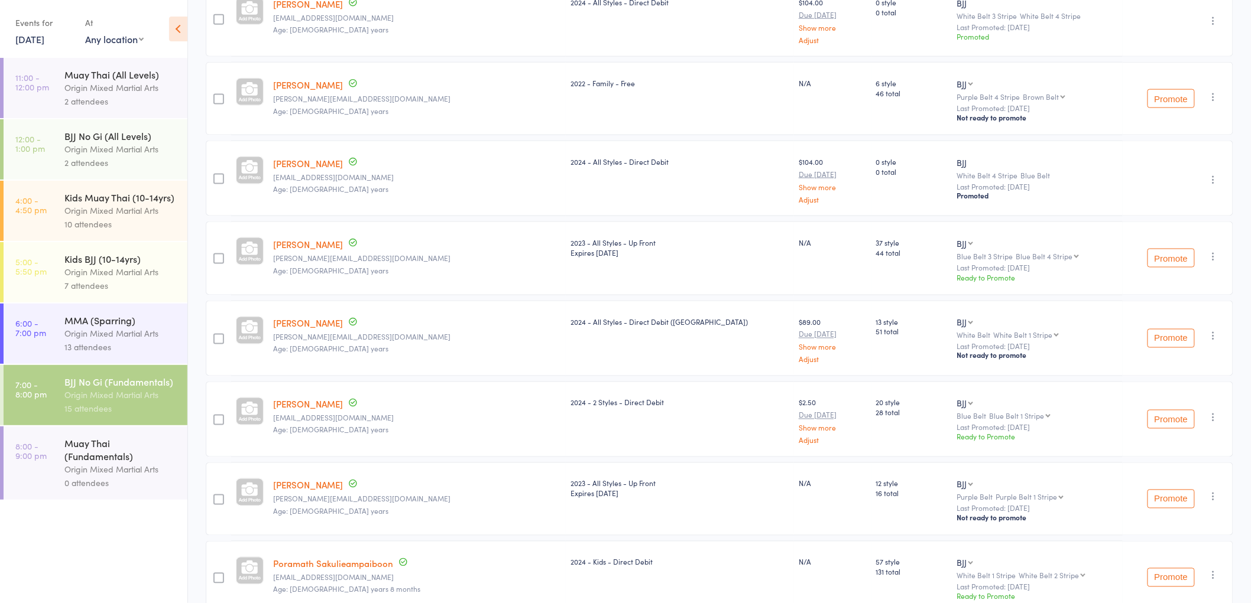
scroll to position [637, 0]
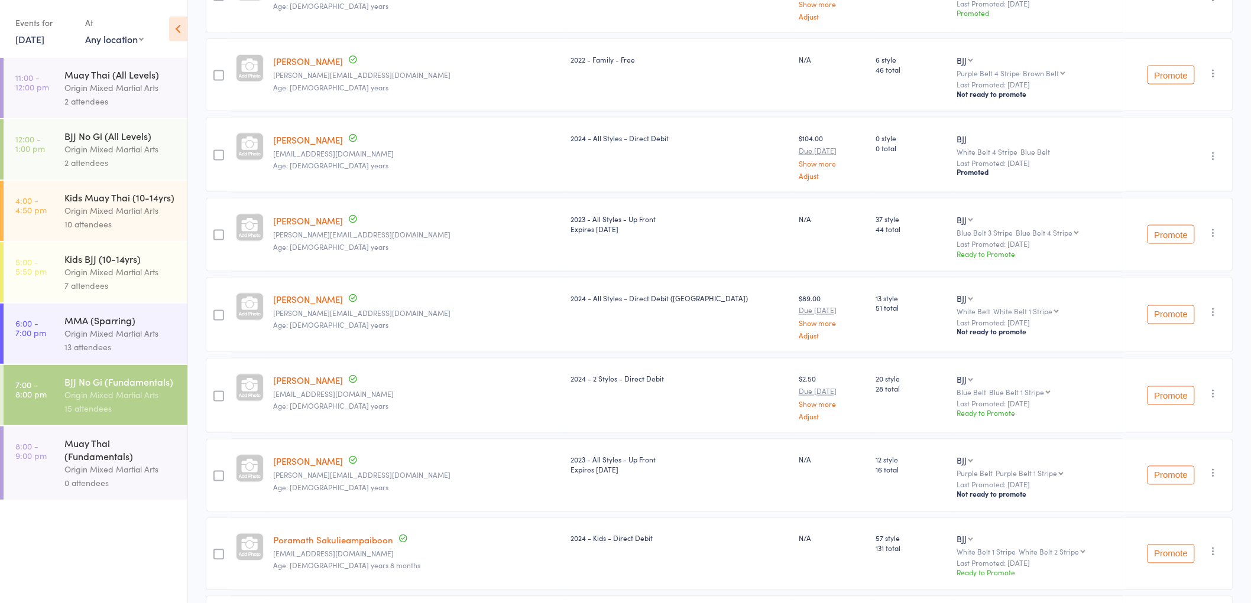
click at [1179, 237] on button "Promote" at bounding box center [1170, 234] width 47 height 19
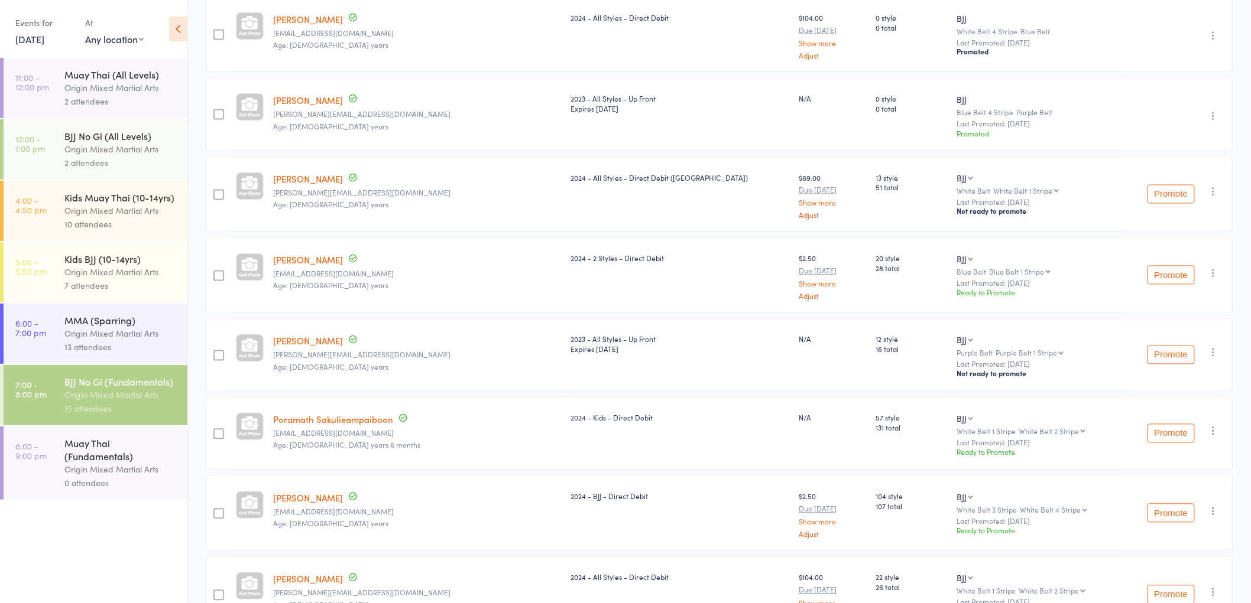
scroll to position [768, 0]
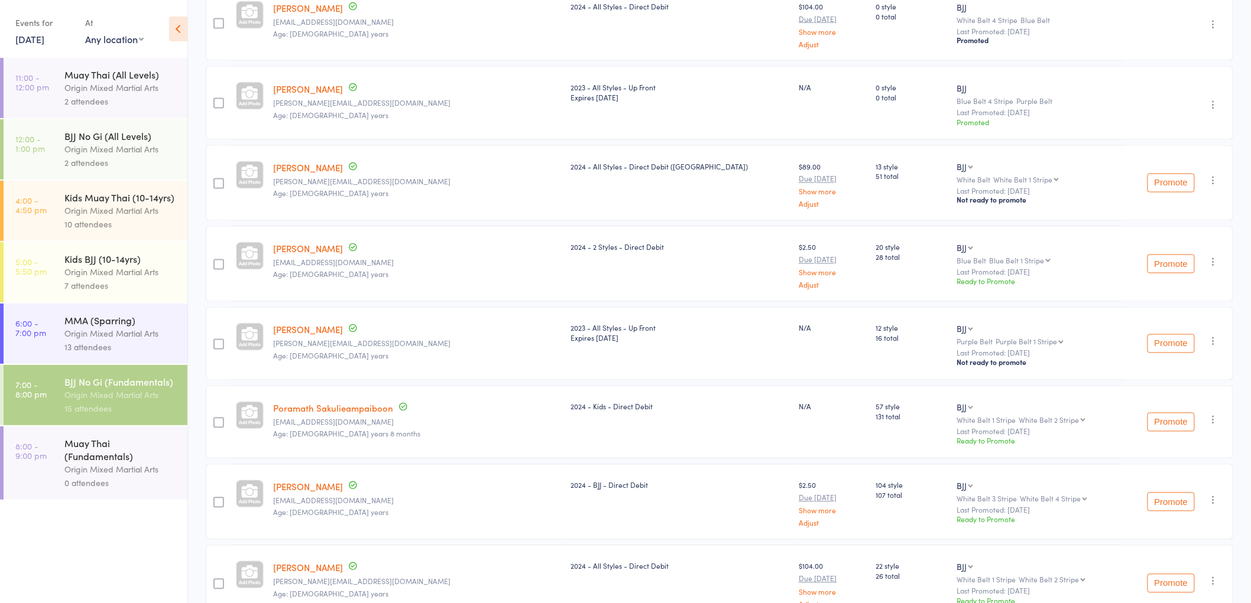
click at [1171, 181] on button "Promote" at bounding box center [1170, 183] width 47 height 19
click at [1180, 262] on button "Promote" at bounding box center [1170, 264] width 47 height 19
click at [1171, 335] on button "Promote" at bounding box center [1170, 344] width 47 height 19
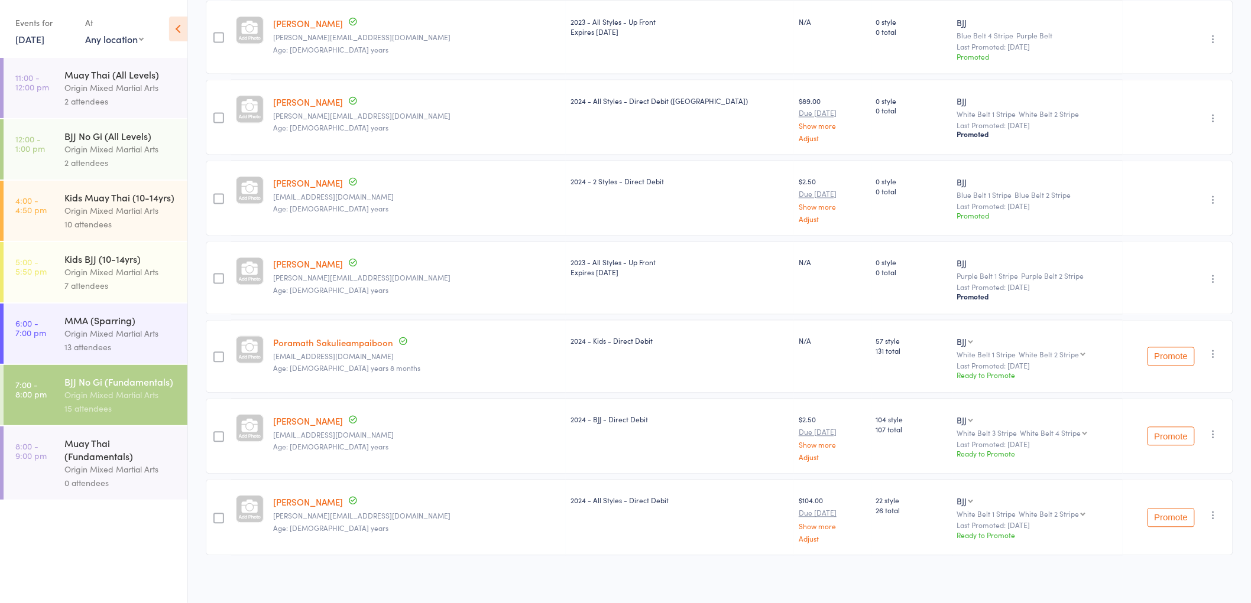
click at [1172, 348] on button "Promote" at bounding box center [1170, 357] width 47 height 19
click at [1183, 433] on button "Promote" at bounding box center [1170, 436] width 47 height 19
click at [1184, 514] on button "Promote" at bounding box center [1170, 518] width 47 height 19
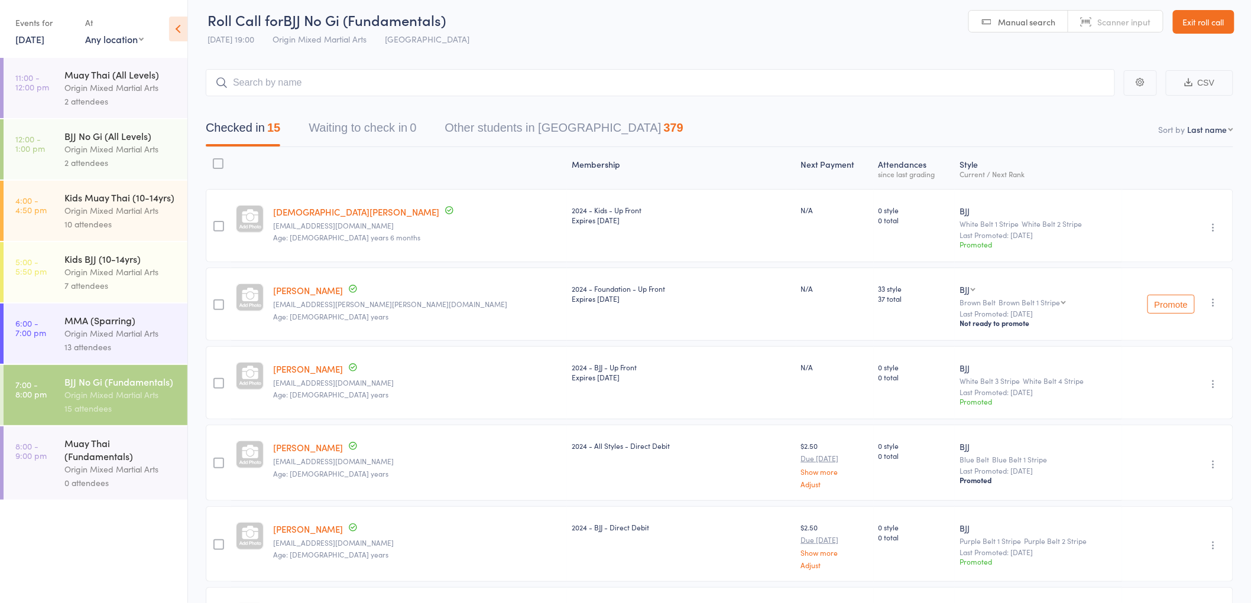
scroll to position [0, 0]
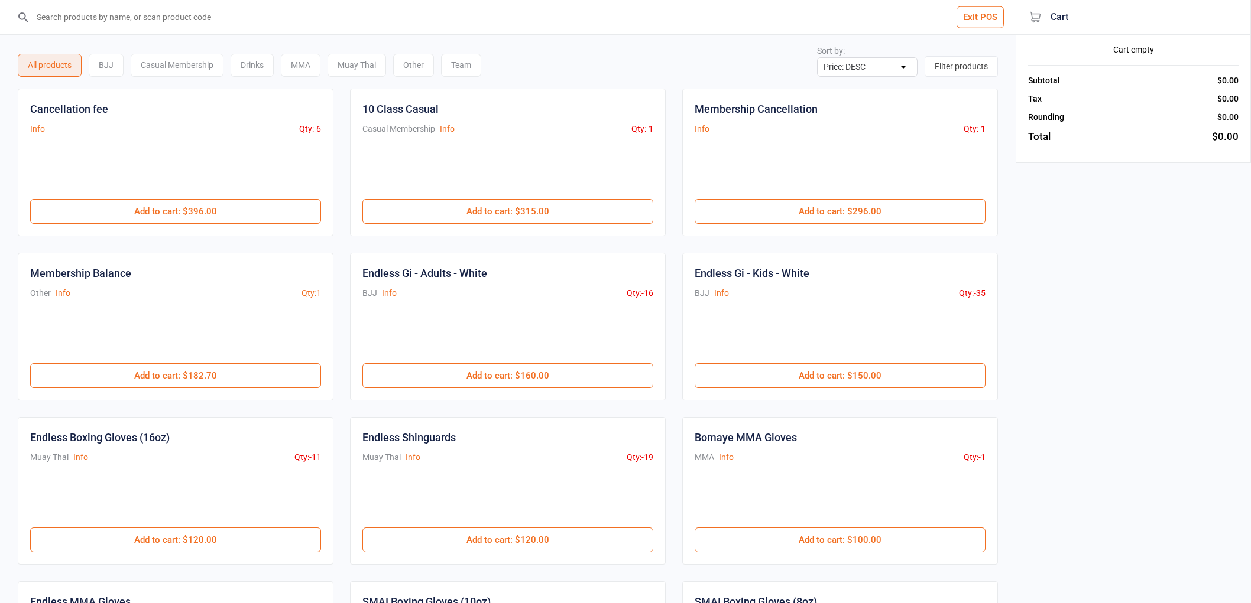
select select "price-desc"
click at [140, 7] on input "search" at bounding box center [515, 17] width 968 height 34
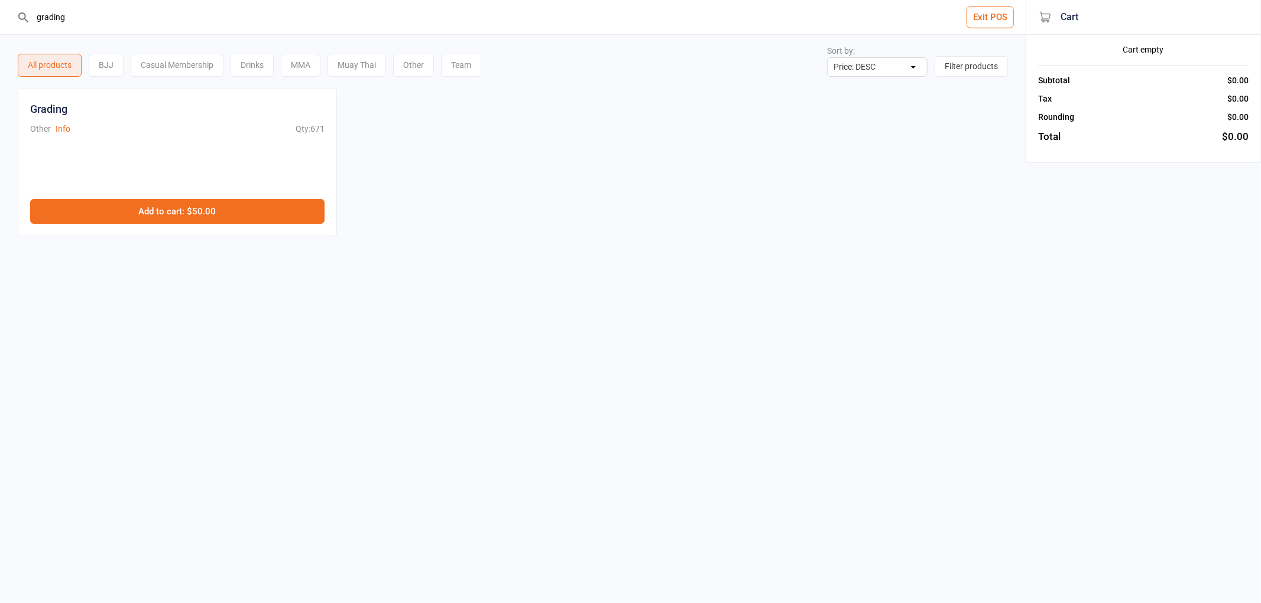
click at [144, 202] on button "Add to cart : $50.00" at bounding box center [177, 211] width 294 height 25
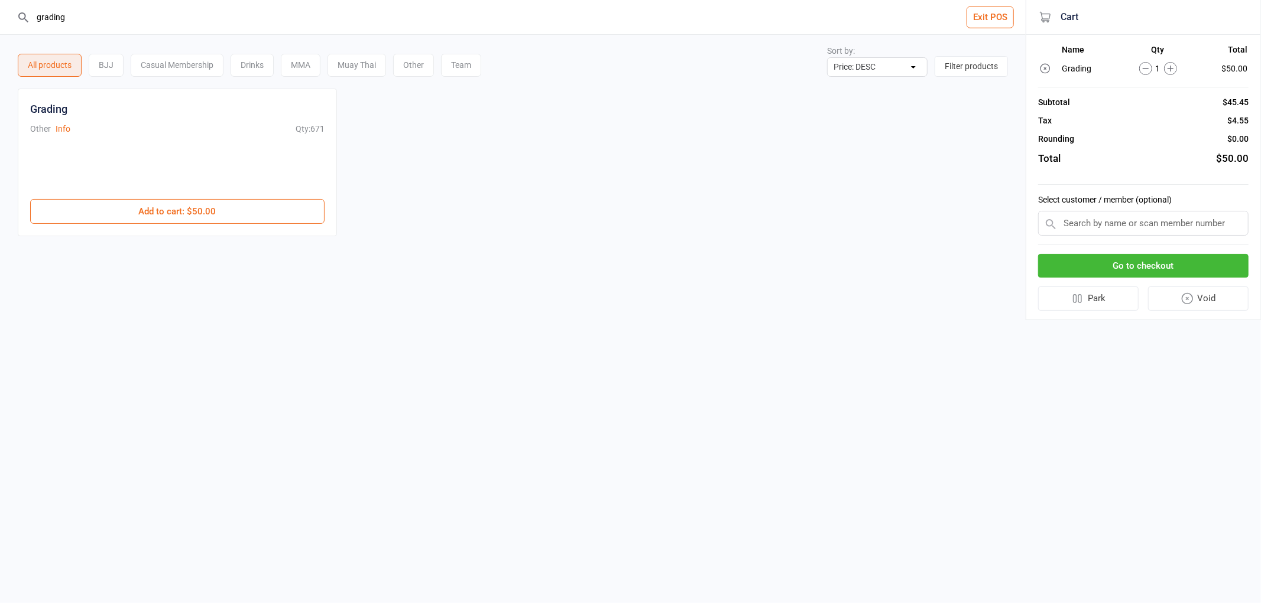
drag, startPoint x: 83, startPoint y: 20, endPoint x: 0, endPoint y: 9, distance: 83.4
click at [0, 9] on header "grading Exit POS" at bounding box center [512, 17] width 1025 height 35
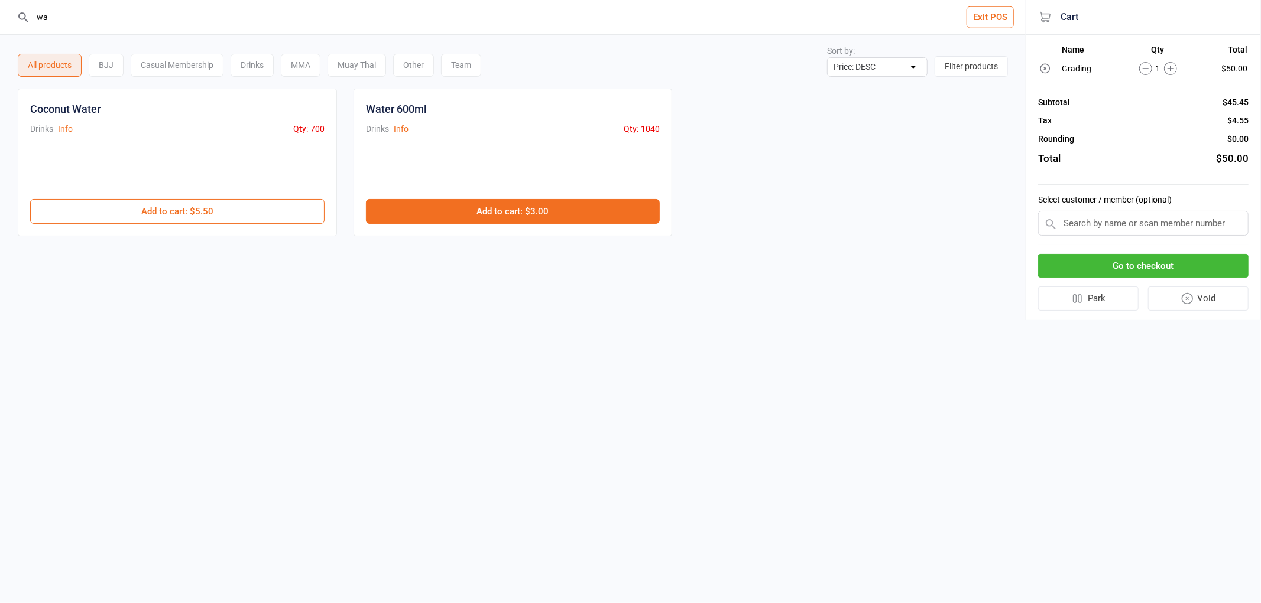
type input "wa"
click at [513, 204] on button "Add to cart : $3.00" at bounding box center [513, 211] width 294 height 25
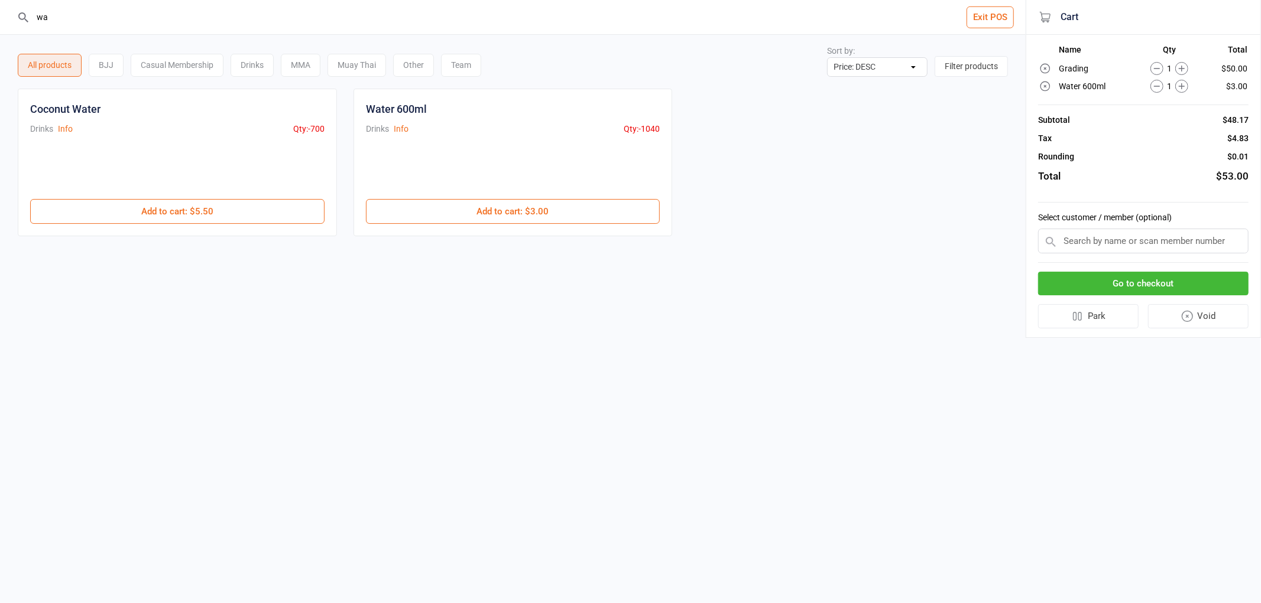
click at [1164, 242] on input "text" at bounding box center [1143, 241] width 210 height 25
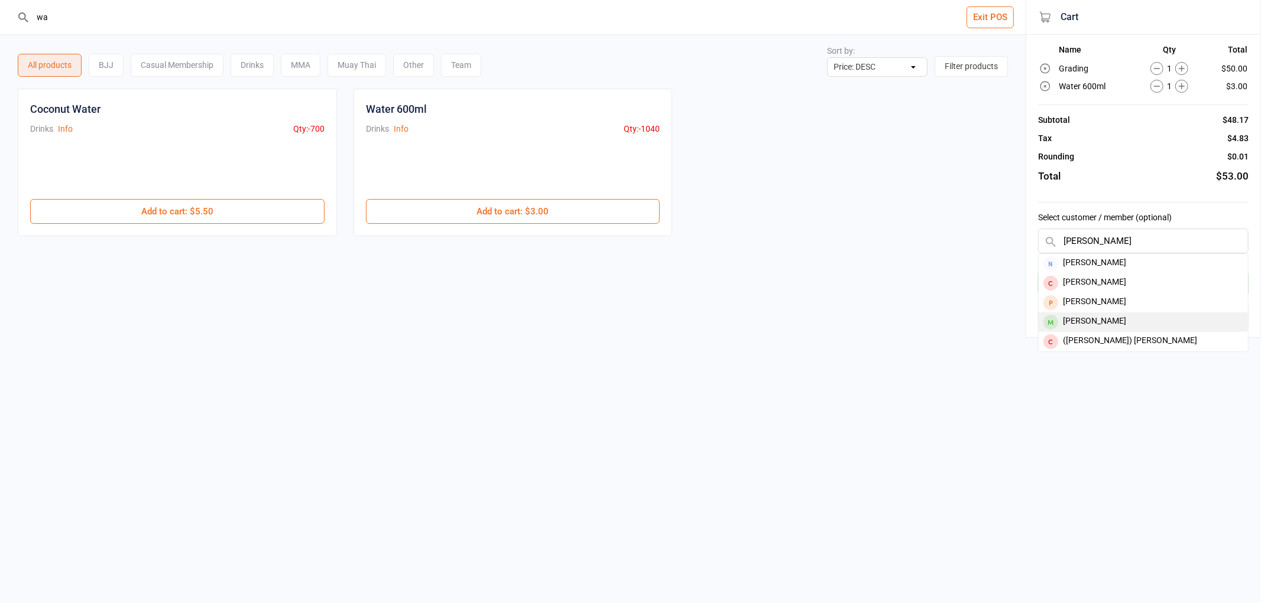
type input "[PERSON_NAME]"
click at [1120, 319] on div "[PERSON_NAME]" at bounding box center [1142, 323] width 209 height 20
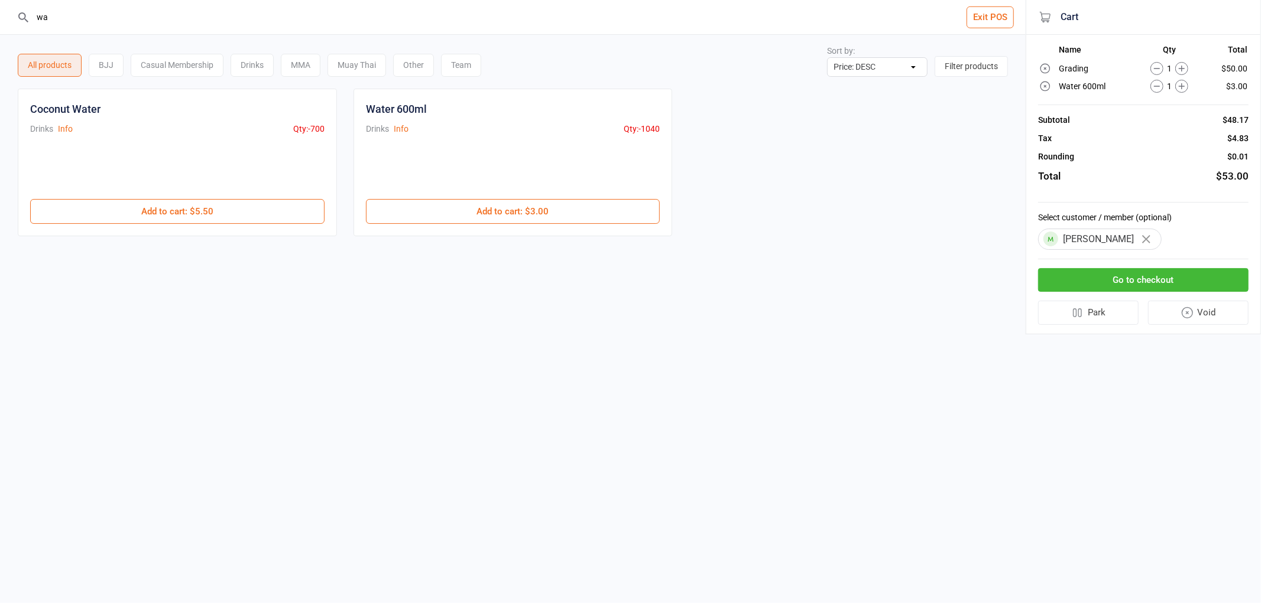
click at [1097, 277] on button "Go to checkout" at bounding box center [1143, 280] width 210 height 24
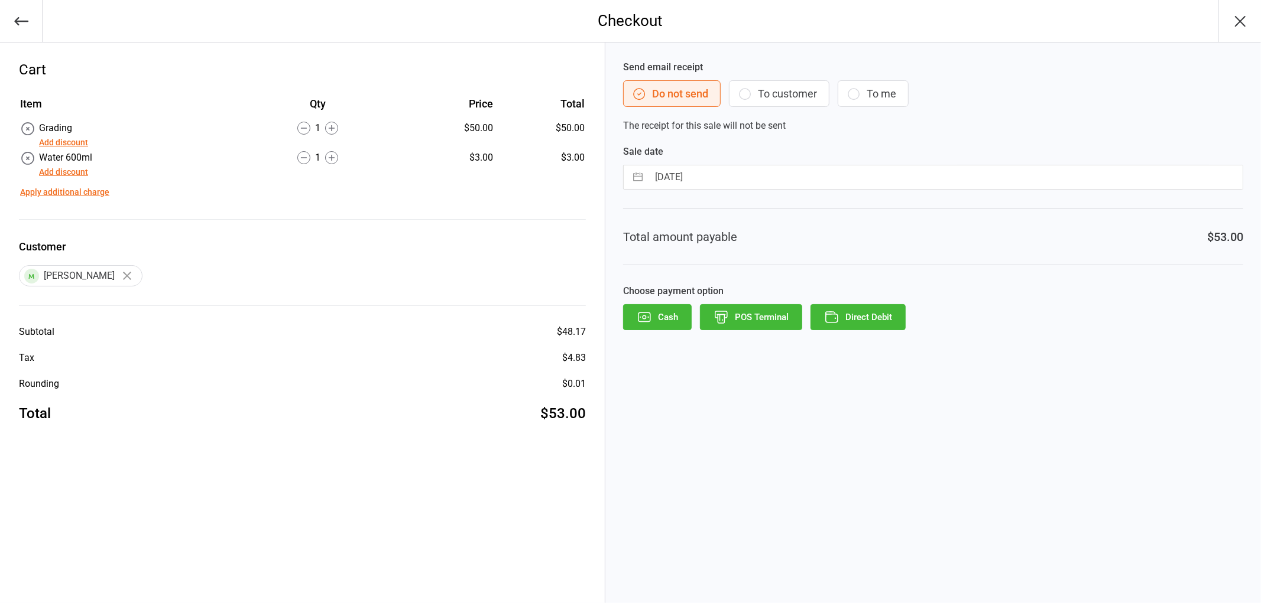
click at [740, 322] on button "POS Terminal" at bounding box center [751, 317] width 102 height 26
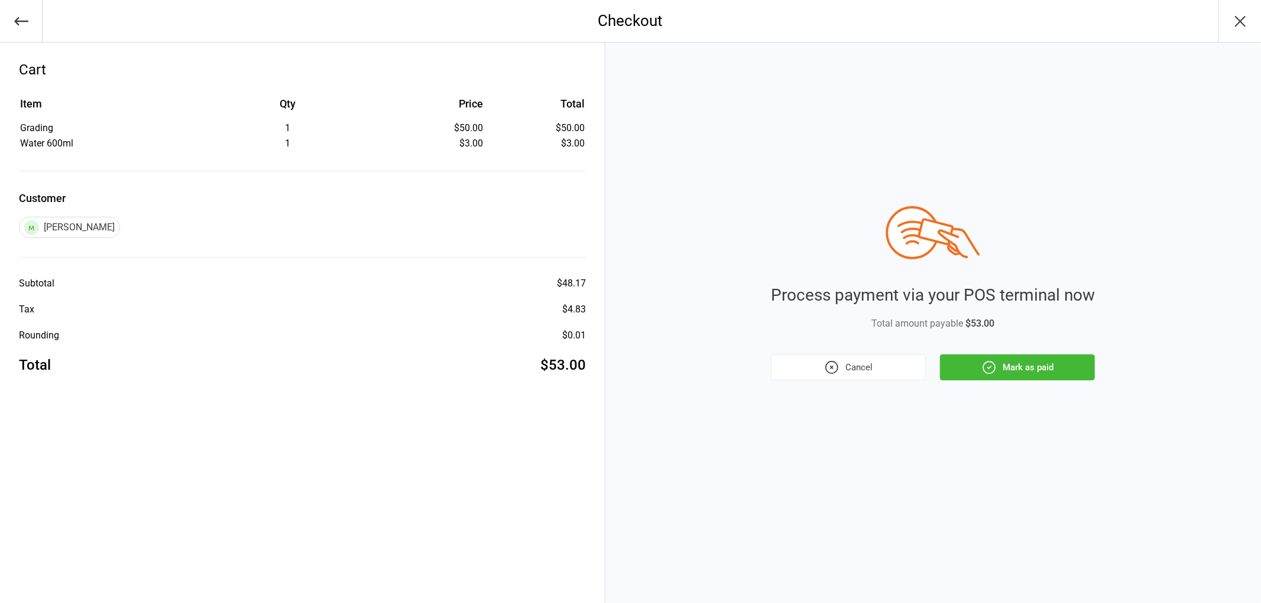
click at [1038, 368] on button "Mark as paid" at bounding box center [1017, 368] width 155 height 26
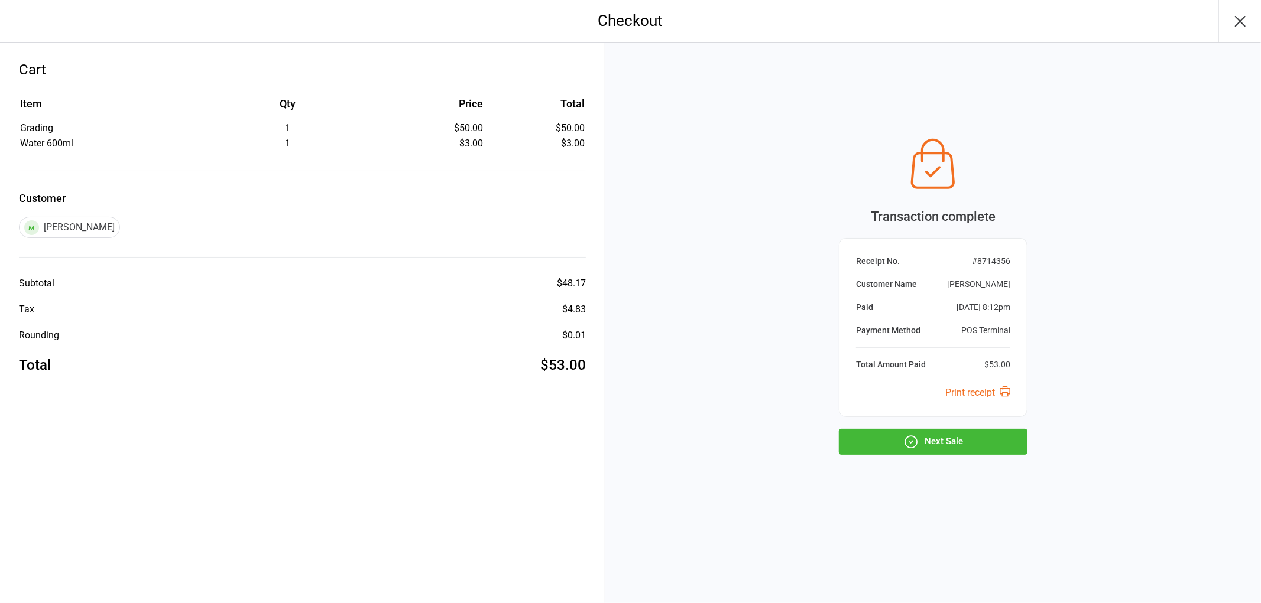
click at [962, 440] on button "Next Sale" at bounding box center [933, 442] width 189 height 26
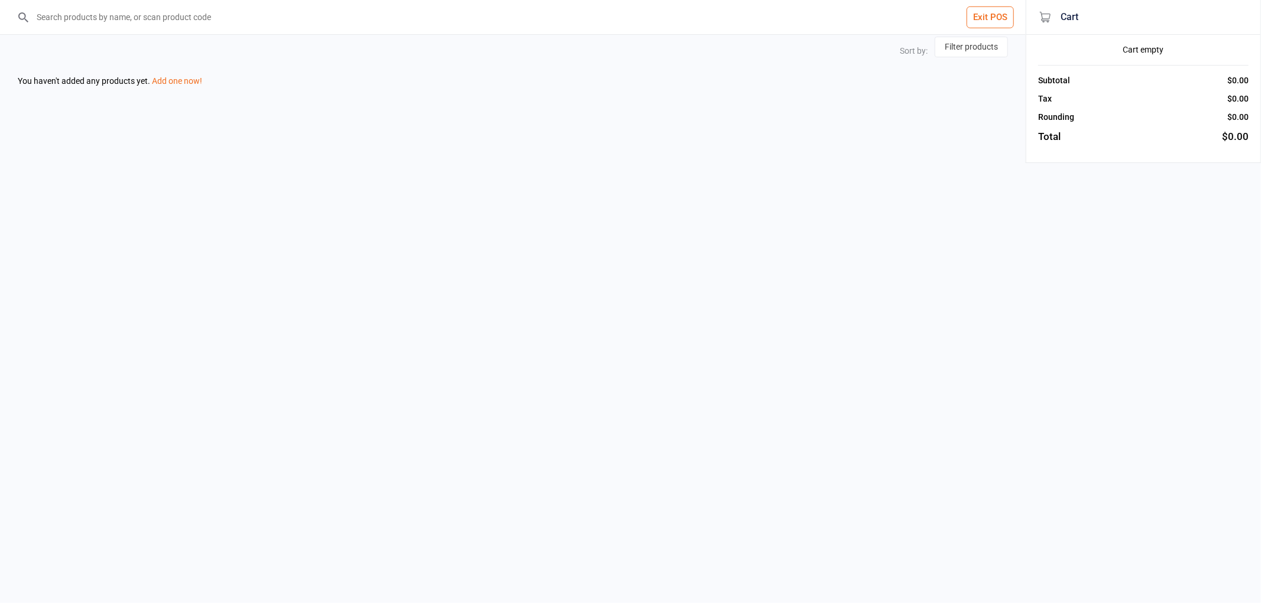
select select "price-desc"
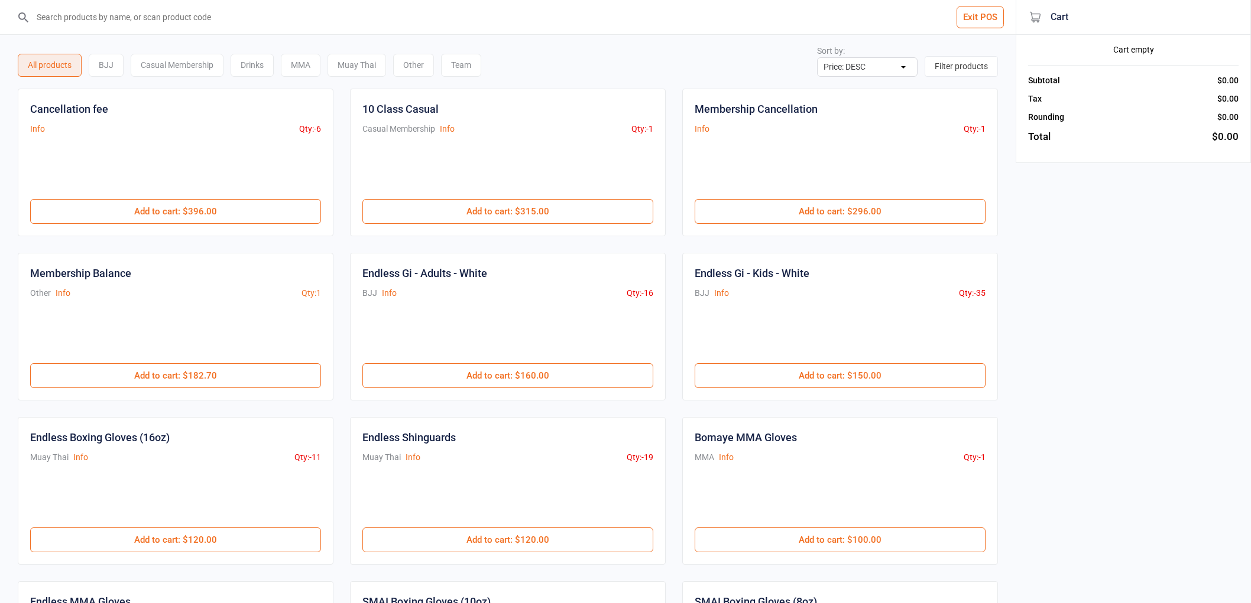
select select "price-desc"
click at [341, 15] on input "search" at bounding box center [515, 17] width 968 height 34
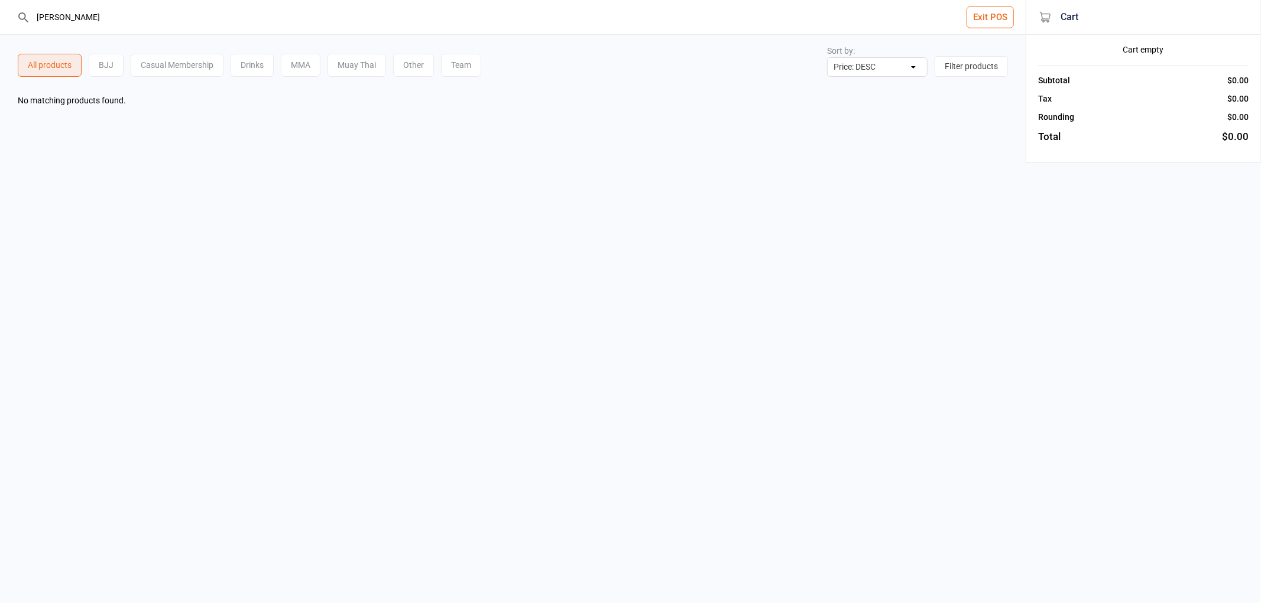
drag, startPoint x: 139, startPoint y: 18, endPoint x: 0, endPoint y: 9, distance: 139.2
click at [0, 9] on header "[PERSON_NAME] c Exit POS" at bounding box center [512, 17] width 1025 height 35
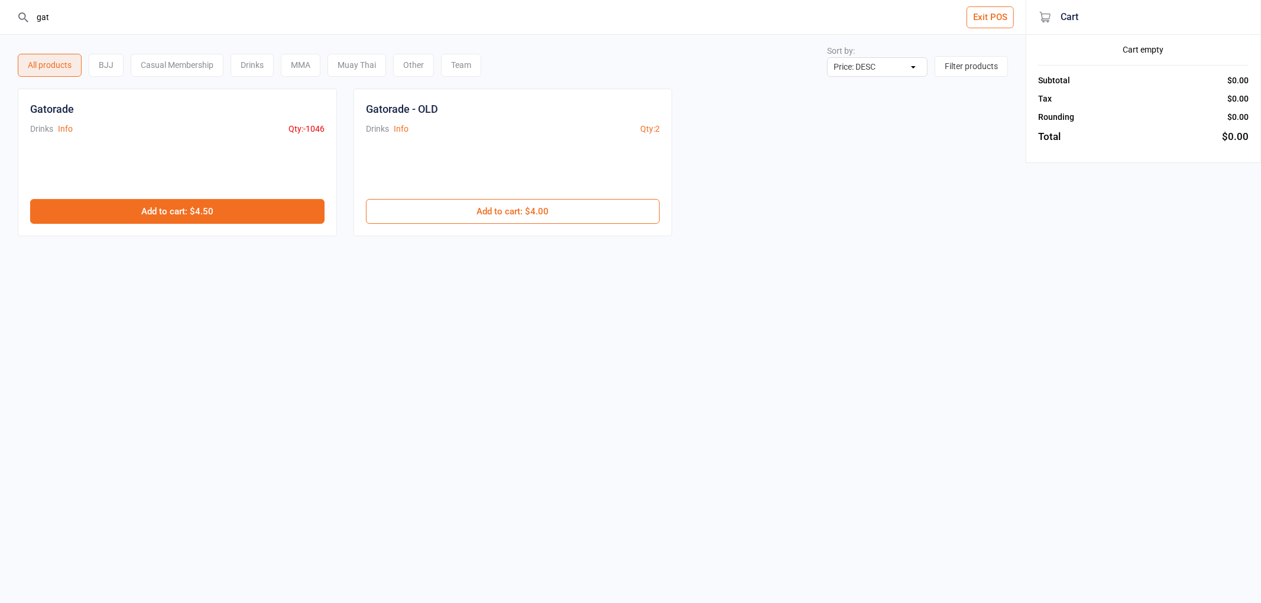
type input "gat"
click at [143, 221] on button "Add to cart : $4.50" at bounding box center [177, 211] width 294 height 25
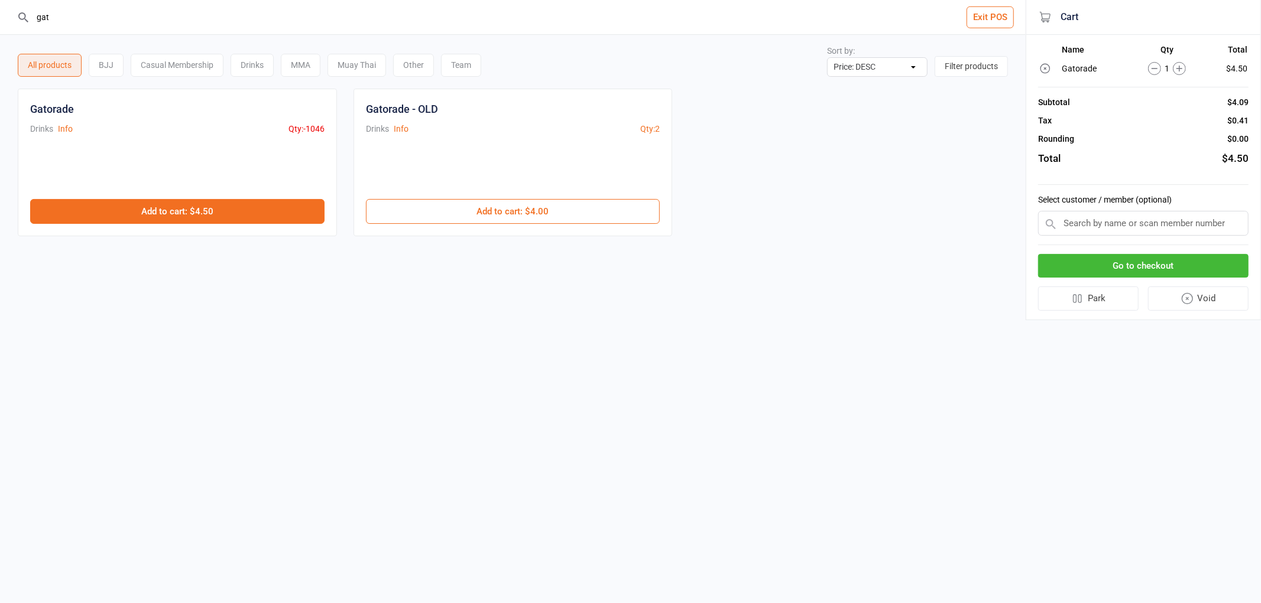
click at [143, 221] on button "Add to cart : $4.50" at bounding box center [177, 211] width 294 height 25
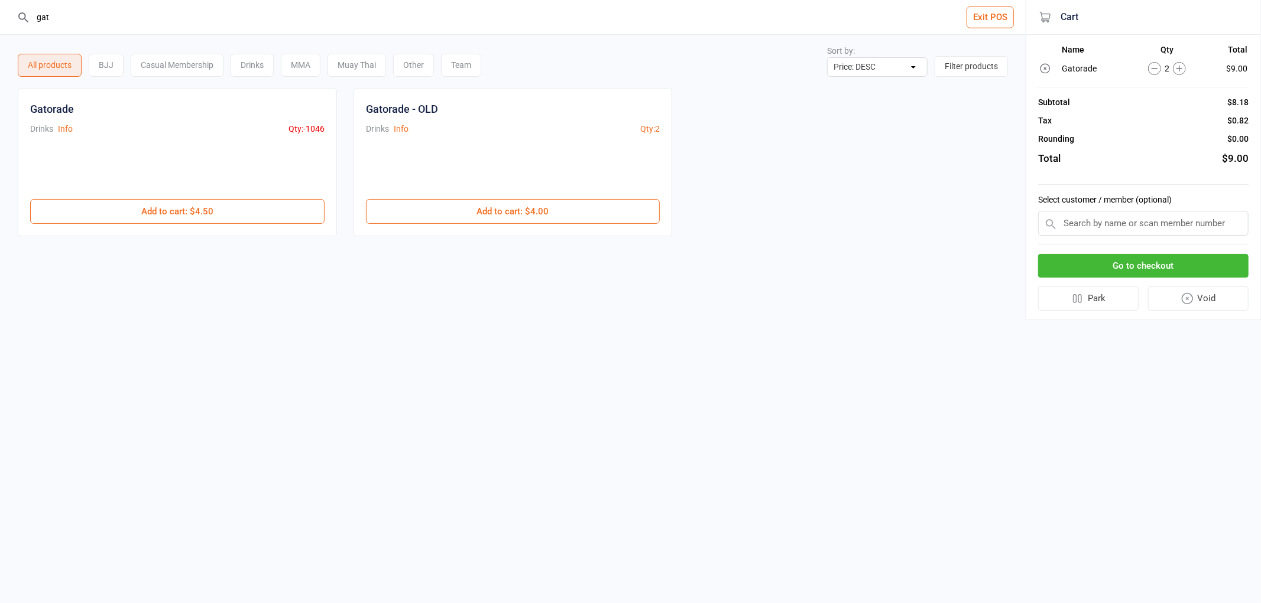
click at [1096, 226] on input "text" at bounding box center [1143, 223] width 210 height 25
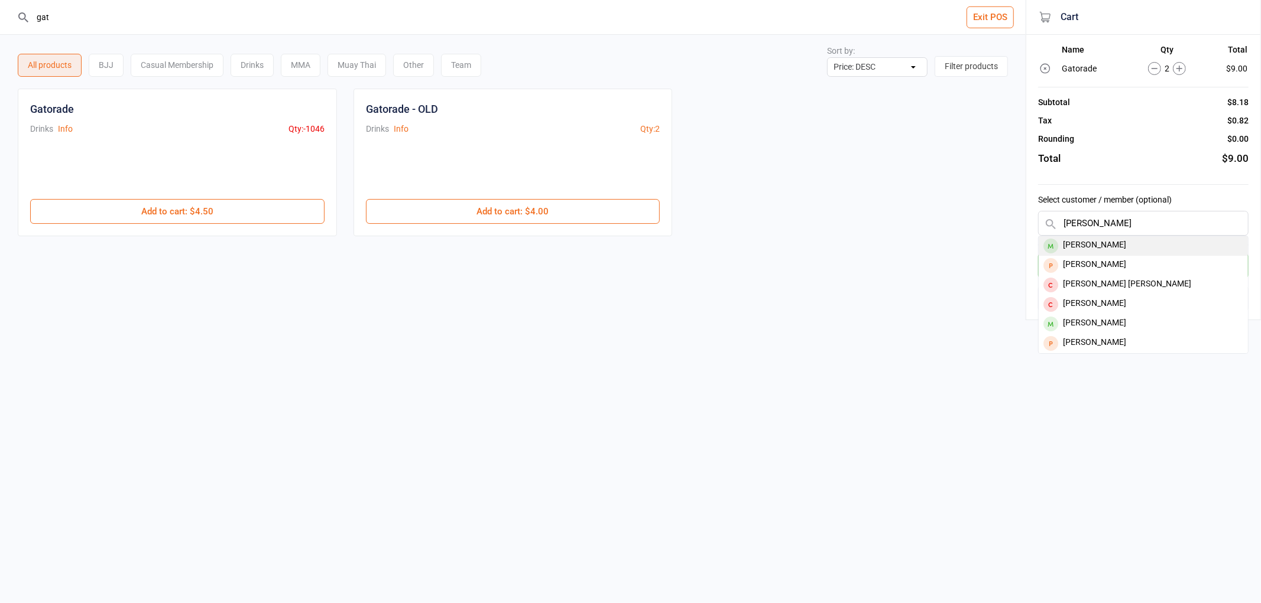
type input "[PERSON_NAME]"
click at [1127, 246] on div "[PERSON_NAME]" at bounding box center [1142, 246] width 209 height 20
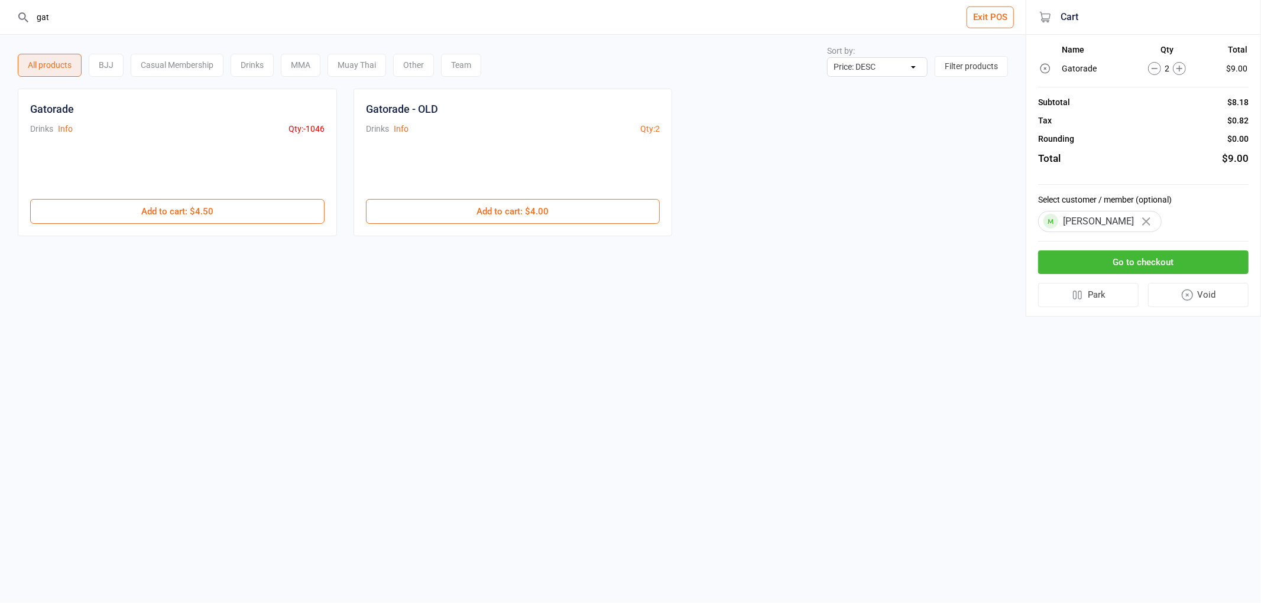
click at [1073, 259] on button "Go to checkout" at bounding box center [1143, 263] width 210 height 24
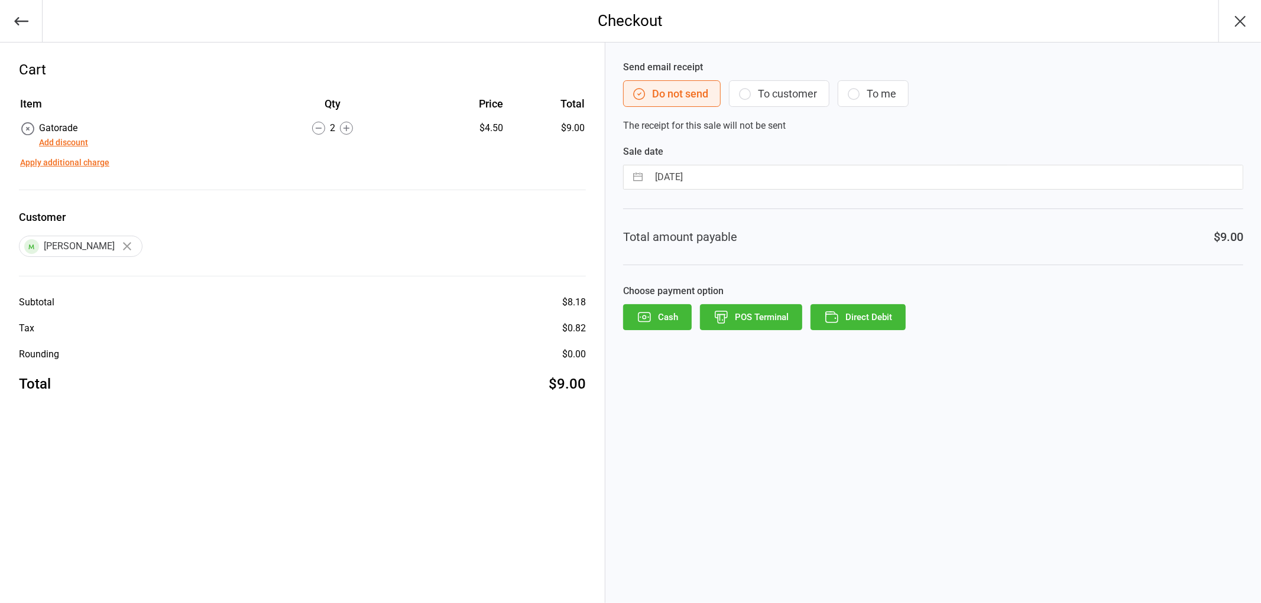
click at [867, 312] on button "Direct Debit" at bounding box center [857, 317] width 95 height 26
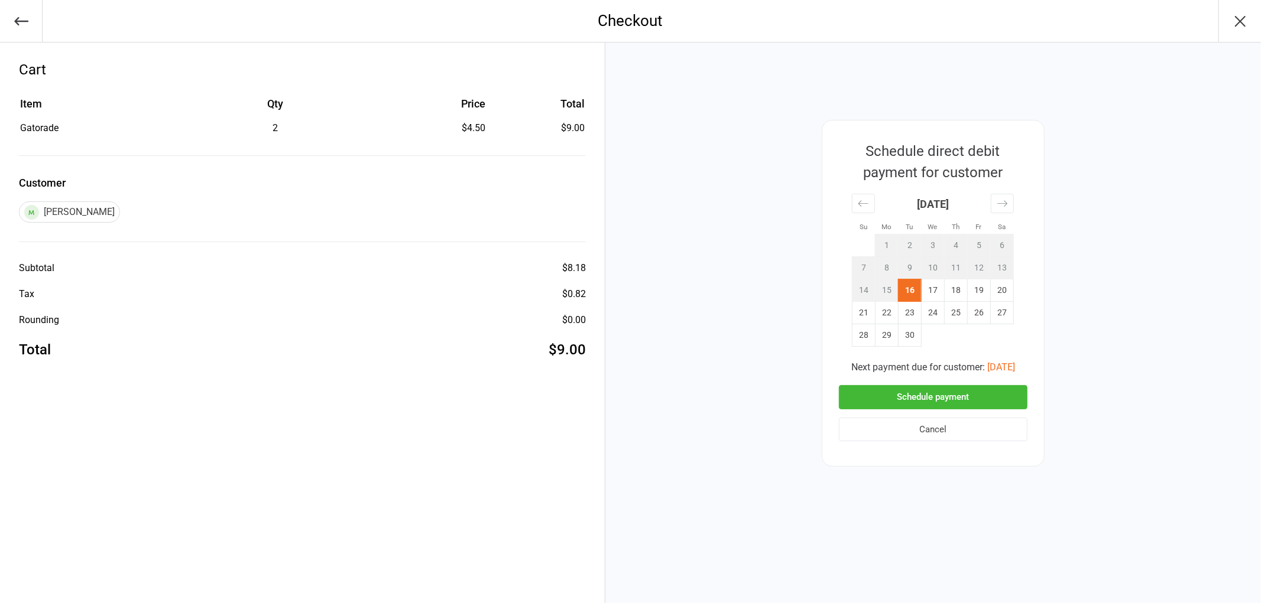
click at [982, 392] on button "Schedule payment" at bounding box center [933, 397] width 189 height 24
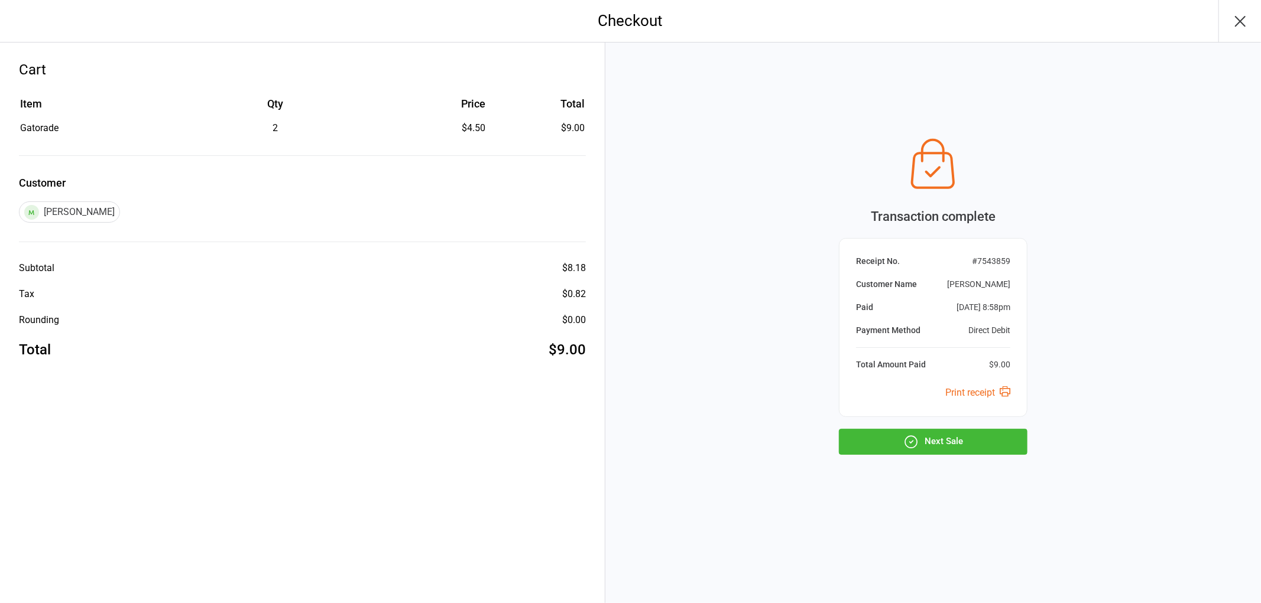
click at [884, 447] on button "Next Sale" at bounding box center [933, 442] width 189 height 26
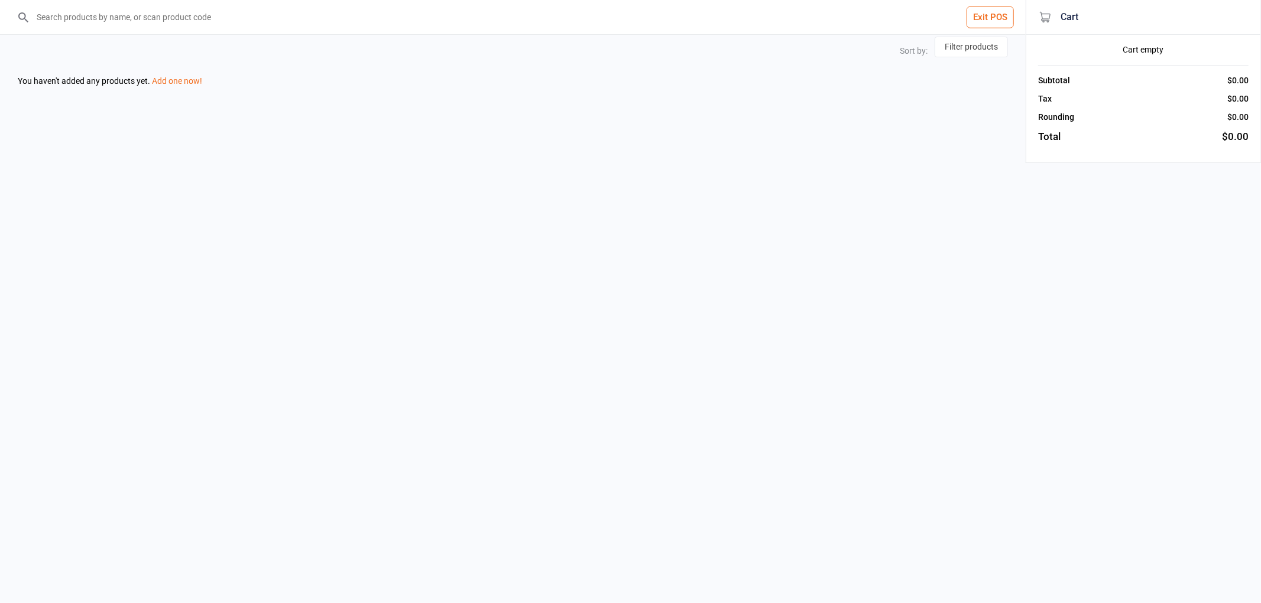
select select "price-desc"
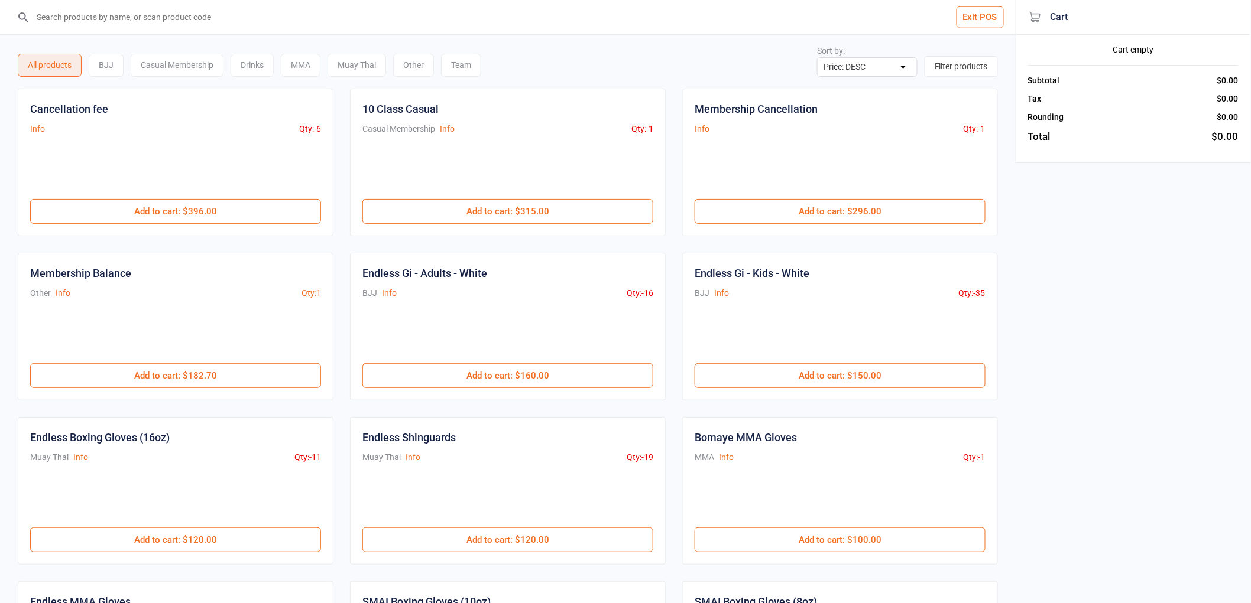
click at [342, 14] on input "search" at bounding box center [515, 17] width 968 height 34
type input "a"
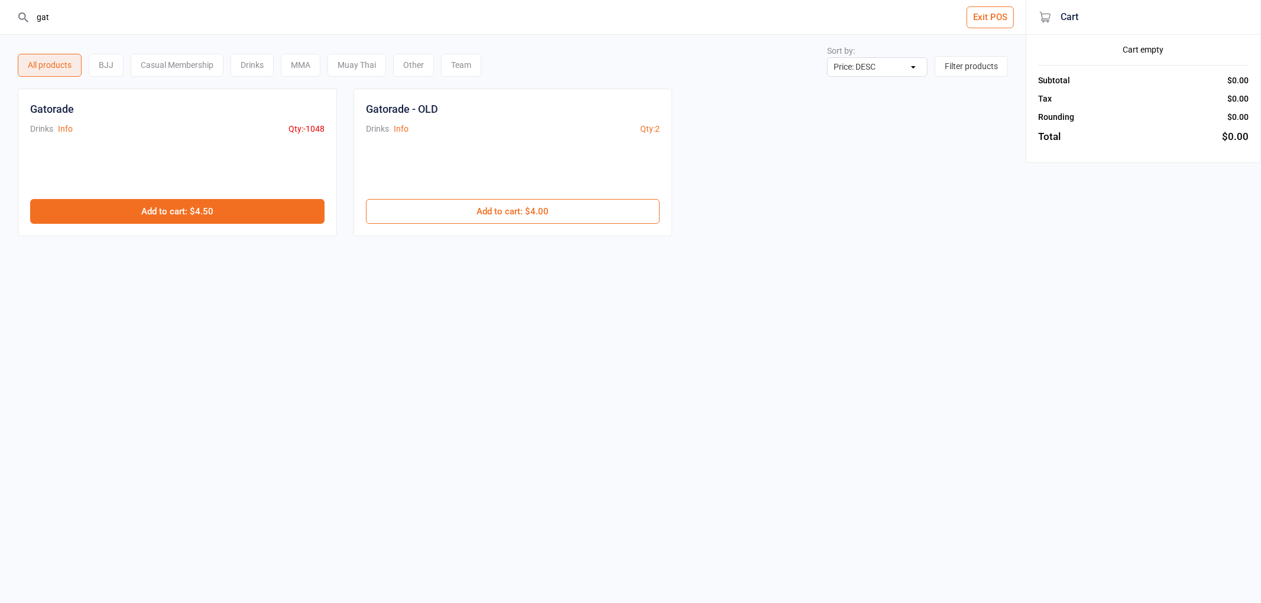
type input "gat"
click at [201, 210] on button "Add to cart : $4.50" at bounding box center [177, 211] width 294 height 25
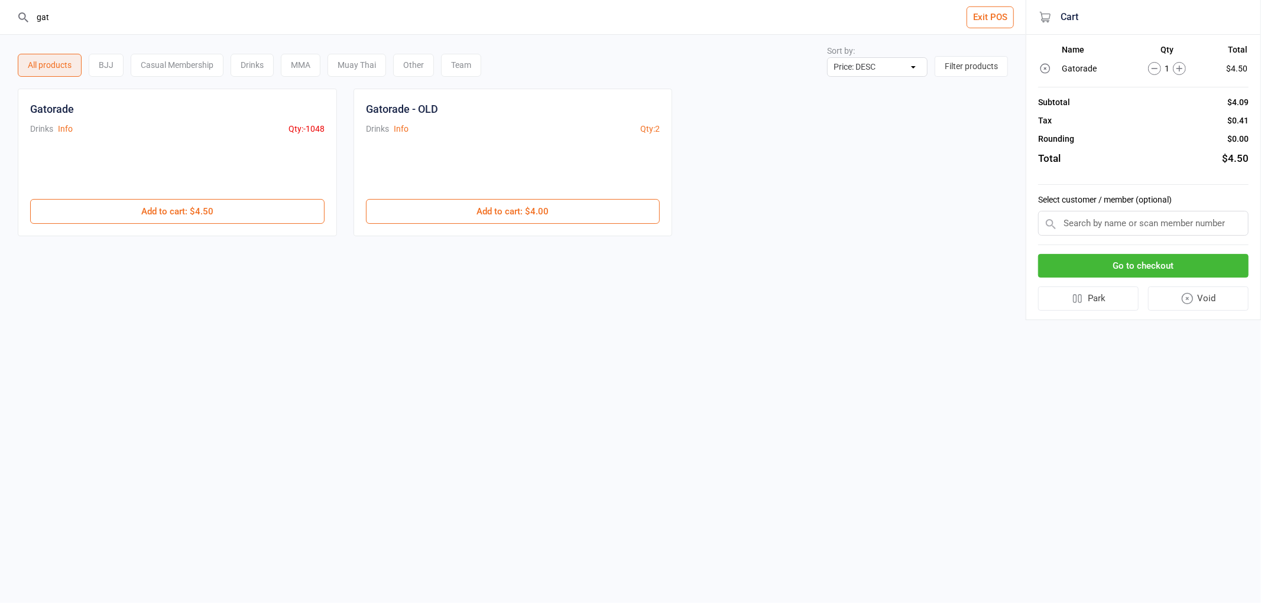
click at [1145, 225] on input "text" at bounding box center [1143, 223] width 210 height 25
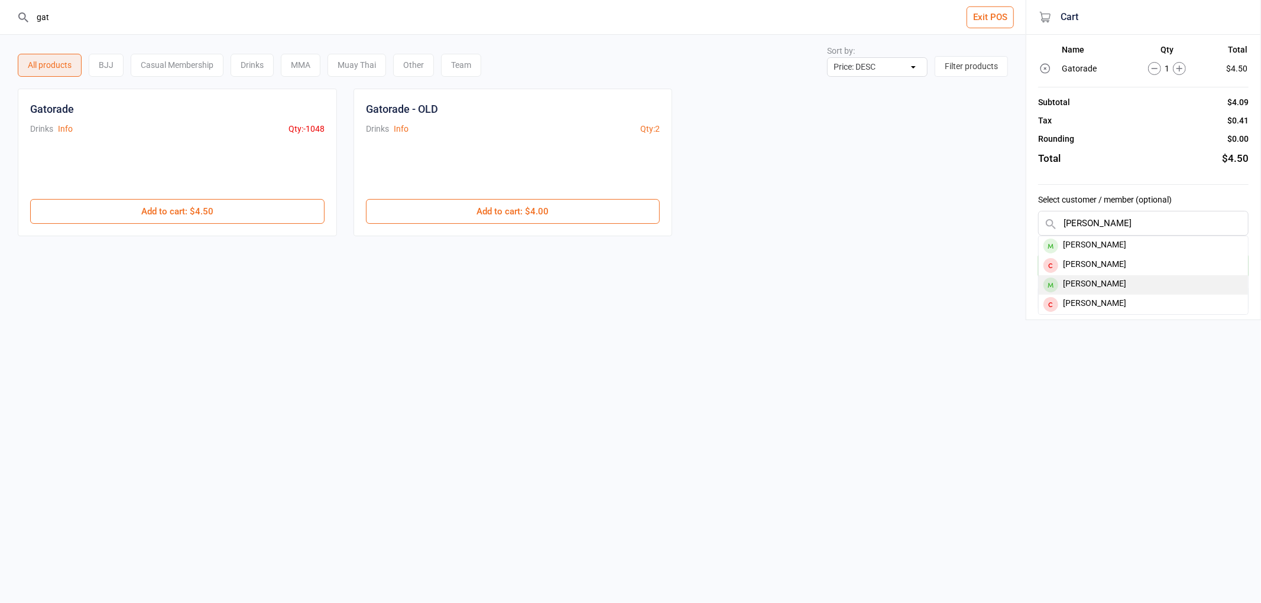
type input "[PERSON_NAME]"
click at [1118, 278] on div "[PERSON_NAME]" at bounding box center [1142, 285] width 209 height 20
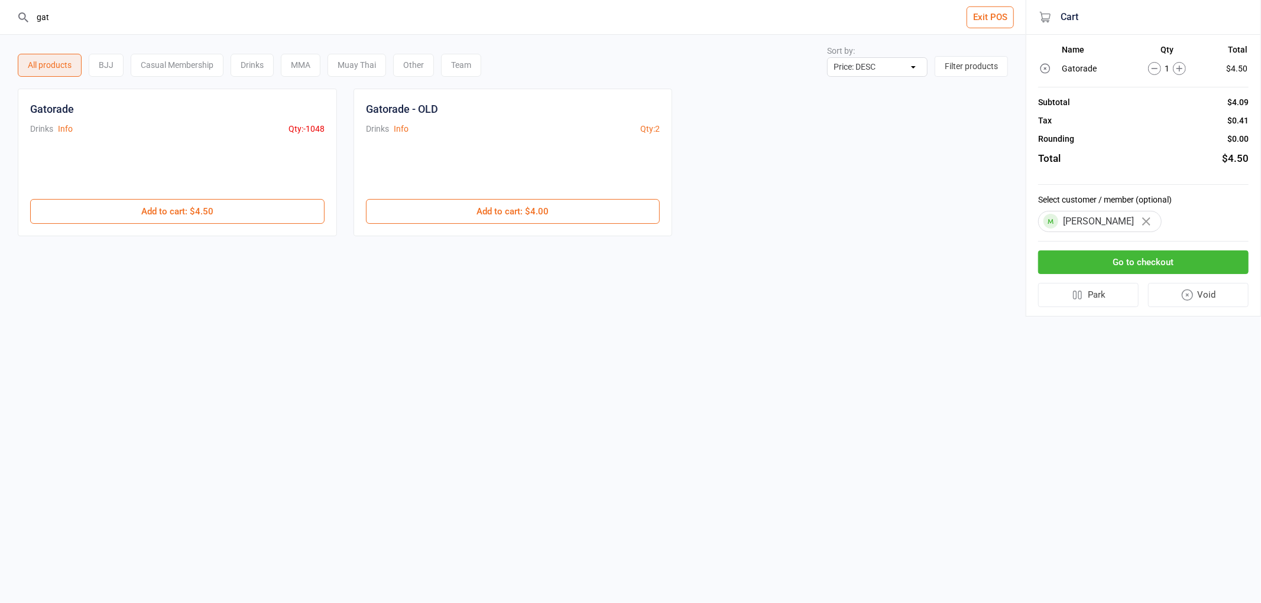
click at [1132, 259] on button "Go to checkout" at bounding box center [1143, 263] width 210 height 24
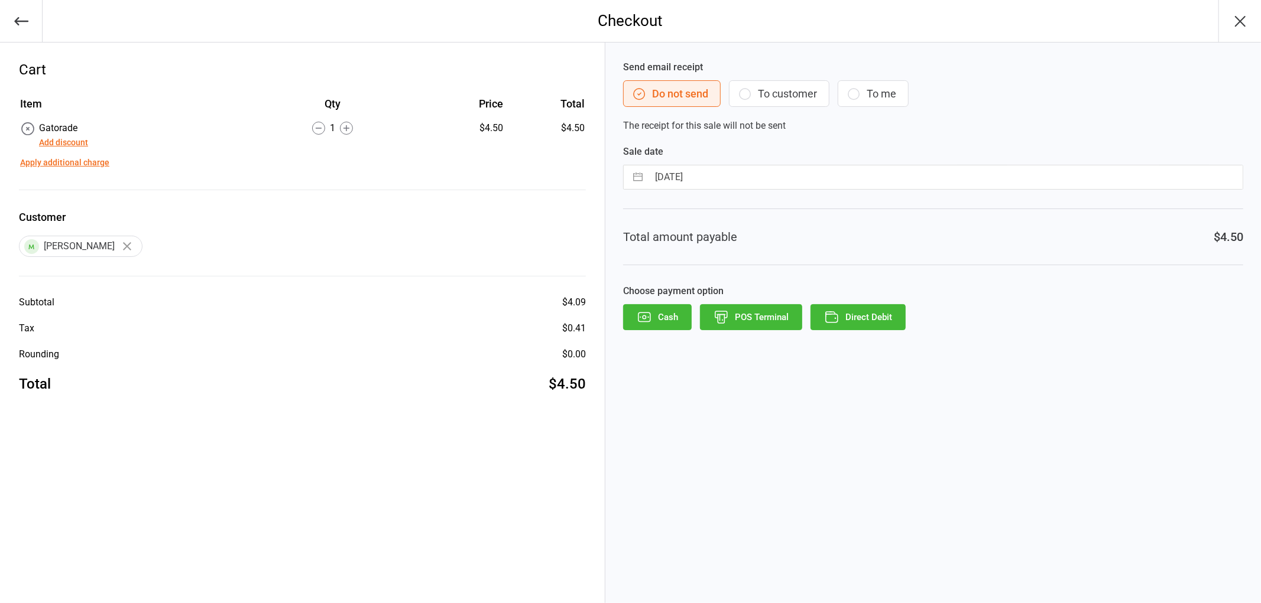
click at [863, 311] on button "Direct Debit" at bounding box center [857, 317] width 95 height 26
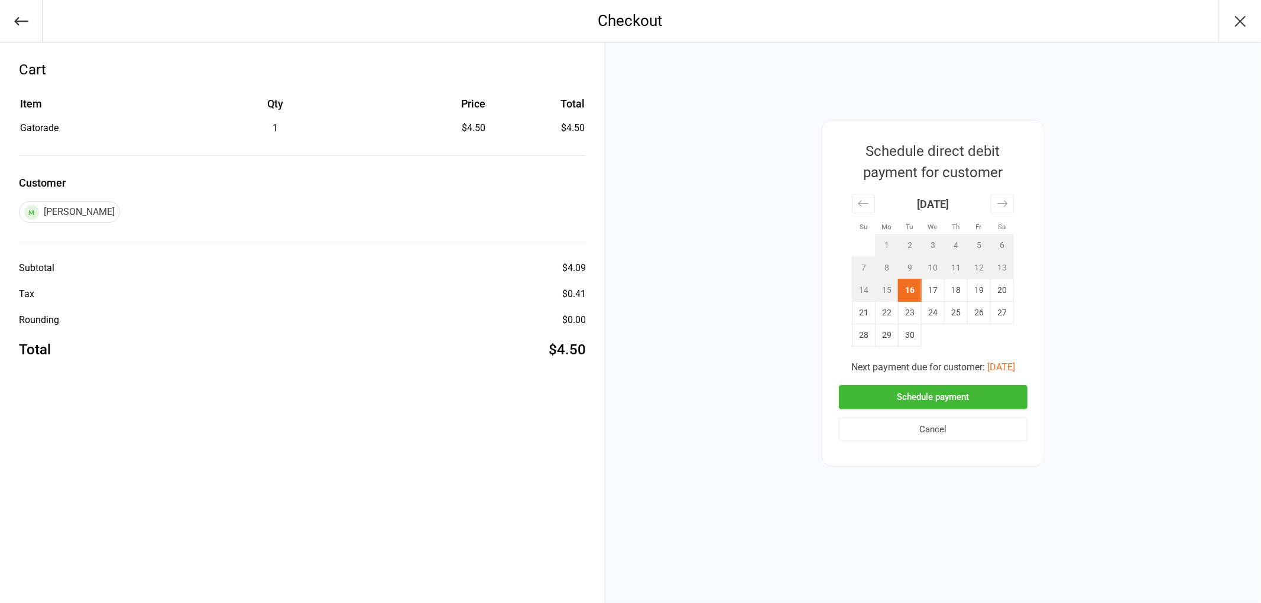
click at [940, 394] on button "Schedule payment" at bounding box center [933, 397] width 189 height 24
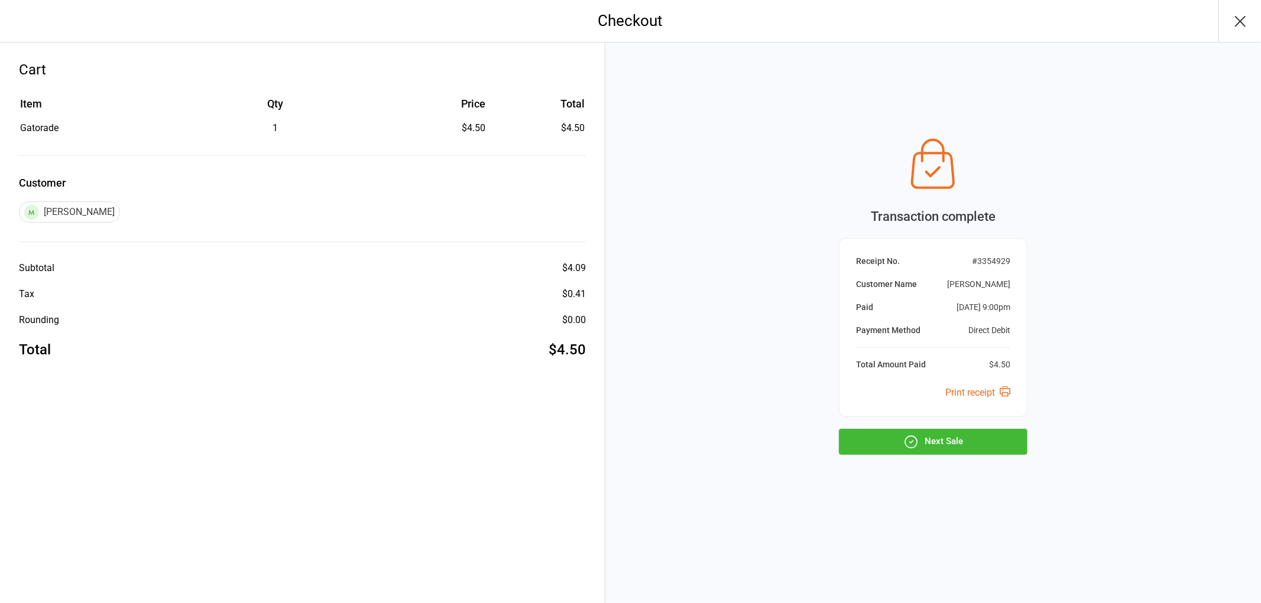
click at [925, 454] on button "Next Sale" at bounding box center [933, 442] width 189 height 26
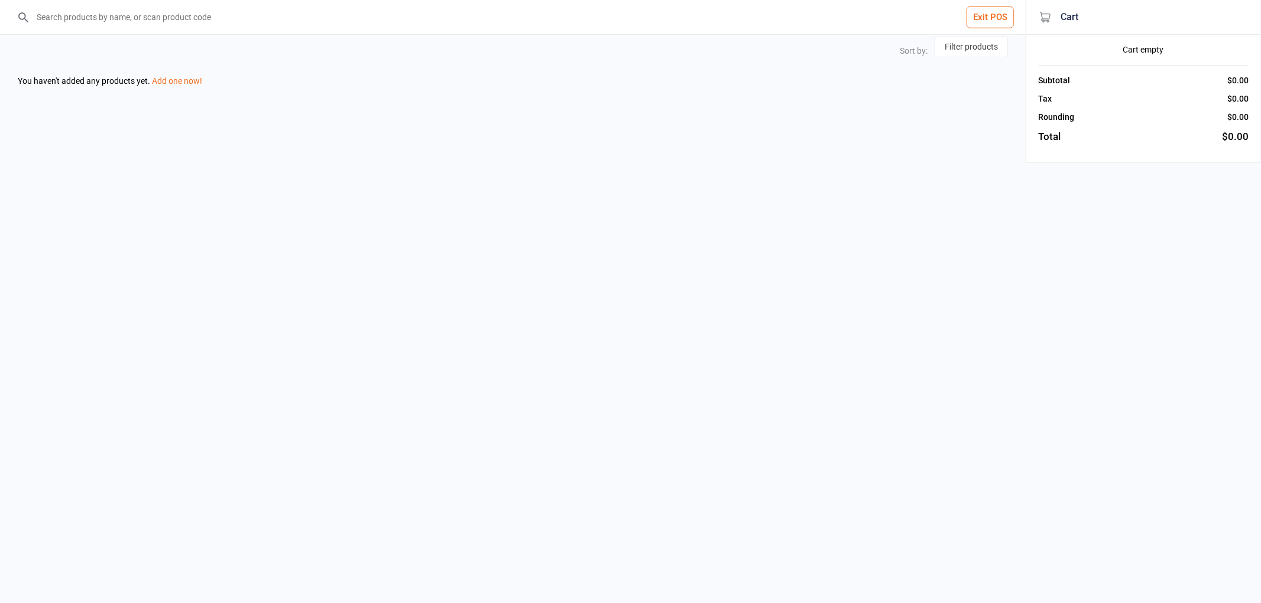
select select "price-desc"
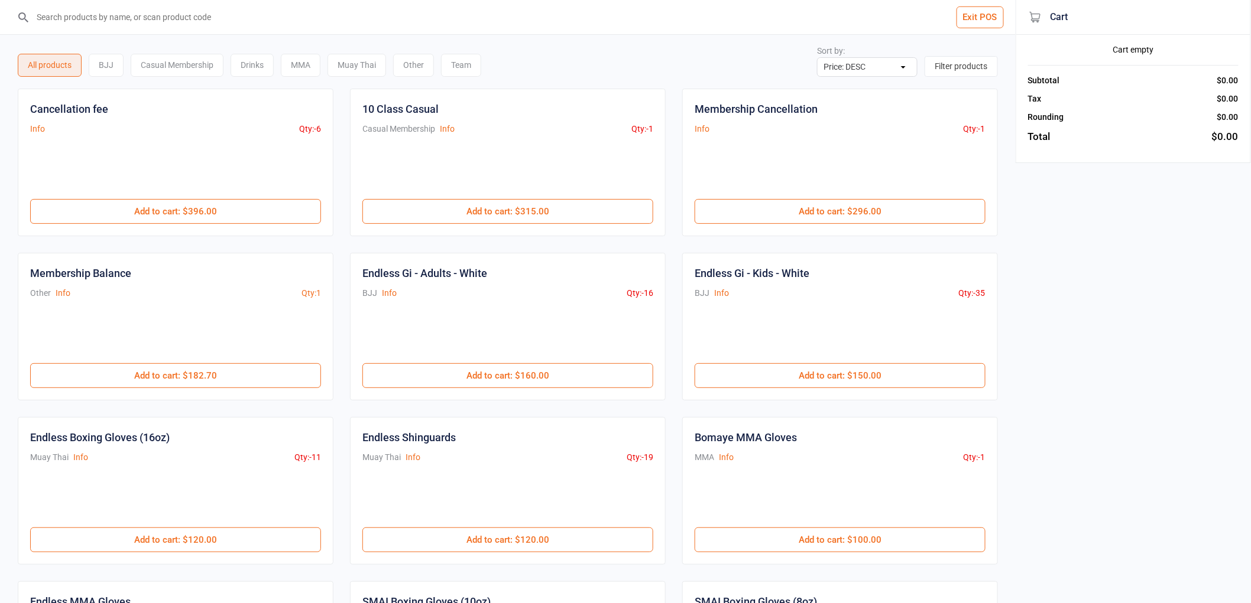
click at [301, 24] on input "search" at bounding box center [515, 17] width 968 height 34
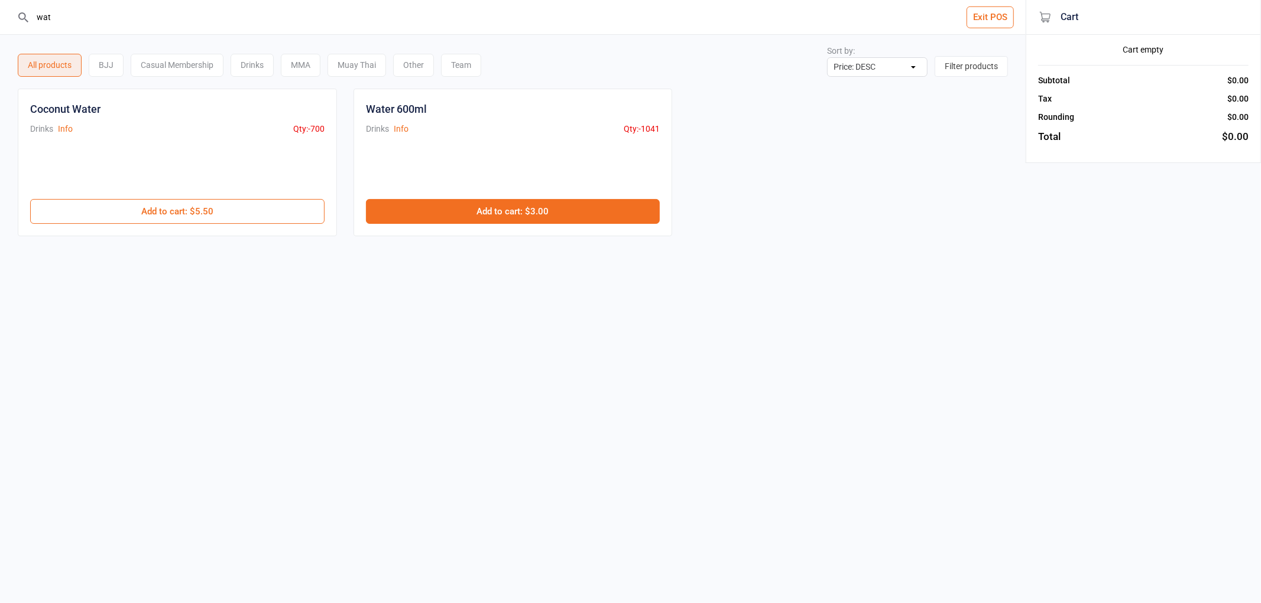
type input "wat"
click at [502, 202] on button "Add to cart : $3.00" at bounding box center [513, 211] width 294 height 25
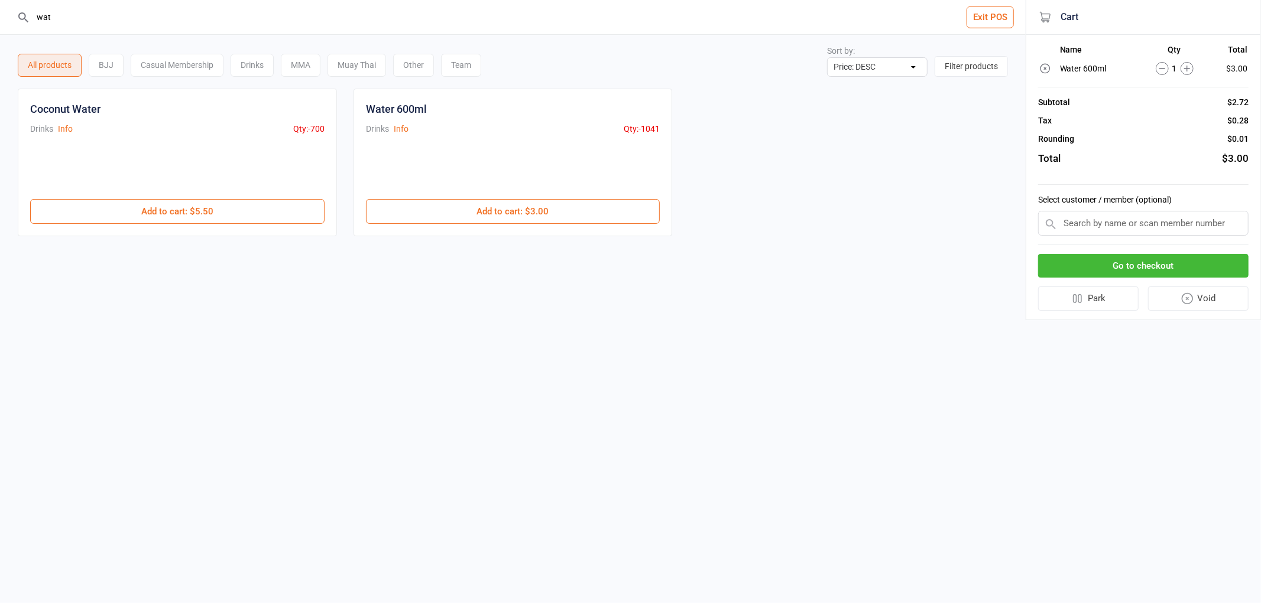
click at [1133, 212] on input "text" at bounding box center [1143, 223] width 210 height 25
type input "salva"
click at [1116, 241] on div "Salvatore Colosimo" at bounding box center [1142, 246] width 209 height 20
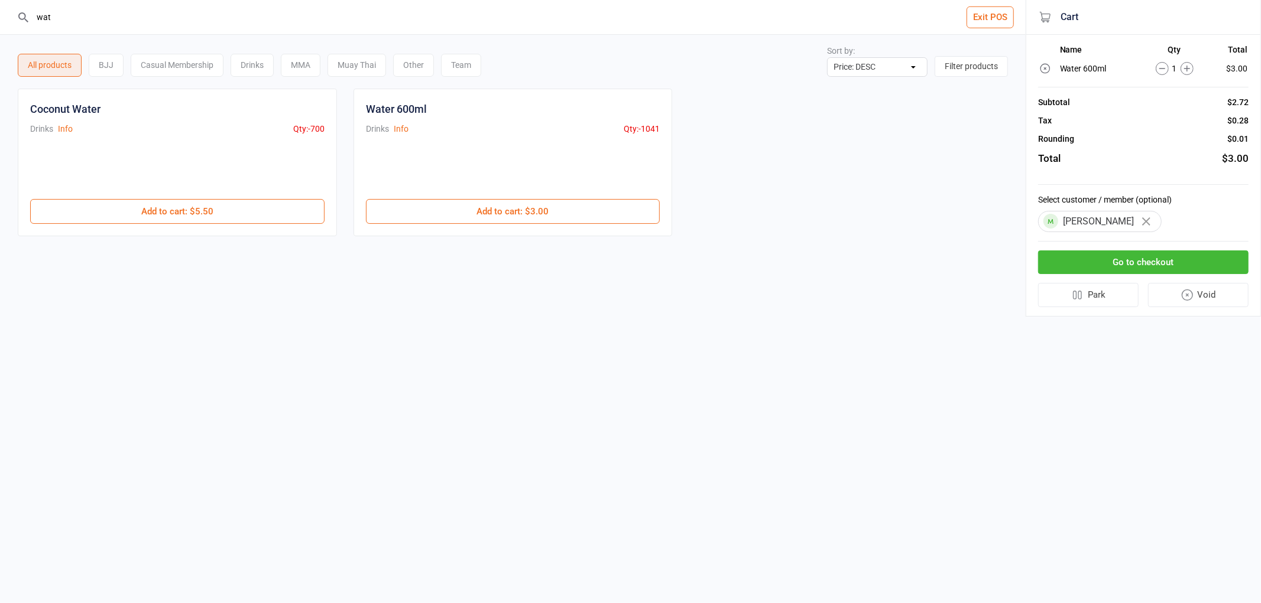
click at [1138, 261] on button "Go to checkout" at bounding box center [1143, 263] width 210 height 24
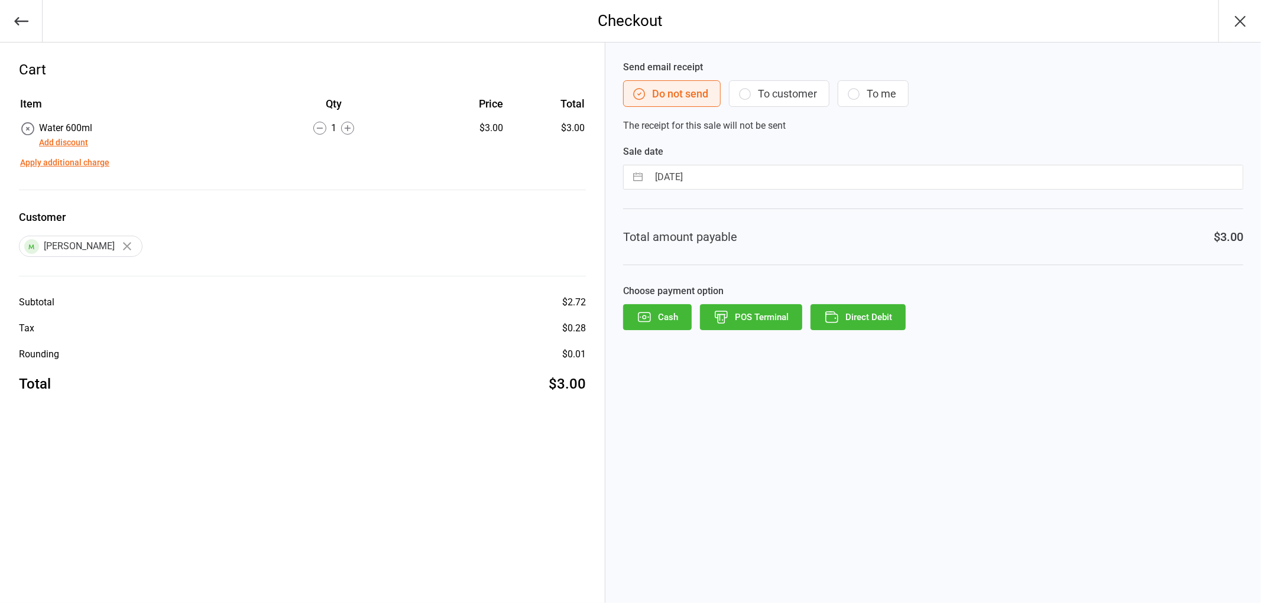
click at [875, 316] on button "Direct Debit" at bounding box center [857, 317] width 95 height 26
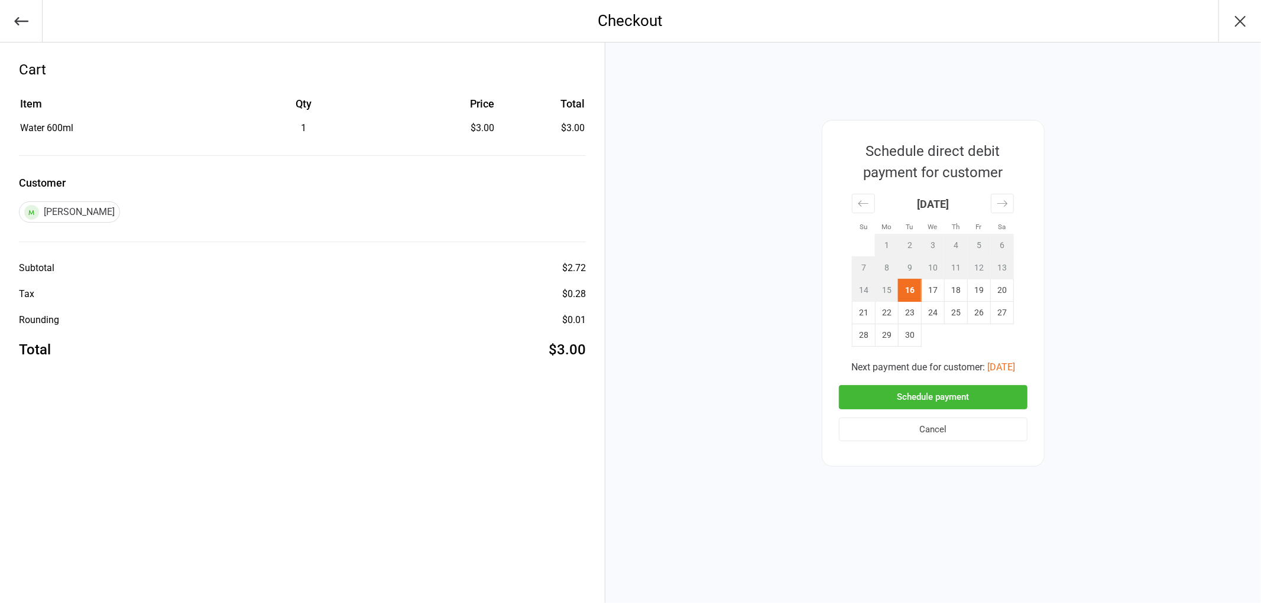
click at [941, 389] on button "Schedule payment" at bounding box center [933, 397] width 189 height 24
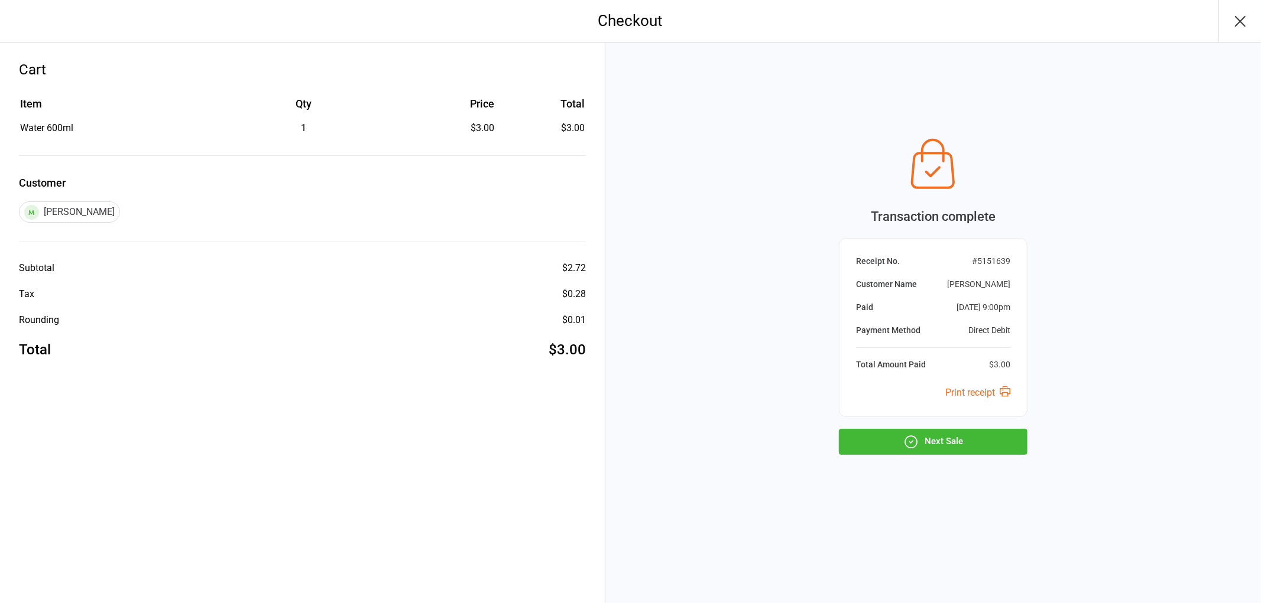
click at [949, 444] on button "Next Sale" at bounding box center [933, 442] width 189 height 26
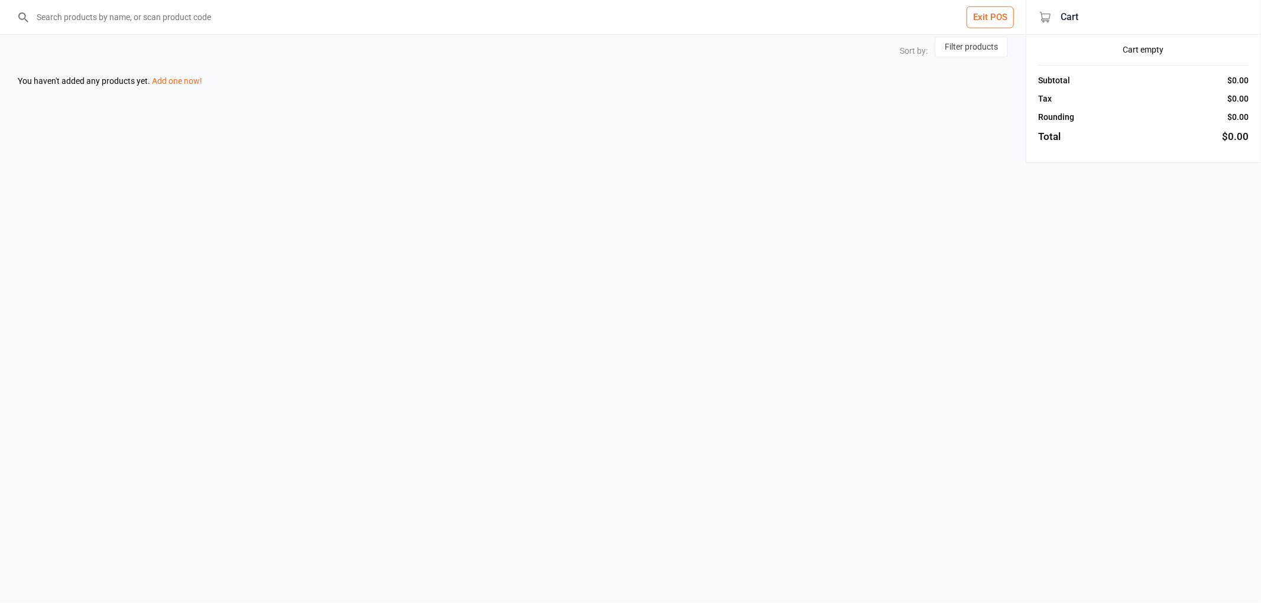
select select "price-desc"
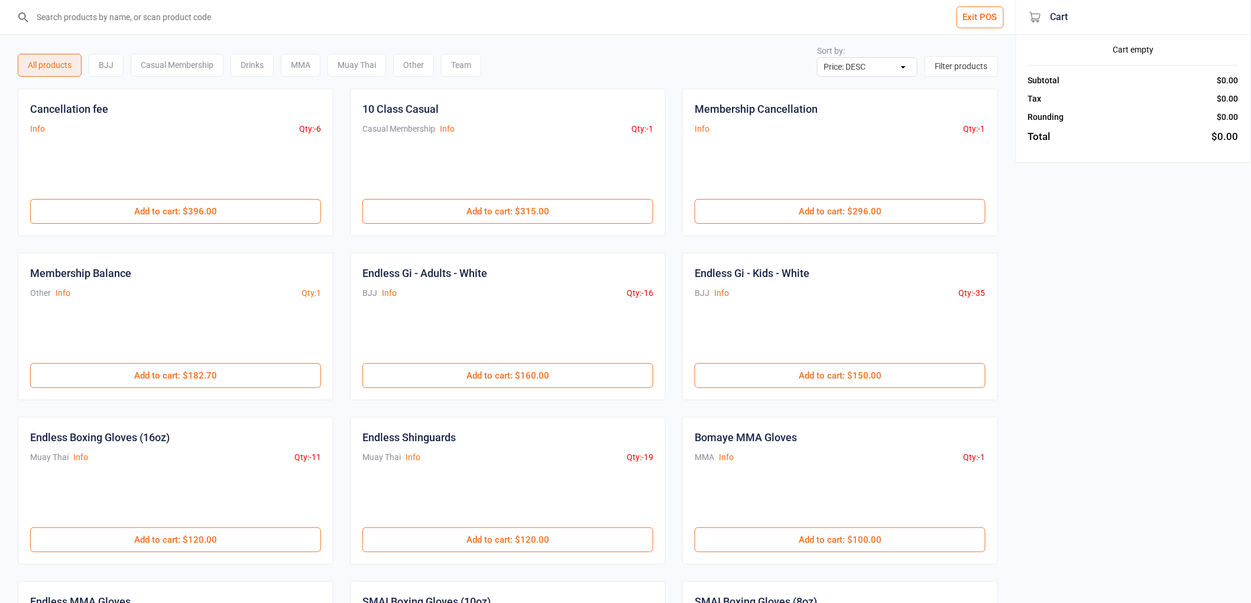
click at [316, 18] on input "search" at bounding box center [515, 17] width 968 height 34
type input "gat"
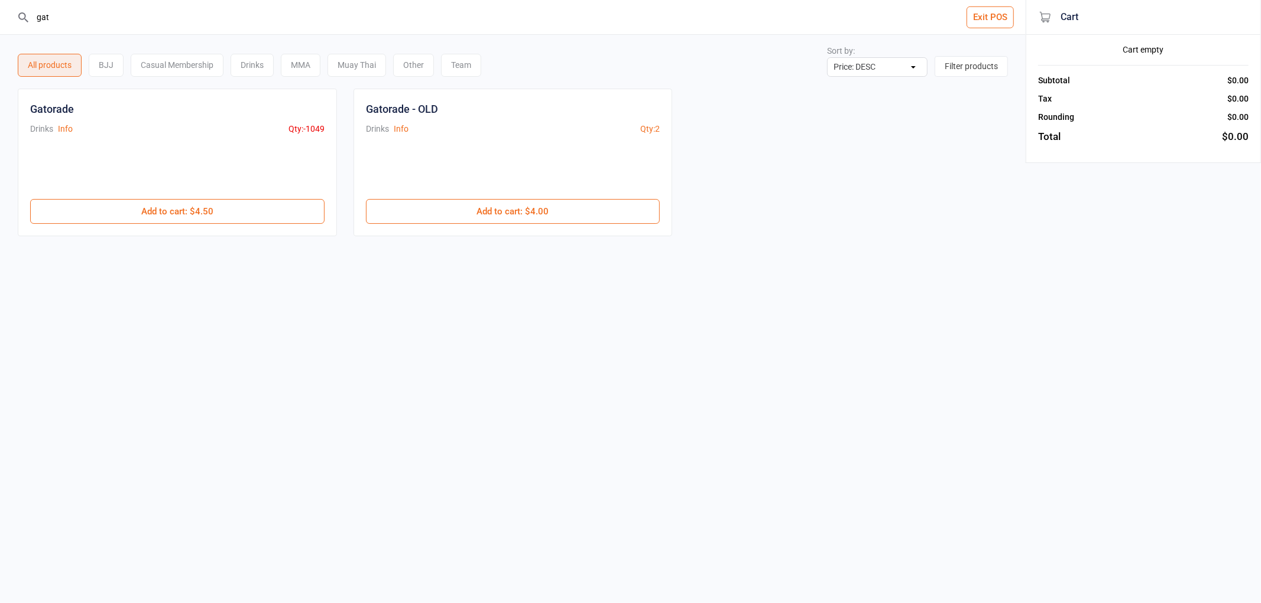
drag, startPoint x: 66, startPoint y: 15, endPoint x: 25, endPoint y: 13, distance: 40.9
click at [25, 13] on div "gat" at bounding box center [513, 17] width 992 height 34
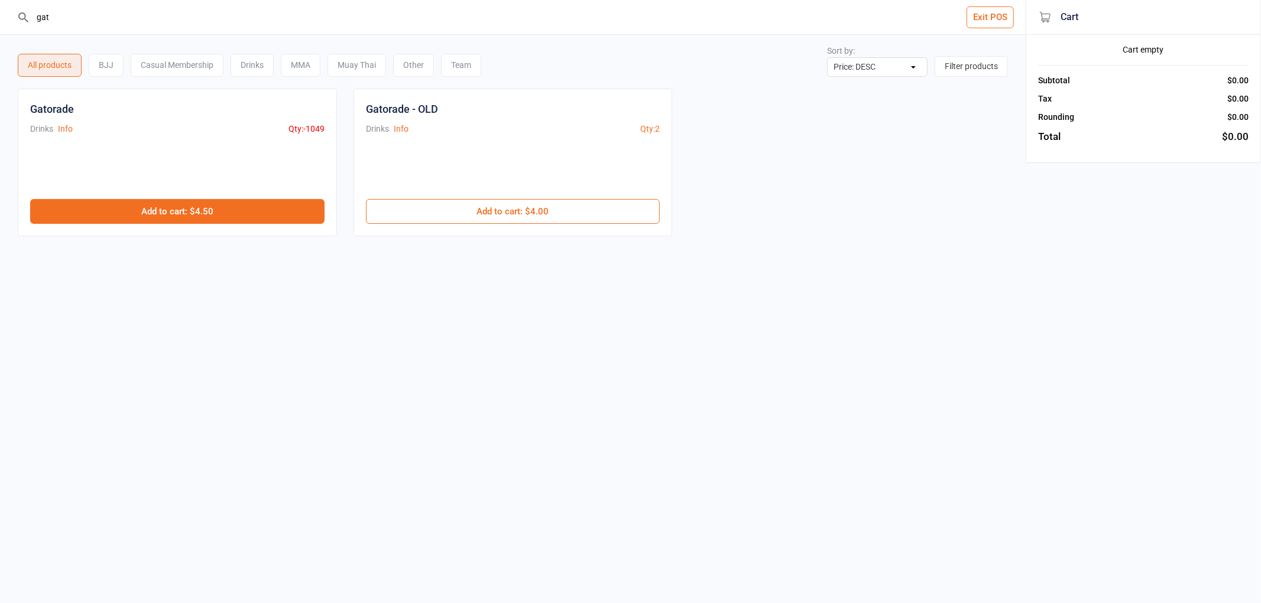
type input "gat"
click at [163, 218] on button "Add to cart : $4.50" at bounding box center [177, 211] width 294 height 25
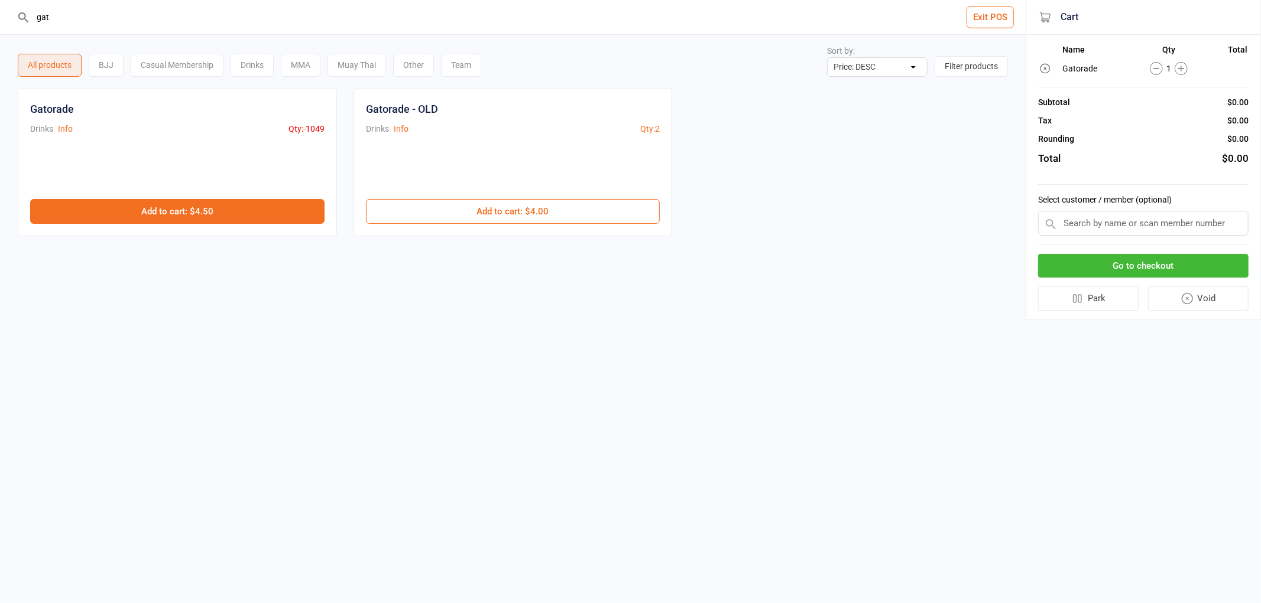
click at [164, 218] on button "Add to cart : $4.50" at bounding box center [177, 211] width 294 height 25
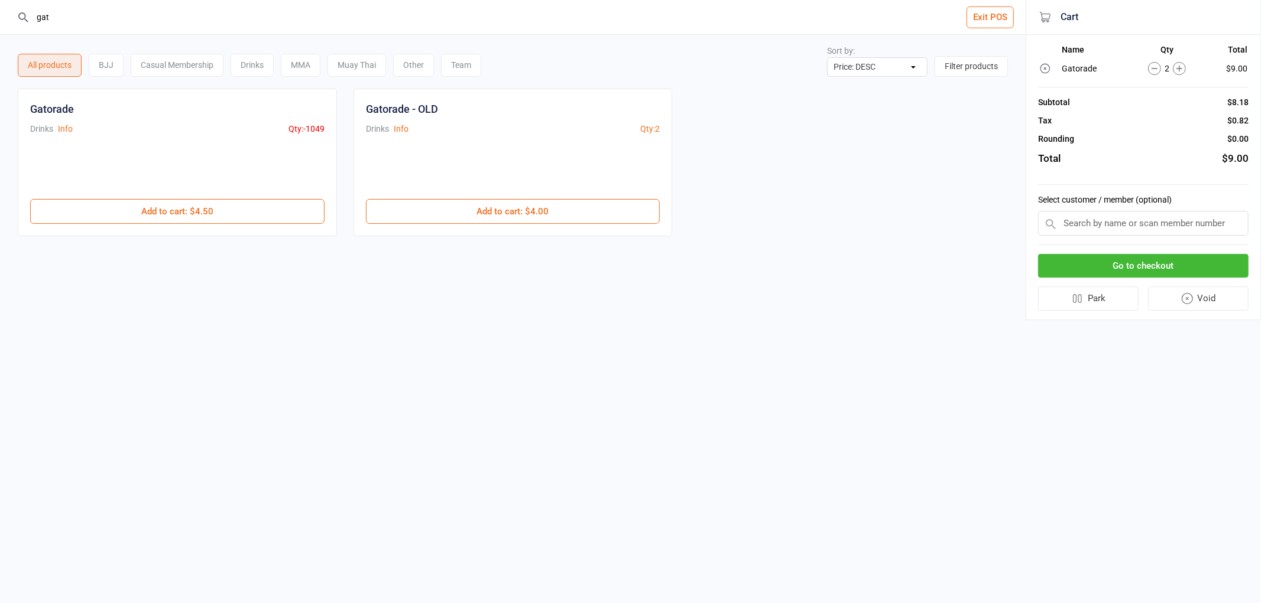
click at [1147, 218] on input "text" at bounding box center [1143, 223] width 210 height 25
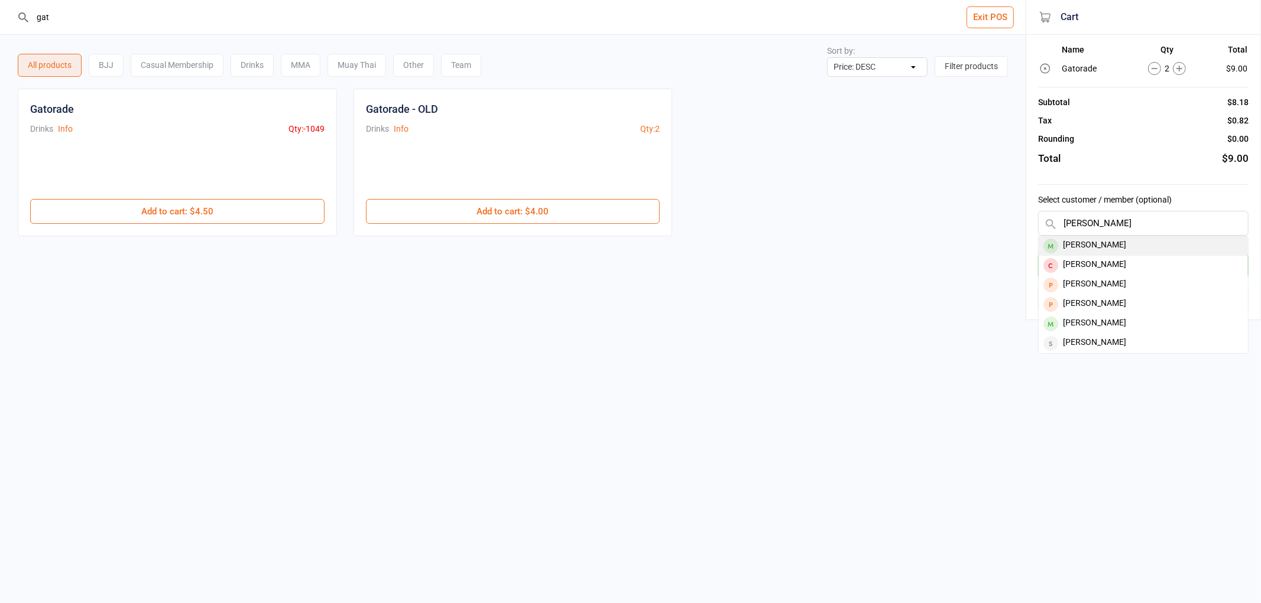
type input "james g"
click at [1127, 244] on div "James Gill" at bounding box center [1142, 246] width 209 height 20
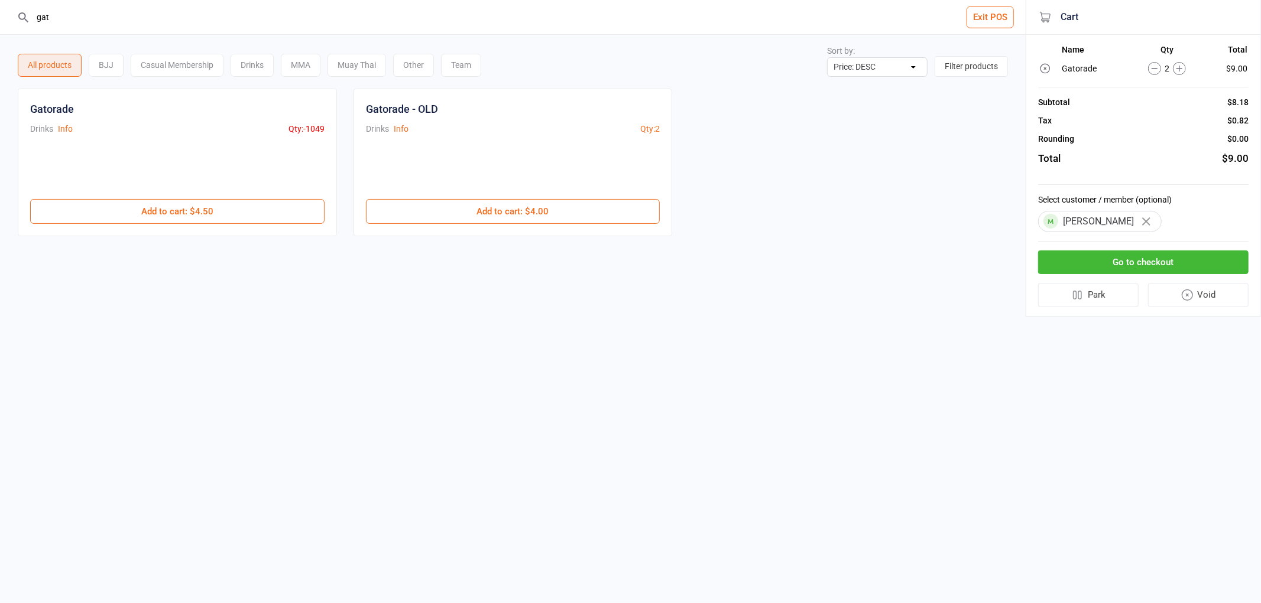
click at [1137, 252] on button "Go to checkout" at bounding box center [1143, 263] width 210 height 24
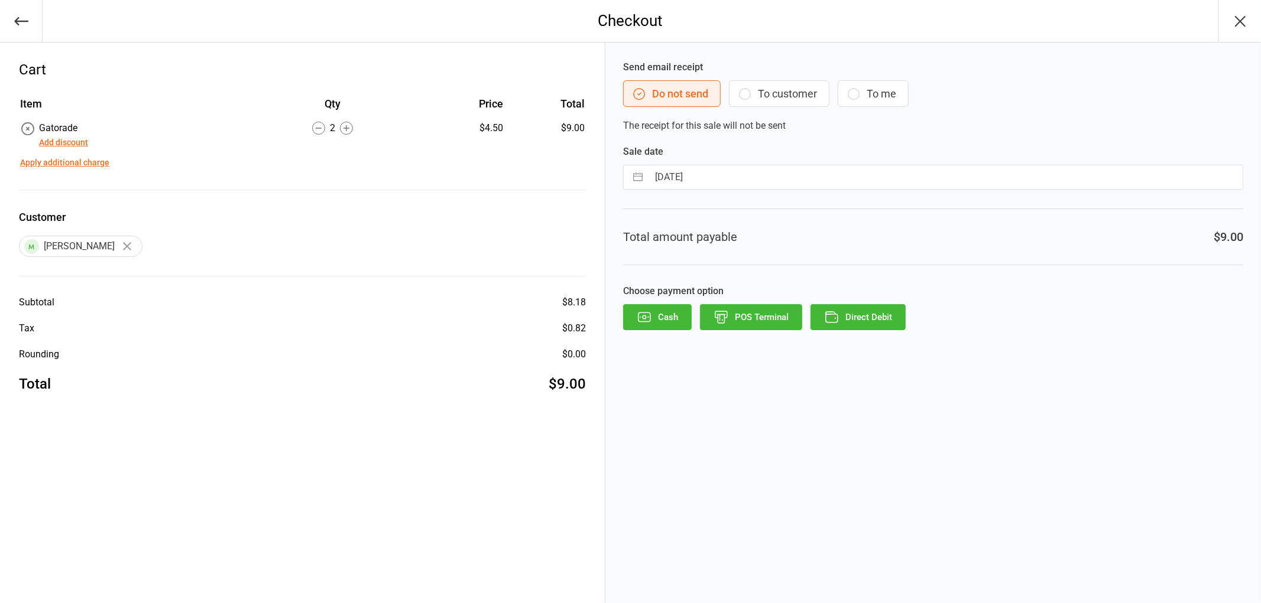
click at [745, 320] on button "POS Terminal" at bounding box center [751, 317] width 102 height 26
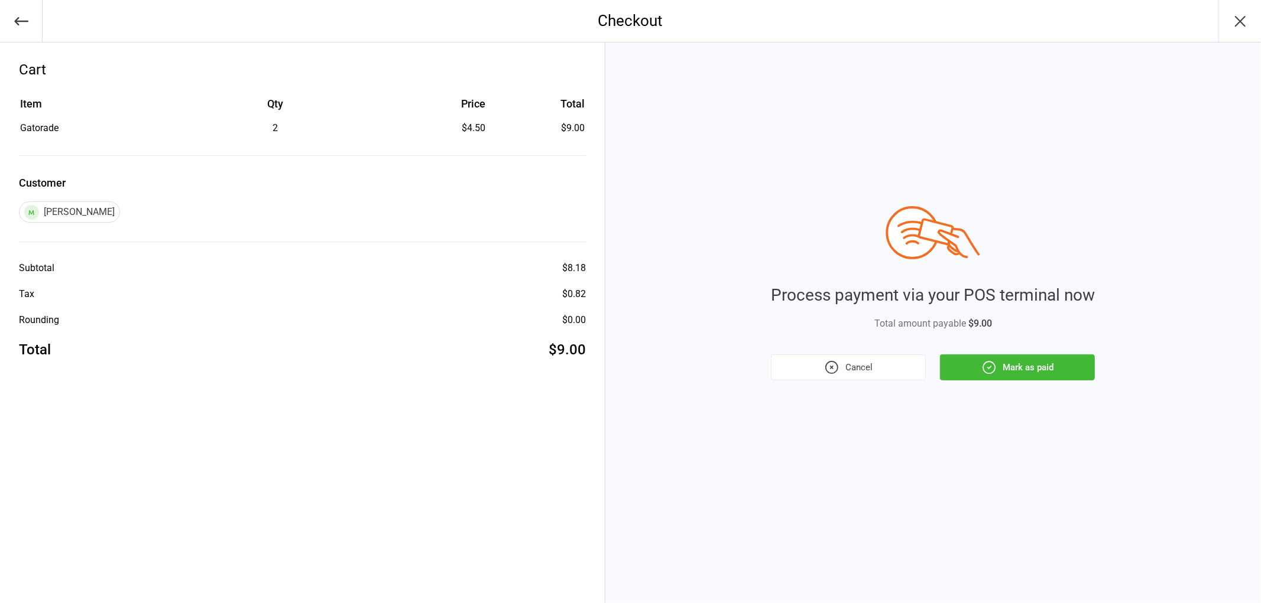
click at [1031, 370] on button "Mark as paid" at bounding box center [1017, 368] width 155 height 26
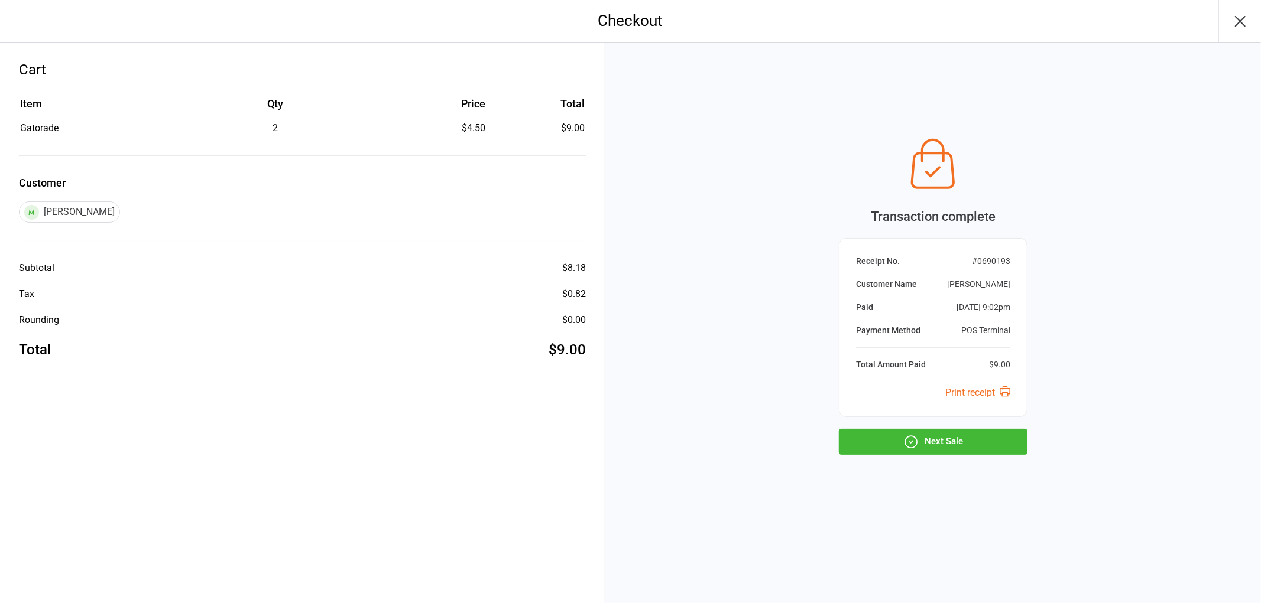
click at [988, 449] on button "Next Sale" at bounding box center [933, 442] width 189 height 26
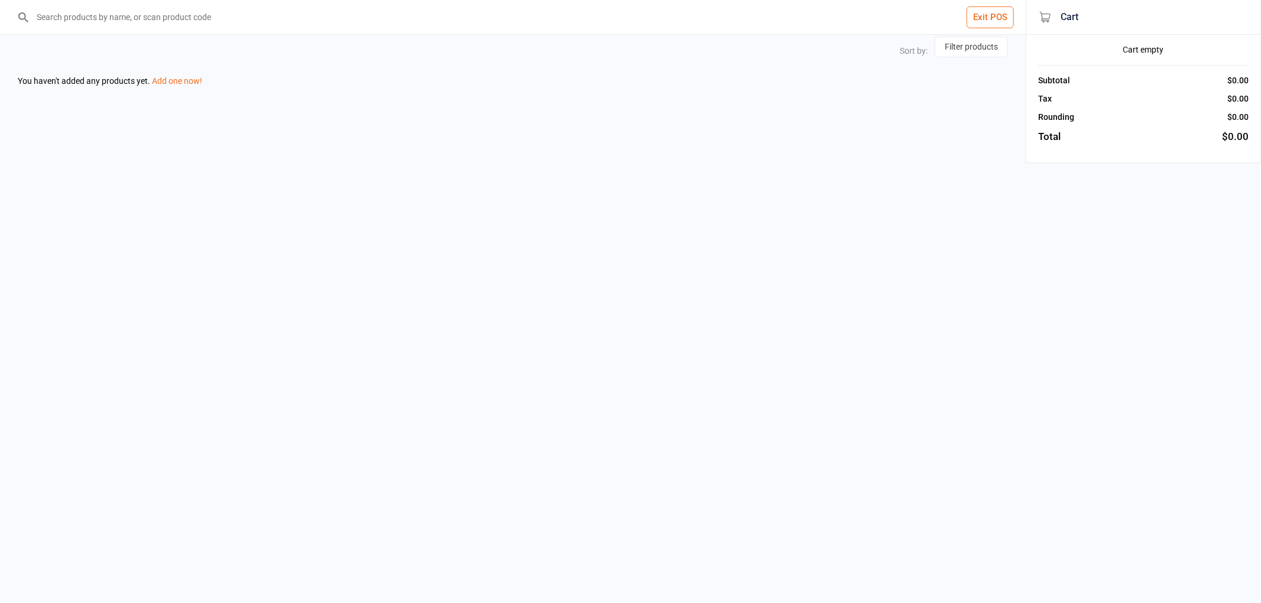
select select "price-desc"
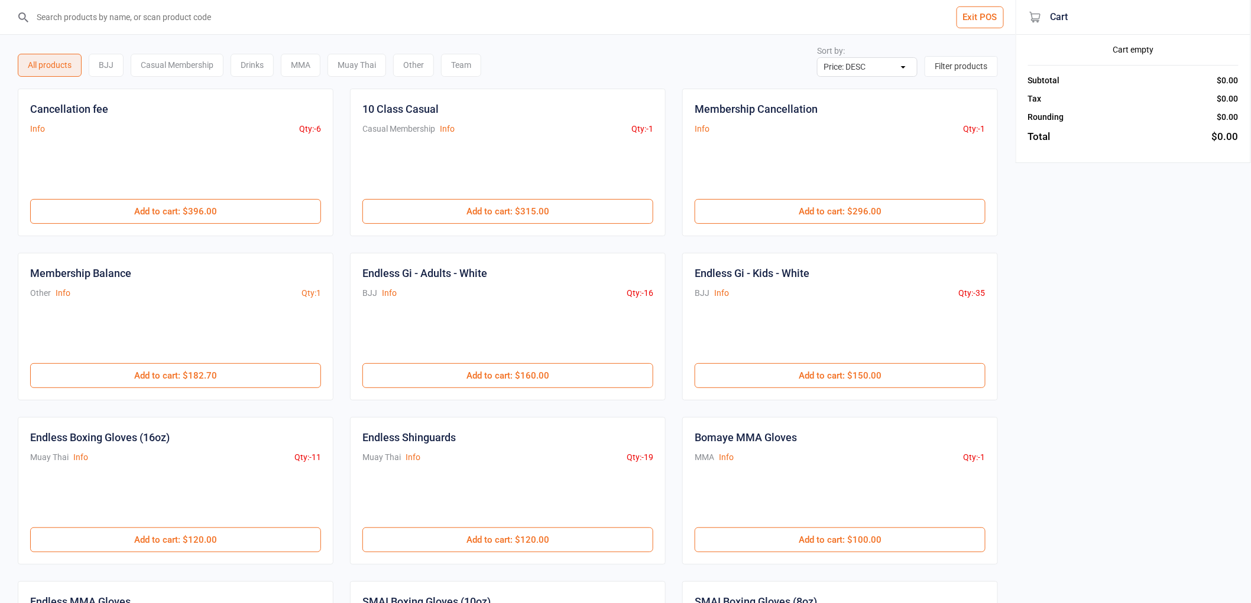
click at [273, 10] on input "search" at bounding box center [515, 17] width 968 height 34
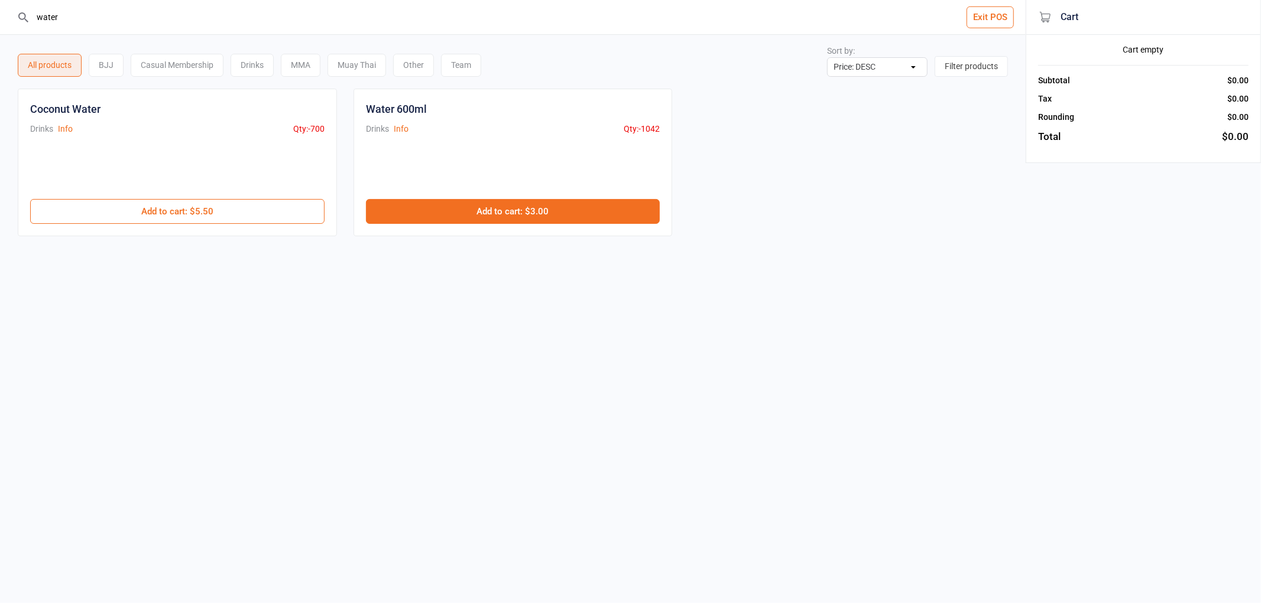
type input "water"
click at [517, 211] on button "Add to cart : $3.00" at bounding box center [513, 211] width 294 height 25
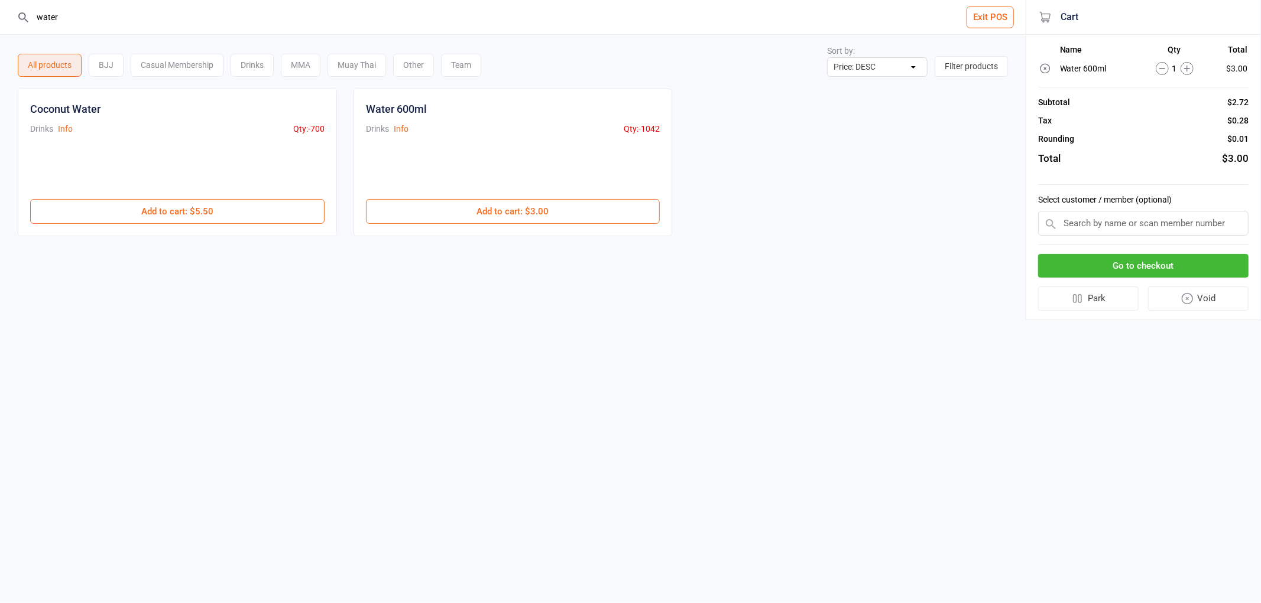
click at [1134, 214] on input "text" at bounding box center [1143, 223] width 210 height 25
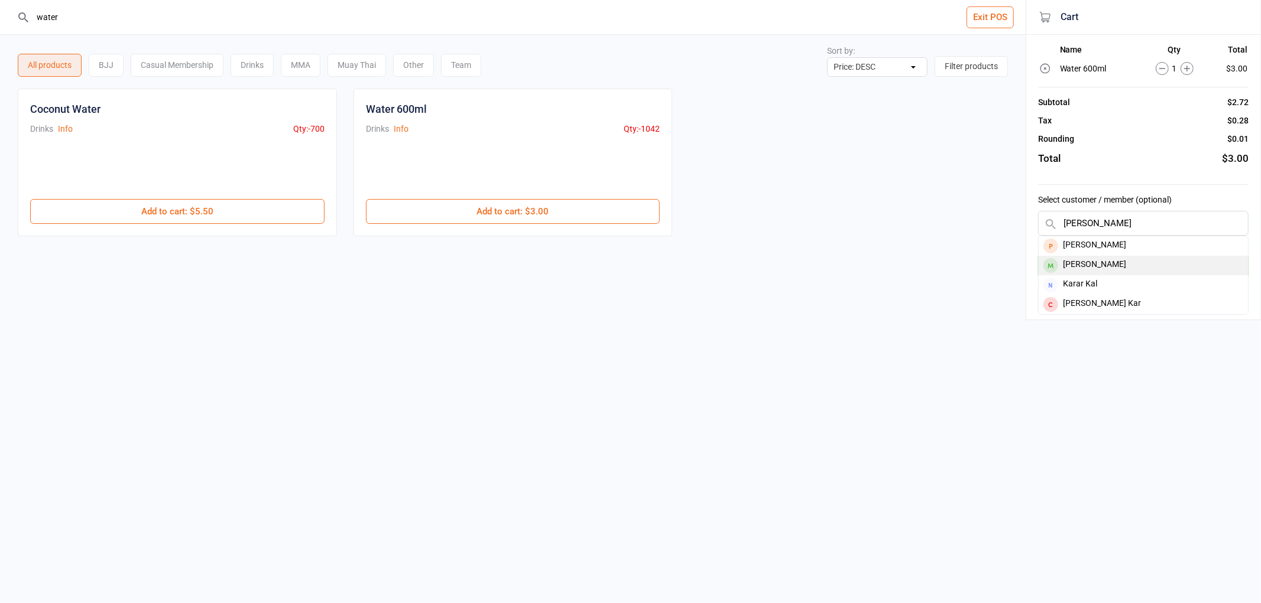
type input "karen"
click at [1141, 258] on div "Karen Lamont" at bounding box center [1142, 266] width 209 height 20
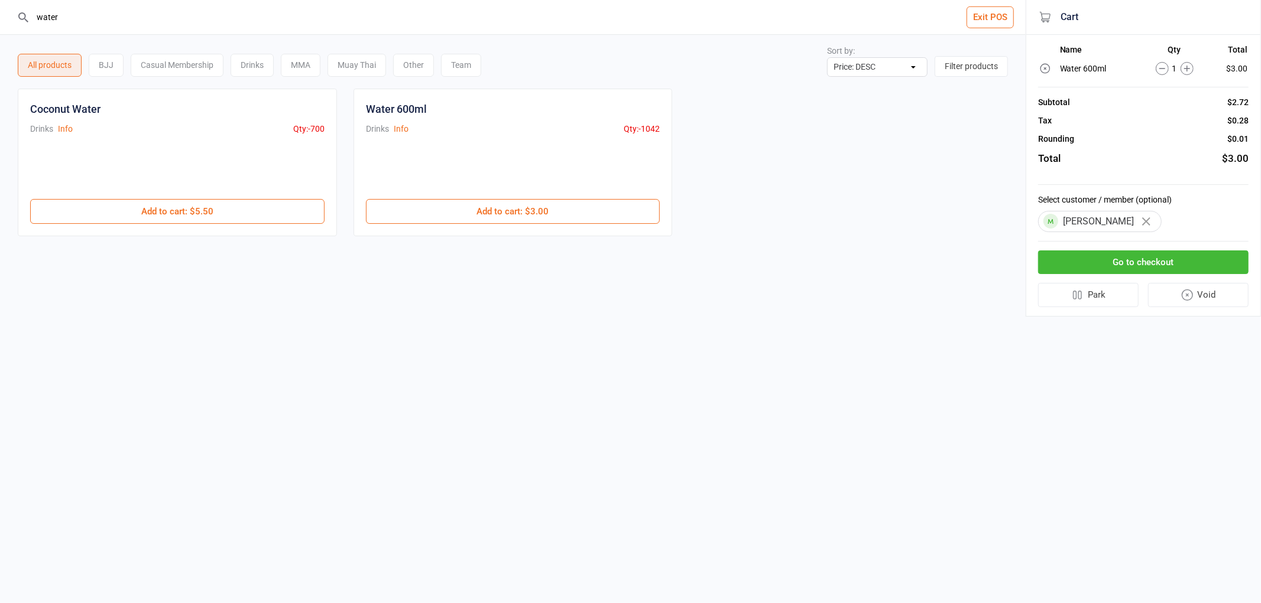
click at [1147, 263] on button "Go to checkout" at bounding box center [1143, 263] width 210 height 24
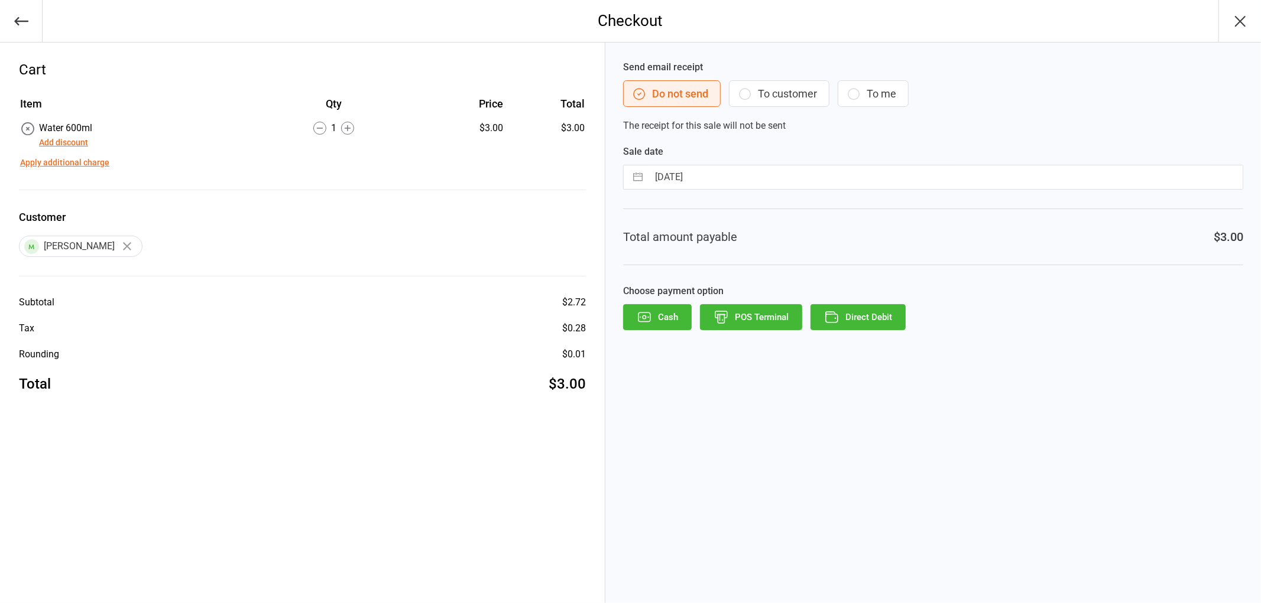
click at [870, 318] on button "Direct Debit" at bounding box center [857, 317] width 95 height 26
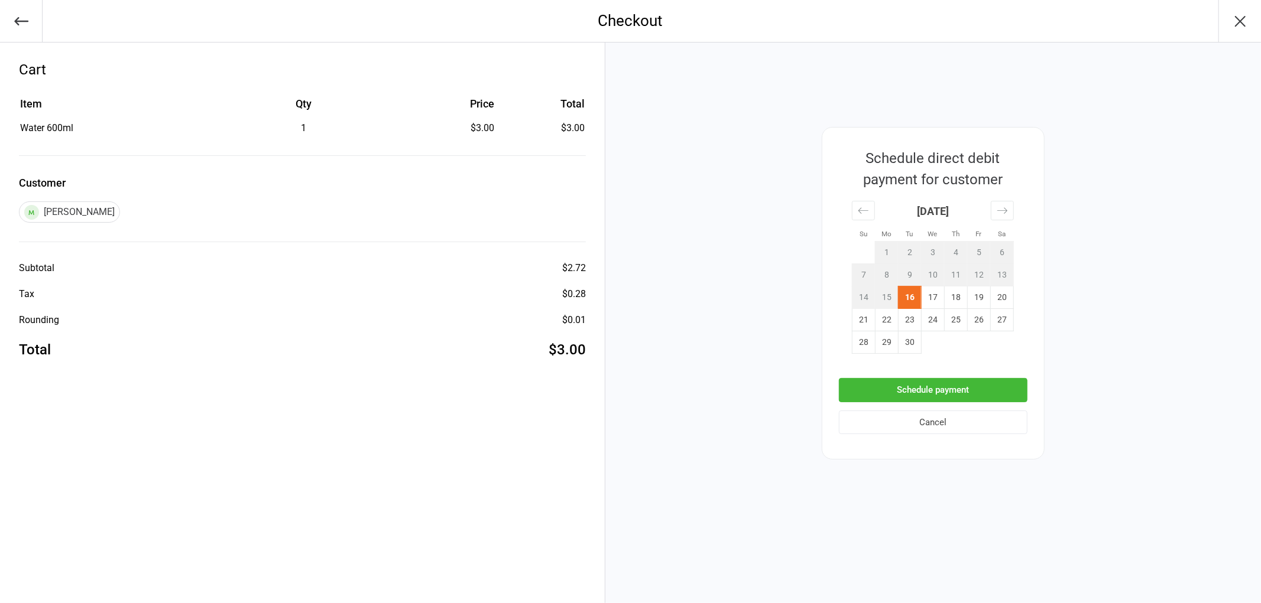
click at [949, 388] on button "Schedule payment" at bounding box center [933, 390] width 189 height 24
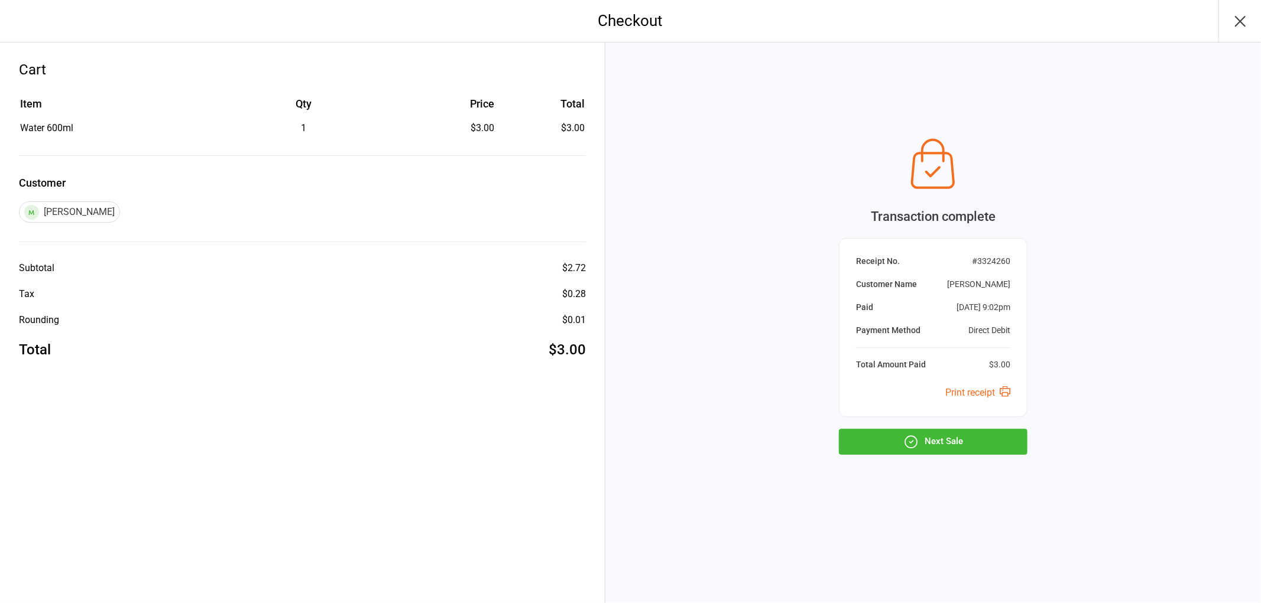
click at [952, 444] on button "Next Sale" at bounding box center [933, 442] width 189 height 26
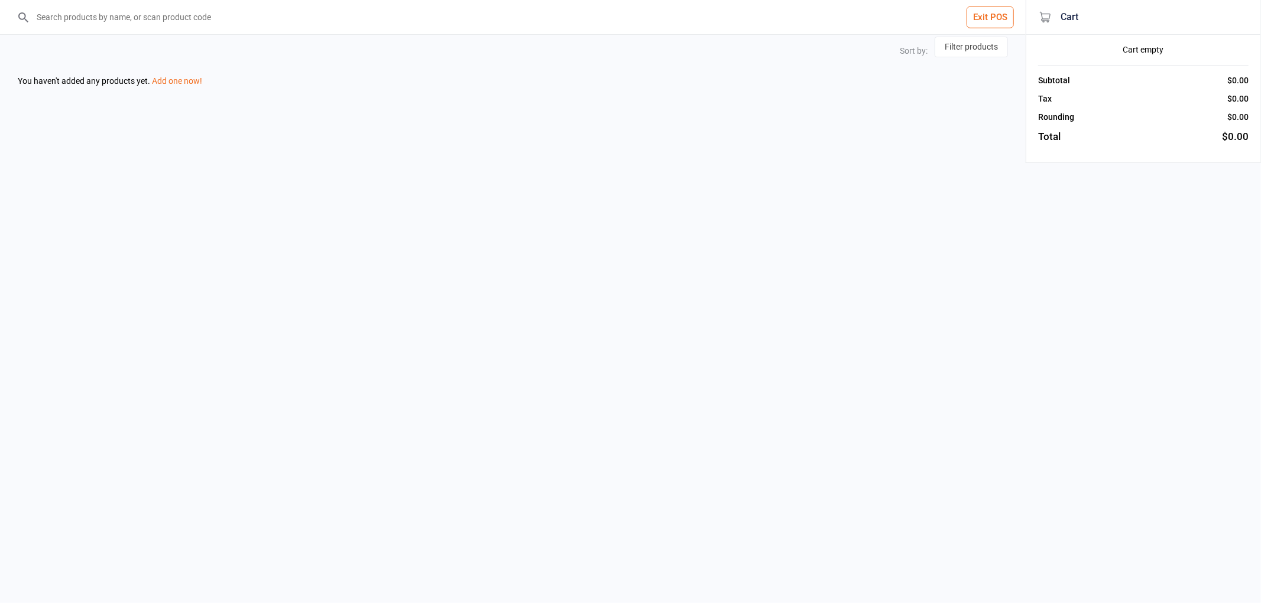
select select "price-desc"
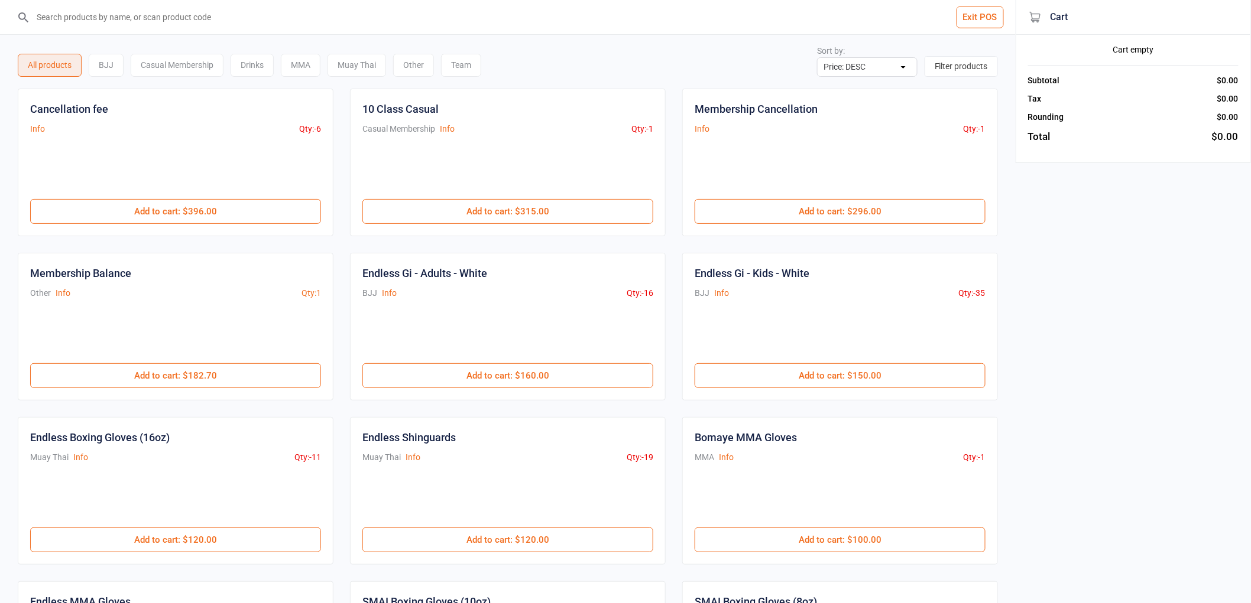
click at [422, 25] on input "search" at bounding box center [515, 17] width 968 height 34
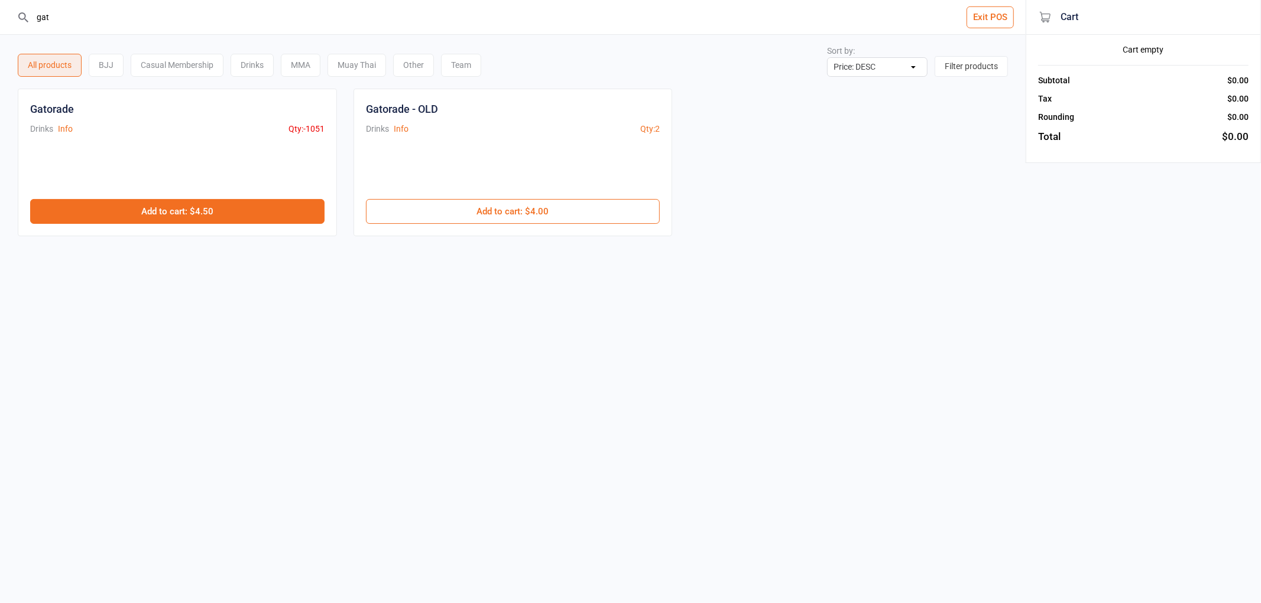
type input "gat"
click at [284, 208] on button "Add to cart : $4.50" at bounding box center [177, 211] width 294 height 25
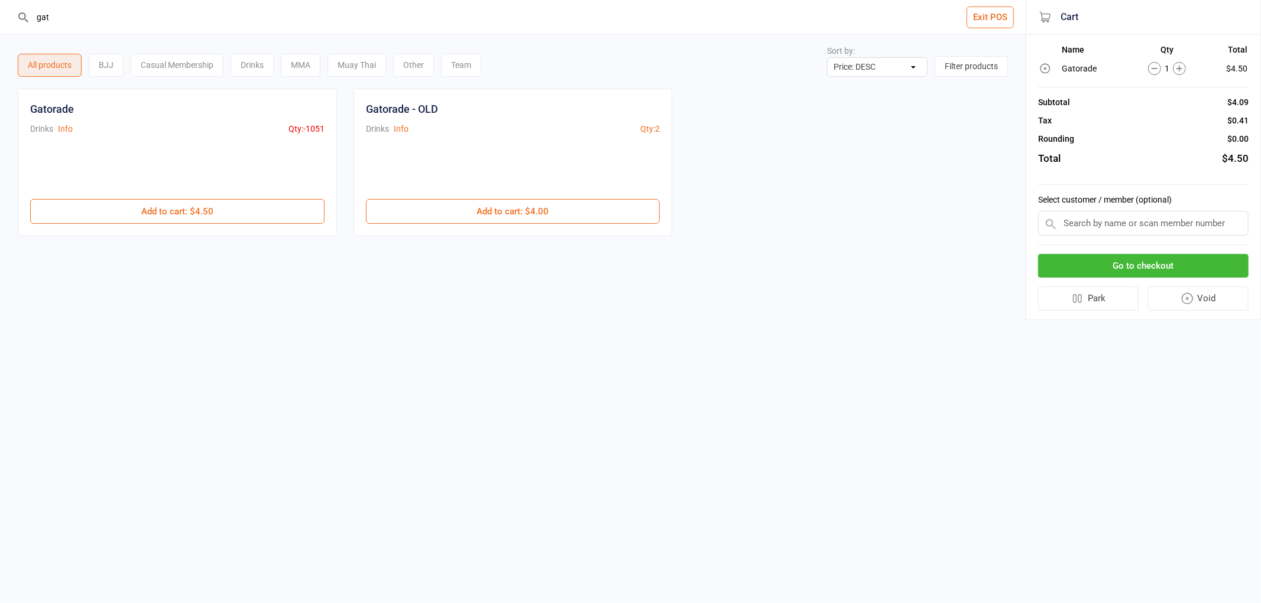
click at [1096, 262] on button "Go to checkout" at bounding box center [1143, 266] width 210 height 24
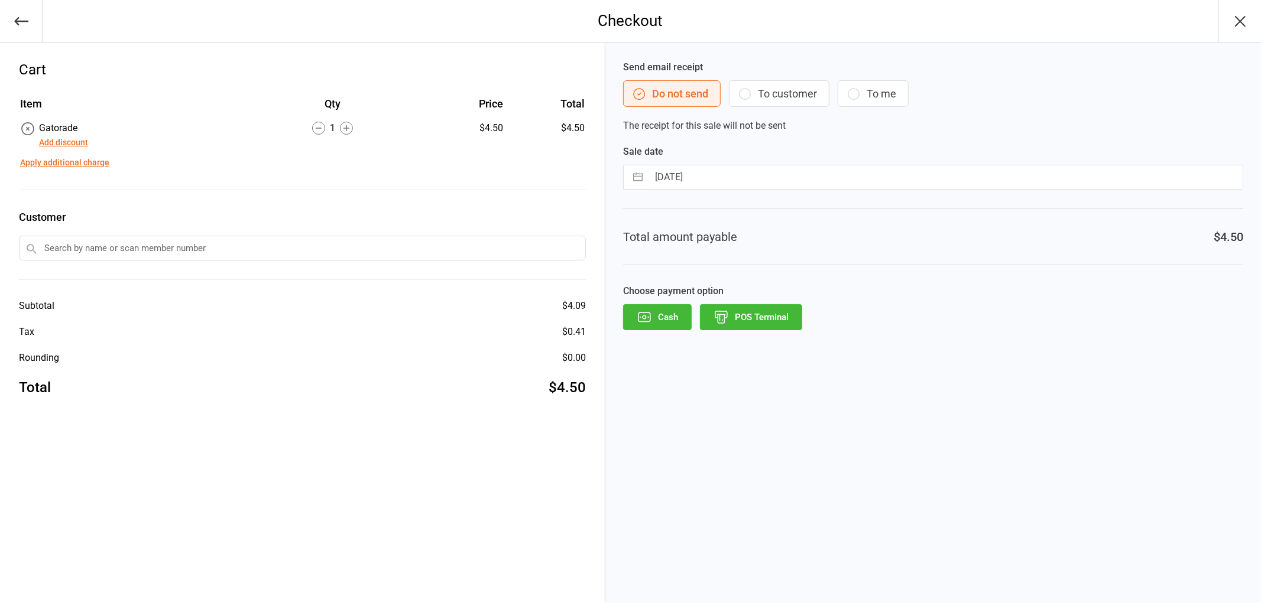
click at [759, 316] on button "POS Terminal" at bounding box center [751, 317] width 102 height 26
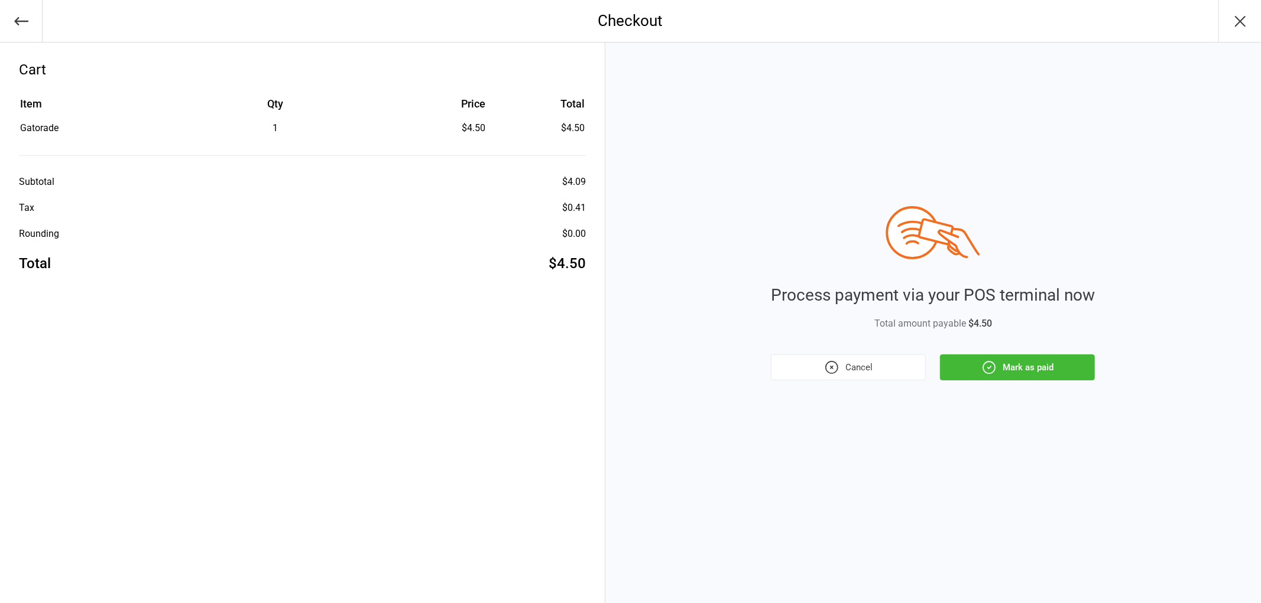
click at [1000, 363] on button "Mark as paid" at bounding box center [1017, 368] width 155 height 26
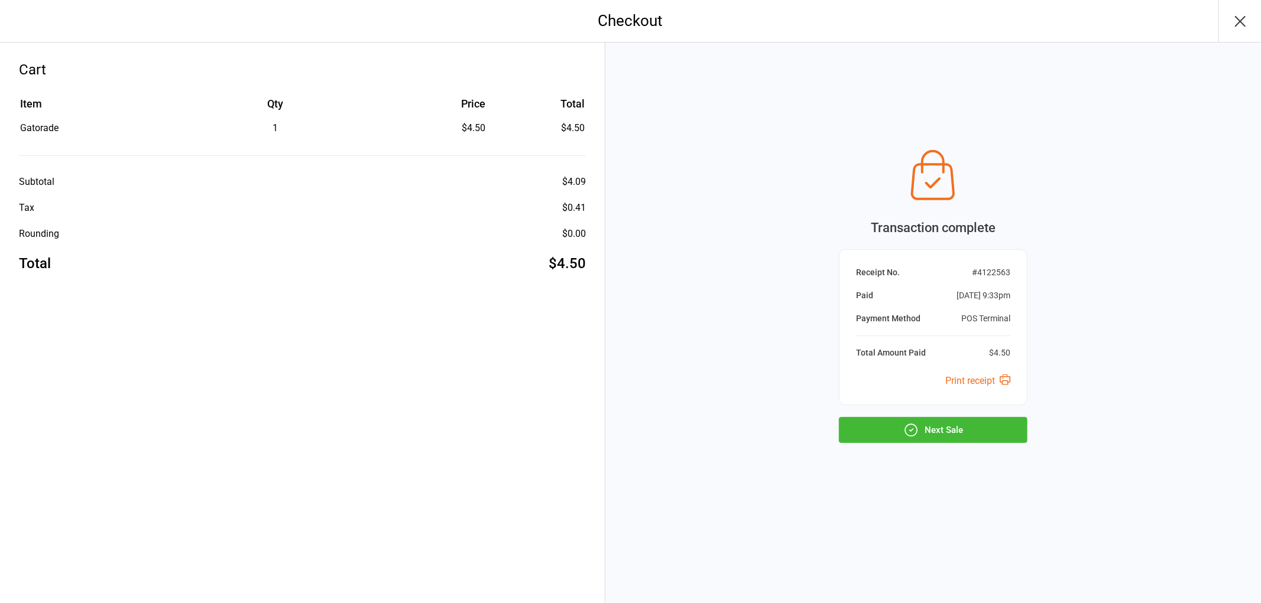
click at [942, 417] on button "Next Sale" at bounding box center [933, 430] width 189 height 26
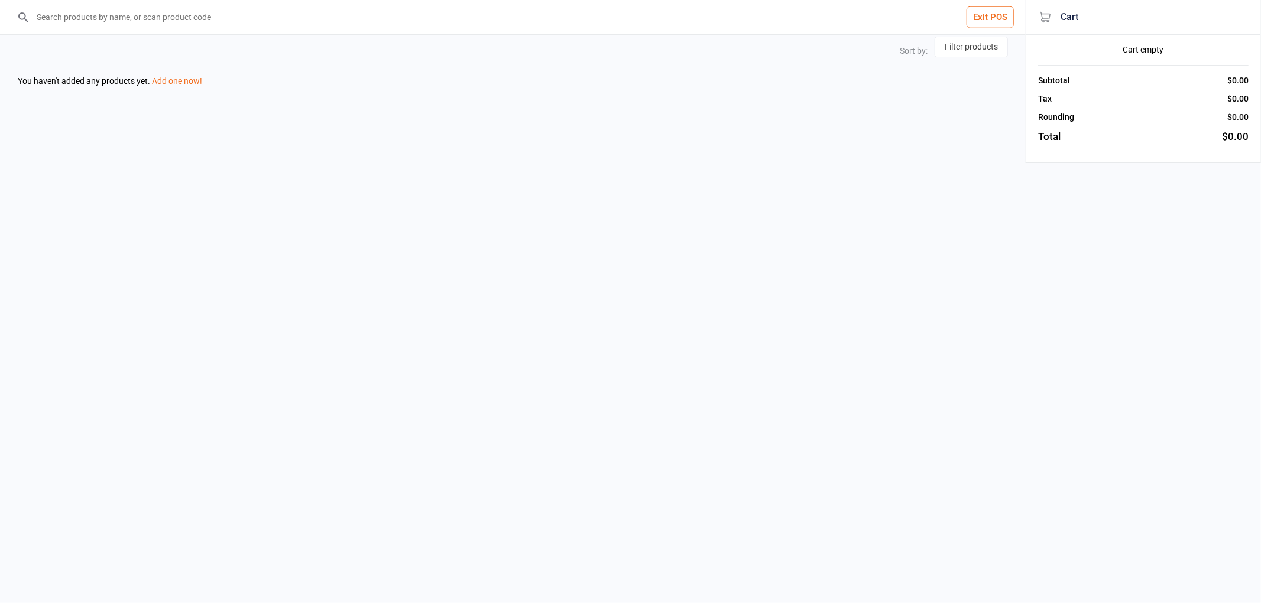
select select "price-desc"
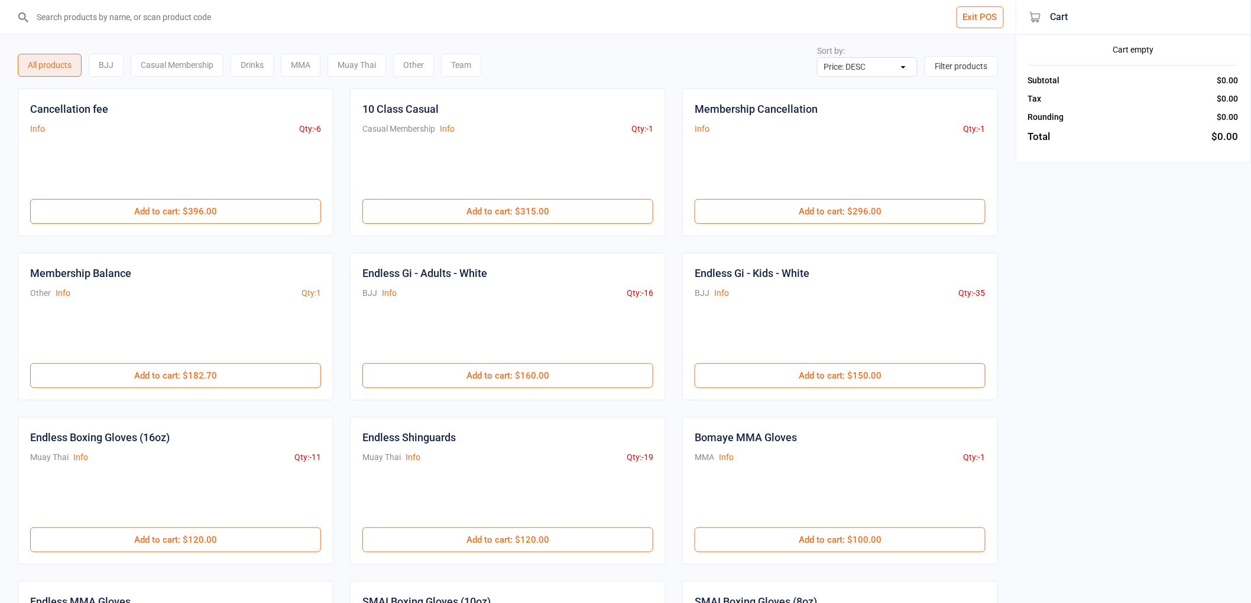
click at [967, 19] on button "Exit POS" at bounding box center [979, 18] width 47 height 22
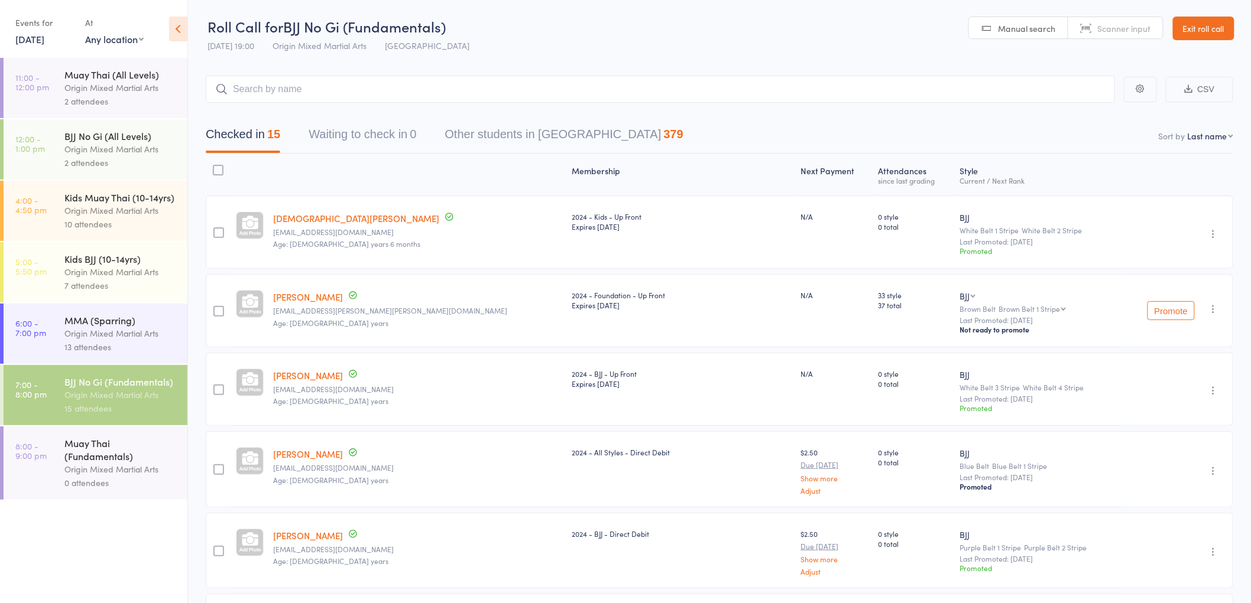
click at [143, 206] on div "Origin Mixed Martial Arts" at bounding box center [120, 211] width 113 height 14
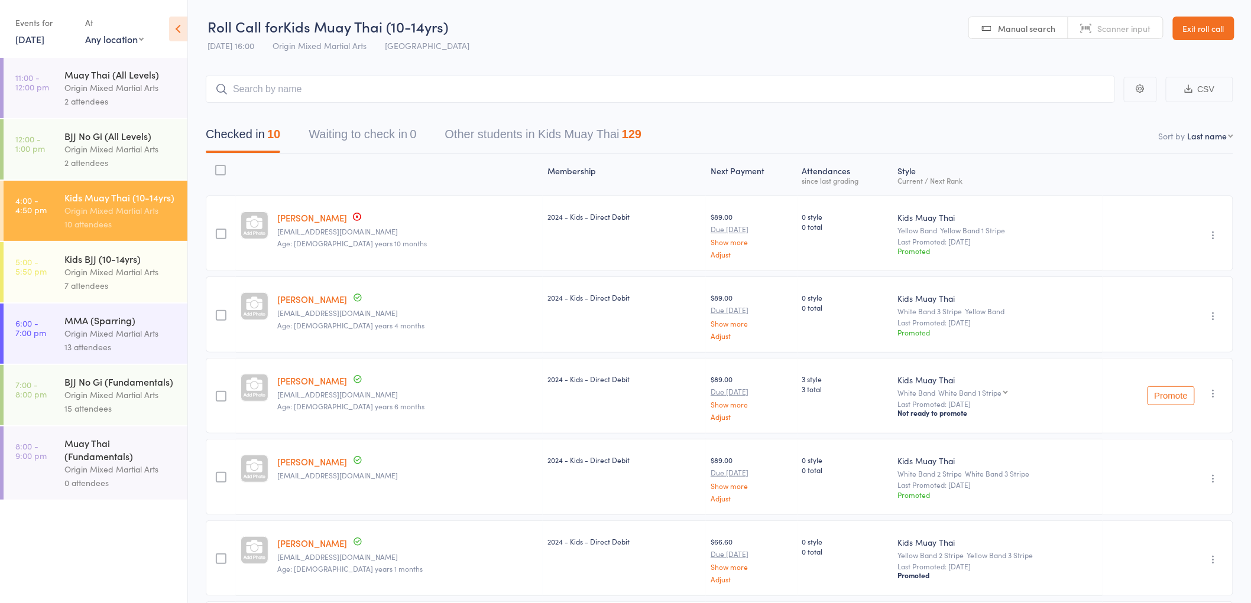
click at [122, 274] on div "Origin Mixed Martial Arts" at bounding box center [120, 272] width 113 height 14
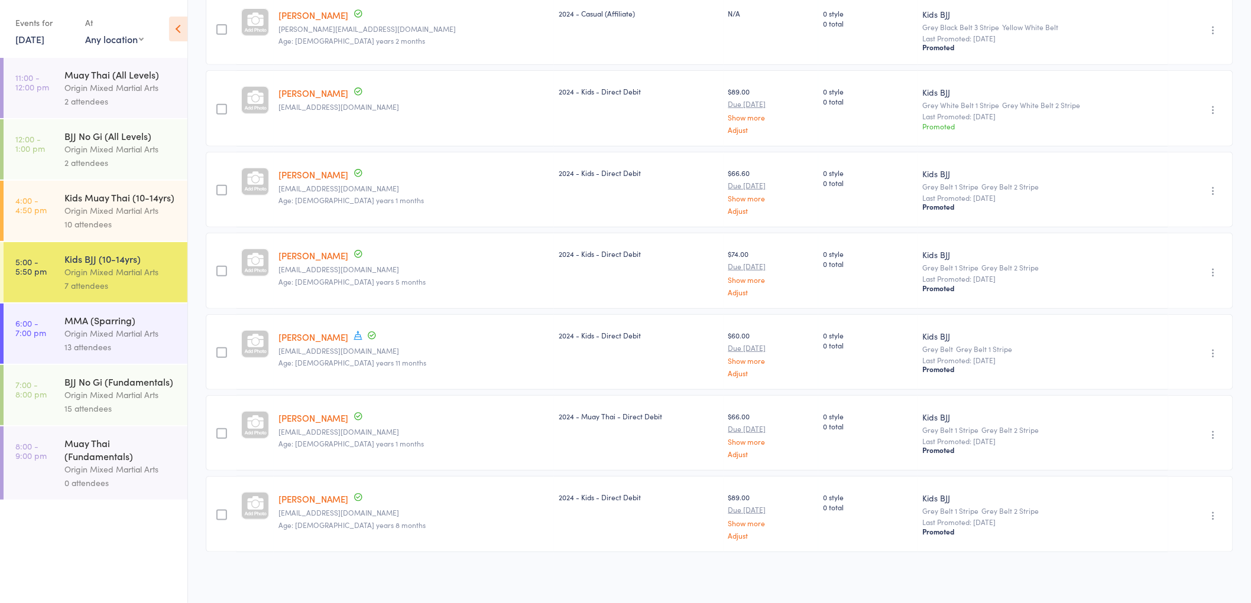
scroll to position [72, 0]
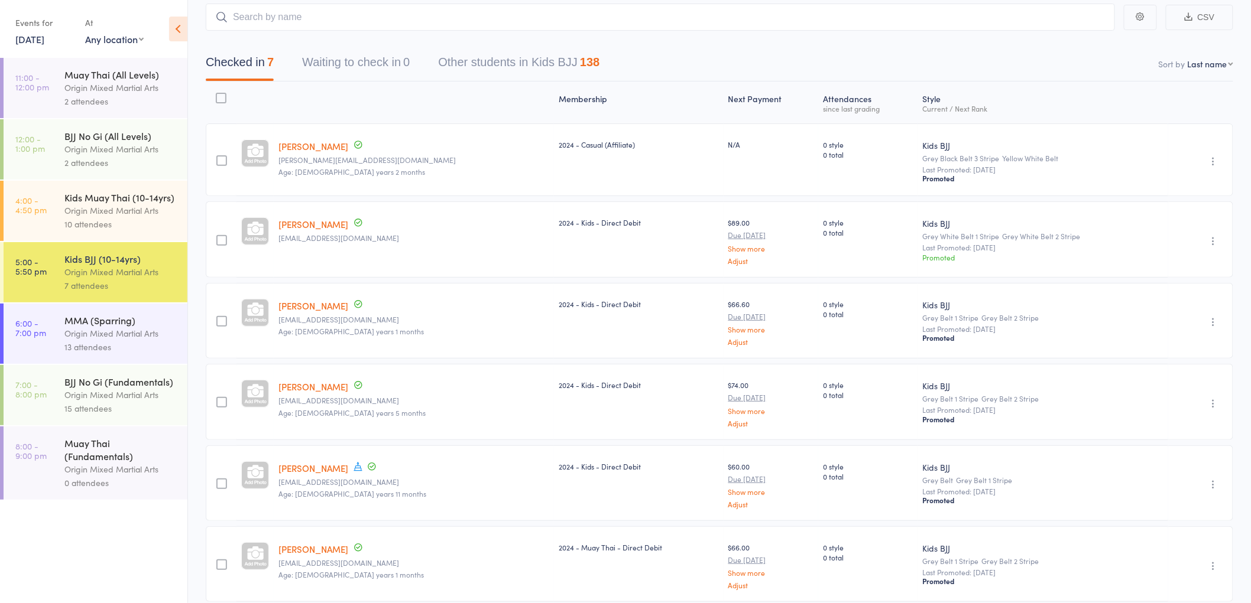
click at [147, 379] on div "BJJ No Gi (Fundamentals)" at bounding box center [120, 381] width 113 height 13
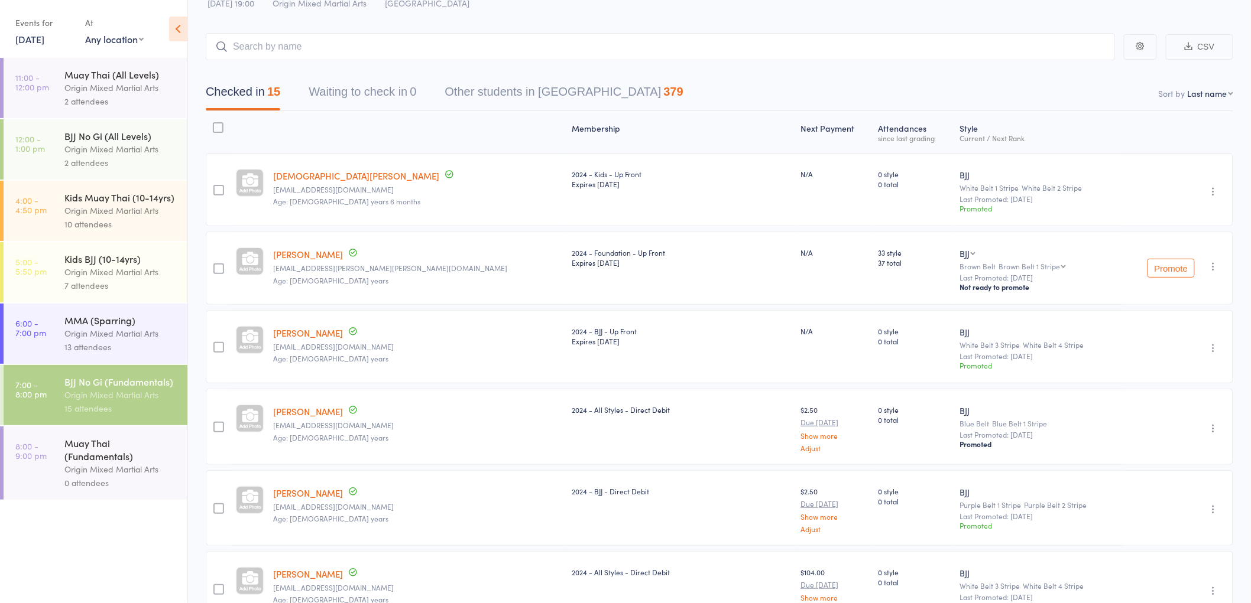
scroll to position [66, 0]
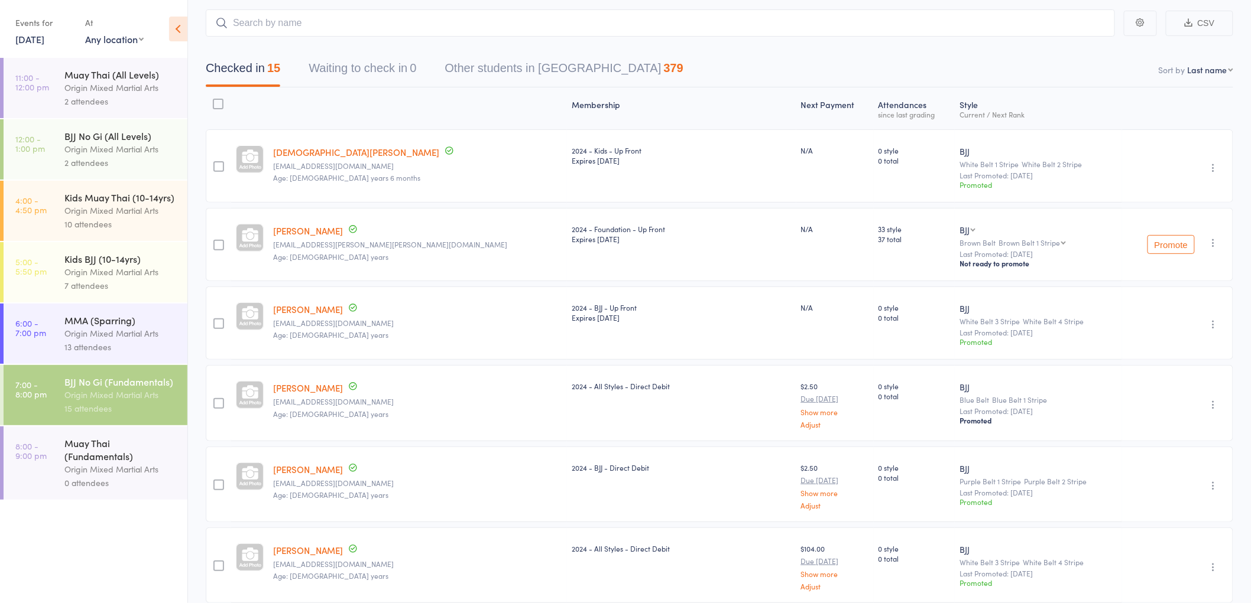
click at [1193, 67] on select "First name Last name Birthday [DATE]? Behind on payments? Check in time Next pa…" at bounding box center [1210, 70] width 46 height 12
select select "10"
click at [1187, 64] on select "First name Last name Birthday [DATE]? Behind on payments? Check in time Next pa…" at bounding box center [1210, 70] width 46 height 12
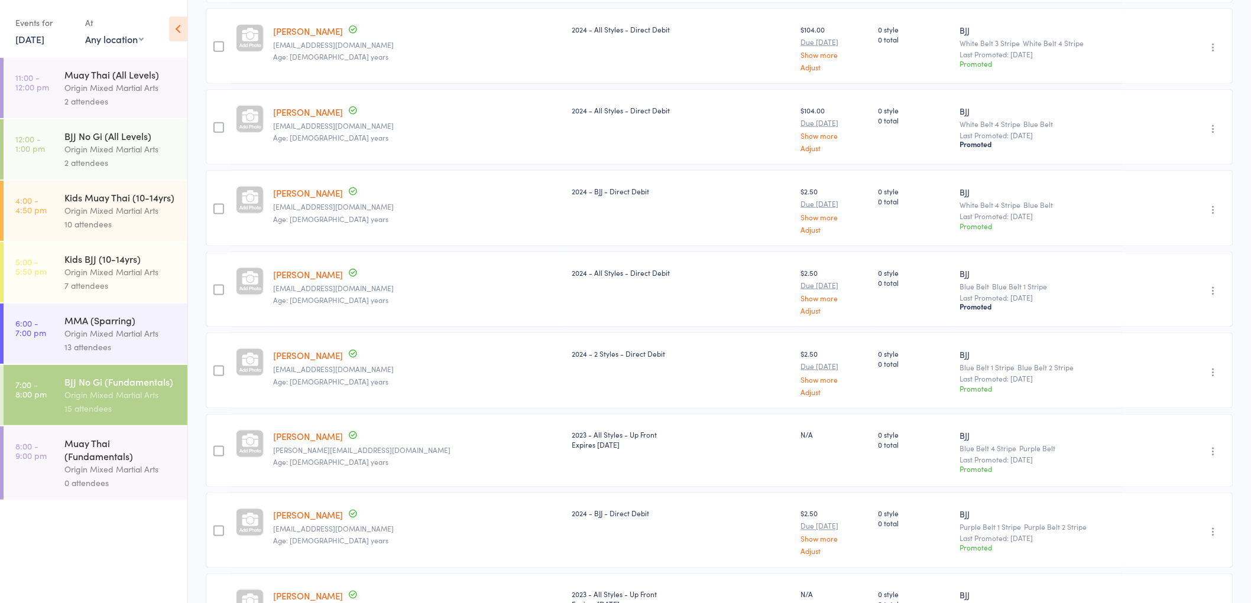
scroll to position [526, 0]
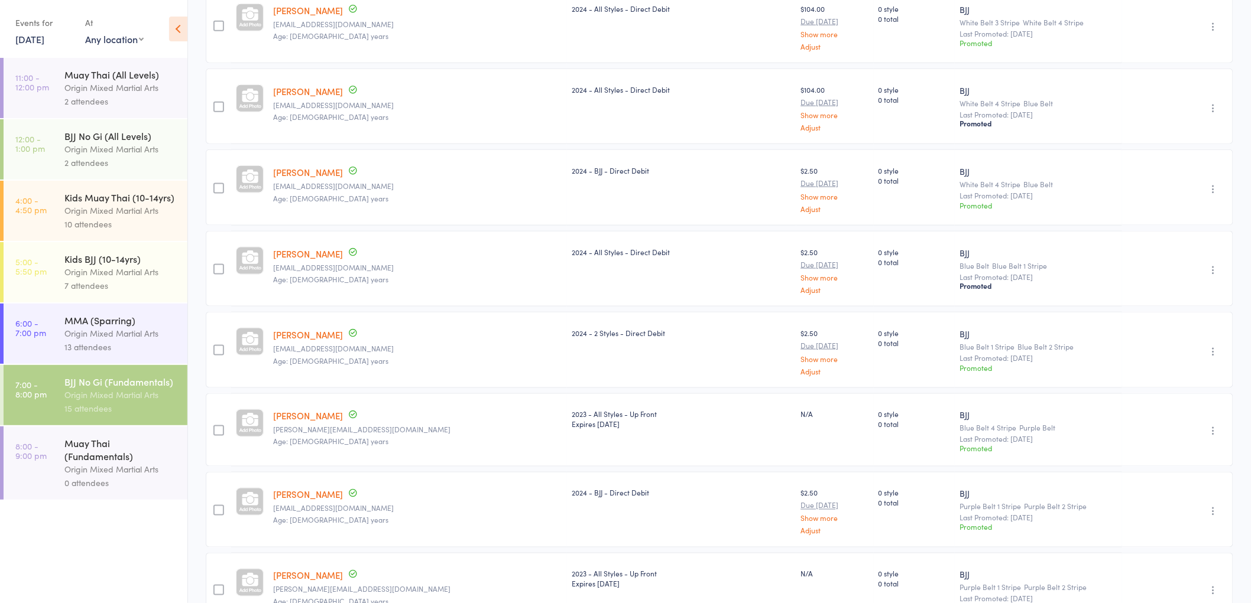
click at [311, 89] on link "[PERSON_NAME]" at bounding box center [308, 91] width 70 height 12
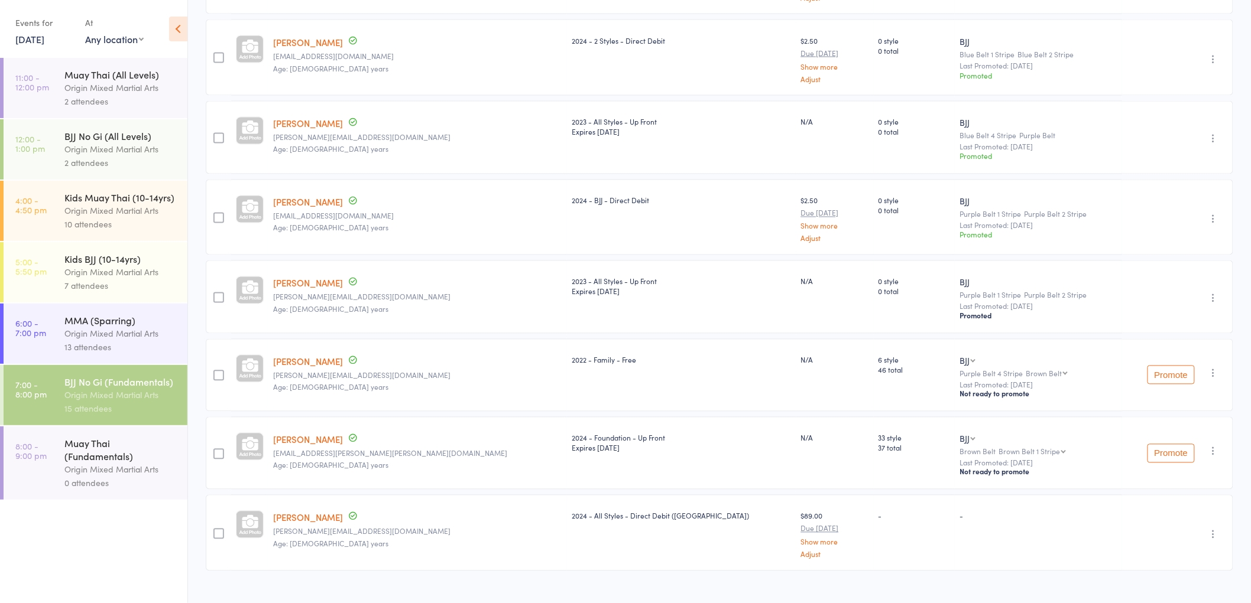
scroll to position [834, 0]
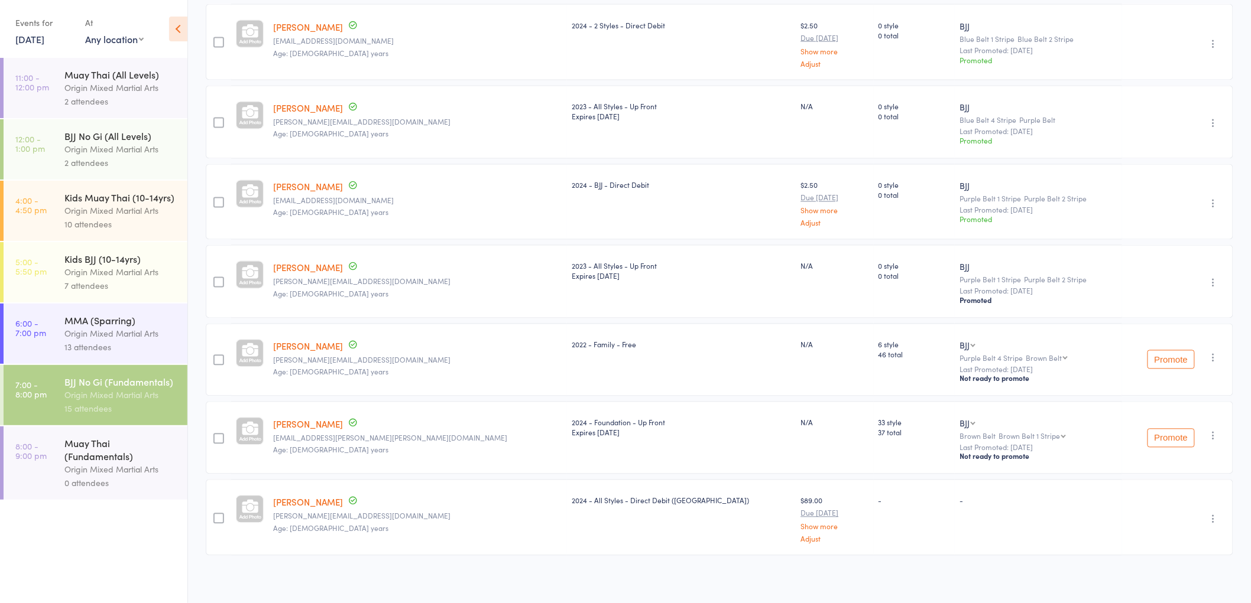
click at [1209, 198] on icon "button" at bounding box center [1213, 204] width 12 height 12
click at [1181, 237] on li "Undo promotion" at bounding box center [1169, 242] width 102 height 15
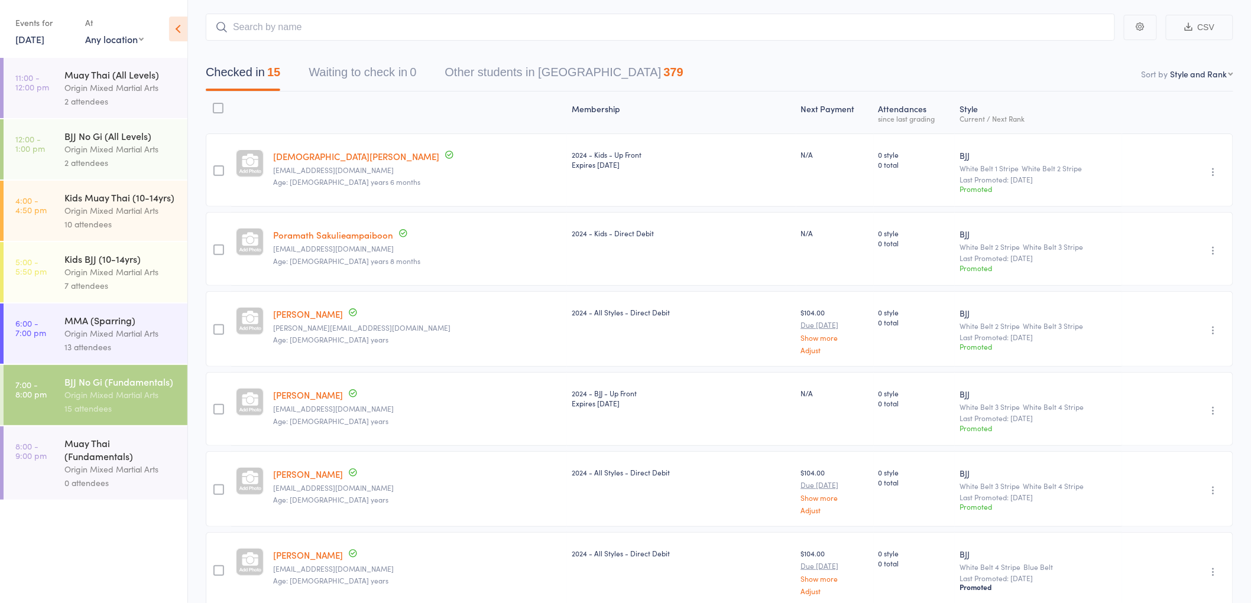
scroll to position [46, 0]
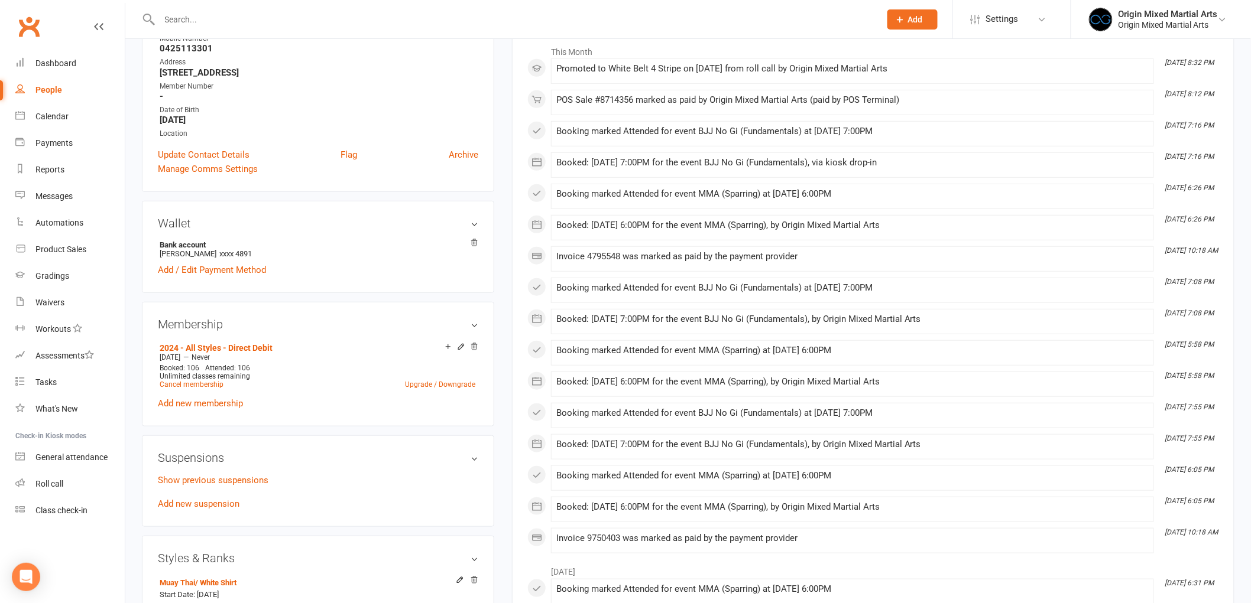
scroll to position [525, 0]
